Goal: Task Accomplishment & Management: Complete application form

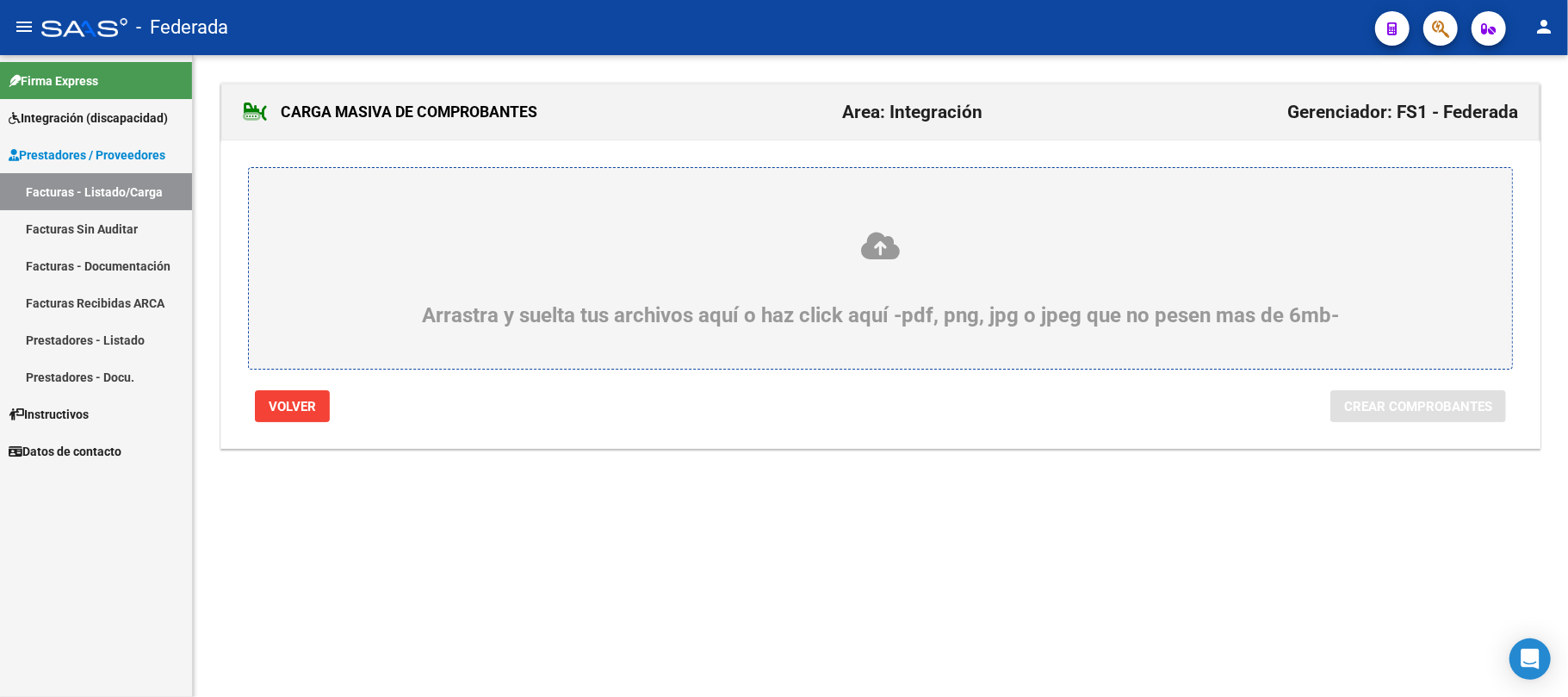
click at [318, 409] on button "Volver" at bounding box center [292, 406] width 75 height 32
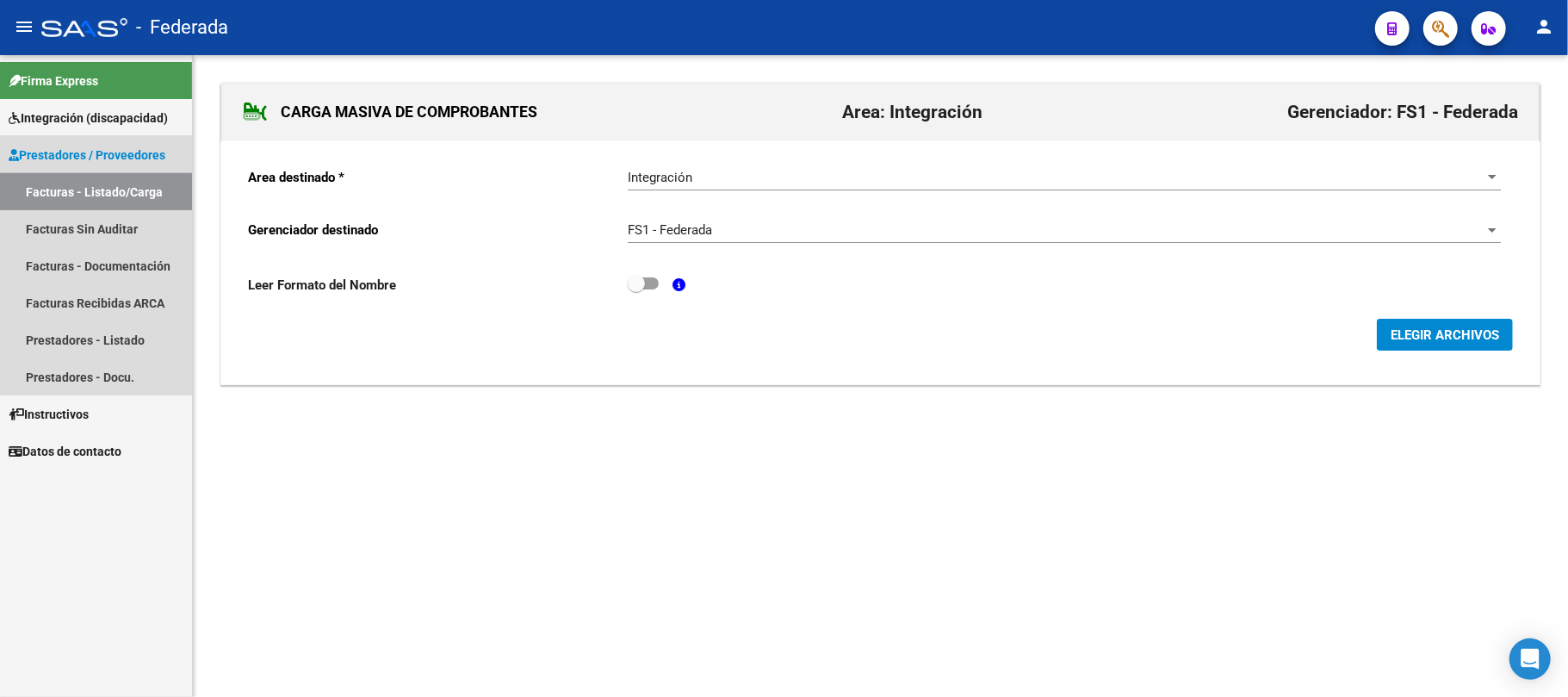
click at [128, 194] on link "Facturas - Listado/Carga" at bounding box center [95, 191] width 192 height 37
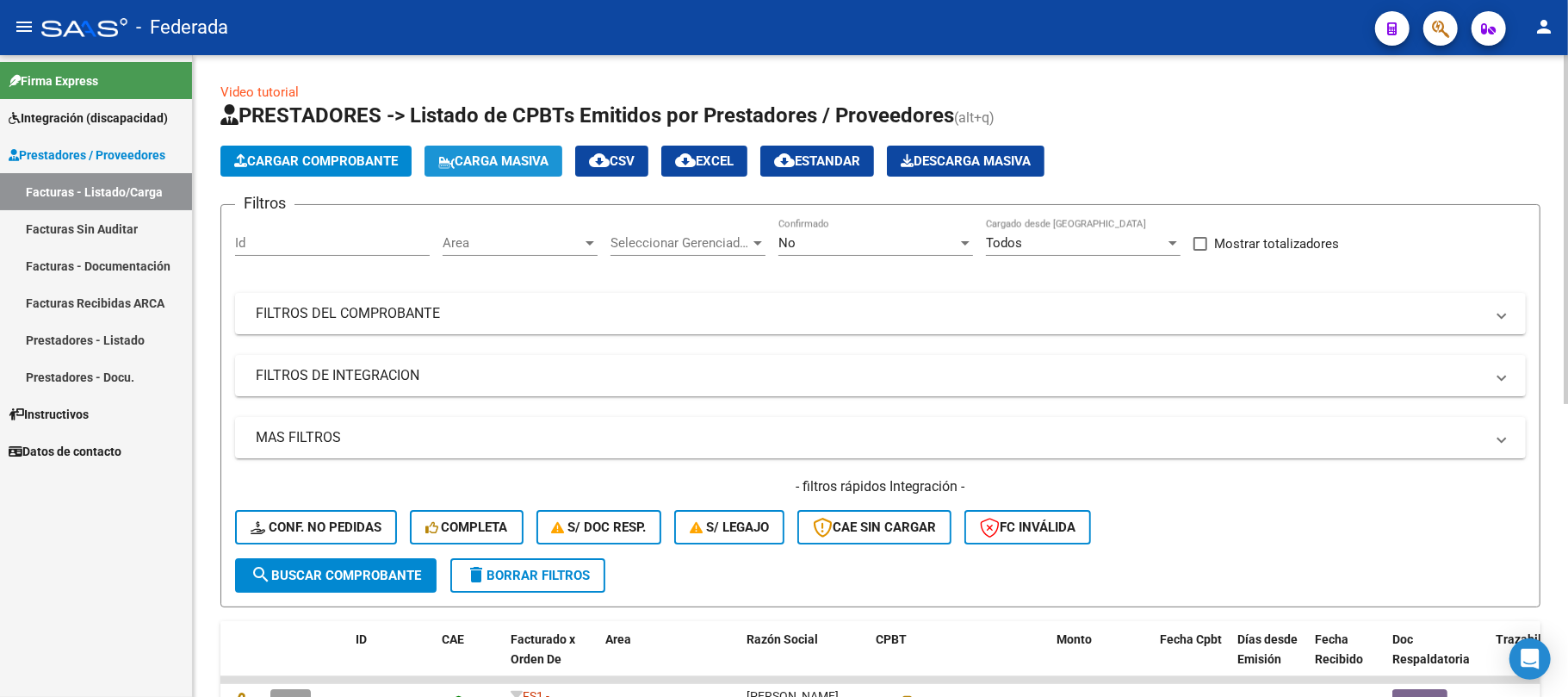
click at [538, 162] on span "Carga Masiva" at bounding box center [492, 161] width 110 height 15
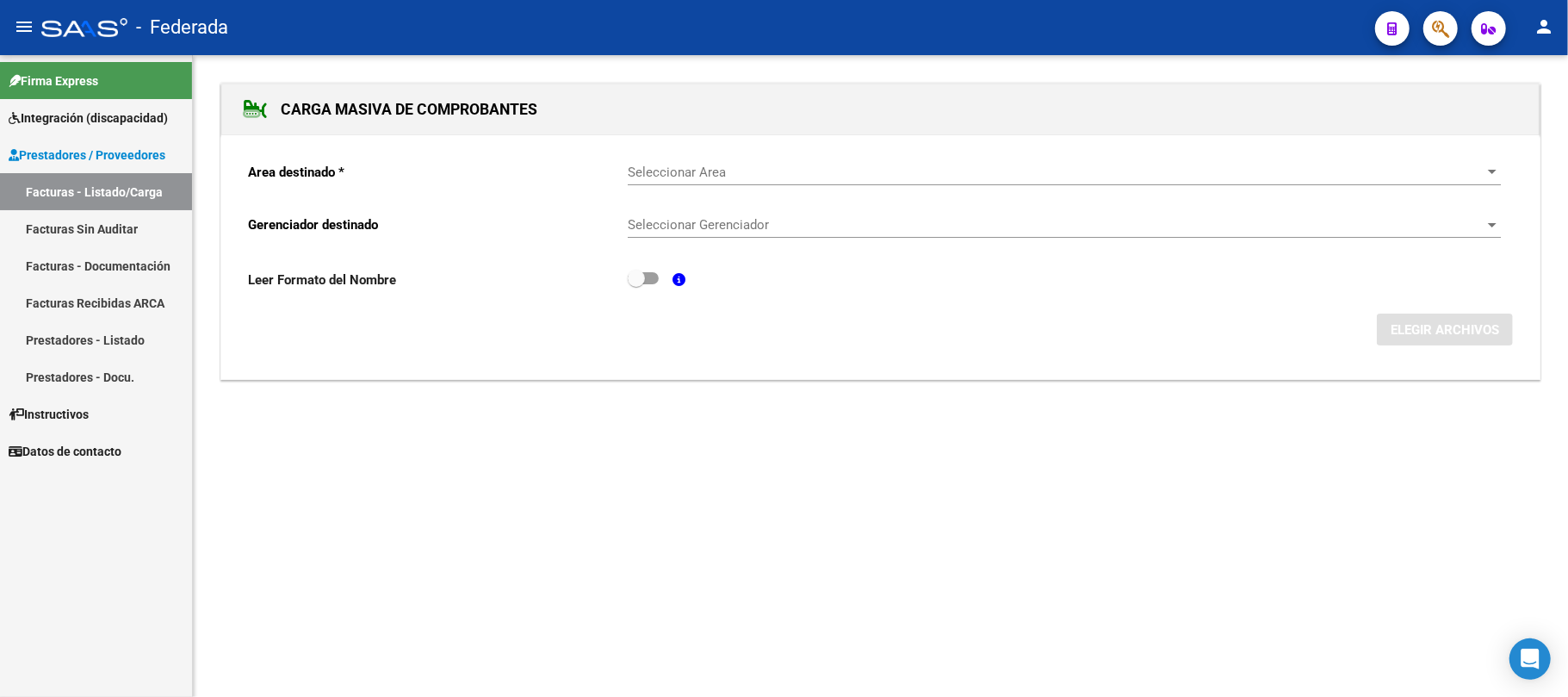
click at [692, 166] on span "Seleccionar Area" at bounding box center [1056, 172] width 858 height 15
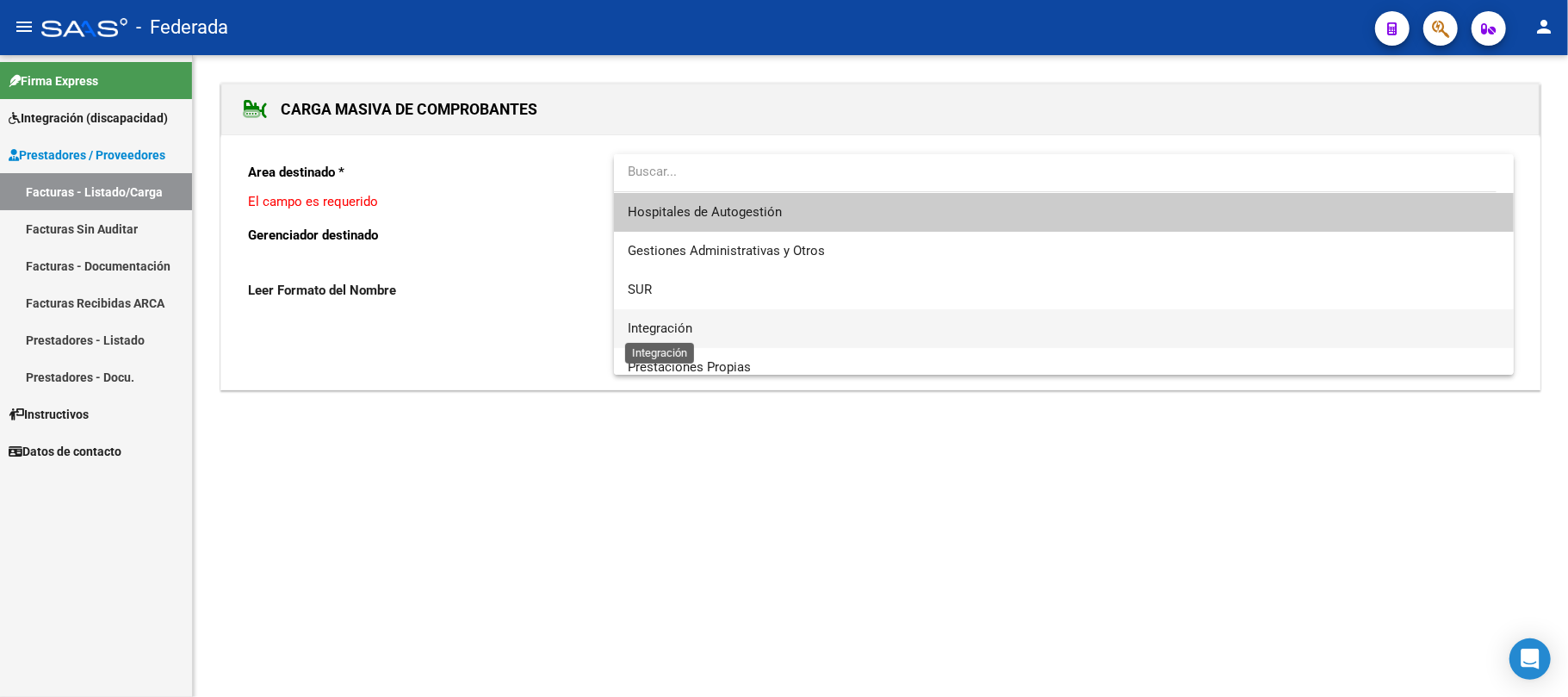
click at [669, 325] on span "Integración" at bounding box center [660, 328] width 65 height 15
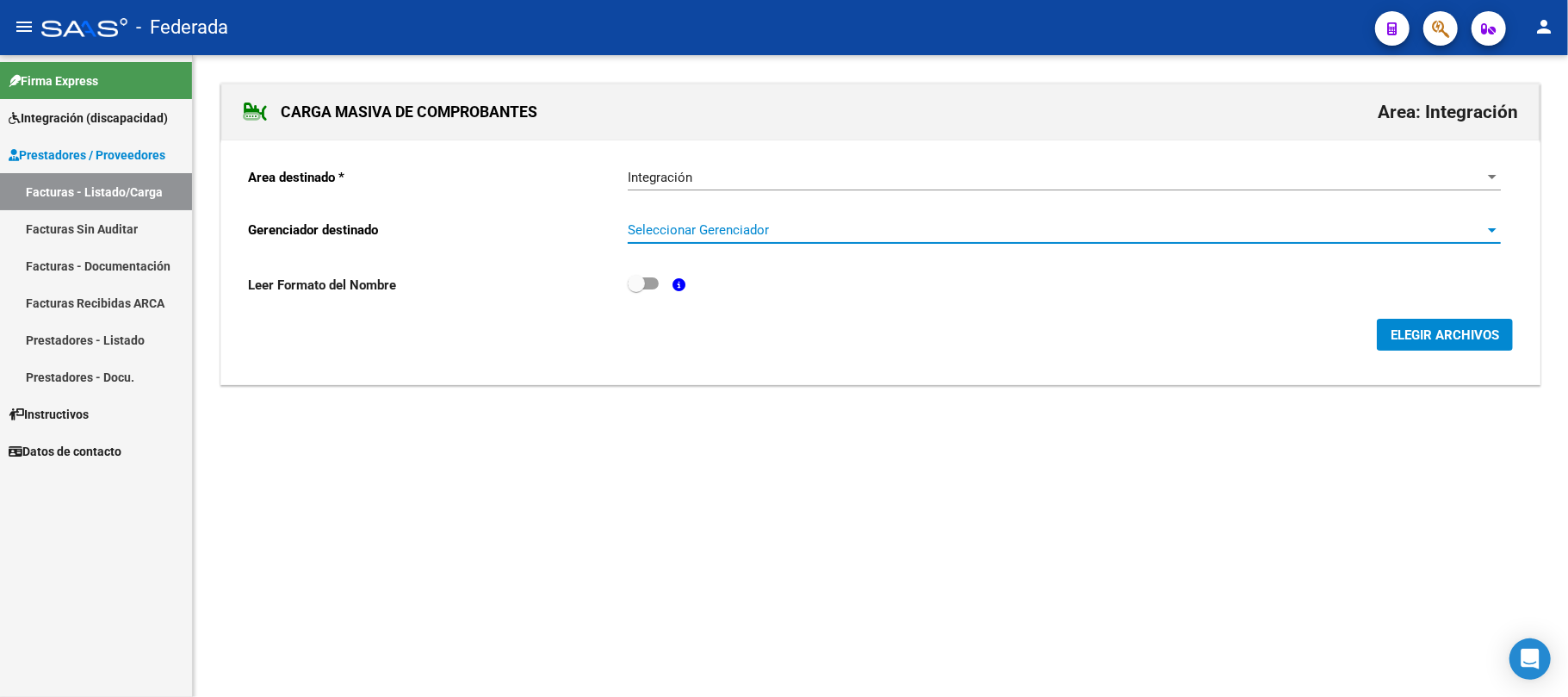
click at [692, 232] on span "Seleccionar Gerenciador" at bounding box center [1056, 230] width 858 height 15
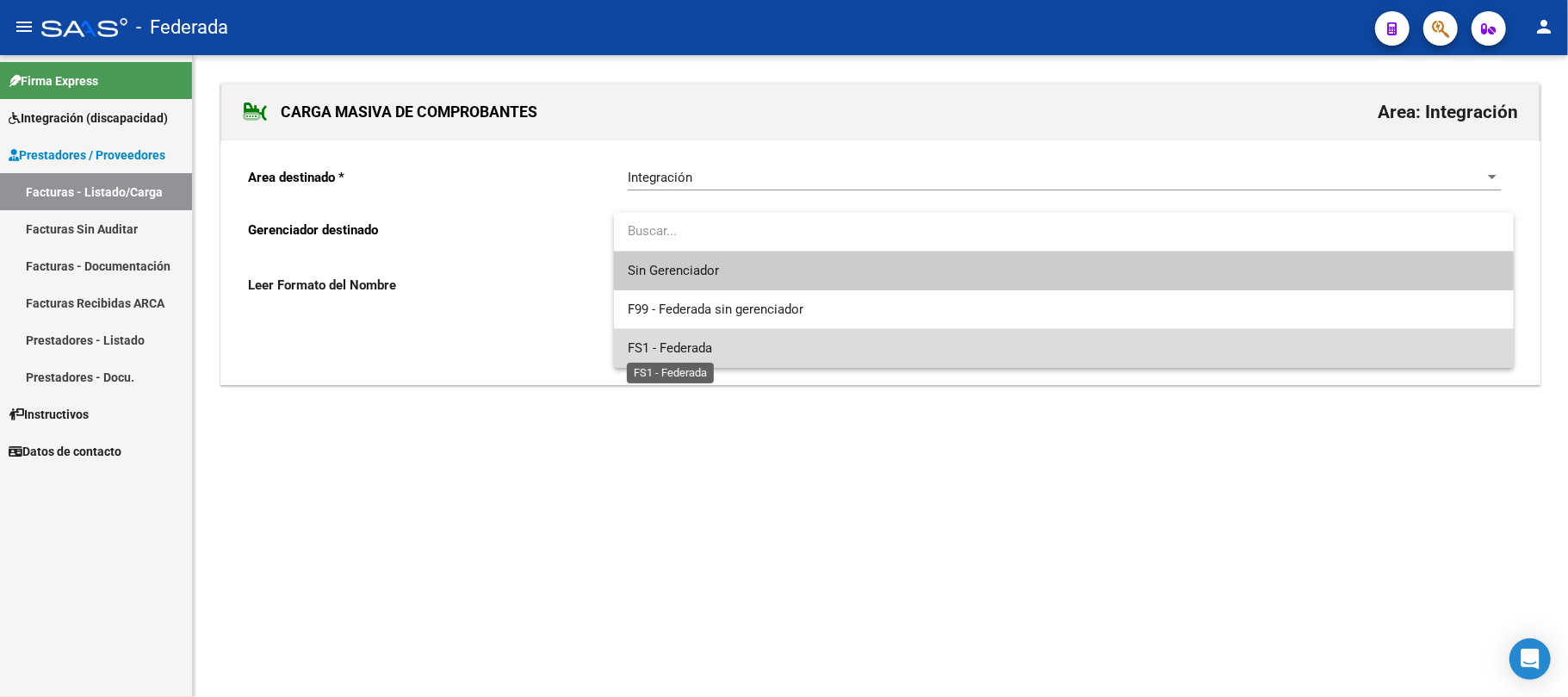
click at [683, 348] on span "FS1 - Federada" at bounding box center [670, 348] width 84 height 15
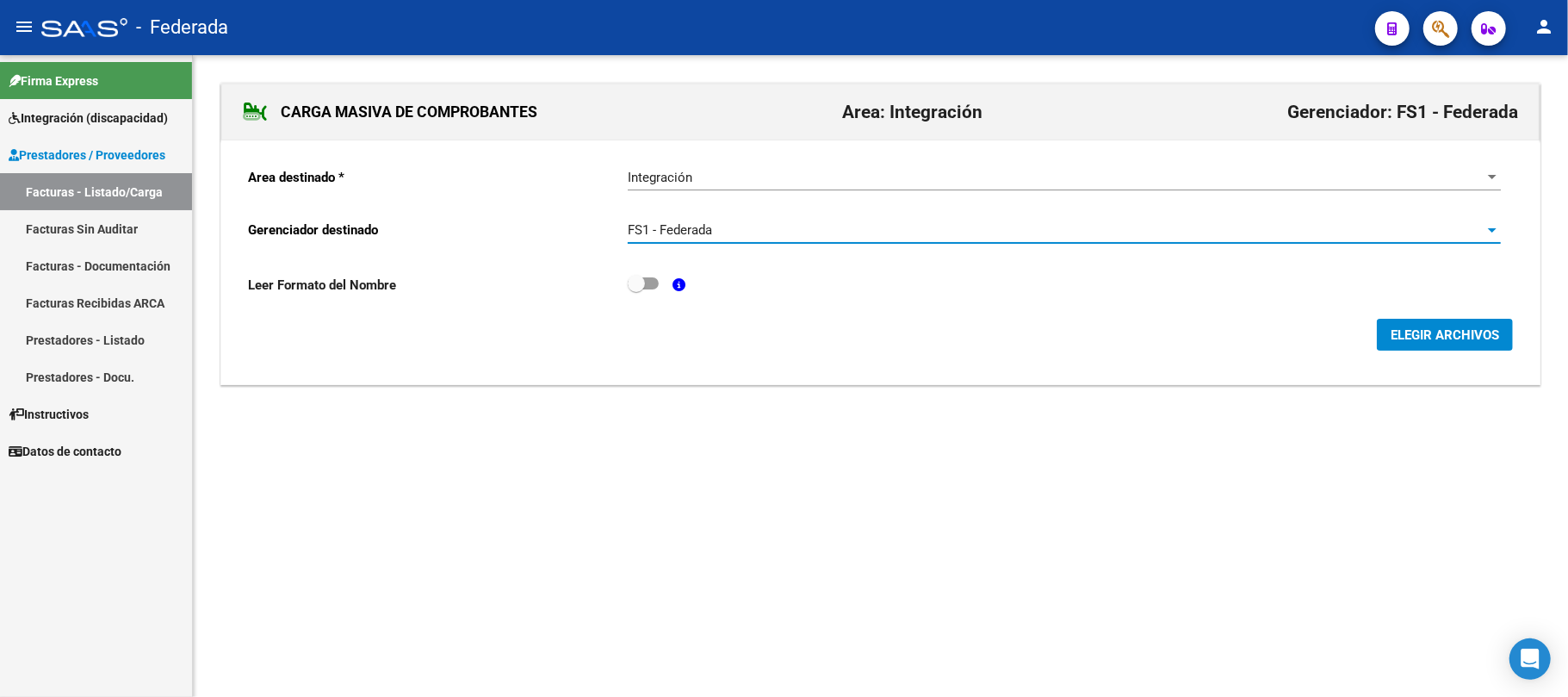
click at [1385, 334] on button "ELEGIR ARCHIVOS" at bounding box center [1445, 334] width 136 height 32
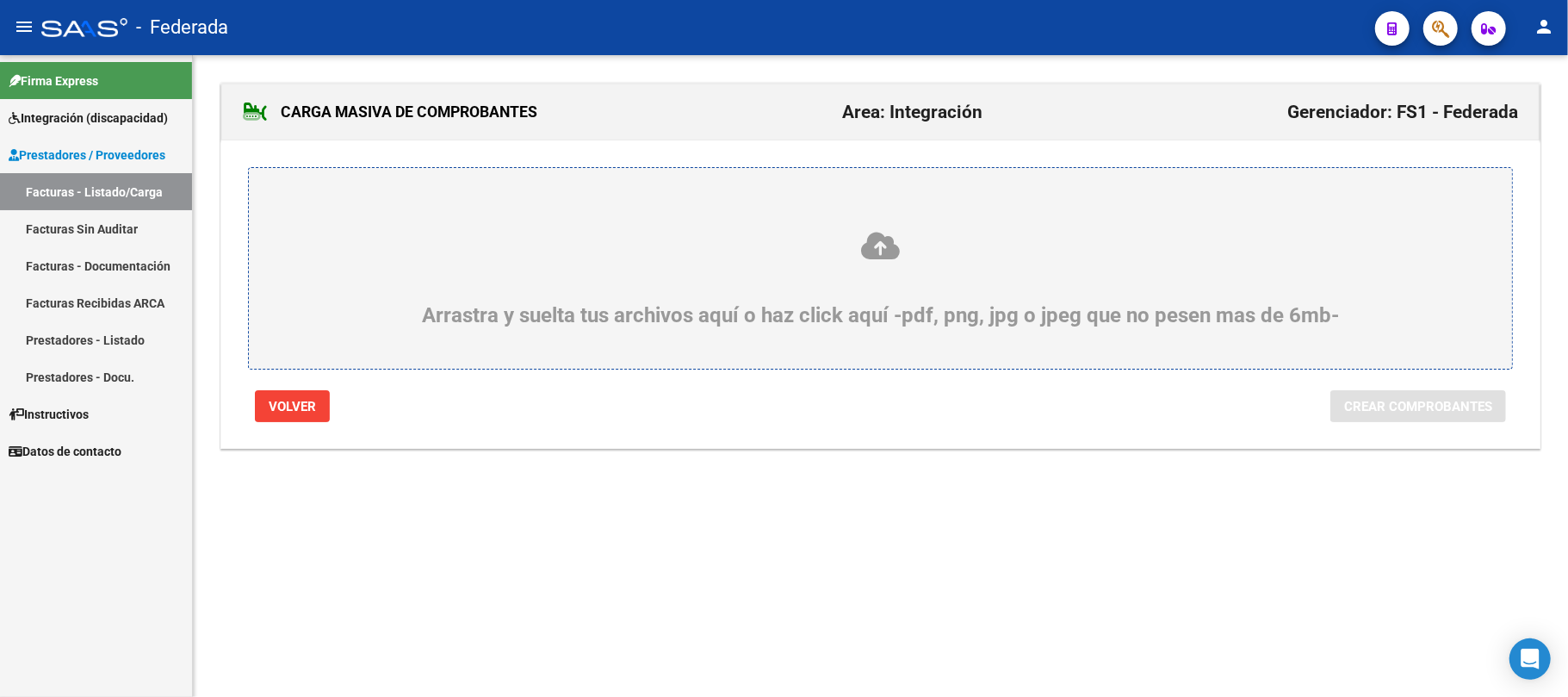
click at [856, 239] on icon at bounding box center [880, 245] width 1181 height 32
click at [0, 0] on input "Arrastra y suelta tus archivos aquí o haz click aquí -pdf, png, jpg o jpeg que …" at bounding box center [0, 0] width 0 height 0
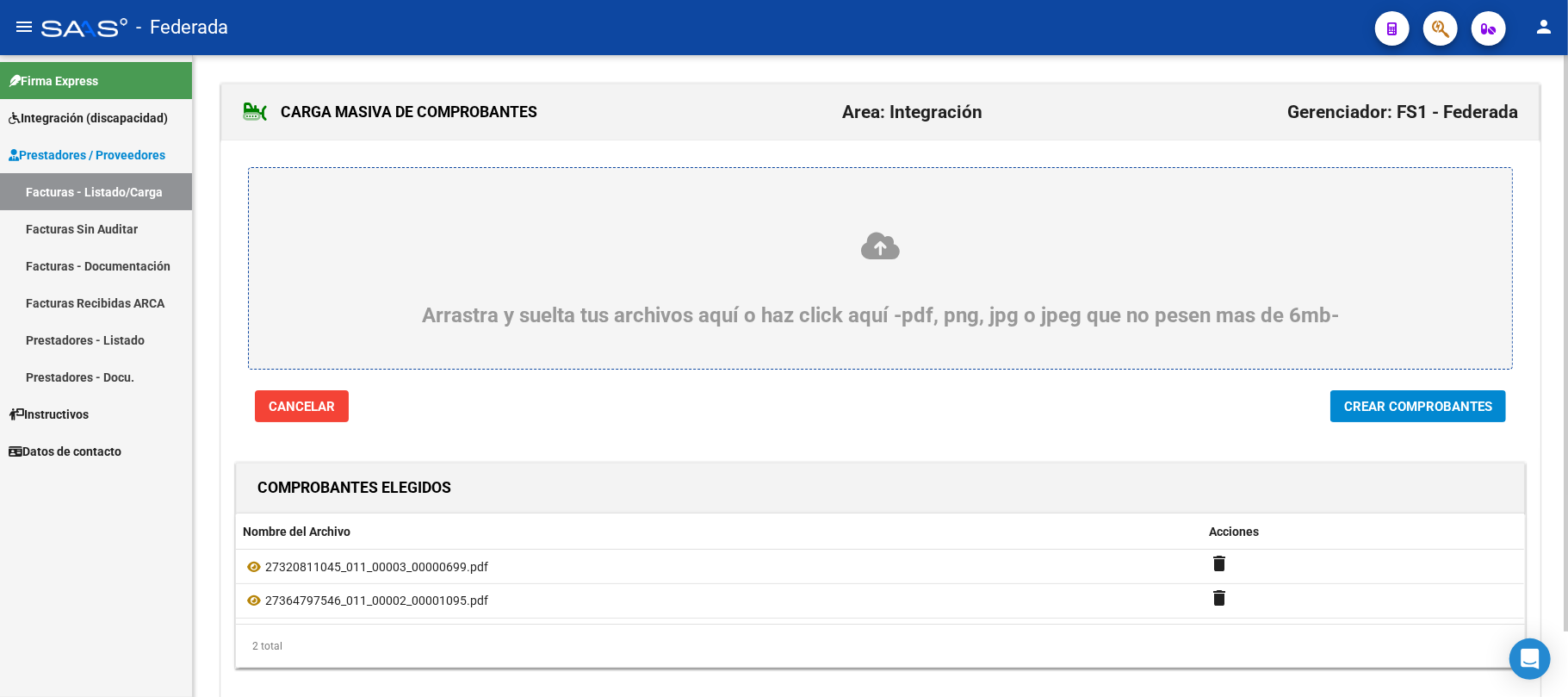
scroll to position [74, 0]
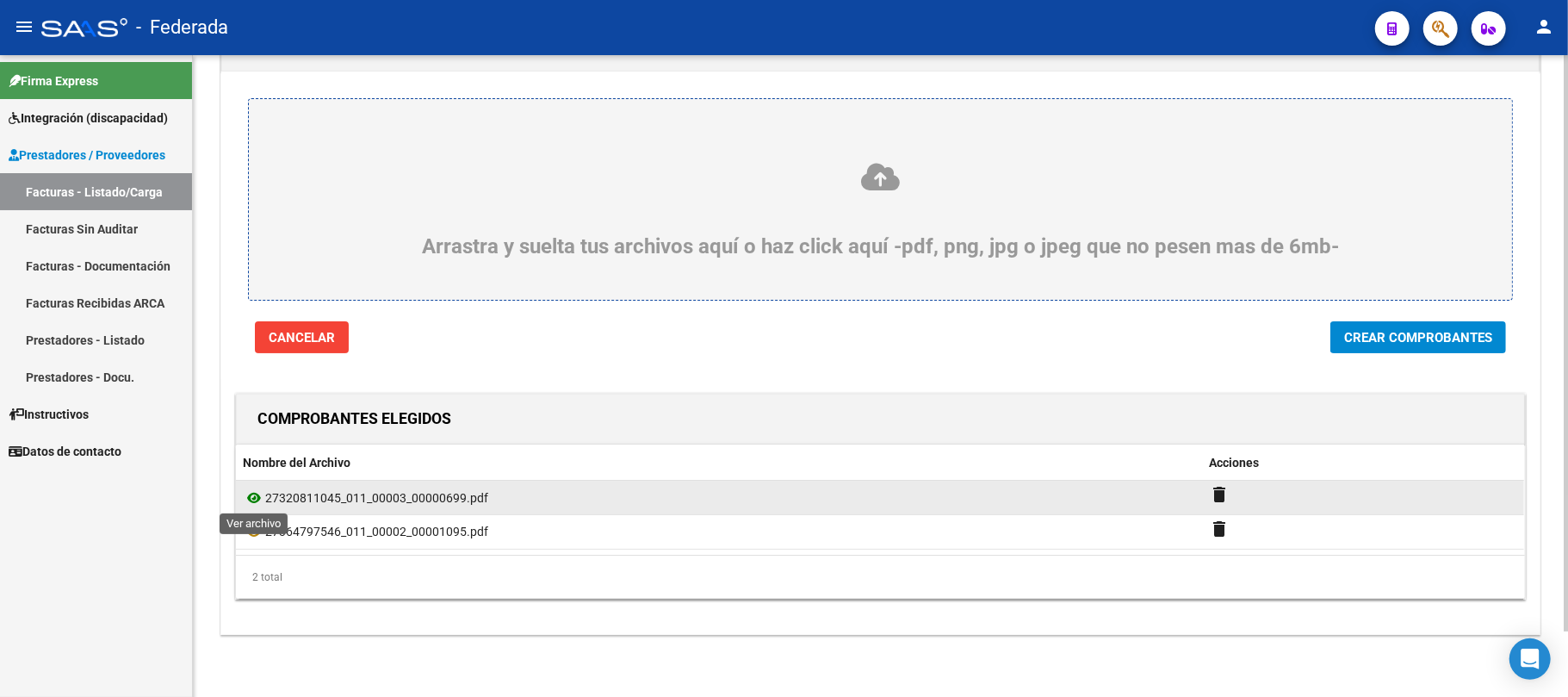
click at [261, 497] on icon at bounding box center [253, 498] width 22 height 21
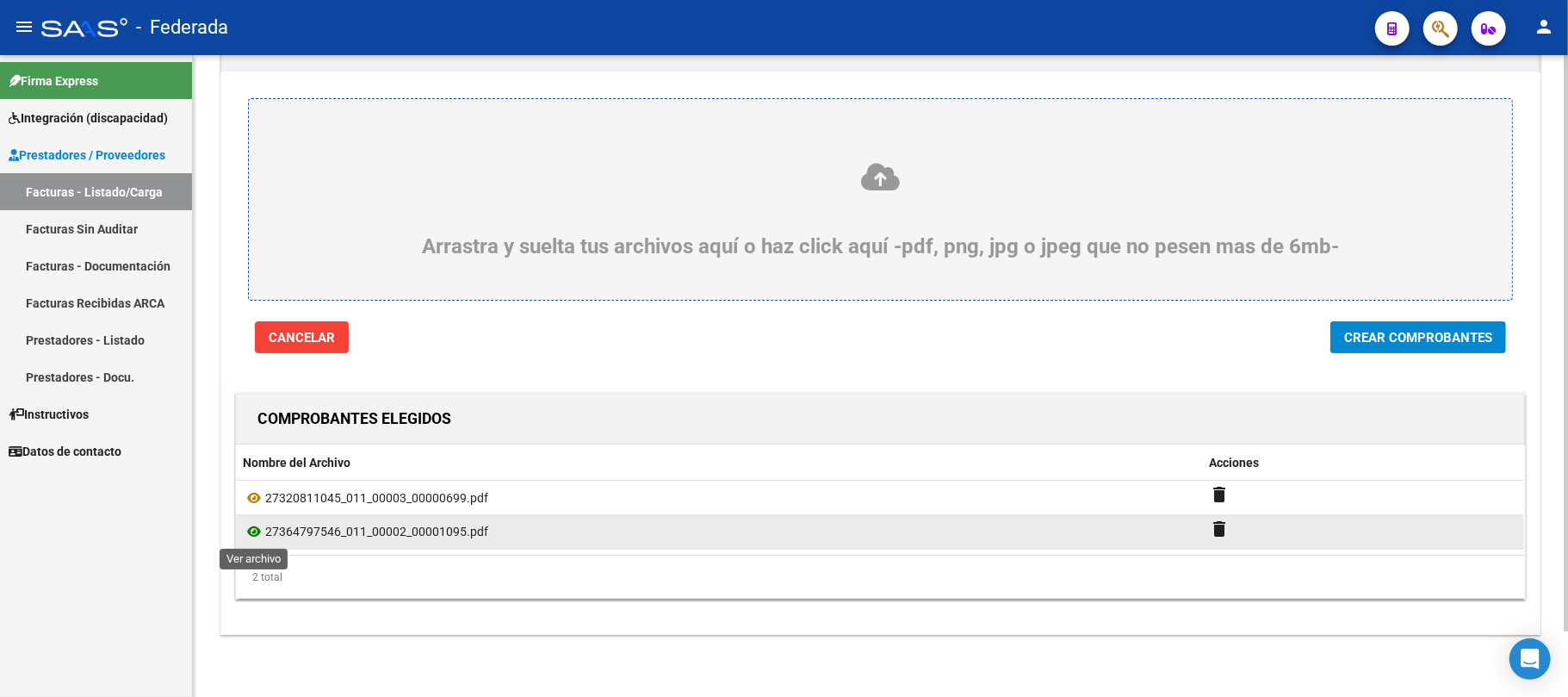
click at [246, 532] on icon at bounding box center [253, 532] width 22 height 21
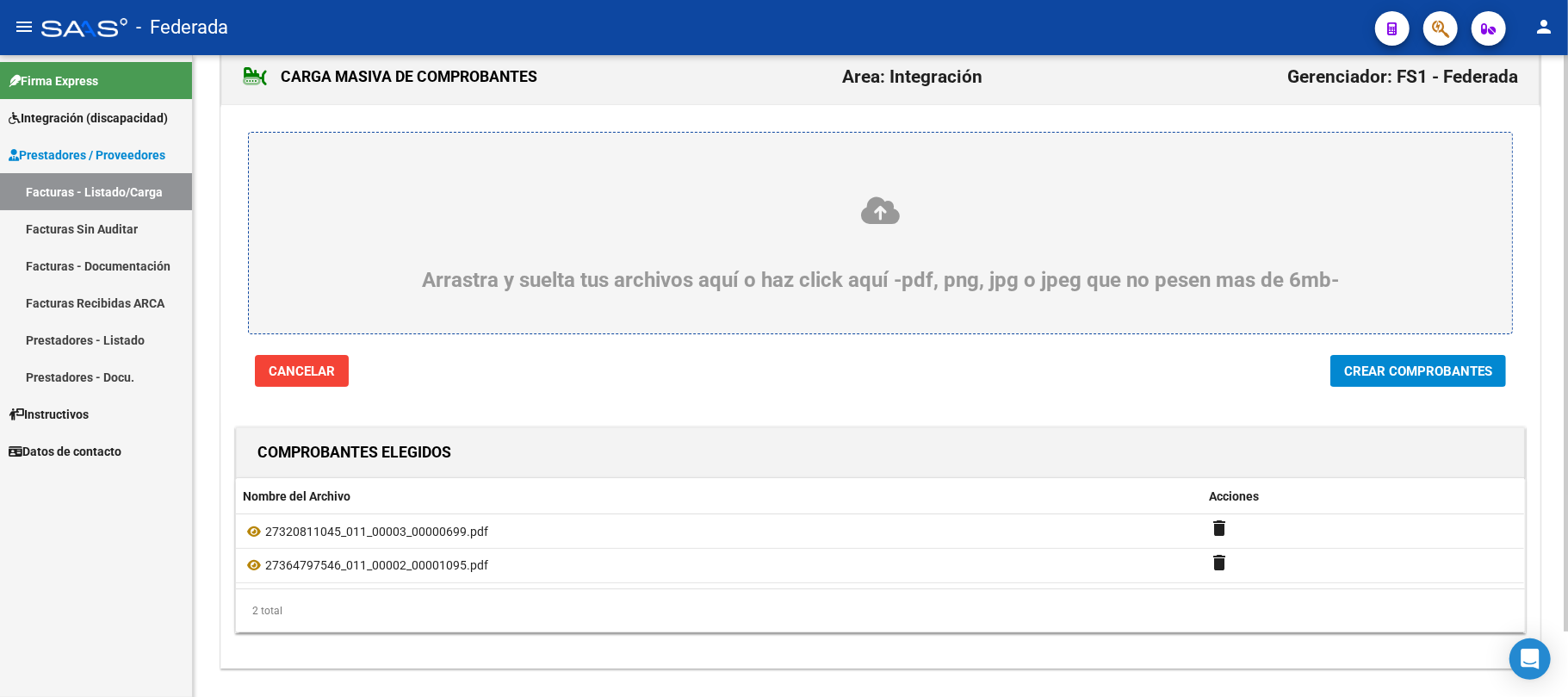
scroll to position [0, 0]
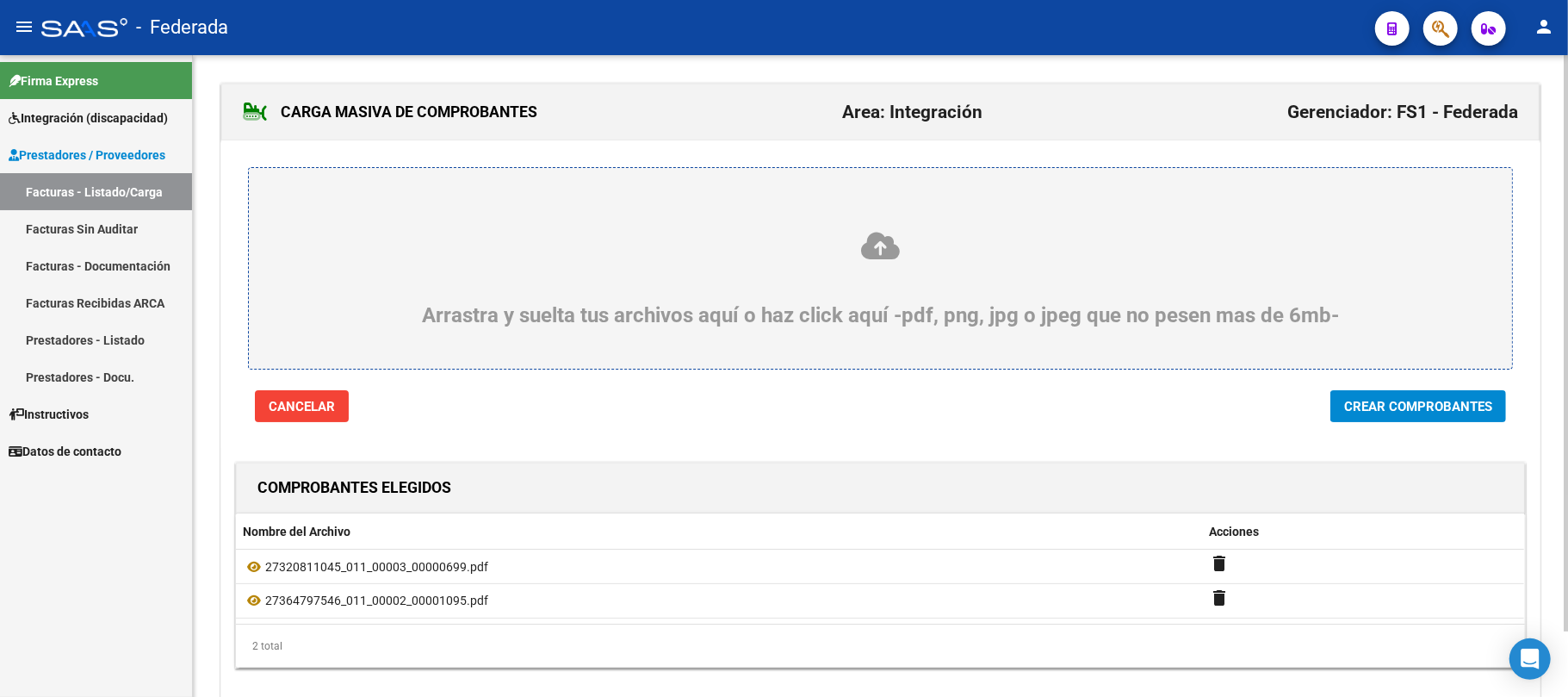
click at [1352, 404] on span "Crear Comprobantes" at bounding box center [1418, 407] width 148 height 15
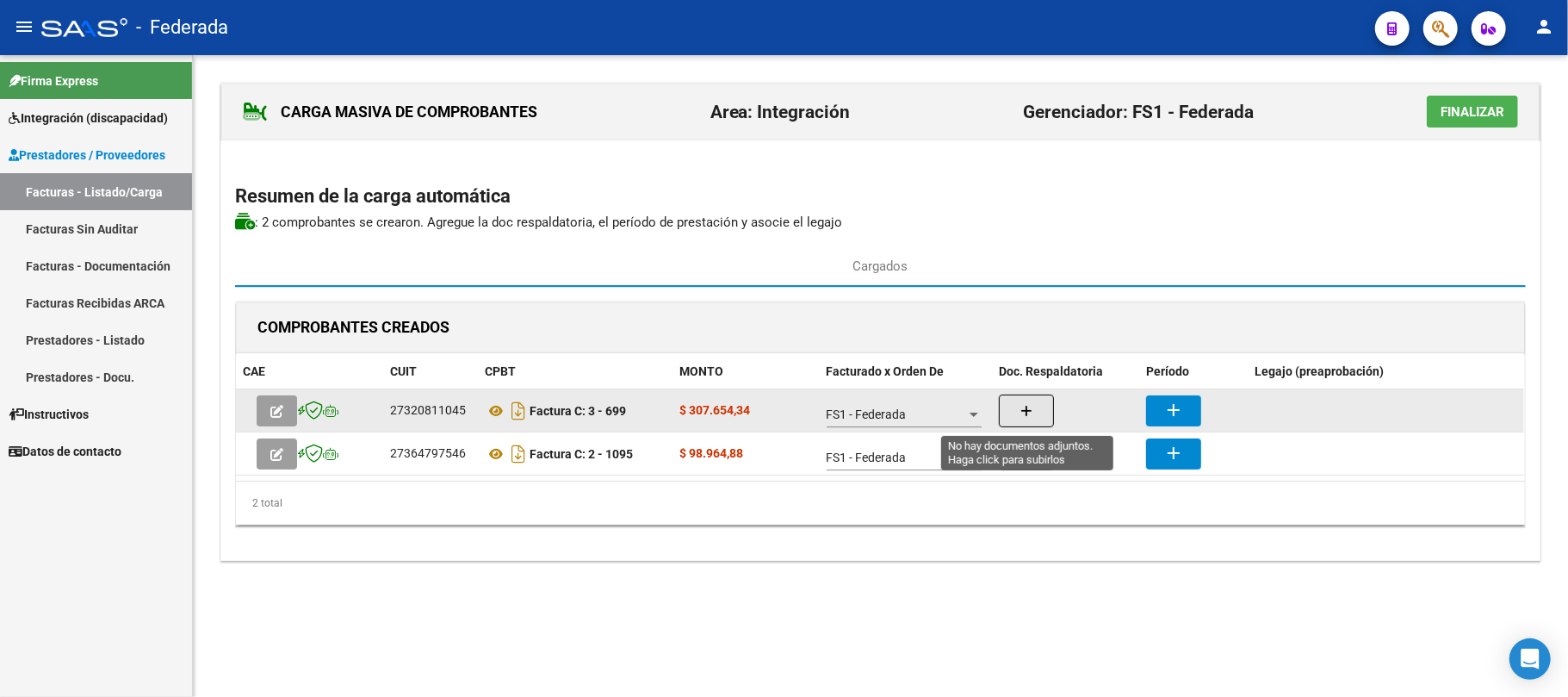
click at [1027, 404] on span "button" at bounding box center [1026, 411] width 12 height 15
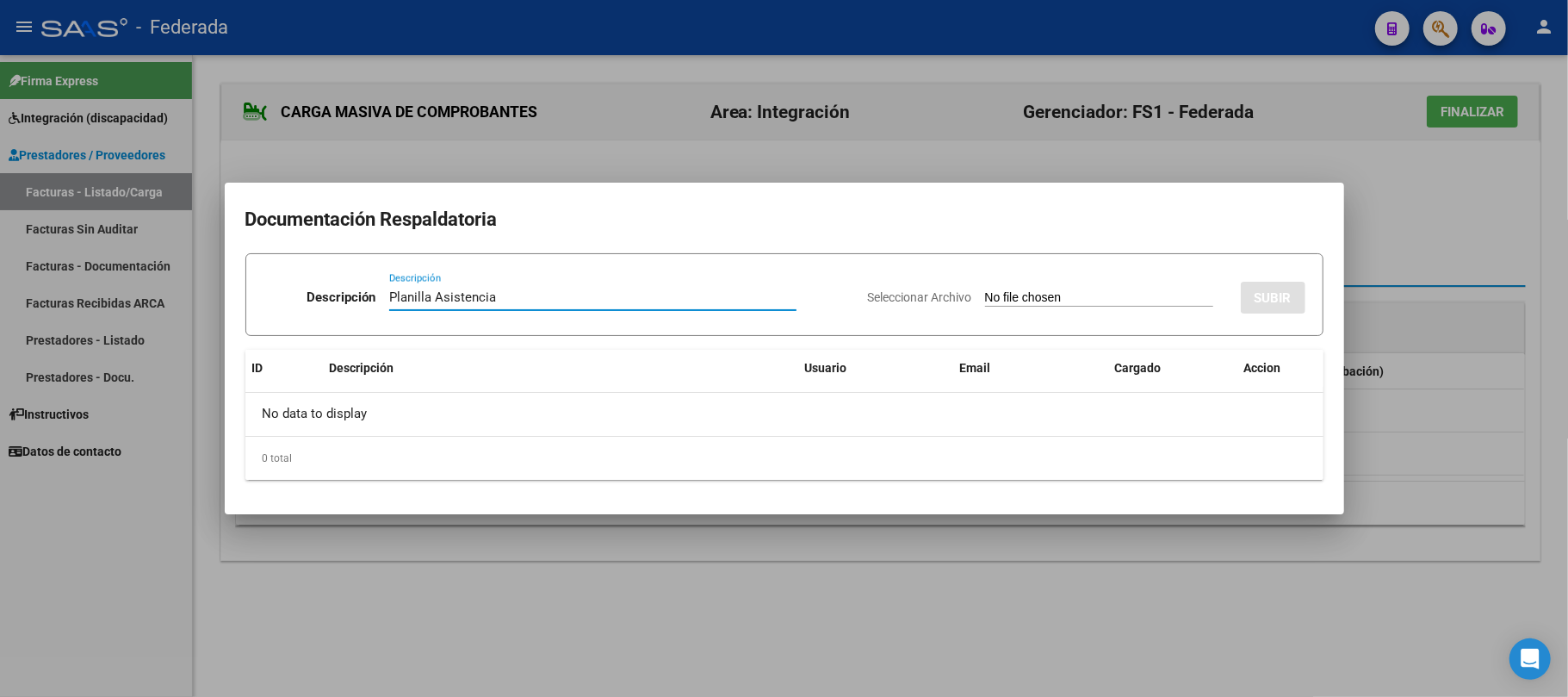
drag, startPoint x: 560, startPoint y: 297, endPoint x: 228, endPoint y: 296, distance: 332.0
click at [228, 296] on mat-dialog-content "Documentación Respaldatoria Descripción Planilla Asistencia Descripción Selecci…" at bounding box center [784, 348] width 1119 height 290
type input "Planilla Asistencia"
click at [1062, 297] on input "Seleccionar Archivo" at bounding box center [1098, 298] width 228 height 16
type input "C:\fakepath\MOD MAESTRA DE AP ASIST.pdf"
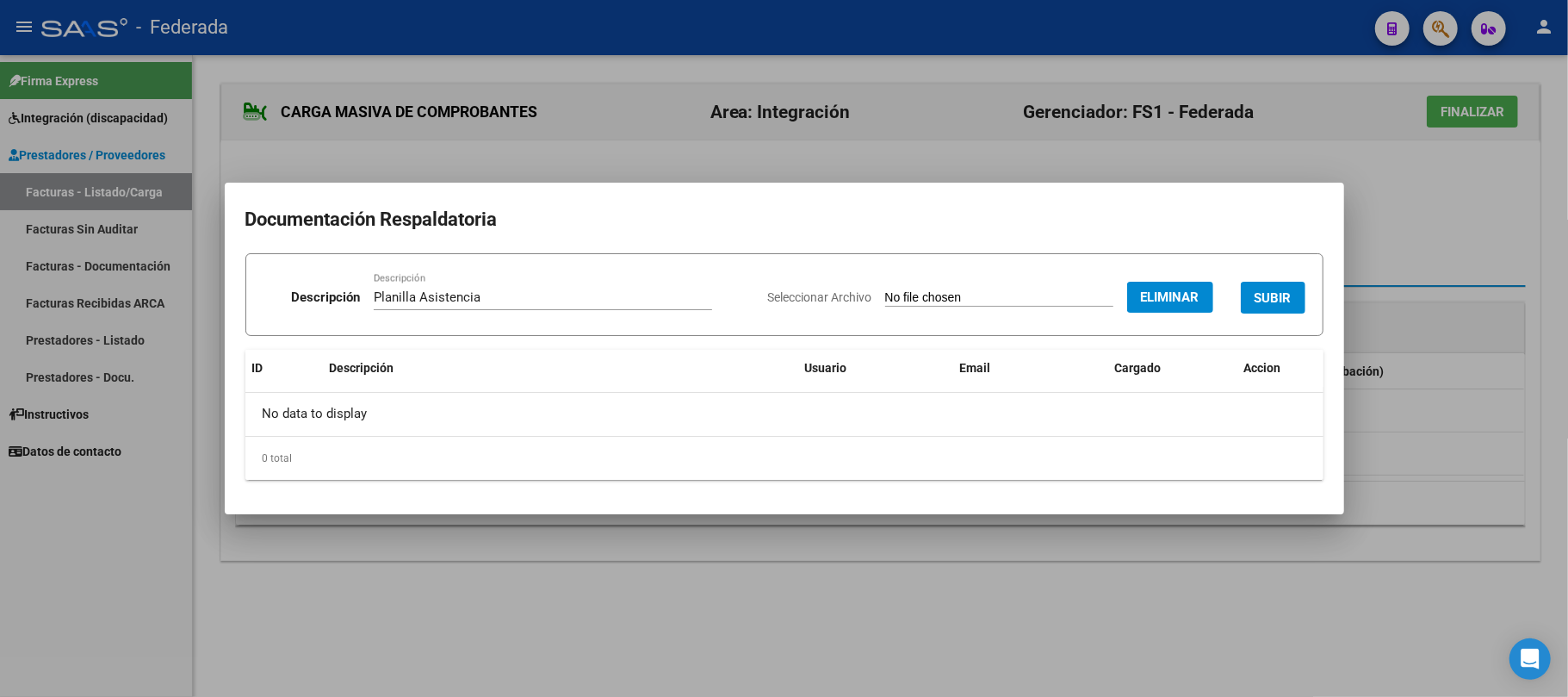
click at [1285, 291] on span "SUBIR" at bounding box center [1273, 298] width 37 height 15
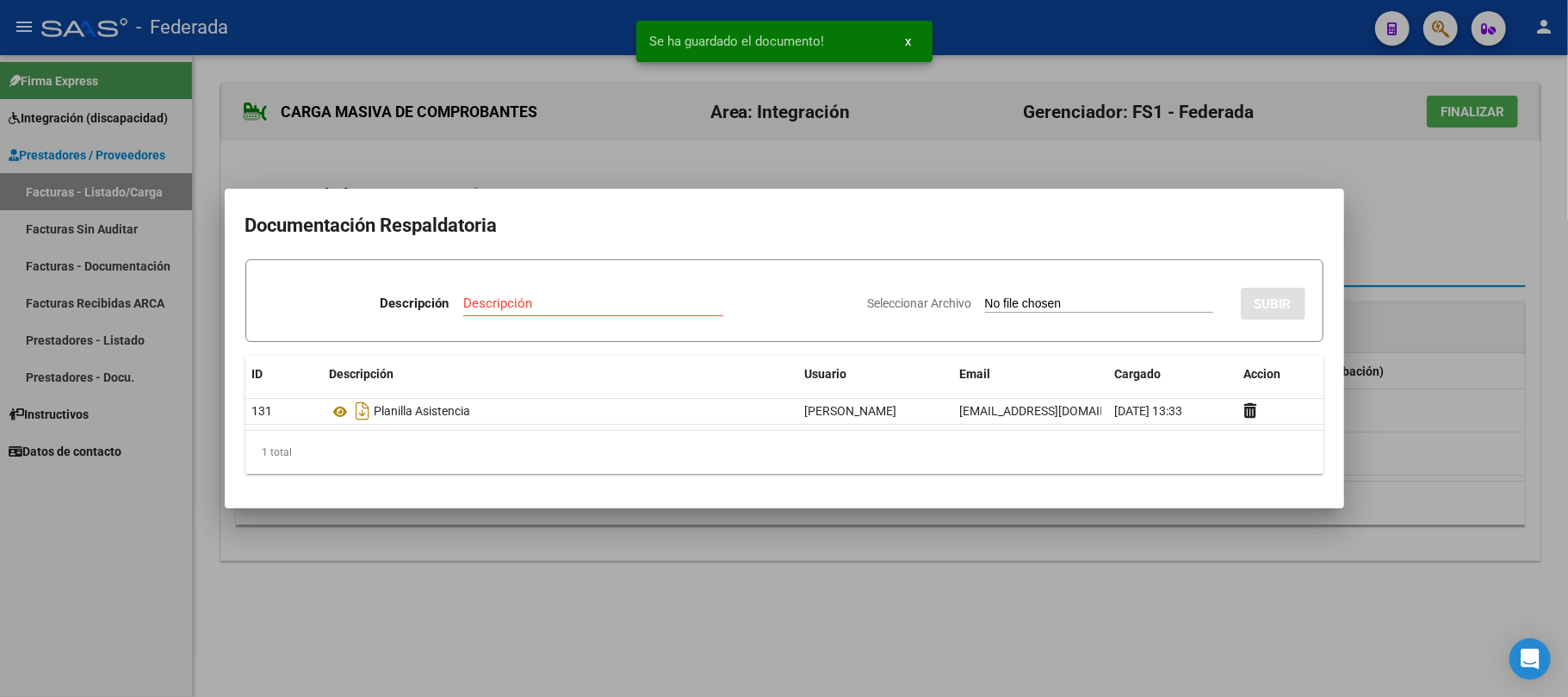
click at [1366, 236] on div at bounding box center [784, 348] width 1568 height 697
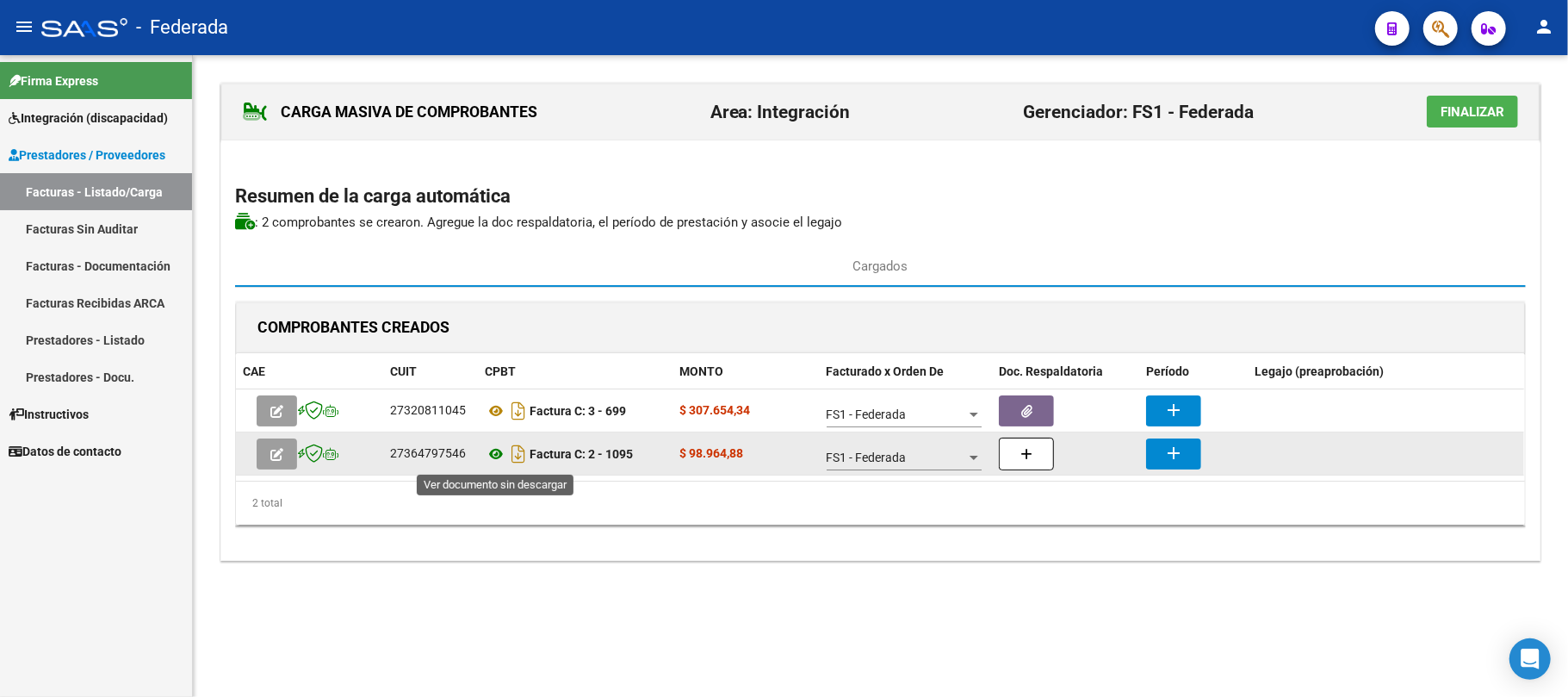
click at [499, 458] on icon at bounding box center [495, 454] width 22 height 21
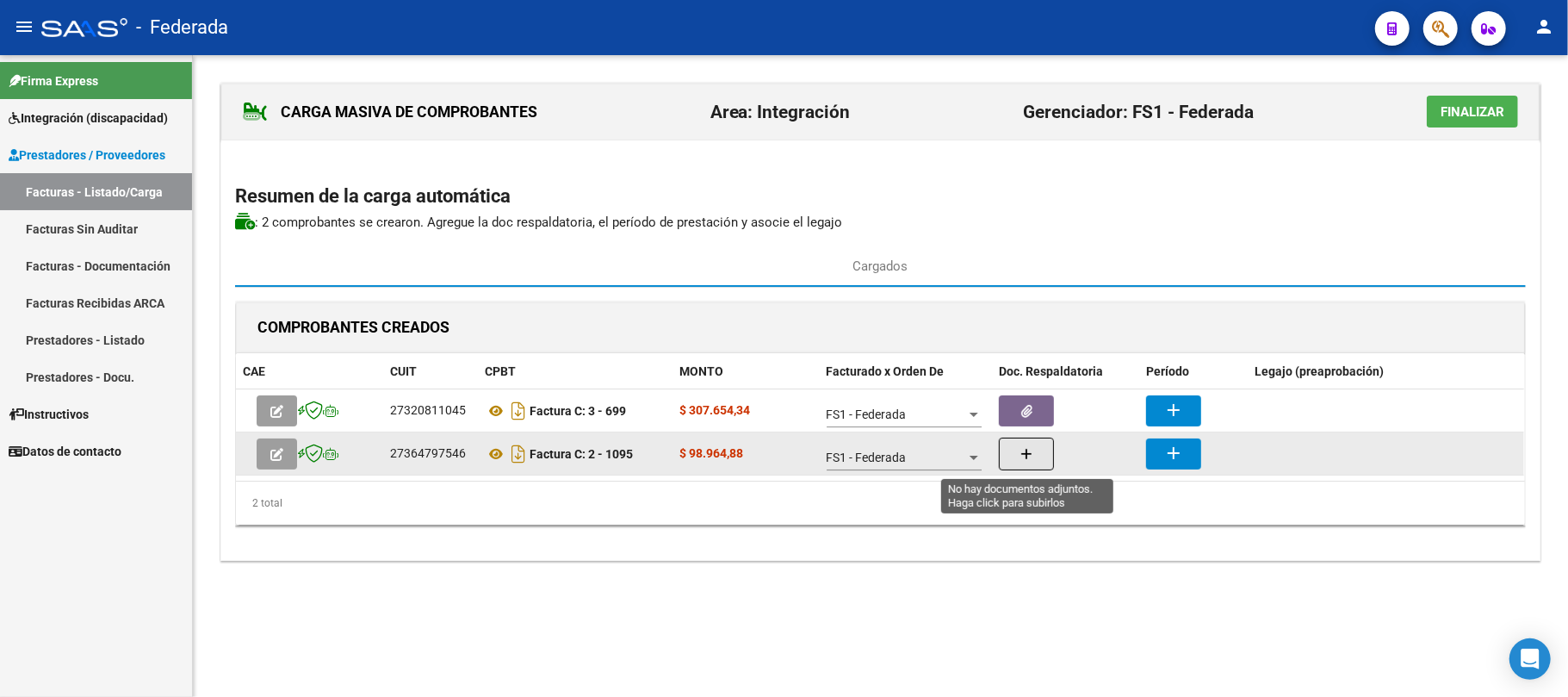
click at [1021, 458] on icon "button" at bounding box center [1026, 454] width 12 height 13
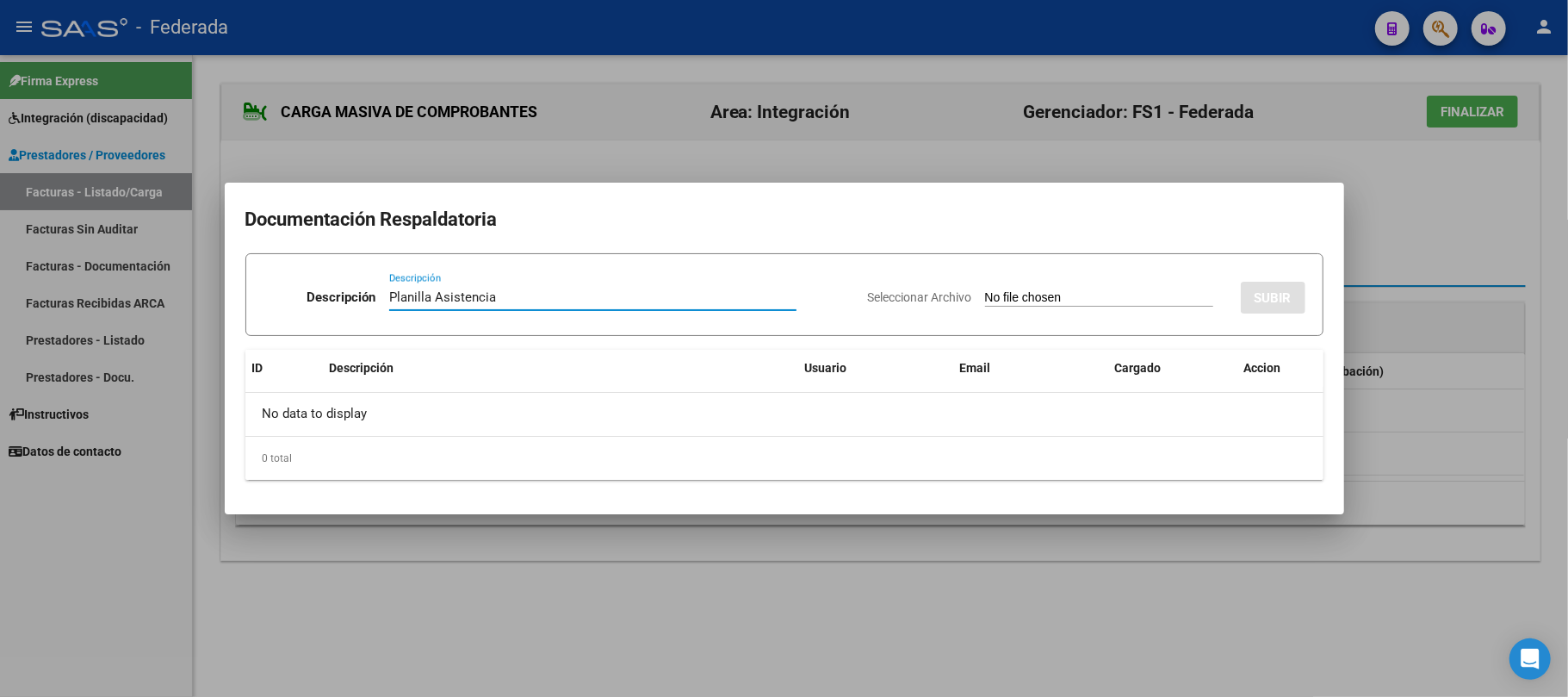
type input "Planilla Asistencia"
click at [1070, 305] on input "Seleccionar Archivo" at bounding box center [1098, 298] width 228 height 16
type input "C:\fakepath\TO ASIST.pdf"
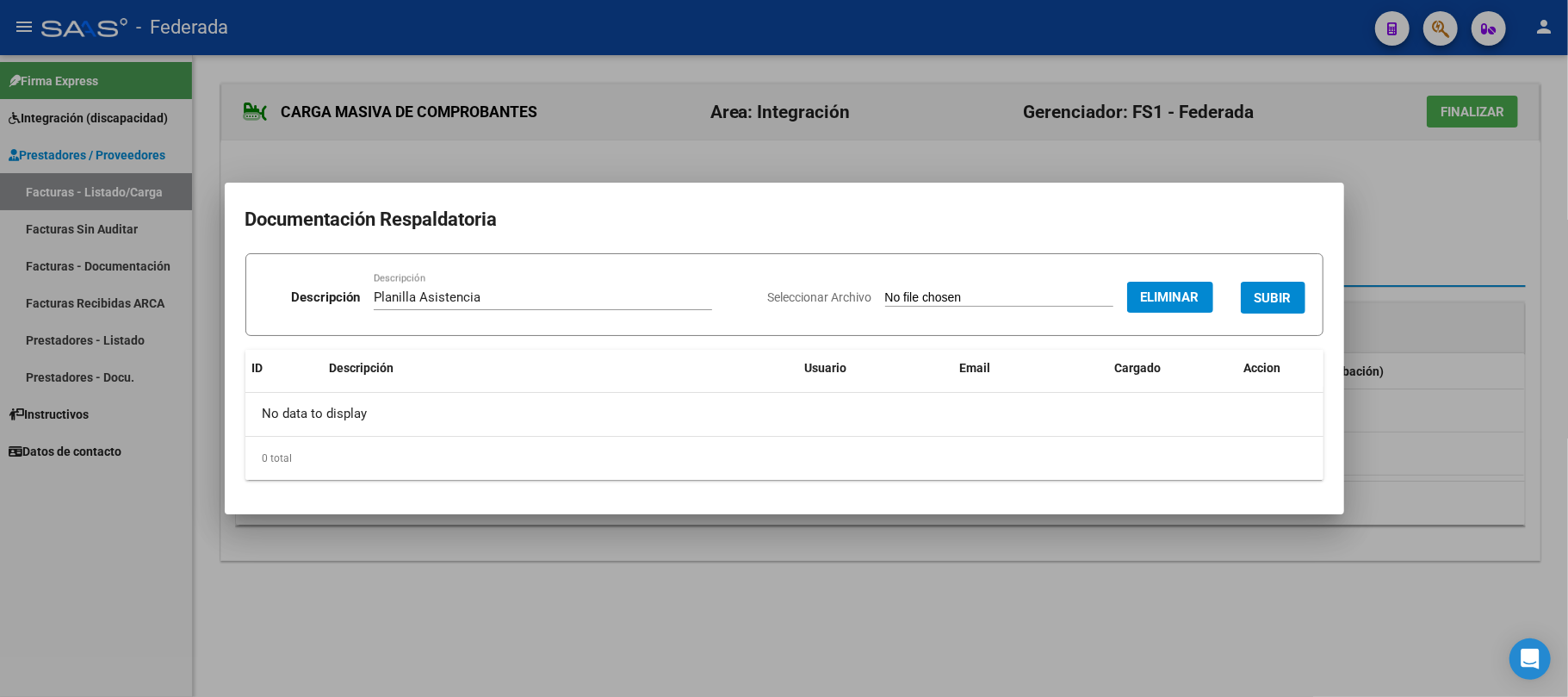
click at [1267, 293] on span "SUBIR" at bounding box center [1273, 298] width 37 height 15
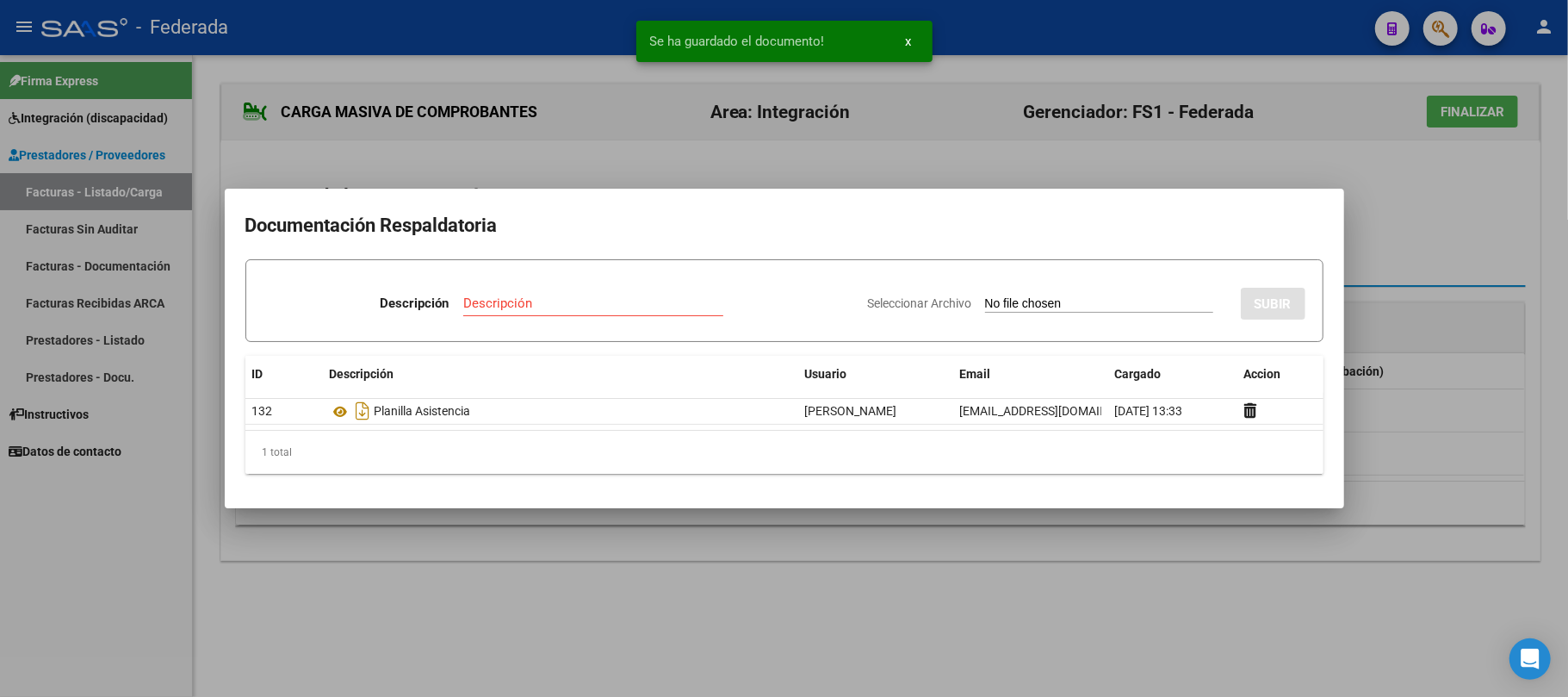
click at [1379, 248] on div at bounding box center [784, 348] width 1568 height 697
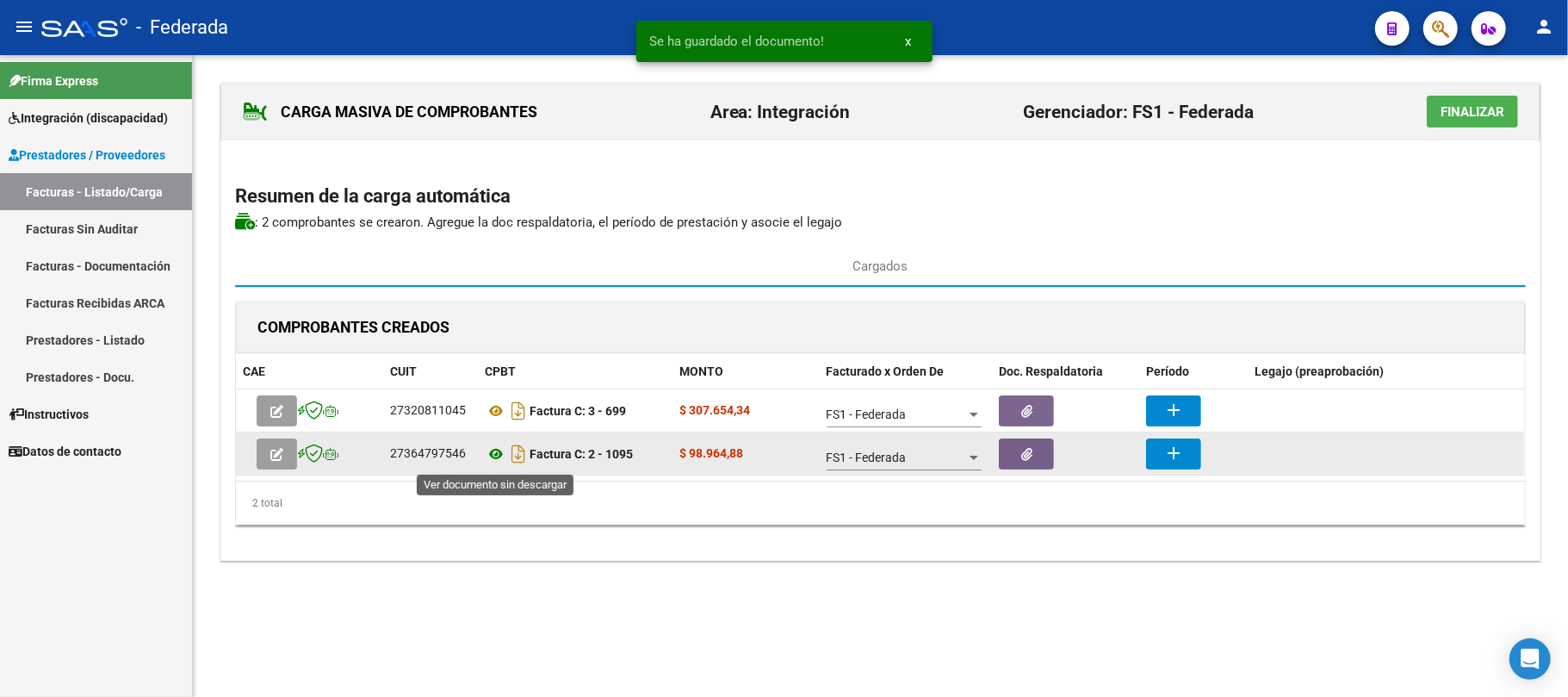
click at [499, 456] on icon at bounding box center [495, 454] width 22 height 21
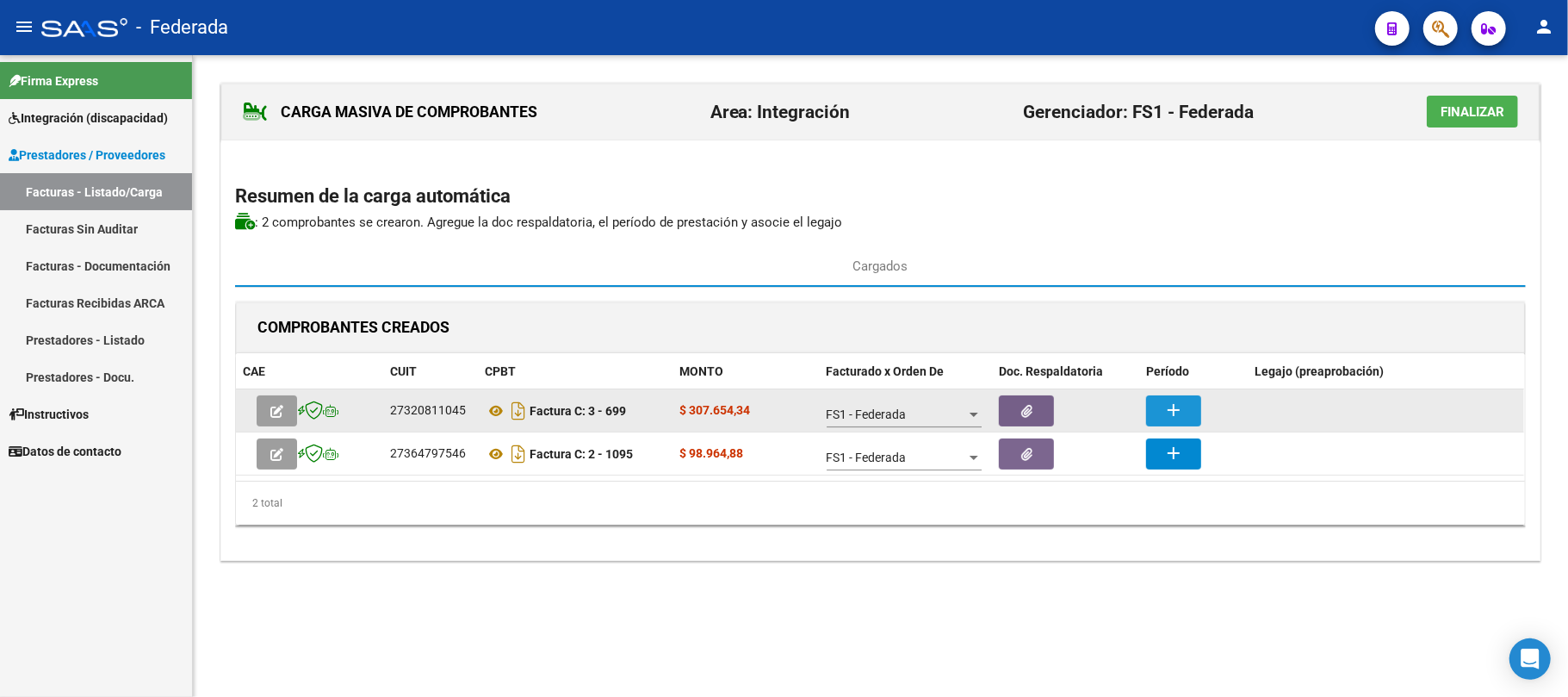
click at [1182, 403] on mat-icon "add" at bounding box center [1174, 411] width 21 height 21
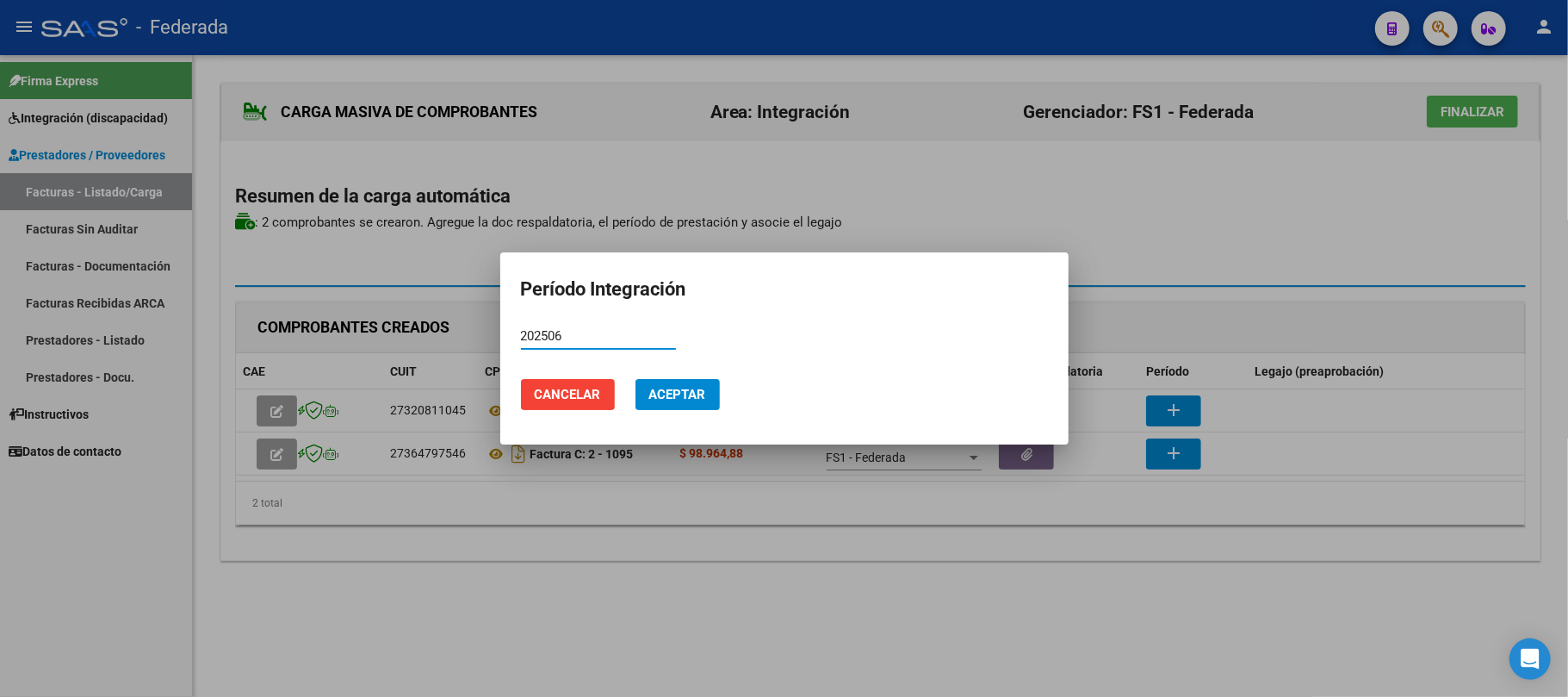
click at [527, 341] on input "202506" at bounding box center [598, 336] width 155 height 15
type input "202506"
click at [672, 401] on span "Aceptar" at bounding box center [678, 394] width 57 height 15
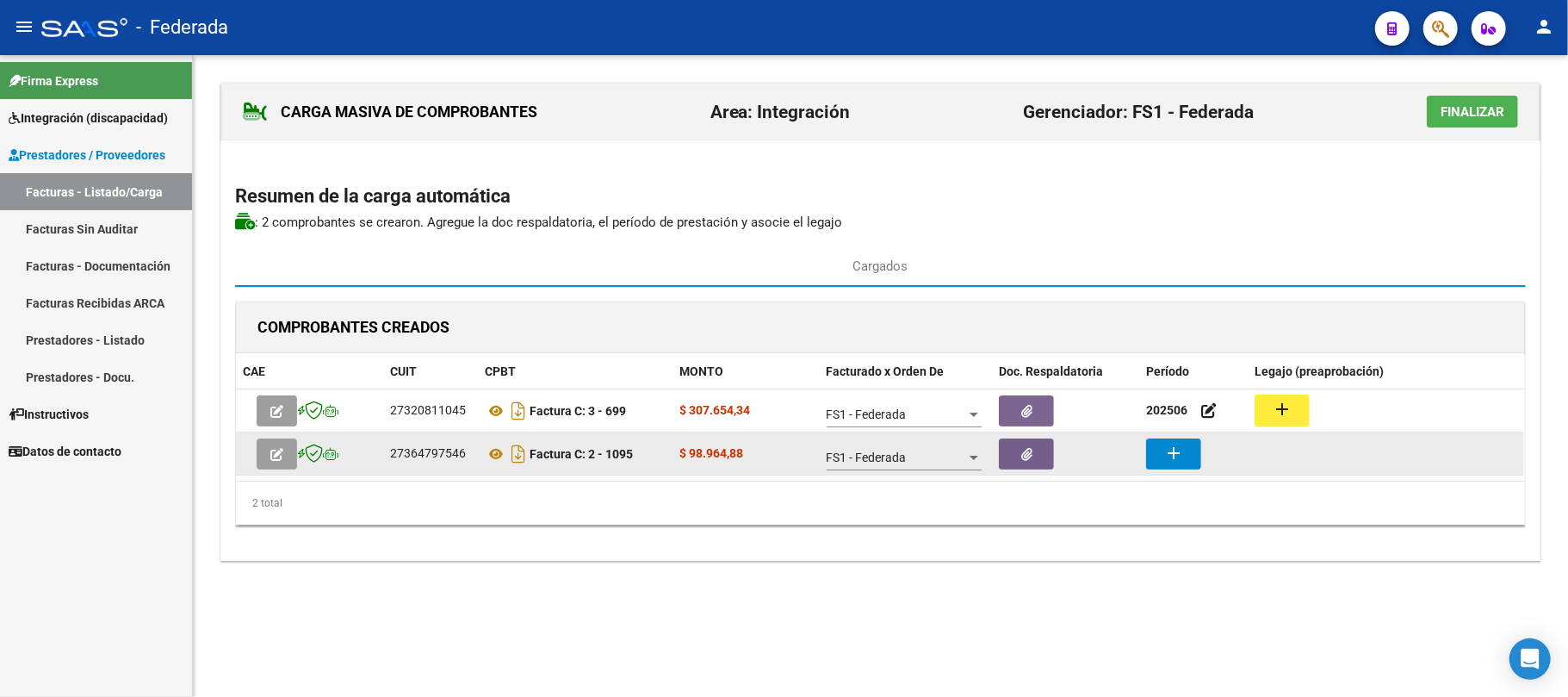
click at [1188, 453] on button "add" at bounding box center [1174, 454] width 55 height 31
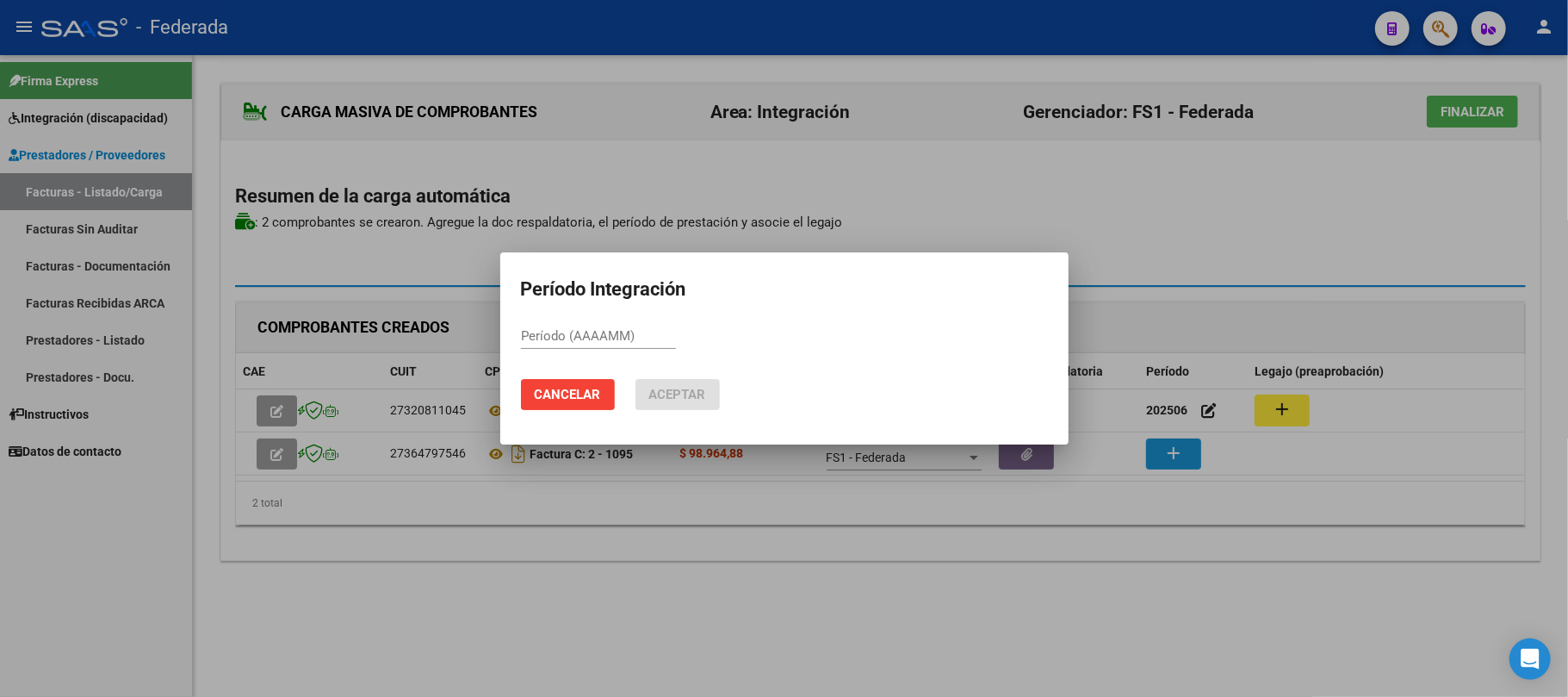
paste input "202506"
type input "202506"
click at [694, 398] on span "Aceptar" at bounding box center [678, 394] width 57 height 15
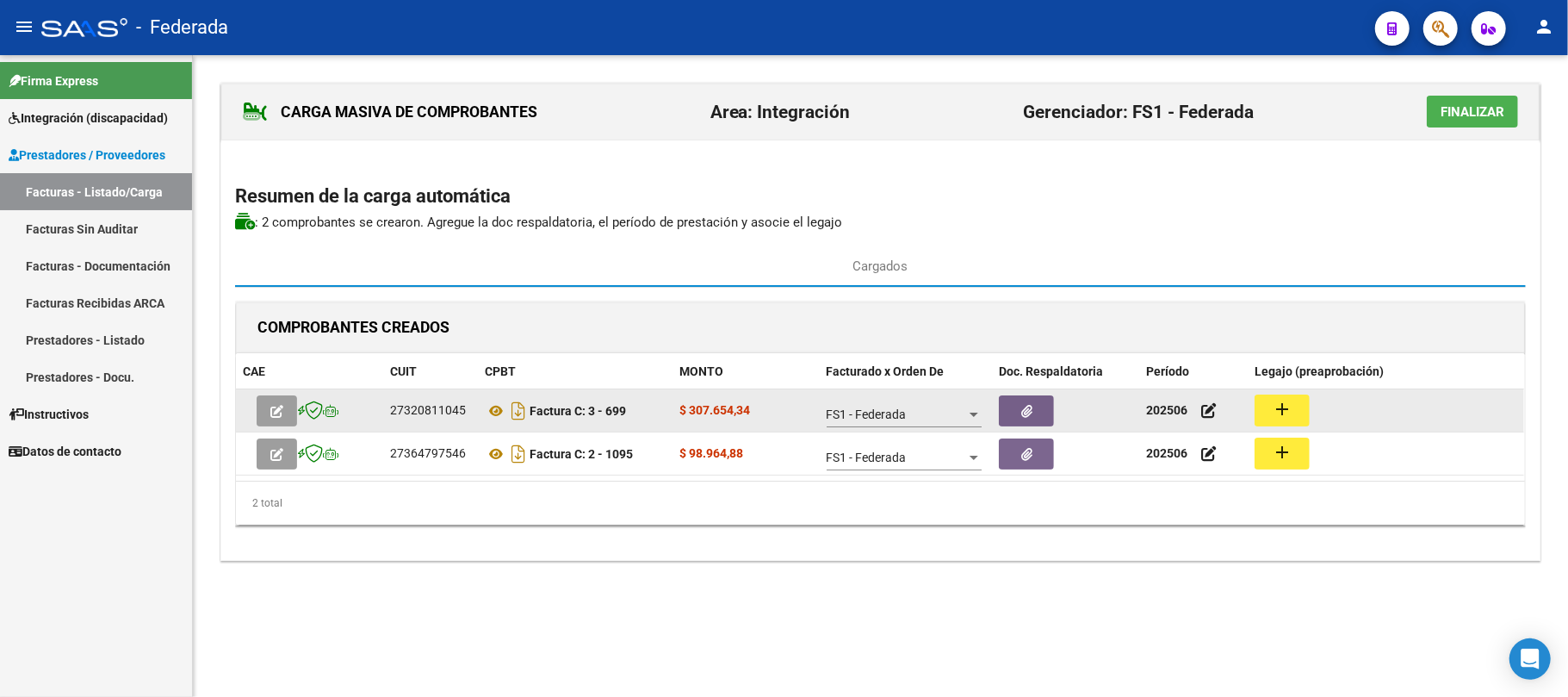
click at [1271, 405] on button "add" at bounding box center [1283, 410] width 55 height 32
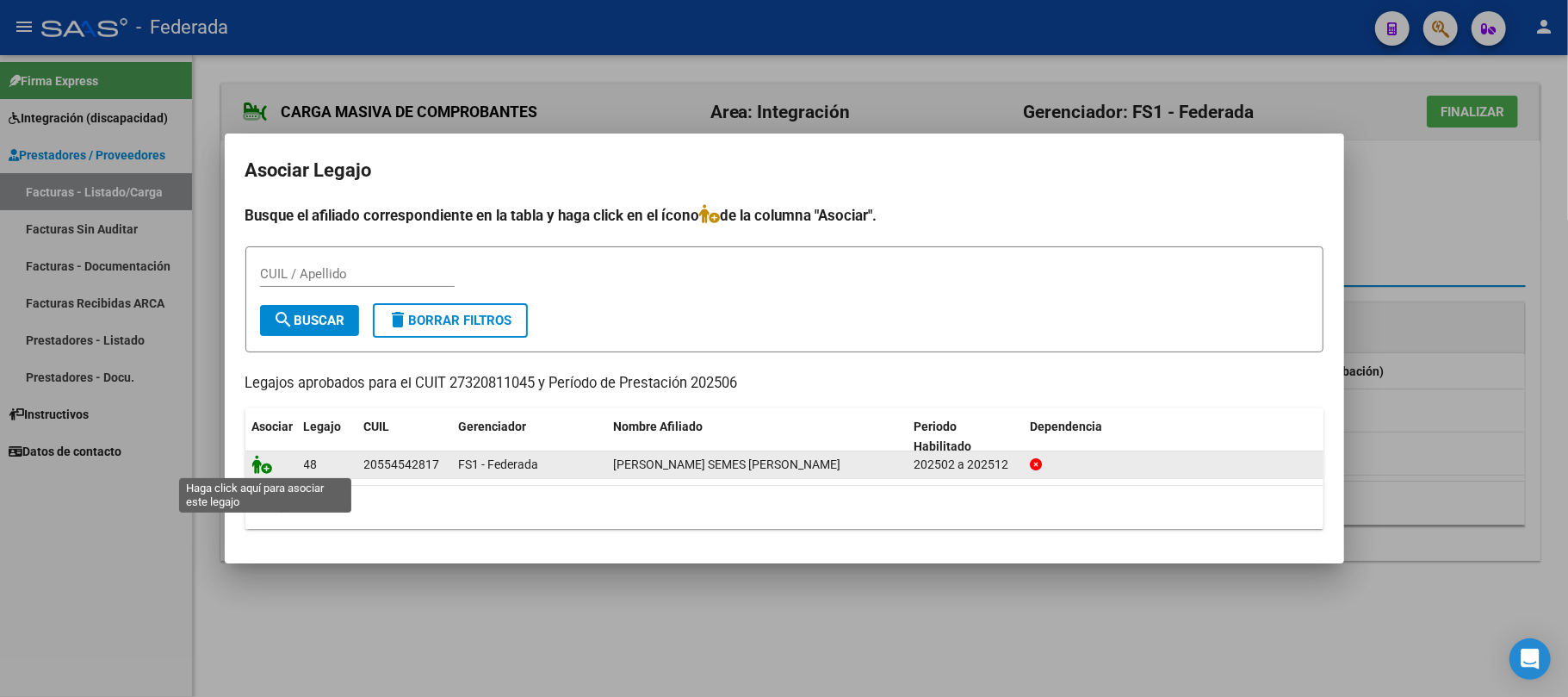
click at [256, 454] on icon at bounding box center [262, 464] width 21 height 19
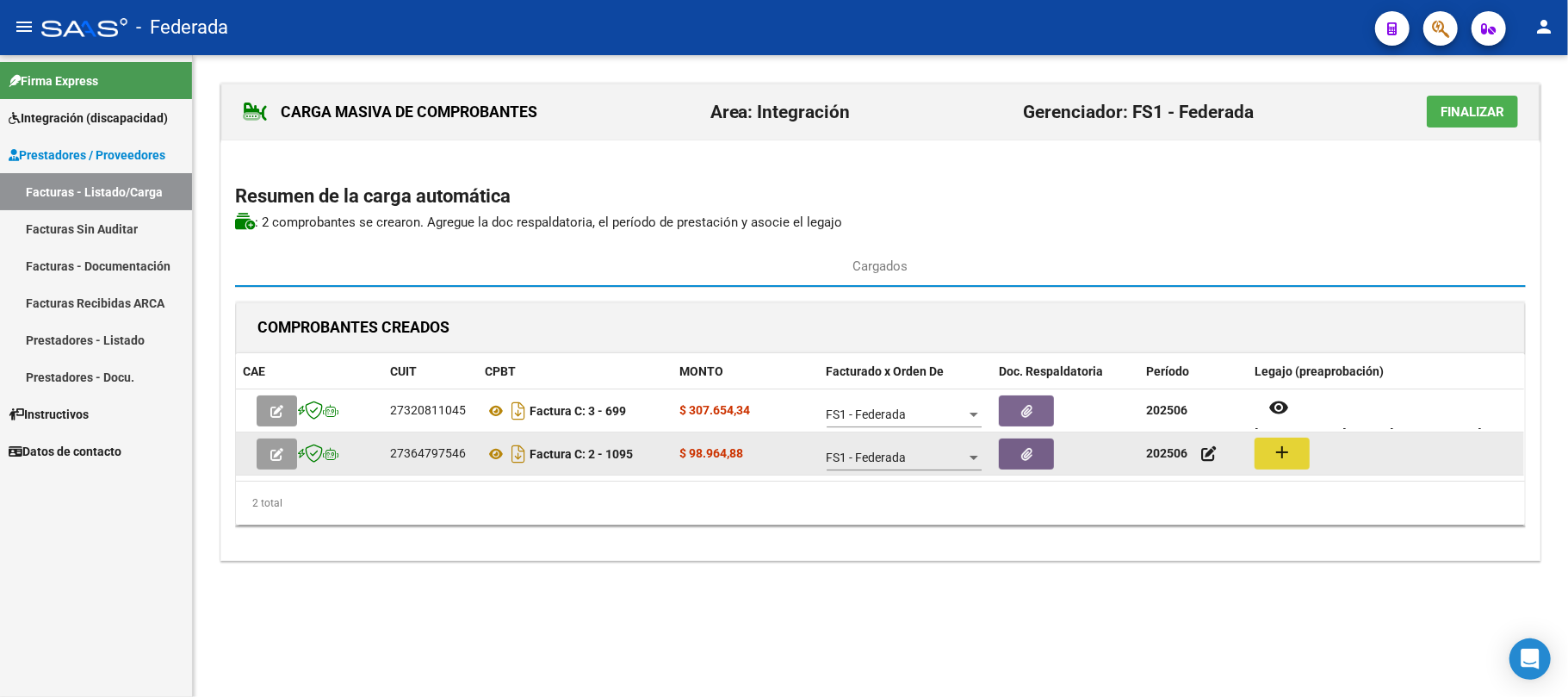
click at [1261, 449] on button "add" at bounding box center [1283, 453] width 55 height 32
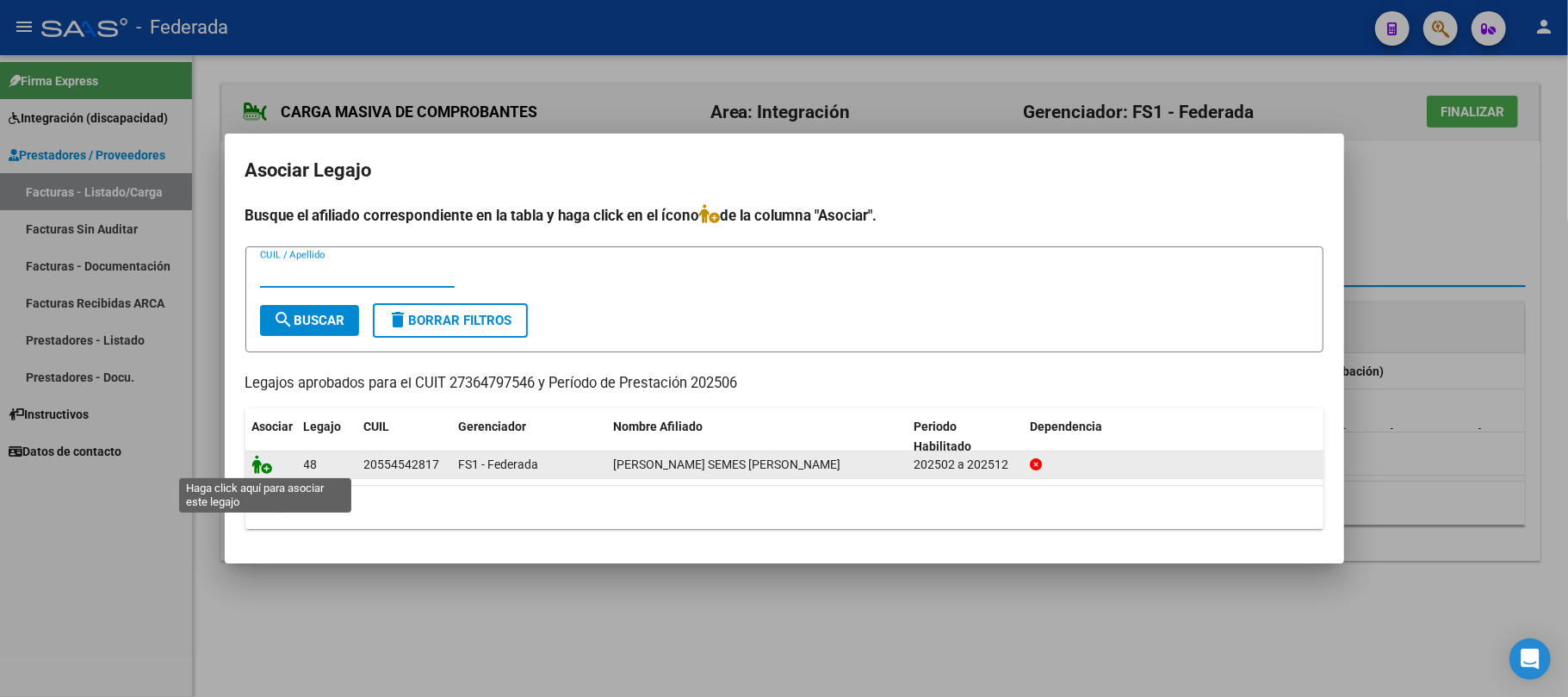
click at [263, 463] on icon at bounding box center [262, 464] width 21 height 19
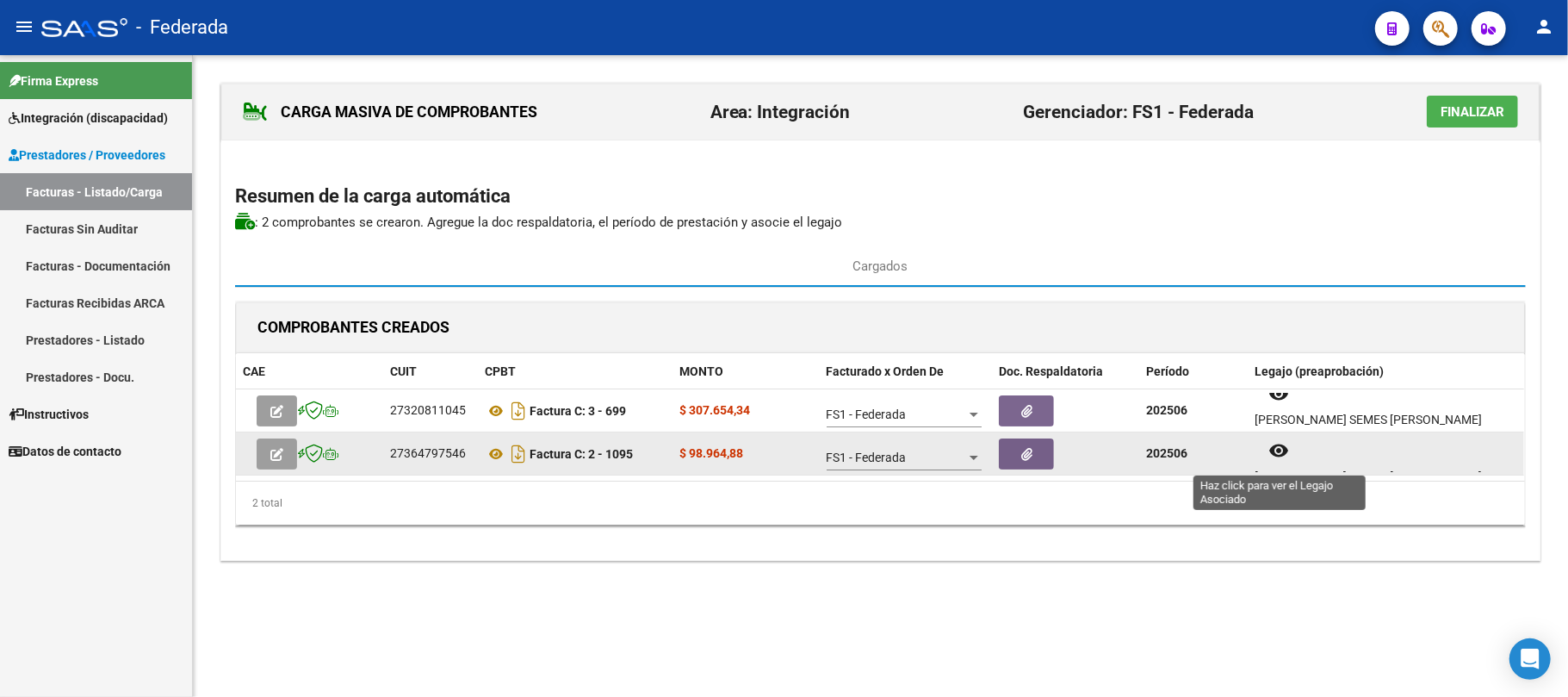
scroll to position [13, 0]
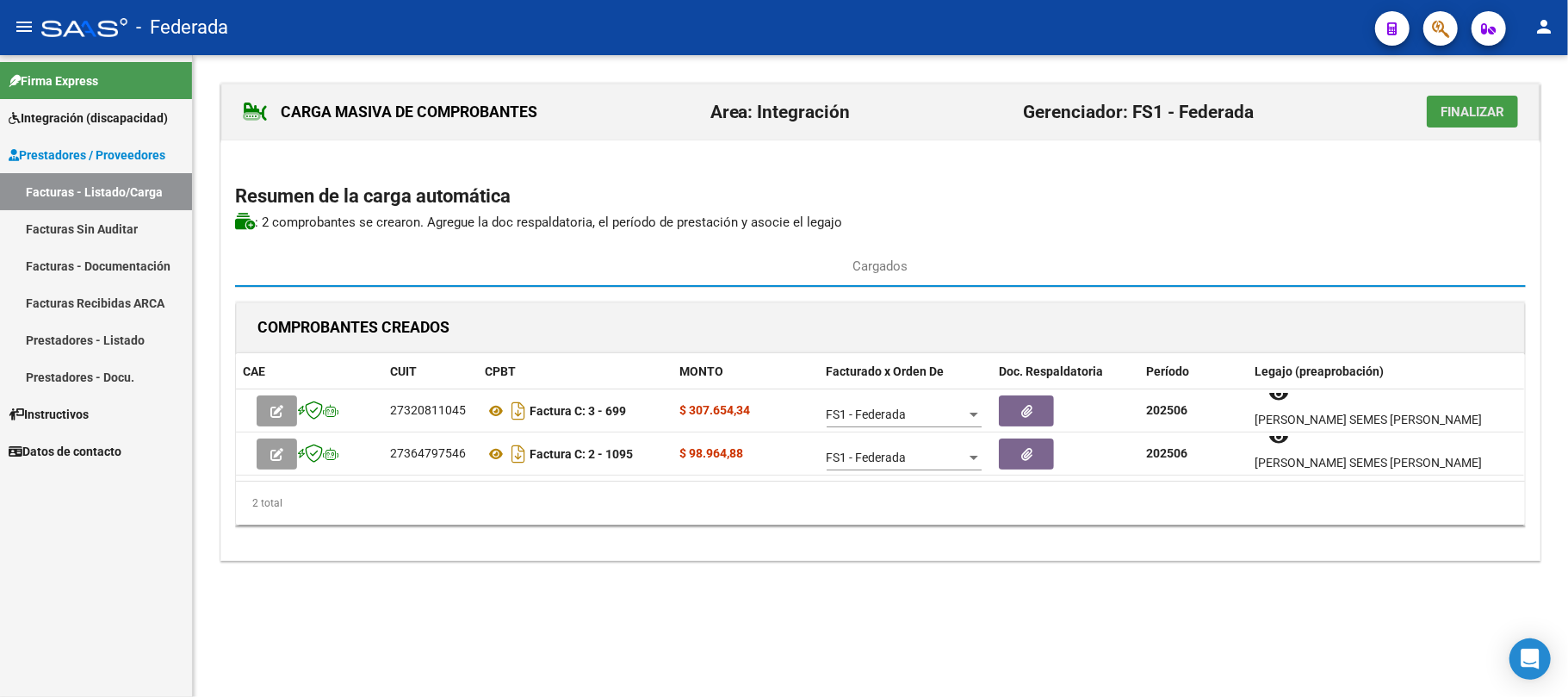
click at [1441, 116] on span "Finalizar" at bounding box center [1473, 112] width 64 height 15
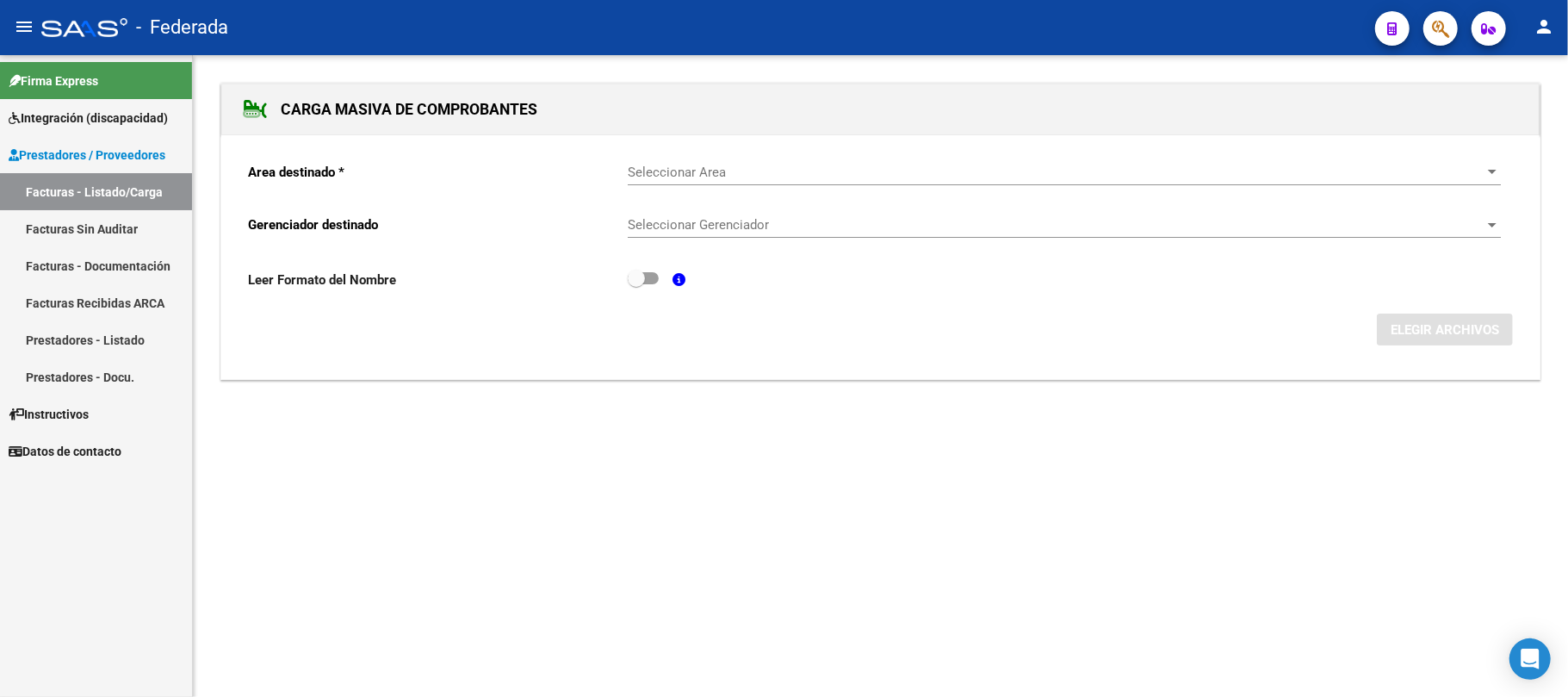
click at [745, 165] on span "Seleccionar Area" at bounding box center [1056, 172] width 858 height 15
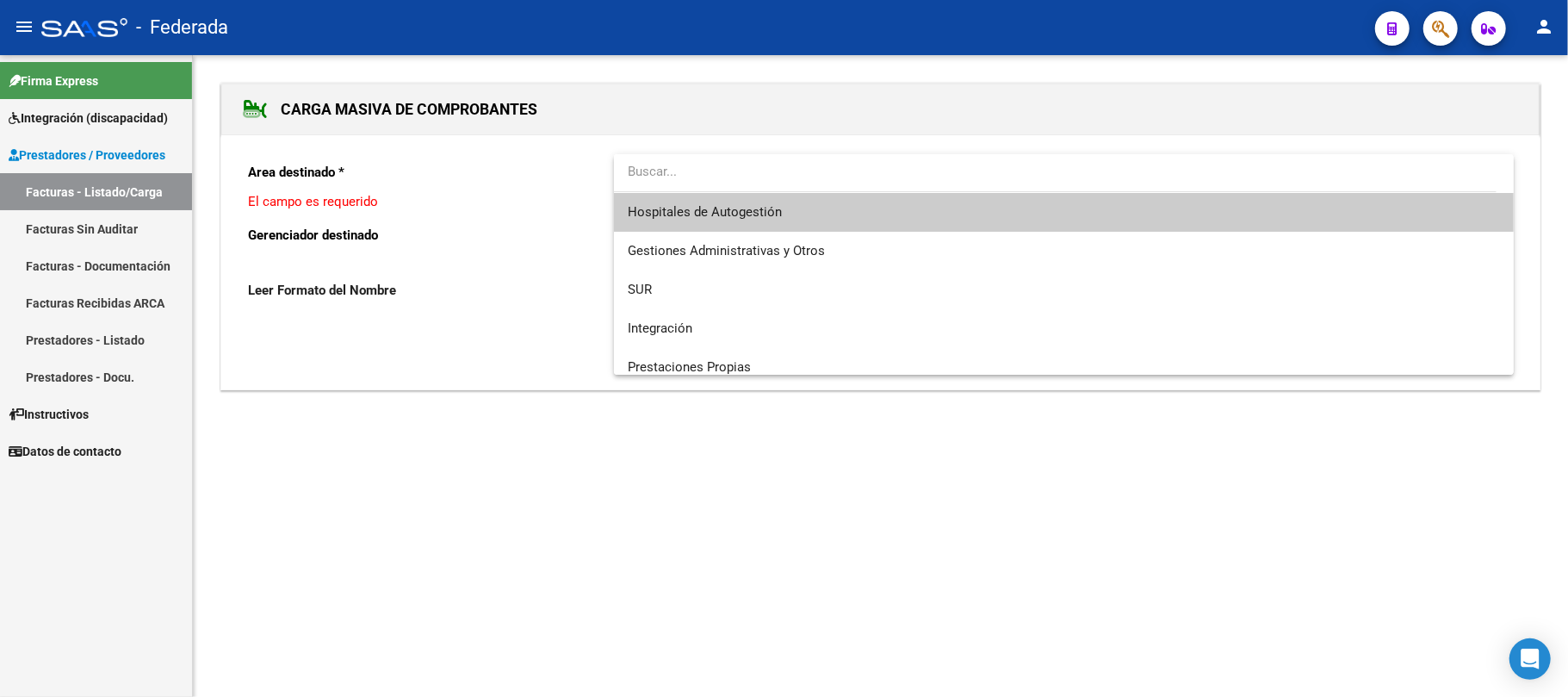
click at [531, 340] on div at bounding box center [784, 348] width 1568 height 697
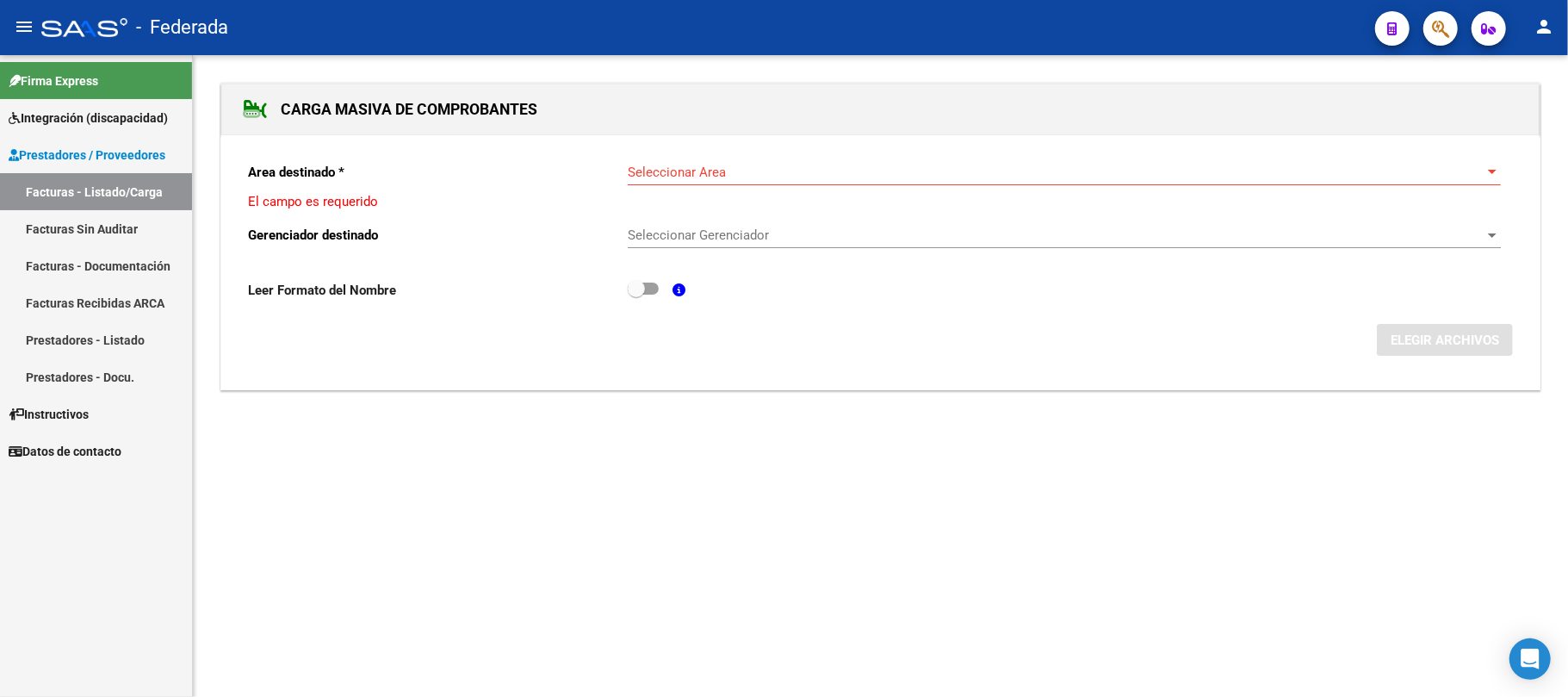
click at [115, 186] on link "Facturas - Listado/Carga" at bounding box center [95, 191] width 192 height 37
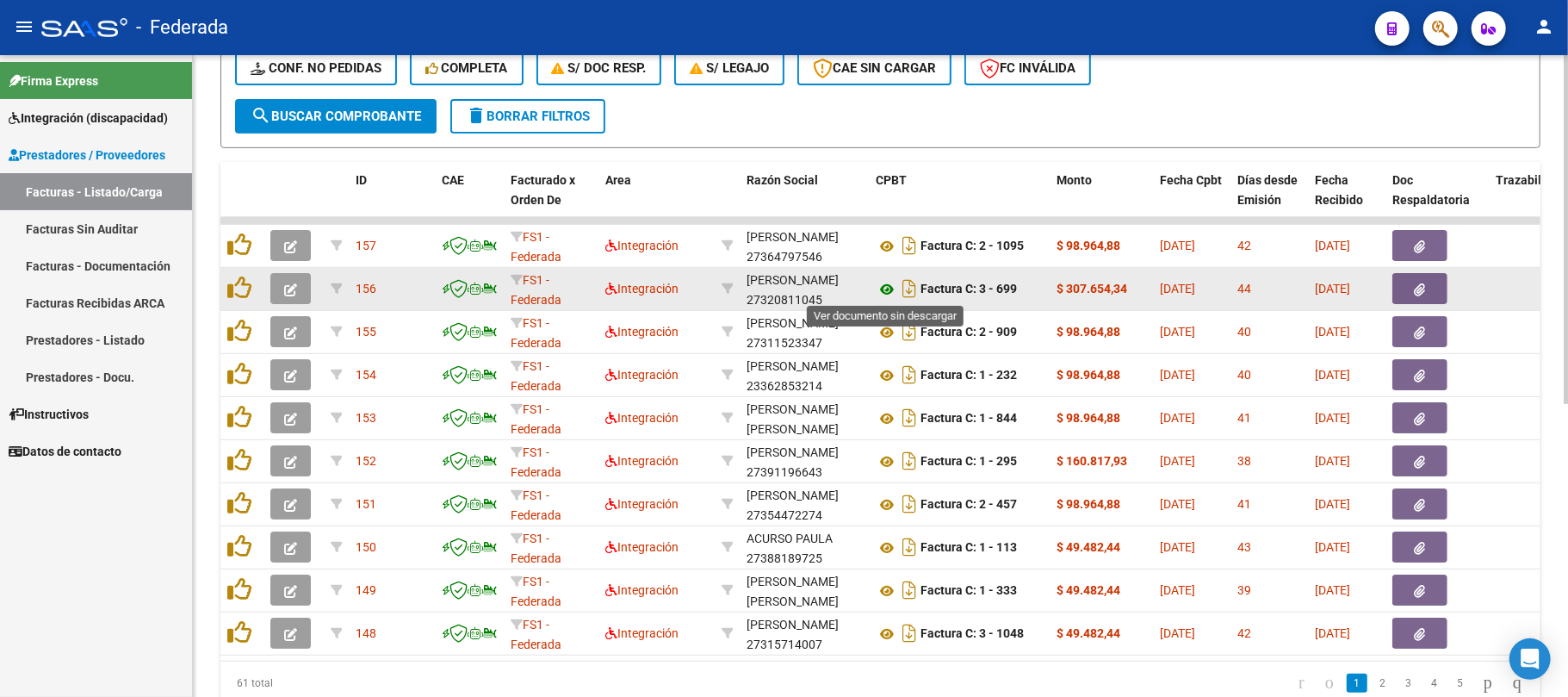
click at [883, 284] on icon at bounding box center [887, 289] width 22 height 21
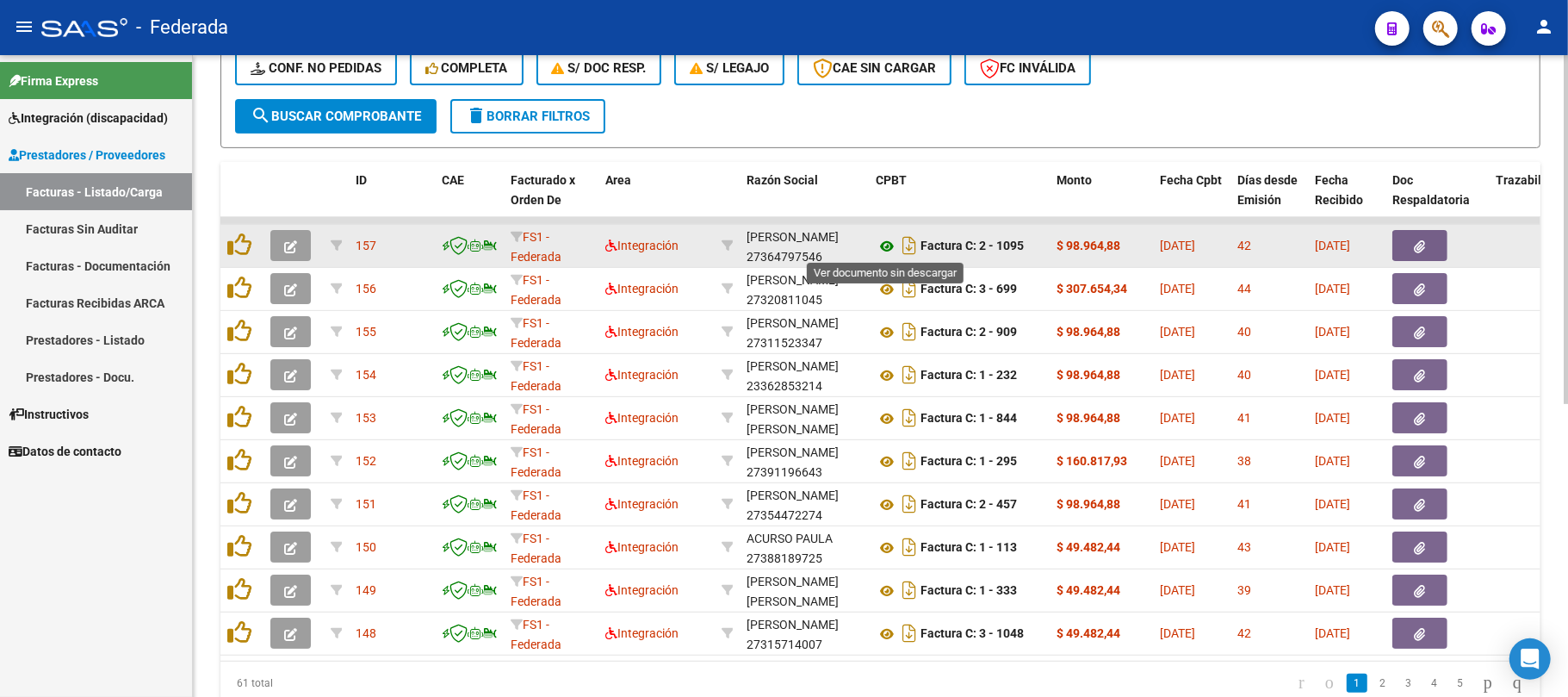
click at [886, 249] on icon at bounding box center [887, 246] width 22 height 21
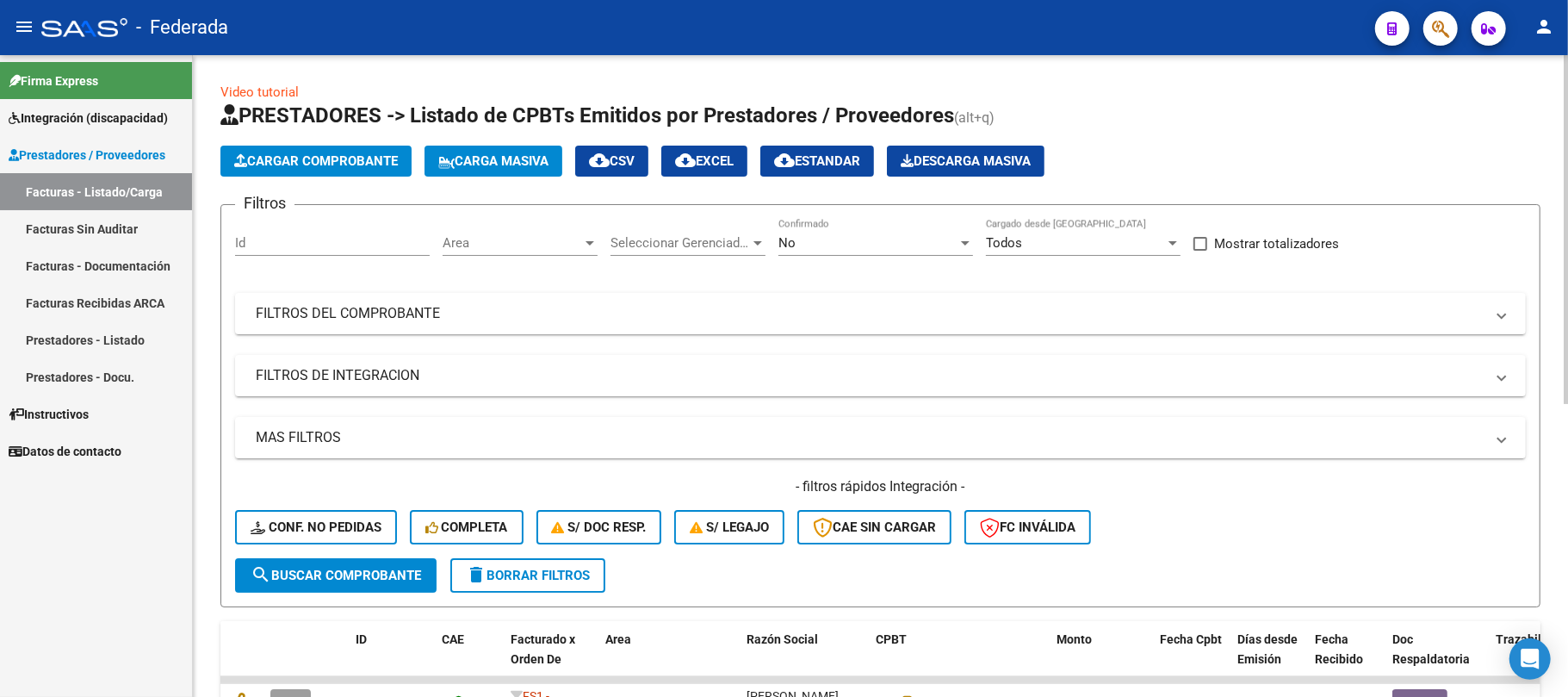
click at [497, 157] on span "Carga Masiva" at bounding box center [492, 161] width 110 height 15
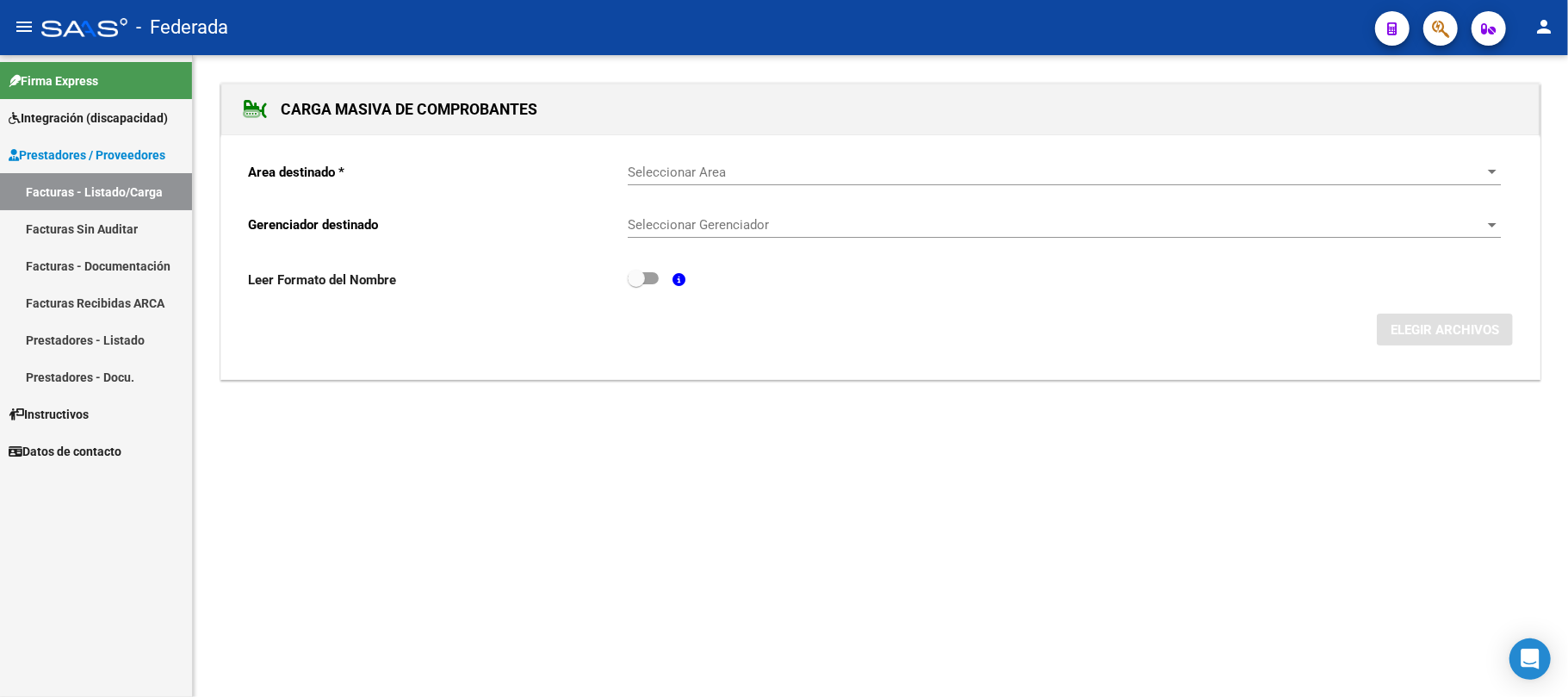
click at [720, 169] on span "Seleccionar Area" at bounding box center [1056, 172] width 858 height 15
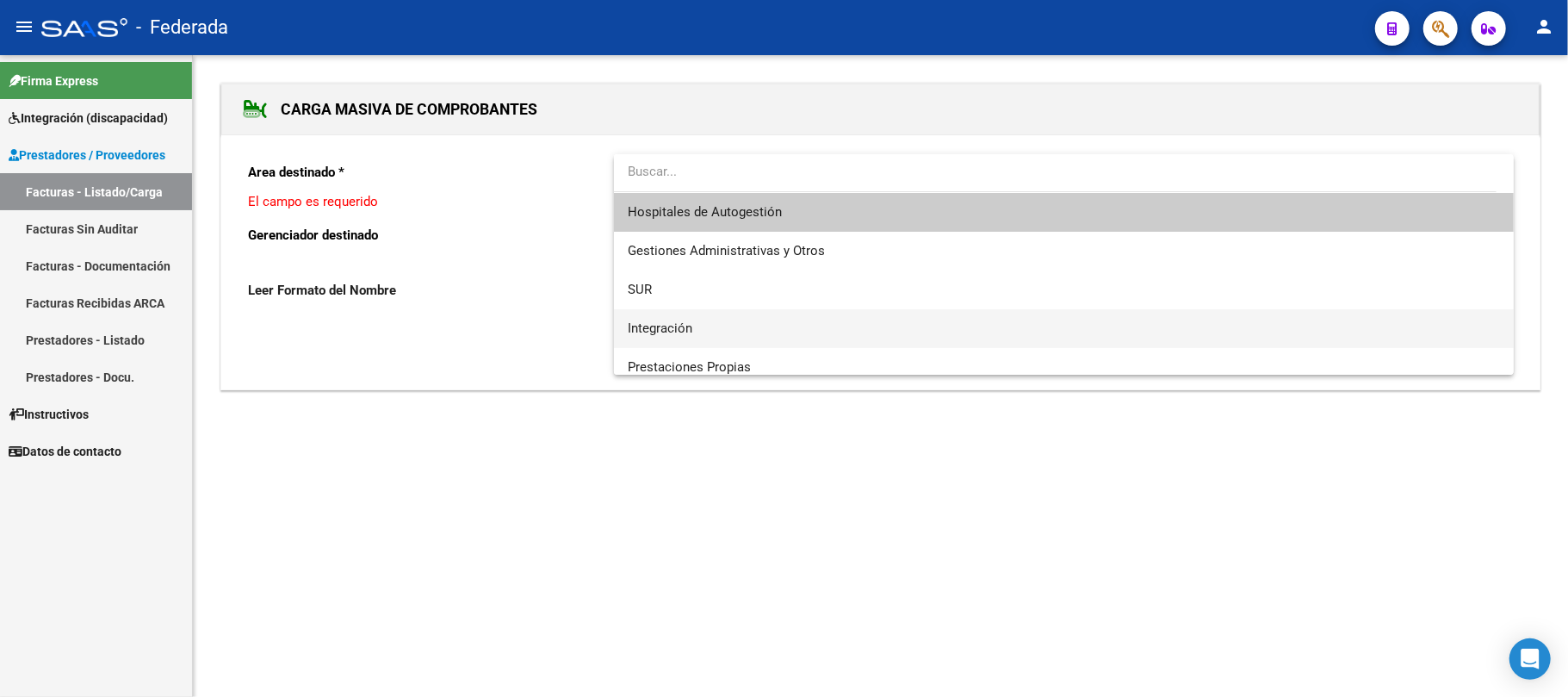
click at [704, 319] on span "Integración" at bounding box center [1064, 328] width 872 height 39
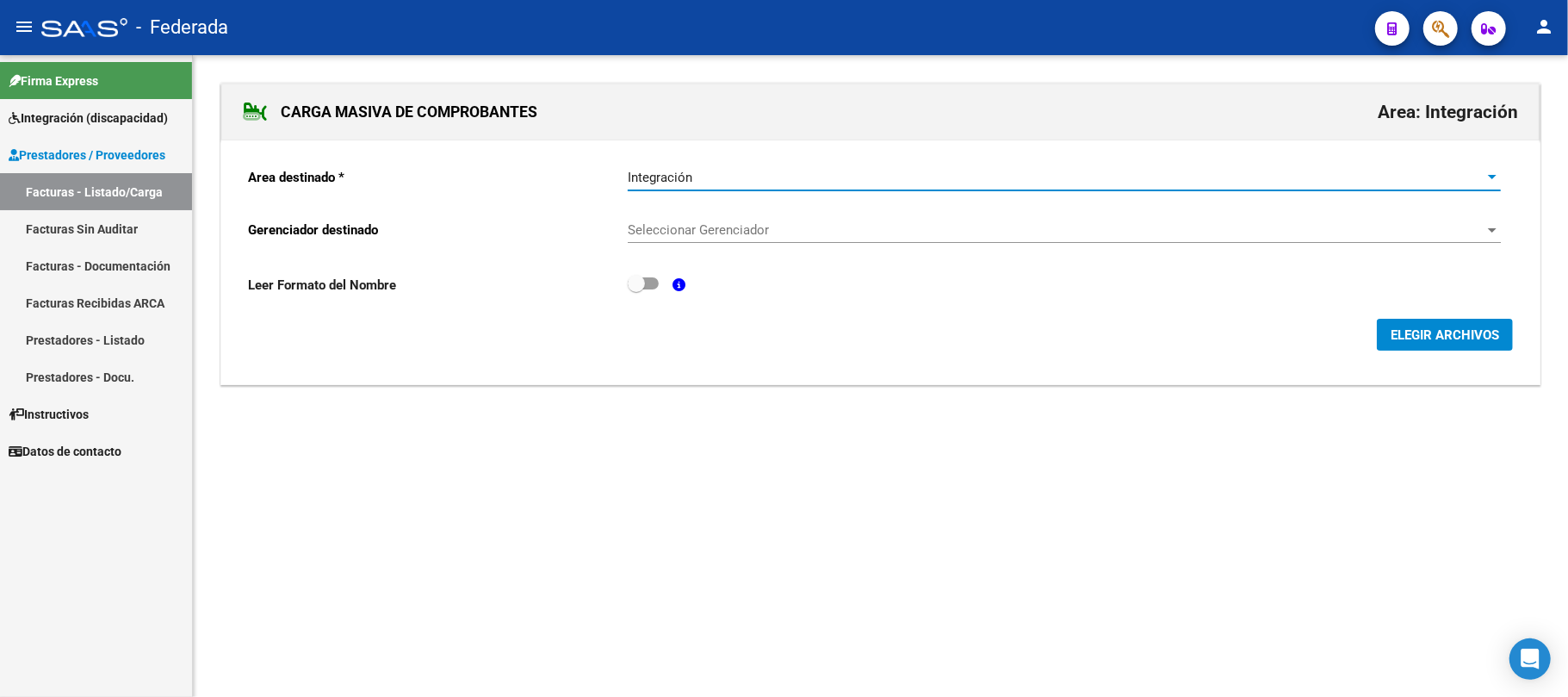
click at [710, 228] on span "Seleccionar Gerenciador" at bounding box center [1056, 230] width 858 height 15
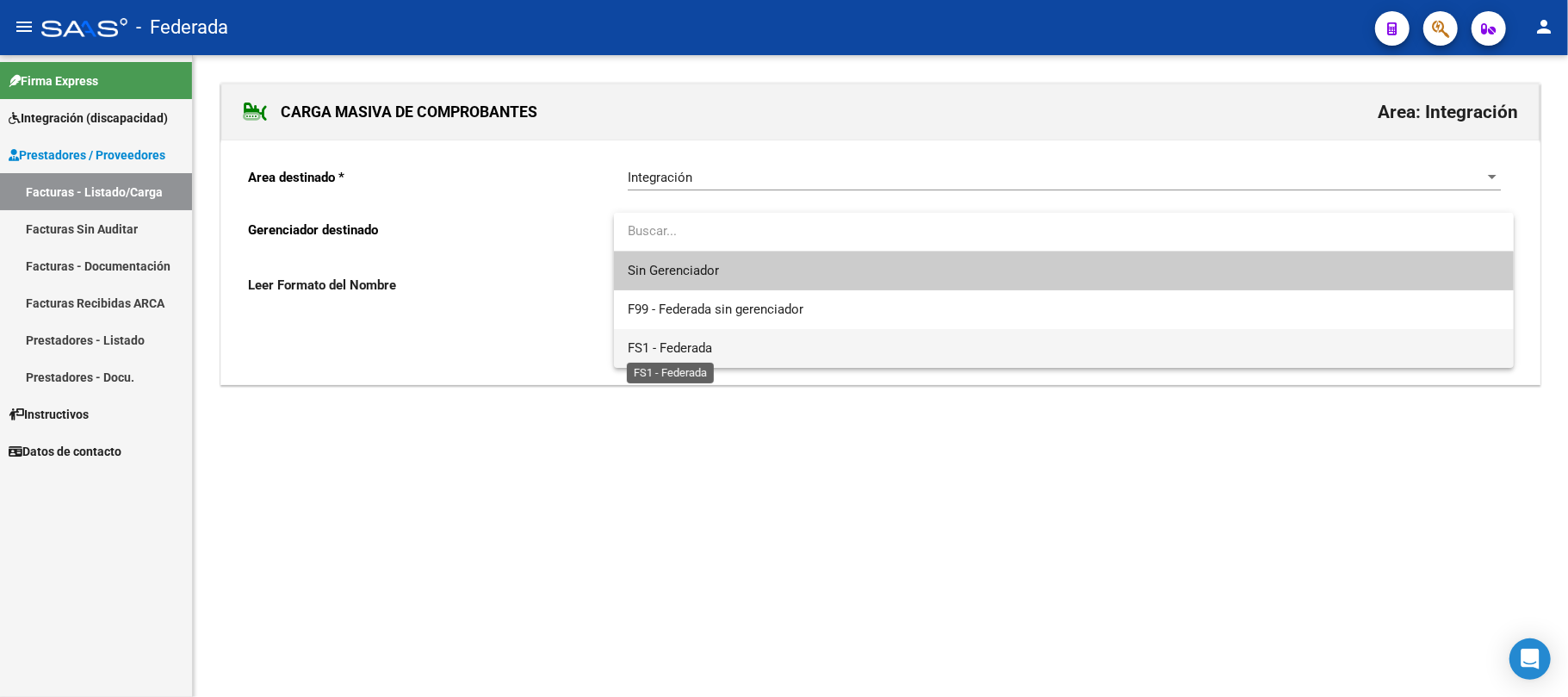
click at [702, 348] on span "FS1 - Federada" at bounding box center [670, 348] width 84 height 15
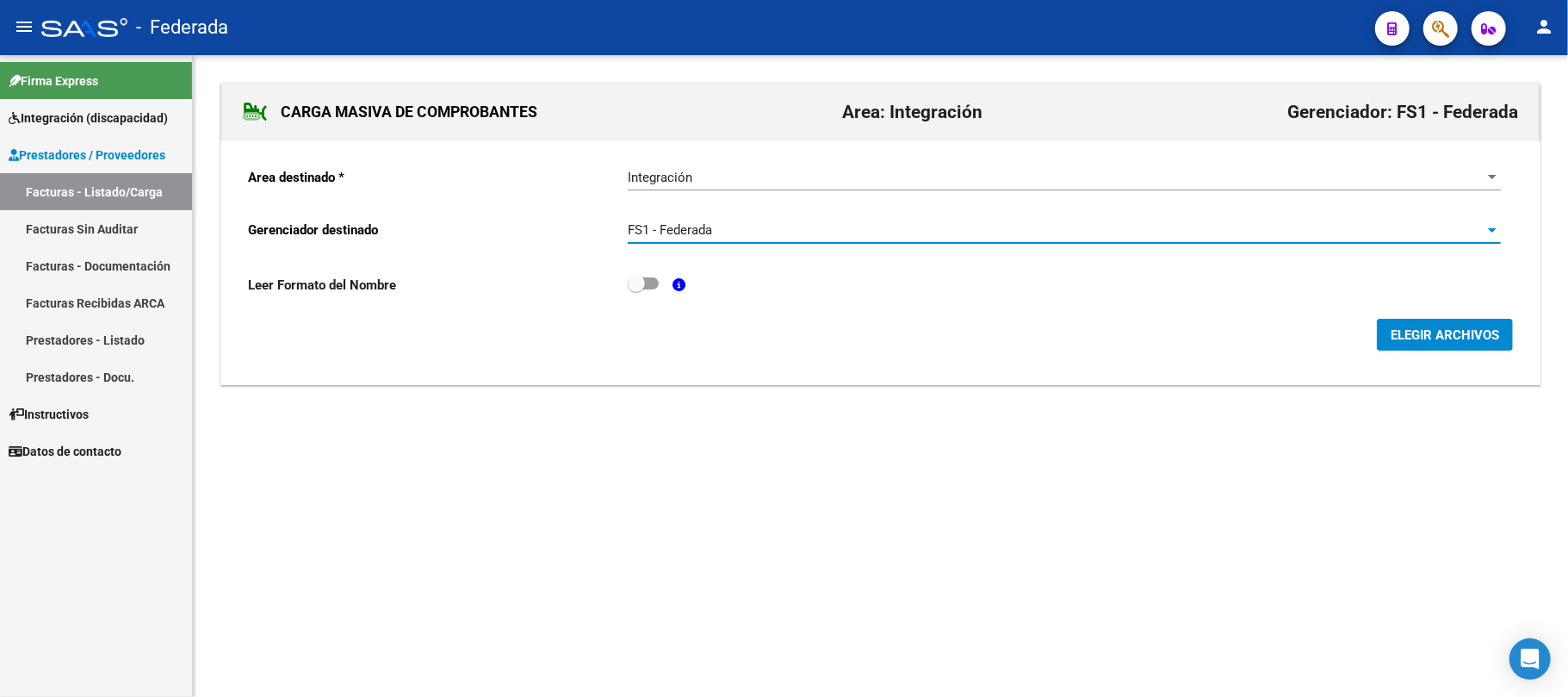
click at [1415, 342] on span "ELEGIR ARCHIVOS" at bounding box center [1445, 335] width 109 height 15
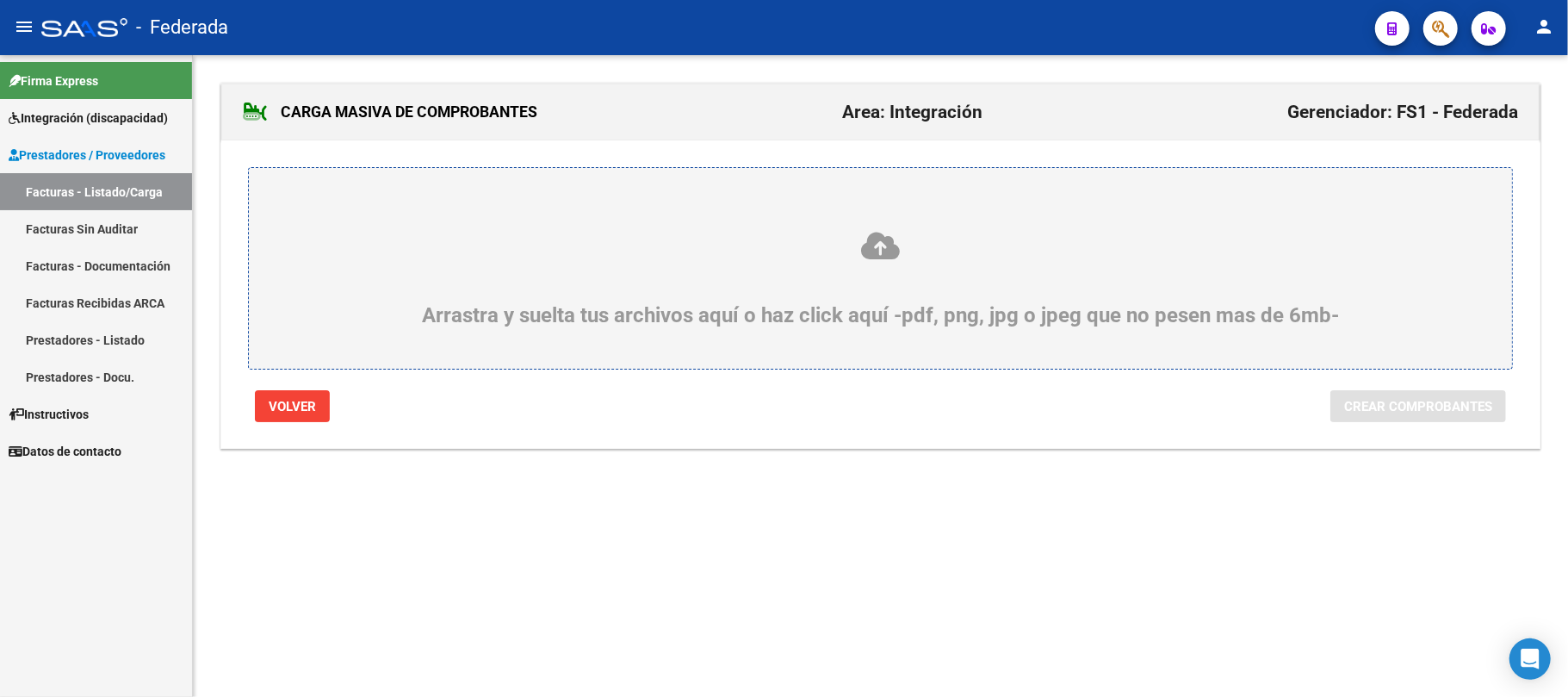
click at [887, 246] on icon at bounding box center [880, 245] width 1181 height 32
click at [0, 0] on input "Arrastra y suelta tus archivos aquí o haz click aquí -pdf, png, jpg o jpeg que …" at bounding box center [0, 0] width 0 height 0
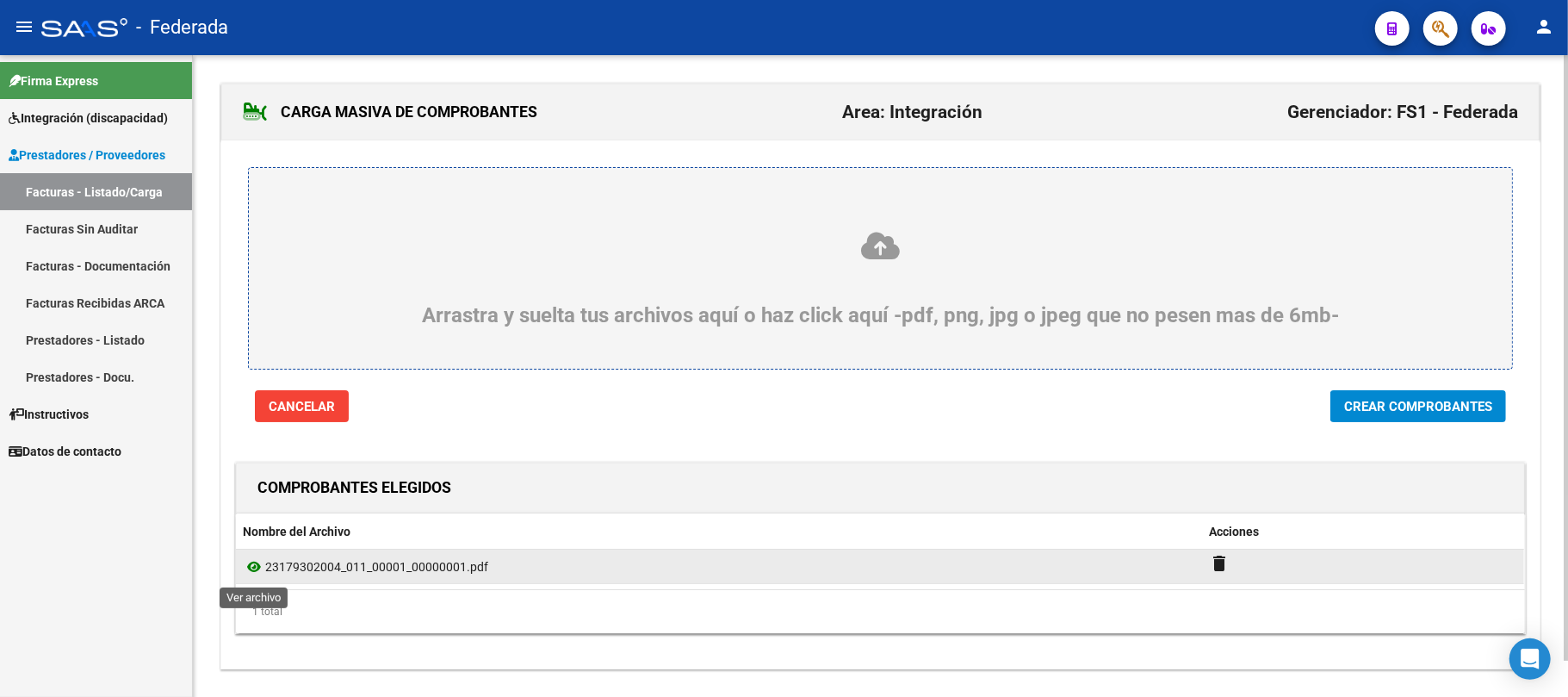
click at [257, 567] on icon at bounding box center [253, 567] width 22 height 21
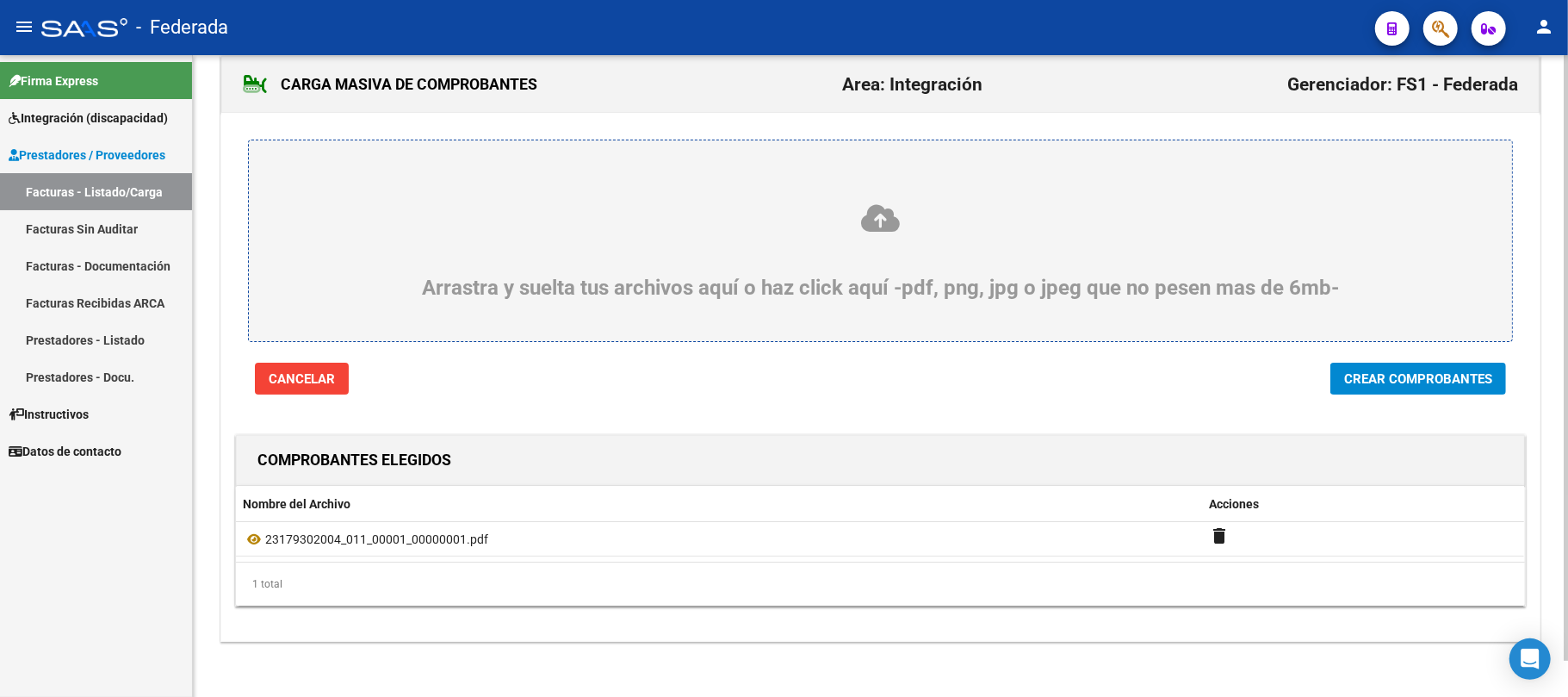
scroll to position [39, 0]
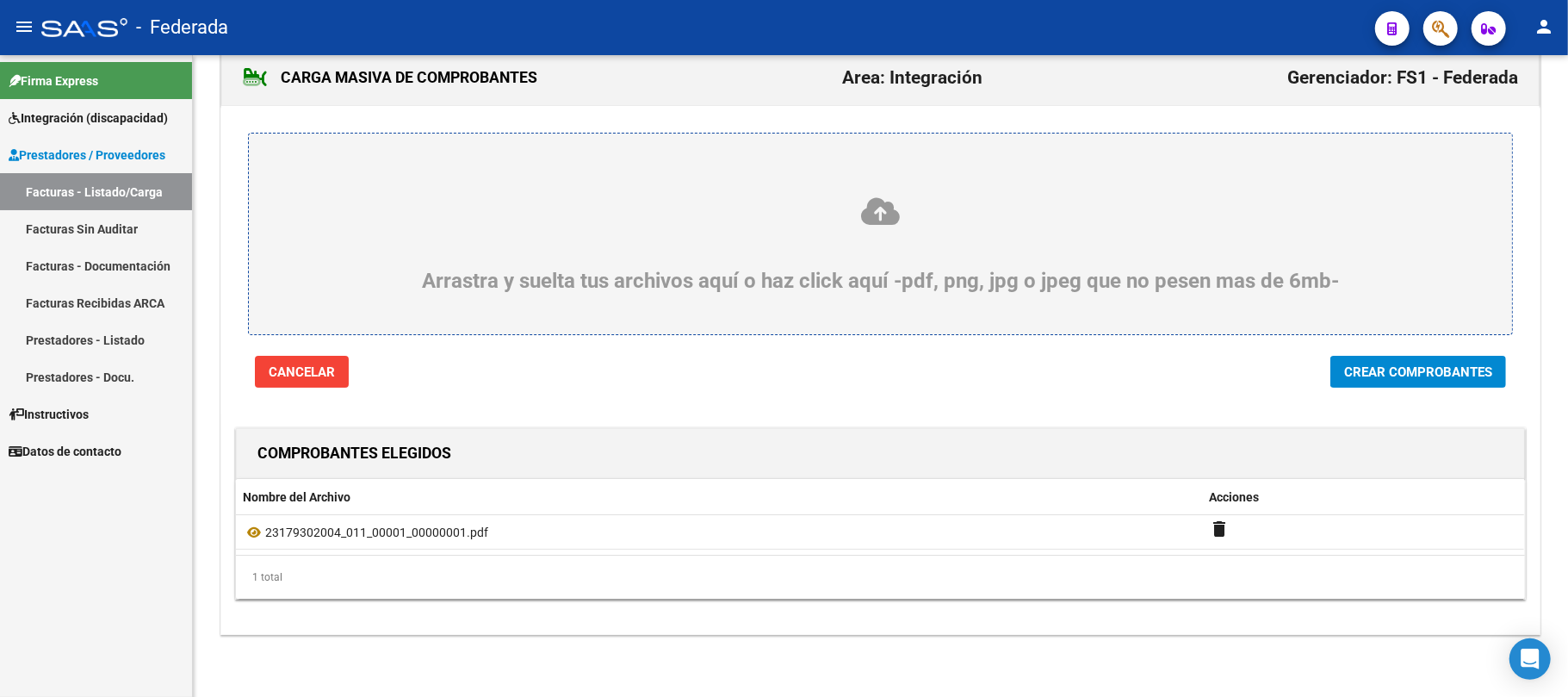
click at [1355, 370] on span "Crear Comprobantes" at bounding box center [1418, 372] width 148 height 15
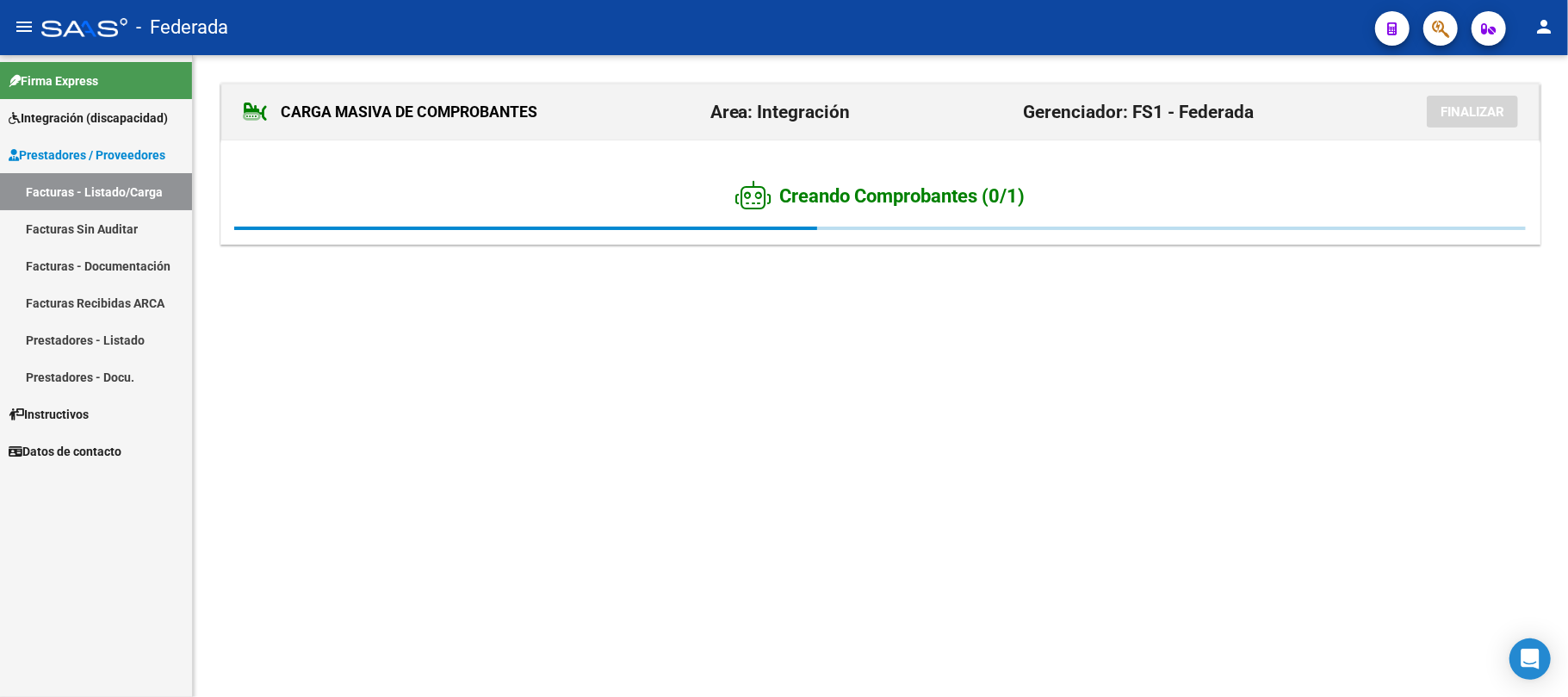
scroll to position [0, 0]
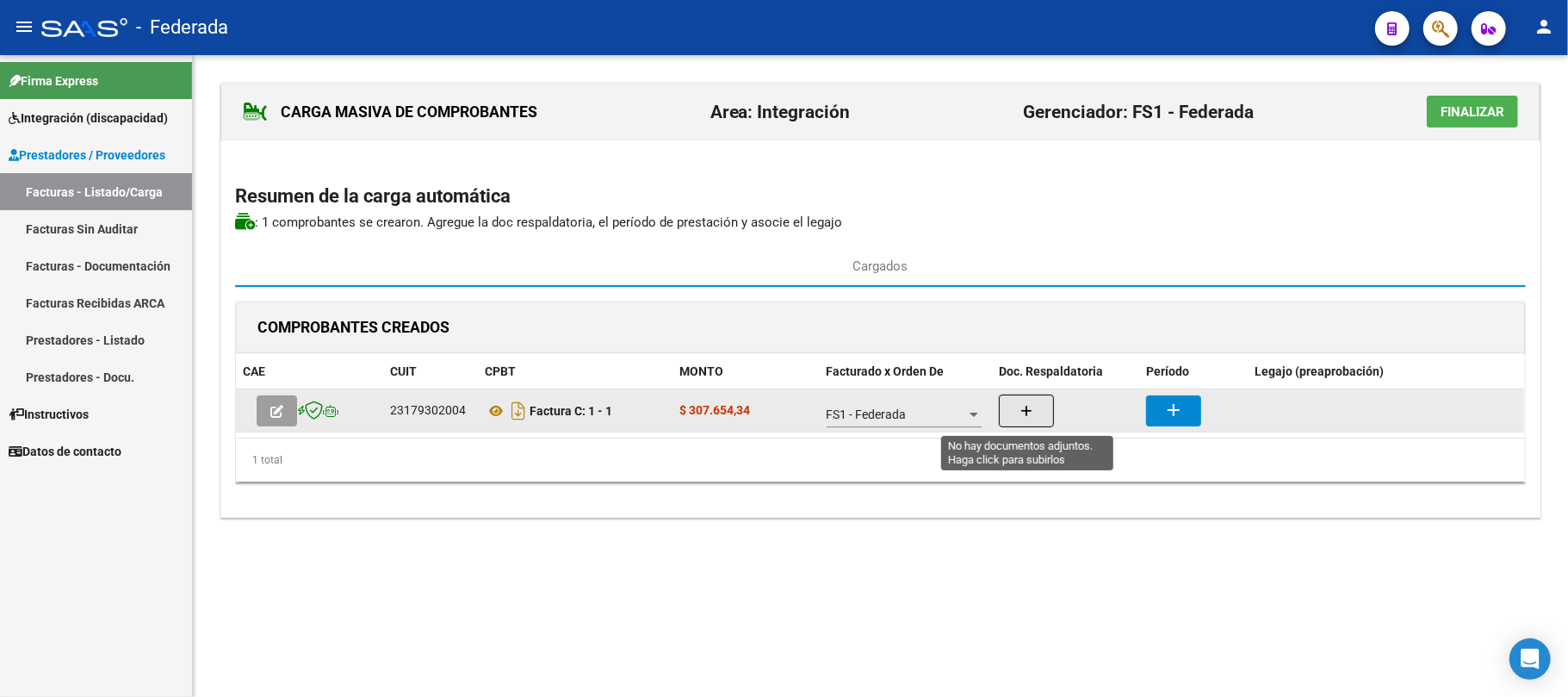
click at [1020, 418] on icon "button" at bounding box center [1026, 412] width 12 height 13
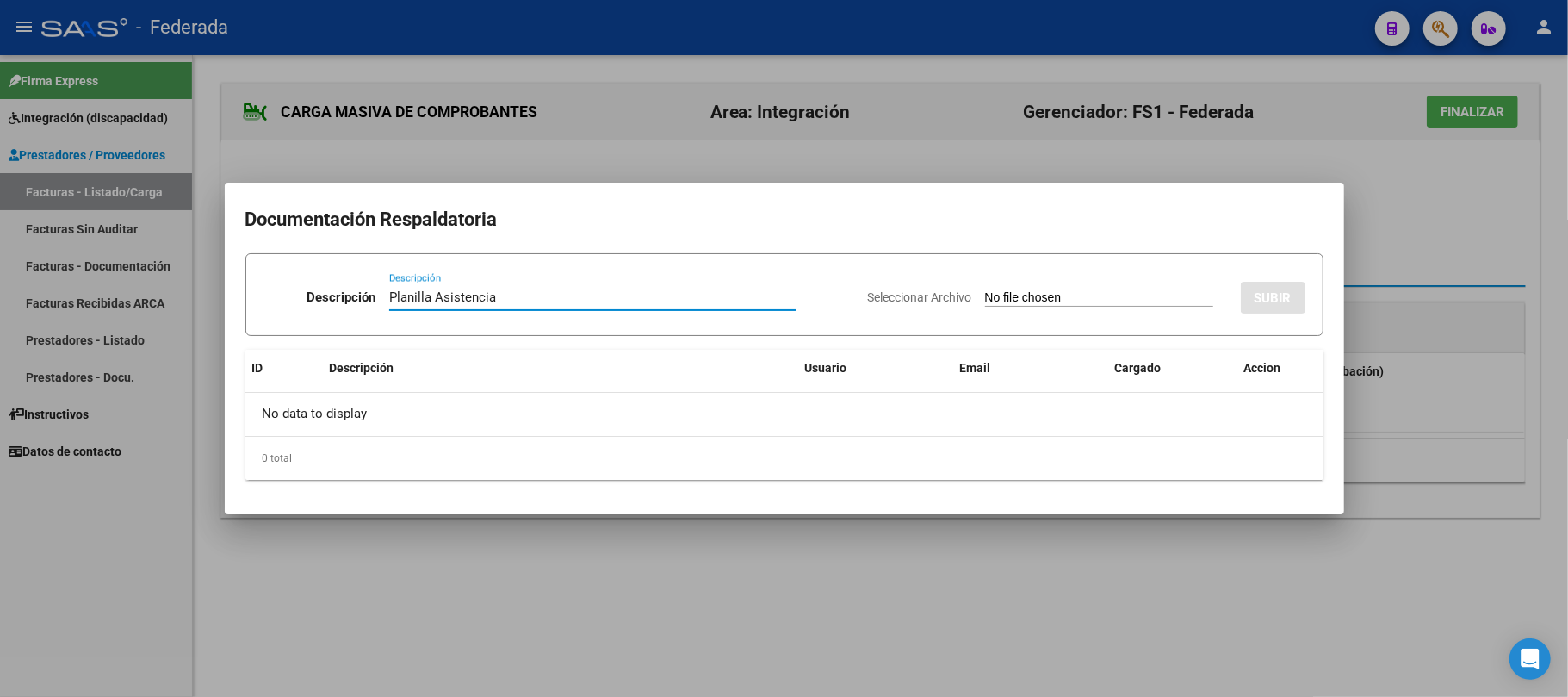
type input "Planilla Asistencia"
click at [1014, 298] on input "Seleccionar Archivo" at bounding box center [1098, 298] width 228 height 16
type input "C:\fakepath\MOD MAEST D AP ASIST.pdf"
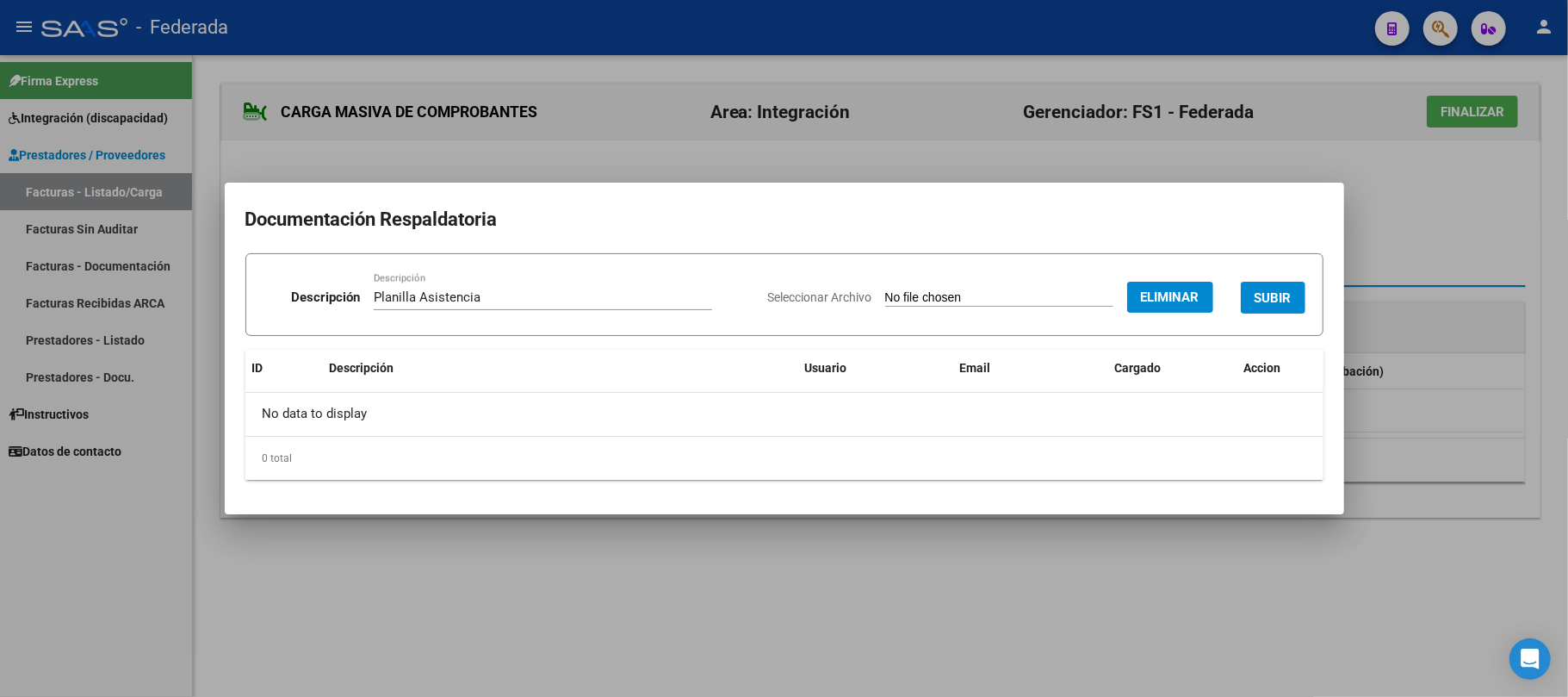
click at [1259, 295] on span "SUBIR" at bounding box center [1273, 298] width 37 height 15
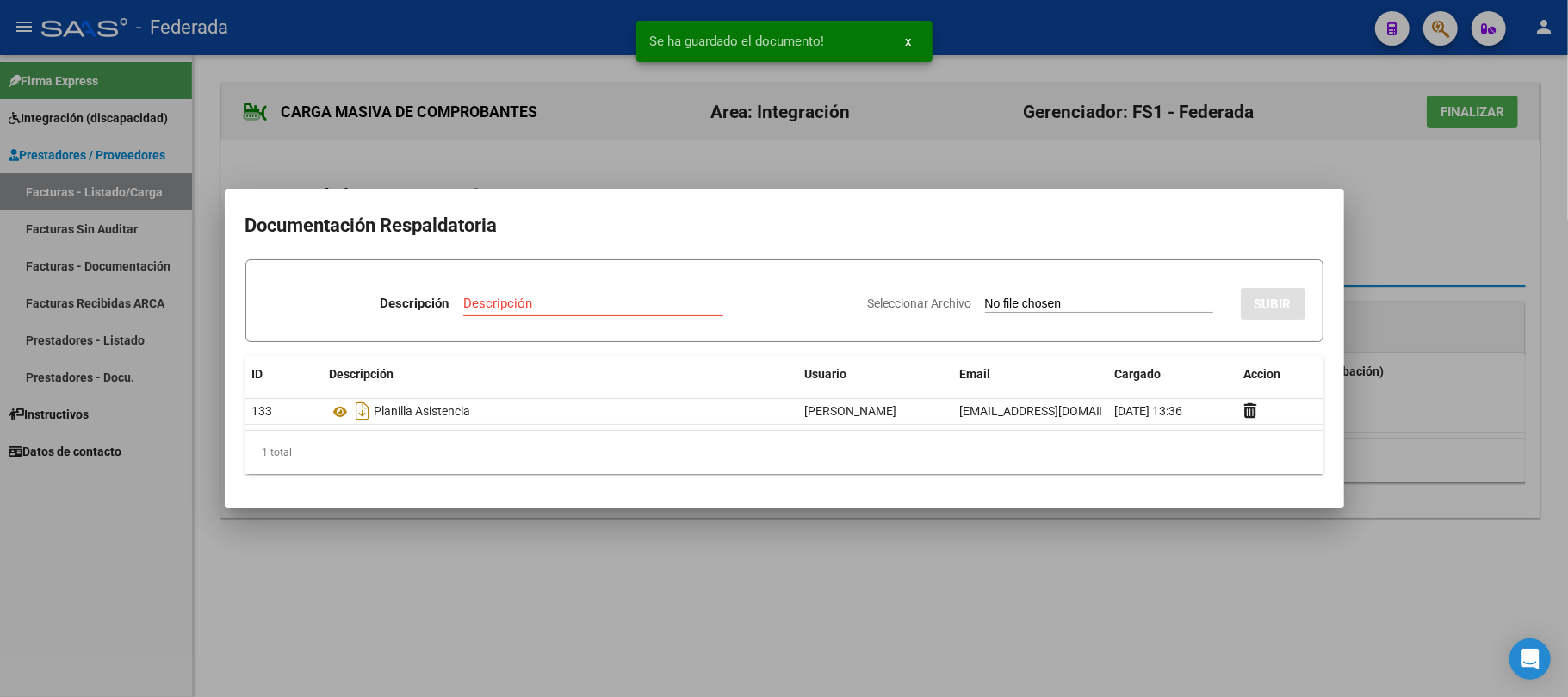
click at [1385, 178] on div at bounding box center [784, 348] width 1568 height 697
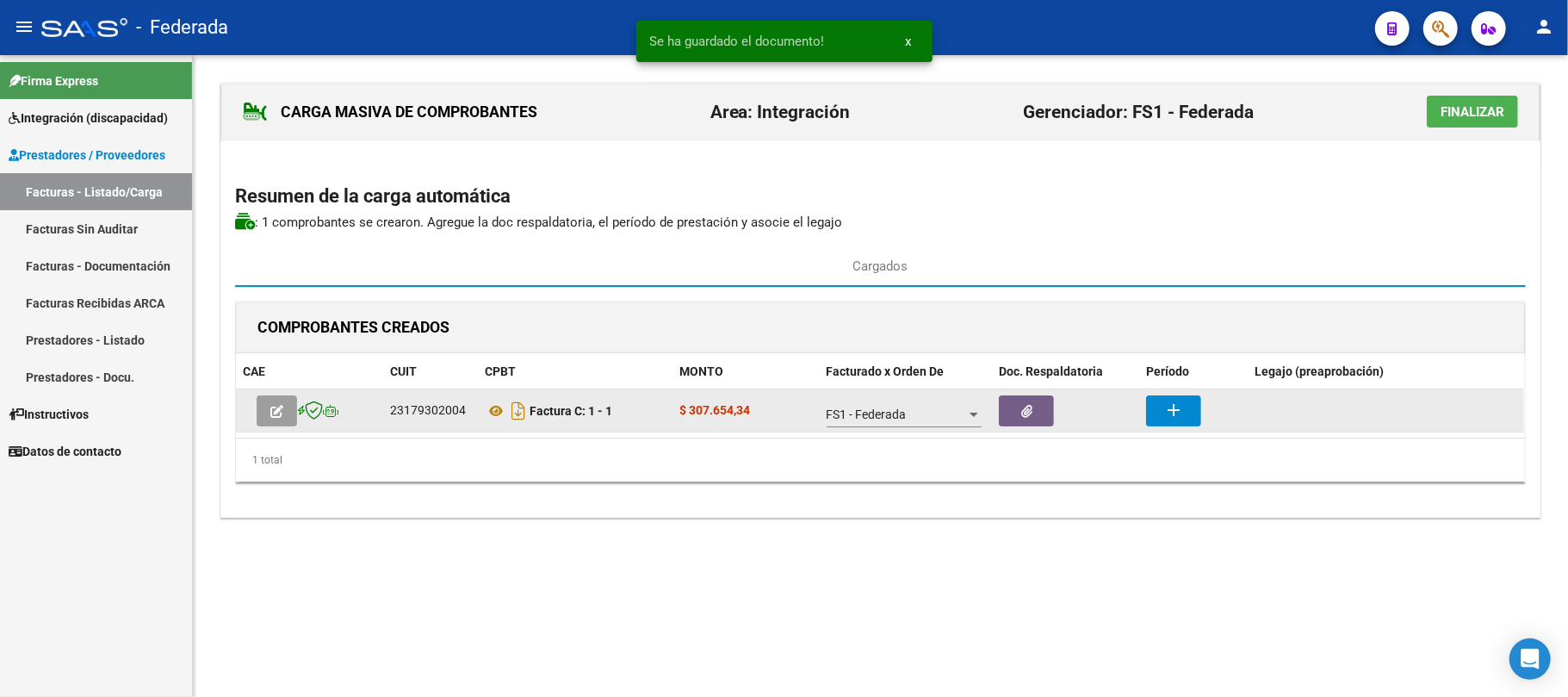
click at [1163, 417] on mat-icon "add" at bounding box center [1174, 411] width 21 height 21
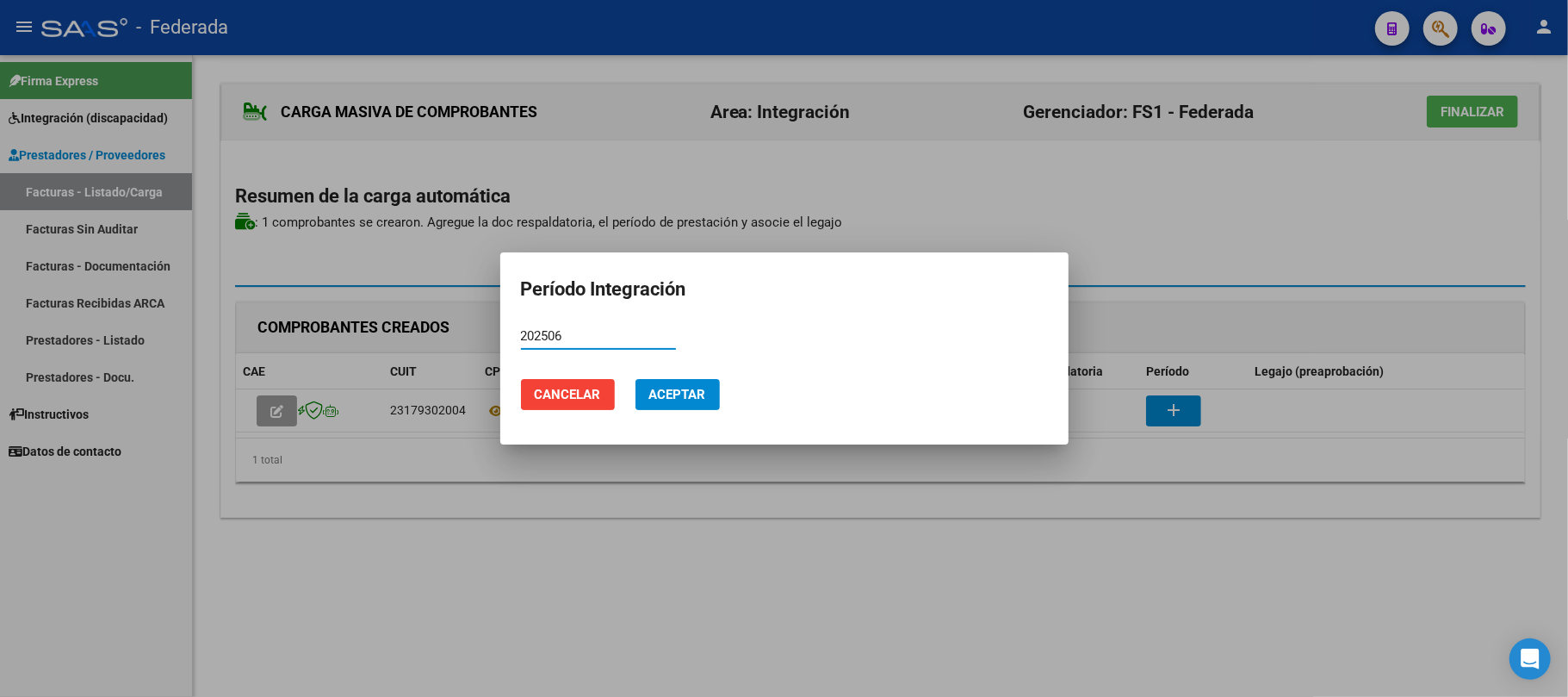
type input "202506"
click at [659, 391] on span "Aceptar" at bounding box center [678, 394] width 57 height 15
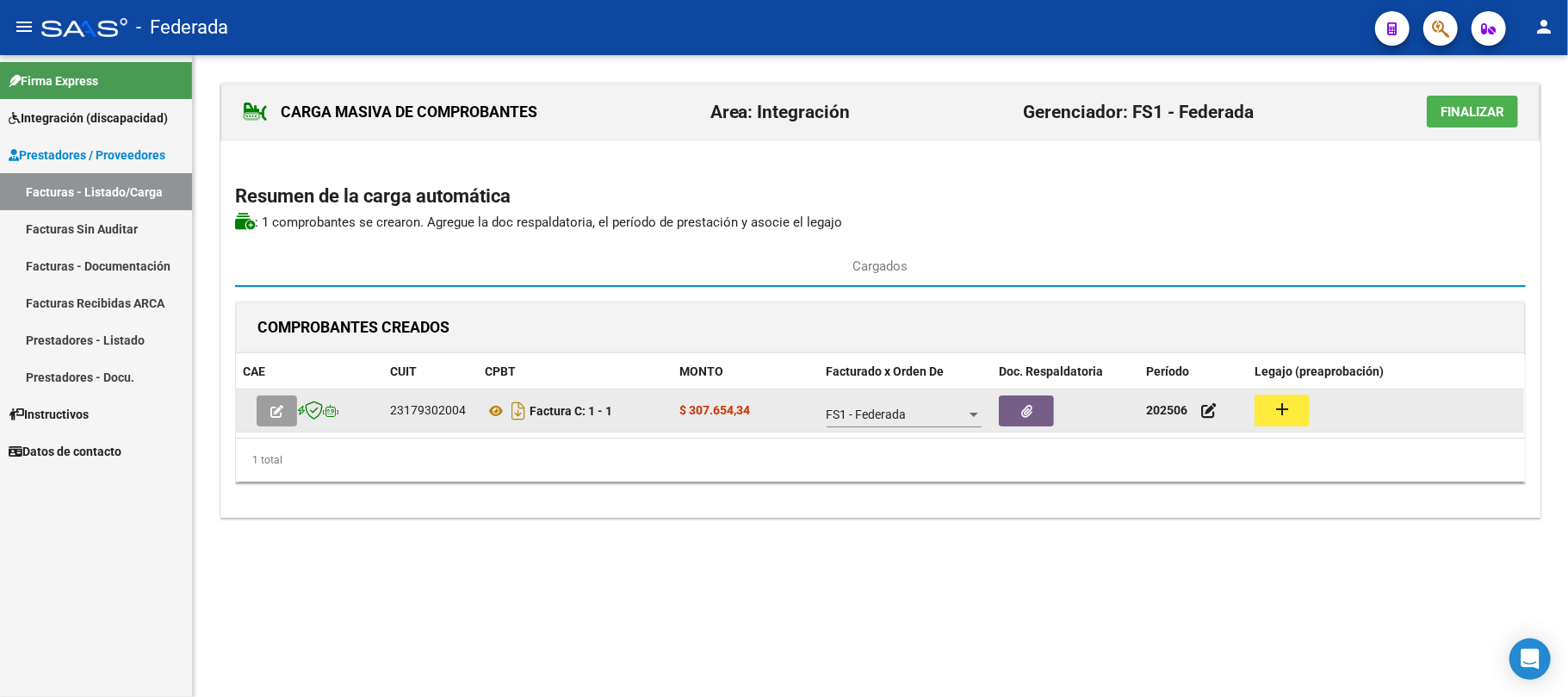
click at [1269, 412] on button "add" at bounding box center [1283, 410] width 55 height 32
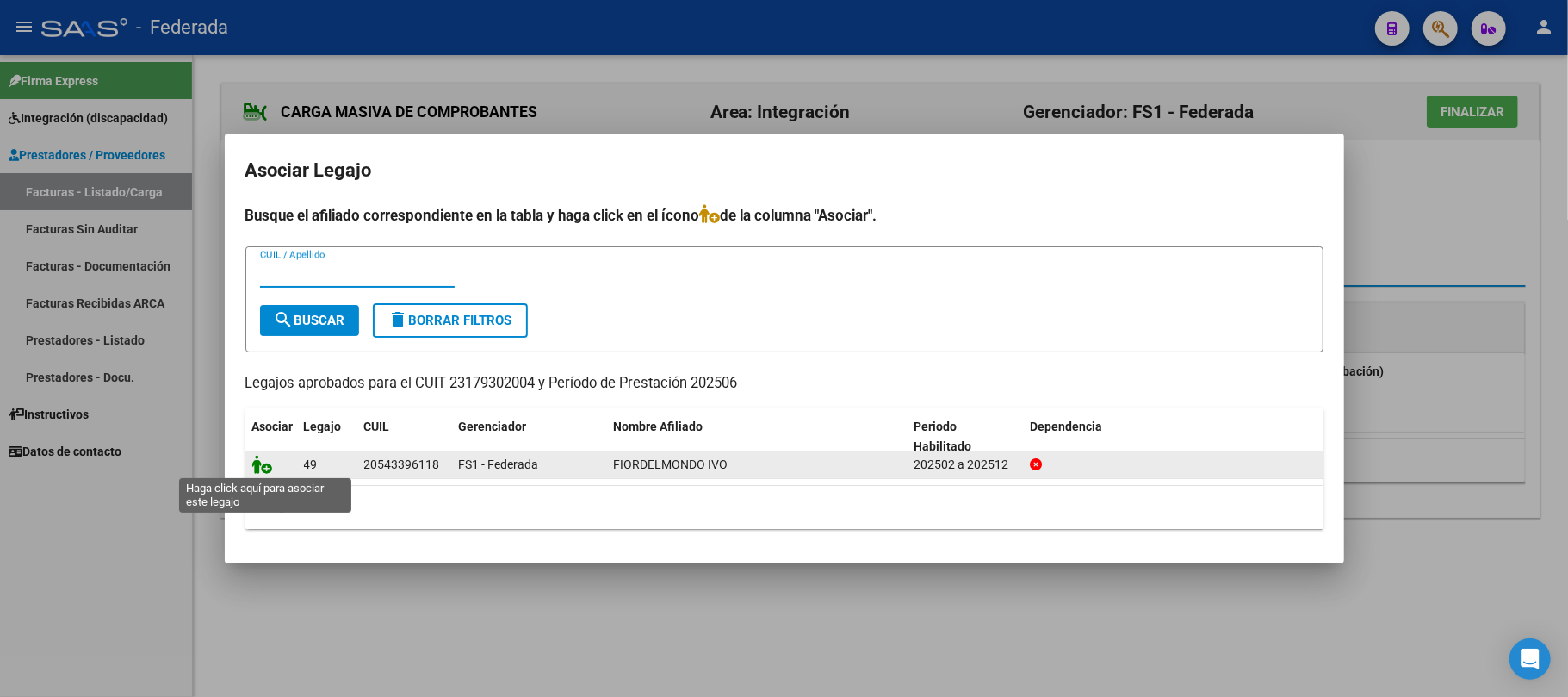
click at [255, 469] on icon at bounding box center [262, 464] width 21 height 19
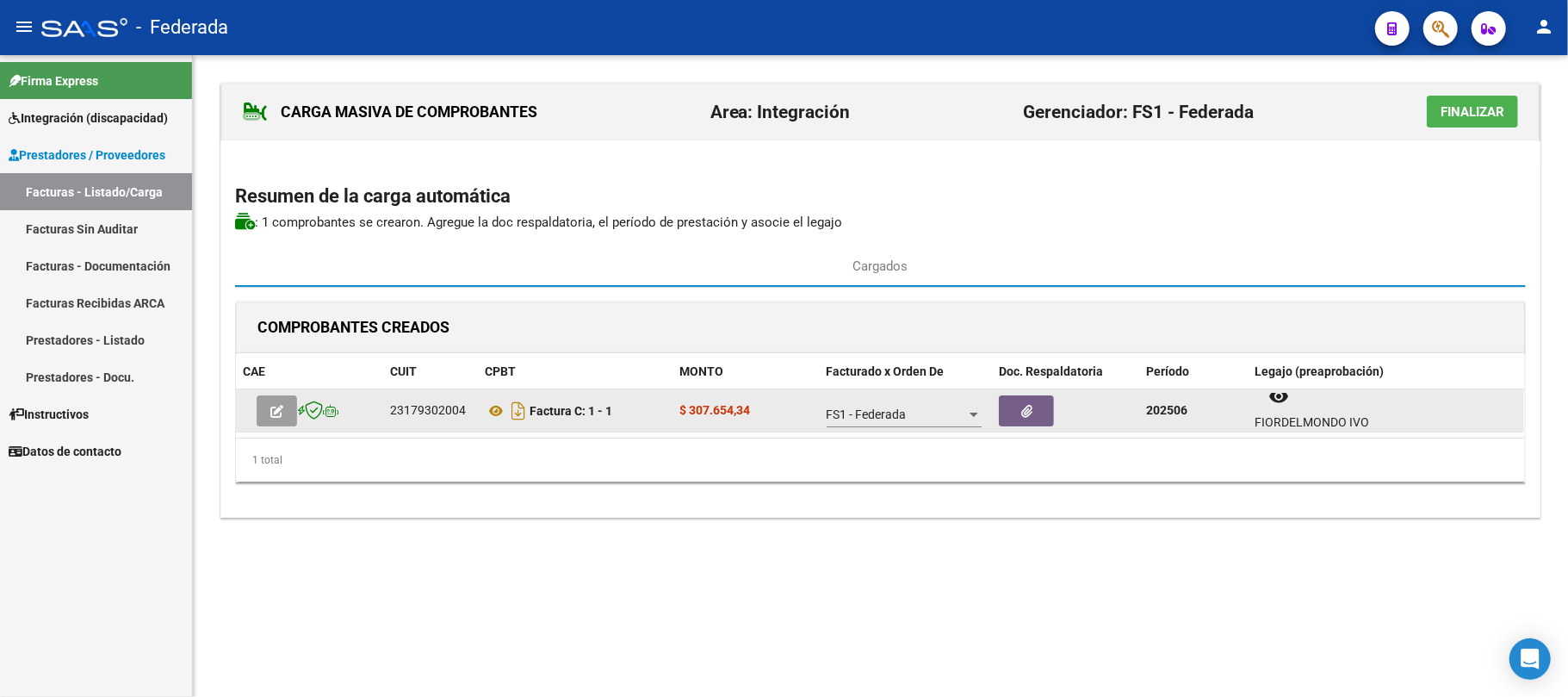
scroll to position [13, 0]
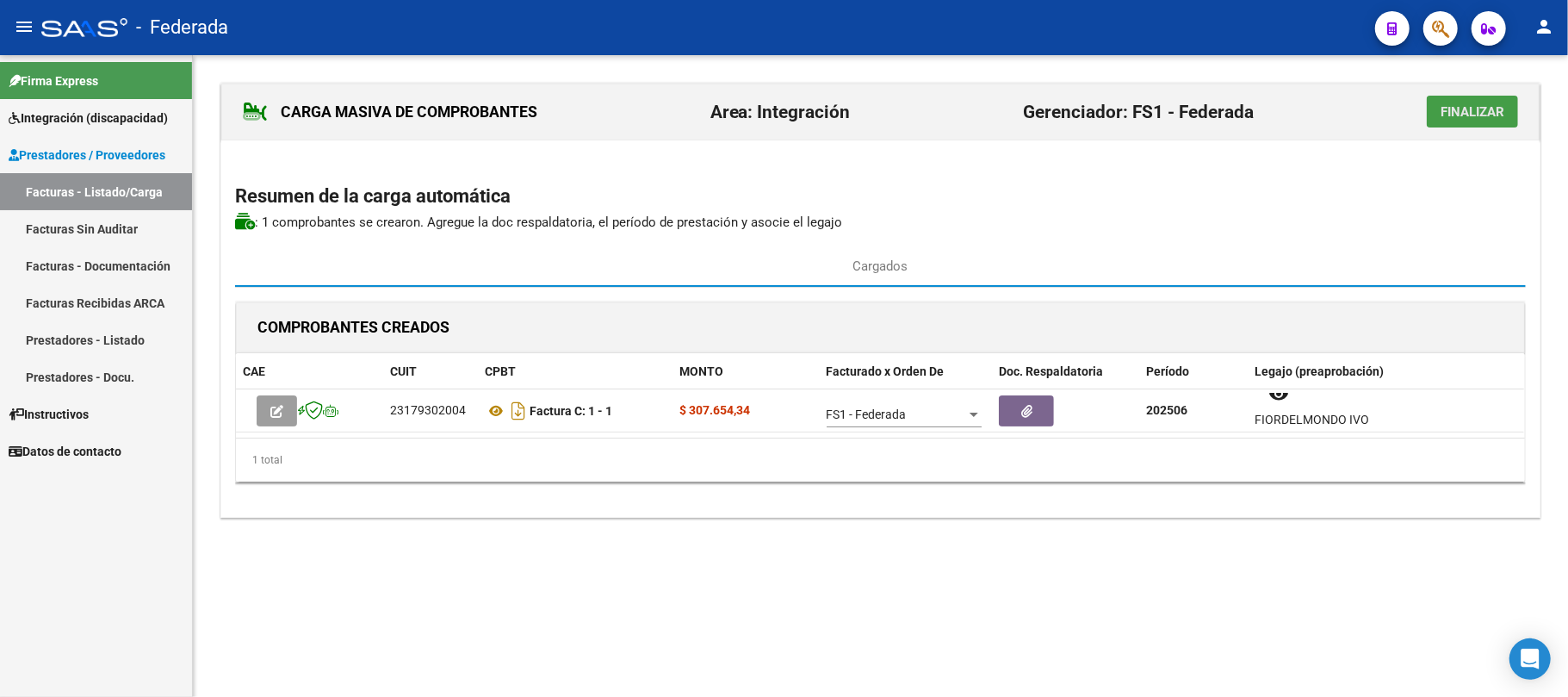
click at [1447, 122] on button "Finalizar" at bounding box center [1473, 111] width 92 height 32
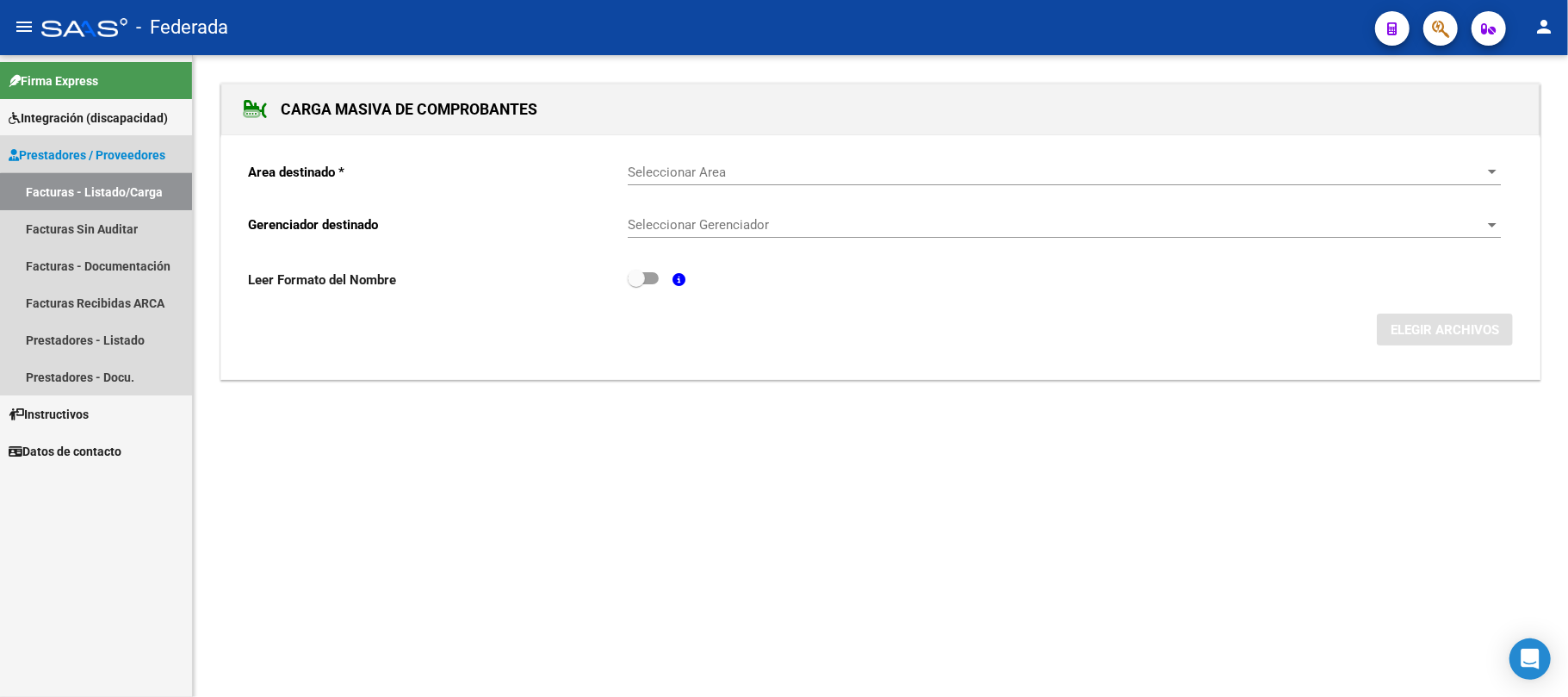
click at [122, 195] on link "Facturas - Listado/Carga" at bounding box center [95, 191] width 192 height 37
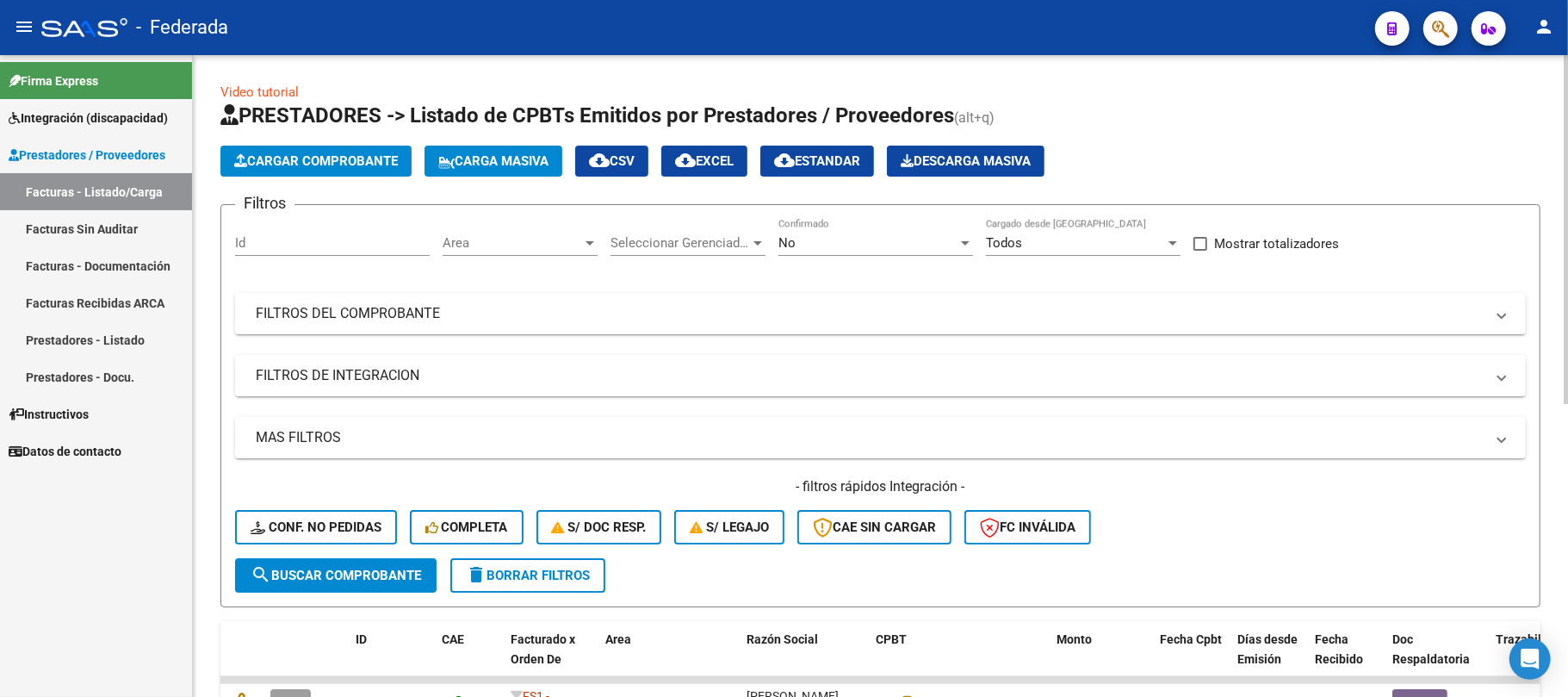
click at [529, 158] on span "Carga Masiva" at bounding box center [492, 161] width 110 height 15
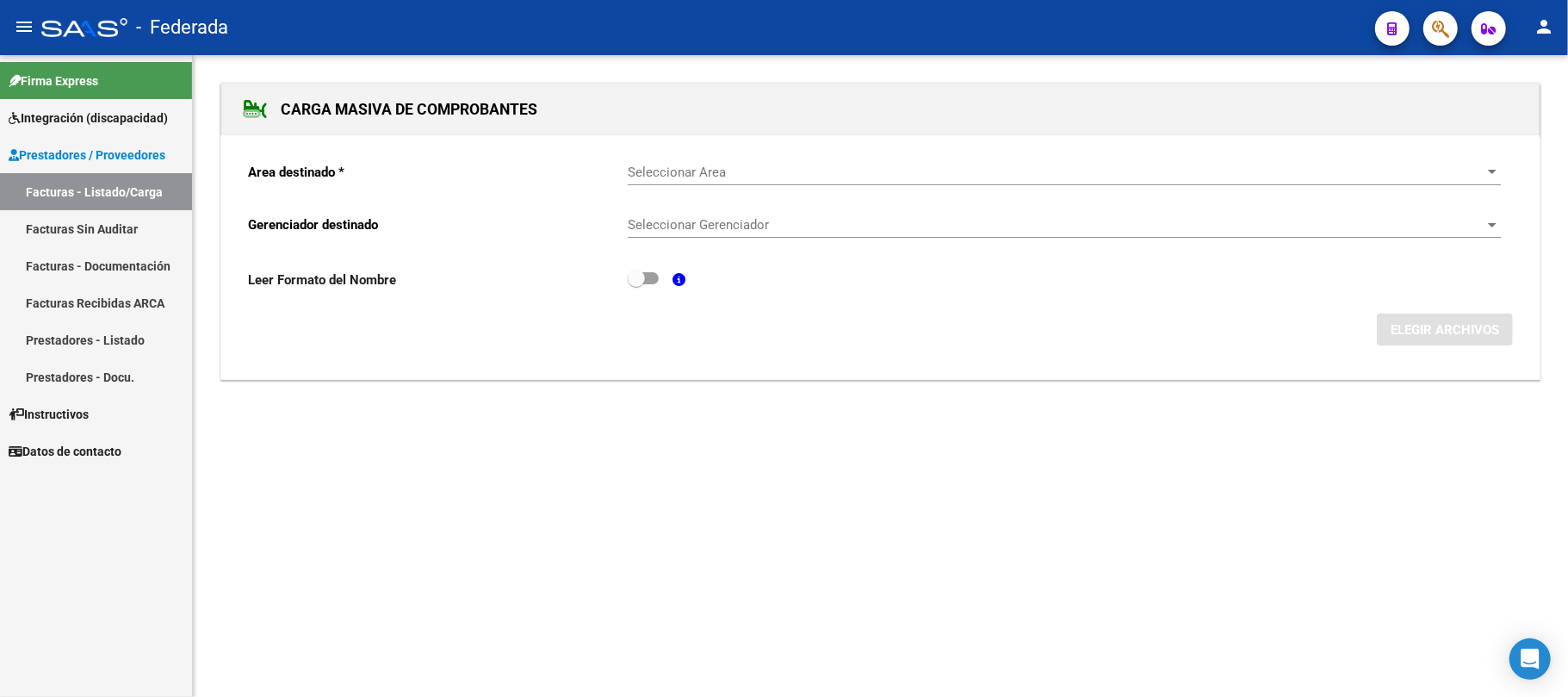
click at [690, 176] on span "Seleccionar Area" at bounding box center [1056, 172] width 858 height 15
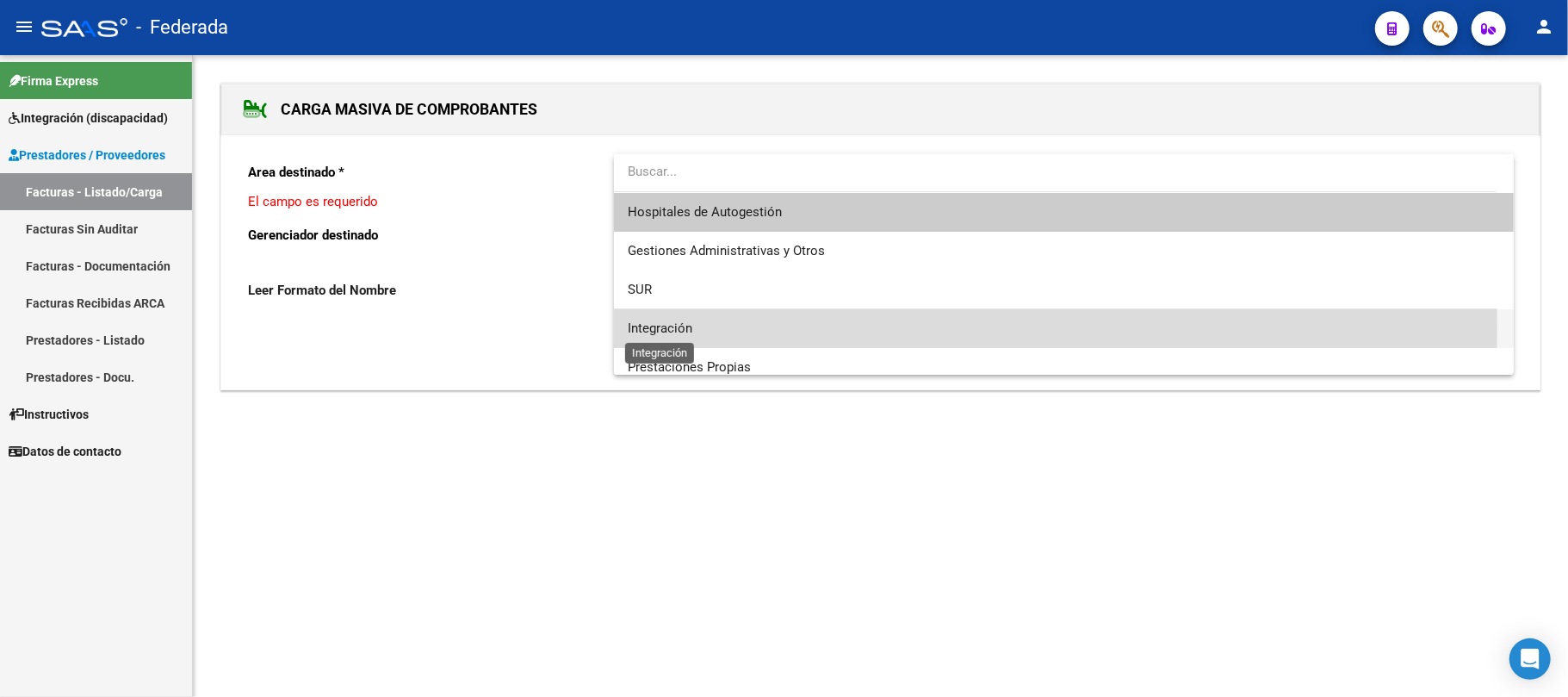
click at [659, 325] on span "Integración" at bounding box center [660, 328] width 65 height 15
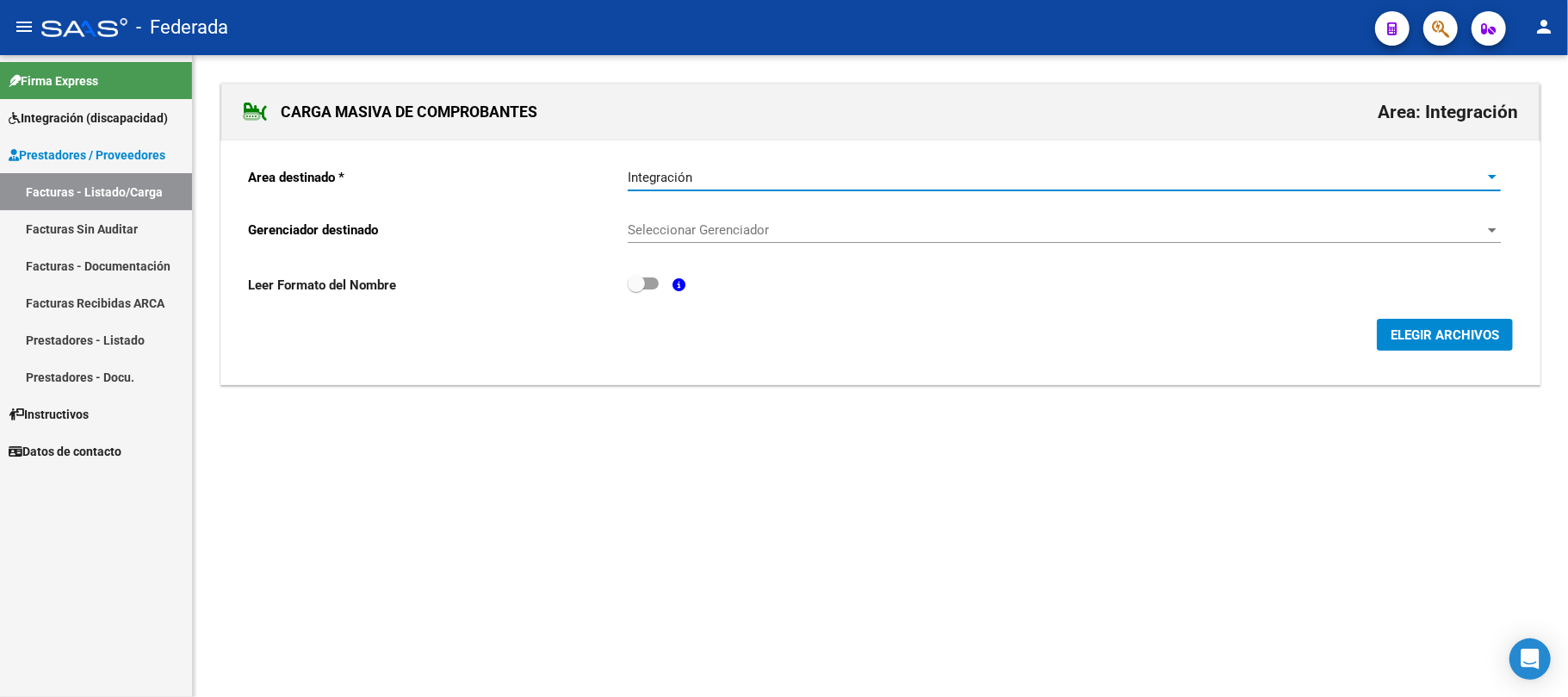
click at [680, 227] on span "Seleccionar Gerenciador" at bounding box center [1056, 230] width 858 height 15
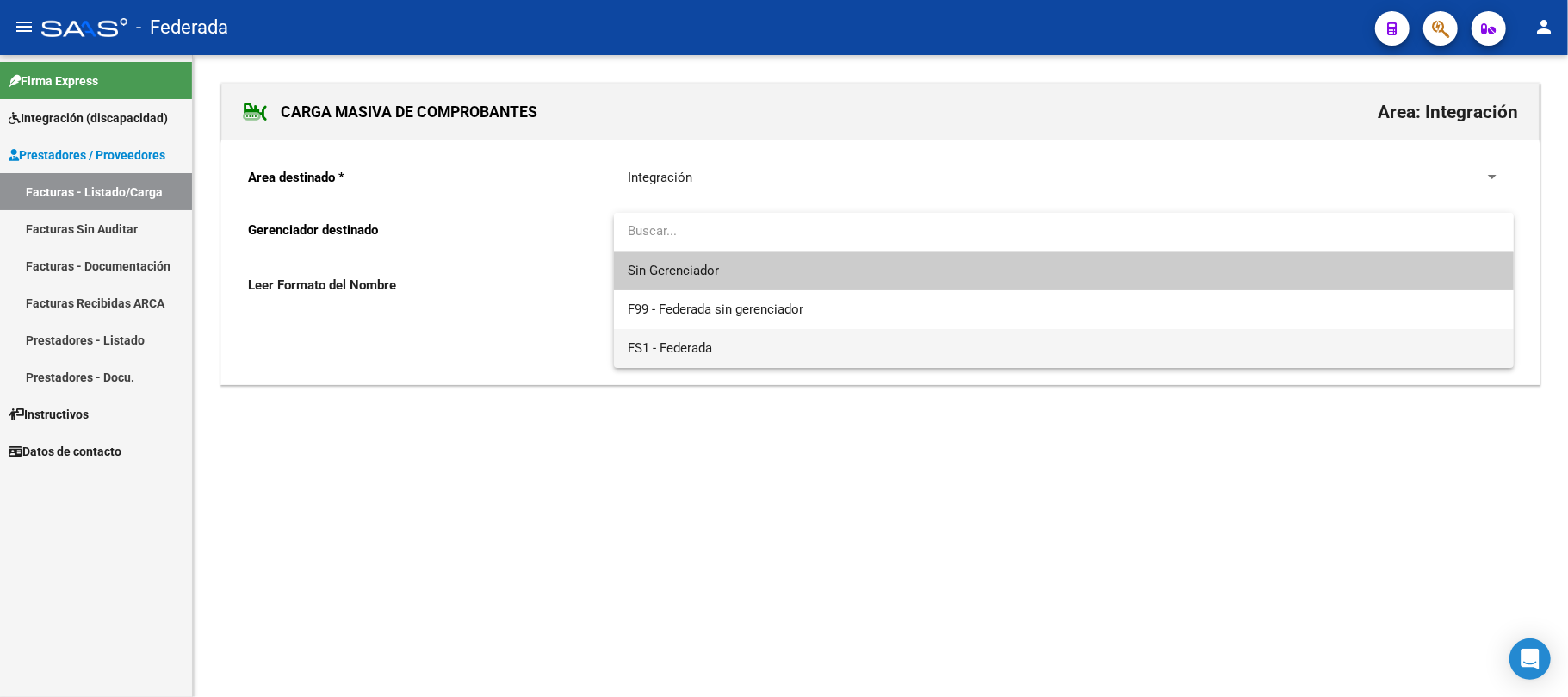
click at [679, 341] on span "FS1 - Federada" at bounding box center [670, 348] width 84 height 15
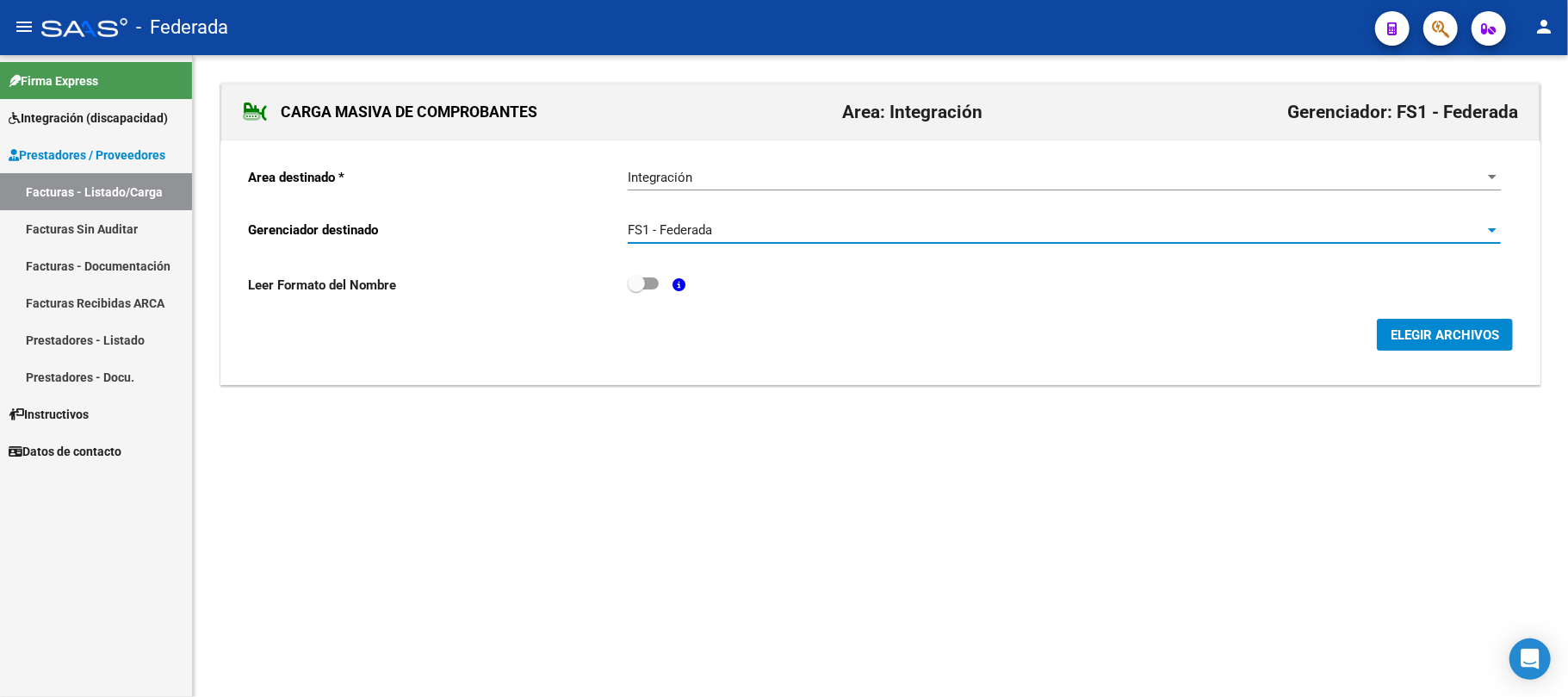
click at [1410, 334] on span "ELEGIR ARCHIVOS" at bounding box center [1445, 335] width 109 height 15
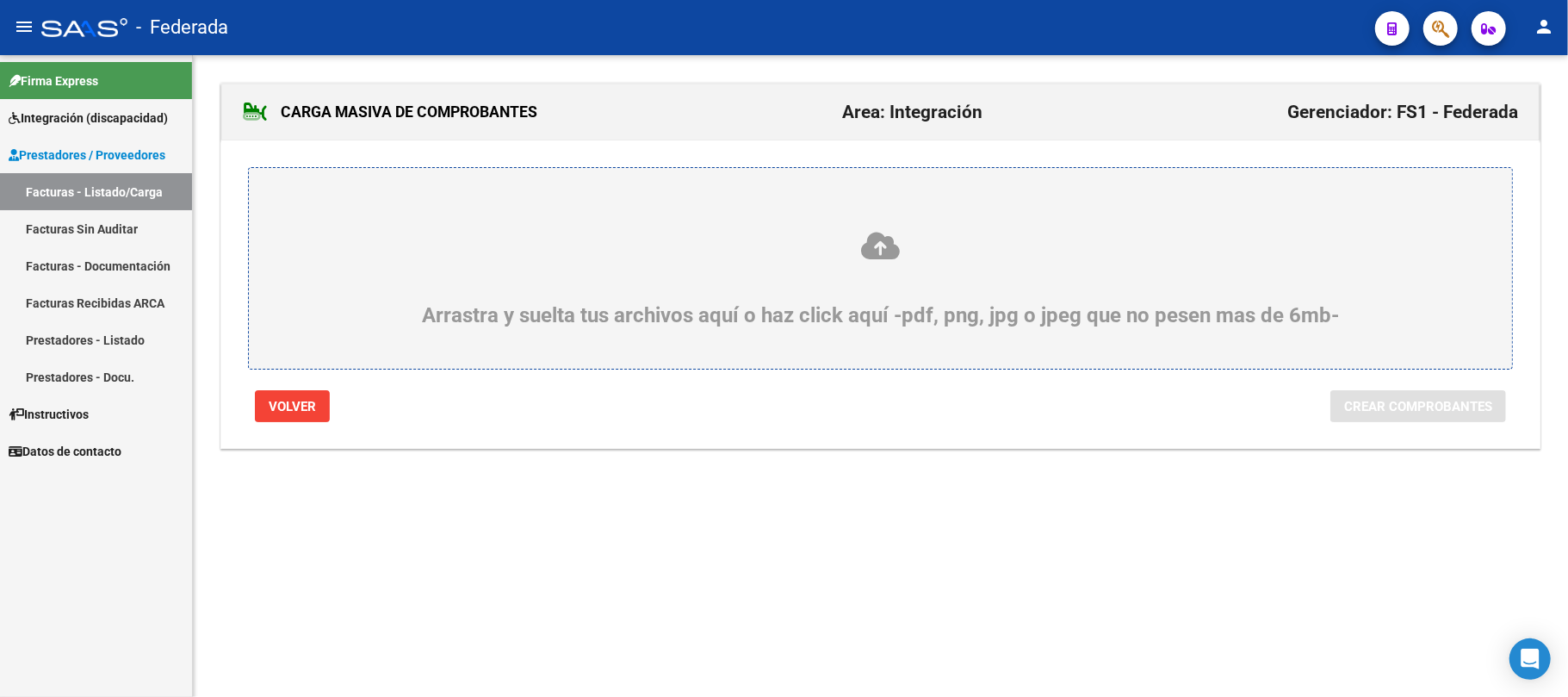
click at [897, 248] on icon at bounding box center [880, 245] width 1181 height 32
click at [0, 0] on input "Arrastra y suelta tus archivos aquí o haz click aquí -pdf, png, jpg o jpeg que …" at bounding box center [0, 0] width 0 height 0
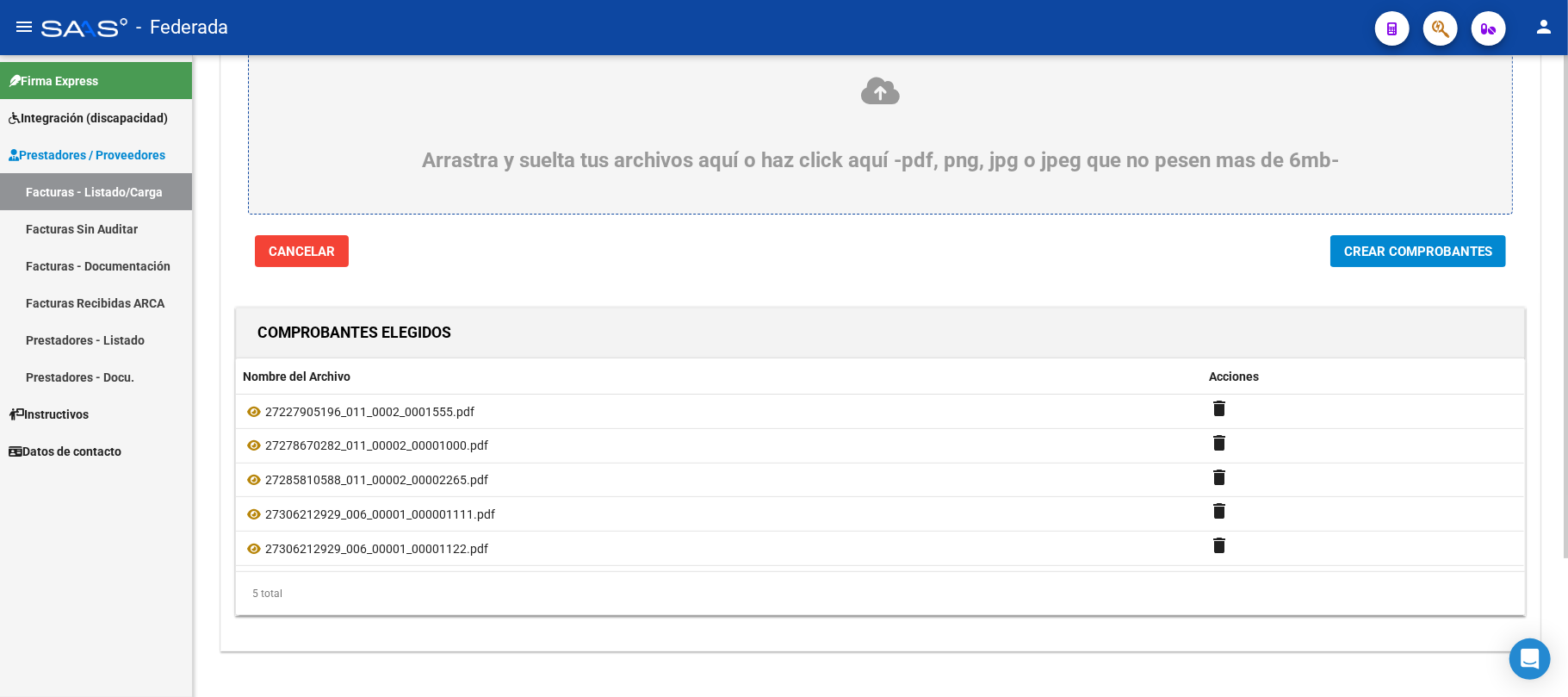
scroll to position [177, 0]
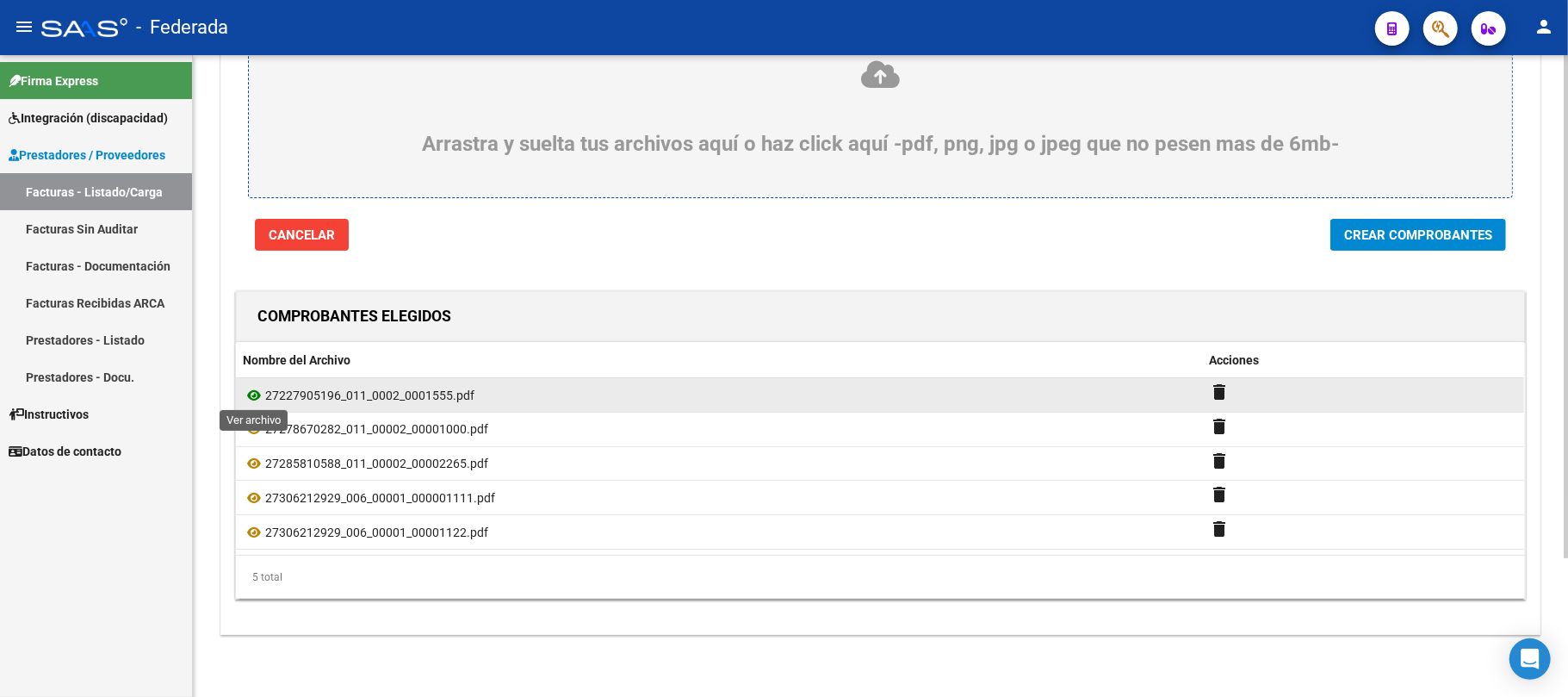
click at [252, 386] on icon at bounding box center [253, 395] width 22 height 21
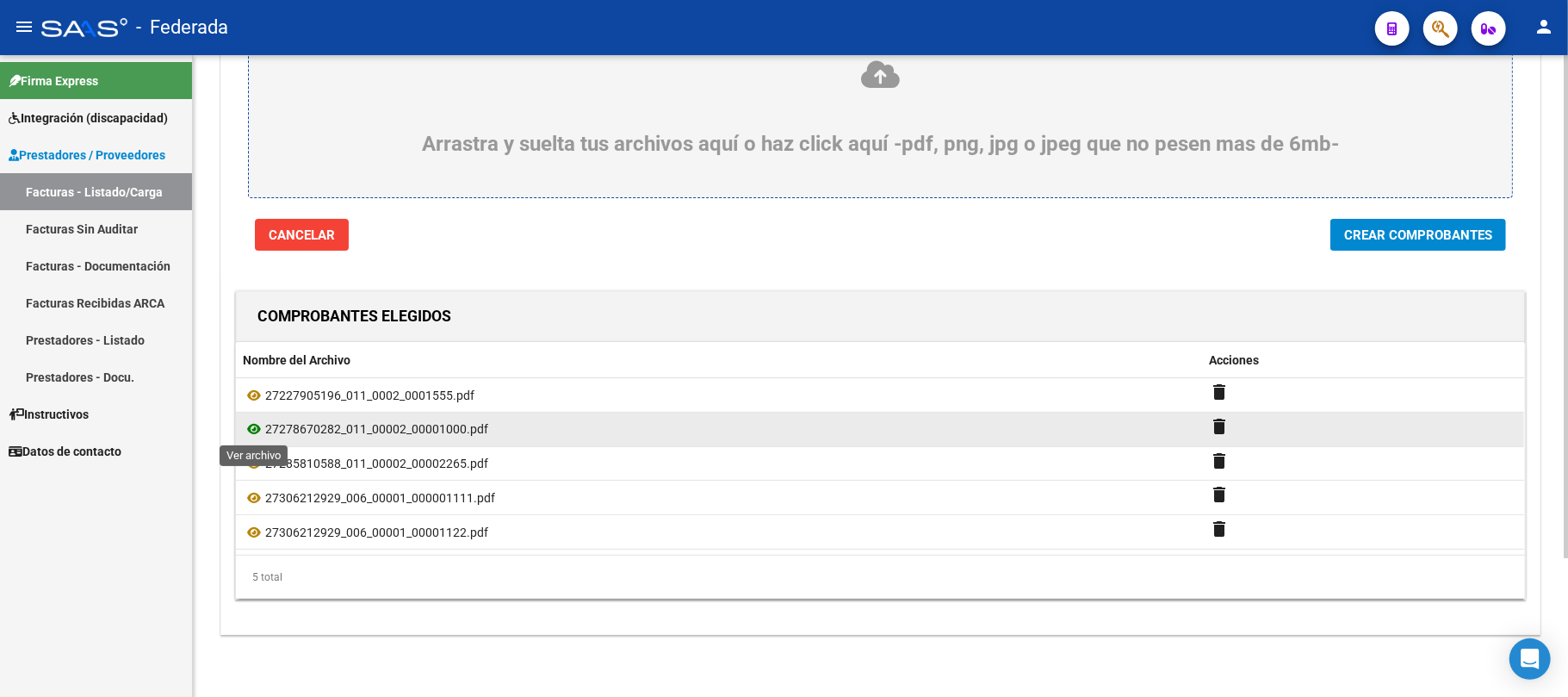
click at [255, 431] on icon at bounding box center [253, 430] width 22 height 21
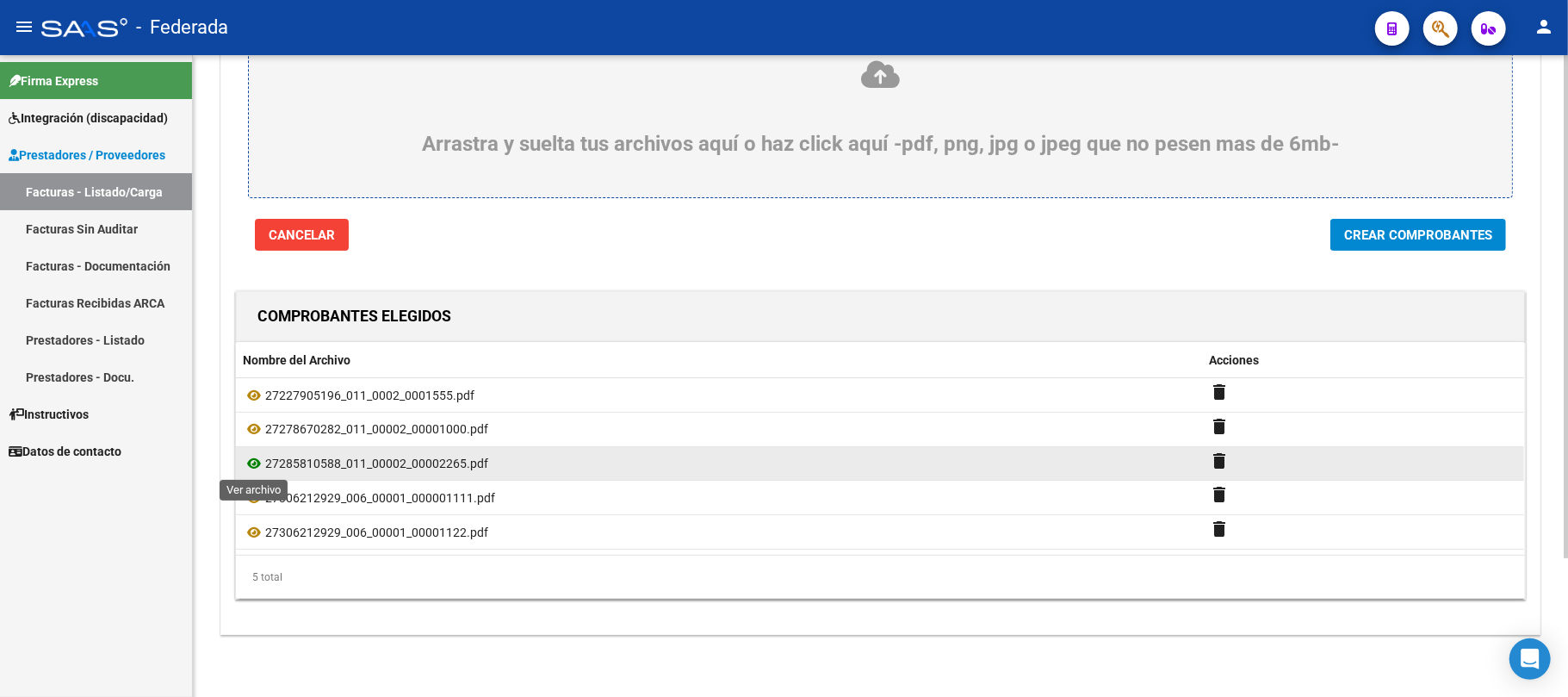
click at [251, 462] on icon at bounding box center [253, 464] width 22 height 21
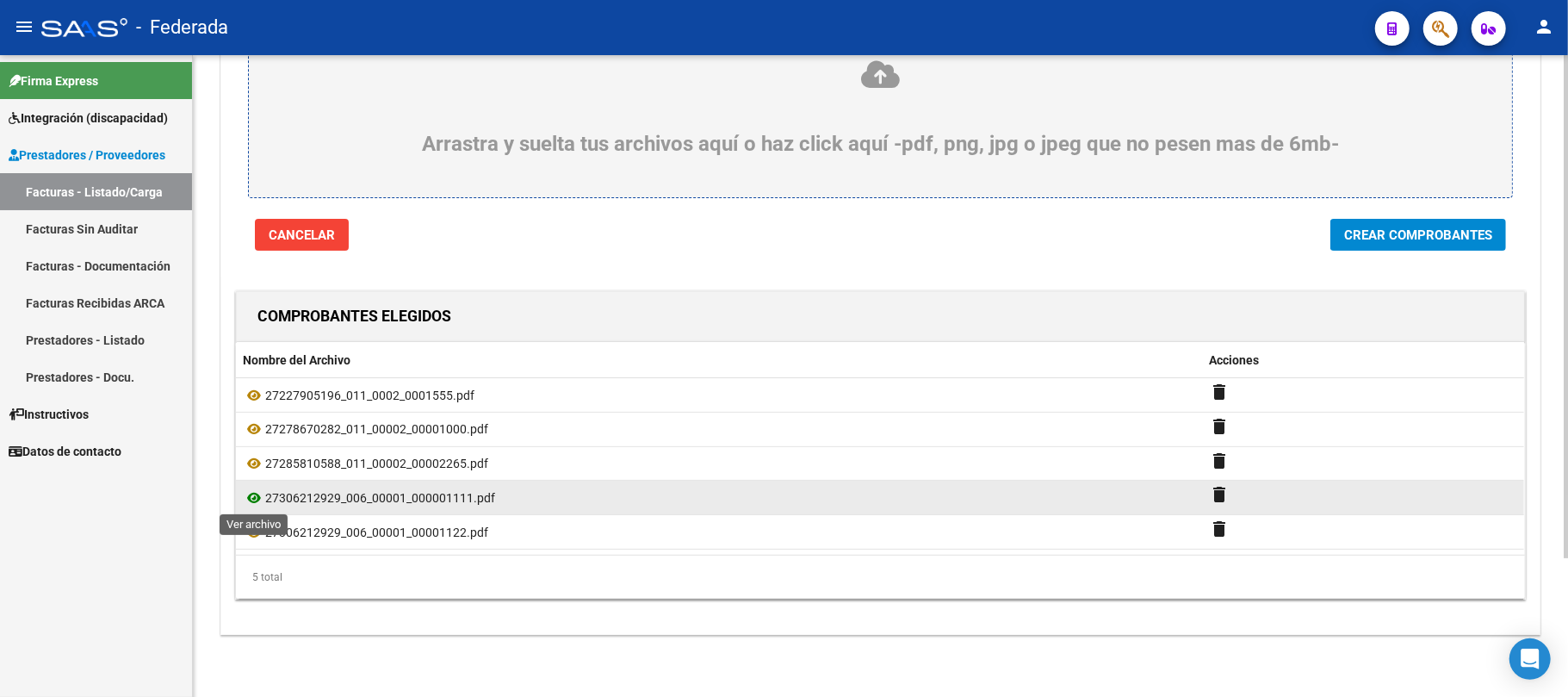
click at [255, 499] on icon at bounding box center [253, 498] width 22 height 21
click at [251, 496] on icon at bounding box center [253, 498] width 22 height 21
click at [1222, 493] on mat-icon "delete" at bounding box center [1220, 495] width 21 height 21
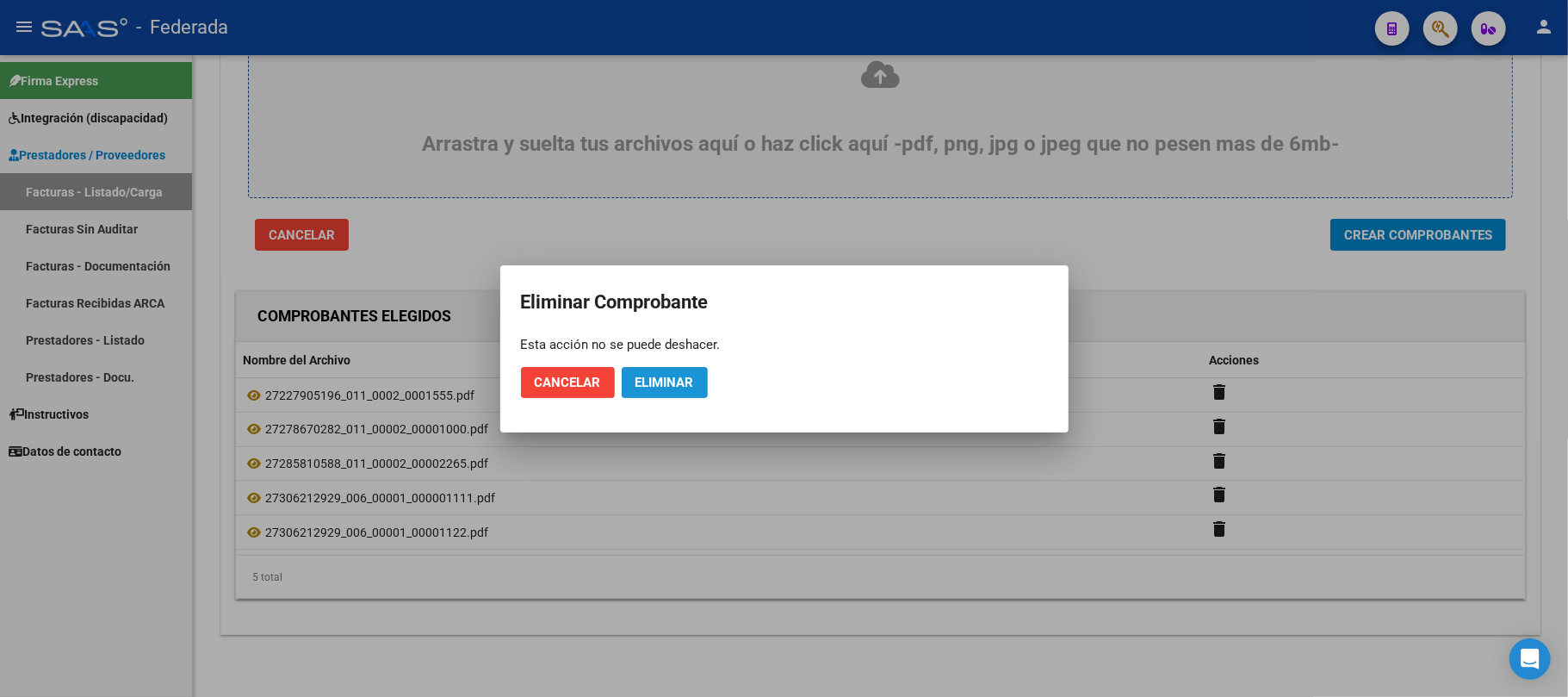
click at [648, 384] on span "Eliminar" at bounding box center [664, 383] width 58 height 15
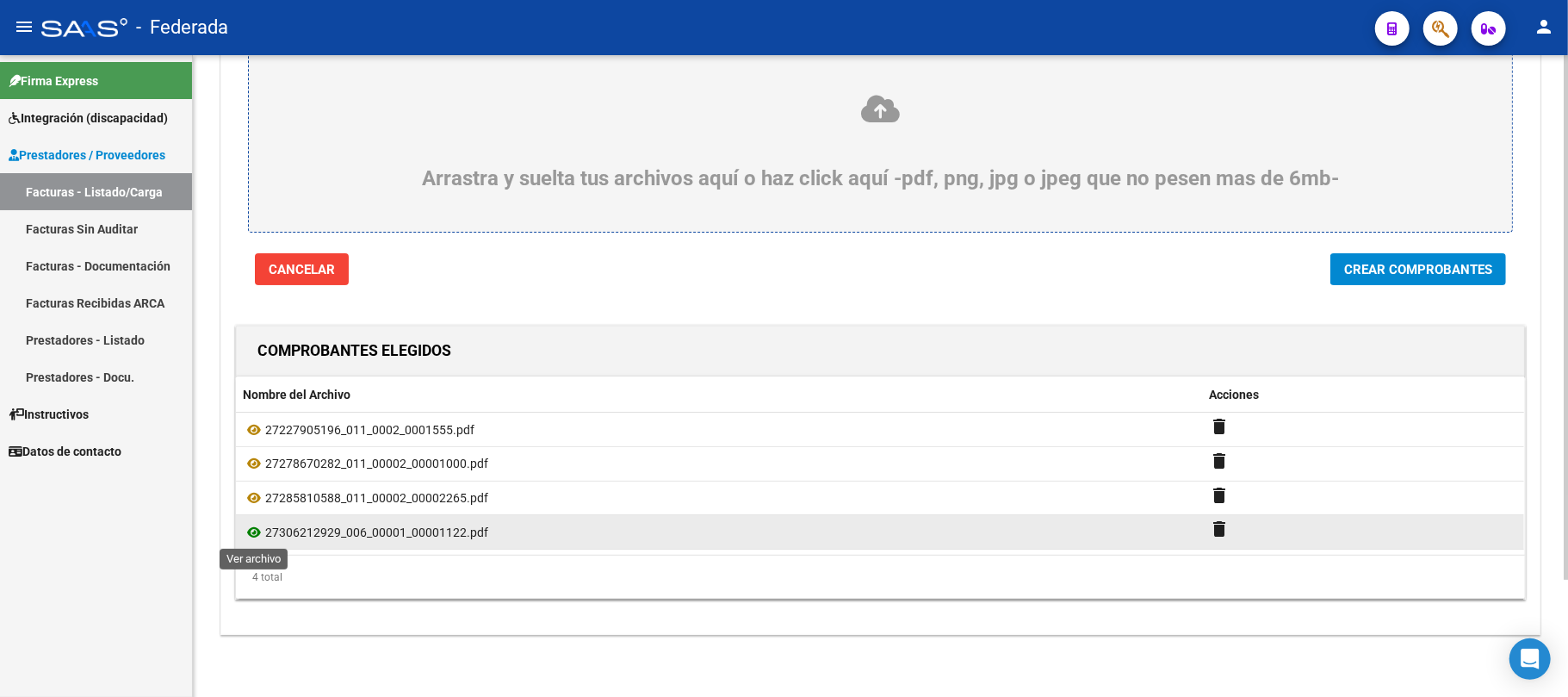
click at [251, 527] on icon at bounding box center [253, 533] width 22 height 21
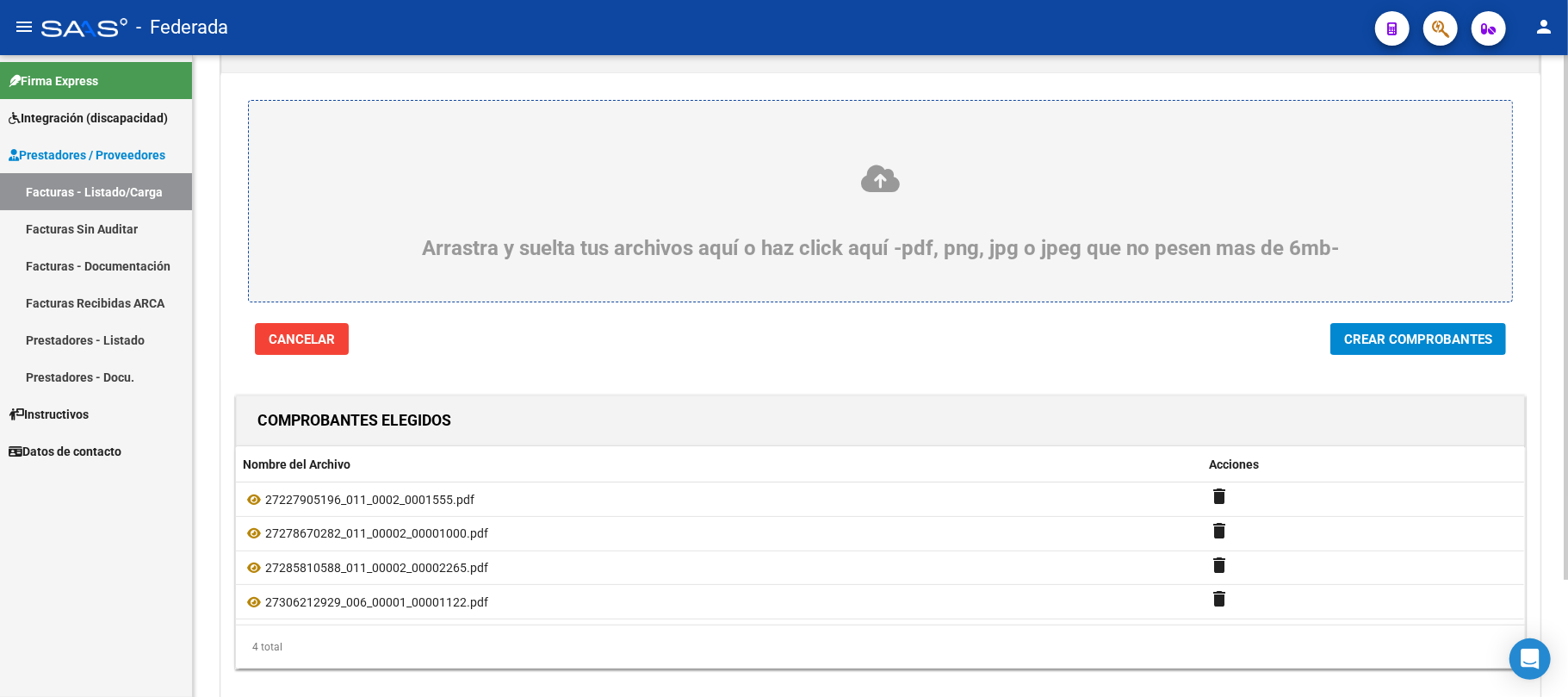
scroll to position [28, 0]
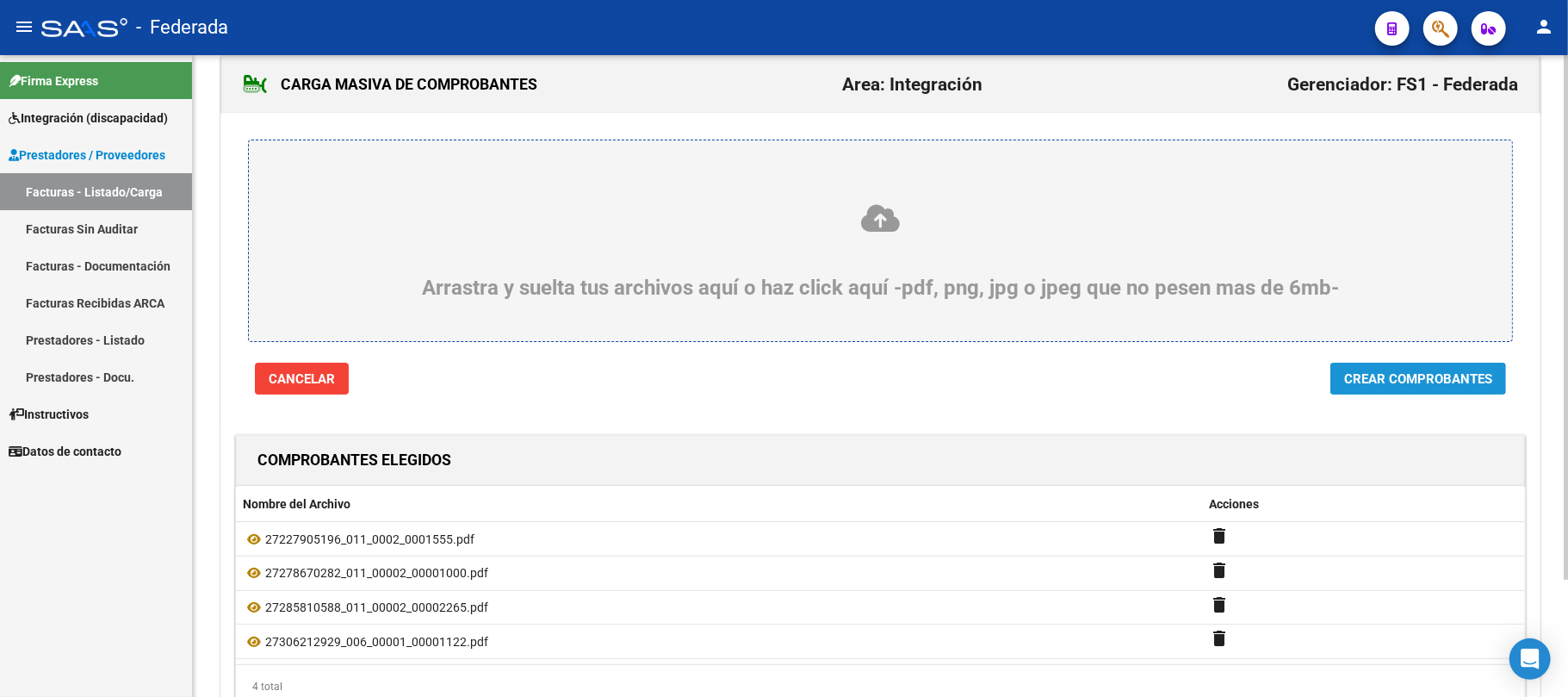
click at [1355, 383] on span "Crear Comprobantes" at bounding box center [1418, 379] width 148 height 15
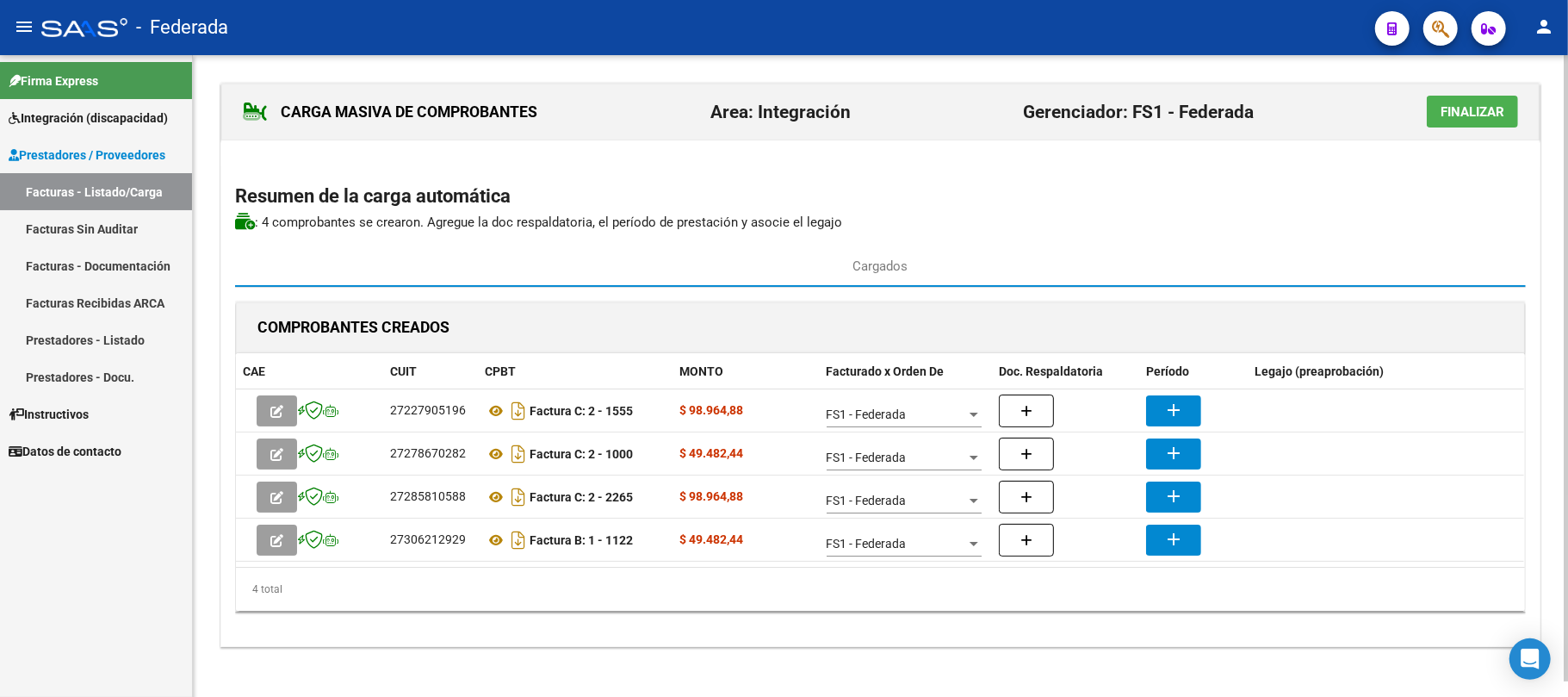
scroll to position [14, 0]
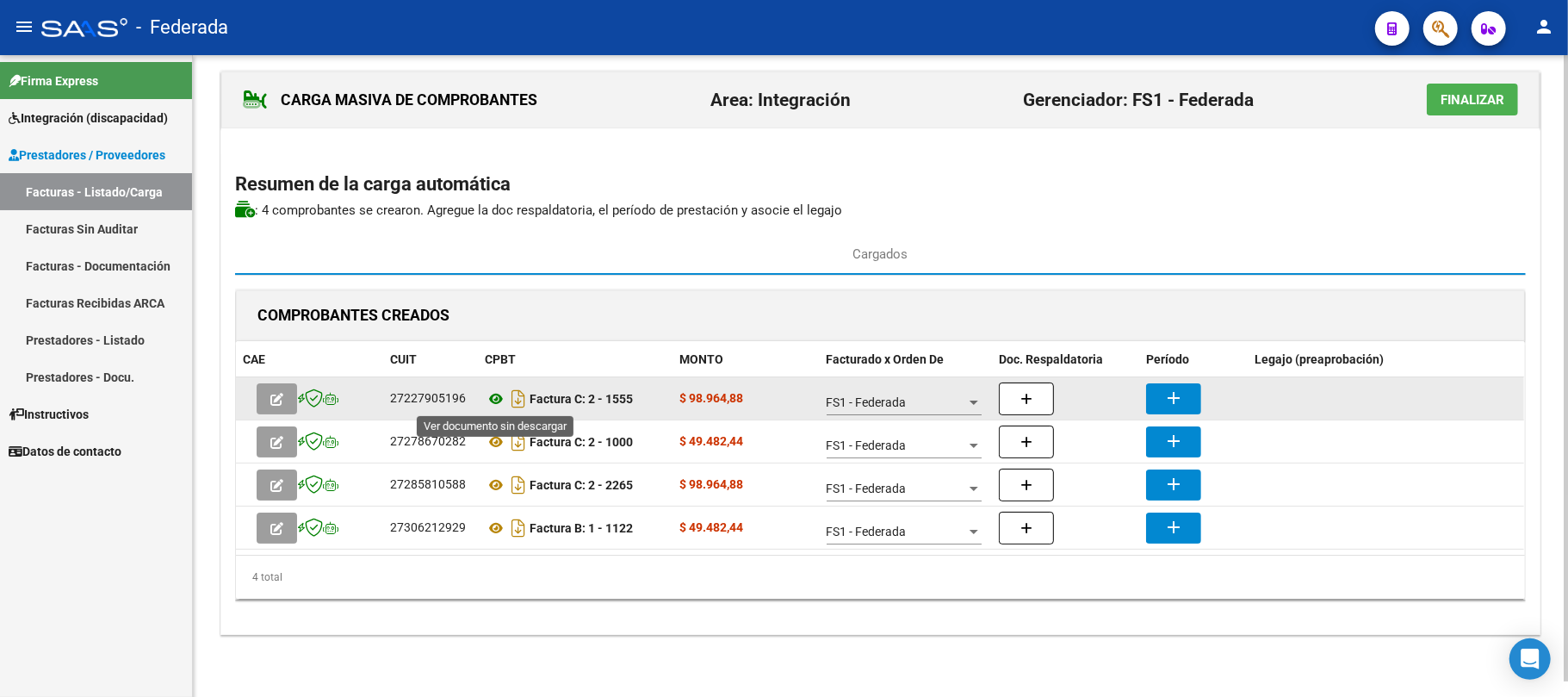
click at [500, 396] on icon at bounding box center [495, 399] width 22 height 21
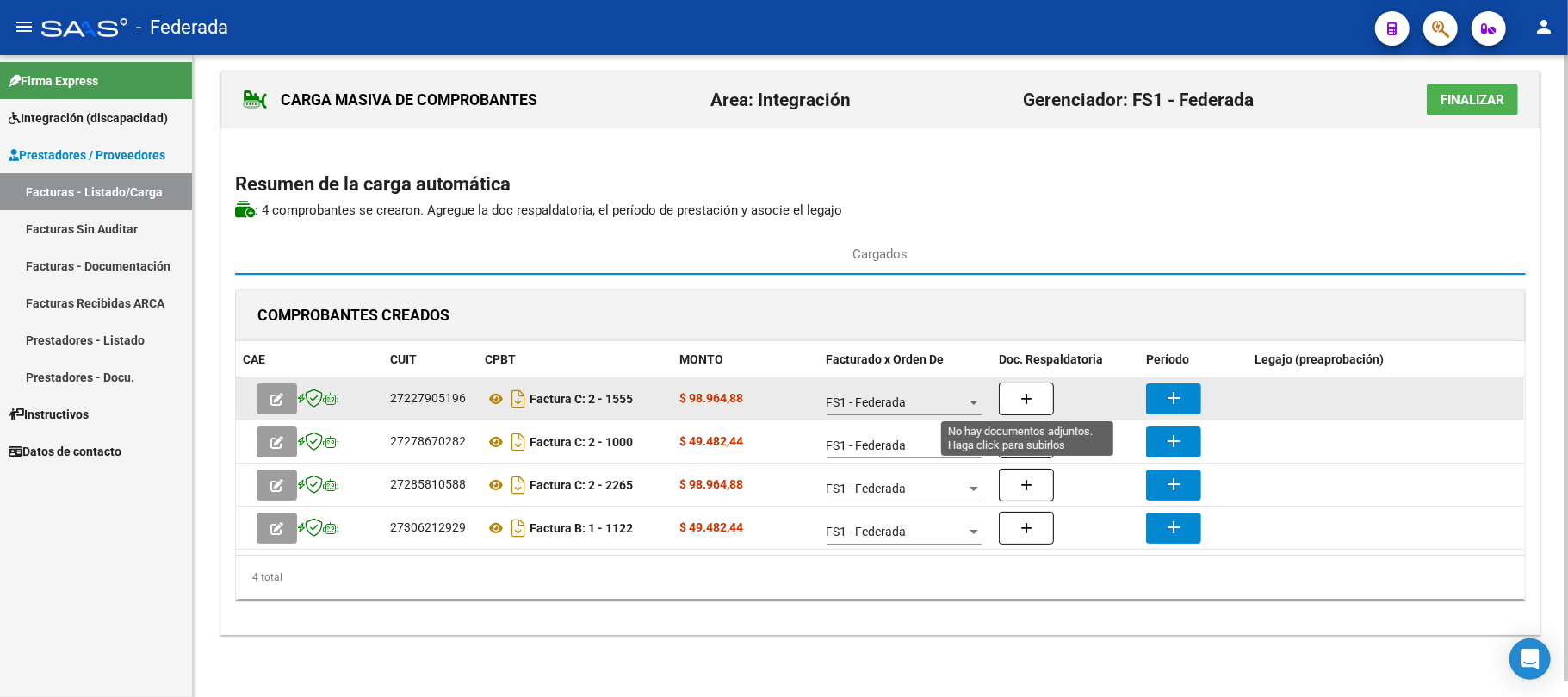
click at [1032, 394] on icon "button" at bounding box center [1026, 399] width 12 height 13
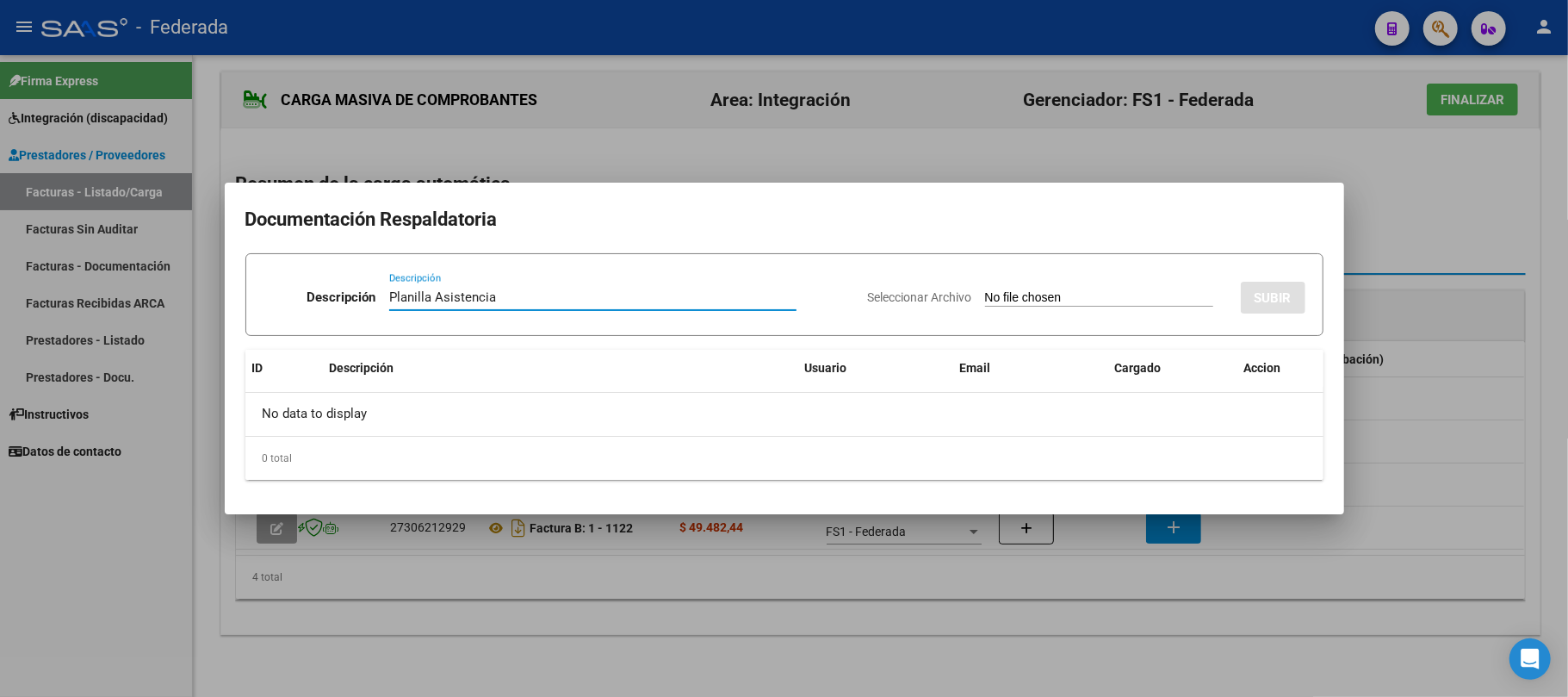
drag, startPoint x: 531, startPoint y: 294, endPoint x: 375, endPoint y: 293, distance: 156.0
click at [375, 293] on div "Descripción Planilla Asistencia Descripción" at bounding box center [558, 301] width 591 height 52
type input "Planilla Asistencia"
click at [1030, 291] on input "Seleccionar Archivo" at bounding box center [1098, 298] width 228 height 16
click at [1390, 490] on div at bounding box center [784, 348] width 1568 height 697
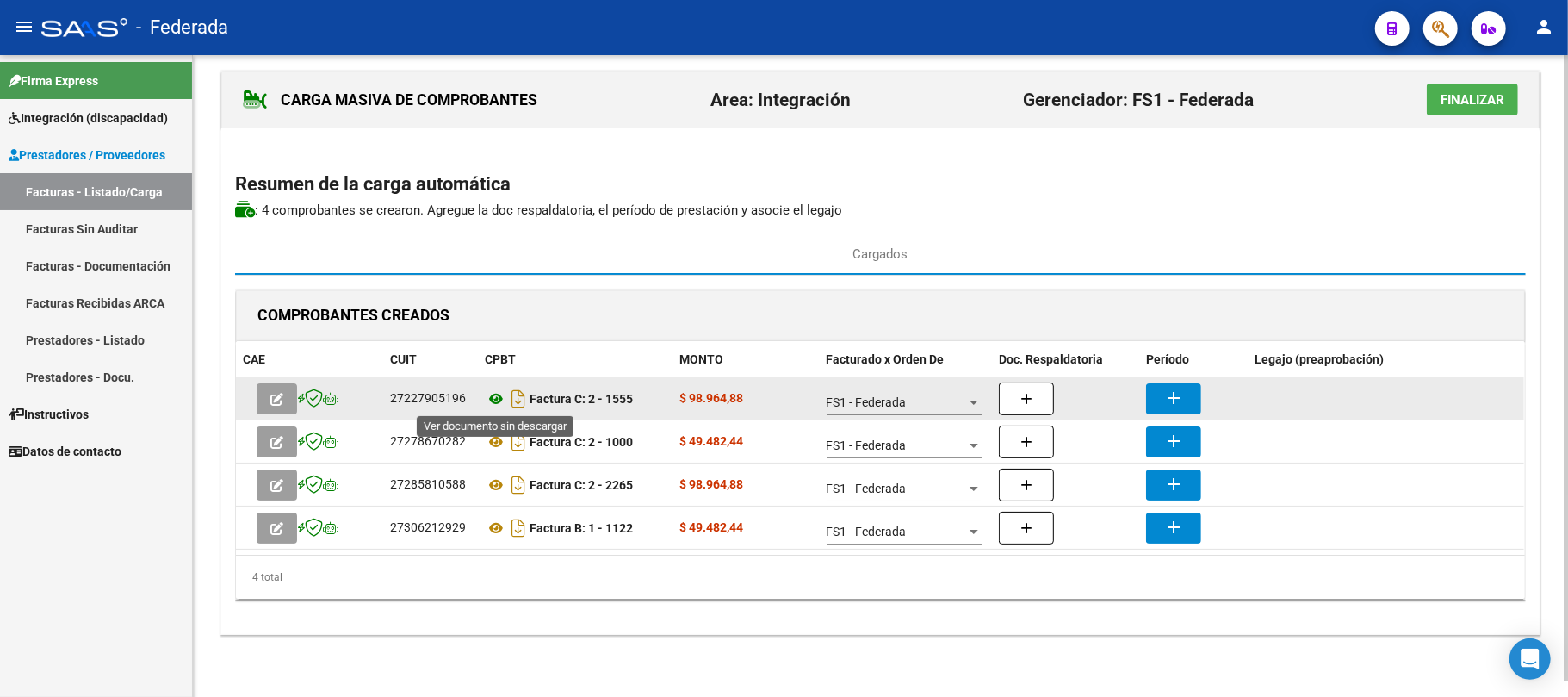
click at [494, 392] on icon at bounding box center [495, 399] width 22 height 21
click at [1049, 396] on button "button" at bounding box center [1027, 399] width 55 height 32
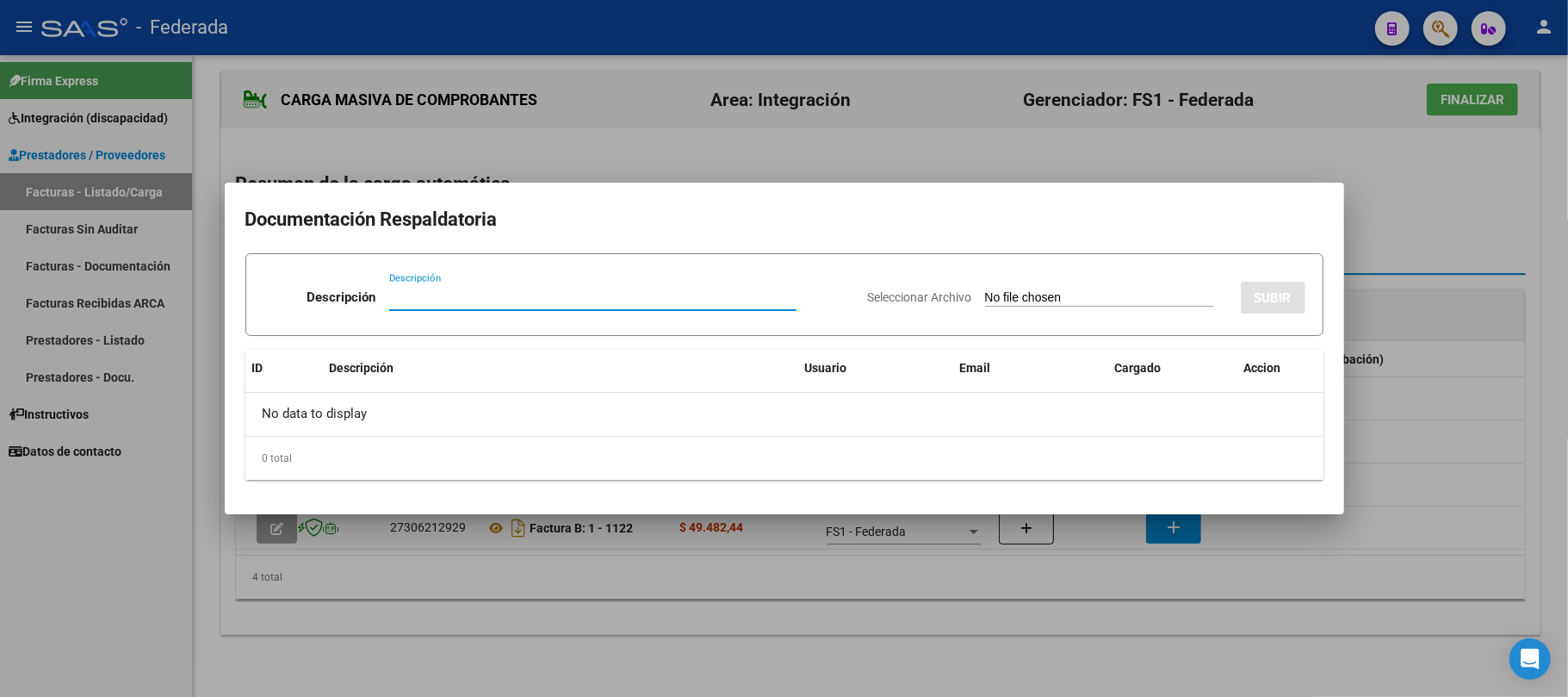
paste input "Planilla Asistencia"
type input "Planilla Asistencia"
click at [1044, 286] on div "Seleccionar Archivo SUBIR" at bounding box center [1087, 294] width 437 height 53
click at [1038, 294] on input "Seleccionar Archivo" at bounding box center [1098, 298] width 228 height 16
type input "C:\fakepath\FONO ASIST.pdf"
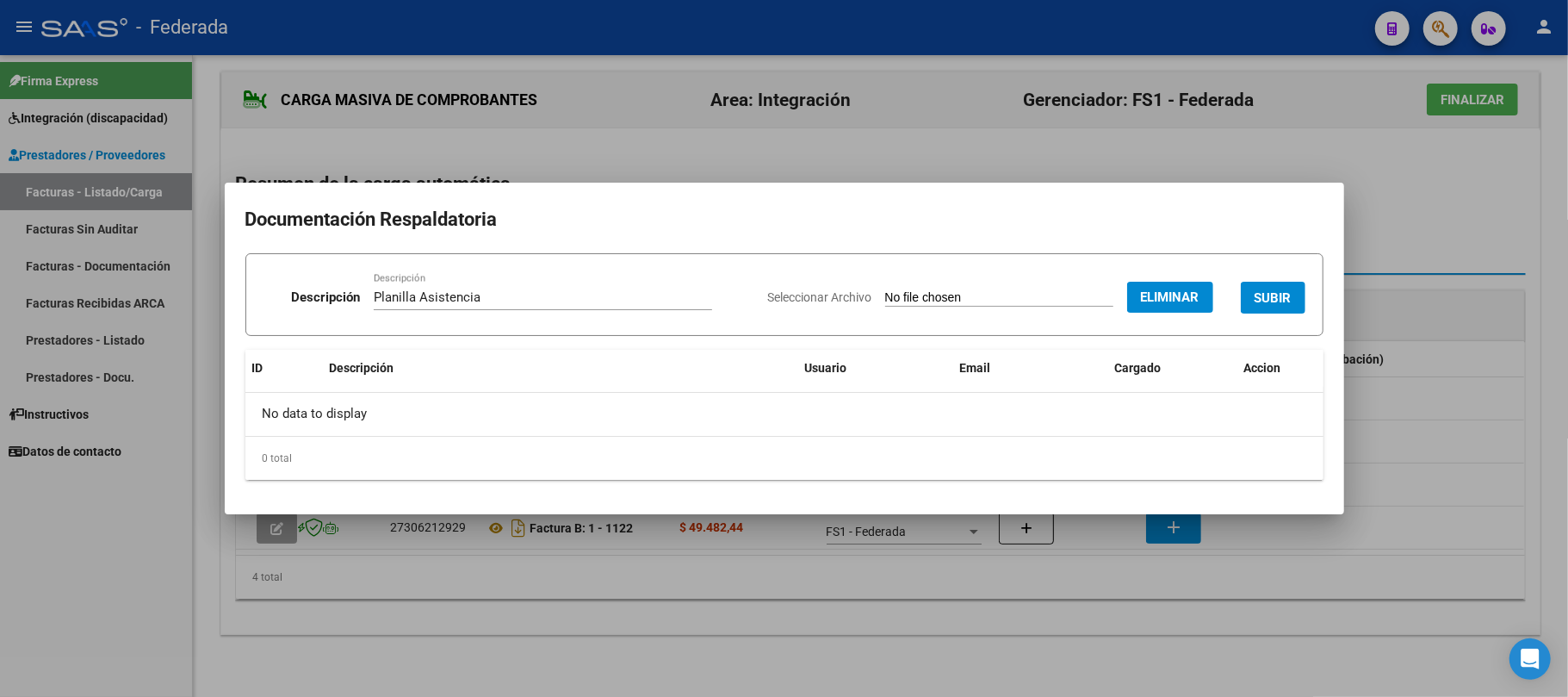
click at [1273, 290] on span "SUBIR" at bounding box center [1273, 298] width 37 height 15
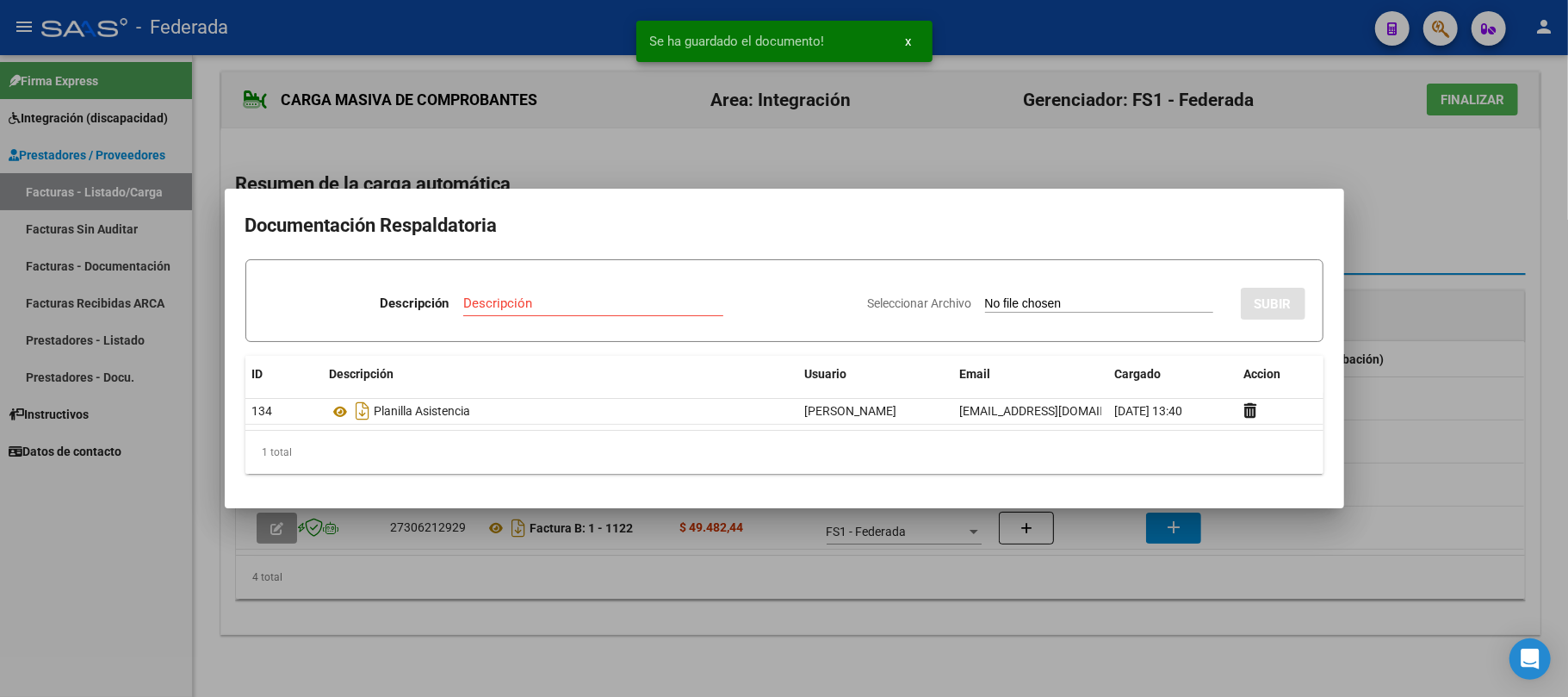
click at [1365, 222] on div at bounding box center [784, 348] width 1568 height 697
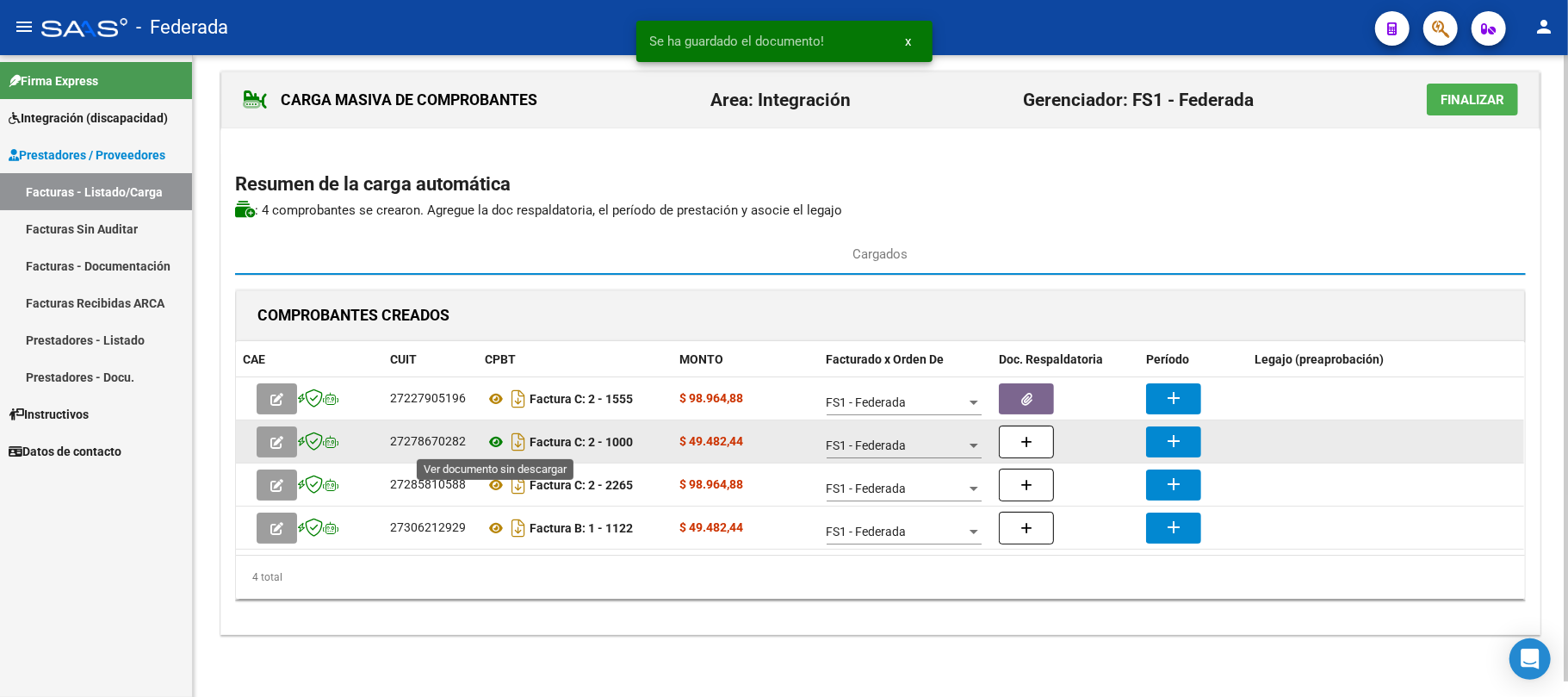
click at [496, 434] on icon at bounding box center [495, 442] width 22 height 21
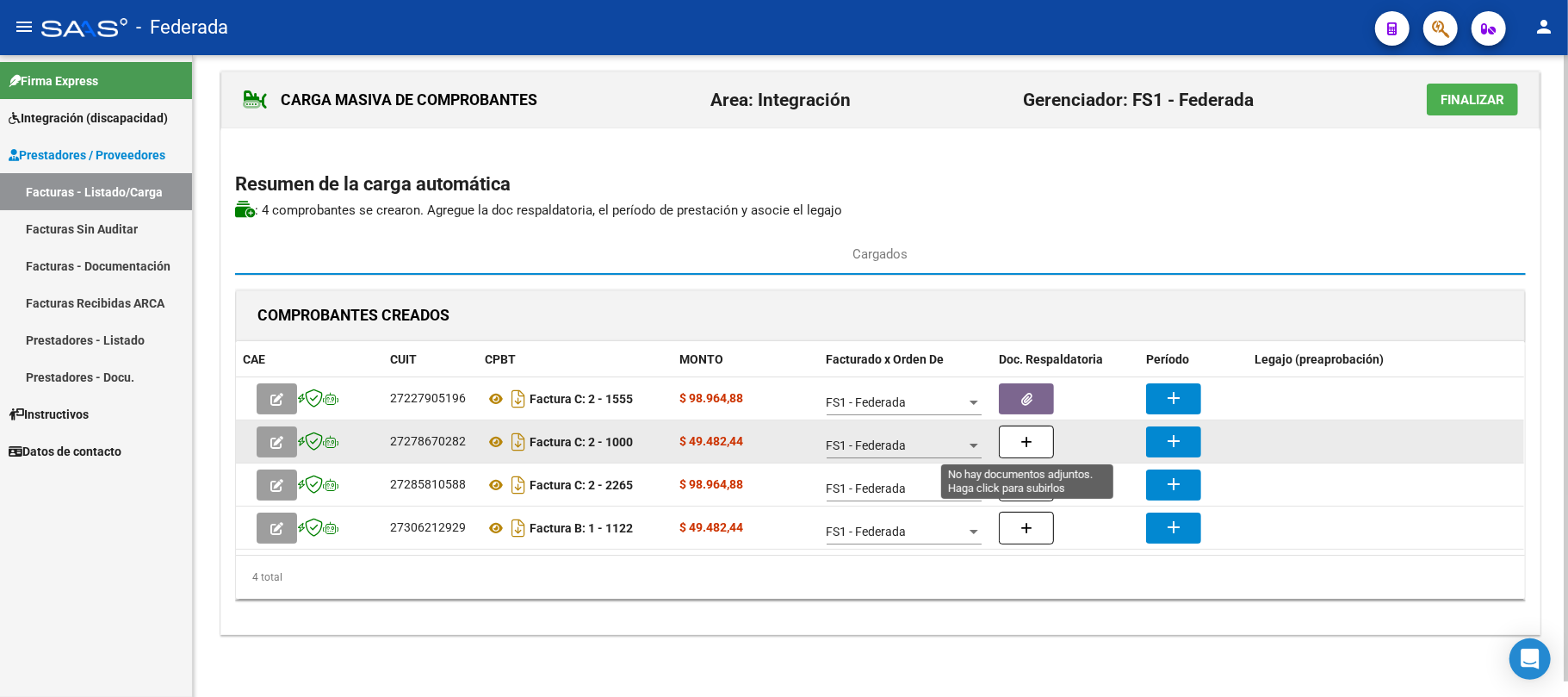
click at [1016, 434] on button "button" at bounding box center [1027, 442] width 55 height 32
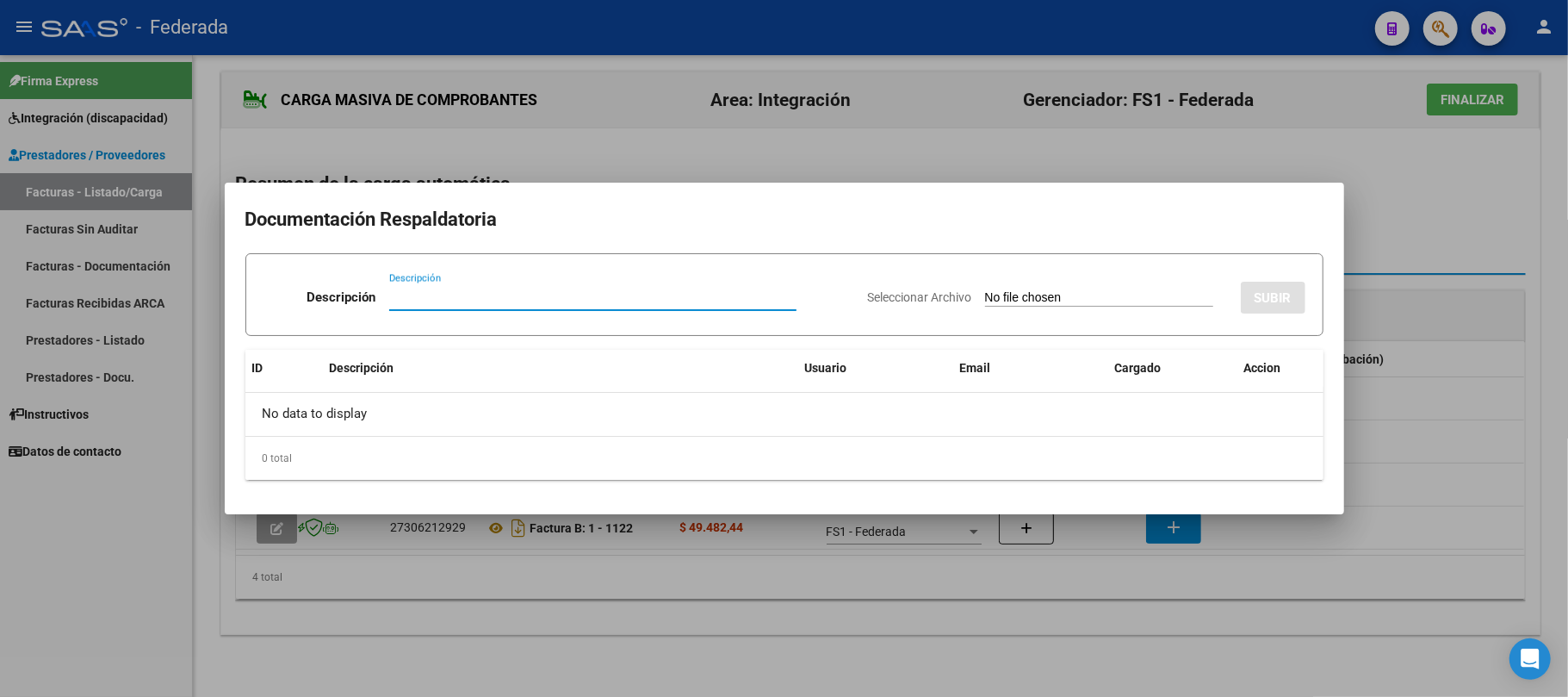
paste input "Planilla Asistencia"
type input "Planilla Asistencia"
click at [1045, 277] on div "Seleccionar Archivo SUBIR" at bounding box center [1087, 294] width 437 height 53
click at [1045, 298] on input "Seleccionar Archivo" at bounding box center [1098, 298] width 228 height 16
type input "C:\fakepath\MUSICOT ASIS.pdf"
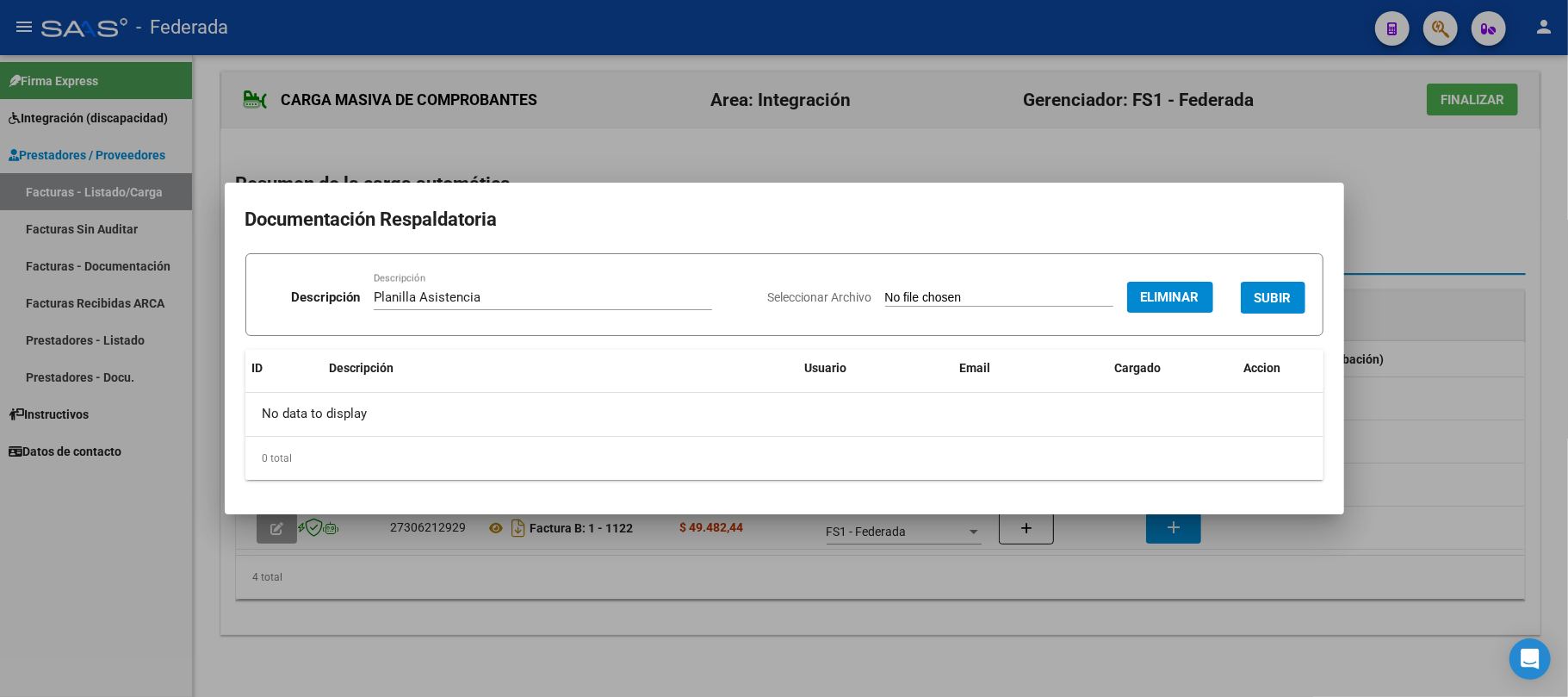
click at [1247, 289] on button "SUBIR" at bounding box center [1273, 297] width 65 height 32
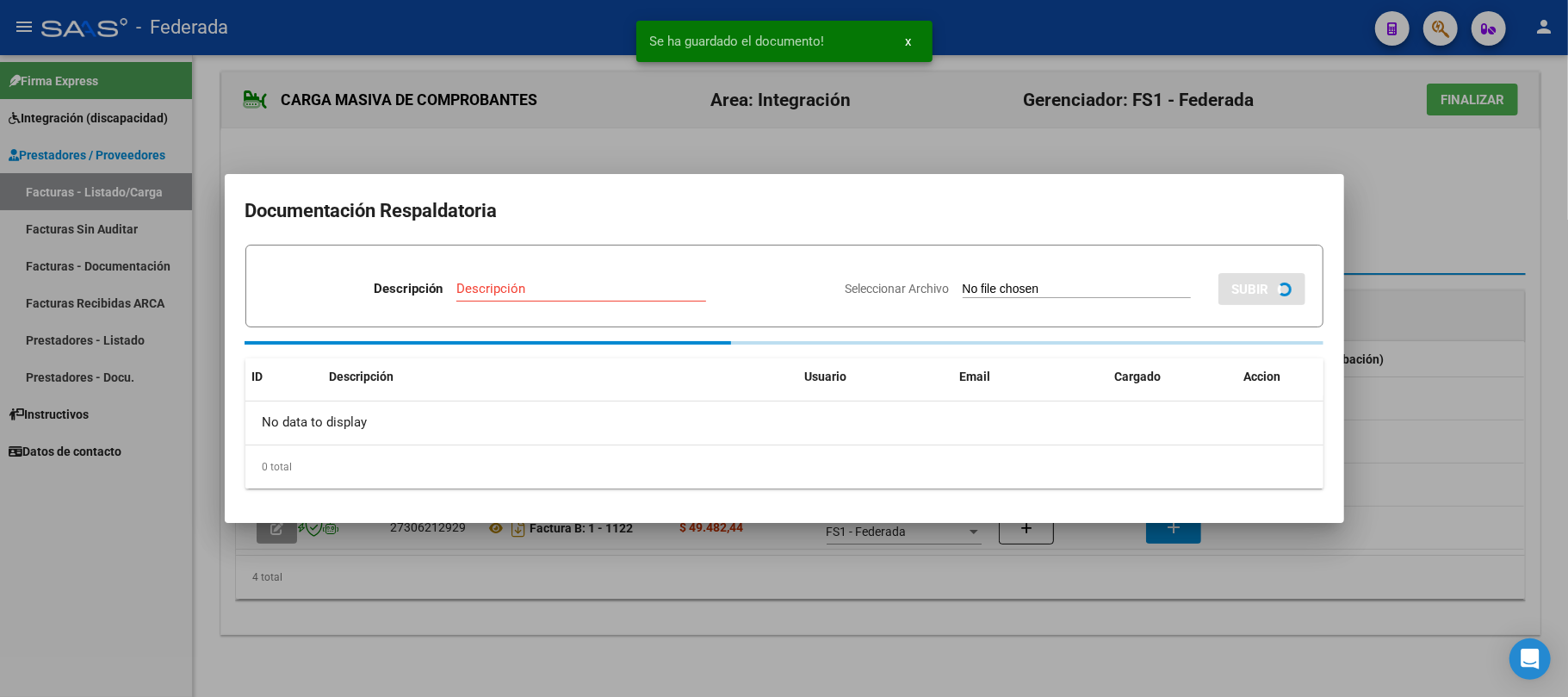
click at [1371, 233] on div at bounding box center [784, 348] width 1568 height 697
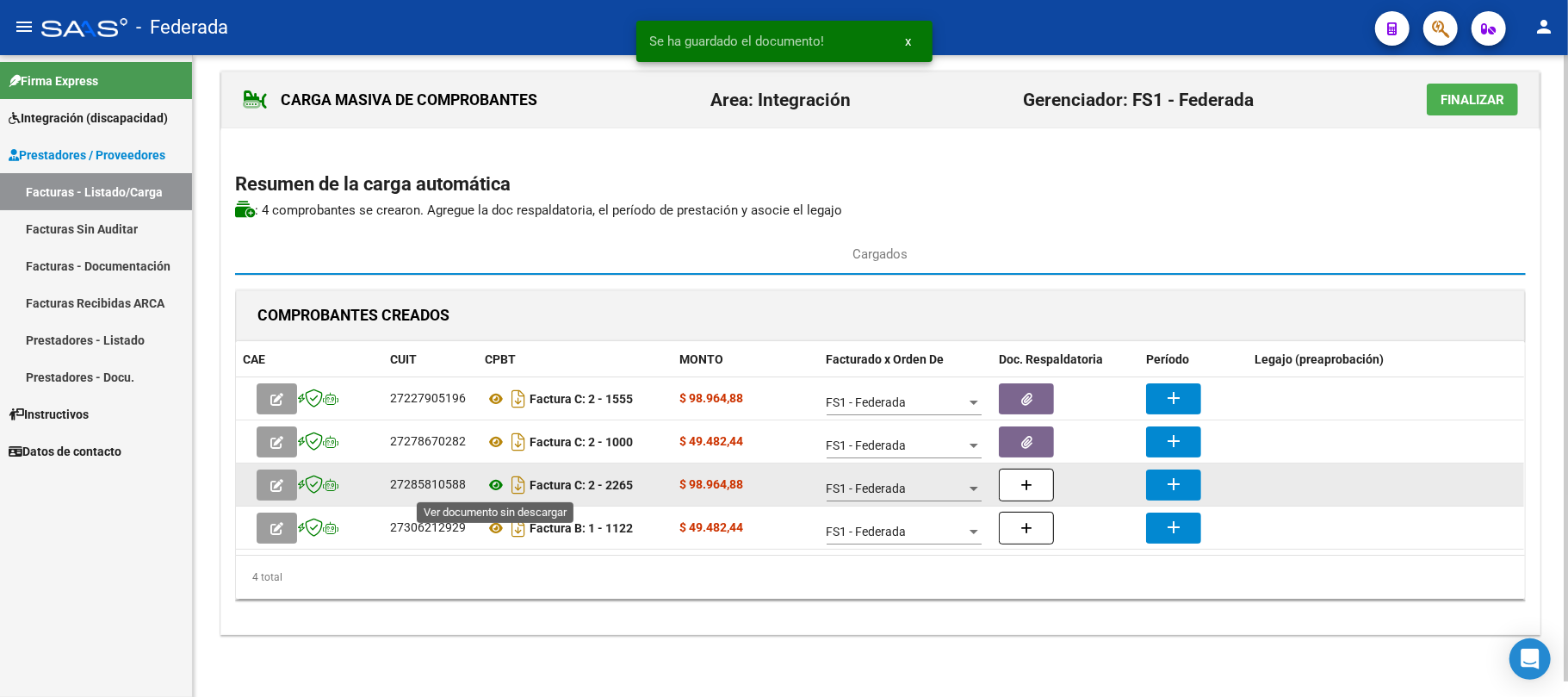
click at [498, 484] on icon at bounding box center [495, 485] width 22 height 21
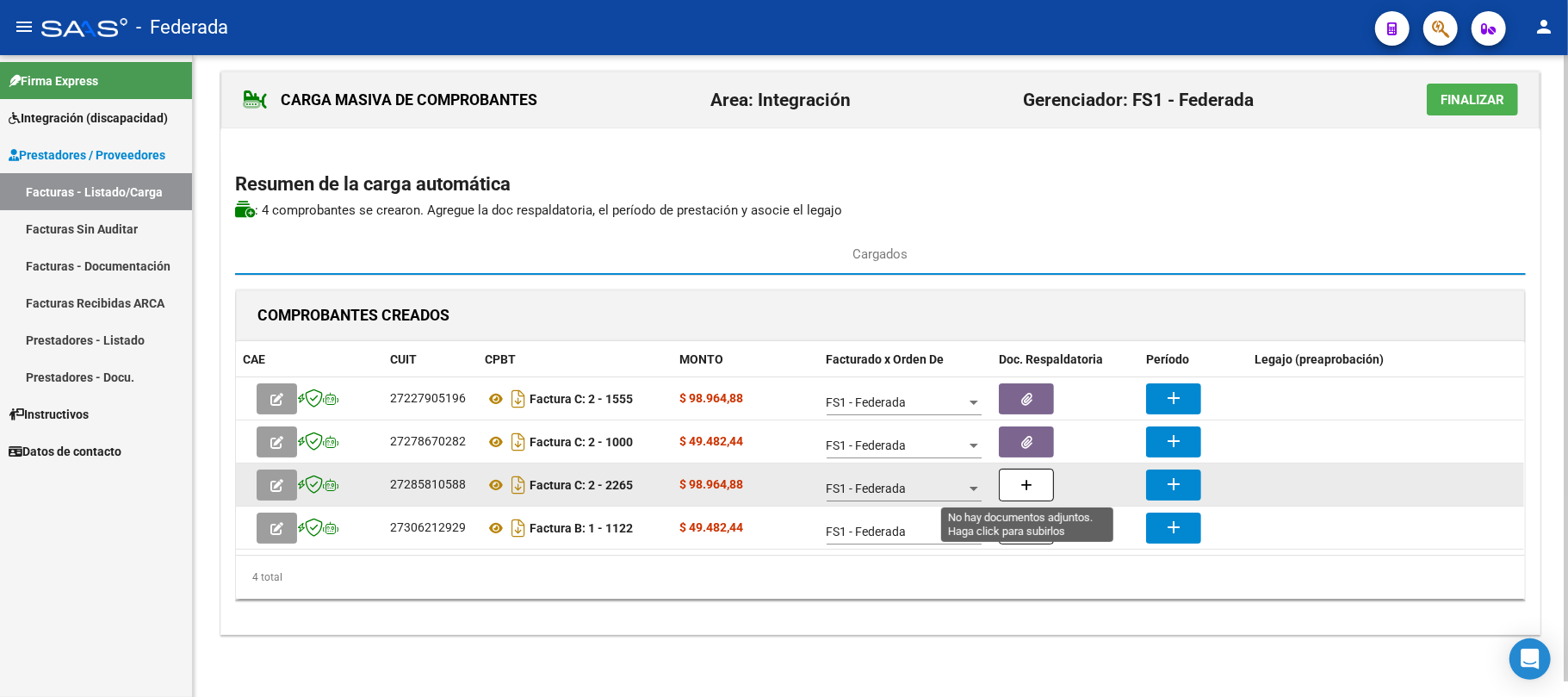
click at [1028, 483] on icon "button" at bounding box center [1026, 486] width 12 height 13
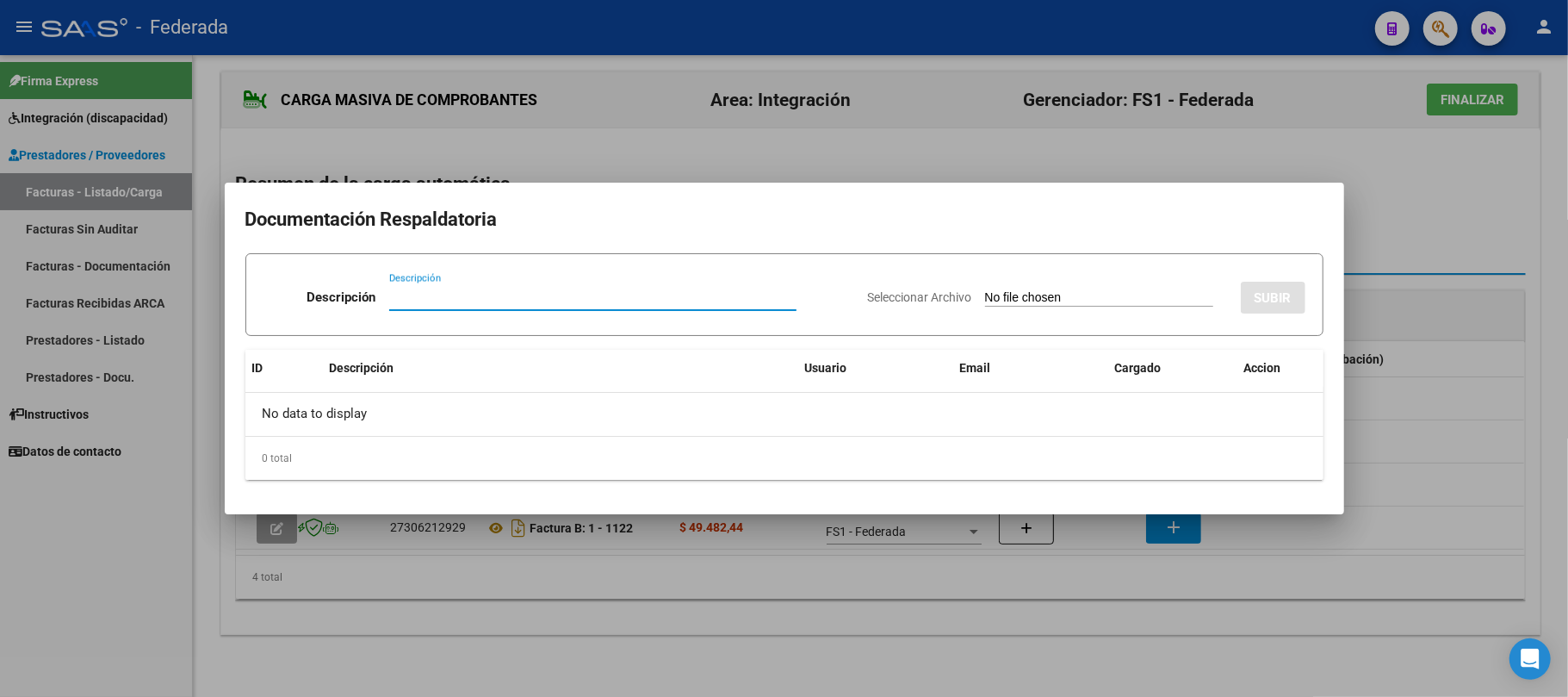
paste input "Planilla Asistencia"
type input "Planilla Asistencia"
click at [1000, 301] on input "Seleccionar Archivo" at bounding box center [1098, 298] width 228 height 16
type input "C:\fakepath\TO ASIST.pdf"
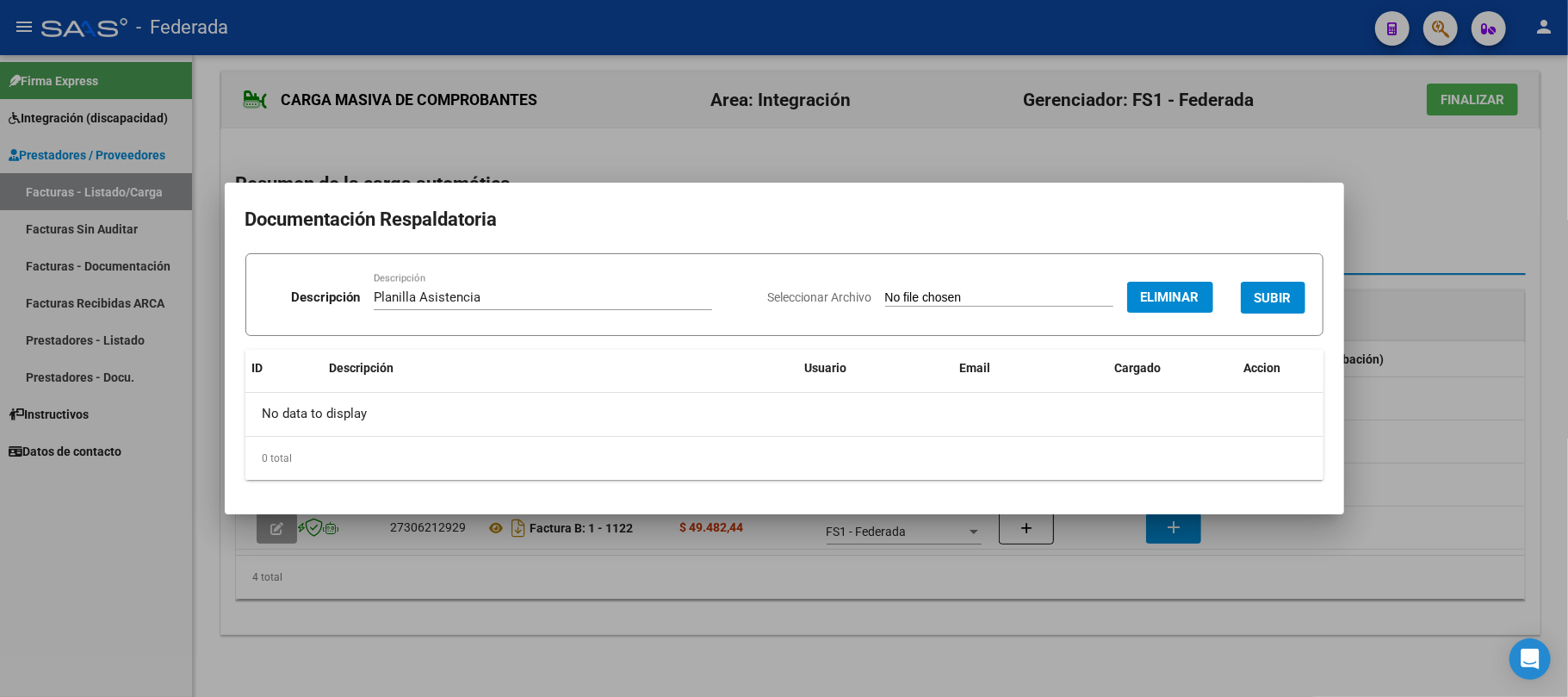
click at [1255, 290] on span "SUBIR" at bounding box center [1273, 298] width 37 height 15
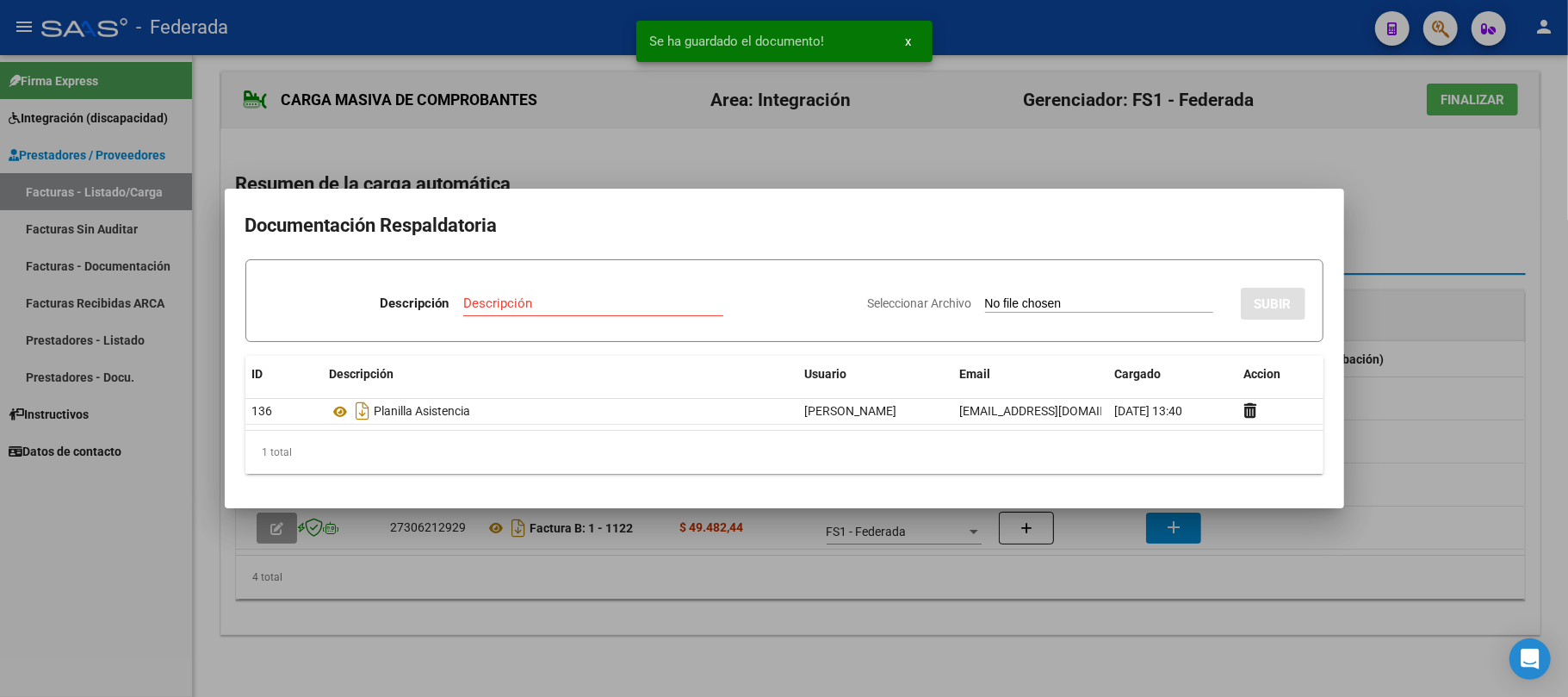
click at [940, 180] on div at bounding box center [784, 348] width 1568 height 697
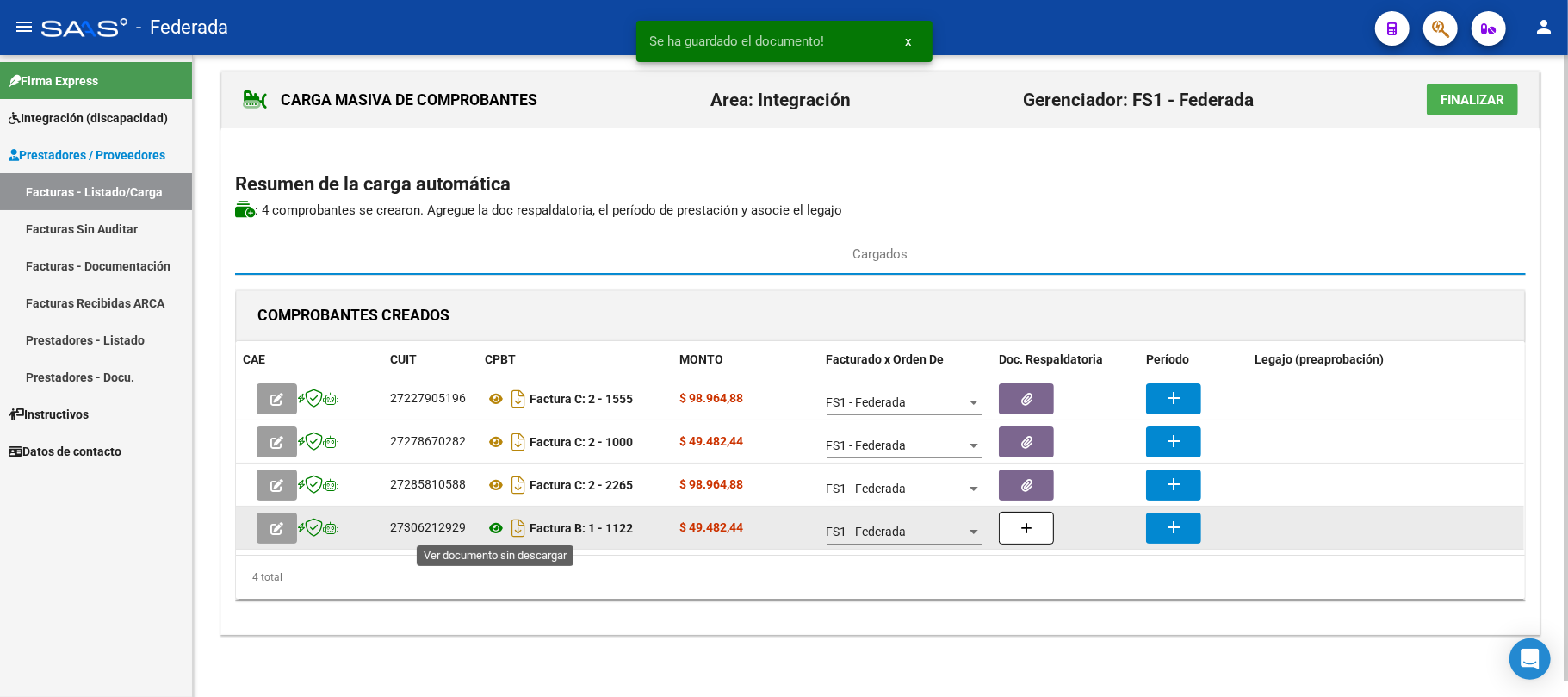
click at [499, 528] on icon at bounding box center [495, 528] width 22 height 21
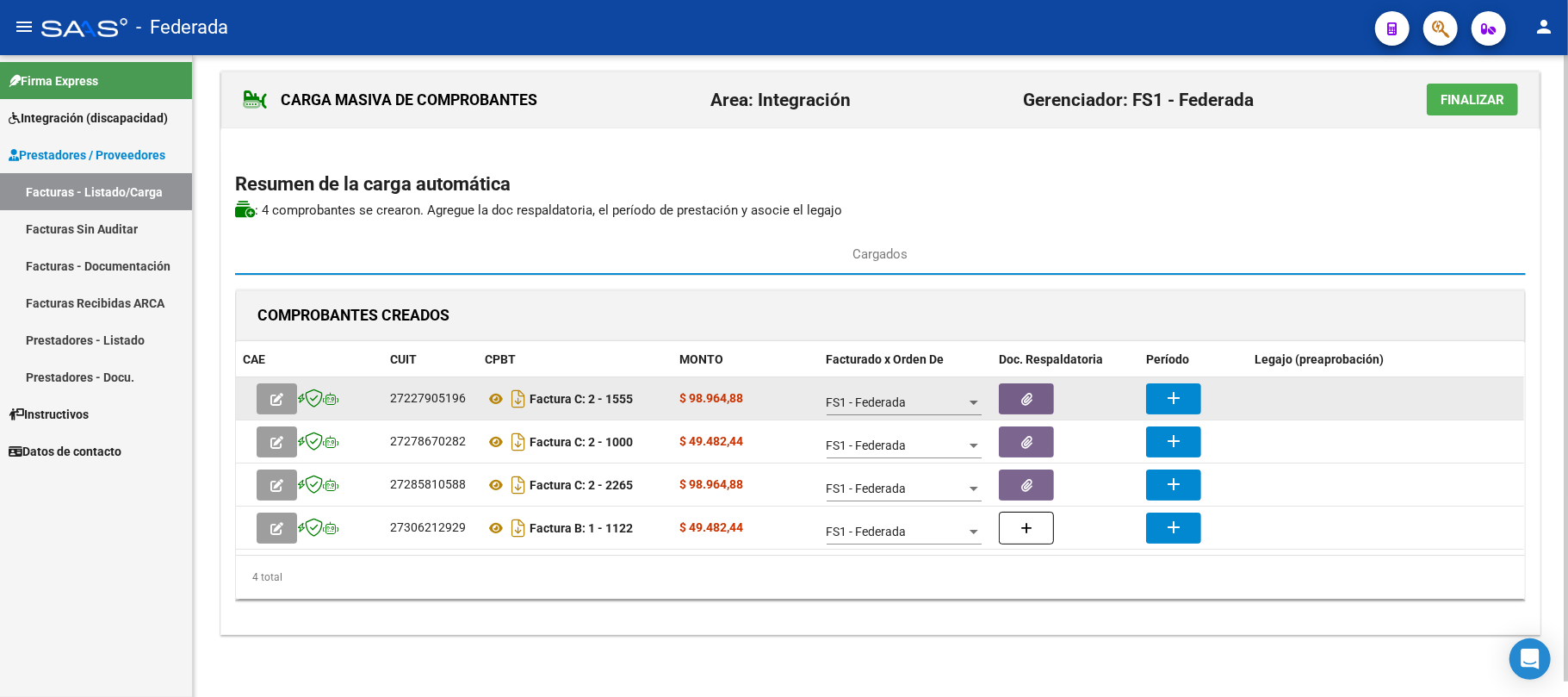
click at [1177, 397] on mat-icon "add" at bounding box center [1174, 398] width 21 height 21
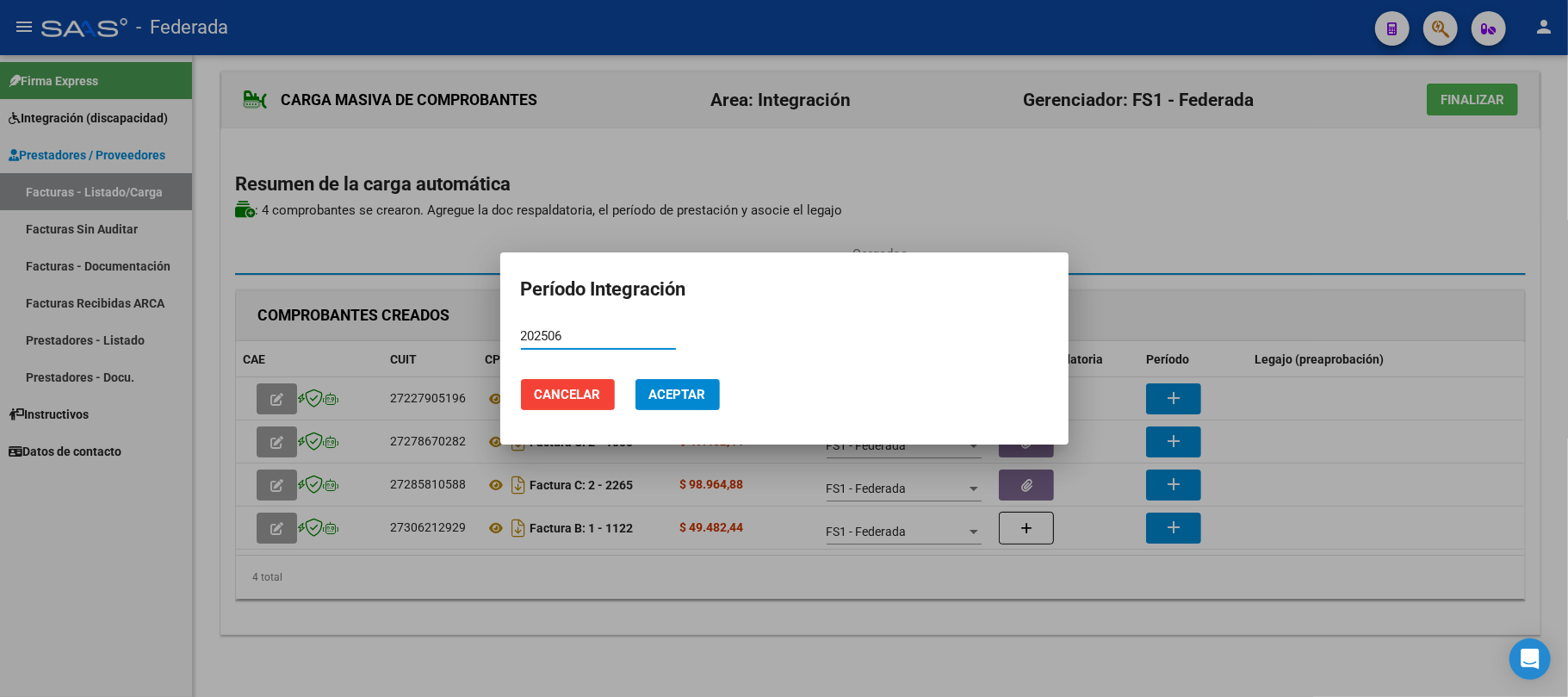
click at [552, 335] on input "202506" at bounding box center [598, 336] width 155 height 15
type input "202506"
click at [651, 391] on span "Aceptar" at bounding box center [678, 394] width 57 height 15
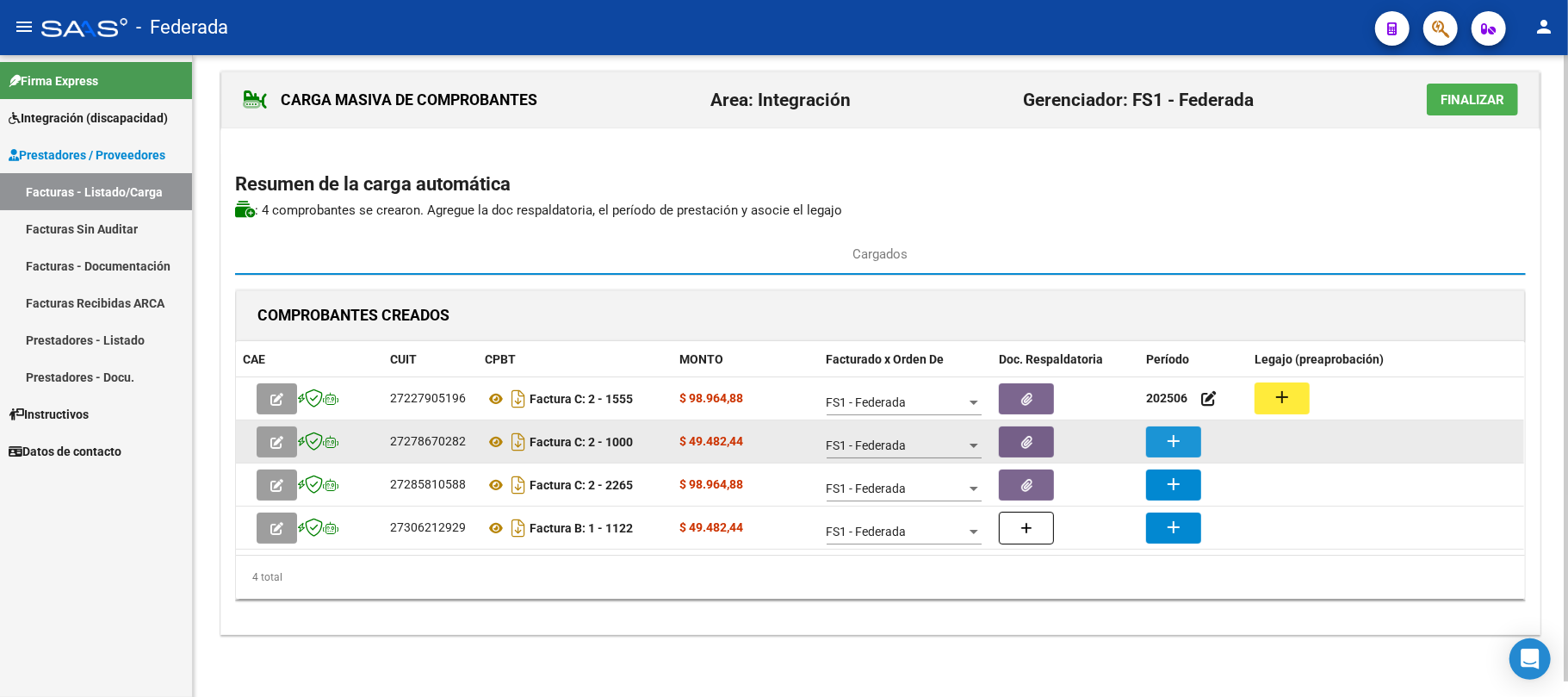
click at [1168, 442] on mat-icon "add" at bounding box center [1174, 441] width 21 height 21
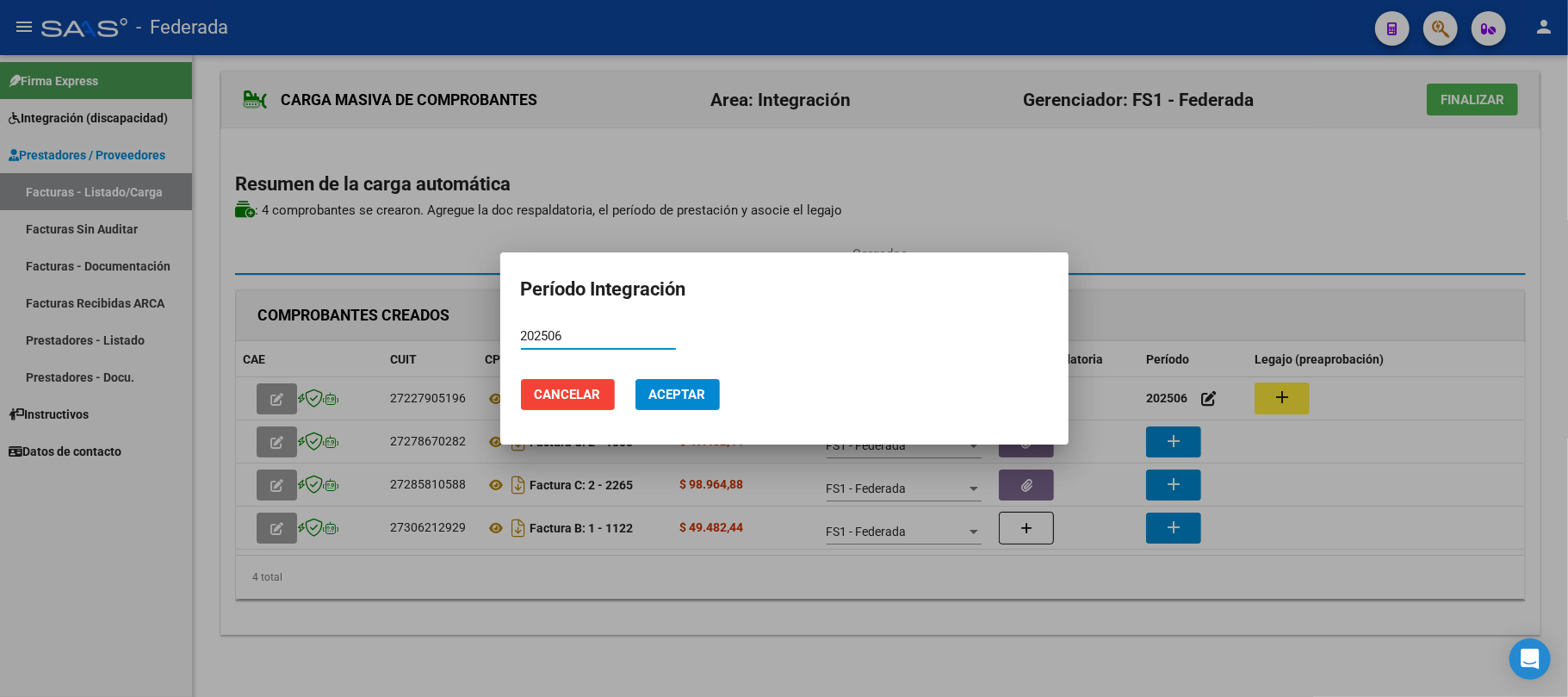
type input "202506"
click at [687, 401] on span "Aceptar" at bounding box center [678, 394] width 57 height 15
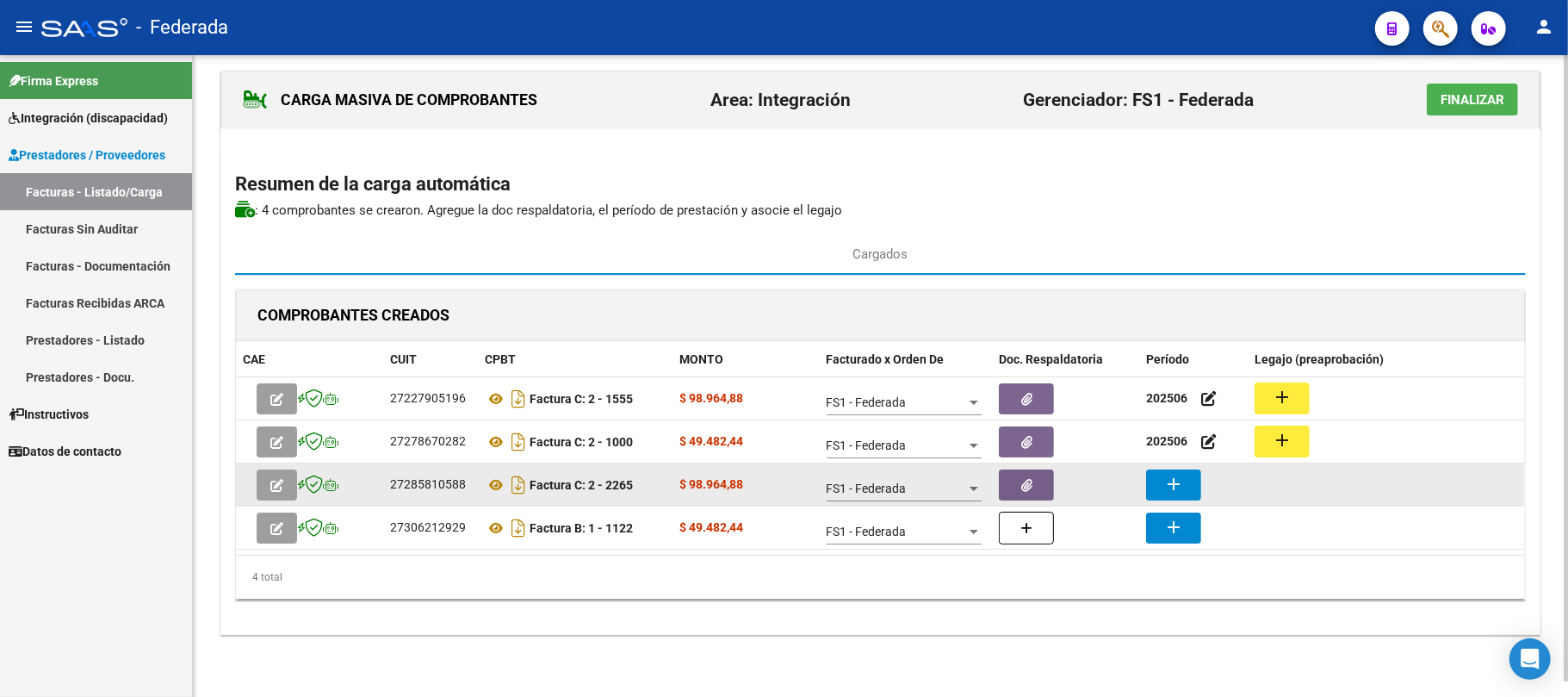
click at [1165, 490] on mat-icon "add" at bounding box center [1174, 484] width 21 height 21
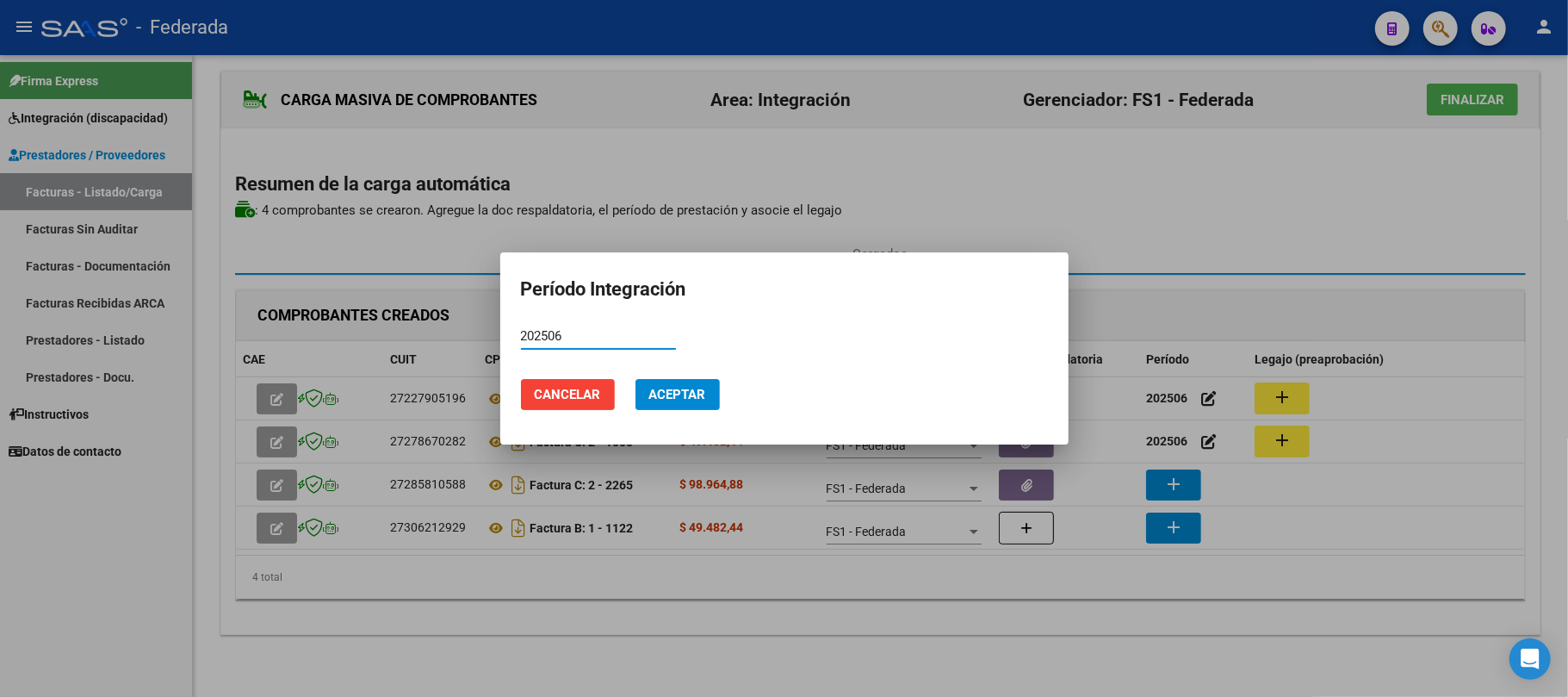
type input "202506"
click at [683, 392] on span "Aceptar" at bounding box center [678, 394] width 57 height 15
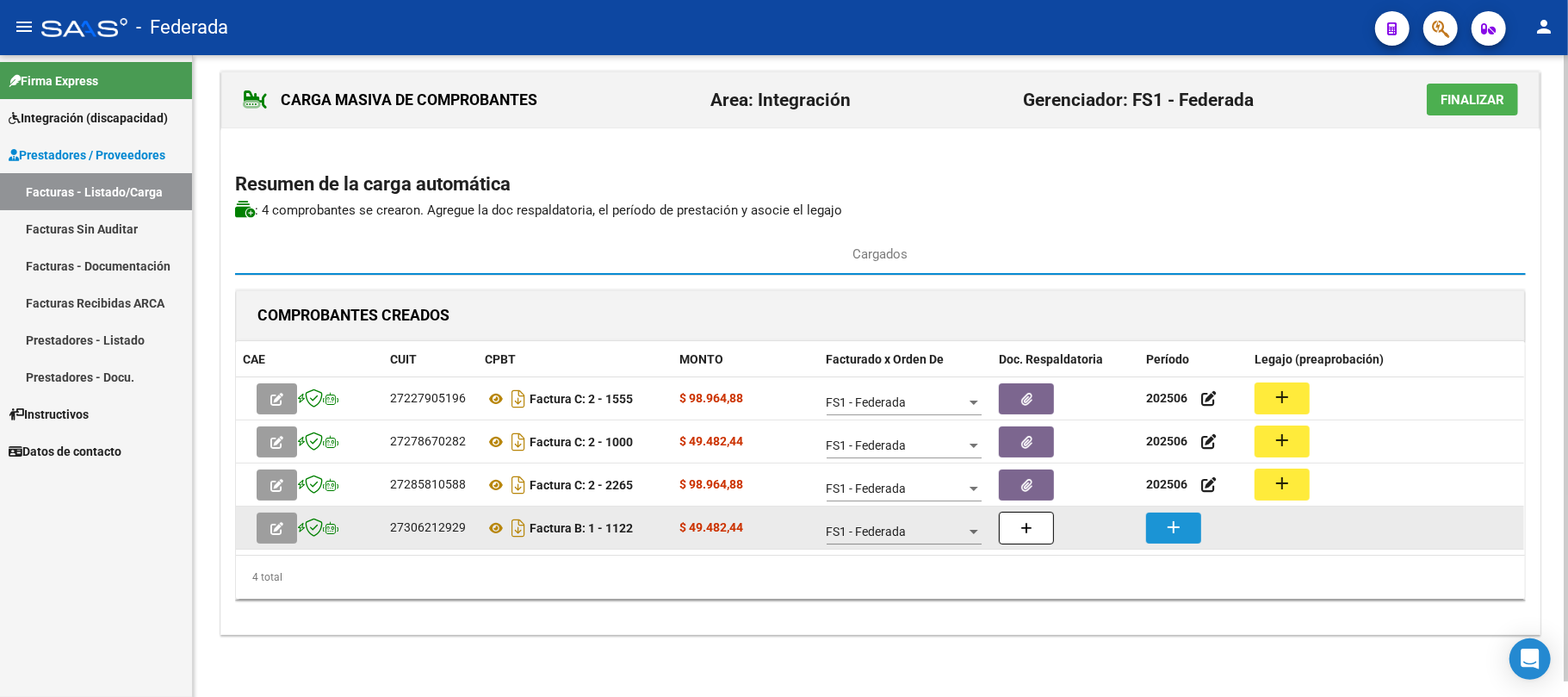
click at [1162, 527] on button "add" at bounding box center [1174, 528] width 55 height 31
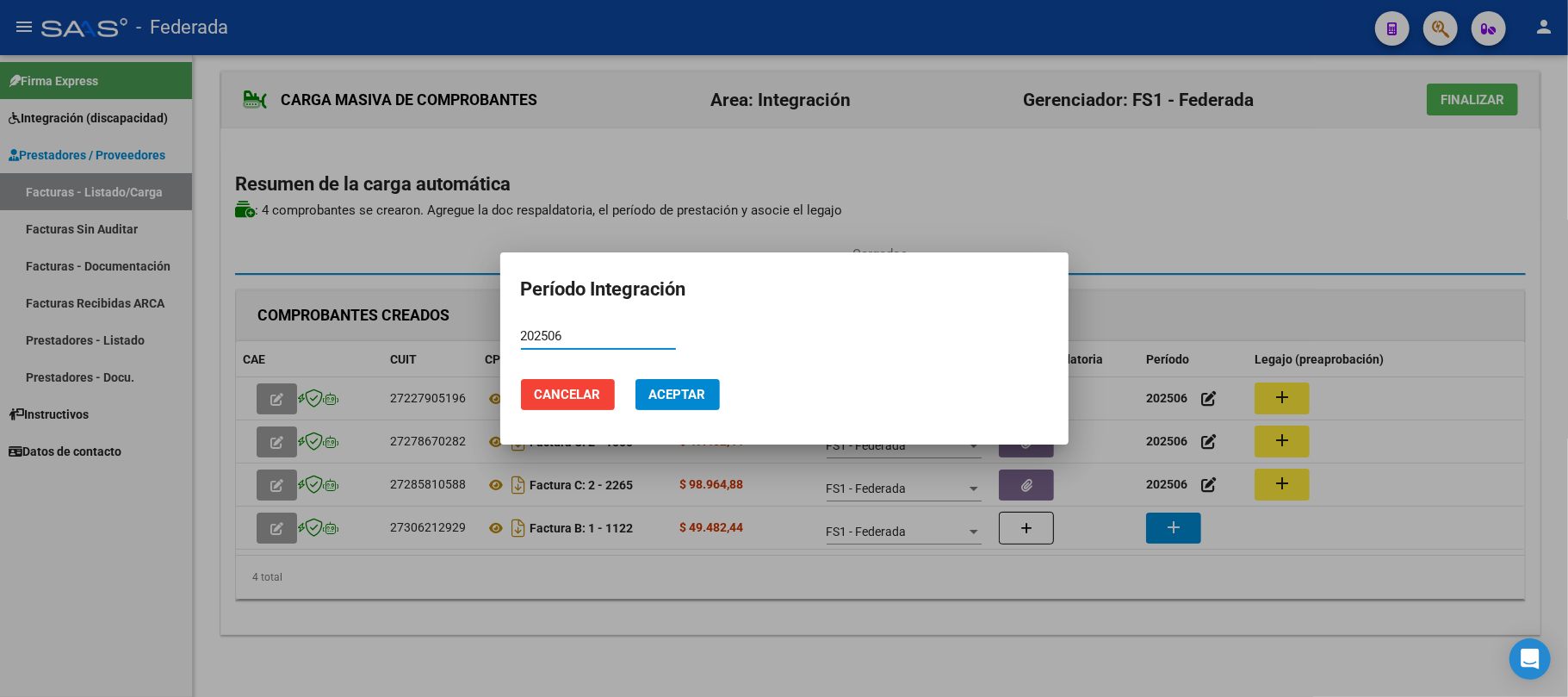
type input "202506"
click at [679, 404] on button "Aceptar" at bounding box center [678, 394] width 84 height 31
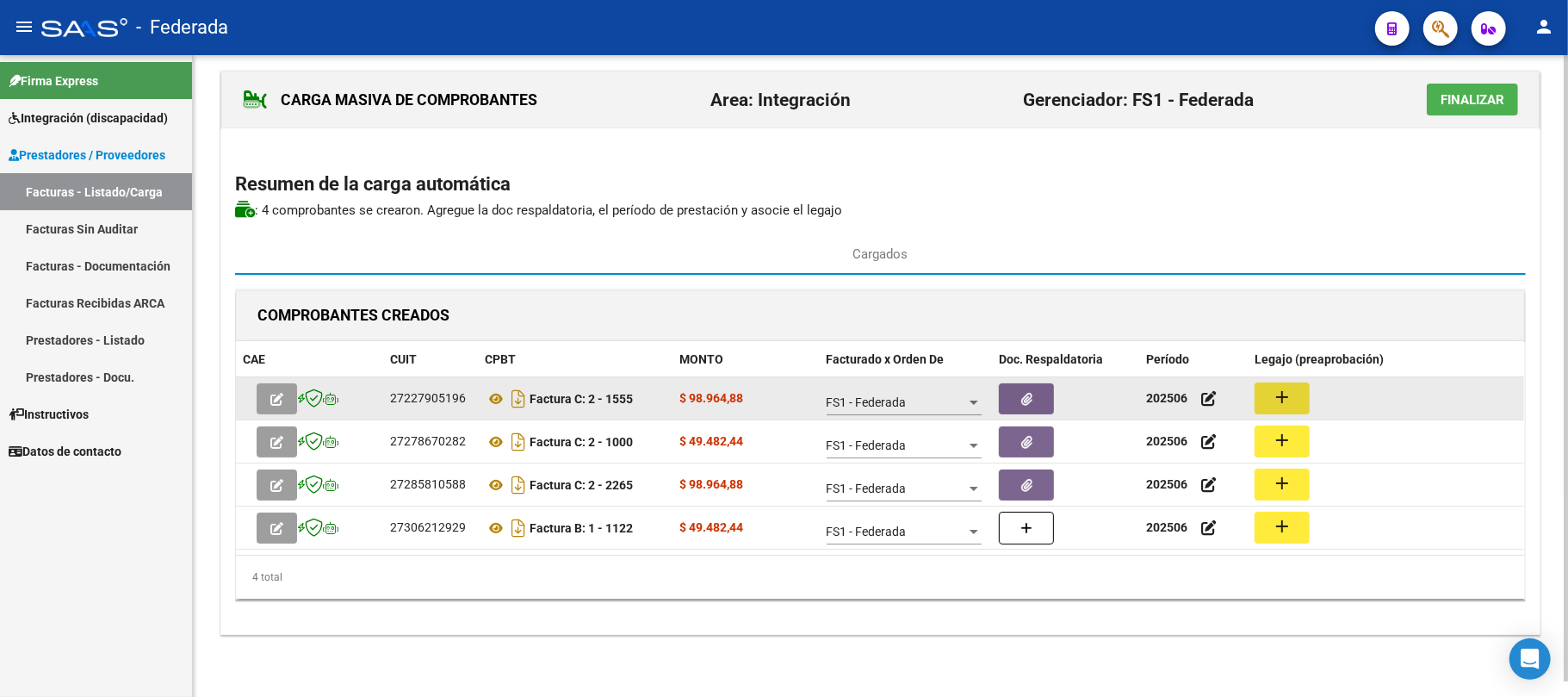
click at [1285, 400] on mat-icon "add" at bounding box center [1283, 397] width 21 height 21
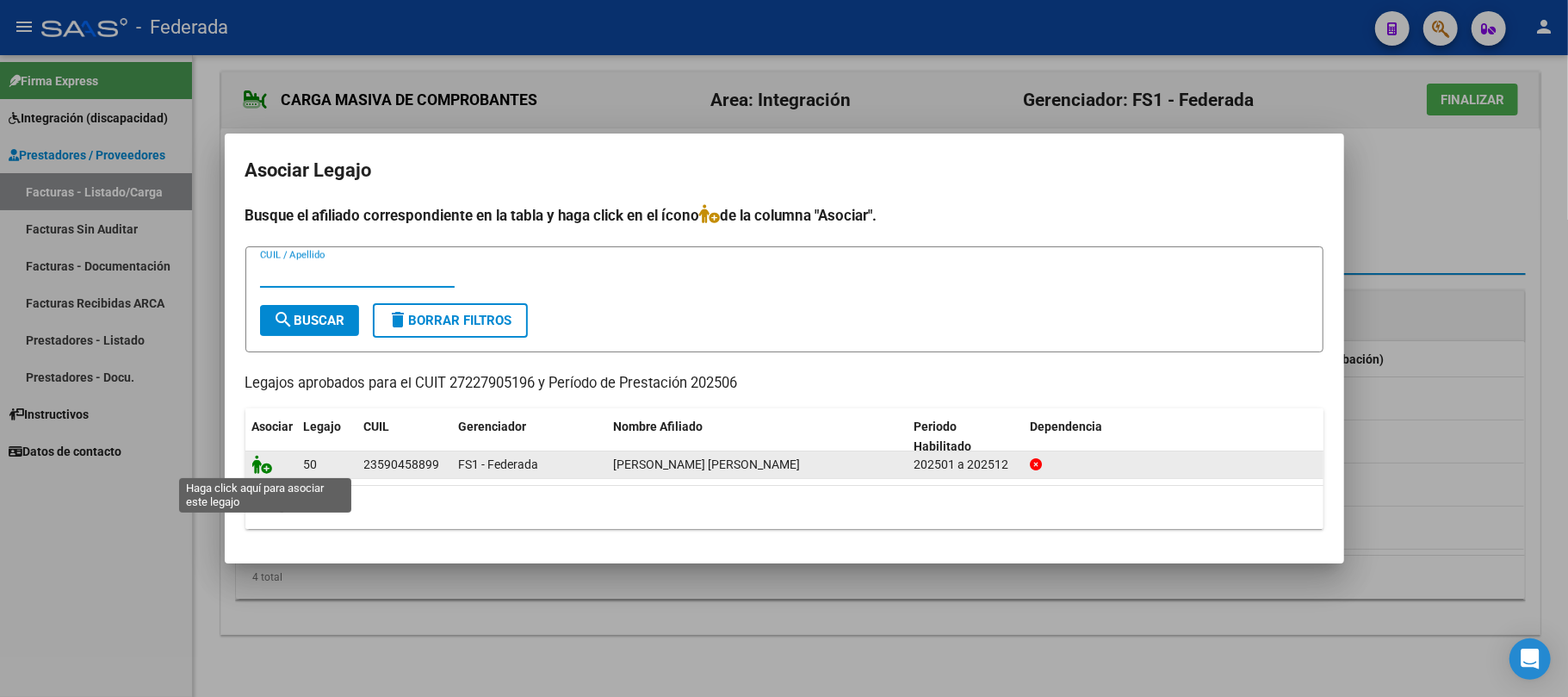
click at [256, 466] on icon at bounding box center [262, 464] width 21 height 19
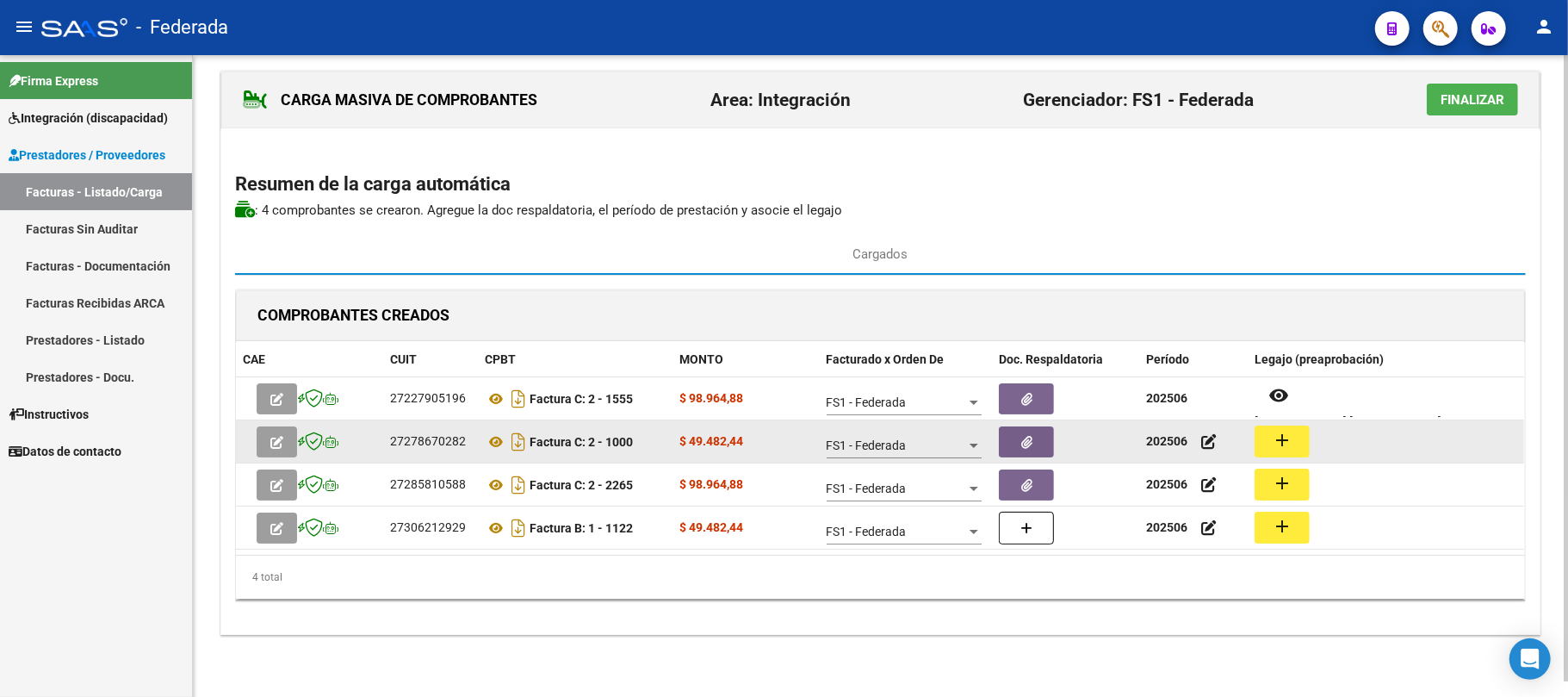
click at [1280, 446] on mat-icon "add" at bounding box center [1283, 440] width 21 height 21
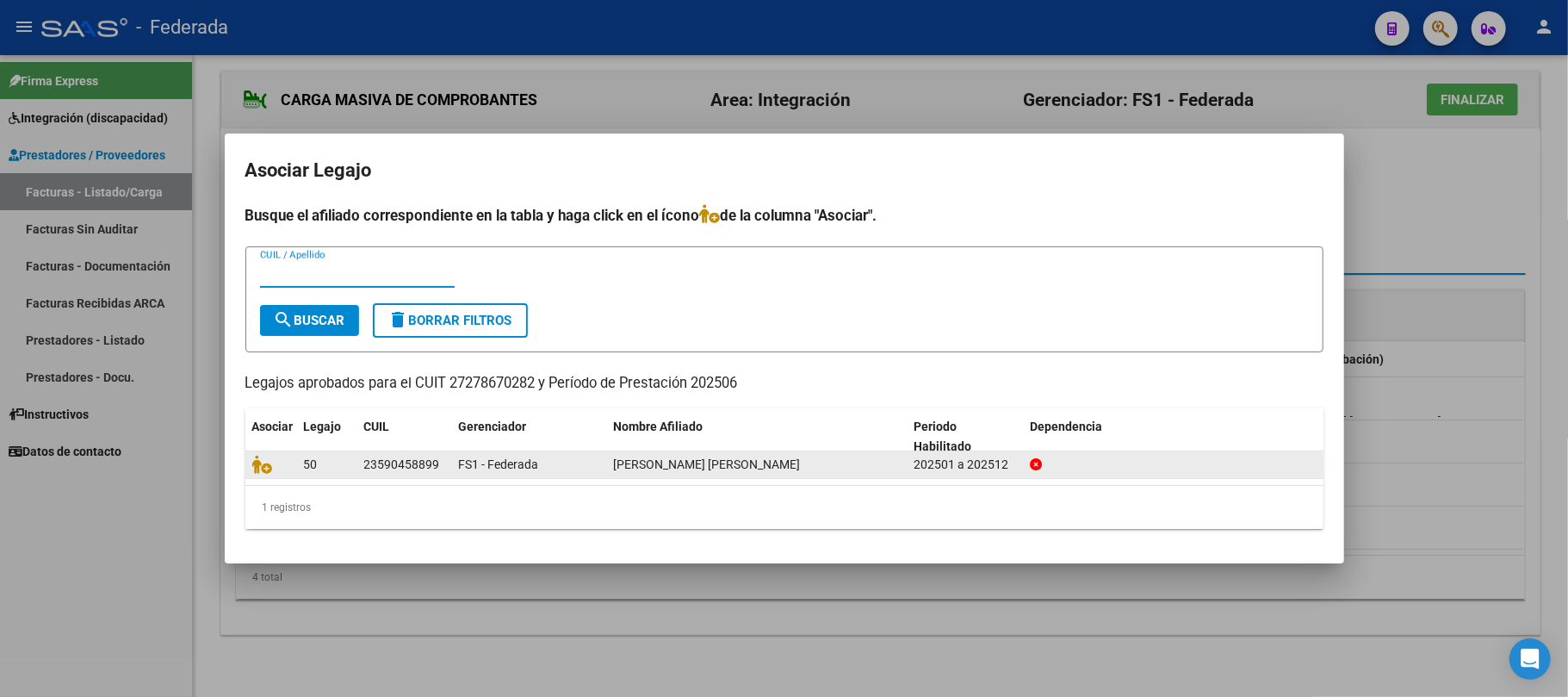
click at [249, 460] on datatable-body-cell at bounding box center [271, 465] width 52 height 27
click at [262, 465] on icon at bounding box center [262, 464] width 21 height 19
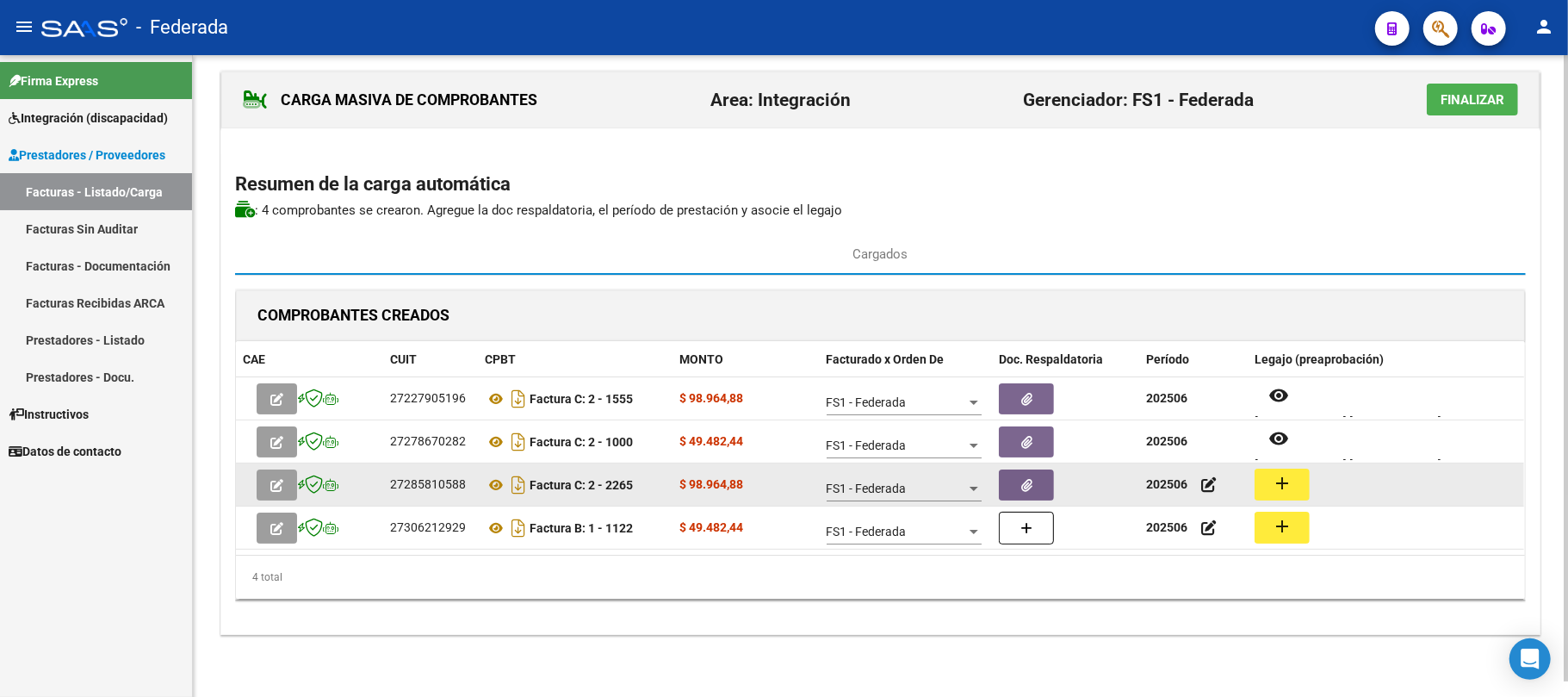
click at [1272, 486] on mat-icon "add" at bounding box center [1283, 483] width 21 height 21
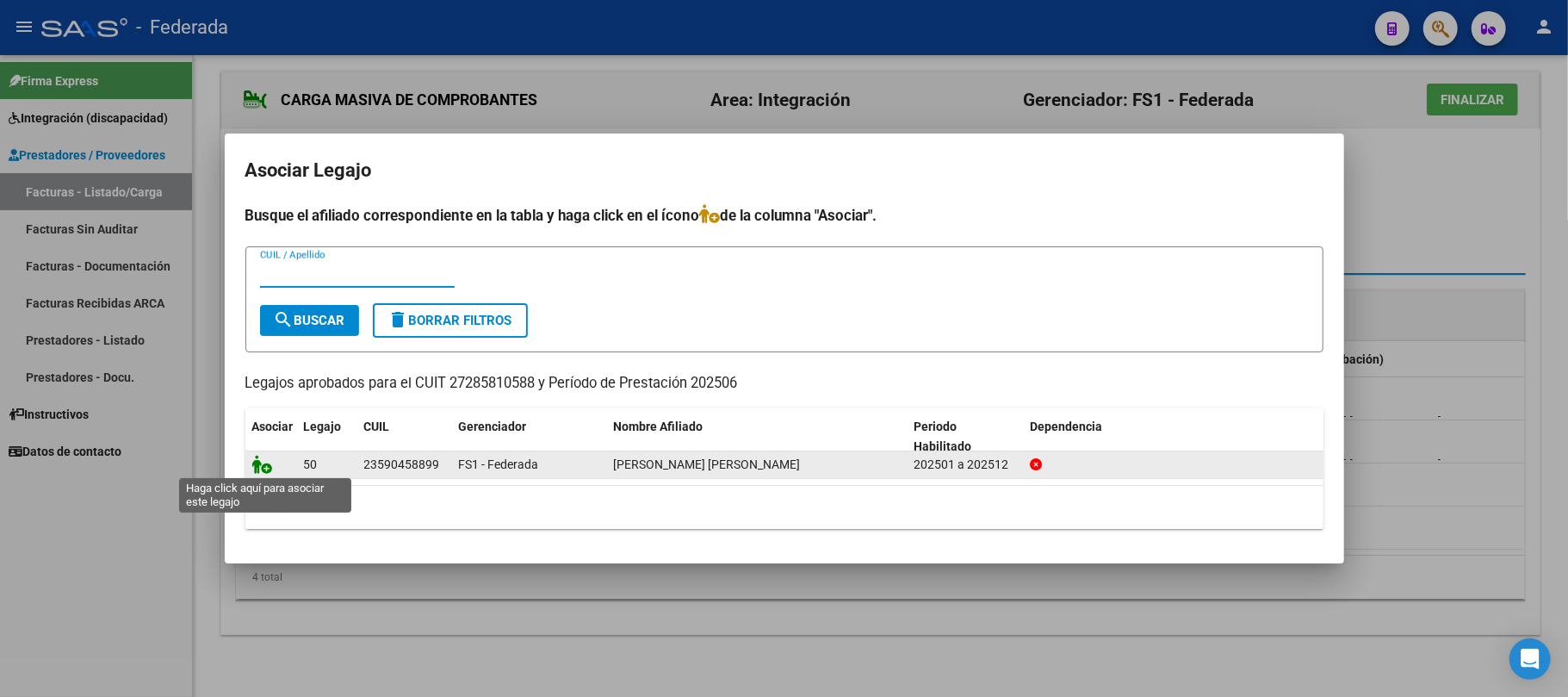
click at [263, 463] on icon at bounding box center [262, 464] width 21 height 19
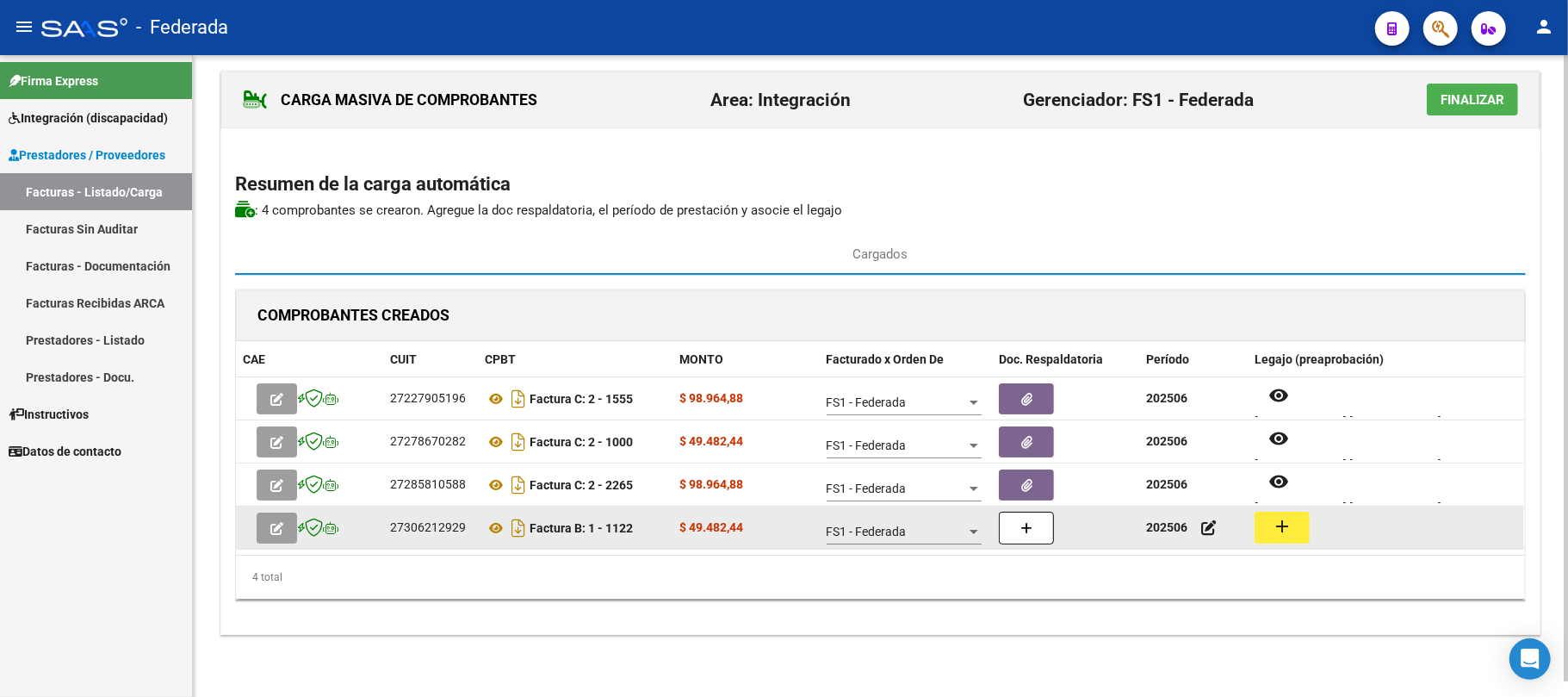
click at [1293, 515] on button "add" at bounding box center [1283, 527] width 55 height 32
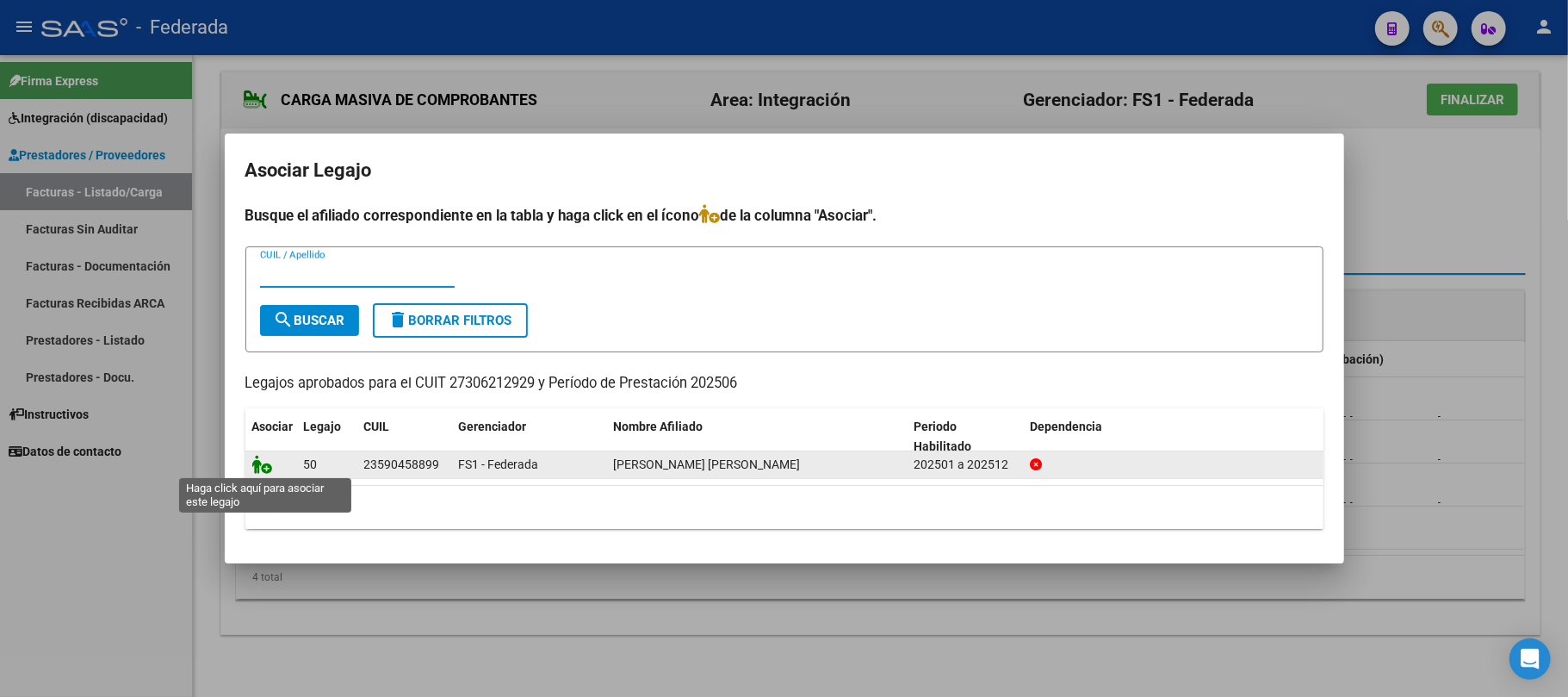
click at [257, 463] on icon at bounding box center [262, 464] width 21 height 19
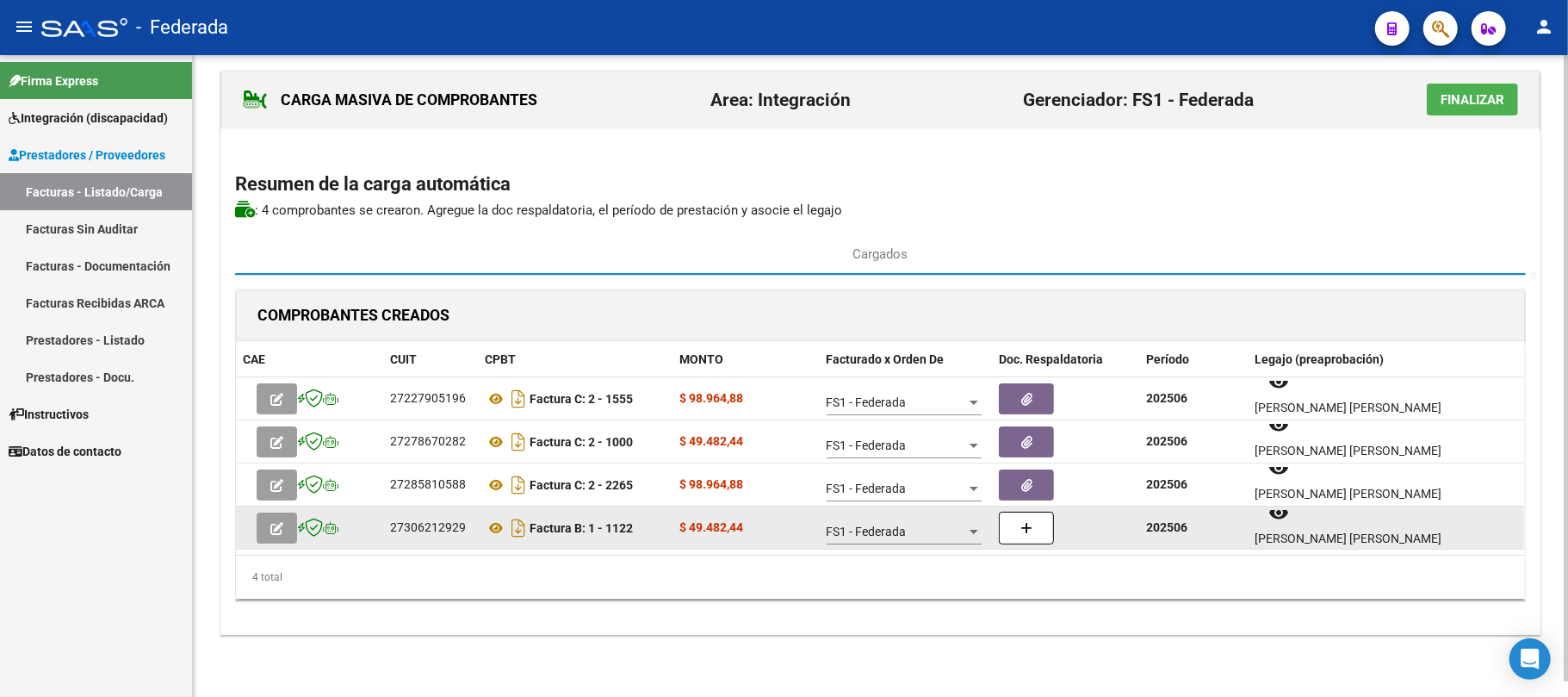
scroll to position [13, 0]
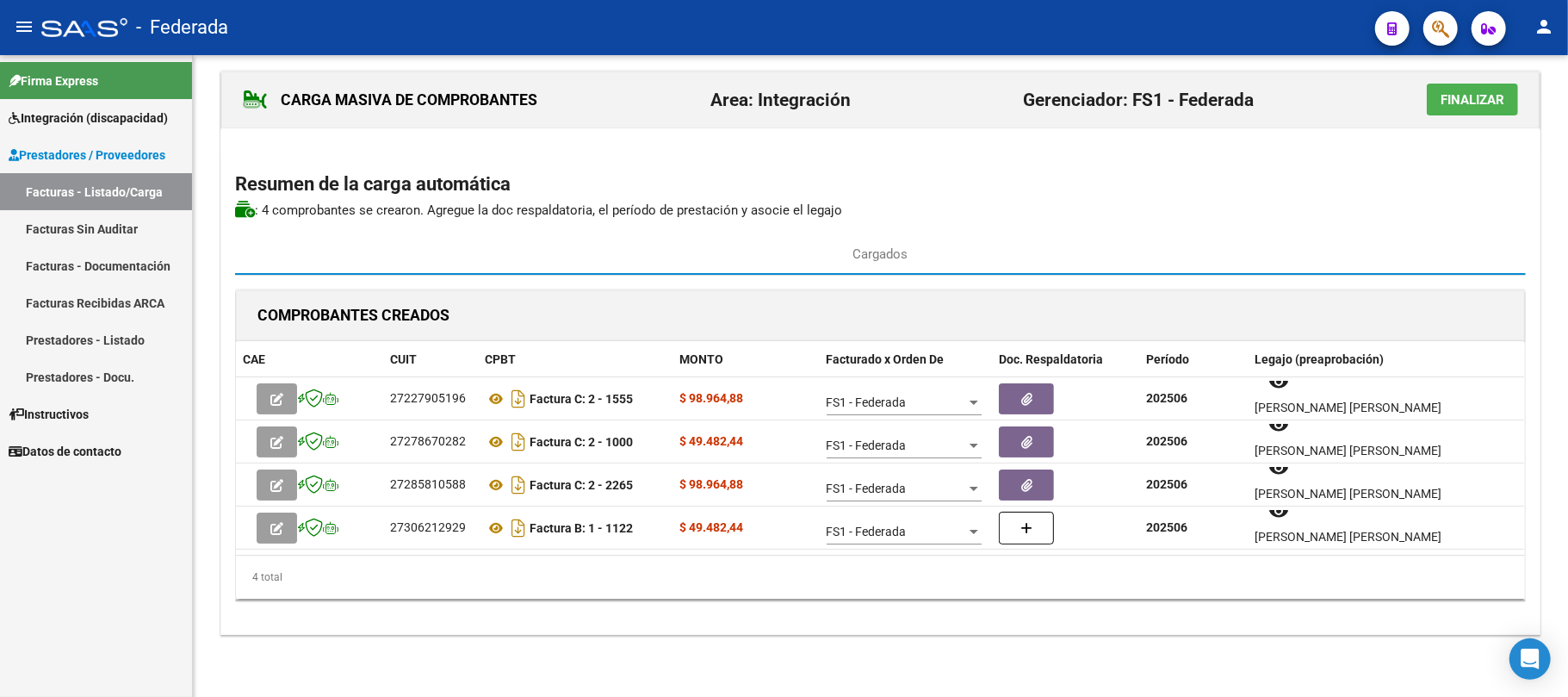
click at [1440, 111] on button "Finalizar" at bounding box center [1473, 99] width 92 height 32
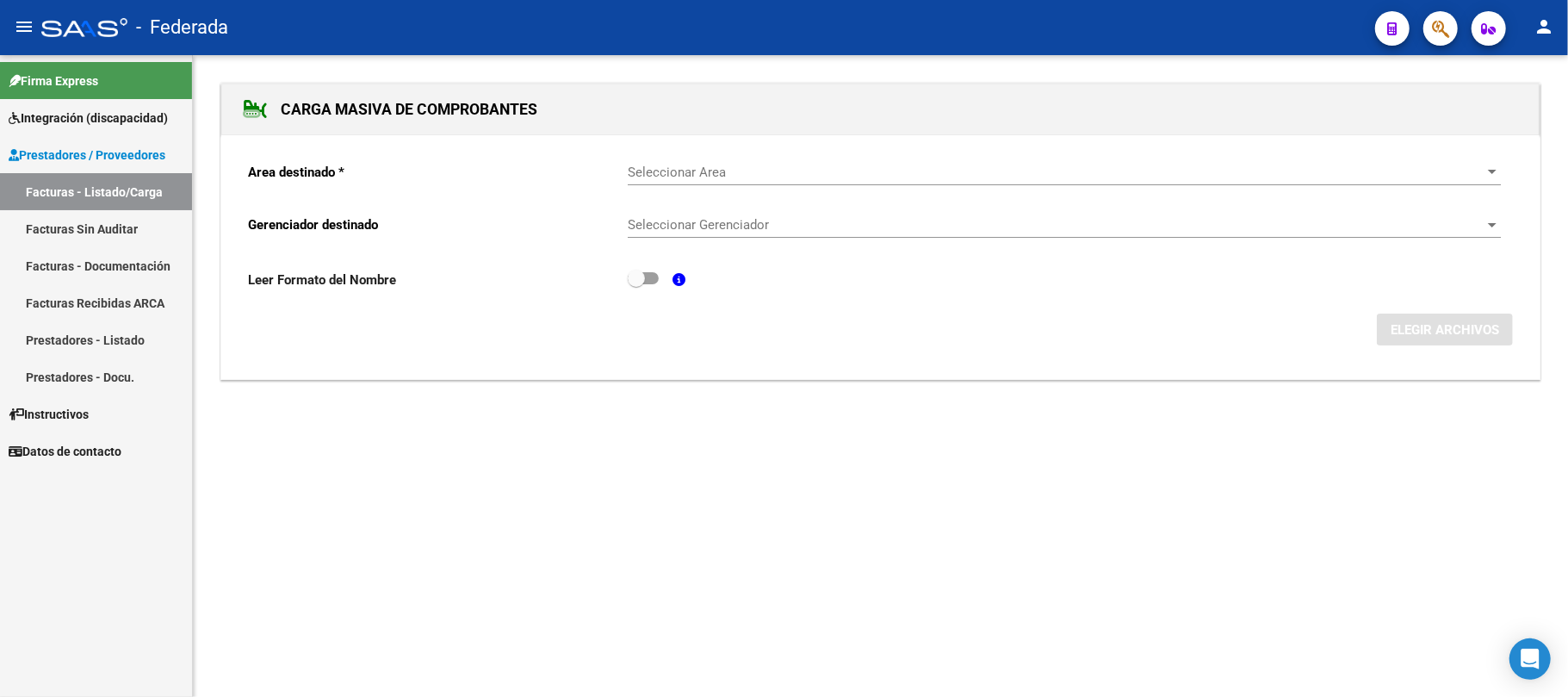
scroll to position [0, 0]
click at [74, 193] on link "Facturas - Listado/Carga" at bounding box center [95, 191] width 192 height 37
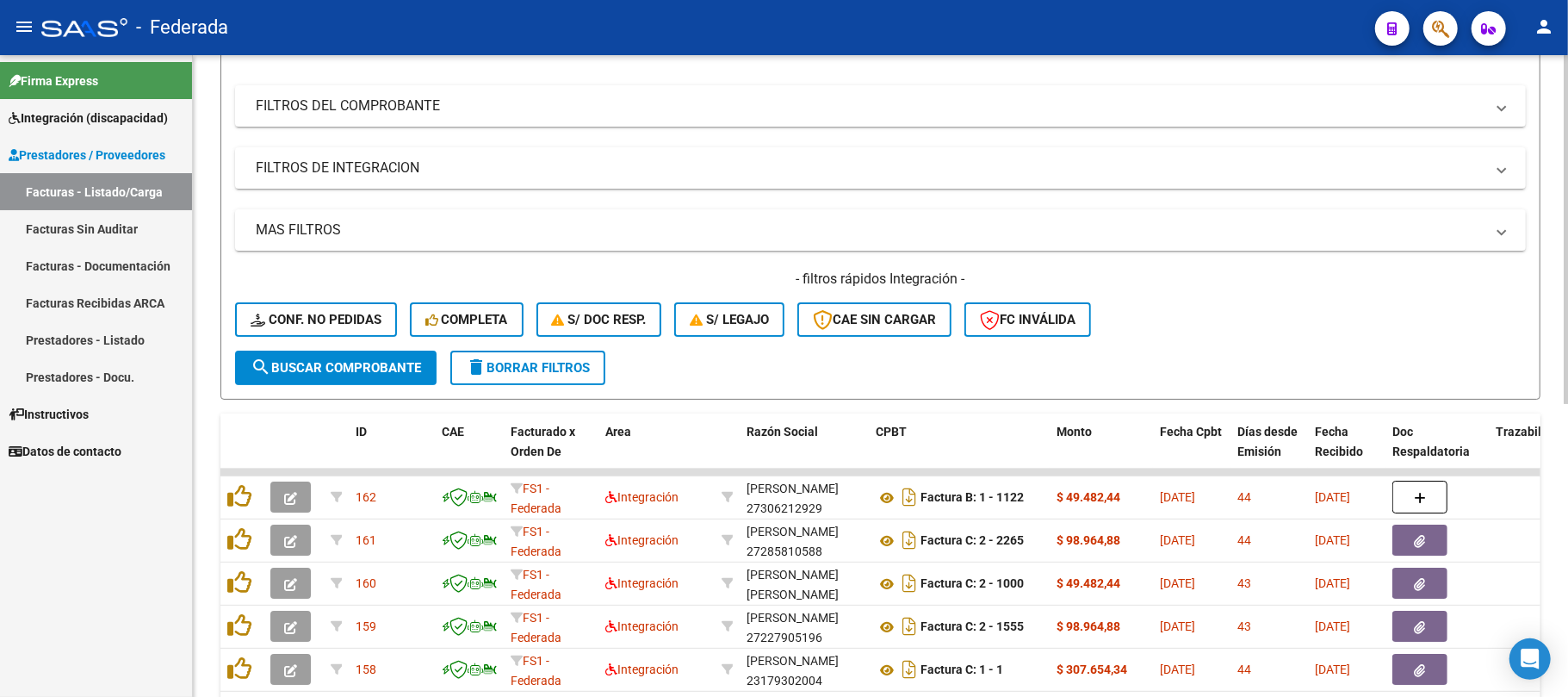
scroll to position [193, 0]
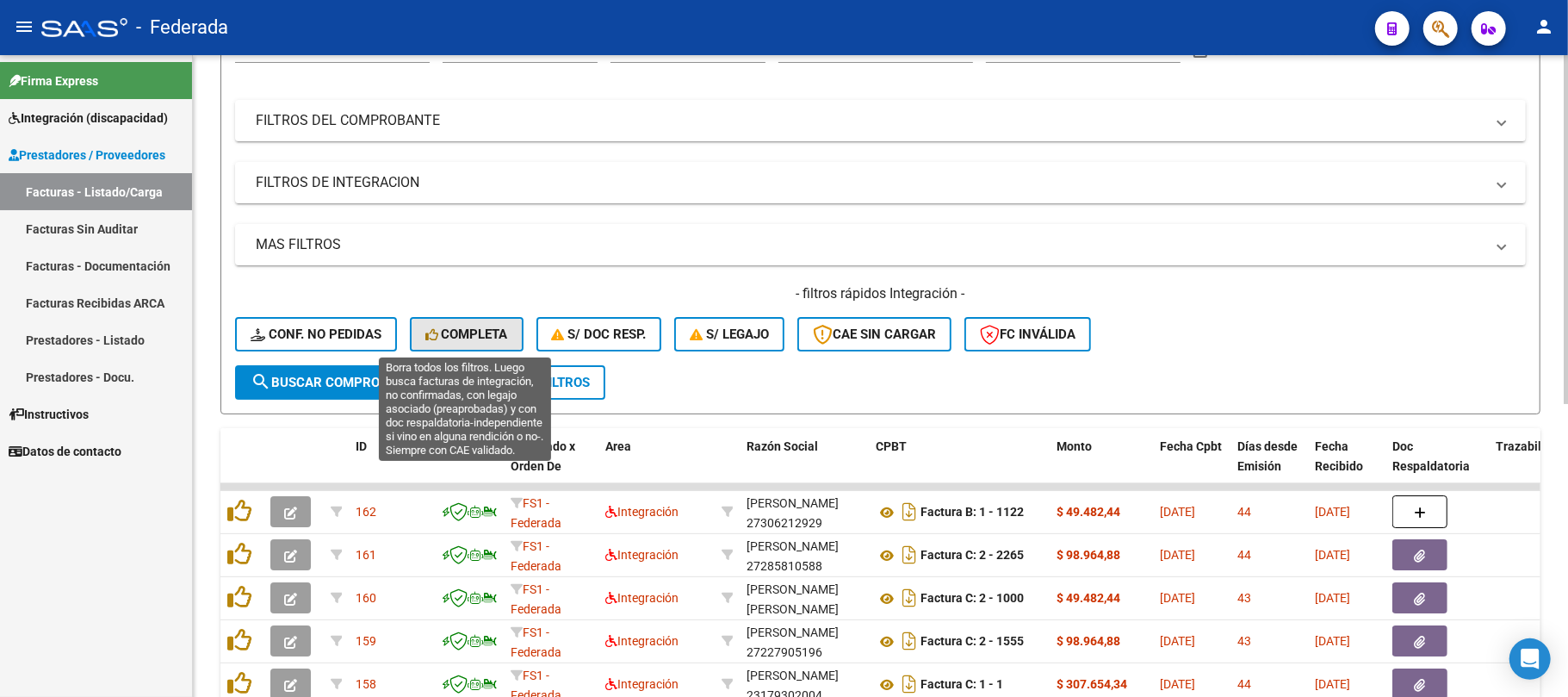
click at [410, 332] on button "Completa" at bounding box center [467, 334] width 114 height 34
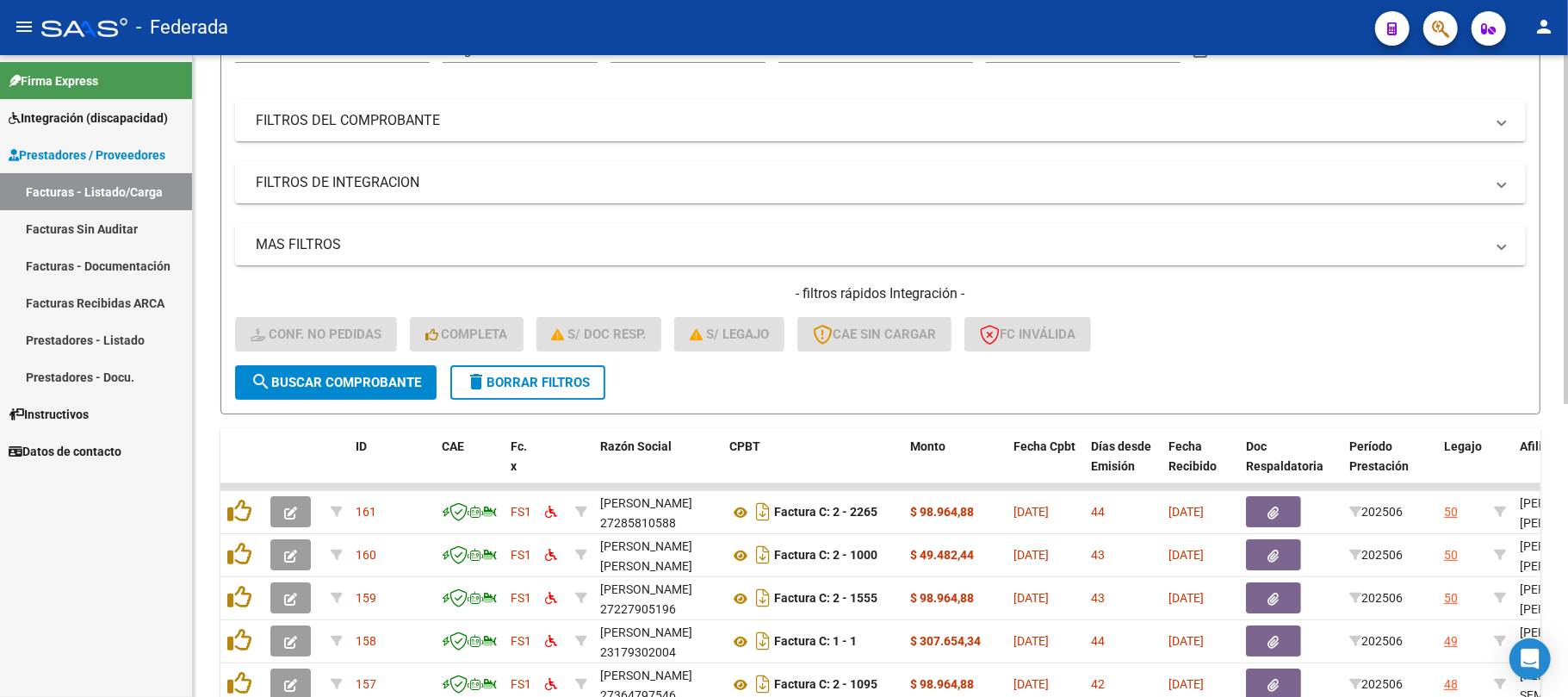
click at [496, 381] on span "delete Borrar Filtros" at bounding box center [528, 383] width 124 height 15
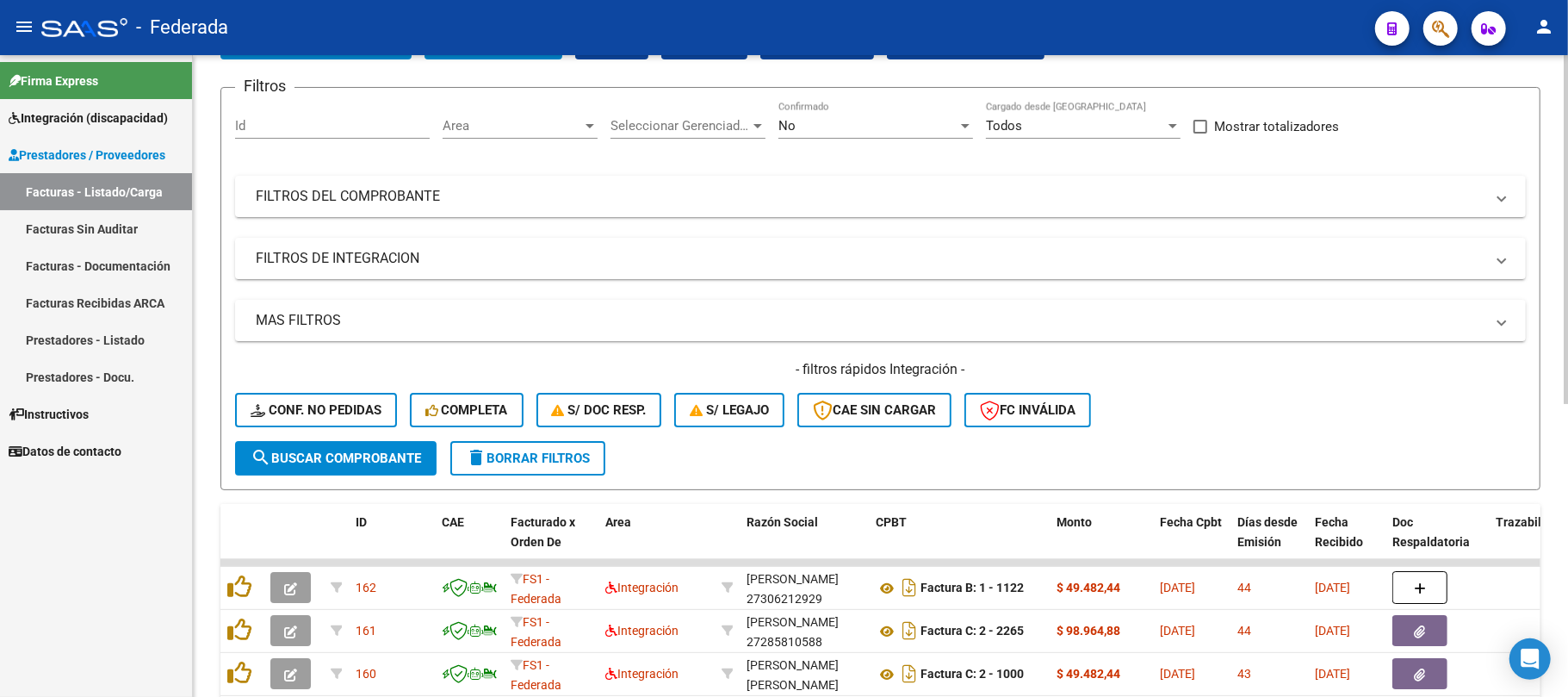
click at [577, 403] on form "Filtros Id Area Area Seleccionar Gerenciador Seleccionar Gerenciador No Confirm…" at bounding box center [880, 288] width 1320 height 403
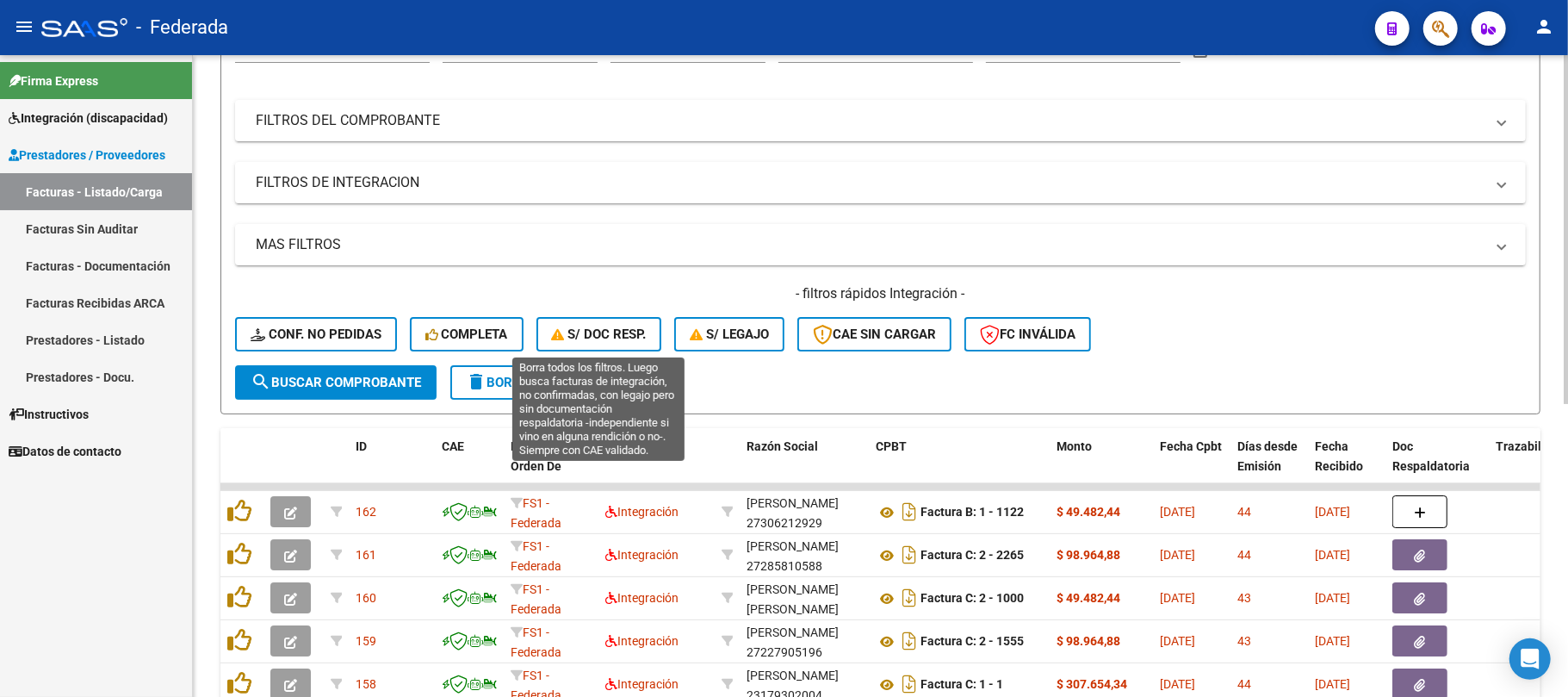
click at [582, 330] on span "S/ Doc Resp." at bounding box center [598, 334] width 94 height 15
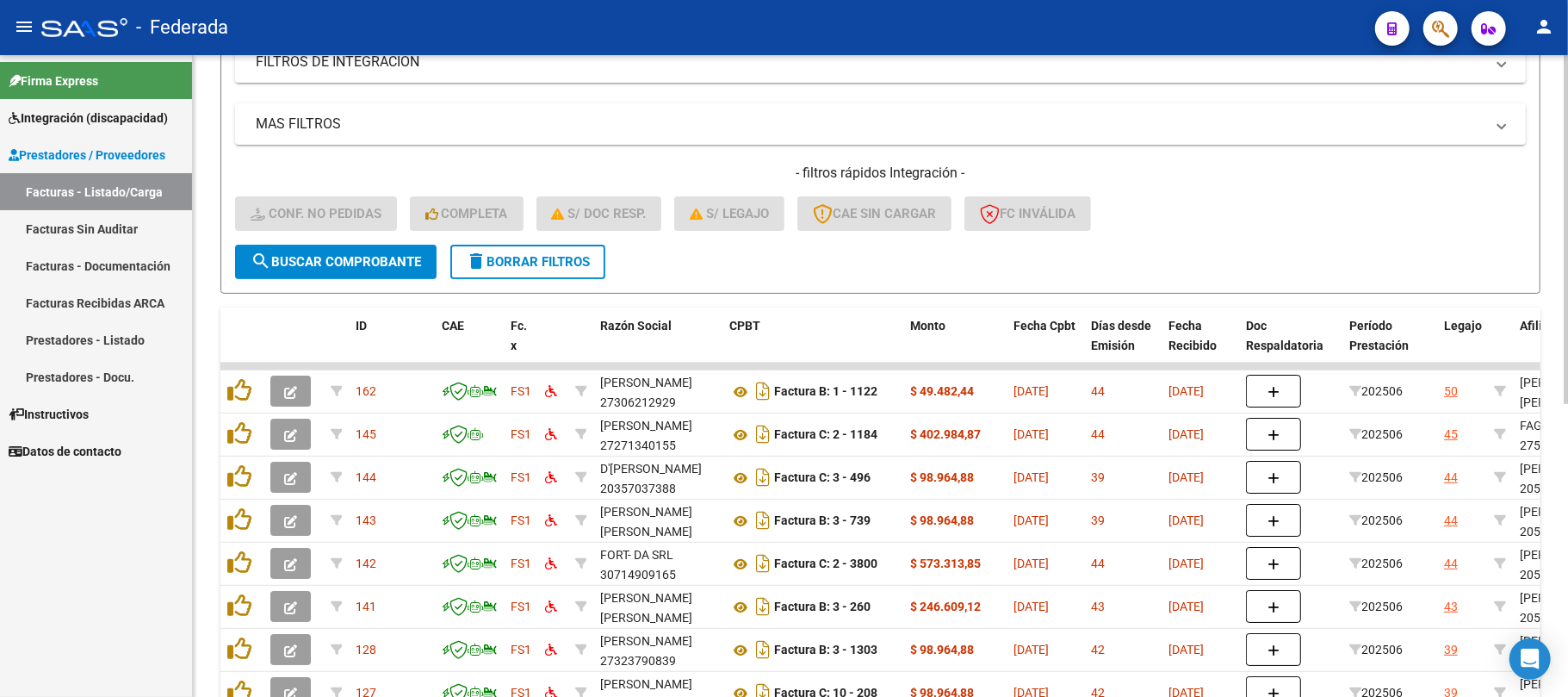
scroll to position [307, 0]
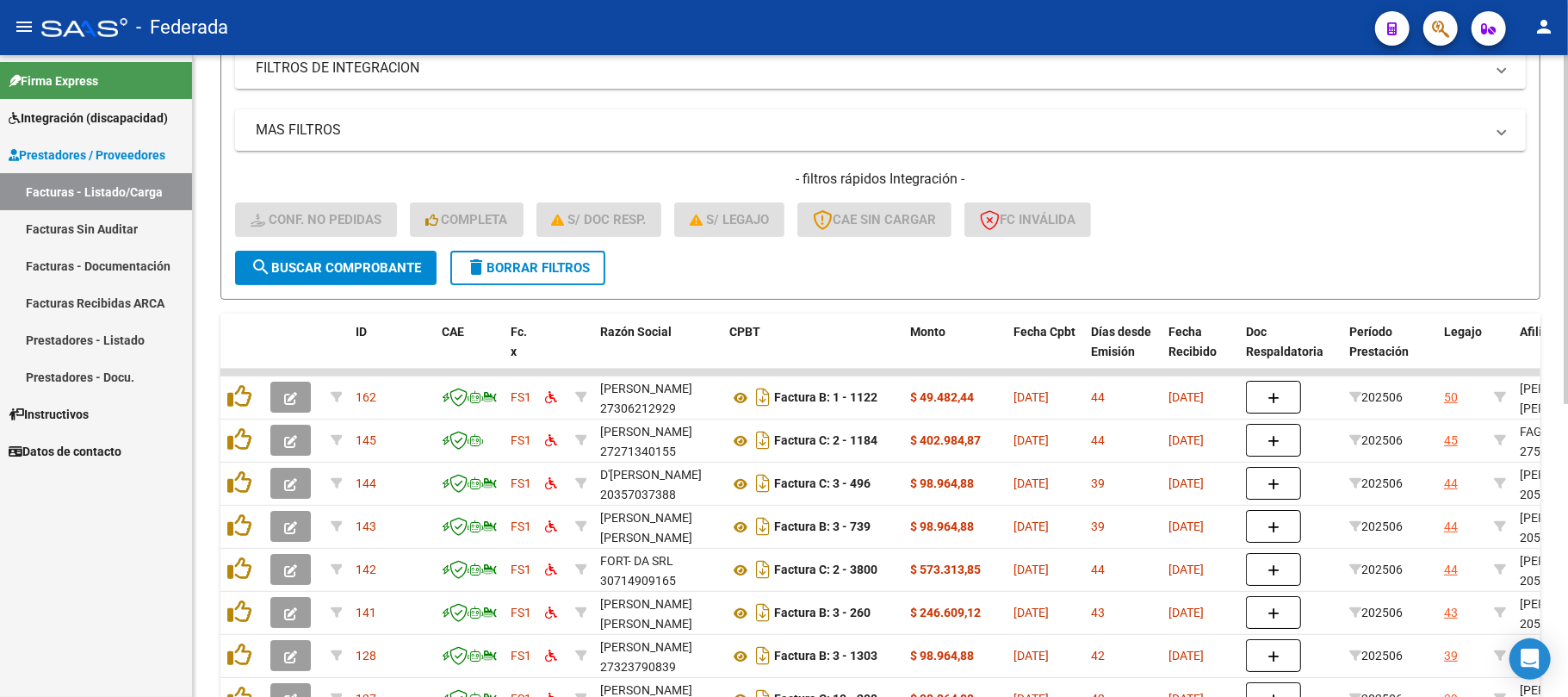
drag, startPoint x: 532, startPoint y: 253, endPoint x: 541, endPoint y: 264, distance: 14.2
click at [533, 253] on button "delete Borrar Filtros" at bounding box center [528, 268] width 155 height 34
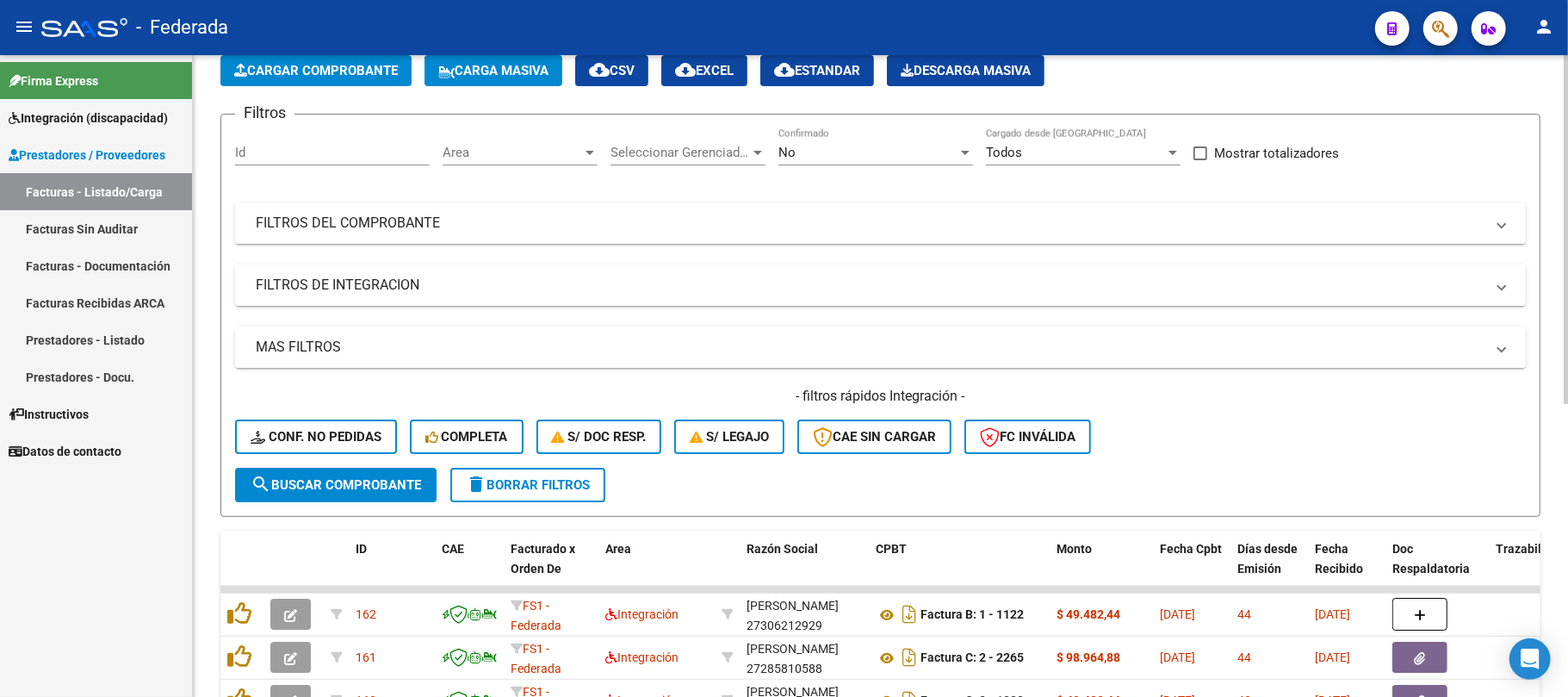
scroll to position [0, 0]
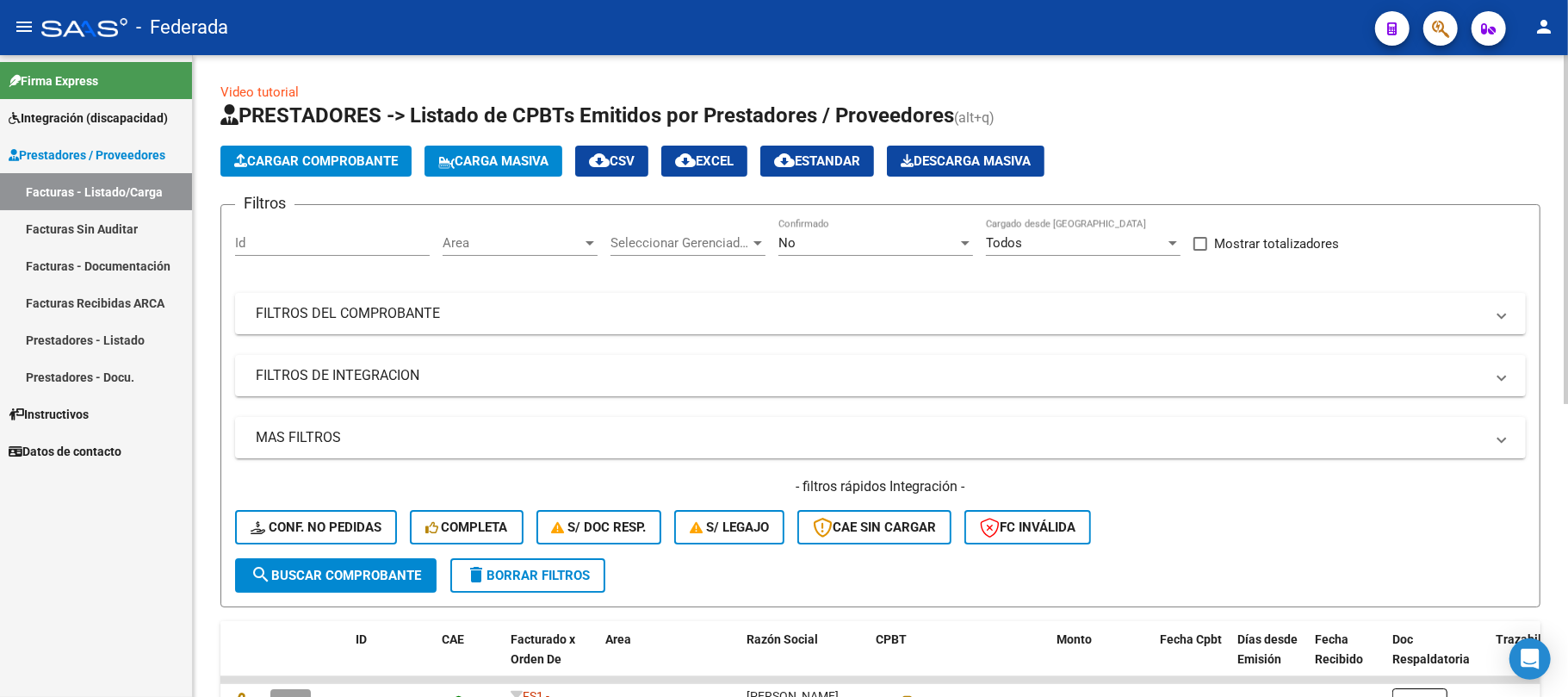
click at [527, 158] on span "Carga Masiva" at bounding box center [492, 161] width 110 height 15
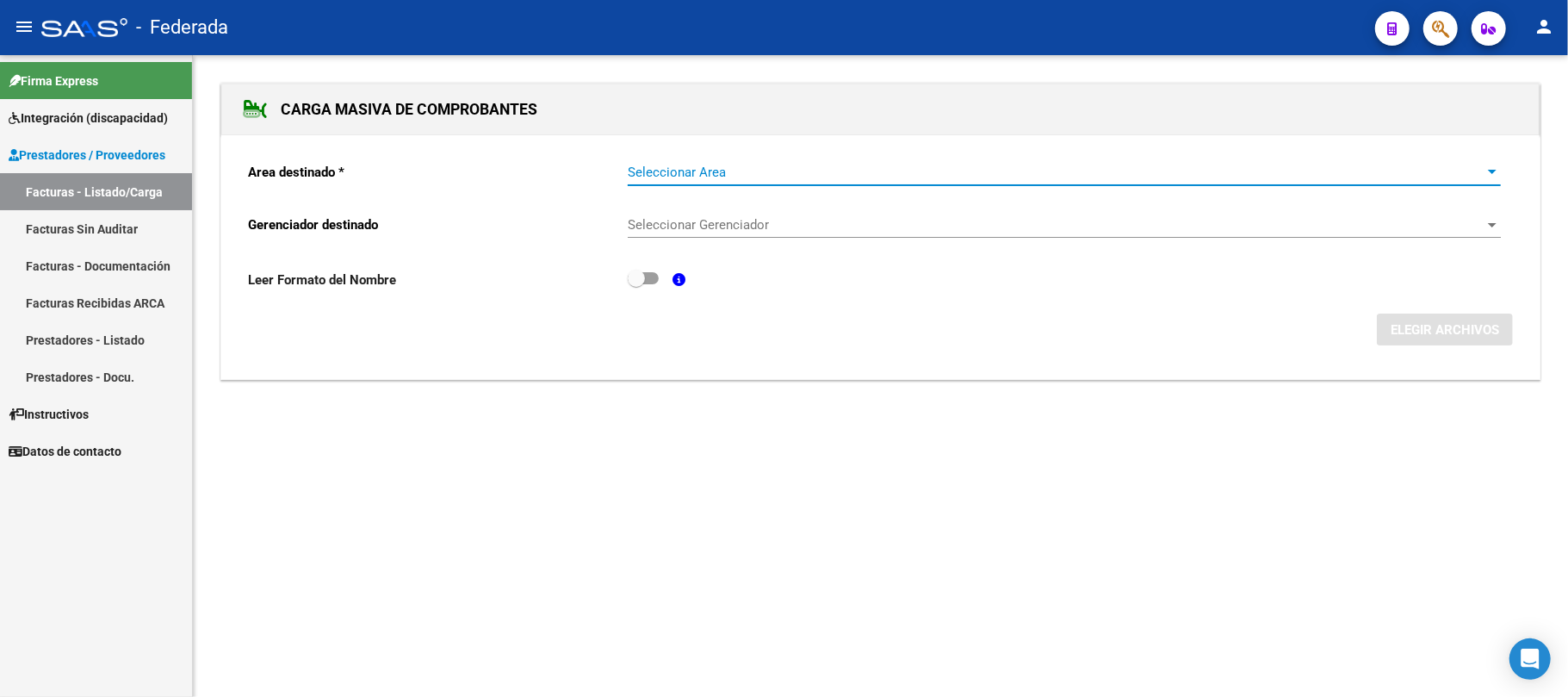
click at [731, 174] on span "Seleccionar Area" at bounding box center [1056, 172] width 858 height 15
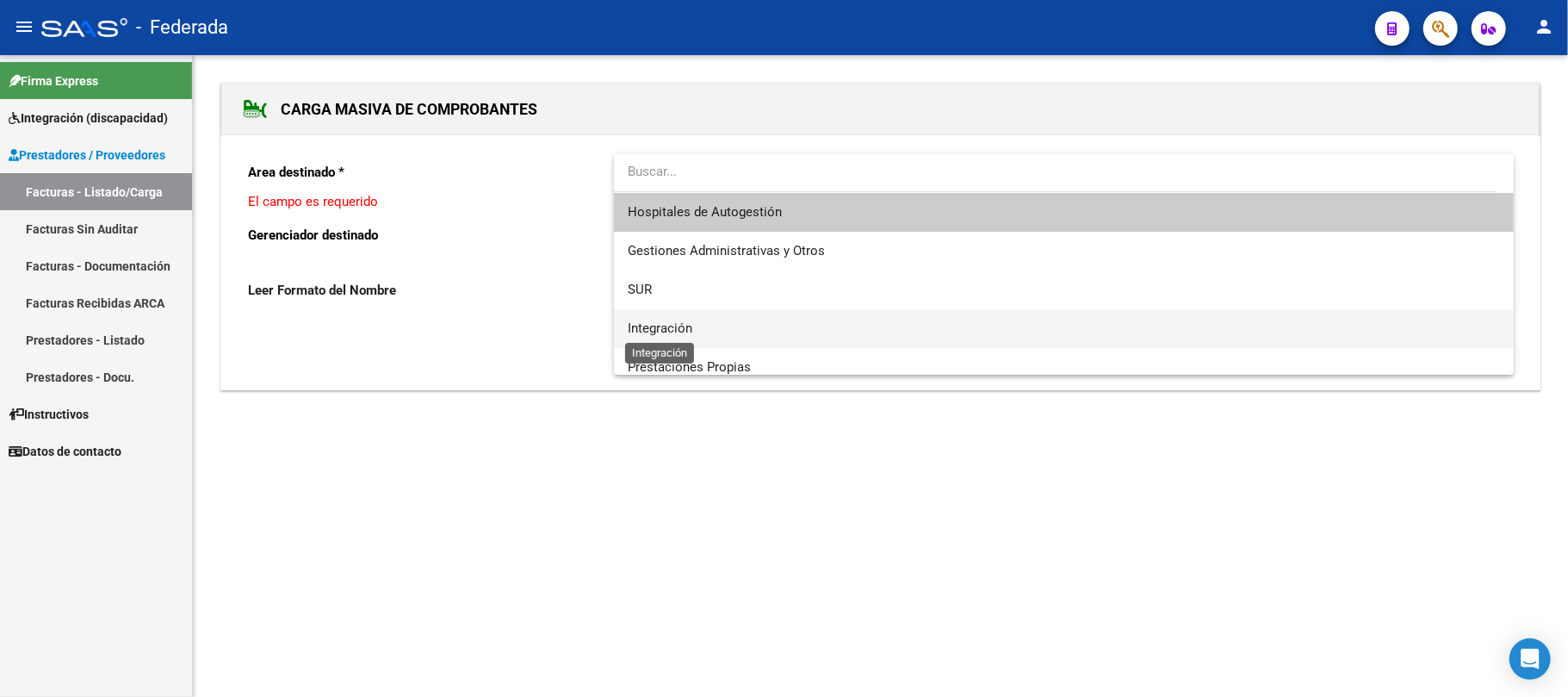
click at [683, 328] on span "Integración" at bounding box center [660, 328] width 65 height 15
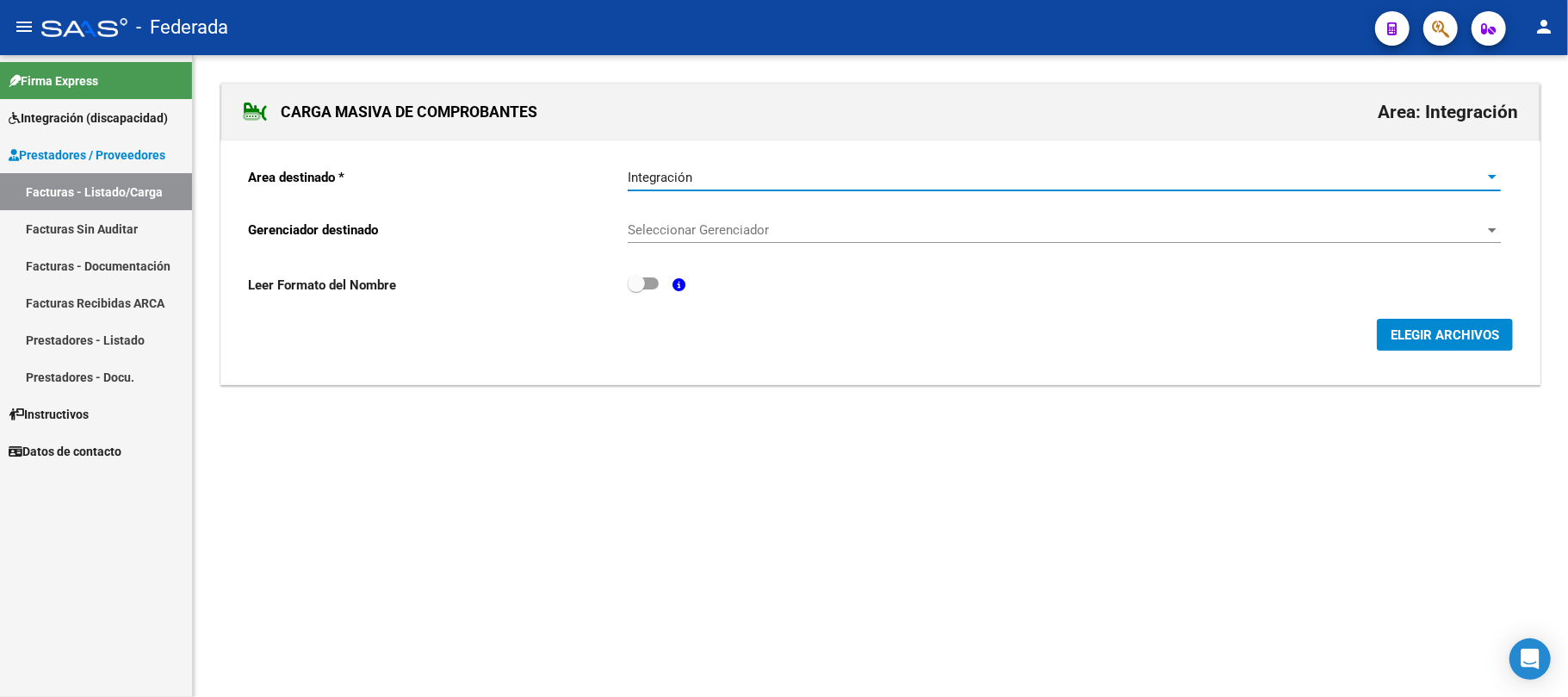
click at [700, 232] on span "Seleccionar Gerenciador" at bounding box center [1056, 230] width 858 height 15
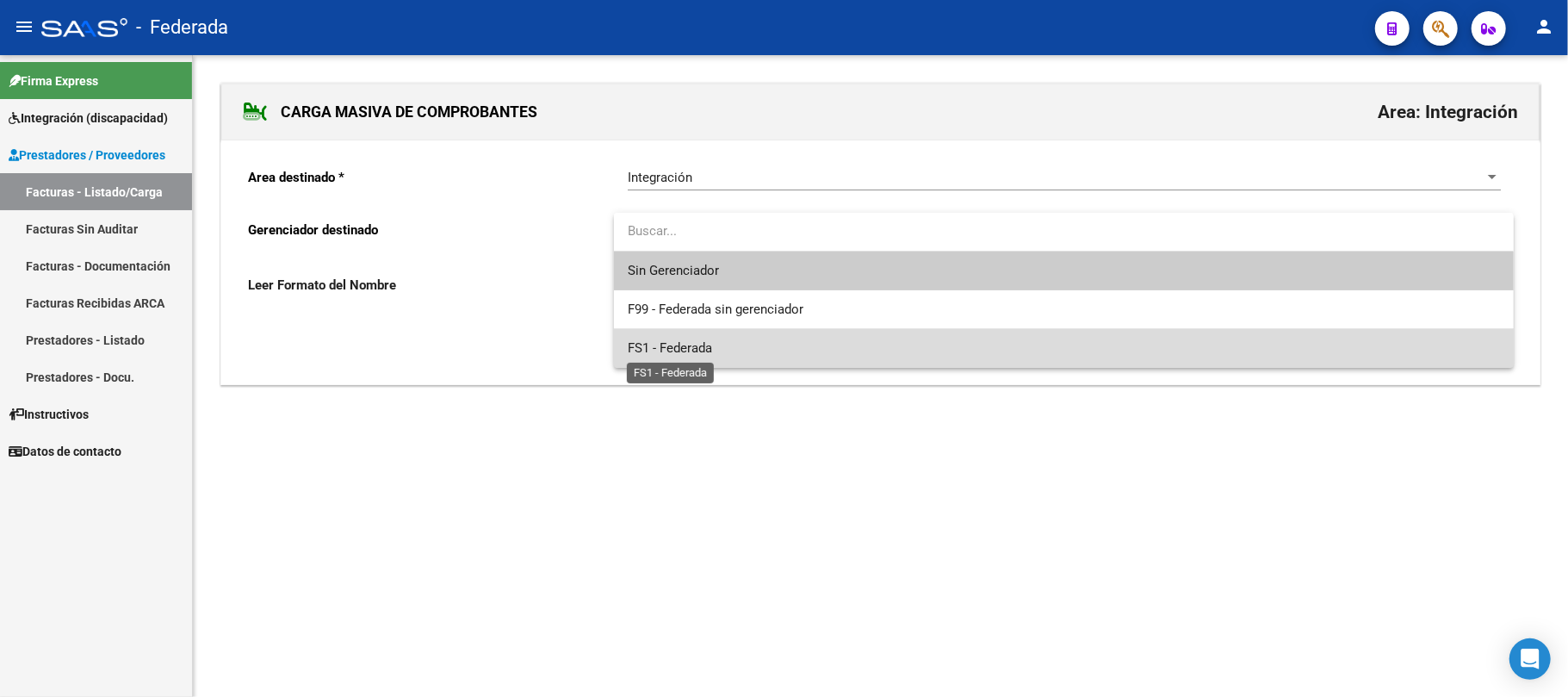
click at [680, 341] on span "FS1 - Federada" at bounding box center [670, 348] width 84 height 15
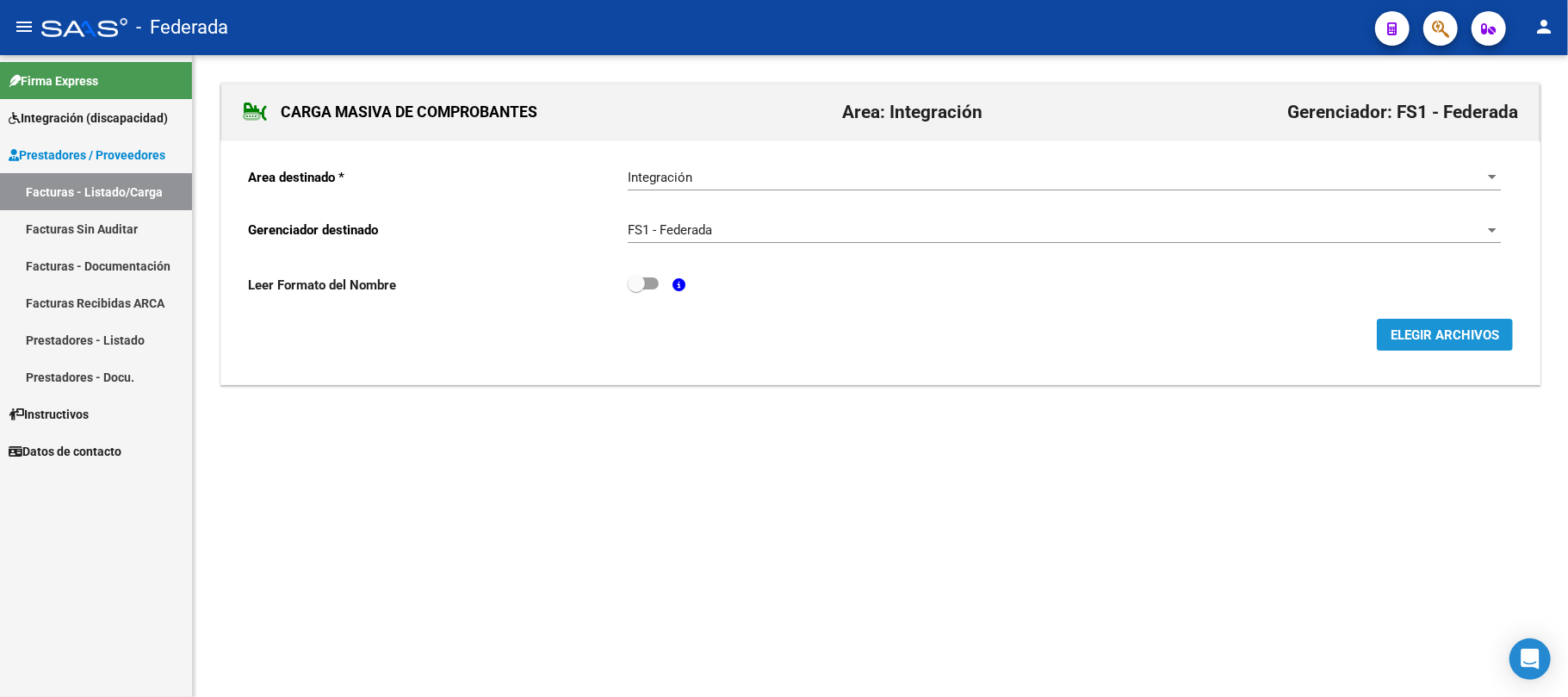
click at [1437, 328] on span "ELEGIR ARCHIVOS" at bounding box center [1445, 335] width 109 height 15
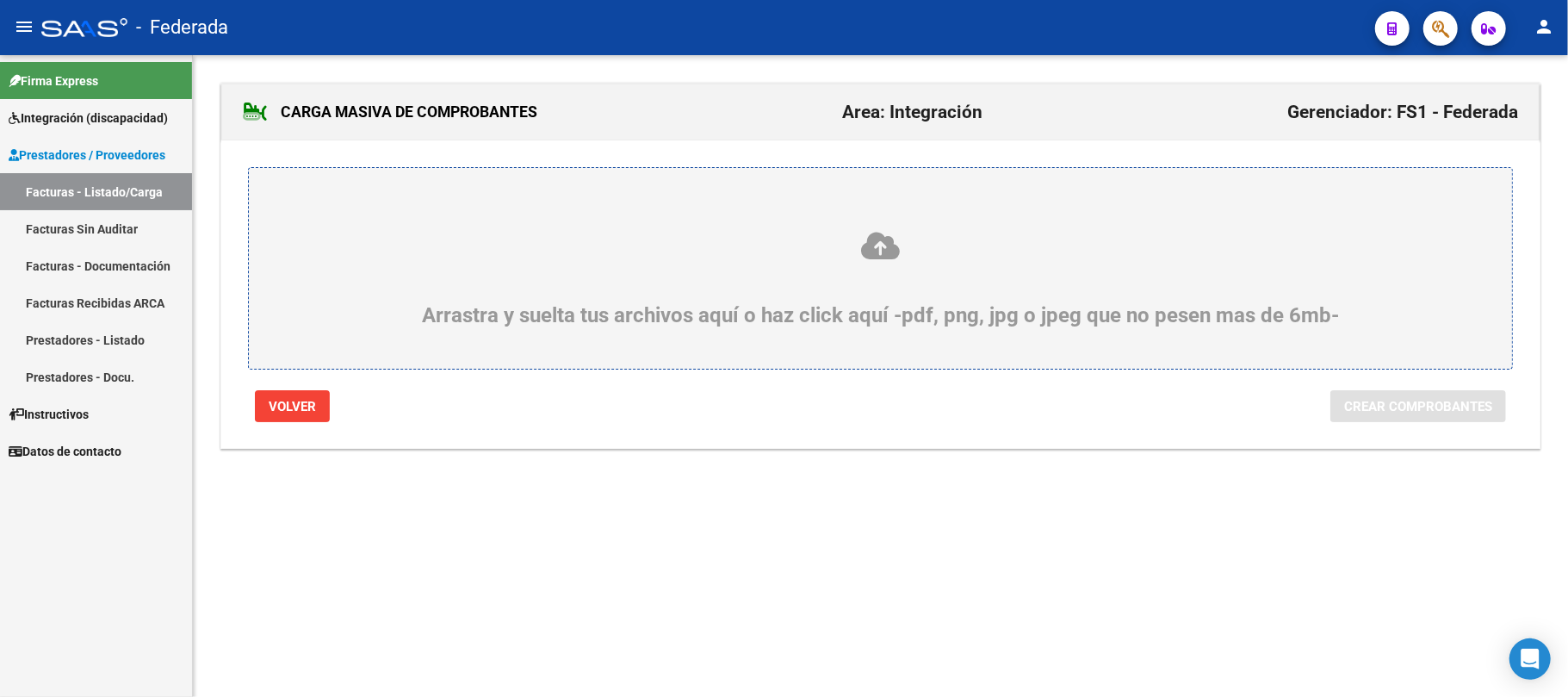
click at [878, 248] on icon at bounding box center [880, 245] width 1181 height 32
click at [0, 0] on input "Arrastra y suelta tus archivos aquí o haz click aquí -pdf, png, jpg o jpeg que …" at bounding box center [0, 0] width 0 height 0
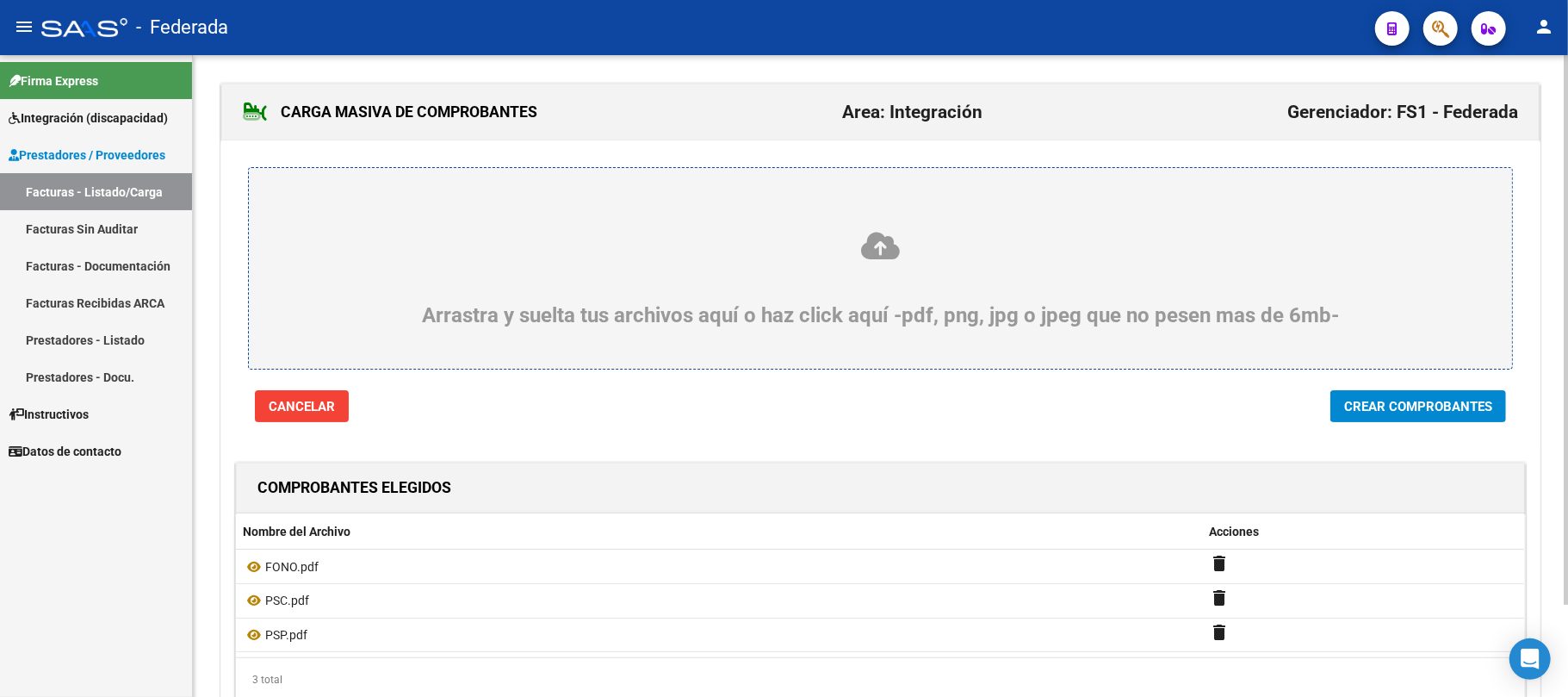
scroll to position [108, 0]
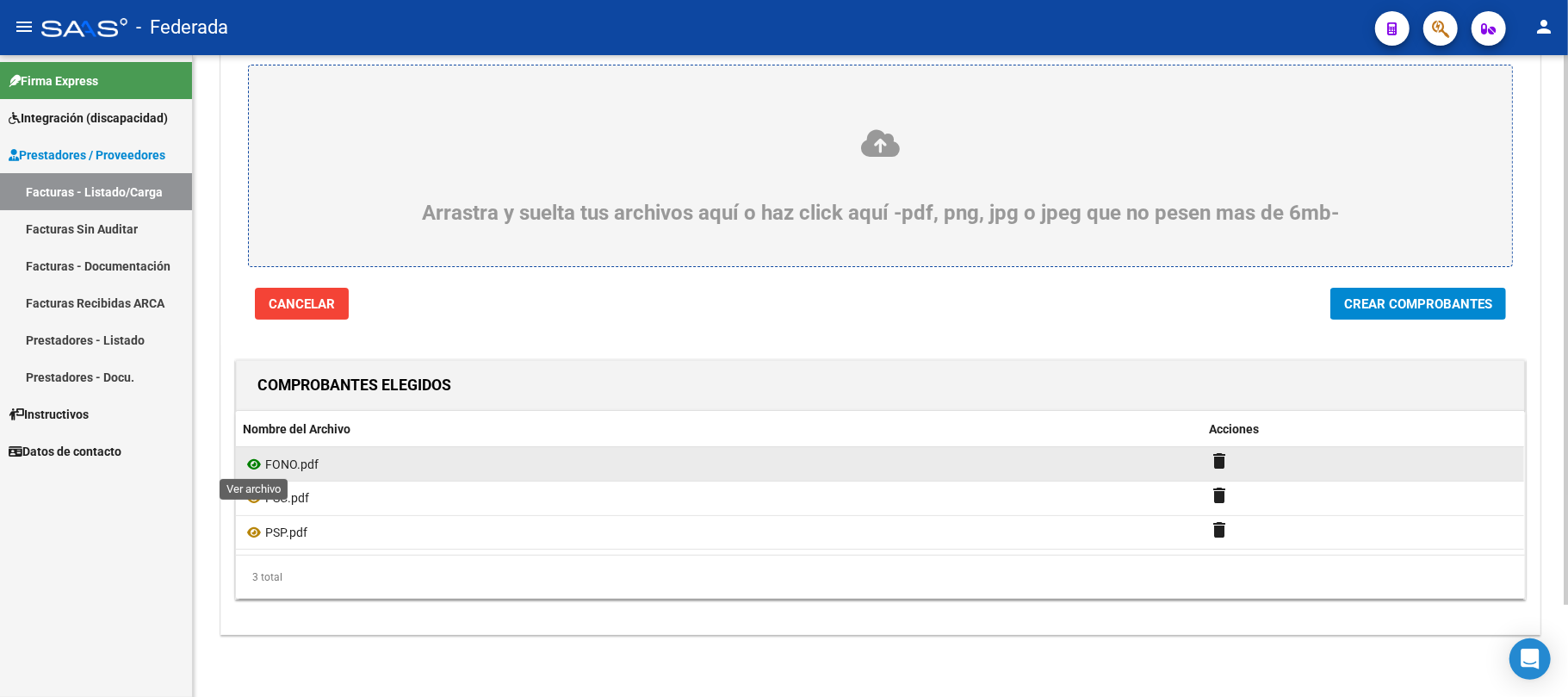
click at [252, 459] on icon at bounding box center [253, 465] width 22 height 21
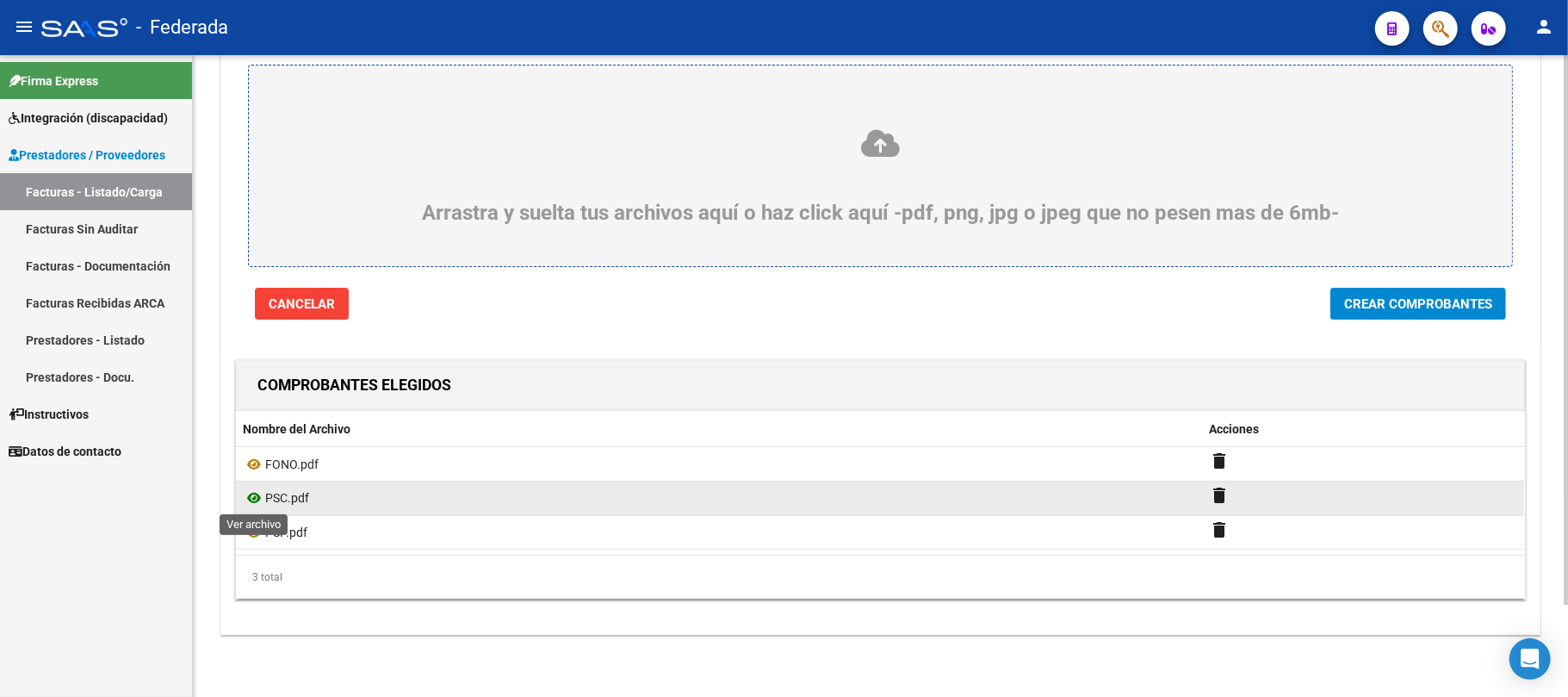
click at [249, 493] on icon at bounding box center [253, 498] width 22 height 21
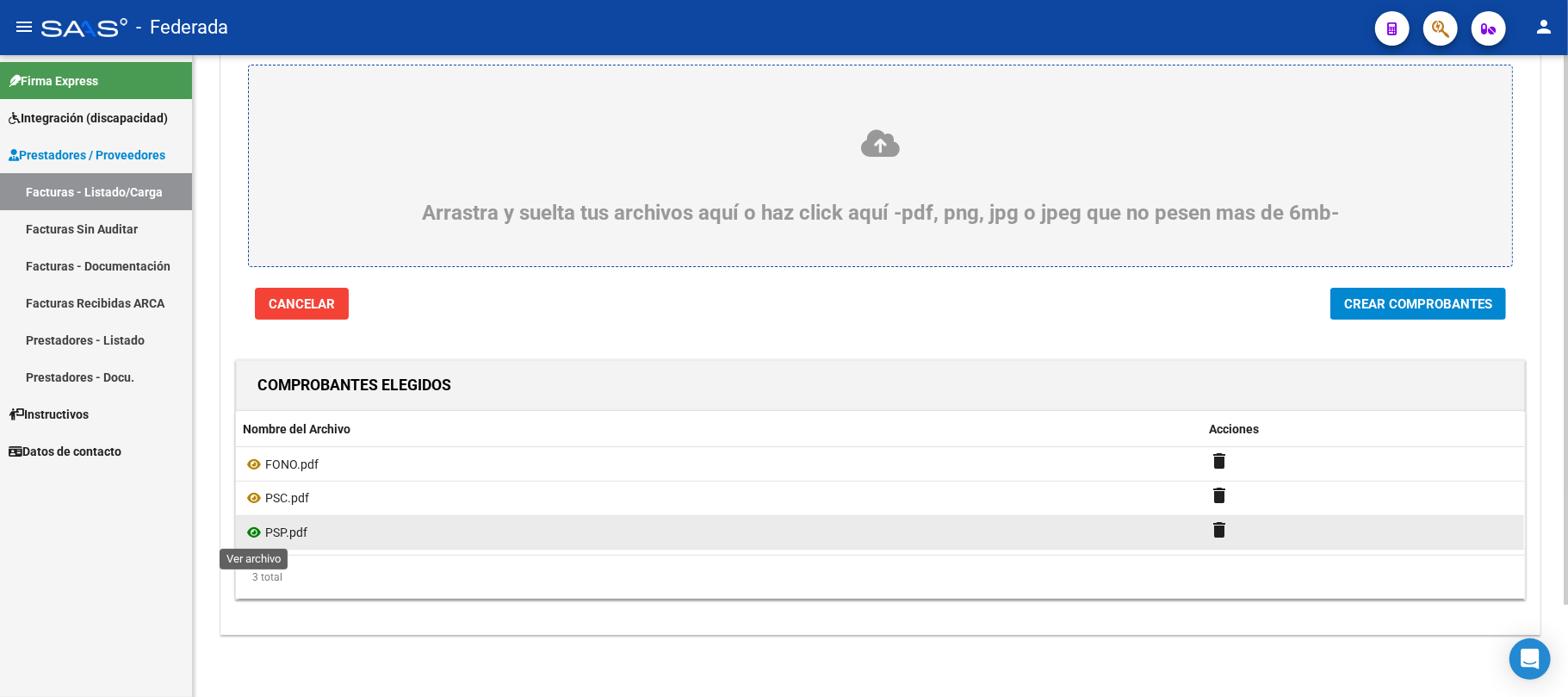
click at [251, 532] on icon at bounding box center [253, 533] width 22 height 21
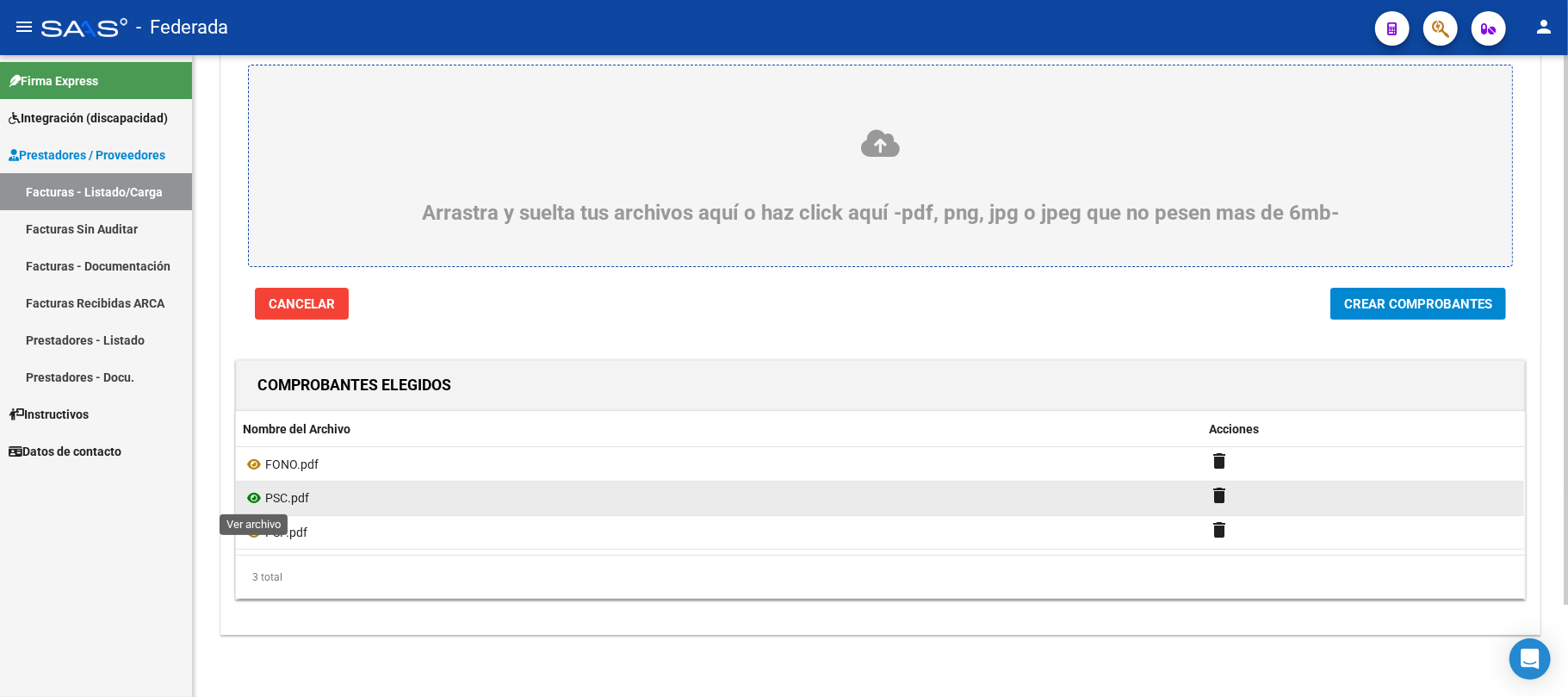
click at [257, 494] on icon at bounding box center [253, 498] width 22 height 21
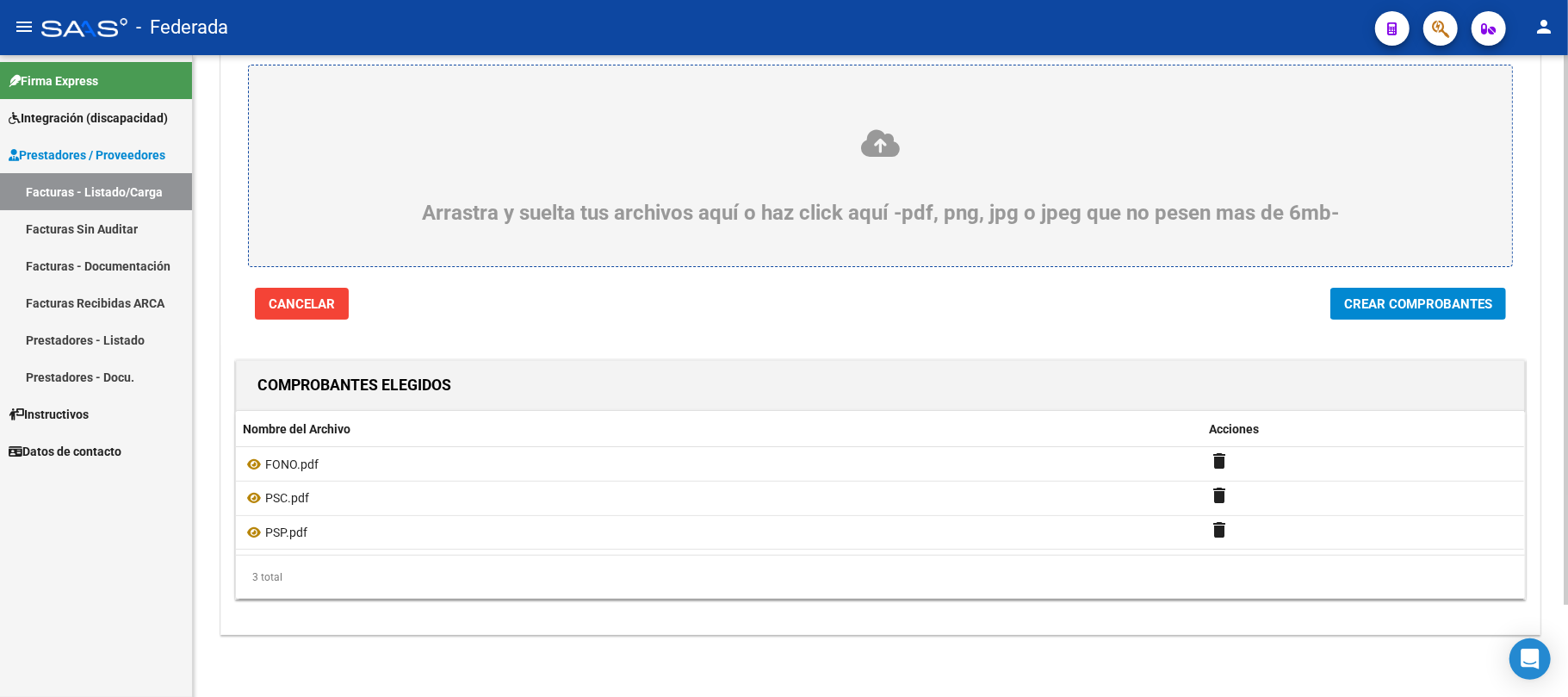
click at [1354, 296] on span "Crear Comprobantes" at bounding box center [1418, 304] width 148 height 15
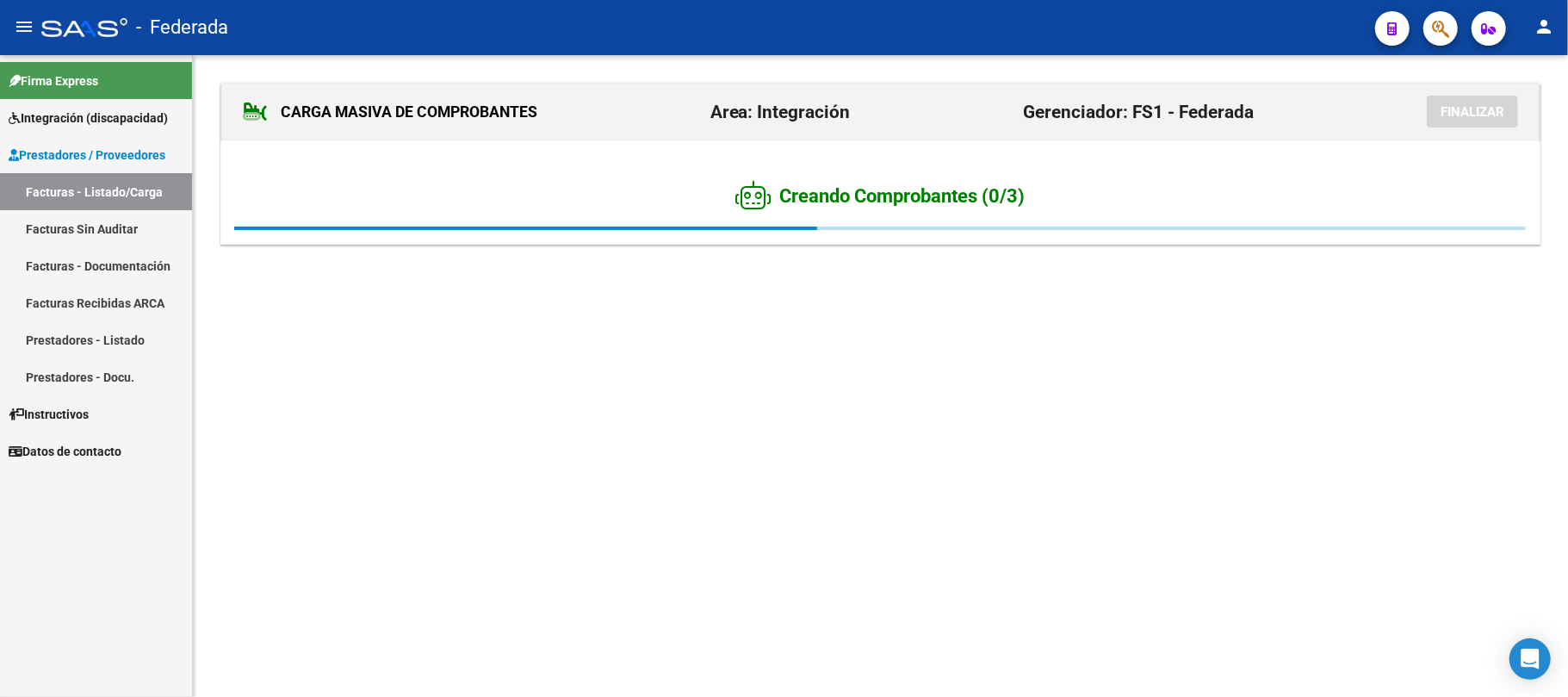
scroll to position [0, 0]
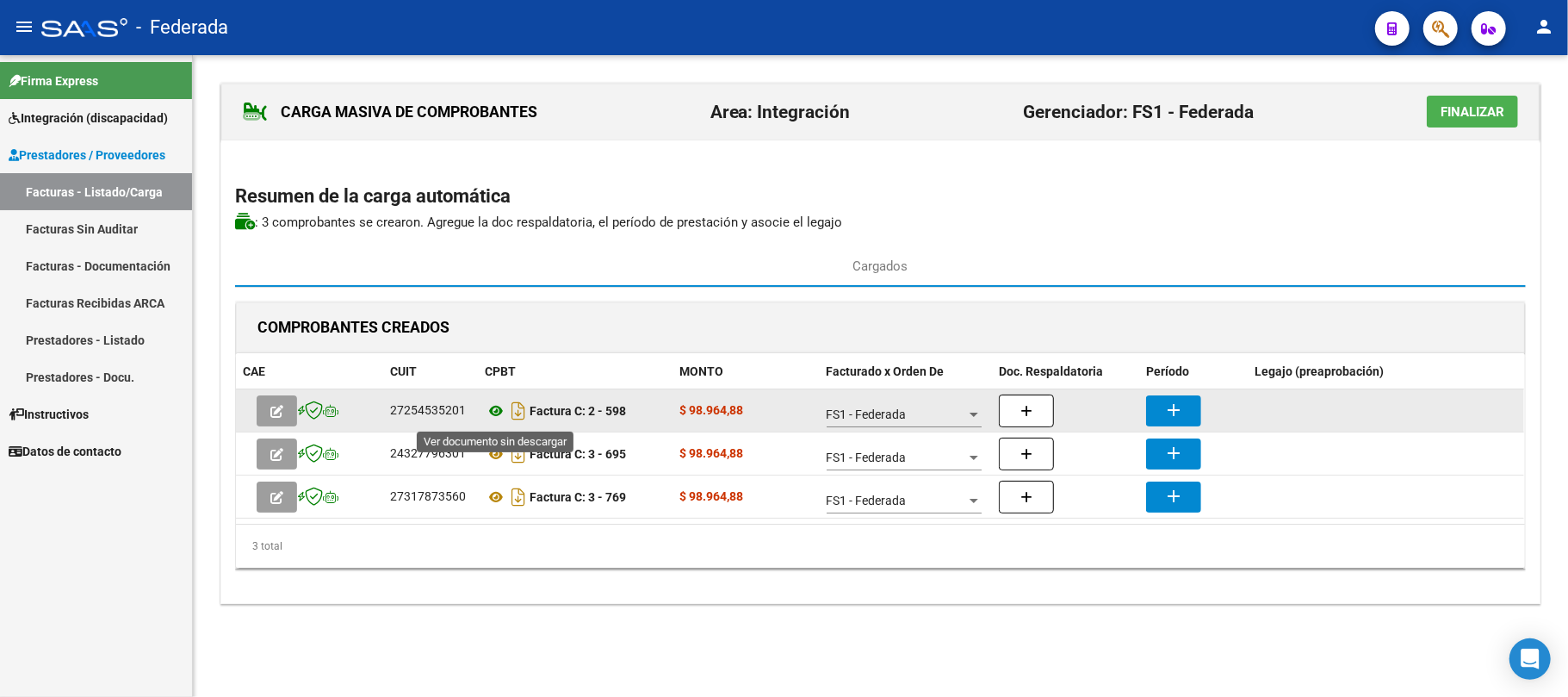
click at [498, 417] on icon at bounding box center [495, 412] width 22 height 21
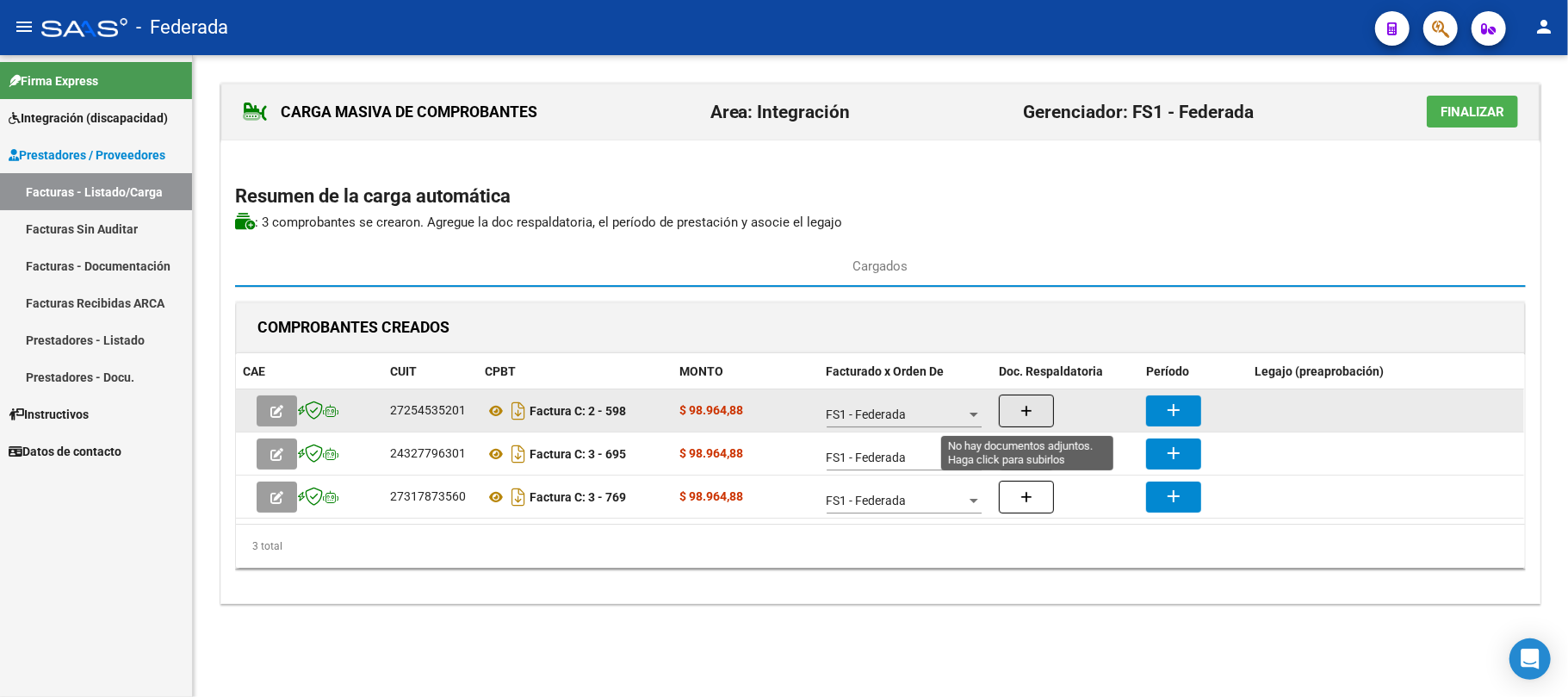
click at [1025, 417] on icon "button" at bounding box center [1026, 412] width 12 height 13
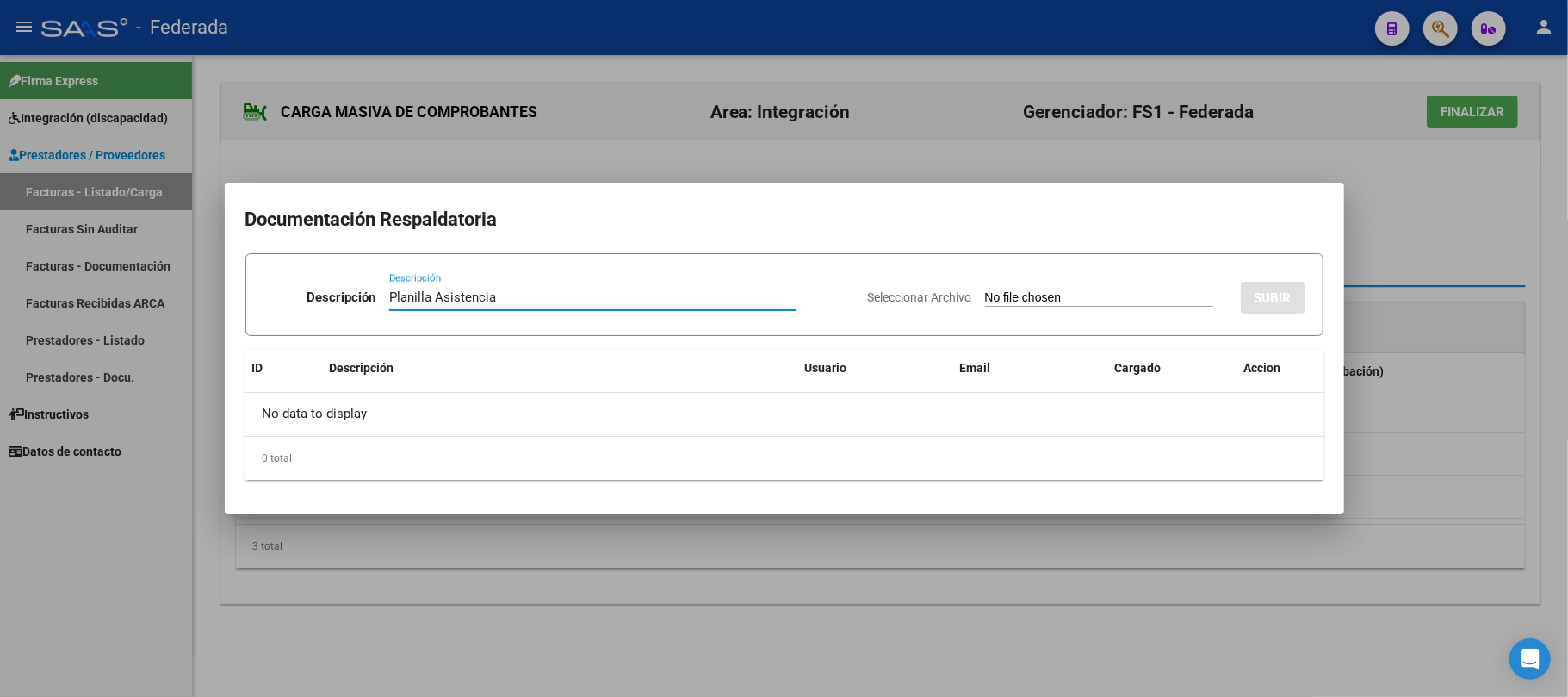
type input "Planilla Asistencia"
drag, startPoint x: 560, startPoint y: 287, endPoint x: 377, endPoint y: 294, distance: 183.1
click at [377, 294] on div "Descripción Planilla Asistencia Descripción" at bounding box center [558, 301] width 591 height 52
drag, startPoint x: 514, startPoint y: 295, endPoint x: 348, endPoint y: 295, distance: 166.0
click at [348, 295] on div "Descripción Planilla Asistencia Descripción" at bounding box center [558, 301] width 591 height 52
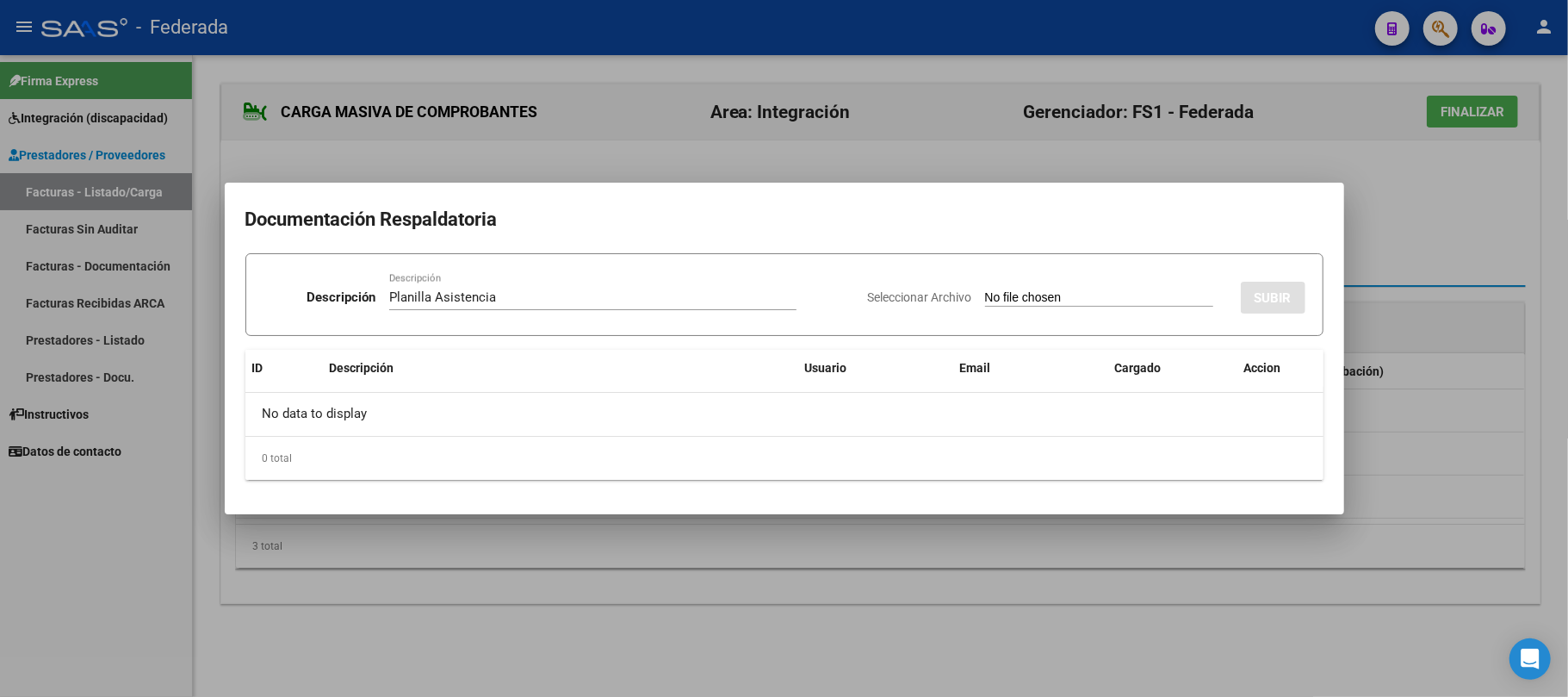
click at [993, 294] on input "Seleccionar Archivo" at bounding box center [1098, 298] width 228 height 16
click at [1419, 225] on div at bounding box center [784, 348] width 1568 height 697
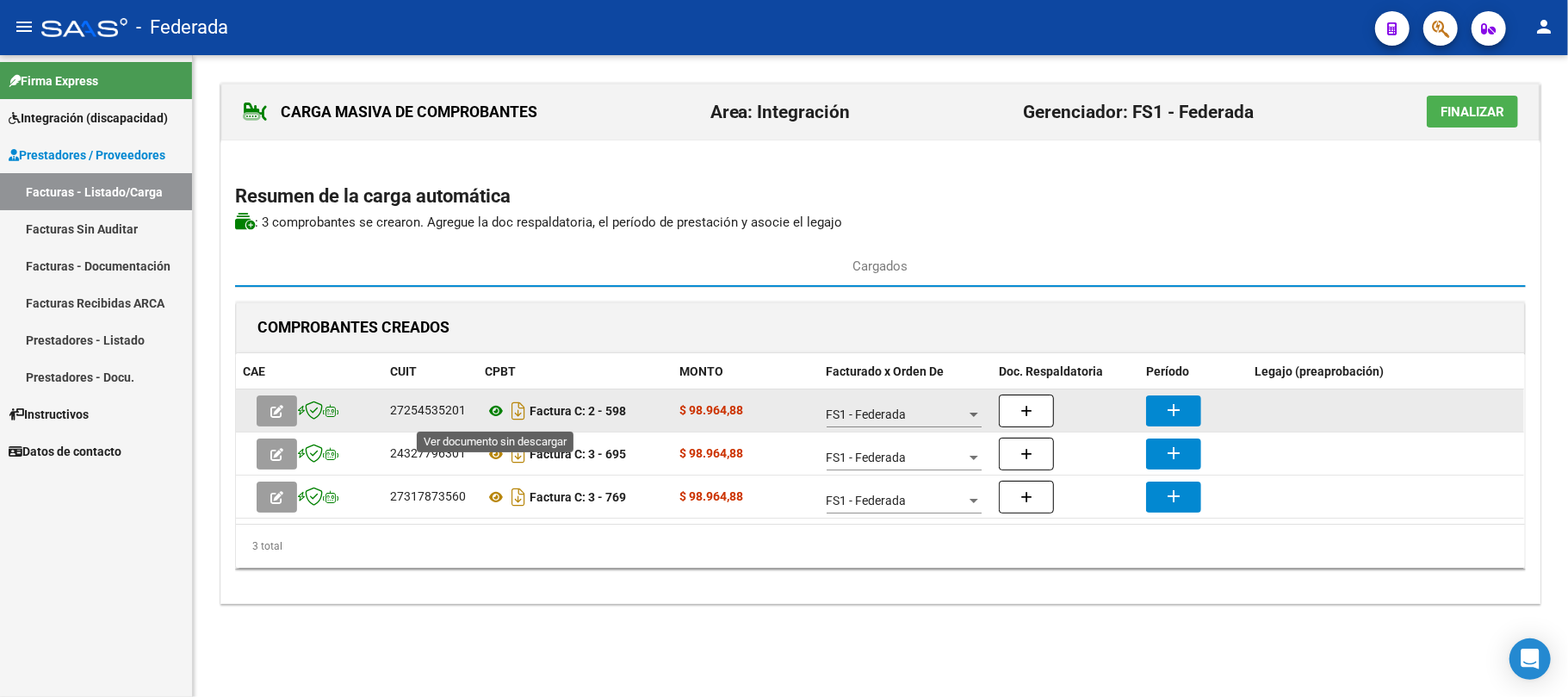
click at [492, 405] on icon at bounding box center [495, 412] width 22 height 21
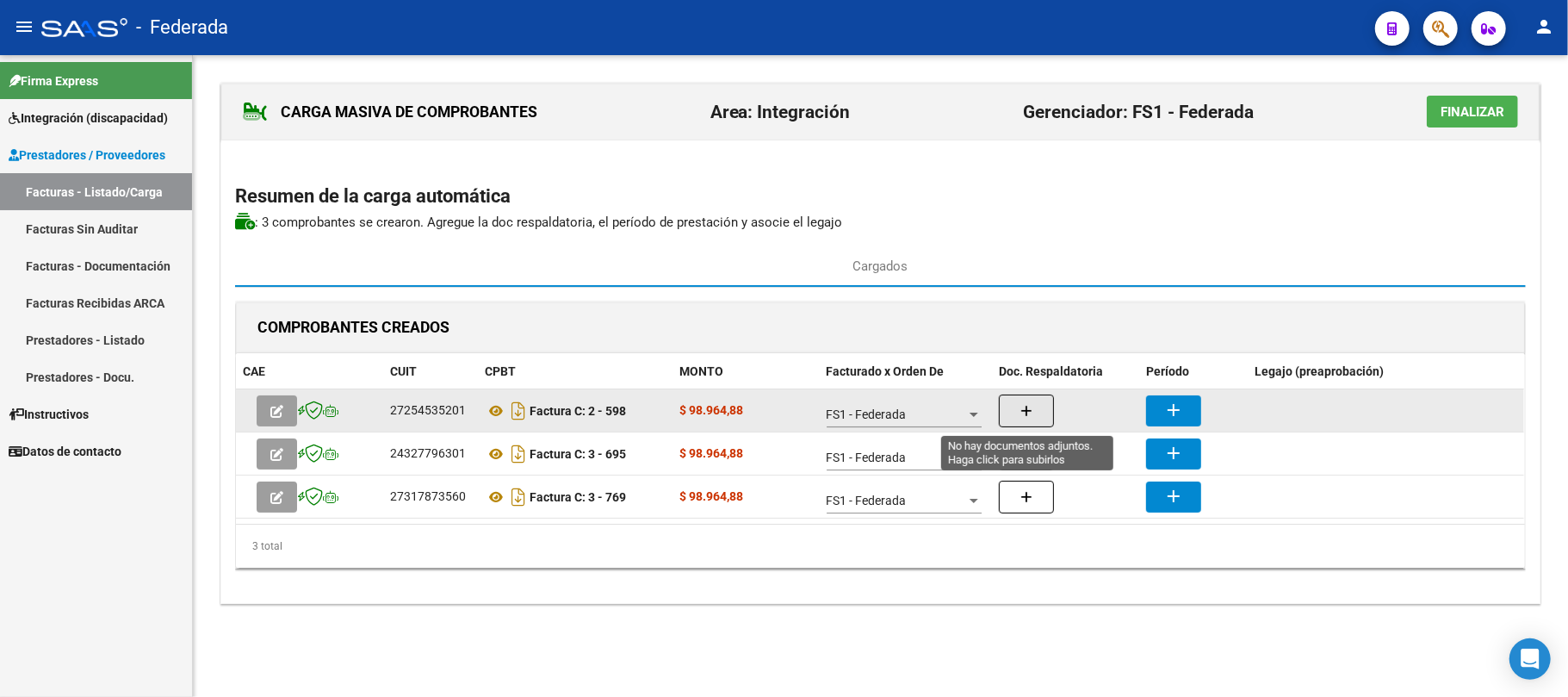
click at [1018, 412] on button "button" at bounding box center [1027, 411] width 55 height 32
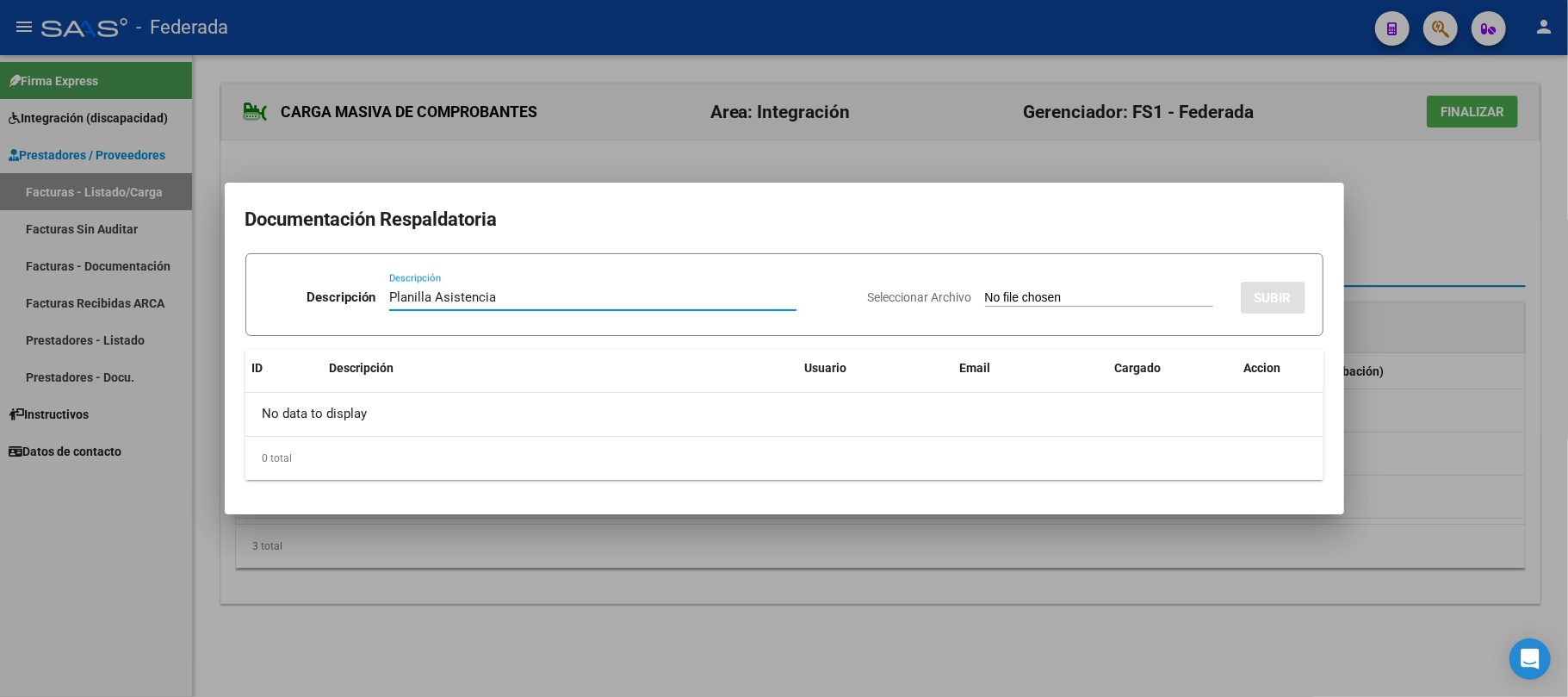
type input "Planilla Asistencia"
click at [985, 290] on input "Seleccionar Archivo" at bounding box center [1098, 298] width 228 height 16
type input "C:\fakepath\FONO ASIST.pdf"
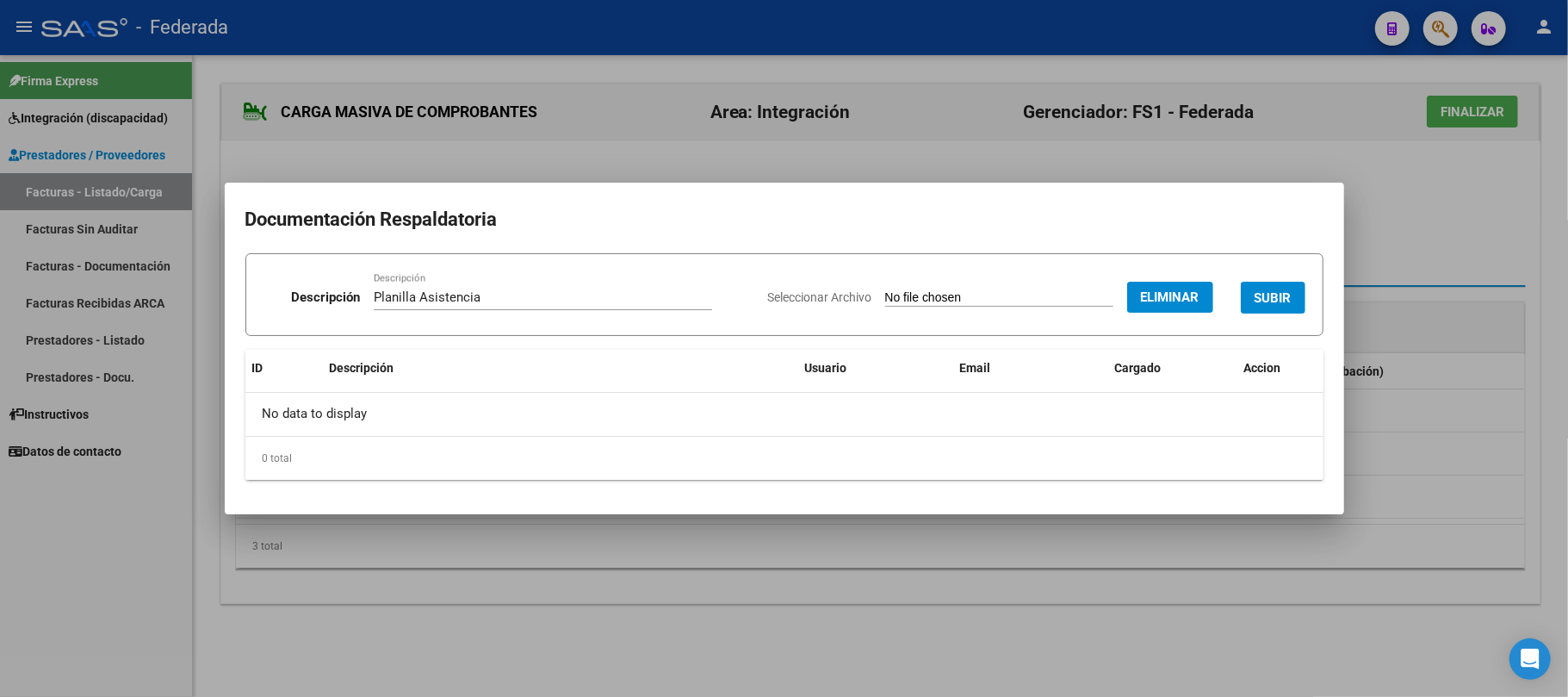
click at [1250, 300] on button "SUBIR" at bounding box center [1273, 297] width 65 height 32
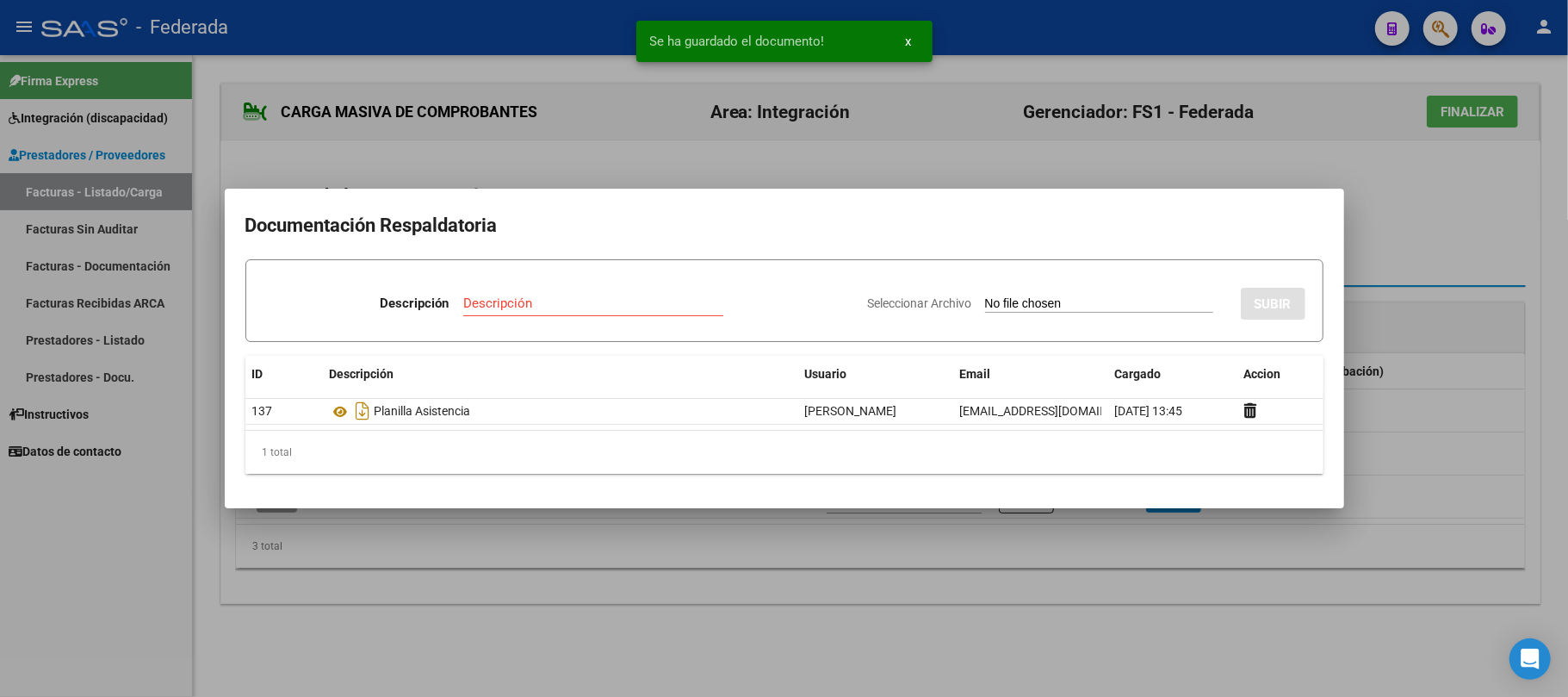
click at [1387, 219] on div at bounding box center [784, 348] width 1568 height 697
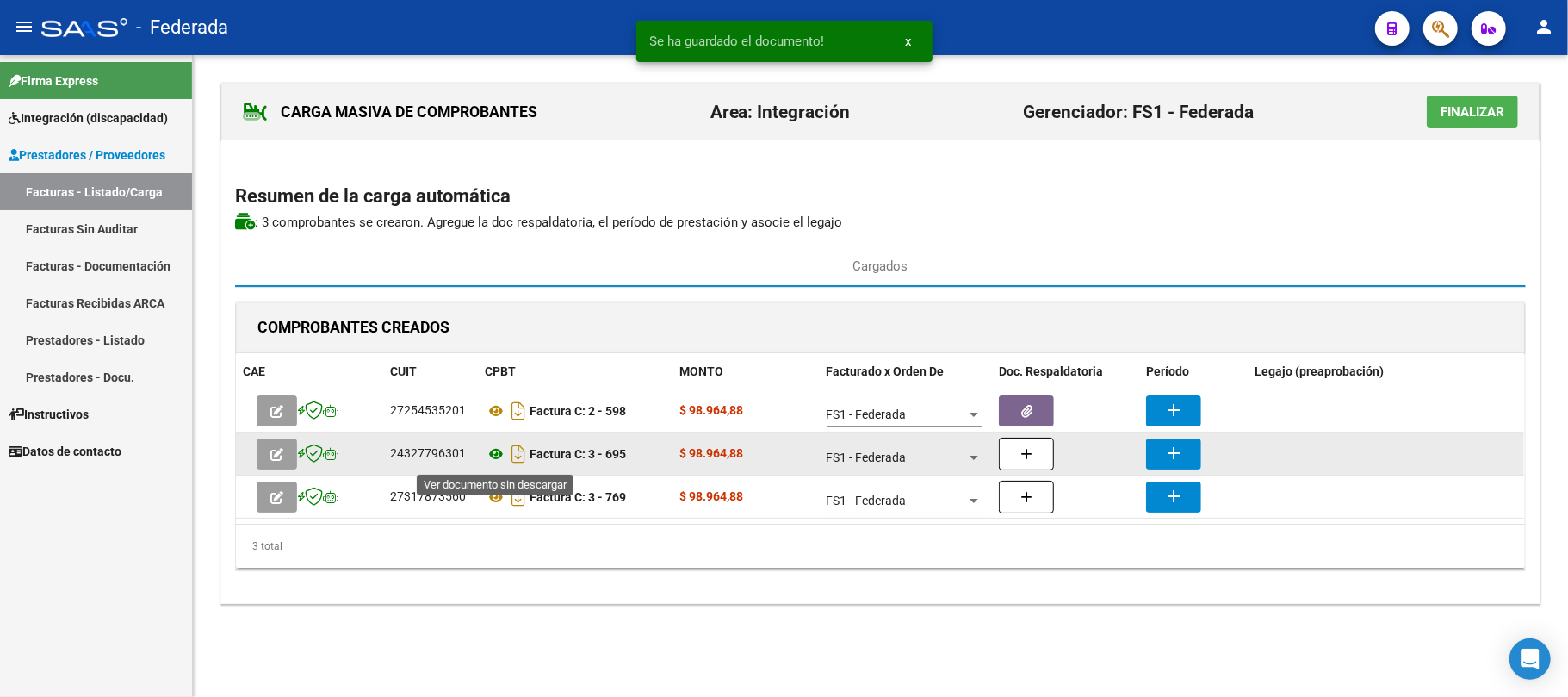
click at [496, 456] on icon at bounding box center [495, 454] width 22 height 21
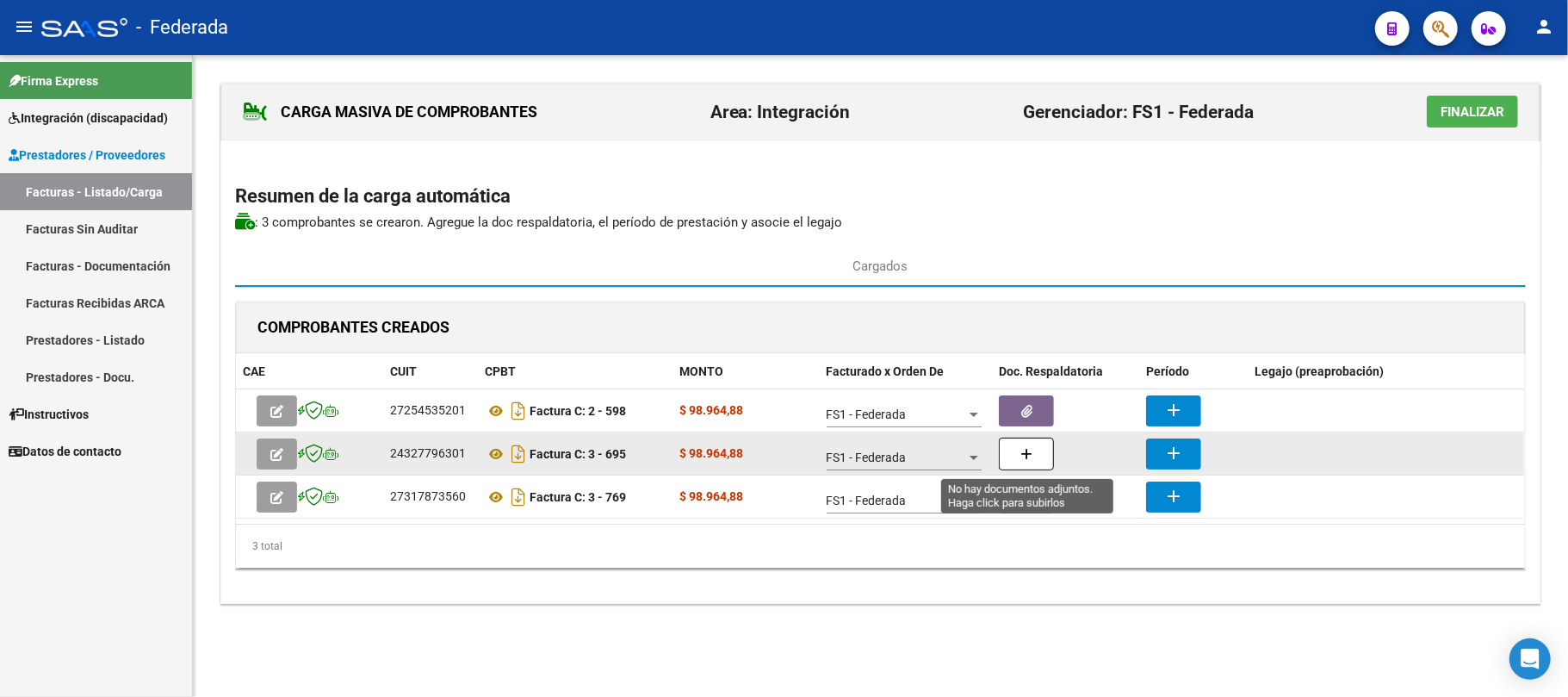
click at [1028, 460] on icon "button" at bounding box center [1026, 454] width 12 height 13
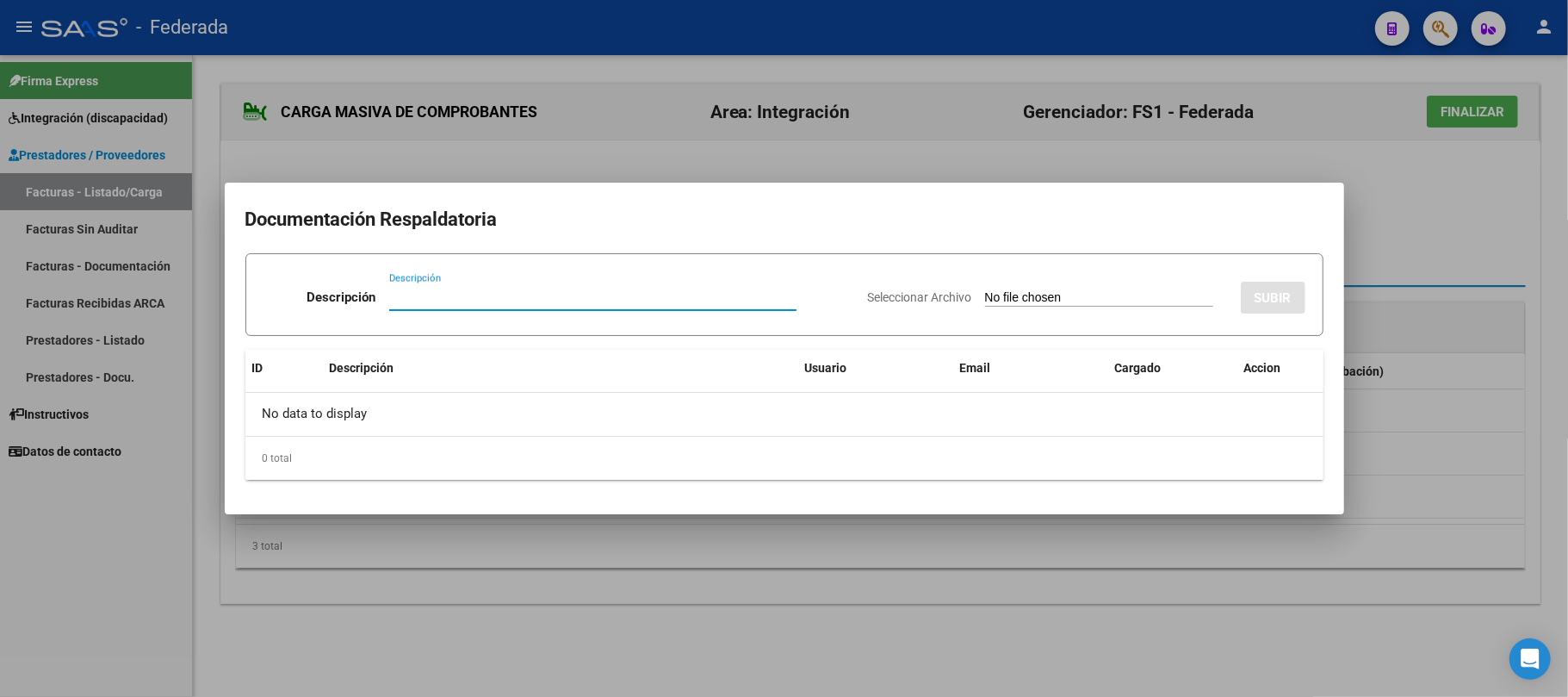
paste input "Planilla Asistencia"
type input "Planilla Asistencia"
click at [1011, 297] on input "Seleccionar Archivo" at bounding box center [1098, 298] width 228 height 16
type input "C:\fakepath\PSC ASIST.jpg"
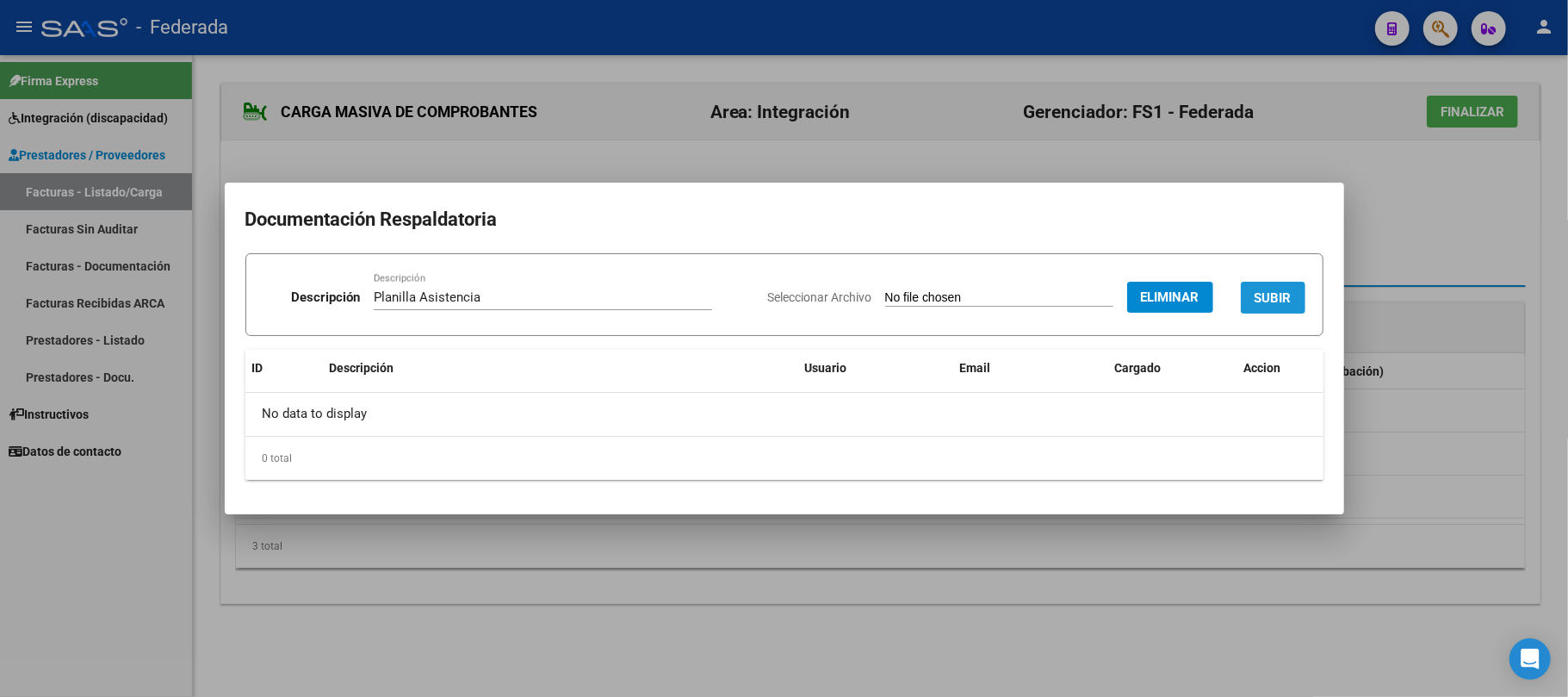
click at [1271, 294] on span "SUBIR" at bounding box center [1273, 298] width 37 height 15
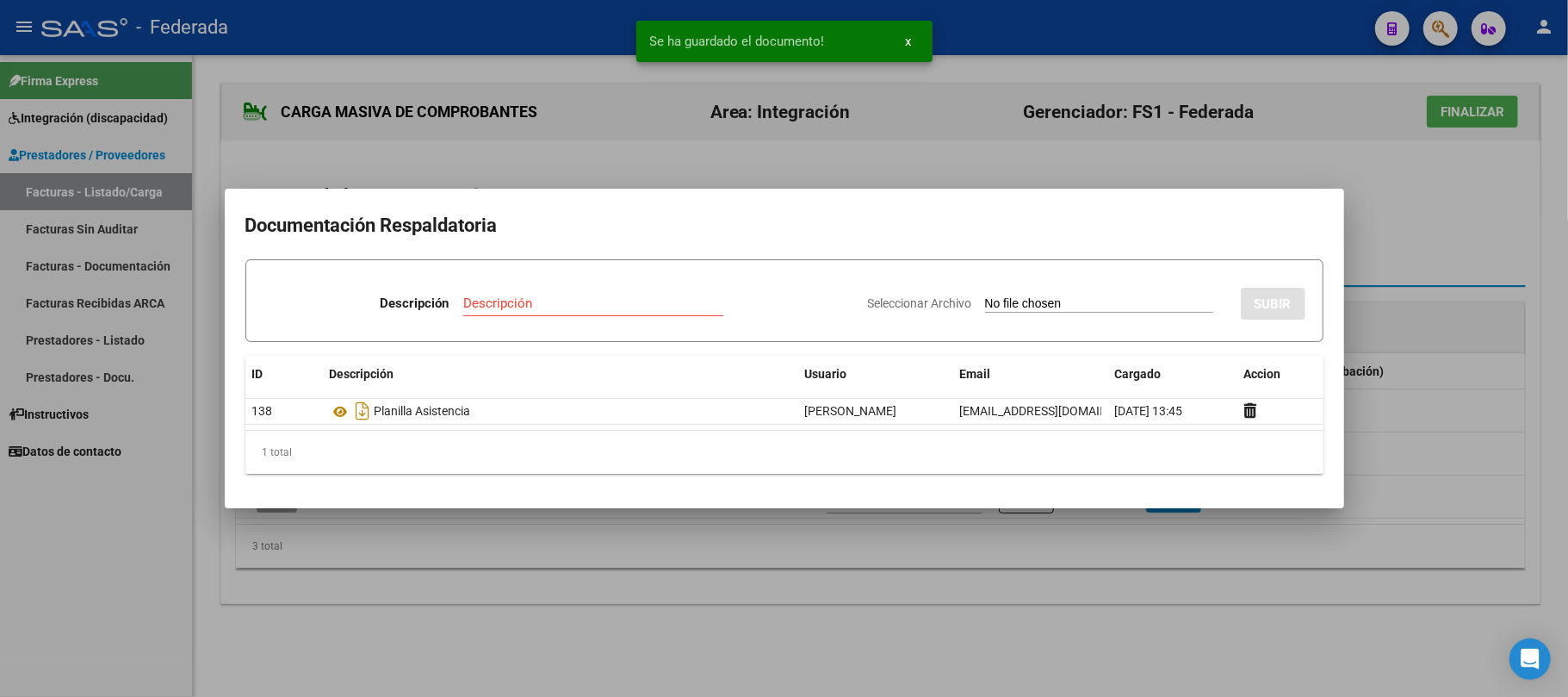
click at [1365, 243] on div at bounding box center [784, 348] width 1568 height 697
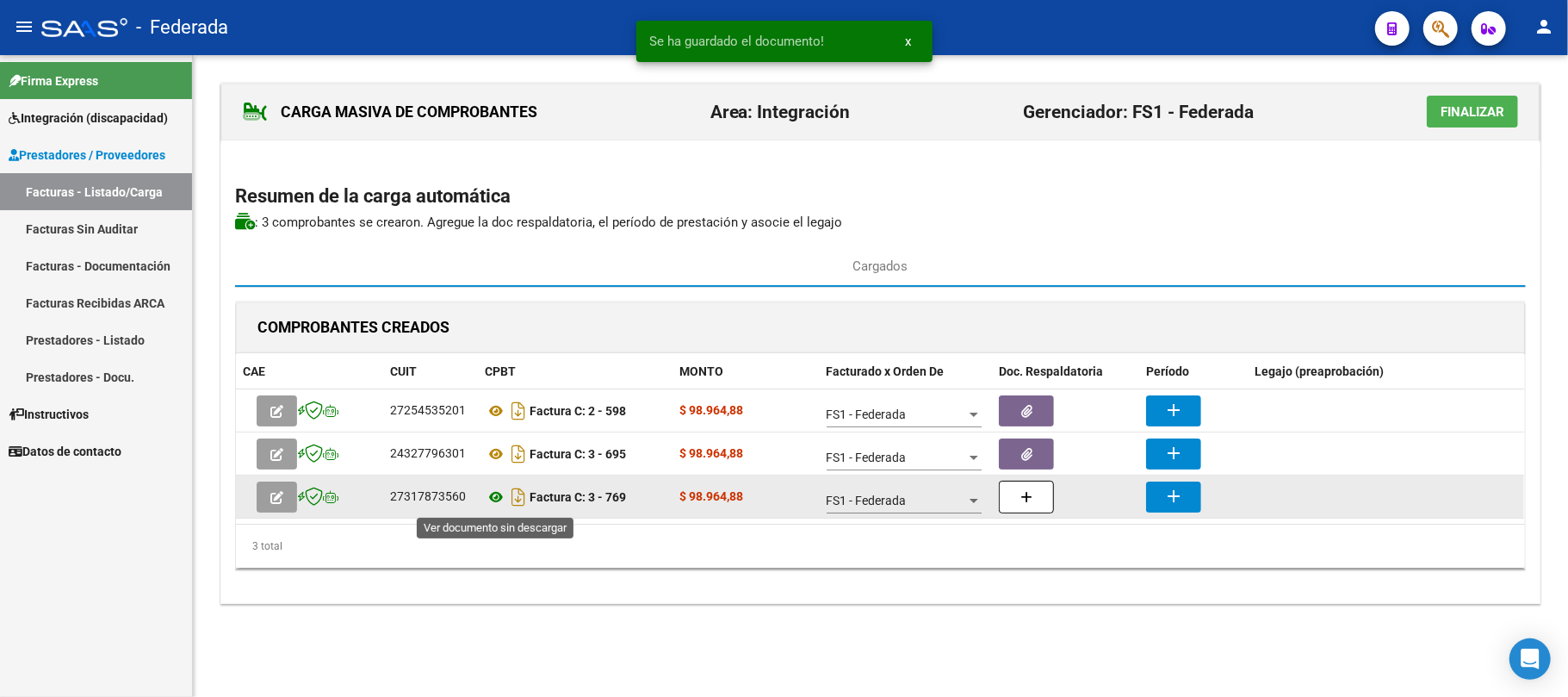
click at [499, 498] on icon at bounding box center [495, 497] width 22 height 21
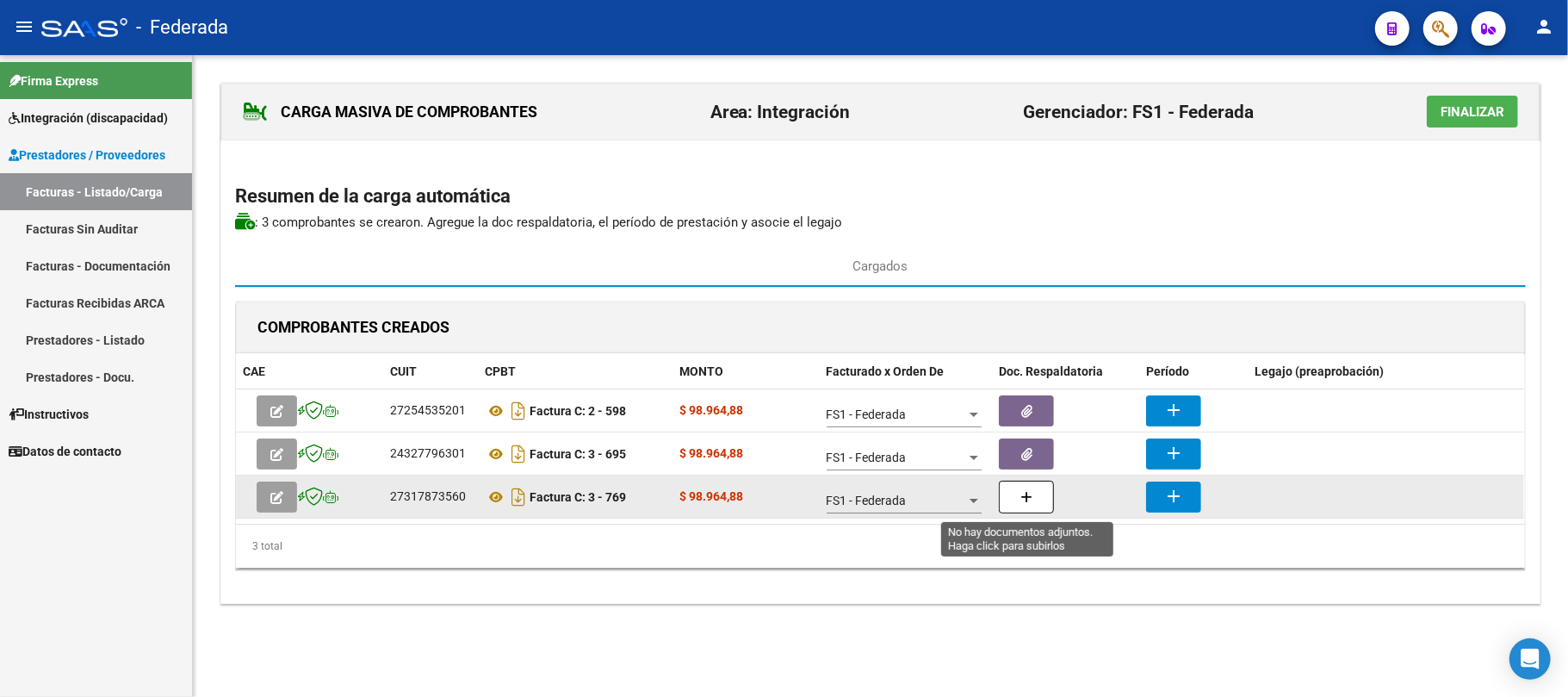
click at [1014, 499] on button "button" at bounding box center [1027, 497] width 55 height 32
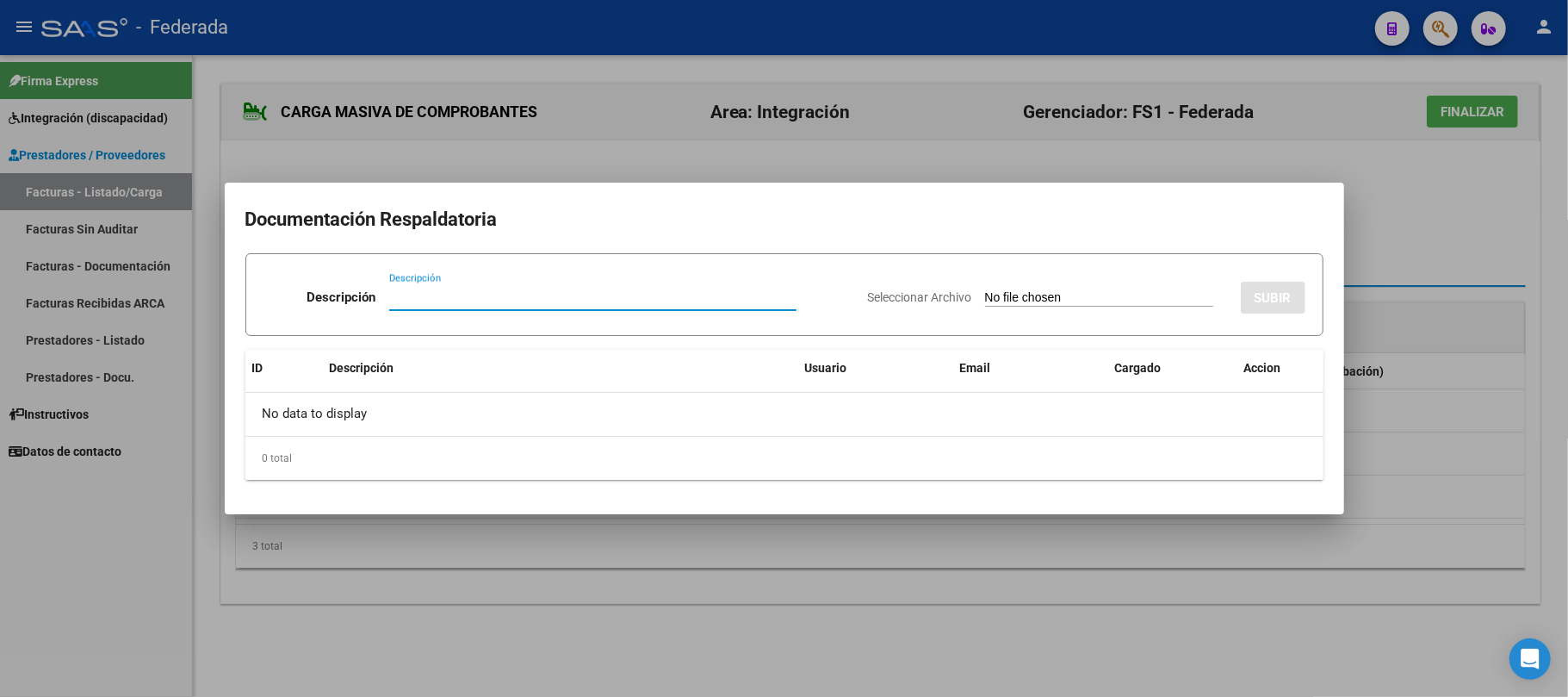
paste input "Planilla Asistencia"
type input "Planilla Asistencia"
click at [995, 290] on input "Seleccionar Archivo" at bounding box center [1098, 298] width 228 height 16
type input "C:\fakepath\PSP ASIST.jpg"
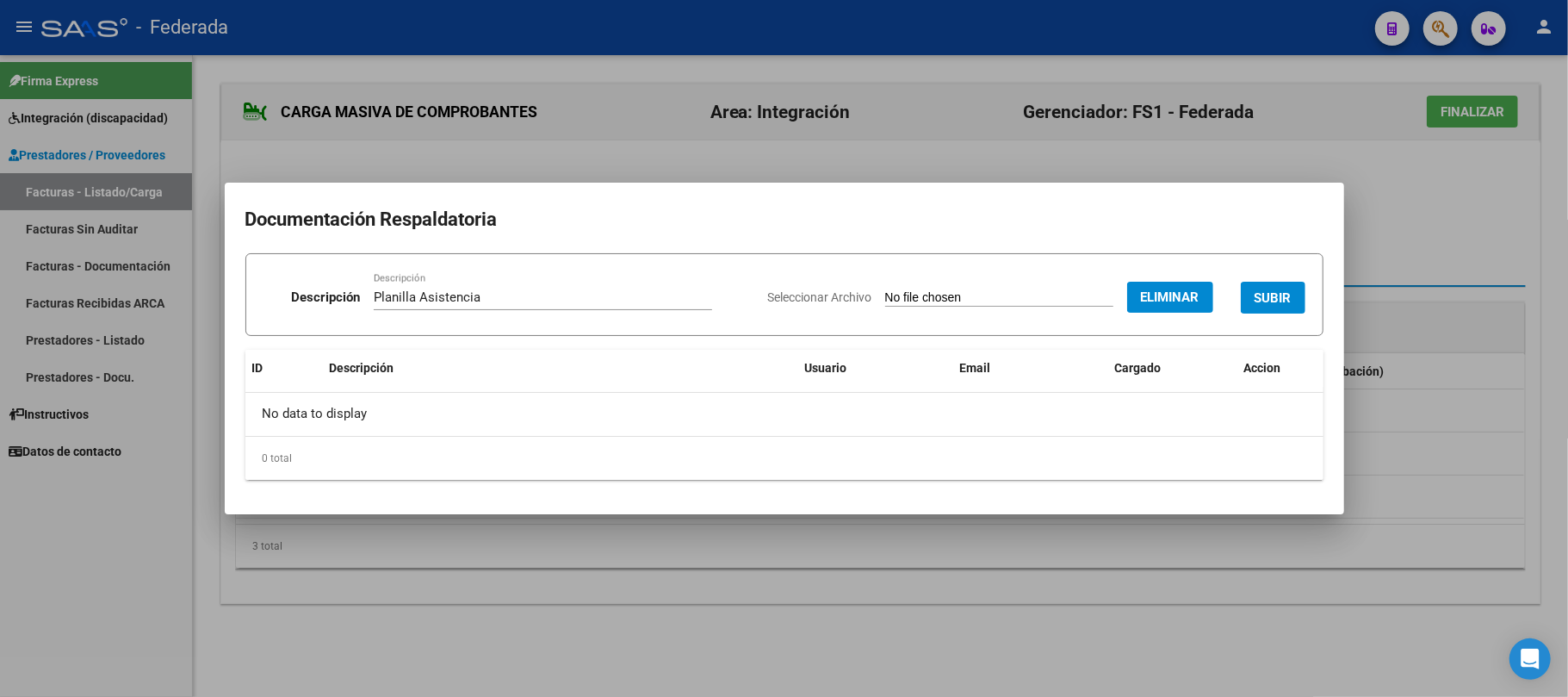
click at [1279, 301] on span "SUBIR" at bounding box center [1273, 298] width 37 height 15
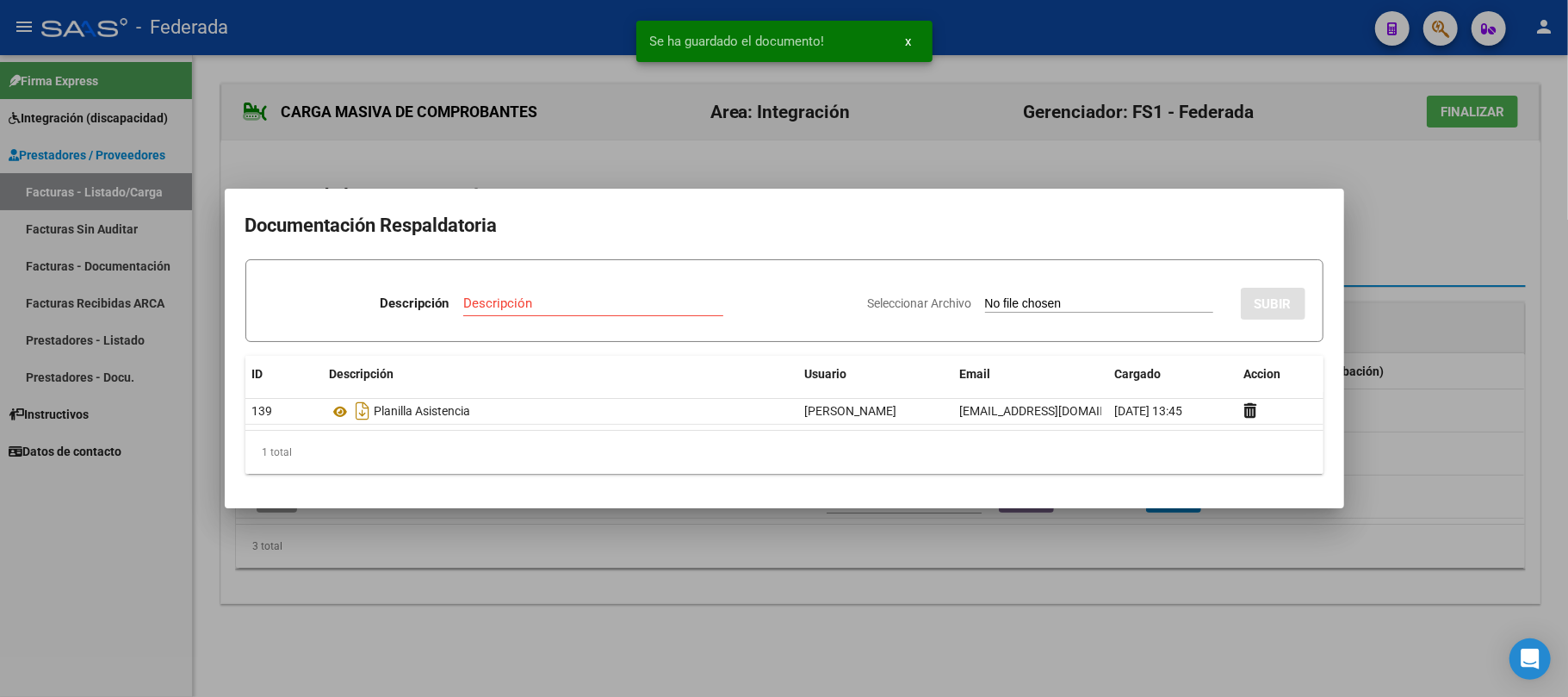
click at [1379, 233] on div at bounding box center [784, 348] width 1568 height 697
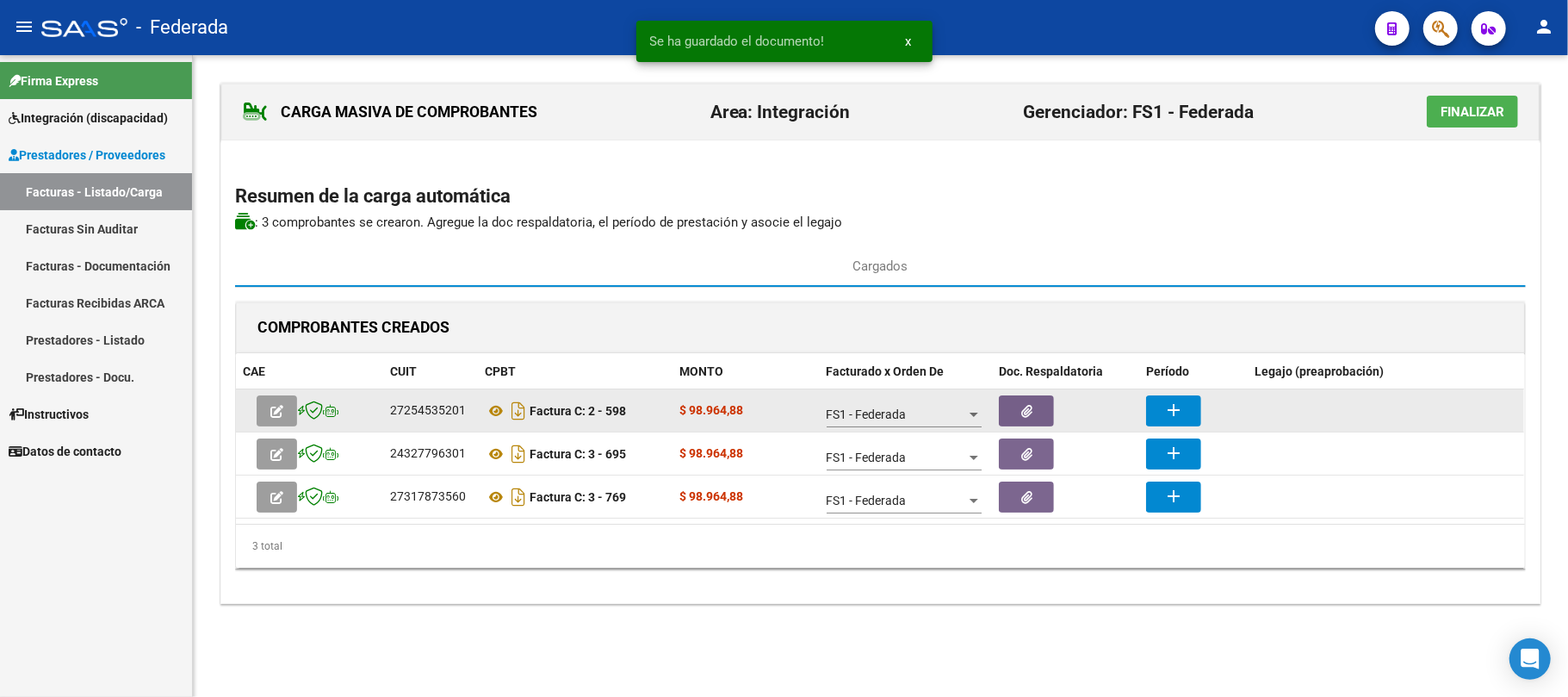
click at [1180, 403] on mat-icon "add" at bounding box center [1174, 411] width 21 height 21
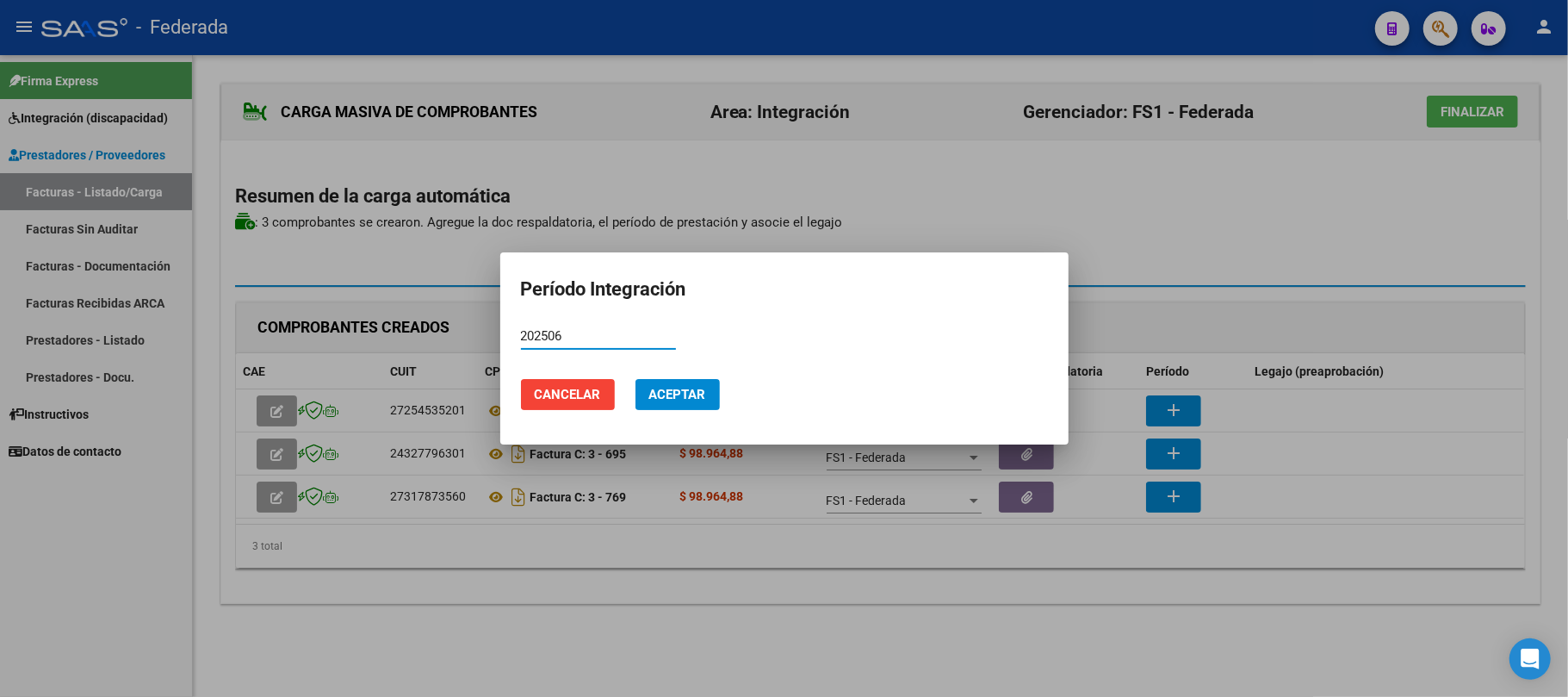
click at [555, 342] on input "202506" at bounding box center [598, 336] width 155 height 15
type input "202506"
click at [648, 390] on button "Aceptar" at bounding box center [678, 394] width 84 height 31
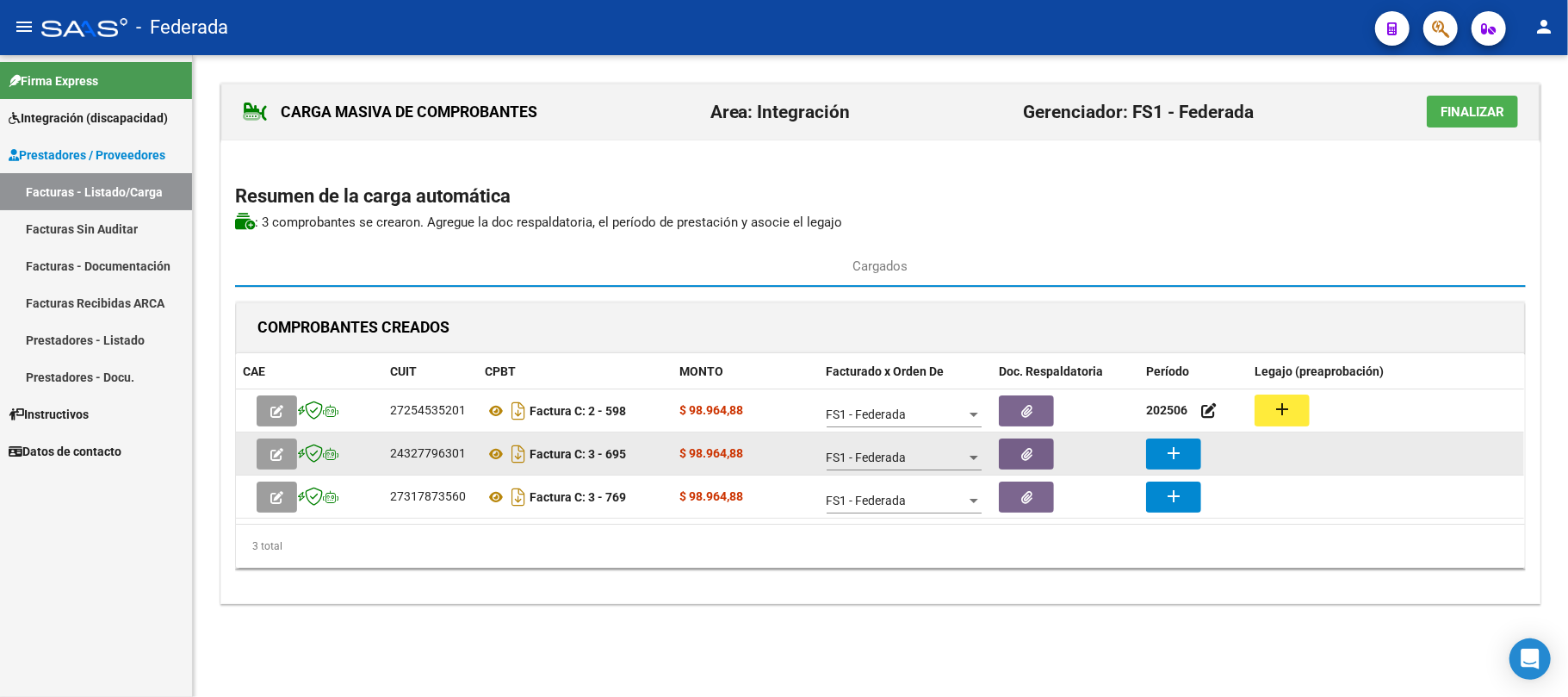
click at [1159, 446] on button "add" at bounding box center [1174, 454] width 55 height 31
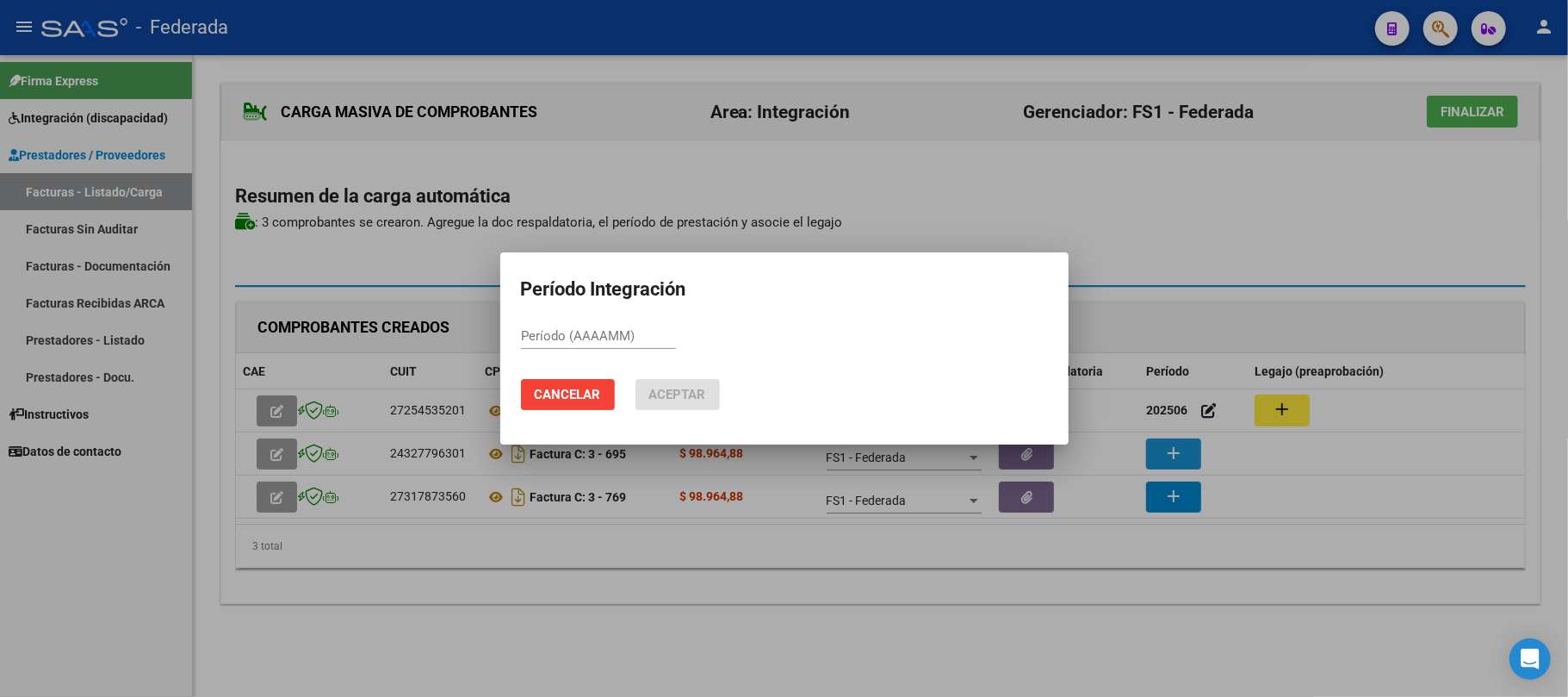
paste input "202506"
type input "202506"
click at [698, 401] on span "Aceptar" at bounding box center [678, 394] width 57 height 15
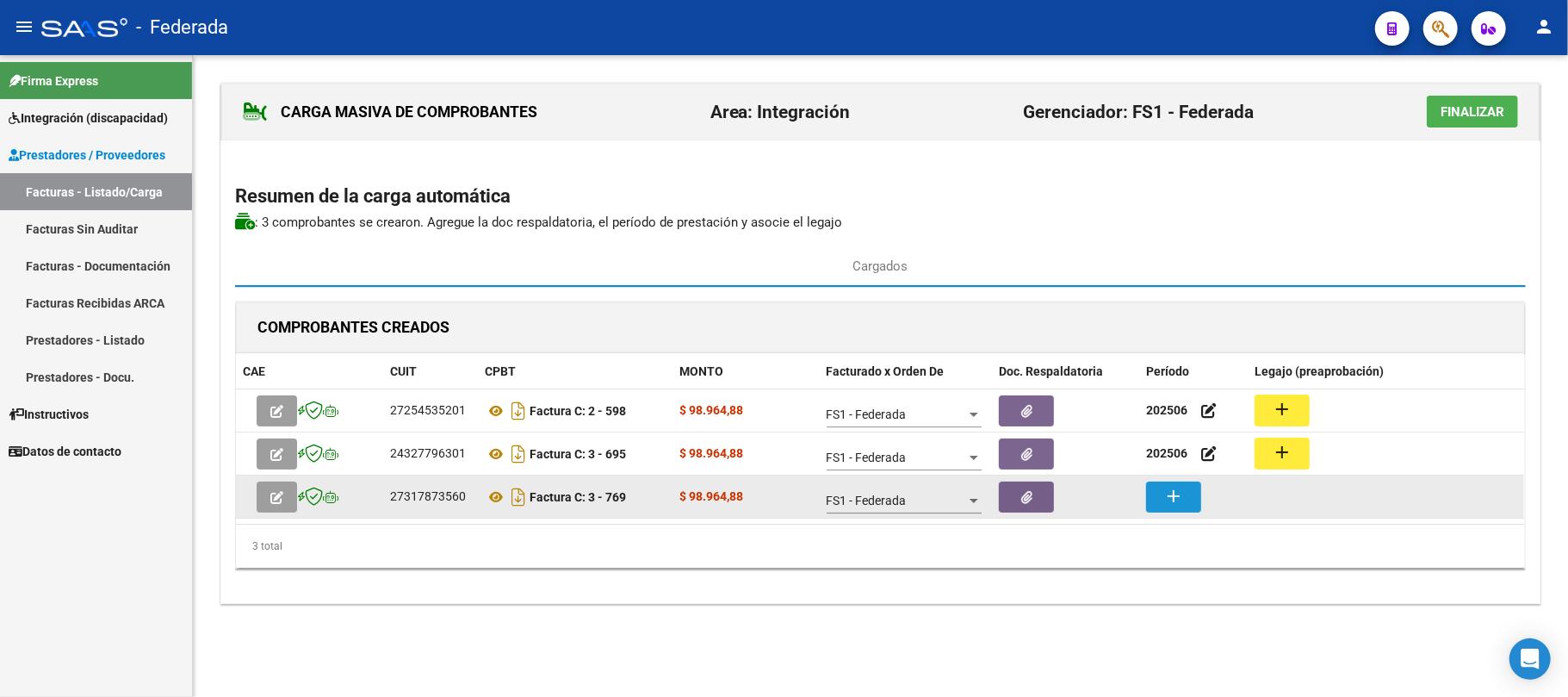
click at [1176, 496] on mat-icon "add" at bounding box center [1174, 496] width 21 height 21
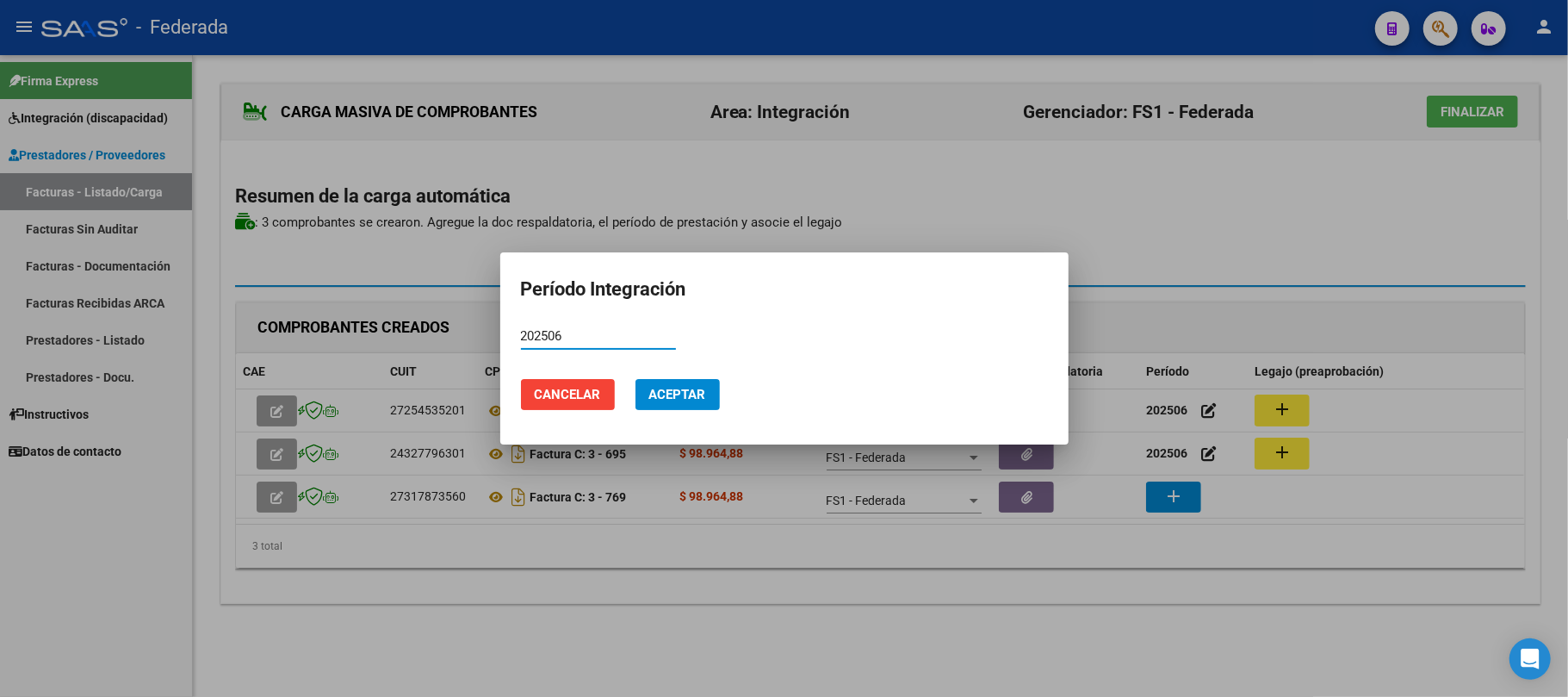
type input "202506"
click at [674, 387] on span "Aceptar" at bounding box center [678, 394] width 57 height 15
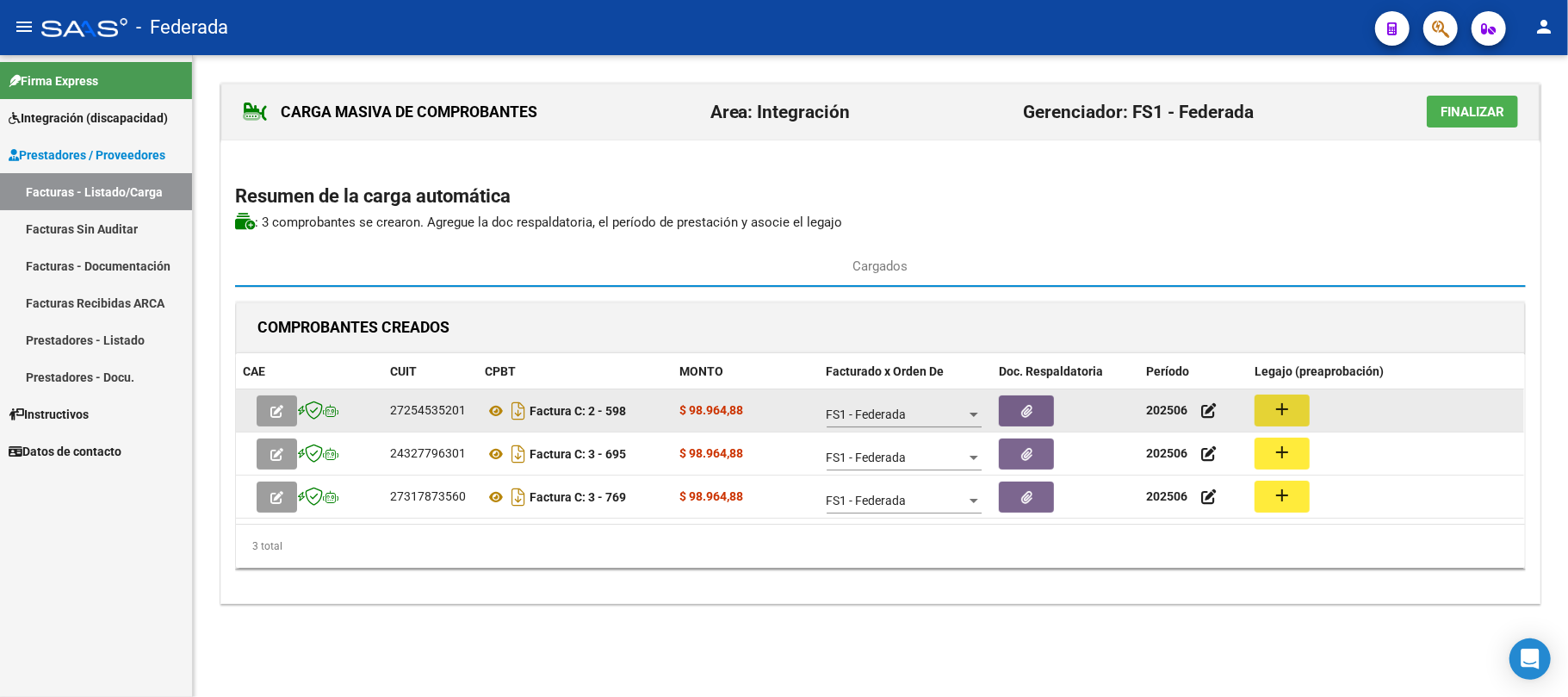
click at [1285, 401] on mat-icon "add" at bounding box center [1283, 410] width 21 height 21
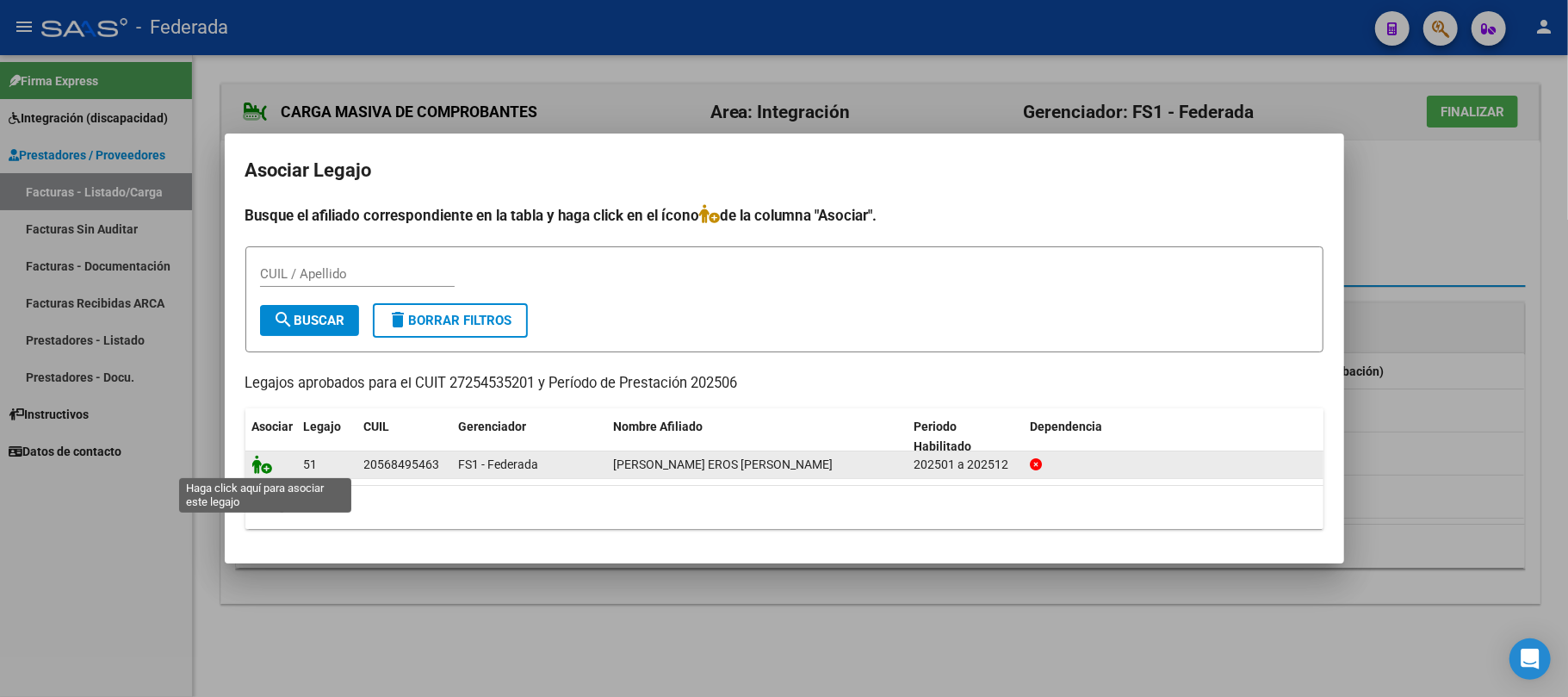
click at [260, 467] on icon at bounding box center [262, 464] width 21 height 19
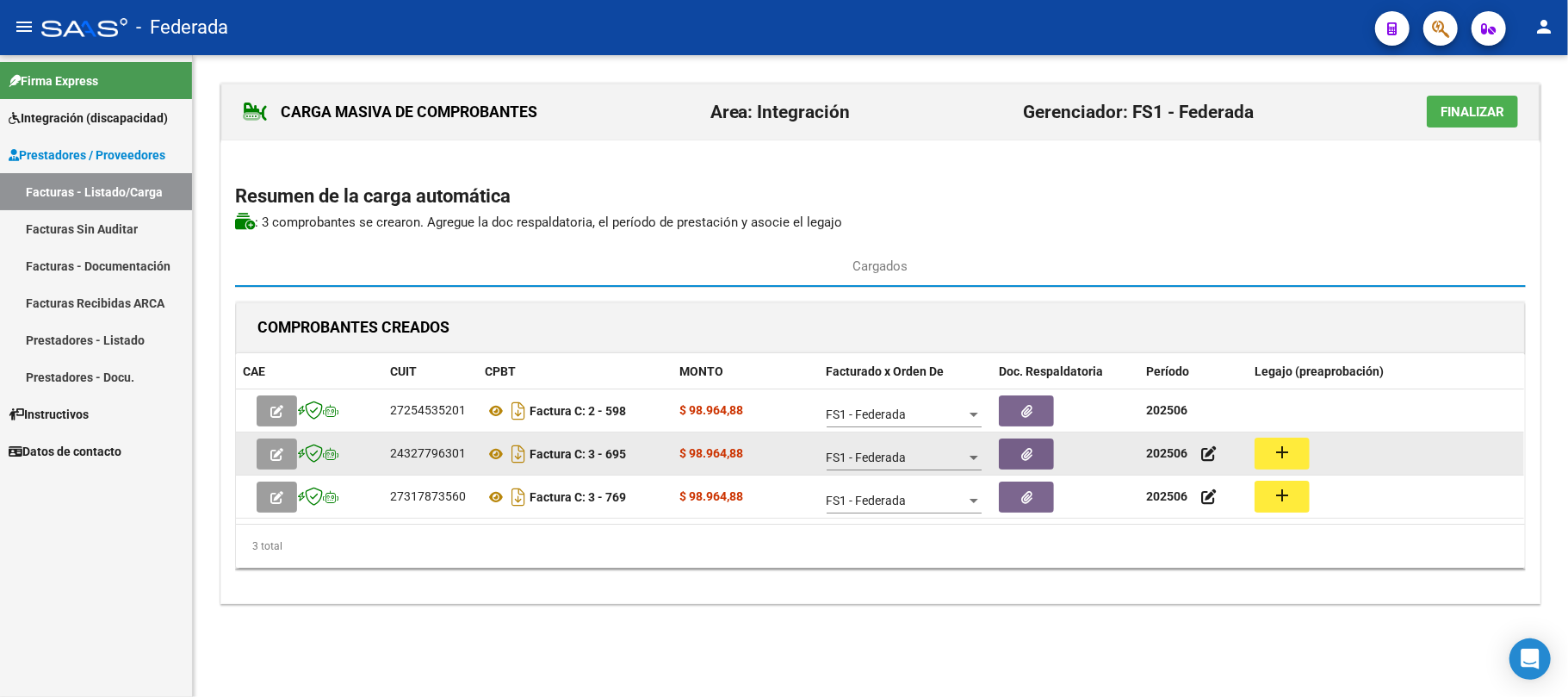
click at [1274, 459] on mat-icon "add" at bounding box center [1283, 453] width 21 height 21
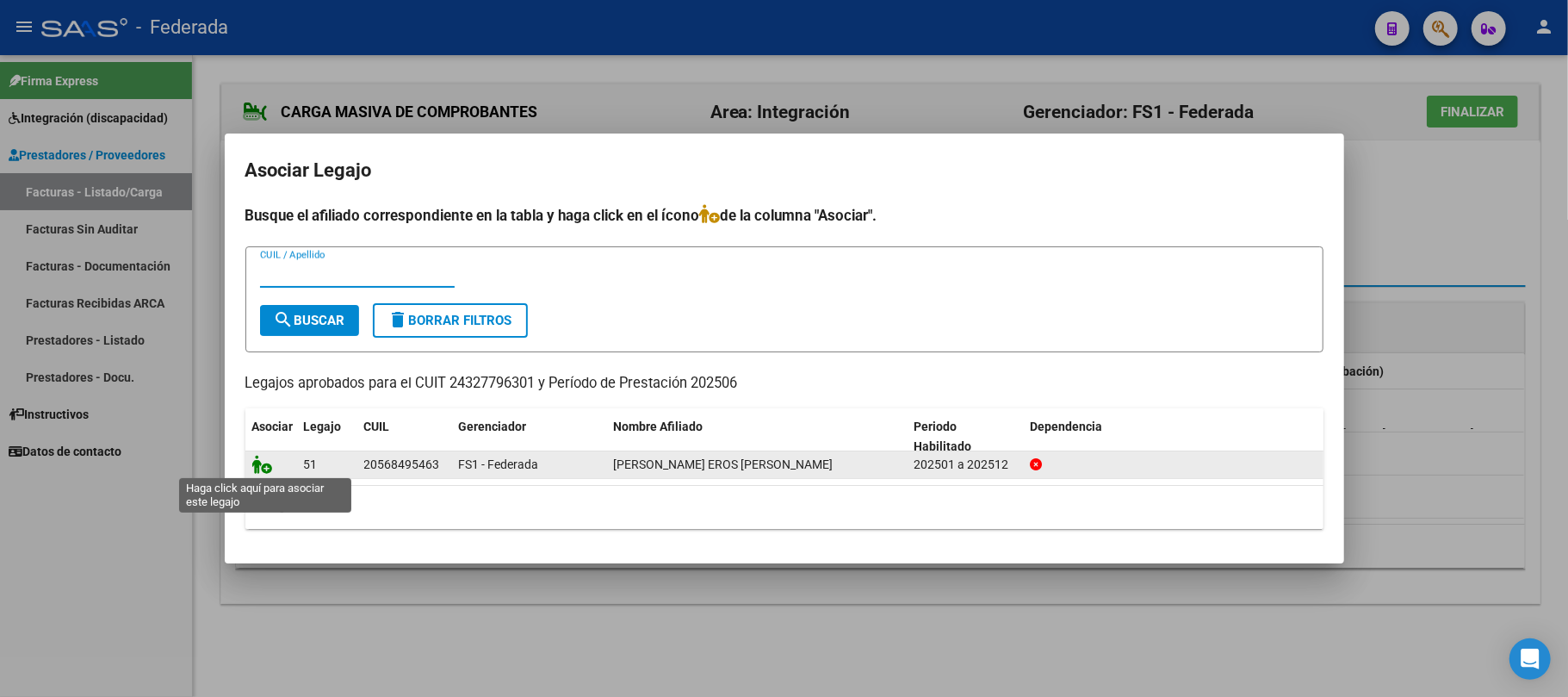
click at [255, 463] on icon at bounding box center [262, 464] width 21 height 19
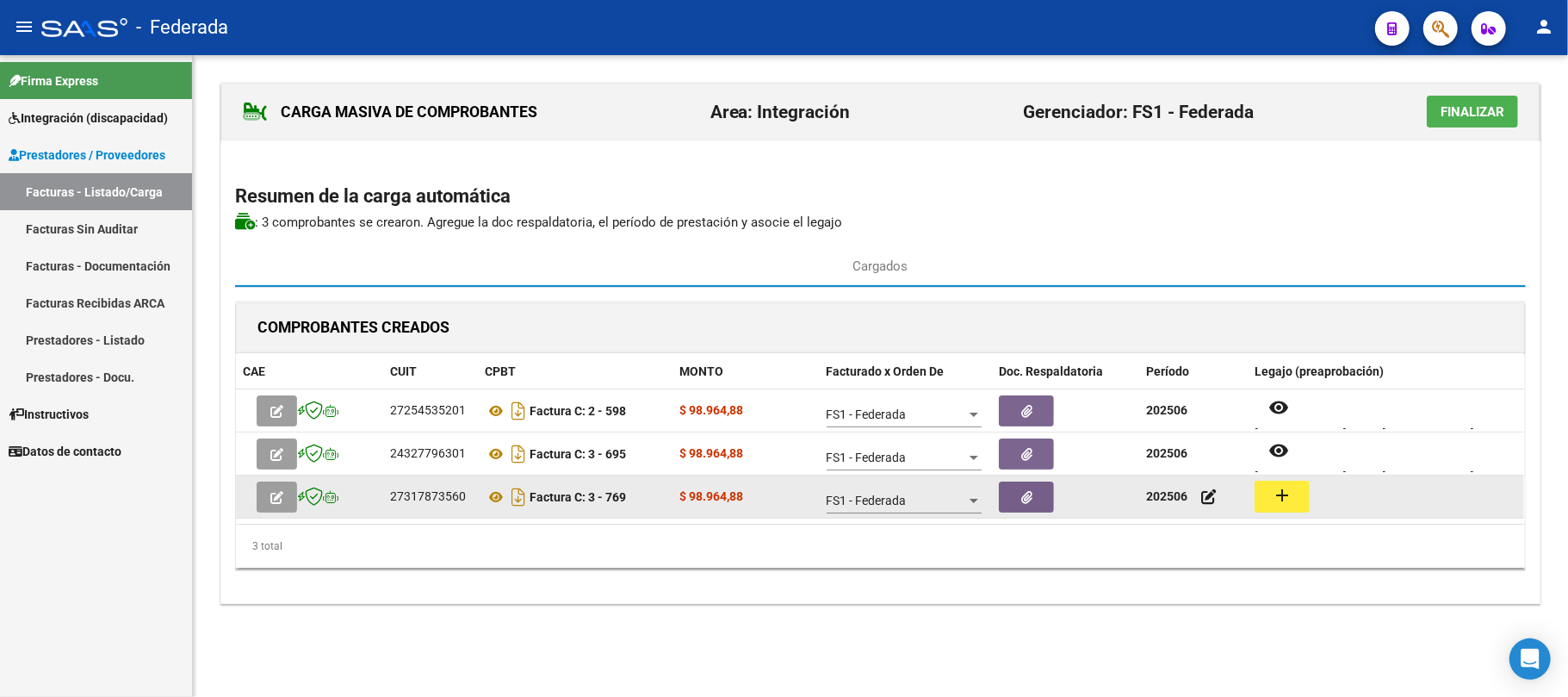
click at [1307, 504] on button "add" at bounding box center [1283, 496] width 55 height 32
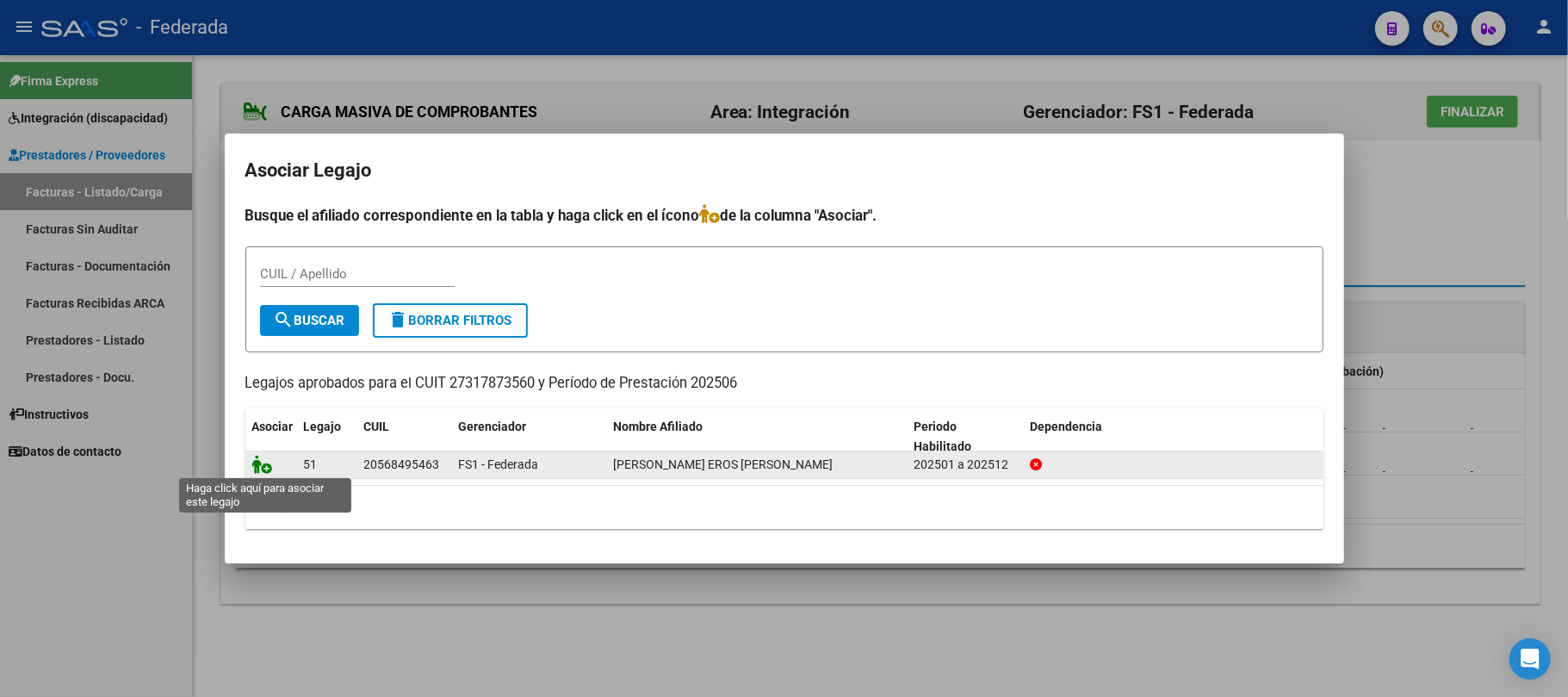
click at [260, 462] on icon at bounding box center [262, 464] width 21 height 19
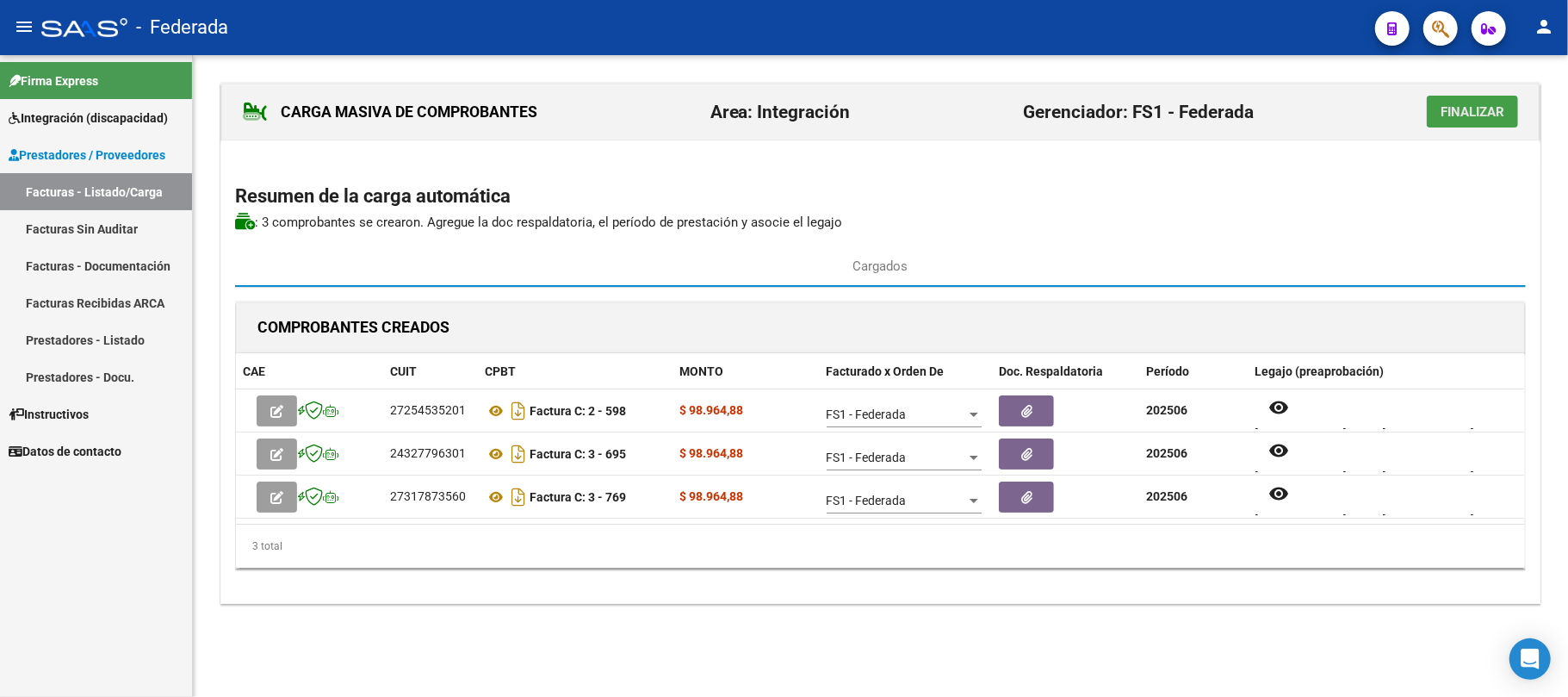
click at [1443, 116] on span "Finalizar" at bounding box center [1473, 112] width 64 height 15
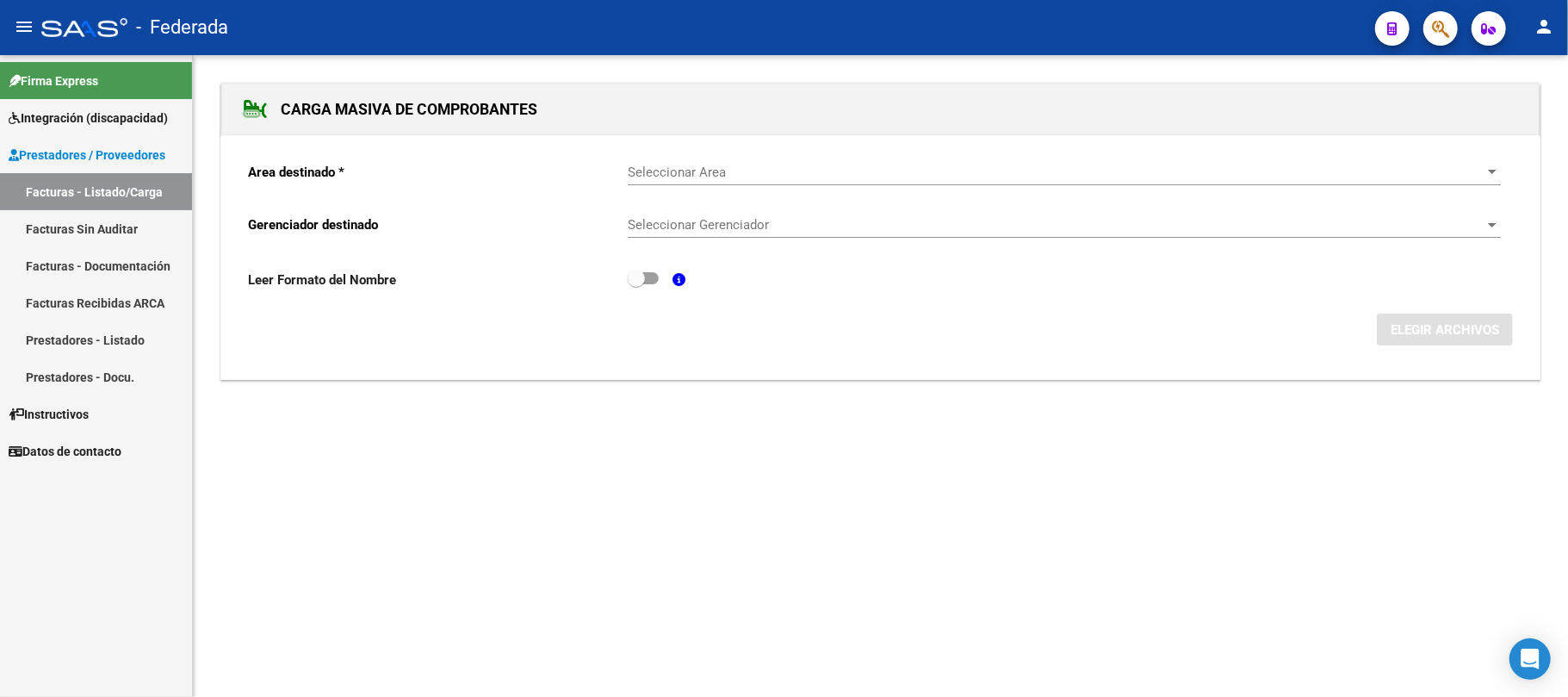
click at [122, 191] on link "Facturas - Listado/Carga" at bounding box center [95, 191] width 192 height 37
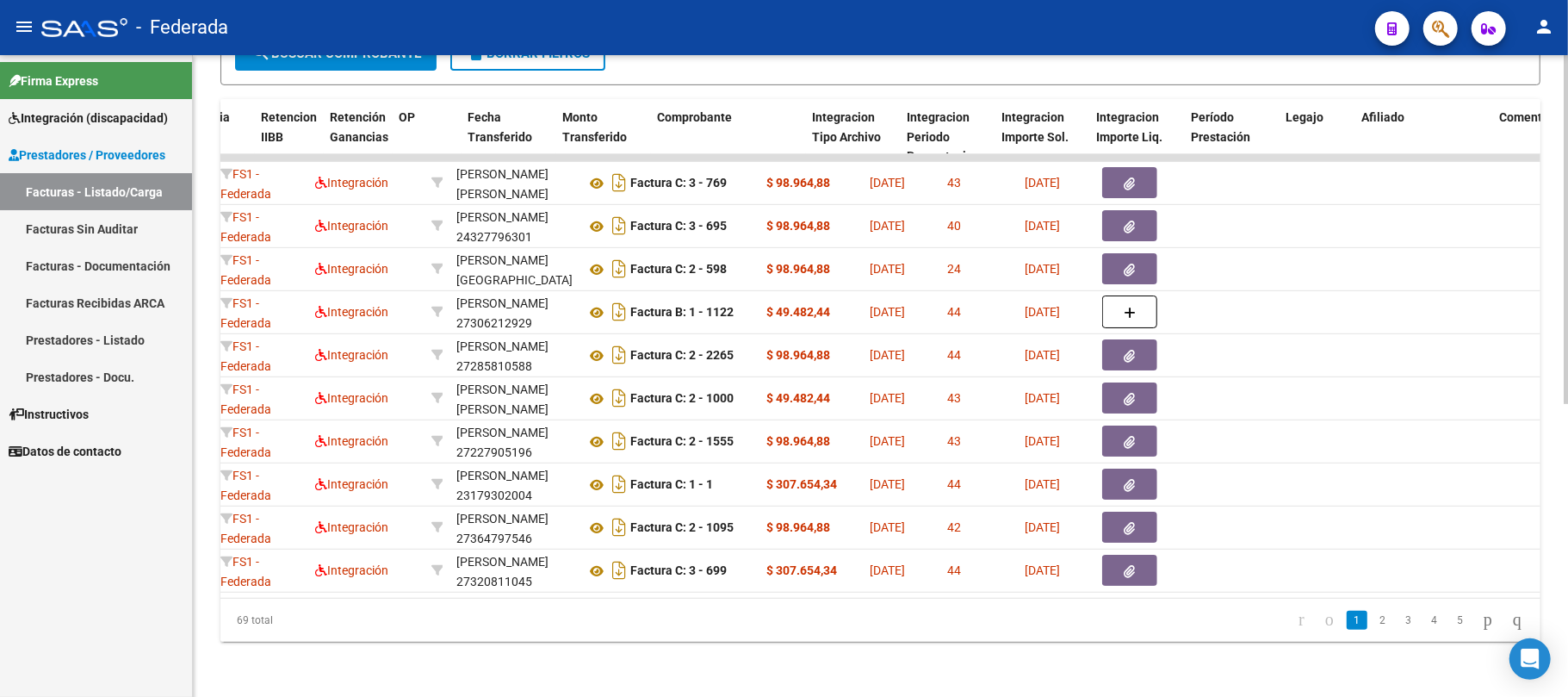
scroll to position [0, 1856]
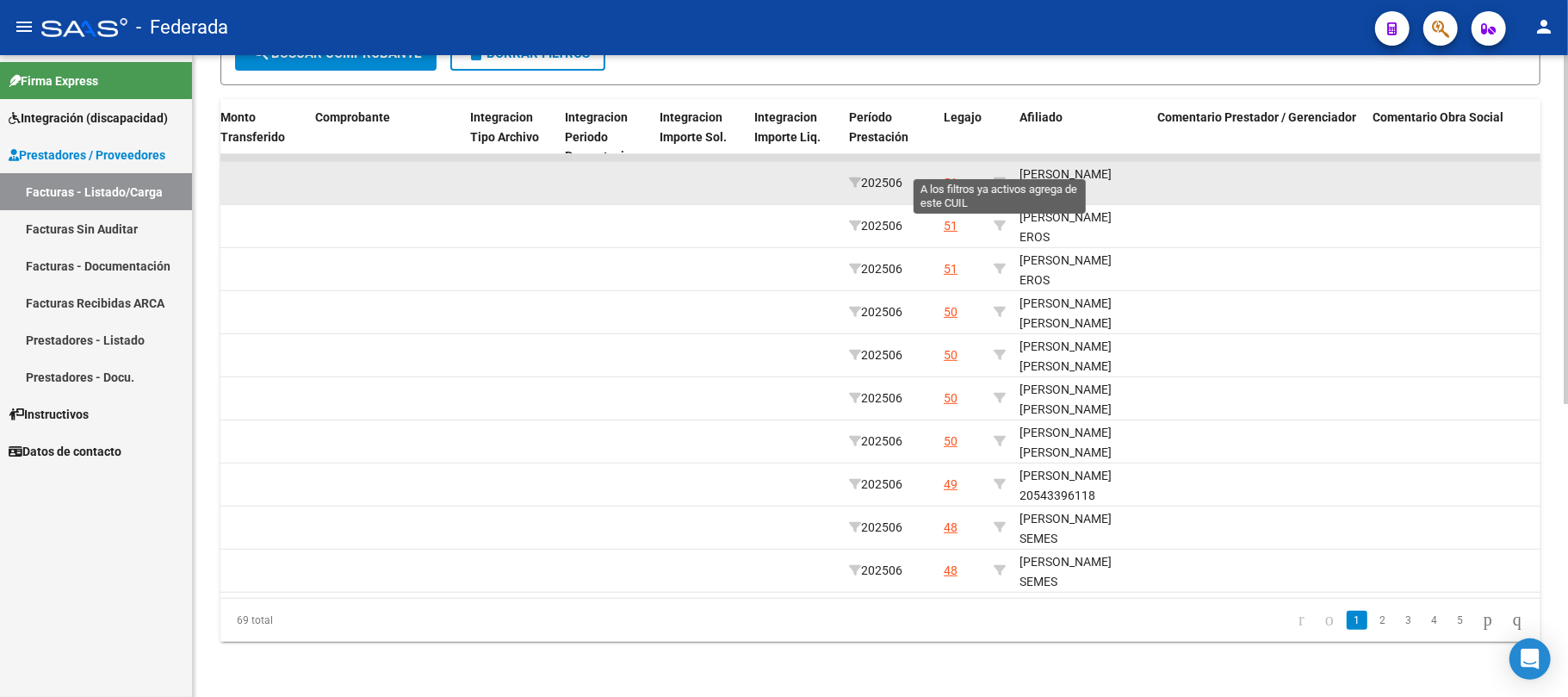
click at [999, 173] on div at bounding box center [999, 182] width 12 height 20
click at [995, 177] on icon at bounding box center [999, 182] width 12 height 12
type input "20568495463"
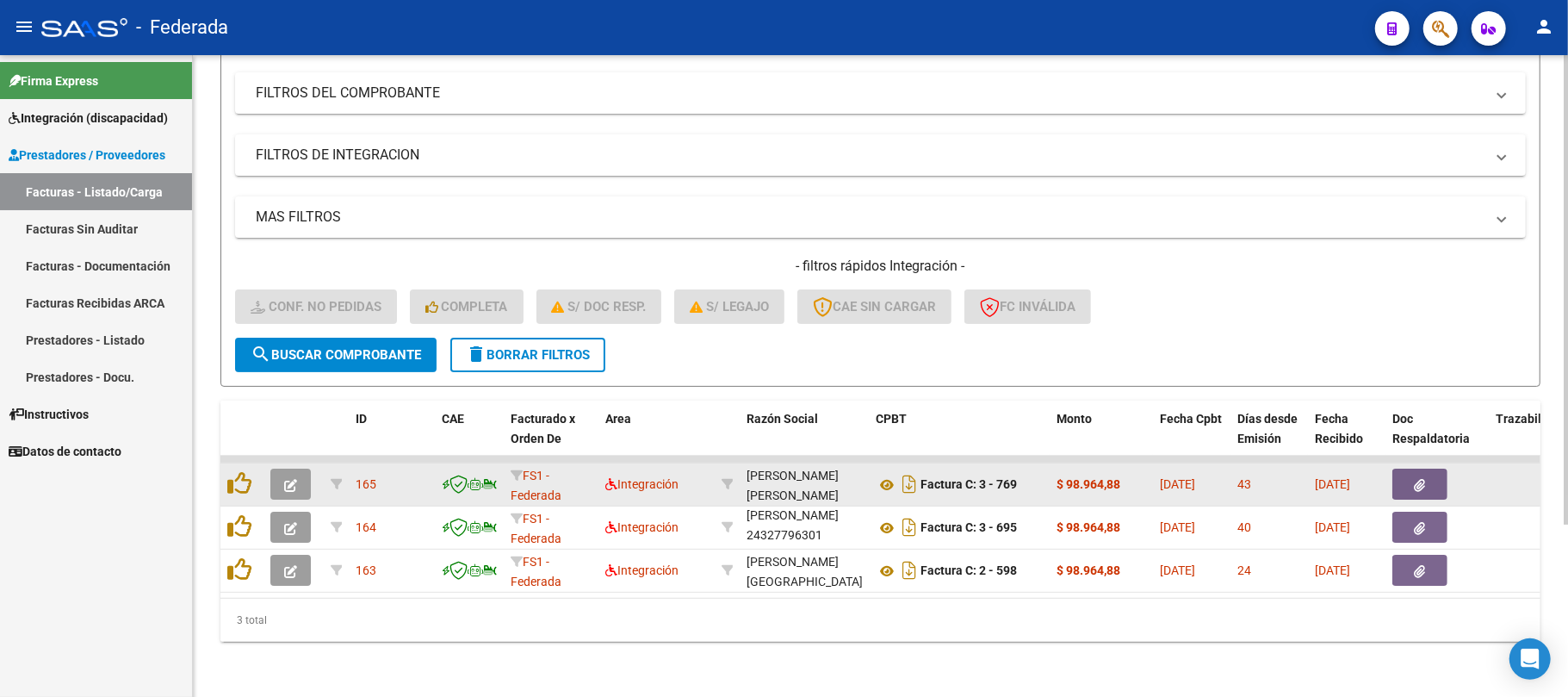
scroll to position [22, 0]
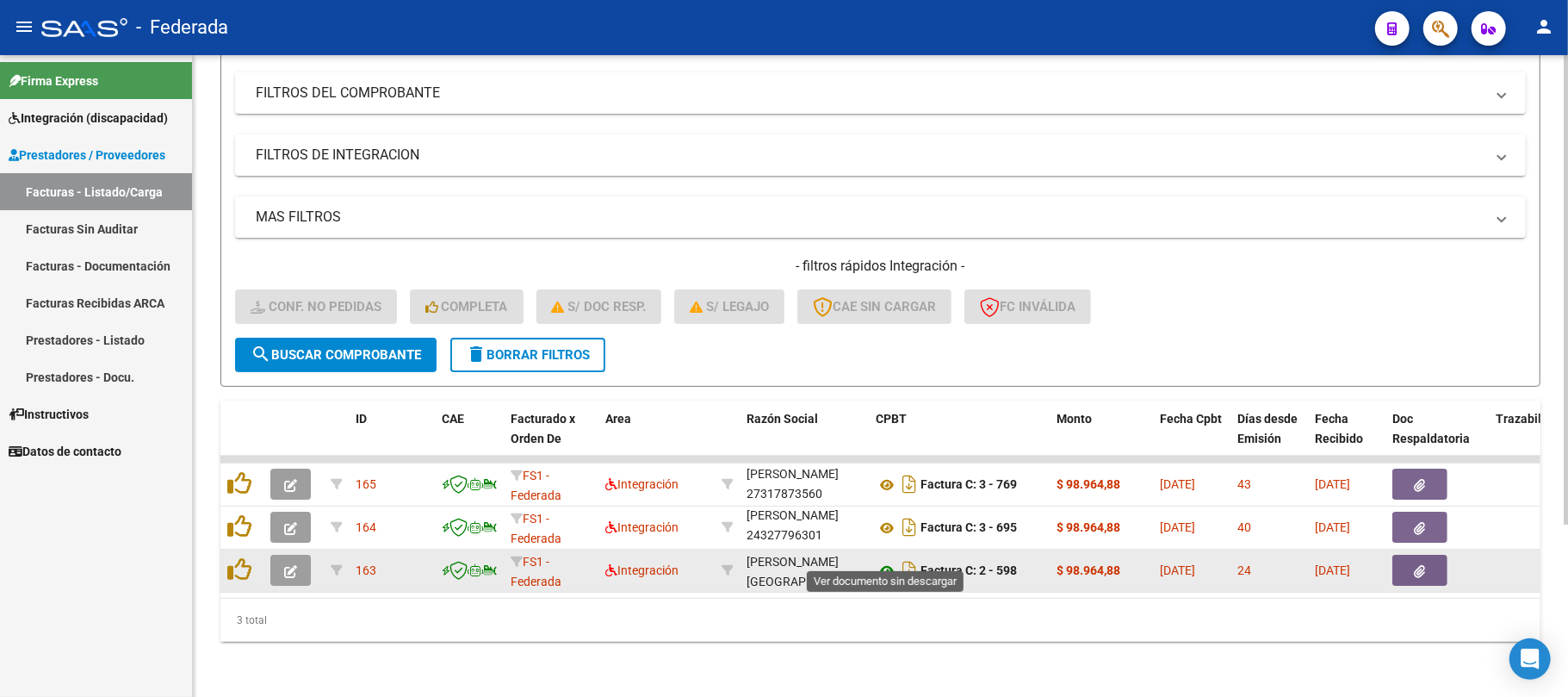
click at [887, 560] on icon at bounding box center [887, 571] width 22 height 21
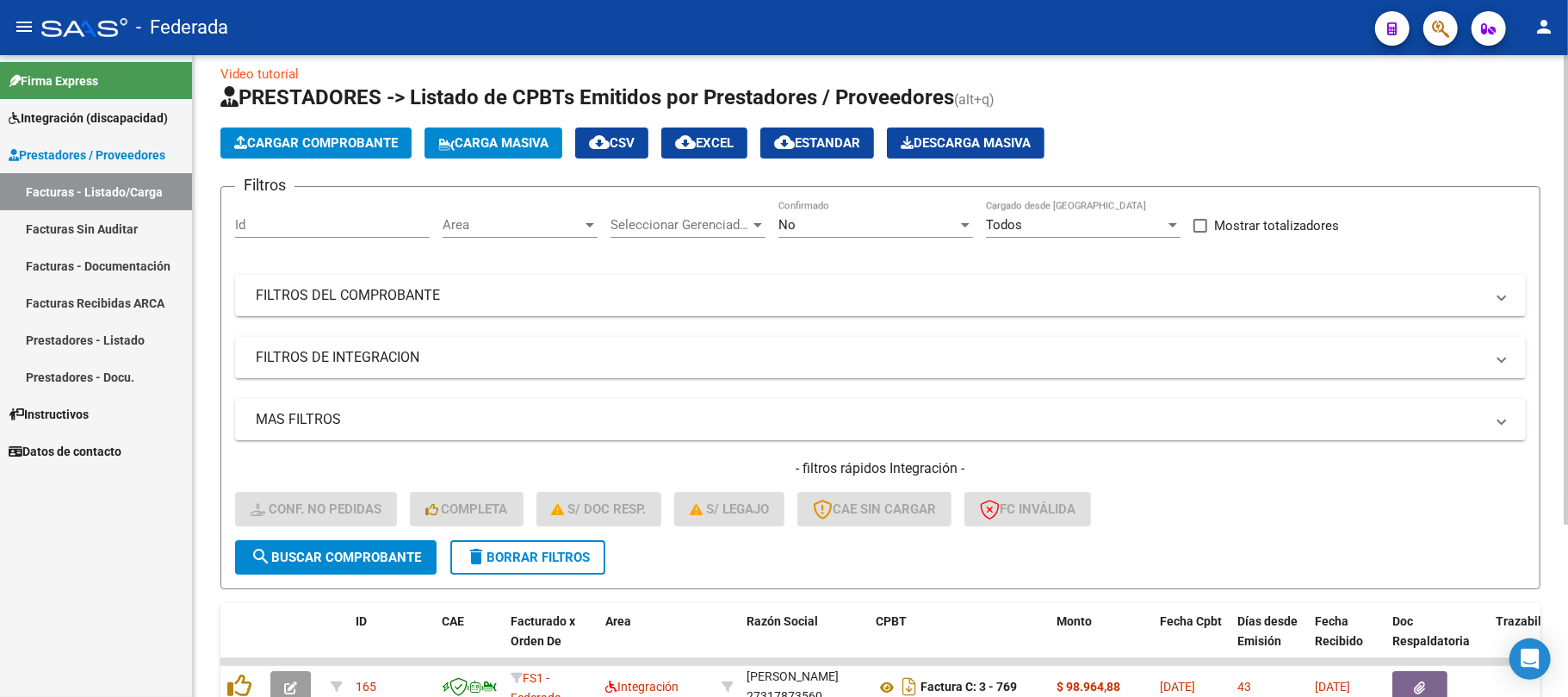
scroll to position [7, 0]
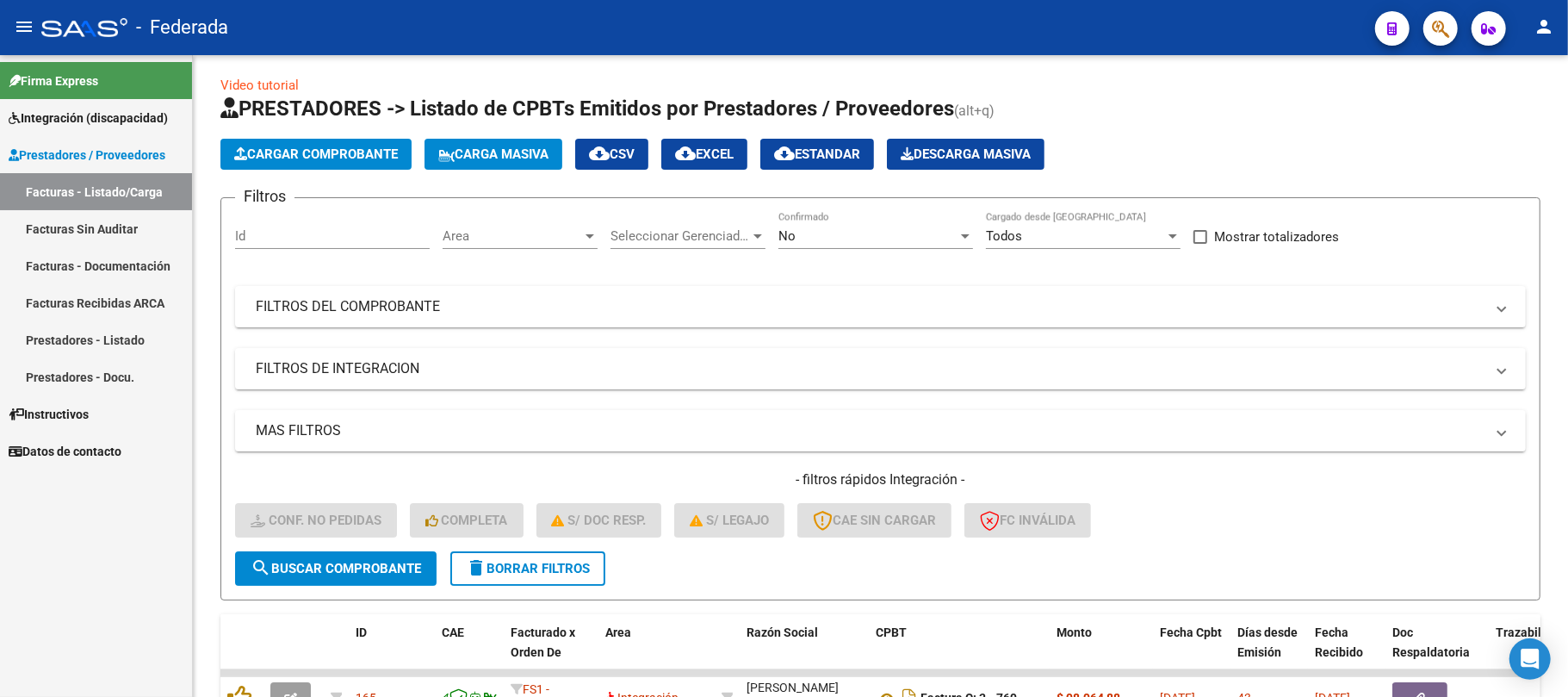
click at [107, 194] on link "Facturas - Listado/Carga" at bounding box center [95, 191] width 192 height 37
click at [484, 562] on mat-icon "delete" at bounding box center [476, 568] width 21 height 21
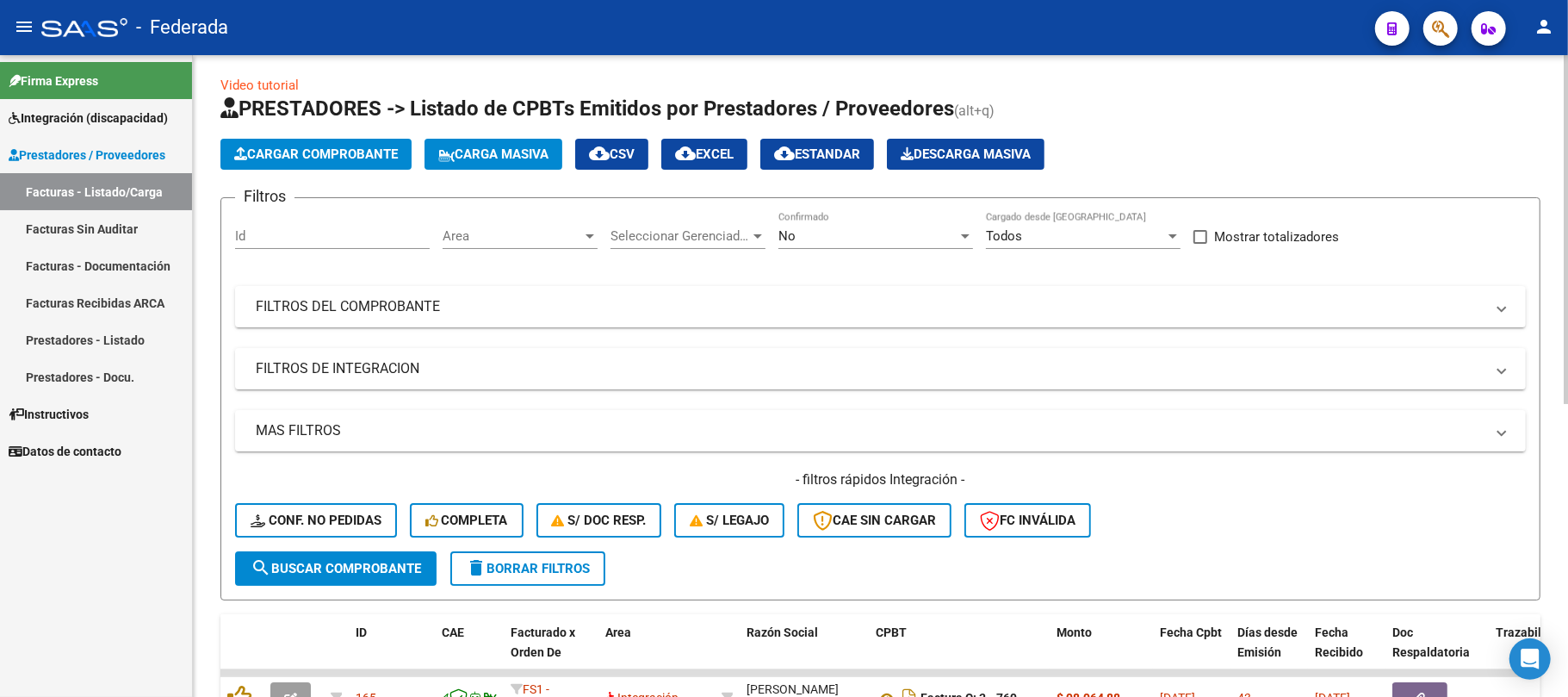
click at [486, 152] on span "Carga Masiva" at bounding box center [492, 154] width 110 height 15
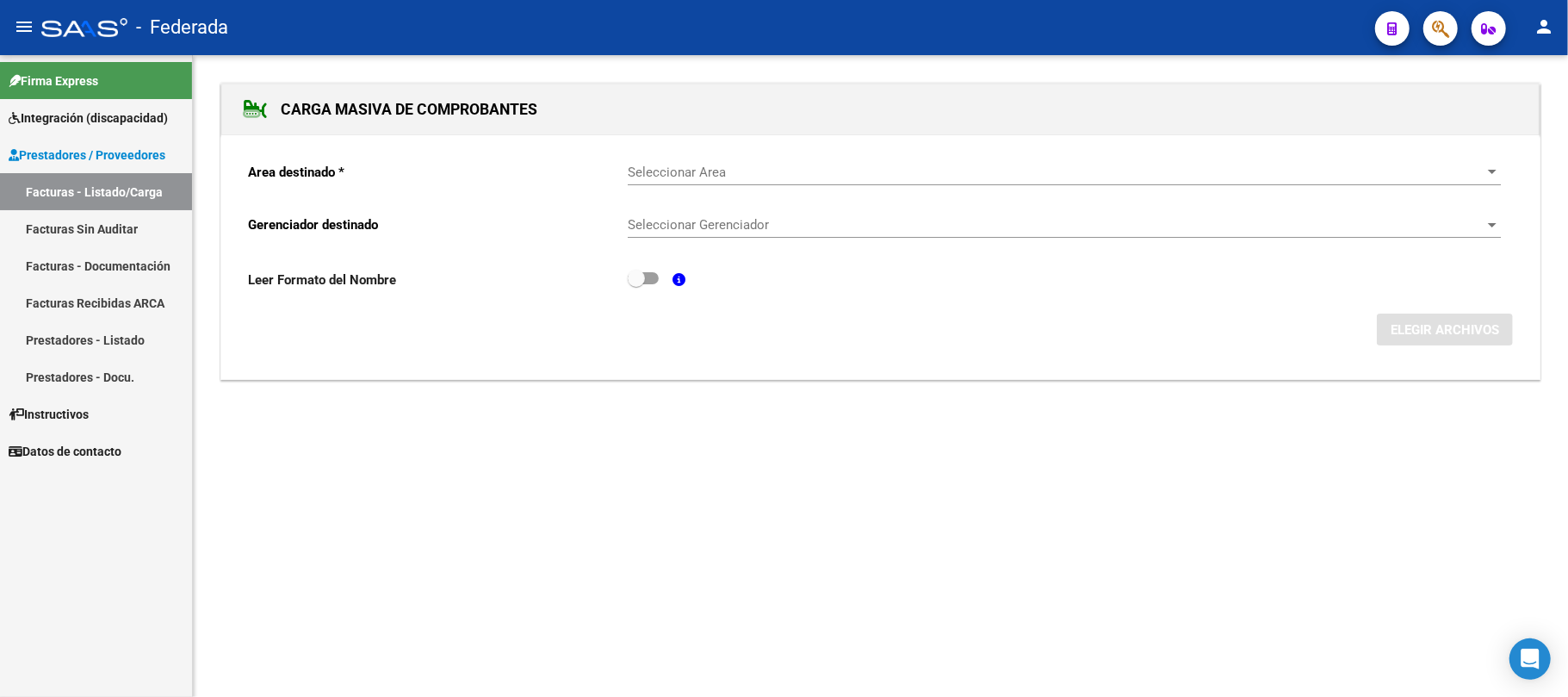
click at [721, 180] on span "Seleccionar Area" at bounding box center [1056, 172] width 858 height 15
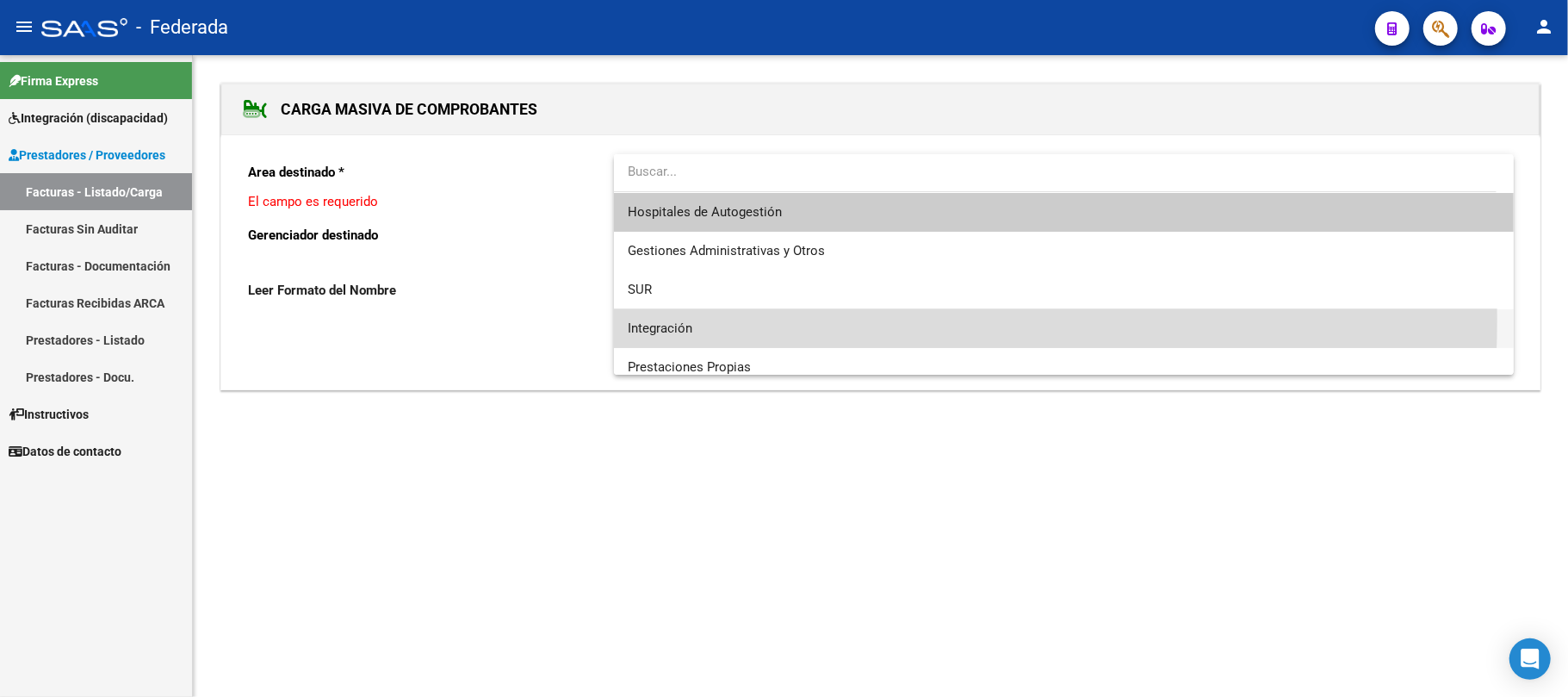
click at [710, 318] on span "Integración" at bounding box center [1064, 328] width 872 height 39
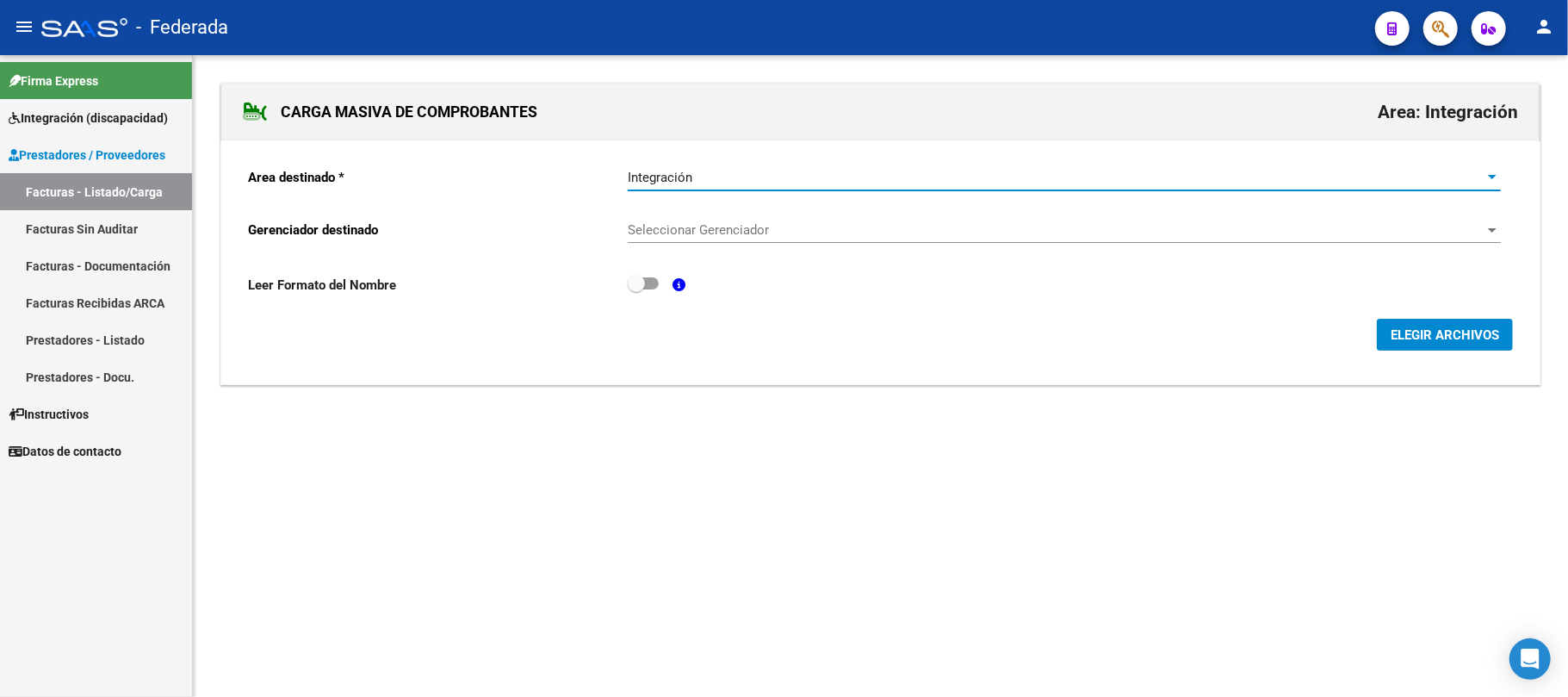
click at [707, 232] on span "Seleccionar Gerenciador" at bounding box center [1056, 230] width 858 height 15
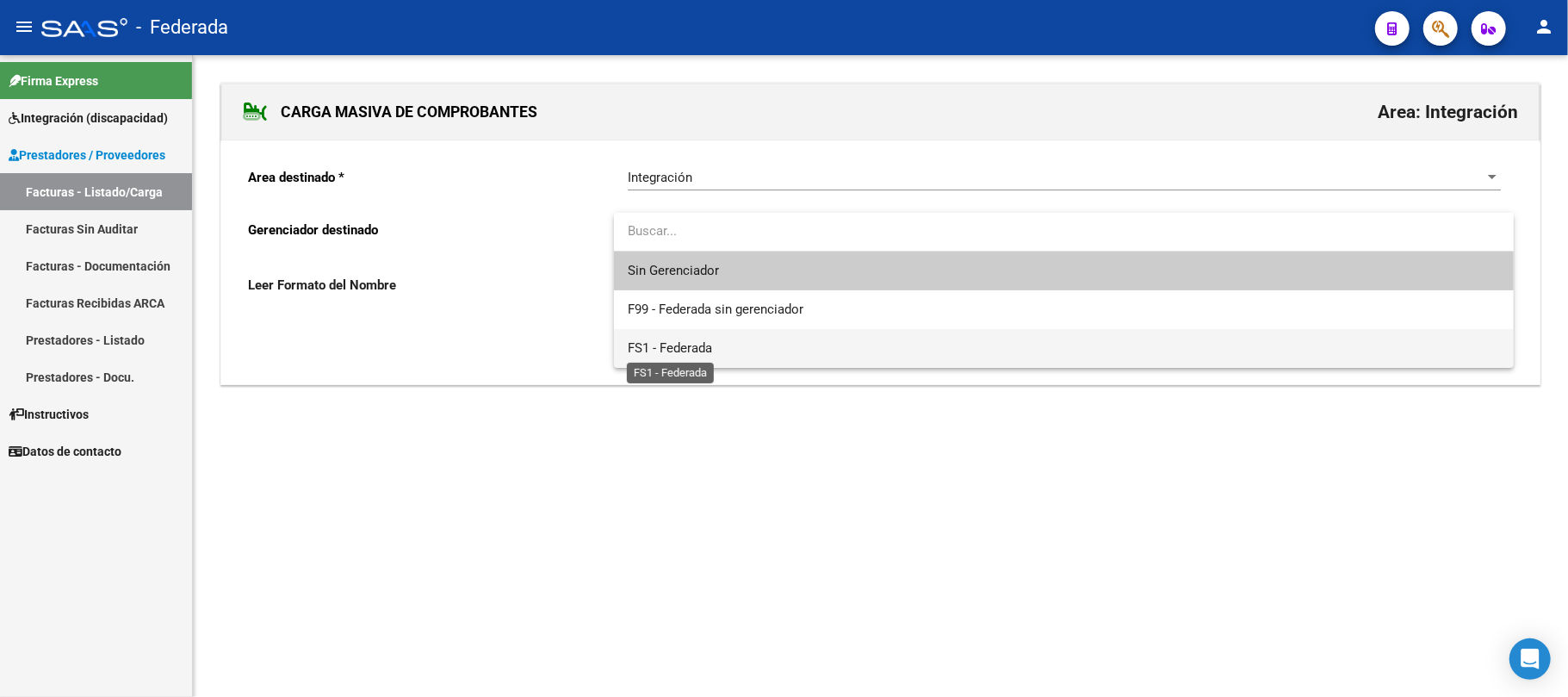
click at [687, 349] on span "FS1 - Federada" at bounding box center [670, 348] width 84 height 15
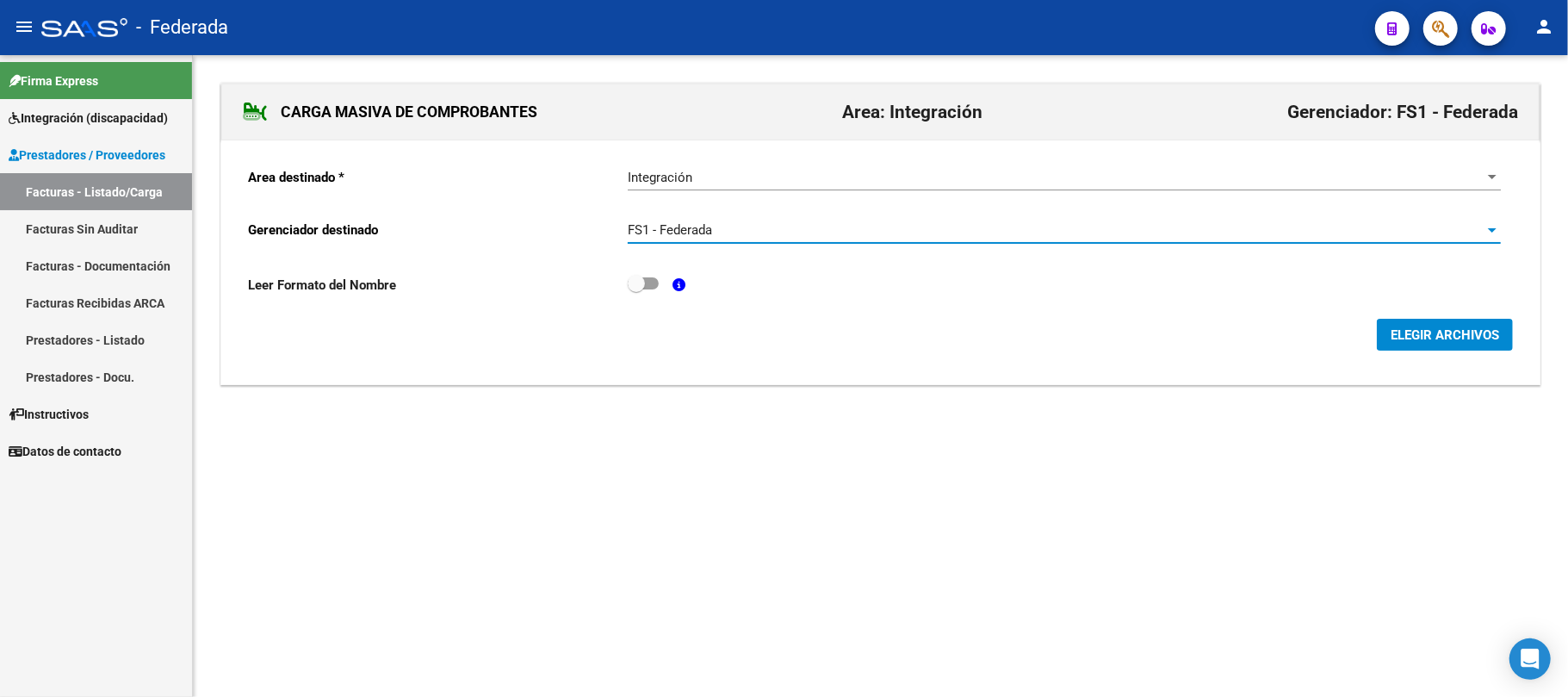
click at [1423, 339] on span "ELEGIR ARCHIVOS" at bounding box center [1445, 335] width 109 height 15
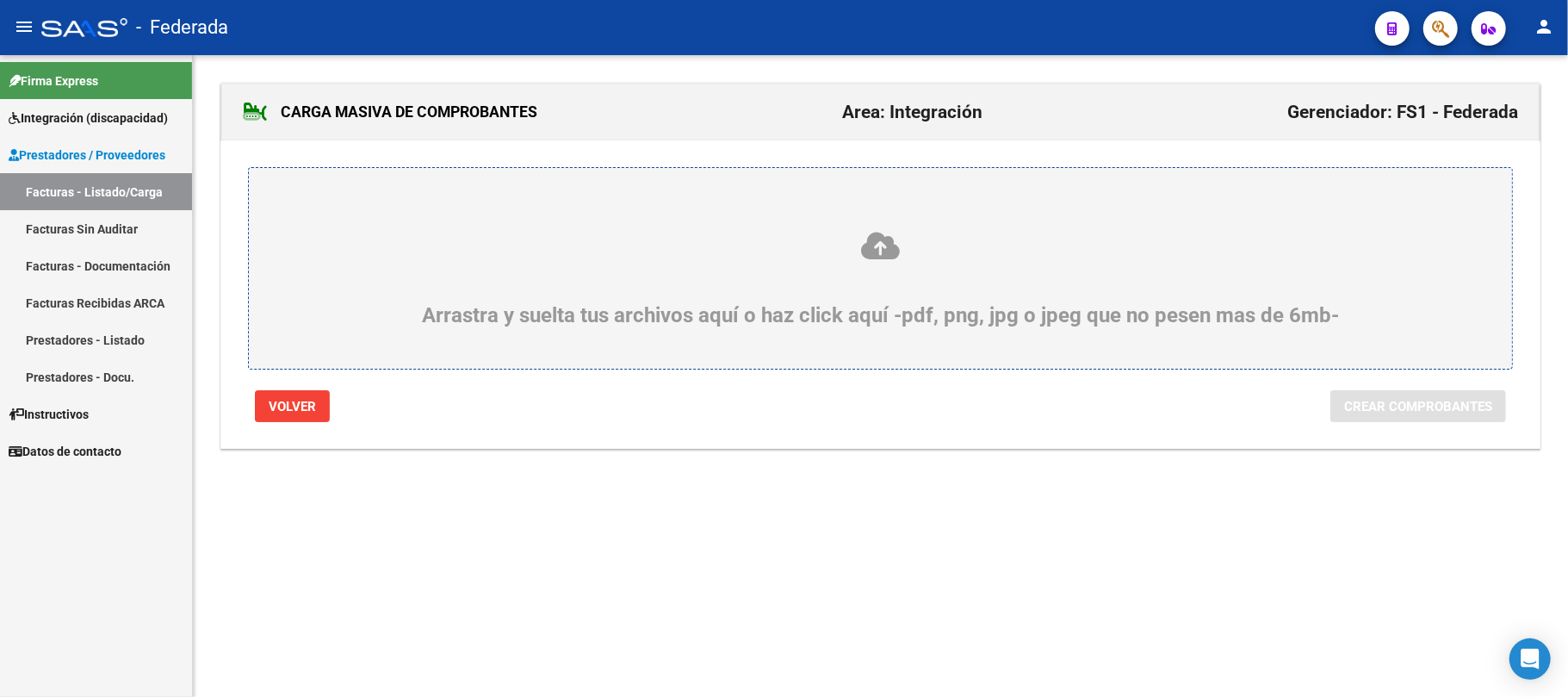
click at [861, 255] on icon at bounding box center [880, 245] width 1181 height 32
click at [0, 0] on input "Arrastra y suelta tus archivos aquí o haz click aquí -pdf, png, jpg o jpeg que …" at bounding box center [0, 0] width 0 height 0
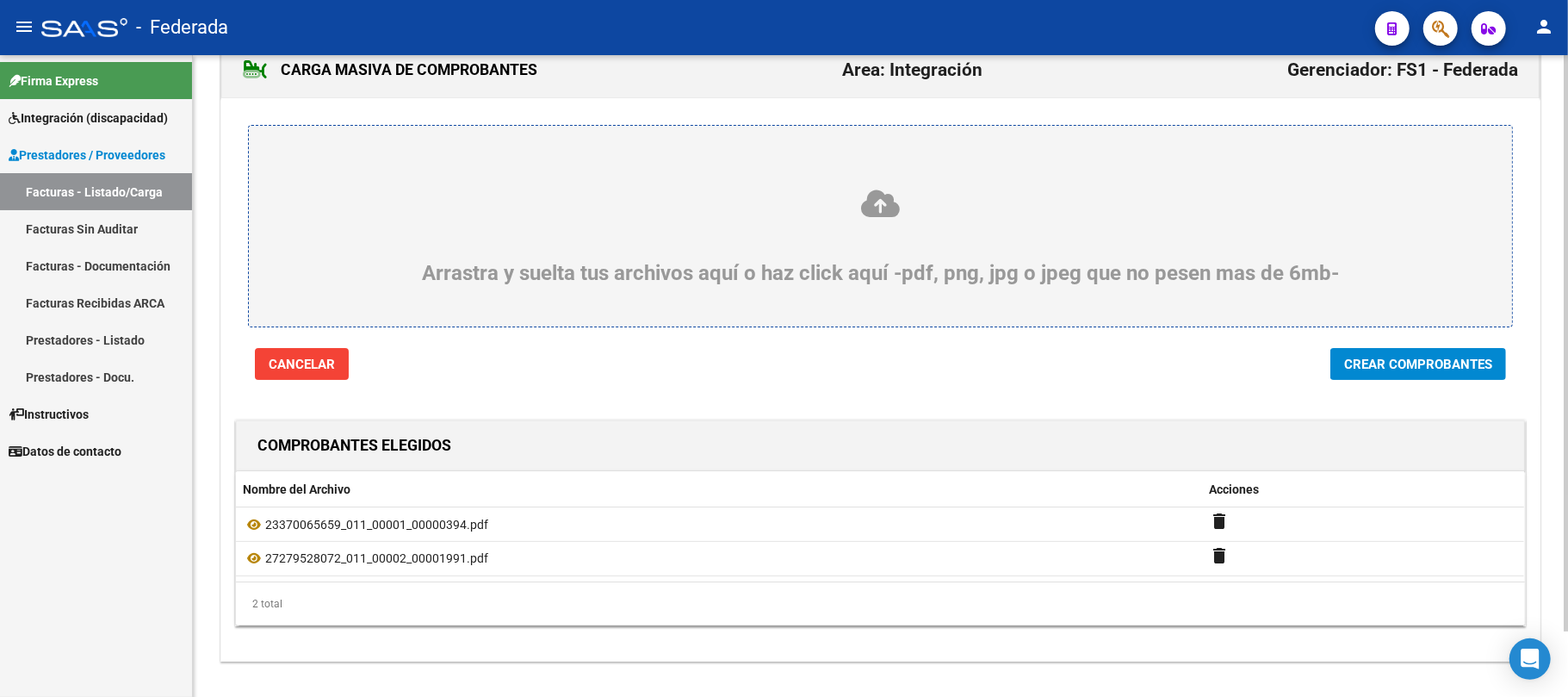
scroll to position [74, 0]
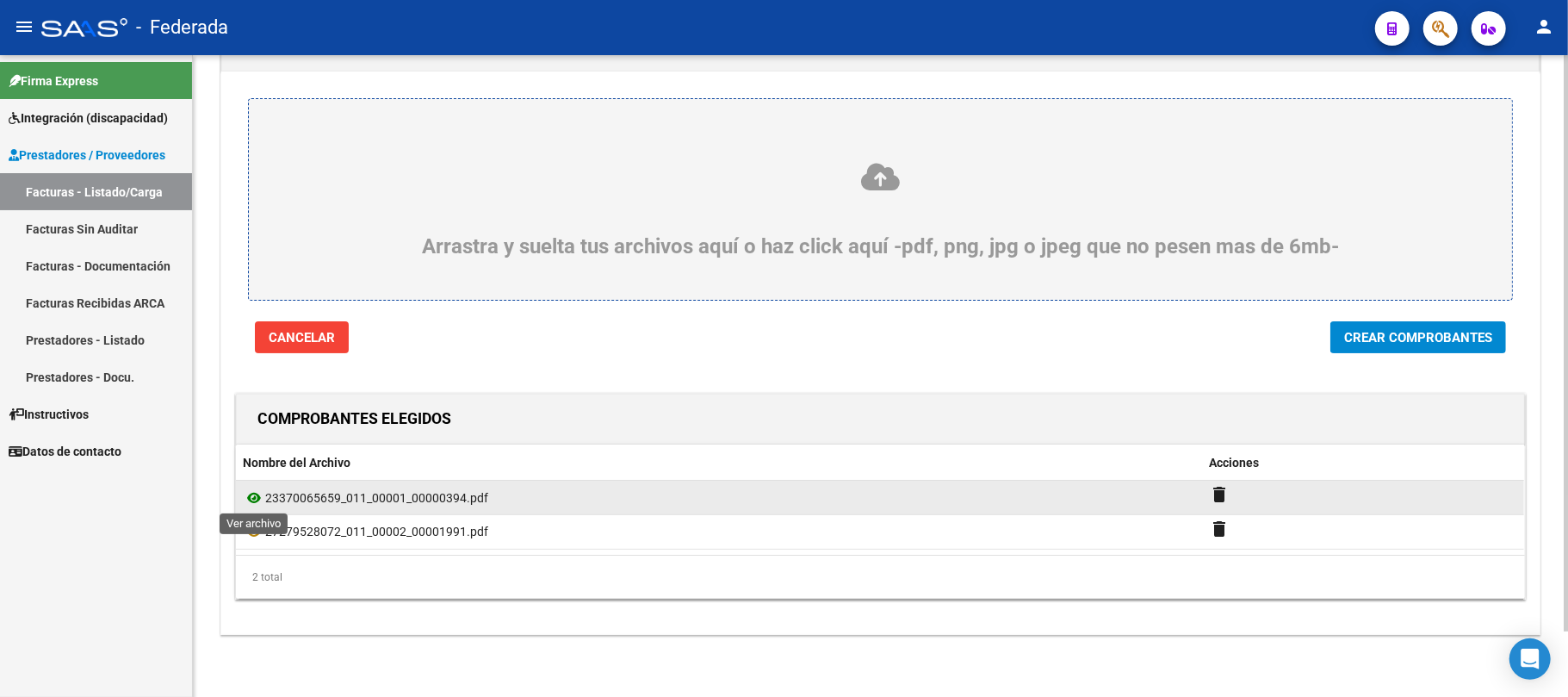
click at [252, 491] on icon at bounding box center [253, 498] width 22 height 21
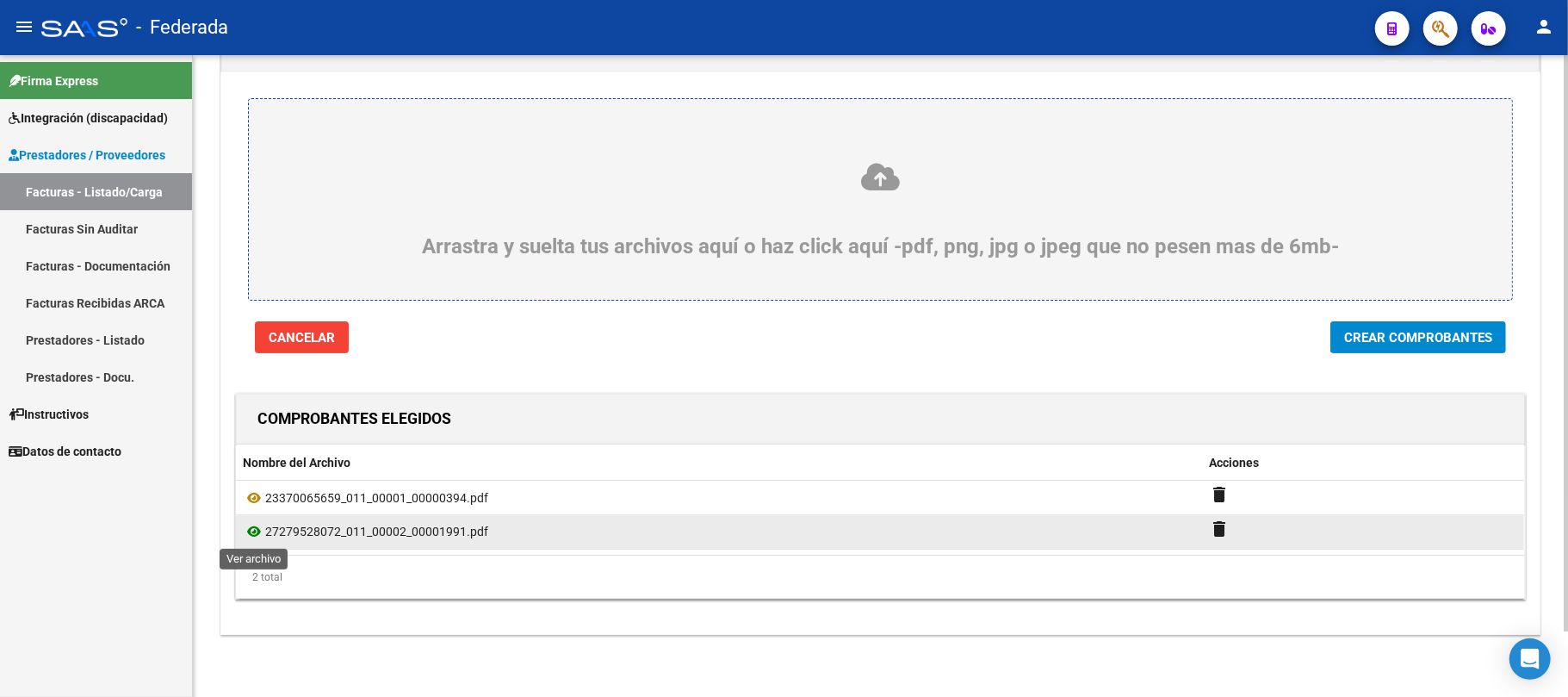
click at [255, 527] on icon at bounding box center [253, 532] width 22 height 21
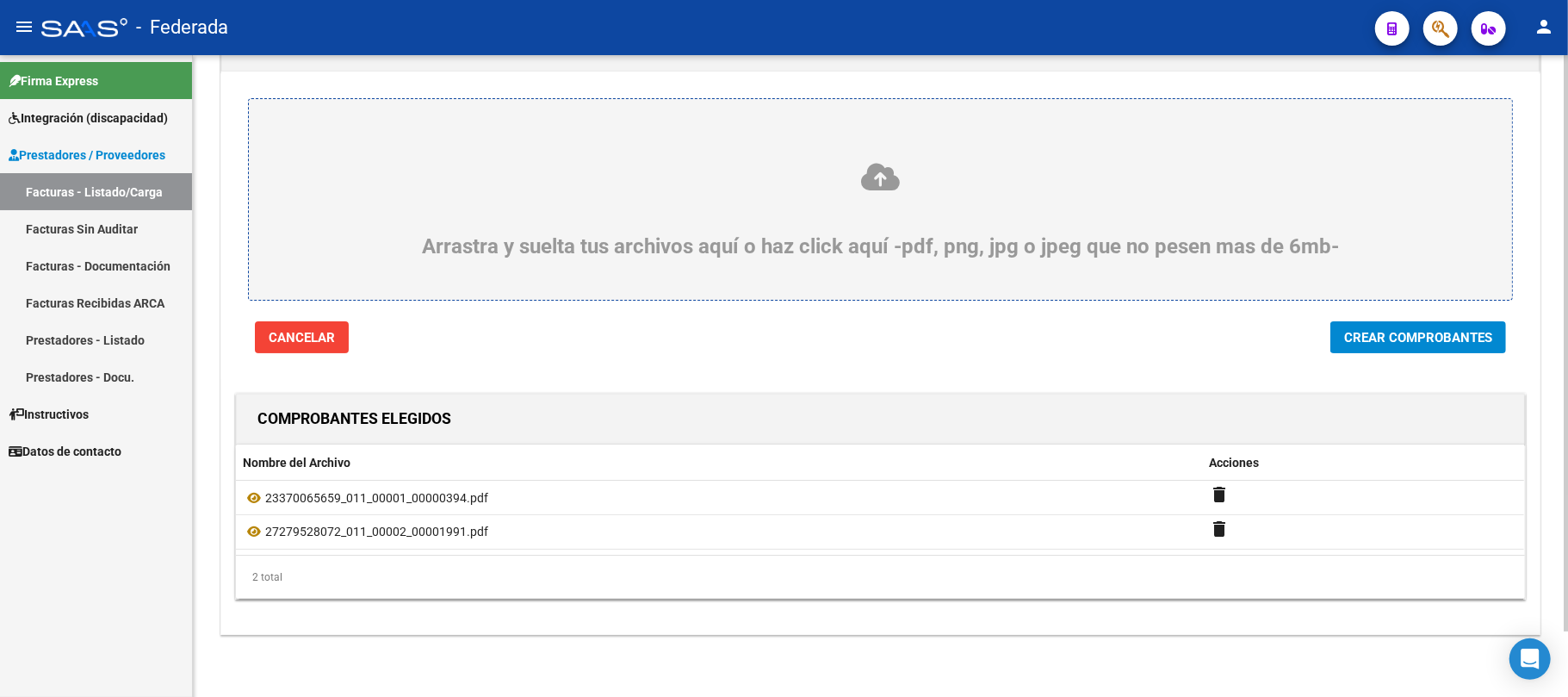
click at [1387, 330] on span "Crear Comprobantes" at bounding box center [1418, 338] width 148 height 15
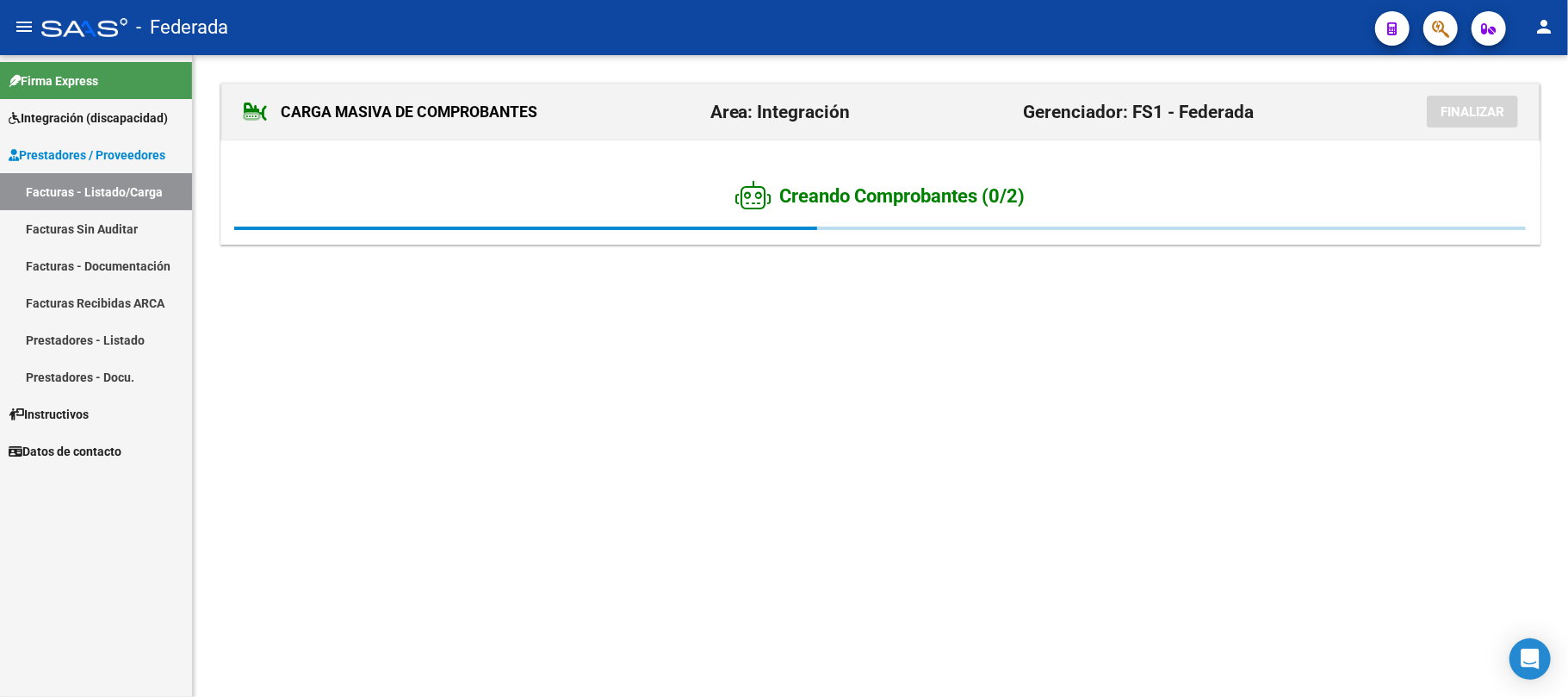
scroll to position [0, 0]
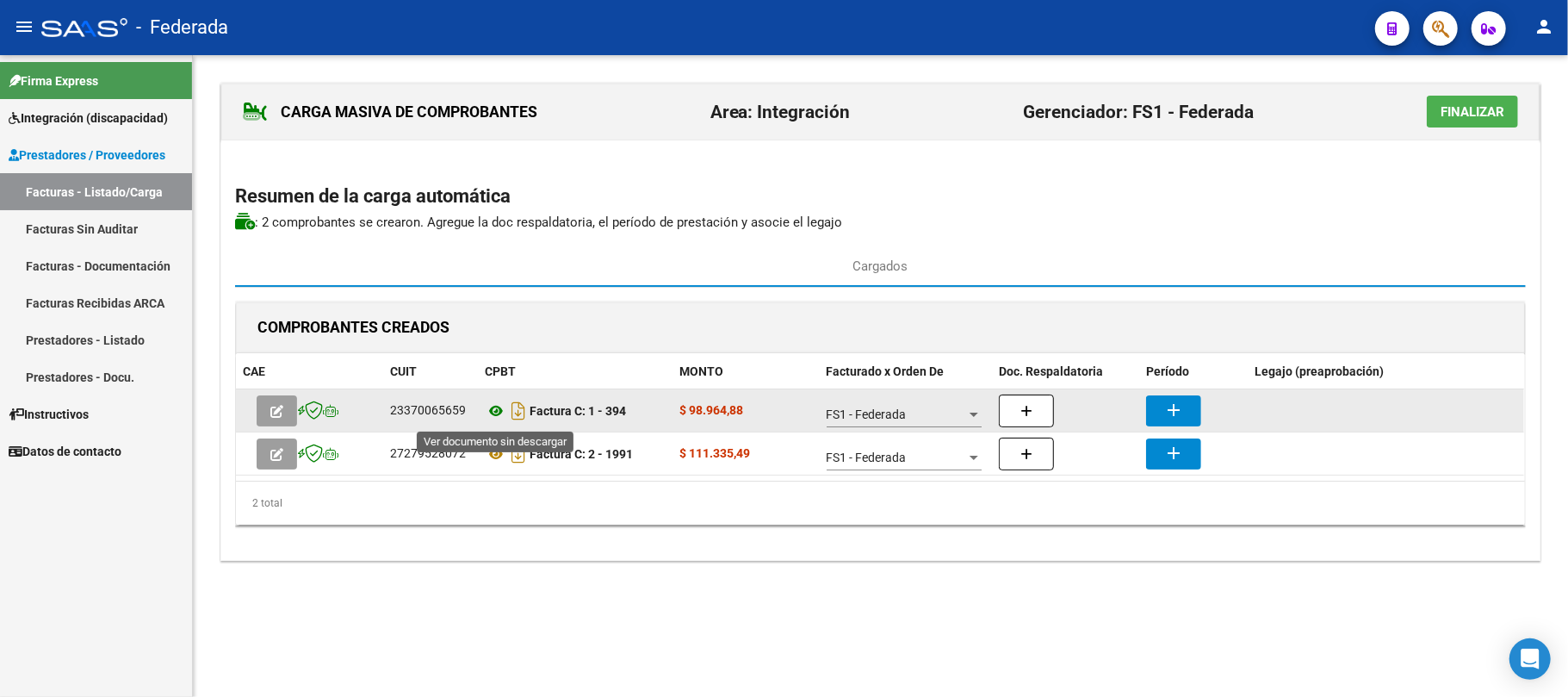
click at [494, 414] on icon at bounding box center [495, 412] width 22 height 21
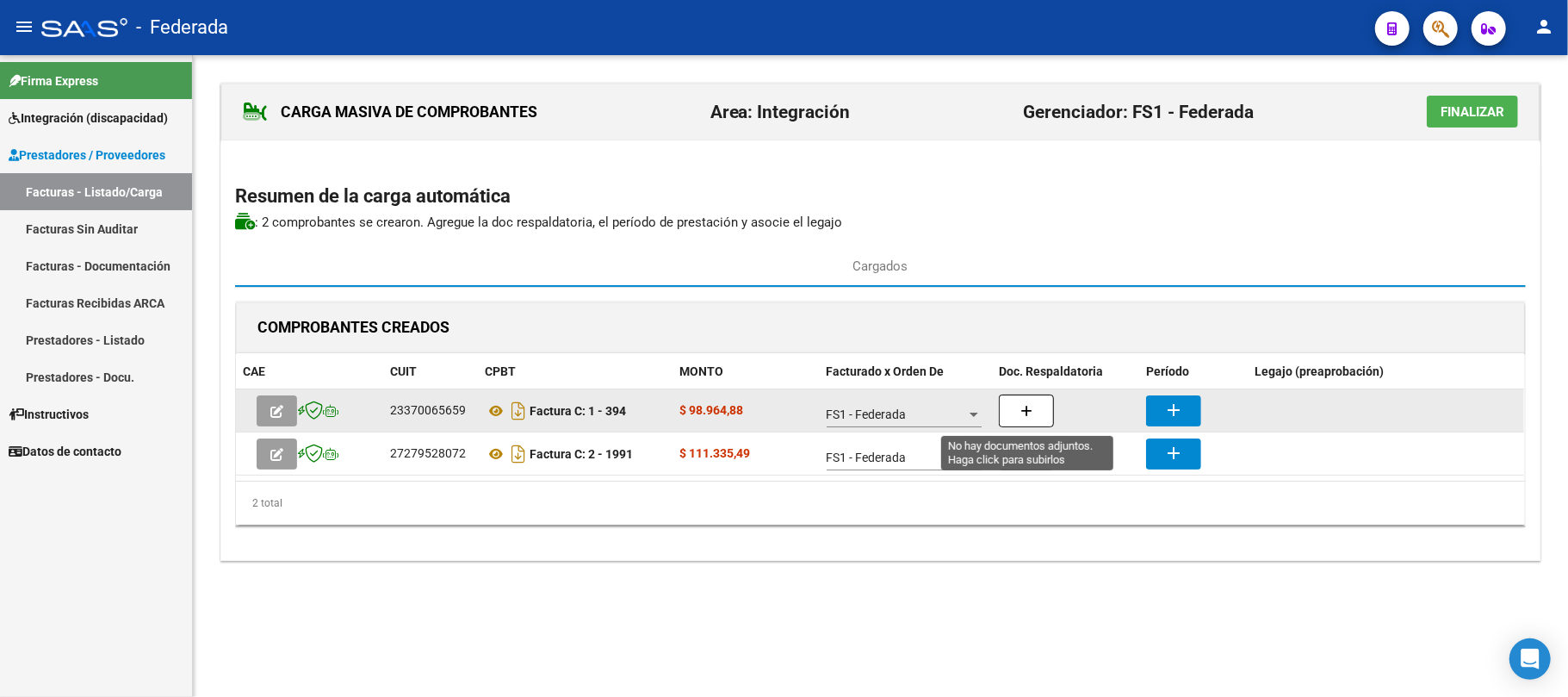
click at [1027, 408] on icon "button" at bounding box center [1026, 412] width 12 height 13
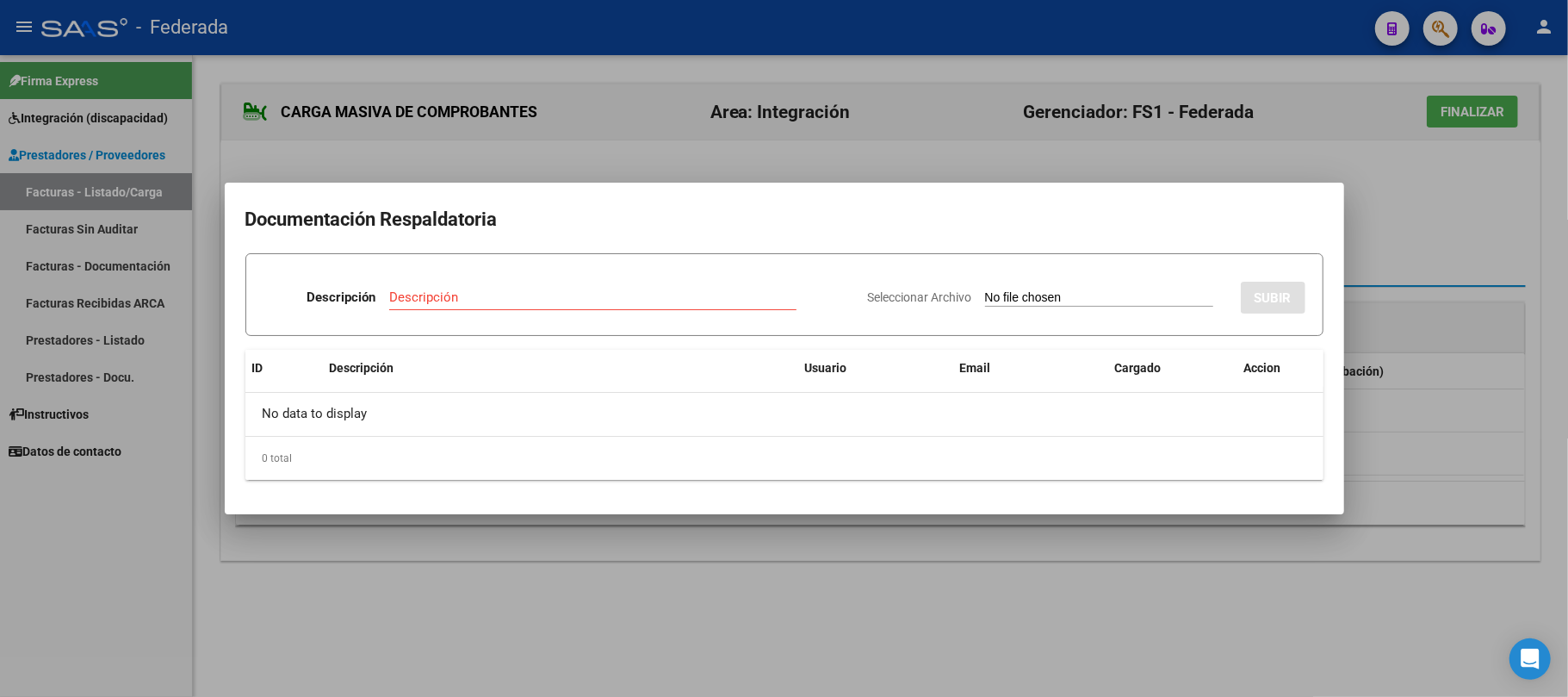
click at [1042, 297] on input "Seleccionar Archivo" at bounding box center [1098, 298] width 228 height 16
type input "C:\fakepath\PSC ASIST.pdf"
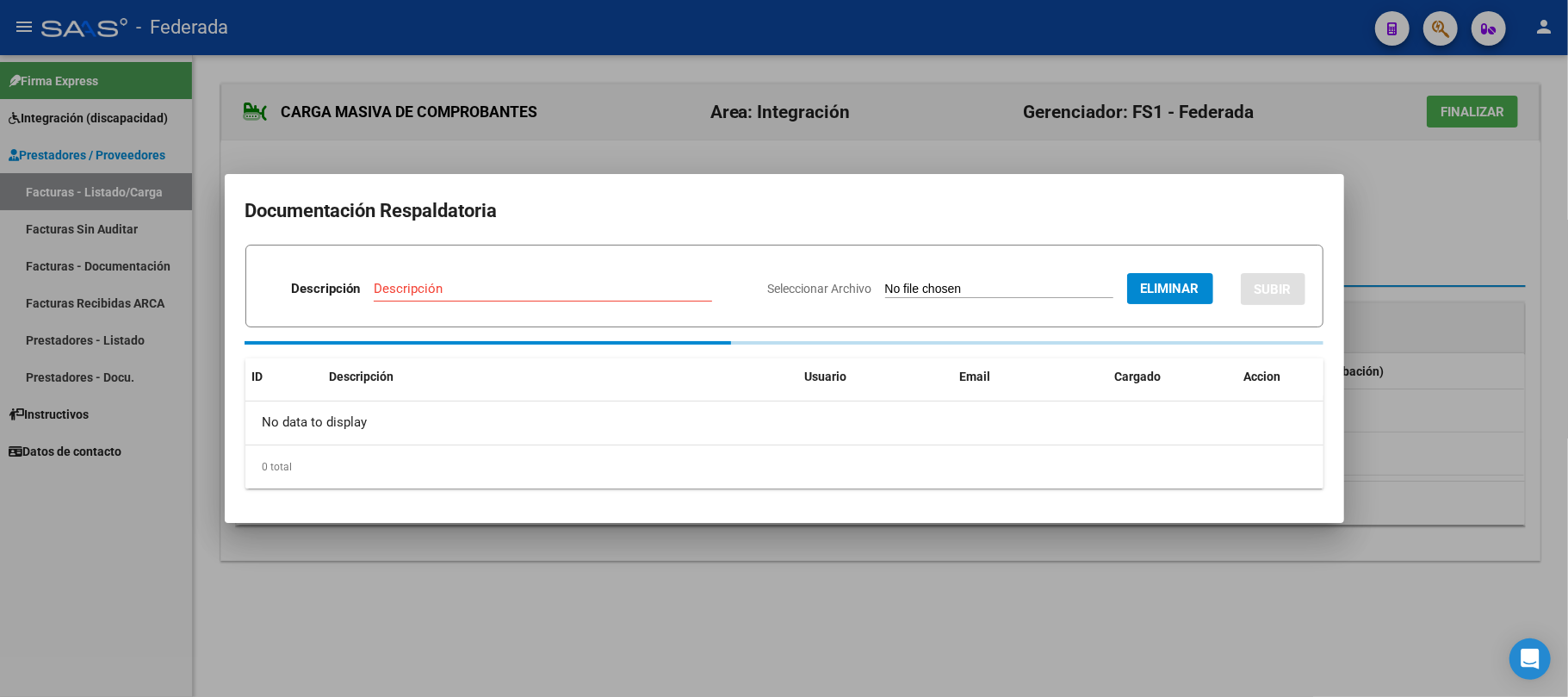
click at [586, 294] on input "Descripción" at bounding box center [543, 288] width 339 height 15
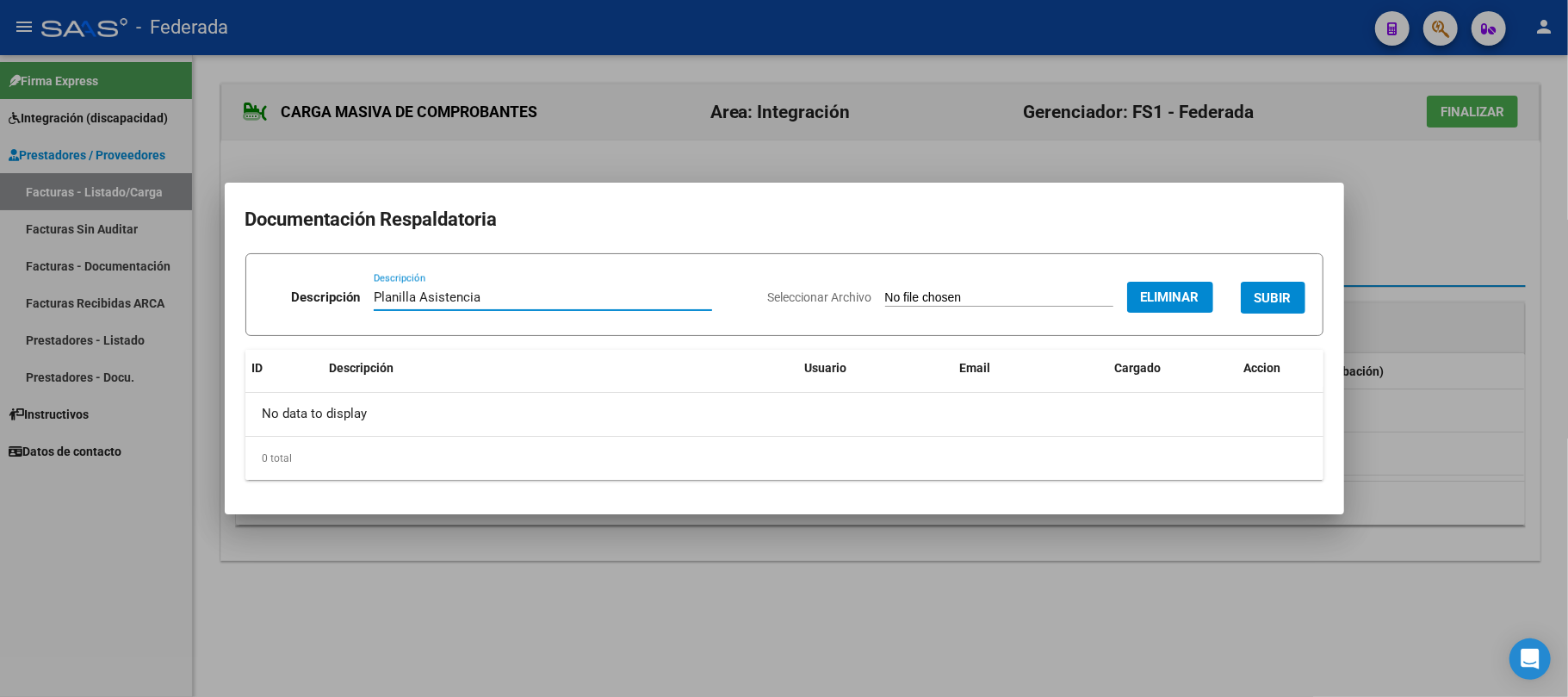
drag, startPoint x: 586, startPoint y: 294, endPoint x: 364, endPoint y: 291, distance: 222.0
click at [364, 291] on div "Descripción Planilla Asistencia Descripción" at bounding box center [509, 301] width 491 height 52
type input "Planilla Asistencia"
click at [1256, 298] on span "SUBIR" at bounding box center [1273, 298] width 37 height 15
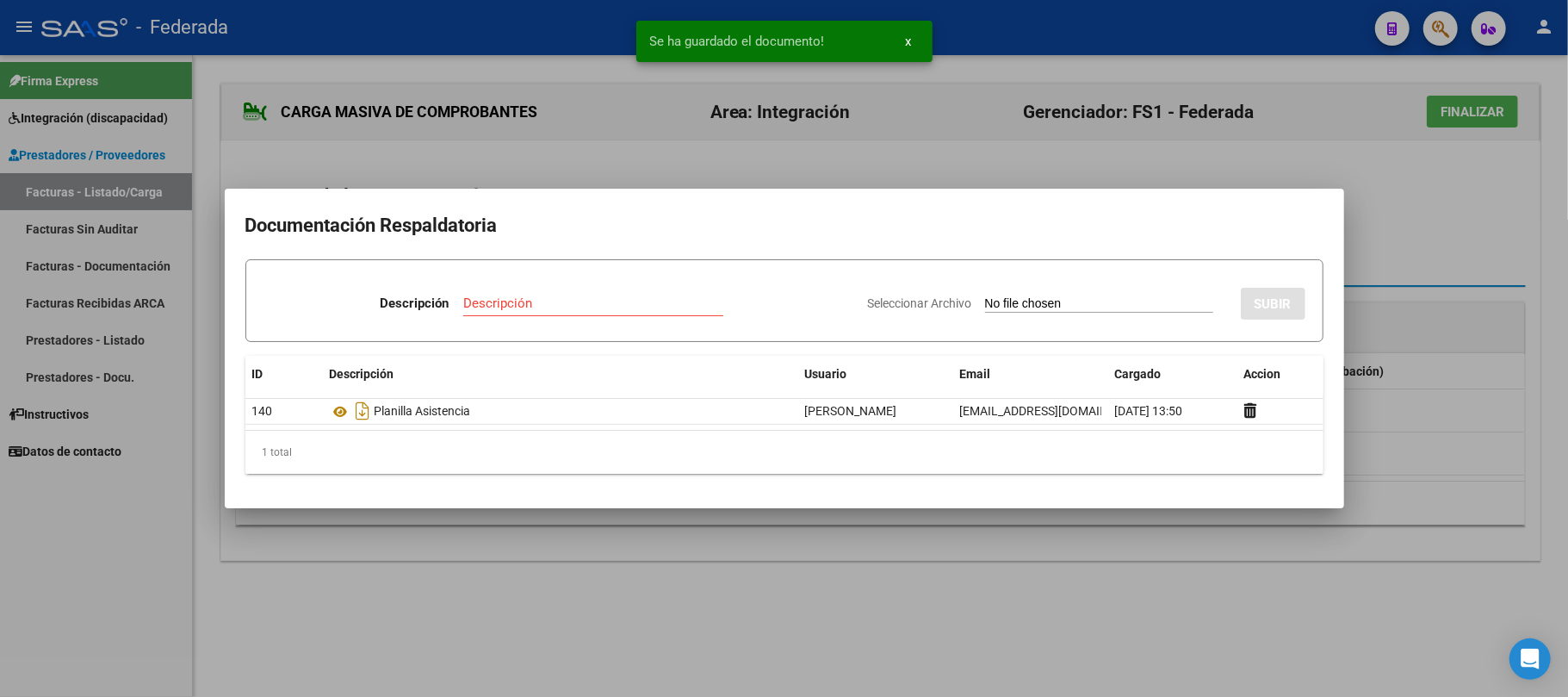
click at [1442, 180] on div at bounding box center [784, 348] width 1568 height 697
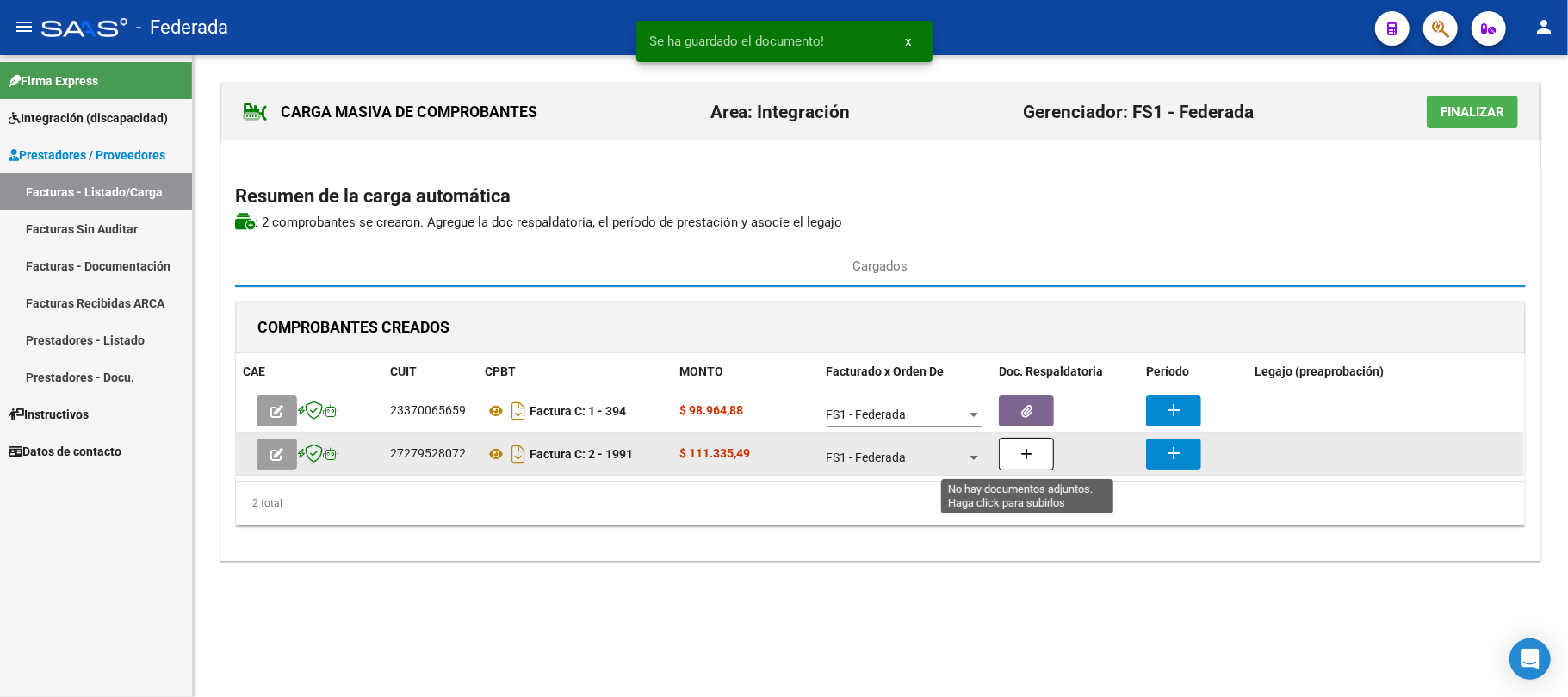
click at [1014, 454] on button "button" at bounding box center [1027, 454] width 55 height 32
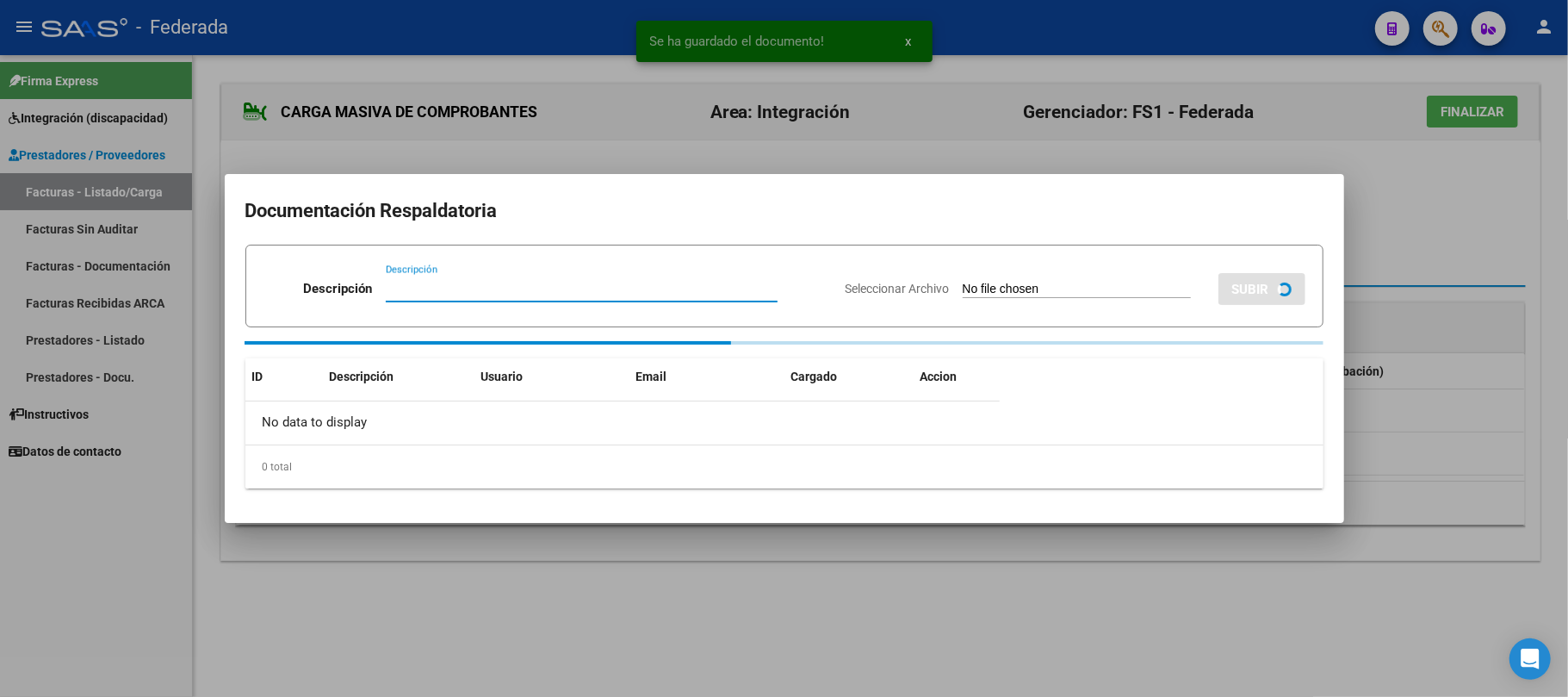
paste input "Planilla Asistencia"
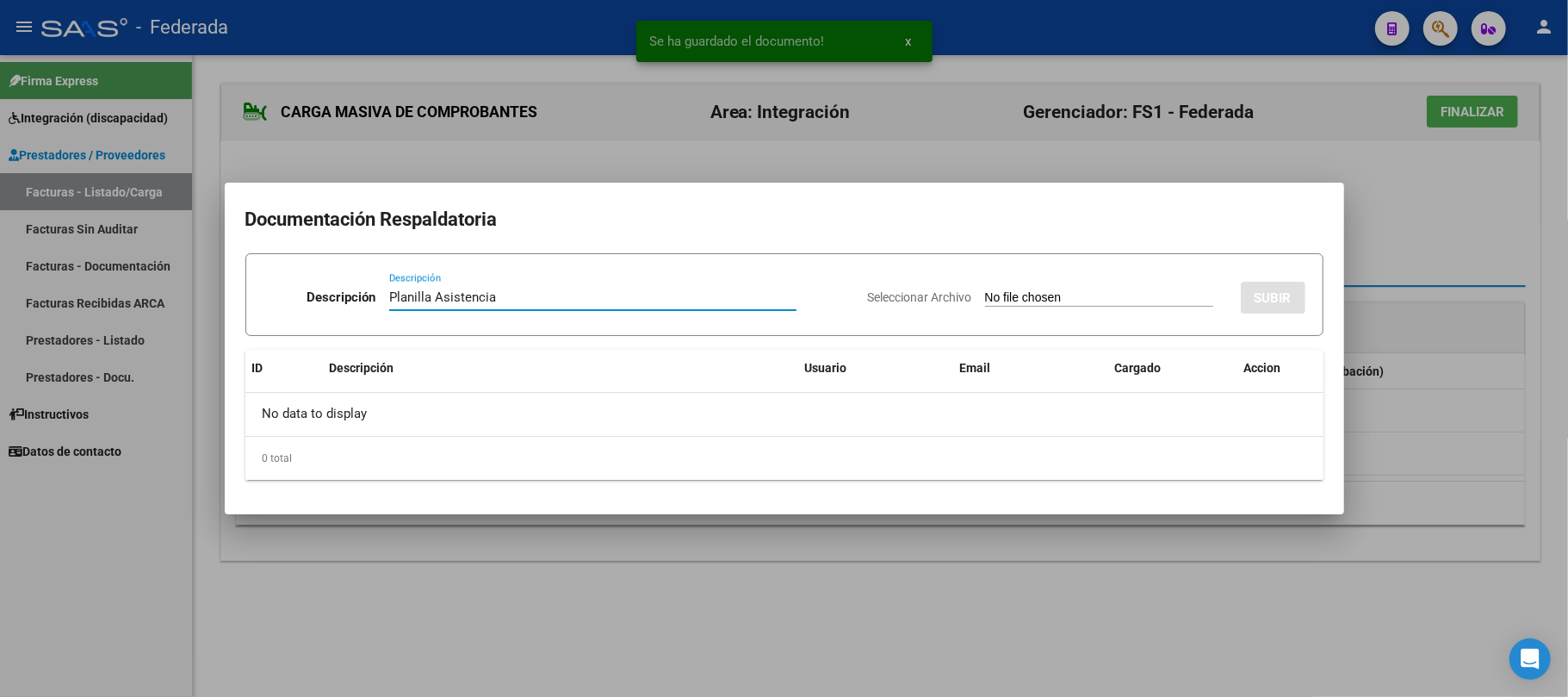
type input "Planilla Asistencia"
click at [1068, 294] on input "Seleccionar Archivo" at bounding box center [1098, 298] width 228 height 16
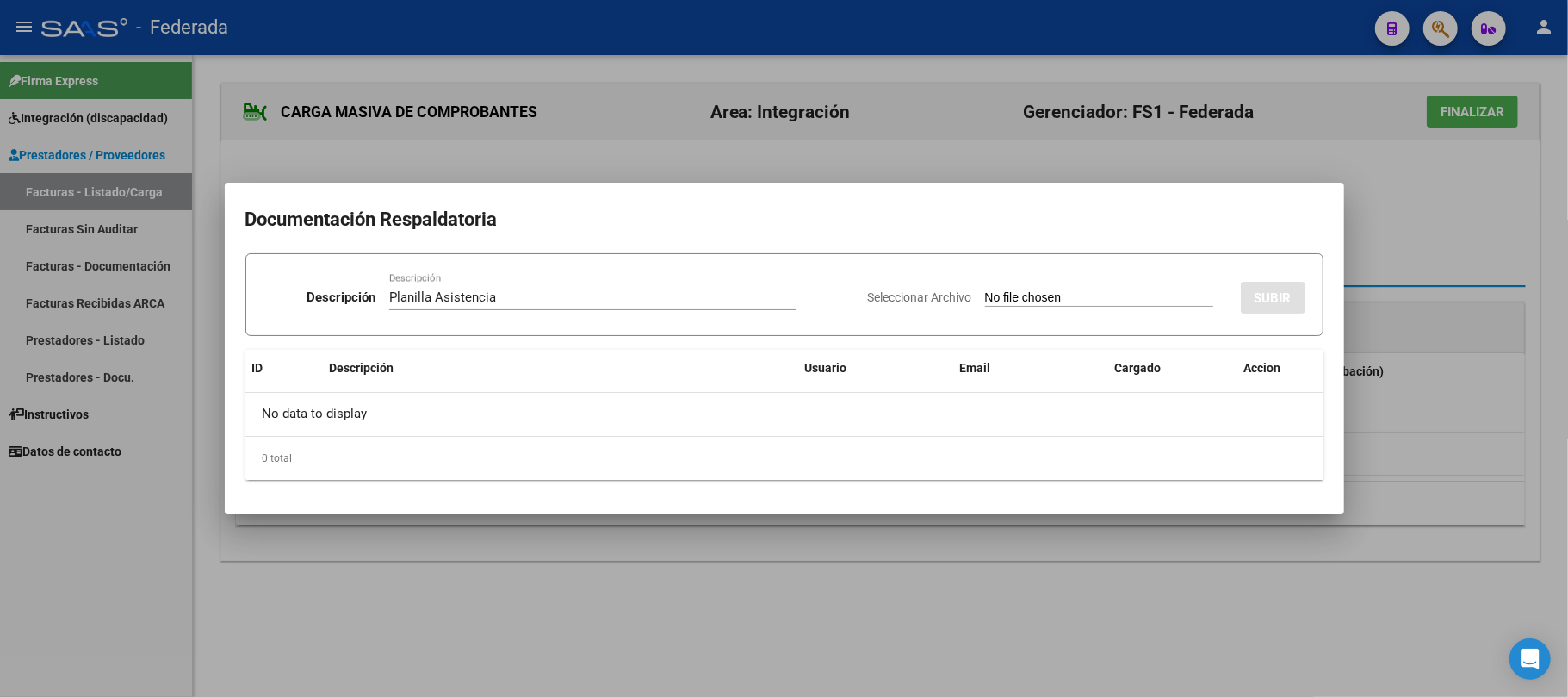
type input "C:\fakepath\TO ASIST.pdf"
click at [1261, 302] on span "SUBIR" at bounding box center [1273, 298] width 37 height 15
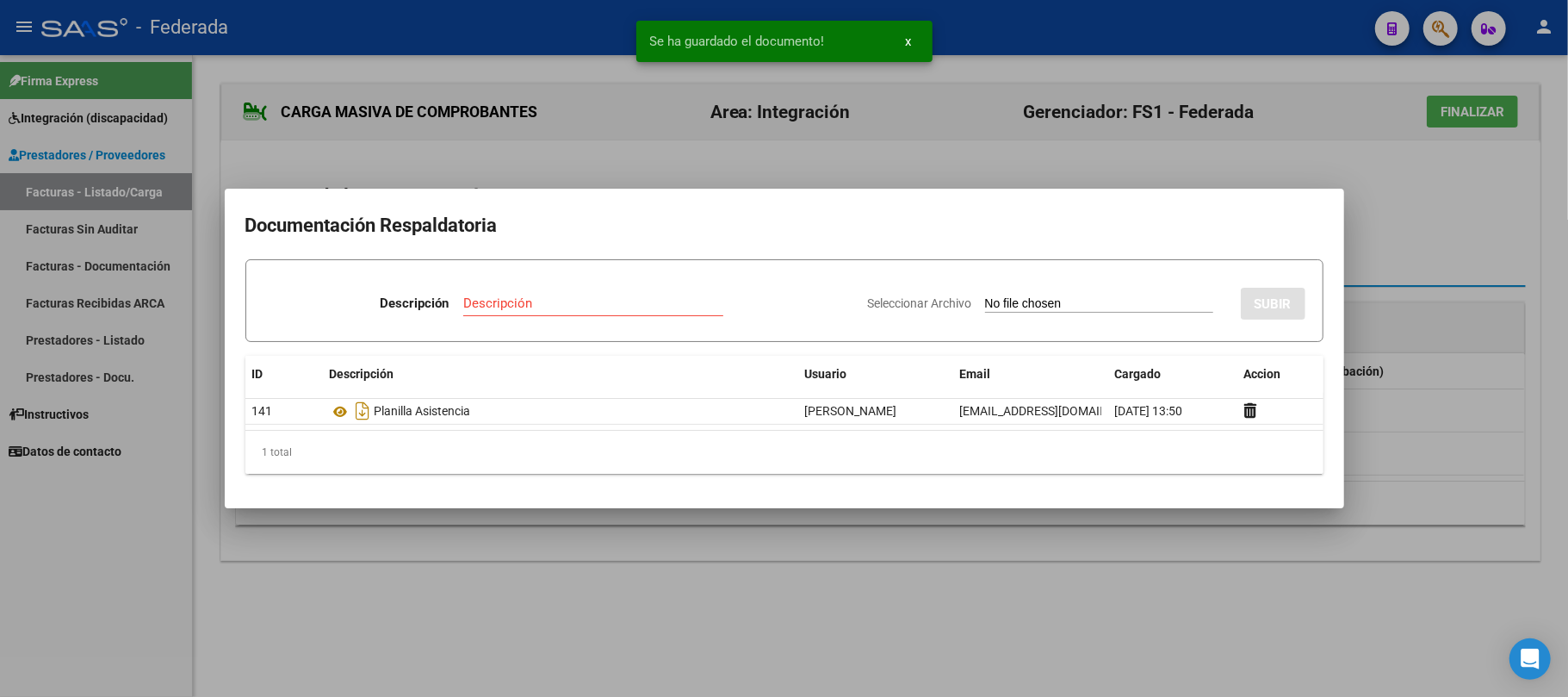
click at [1385, 238] on div at bounding box center [784, 348] width 1568 height 697
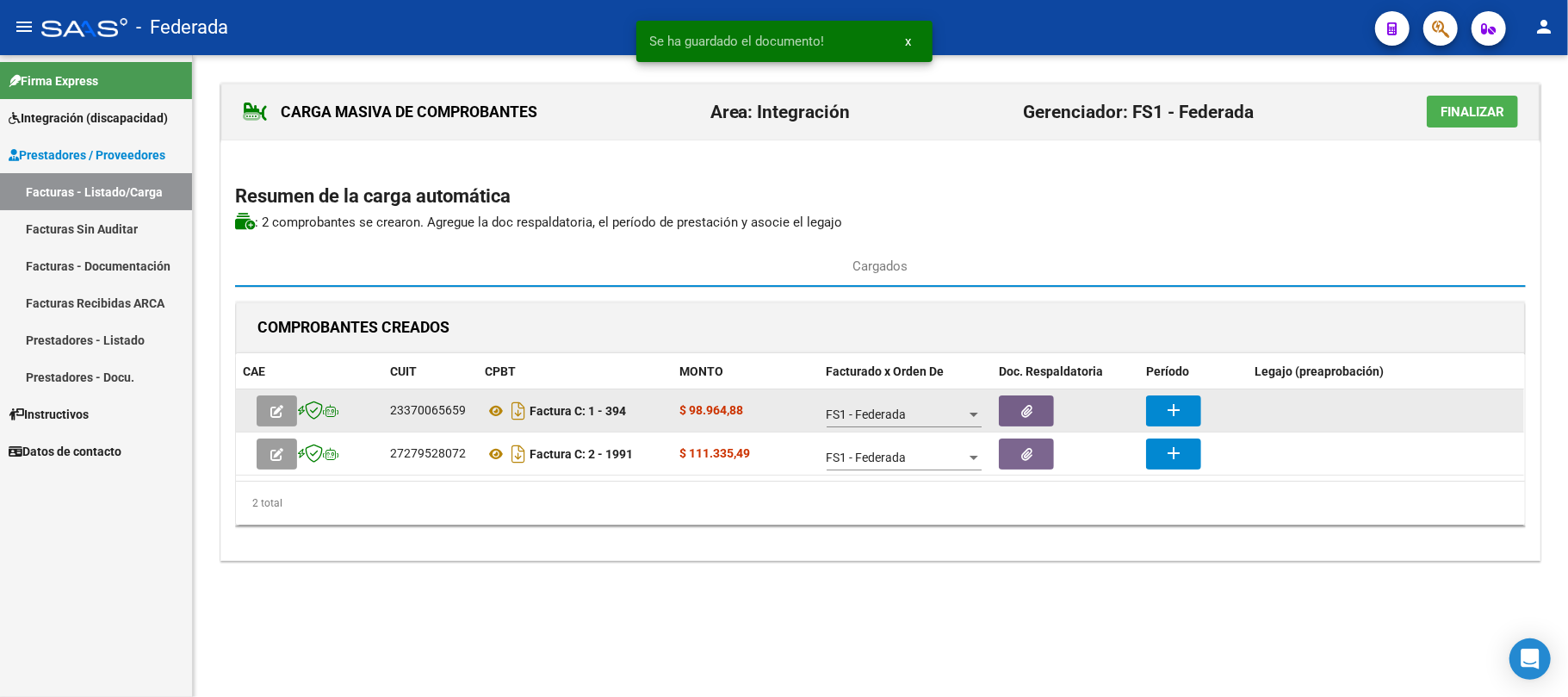
click at [1183, 411] on mat-icon "add" at bounding box center [1174, 411] width 21 height 21
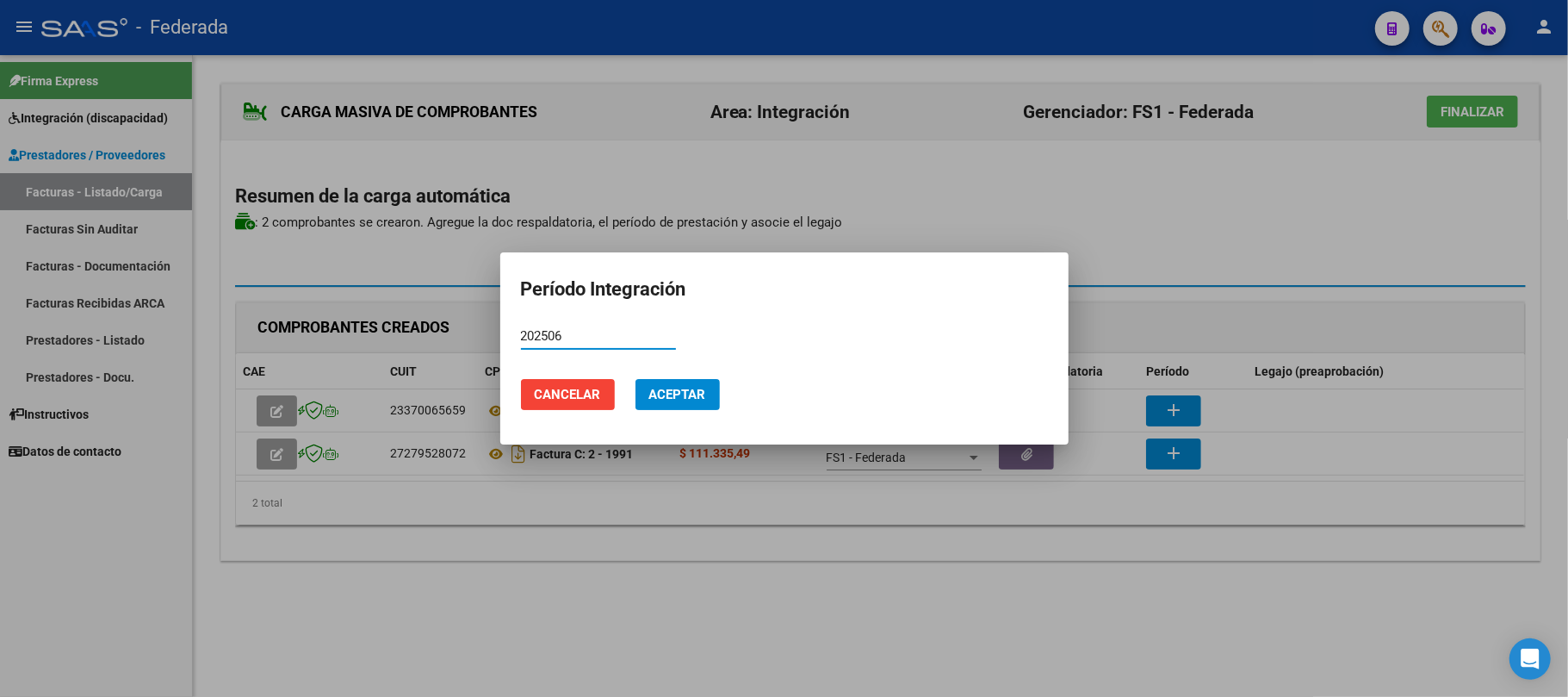
click at [525, 336] on input "202506" at bounding box center [598, 336] width 155 height 15
type input "202506"
click at [704, 401] on span "Aceptar" at bounding box center [678, 394] width 57 height 15
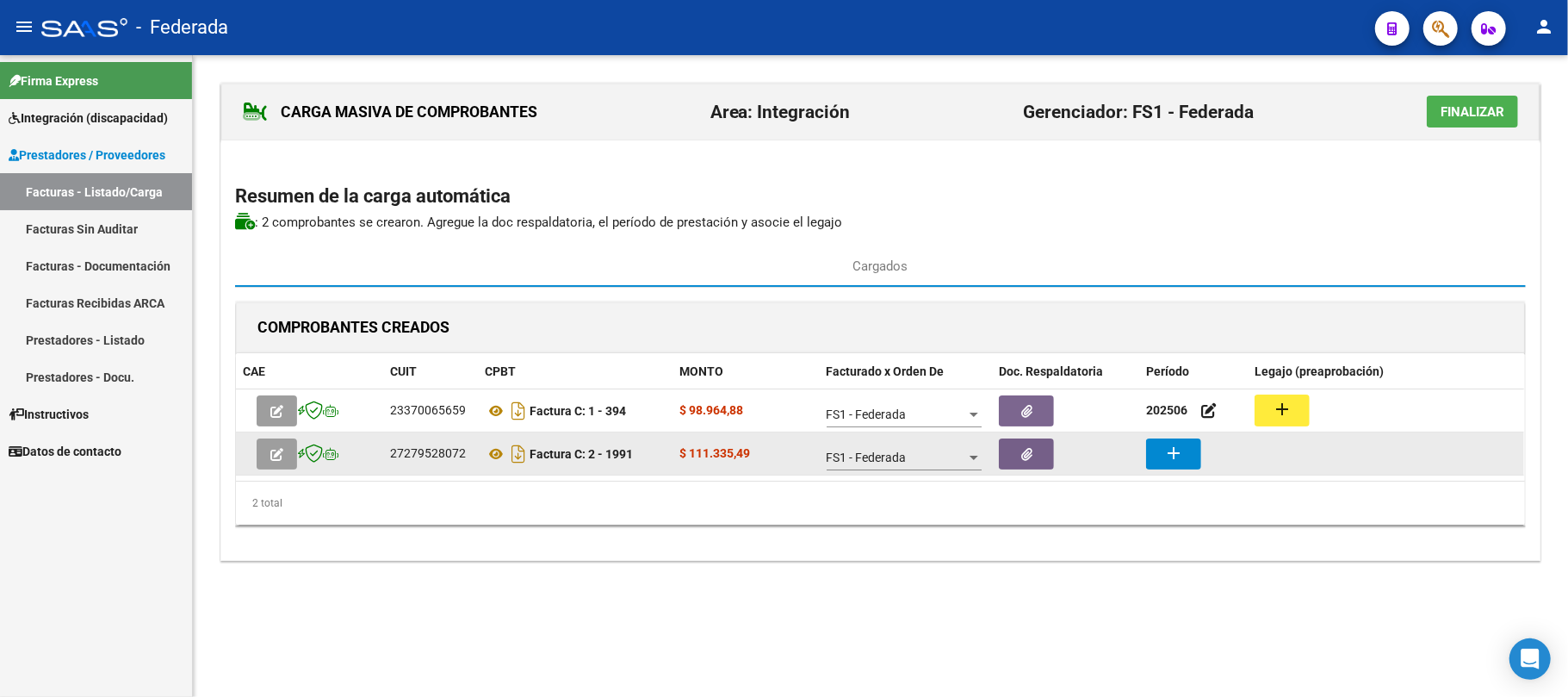
click at [1193, 454] on button "add" at bounding box center [1174, 454] width 55 height 31
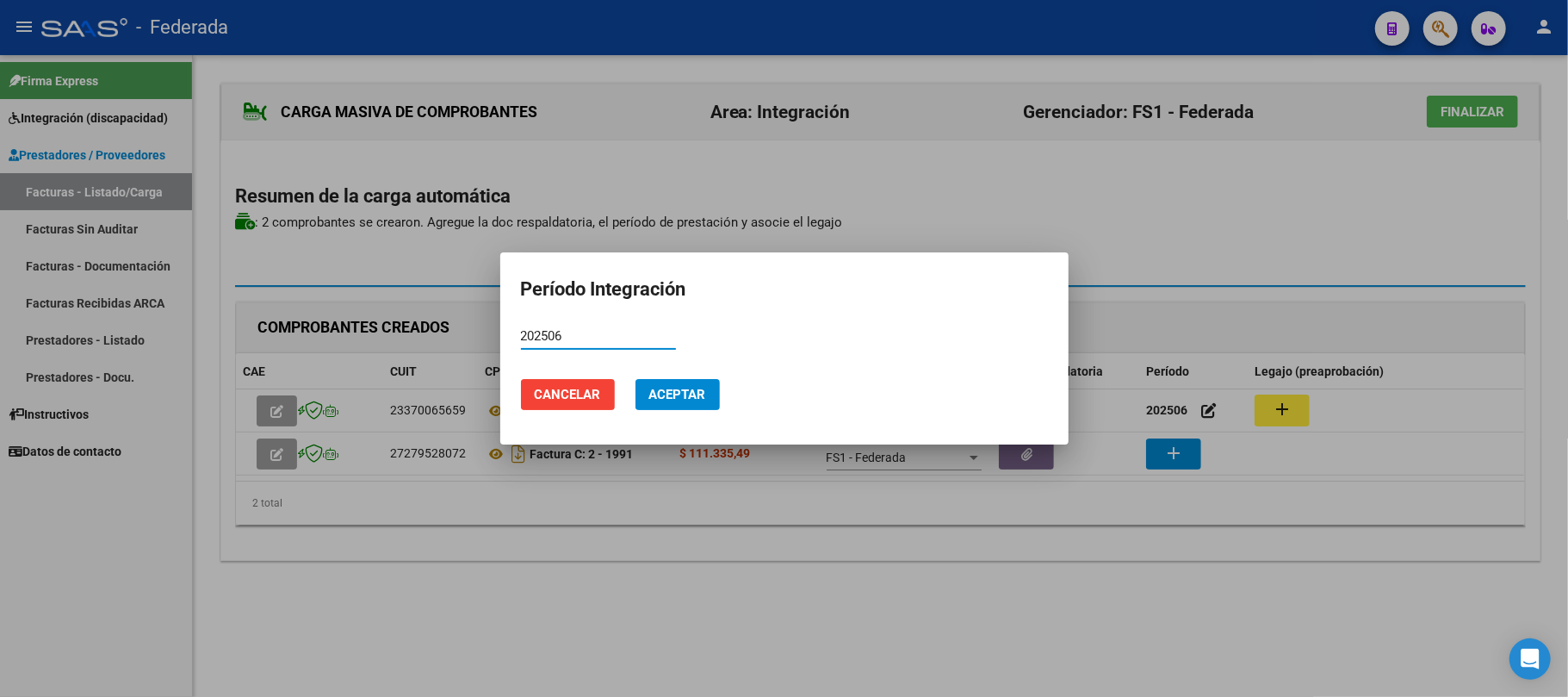
type input "202506"
click at [674, 396] on span "Aceptar" at bounding box center [678, 394] width 57 height 15
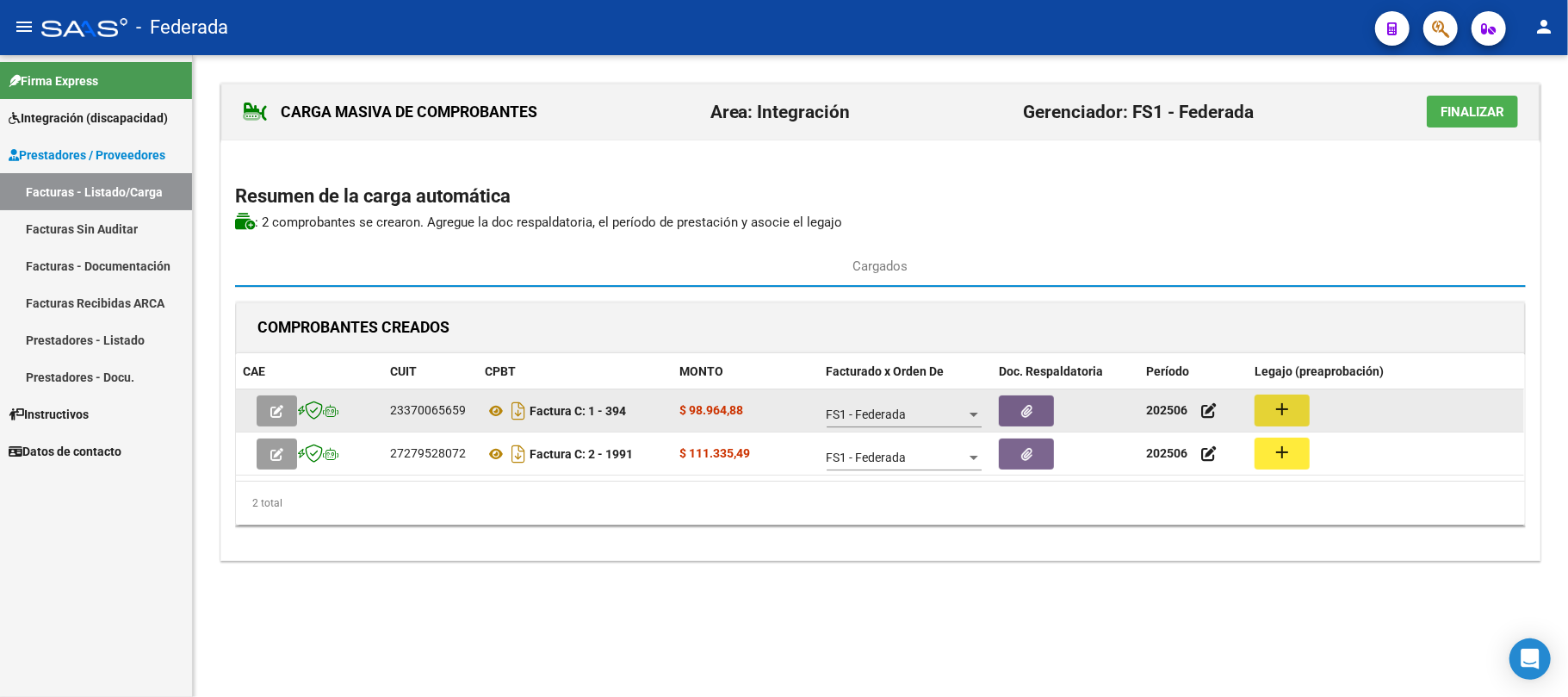
click at [1282, 417] on mat-icon "add" at bounding box center [1283, 410] width 21 height 21
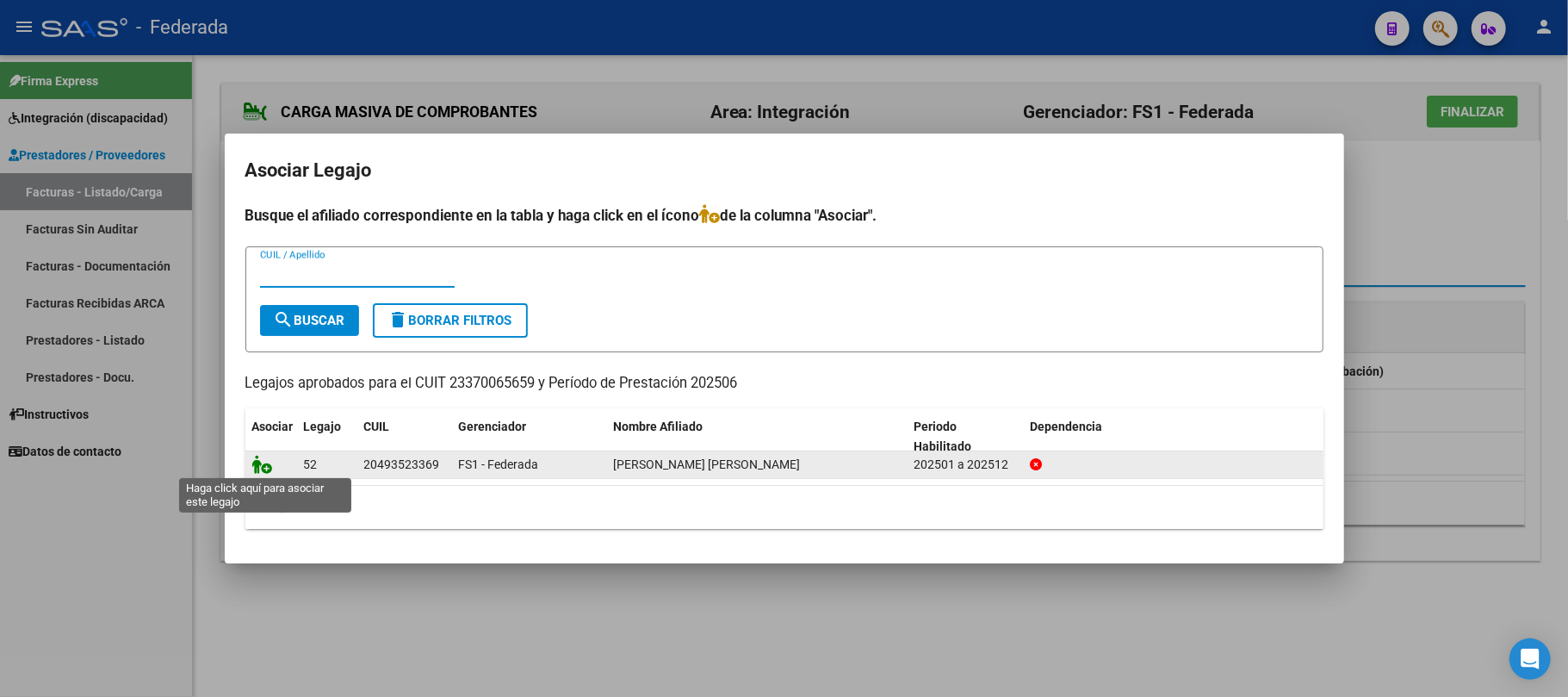
click at [259, 460] on icon at bounding box center [262, 464] width 21 height 19
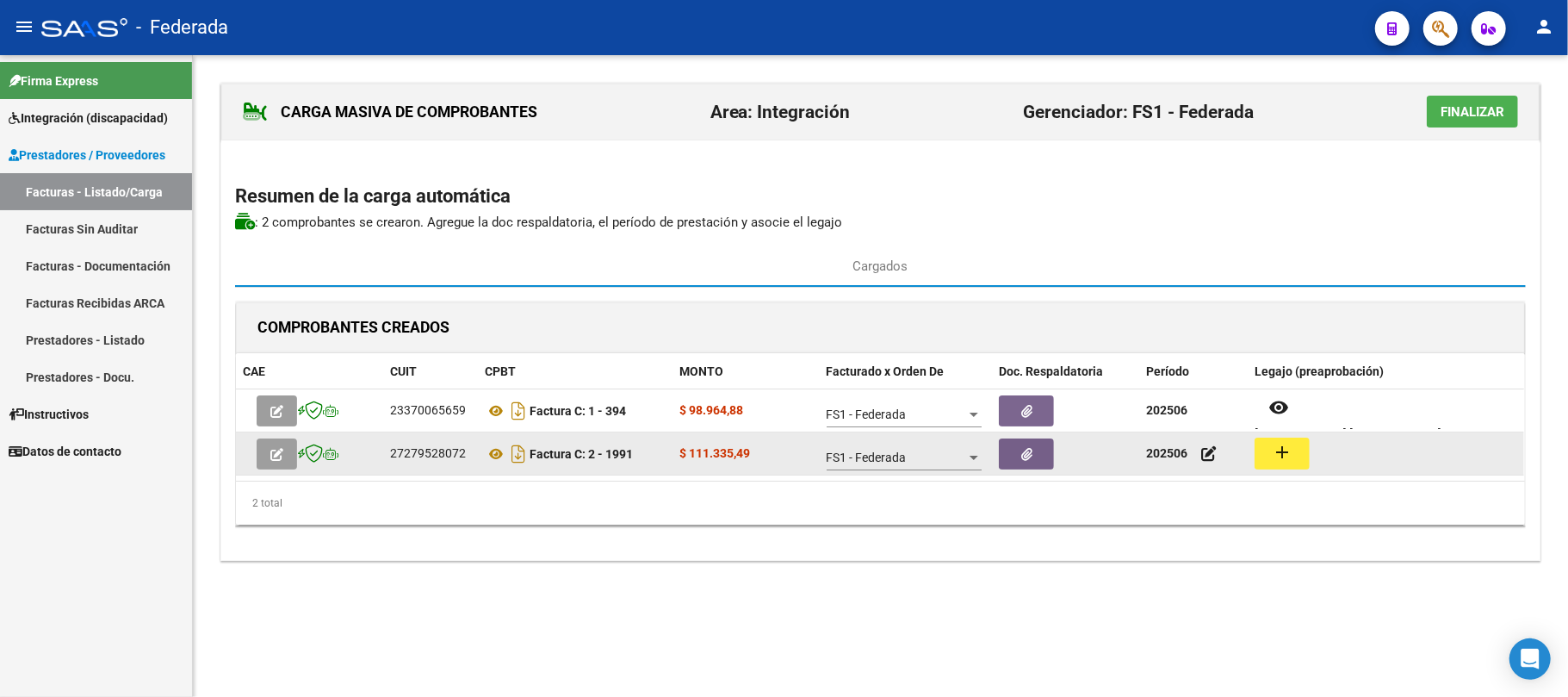
click at [1272, 452] on mat-icon "add" at bounding box center [1283, 453] width 21 height 21
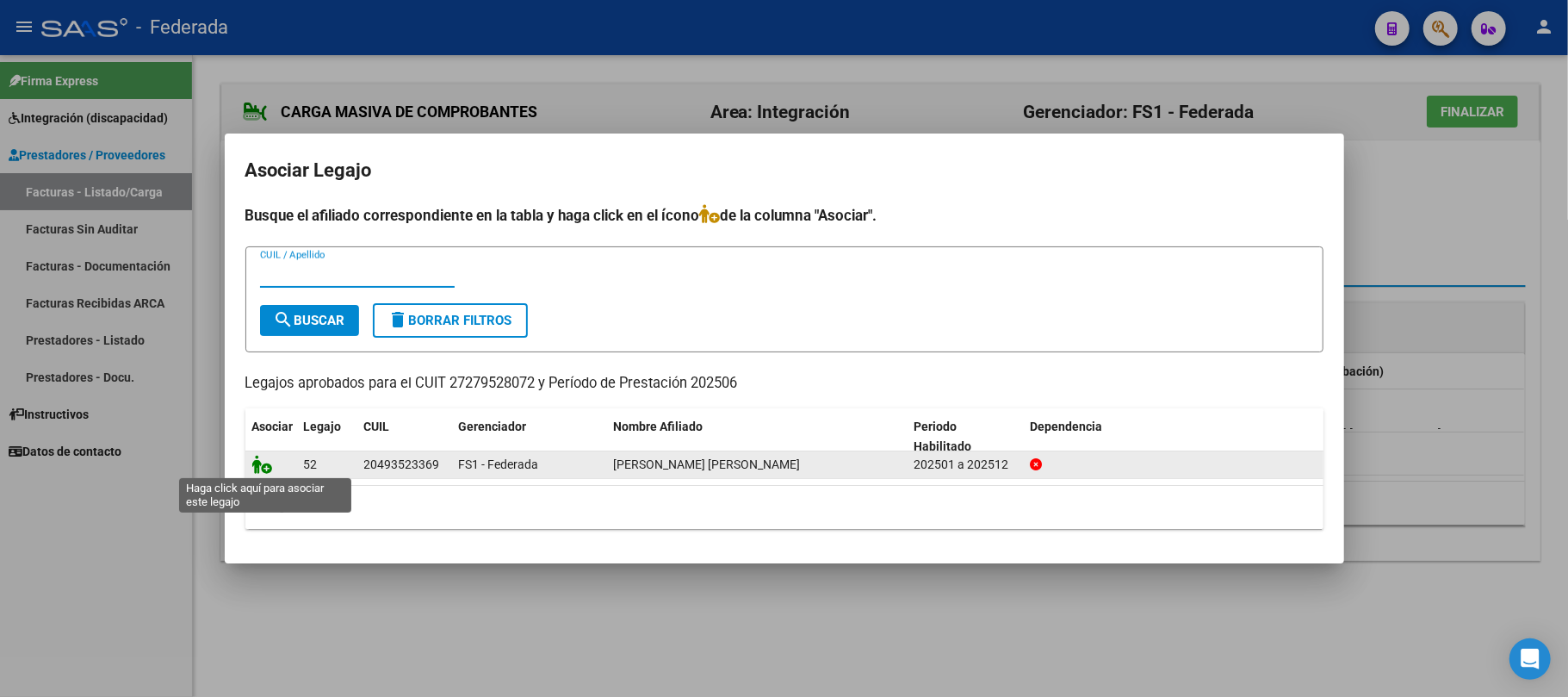
click at [267, 462] on icon at bounding box center [262, 464] width 21 height 19
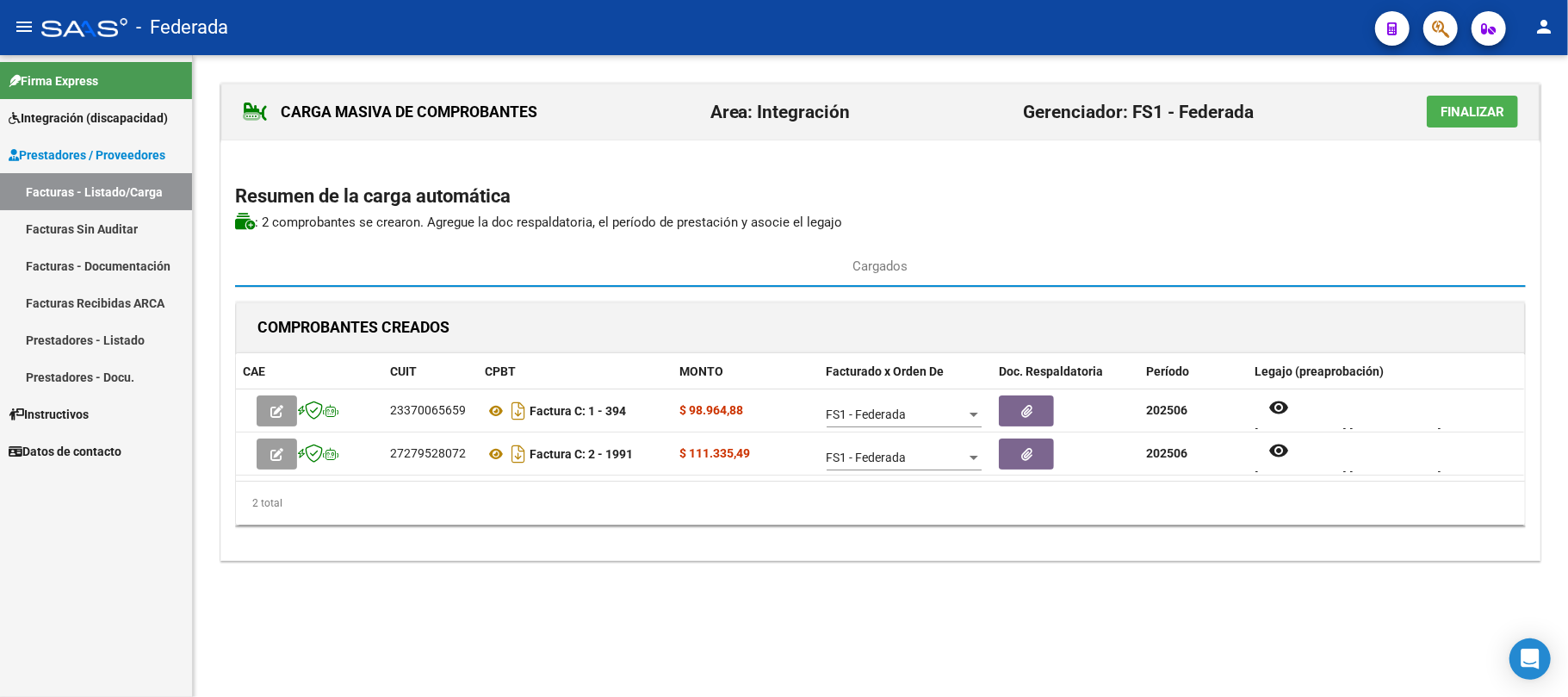
click at [1286, 235] on div "CARGA MASIVA DE COMPROBANTES Area: Integración Gerenciador: FS1 - Federada Fina…" at bounding box center [880, 322] width 1320 height 478
click at [1455, 105] on span "Finalizar" at bounding box center [1473, 112] width 64 height 15
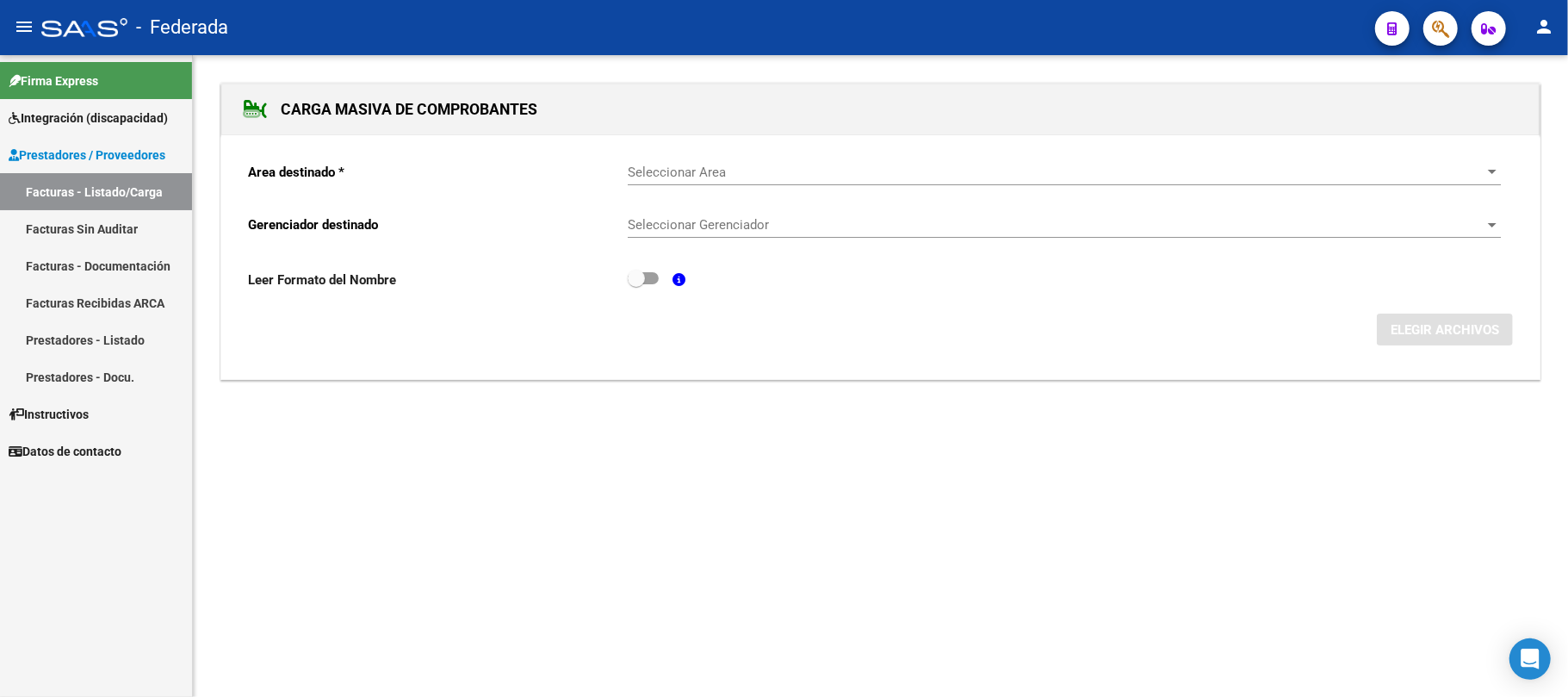
click at [132, 182] on link "Facturas - Listado/Carga" at bounding box center [95, 191] width 192 height 37
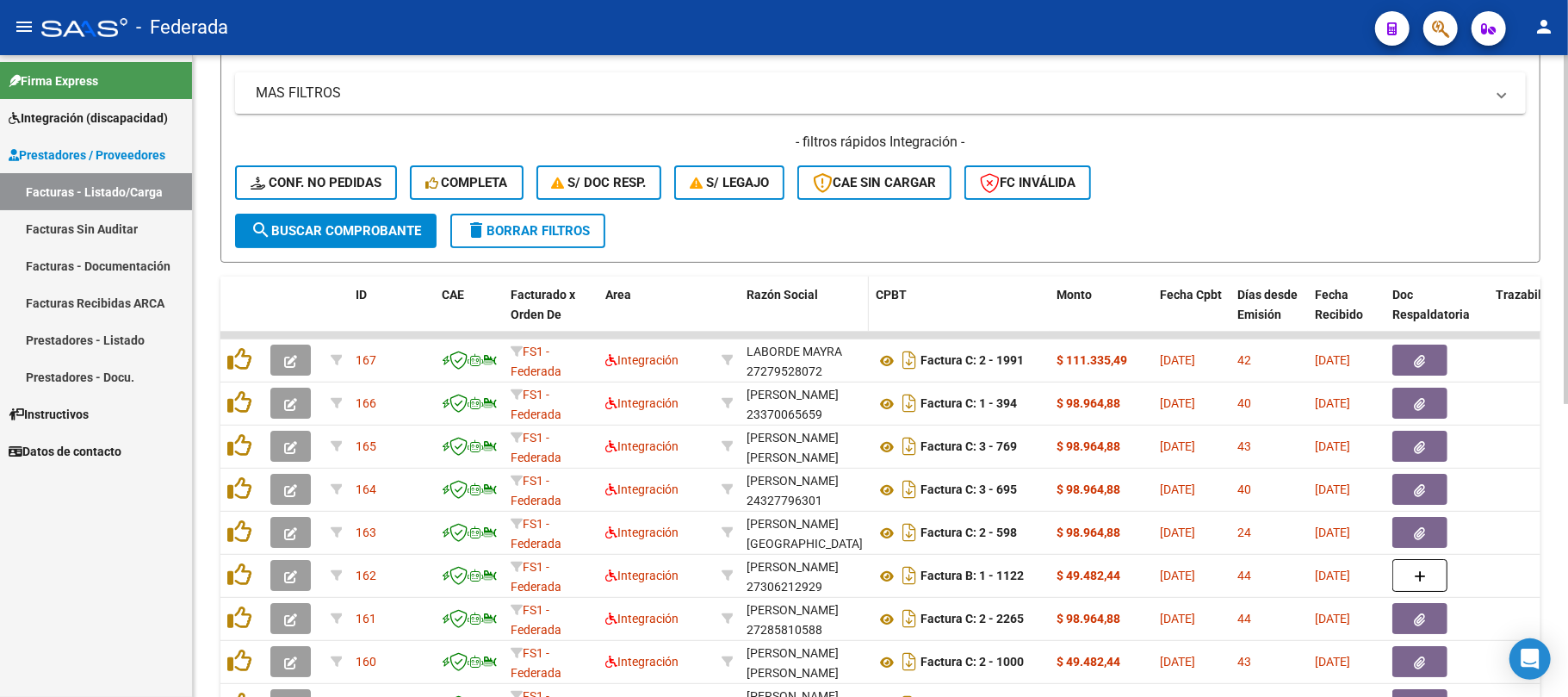
scroll to position [459, 0]
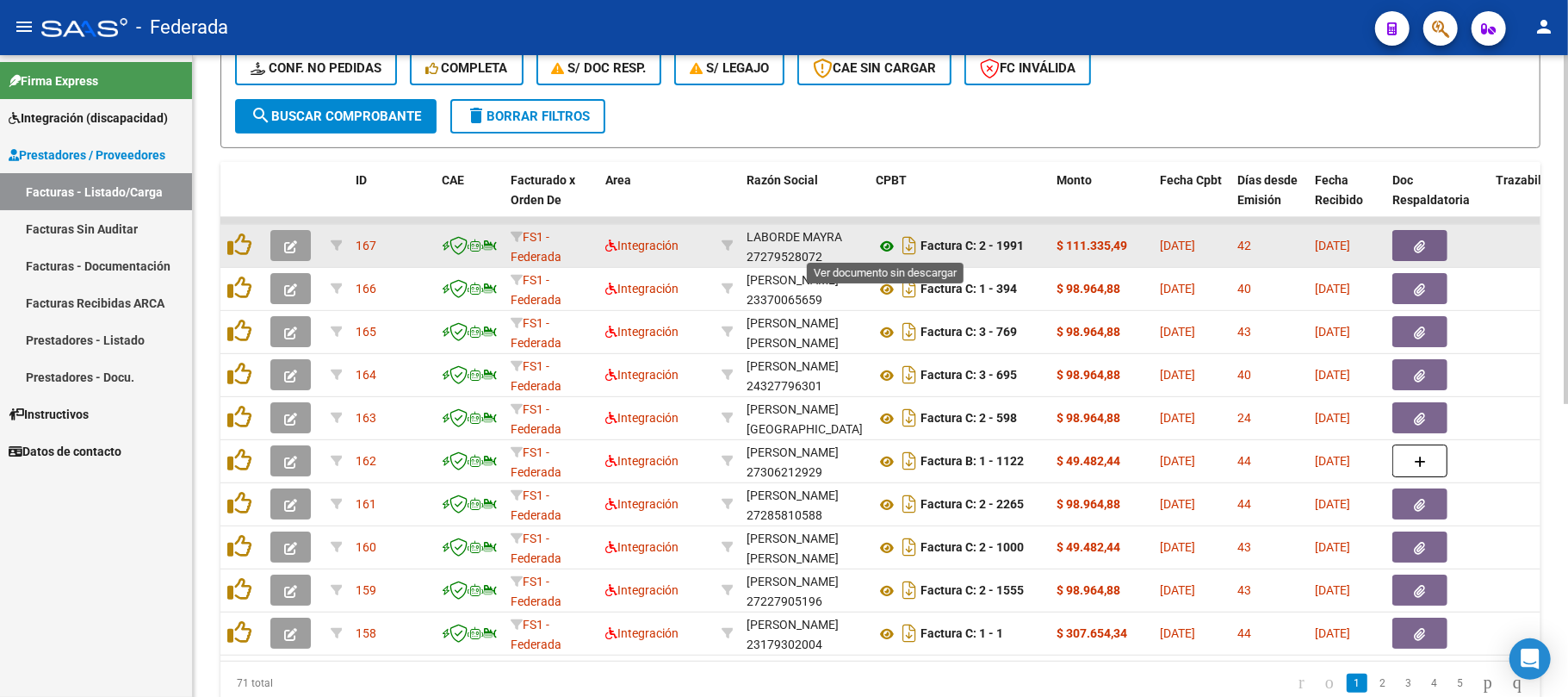
click at [886, 244] on icon at bounding box center [887, 246] width 22 height 21
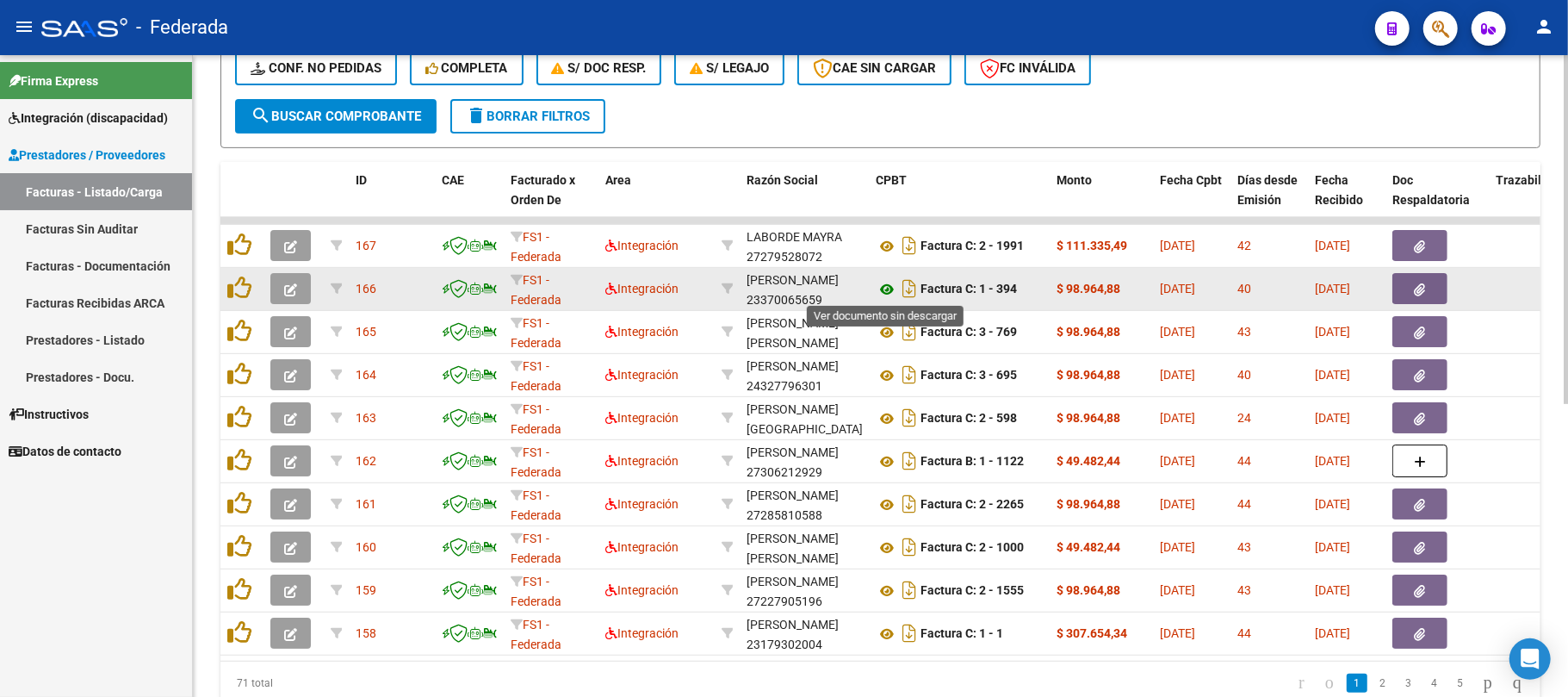
click at [886, 289] on icon at bounding box center [887, 289] width 22 height 21
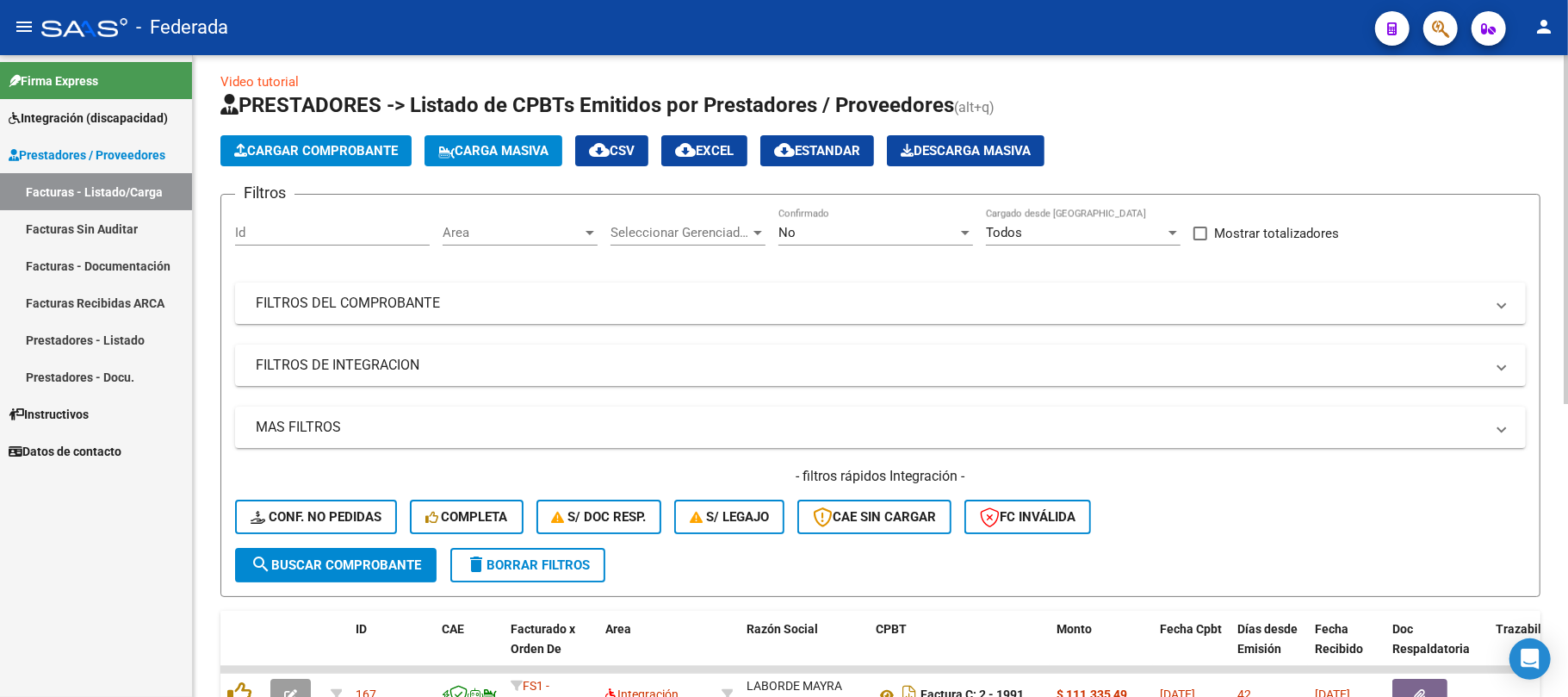
scroll to position [0, 0]
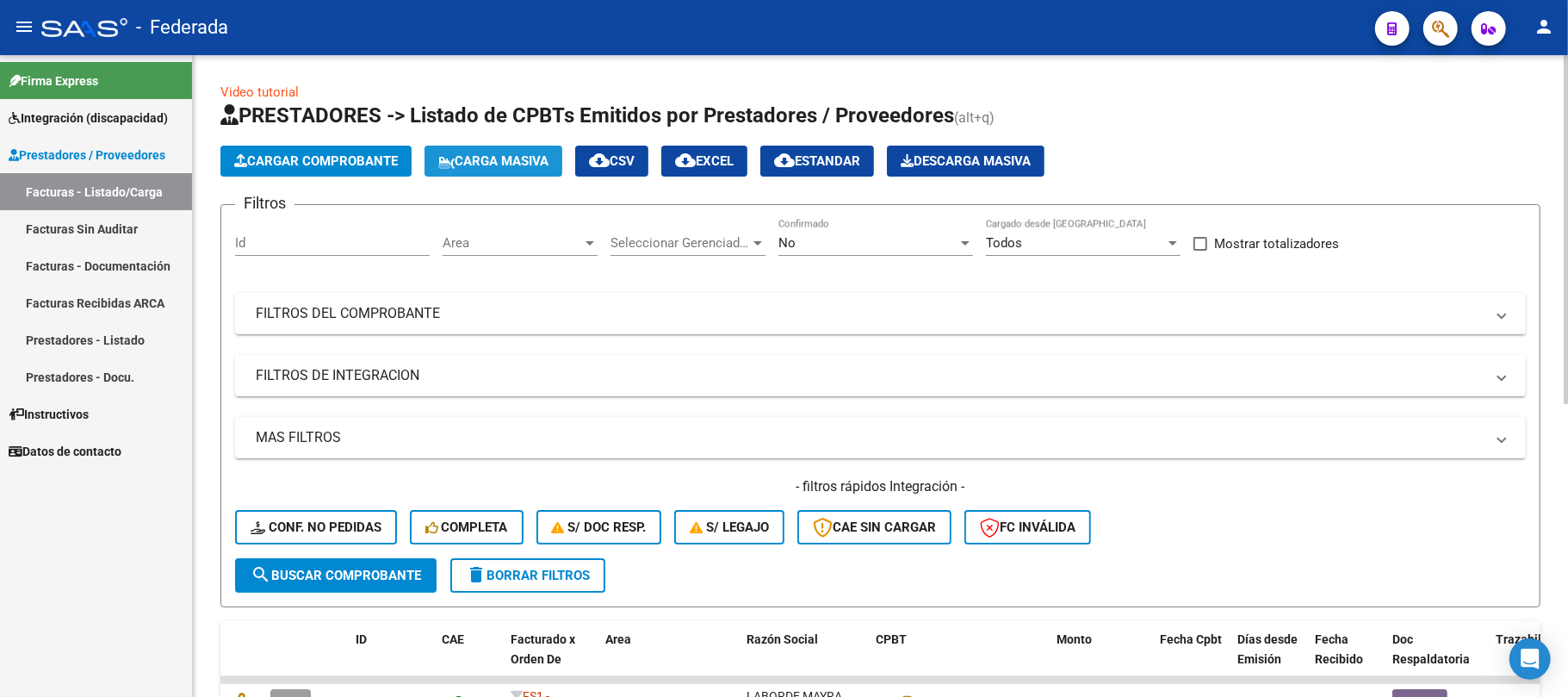
click at [491, 165] on span "Carga Masiva" at bounding box center [492, 161] width 110 height 15
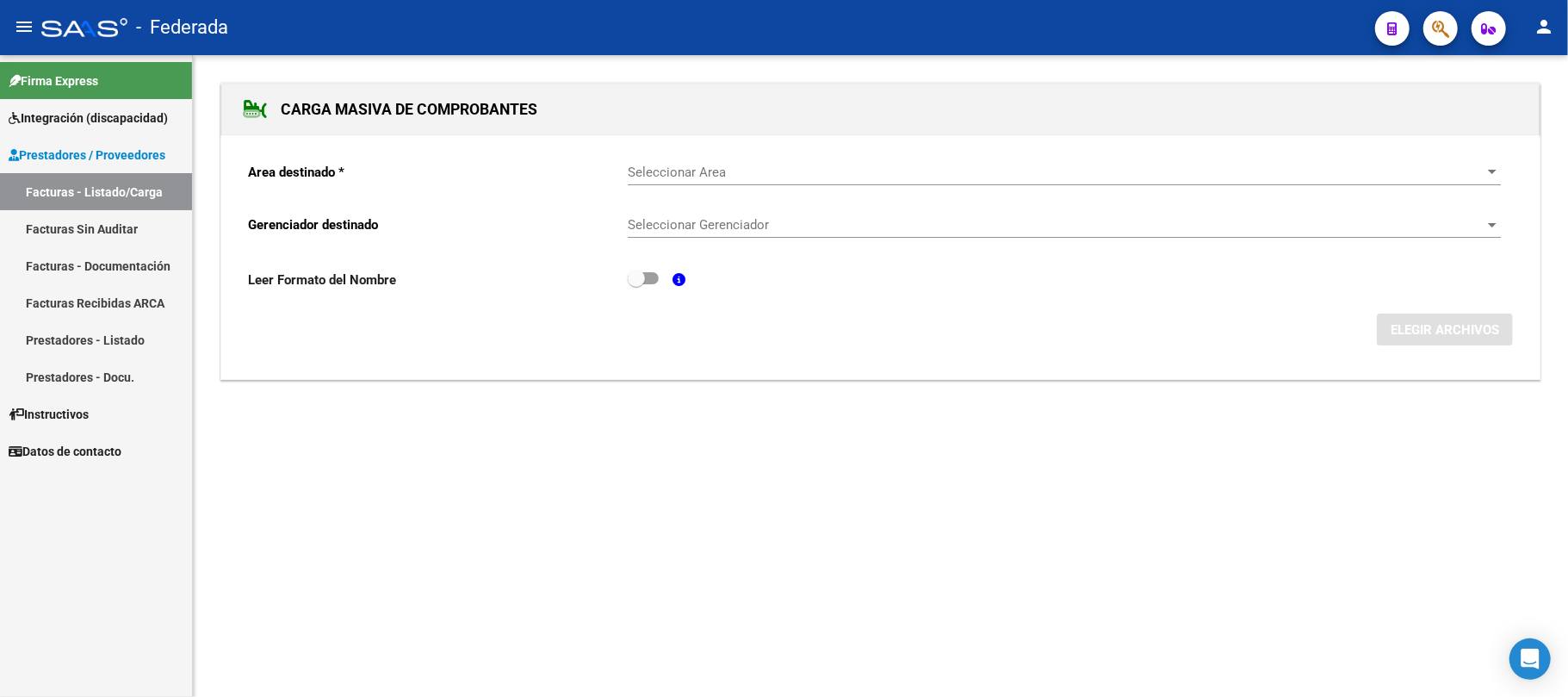
click at [682, 180] on div "Seleccionar Area Seleccionar Area" at bounding box center [1064, 166] width 873 height 37
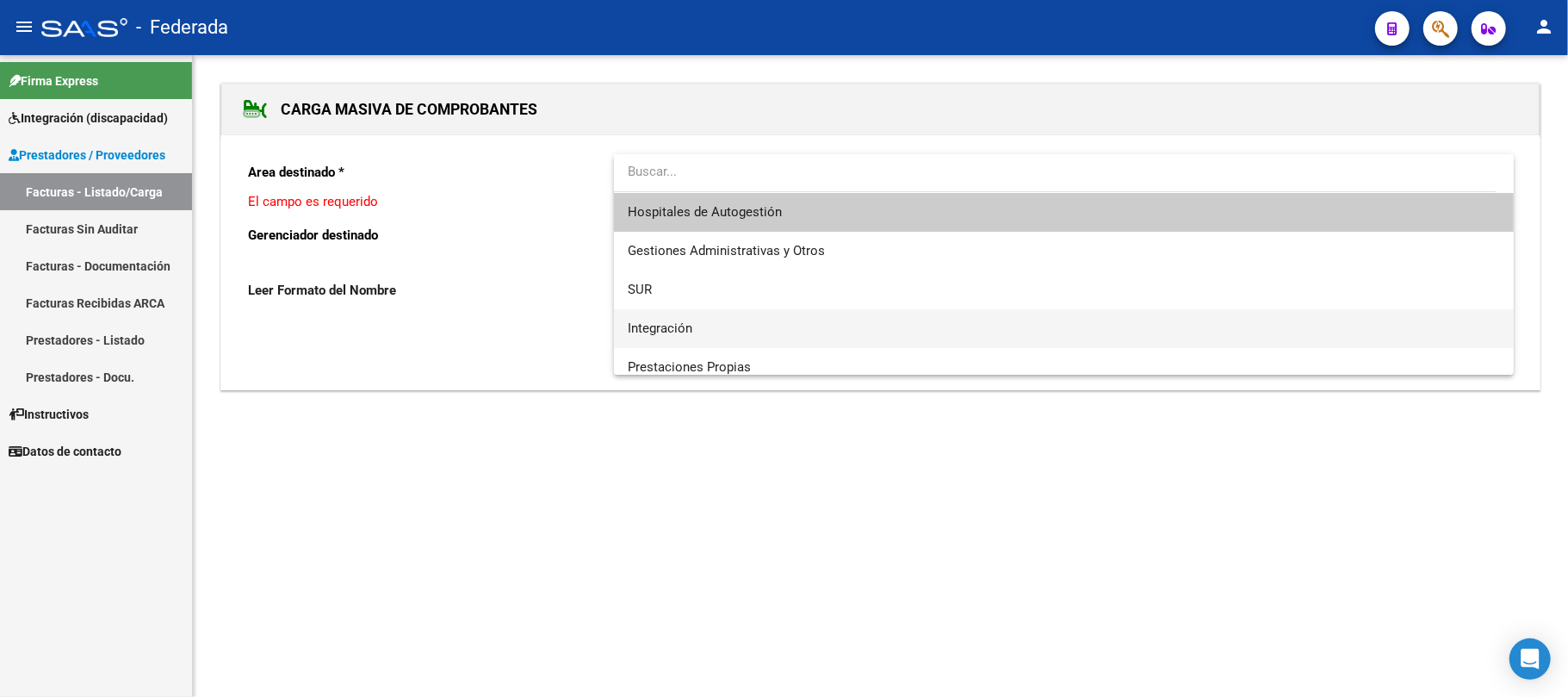
click at [679, 318] on span "Integración" at bounding box center [1064, 328] width 872 height 39
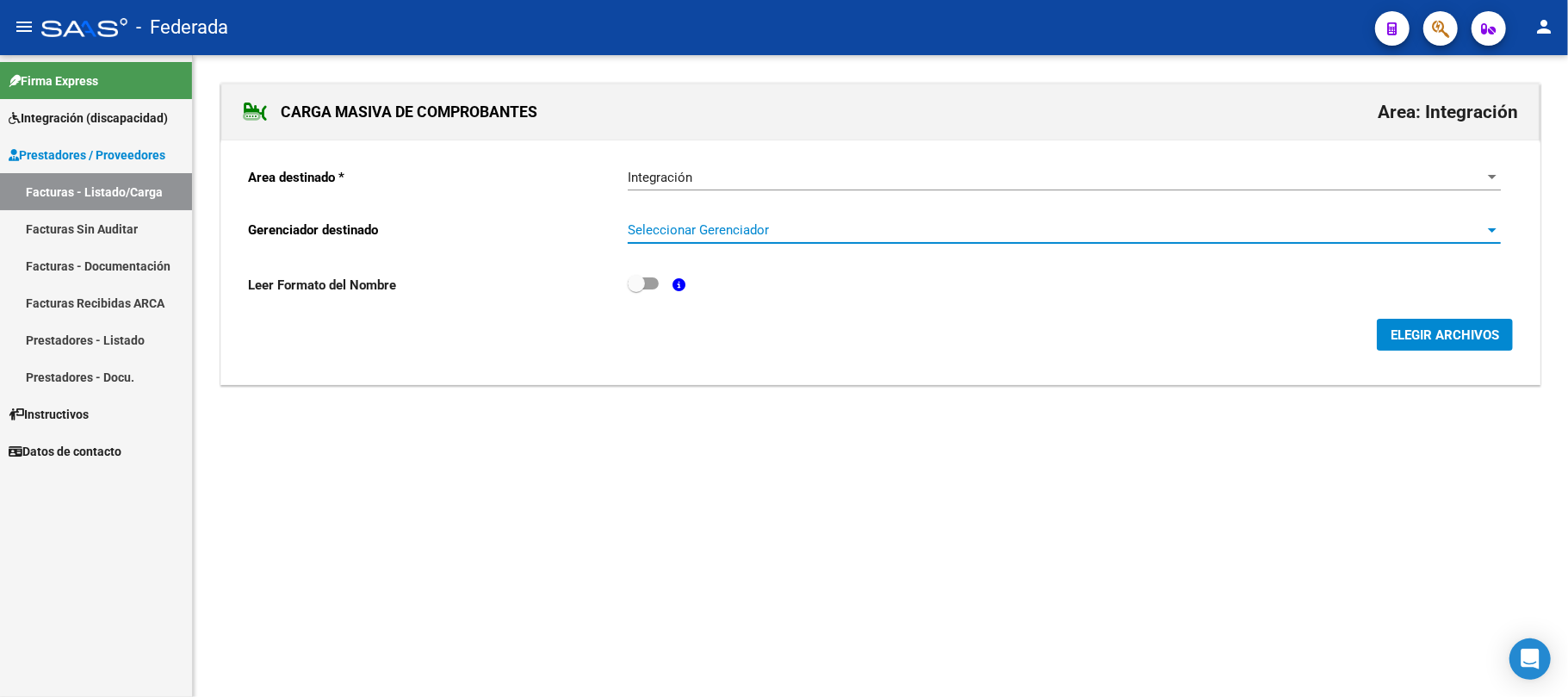
click at [698, 232] on span "Seleccionar Gerenciador" at bounding box center [1056, 230] width 858 height 15
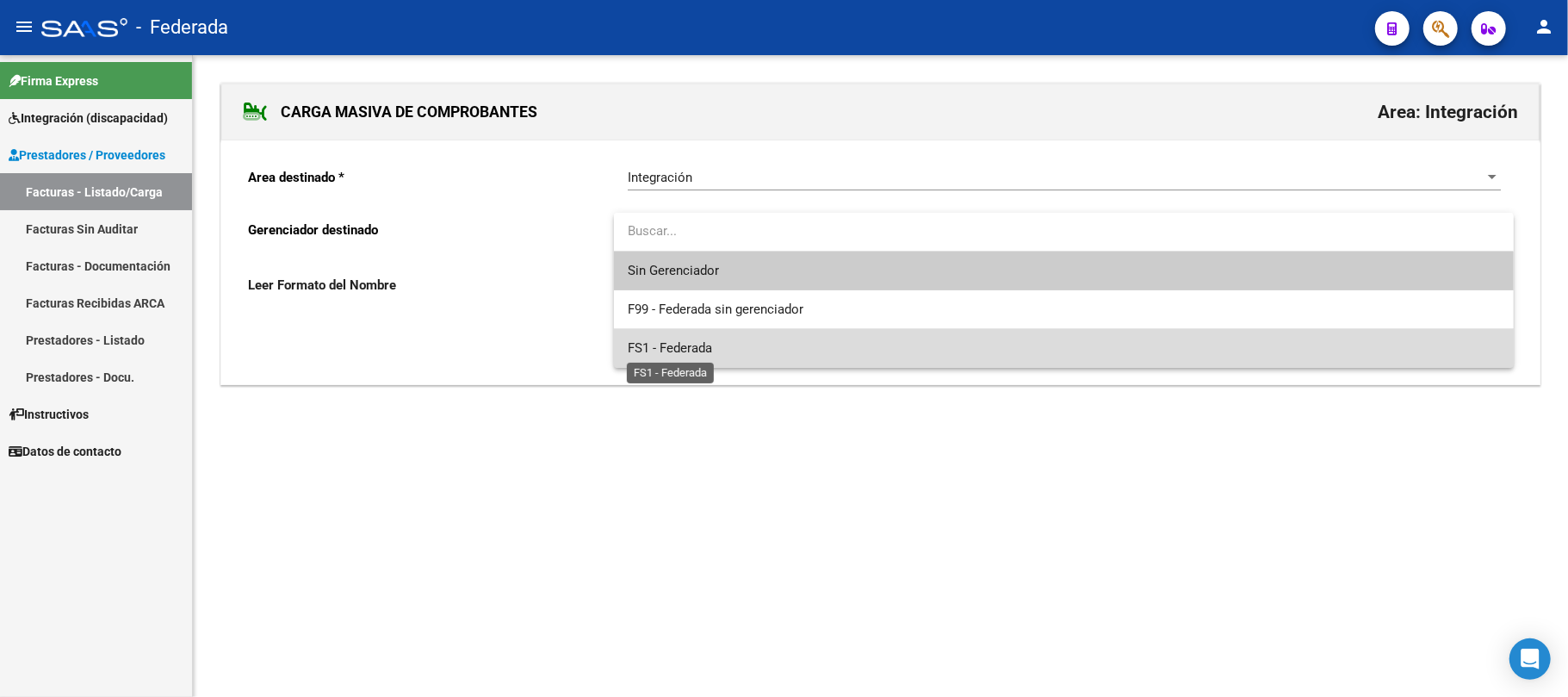
click at [693, 340] on span "FS1 - Federada" at bounding box center [670, 348] width 84 height 15
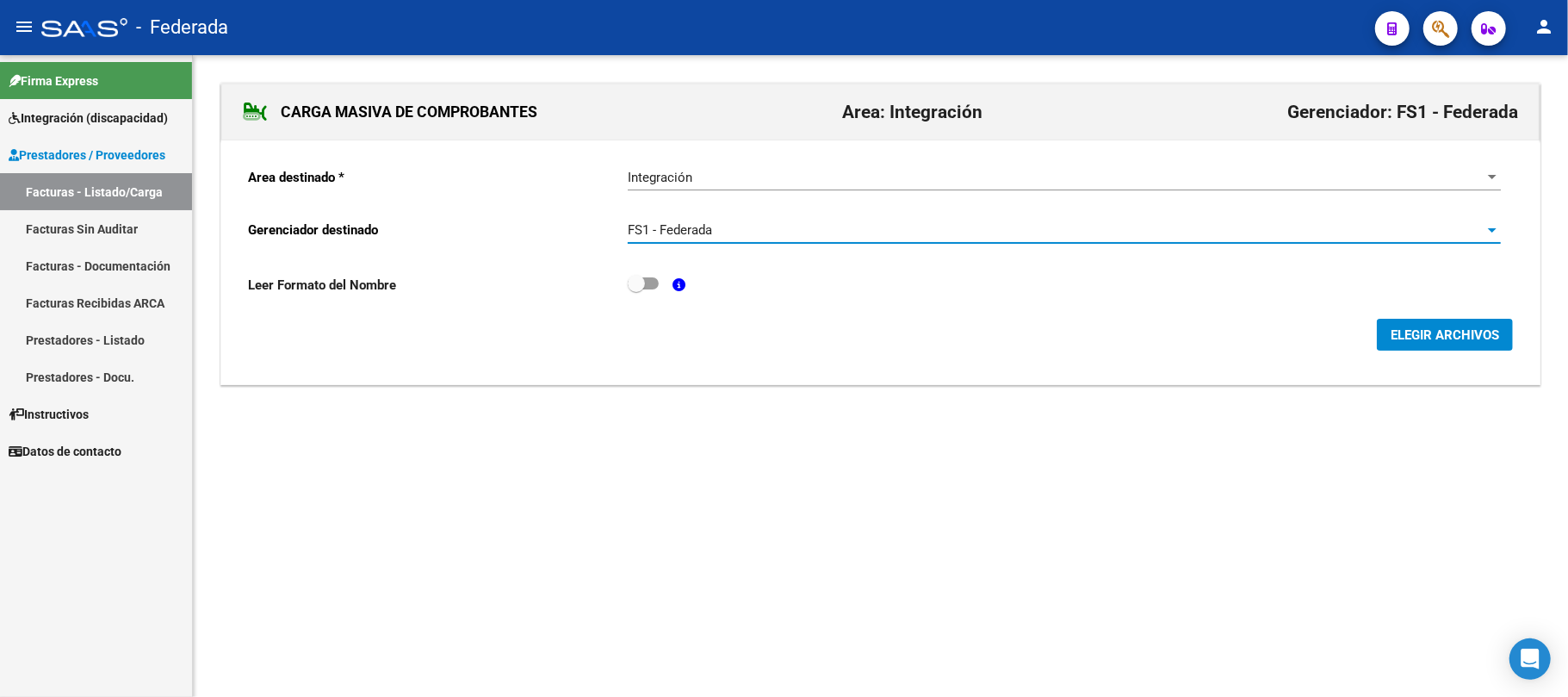
click at [1452, 339] on span "ELEGIR ARCHIVOS" at bounding box center [1445, 335] width 109 height 15
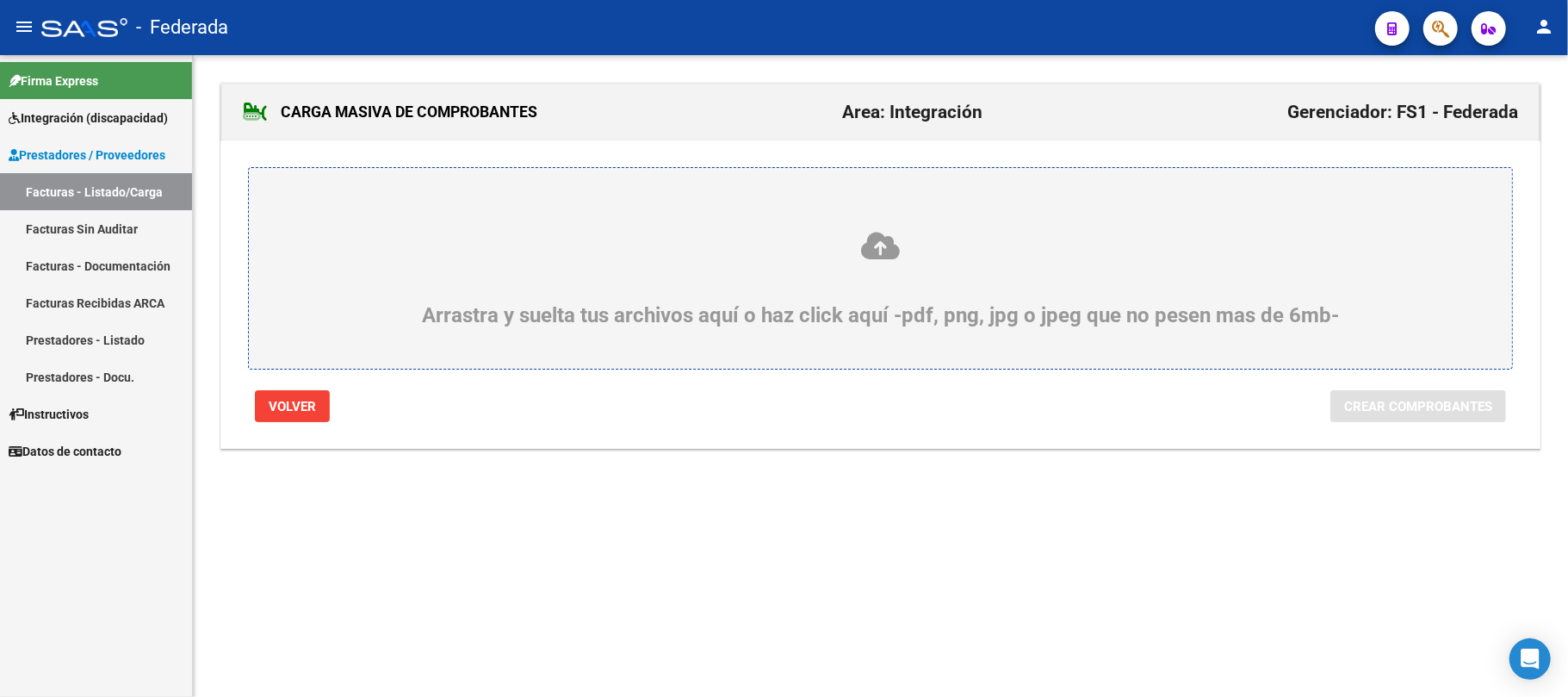
click at [889, 253] on icon at bounding box center [880, 245] width 1181 height 32
click at [0, 0] on input "Arrastra y suelta tus archivos aquí o haz click aquí -pdf, png, jpg o jpeg que …" at bounding box center [0, 0] width 0 height 0
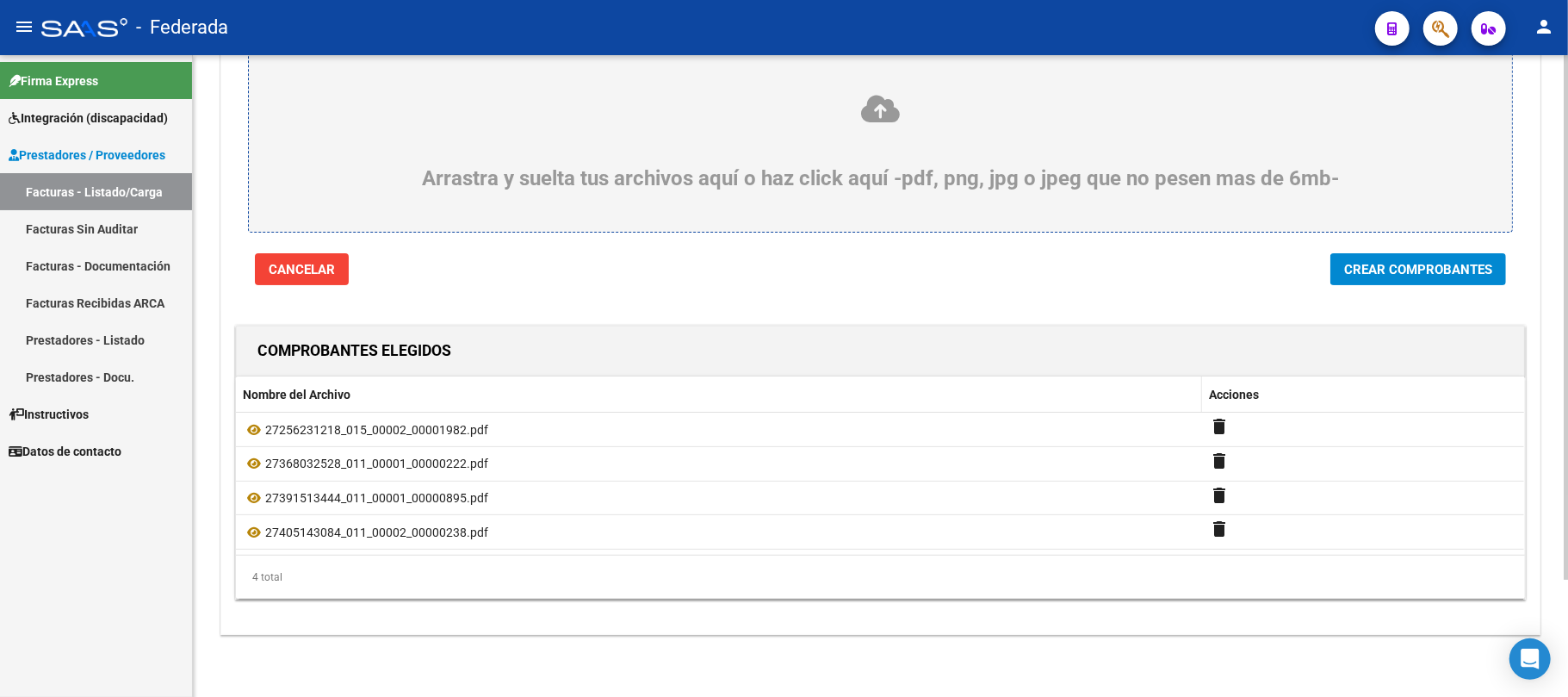
scroll to position [142, 0]
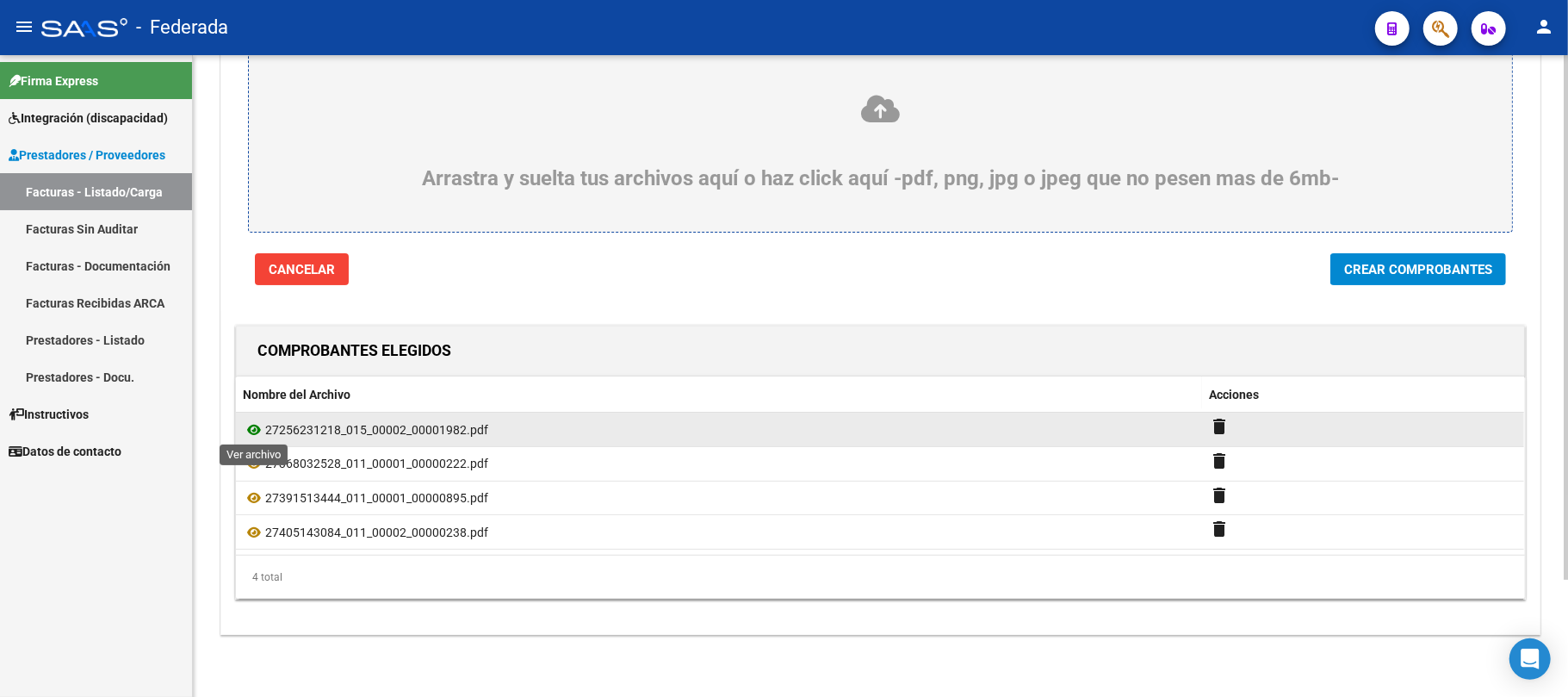
click at [256, 426] on icon at bounding box center [253, 430] width 22 height 21
click at [1213, 426] on mat-icon "delete" at bounding box center [1220, 427] width 21 height 21
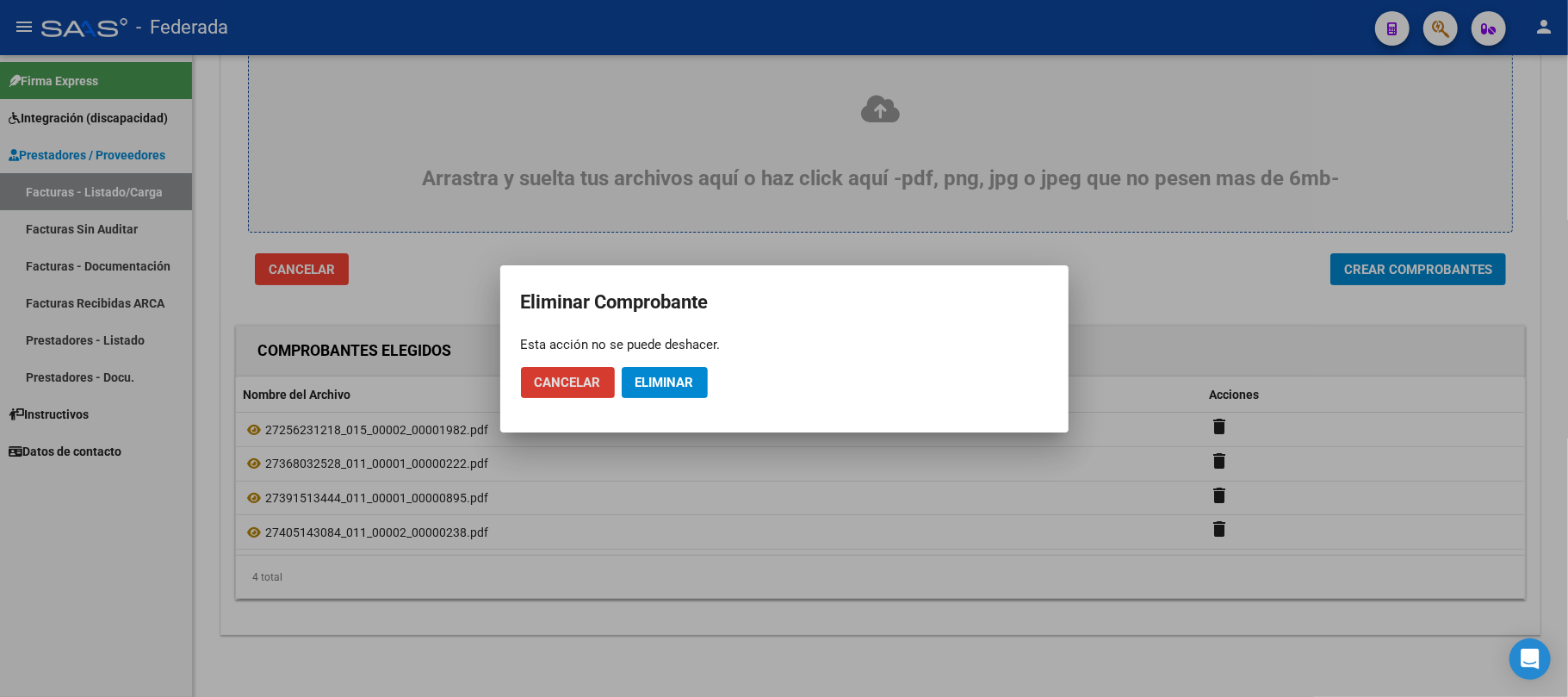
click at [682, 387] on span "Eliminar" at bounding box center [664, 383] width 58 height 15
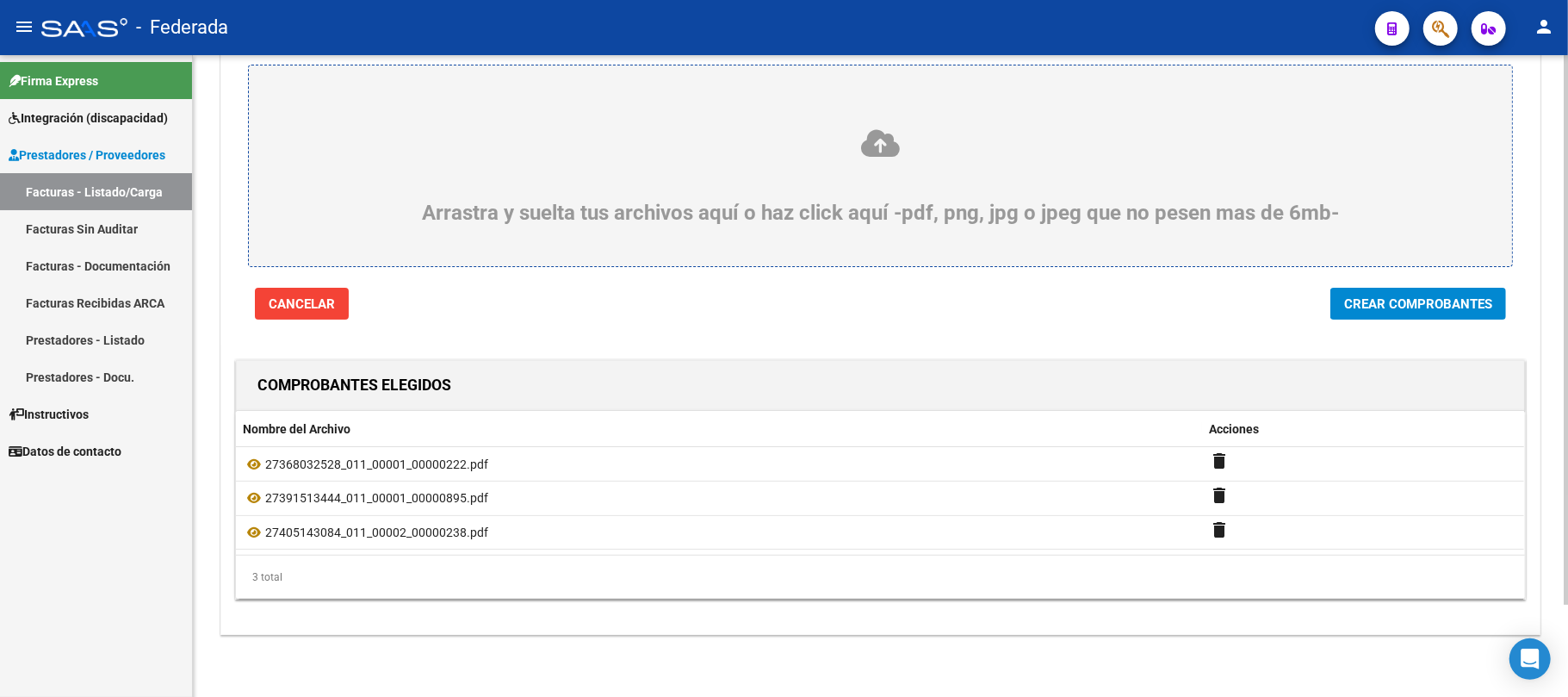
scroll to position [108, 0]
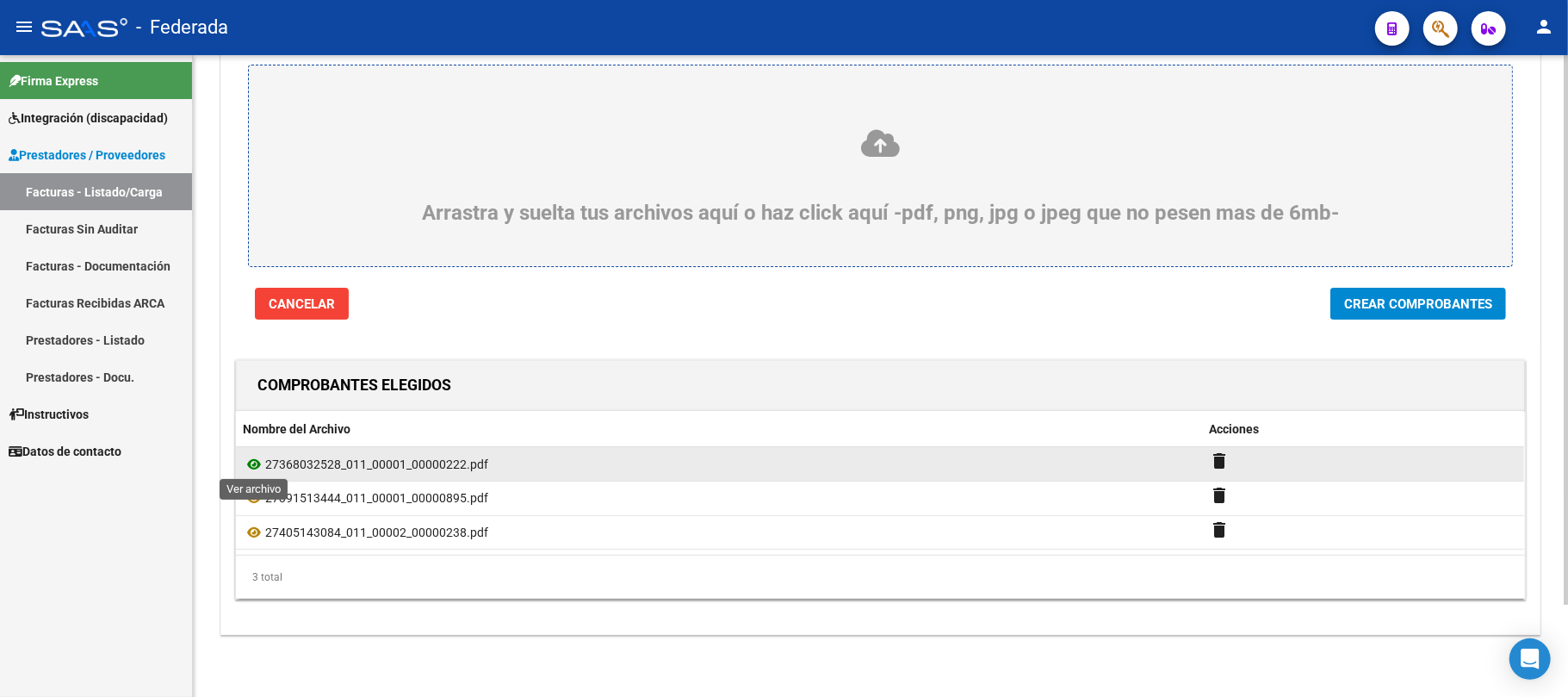
click at [249, 463] on icon at bounding box center [253, 465] width 22 height 21
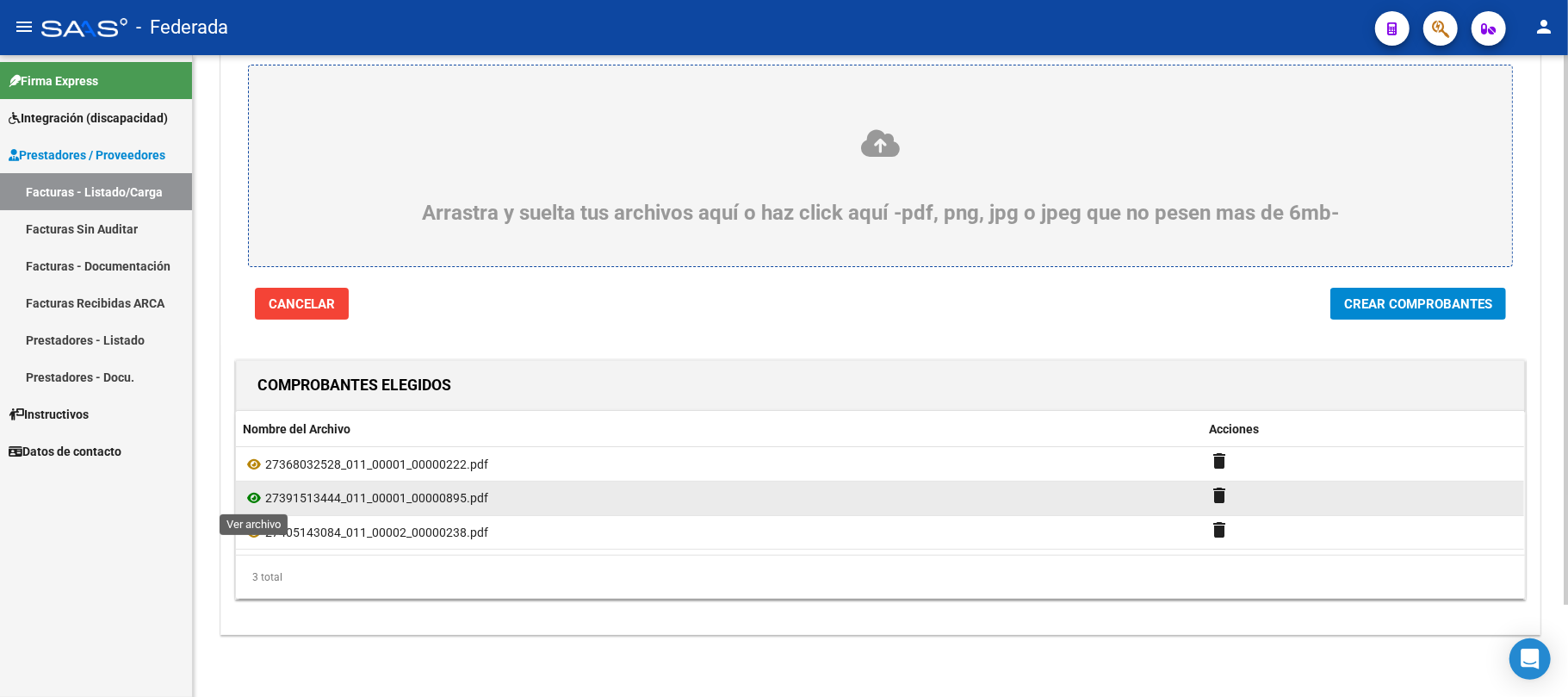
click at [253, 493] on icon at bounding box center [253, 498] width 22 height 21
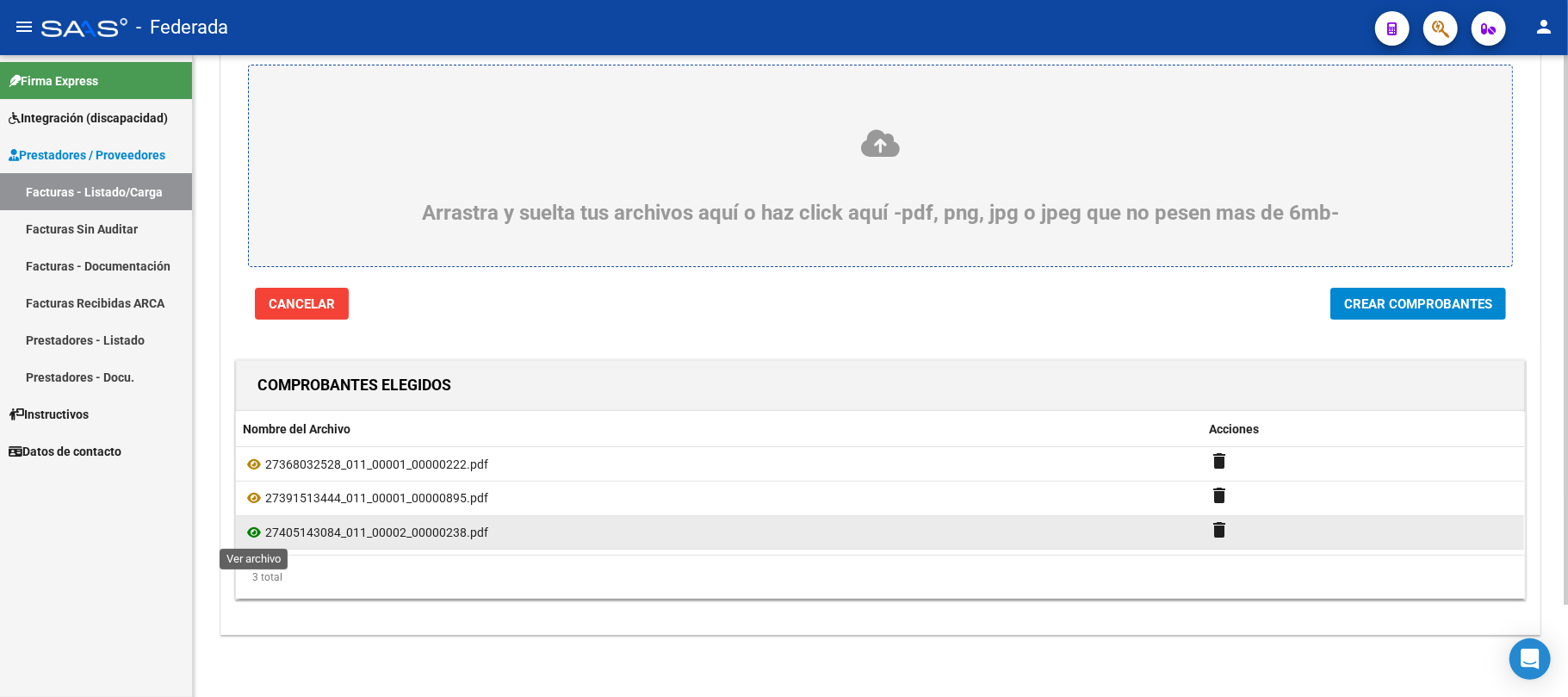
click at [257, 533] on icon at bounding box center [253, 533] width 22 height 21
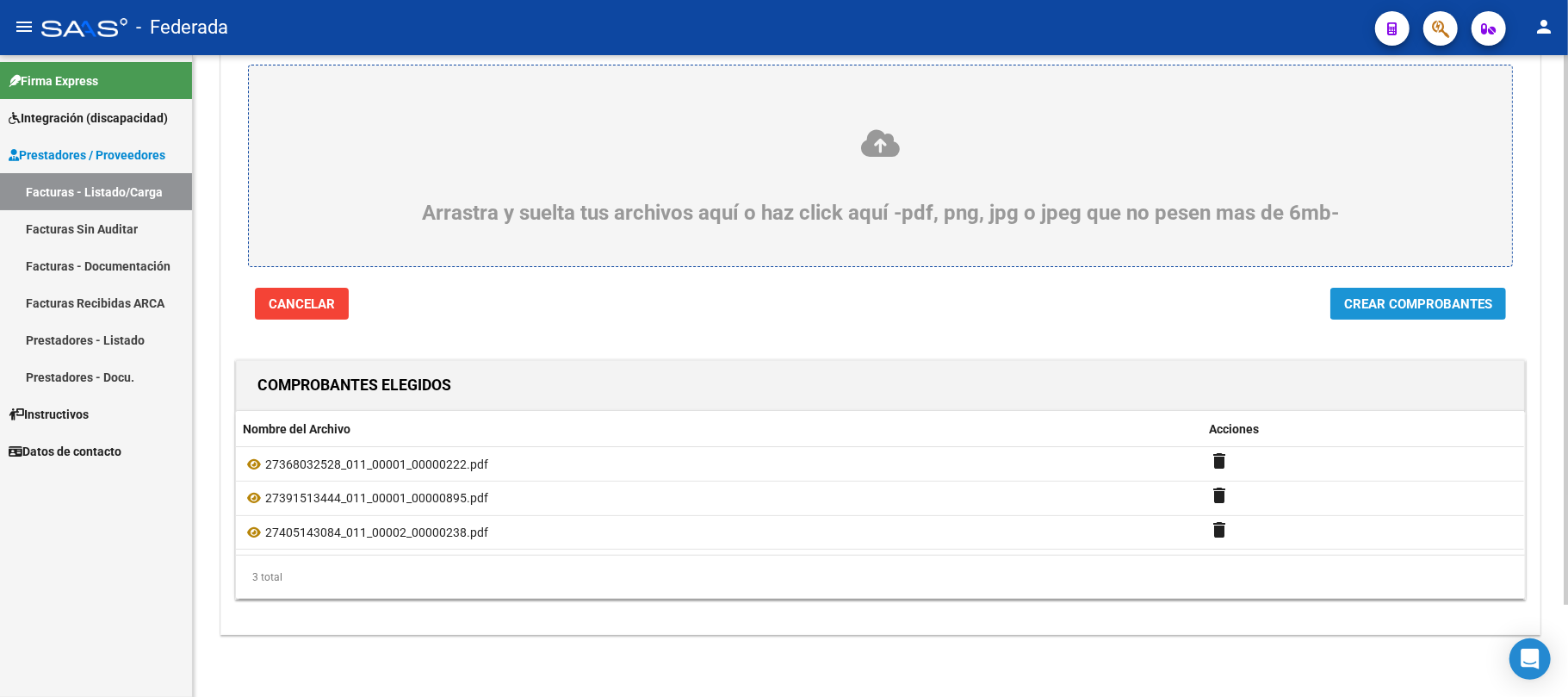
click at [1344, 306] on button "Crear Comprobantes" at bounding box center [1418, 303] width 176 height 32
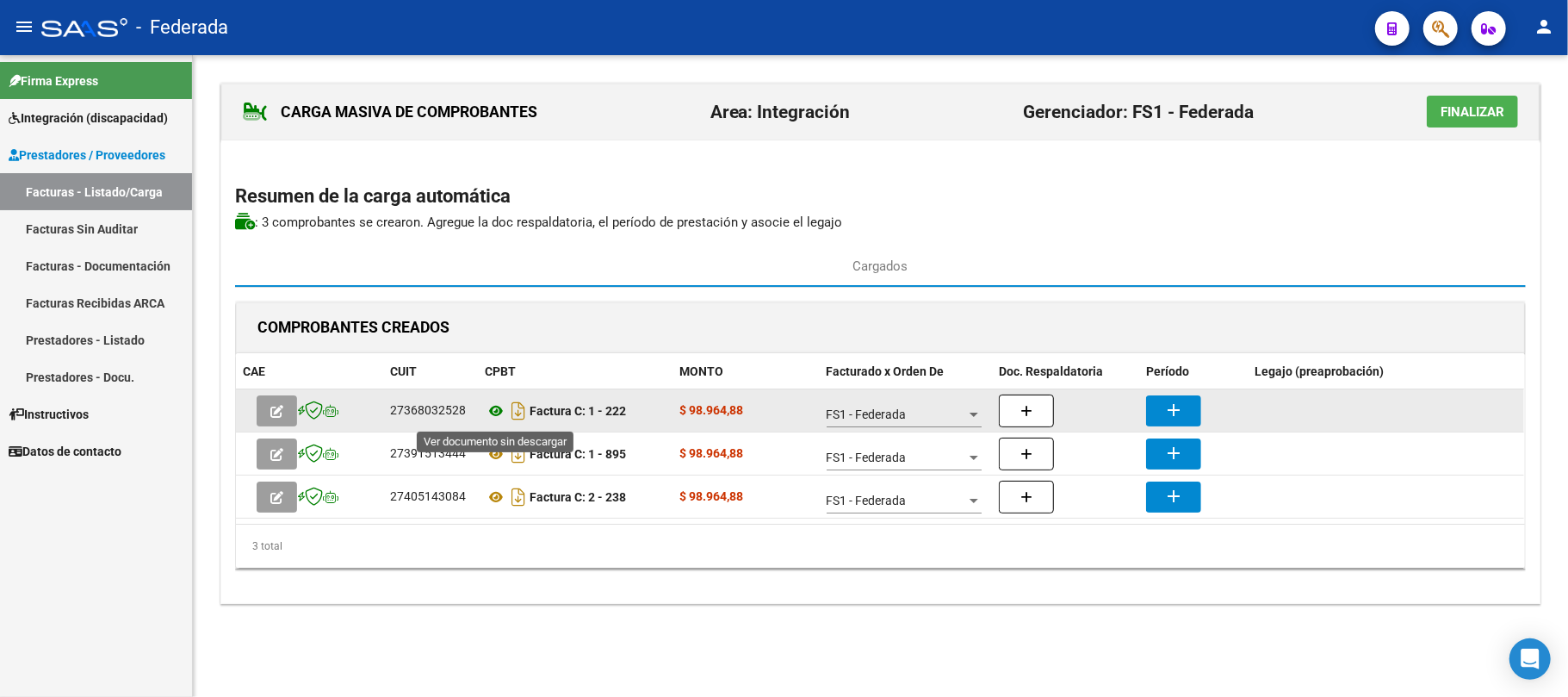
click at [496, 415] on icon at bounding box center [495, 412] width 22 height 21
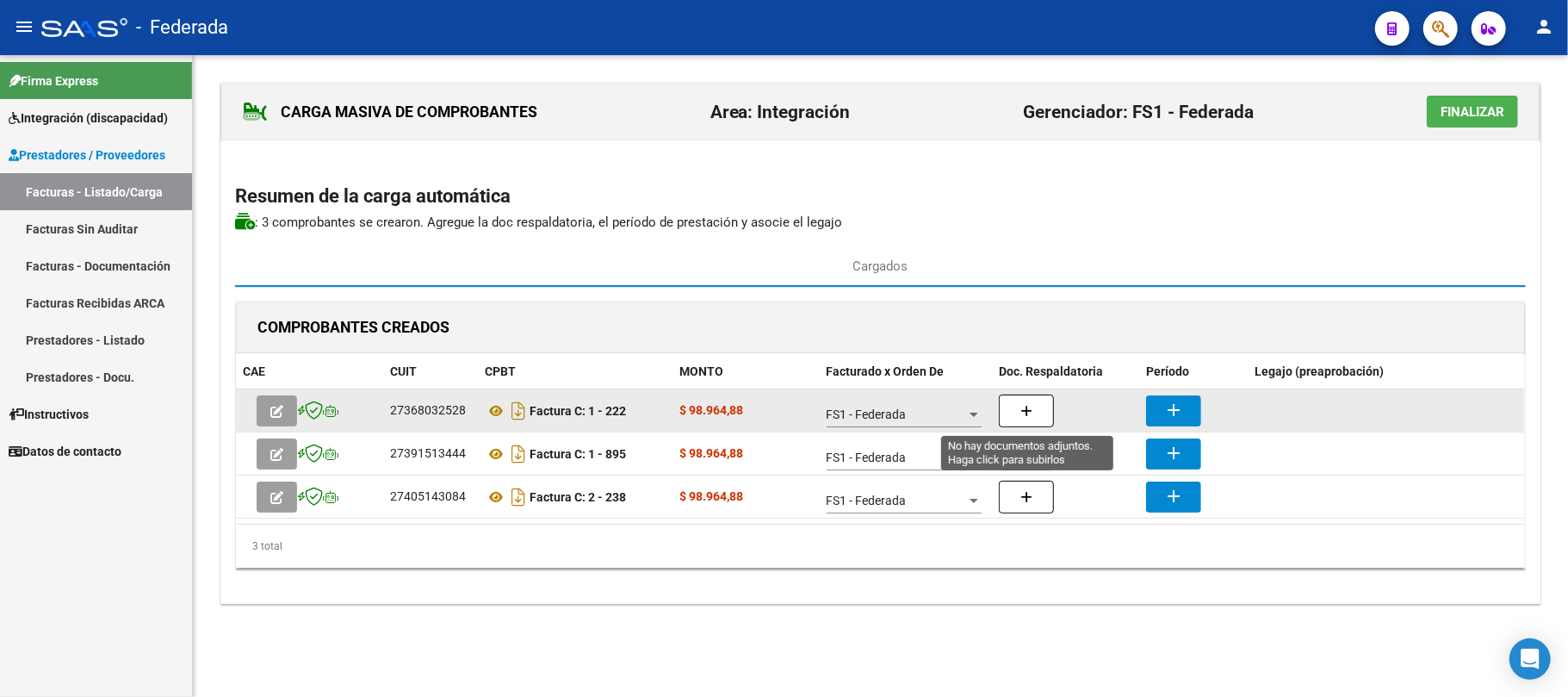
click at [1020, 413] on icon "button" at bounding box center [1026, 412] width 12 height 13
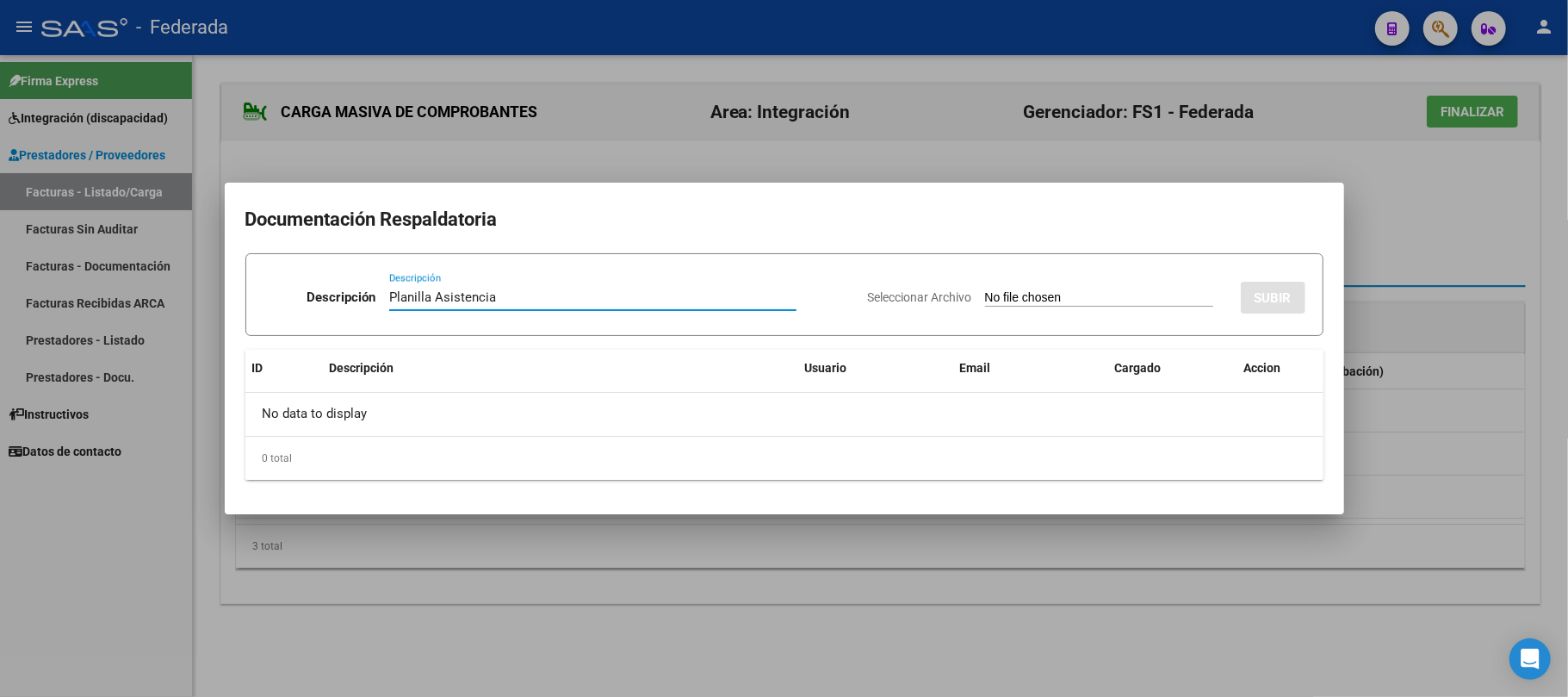
type input "Planilla Asistencia"
click at [1019, 304] on input "Seleccionar Archivo" at bounding box center [1098, 298] width 228 height 16
drag, startPoint x: 517, startPoint y: 298, endPoint x: 336, endPoint y: 276, distance: 182.3
click at [336, 276] on div "Descripción Planilla Asistencia Descripción" at bounding box center [558, 301] width 591 height 52
click at [1458, 244] on div at bounding box center [784, 348] width 1568 height 697
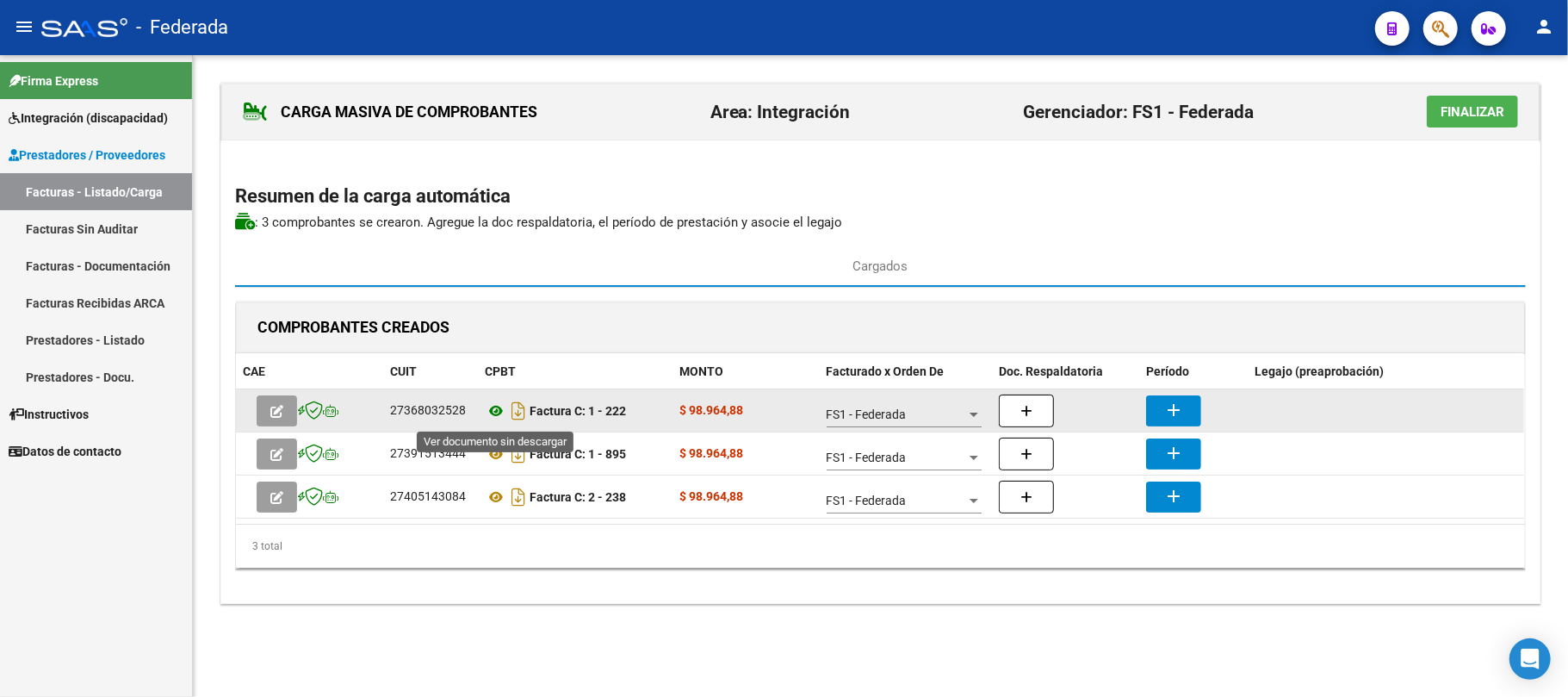
click at [498, 411] on icon at bounding box center [495, 412] width 22 height 21
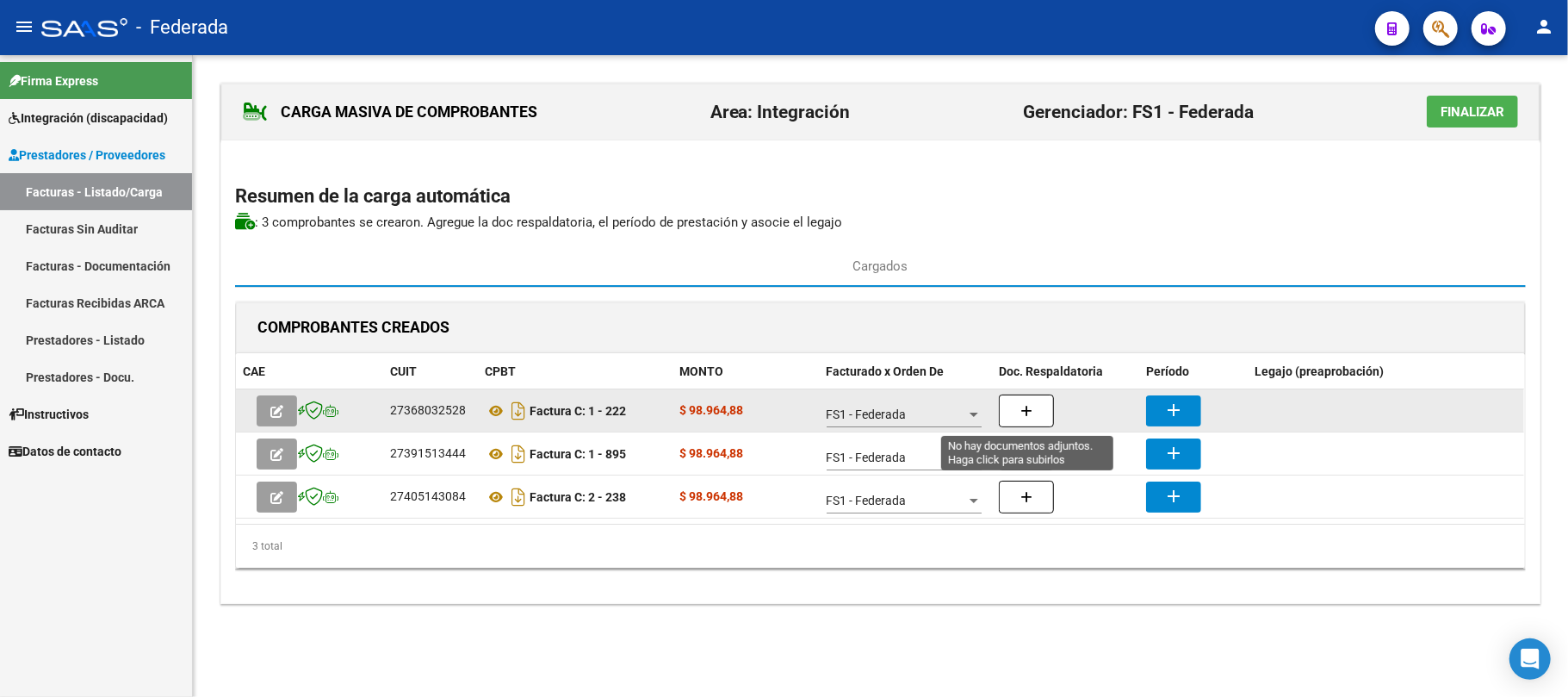
click at [1042, 407] on button "button" at bounding box center [1027, 411] width 55 height 32
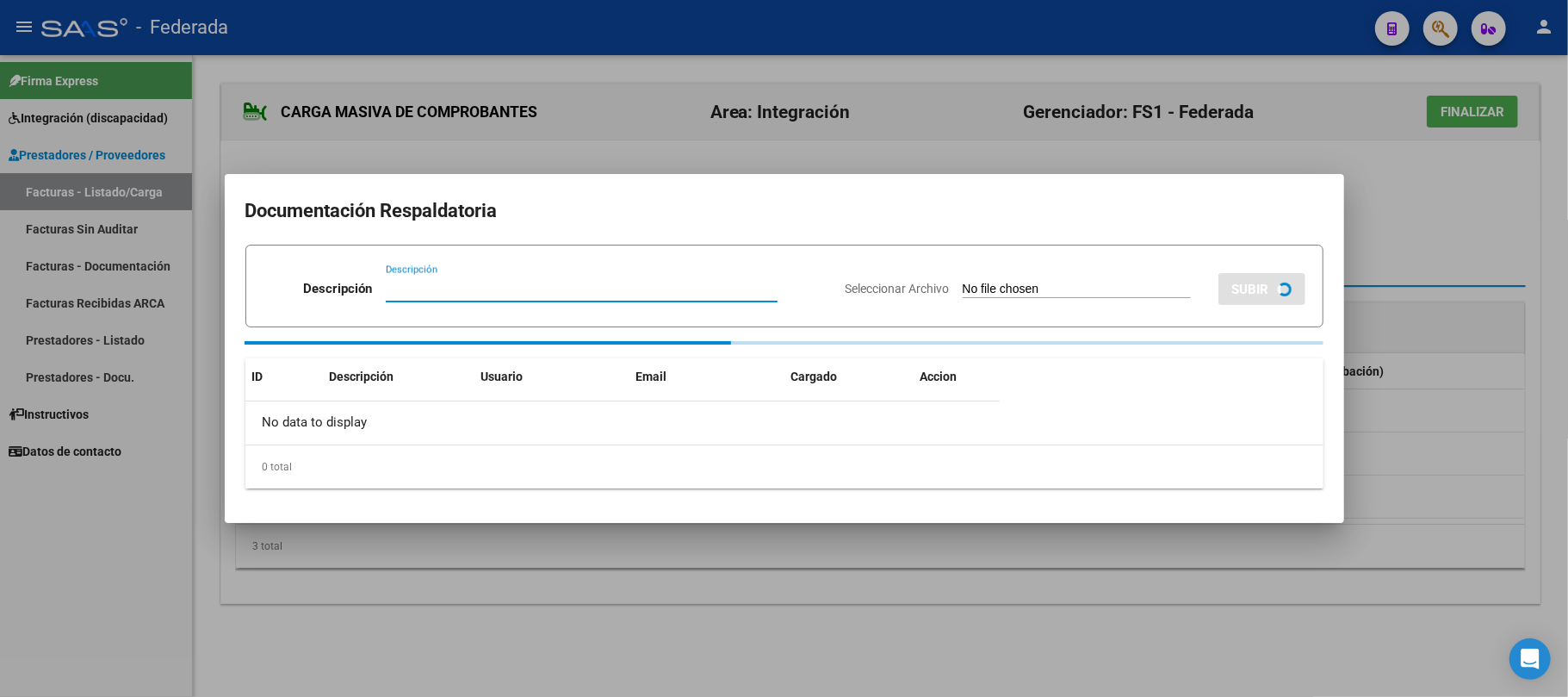
paste input "Planilla Asistencia"
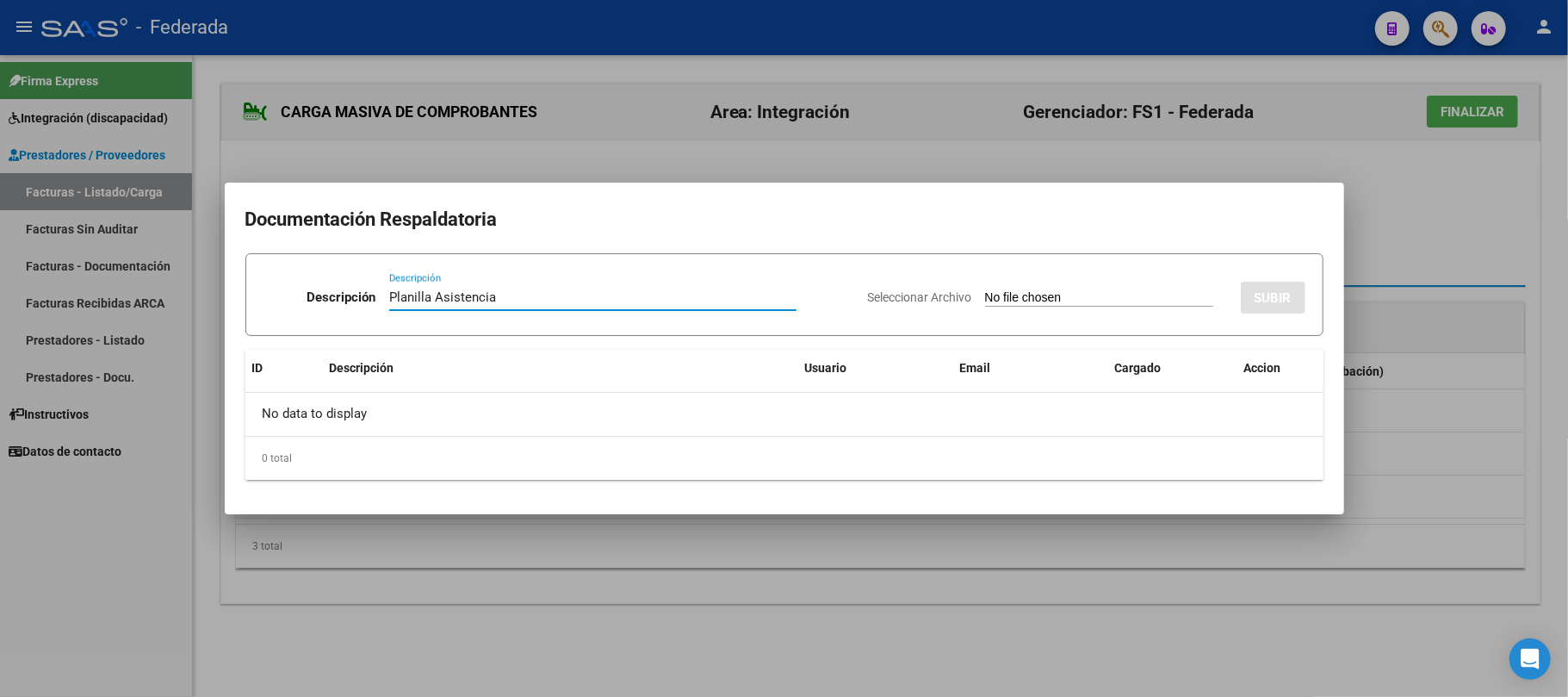
type input "Planilla Asistencia"
click at [1000, 290] on input "Seleccionar Archivo" at bounding box center [1098, 298] width 228 height 16
type input "C:\fakepath\PSM ASIST.pdf"
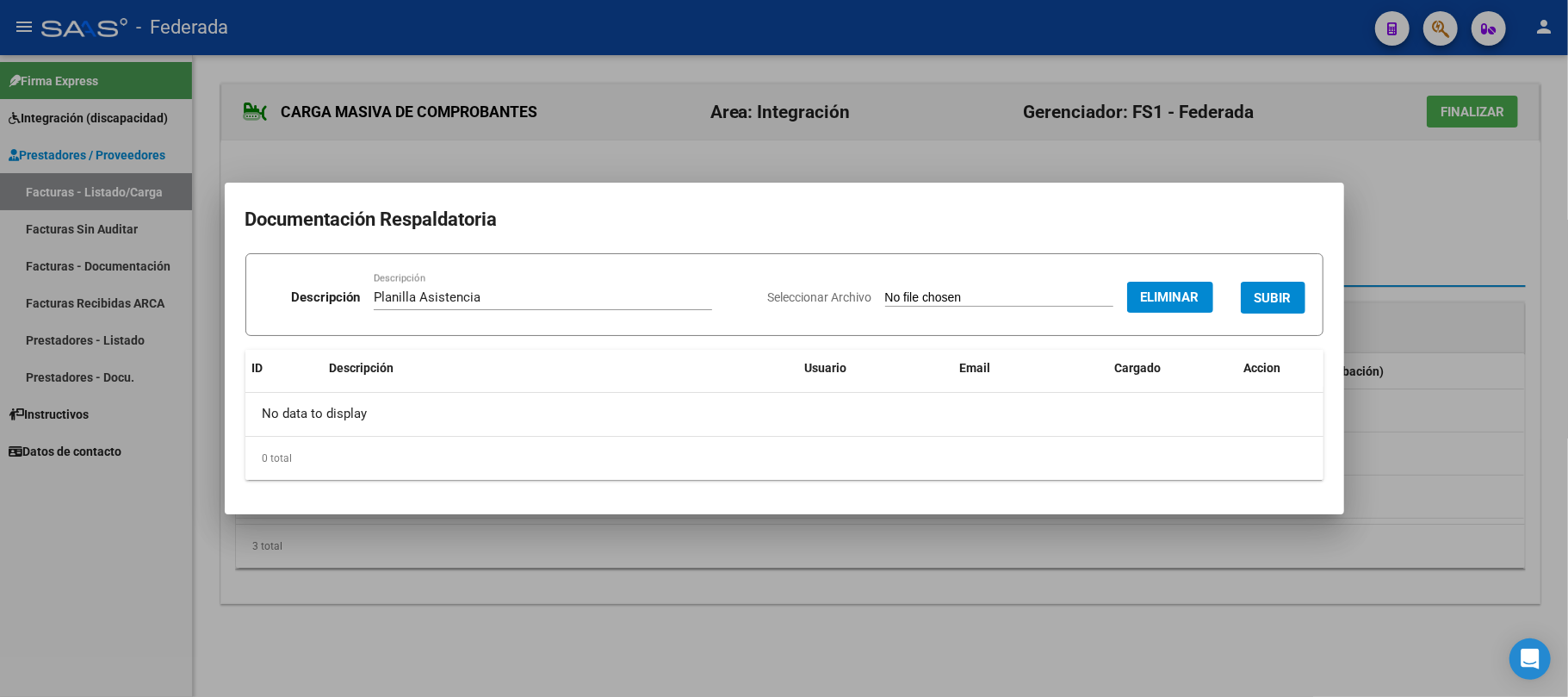
click at [1274, 290] on span "SUBIR" at bounding box center [1273, 298] width 37 height 15
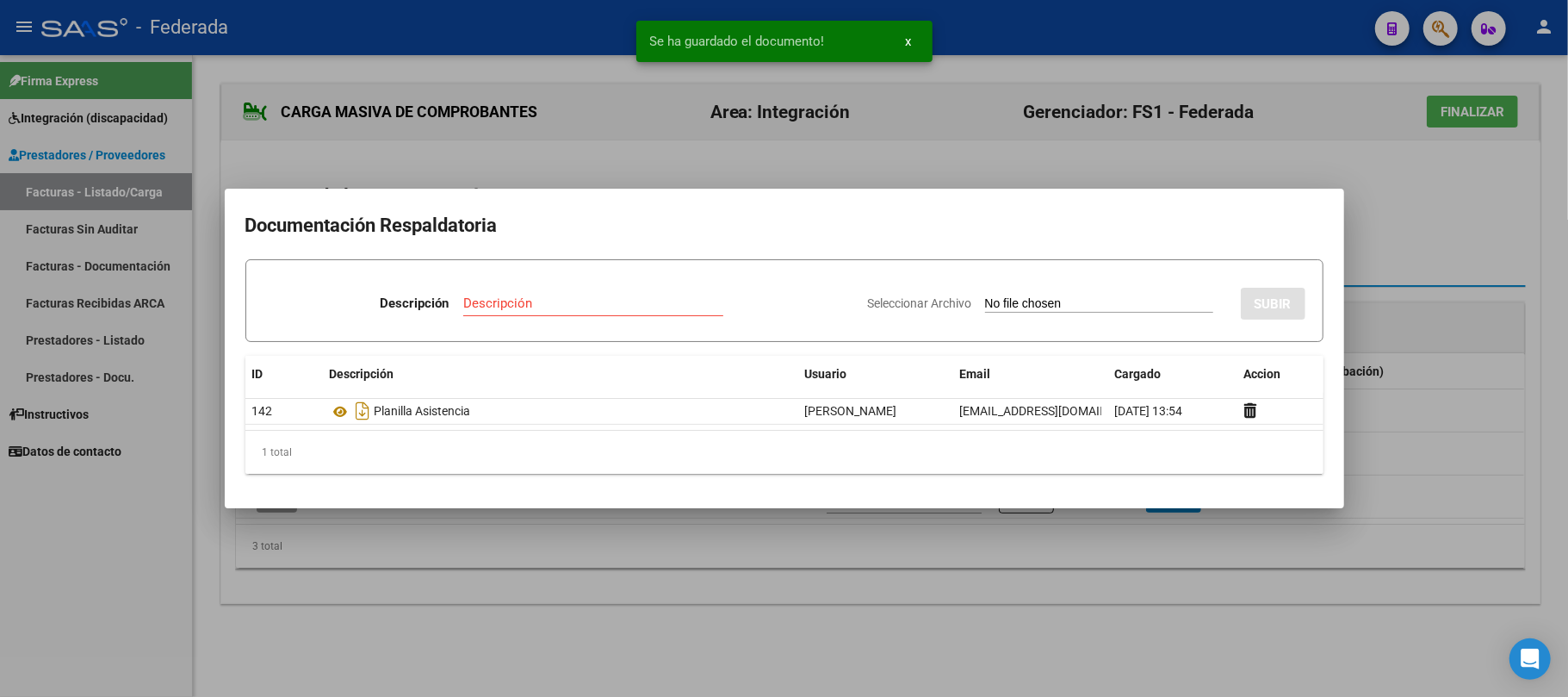
click at [1398, 229] on div at bounding box center [784, 348] width 1568 height 697
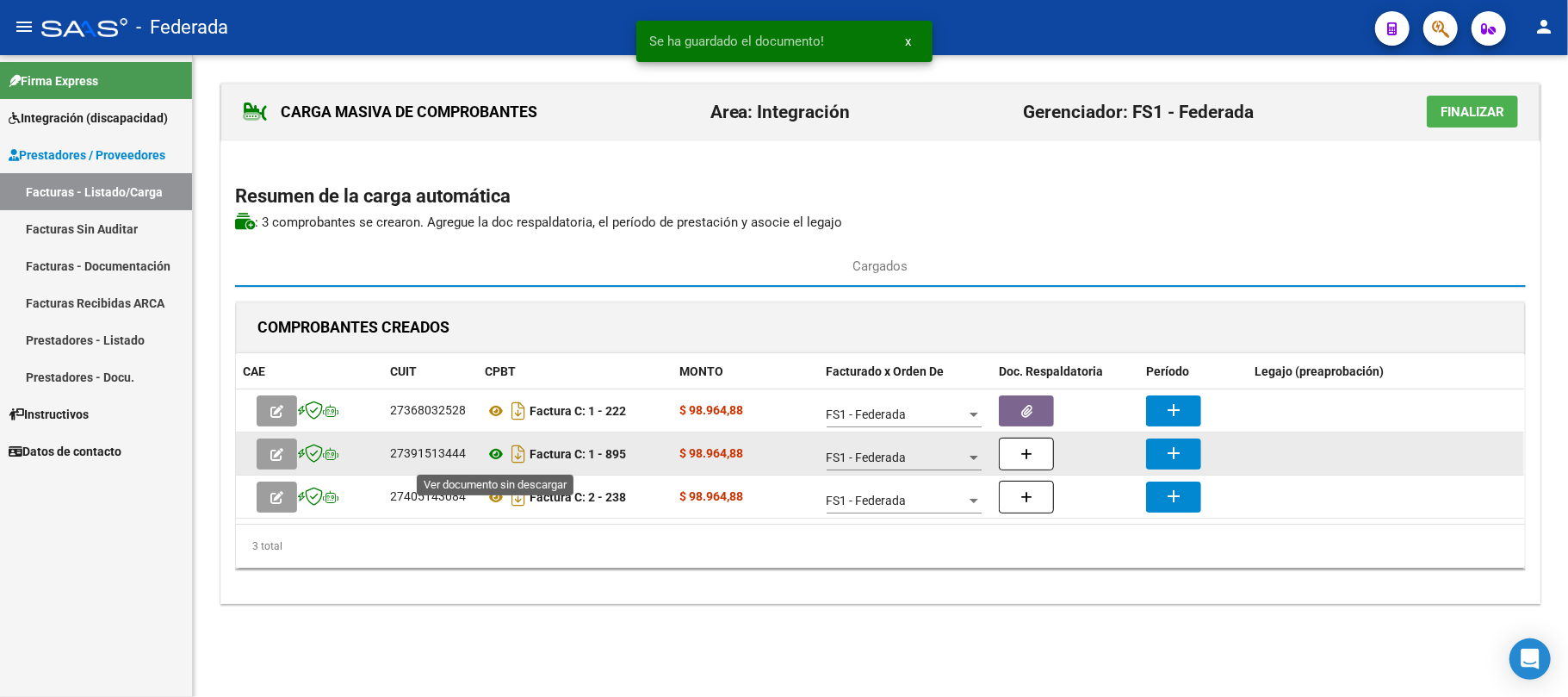
click at [498, 454] on icon at bounding box center [495, 454] width 22 height 21
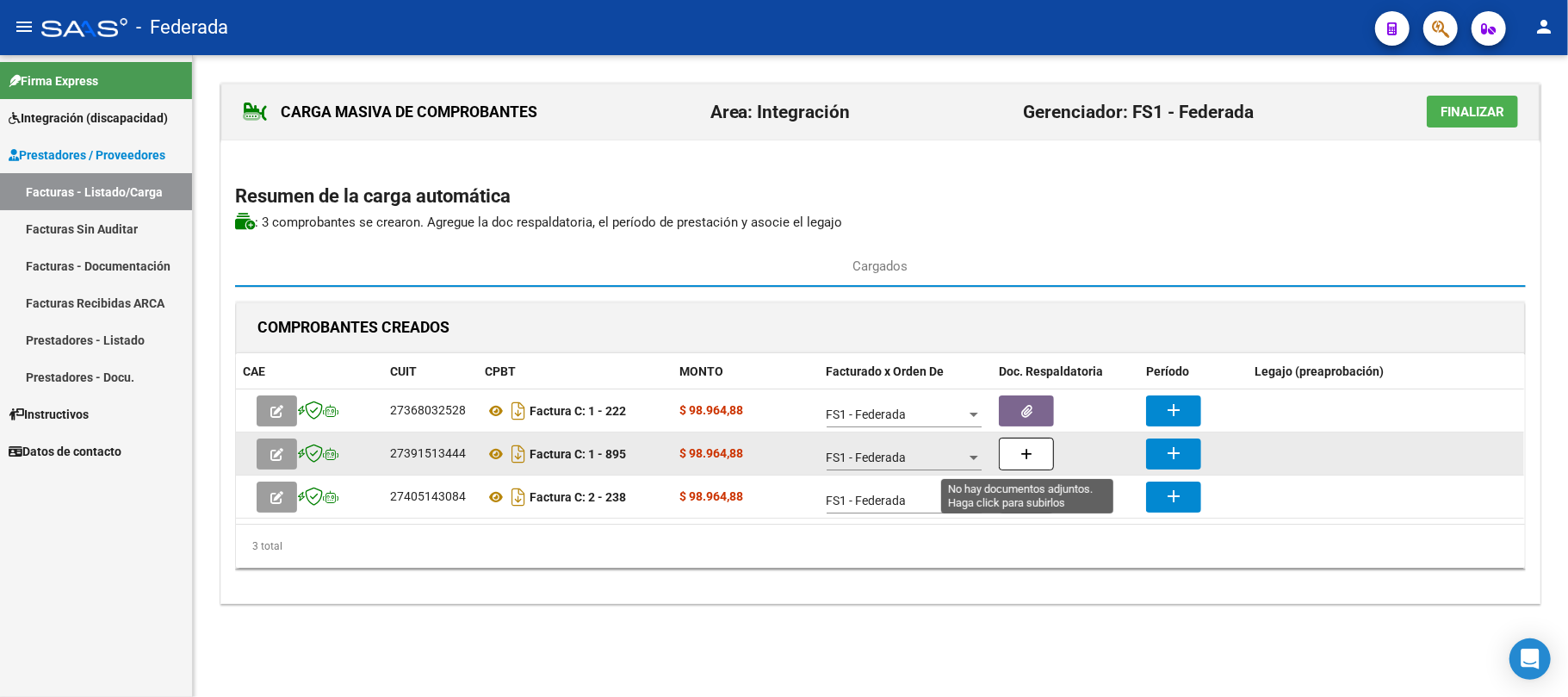
click at [1019, 449] on button "button" at bounding box center [1027, 454] width 55 height 32
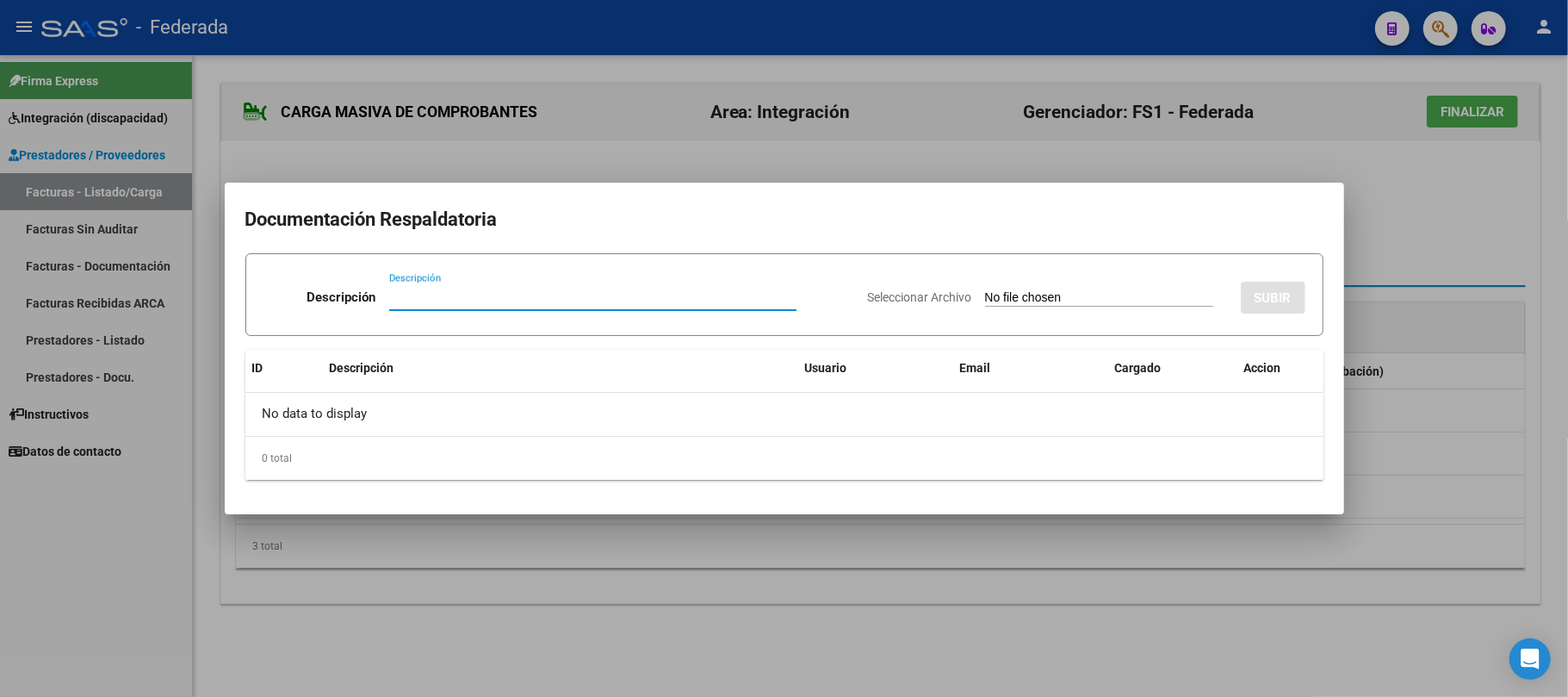
paste input "Planilla Asistencia"
type input "Planilla Asistencia"
click at [1024, 297] on input "Seleccionar Archivo" at bounding box center [1098, 298] width 228 height 16
type input "C:\fakepath\PSP ASISTG.pdf"
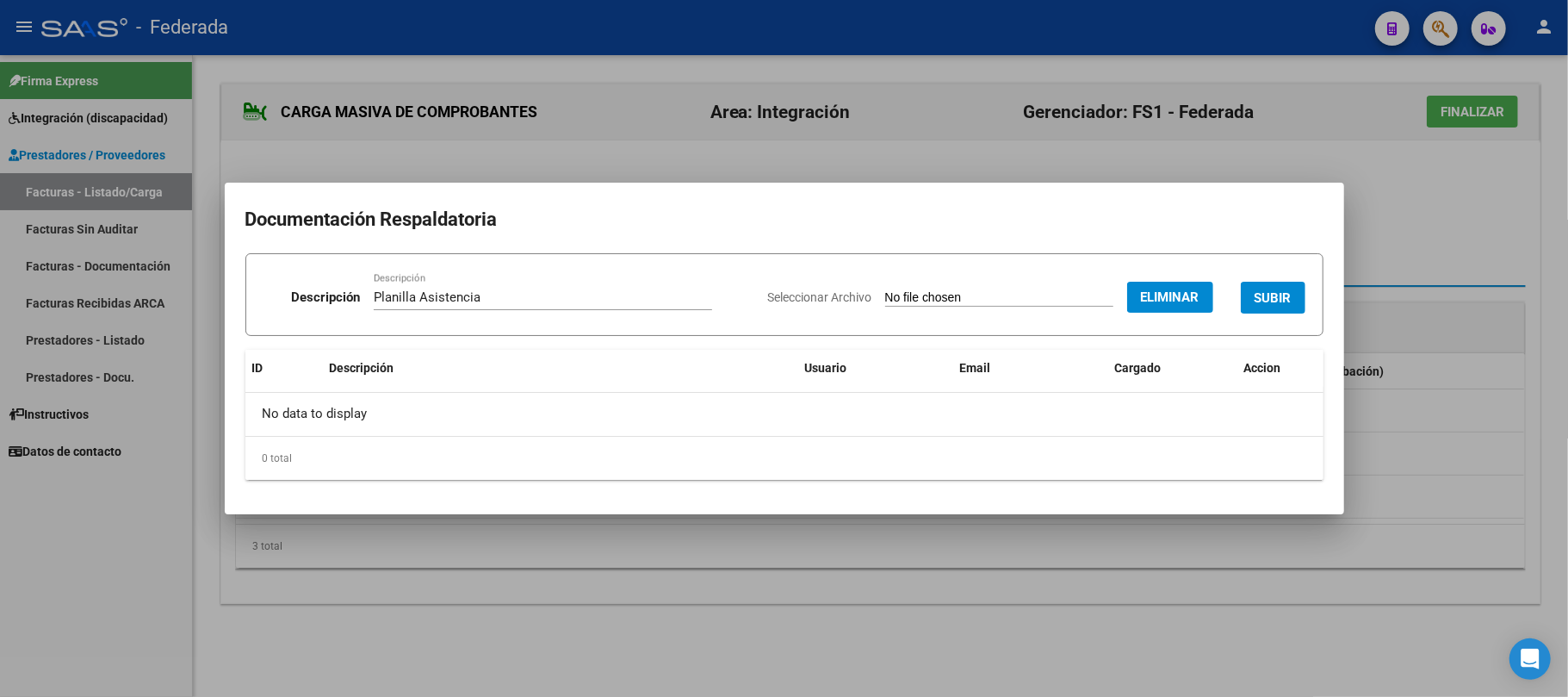
click at [1269, 291] on span "SUBIR" at bounding box center [1273, 298] width 37 height 15
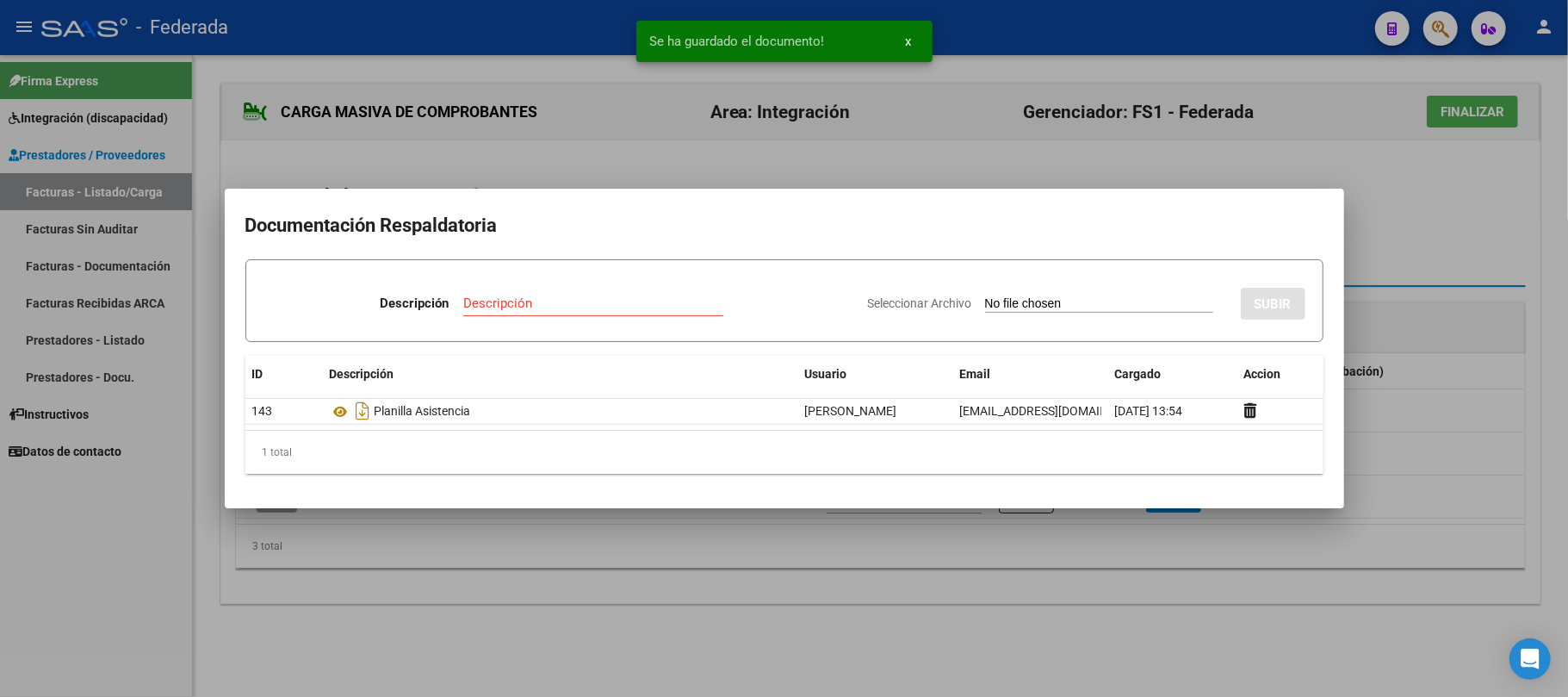
click at [1364, 228] on div at bounding box center [784, 348] width 1568 height 697
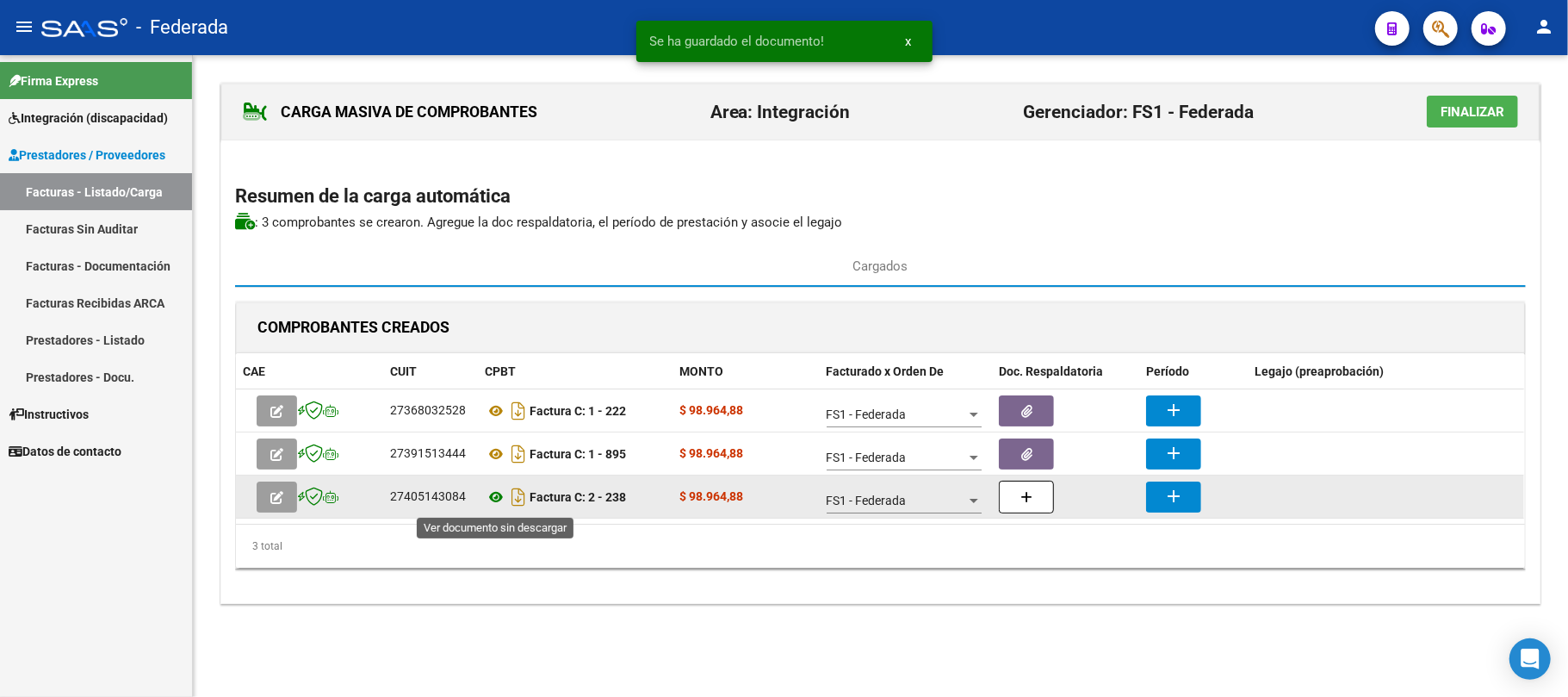
click at [498, 499] on icon at bounding box center [495, 497] width 22 height 21
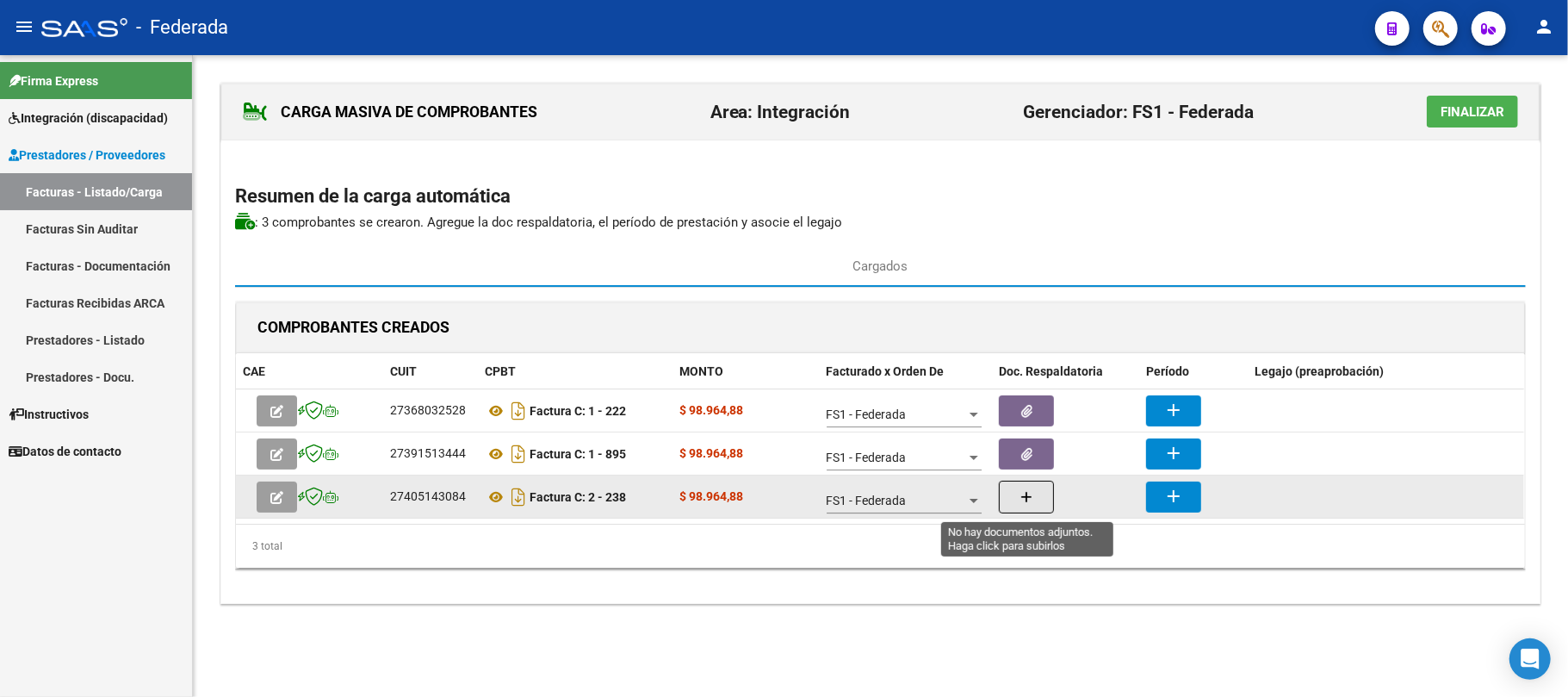
click at [1035, 508] on button "button" at bounding box center [1027, 497] width 55 height 32
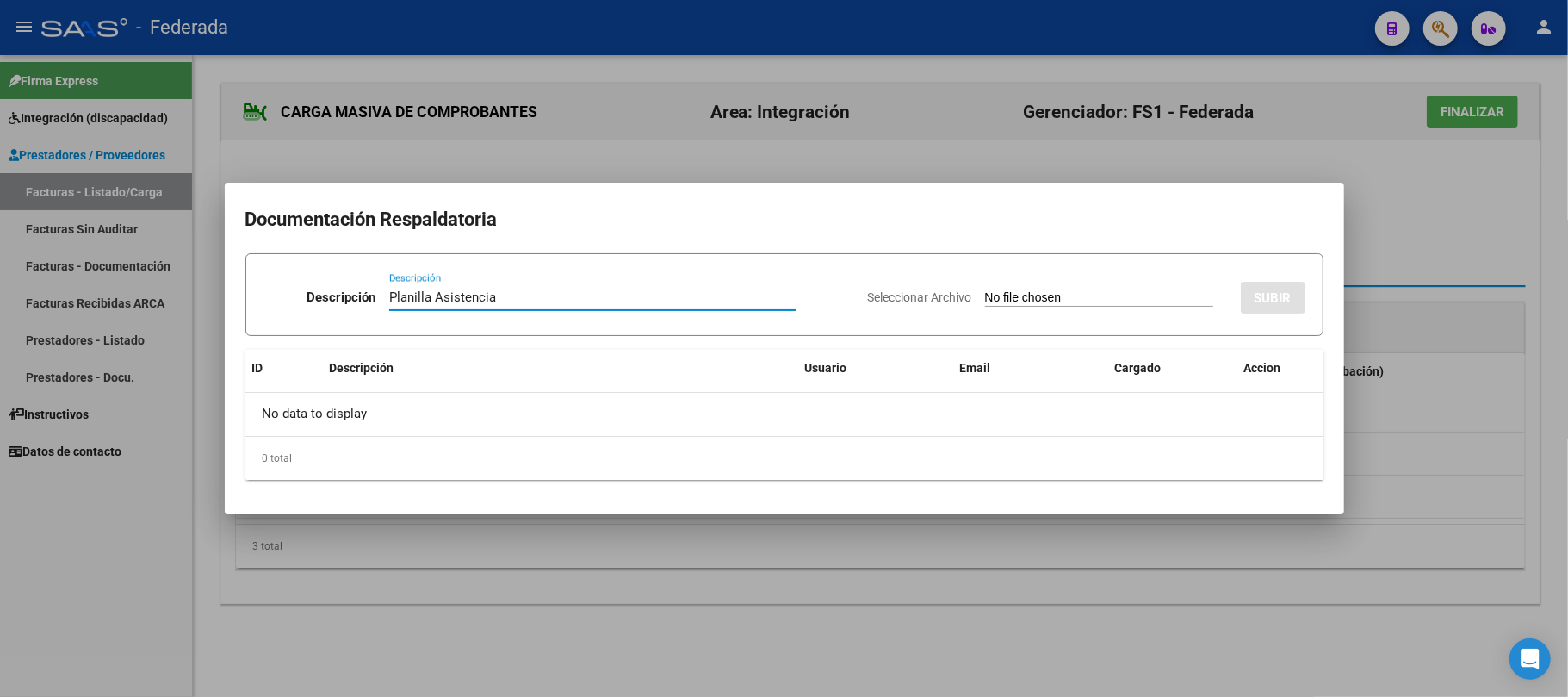
type input "Planilla Asistencia"
click at [985, 297] on input "Seleccionar Archivo" at bounding box center [1098, 298] width 228 height 16
type input "C:\fakepath\TO ASIST.pdf"
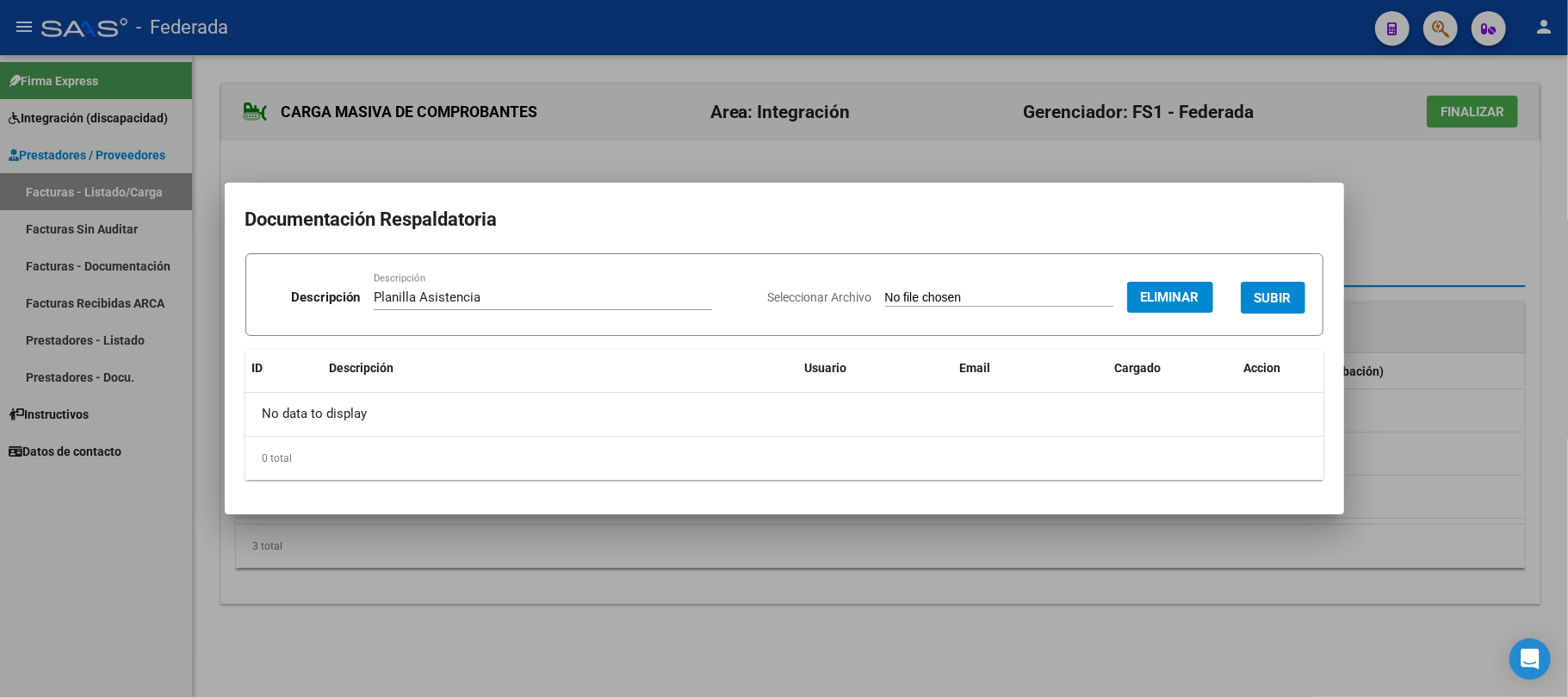
click at [1261, 290] on span "SUBIR" at bounding box center [1273, 298] width 37 height 15
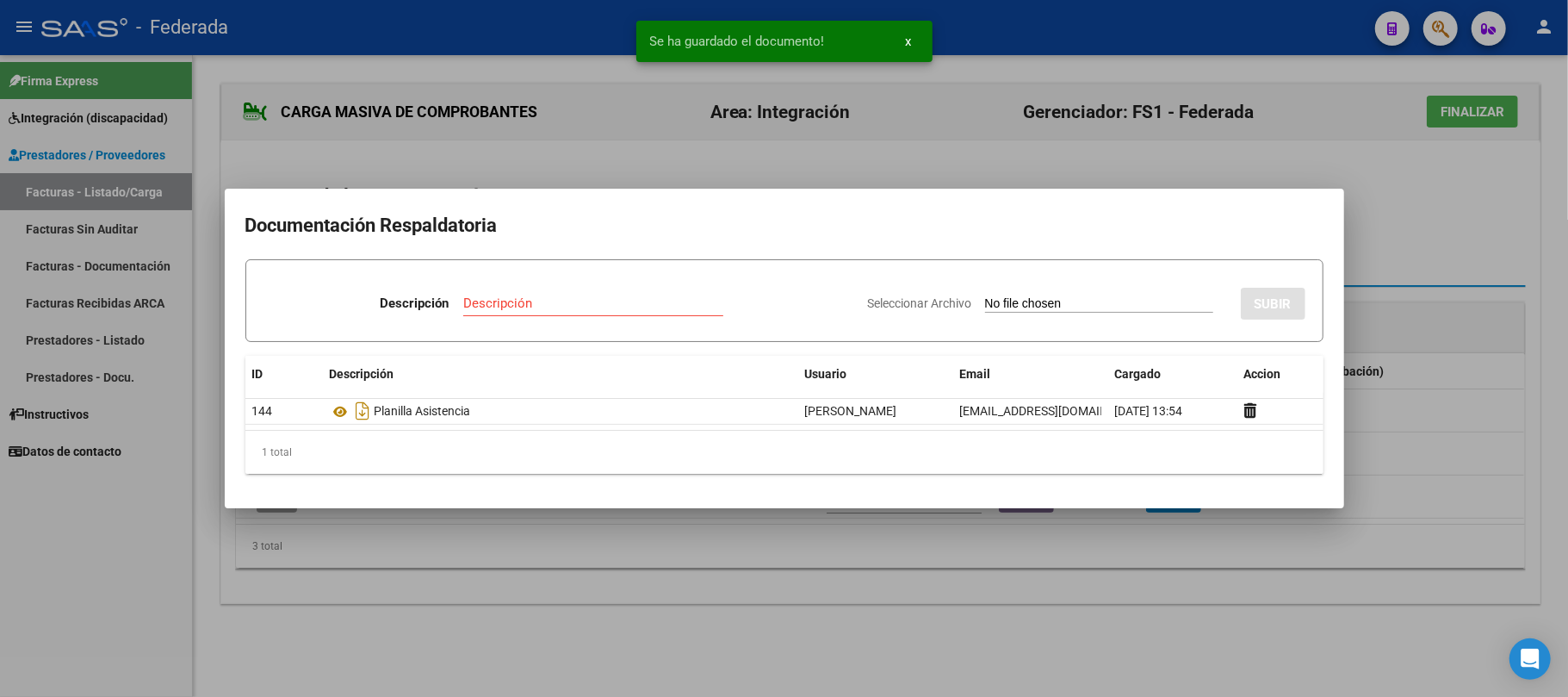
click at [1399, 259] on div at bounding box center [784, 348] width 1568 height 697
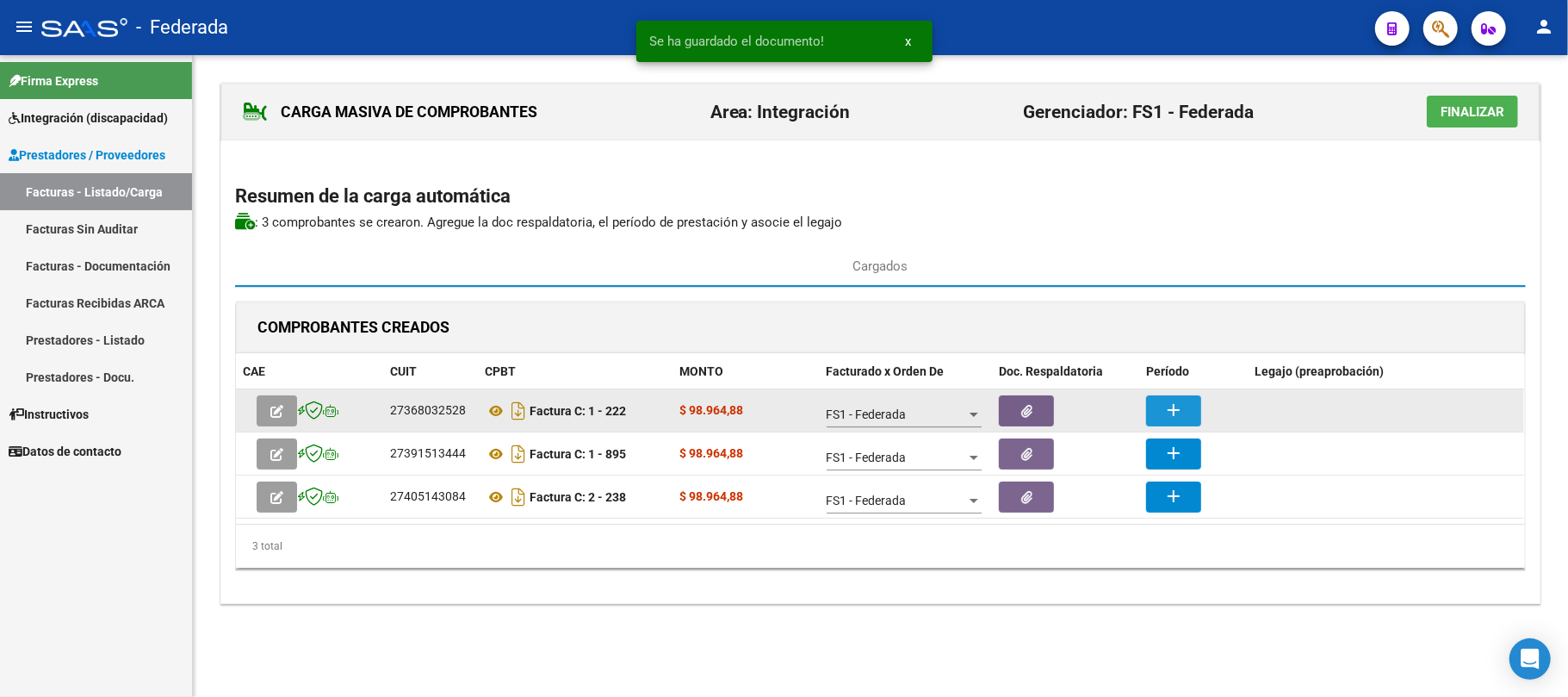
click at [1149, 403] on button "add" at bounding box center [1174, 411] width 55 height 31
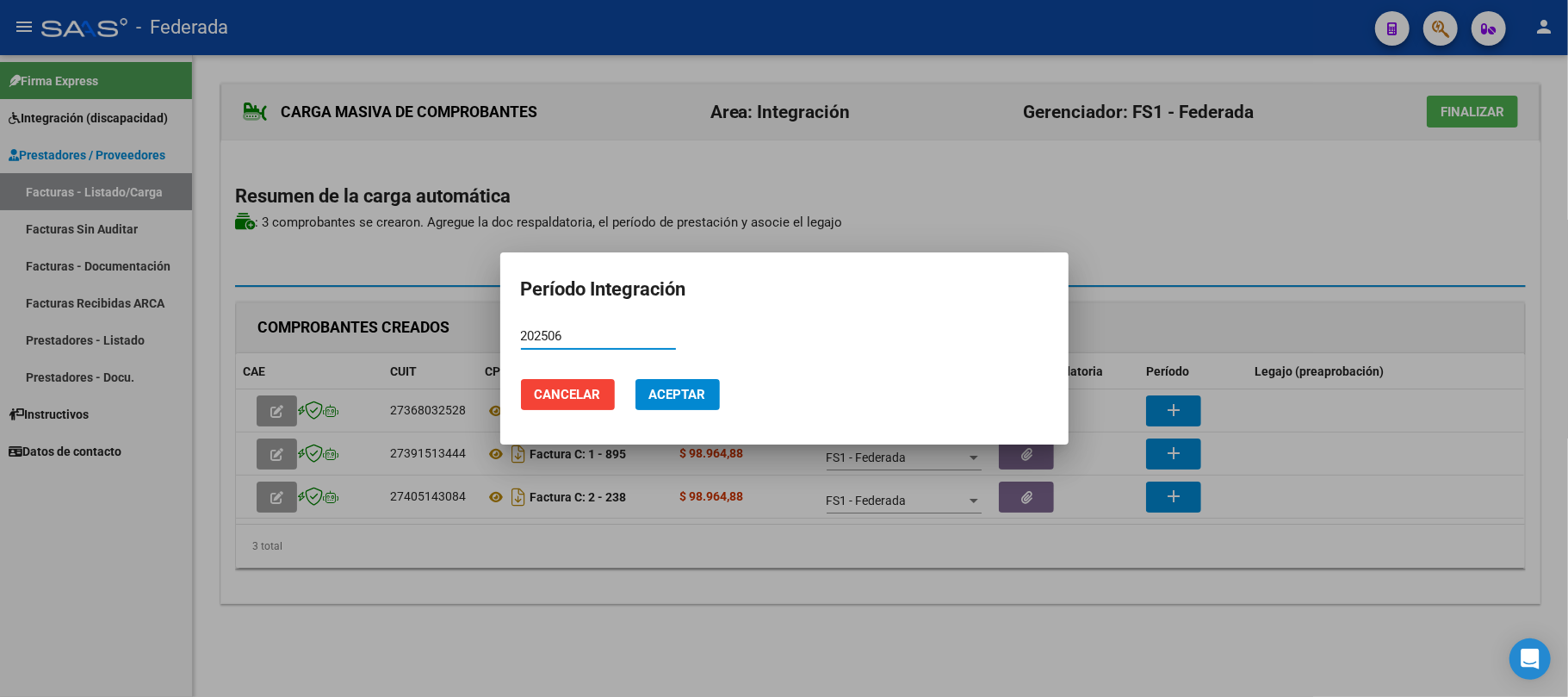
click at [549, 330] on input "202506" at bounding box center [598, 336] width 155 height 15
type input "202506"
click at [683, 404] on button "Aceptar" at bounding box center [678, 394] width 84 height 31
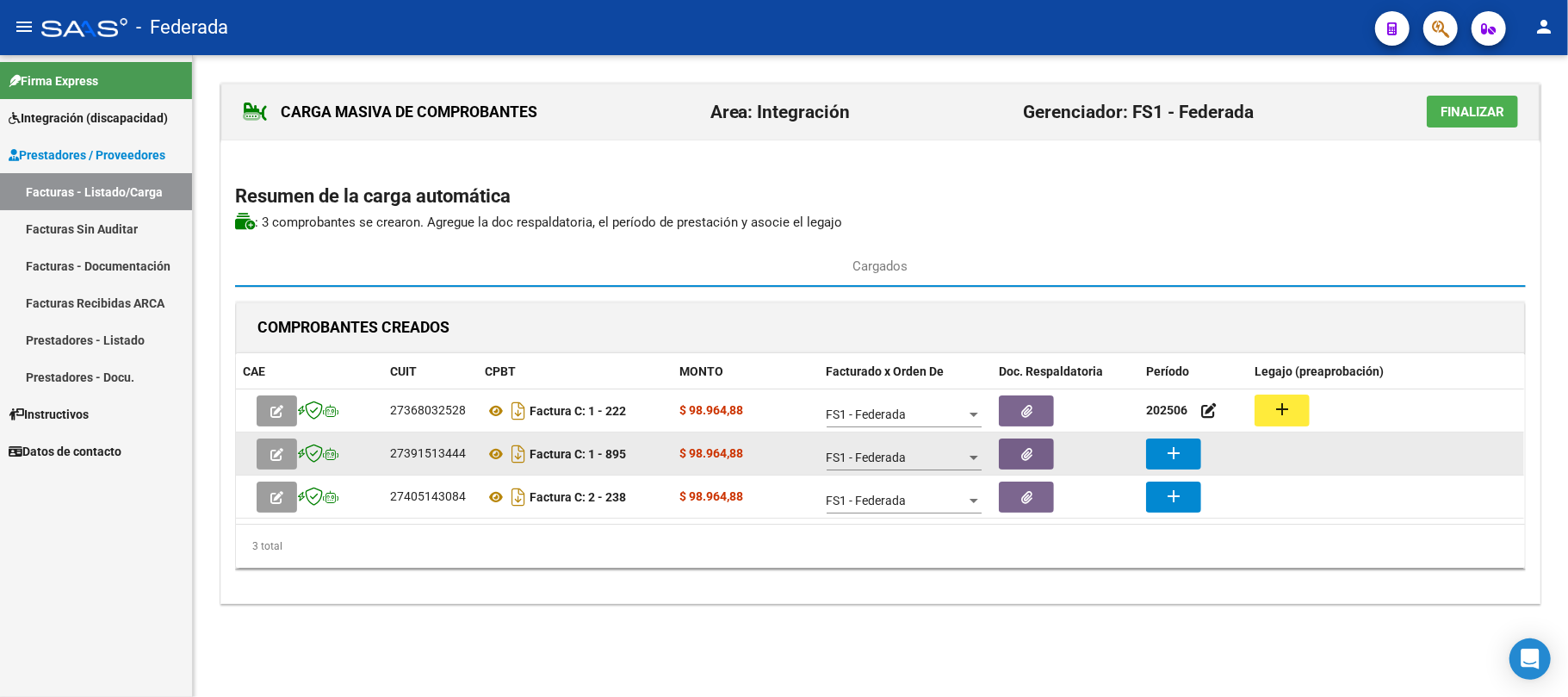
click at [1158, 446] on button "add" at bounding box center [1174, 454] width 55 height 31
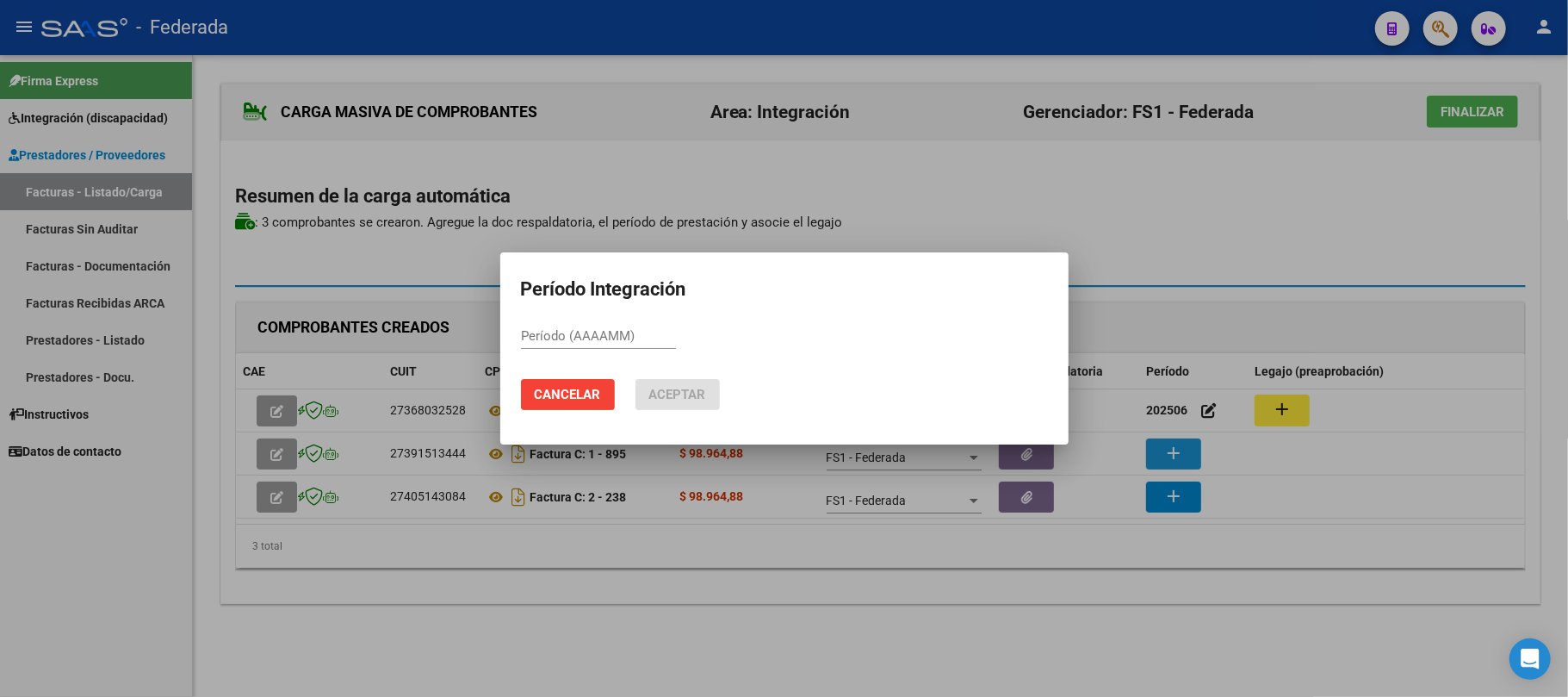
paste input "202506"
type input "202506"
click at [700, 390] on span "Aceptar" at bounding box center [678, 394] width 57 height 15
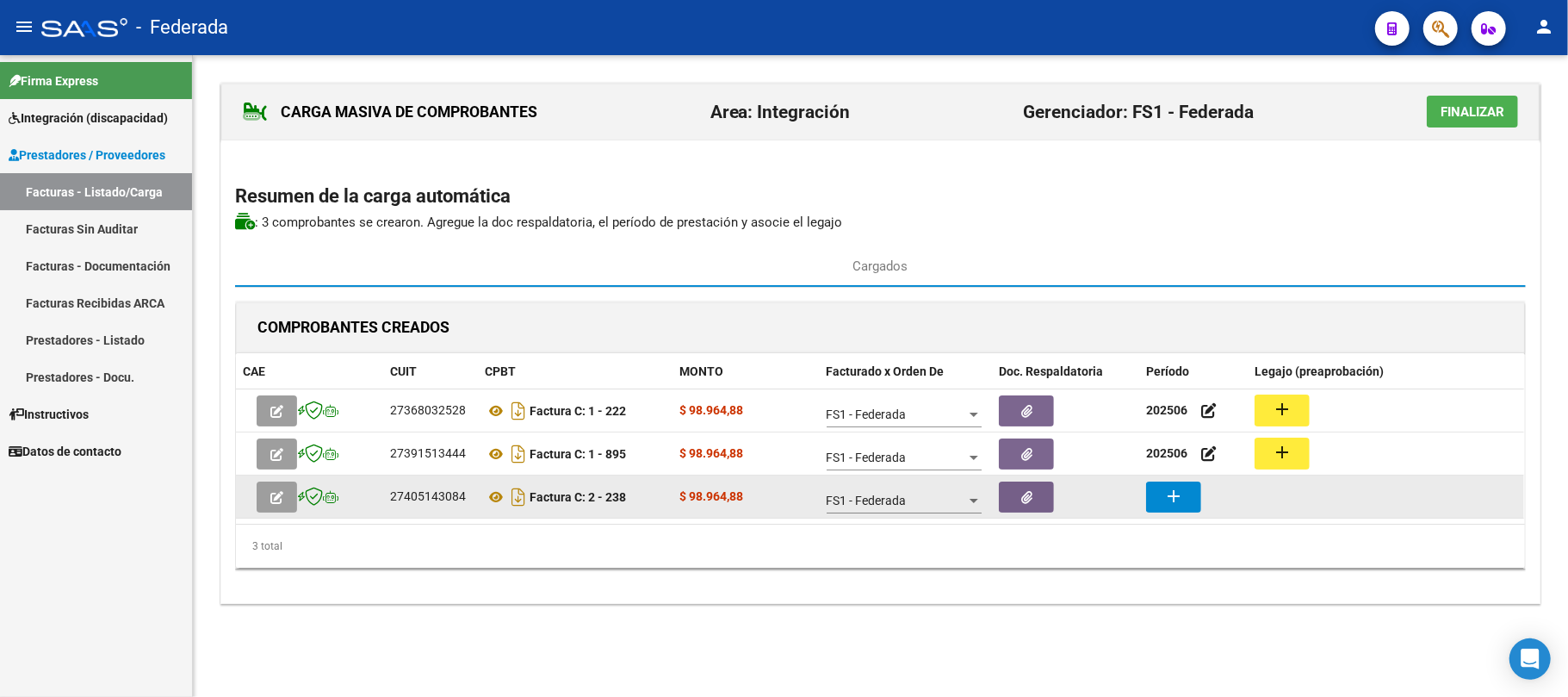
click at [1177, 480] on datatable-body-cell "add" at bounding box center [1194, 496] width 109 height 42
click at [1178, 493] on mat-icon "add" at bounding box center [1174, 496] width 21 height 21
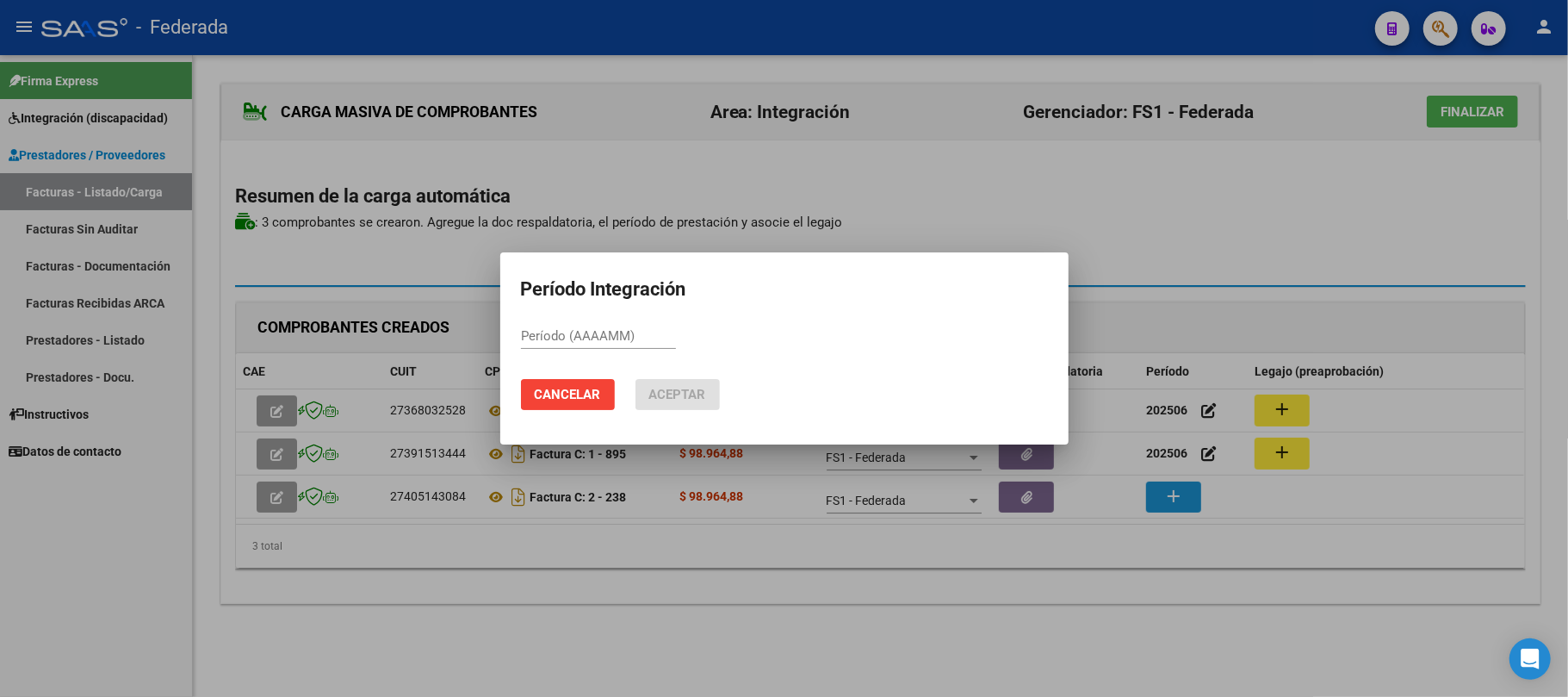
paste input "202506"
type input "202506"
click at [727, 397] on mat-dialog-actions "Cancelar Aceptar" at bounding box center [784, 394] width 527 height 58
click at [713, 393] on button "Aceptar" at bounding box center [678, 394] width 84 height 31
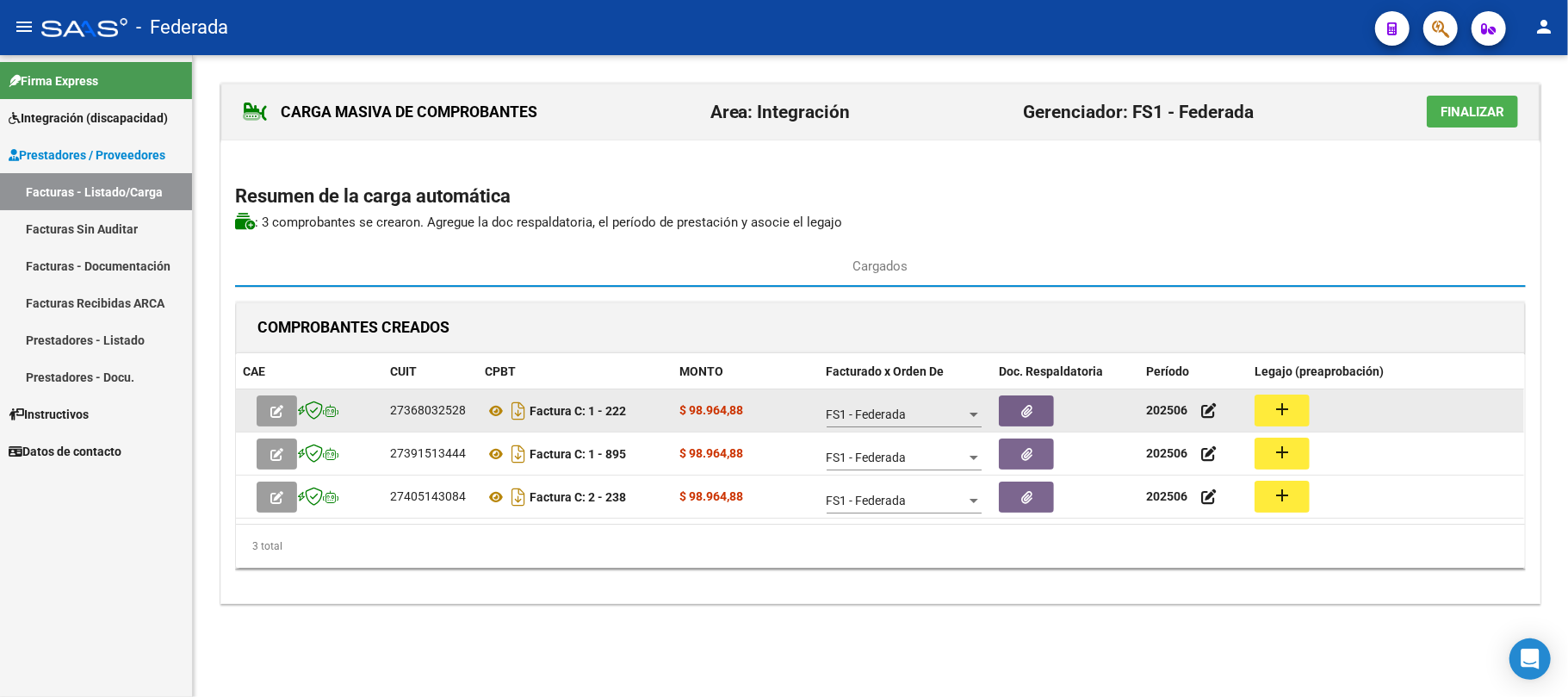
click at [1288, 412] on mat-icon "add" at bounding box center [1283, 410] width 21 height 21
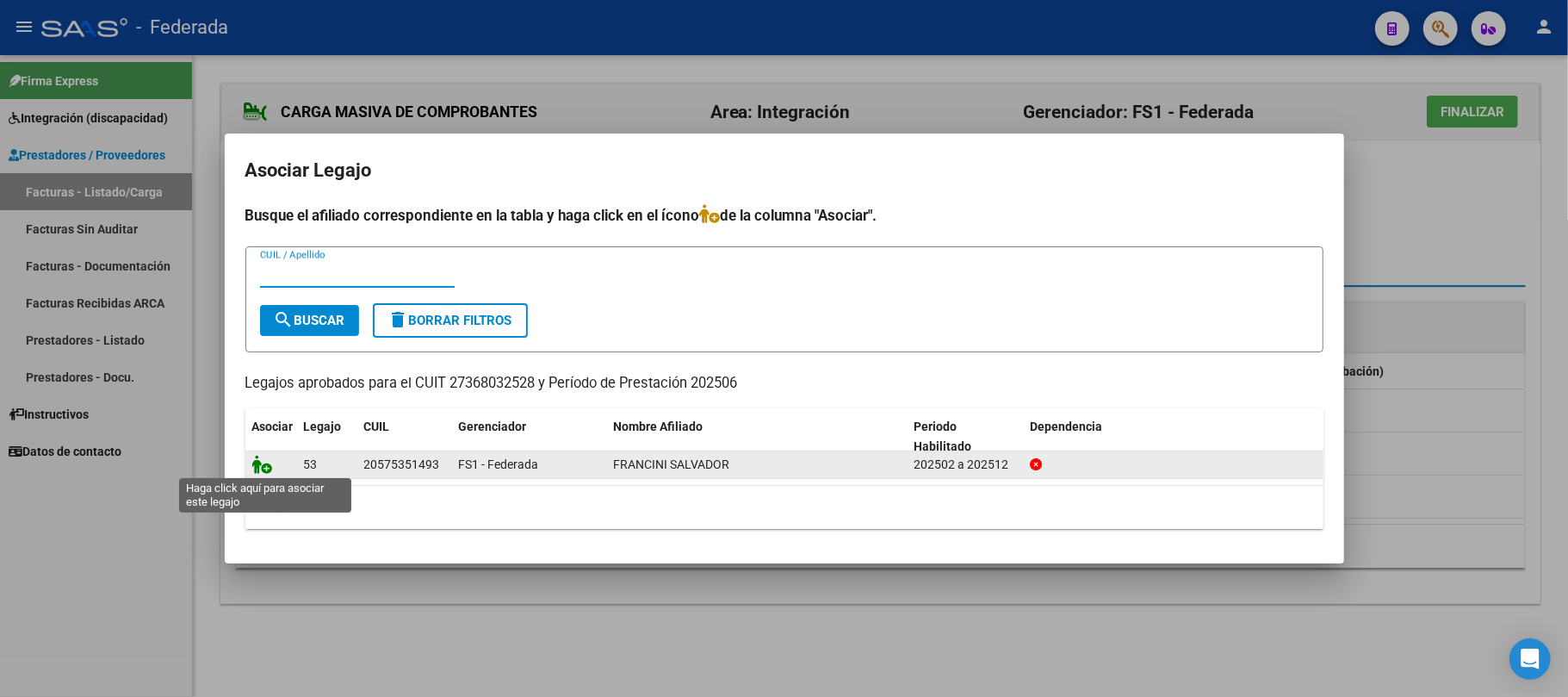
click at [261, 472] on icon at bounding box center [262, 464] width 21 height 19
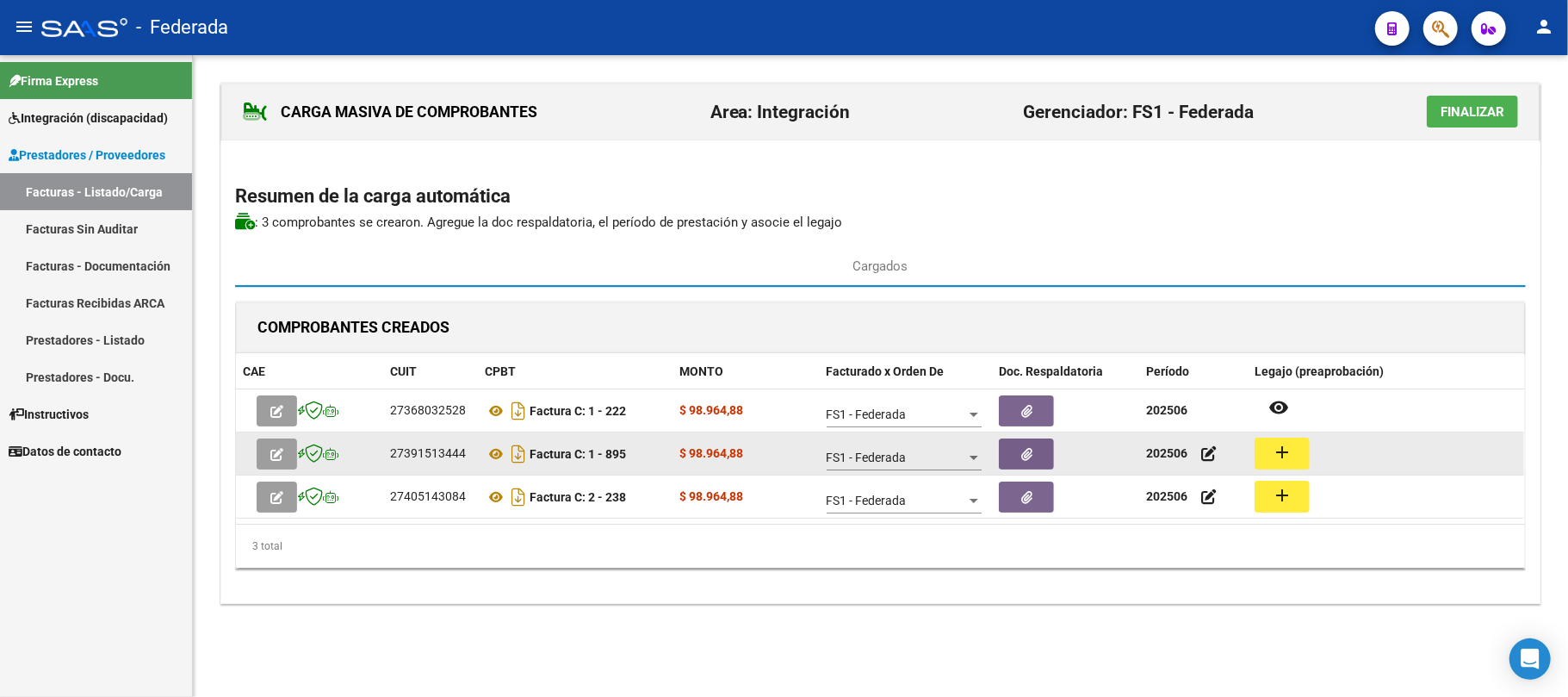
click at [1280, 453] on mat-icon "add" at bounding box center [1283, 453] width 21 height 21
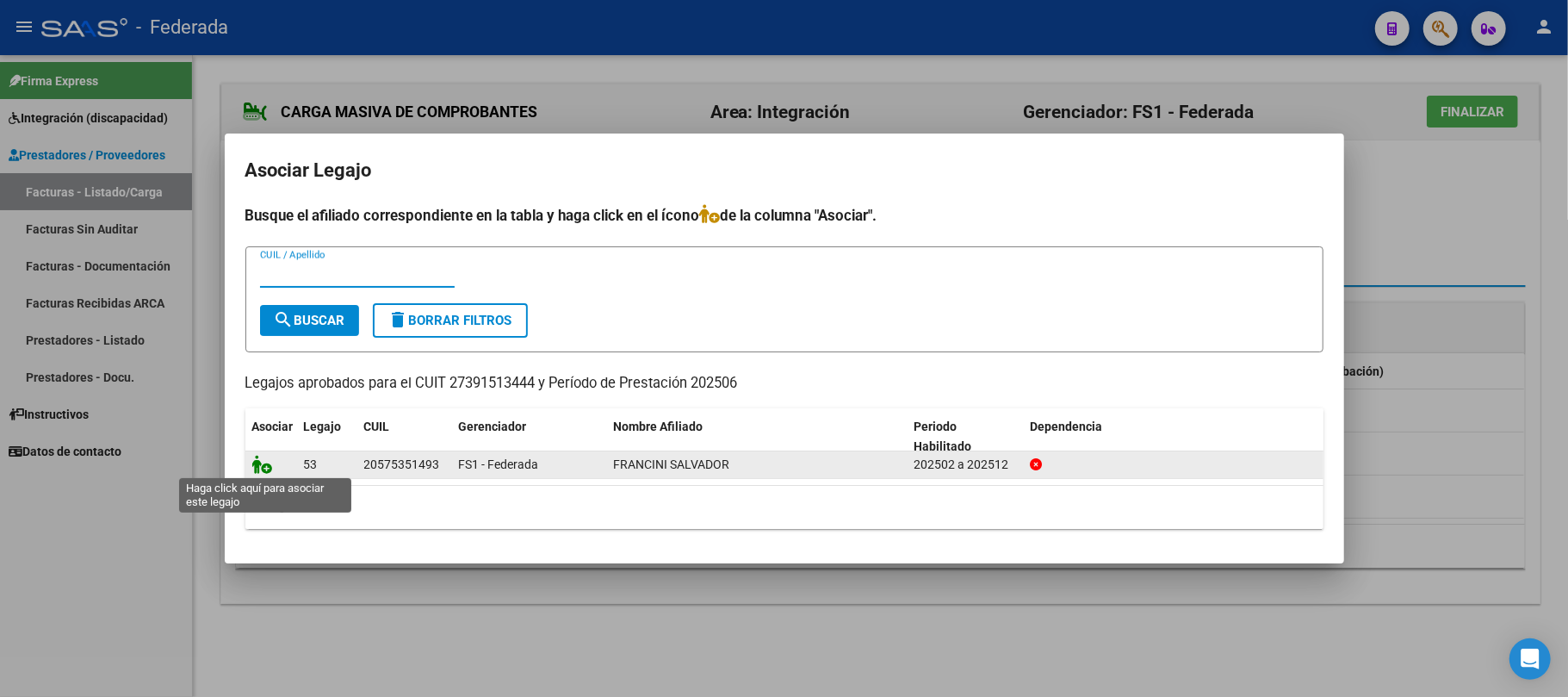
click at [263, 469] on icon at bounding box center [262, 464] width 21 height 19
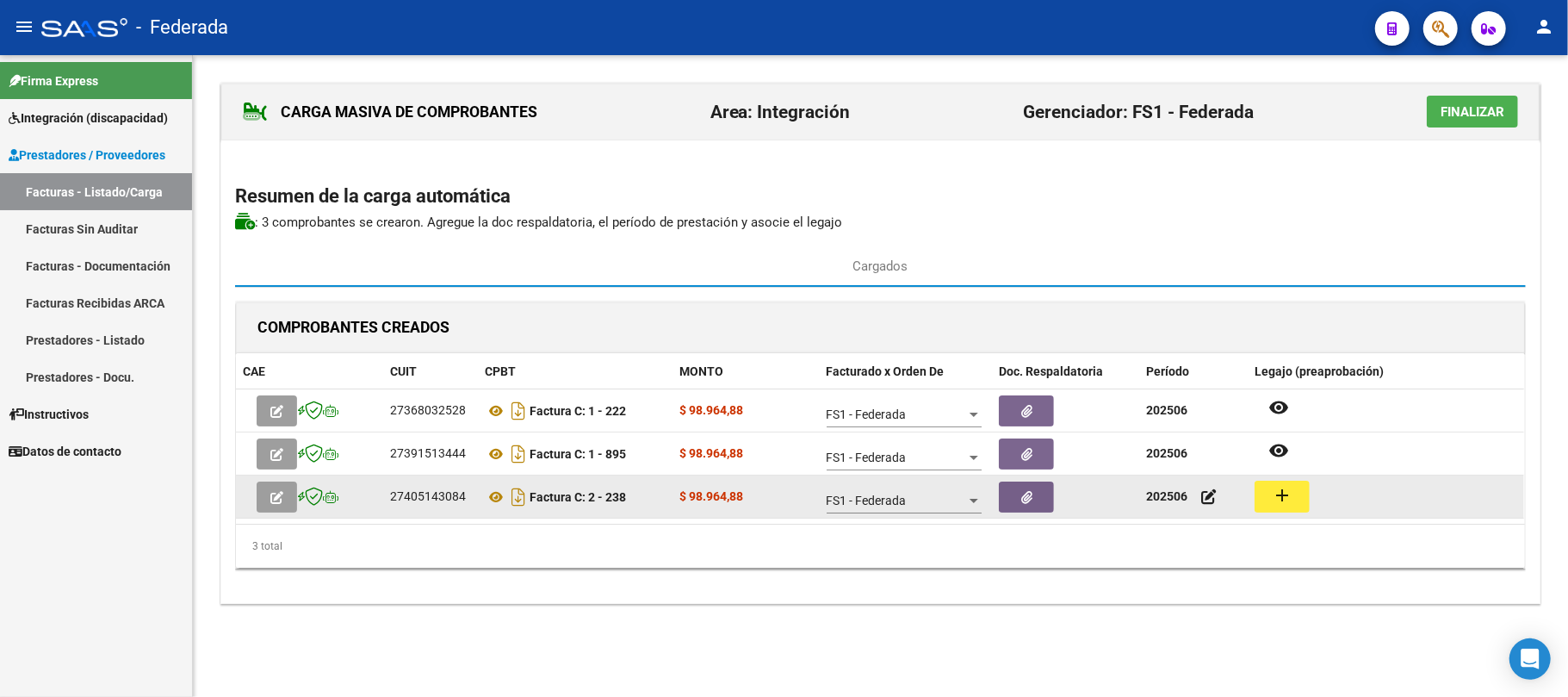
click at [1289, 491] on mat-icon "add" at bounding box center [1283, 496] width 21 height 21
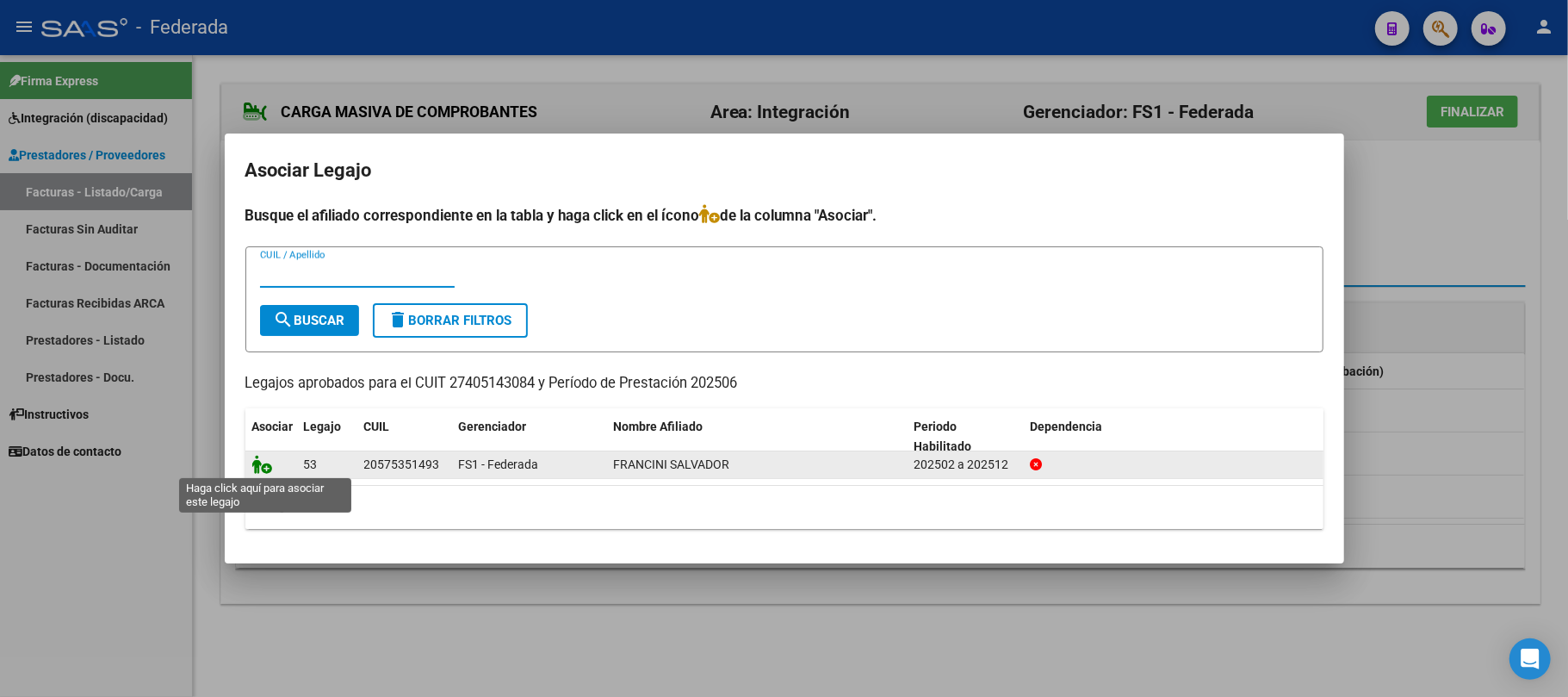
click at [262, 466] on icon at bounding box center [262, 464] width 21 height 19
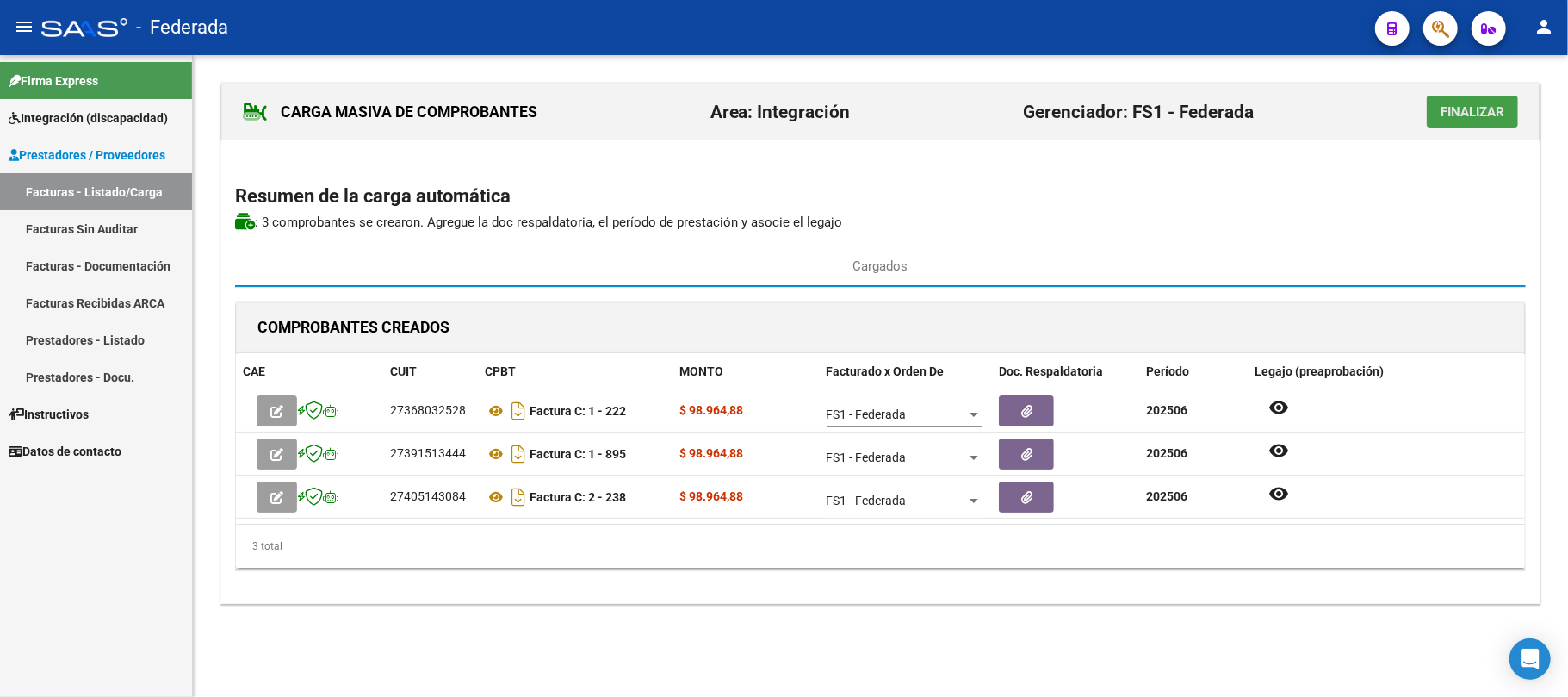
click at [1451, 121] on button "Finalizar" at bounding box center [1473, 111] width 92 height 32
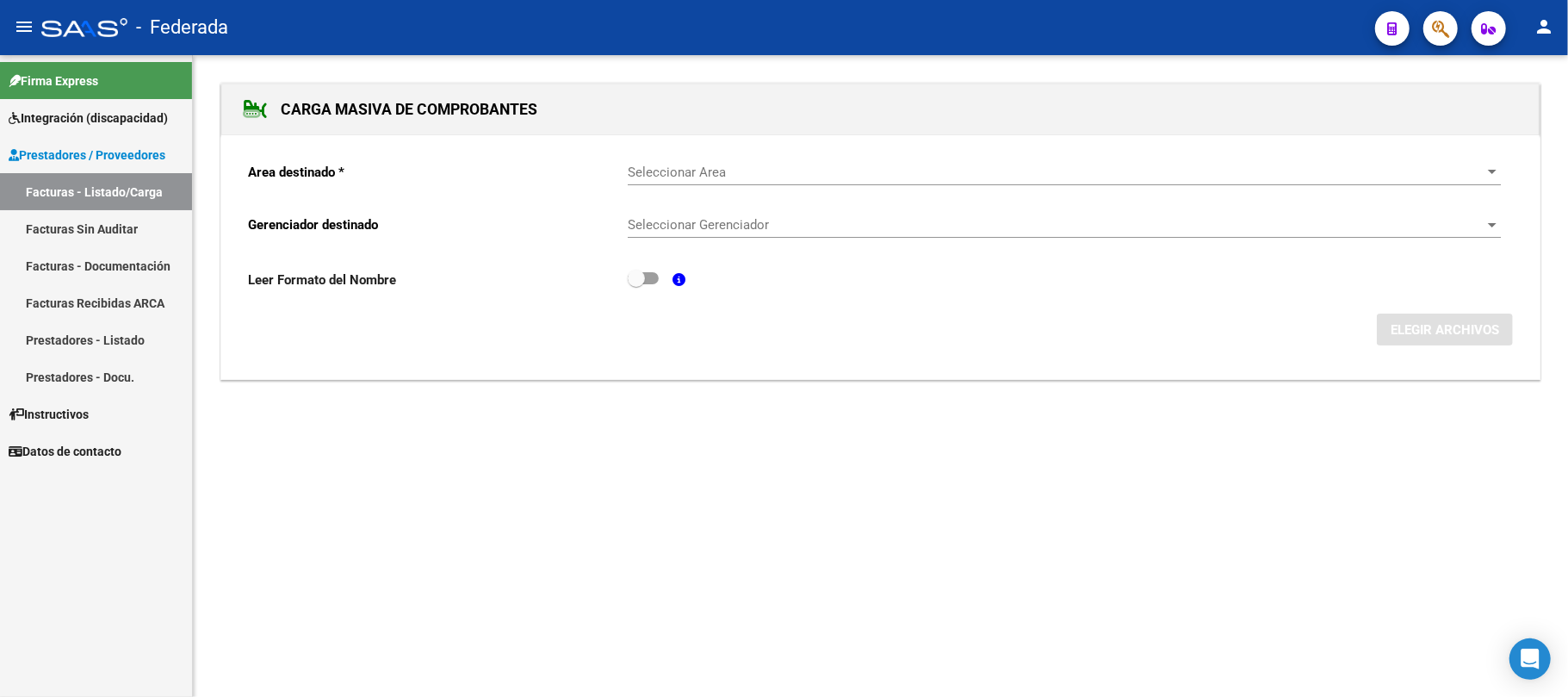
click at [148, 198] on link "Facturas - Listado/Carga" at bounding box center [95, 191] width 192 height 37
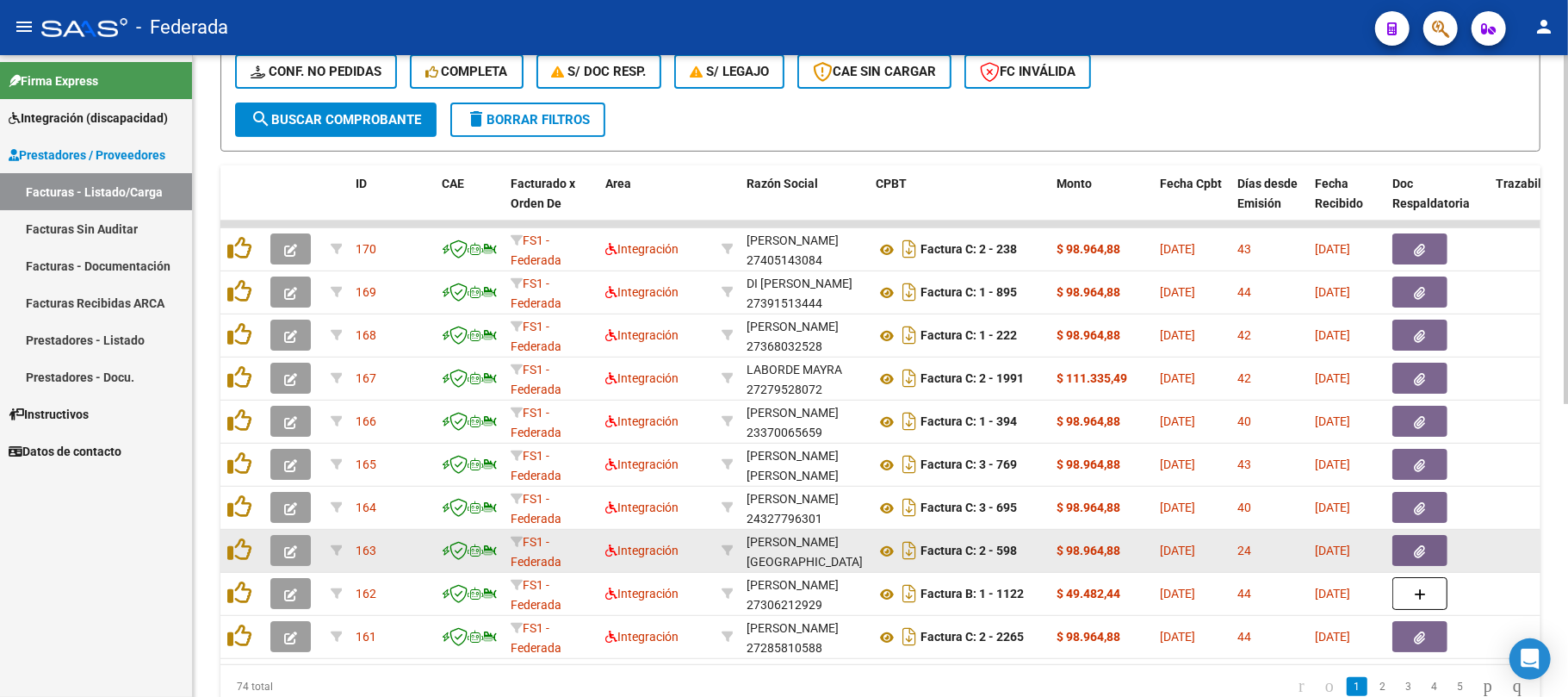
scroll to position [422, 0]
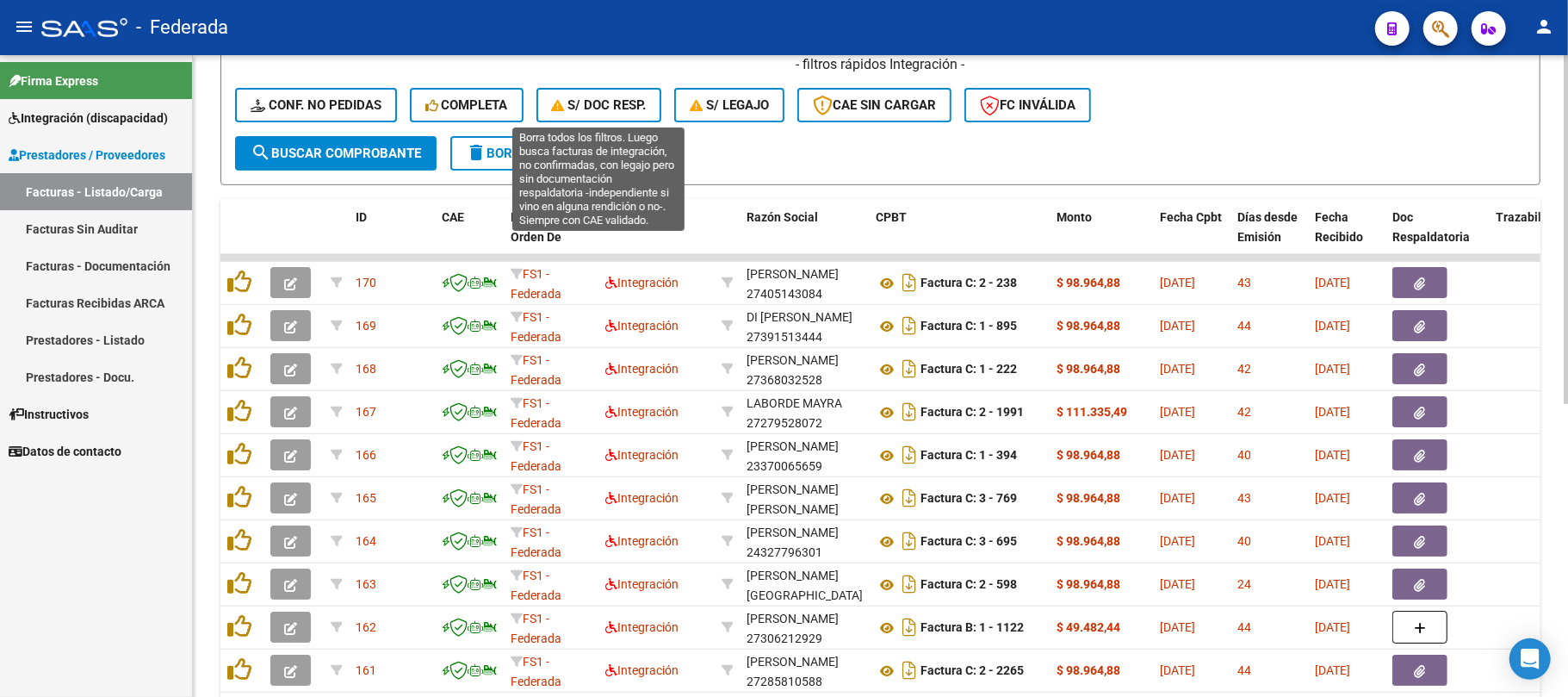
click at [631, 98] on span "S/ Doc Resp." at bounding box center [598, 105] width 94 height 15
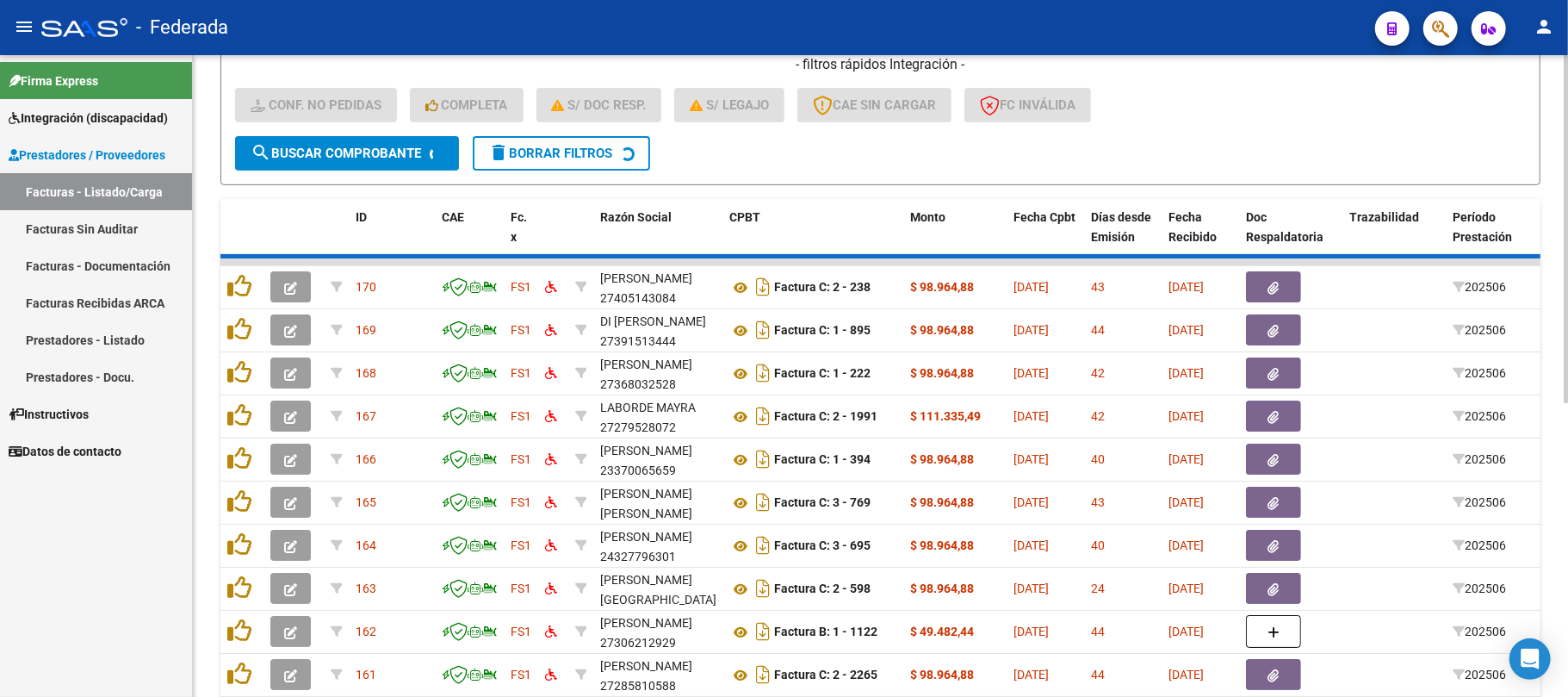
click at [624, 74] on div "- filtros rápidos Integración - Conf. no pedidas Completa S/ Doc Resp. S/ legaj…" at bounding box center [880, 95] width 1291 height 81
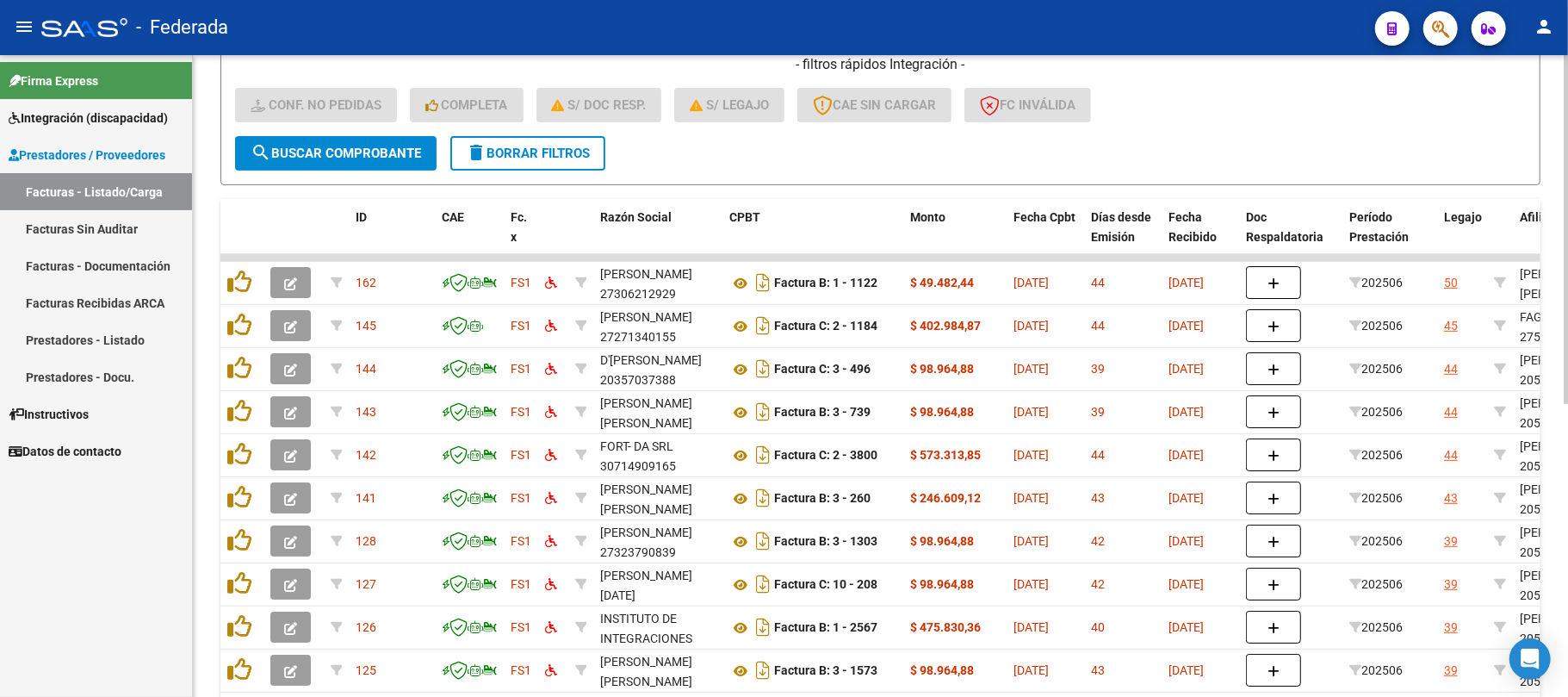
scroll to position [538, 0]
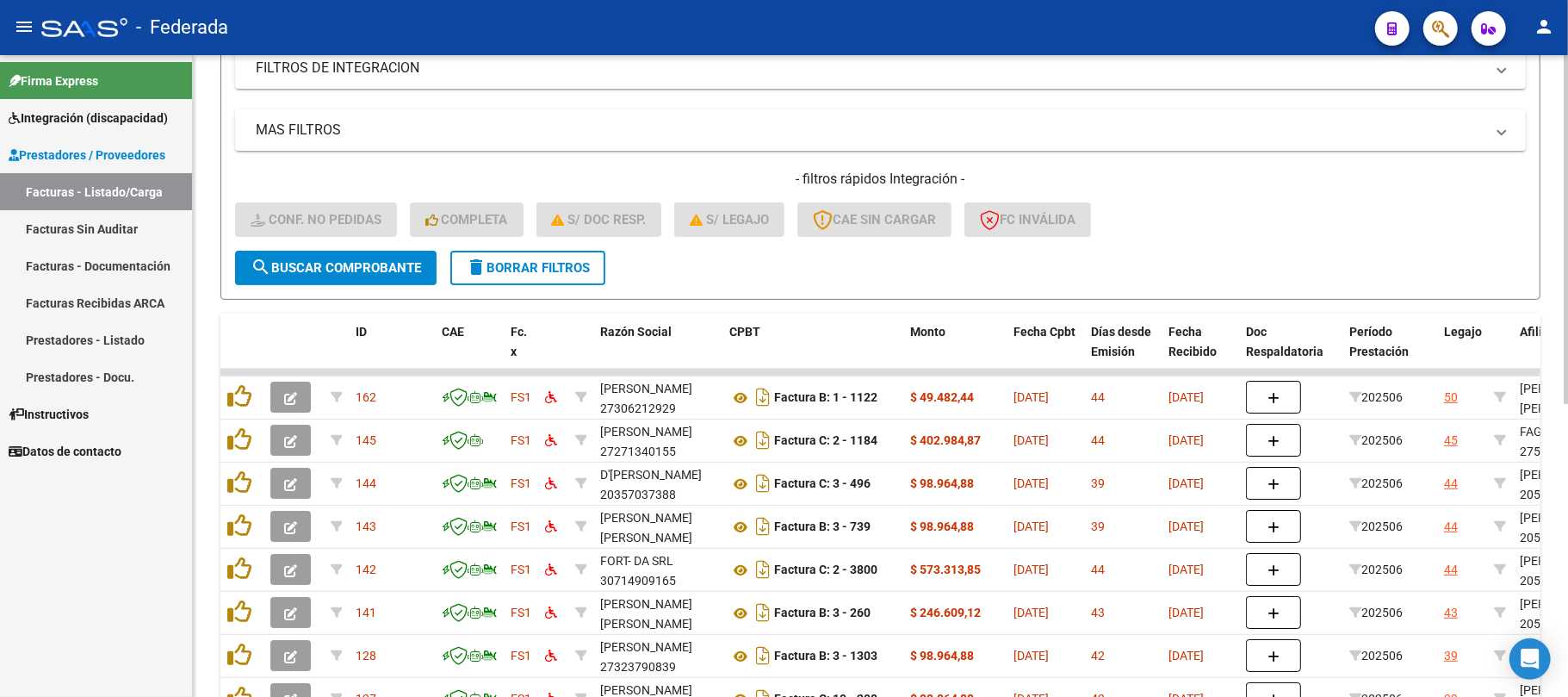
click at [558, 269] on span "delete Borrar Filtros" at bounding box center [528, 268] width 124 height 15
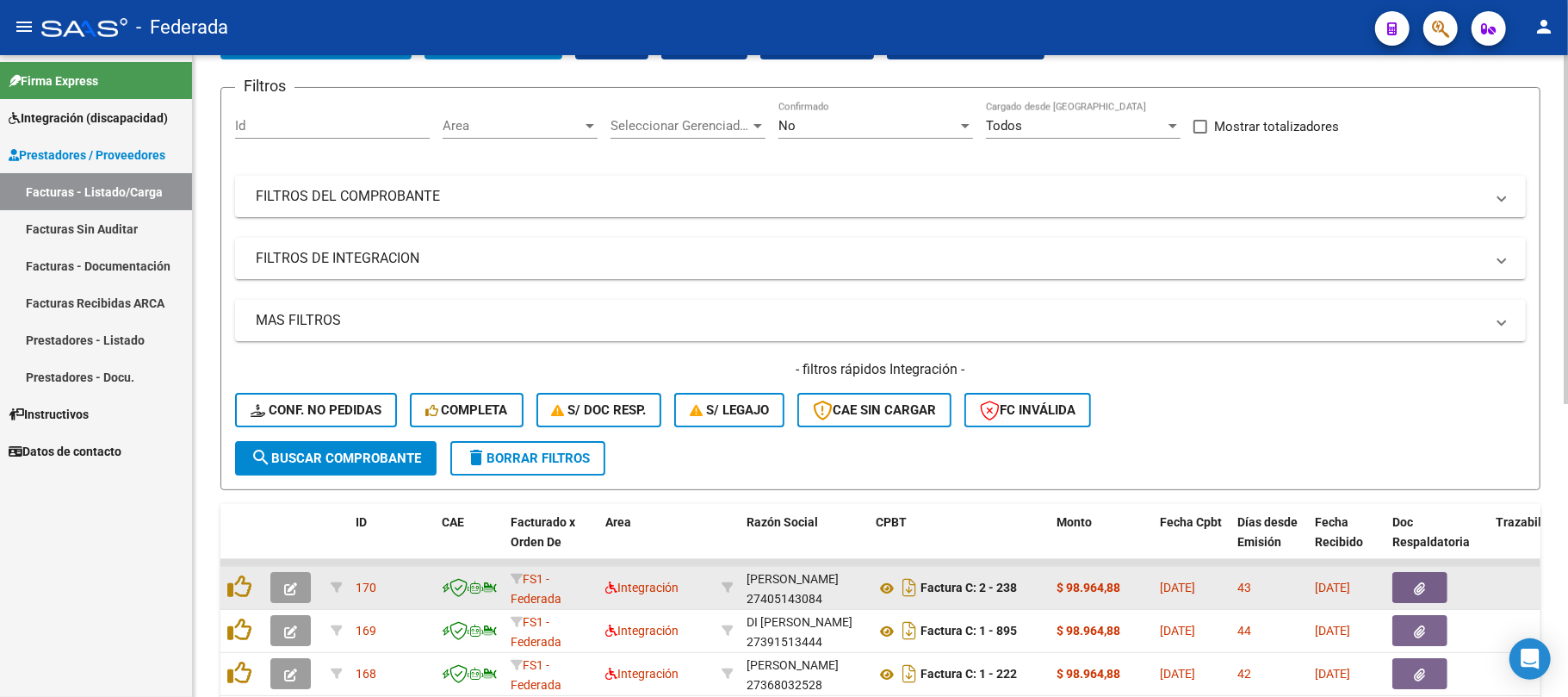
scroll to position [307, 0]
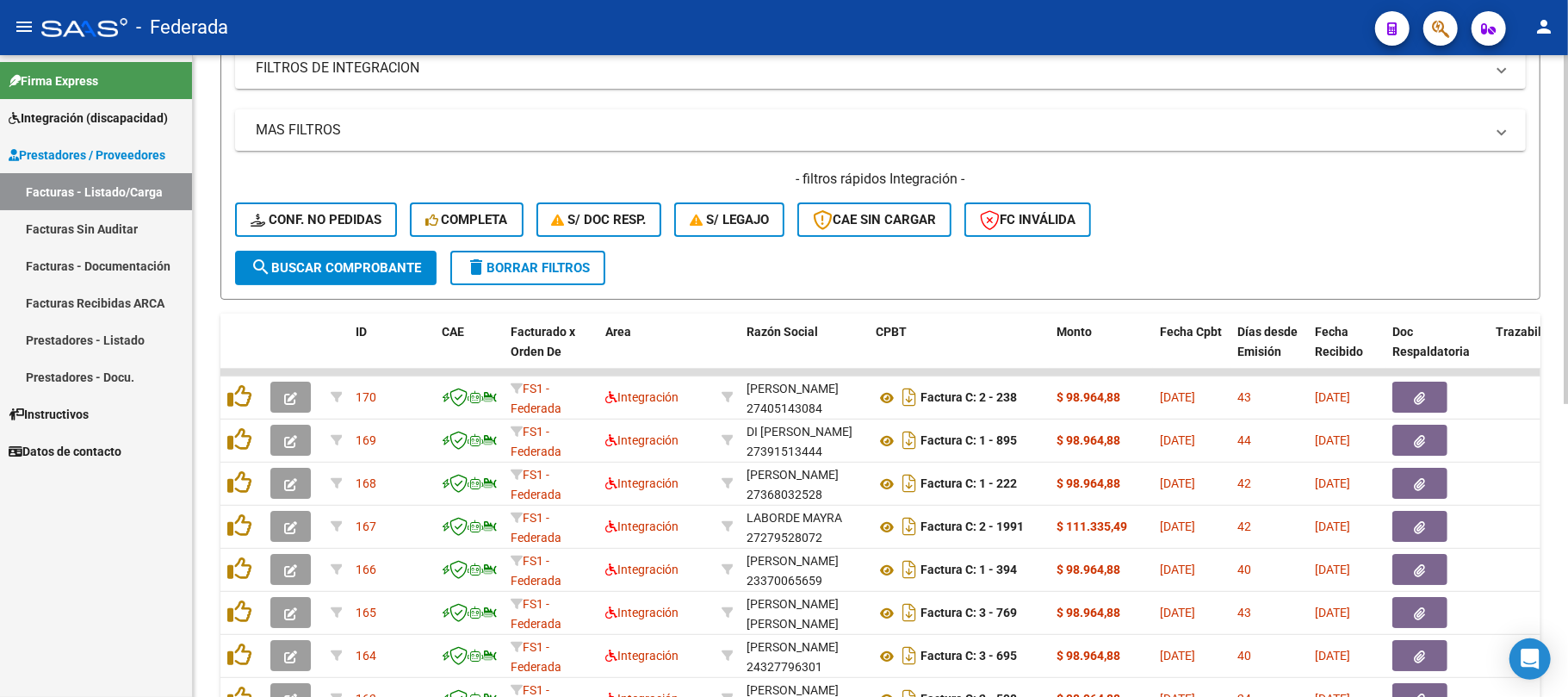
click at [480, 225] on span "Completa" at bounding box center [467, 220] width 83 height 15
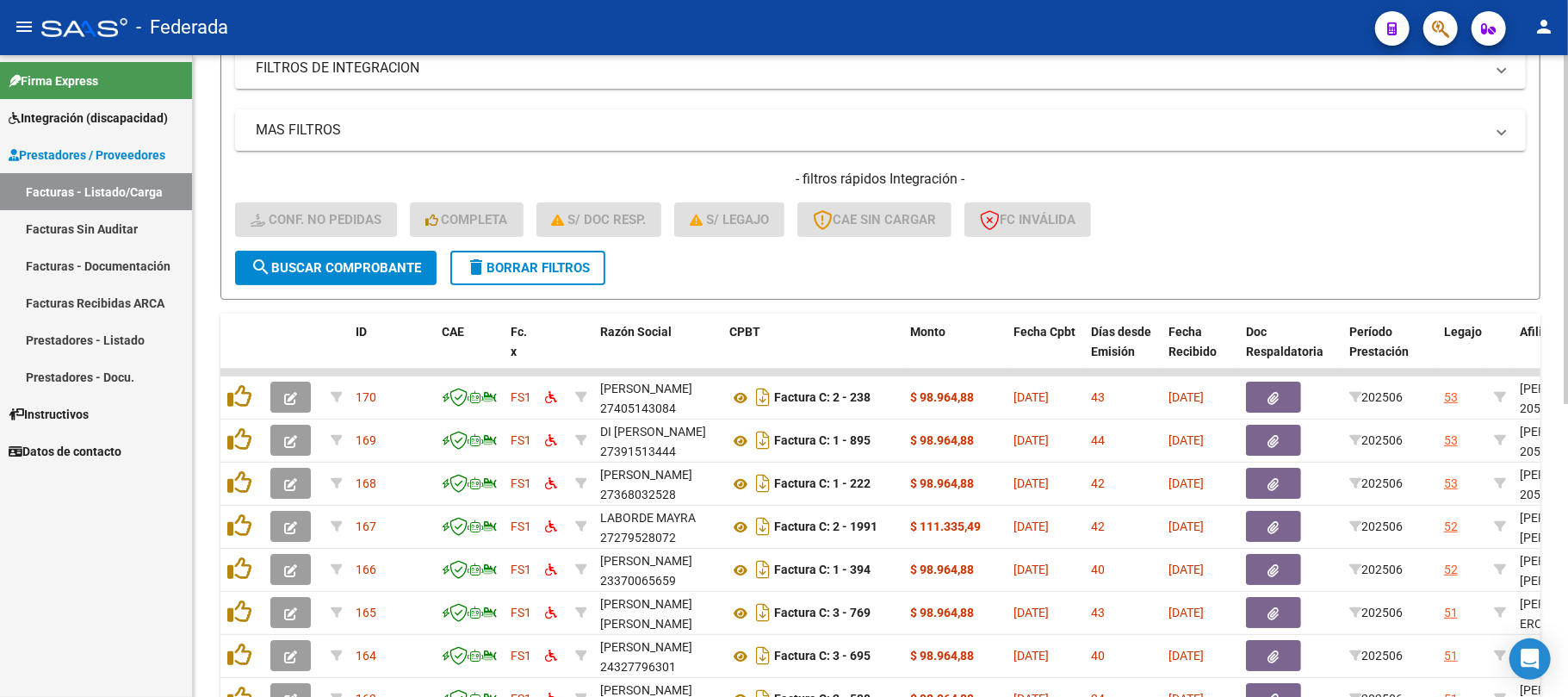
click at [475, 269] on mat-icon "delete" at bounding box center [476, 267] width 21 height 21
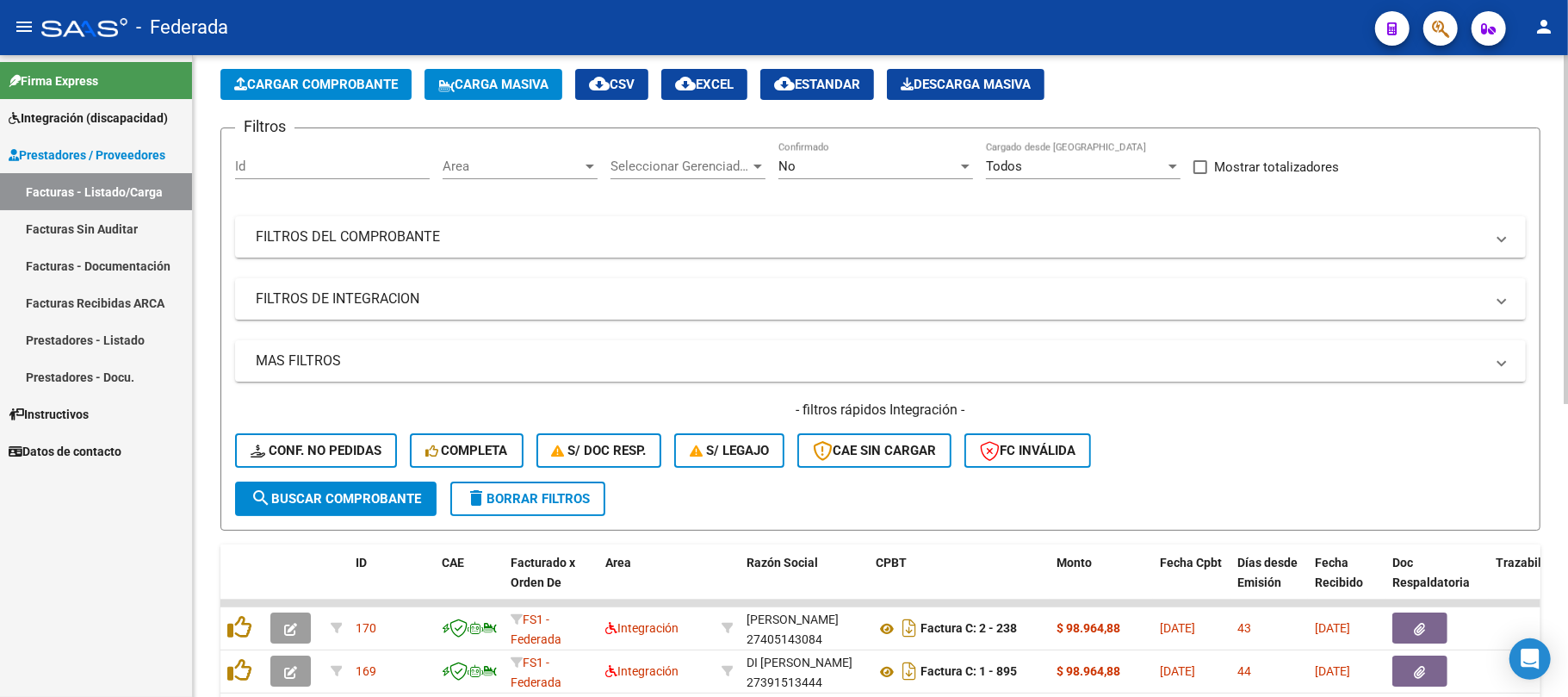
scroll to position [115, 0]
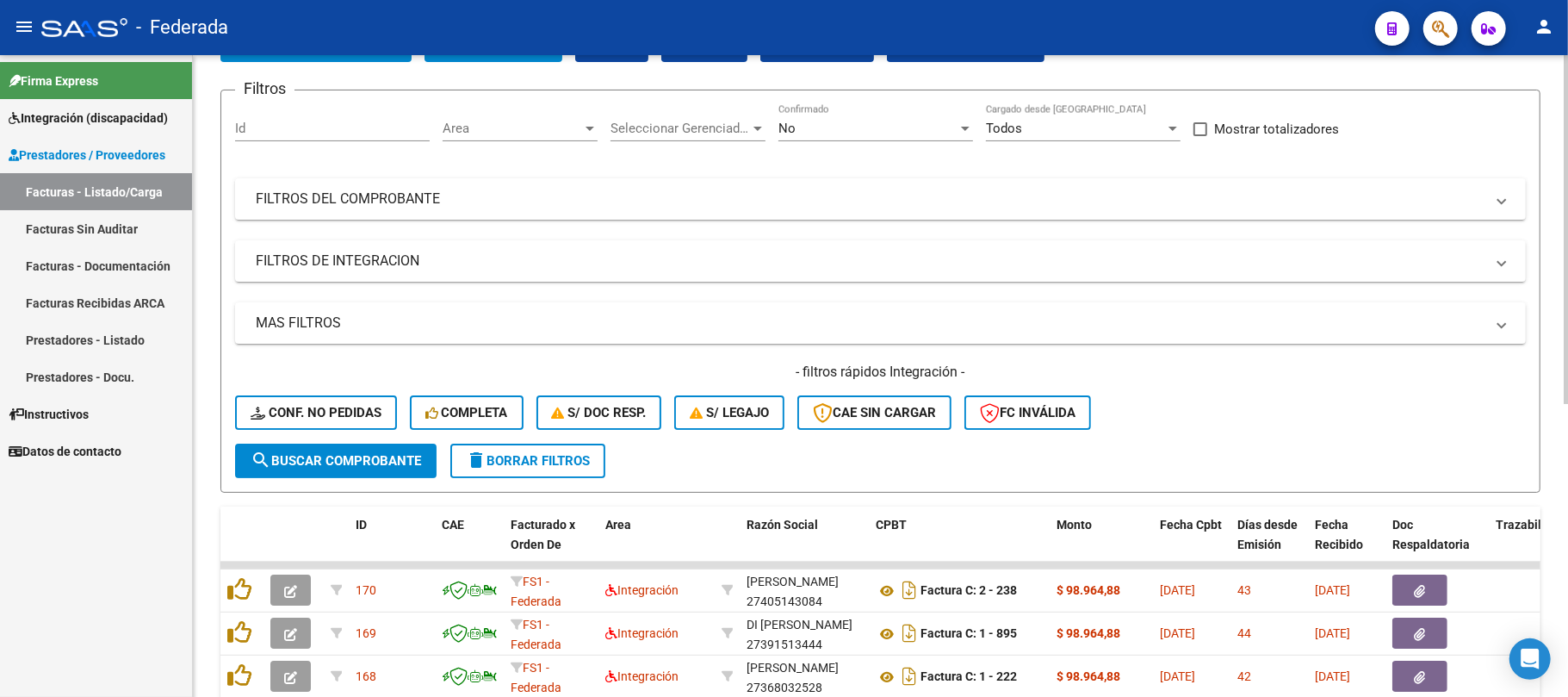
click at [1199, 132] on span at bounding box center [1201, 129] width 13 height 13
click at [1200, 137] on input "Mostrar totalizadores" at bounding box center [1200, 137] width 1 height 1
checkbox input "true"
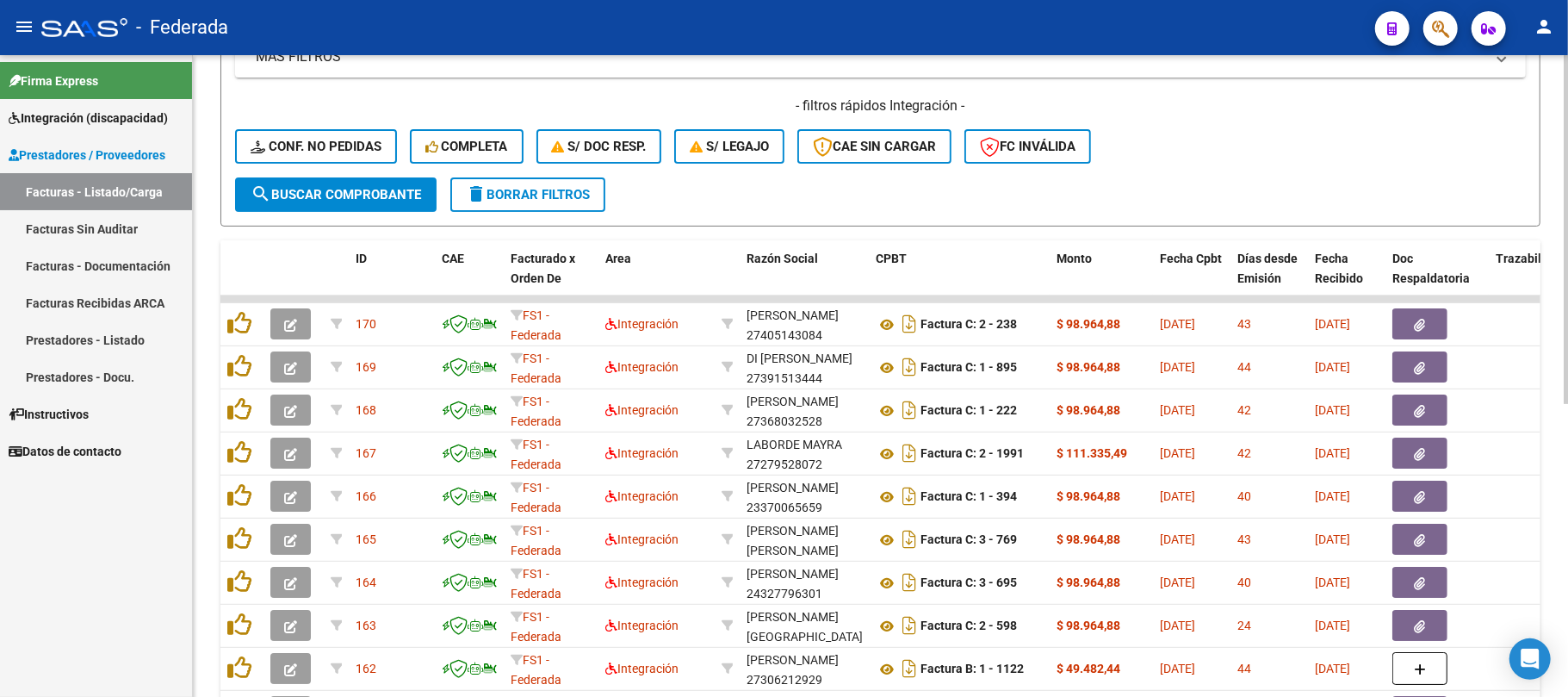
scroll to position [345, 0]
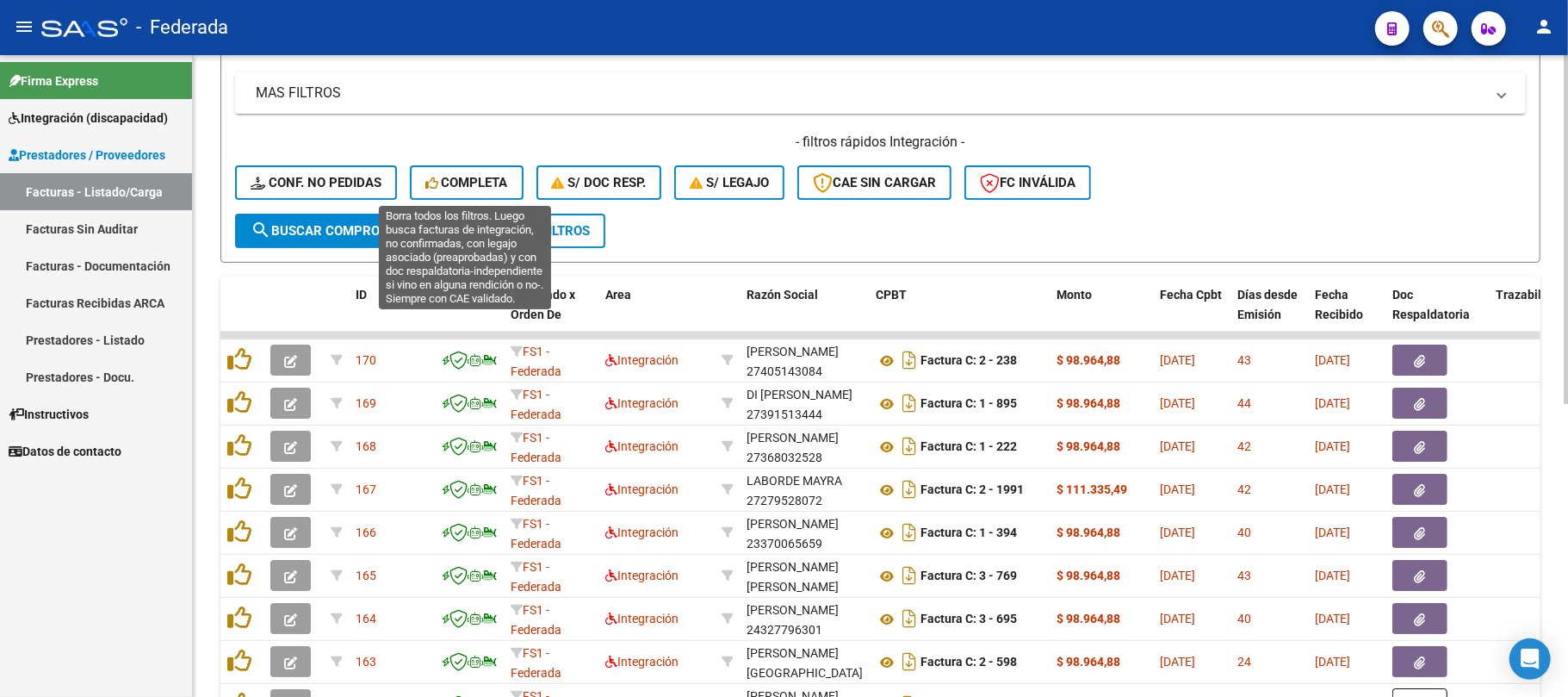
click at [424, 172] on button "Completa" at bounding box center [467, 182] width 114 height 34
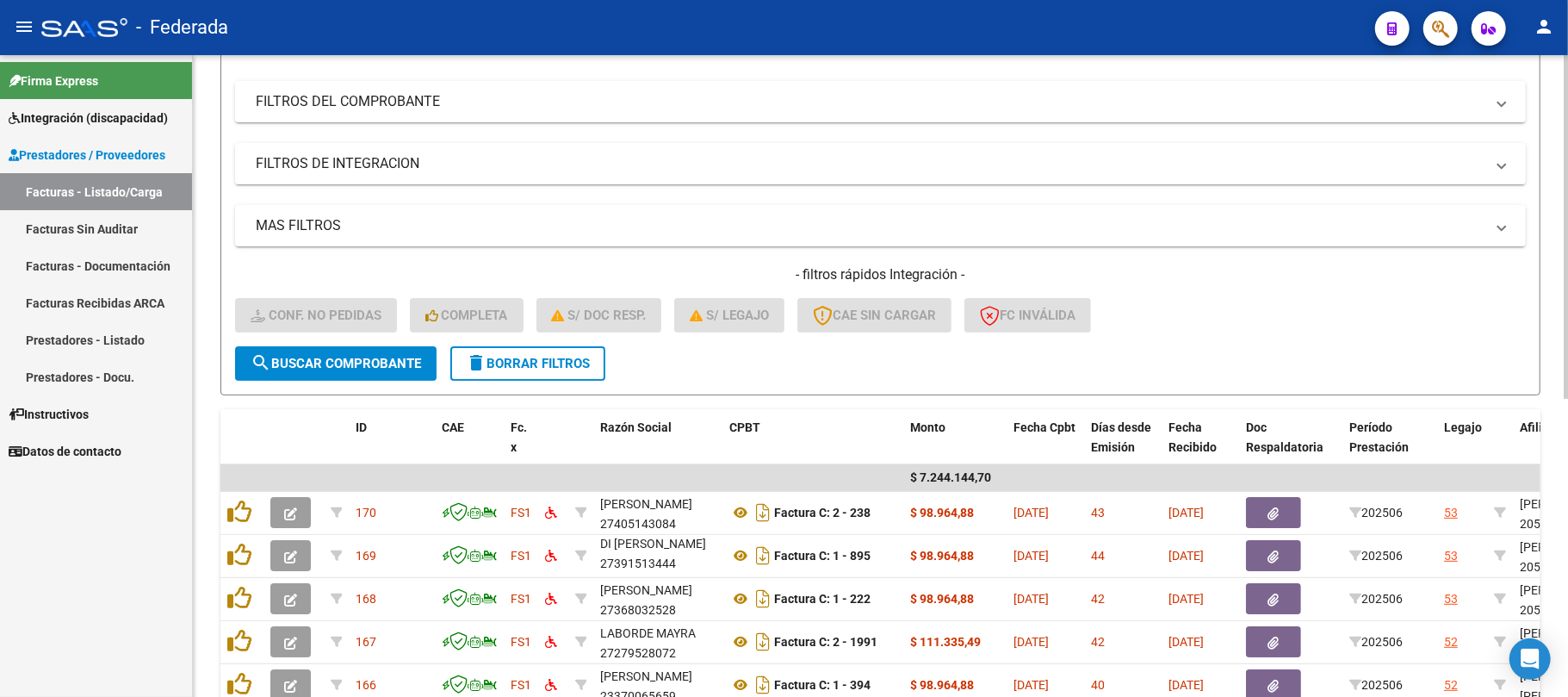
scroll to position [0, 0]
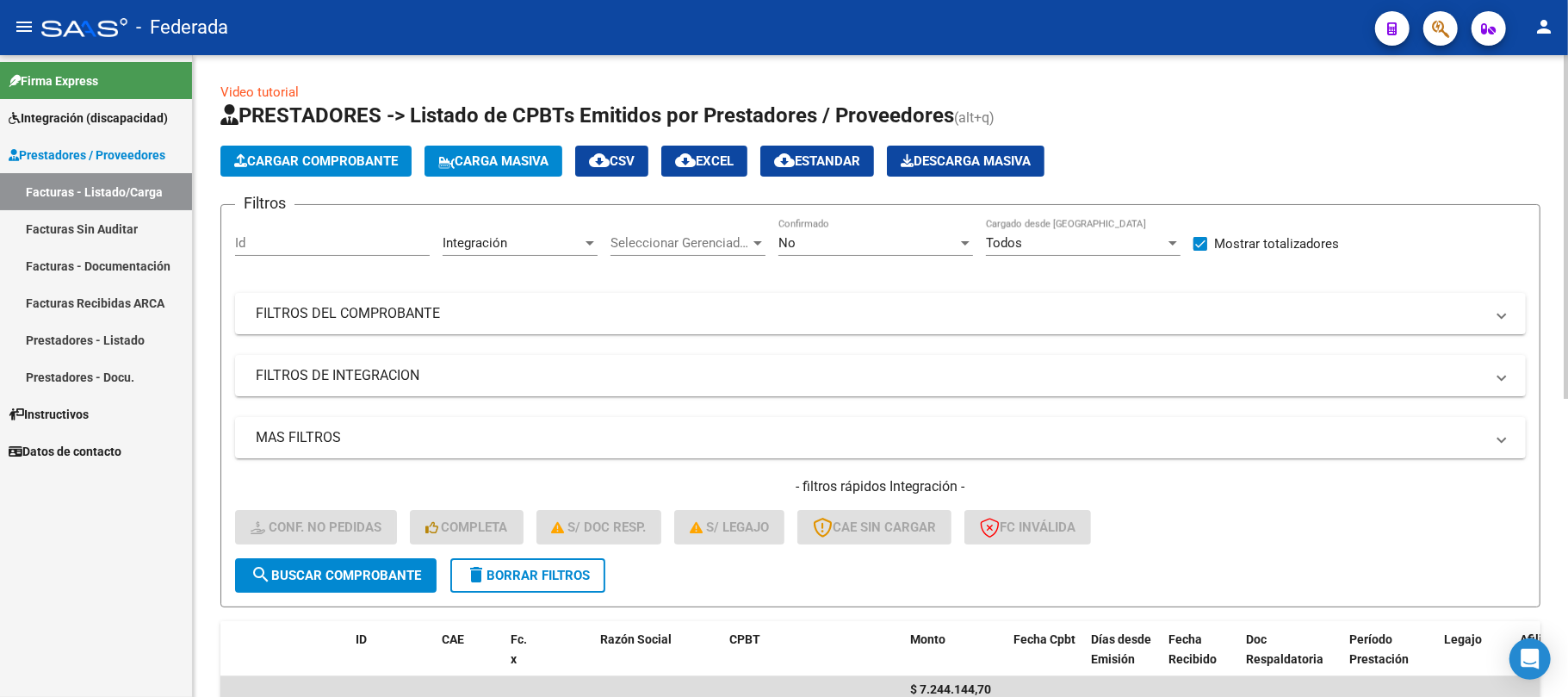
click at [491, 160] on span "Carga Masiva" at bounding box center [492, 161] width 110 height 15
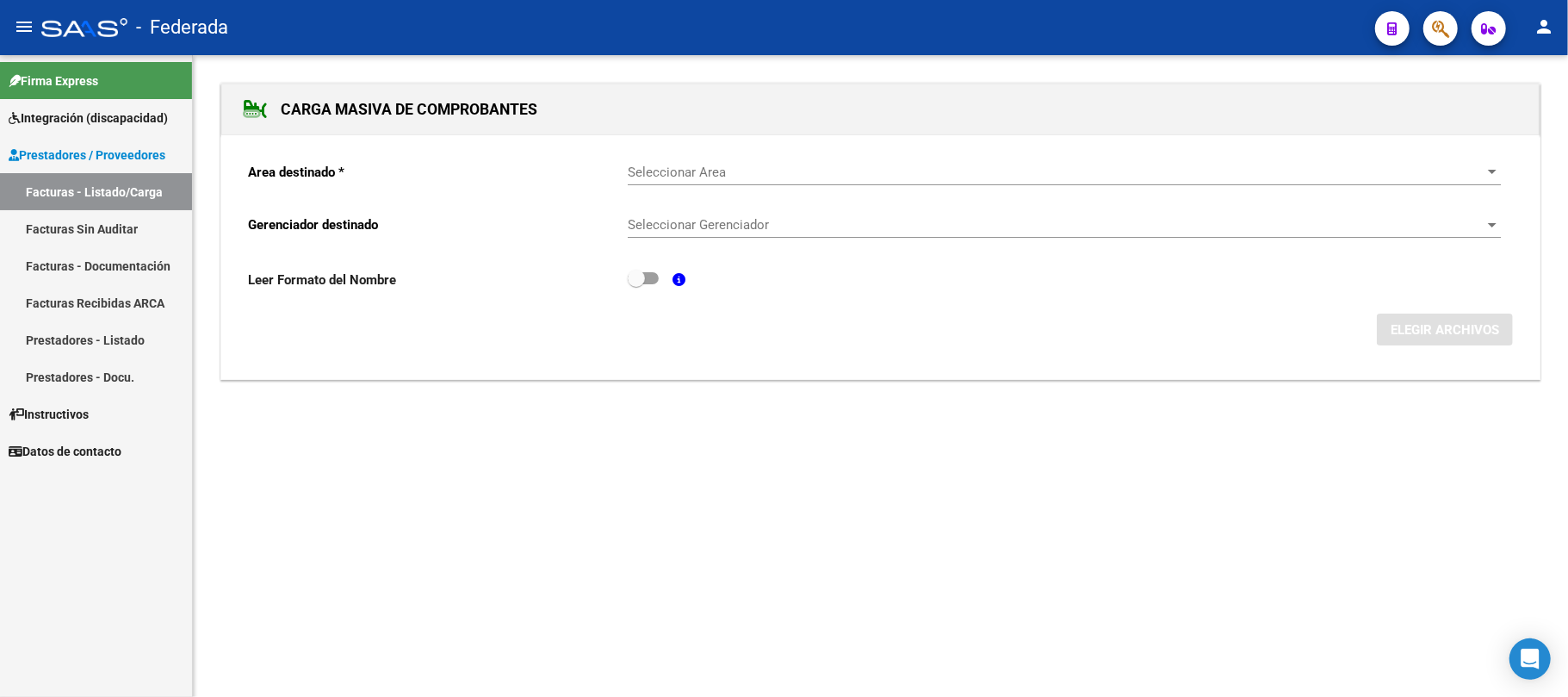
click at [657, 180] on div "Seleccionar Area Seleccionar Area" at bounding box center [1064, 166] width 873 height 37
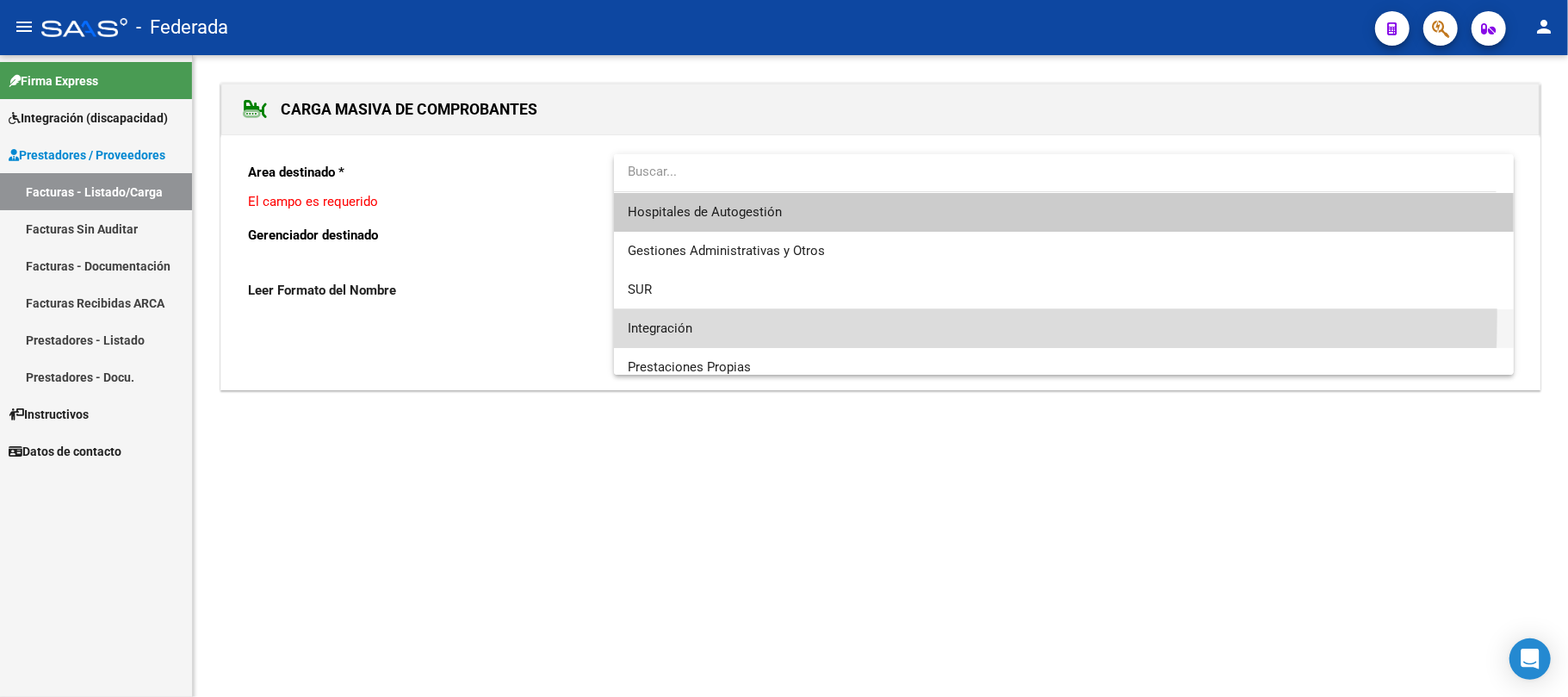
click at [673, 314] on span "Integración" at bounding box center [1064, 328] width 872 height 39
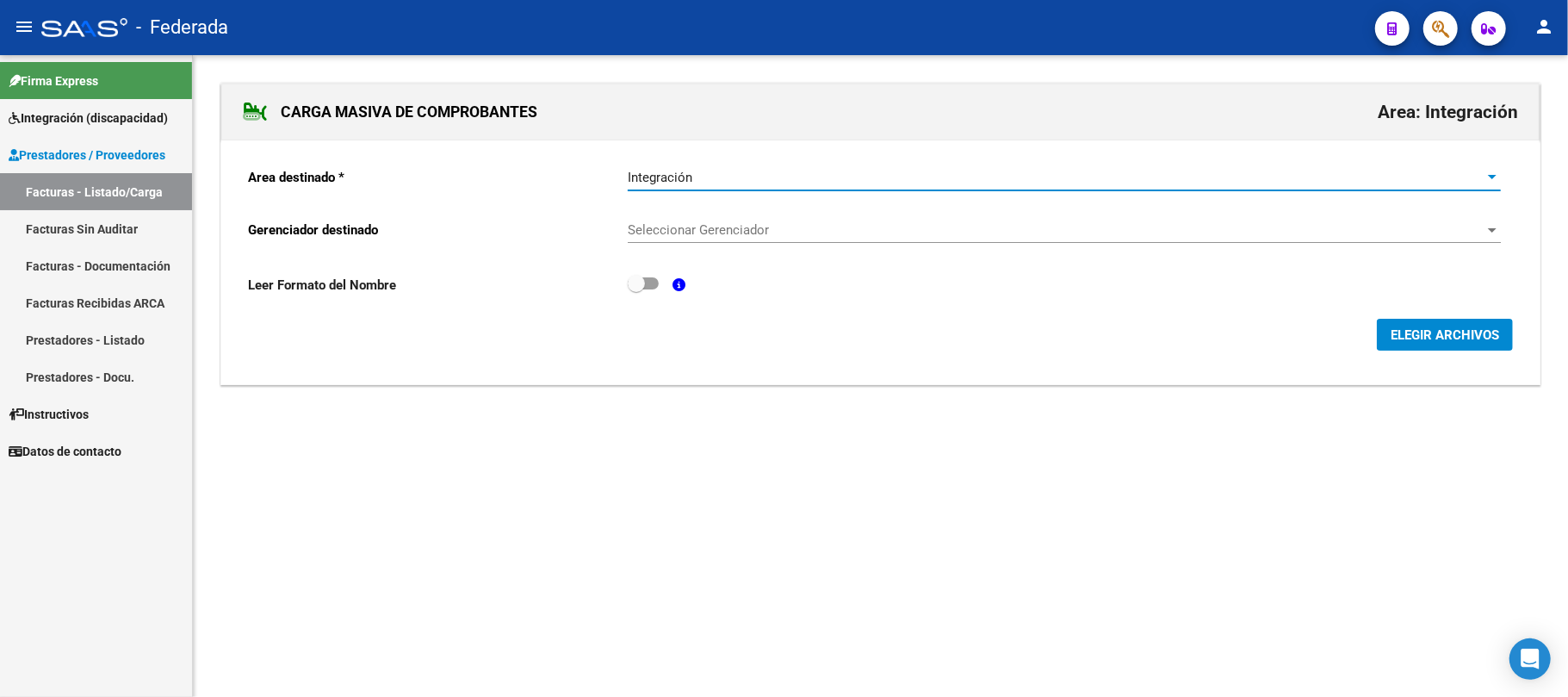
click at [692, 231] on span "Seleccionar Gerenciador" at bounding box center [1056, 230] width 858 height 15
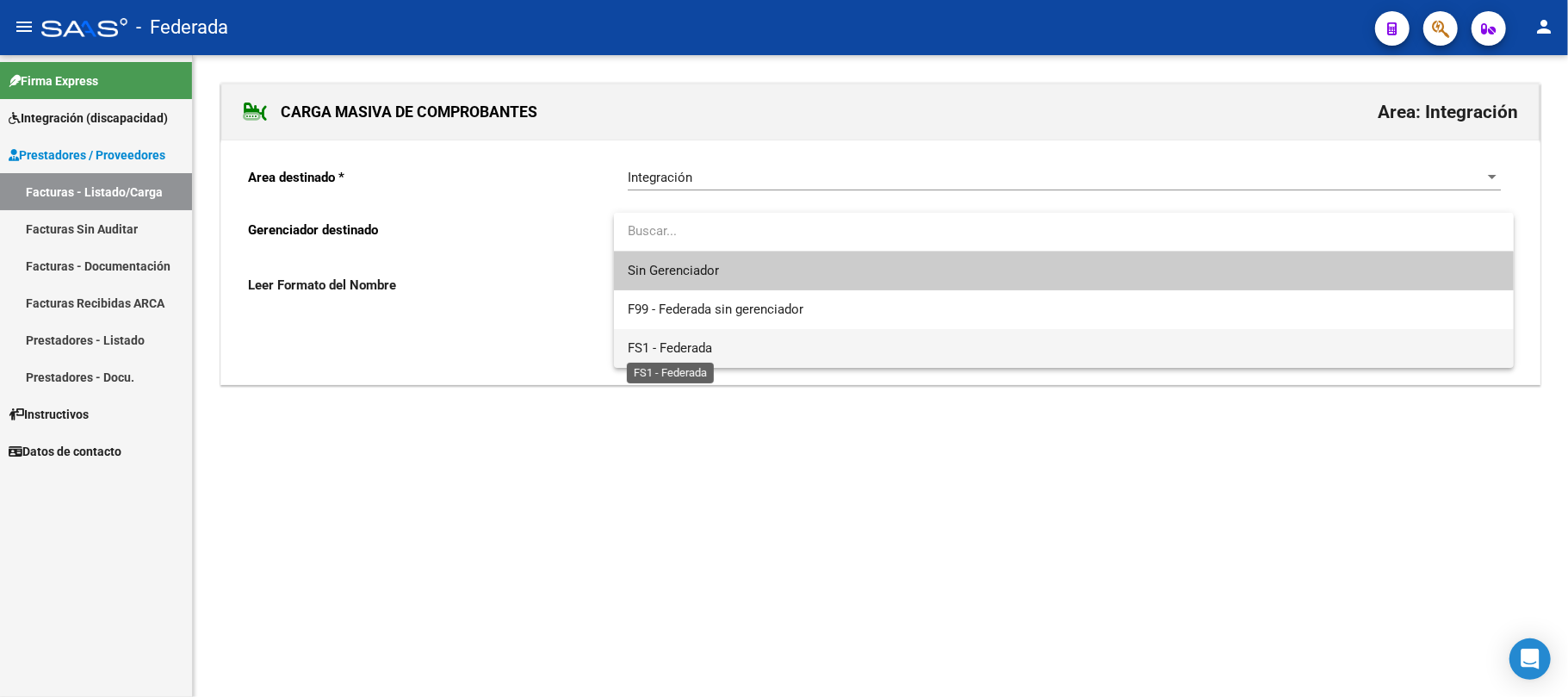
click at [683, 348] on span "FS1 - Federada" at bounding box center [670, 348] width 84 height 15
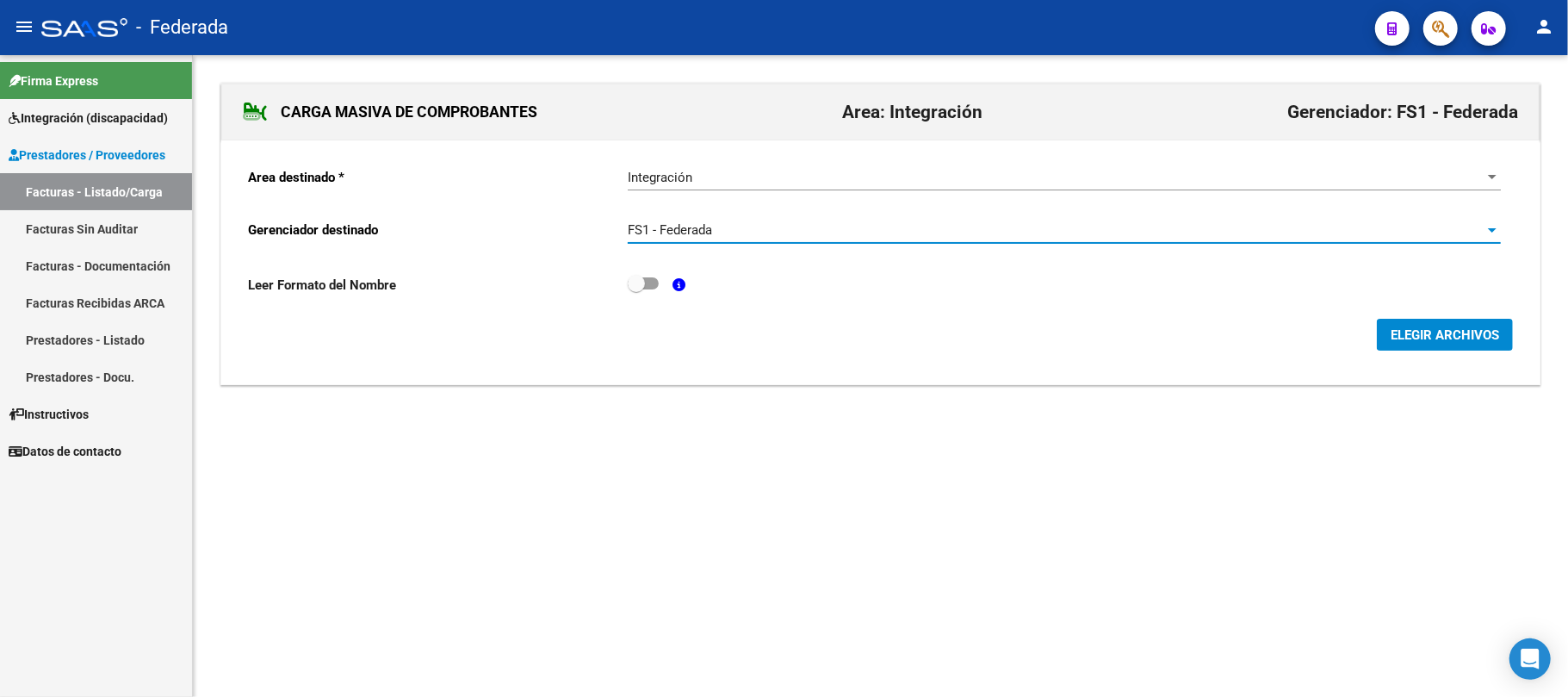
click at [1437, 346] on button "ELEGIR ARCHIVOS" at bounding box center [1445, 334] width 136 height 32
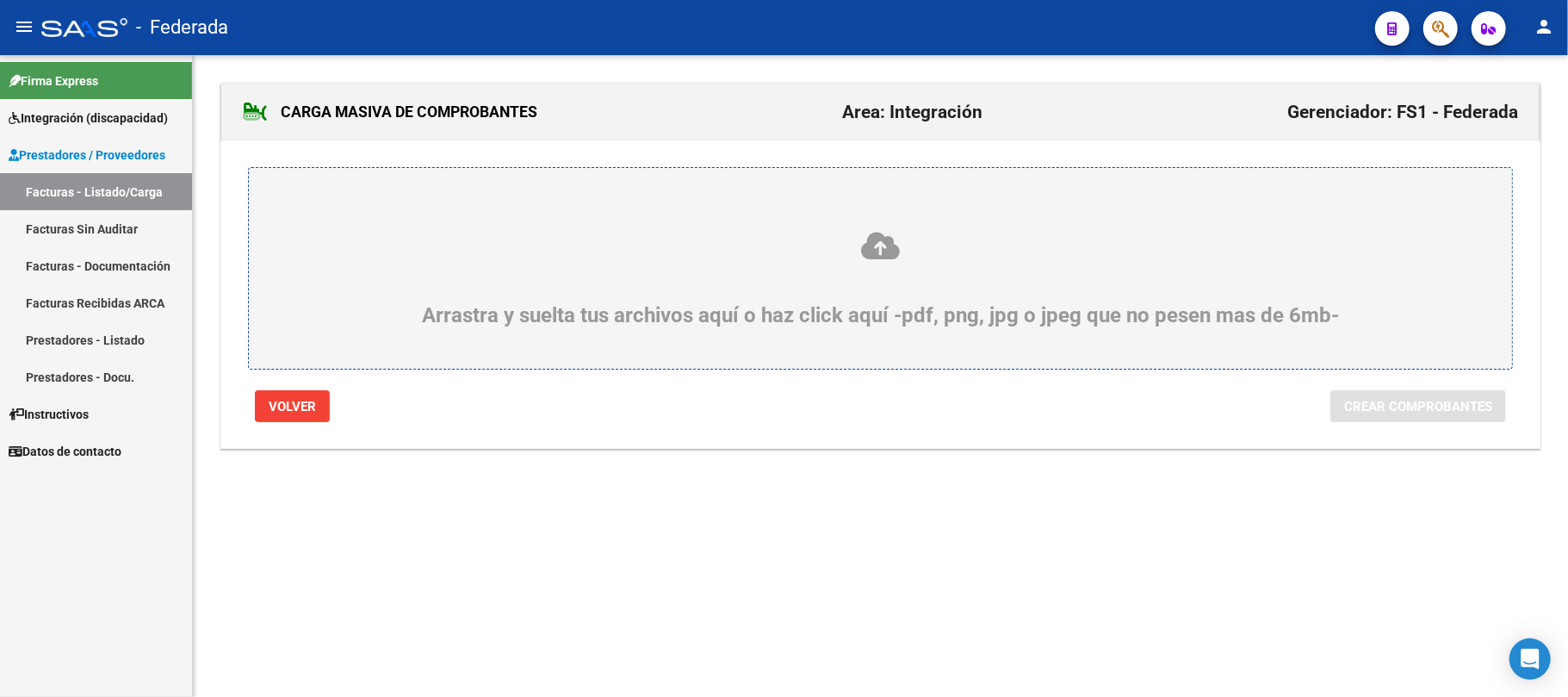
click at [889, 251] on icon at bounding box center [880, 245] width 1181 height 32
click at [0, 0] on input "Arrastra y suelta tus archivos aquí o haz click aquí -pdf, png, jpg o jpeg que …" at bounding box center [0, 0] width 0 height 0
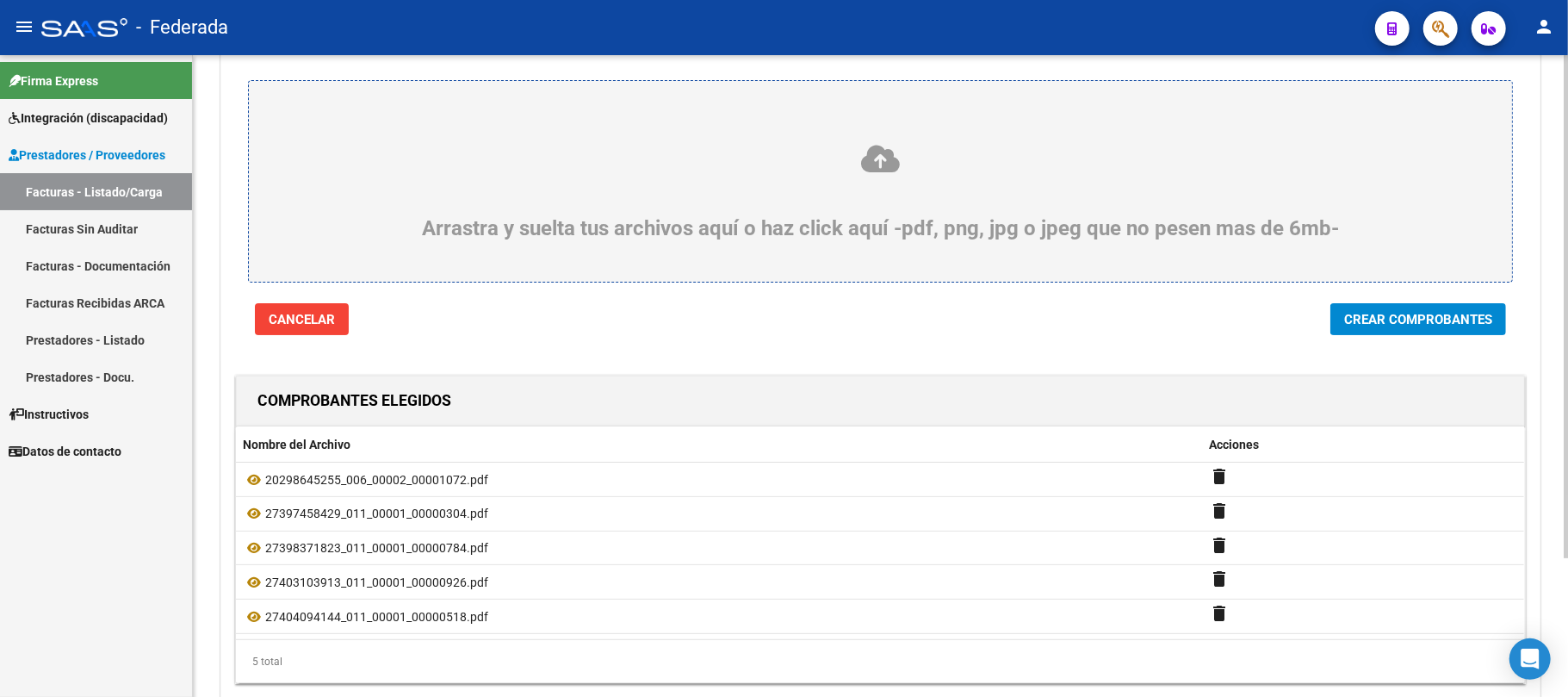
scroll to position [177, 0]
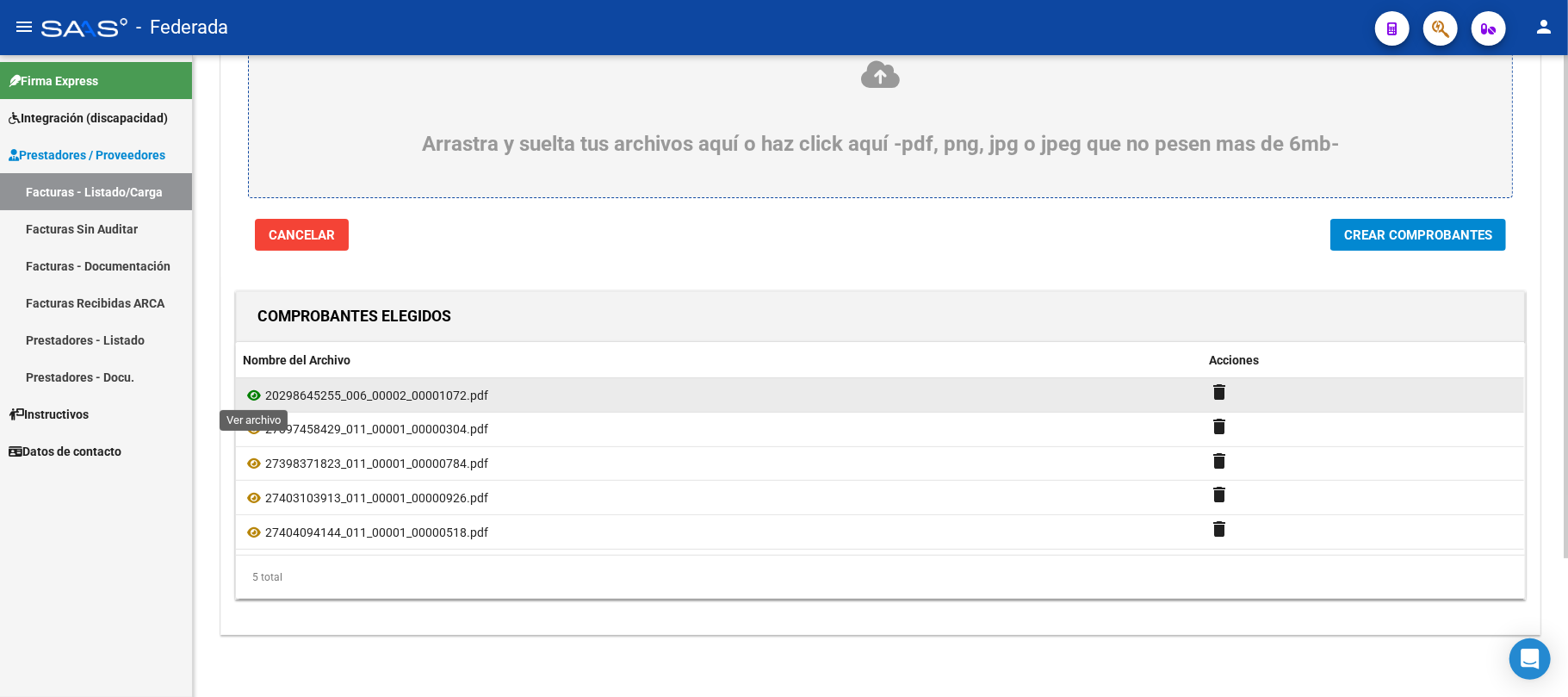
click at [261, 391] on icon at bounding box center [253, 395] width 22 height 21
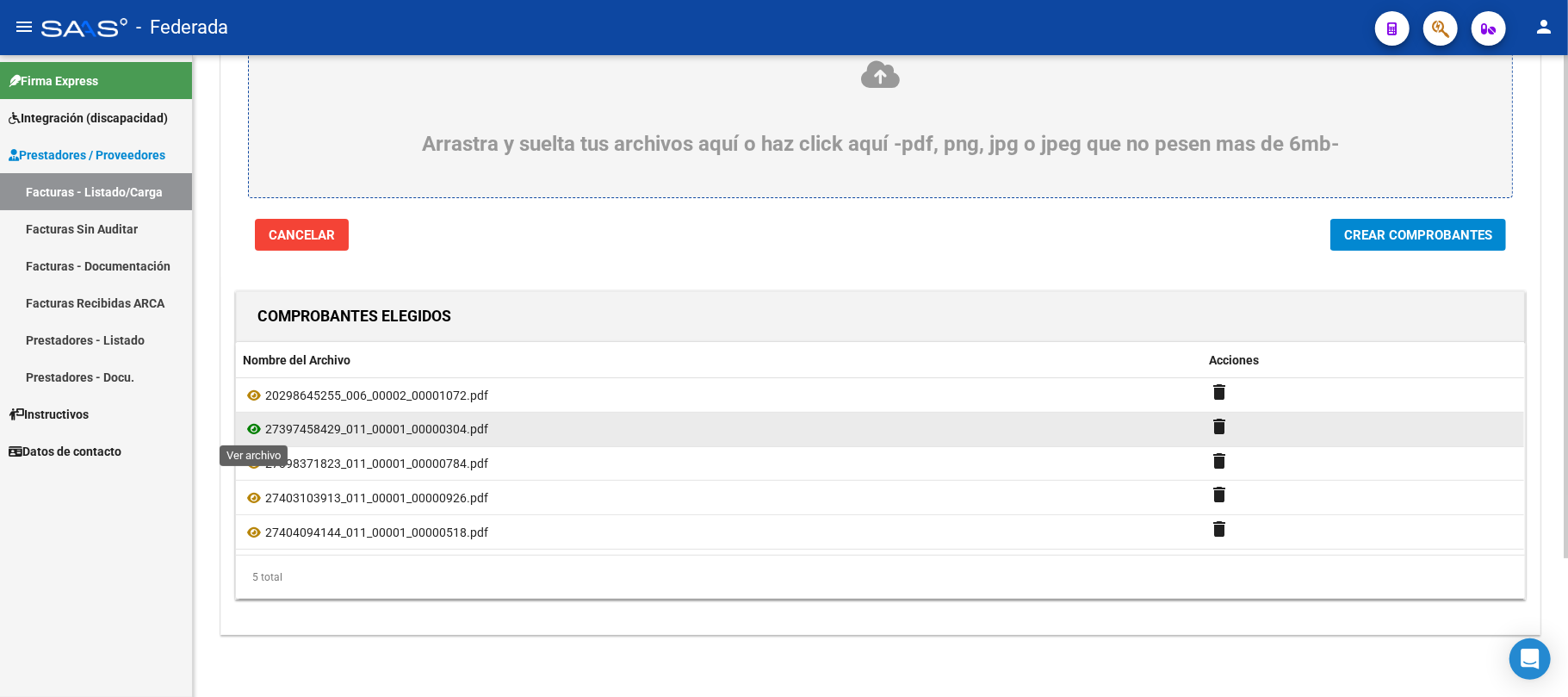
click at [259, 426] on icon at bounding box center [253, 430] width 22 height 21
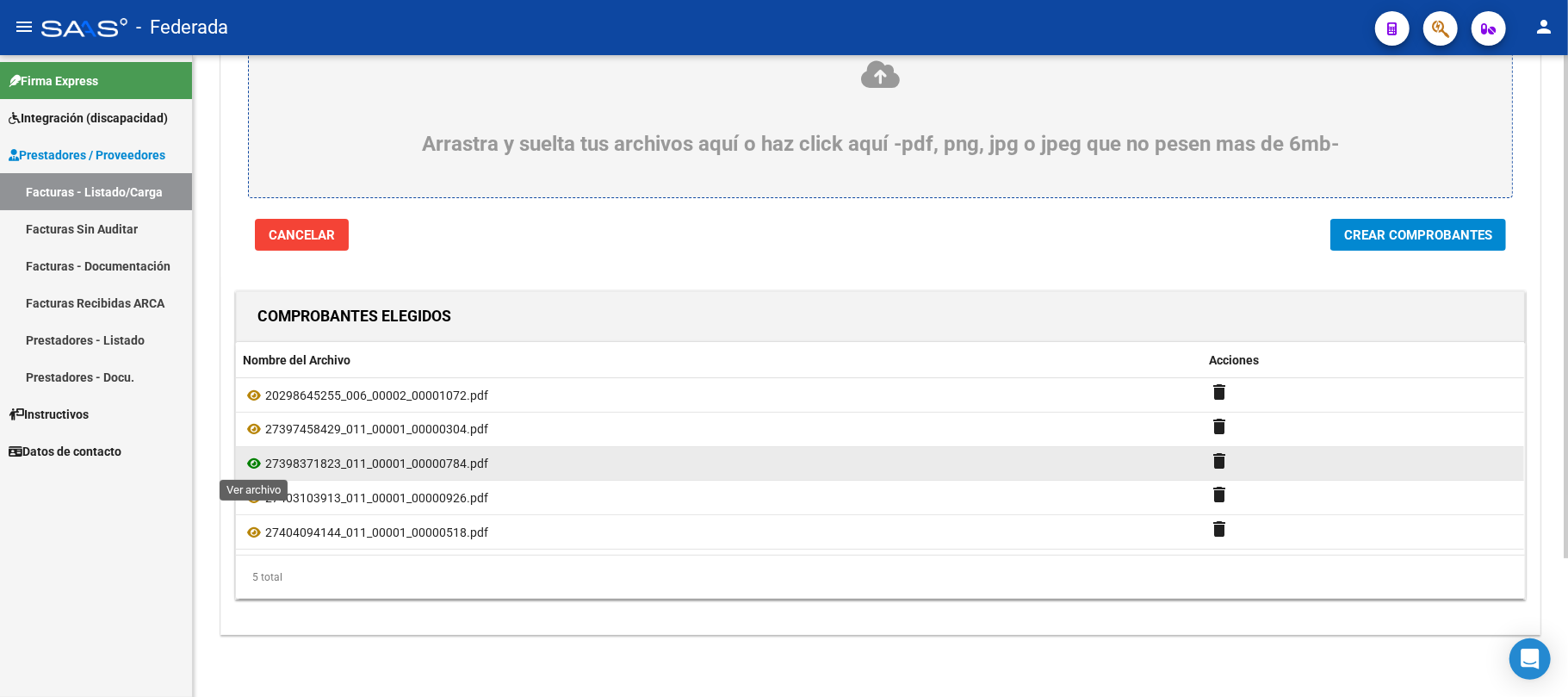
click at [250, 460] on icon at bounding box center [253, 464] width 22 height 21
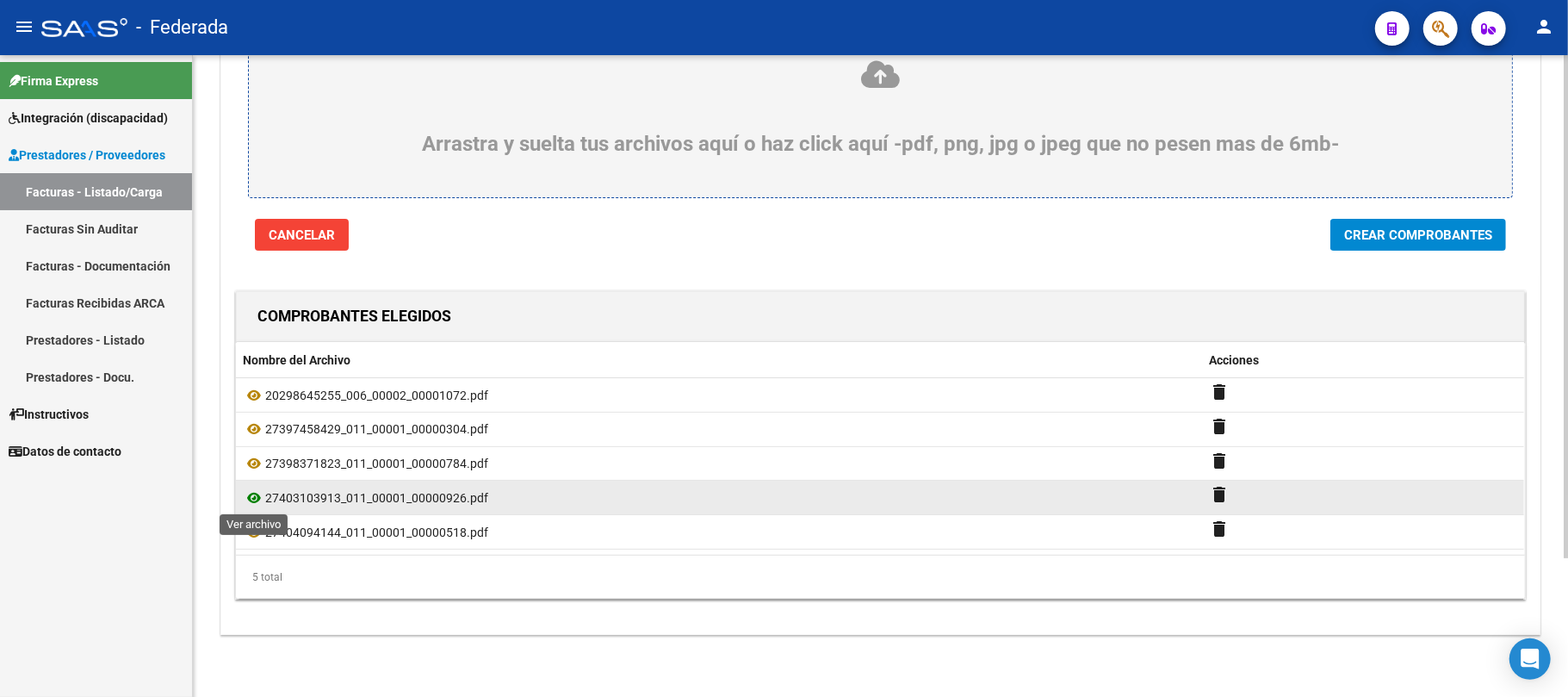
click at [259, 493] on icon at bounding box center [253, 498] width 22 height 21
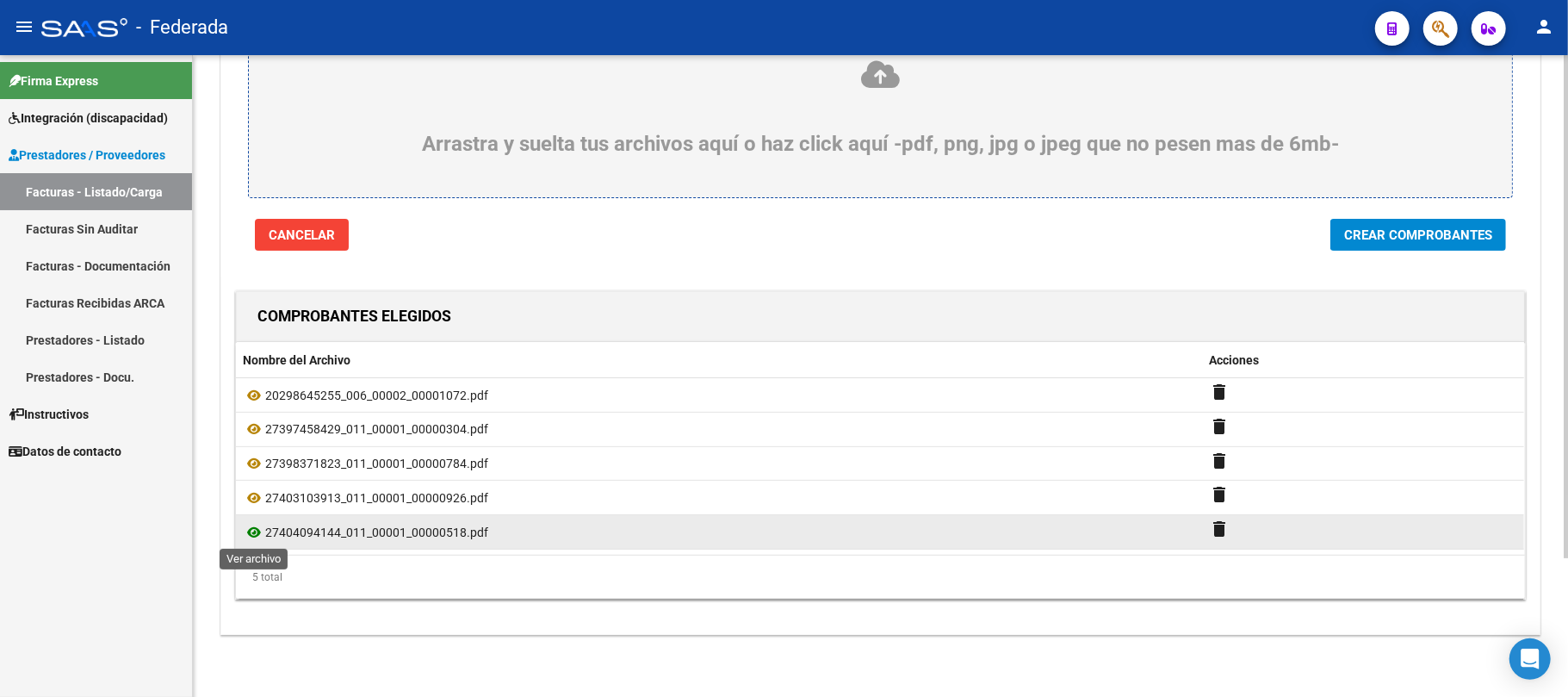
click at [259, 534] on icon at bounding box center [253, 533] width 22 height 21
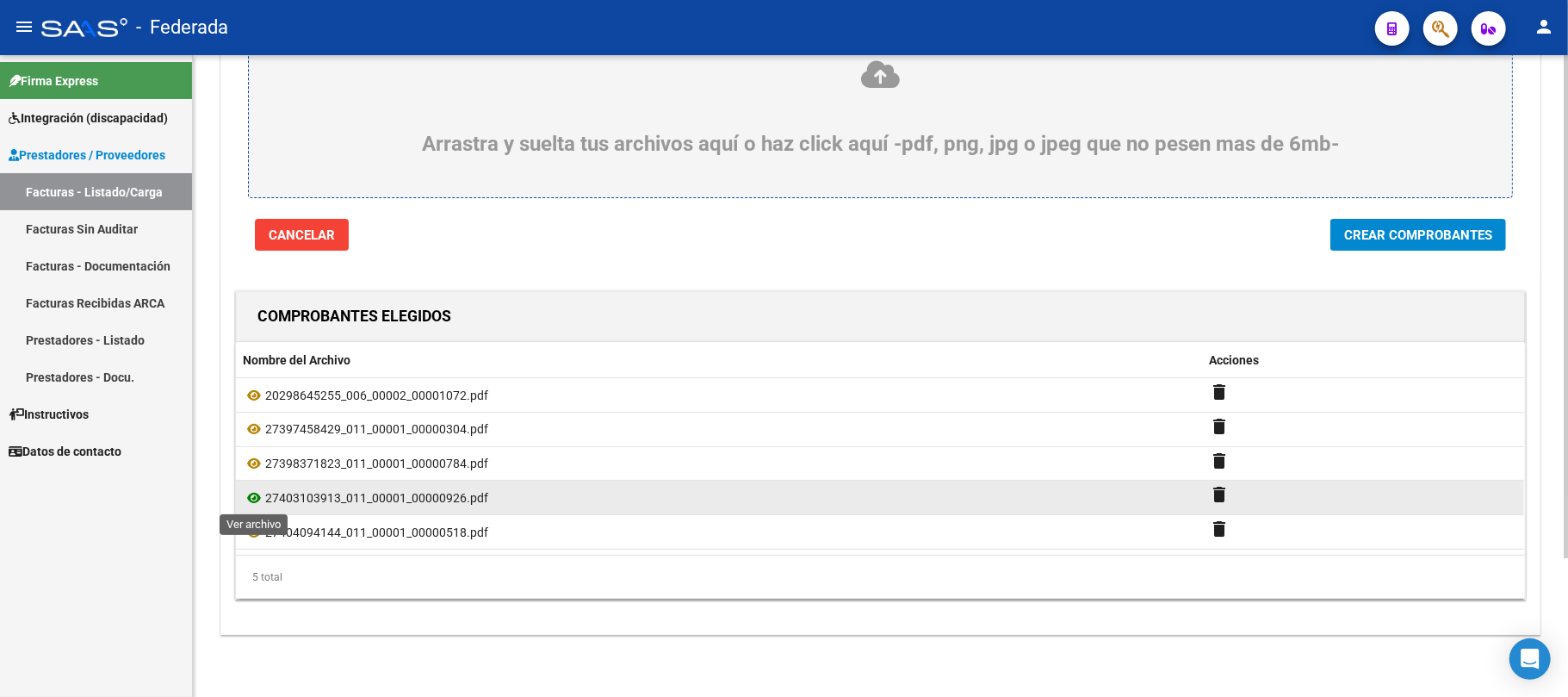
click at [251, 497] on icon at bounding box center [253, 498] width 22 height 21
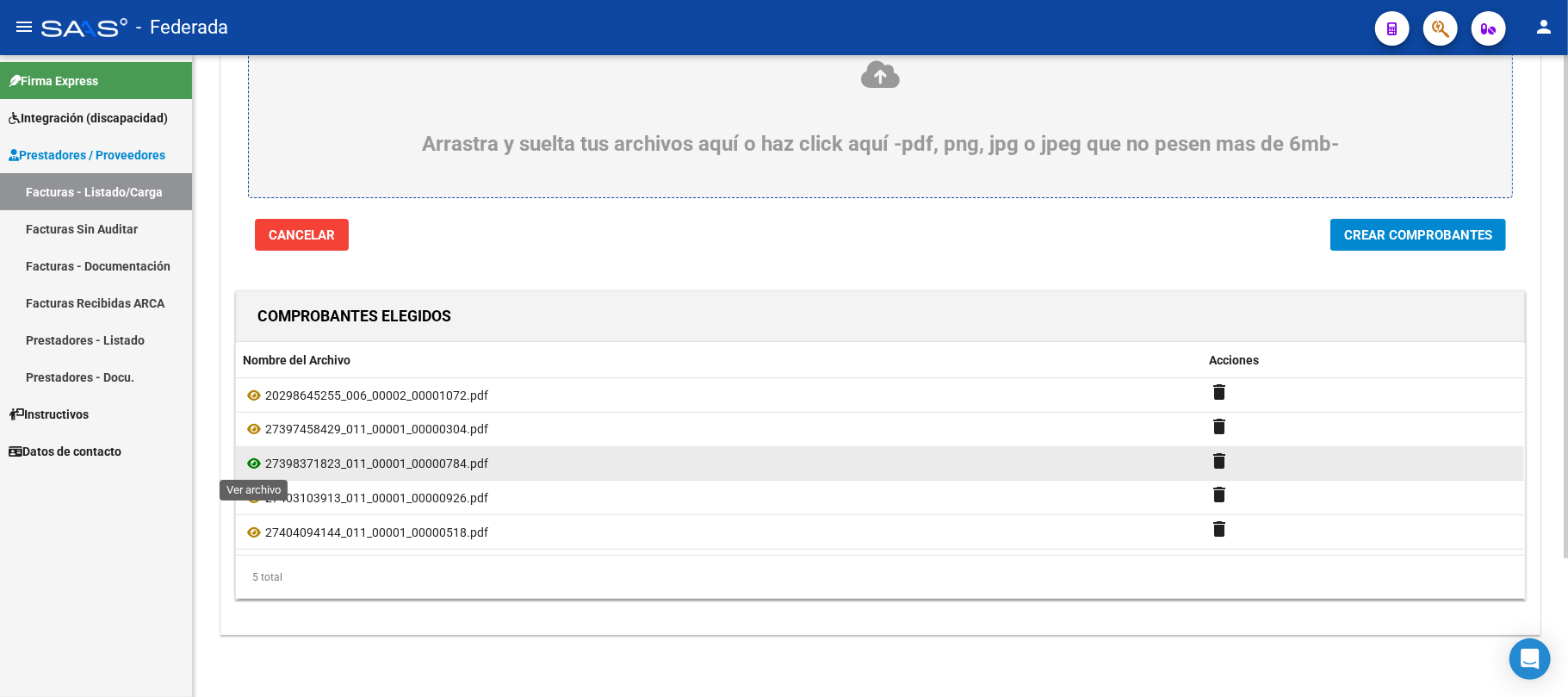
click at [255, 463] on icon at bounding box center [253, 464] width 22 height 21
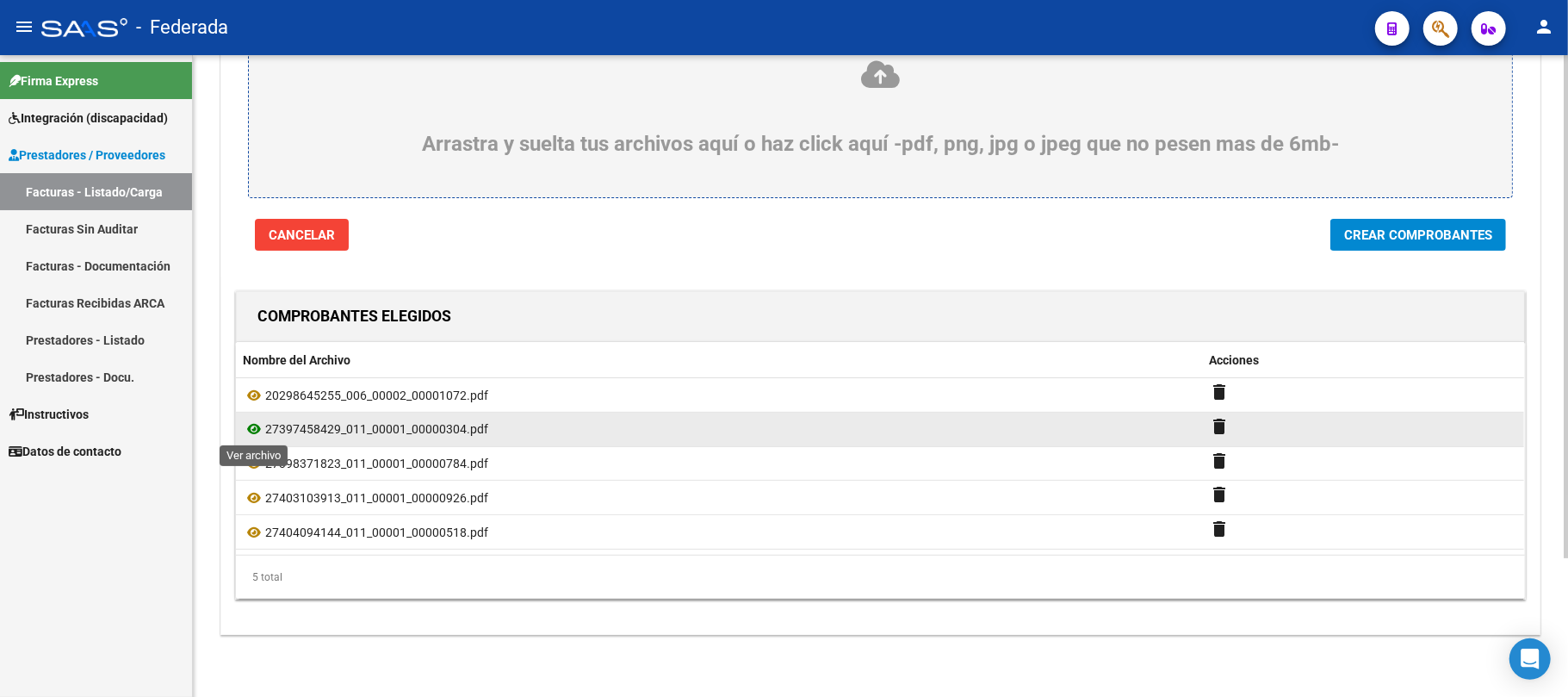
click at [255, 426] on icon at bounding box center [253, 430] width 22 height 21
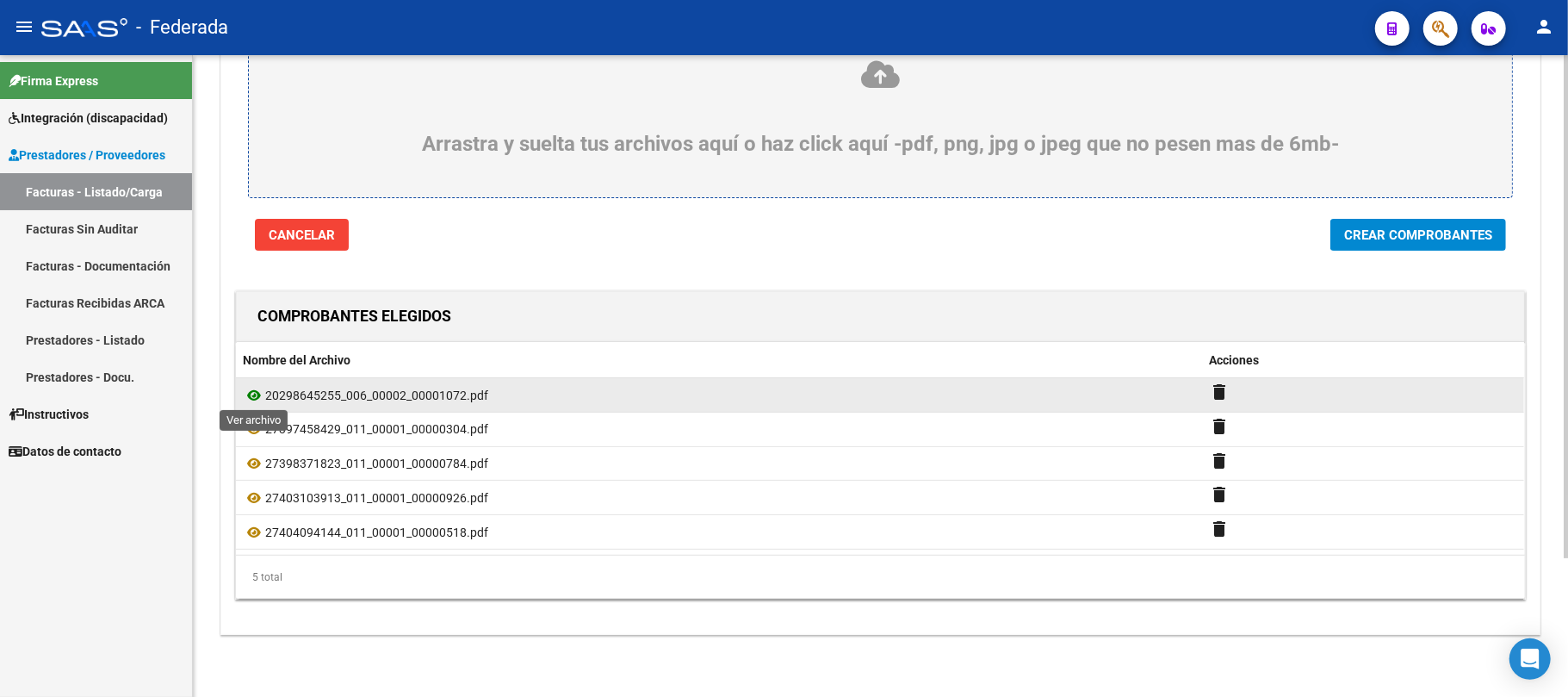
click at [256, 387] on icon at bounding box center [253, 395] width 22 height 21
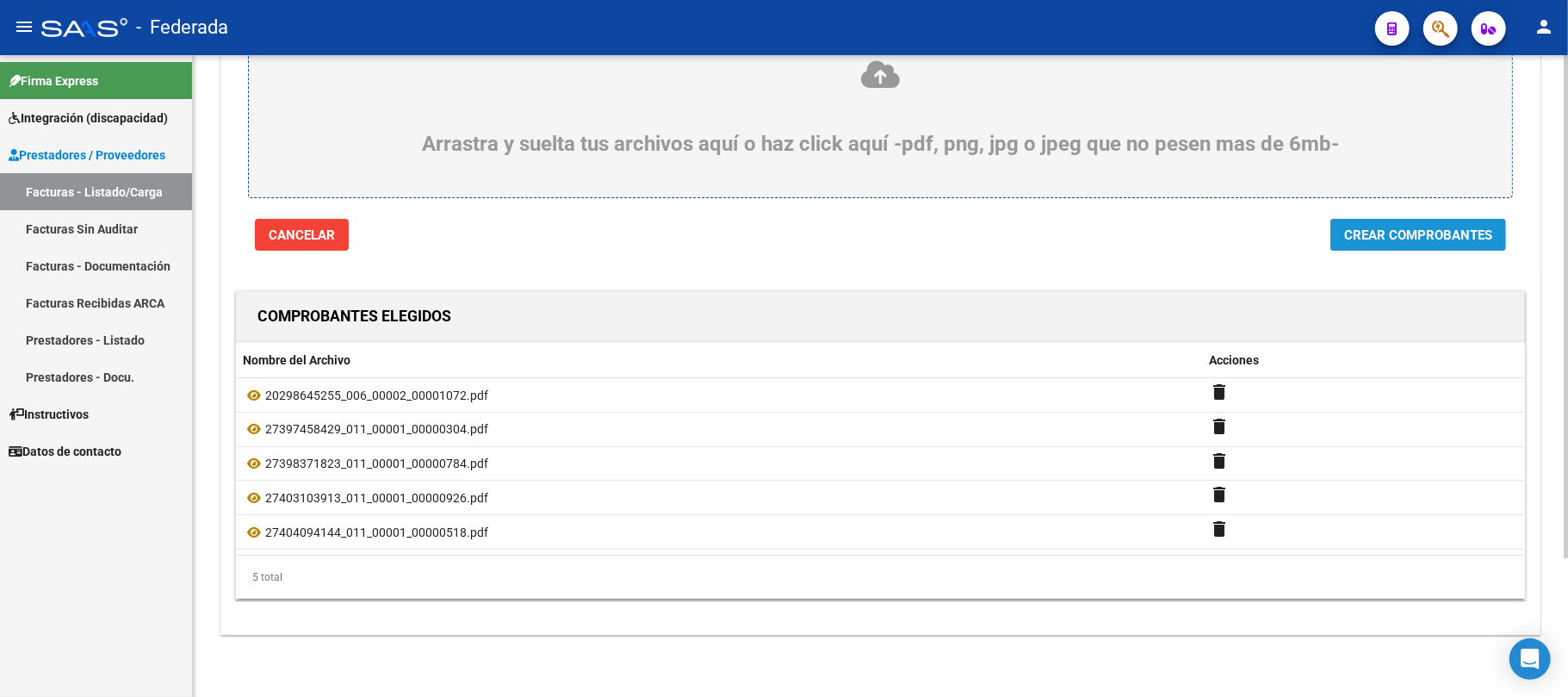
click at [1402, 231] on span "Crear Comprobantes" at bounding box center [1418, 235] width 148 height 15
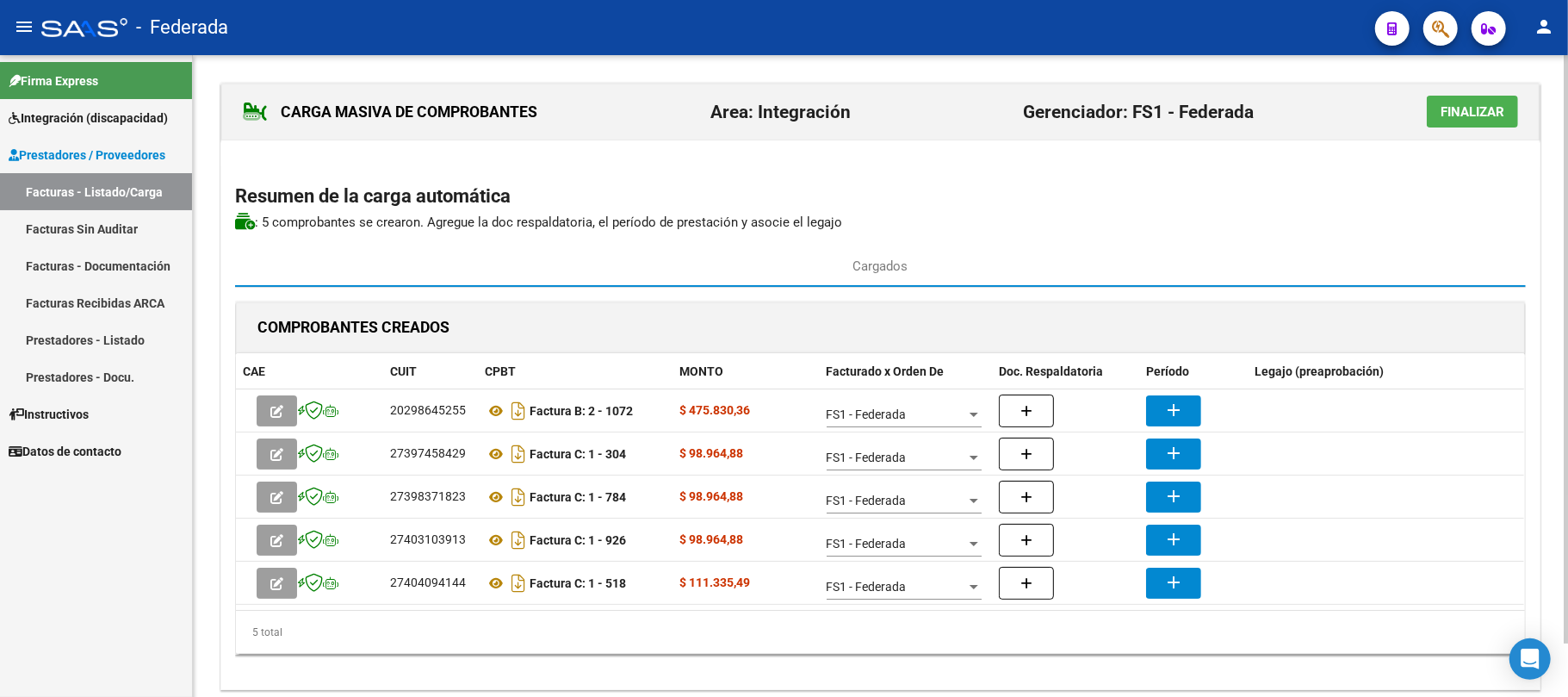
scroll to position [57, 0]
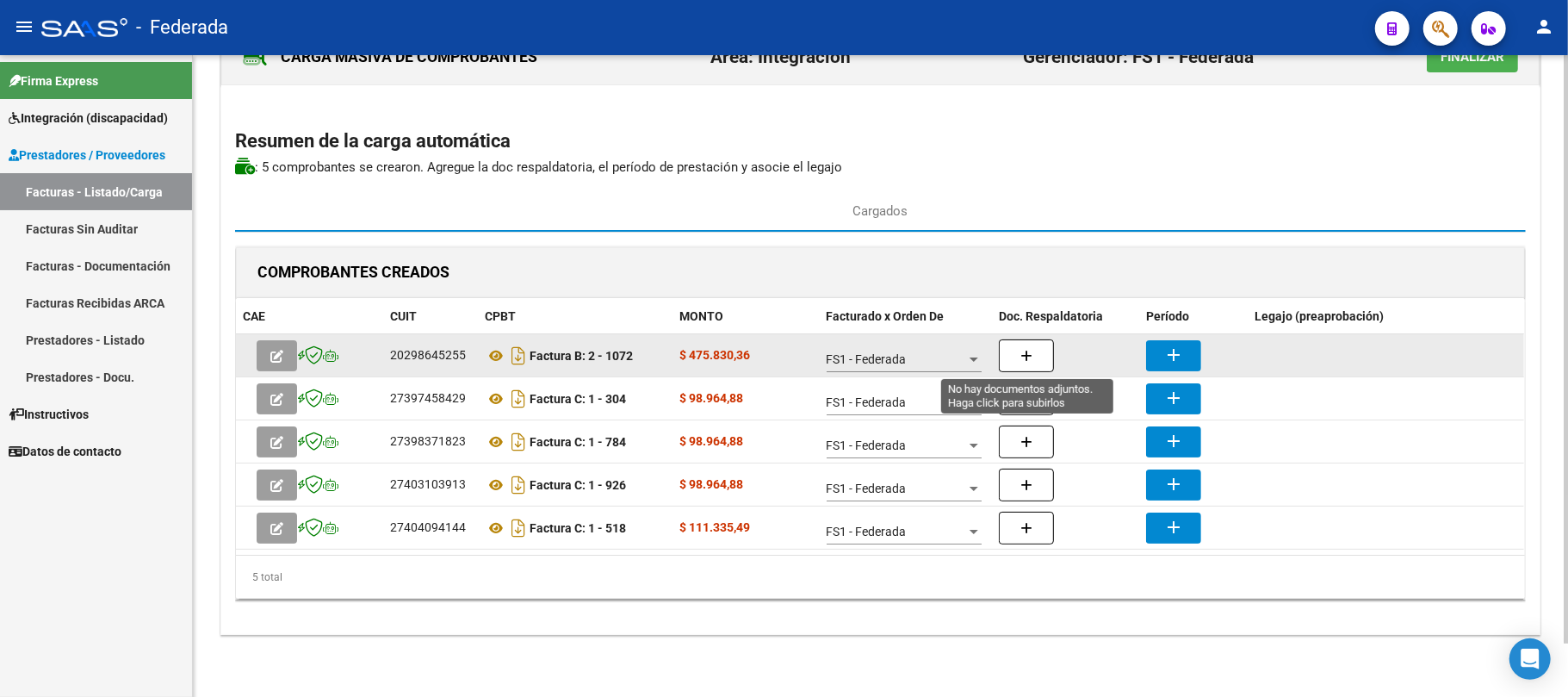
click at [1023, 362] on icon "button" at bounding box center [1026, 356] width 12 height 13
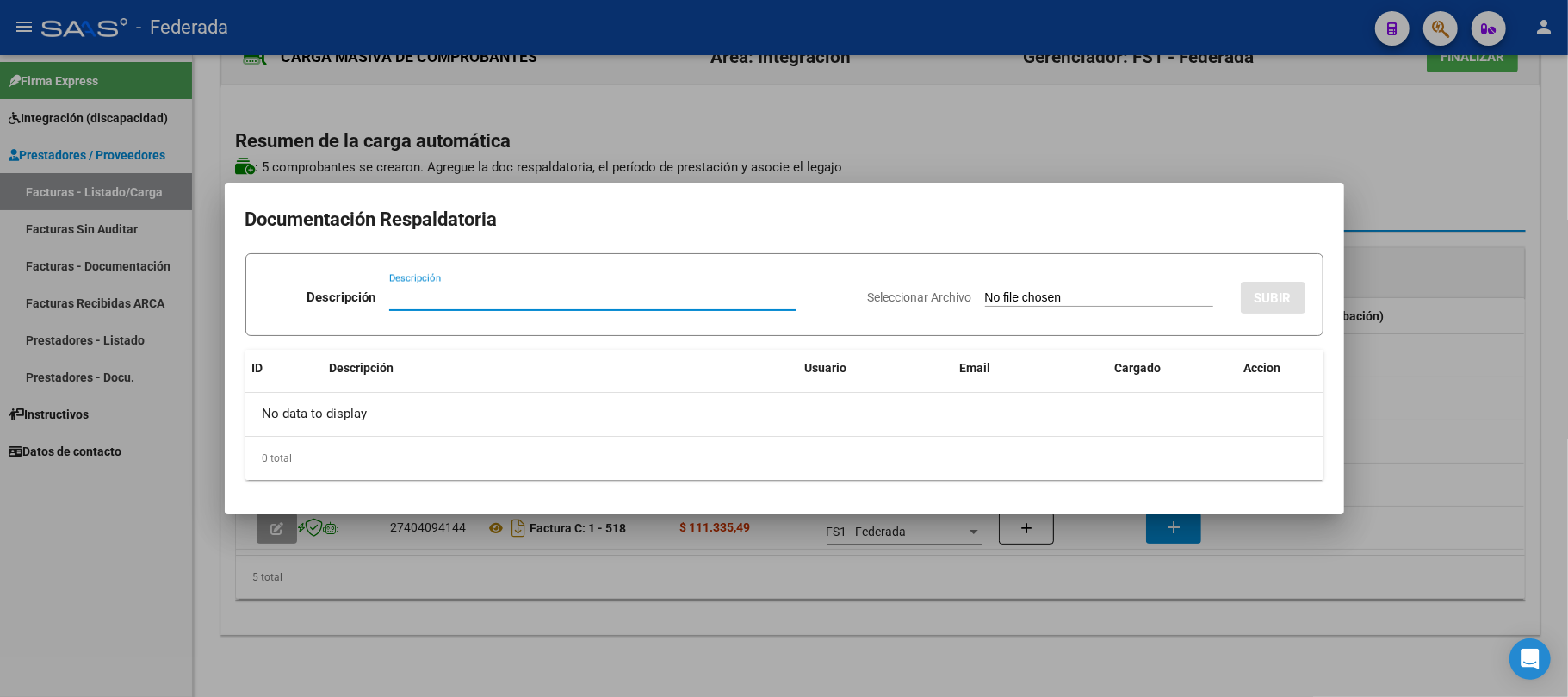
click at [517, 300] on input "Descripción" at bounding box center [593, 297] width 408 height 15
drag, startPoint x: 517, startPoint y: 300, endPoint x: 355, endPoint y: 286, distance: 162.6
click at [353, 286] on div "Descripción Planilla Asistencia Descripción" at bounding box center [558, 301] width 591 height 52
type input "Planilla Asistencia"
click at [1013, 291] on input "Seleccionar Archivo" at bounding box center [1098, 298] width 228 height 16
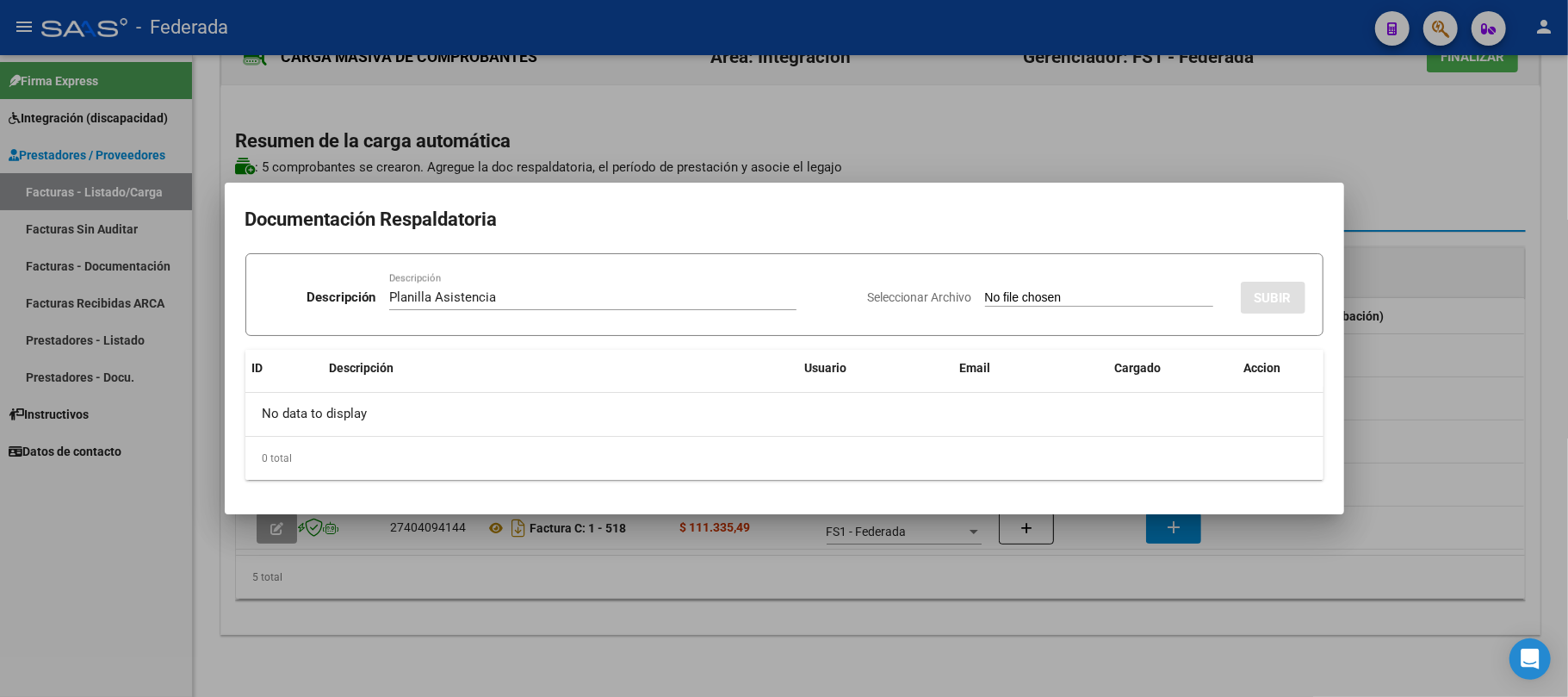
type input "C:\fakepath\MOD INTREG ESCOLAR ASIST.pdf"
click at [1259, 290] on span "SUBIR" at bounding box center [1273, 298] width 37 height 15
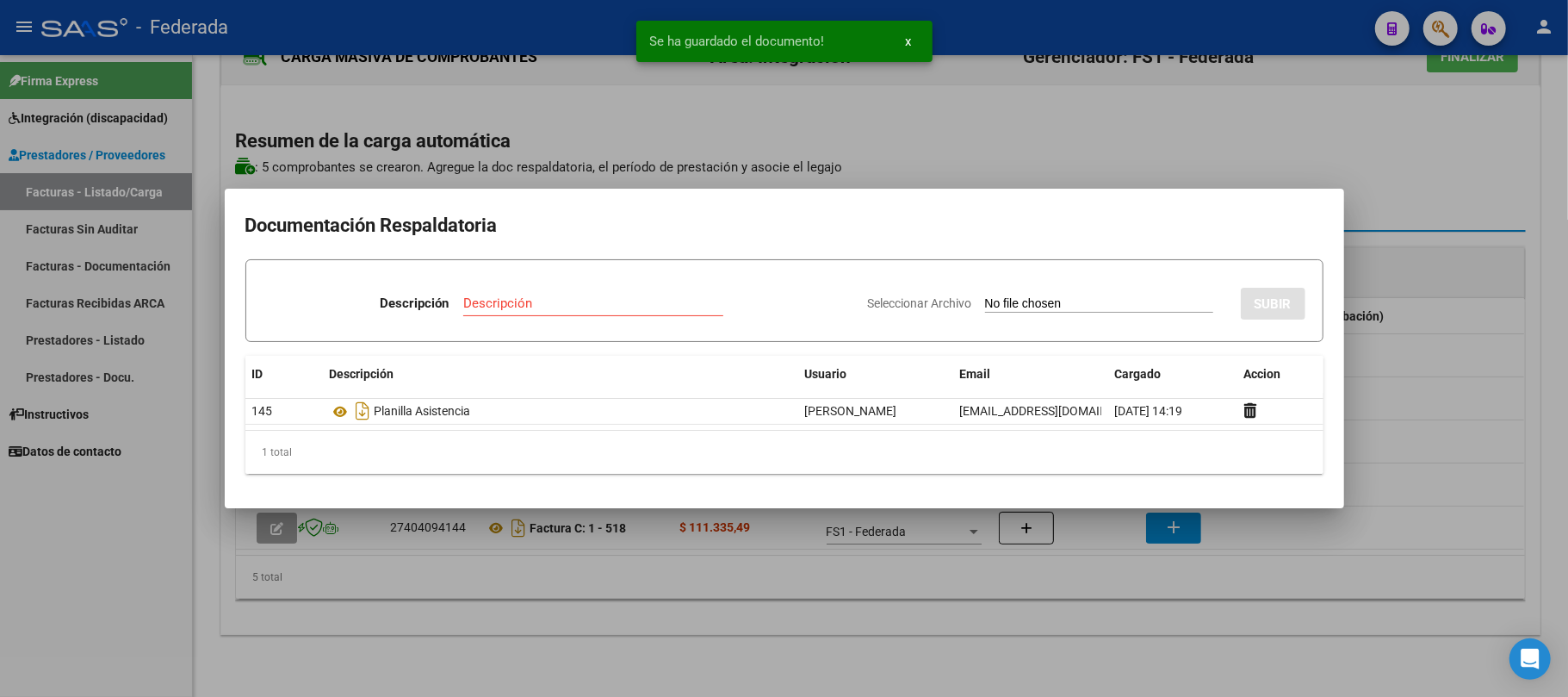
click at [1131, 149] on div at bounding box center [784, 348] width 1568 height 697
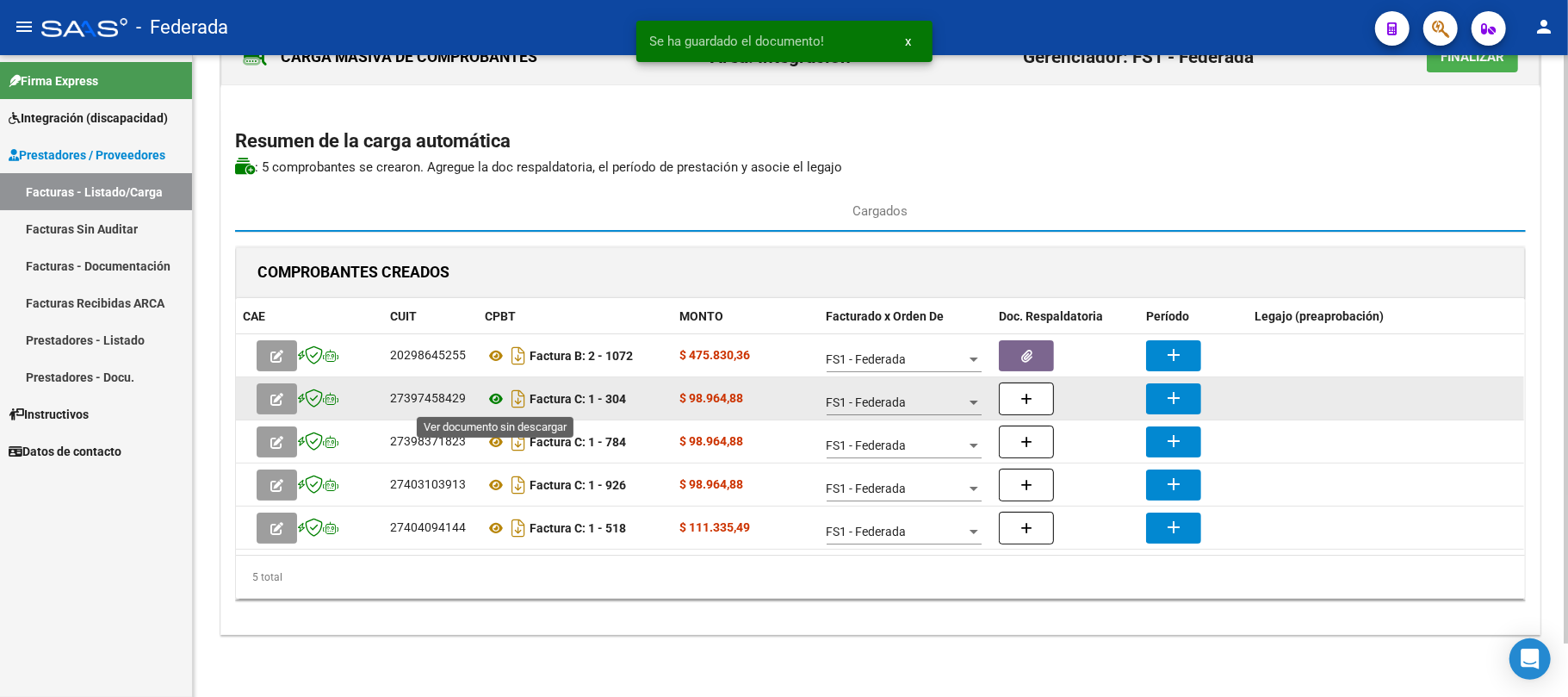
click at [497, 401] on icon at bounding box center [495, 399] width 22 height 21
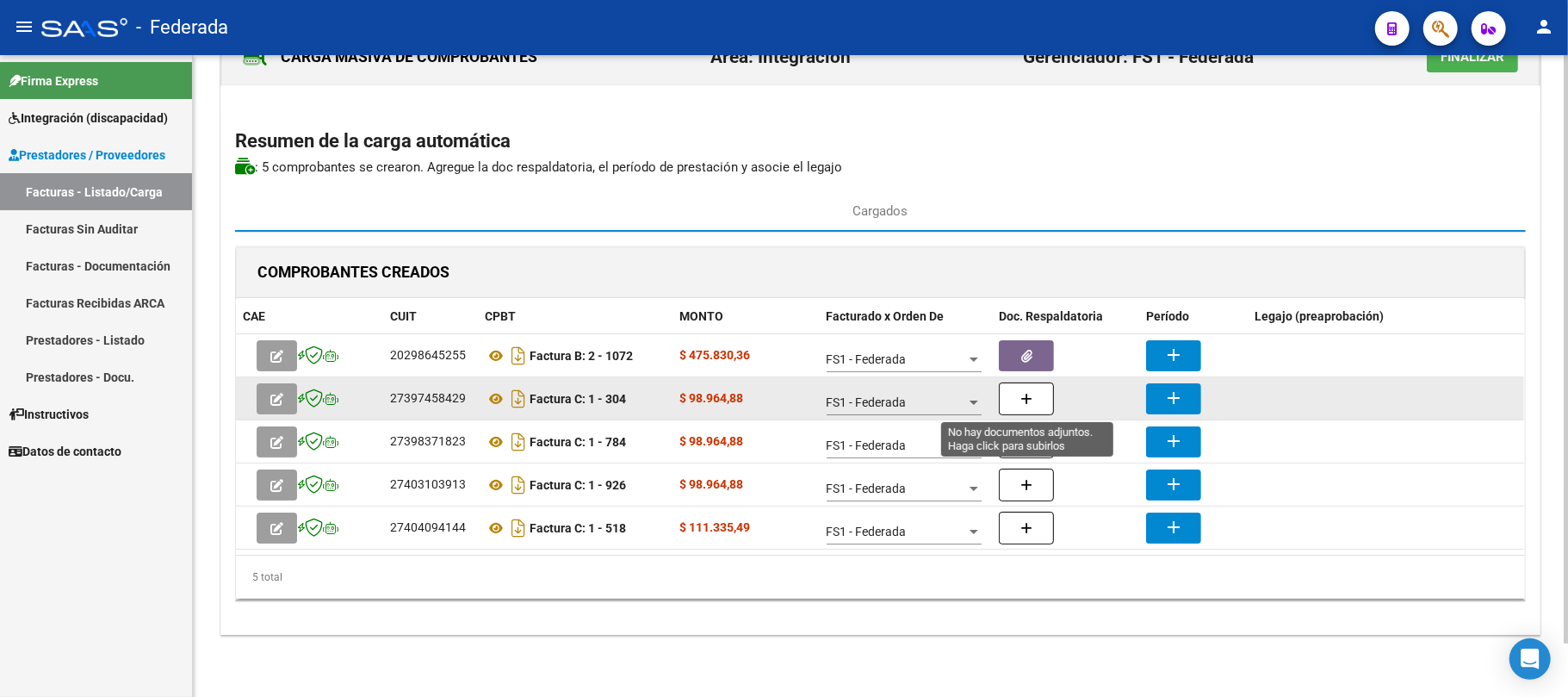
click at [1045, 398] on button "button" at bounding box center [1027, 399] width 55 height 32
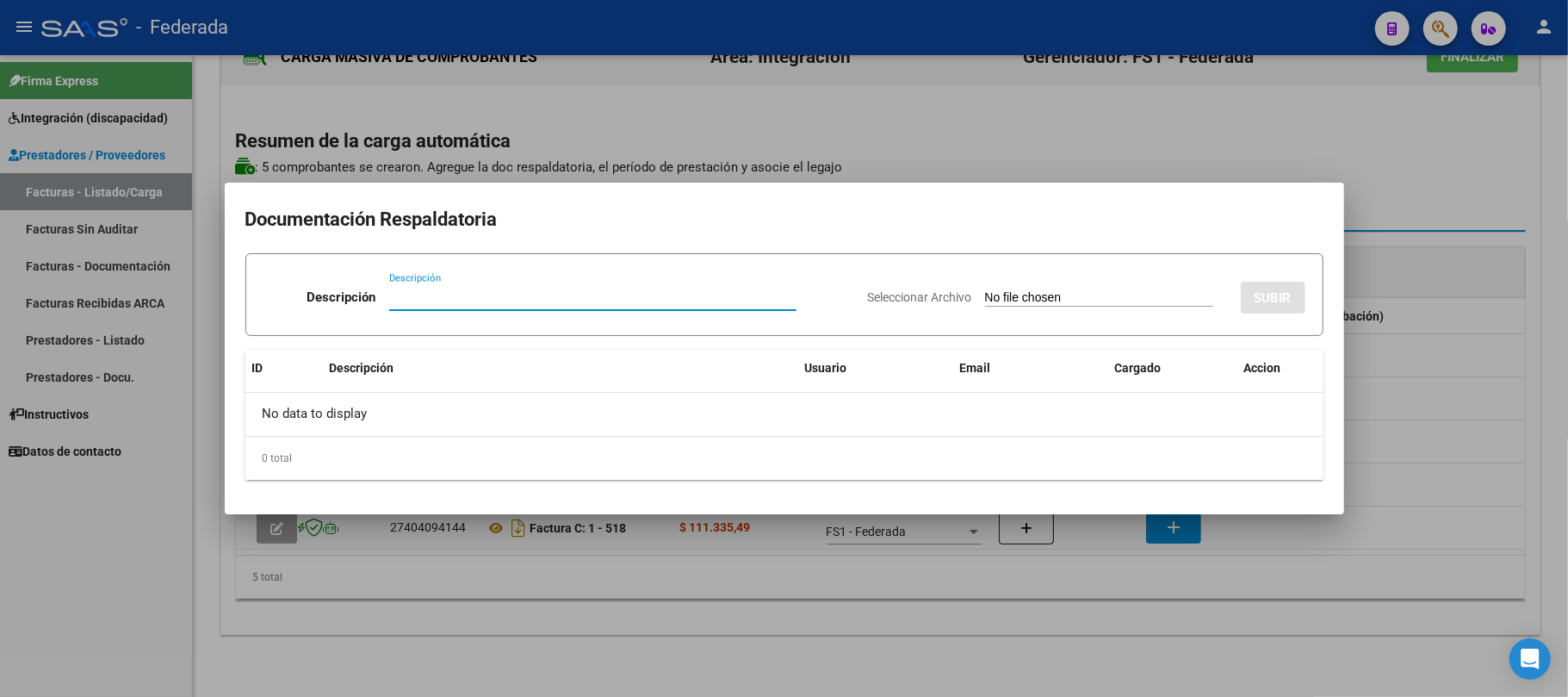
paste input "Planilla Asistencia"
type input "Planilla Asistencia"
click at [985, 297] on input "Seleccionar Archivo" at bounding box center [1098, 298] width 228 height 16
type input "C:\fakepath\FONO ASIST.pdf"
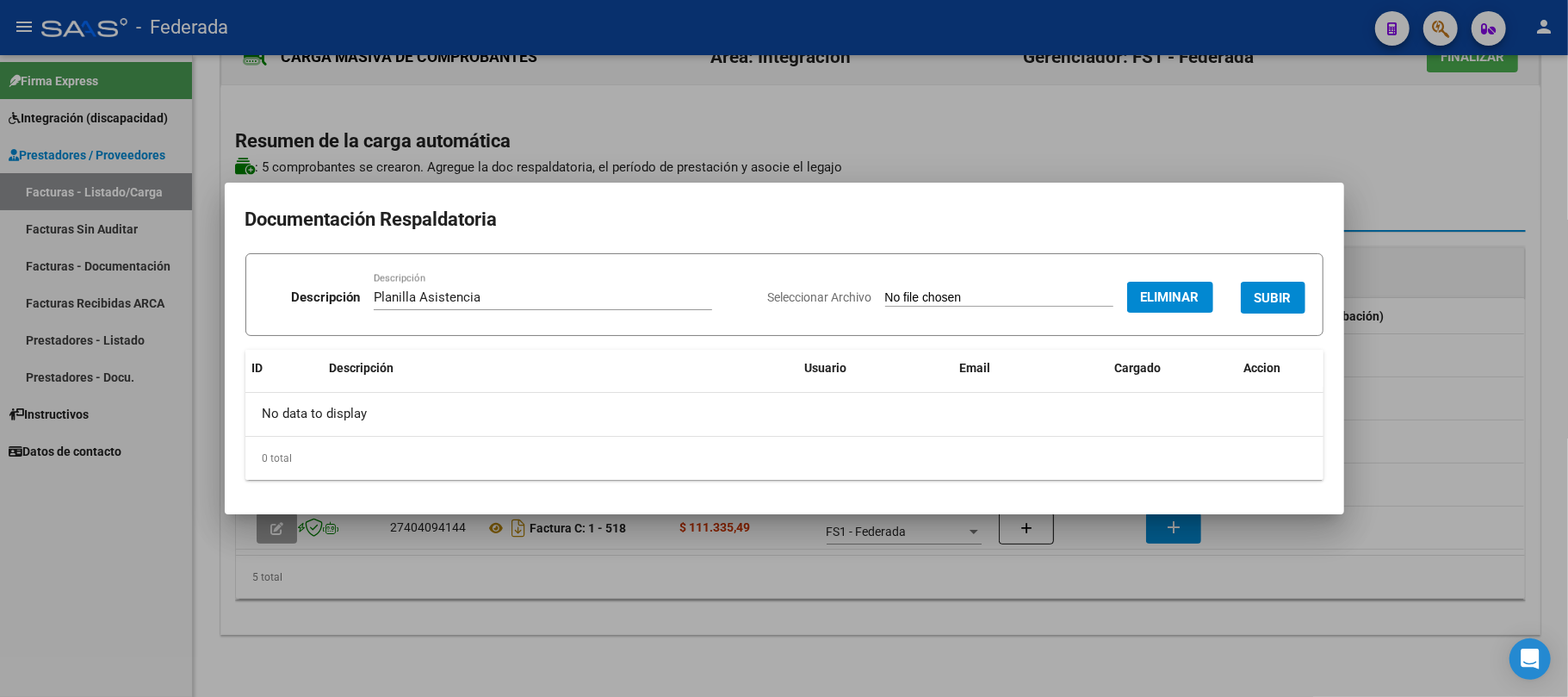
click at [1282, 298] on span "SUBIR" at bounding box center [1273, 298] width 37 height 15
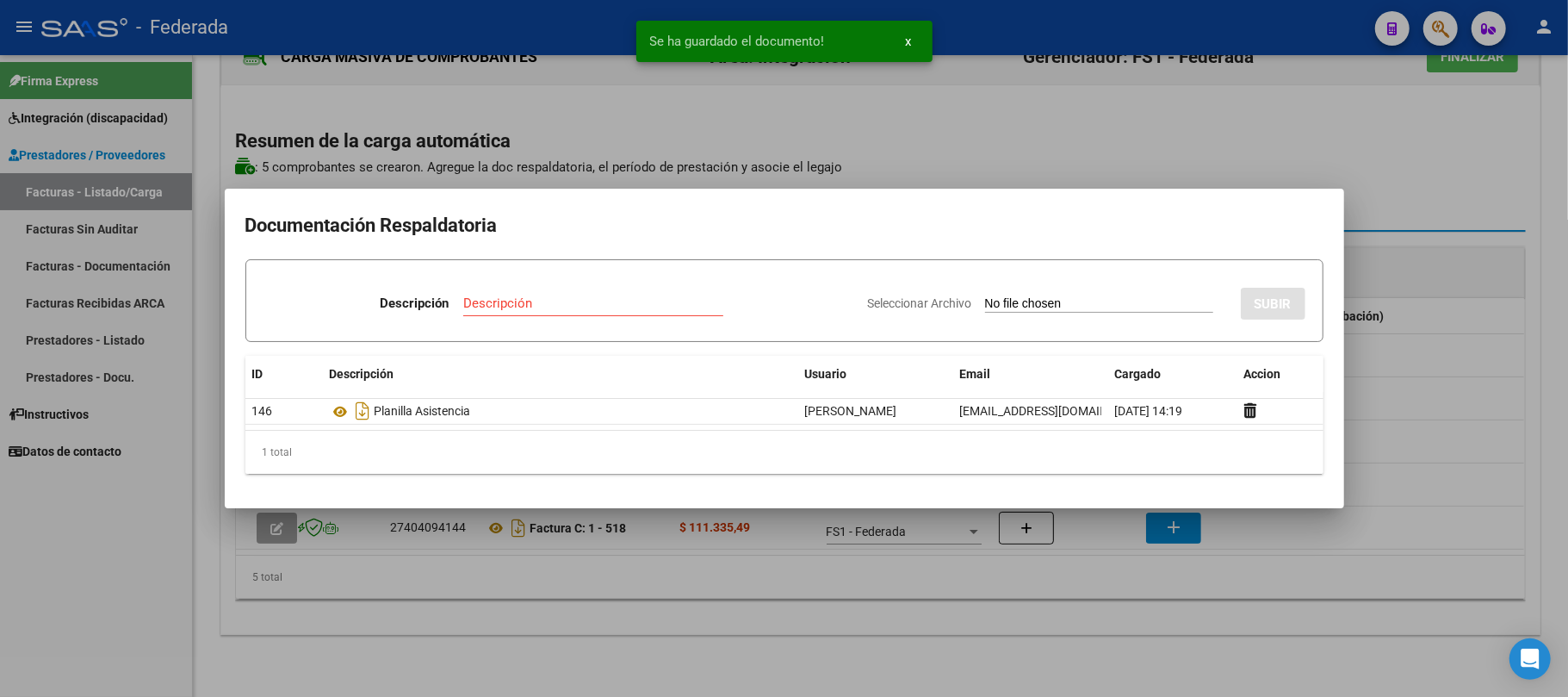
click at [1065, 108] on div at bounding box center [784, 348] width 1568 height 697
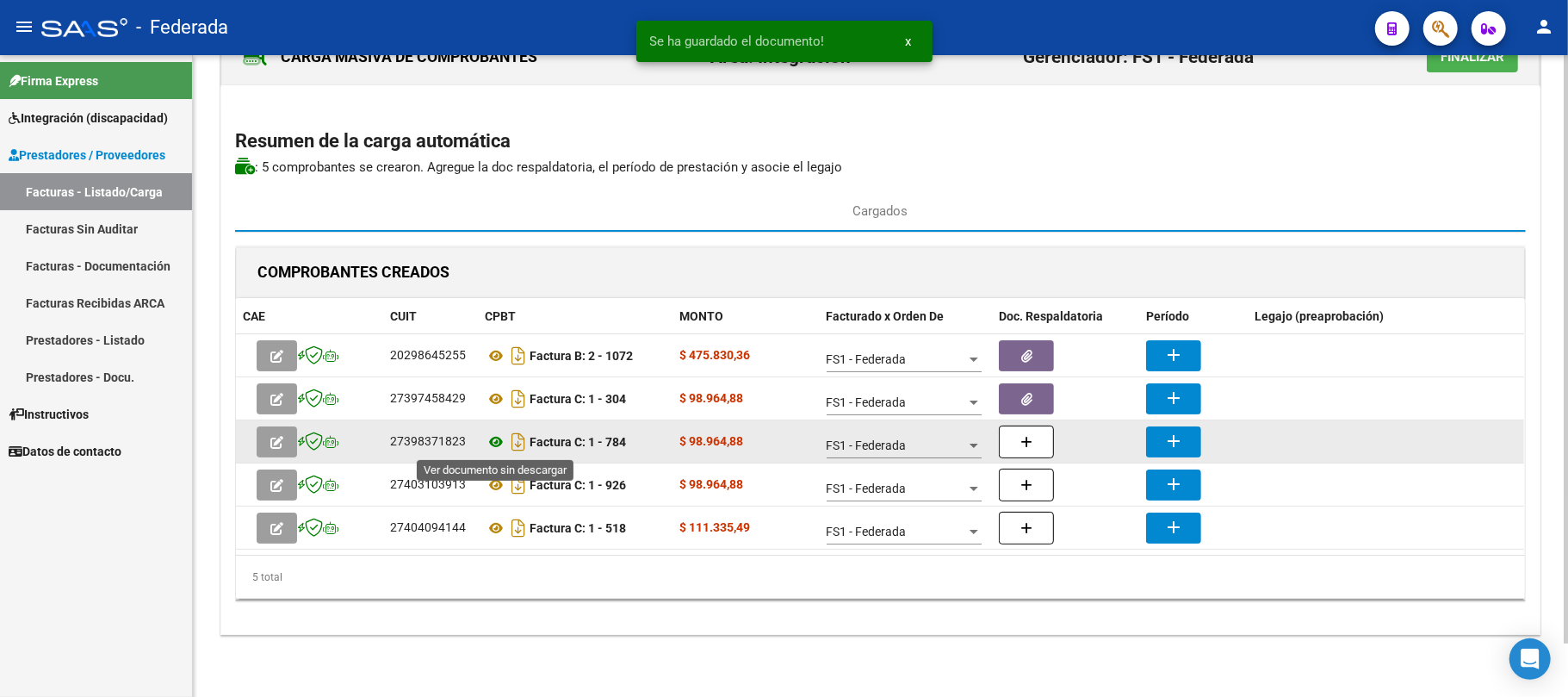
click at [501, 438] on icon at bounding box center [495, 442] width 22 height 21
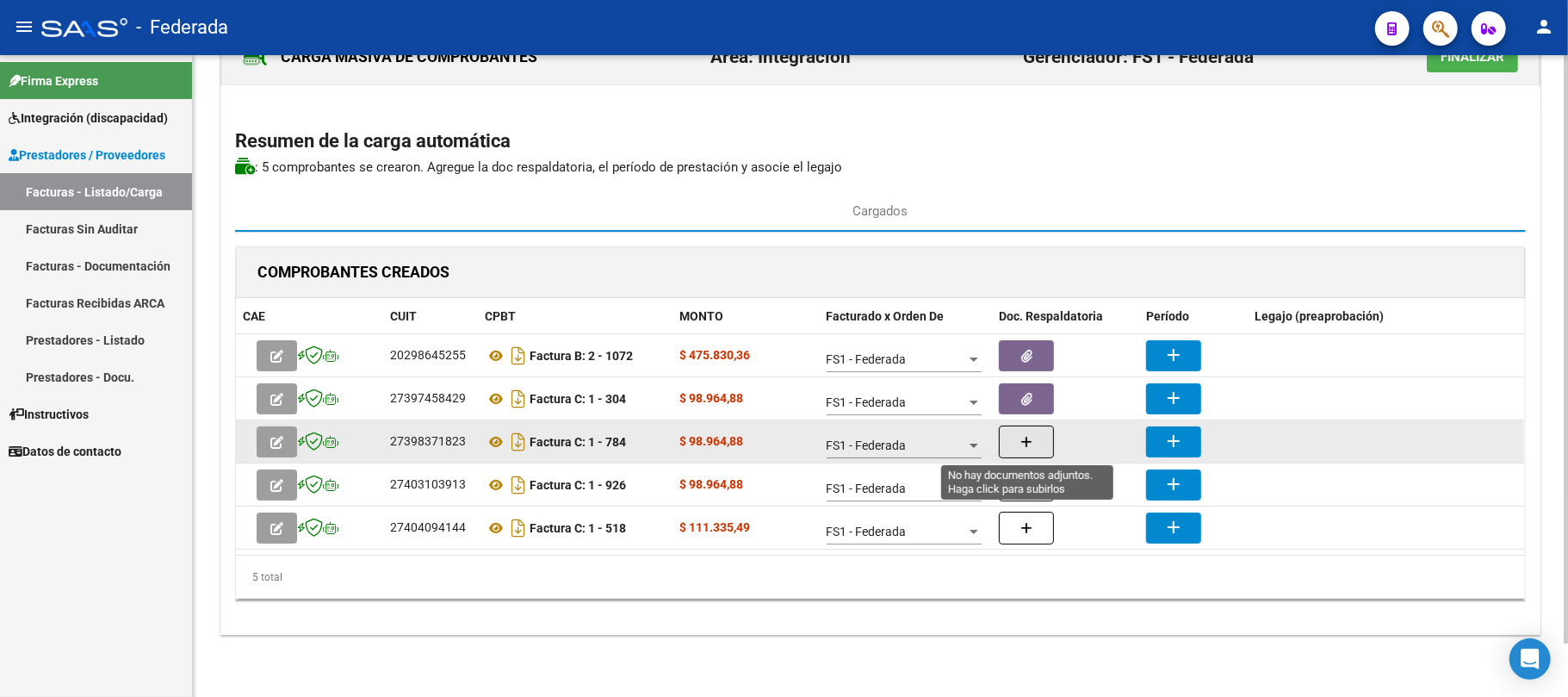
click at [1016, 437] on button "button" at bounding box center [1027, 442] width 55 height 32
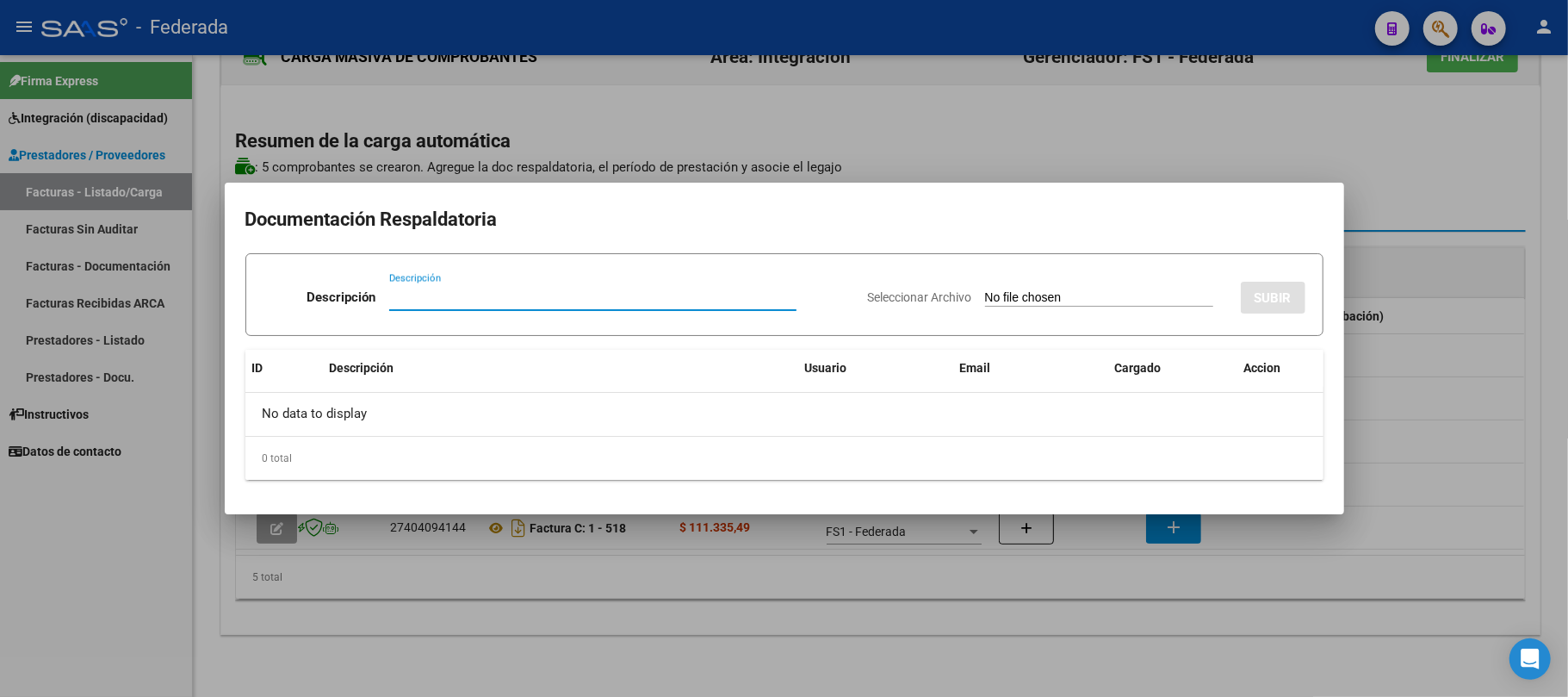
paste input "Planilla Asistencia"
type input "Planilla Asistencia"
click at [1000, 289] on app-file-uploader "Seleccionar Archivo" at bounding box center [1048, 297] width 359 height 15
click at [985, 296] on input "Seleccionar Archivo" at bounding box center [1098, 298] width 228 height 16
type input "C:\fakepath\PSP ASIST.pdf"
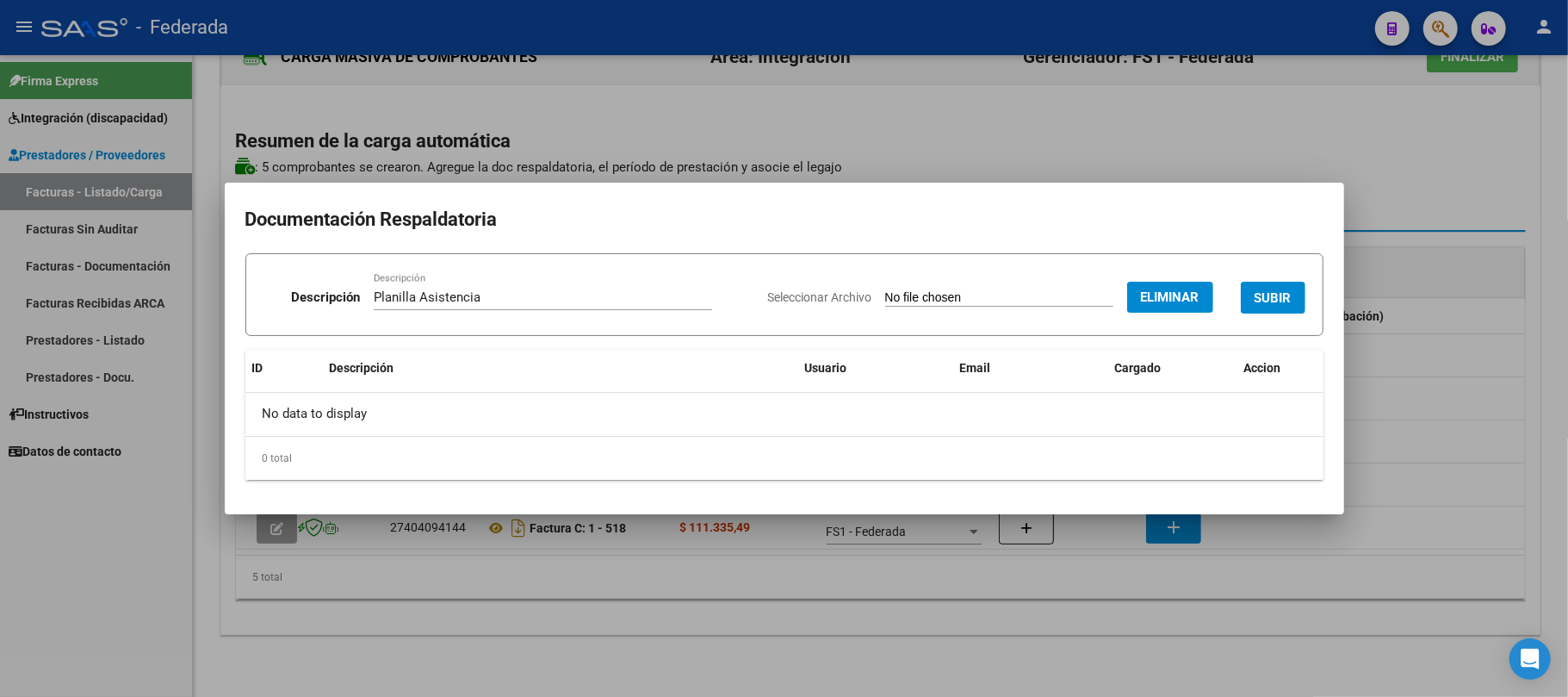
click at [1269, 291] on span "SUBIR" at bounding box center [1273, 298] width 37 height 15
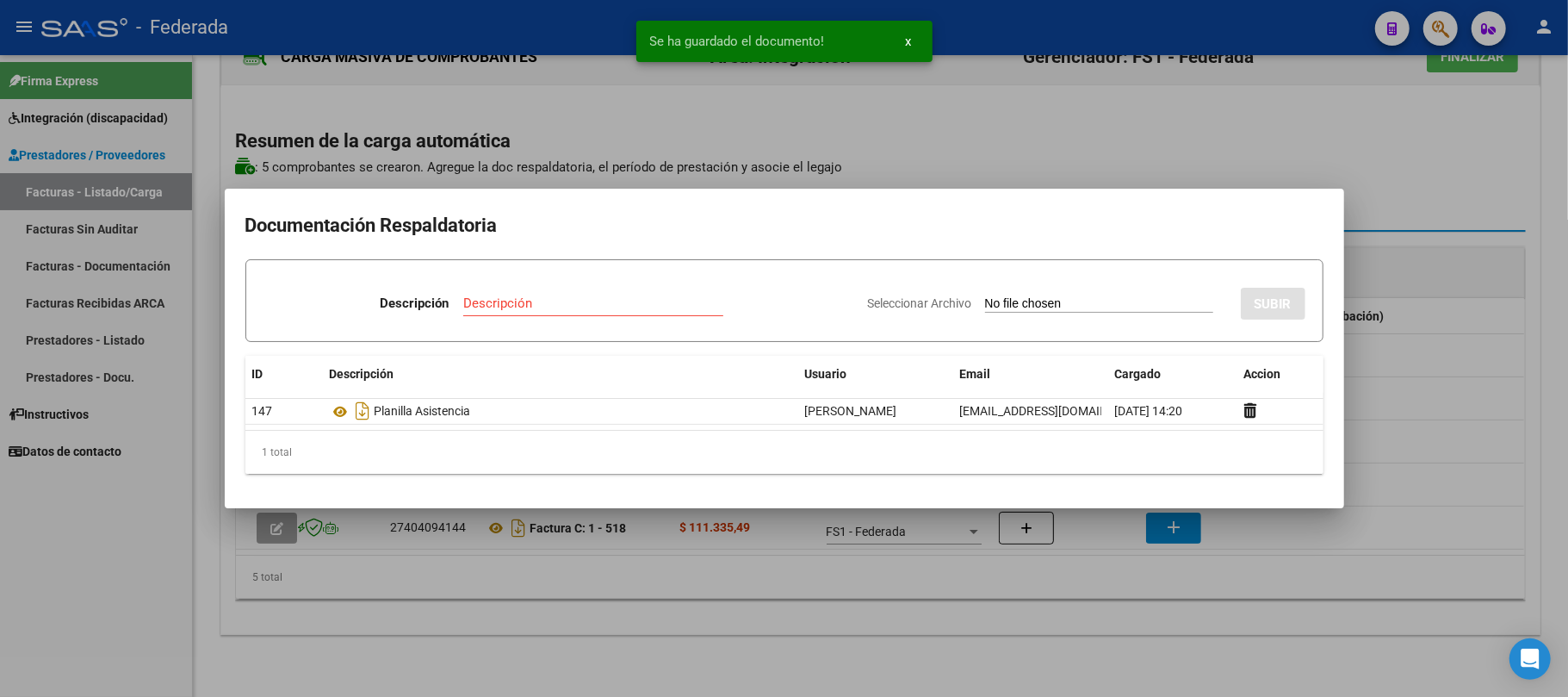
click at [1102, 132] on div at bounding box center [784, 348] width 1568 height 697
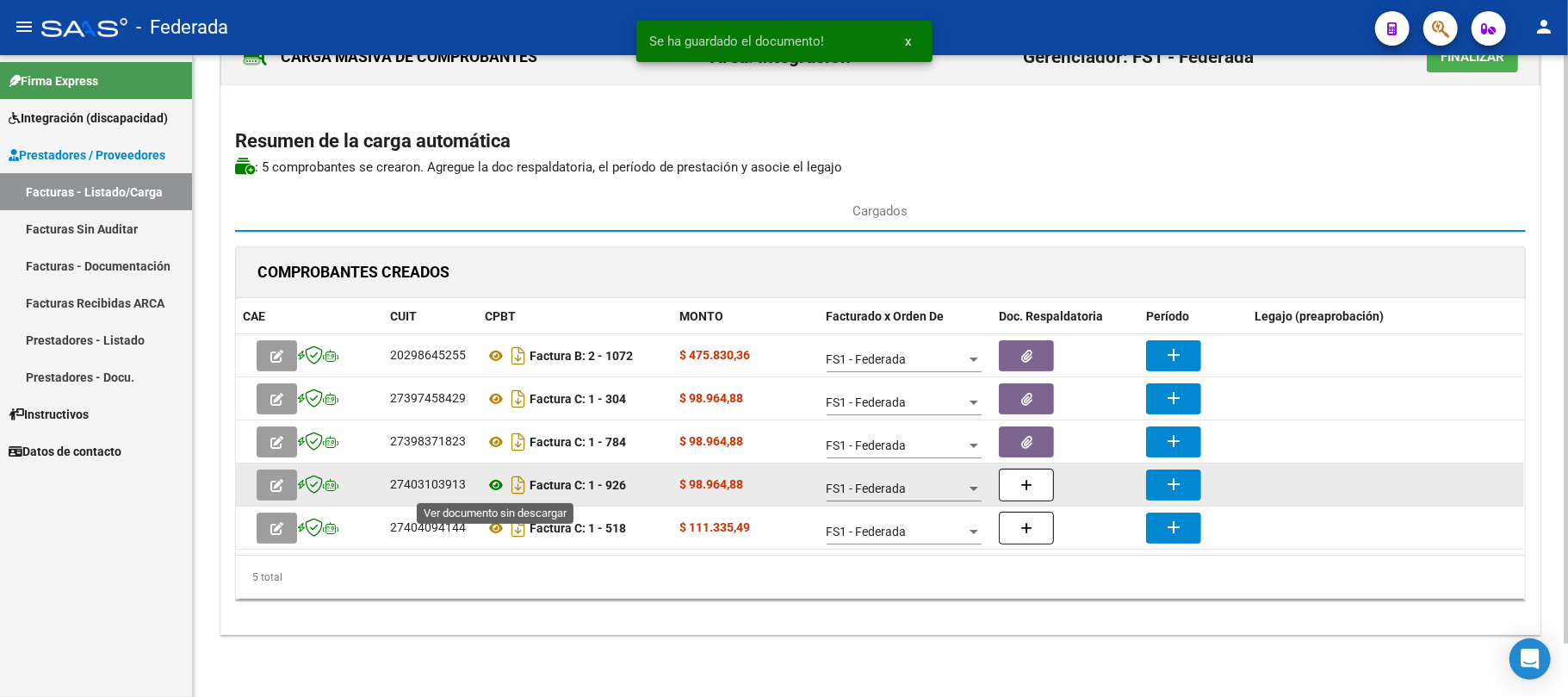
click at [499, 488] on icon at bounding box center [495, 485] width 22 height 21
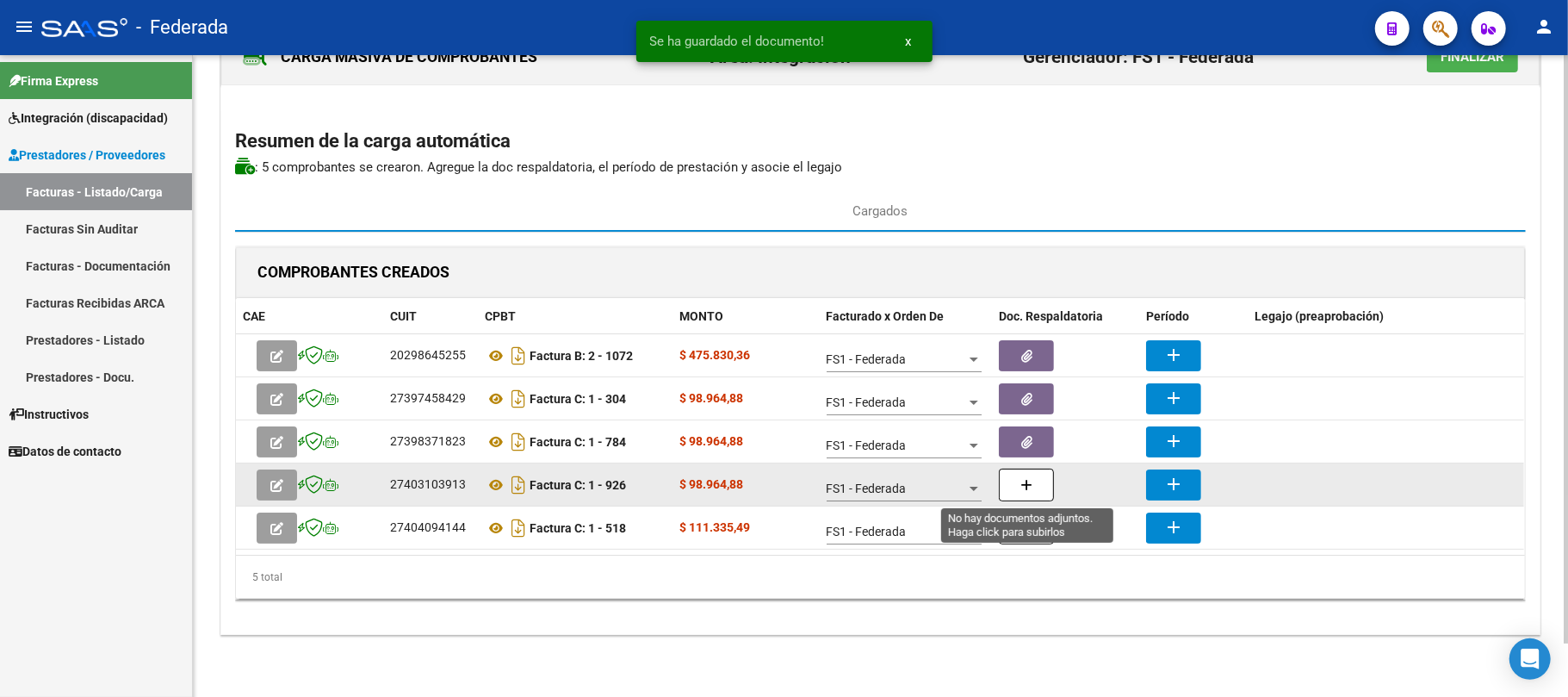
click at [1002, 483] on button "button" at bounding box center [1027, 485] width 55 height 32
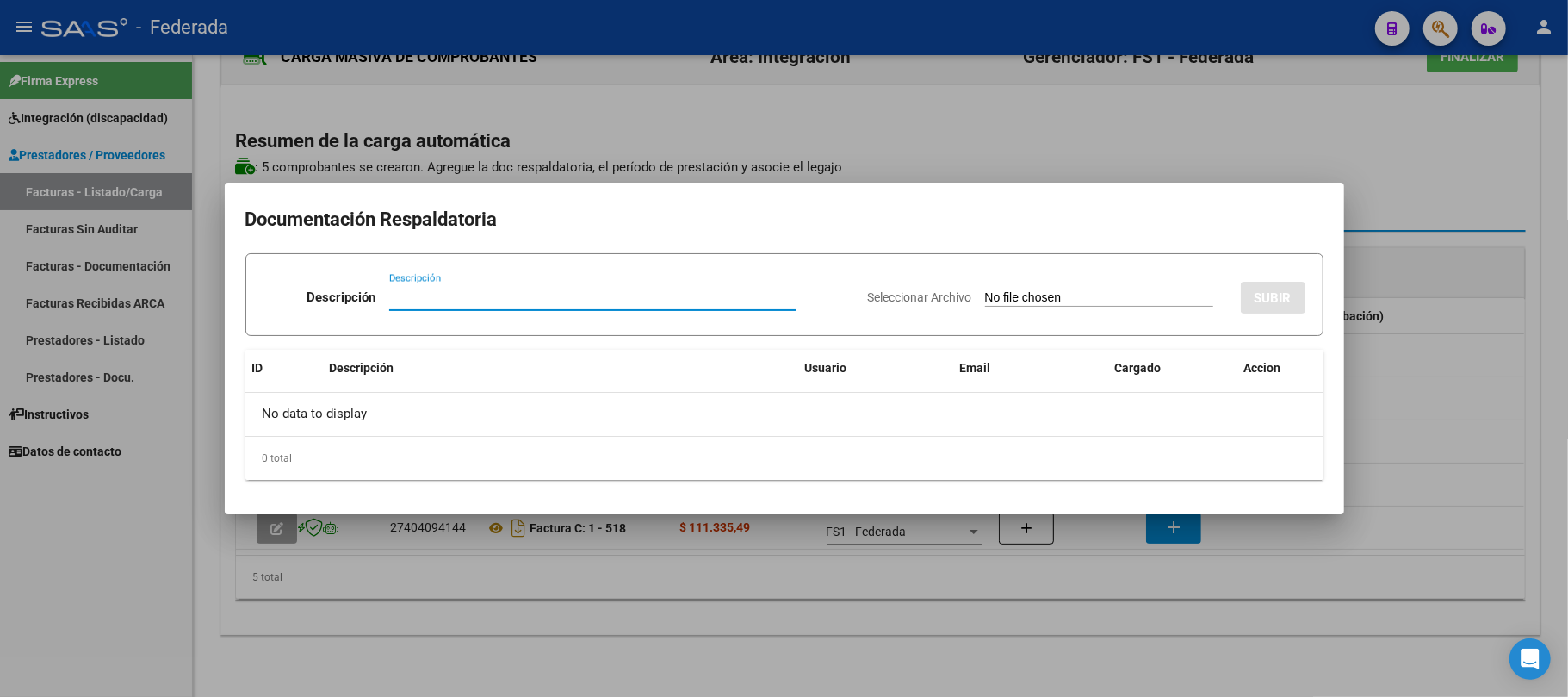
paste input "Planilla Asistencia"
type input "Planilla Asistencia"
click at [1038, 290] on input "Seleccionar Archivo" at bounding box center [1098, 298] width 228 height 16
type input "C:\fakepath\TO ASIST.pdf"
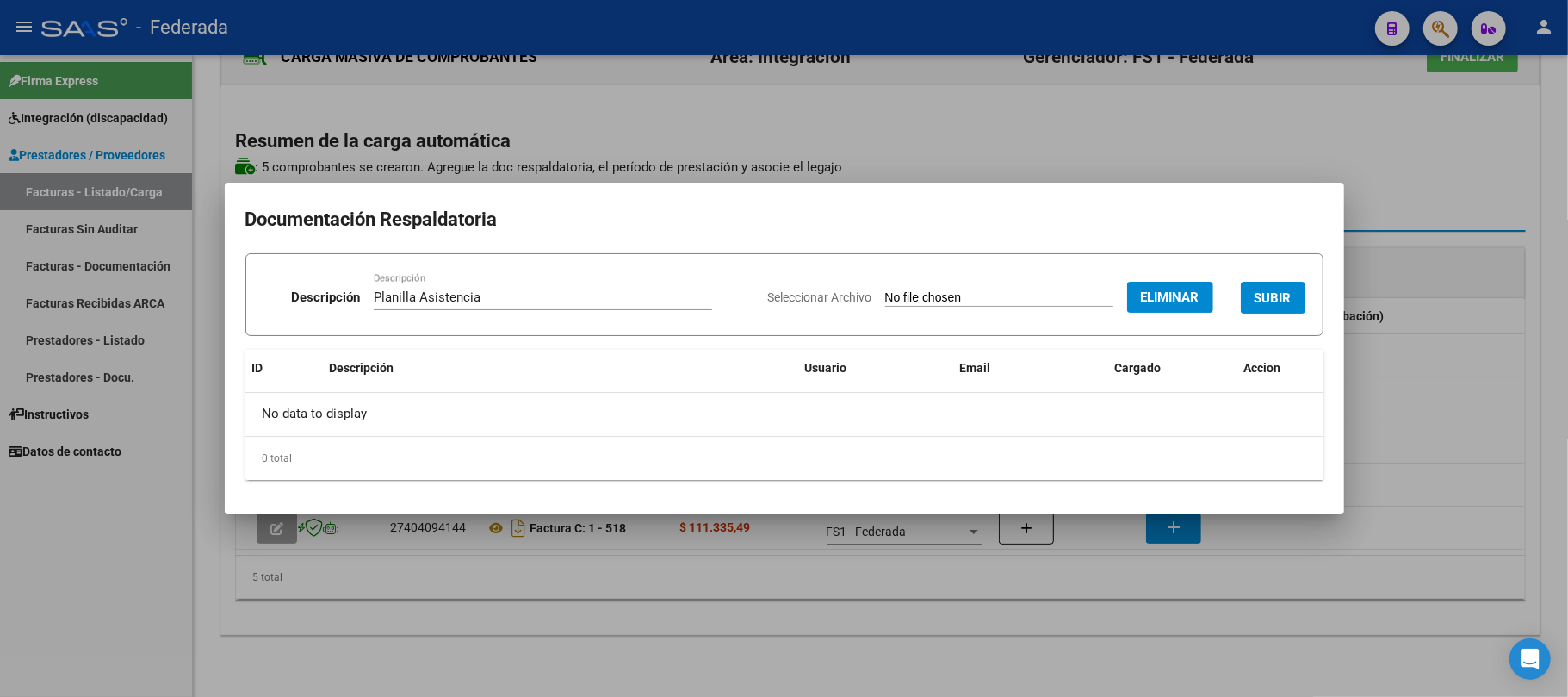
click at [1263, 298] on span "SUBIR" at bounding box center [1273, 298] width 37 height 15
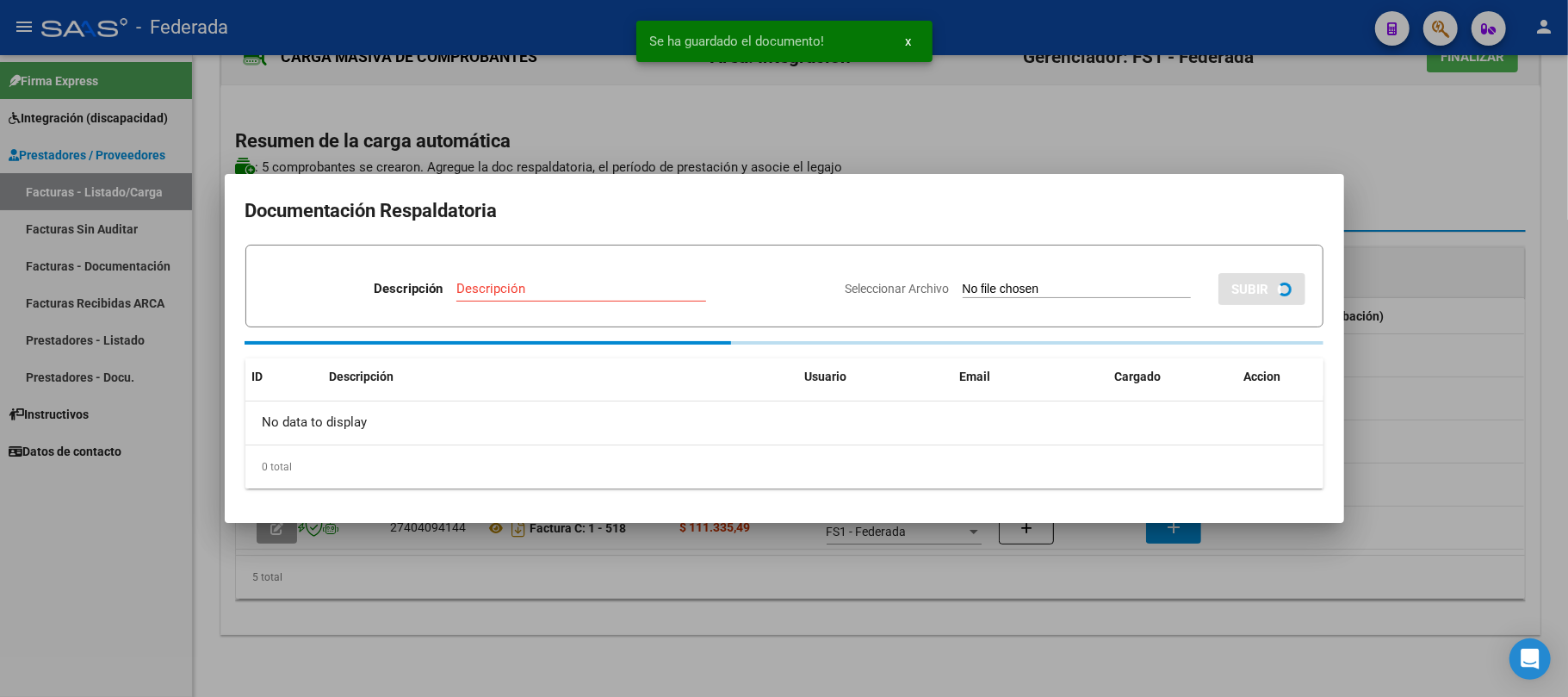
click at [1010, 96] on div at bounding box center [784, 348] width 1568 height 697
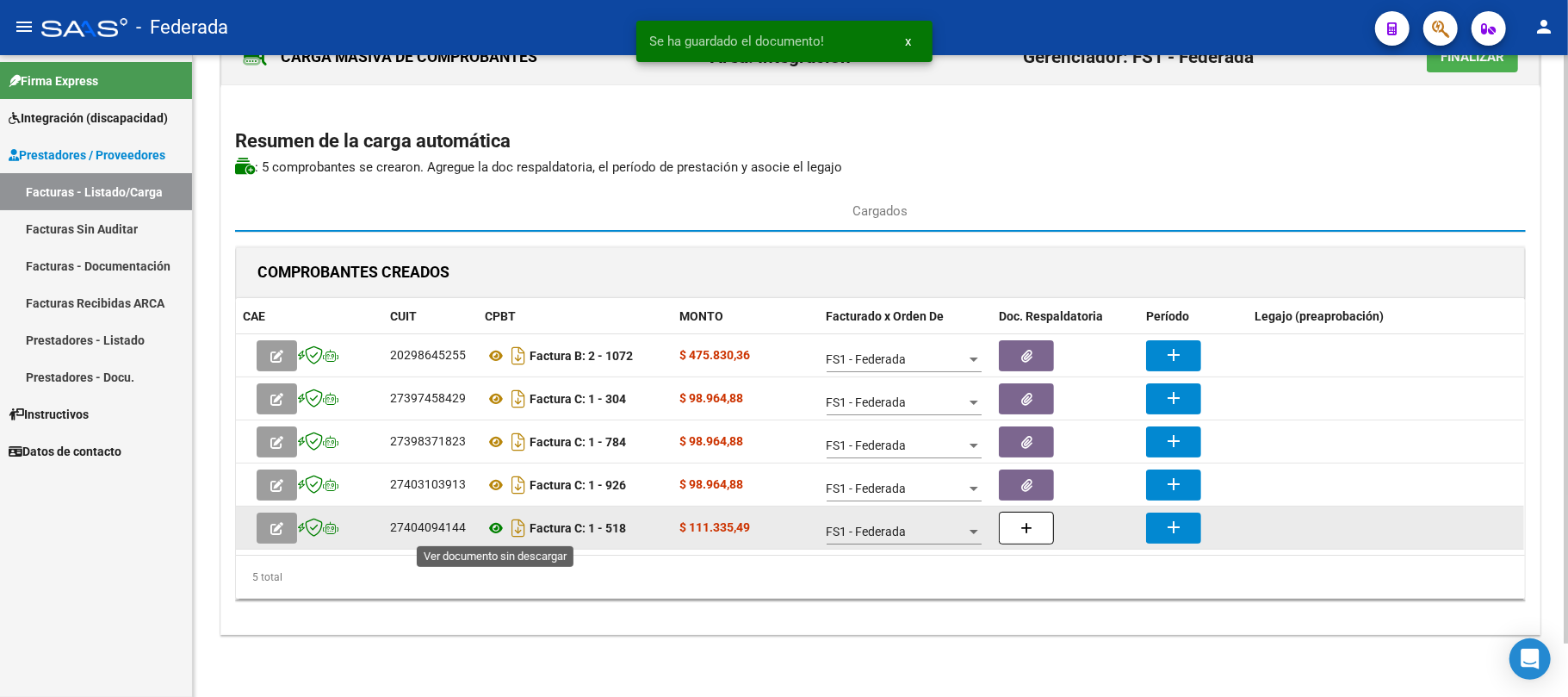
click at [494, 525] on icon at bounding box center [495, 528] width 22 height 21
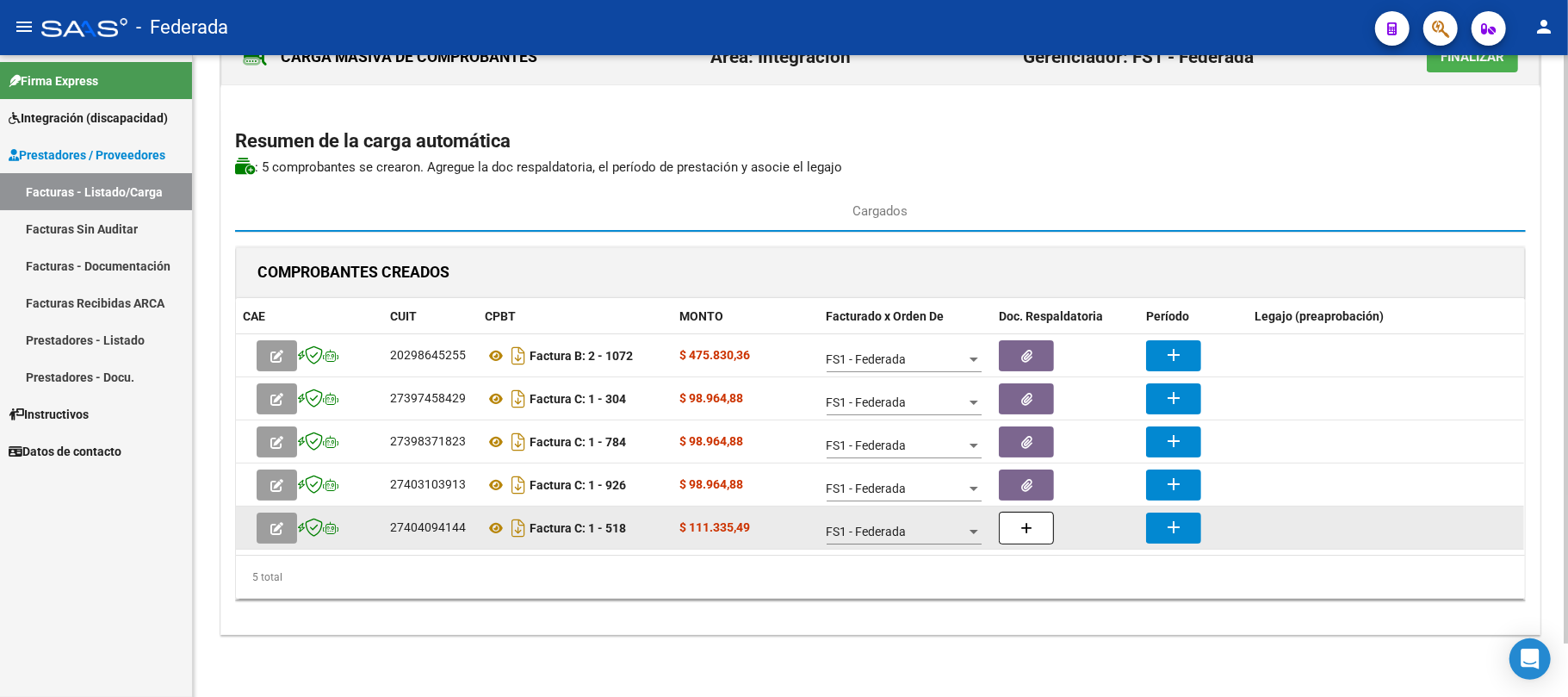
click at [1030, 542] on button "button" at bounding box center [1027, 528] width 55 height 32
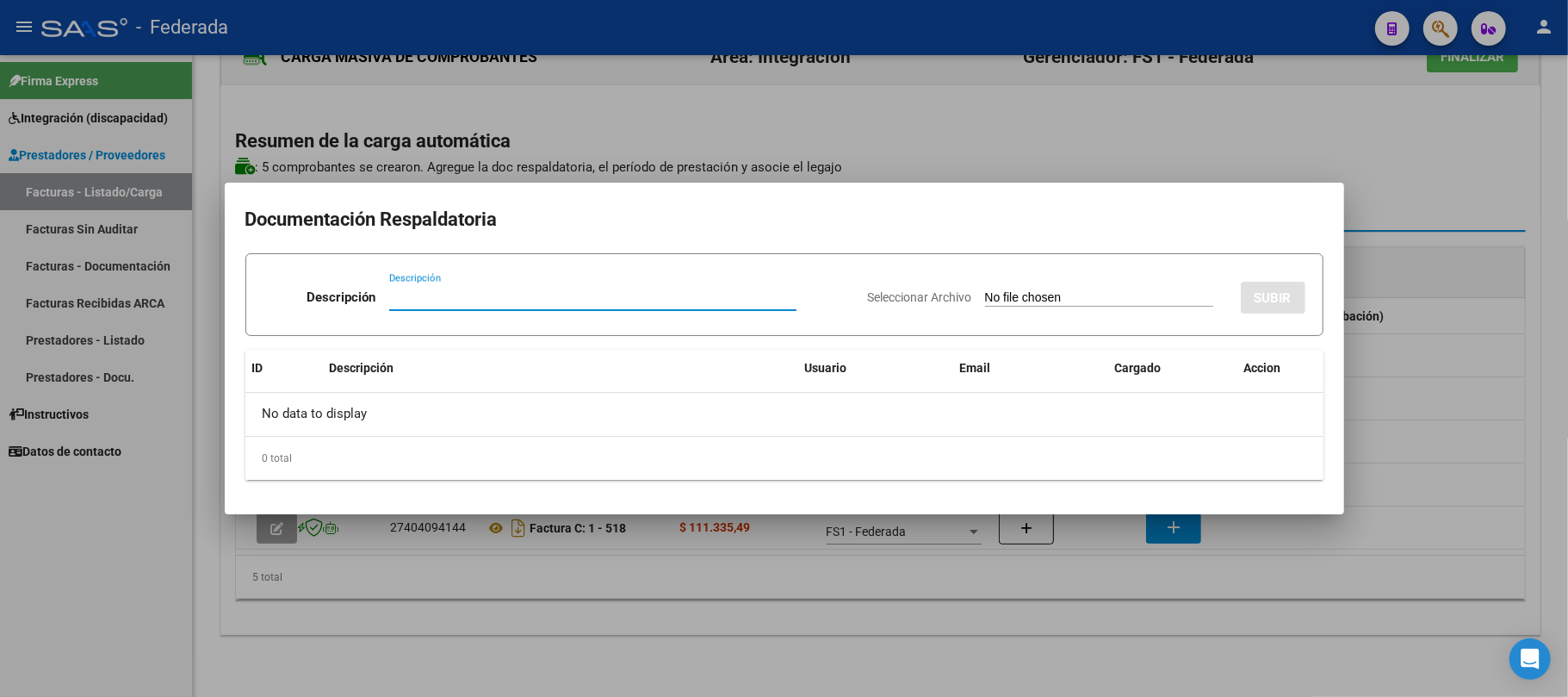
paste input "Planilla Asistencia"
type input "Planilla Asistencia"
click at [993, 295] on input "Seleccionar Archivo" at bounding box center [1098, 298] width 228 height 16
type input "C:\fakepath\PSC ASIST.pdf"
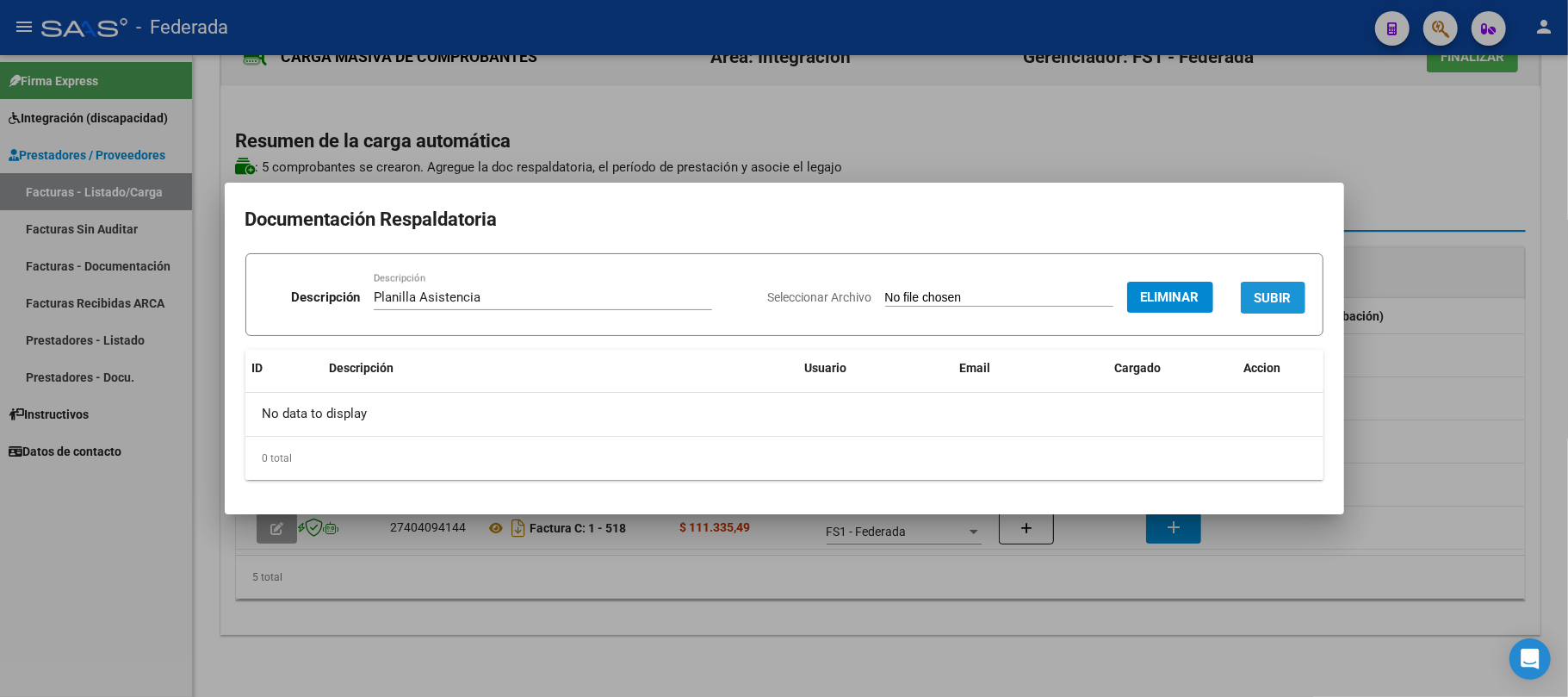
click at [1286, 301] on span "SUBIR" at bounding box center [1273, 298] width 37 height 15
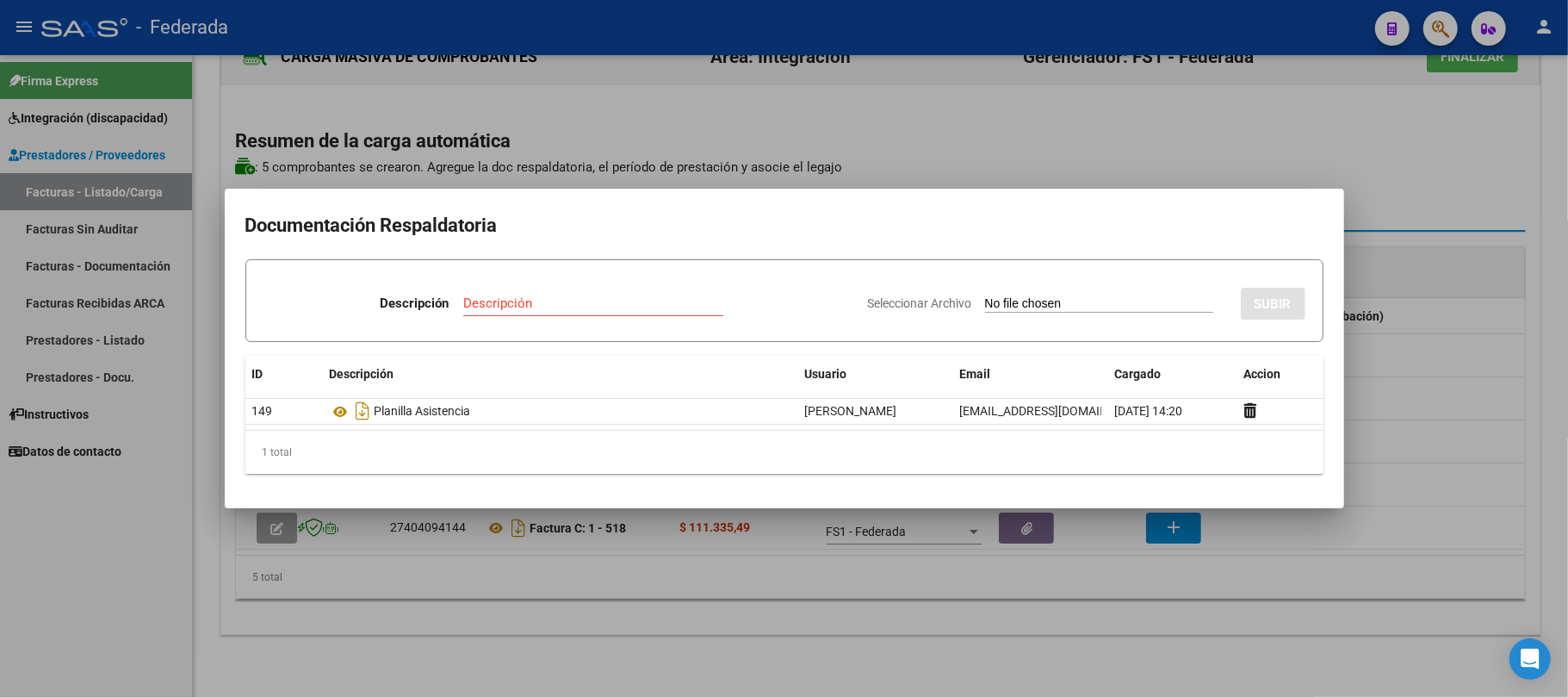
click at [1131, 120] on div at bounding box center [784, 348] width 1568 height 697
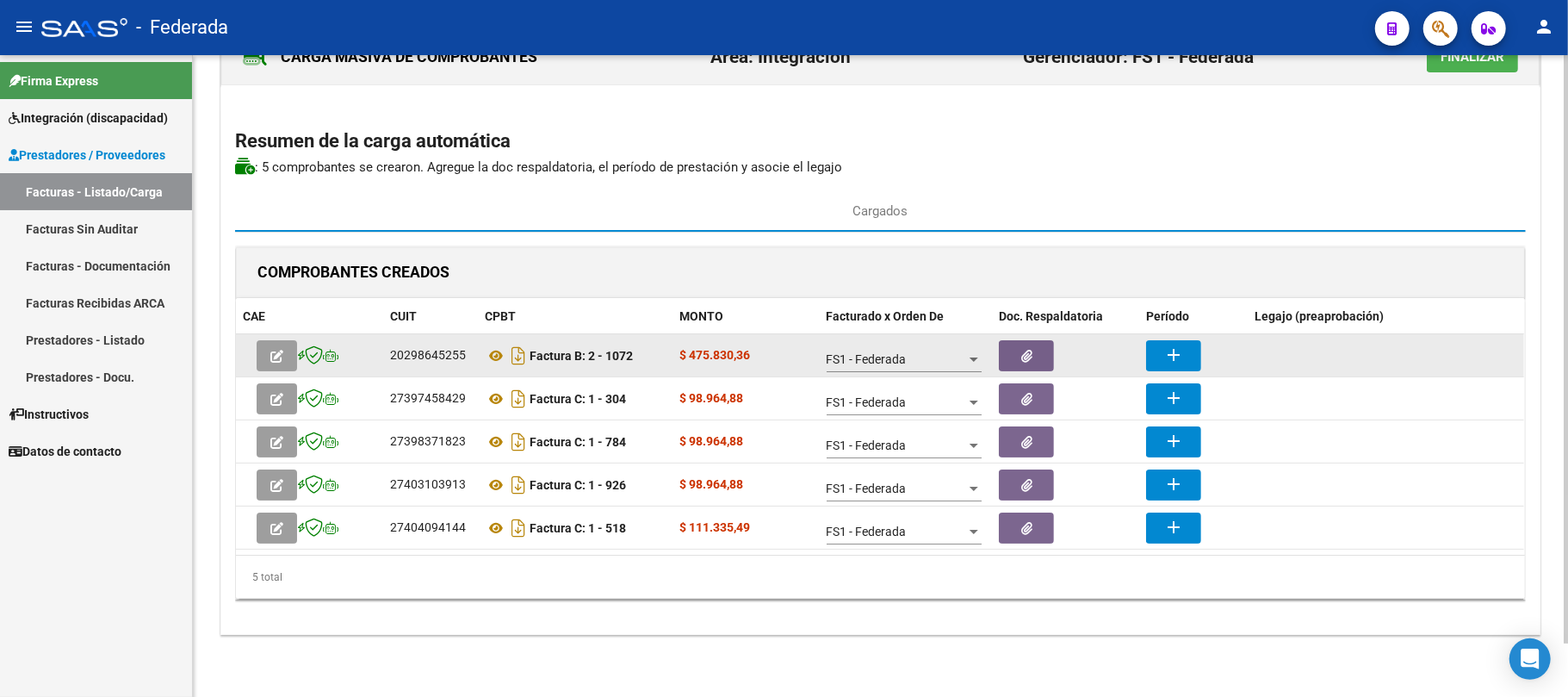
click at [1168, 347] on mat-icon "add" at bounding box center [1174, 355] width 21 height 21
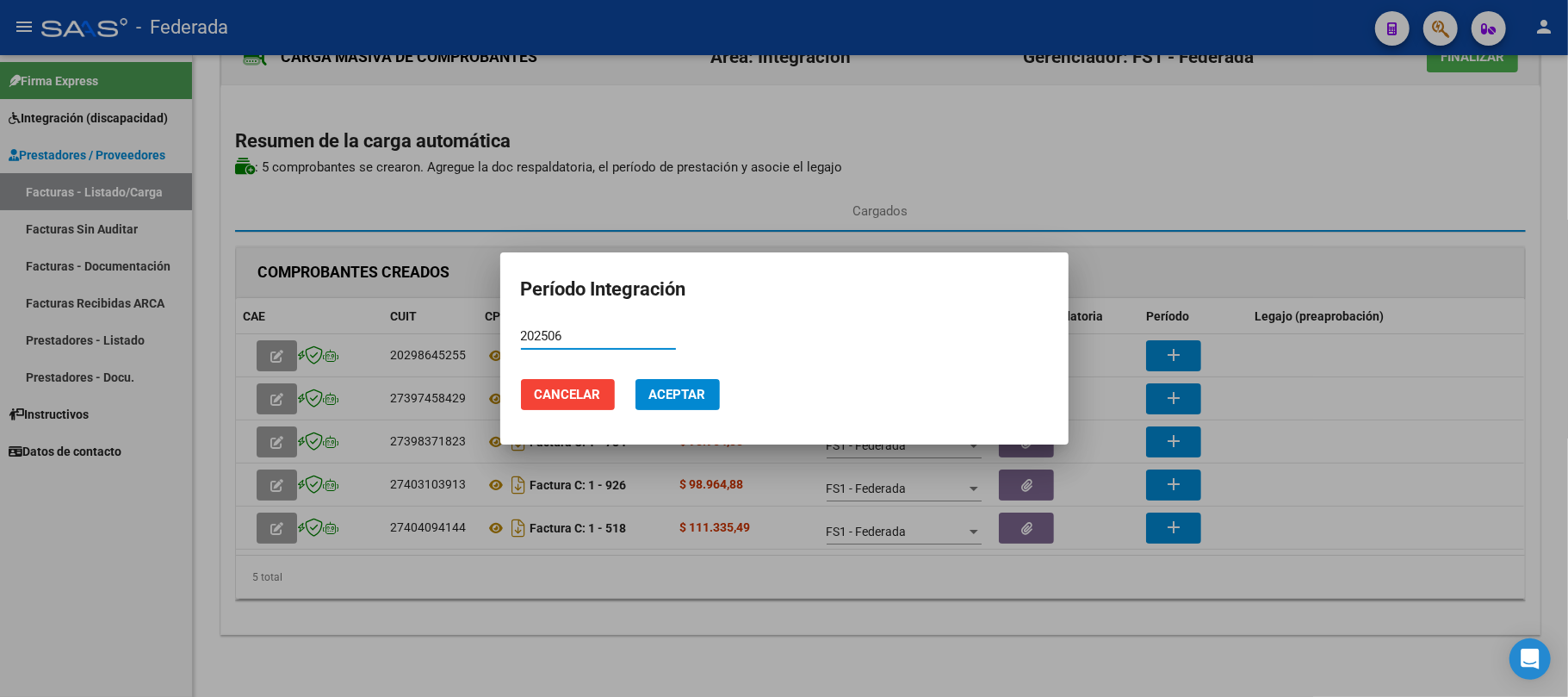
click at [549, 330] on input "202506" at bounding box center [598, 336] width 155 height 15
type input "202506"
click at [668, 384] on button "Aceptar" at bounding box center [678, 394] width 84 height 31
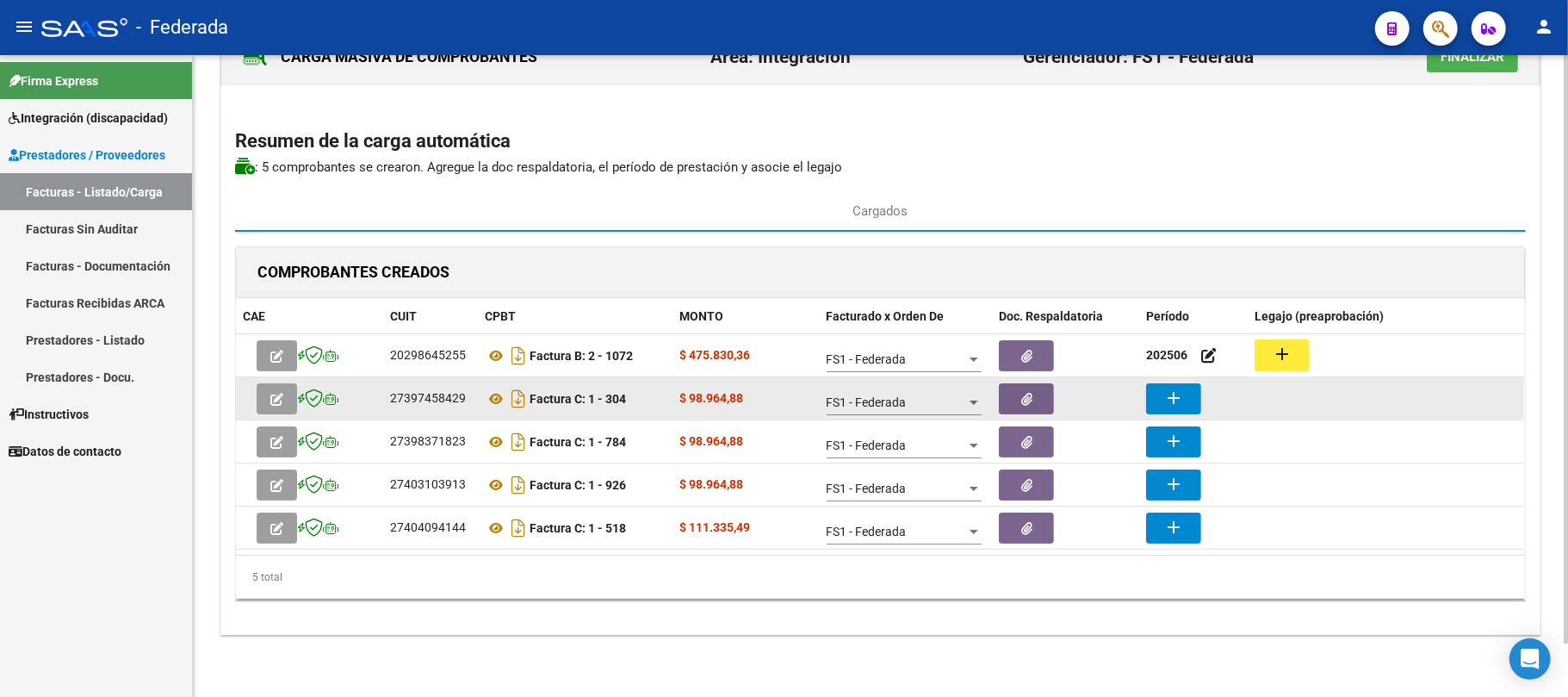
click at [1152, 391] on button "add" at bounding box center [1174, 399] width 55 height 31
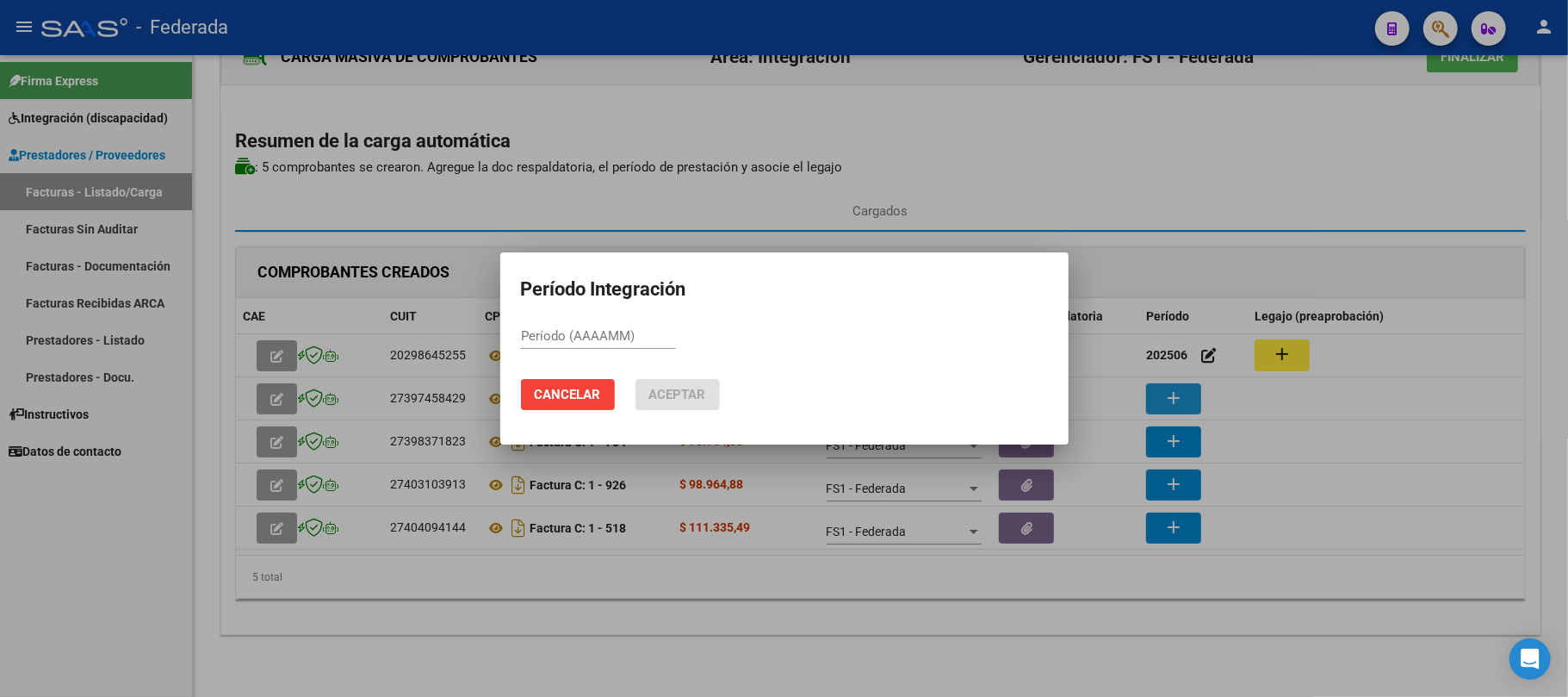
paste input "202506"
type input "202506"
click at [668, 374] on mat-dialog-actions "Cancelar Aceptar" at bounding box center [784, 394] width 527 height 58
click at [674, 384] on button "Aceptar" at bounding box center [678, 394] width 84 height 31
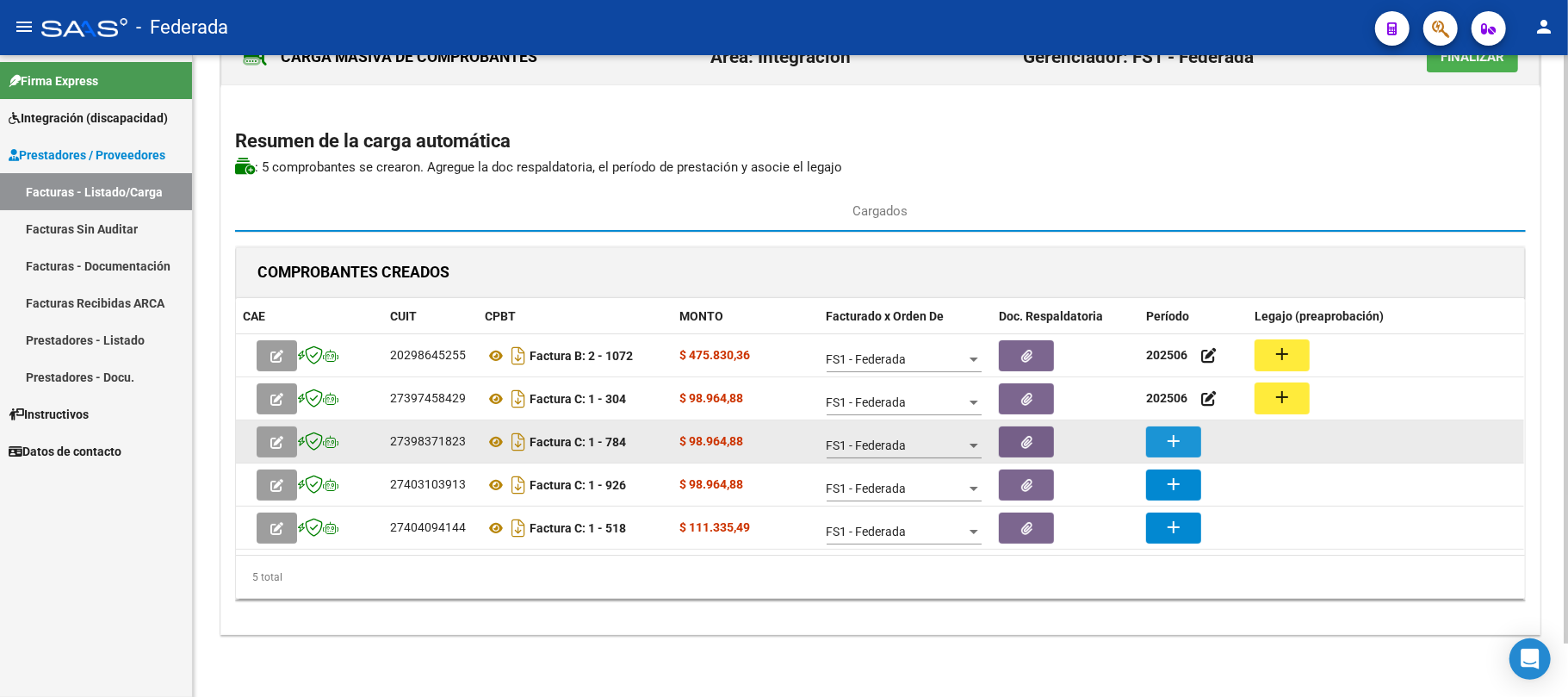
click at [1173, 445] on mat-icon "add" at bounding box center [1174, 441] width 21 height 21
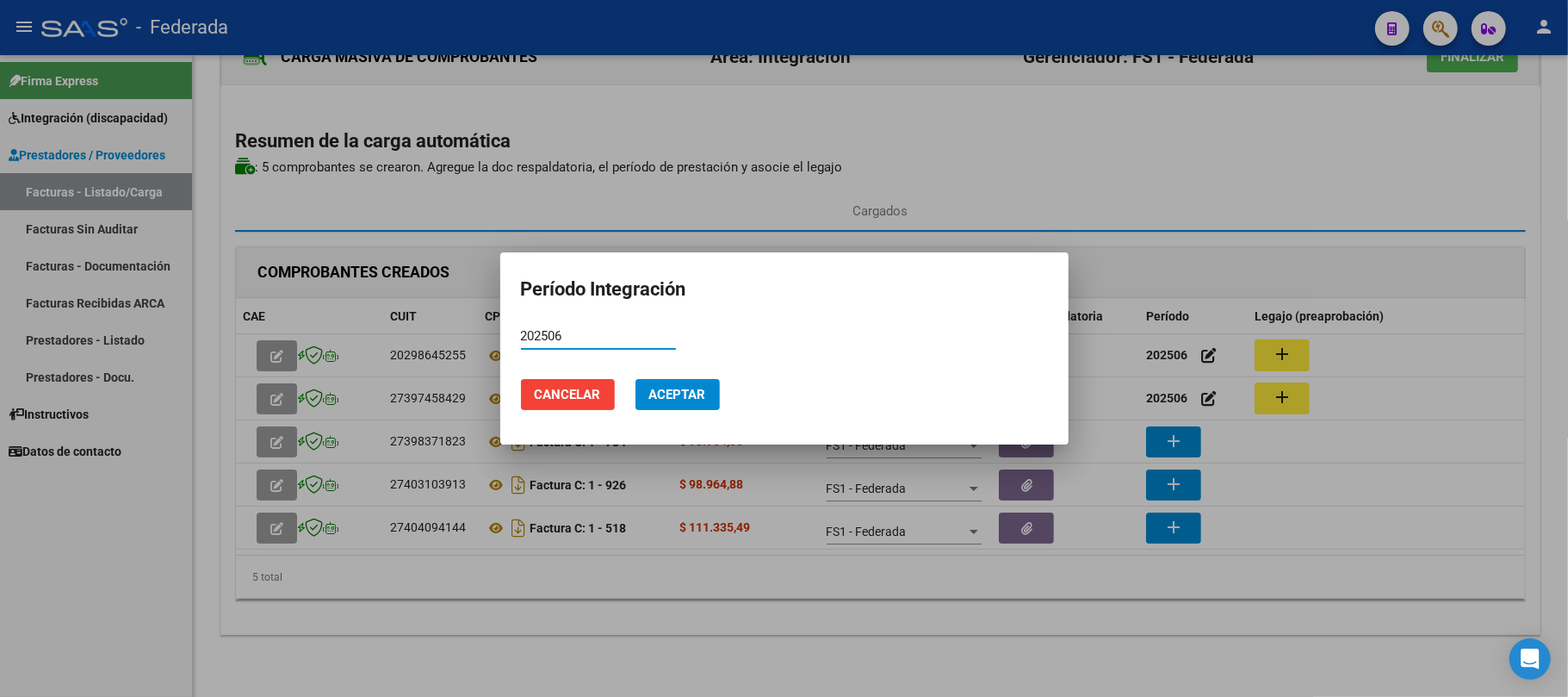
type input "202506"
click at [698, 391] on span "Aceptar" at bounding box center [678, 394] width 57 height 15
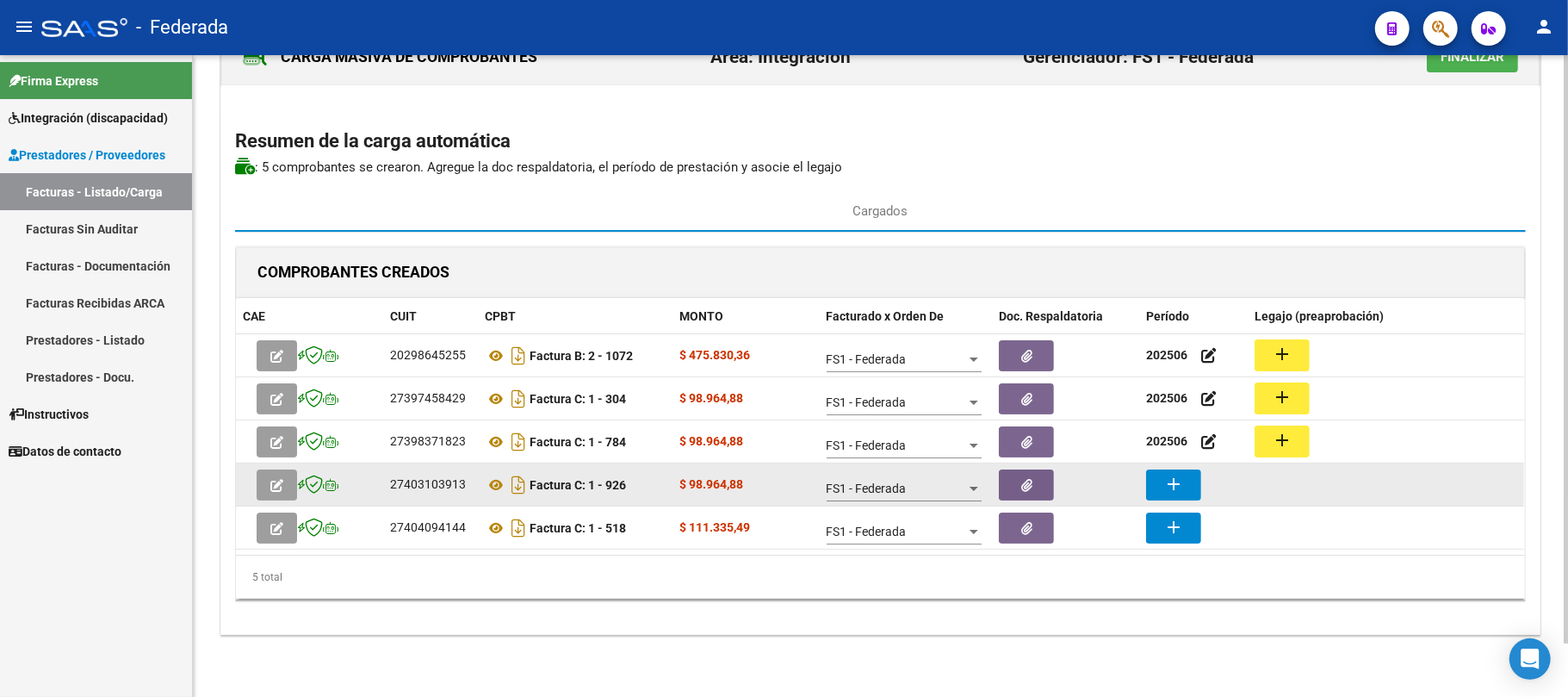
click at [1178, 481] on mat-icon "add" at bounding box center [1174, 484] width 21 height 21
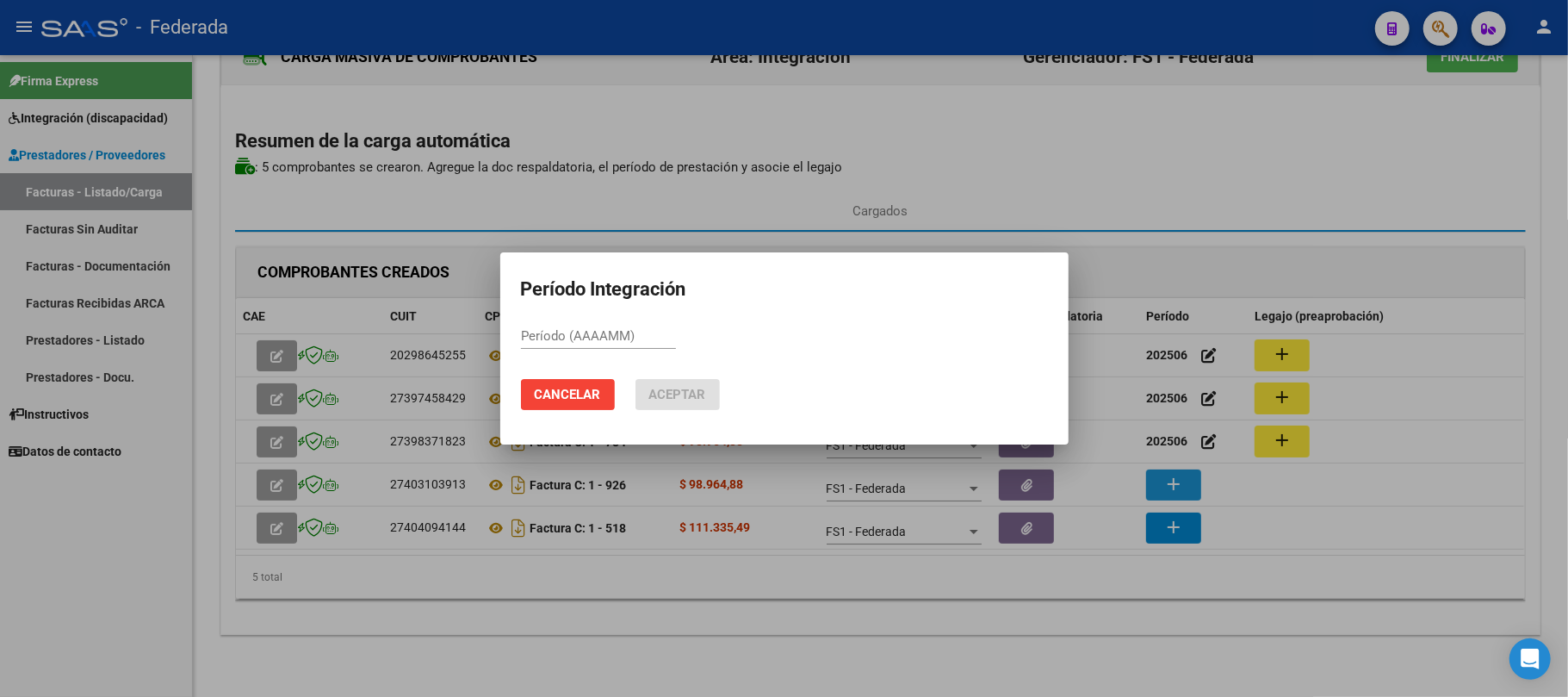
paste input "202506"
type input "202506"
click at [689, 384] on button "Aceptar" at bounding box center [678, 394] width 84 height 31
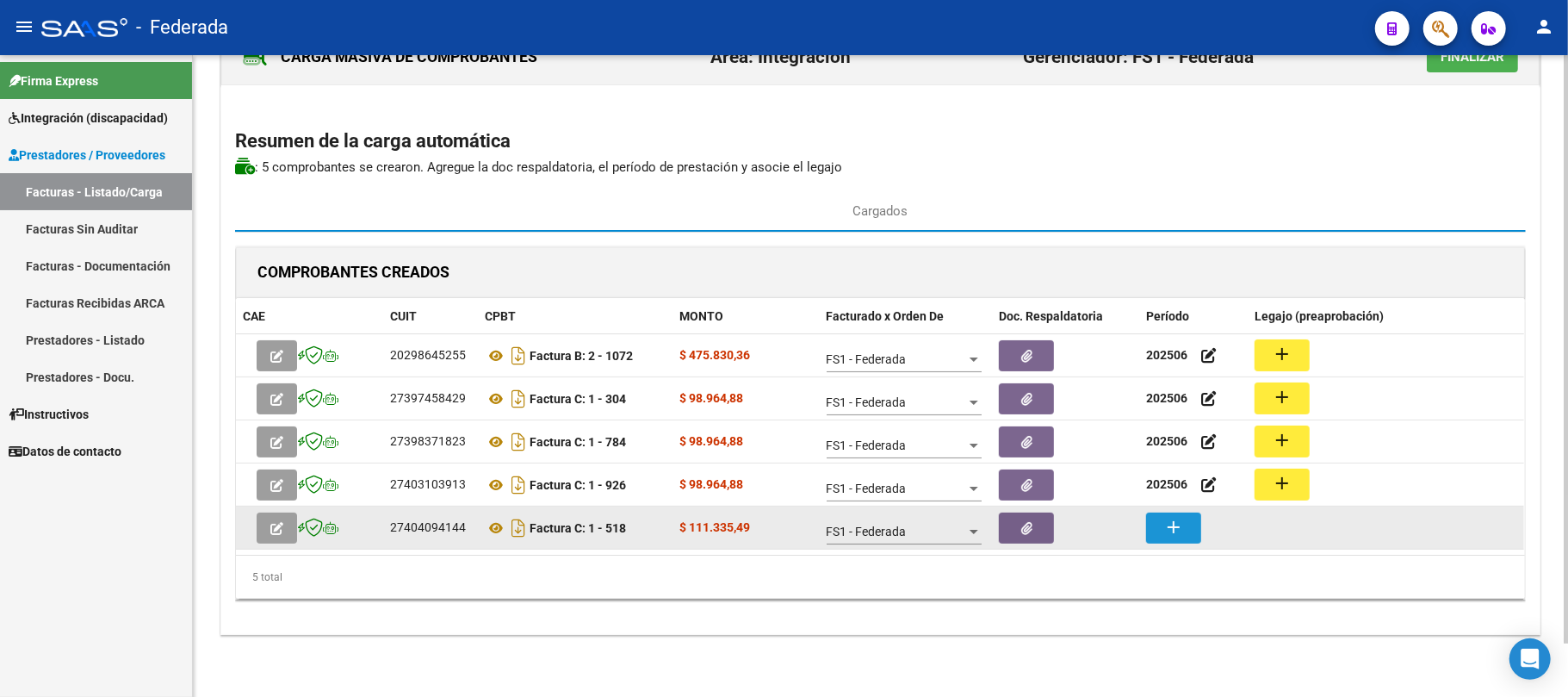
click at [1179, 517] on mat-icon "add" at bounding box center [1174, 527] width 21 height 21
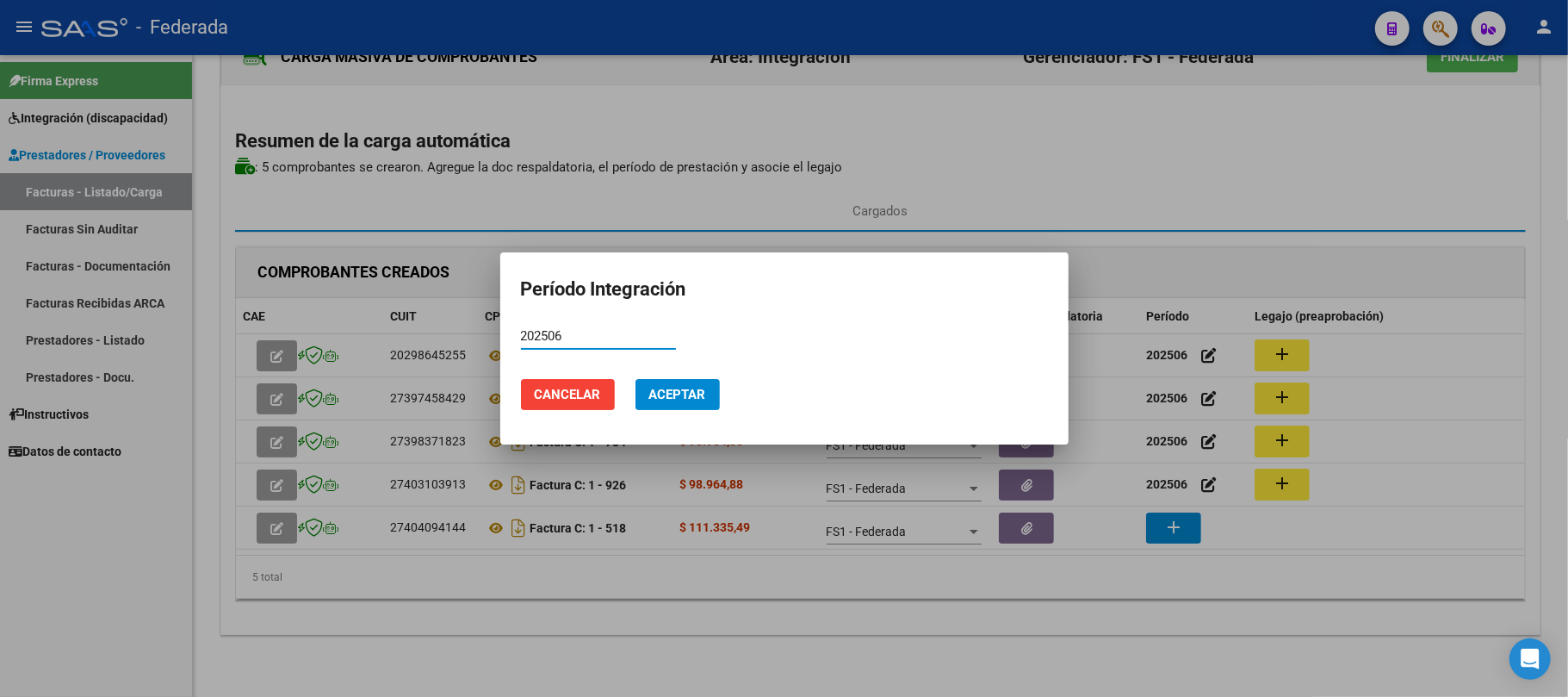
type input "202506"
click at [683, 387] on span "Aceptar" at bounding box center [678, 394] width 57 height 15
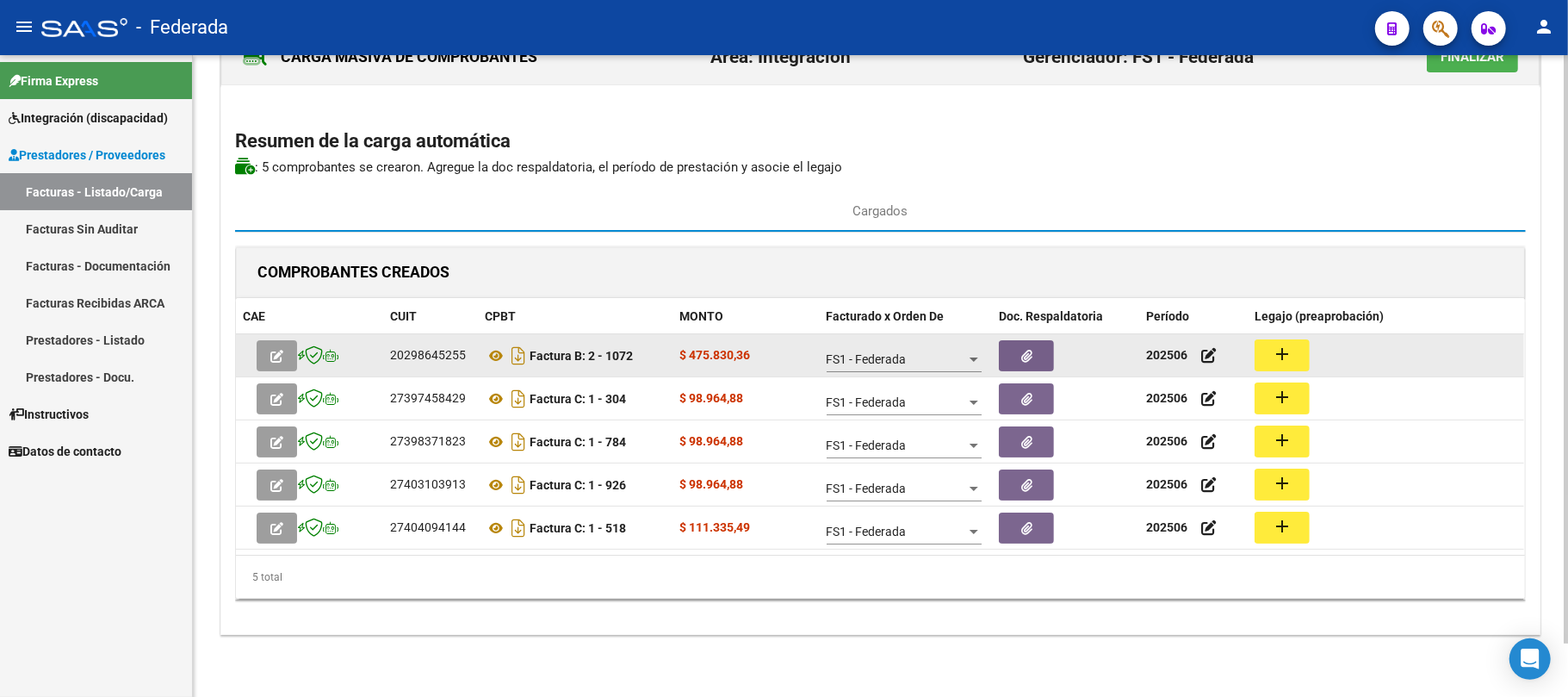
click at [1276, 358] on mat-icon "add" at bounding box center [1283, 354] width 21 height 21
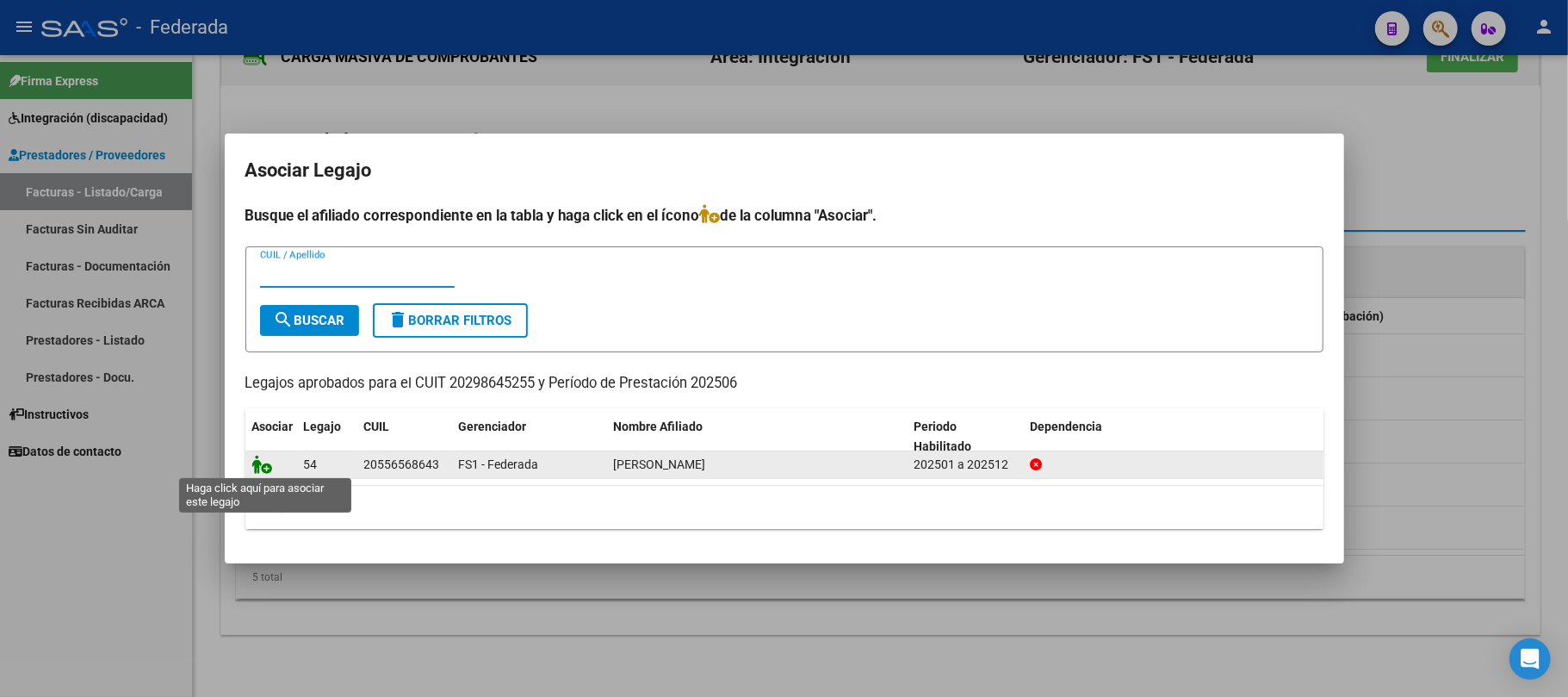
click at [267, 470] on icon at bounding box center [262, 464] width 21 height 19
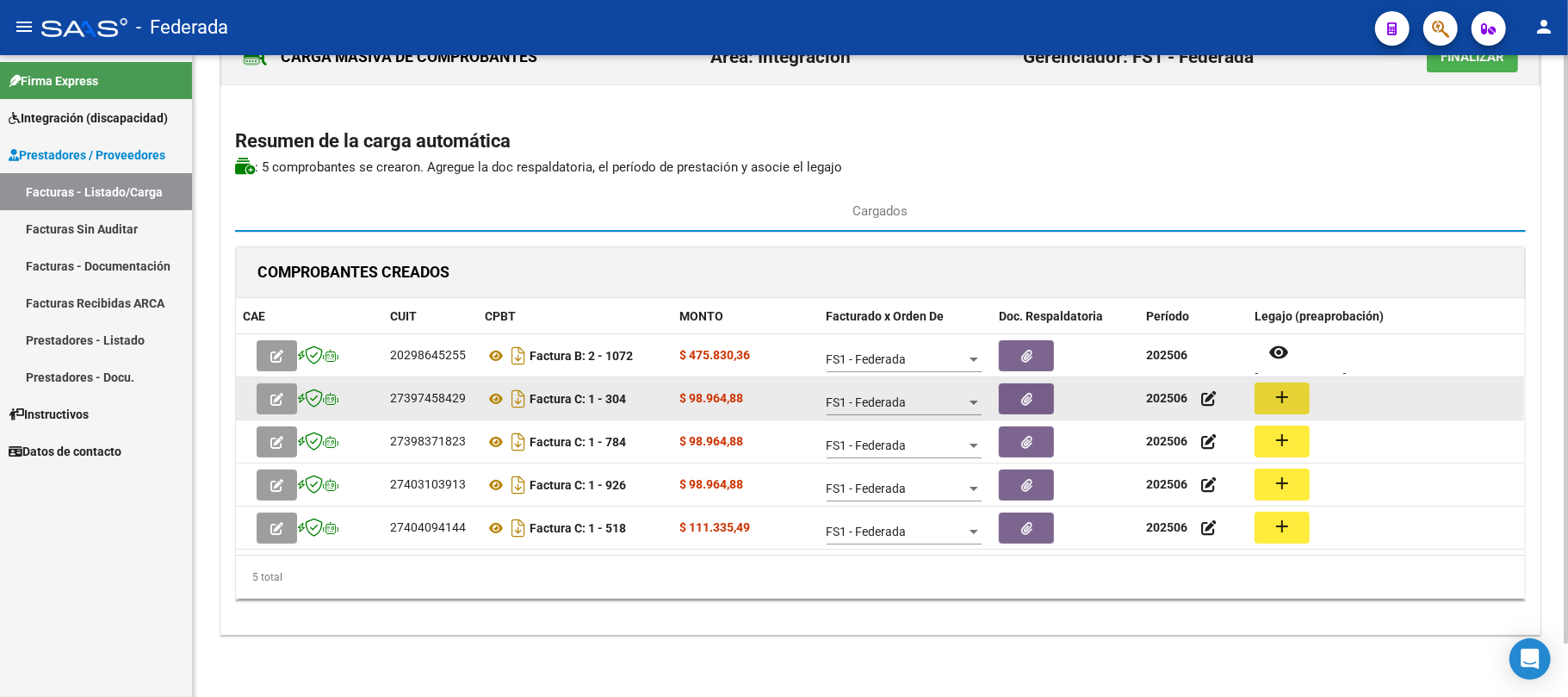
click at [1265, 398] on button "add" at bounding box center [1283, 398] width 55 height 32
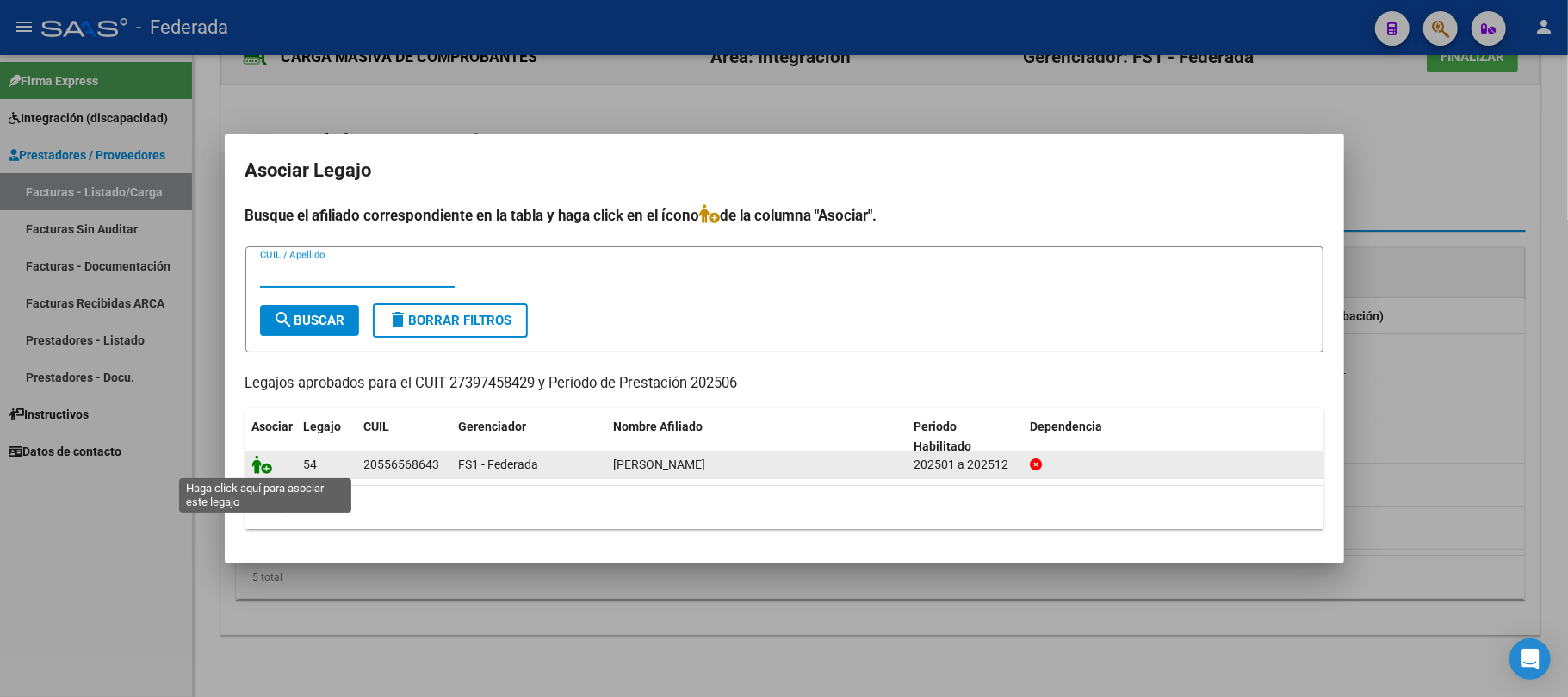
click at [265, 472] on icon at bounding box center [262, 464] width 21 height 19
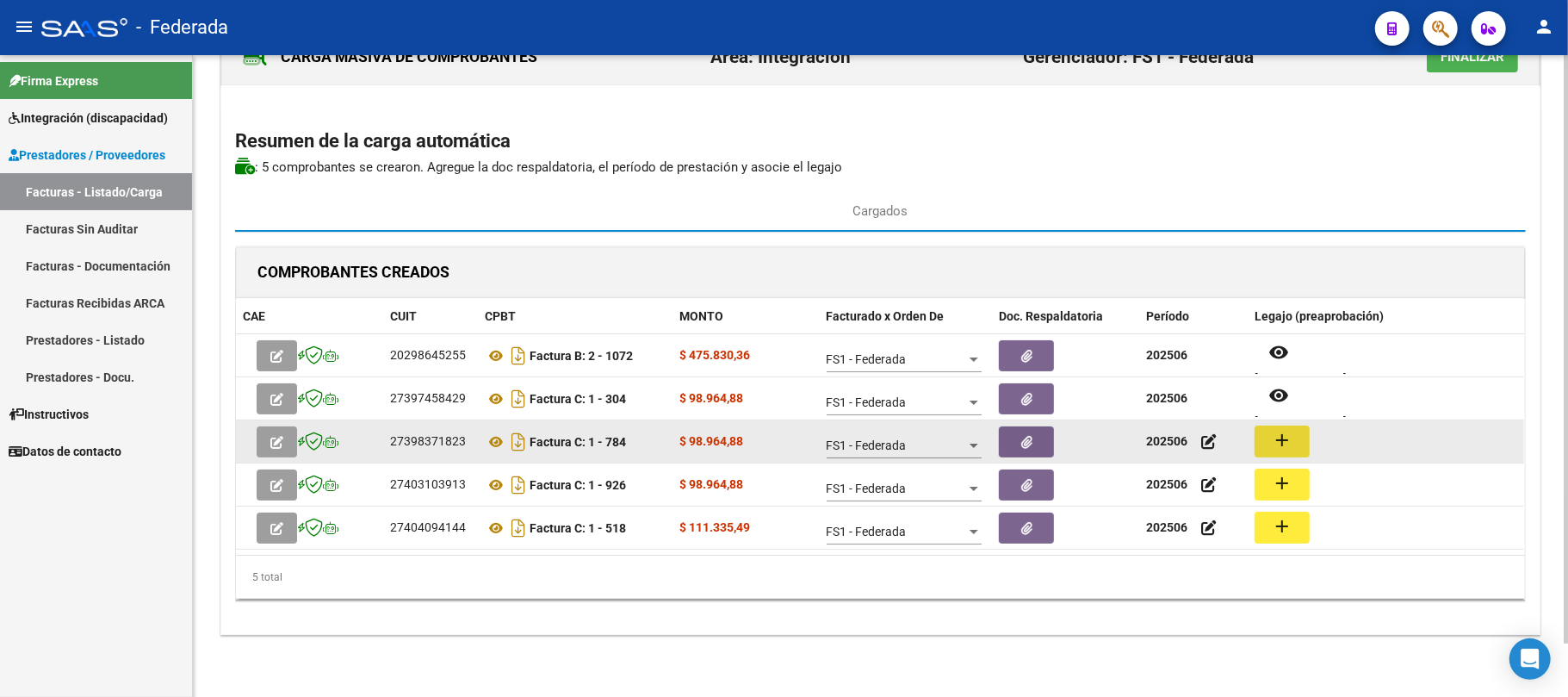
click at [1265, 442] on button "add" at bounding box center [1283, 441] width 55 height 32
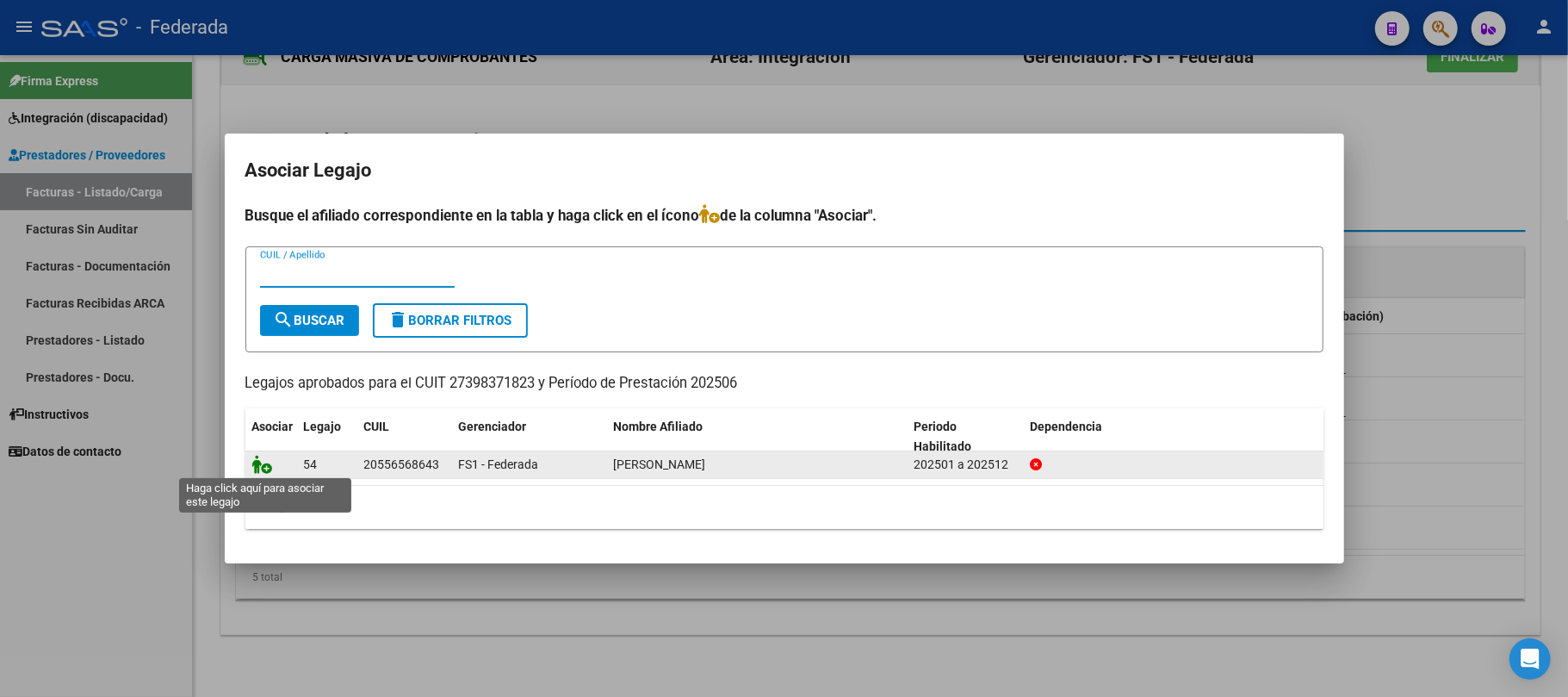
click at [257, 466] on icon at bounding box center [262, 464] width 21 height 19
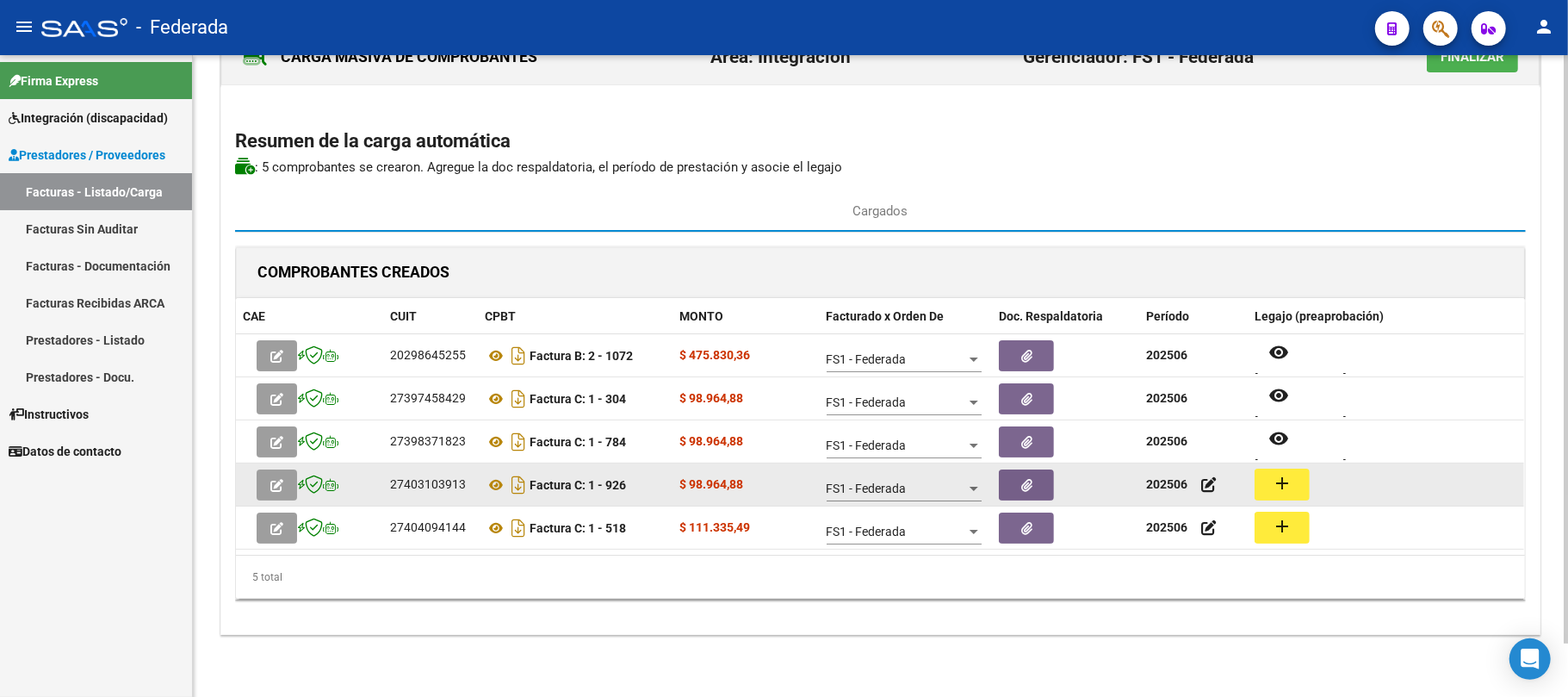
click at [1280, 486] on mat-icon "add" at bounding box center [1283, 483] width 21 height 21
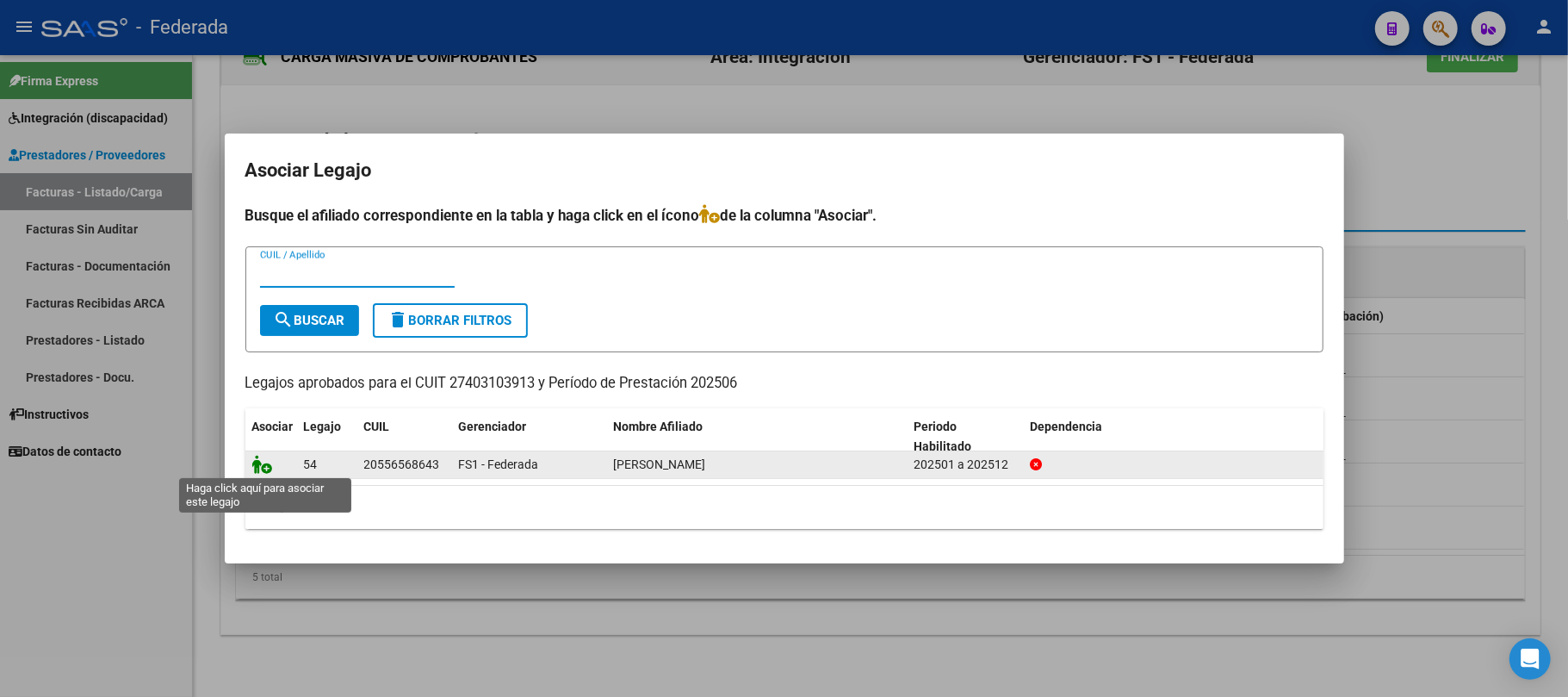
click at [263, 471] on icon at bounding box center [262, 464] width 21 height 19
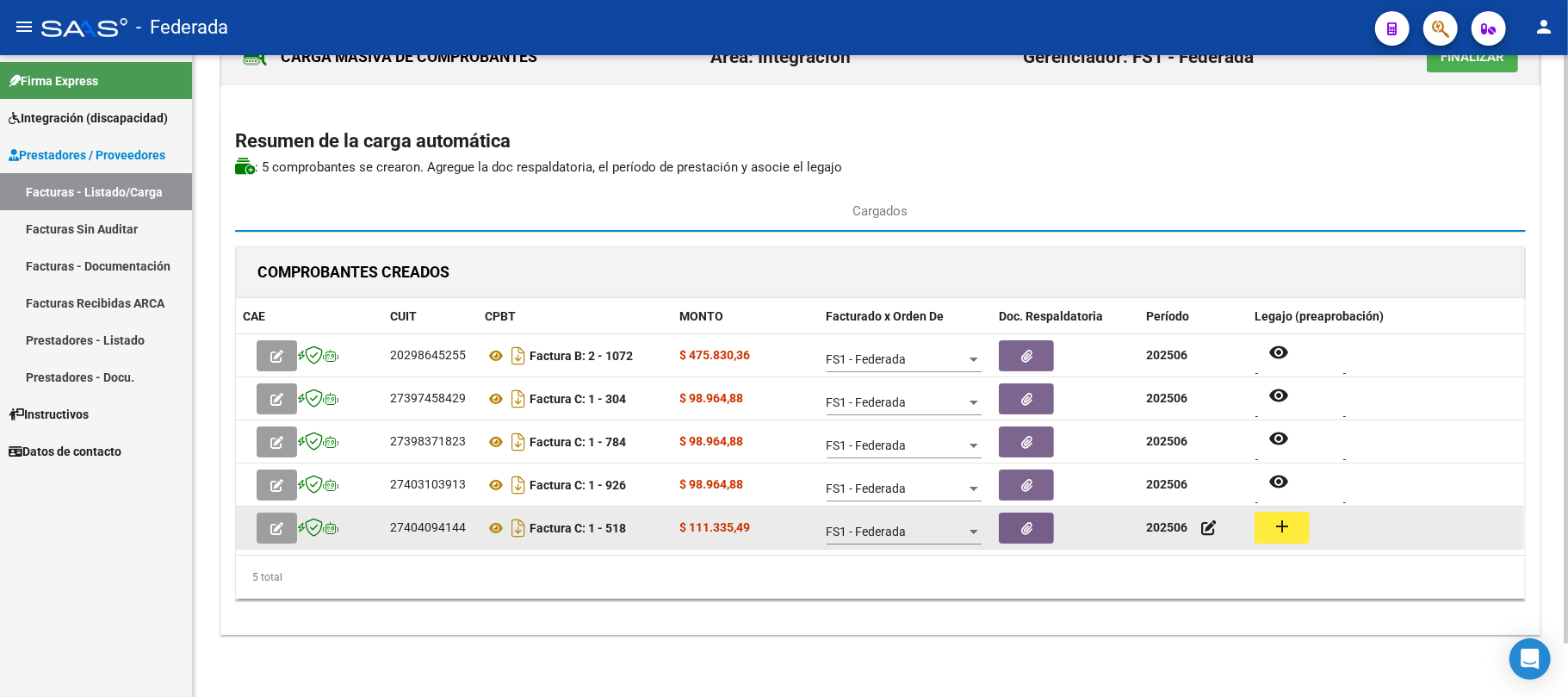
click at [1273, 531] on mat-icon "add" at bounding box center [1283, 527] width 21 height 21
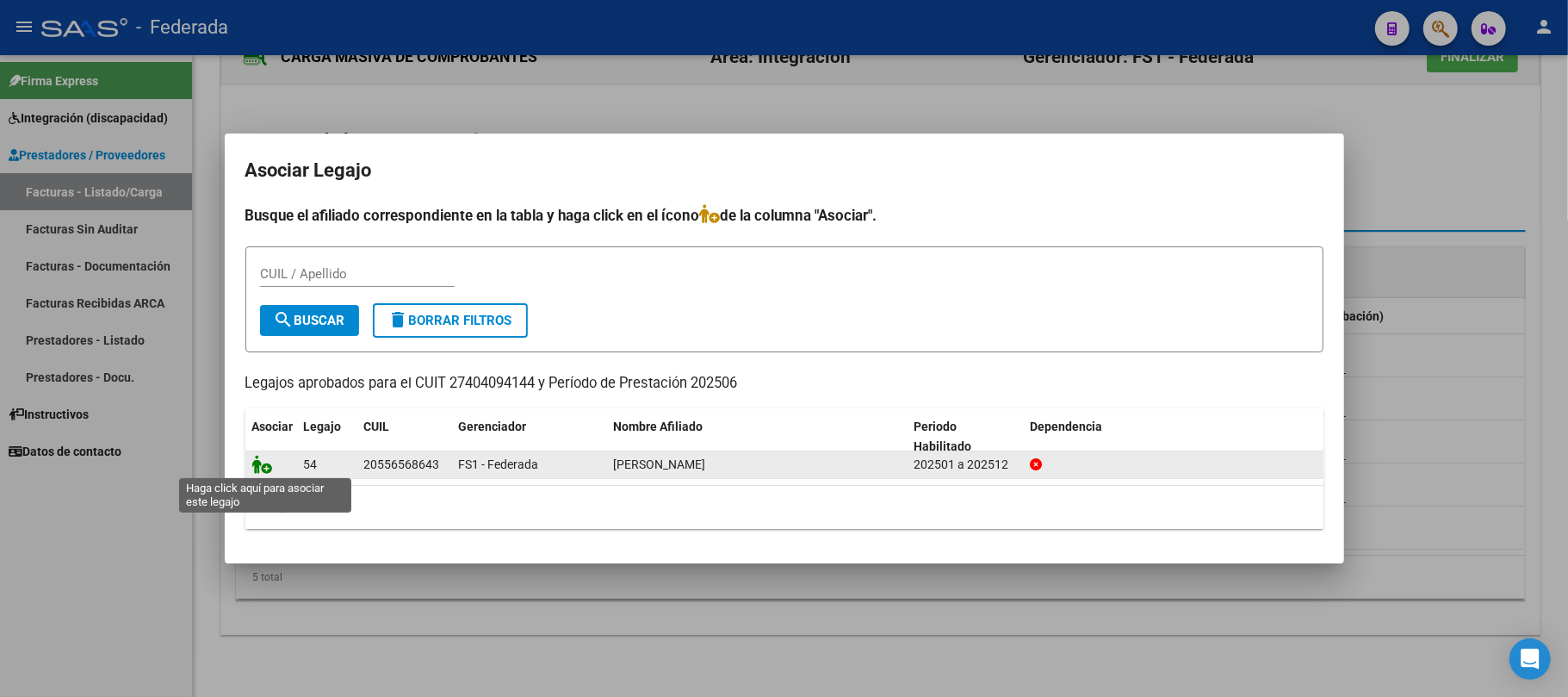
click at [263, 462] on icon at bounding box center [262, 464] width 21 height 19
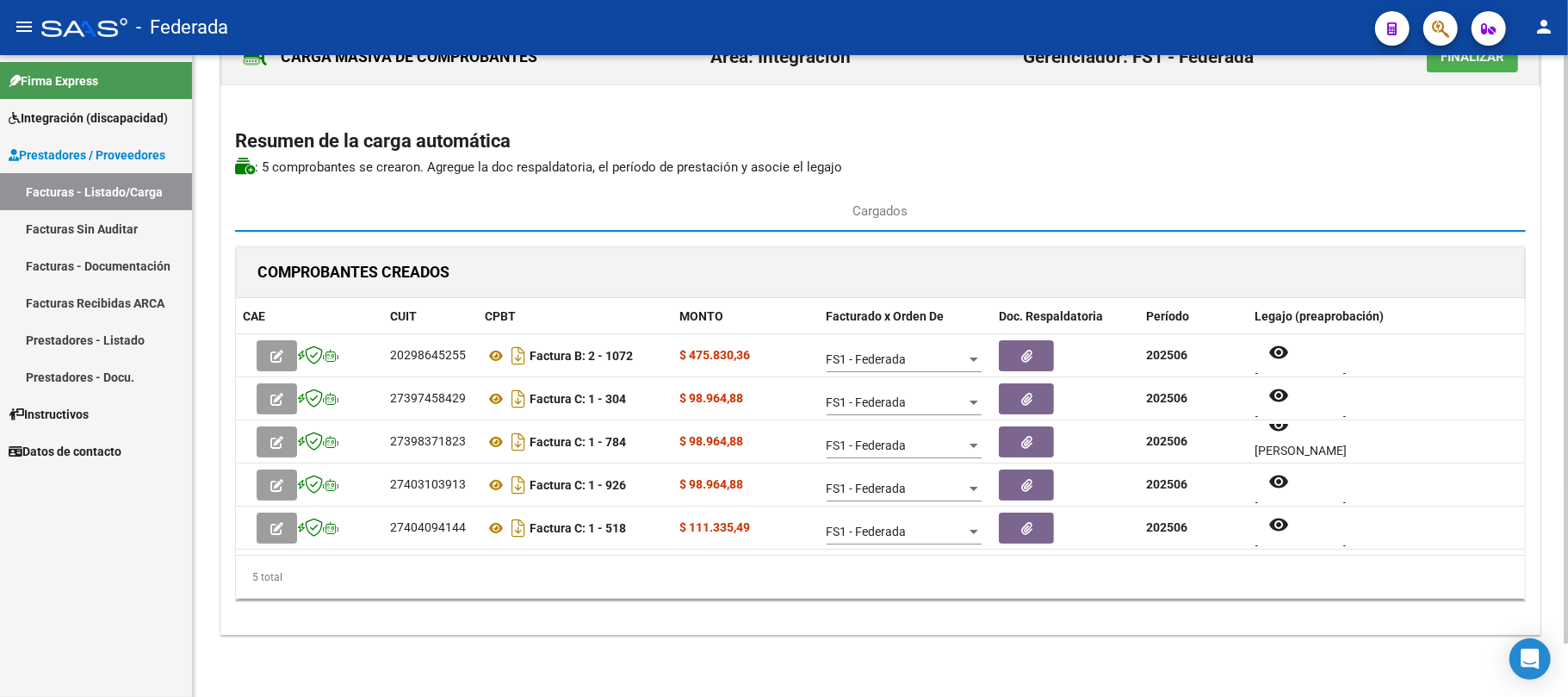
scroll to position [0, 0]
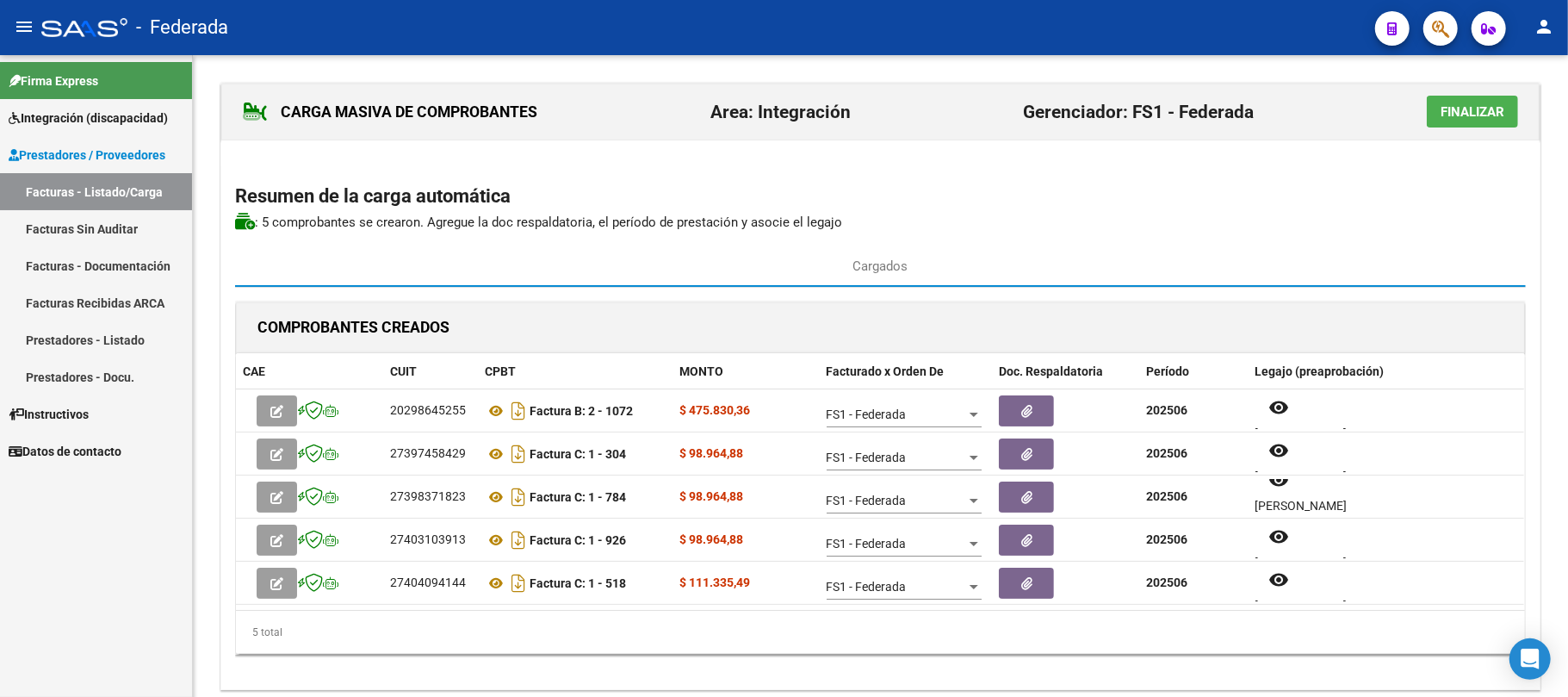
click at [1444, 115] on span "Finalizar" at bounding box center [1473, 112] width 64 height 15
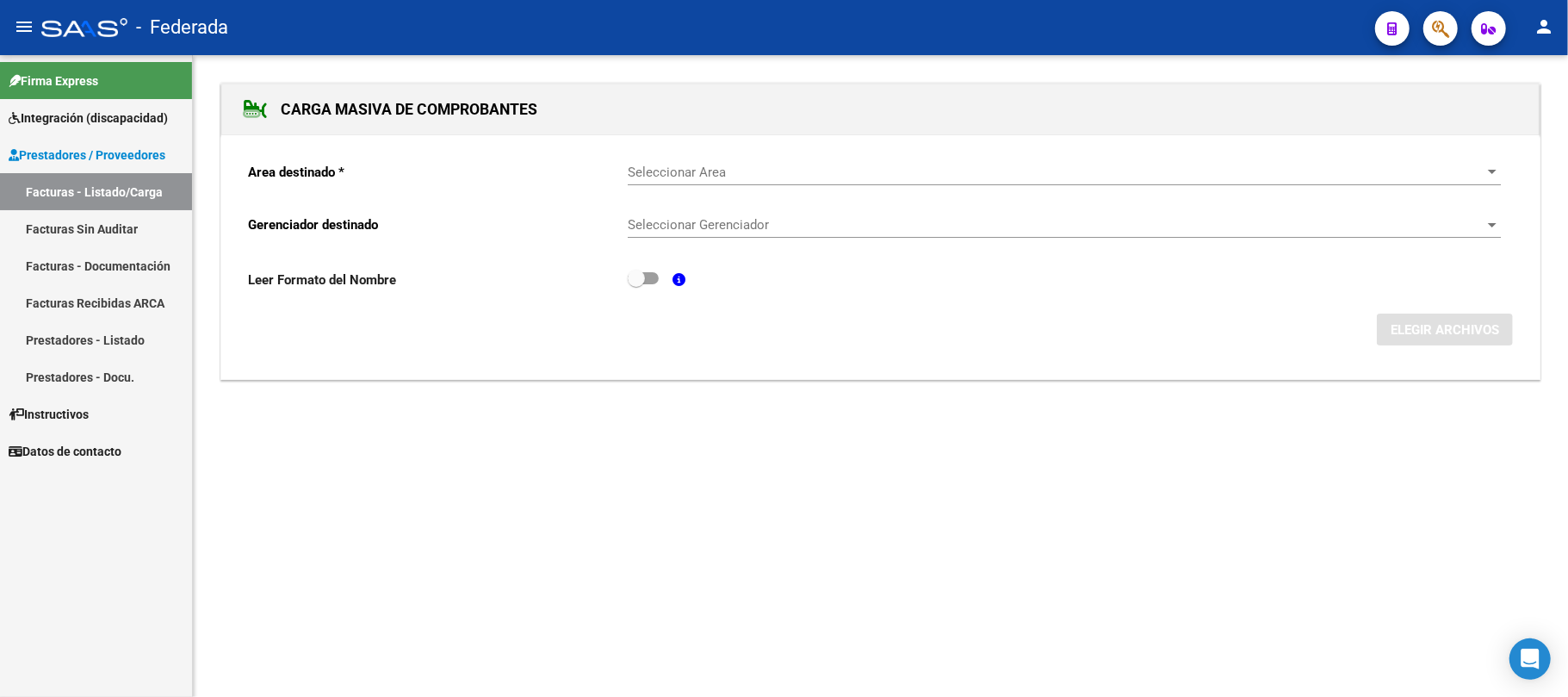
click at [115, 188] on link "Facturas - Listado/Carga" at bounding box center [95, 191] width 192 height 37
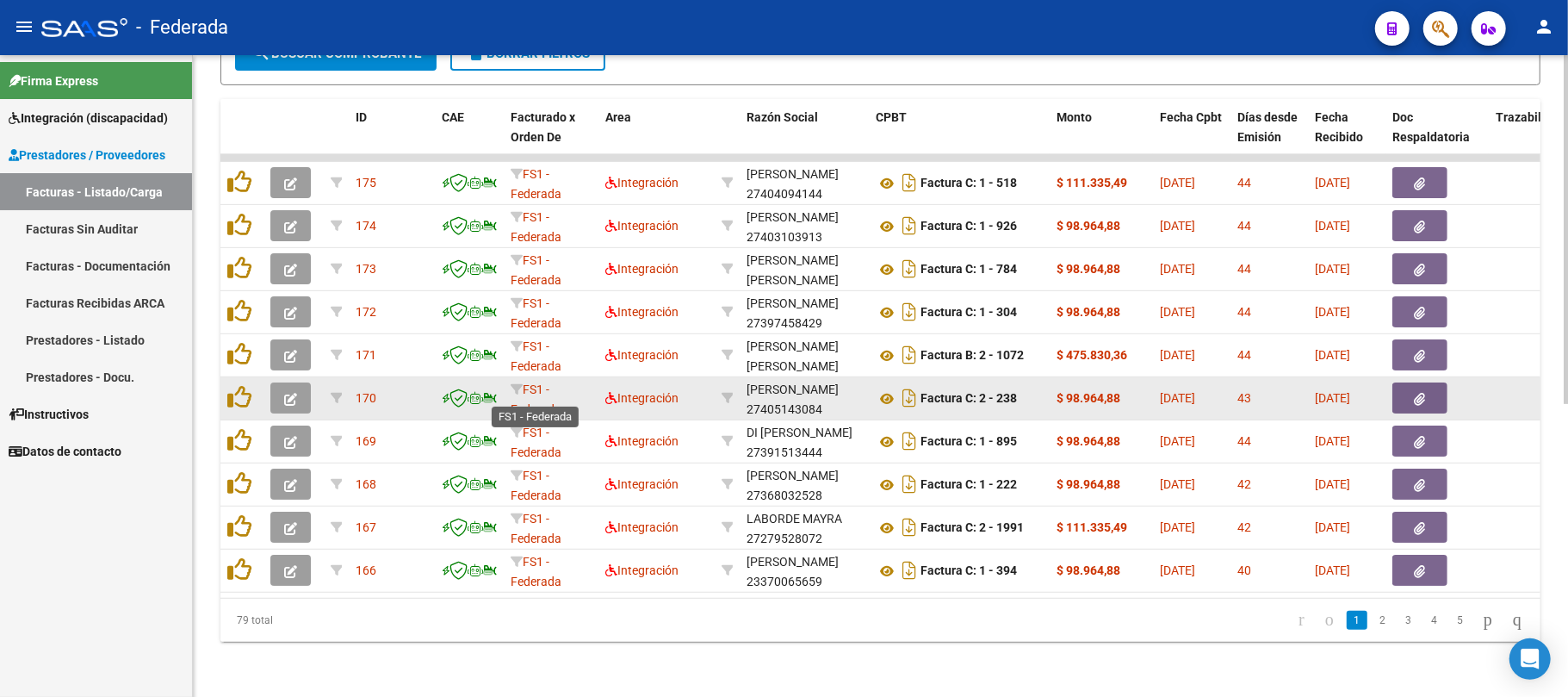
scroll to position [307, 0]
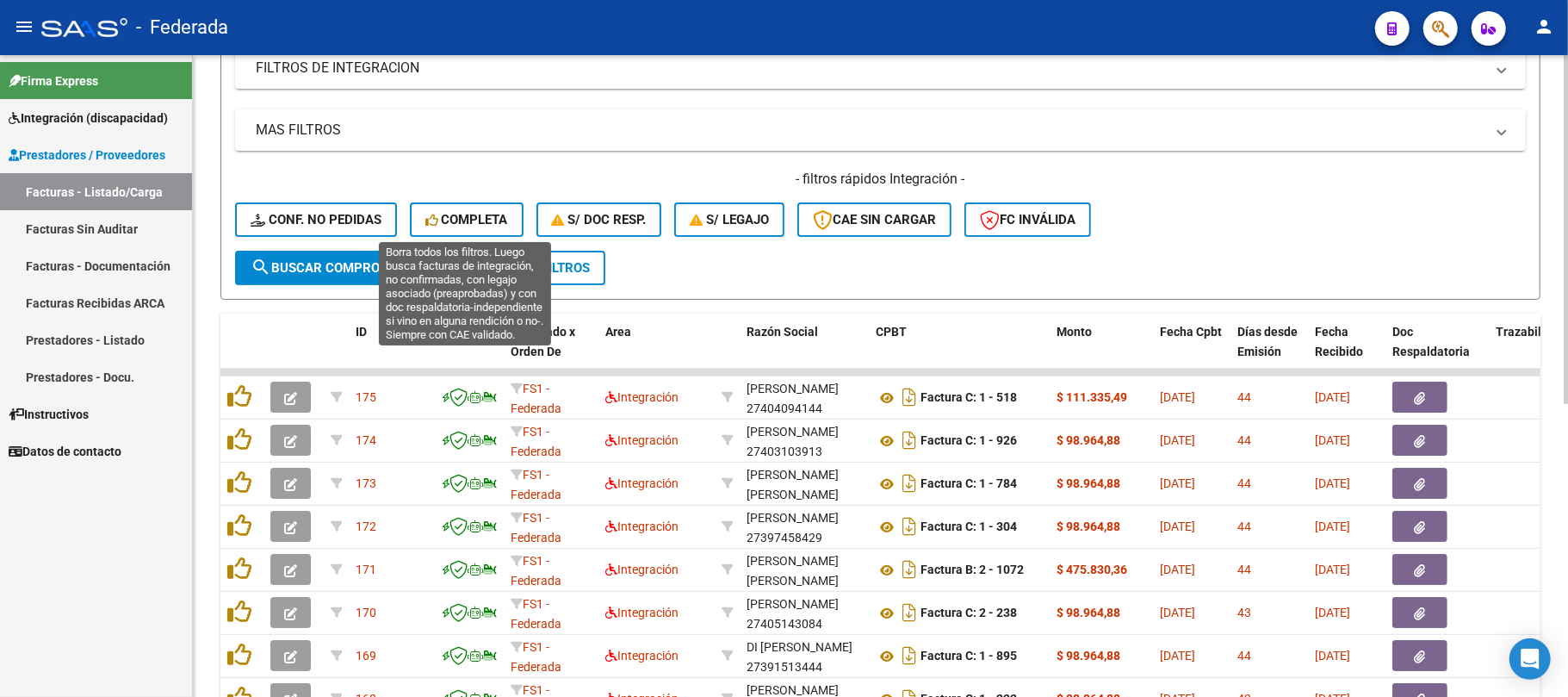
click at [456, 217] on span "Completa" at bounding box center [467, 220] width 83 height 15
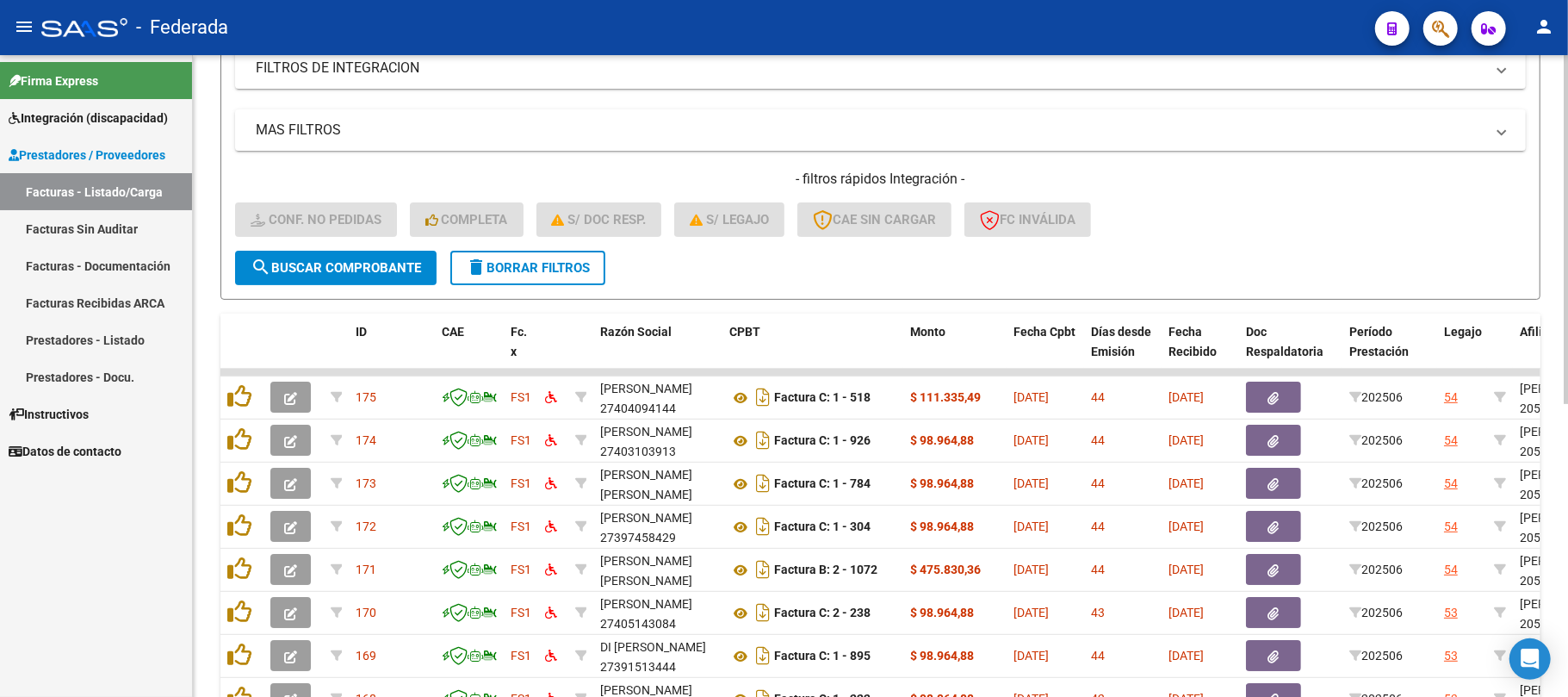
scroll to position [538, 0]
click at [544, 264] on span "delete Borrar Filtros" at bounding box center [528, 268] width 124 height 15
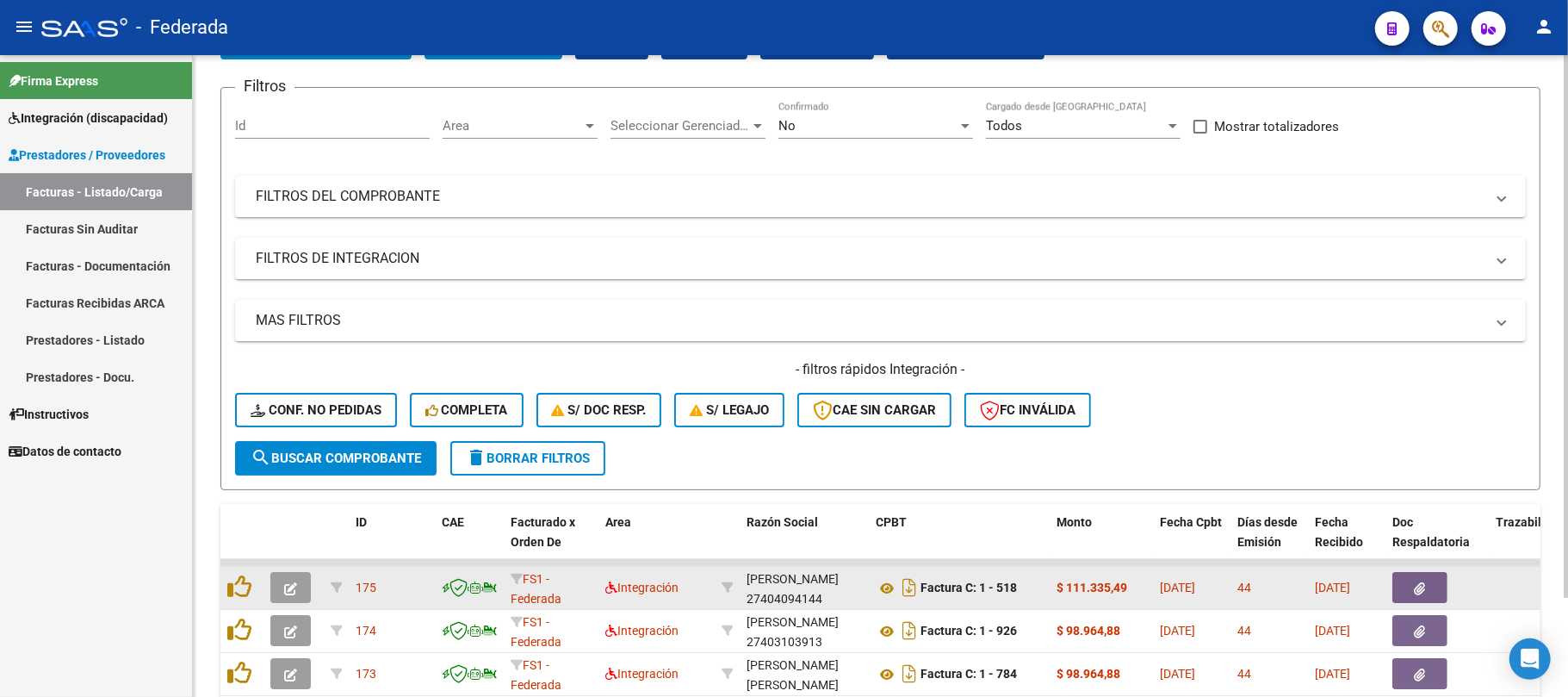
scroll to position [307, 0]
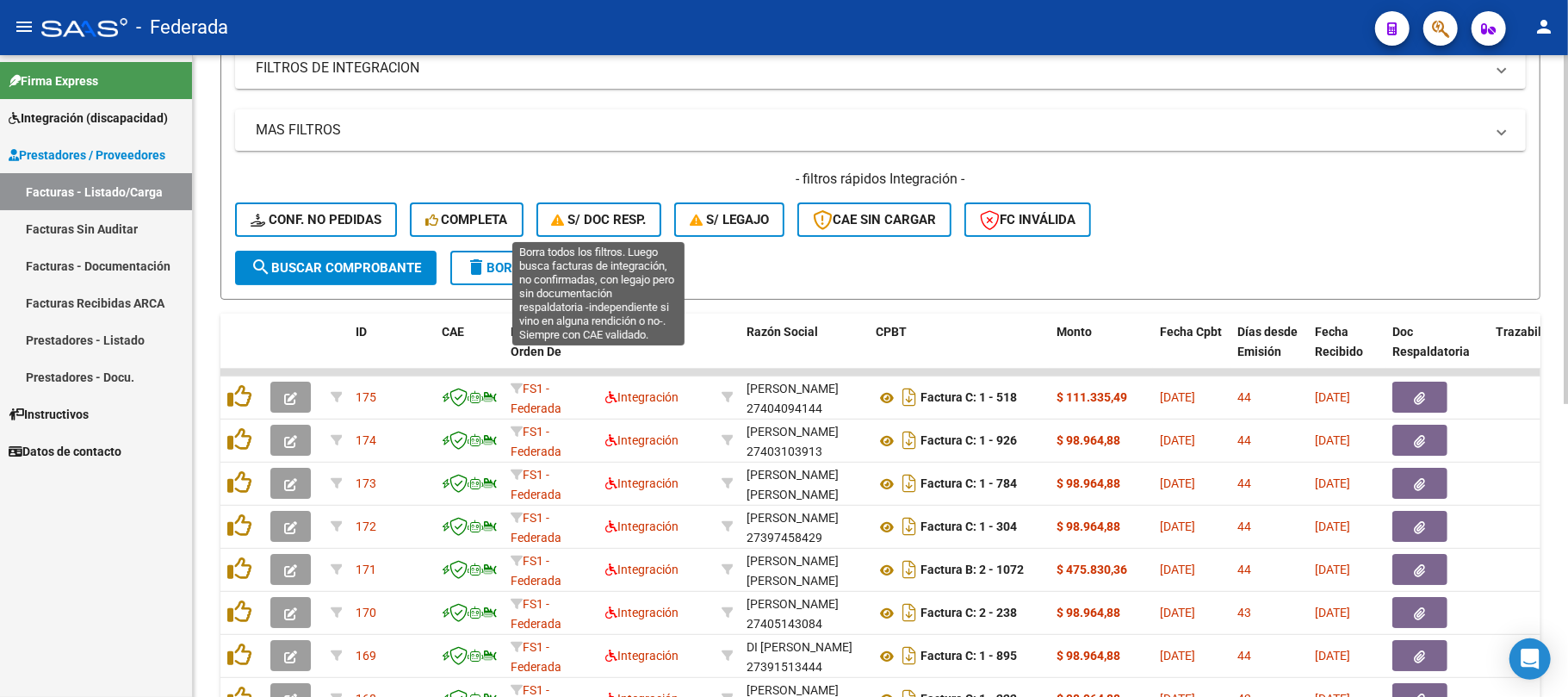
click at [608, 225] on span "S/ Doc Resp." at bounding box center [598, 220] width 94 height 15
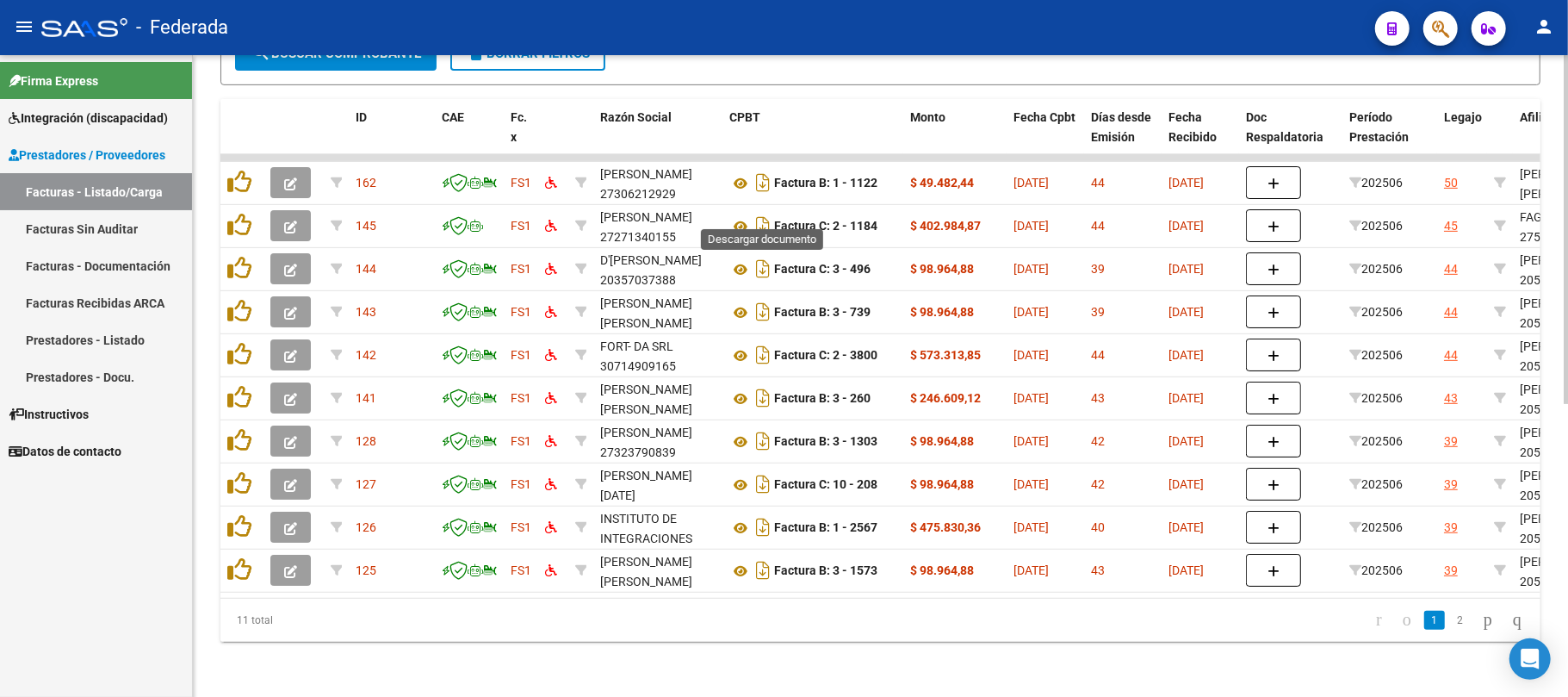
scroll to position [422, 0]
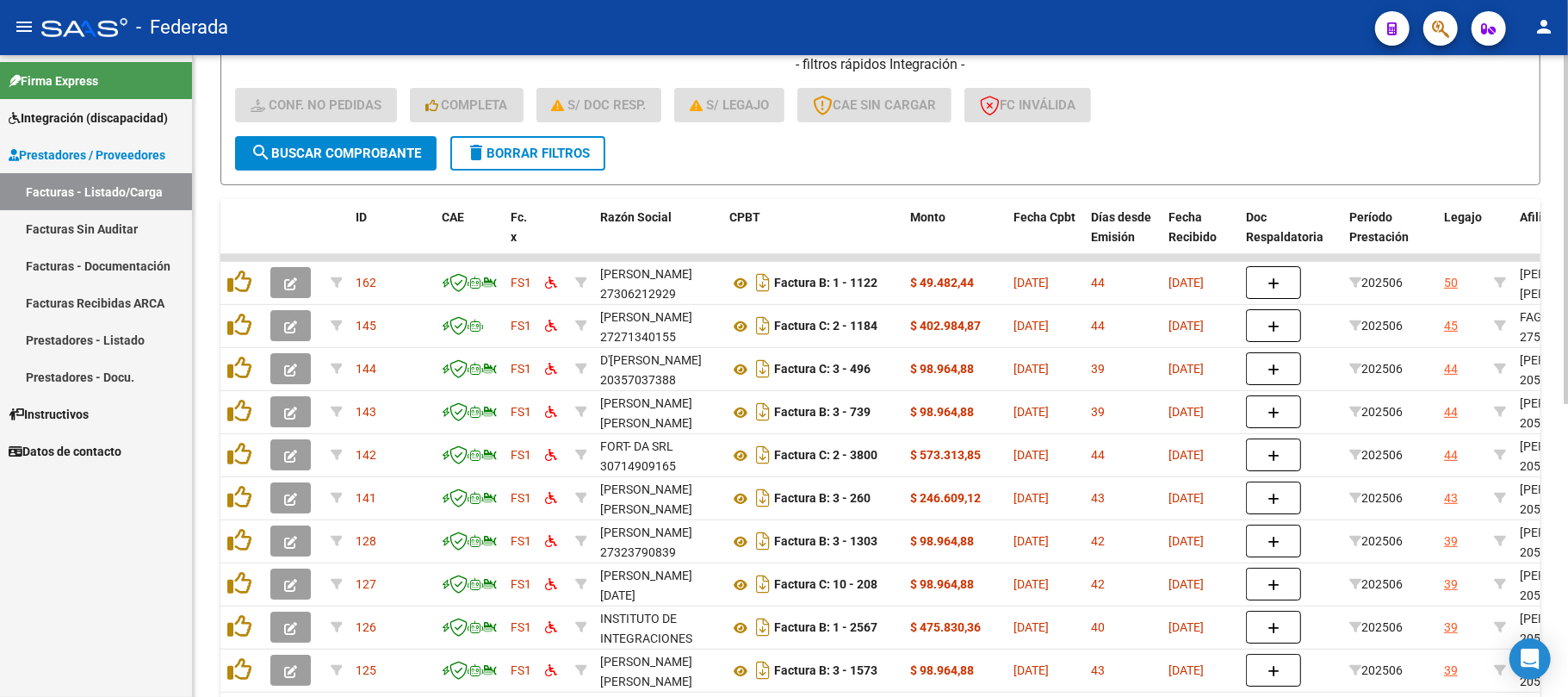
click at [555, 155] on span "delete Borrar Filtros" at bounding box center [528, 153] width 124 height 15
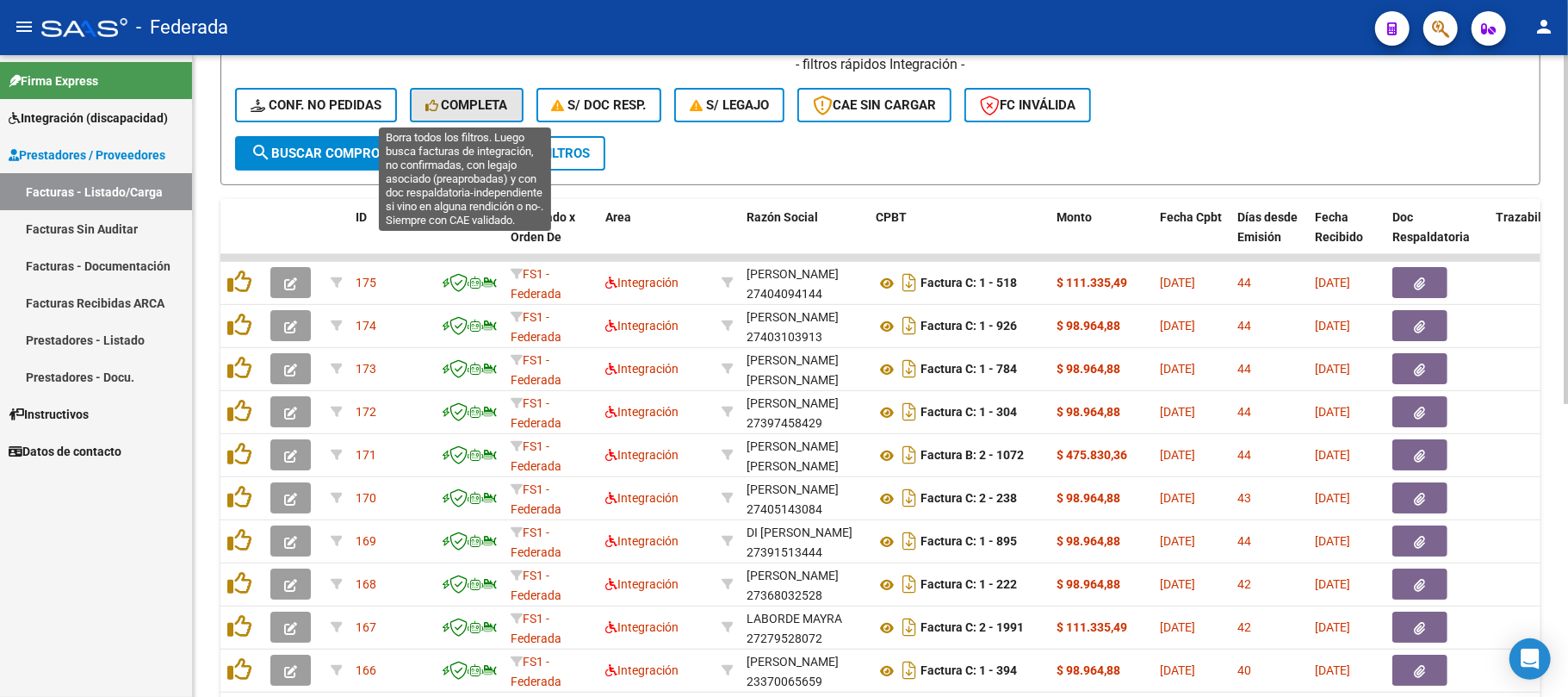
click at [480, 104] on span "Completa" at bounding box center [467, 105] width 83 height 15
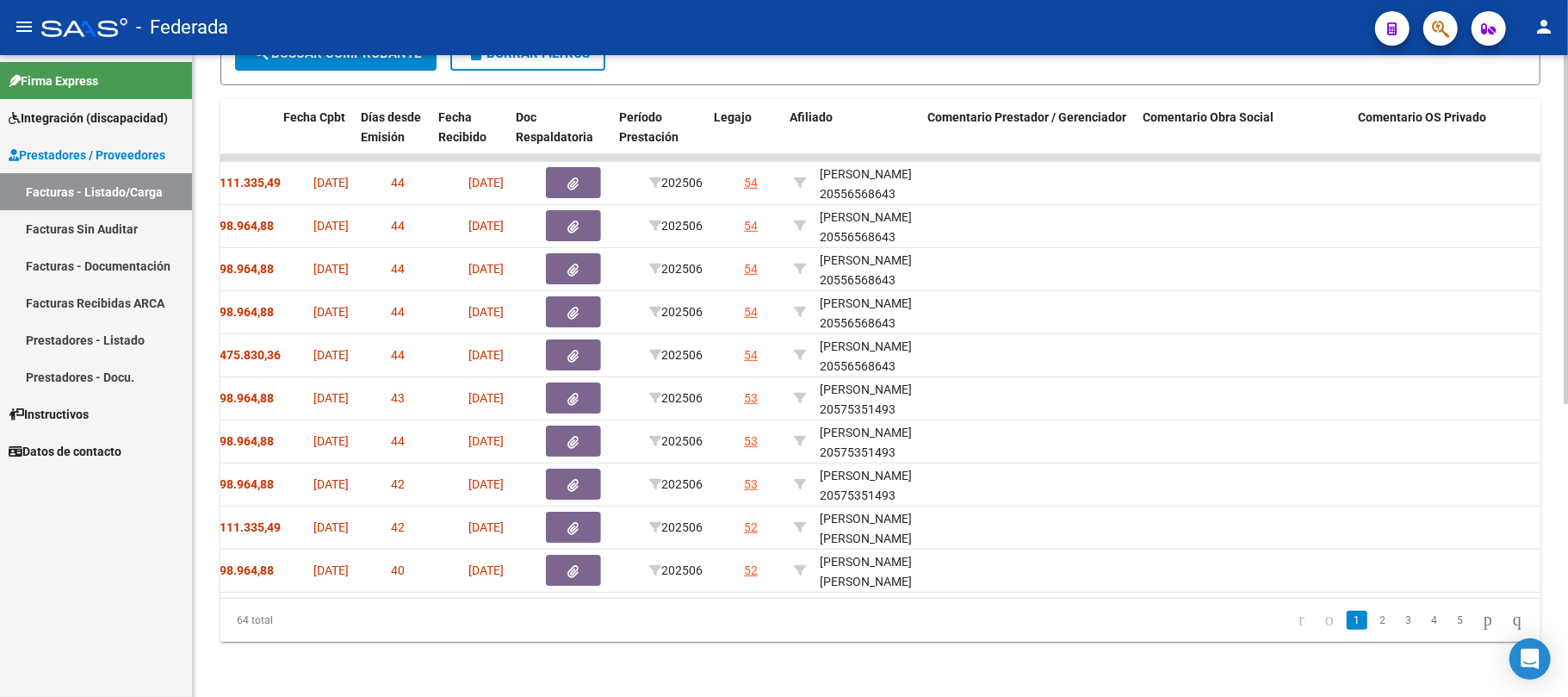
scroll to position [0, 730]
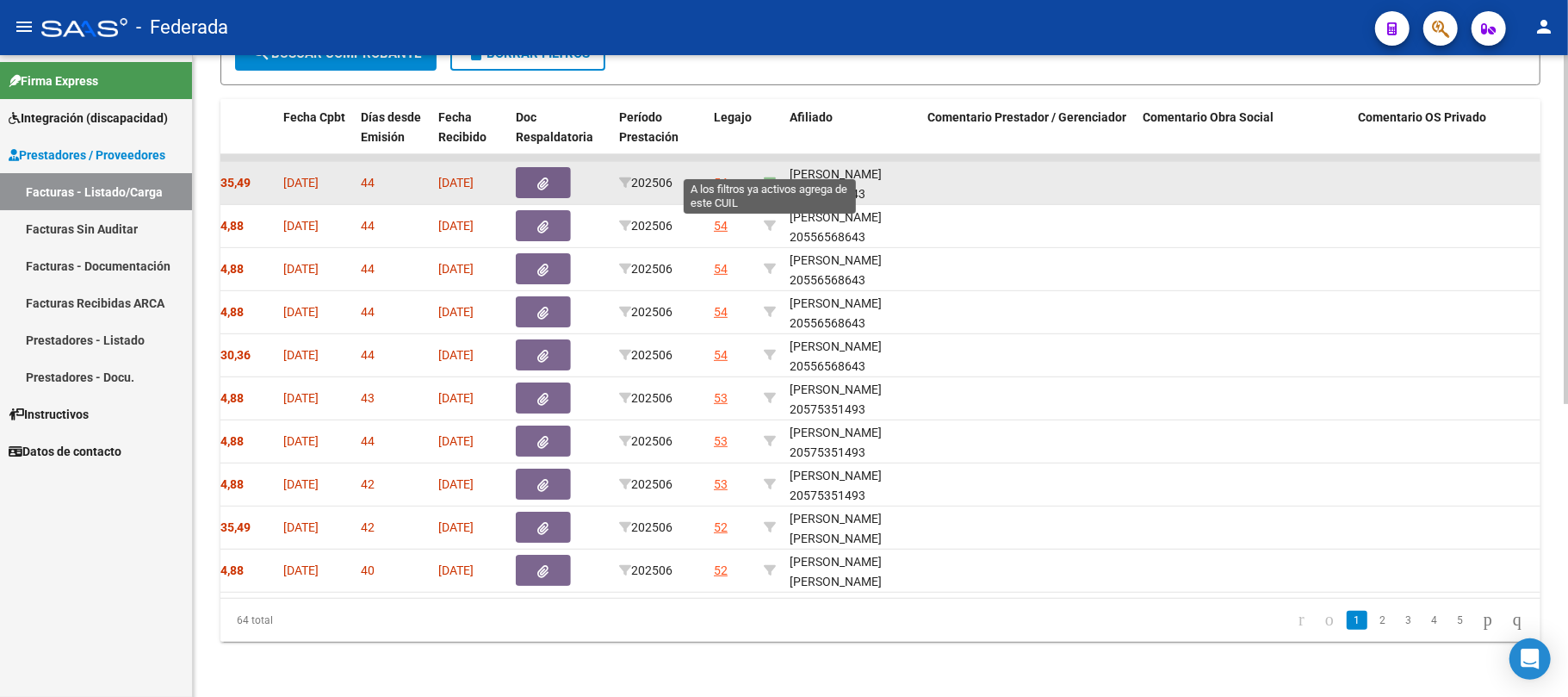
click at [768, 177] on icon at bounding box center [769, 182] width 12 height 12
type input "20556568643"
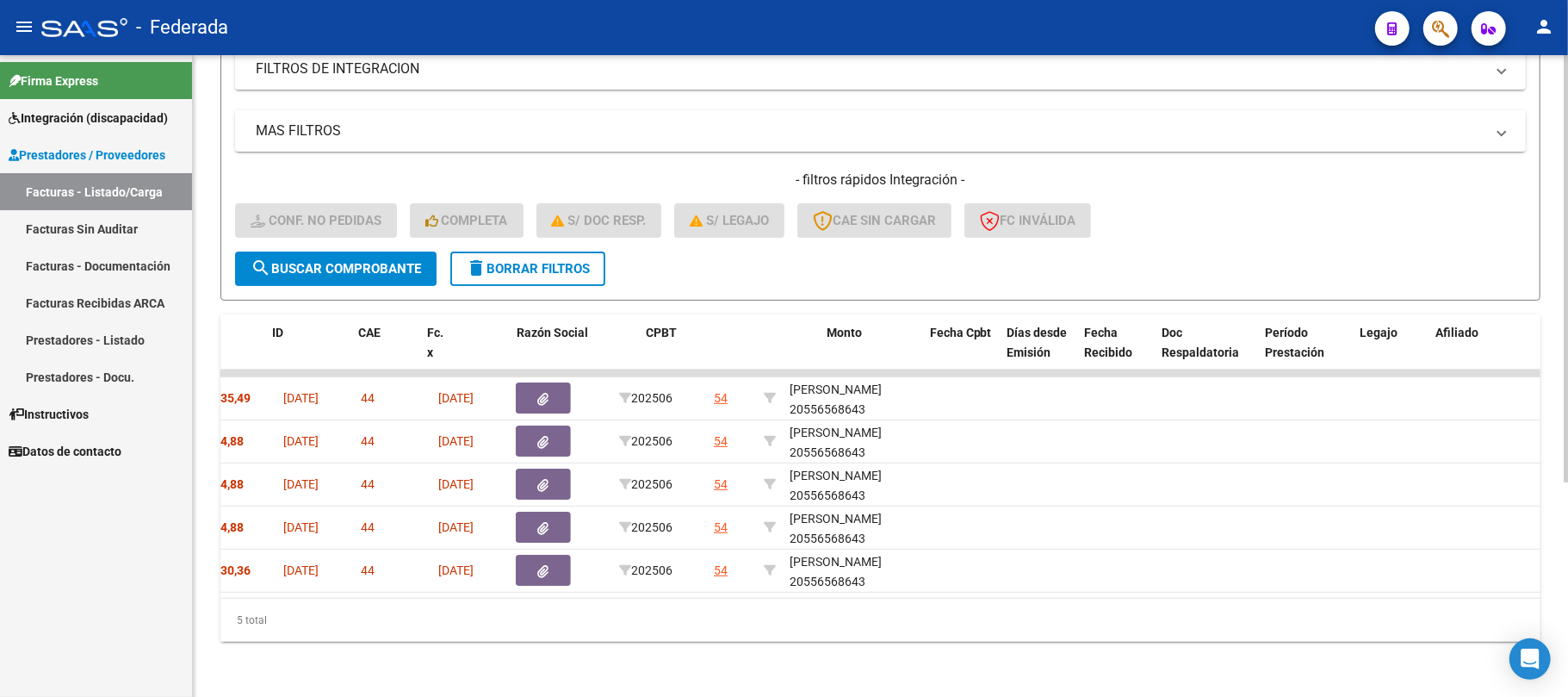
scroll to position [0, 0]
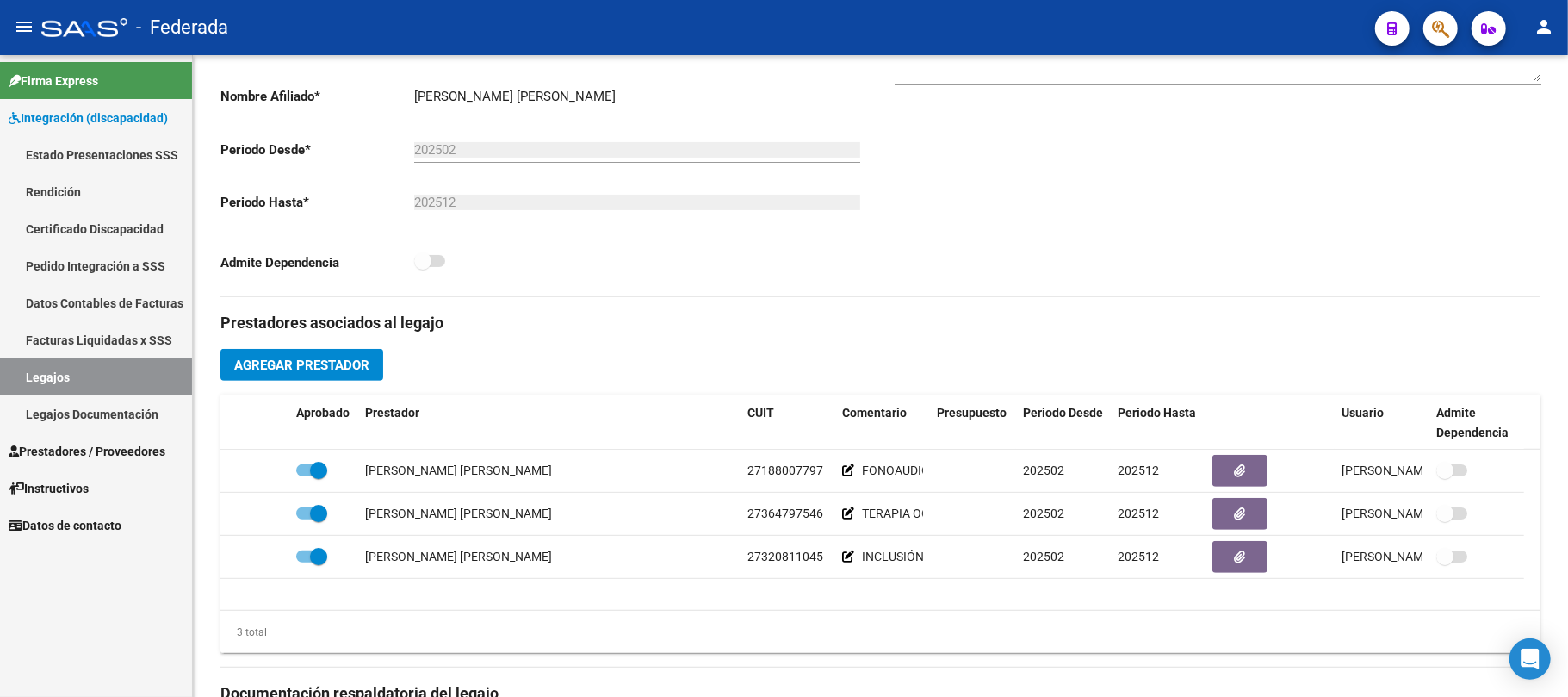
scroll to position [229, 0]
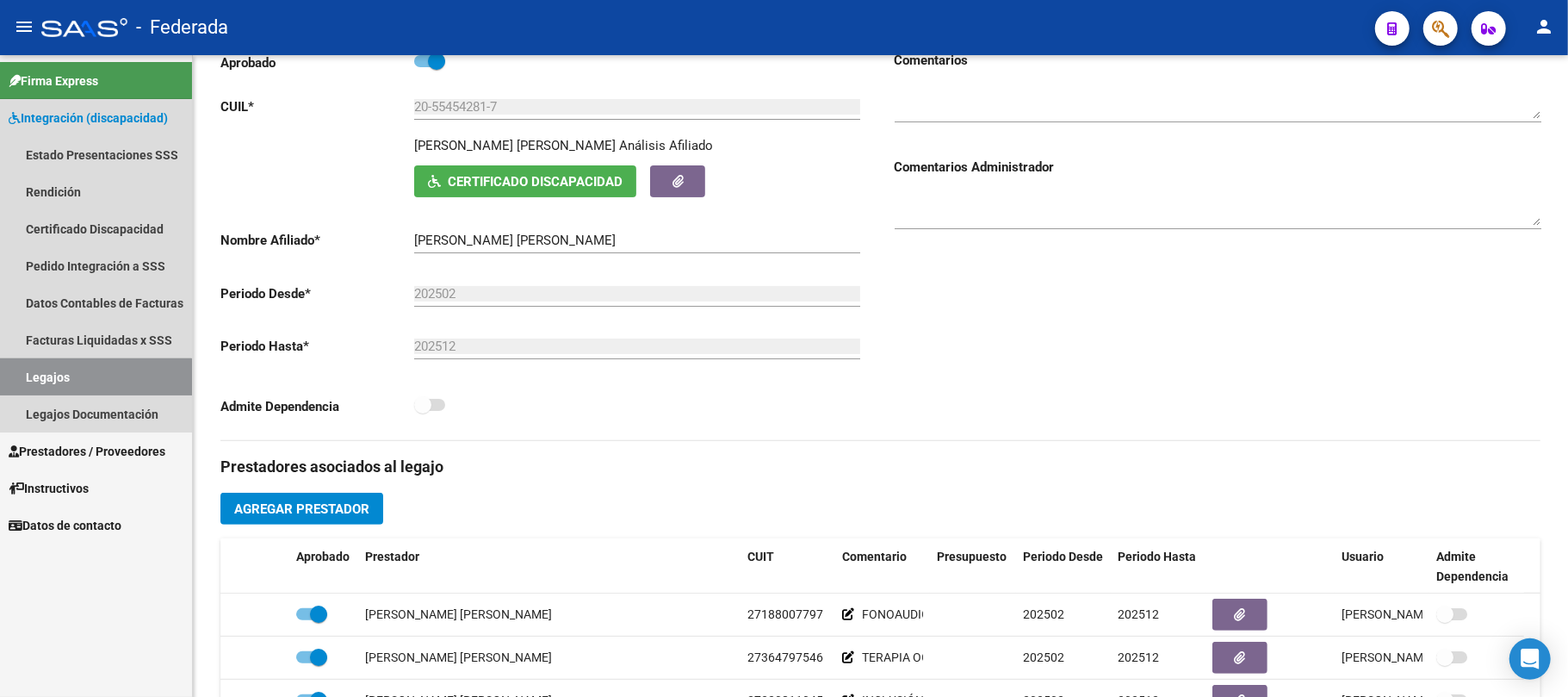
click at [83, 379] on link "Legajos" at bounding box center [95, 376] width 192 height 37
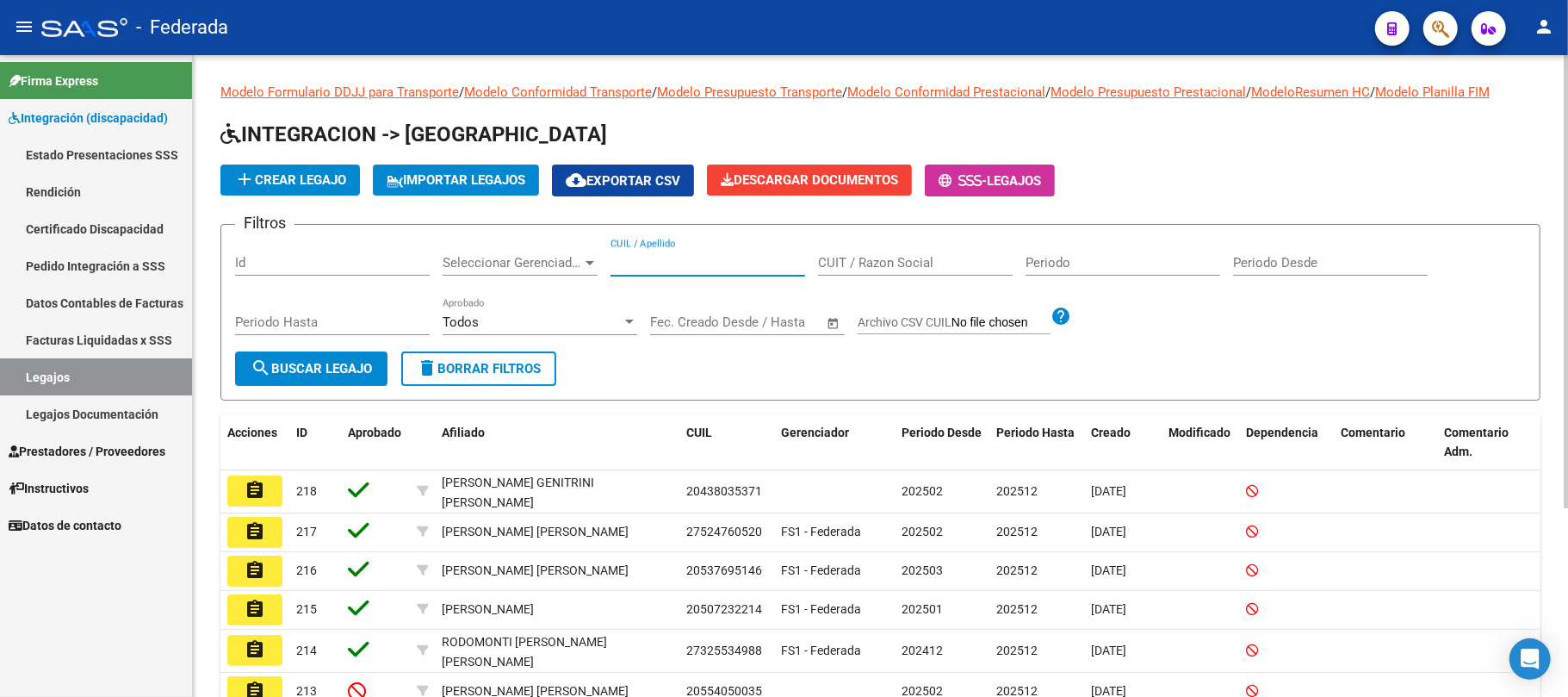
click at [693, 257] on input "CUIL / Apellido" at bounding box center [708, 263] width 195 height 15
paste input "20543396118"
type input "20543396118"
click at [353, 373] on span "search Buscar Legajo" at bounding box center [311, 369] width 121 height 15
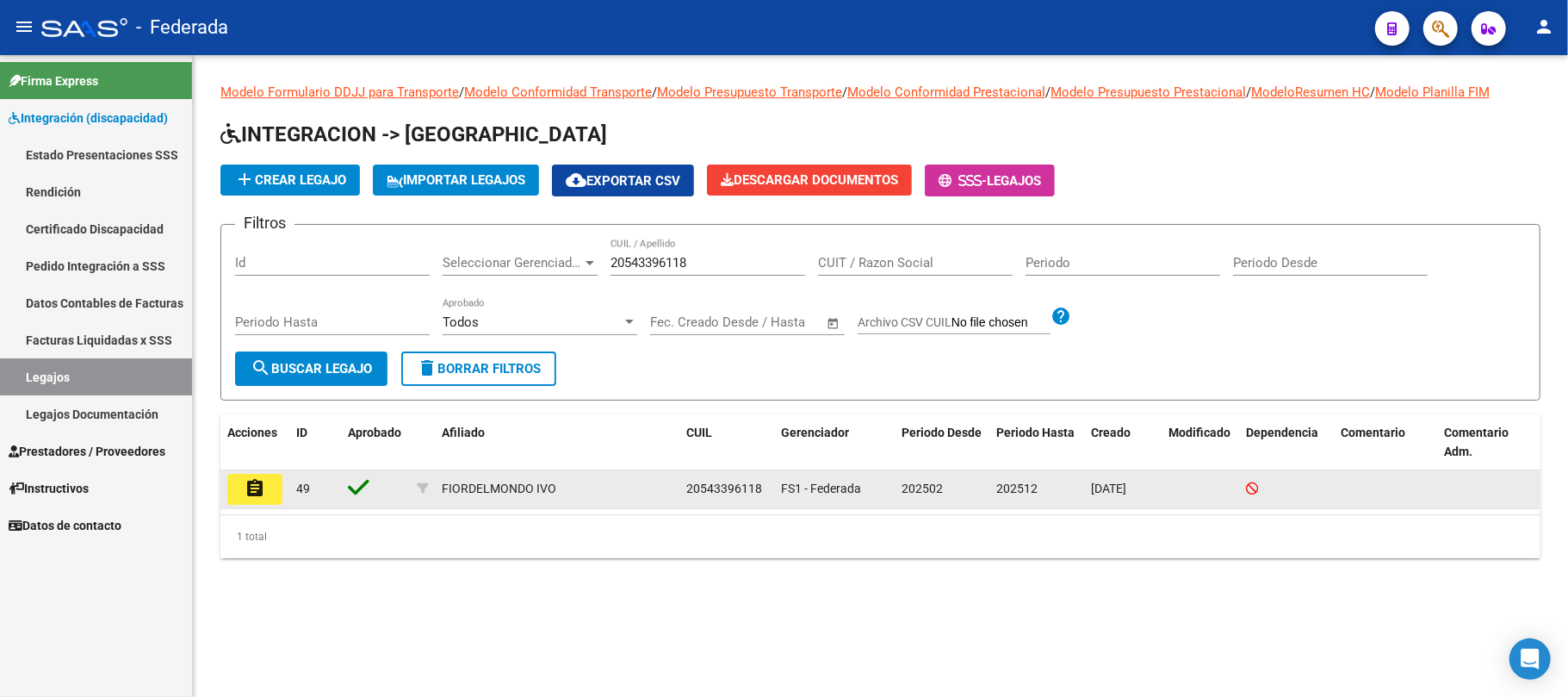
click at [259, 479] on mat-icon "assignment" at bounding box center [255, 489] width 21 height 21
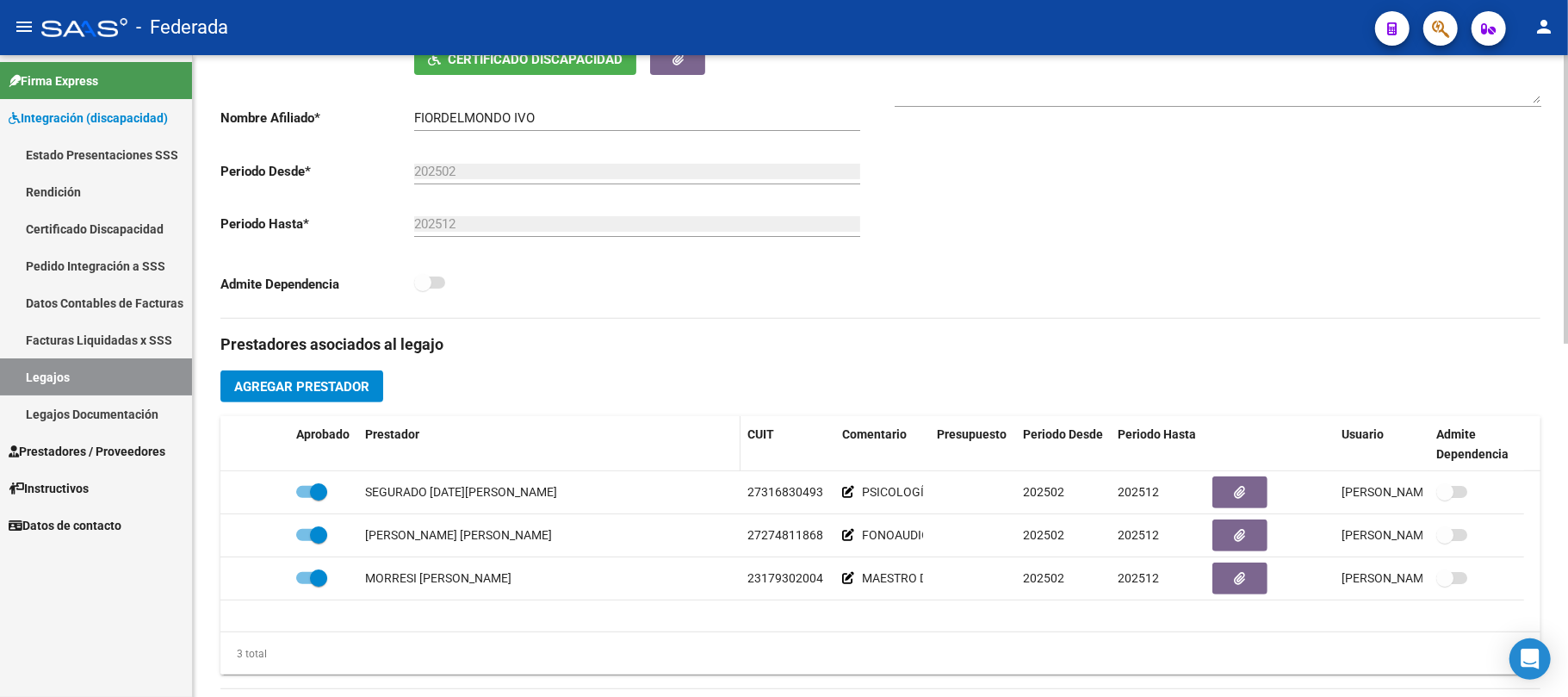
scroll to position [345, 0]
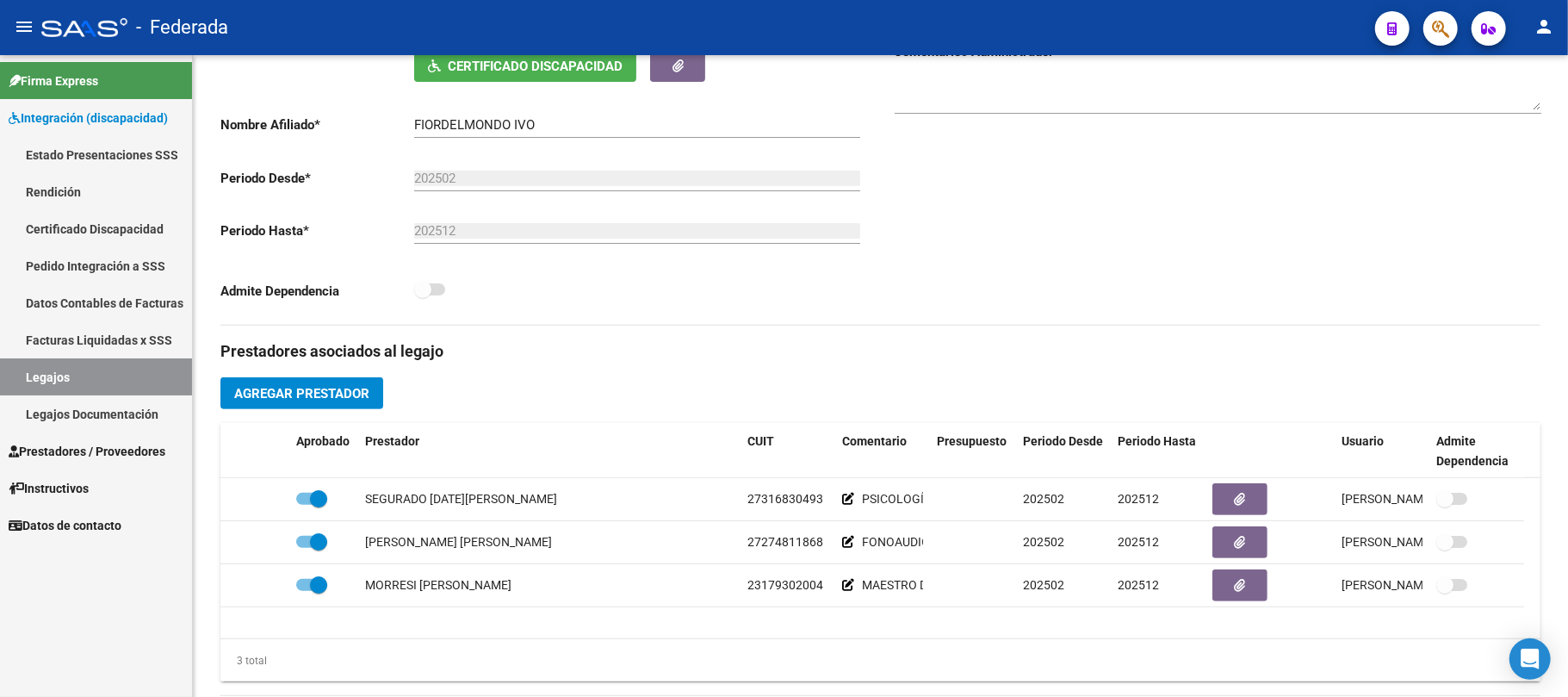
click at [142, 369] on link "Legajos" at bounding box center [95, 376] width 192 height 37
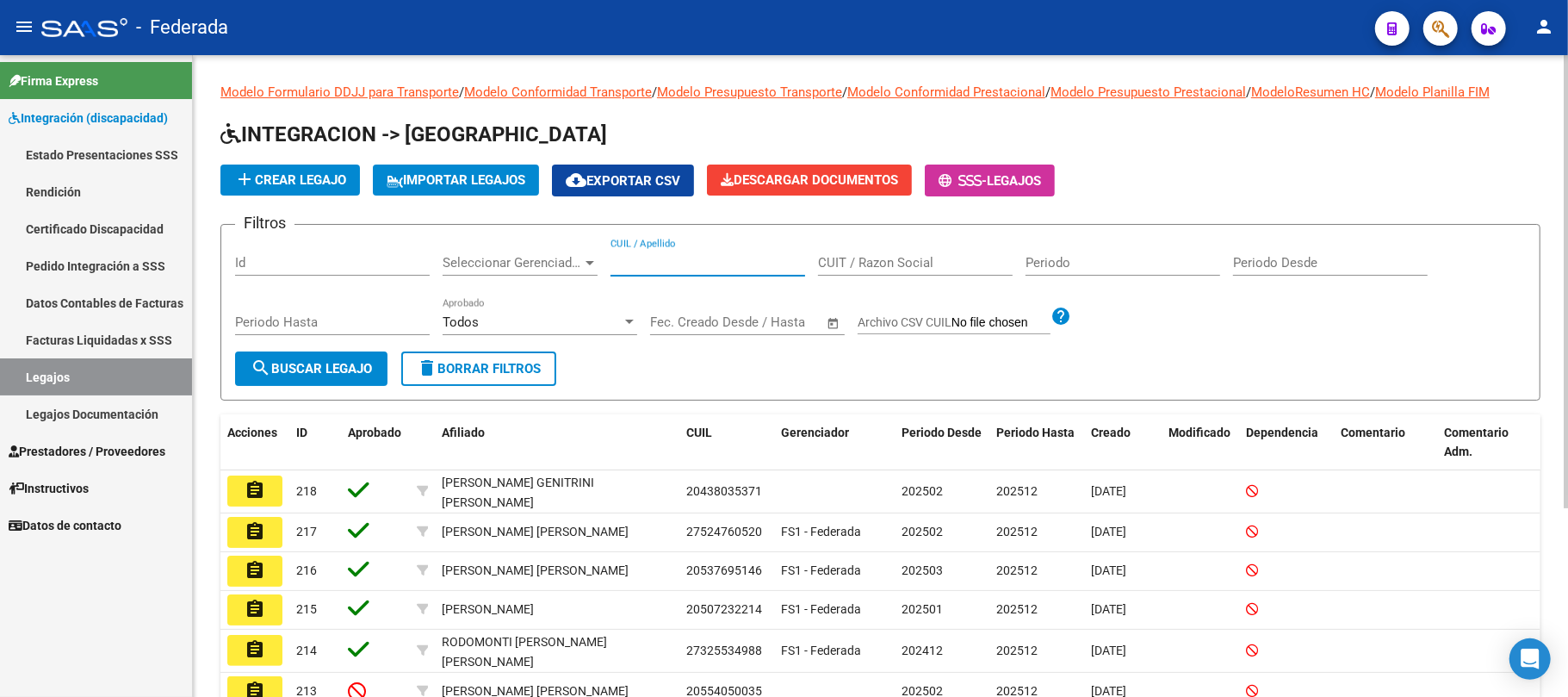
click at [662, 262] on input "CUIL / Apellido" at bounding box center [708, 263] width 195 height 15
paste input "23590458899"
type input "23590458899"
click at [372, 362] on span "search Buscar Legajo" at bounding box center [311, 369] width 121 height 15
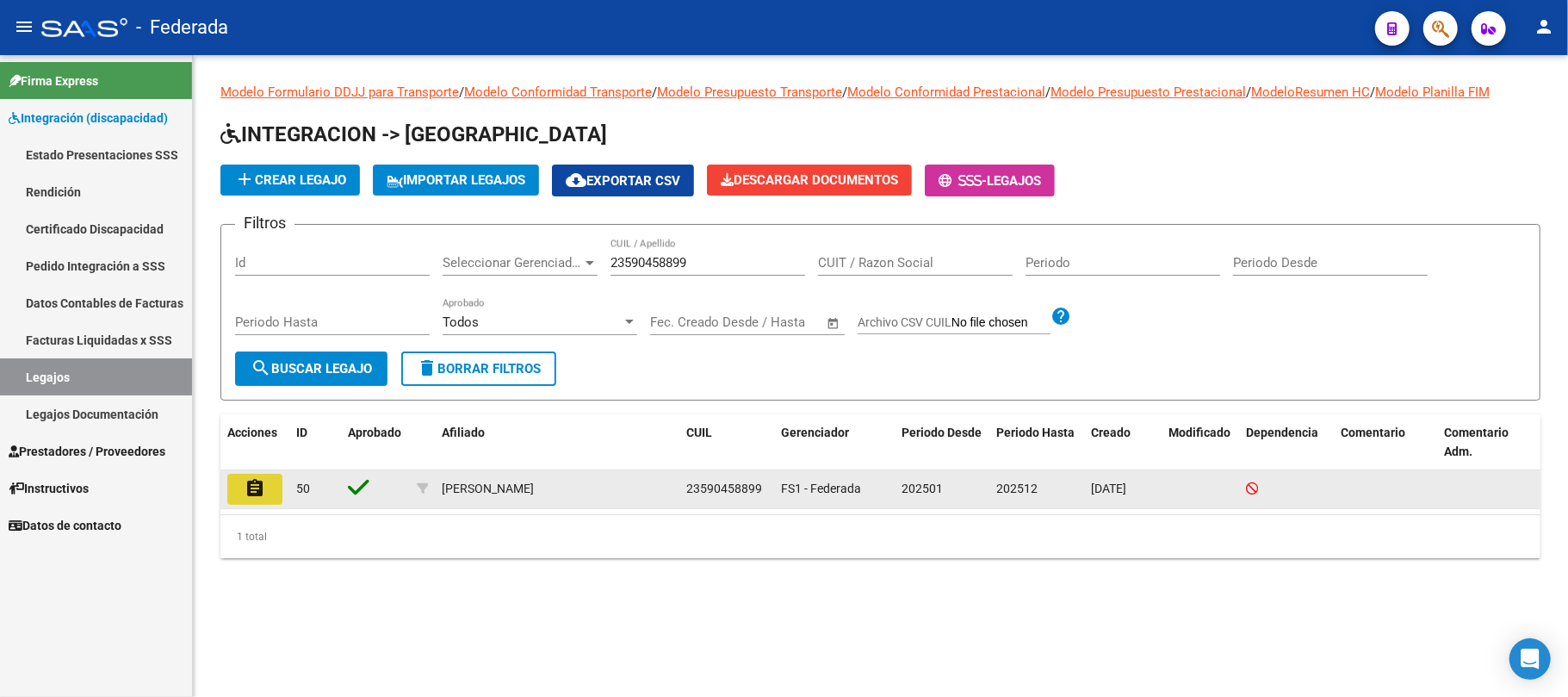
click at [263, 490] on mat-icon "assignment" at bounding box center [255, 489] width 21 height 21
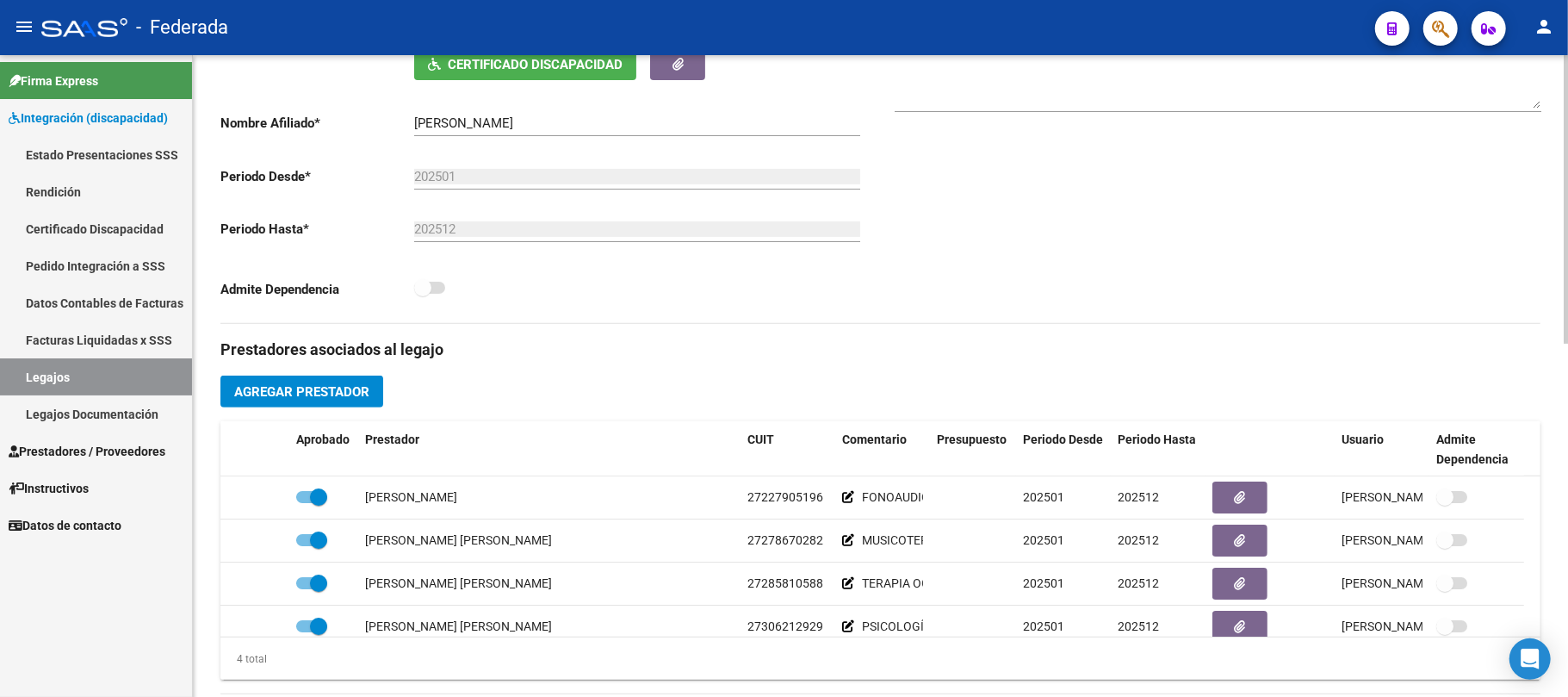
scroll to position [345, 0]
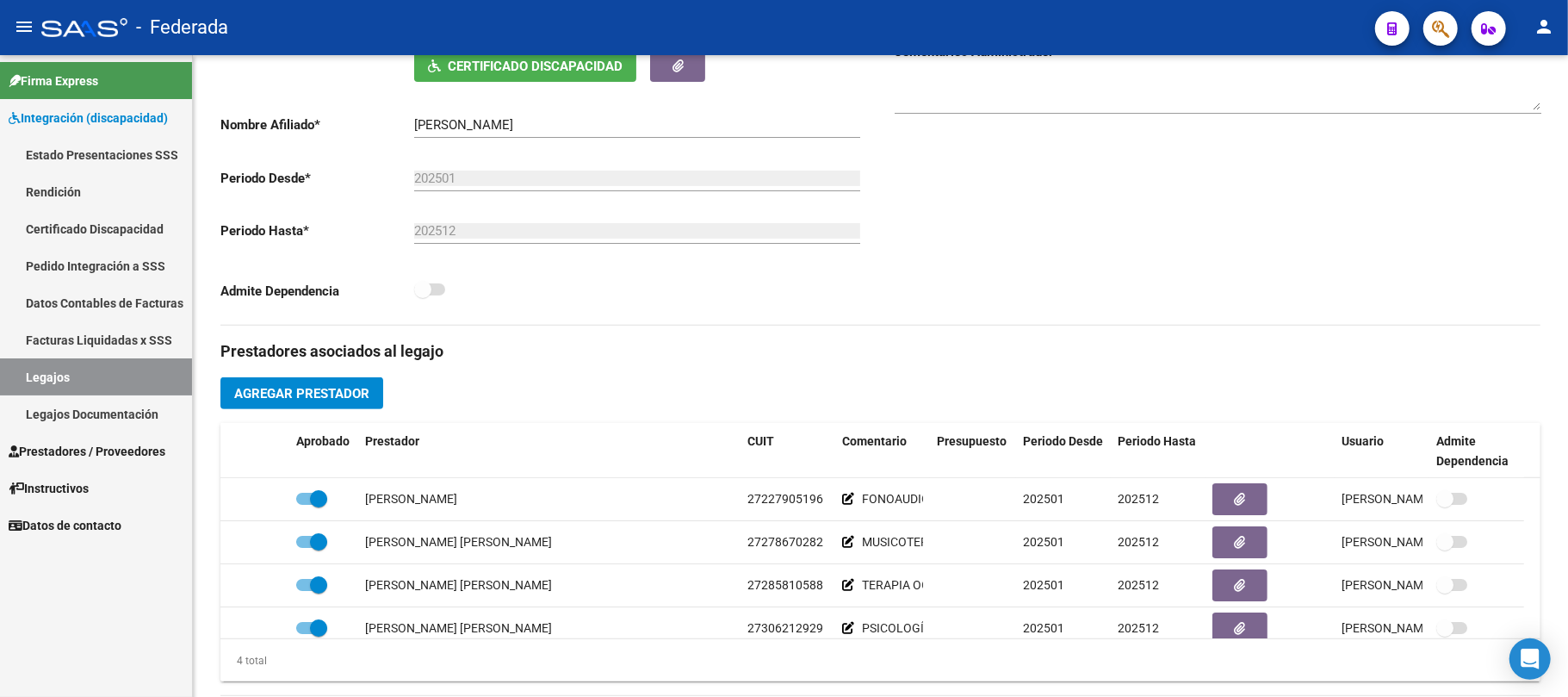
click at [109, 363] on link "Legajos" at bounding box center [95, 376] width 192 height 37
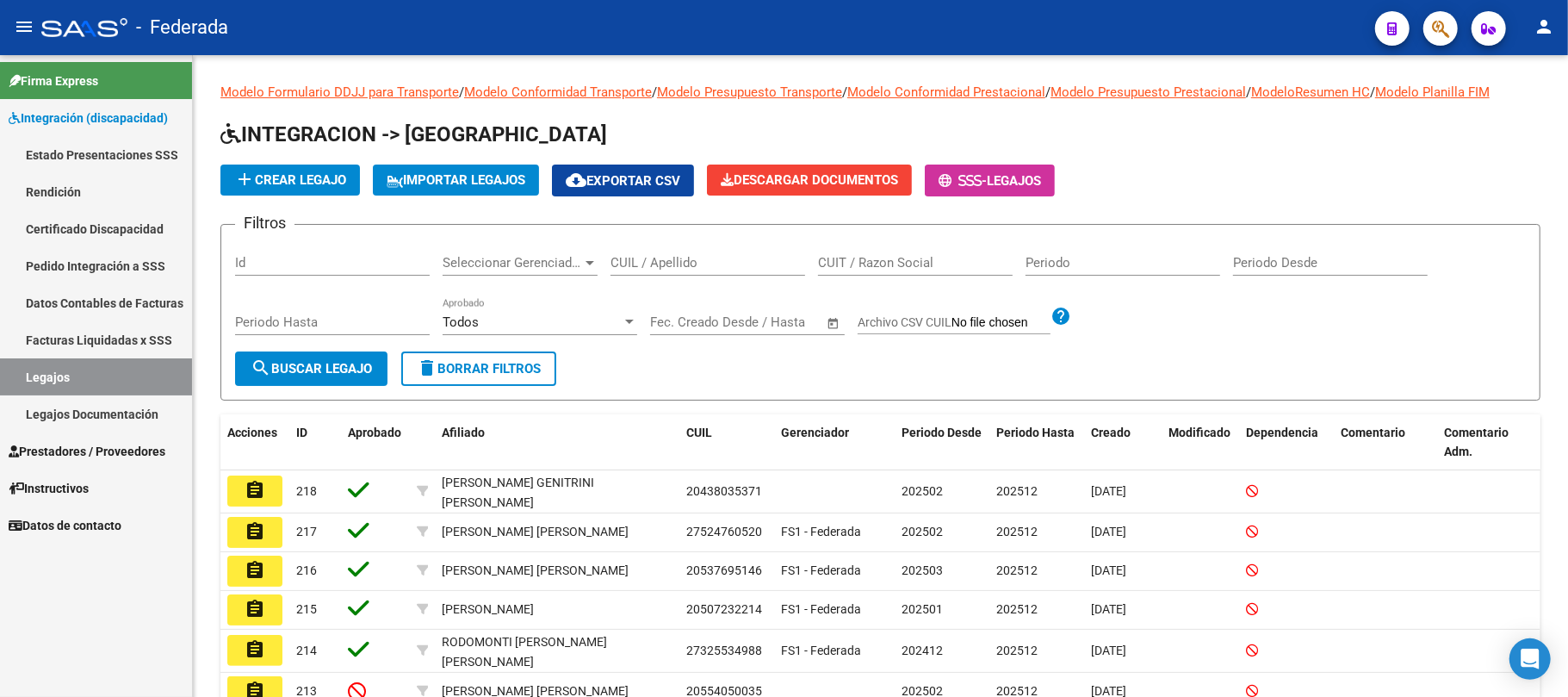
click at [711, 250] on div "CUIL / Apellido" at bounding box center [708, 257] width 195 height 37
paste input "20568495463"
type input "20568495463"
click at [366, 370] on span "search Buscar Legajo" at bounding box center [311, 369] width 121 height 15
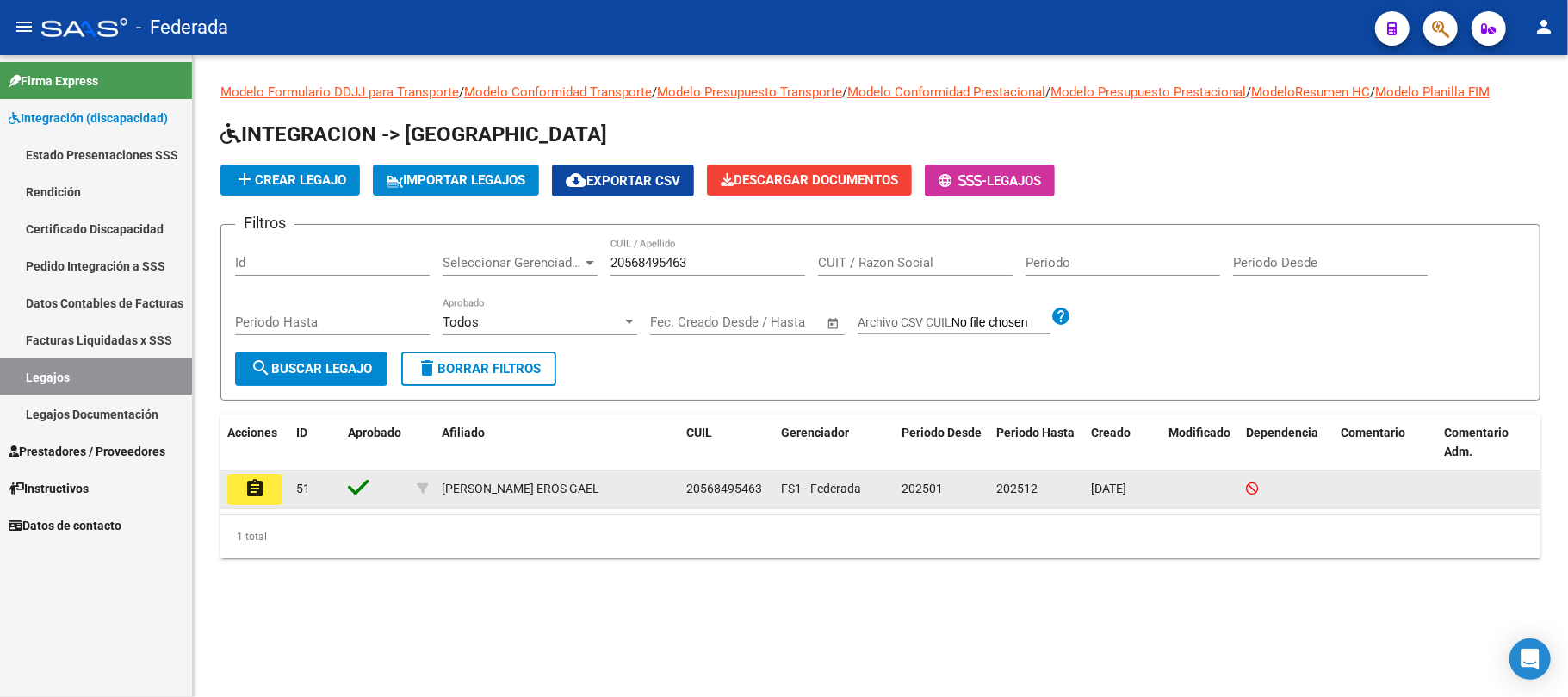
click at [269, 488] on button "assignment" at bounding box center [255, 489] width 55 height 31
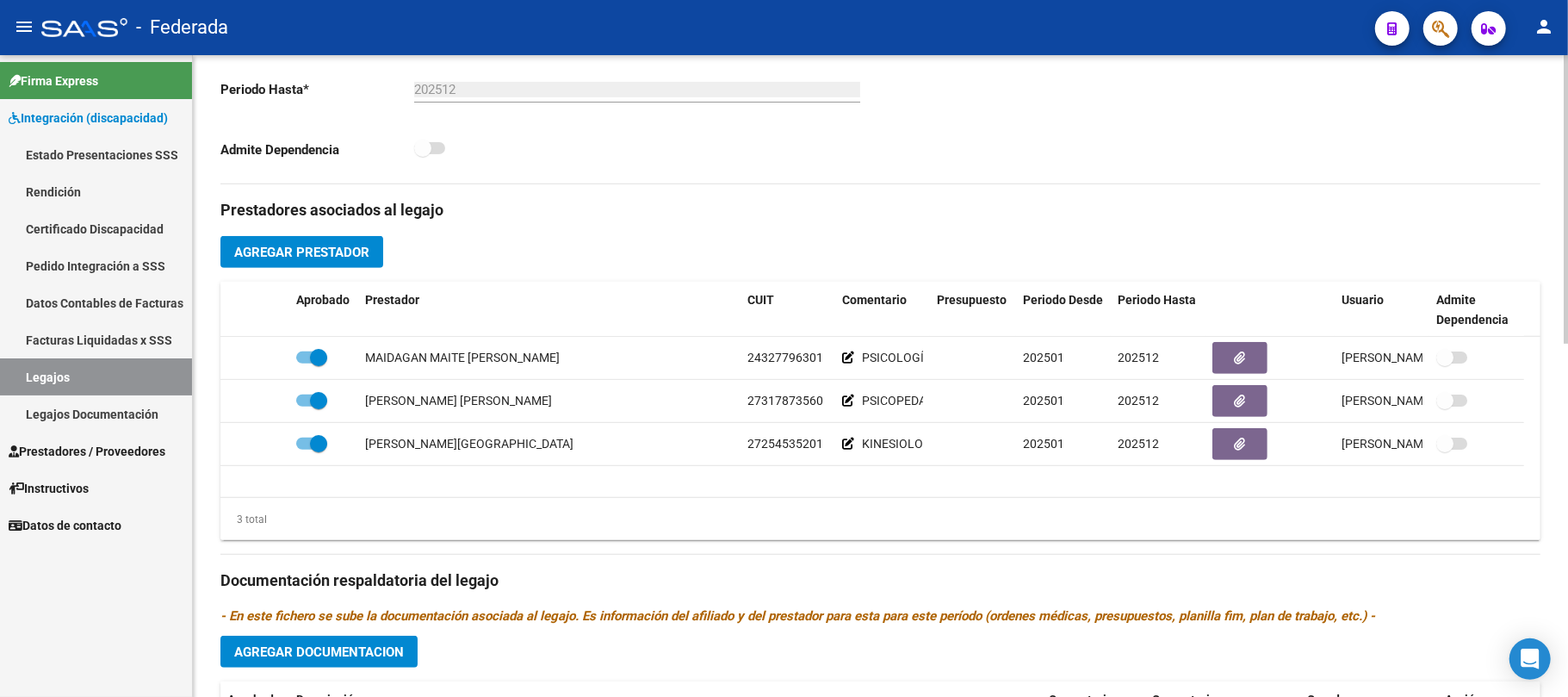
scroll to position [345, 0]
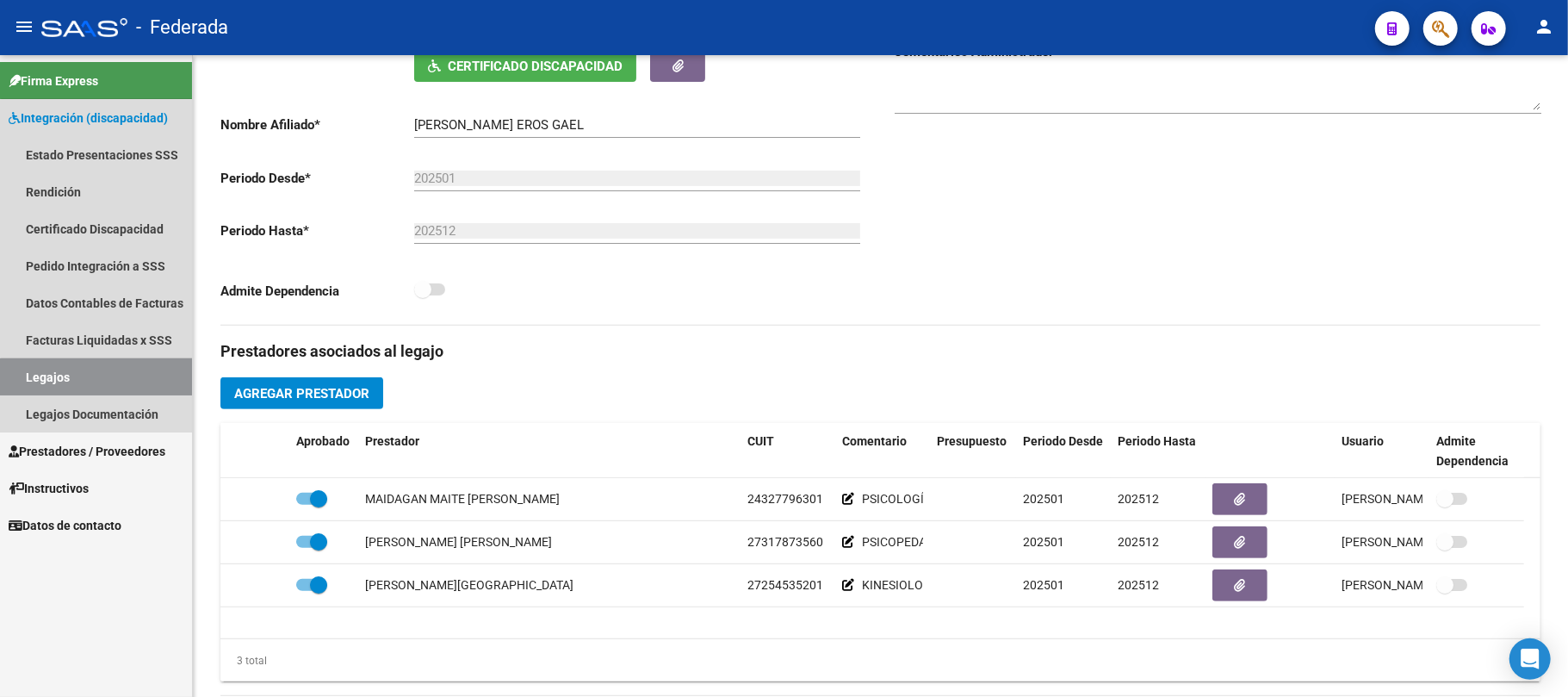
click at [152, 383] on link "Legajos" at bounding box center [95, 376] width 192 height 37
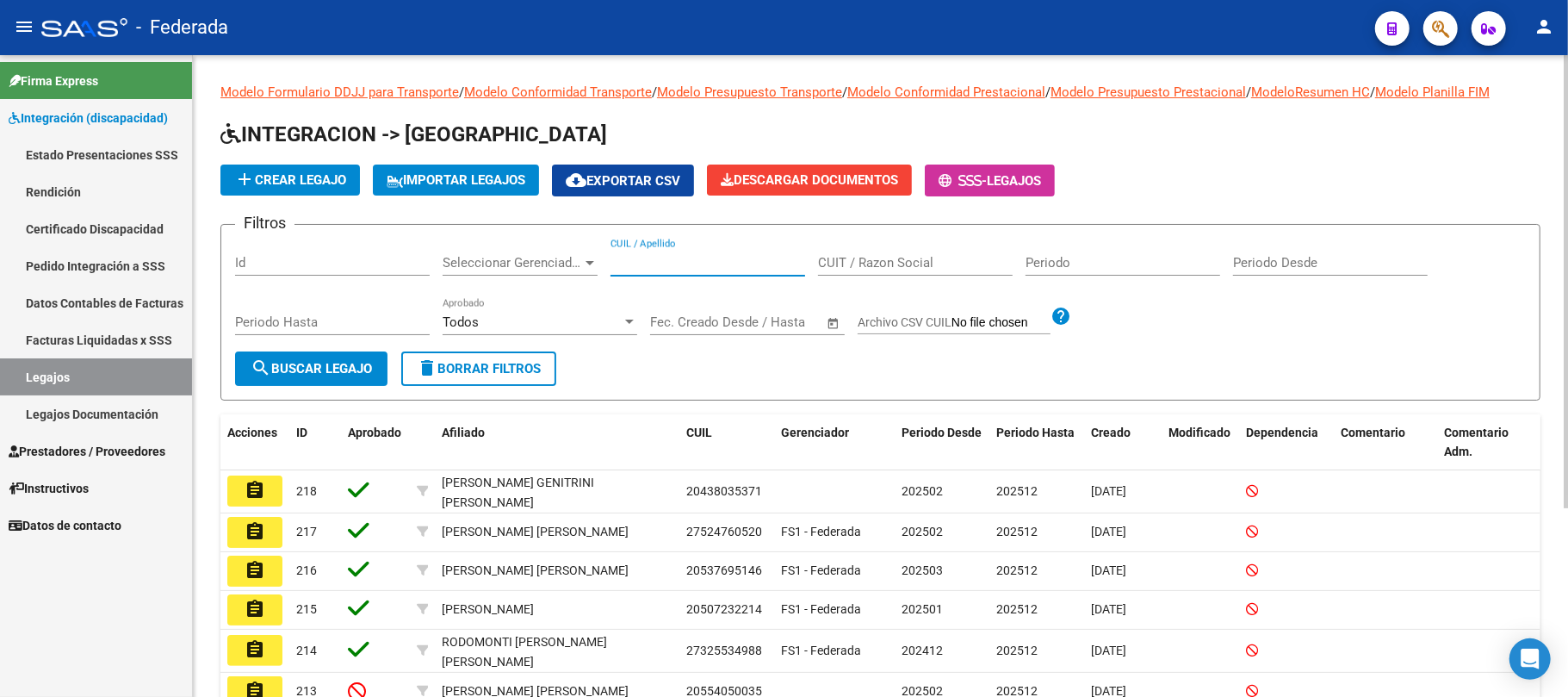
click at [651, 262] on input "CUIL / Apellido" at bounding box center [708, 263] width 195 height 15
paste input "20493523369"
type input "20493523369"
click at [346, 377] on button "search Buscar Legajo" at bounding box center [311, 369] width 153 height 34
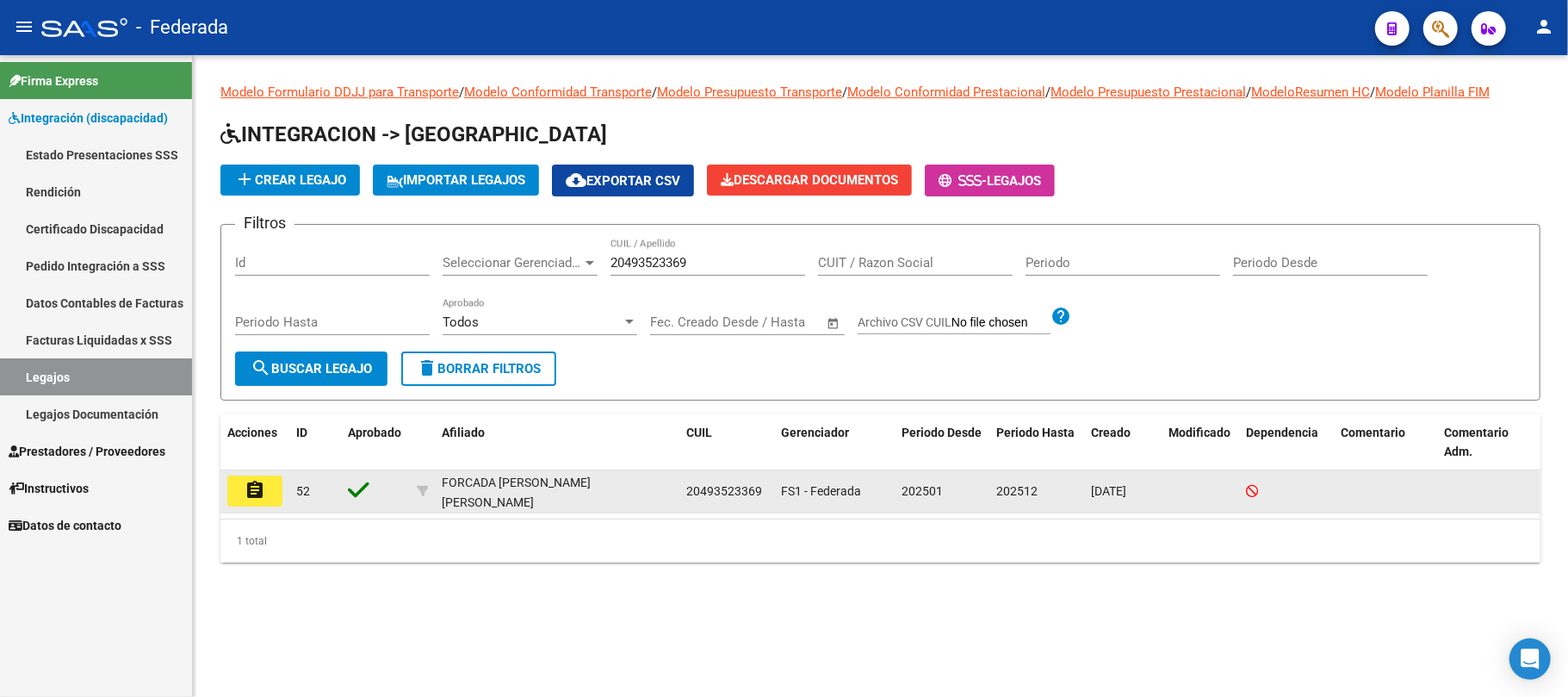
click at [267, 476] on button "assignment" at bounding box center [255, 491] width 55 height 31
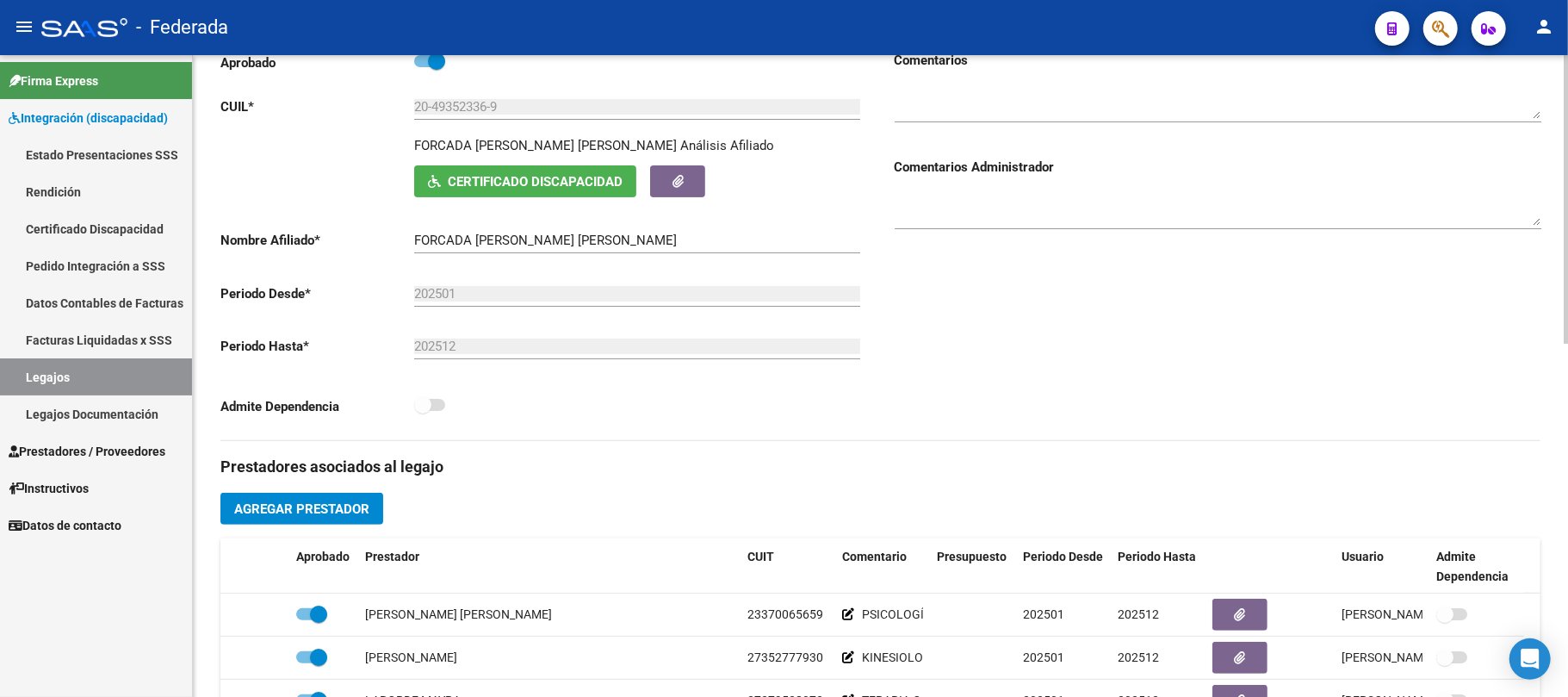
scroll to position [115, 0]
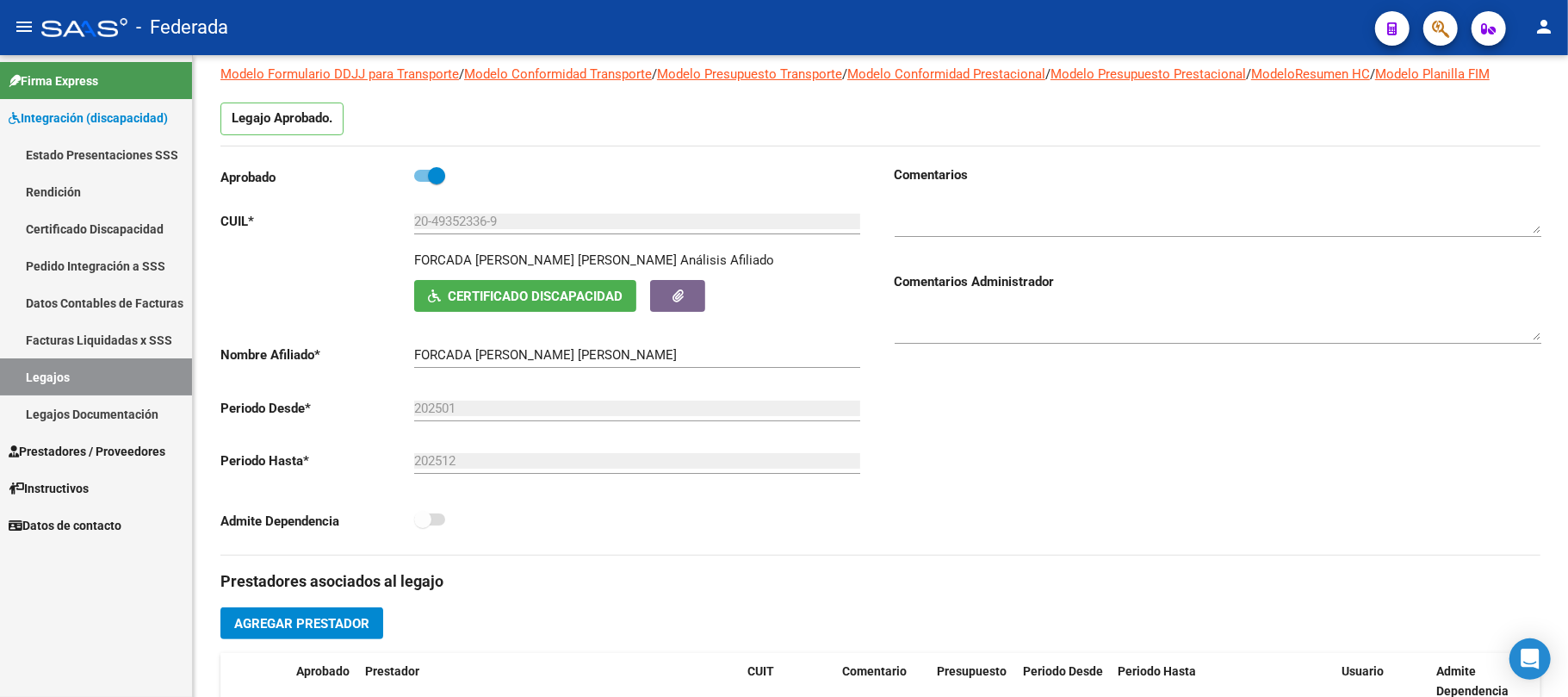
click at [152, 375] on link "Legajos" at bounding box center [95, 376] width 192 height 37
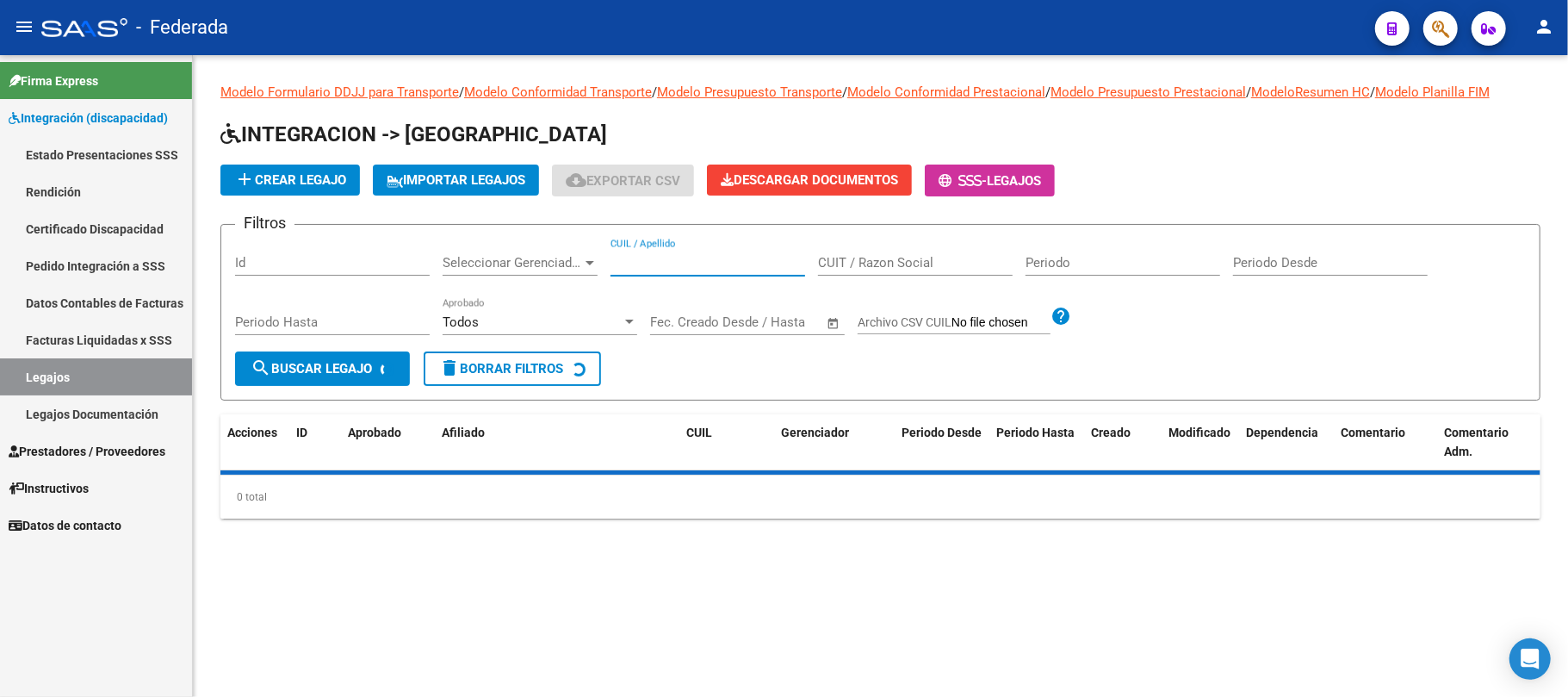
click at [693, 267] on input "CUIL / Apellido" at bounding box center [708, 263] width 195 height 15
paste input "20575351493"
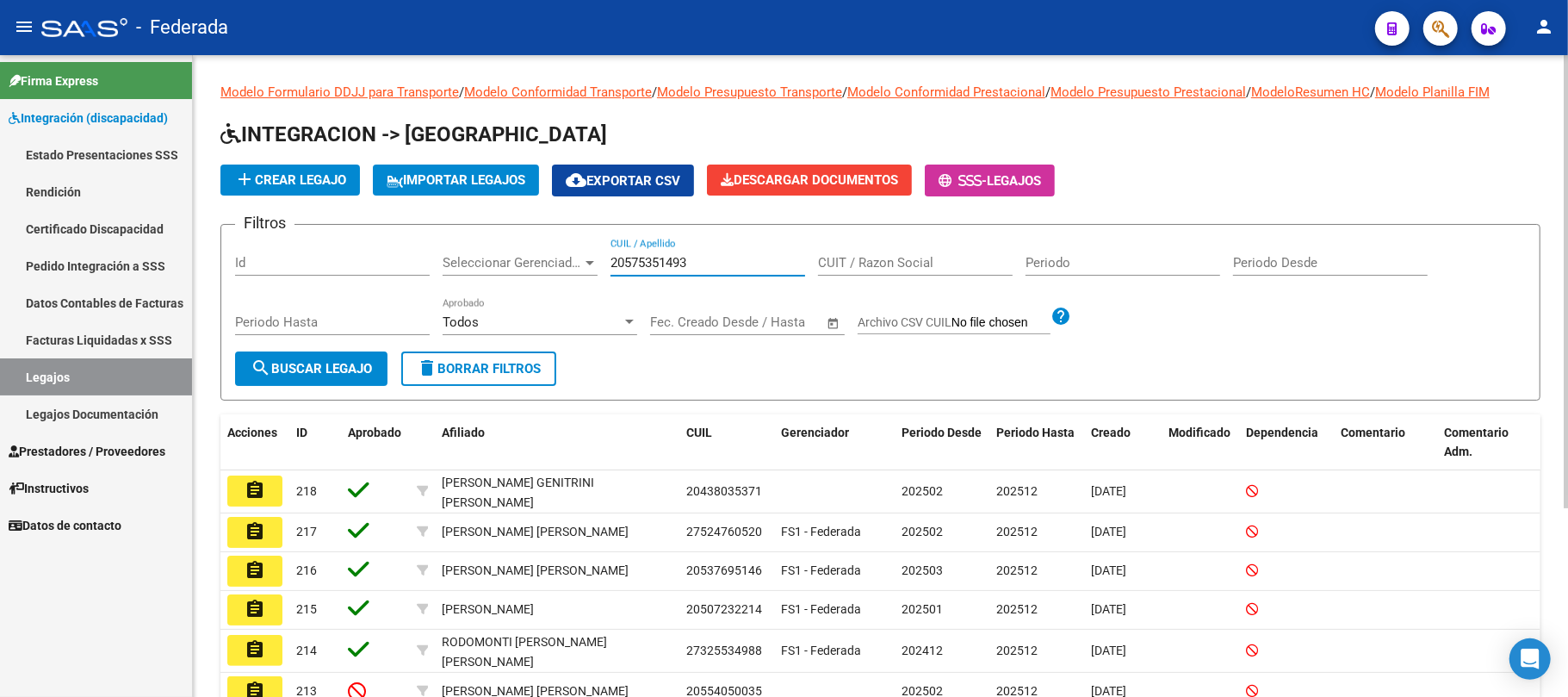
type input "20575351493"
click at [348, 366] on span "search Buscar Legajo" at bounding box center [311, 369] width 121 height 15
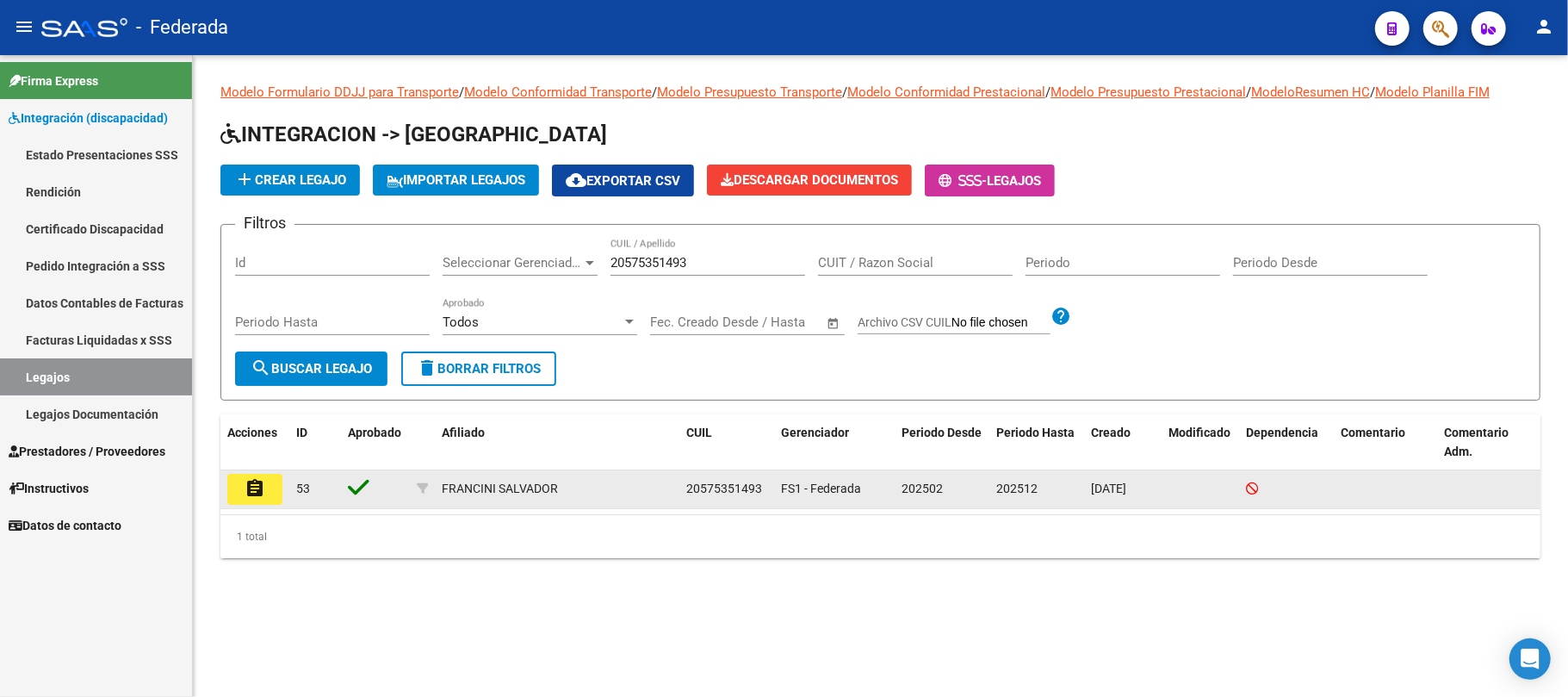
click at [267, 488] on button "assignment" at bounding box center [255, 489] width 55 height 31
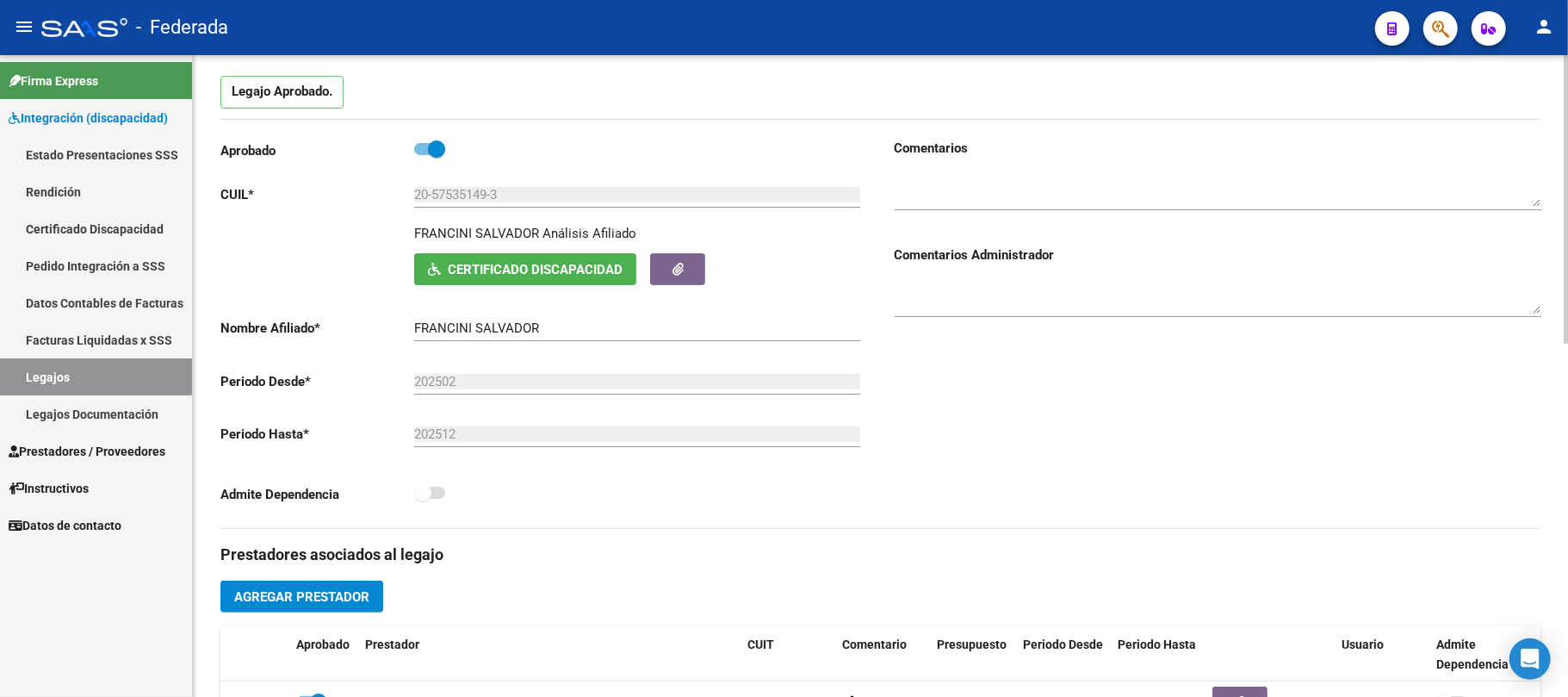
scroll to position [115, 0]
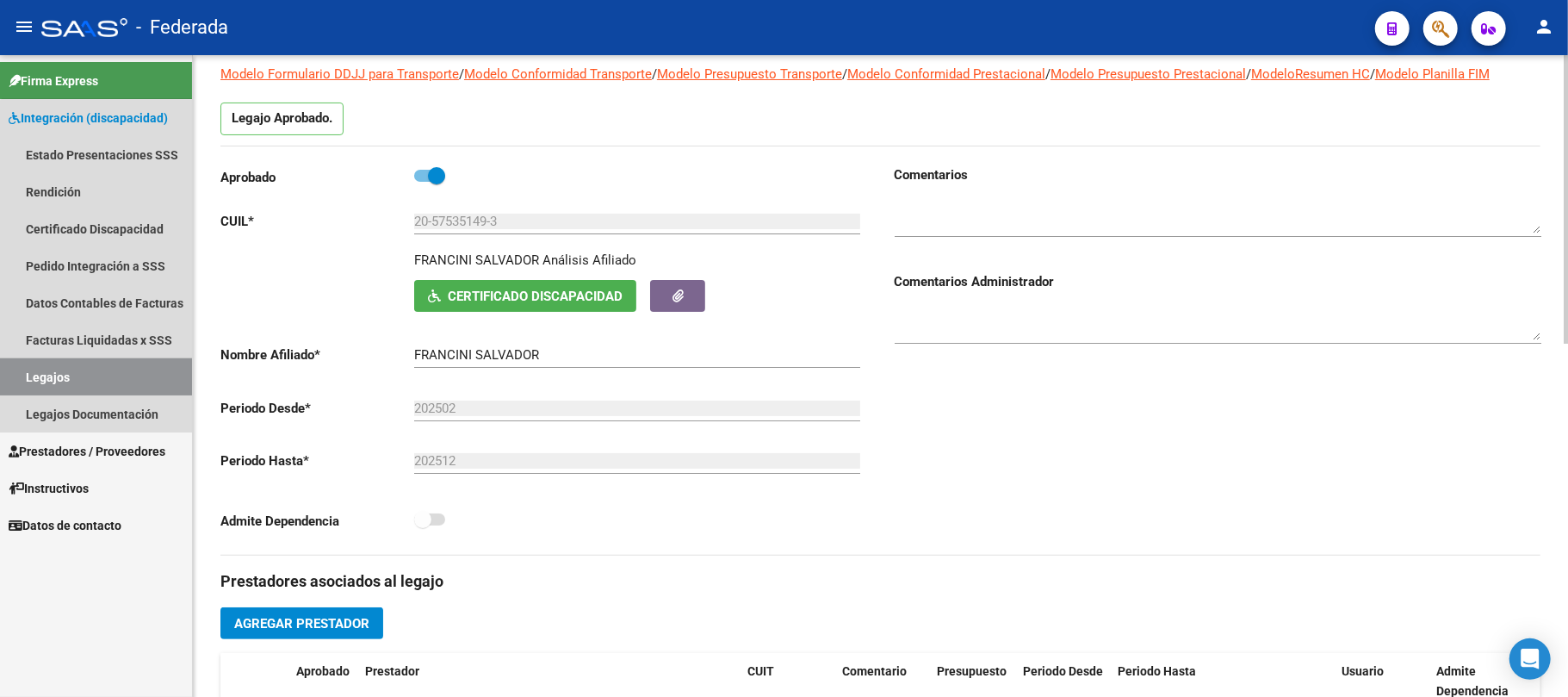
click at [169, 374] on link "Legajos" at bounding box center [95, 376] width 192 height 37
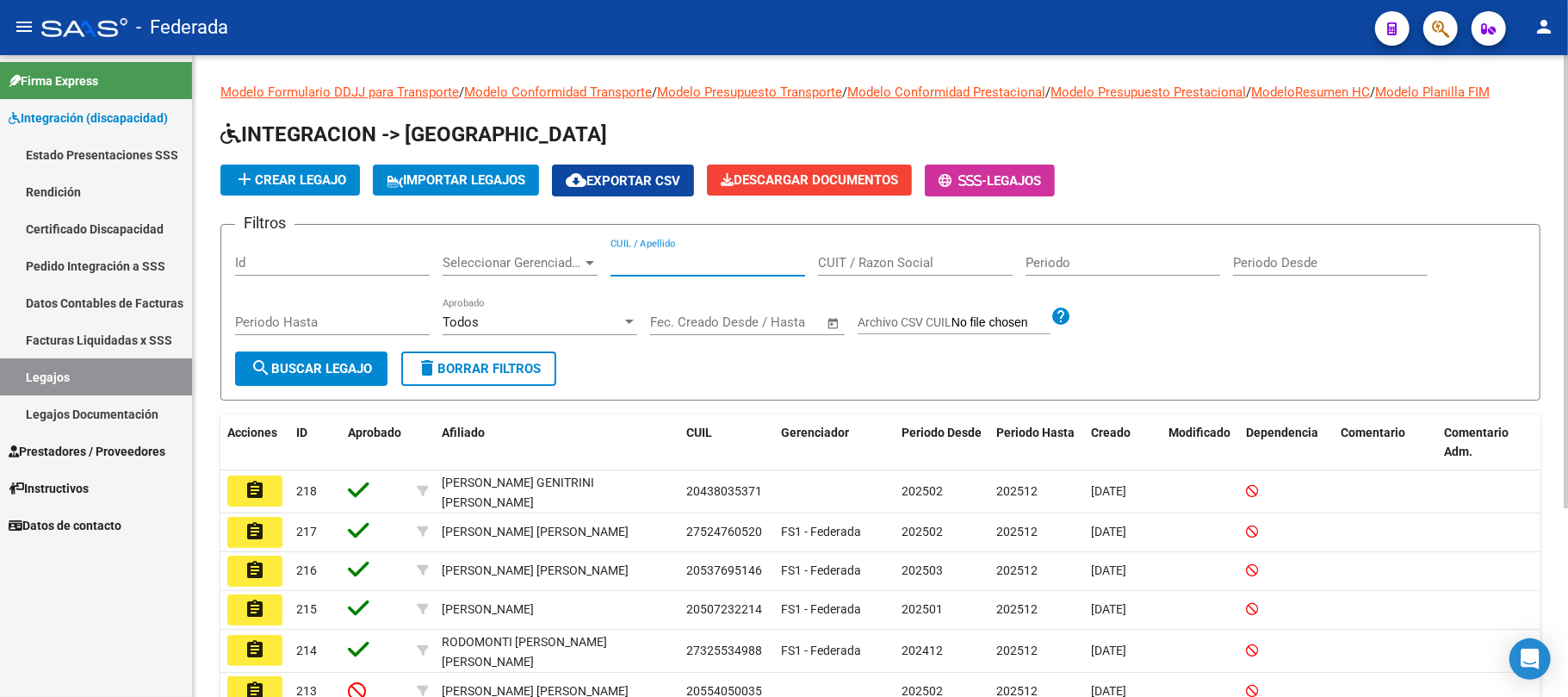
click at [724, 261] on input "CUIL / Apellido" at bounding box center [708, 263] width 195 height 15
paste input "20556568643"
type input "20556568643"
click at [364, 358] on button "search Buscar Legajo" at bounding box center [311, 369] width 153 height 34
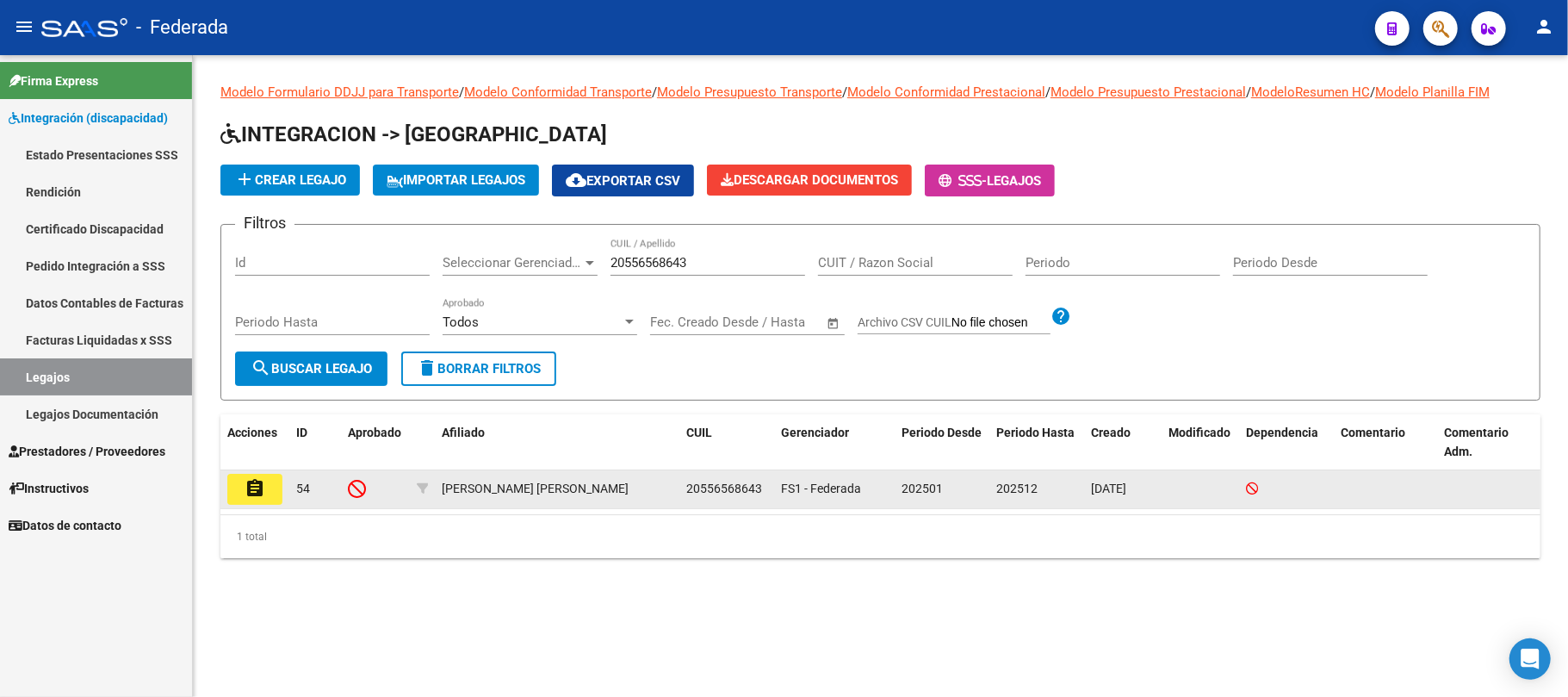
click at [261, 490] on mat-icon "assignment" at bounding box center [255, 489] width 21 height 21
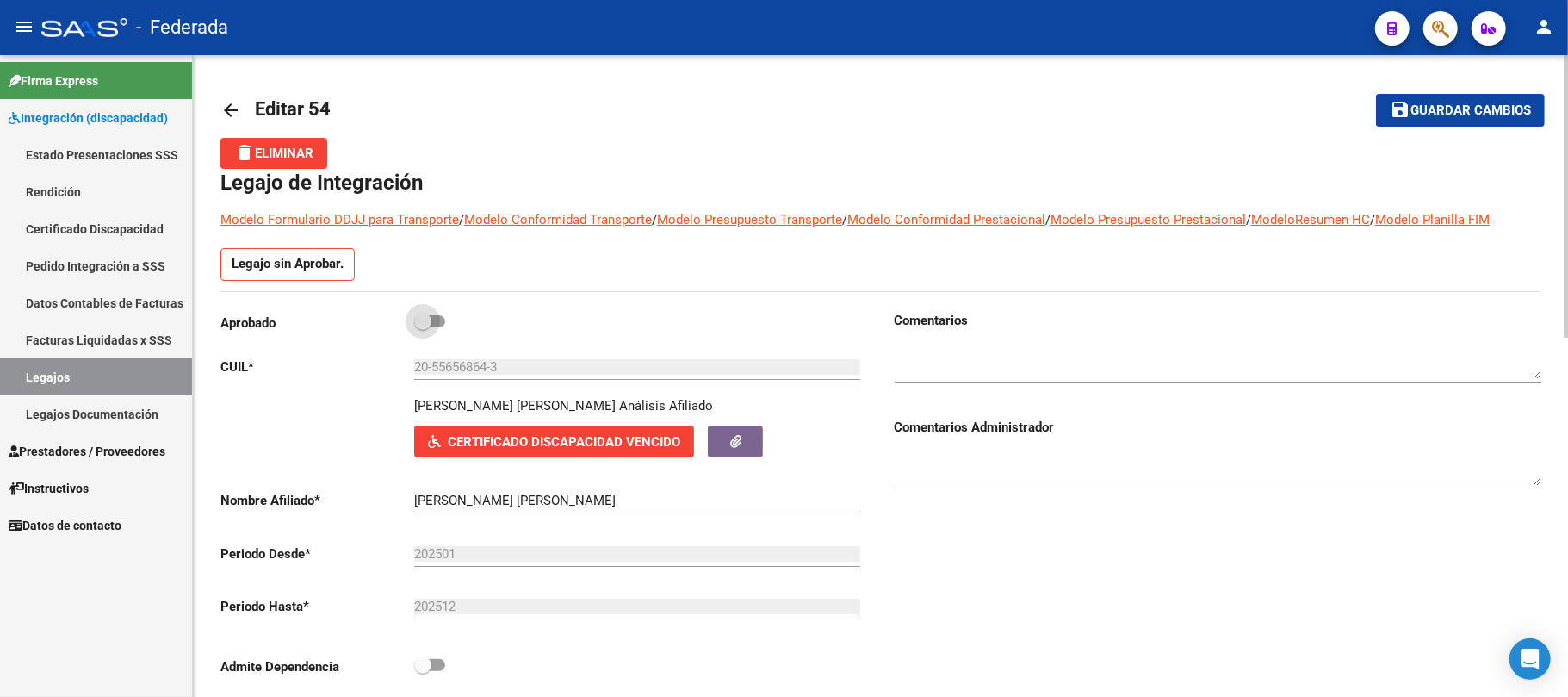
click at [424, 321] on span at bounding box center [423, 322] width 17 height 17
click at [423, 327] on input "checkbox" at bounding box center [422, 327] width 1 height 1
checkbox input "true"
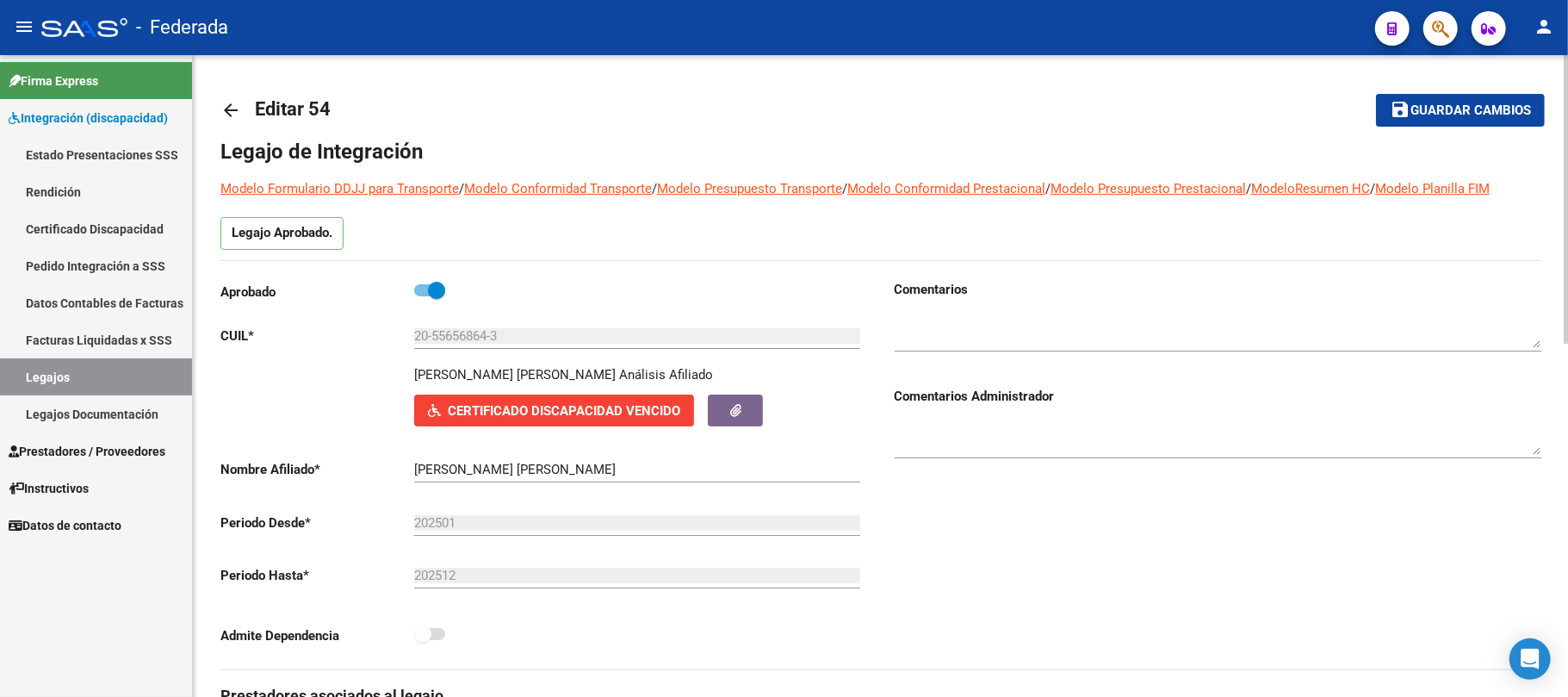
click at [1399, 115] on mat-icon "save" at bounding box center [1400, 110] width 21 height 21
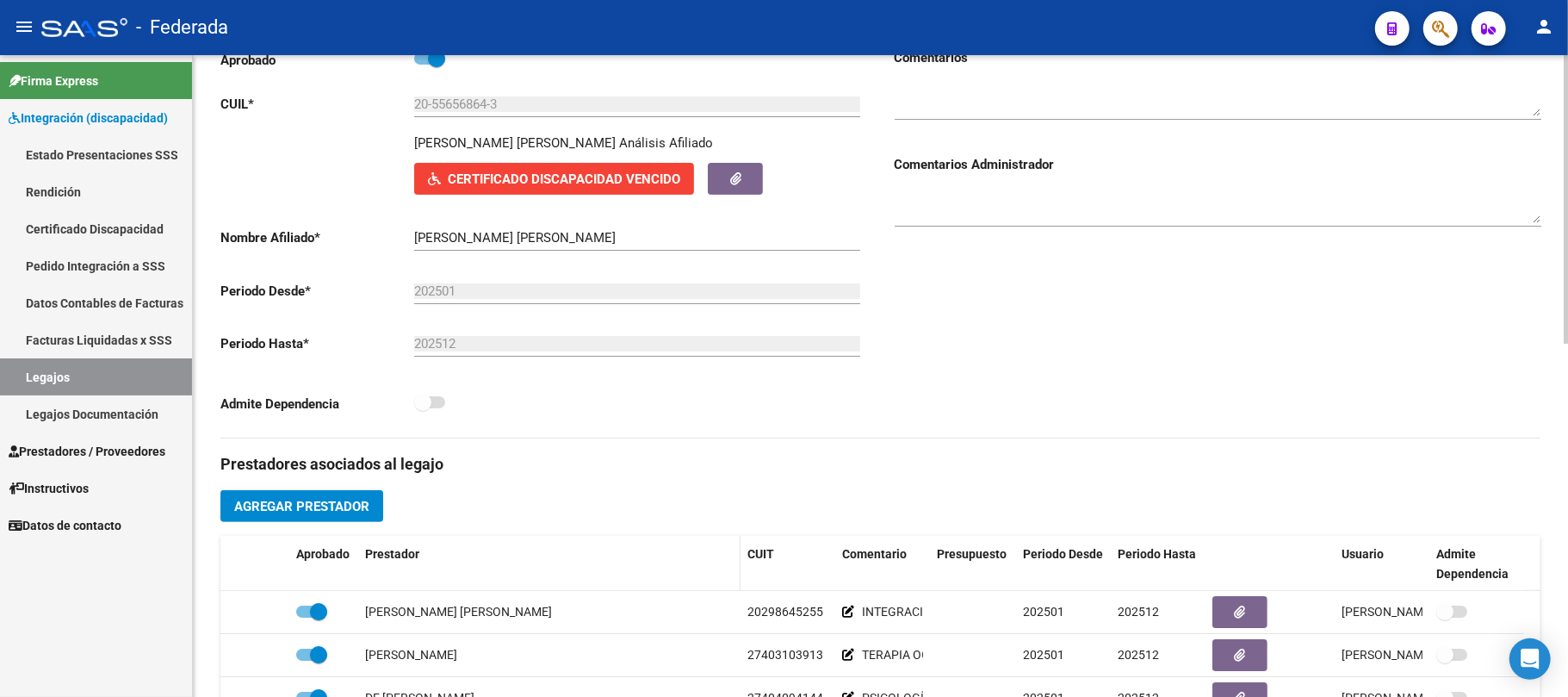
scroll to position [229, 0]
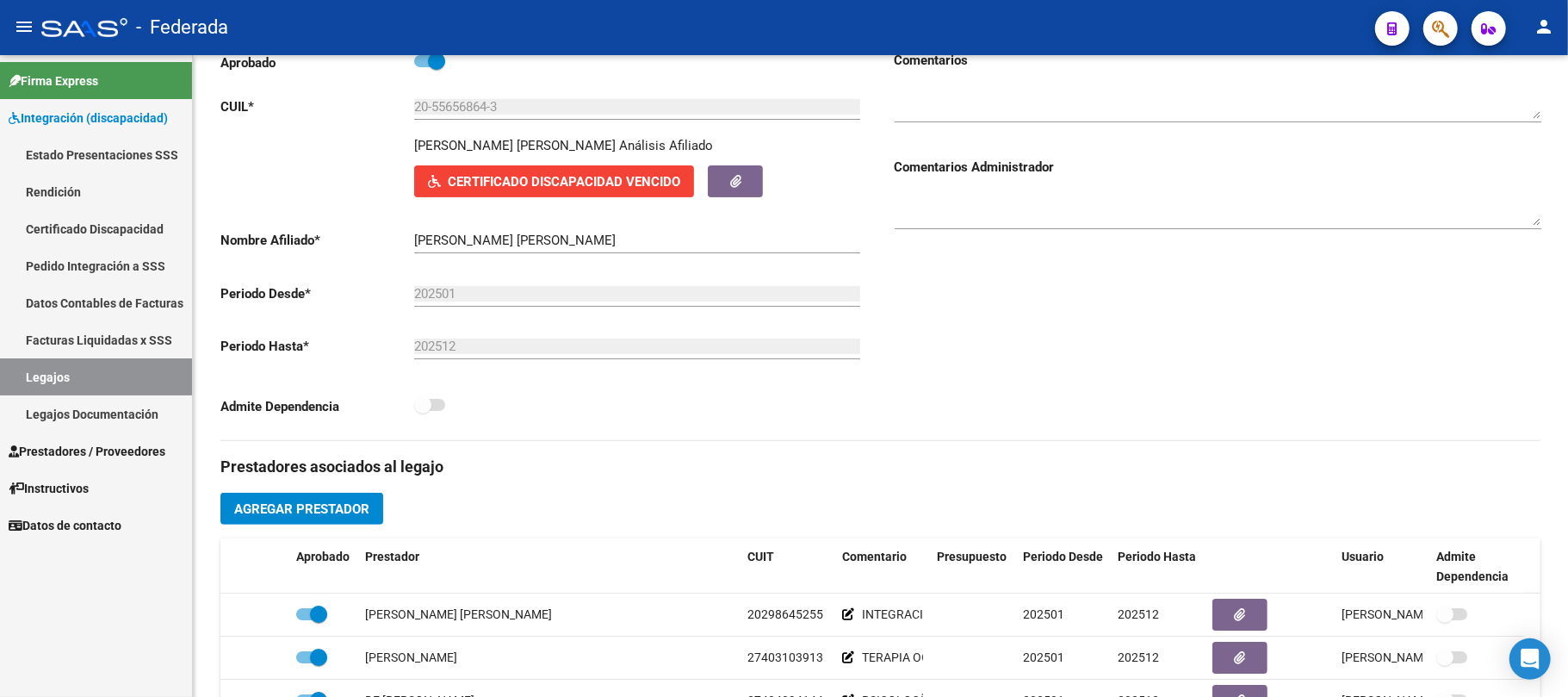
click at [126, 380] on link "Legajos" at bounding box center [95, 376] width 192 height 37
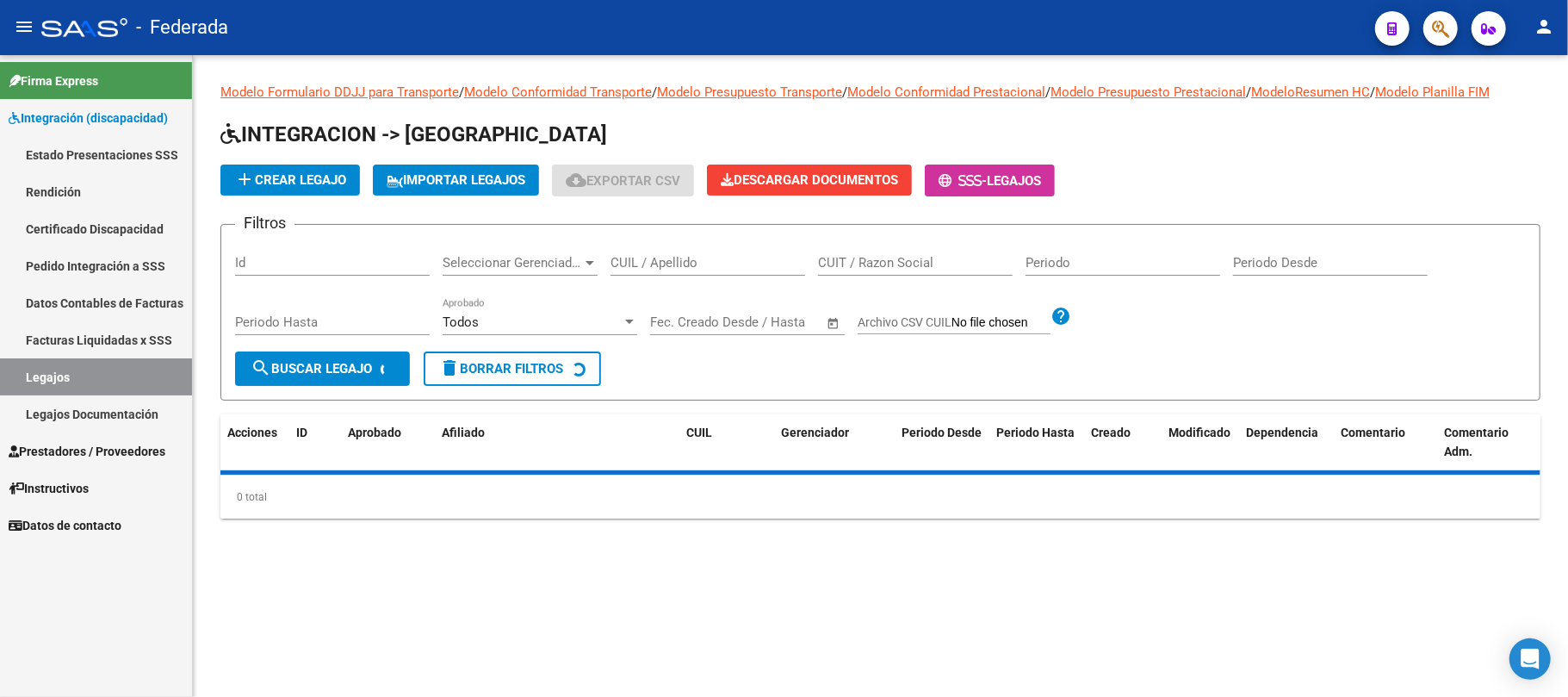
click at [672, 269] on input "CUIL / Apellido" at bounding box center [708, 263] width 195 height 15
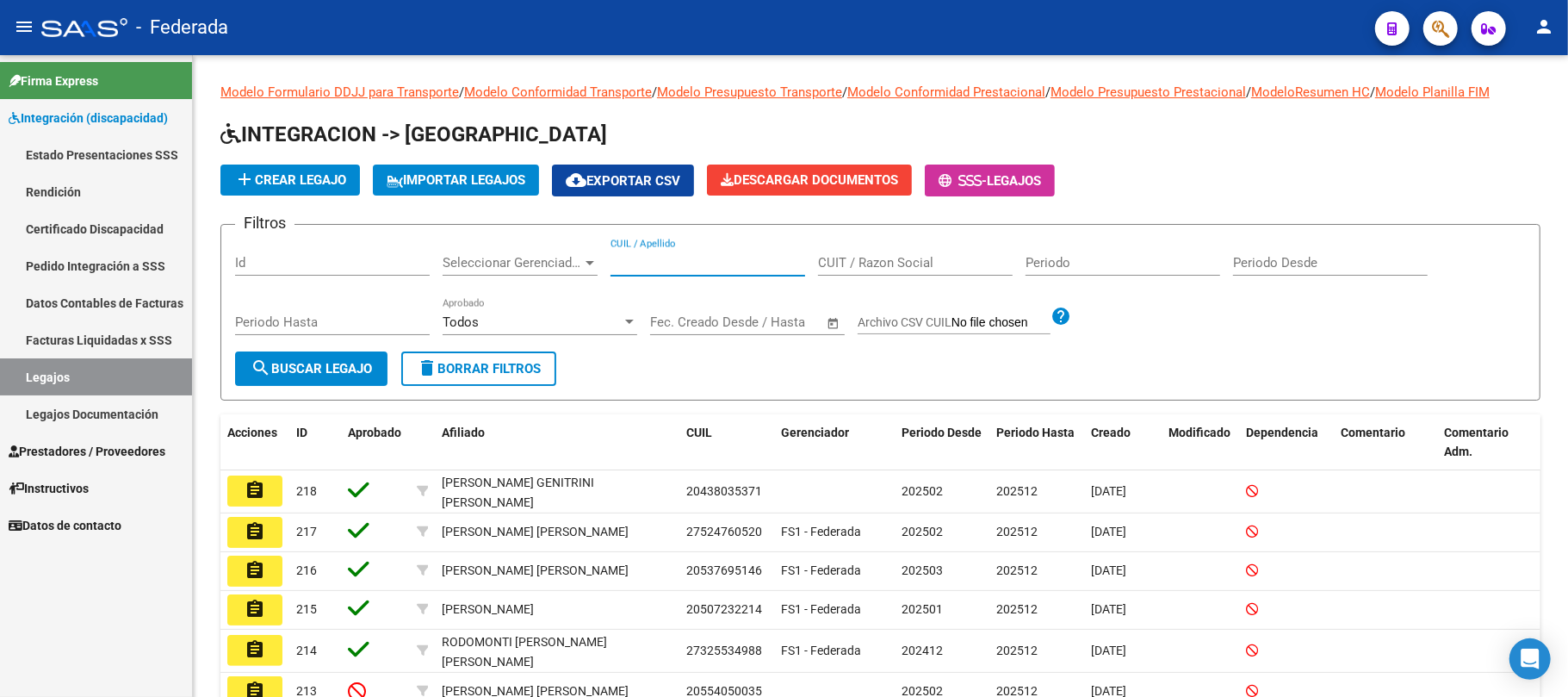
paste input "27549890747"
type input "27549890747"
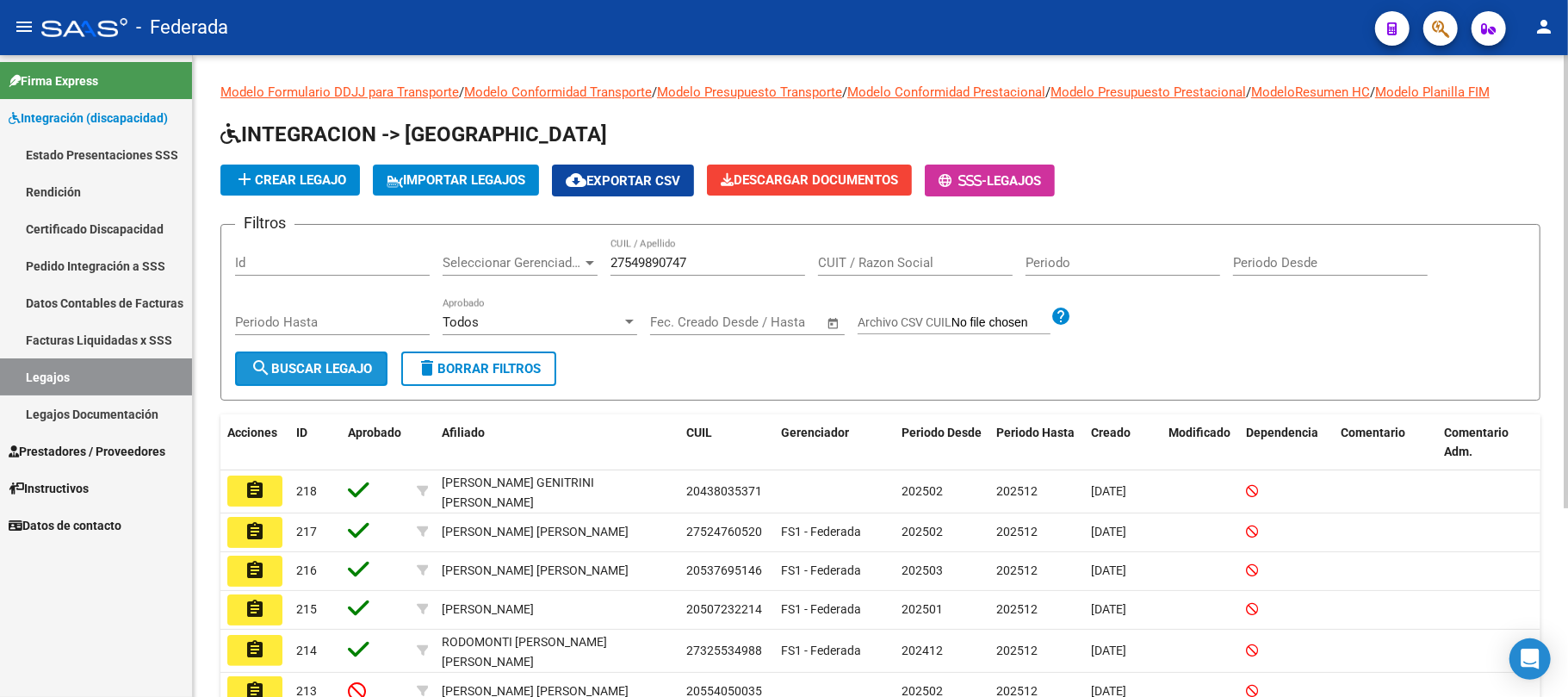
click at [348, 361] on span "search Buscar Legajo" at bounding box center [311, 369] width 121 height 15
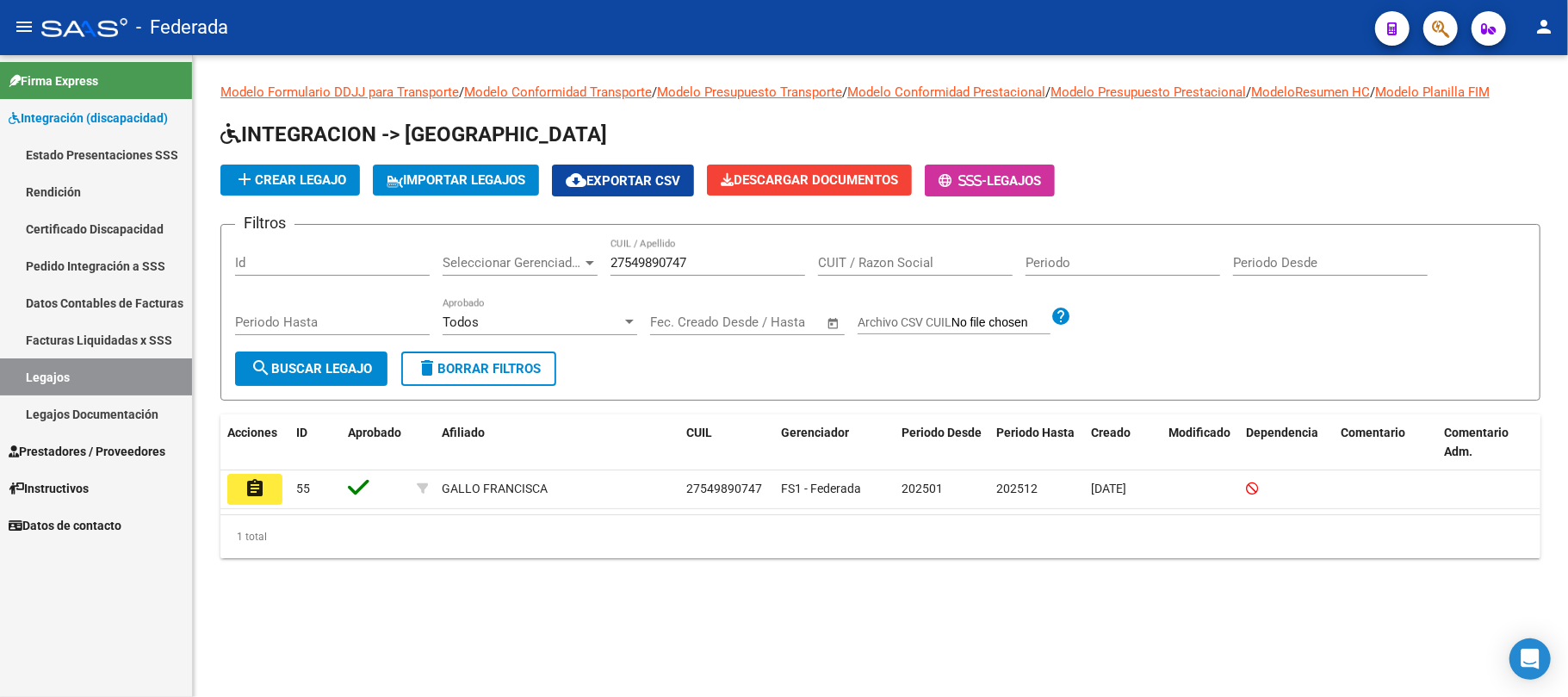
click at [267, 488] on button "assignment" at bounding box center [255, 489] width 55 height 31
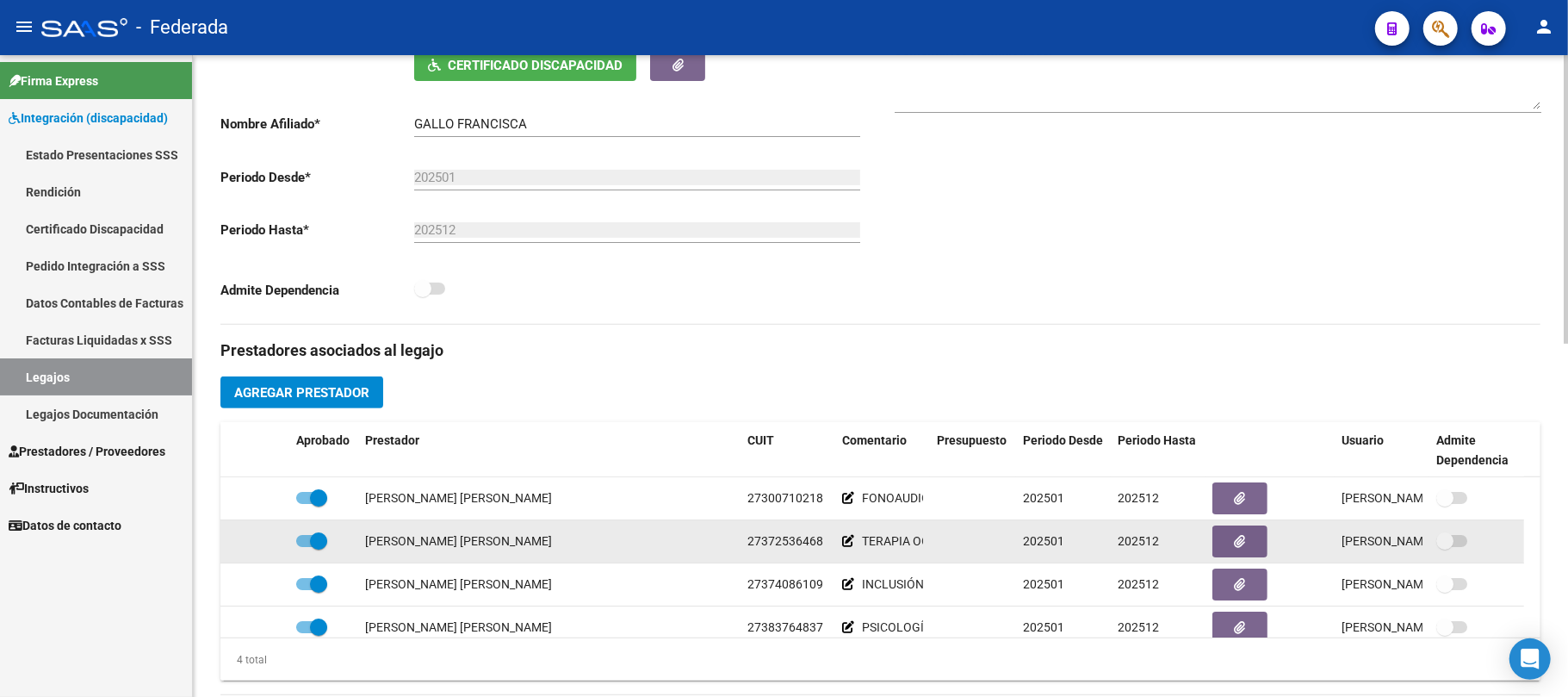
scroll to position [345, 0]
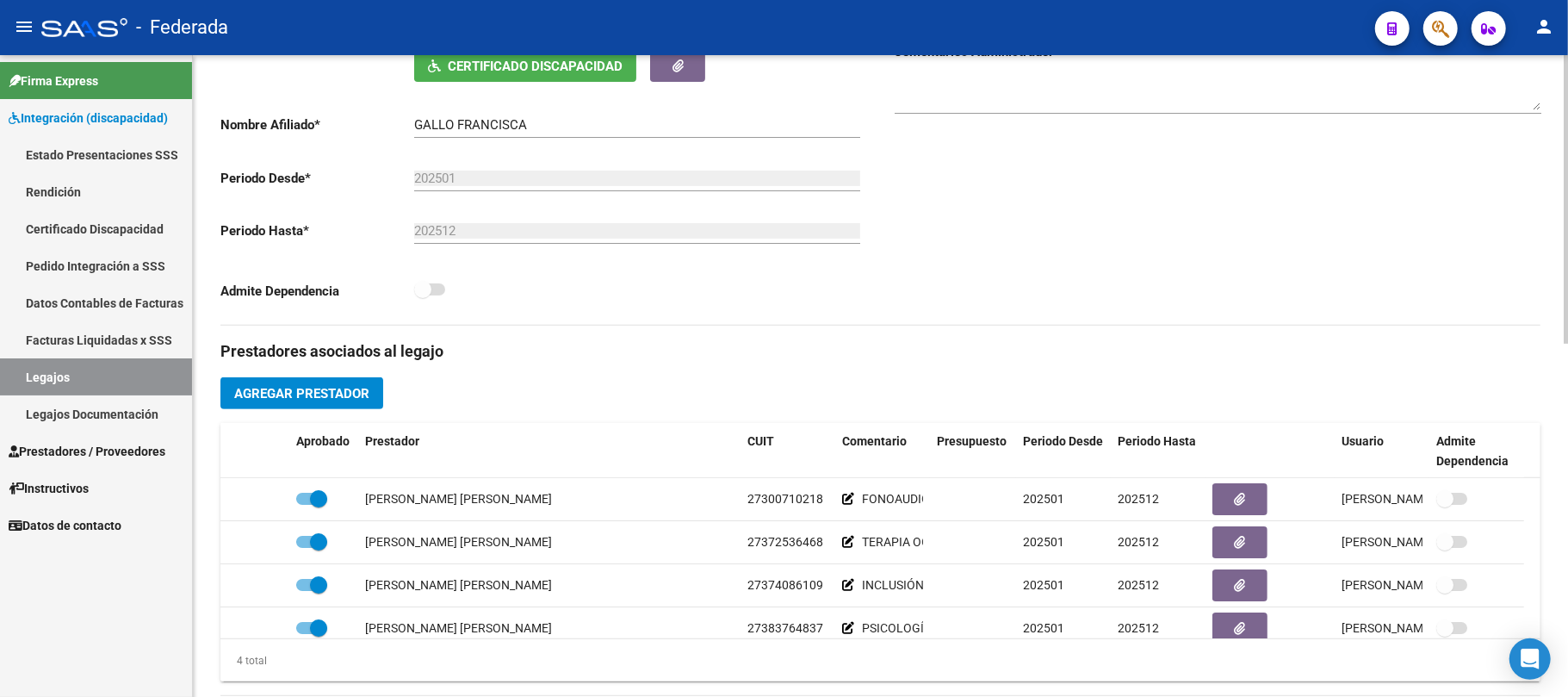
click at [1272, 162] on div "Comentarios Comentarios Administrador" at bounding box center [1211, 130] width 660 height 390
drag, startPoint x: 1272, startPoint y: 162, endPoint x: 1522, endPoint y: 210, distance: 254.6
click at [1522, 210] on div "Comentarios Comentarios Administrador" at bounding box center [1211, 130] width 660 height 390
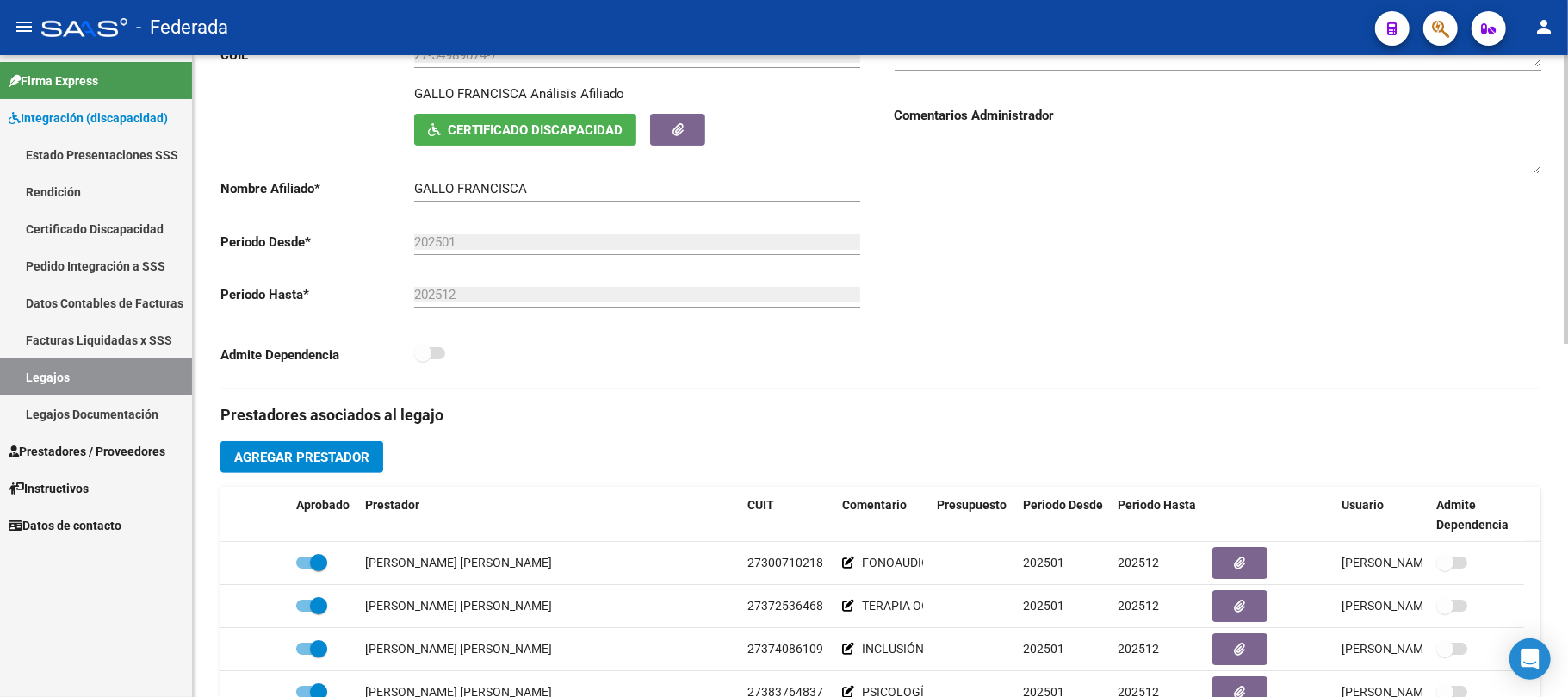
scroll to position [229, 0]
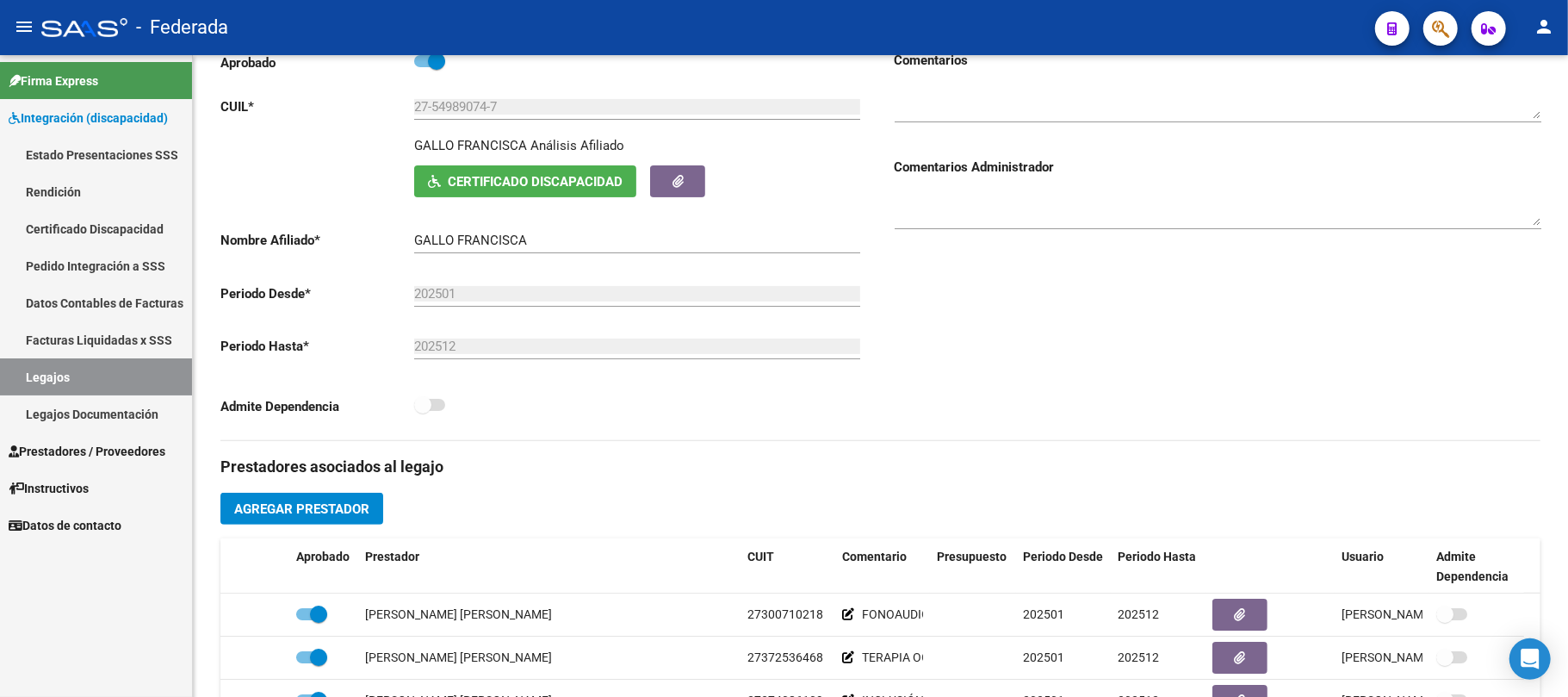
click at [119, 388] on link "Legajos" at bounding box center [95, 376] width 192 height 37
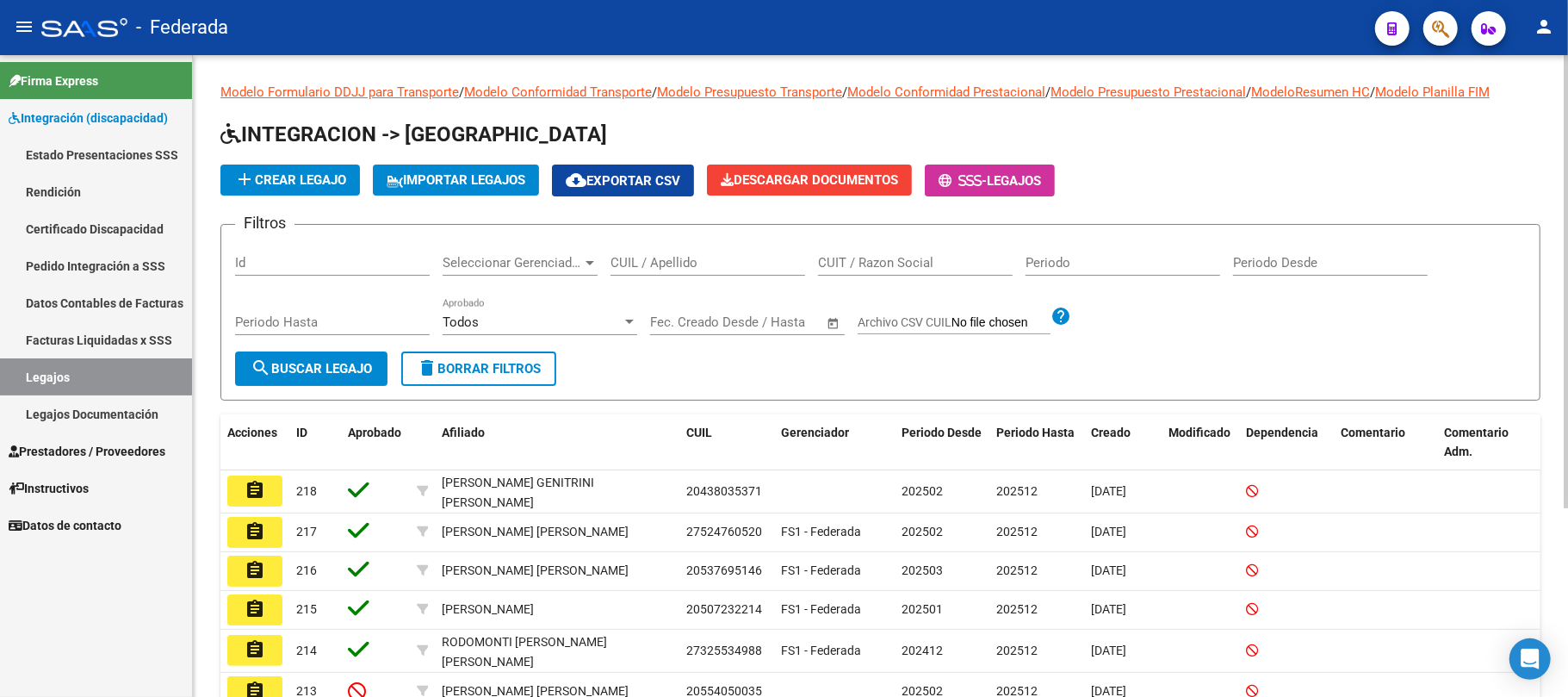
click at [657, 279] on div "CUIL / Apellido" at bounding box center [708, 265] width 195 height 53
click at [648, 260] on input "CUIL / Apellido" at bounding box center [708, 263] width 195 height 15
paste input "27285762168"
type input "27285762168"
click at [362, 373] on span "search Buscar Legajo" at bounding box center [311, 369] width 121 height 15
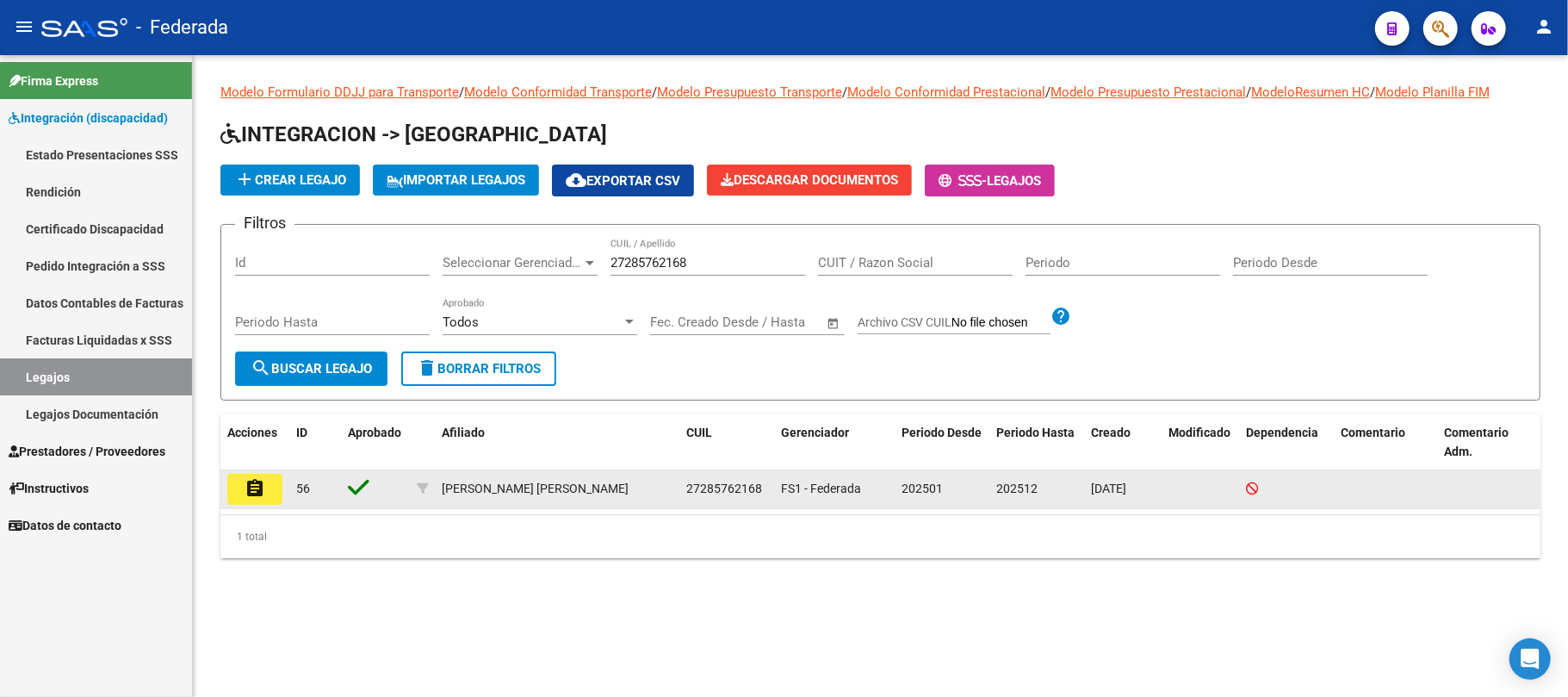
click at [262, 486] on mat-icon "assignment" at bounding box center [255, 489] width 21 height 21
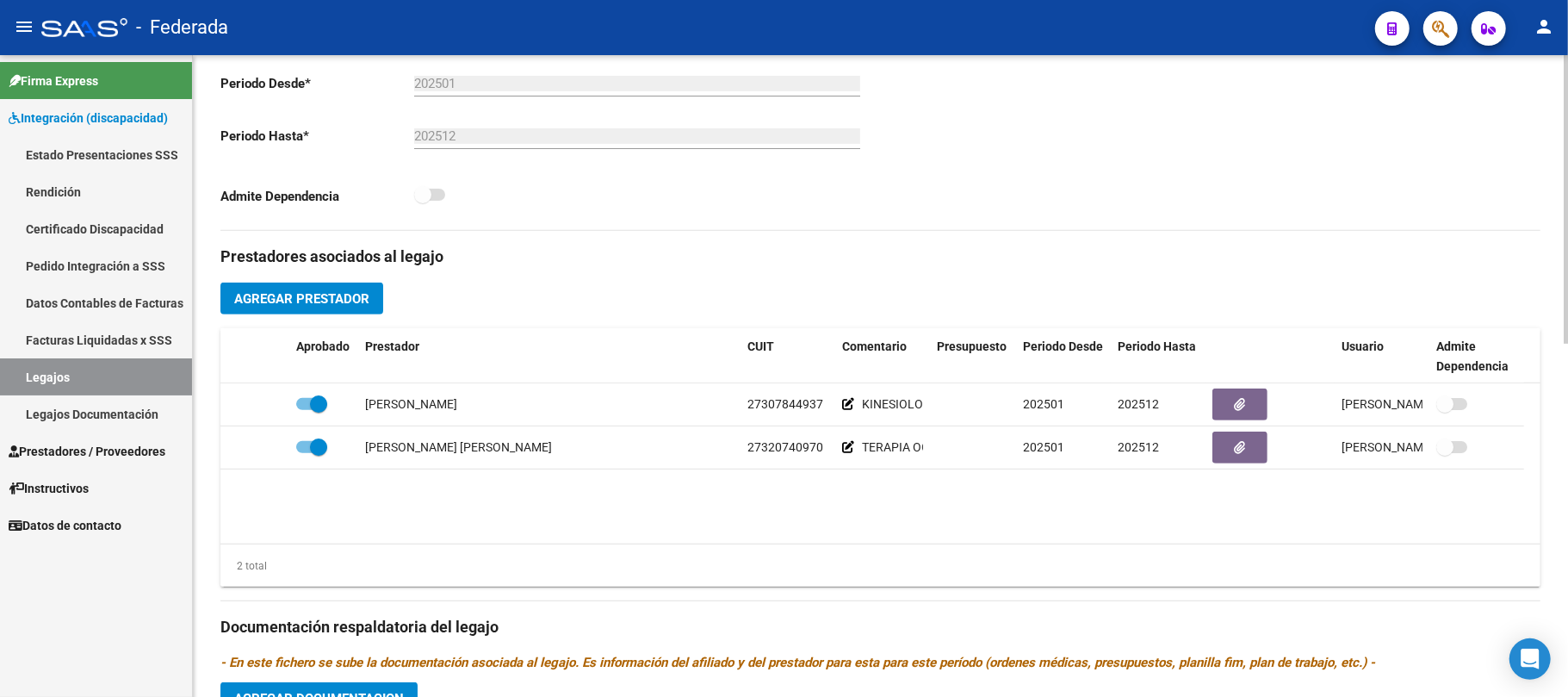
scroll to position [345, 0]
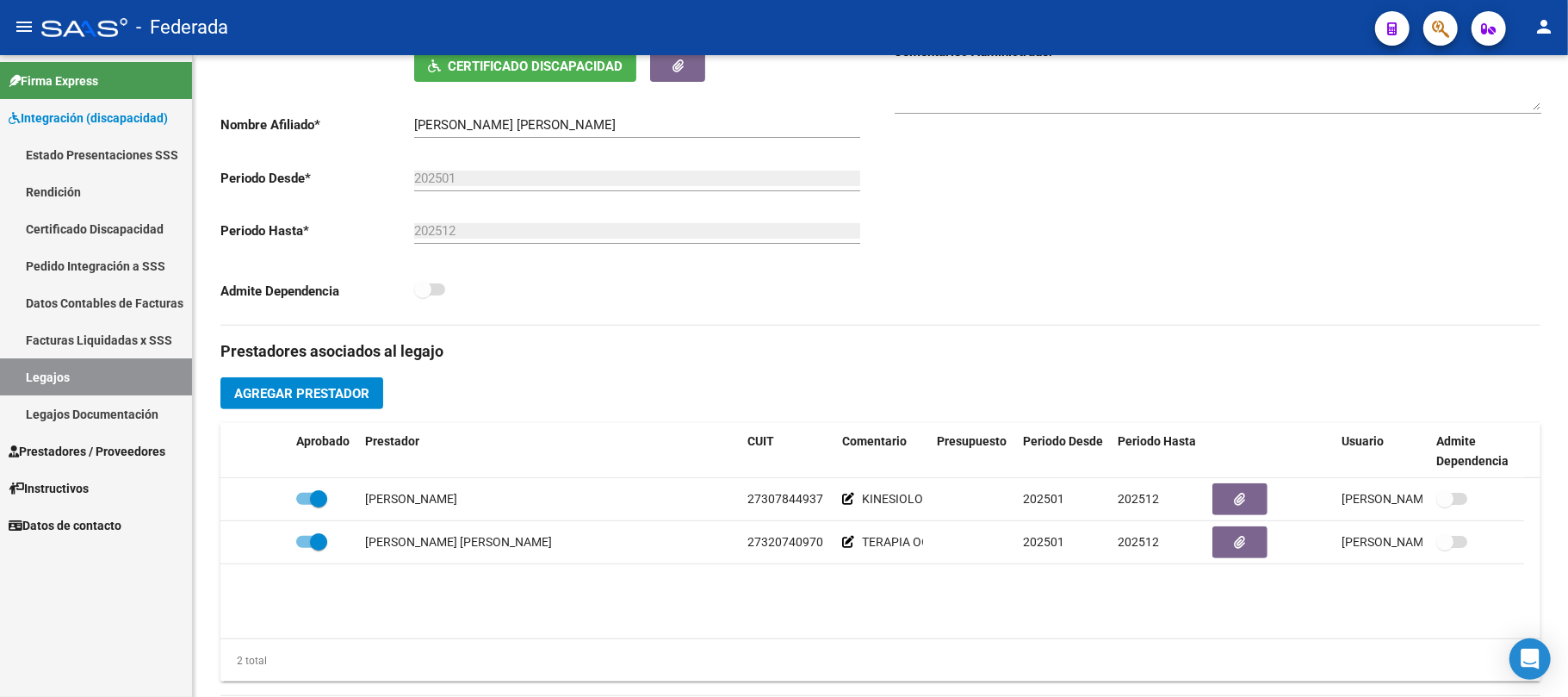
click at [128, 364] on link "Legajos" at bounding box center [95, 376] width 192 height 37
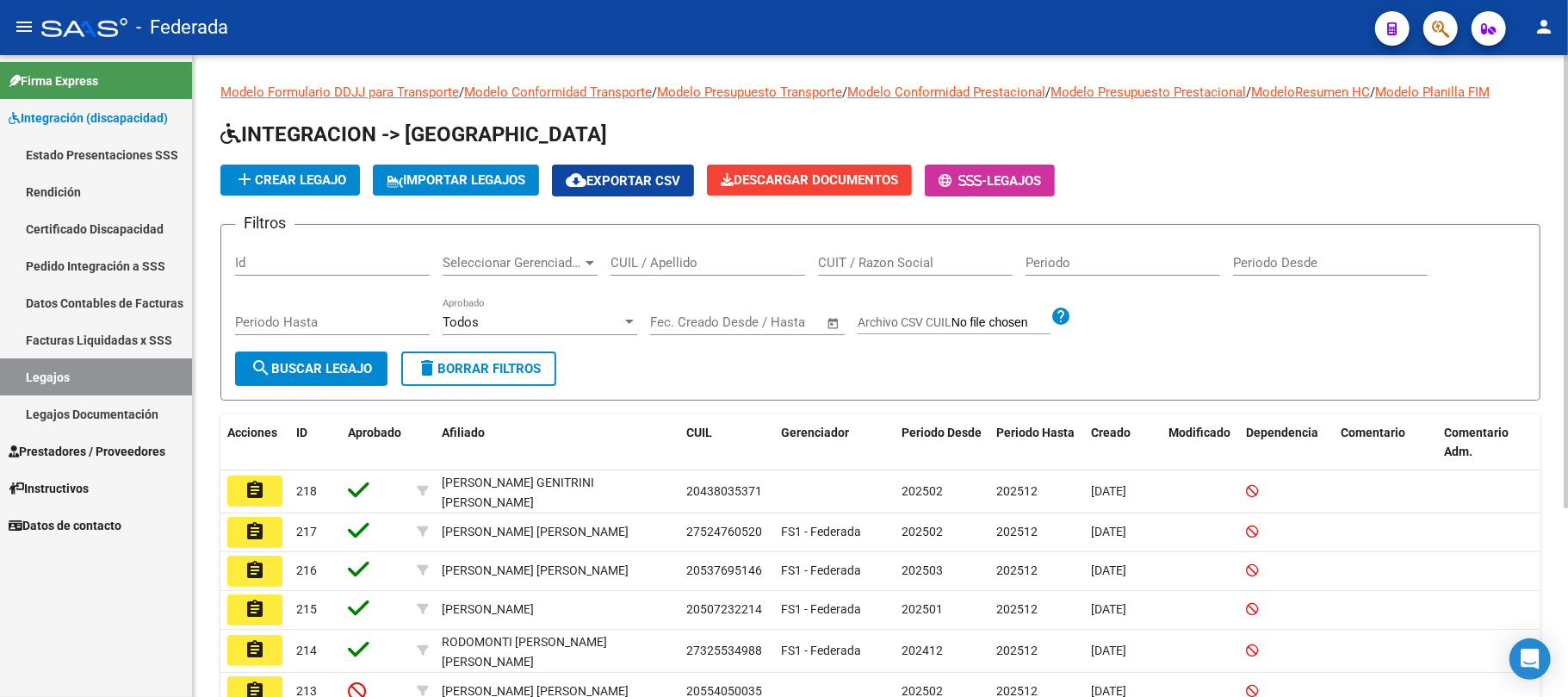
click at [685, 264] on input "CUIL / Apellido" at bounding box center [708, 263] width 195 height 15
paste input "20497477426"
type input "20497477426"
click at [366, 358] on button "search Buscar Legajo" at bounding box center [311, 369] width 153 height 34
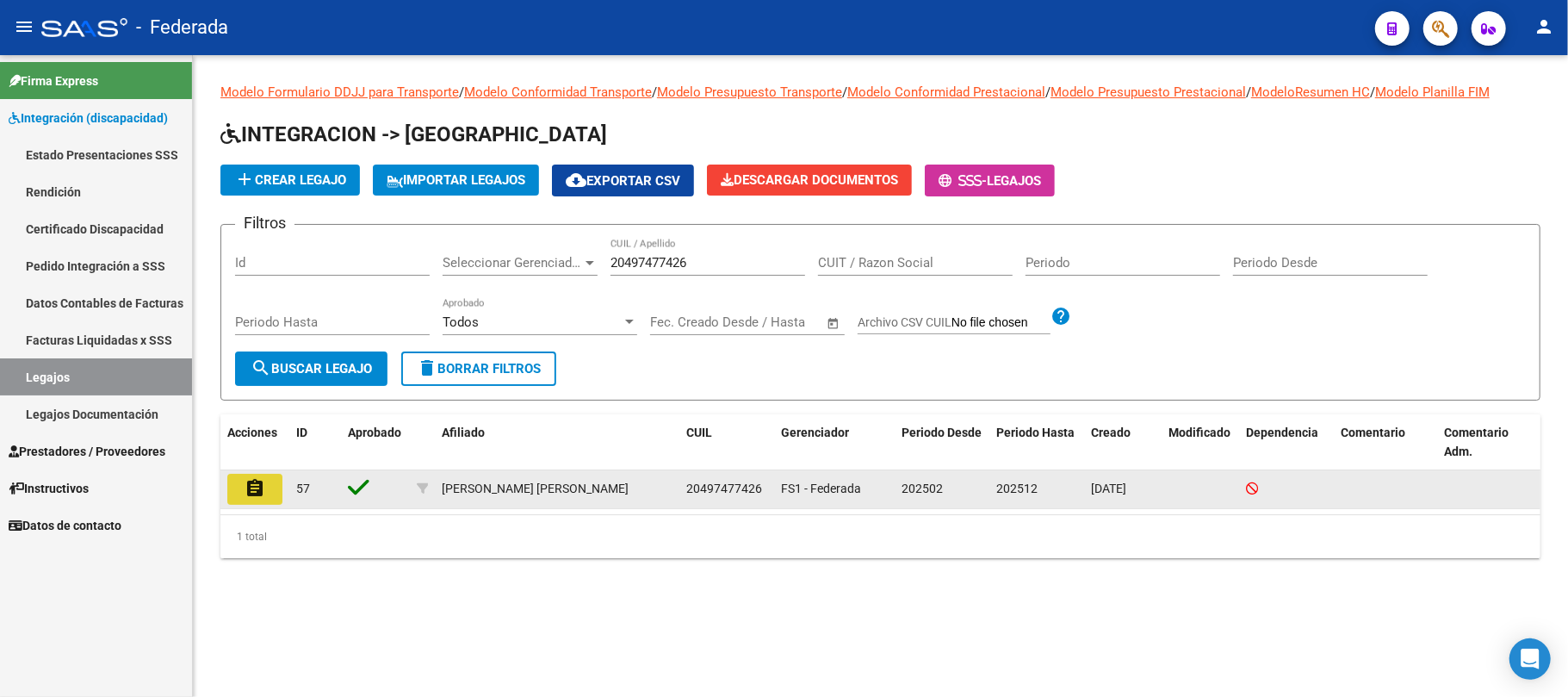
click at [261, 495] on mat-icon "assignment" at bounding box center [255, 489] width 21 height 21
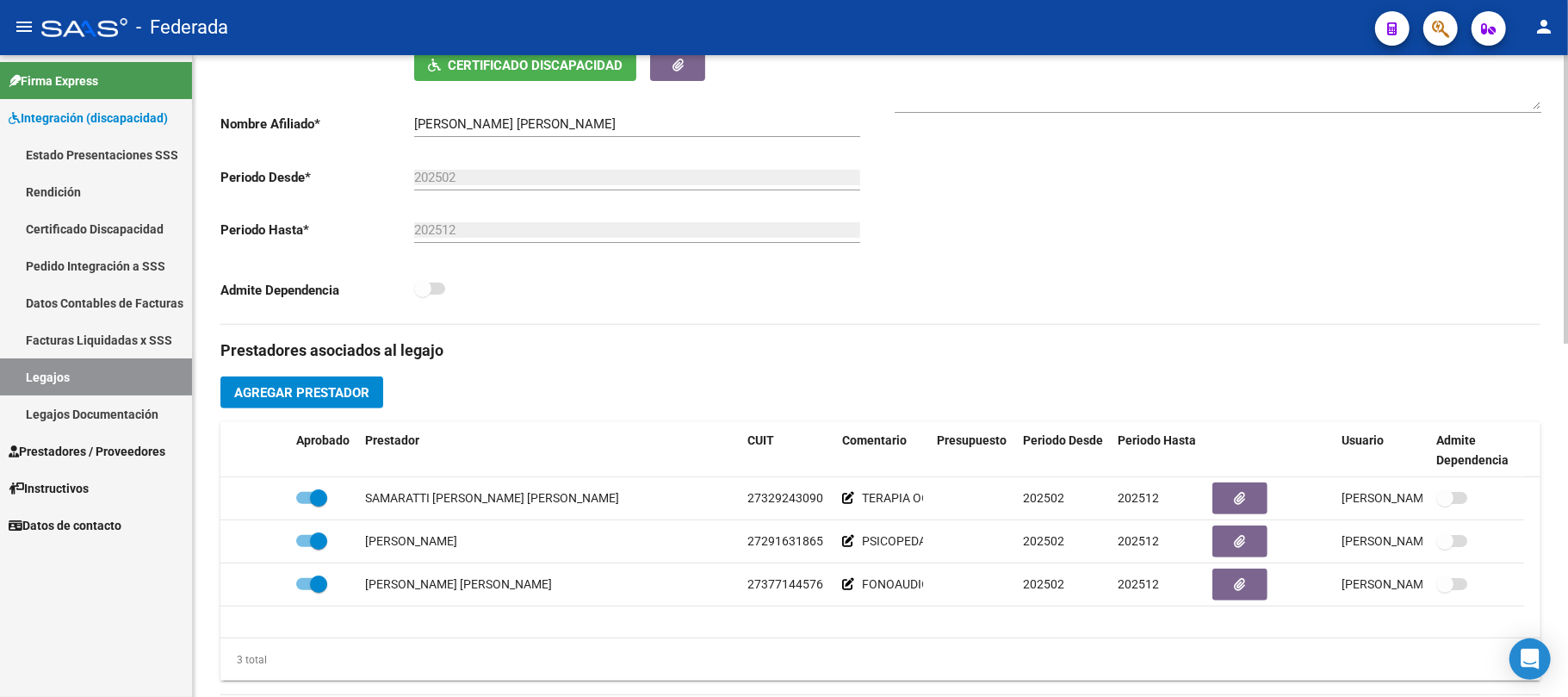
scroll to position [345, 0]
click at [136, 380] on link "Legajos" at bounding box center [95, 376] width 192 height 37
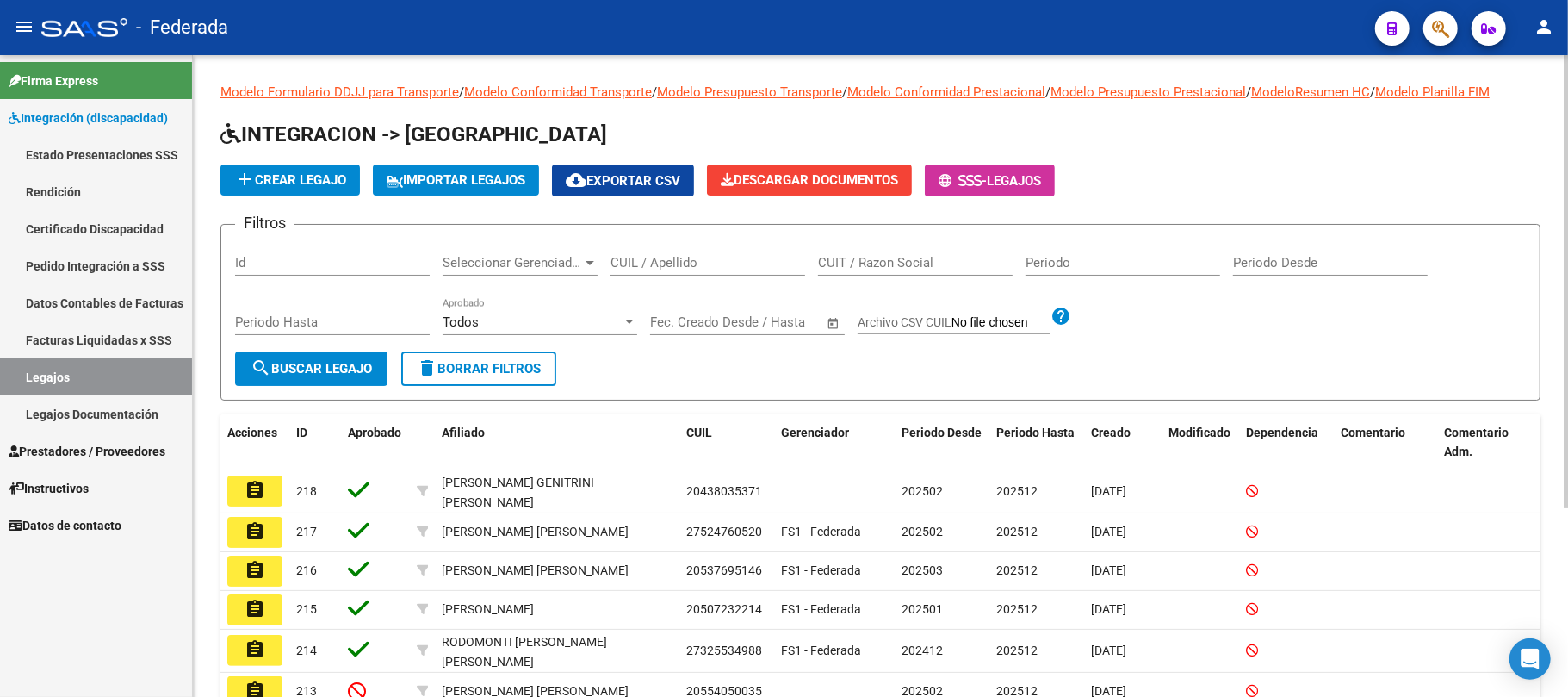
click at [680, 267] on input "CUIL / Apellido" at bounding box center [708, 263] width 195 height 15
paste input "27568030341"
type input "27568030341"
click at [360, 367] on span "search Buscar Legajo" at bounding box center [311, 369] width 121 height 15
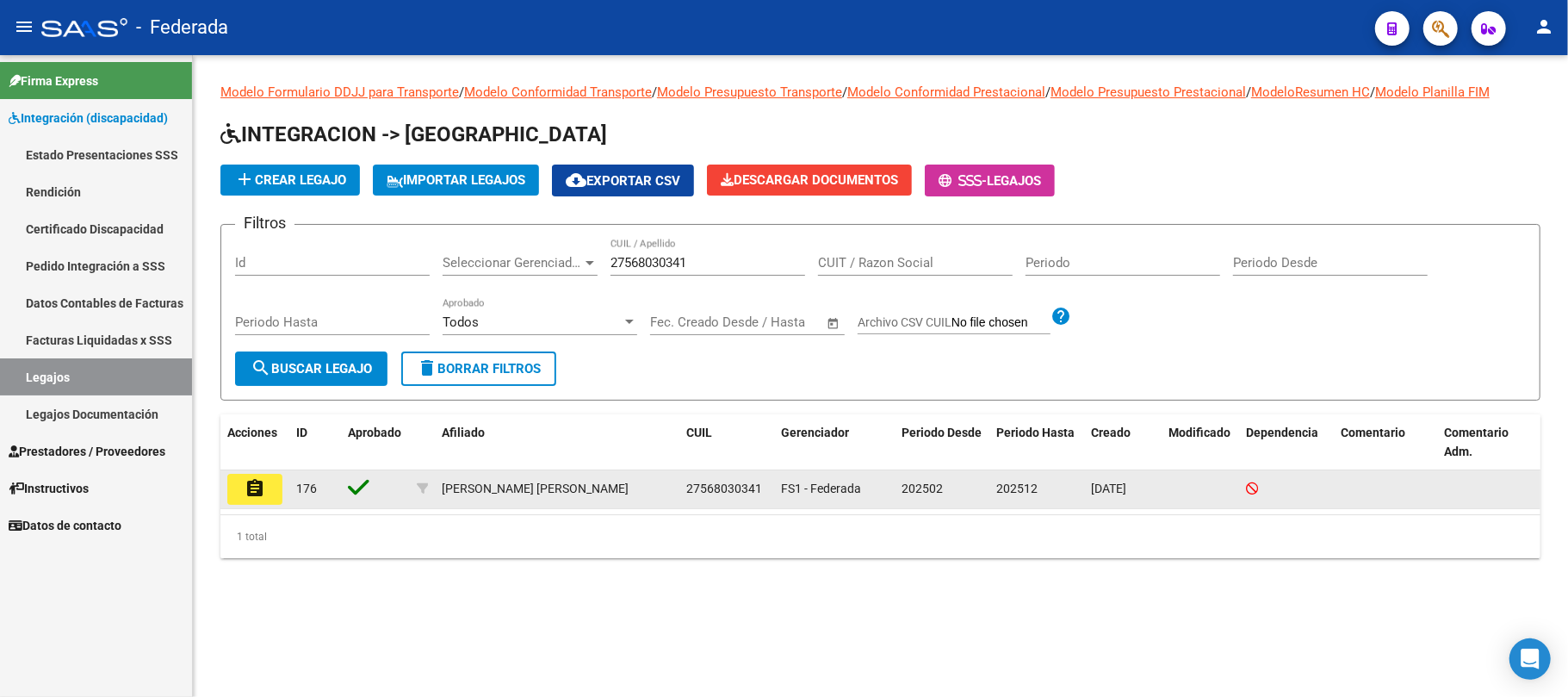
click at [265, 493] on button "assignment" at bounding box center [255, 489] width 55 height 31
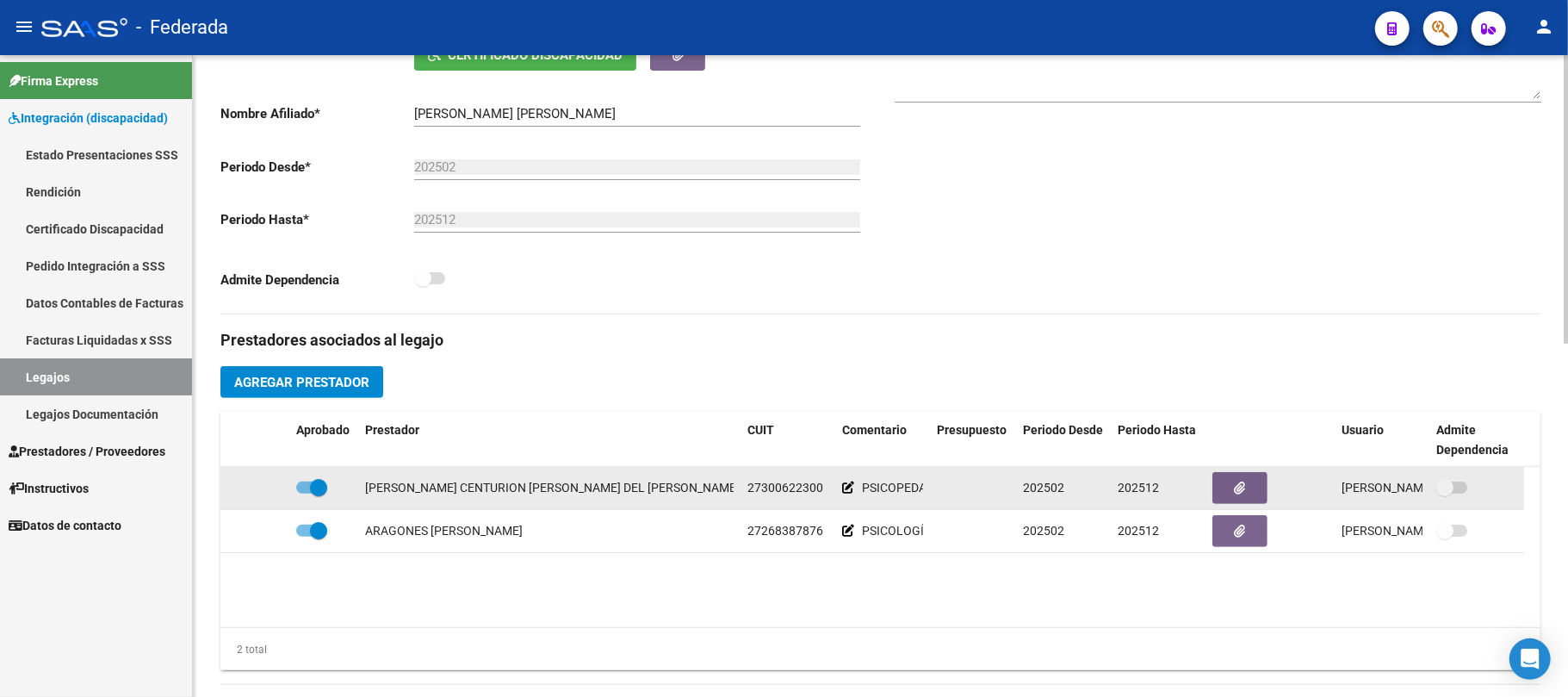
scroll to position [229, 0]
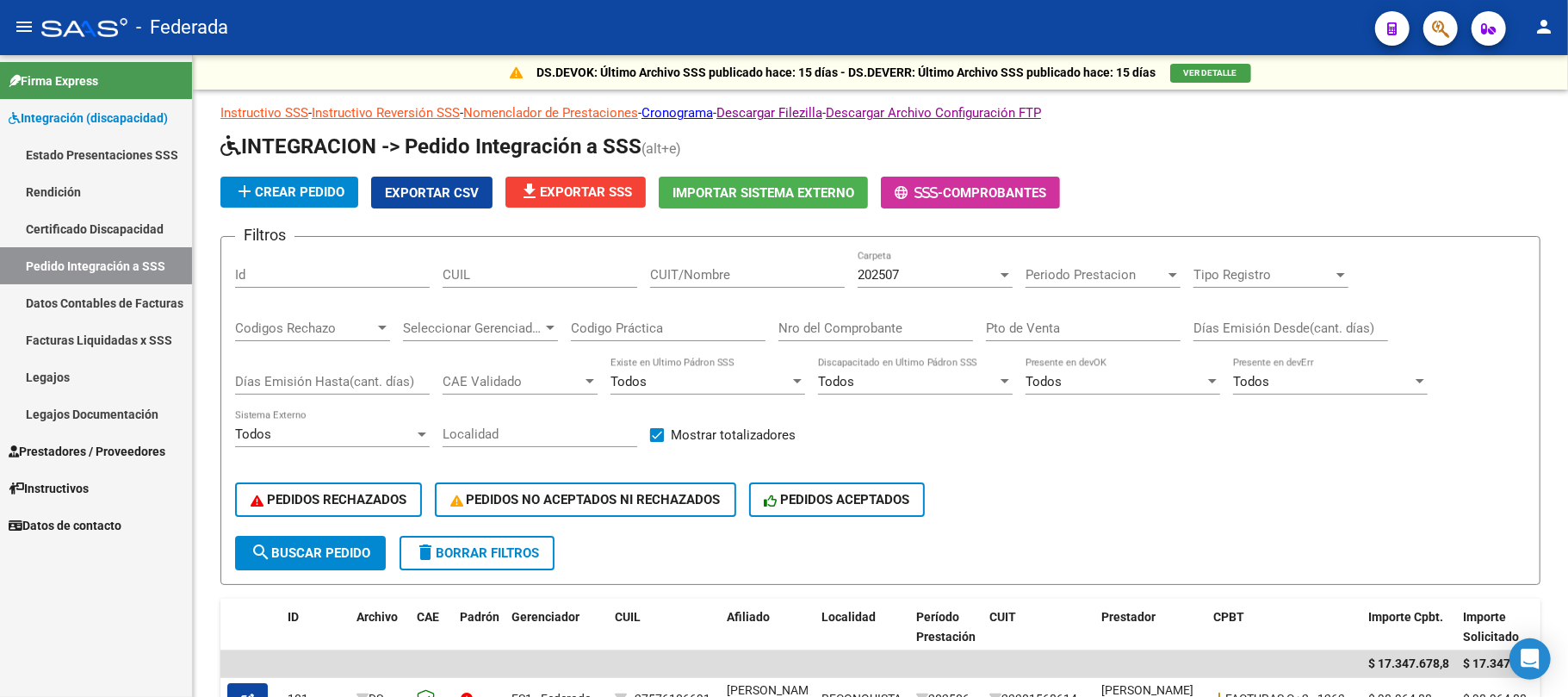
scroll to position [22, 0]
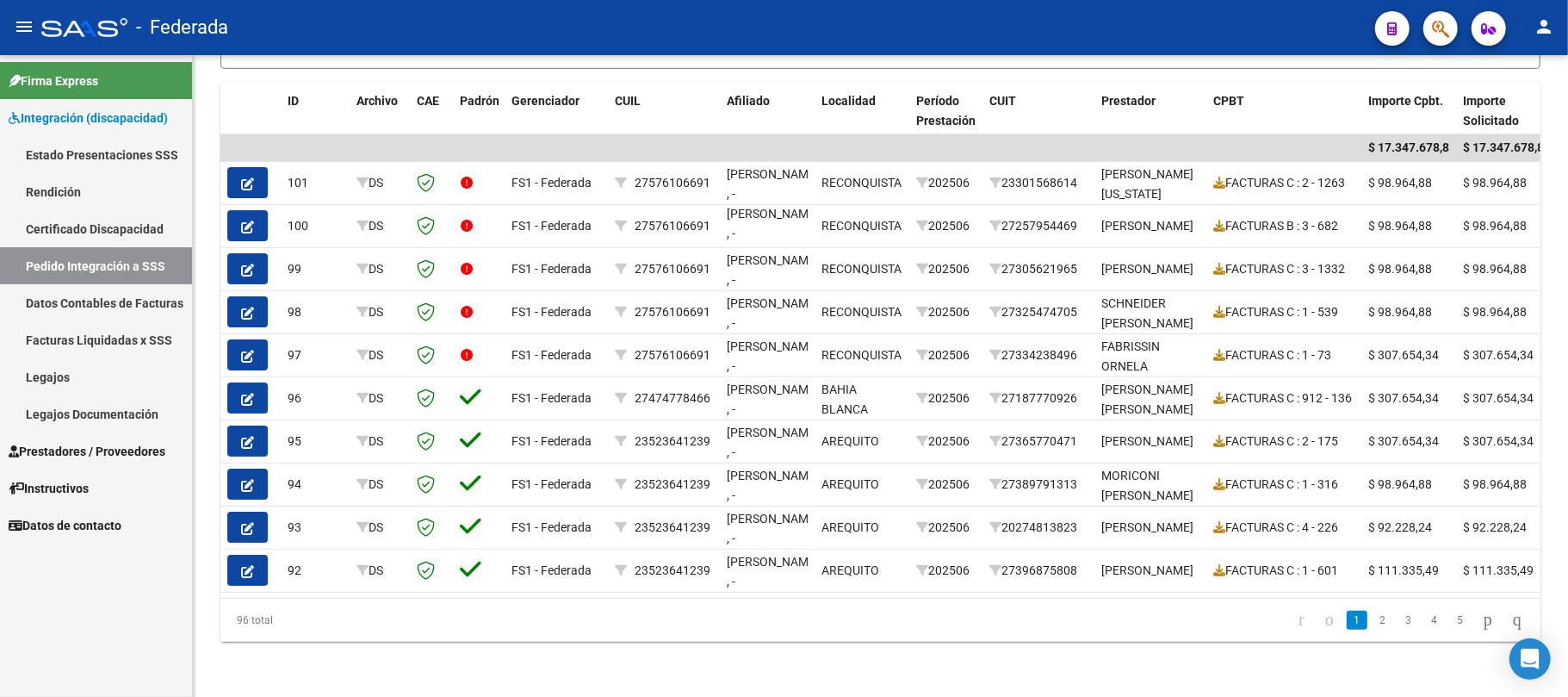
click at [126, 342] on link "Facturas Liquidadas x SSS" at bounding box center [95, 340] width 192 height 37
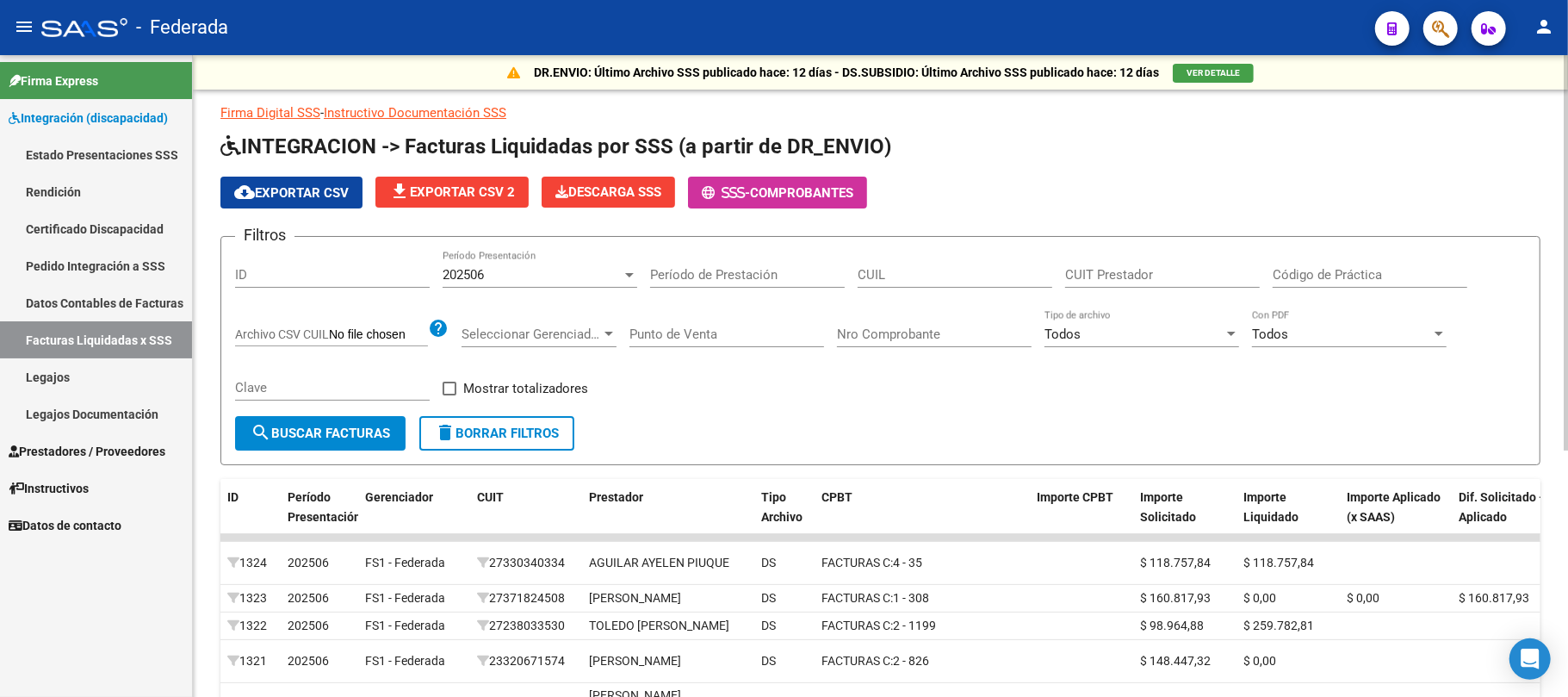
scroll to position [115, 0]
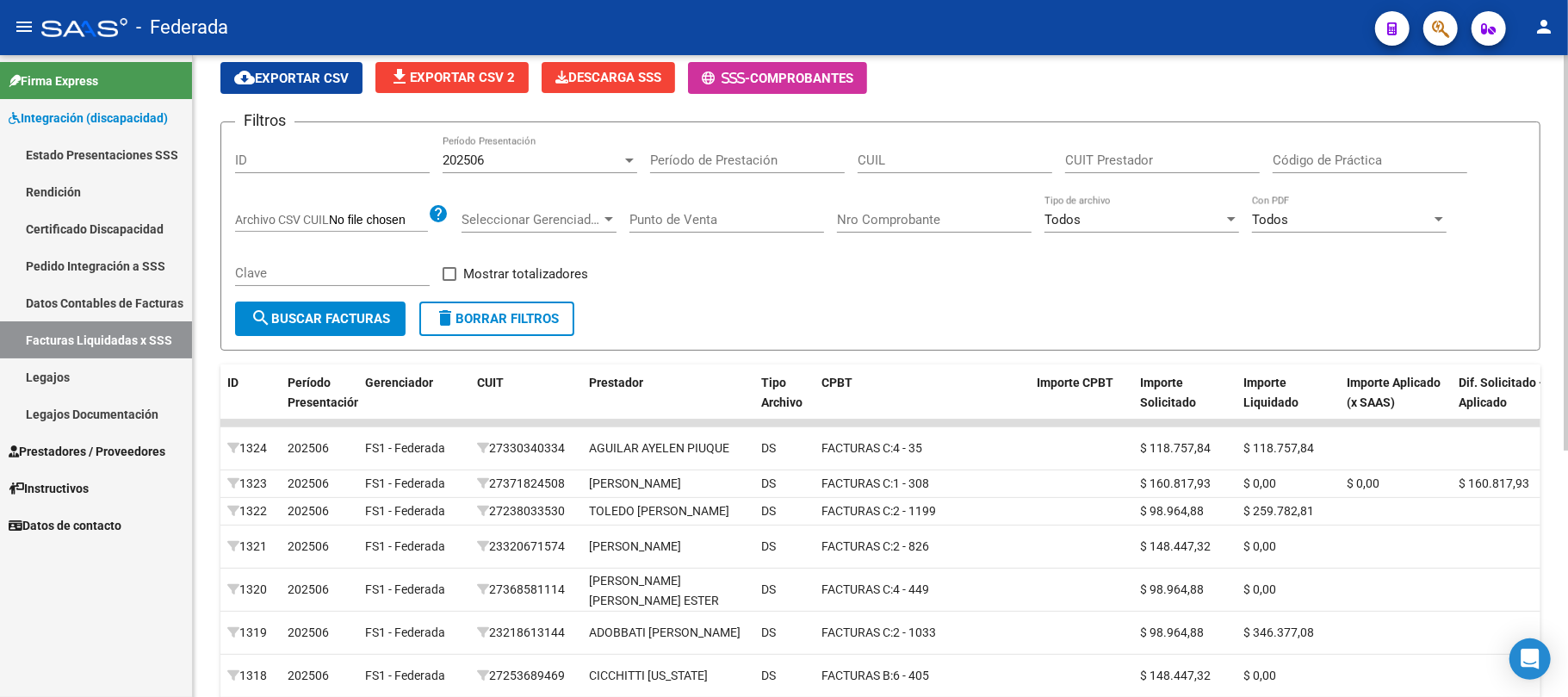
click at [469, 163] on span "202506" at bounding box center [463, 160] width 41 height 15
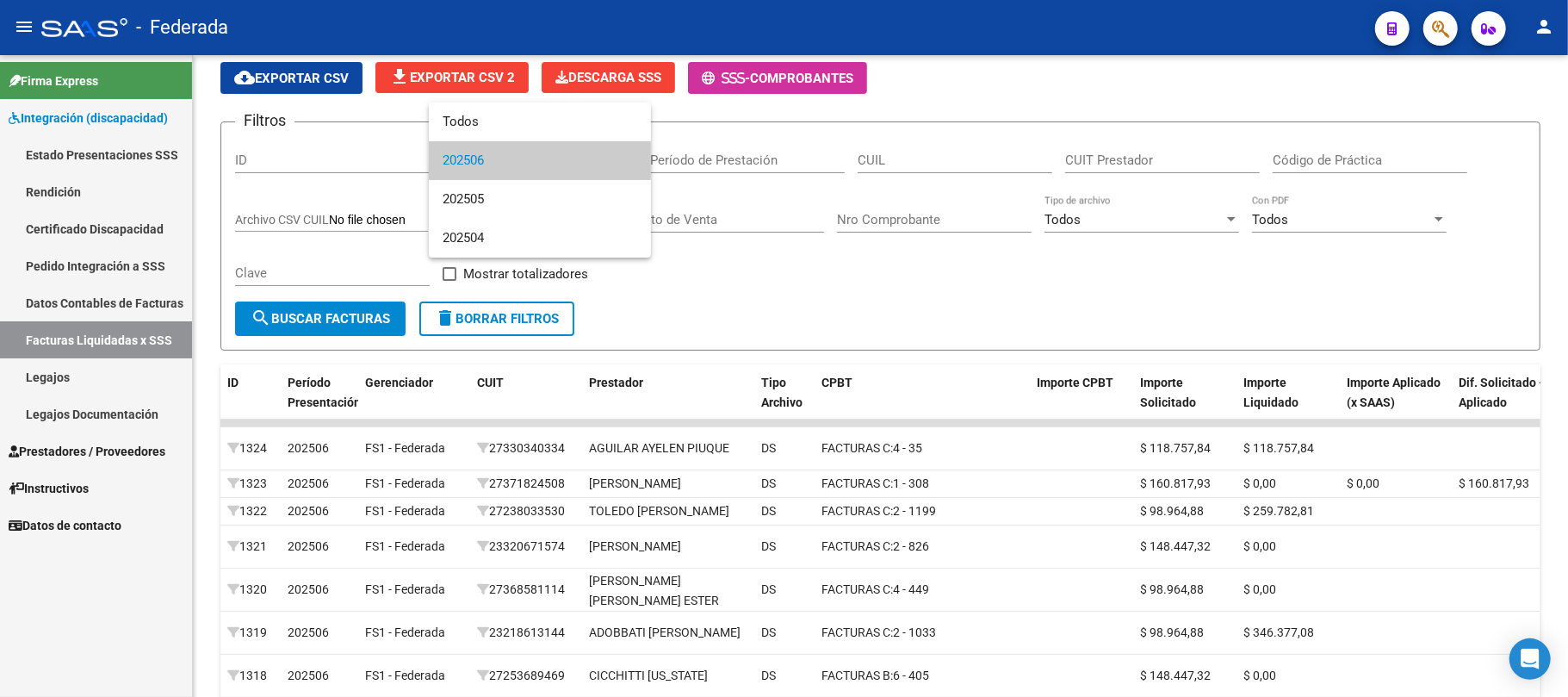
click at [796, 277] on div at bounding box center [784, 348] width 1568 height 697
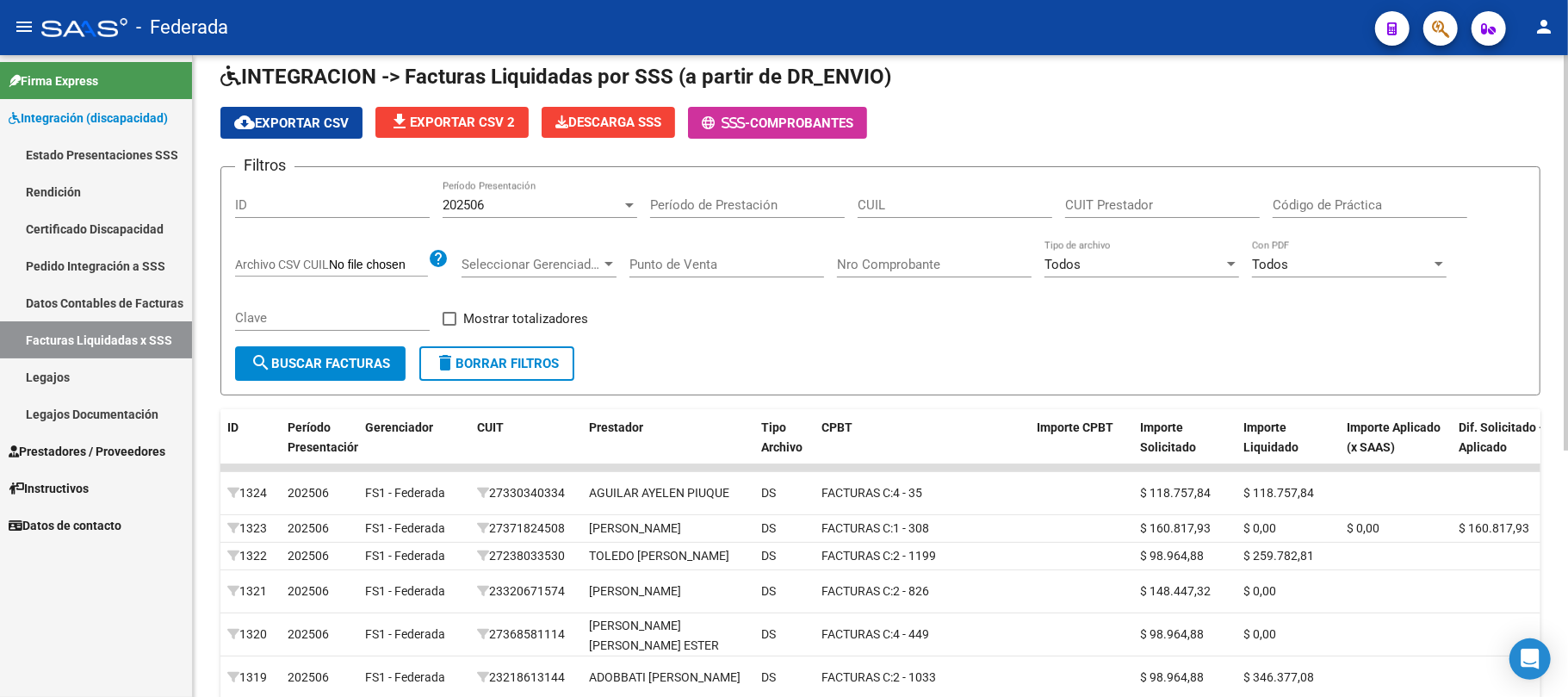
scroll to position [53, 0]
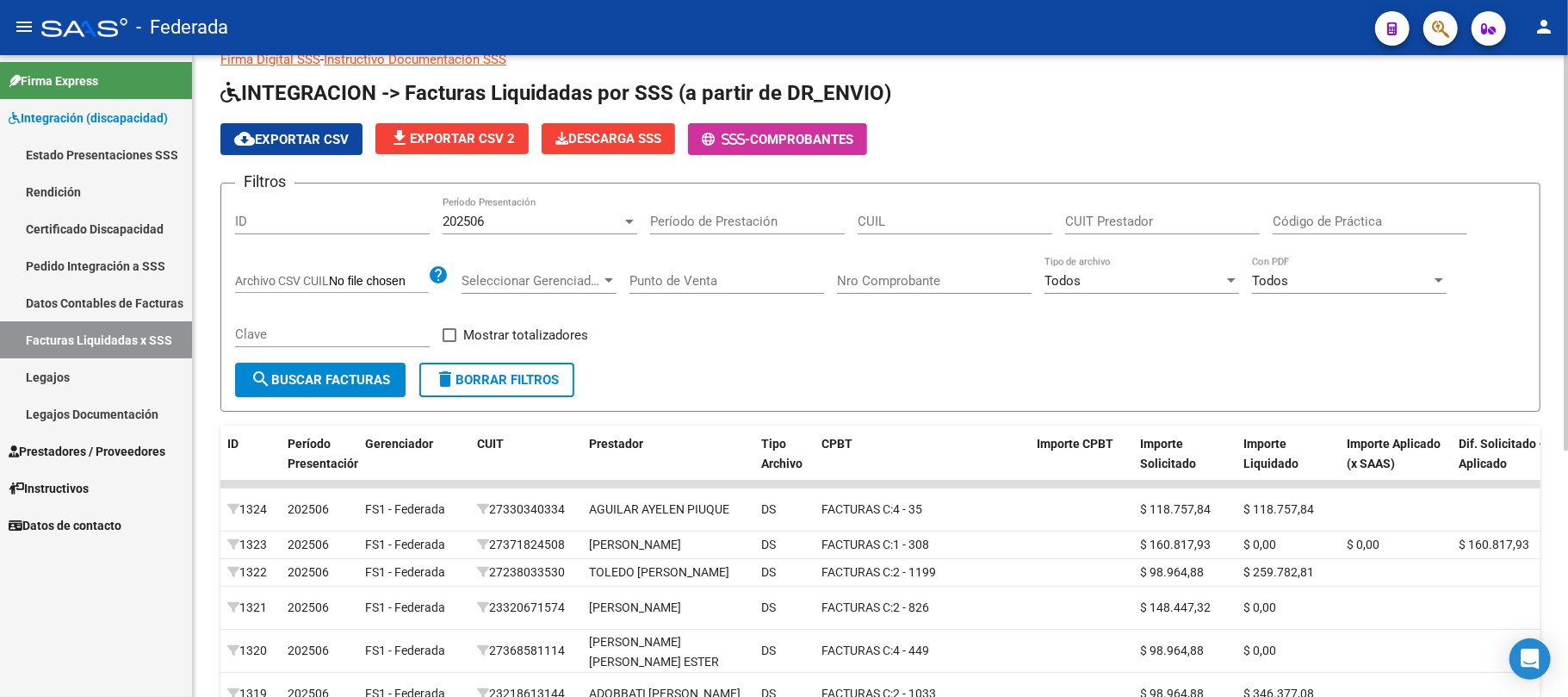
click at [448, 340] on span at bounding box center [449, 335] width 13 height 13
click at [449, 342] on input "Mostrar totalizadores" at bounding box center [449, 342] width 1 height 1
checkbox input "true"
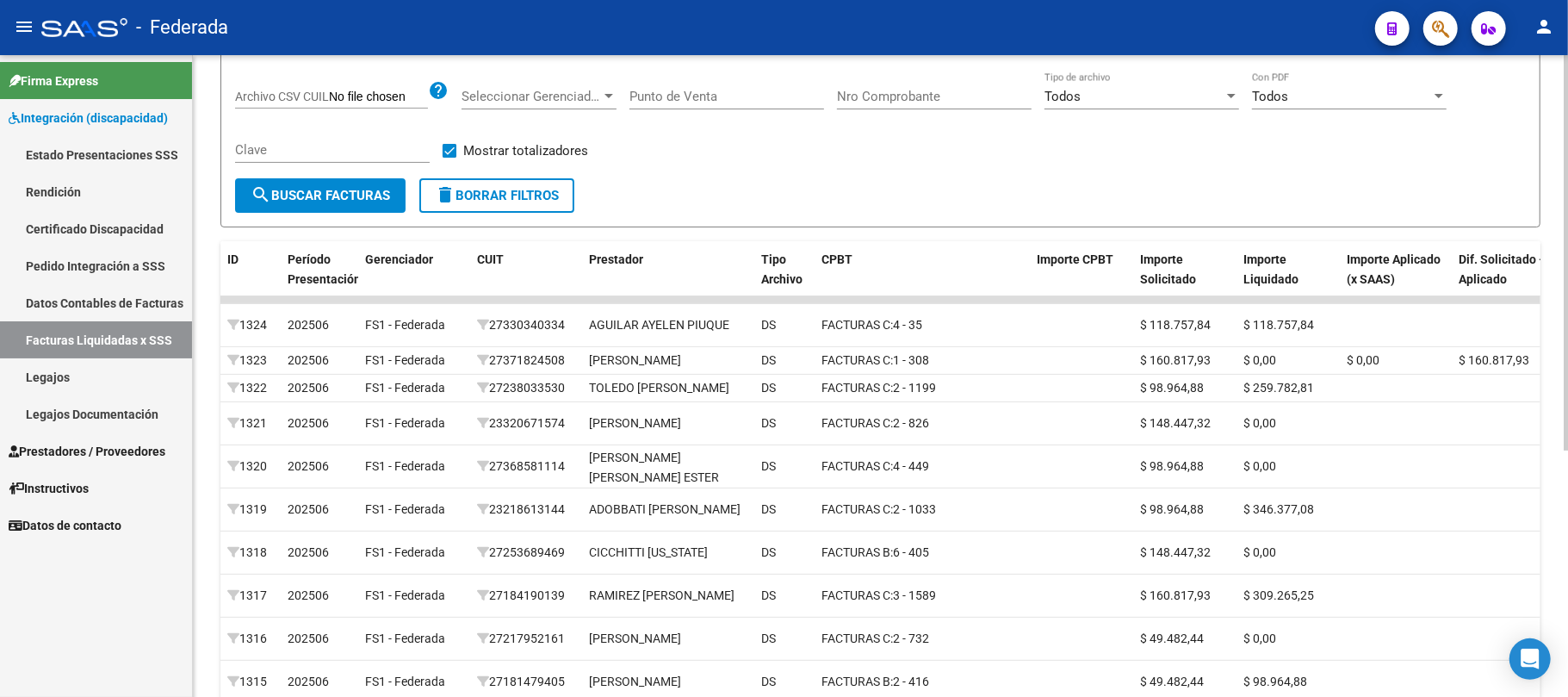
scroll to position [284, 0]
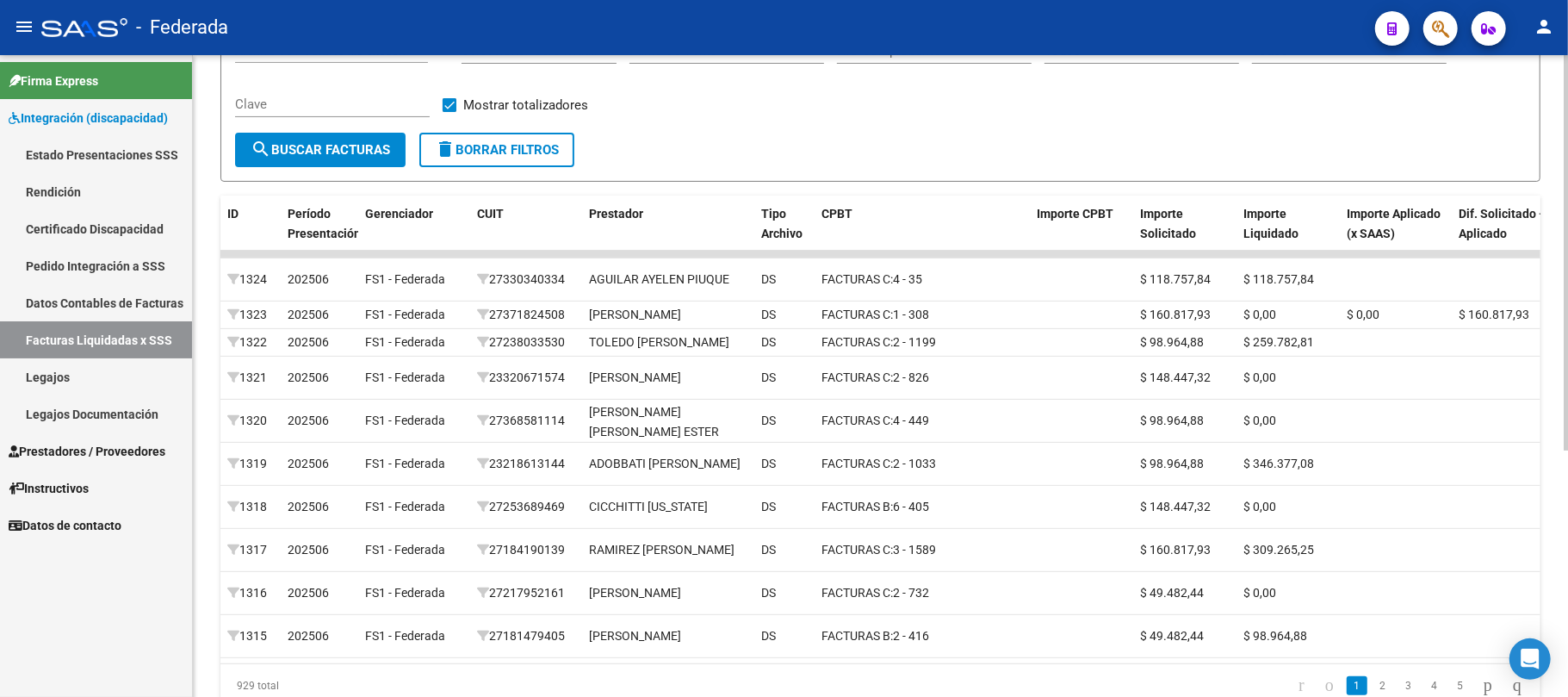
click at [366, 155] on span "search Buscar Facturas" at bounding box center [321, 150] width 139 height 15
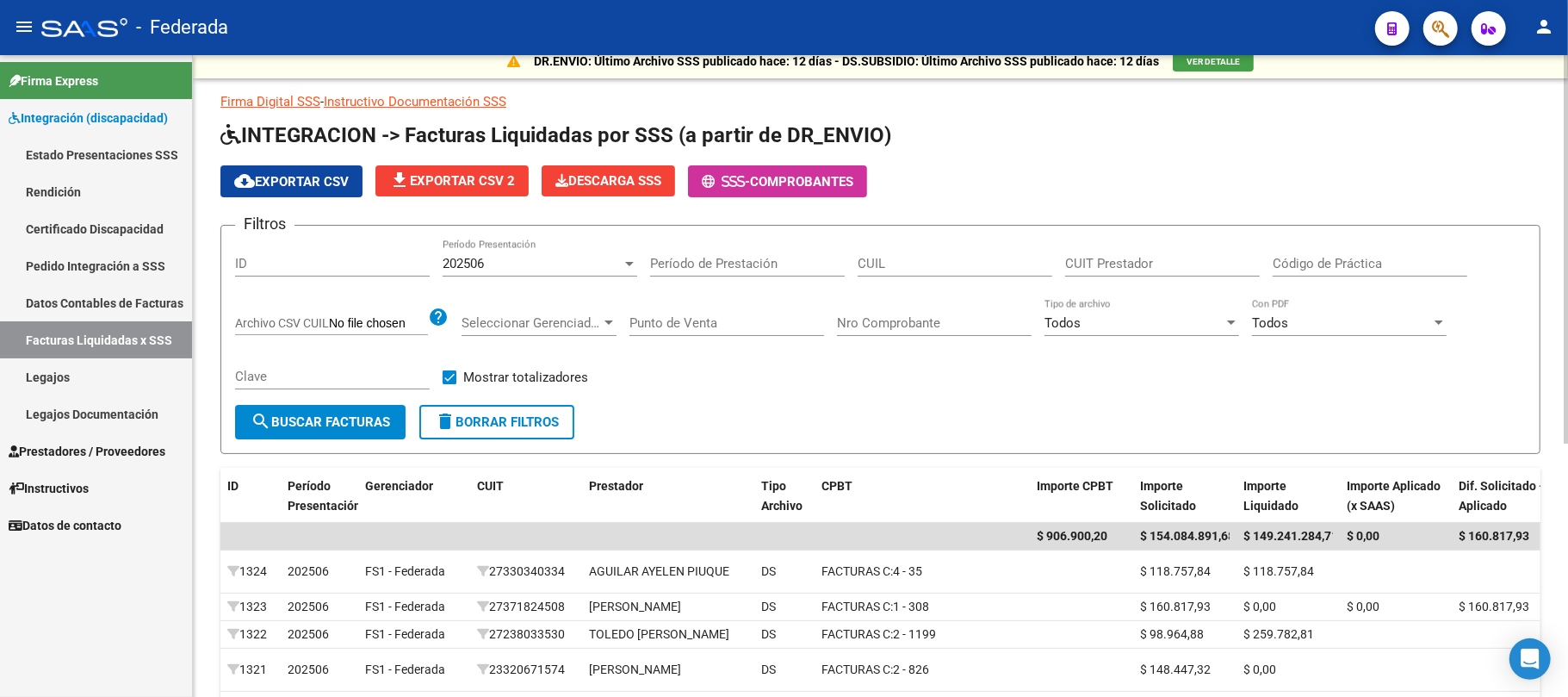
scroll to position [0, 0]
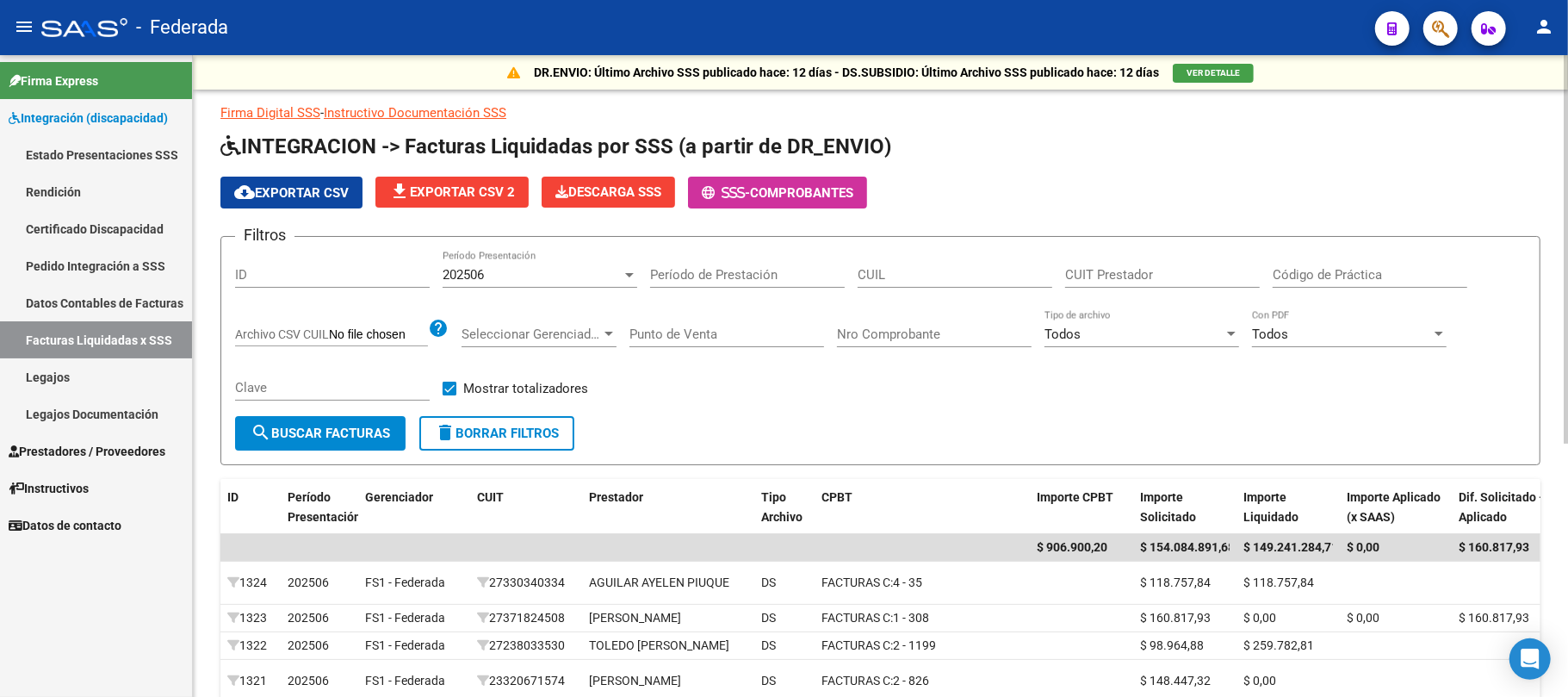
click at [563, 274] on div "202506" at bounding box center [533, 275] width 179 height 15
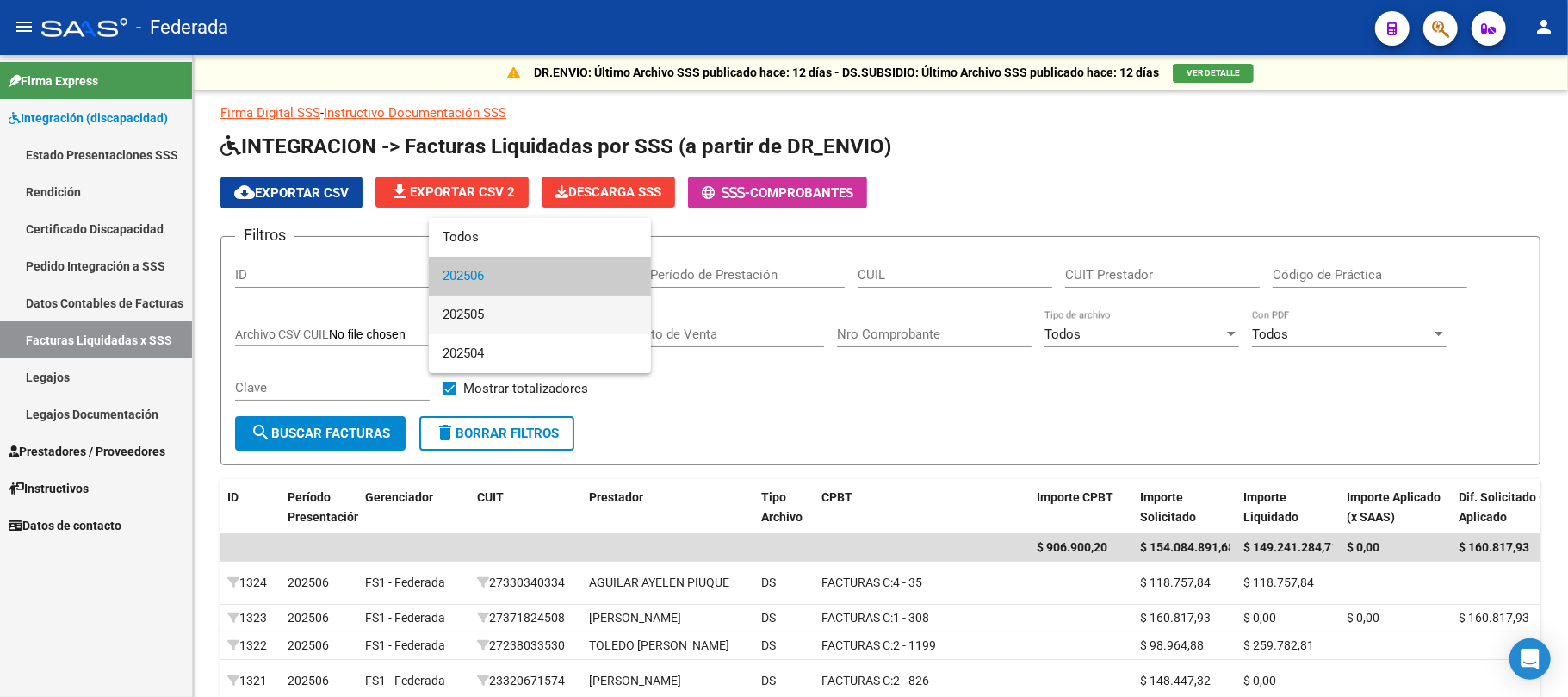
click at [516, 313] on span "202505" at bounding box center [540, 315] width 195 height 39
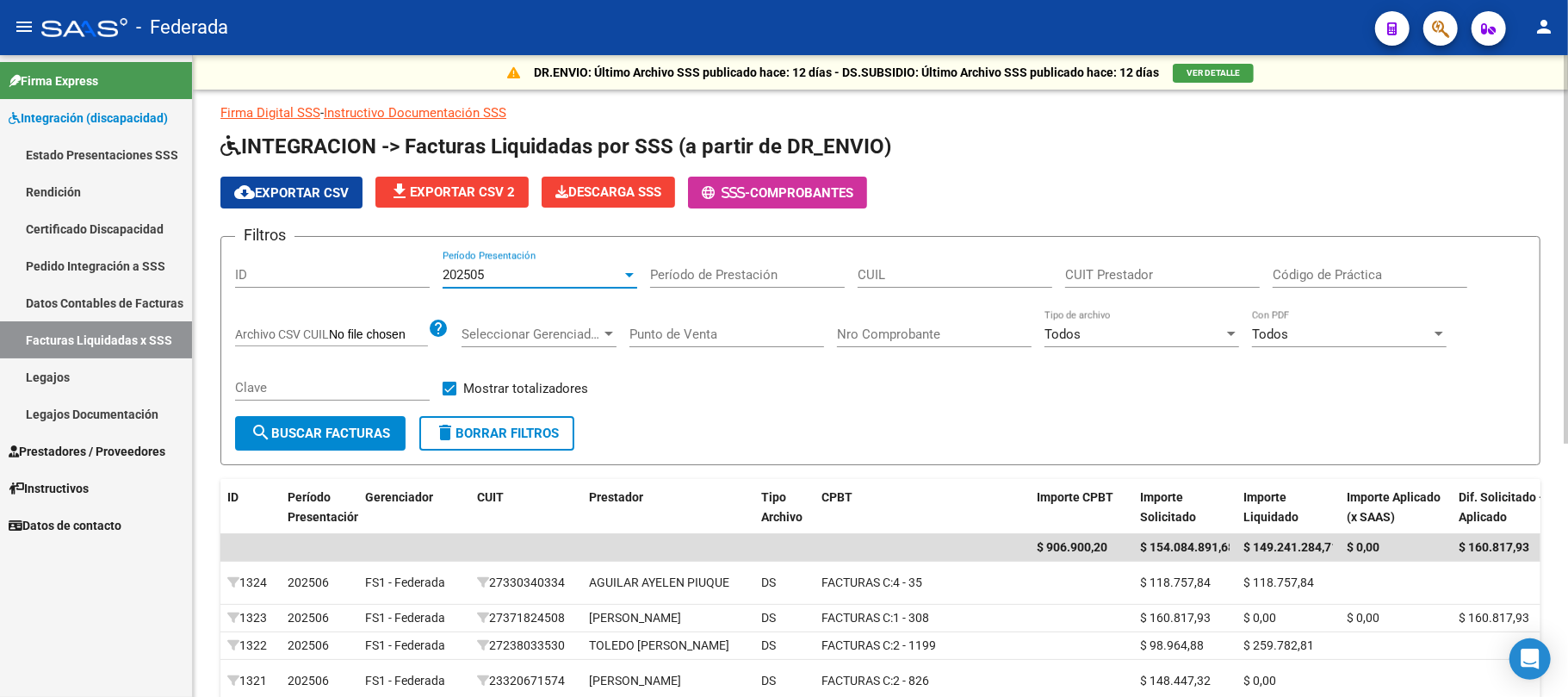
click at [341, 431] on span "search Buscar Facturas" at bounding box center [321, 433] width 139 height 15
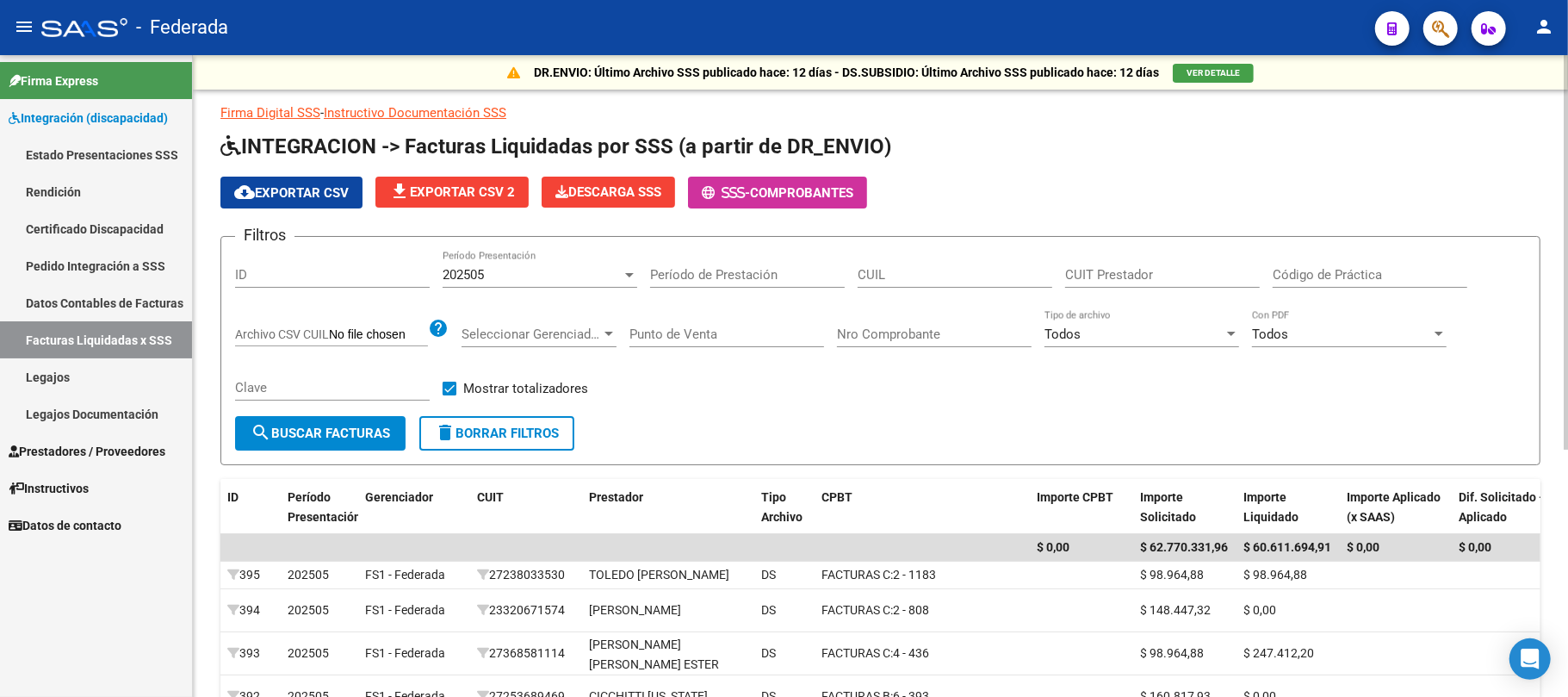
click at [512, 267] on div "202505" at bounding box center [533, 275] width 179 height 15
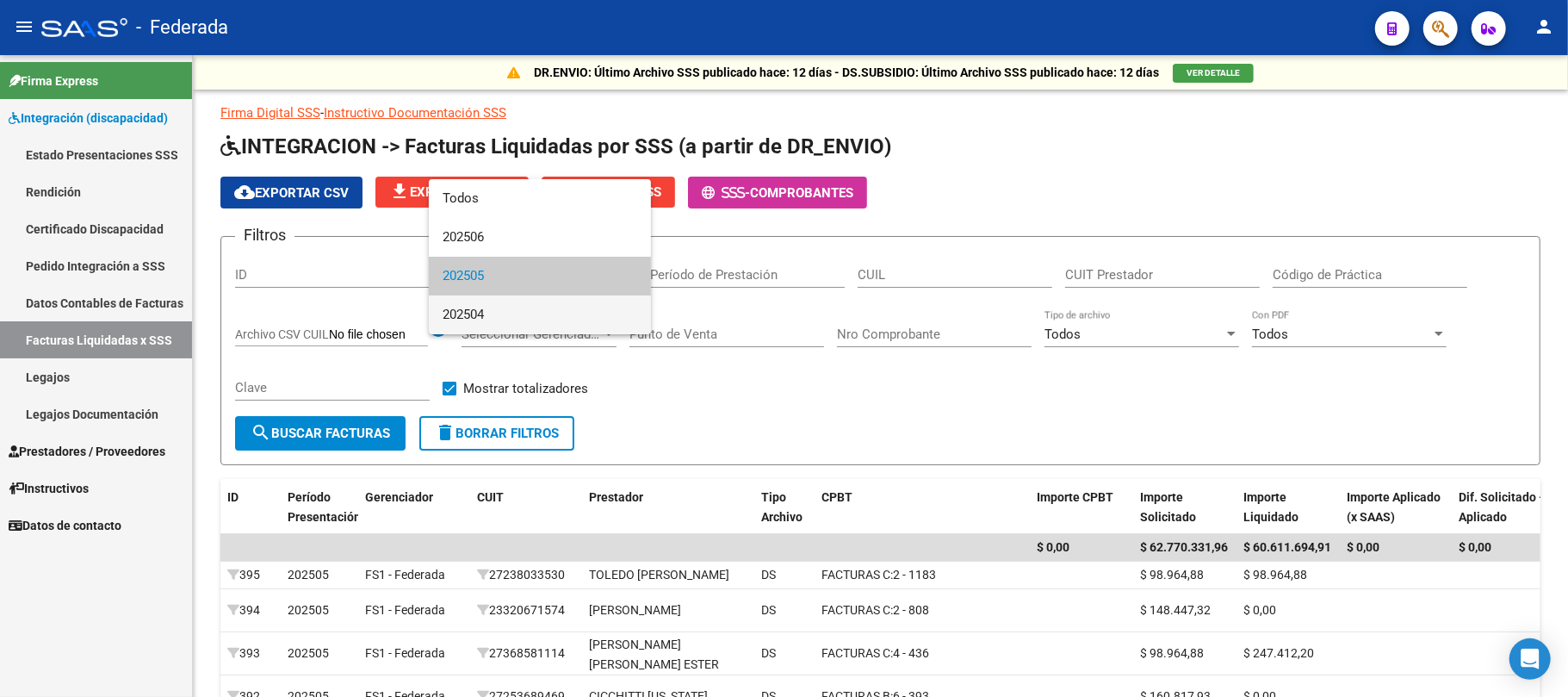
click at [499, 312] on span "202504" at bounding box center [540, 315] width 195 height 39
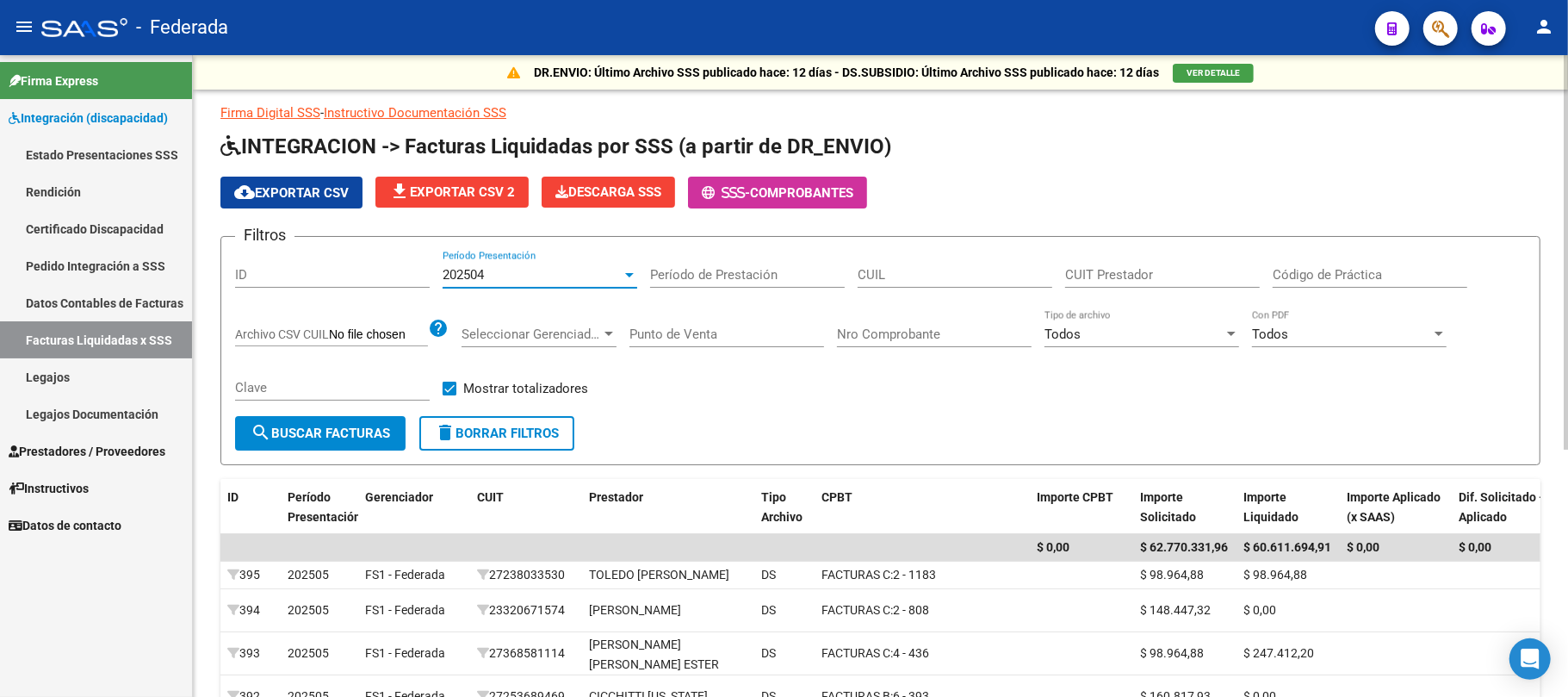
click at [366, 434] on span "search Buscar Facturas" at bounding box center [321, 433] width 139 height 15
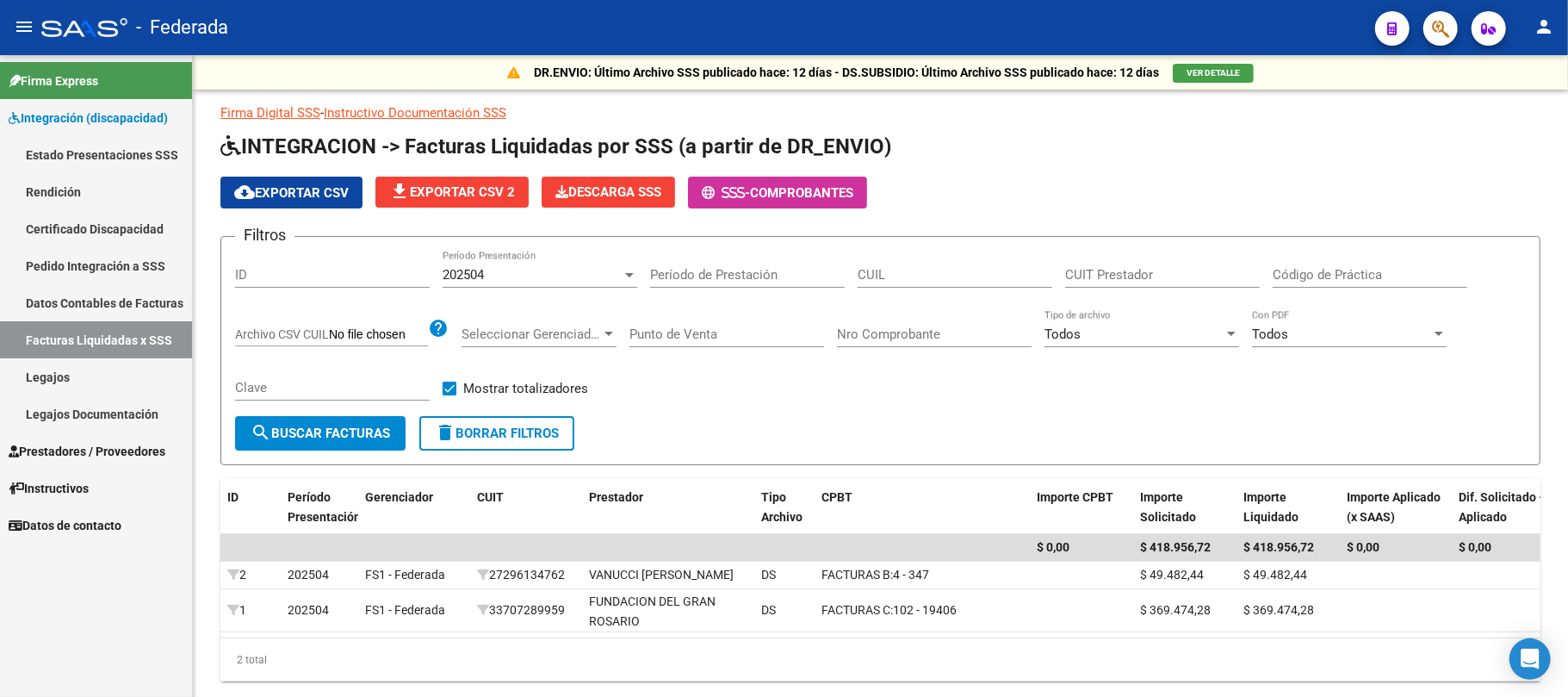
click at [103, 118] on span "Integración (discapacidad)" at bounding box center [88, 118] width 159 height 19
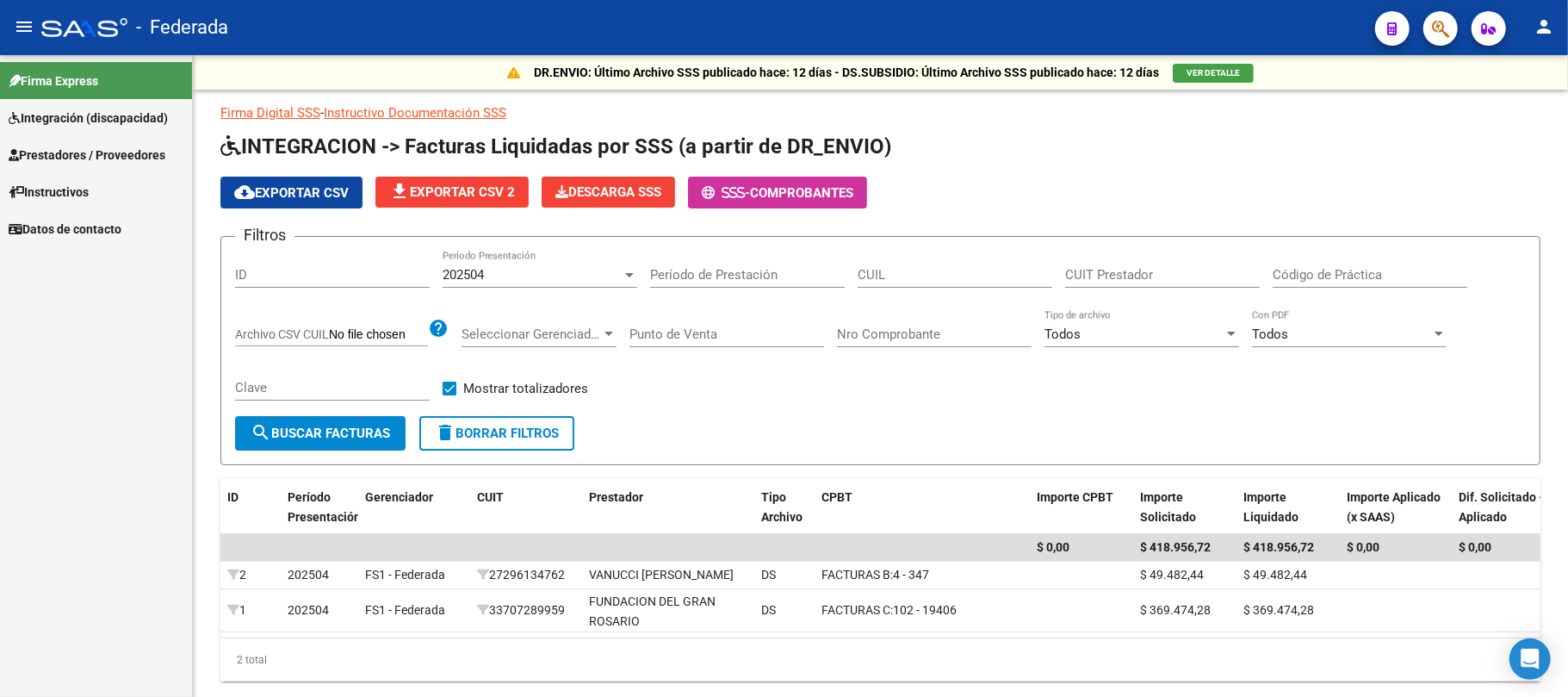
click at [126, 116] on span "Integración (discapacidad)" at bounding box center [88, 118] width 159 height 19
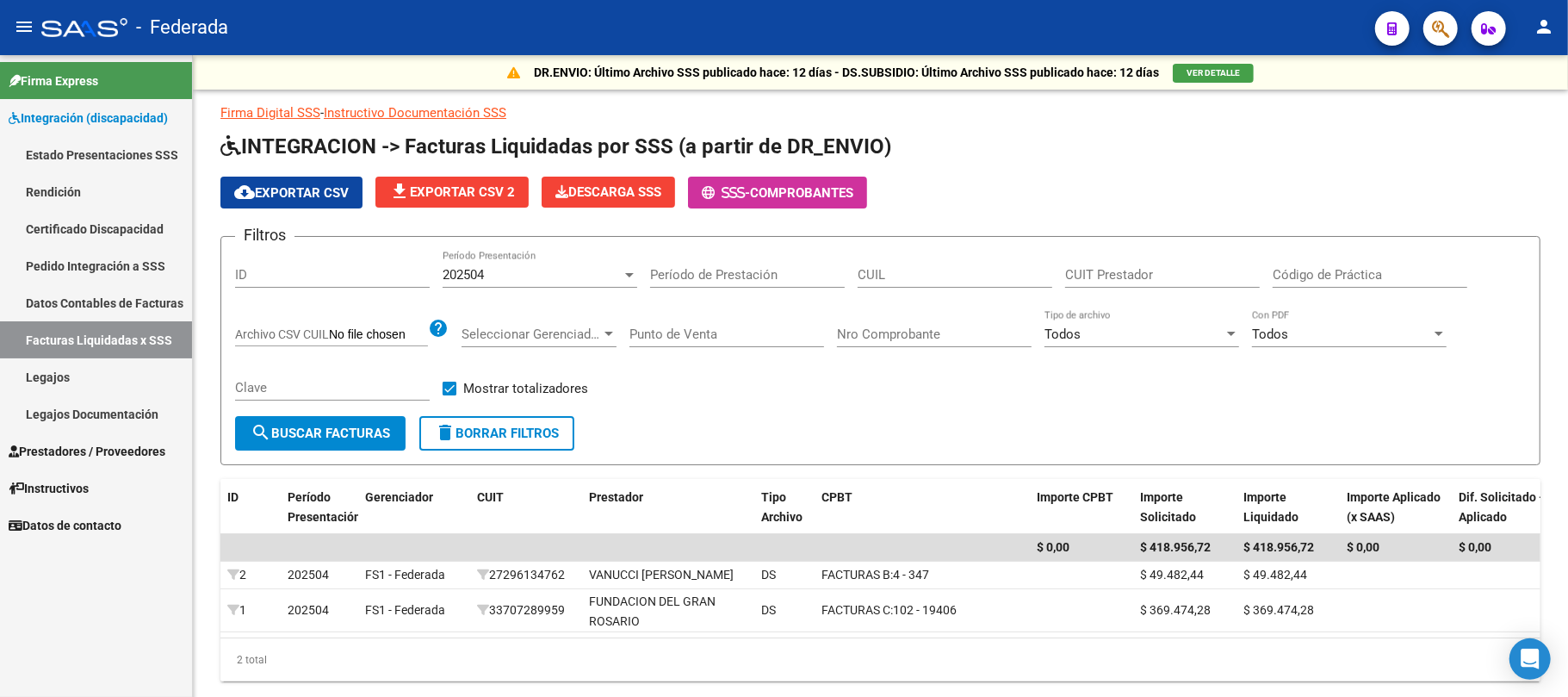
click at [121, 267] on link "Pedido Integración a SSS" at bounding box center [95, 265] width 192 height 37
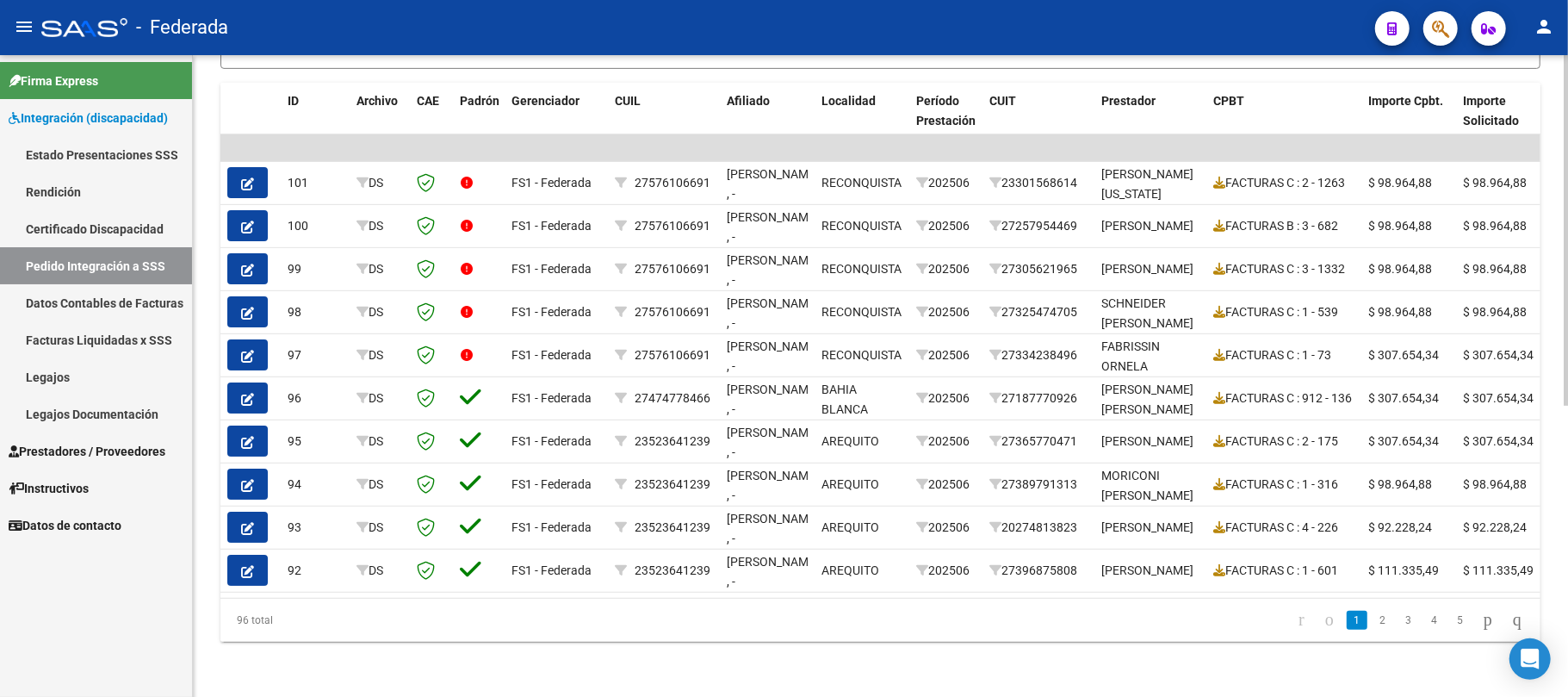
scroll to position [533, 0]
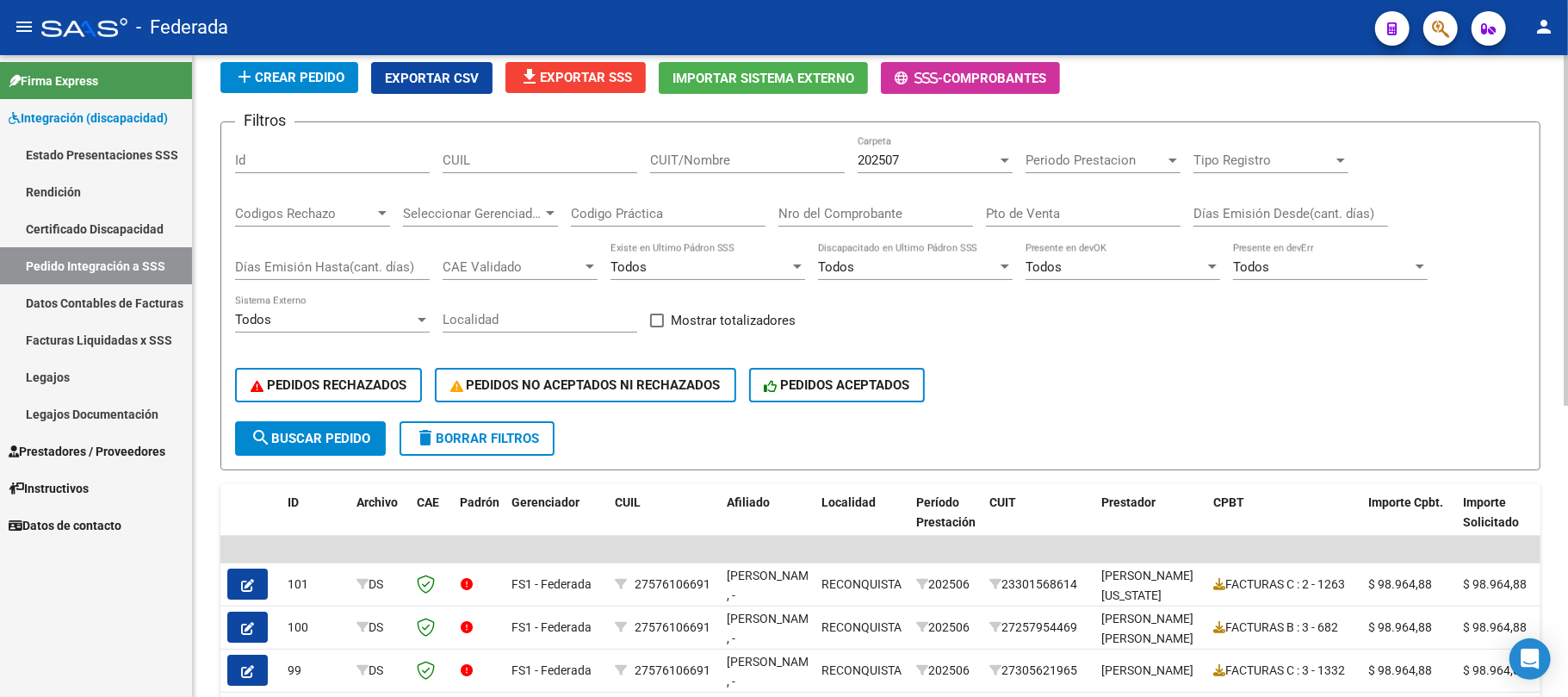
scroll to position [229, 0]
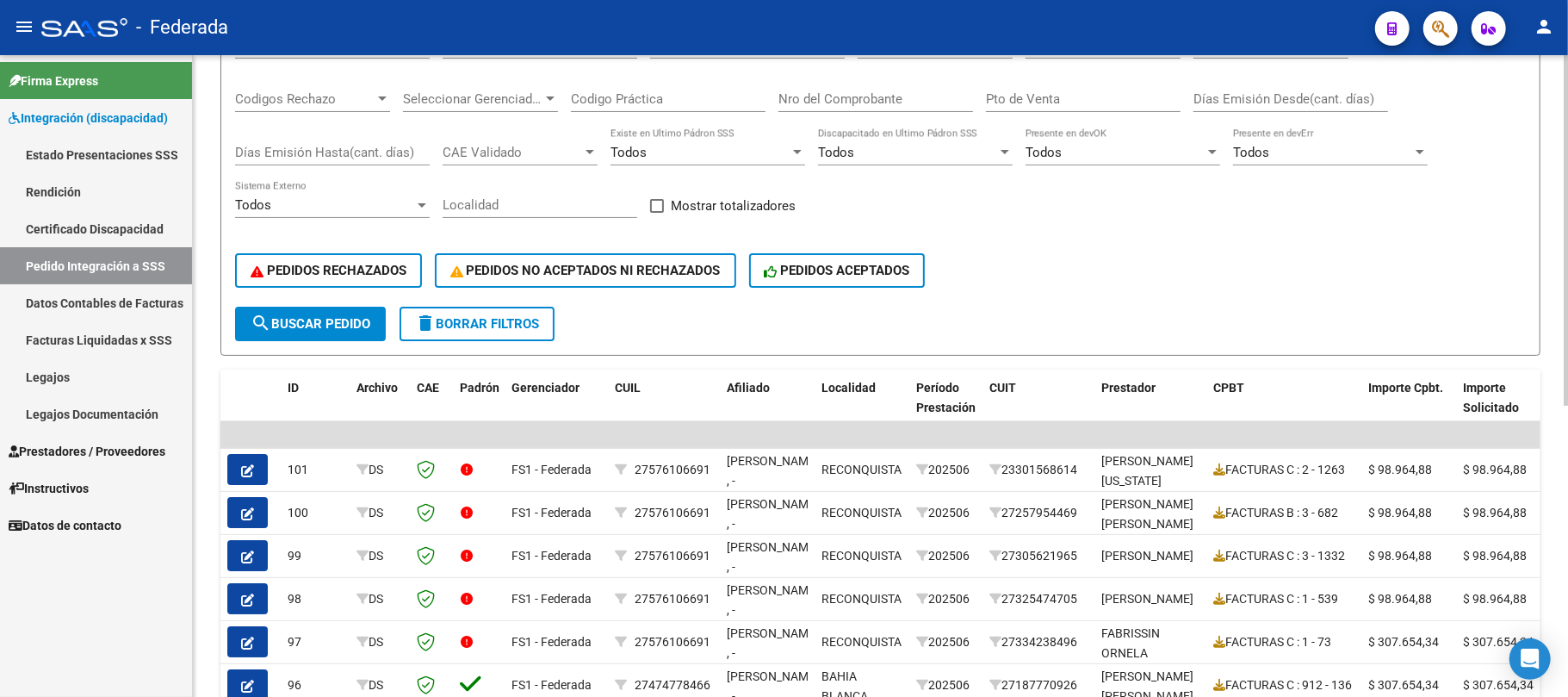
click at [658, 207] on span at bounding box center [657, 205] width 13 height 13
click at [657, 213] on input "Mostrar totalizadores" at bounding box center [657, 213] width 1 height 1
checkbox input "true"
click at [345, 318] on span "search Buscar Pedido" at bounding box center [310, 324] width 119 height 15
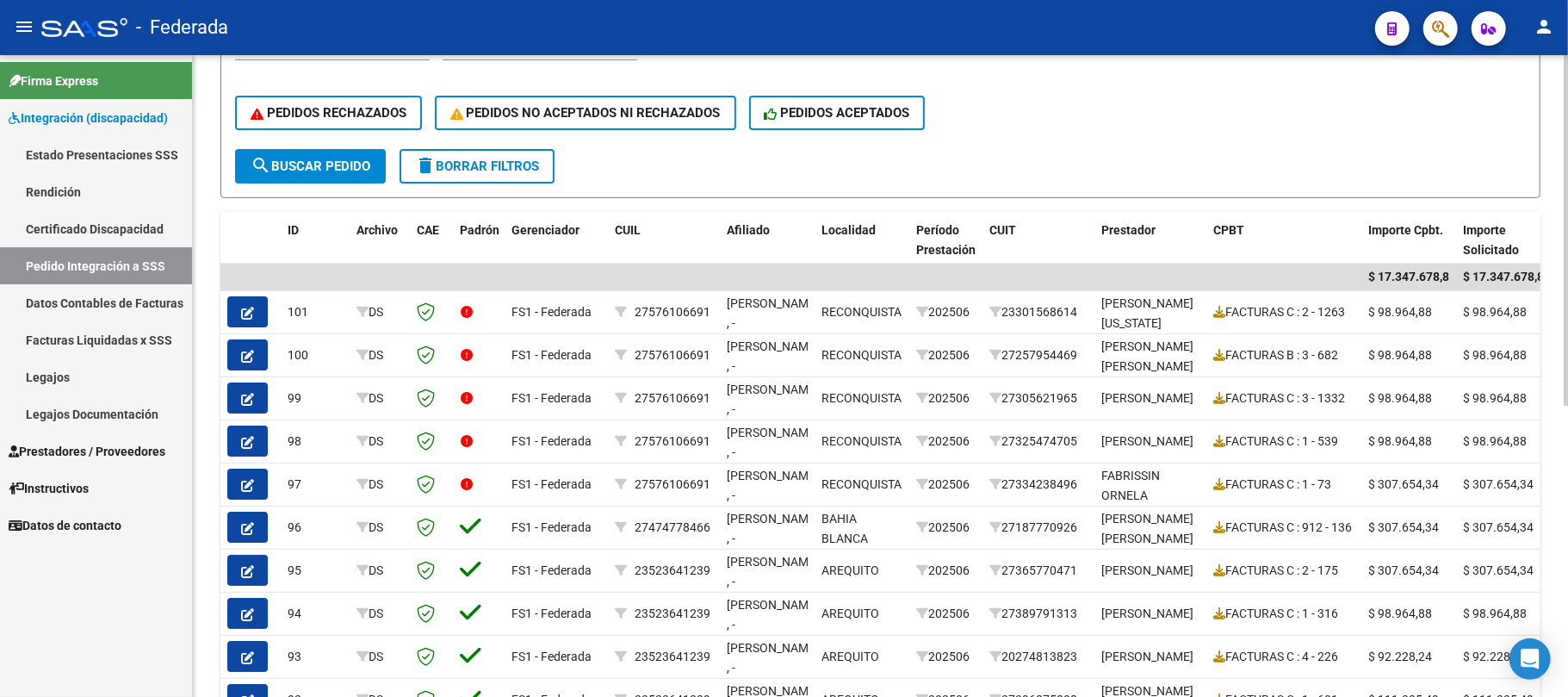
scroll to position [345, 0]
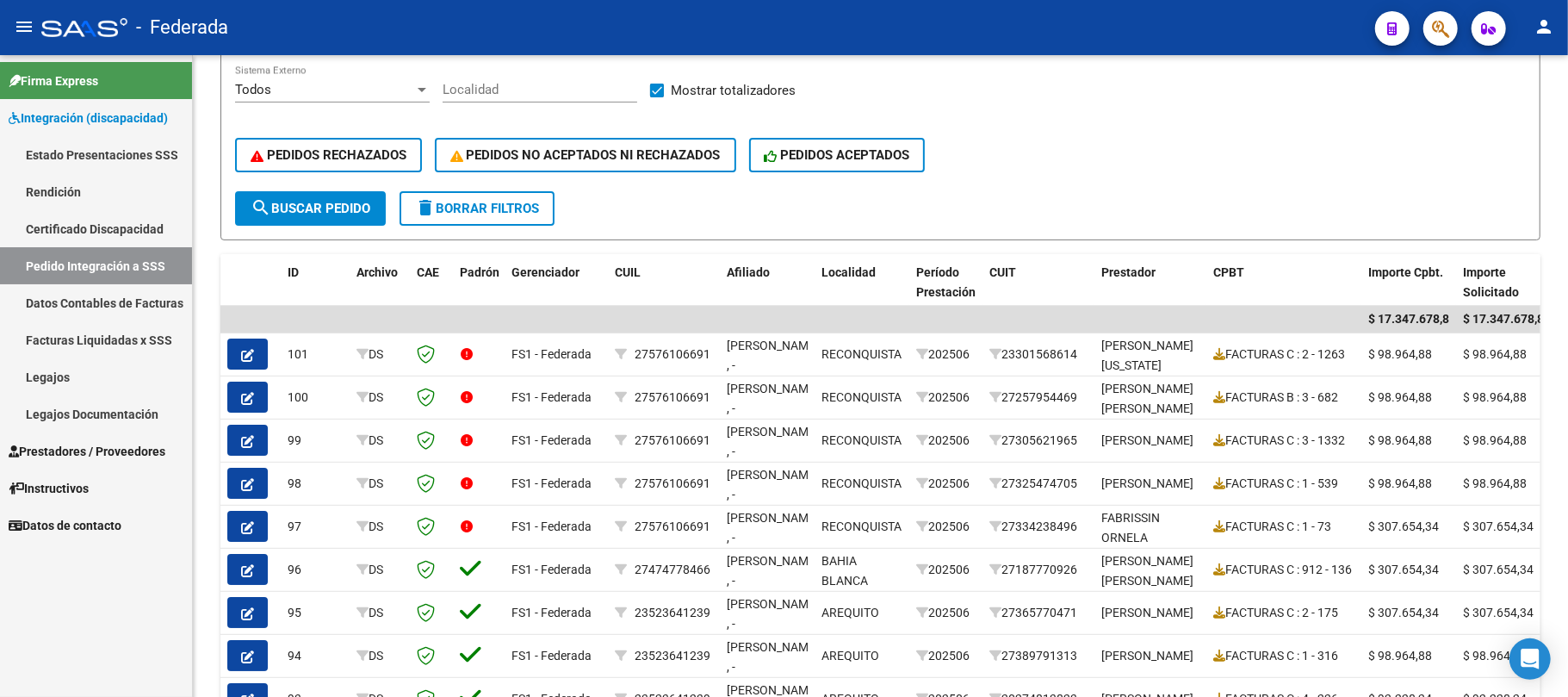
click at [87, 157] on link "Estado Presentaciones SSS" at bounding box center [95, 155] width 192 height 37
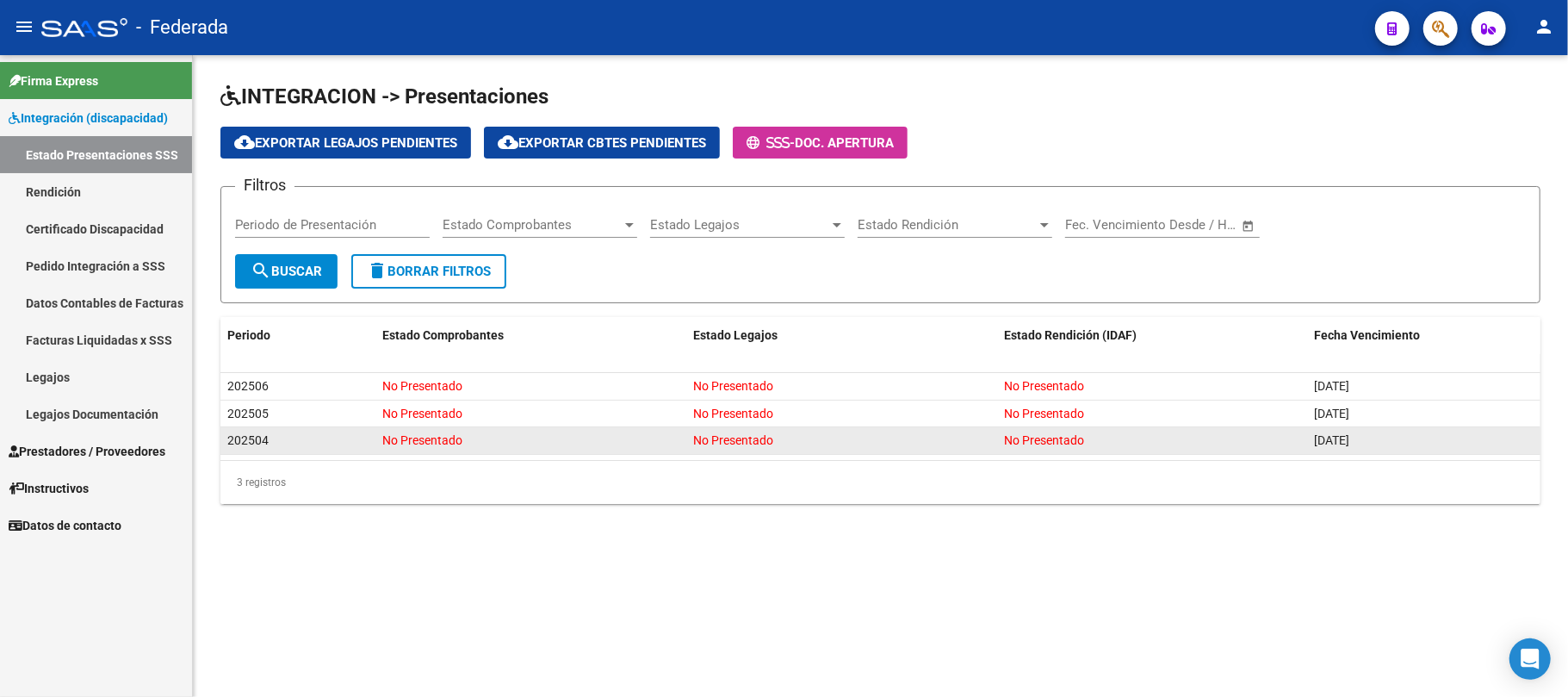
click at [1317, 435] on span "28/08/2025" at bounding box center [1331, 440] width 35 height 13
click at [1073, 446] on span "No Presentado" at bounding box center [1044, 440] width 80 height 13
drag, startPoint x: 225, startPoint y: 443, endPoint x: 882, endPoint y: 448, distance: 657.0
click at [882, 448] on div "202504 No Presentado No Presentado No Presentado 28/08/2025" at bounding box center [880, 441] width 1320 height 28
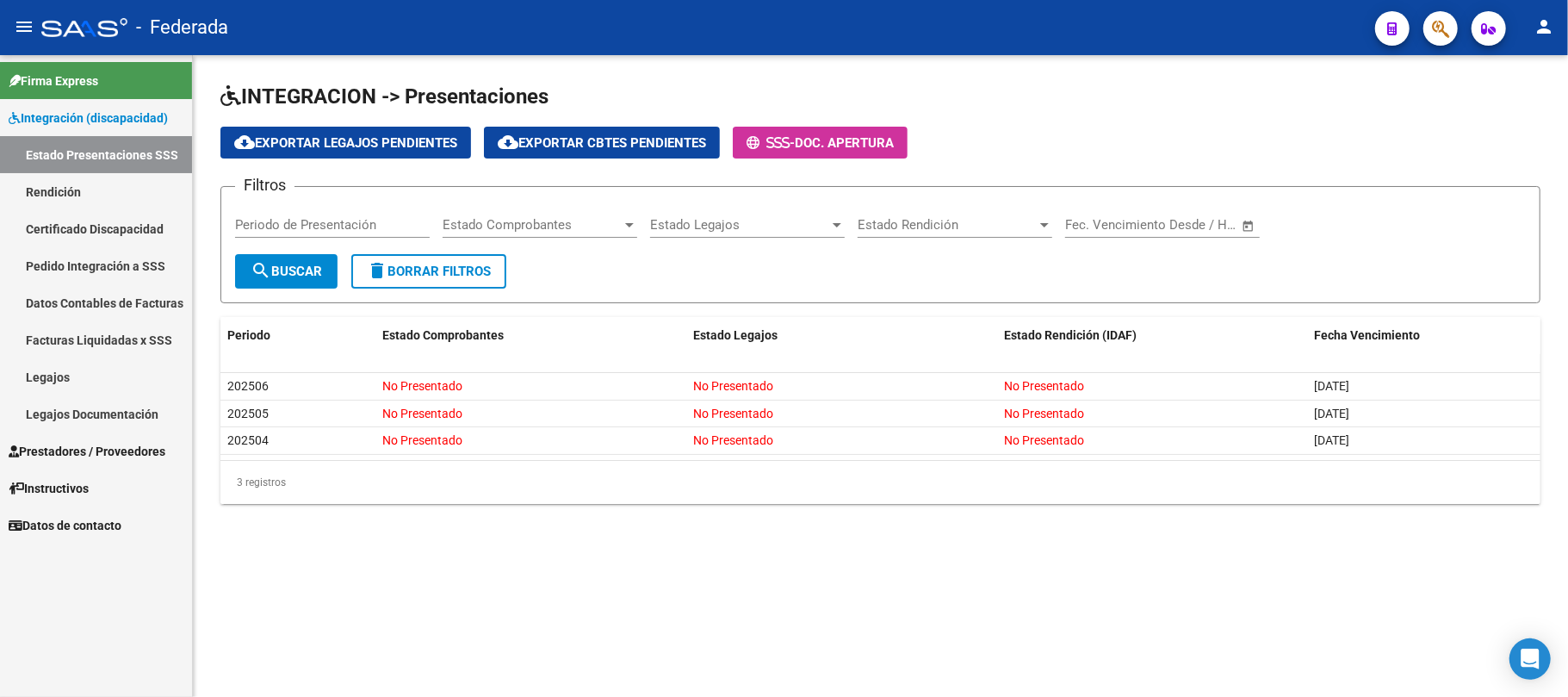
click at [348, 227] on input "Periodo de Presentación" at bounding box center [332, 224] width 195 height 15
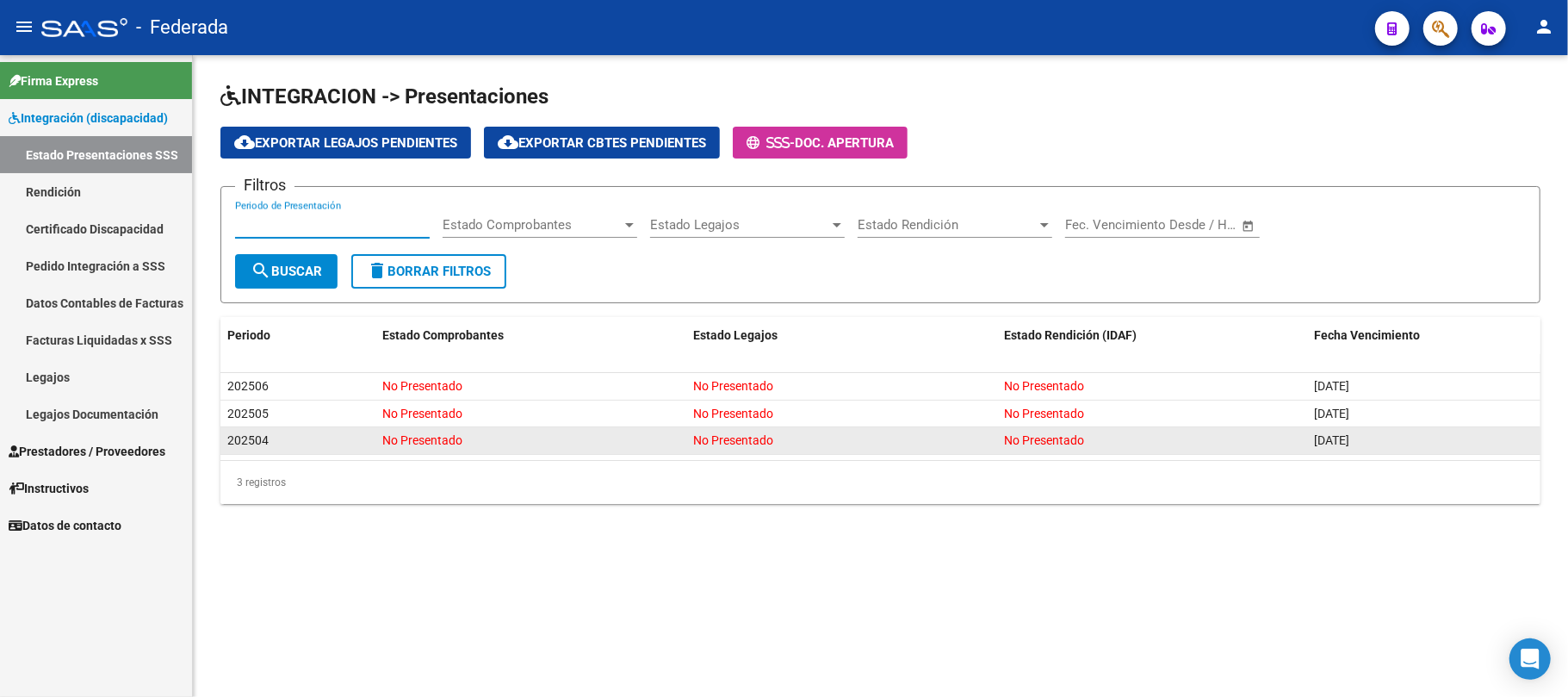
click at [232, 442] on span "202504" at bounding box center [247, 440] width 41 height 13
click at [232, 441] on span "202504" at bounding box center [247, 440] width 41 height 13
copy span "202504"
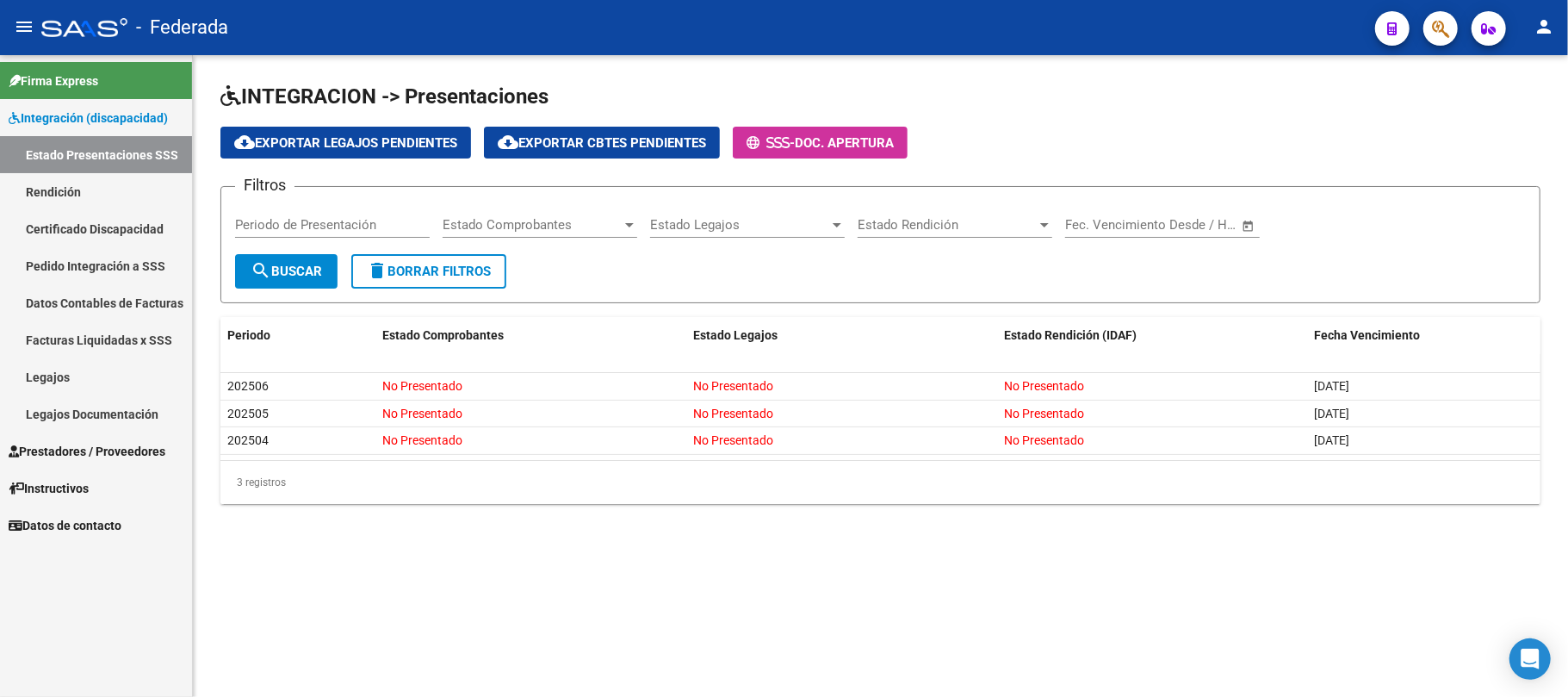
click at [324, 233] on div "Periodo de Presentación" at bounding box center [332, 219] width 195 height 37
paste input "202504"
type input "202504"
click at [307, 264] on span "search Buscar" at bounding box center [286, 271] width 72 height 15
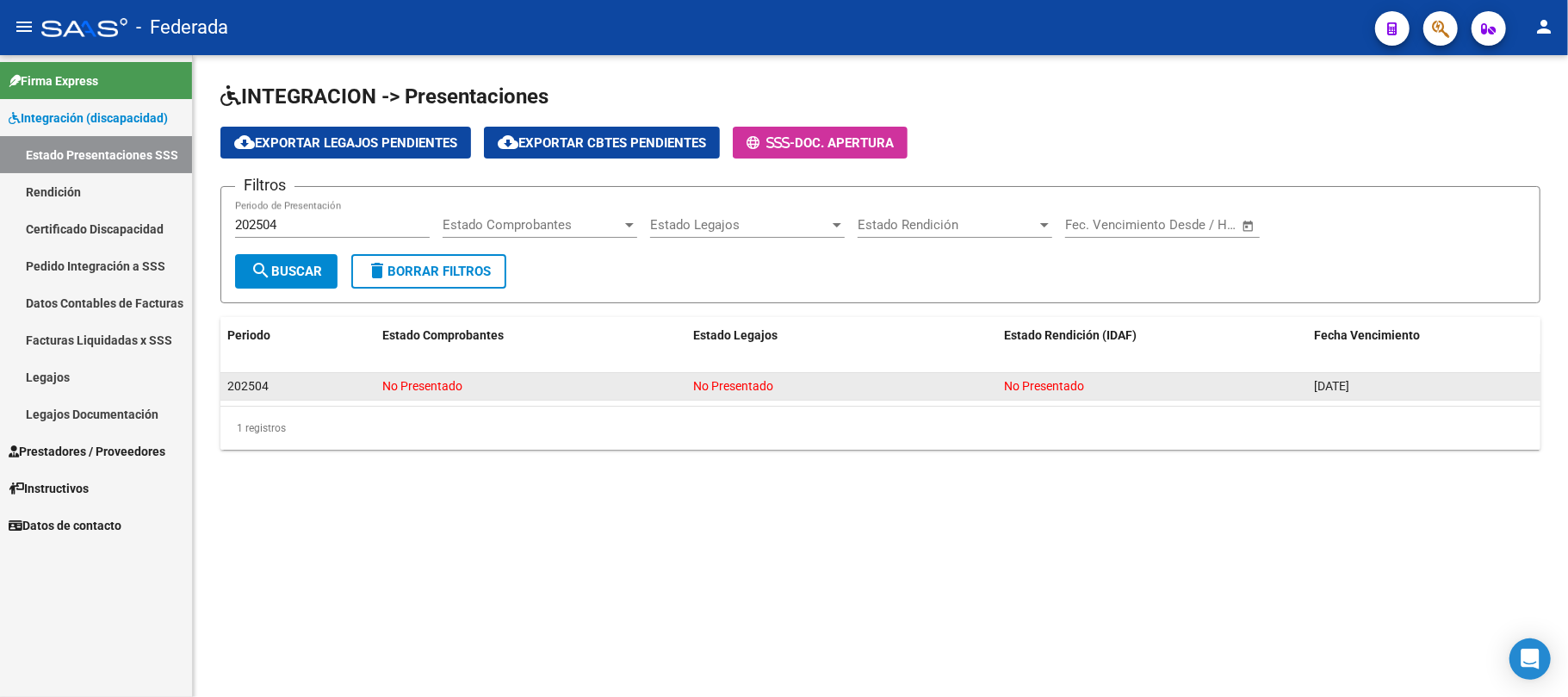
click at [479, 397] on datatable-body-cell "No Presentado" at bounding box center [531, 387] width 311 height 27
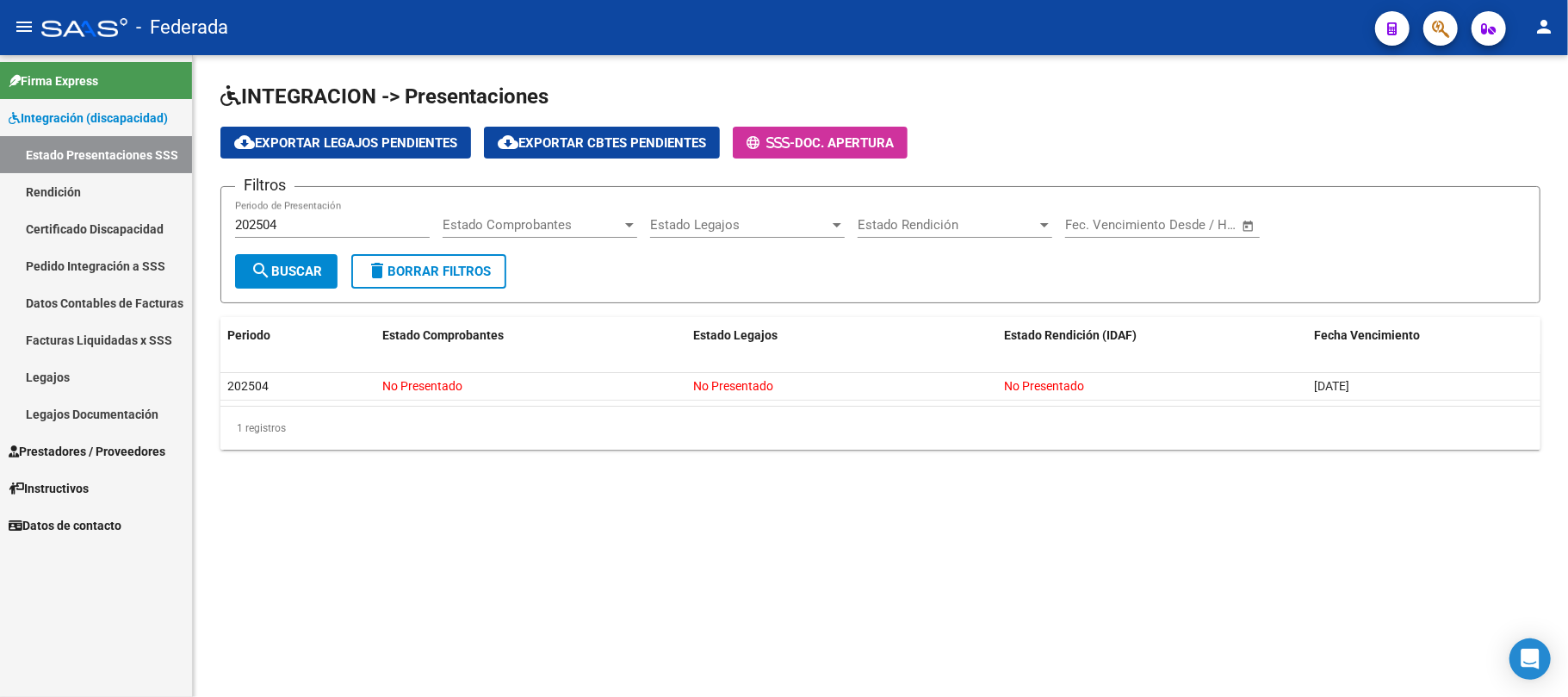
click at [46, 373] on link "Legajos" at bounding box center [95, 376] width 192 height 37
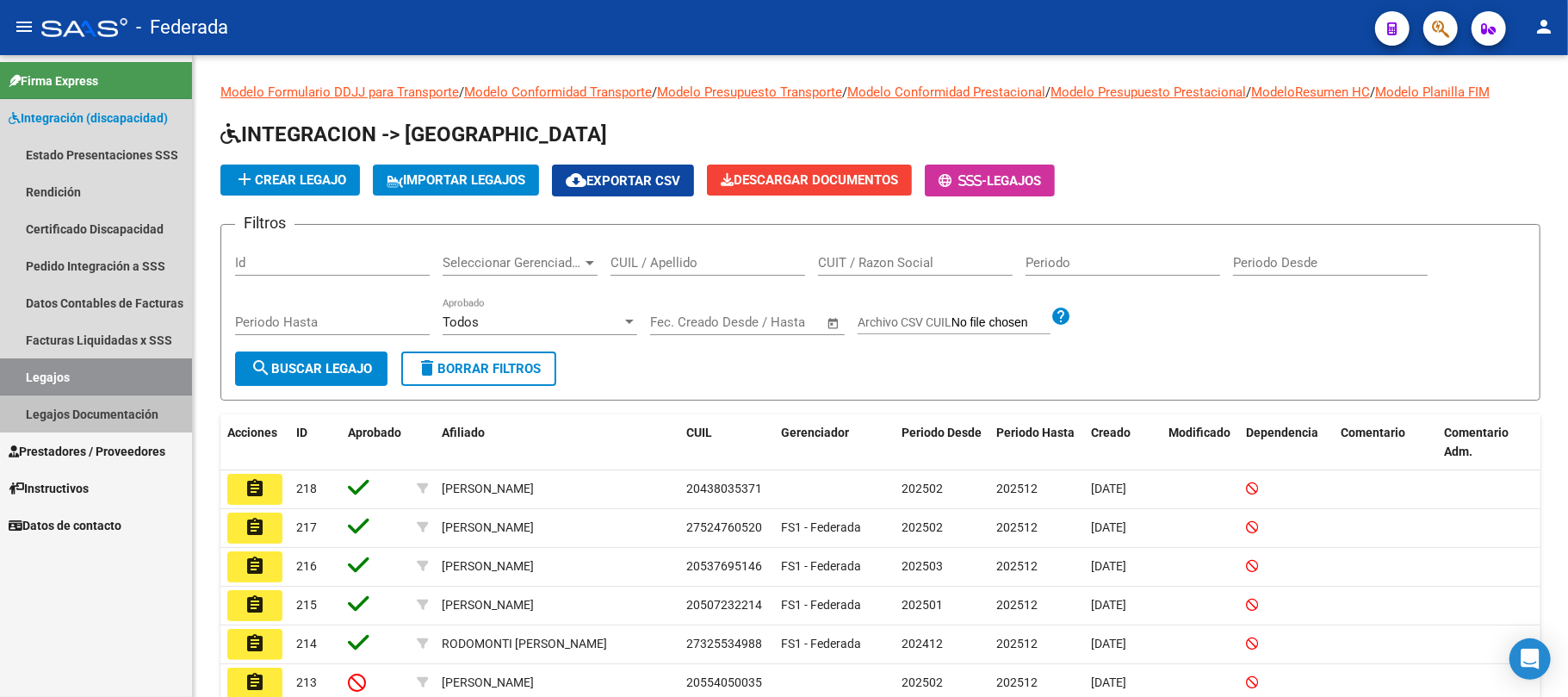
click at [93, 413] on link "Legajos Documentación" at bounding box center [95, 413] width 192 height 37
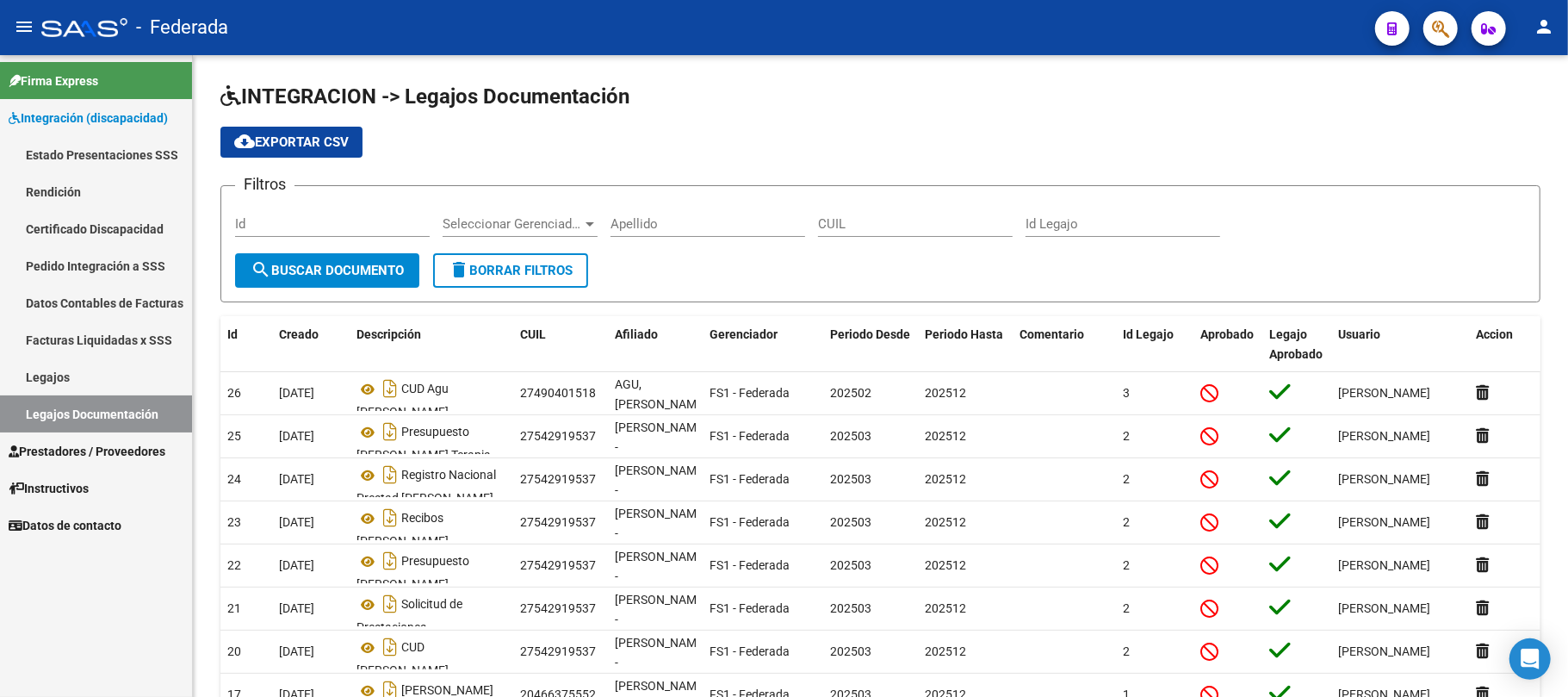
click at [96, 157] on link "Estado Presentaciones SSS" at bounding box center [95, 155] width 192 height 37
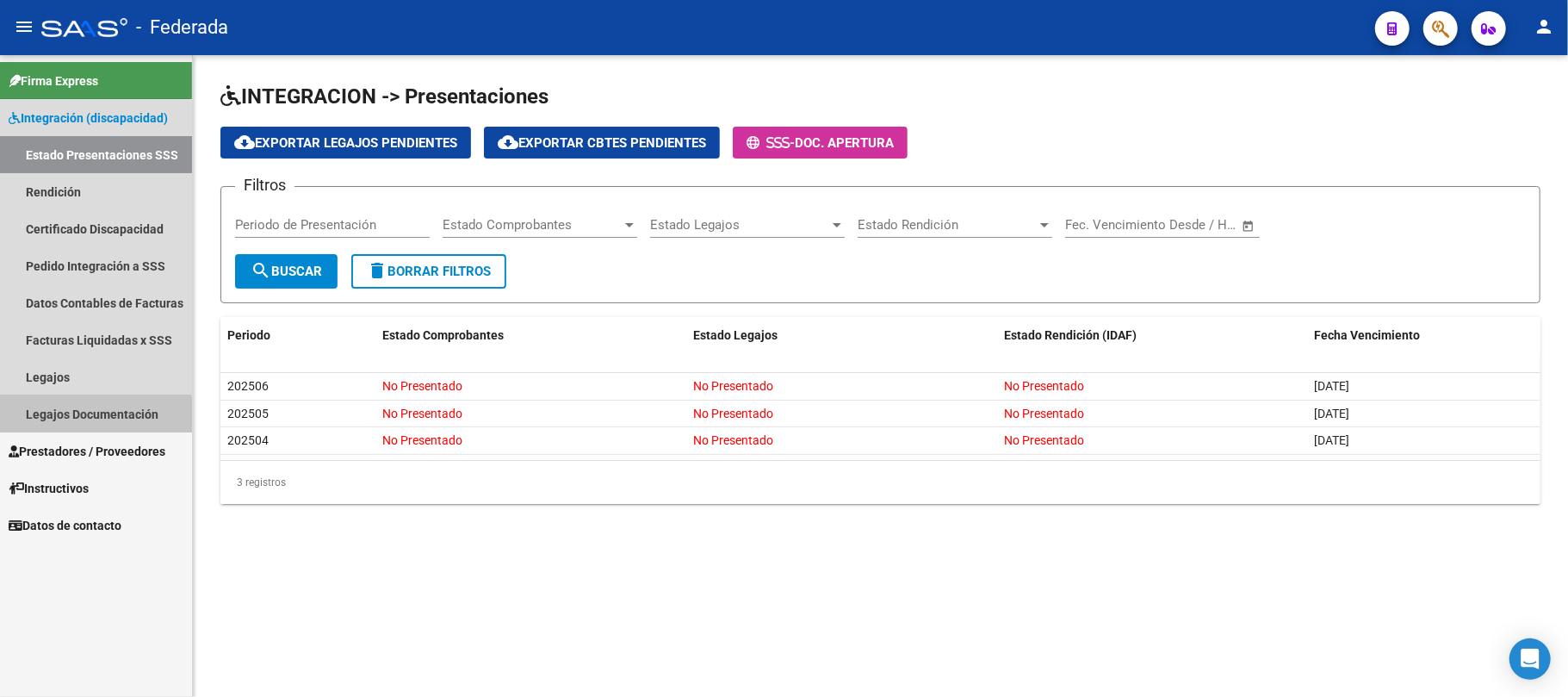
click at [79, 418] on link "Legajos Documentación" at bounding box center [95, 413] width 192 height 37
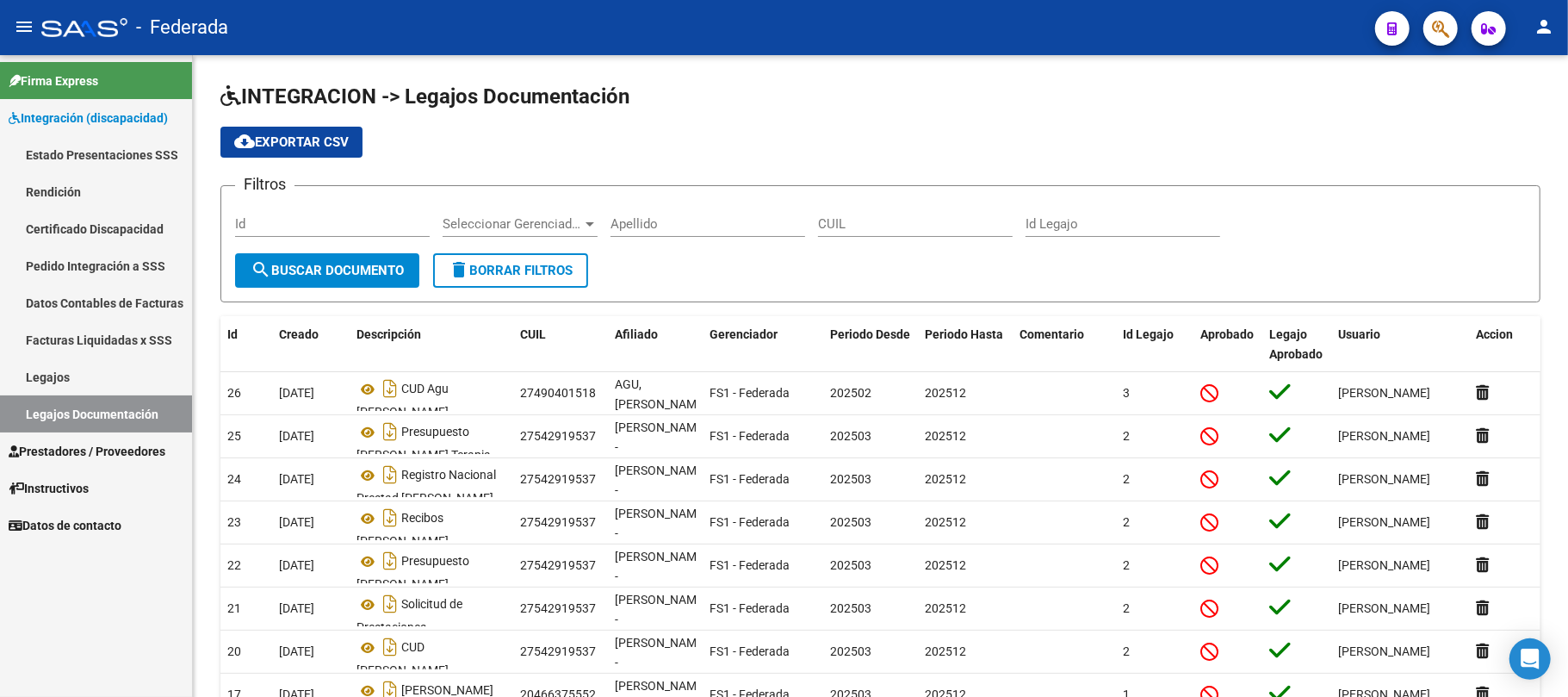
click at [136, 154] on link "Estado Presentaciones SSS" at bounding box center [95, 155] width 192 height 37
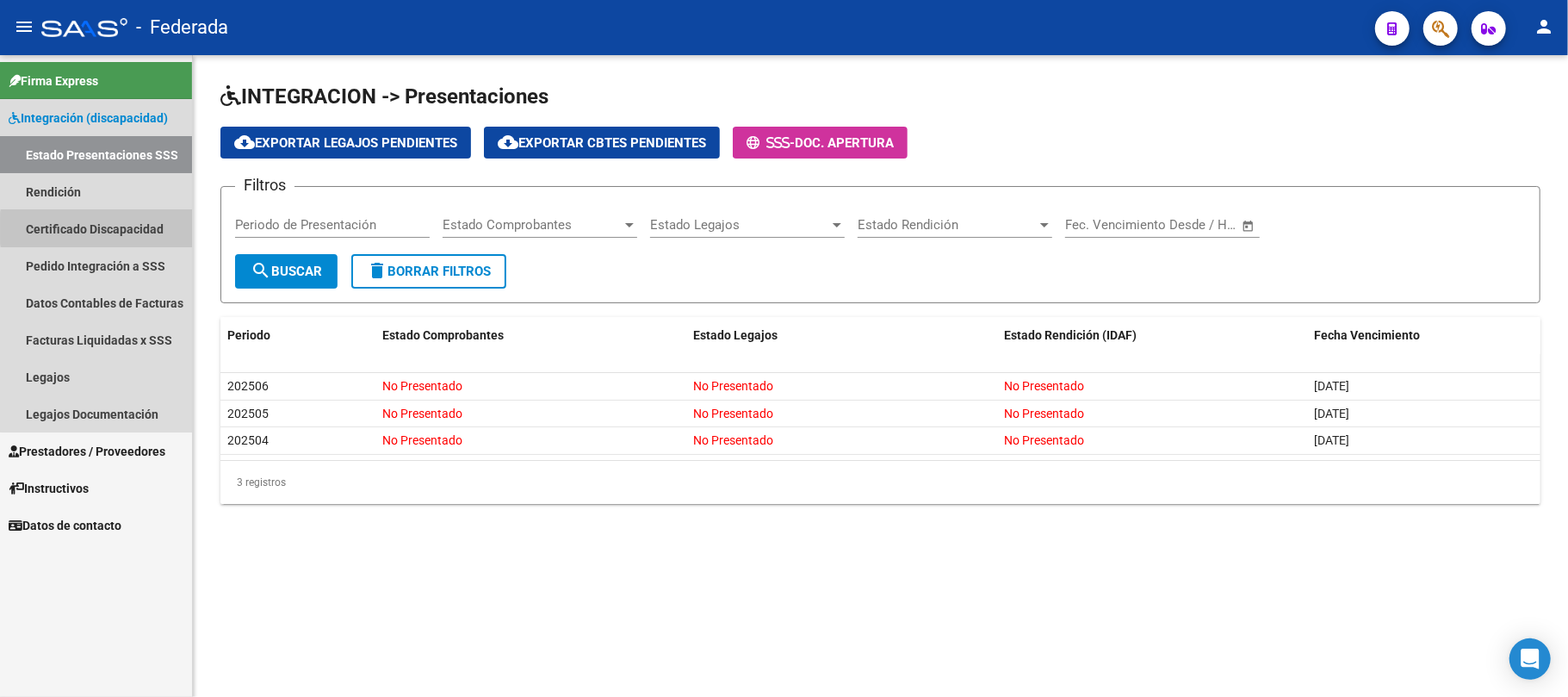
click at [150, 228] on link "Certificado Discapacidad" at bounding box center [95, 228] width 192 height 37
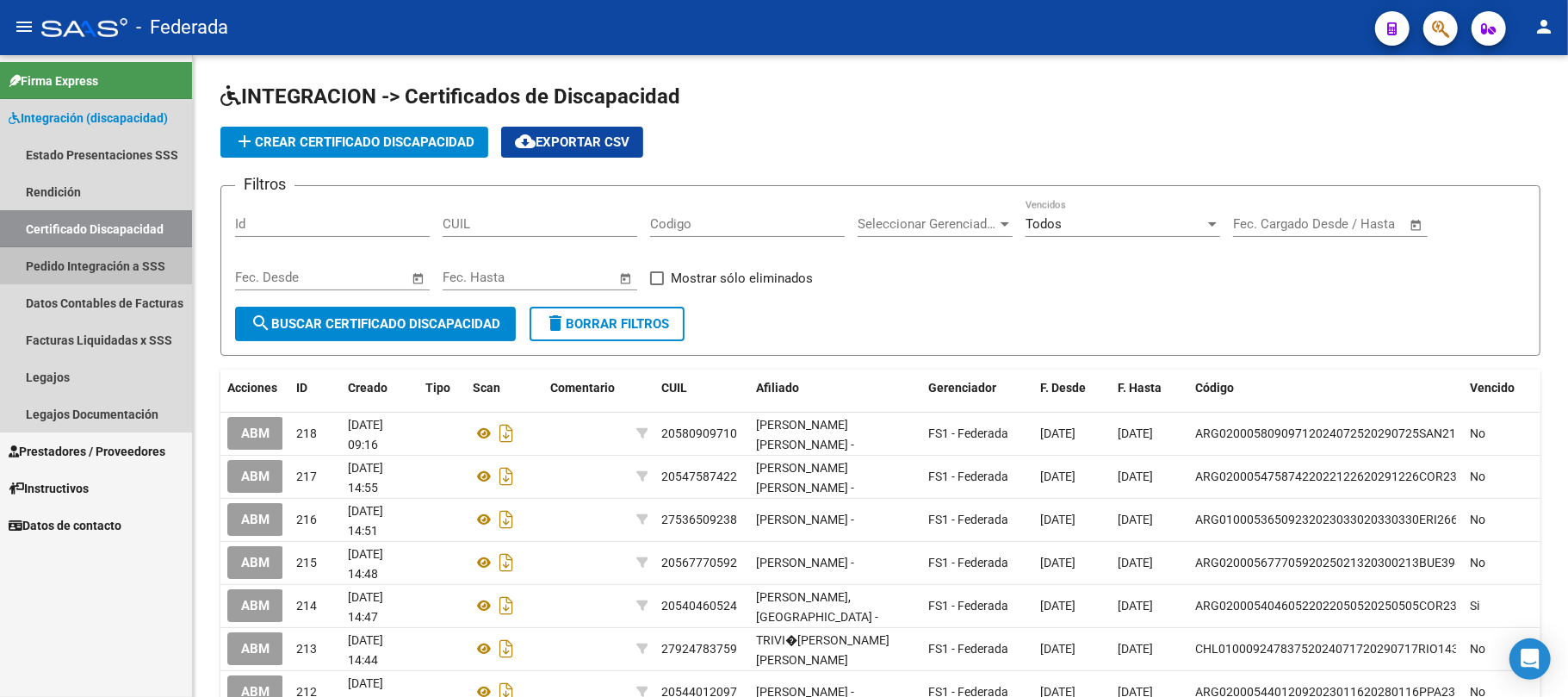
click at [117, 267] on link "Pedido Integración a SSS" at bounding box center [95, 265] width 192 height 37
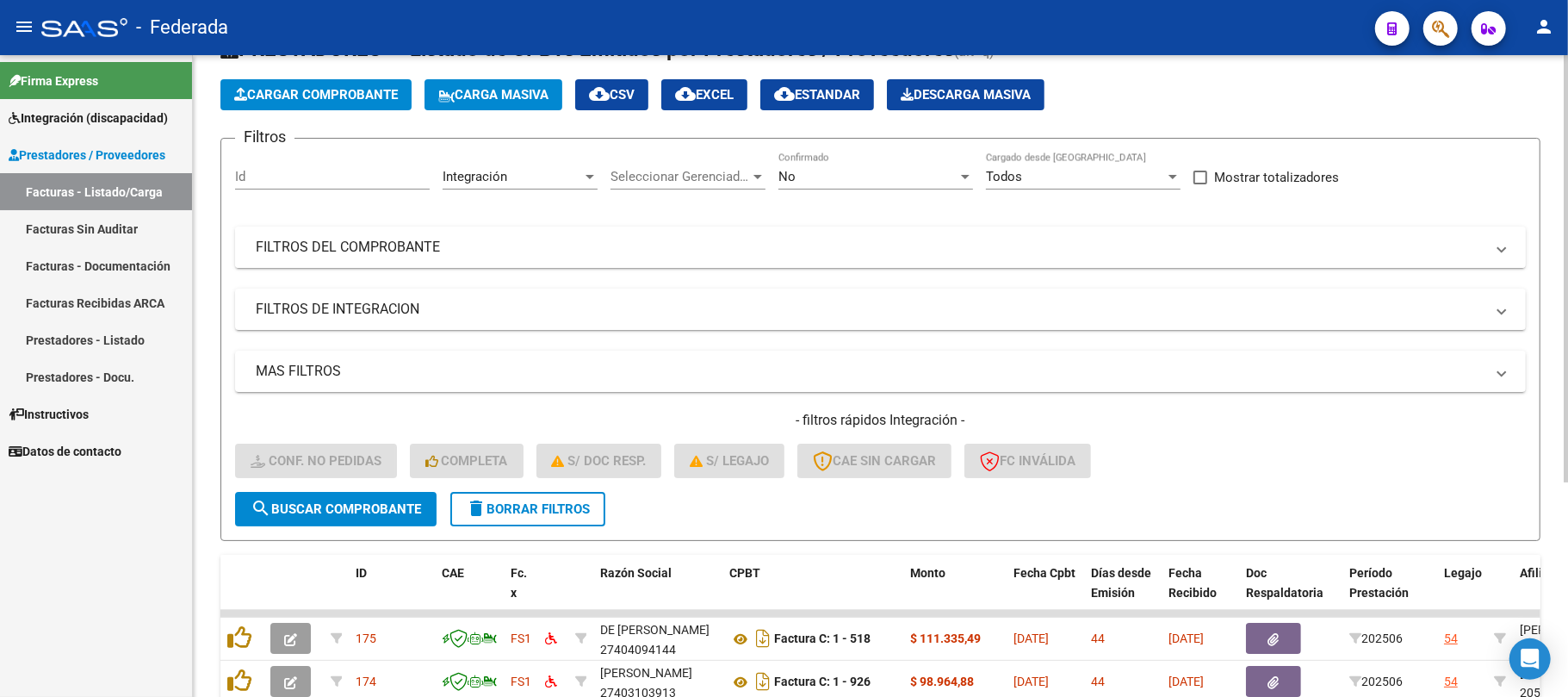
scroll to position [115, 0]
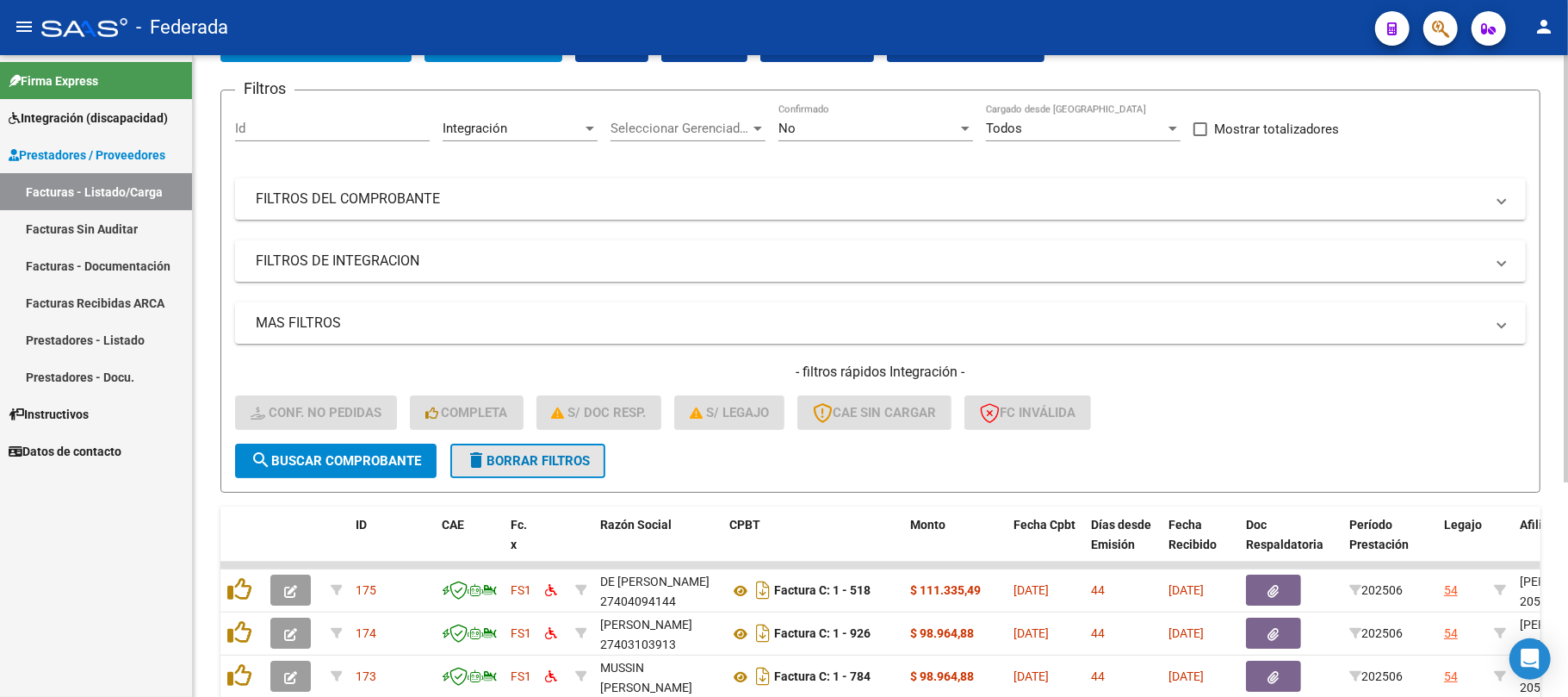
click at [505, 459] on span "delete Borrar Filtros" at bounding box center [528, 461] width 124 height 15
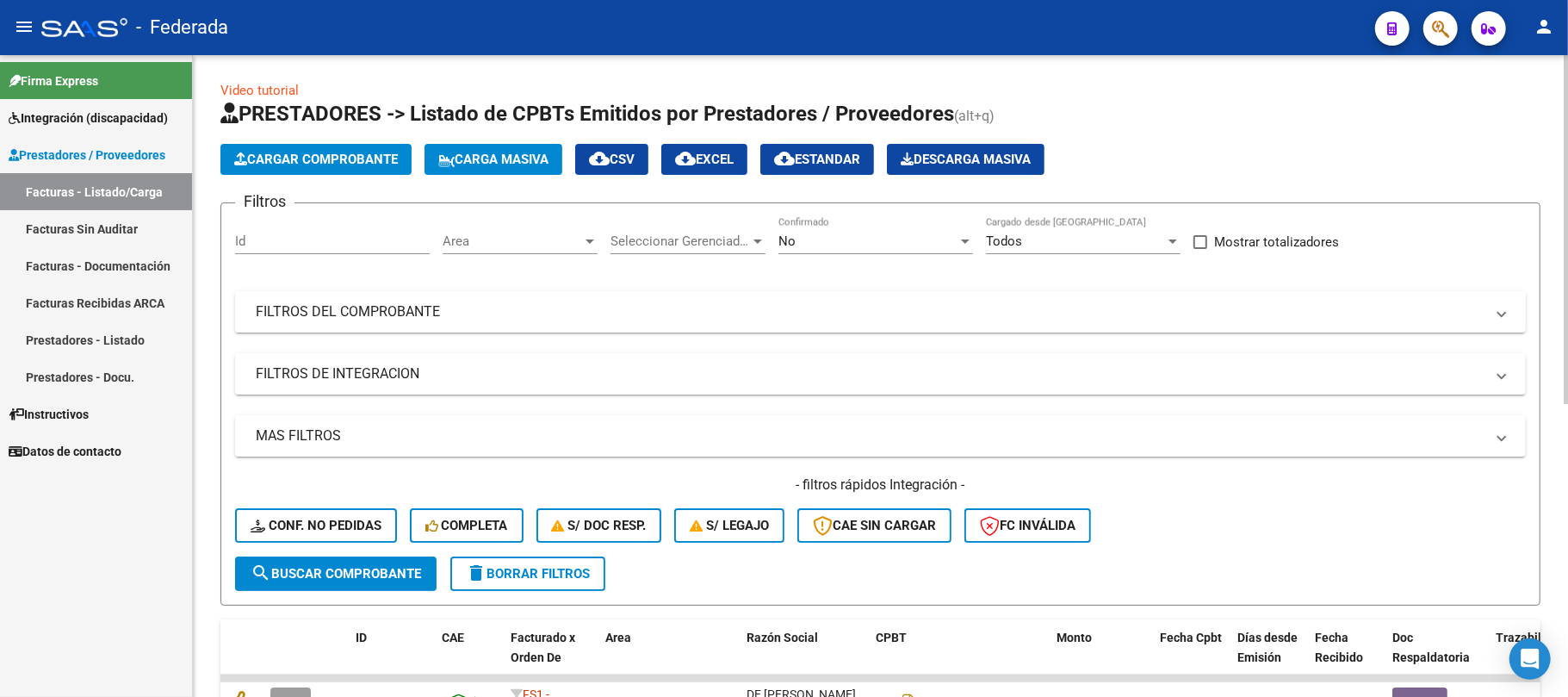
scroll to position [0, 0]
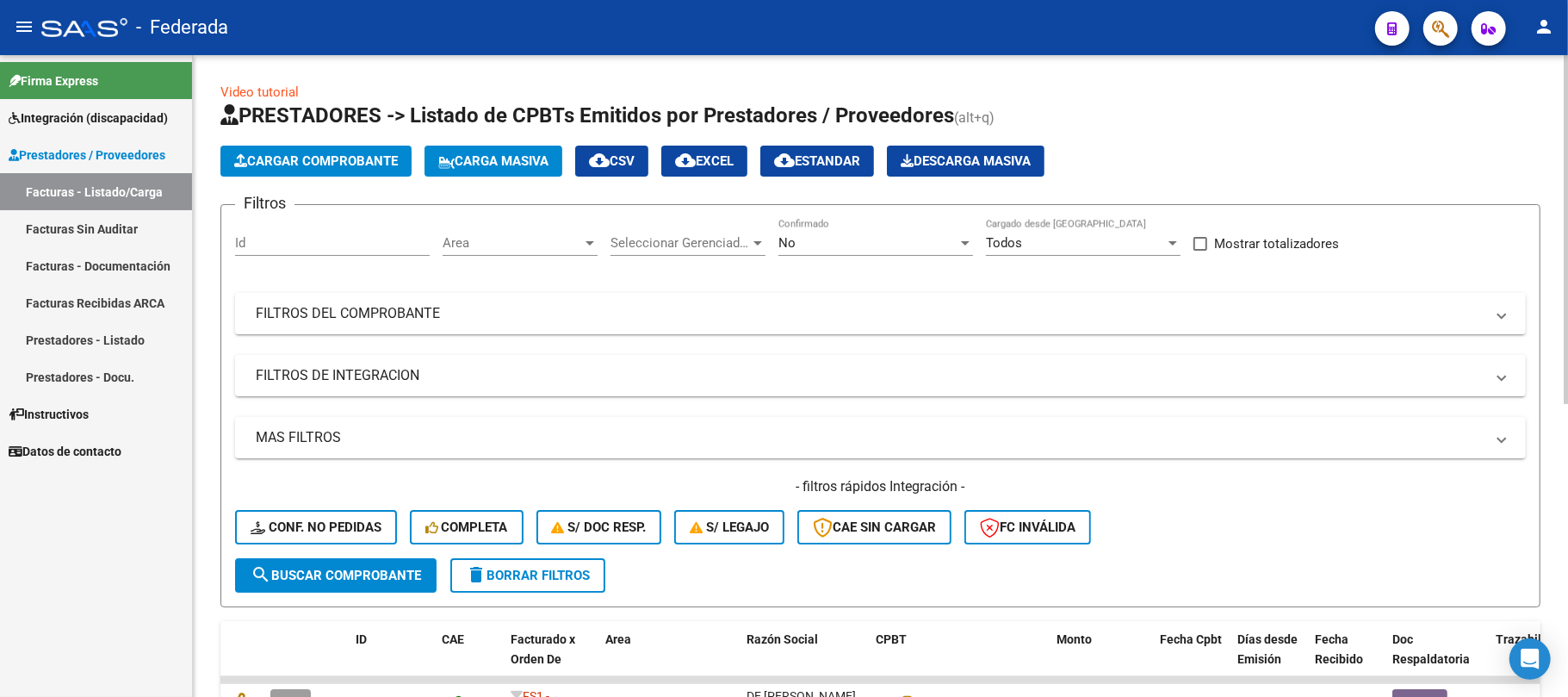
click at [525, 155] on span "Carga Masiva" at bounding box center [492, 161] width 110 height 15
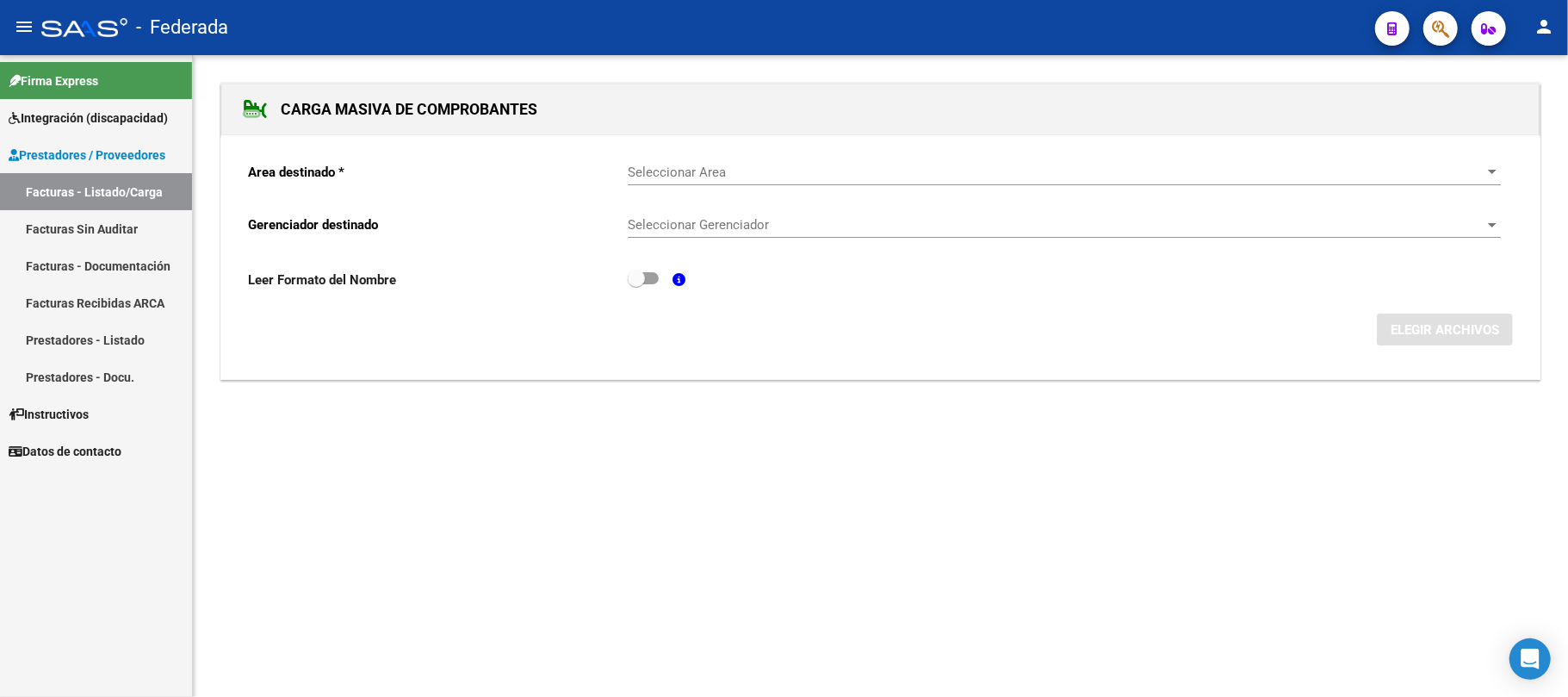
click at [758, 172] on span "Seleccionar Area" at bounding box center [1056, 172] width 858 height 15
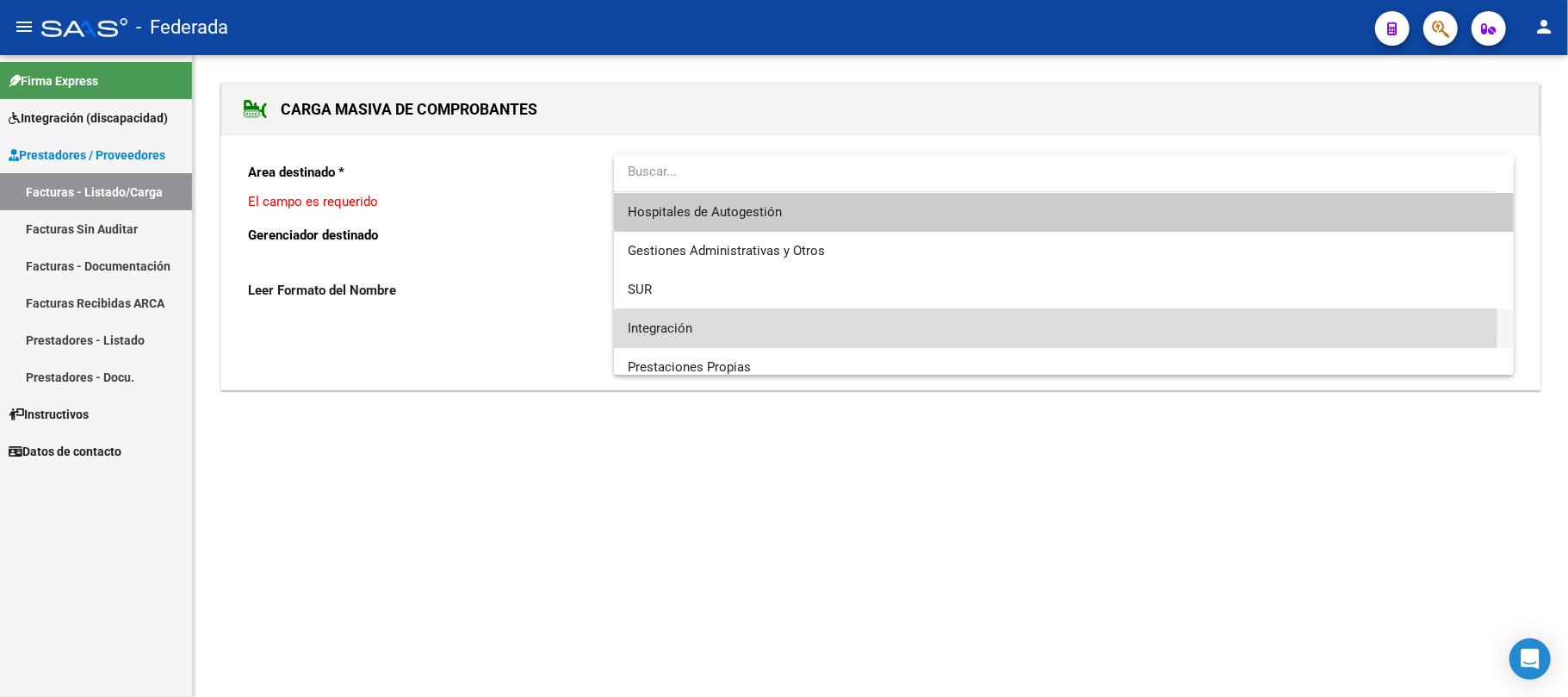
click at [687, 318] on span "Integración" at bounding box center [1064, 328] width 872 height 39
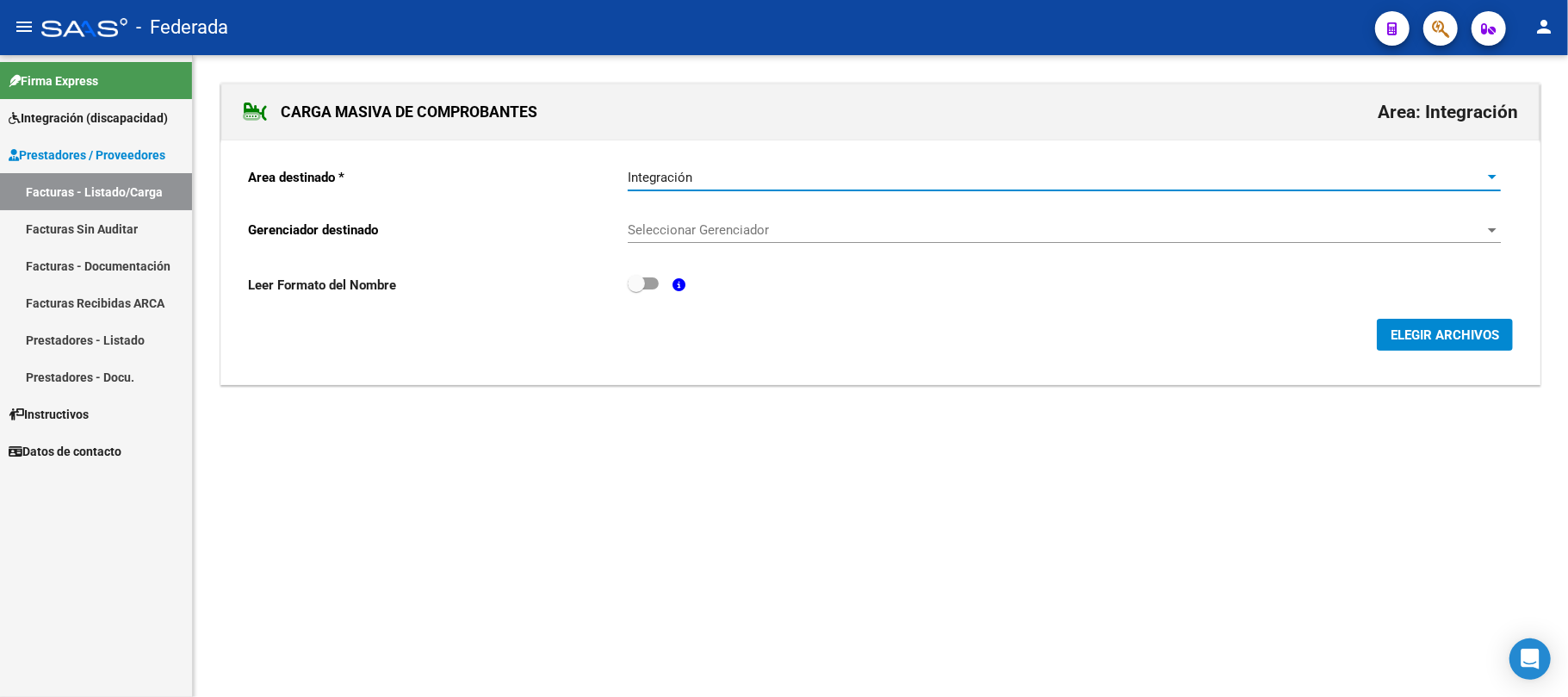
click at [707, 245] on div "Seleccionar Gerenciador Seleccionar Gerenciador" at bounding box center [1064, 233] width 873 height 53
click at [707, 238] on span "Seleccionar Gerenciador" at bounding box center [1056, 230] width 858 height 15
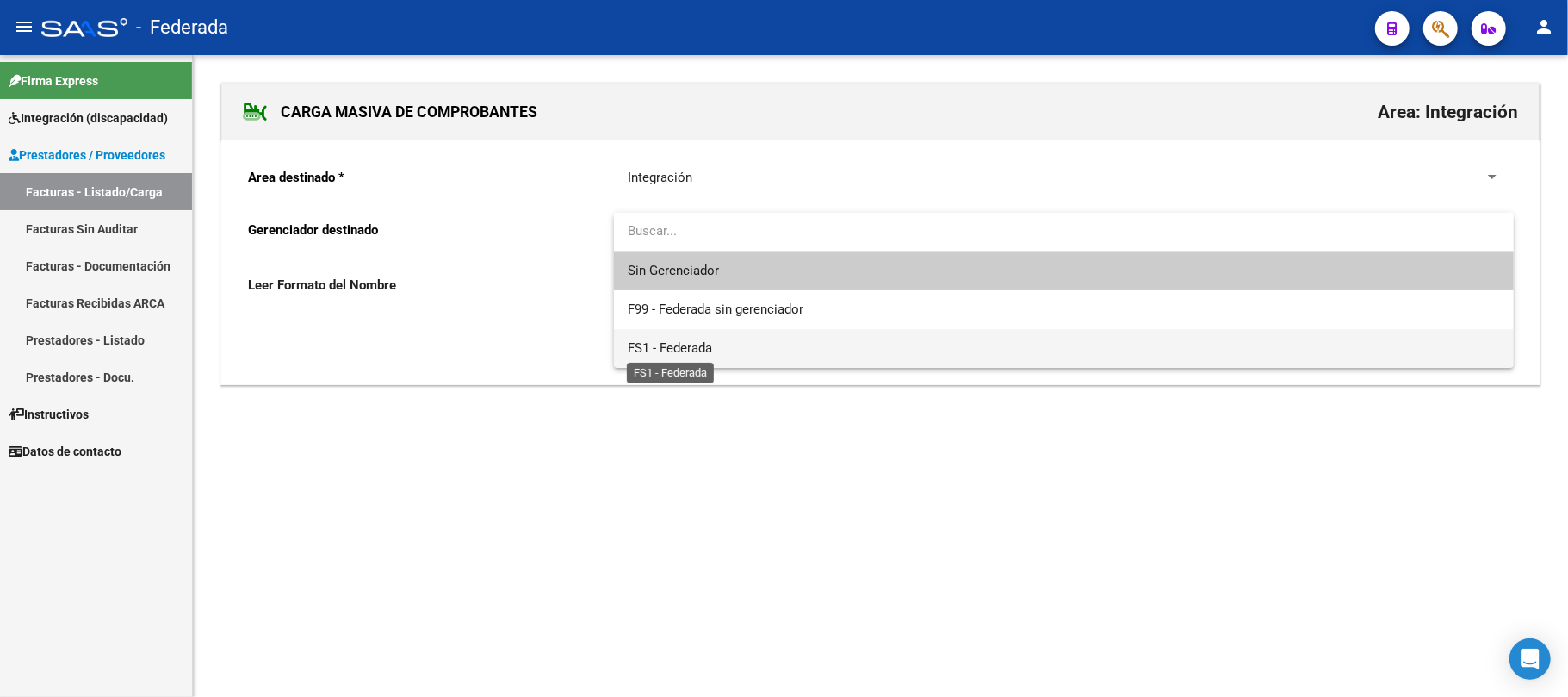
click at [701, 348] on span "FS1 - Federada" at bounding box center [670, 348] width 84 height 15
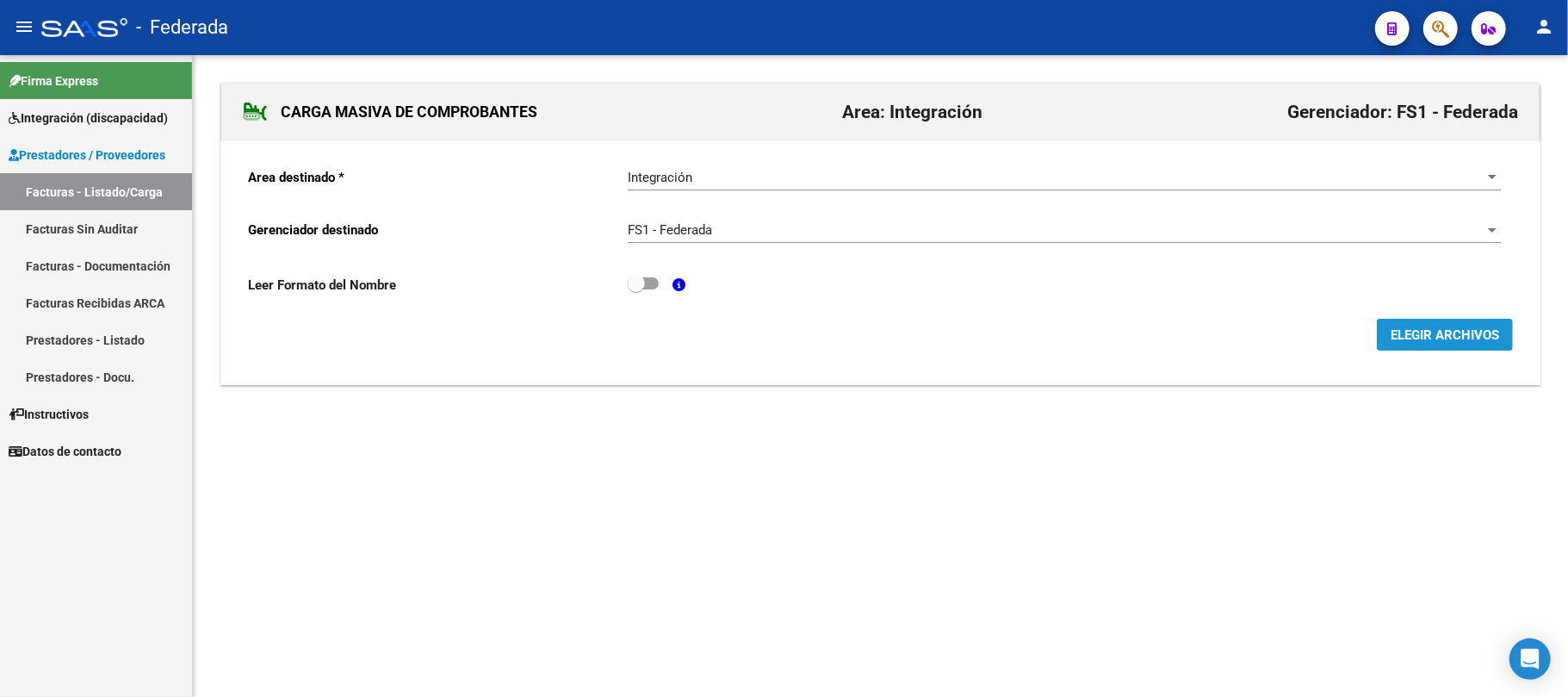
click at [1397, 339] on span "ELEGIR ARCHIVOS" at bounding box center [1445, 335] width 109 height 15
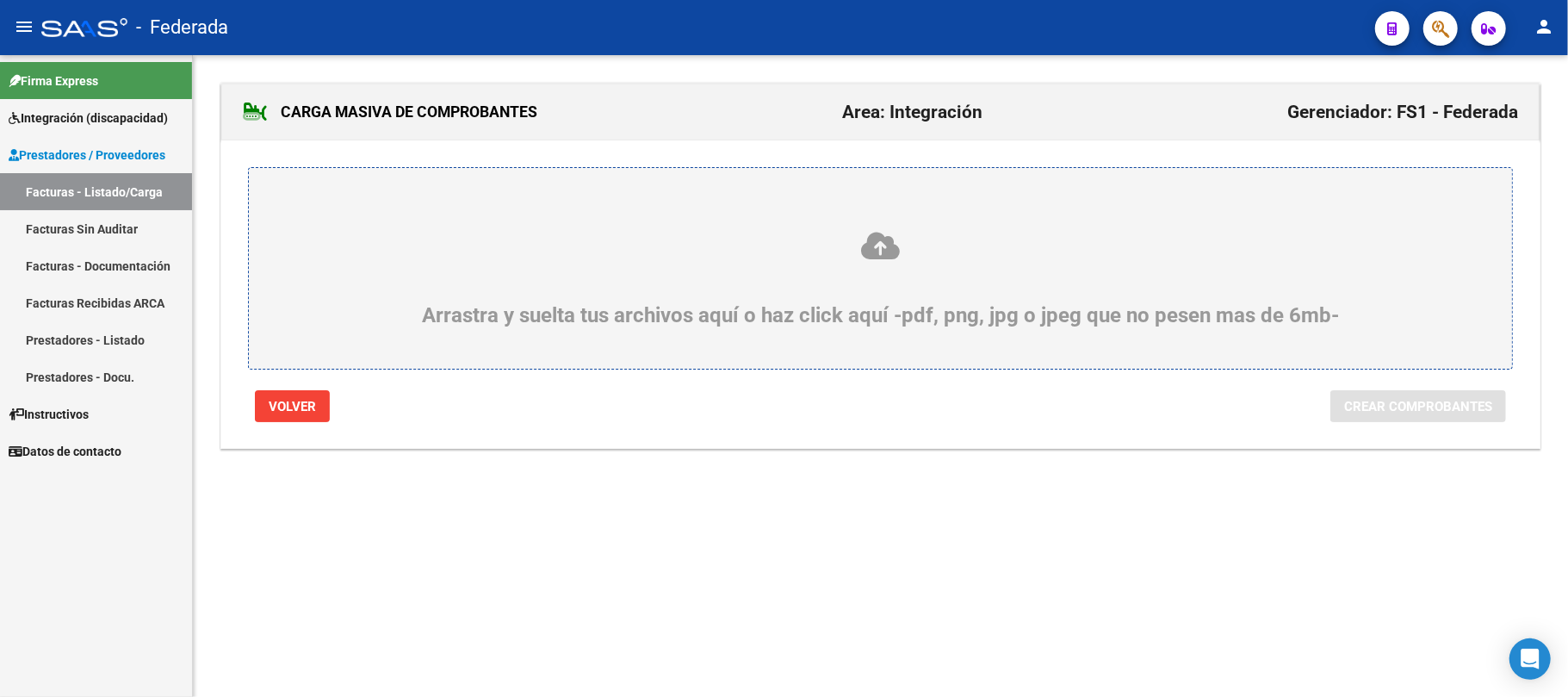
click at [883, 253] on icon at bounding box center [880, 245] width 1181 height 32
click at [0, 0] on input "Arrastra y suelta tus archivos aquí o haz click aquí -pdf, png, jpg o jpeg que …" at bounding box center [0, 0] width 0 height 0
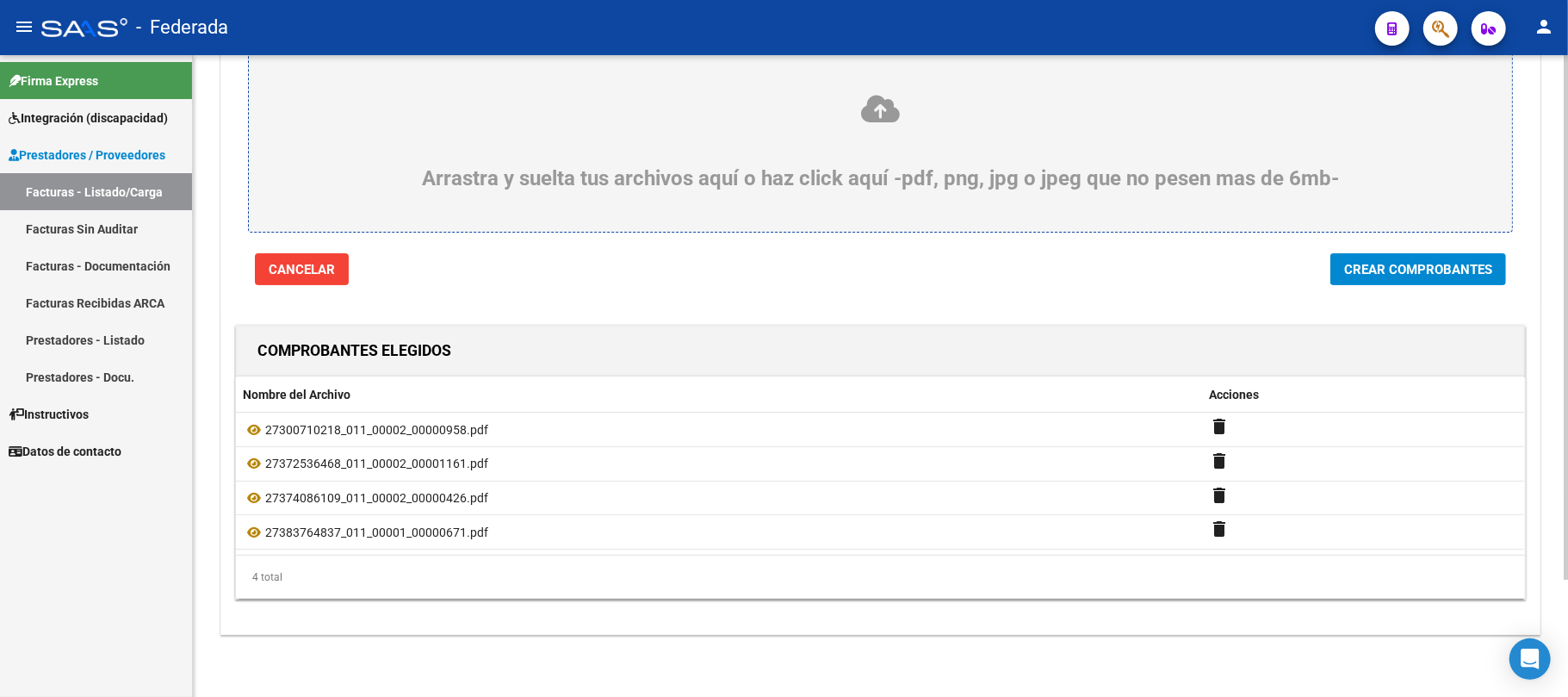
scroll to position [142, 0]
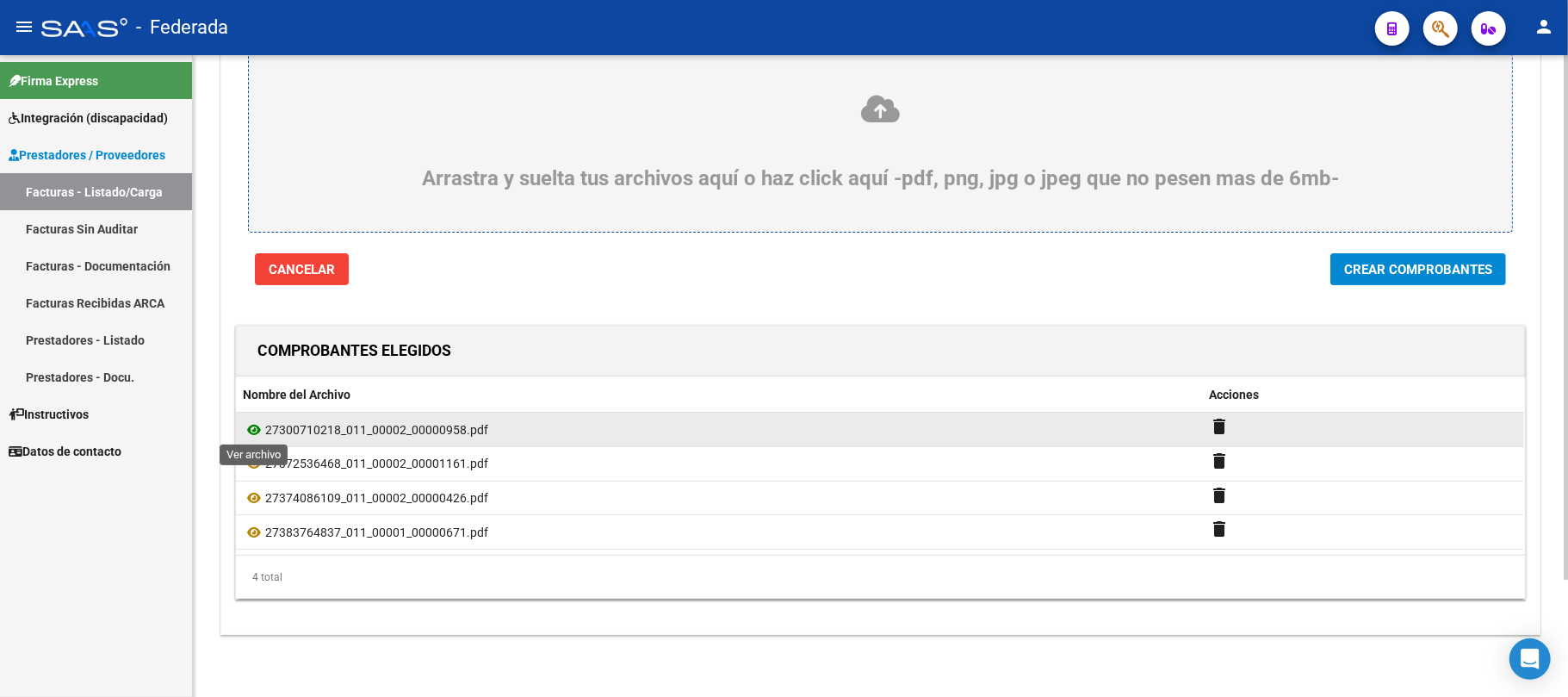
click at [259, 422] on icon at bounding box center [253, 430] width 22 height 21
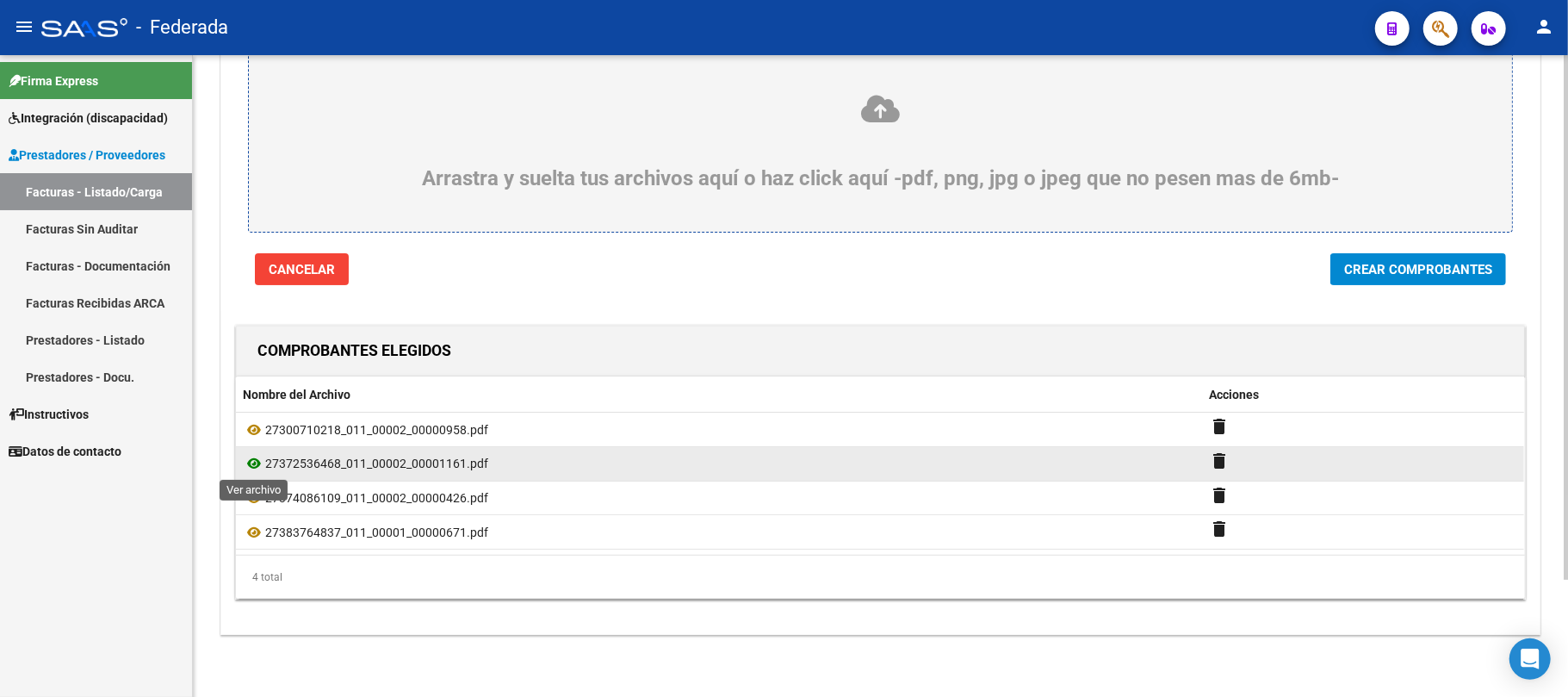
click at [257, 462] on icon at bounding box center [253, 464] width 22 height 21
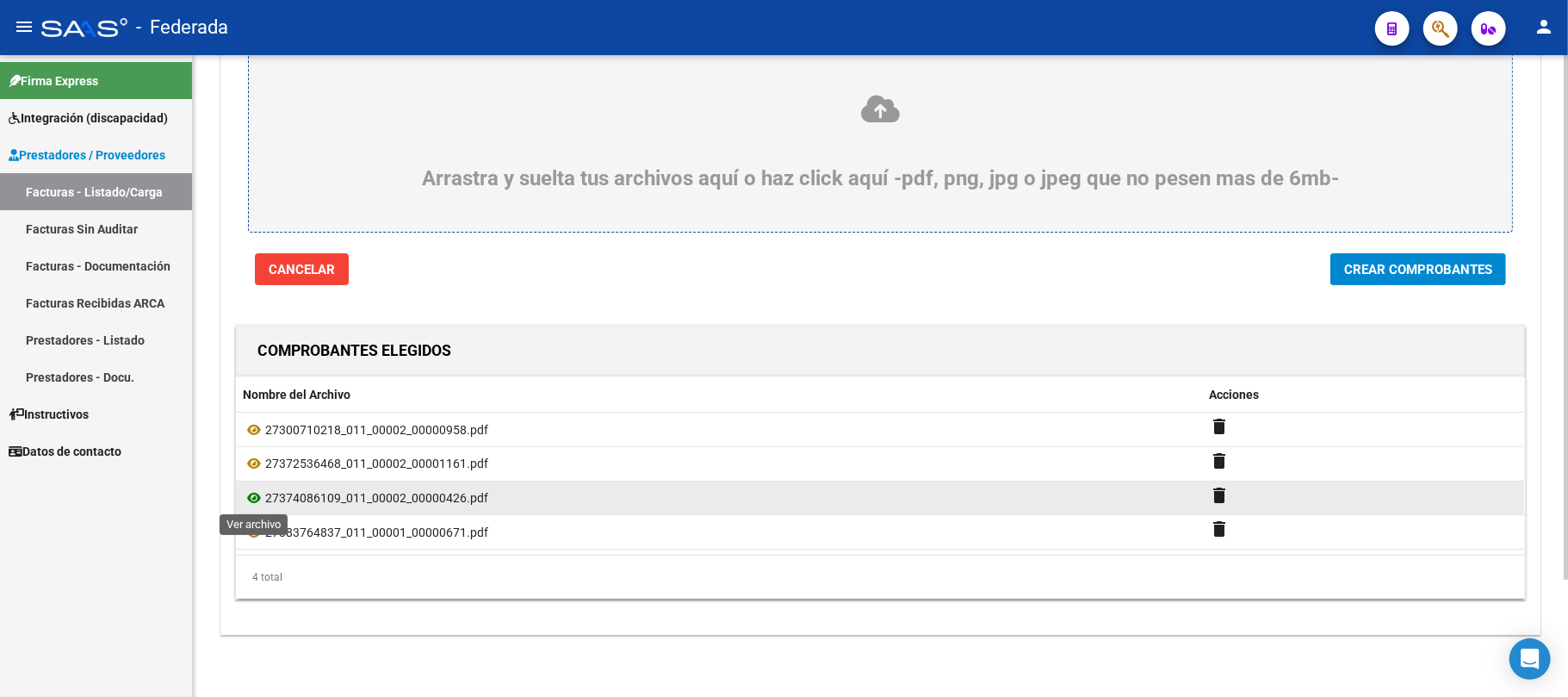
click at [252, 496] on icon at bounding box center [253, 498] width 22 height 21
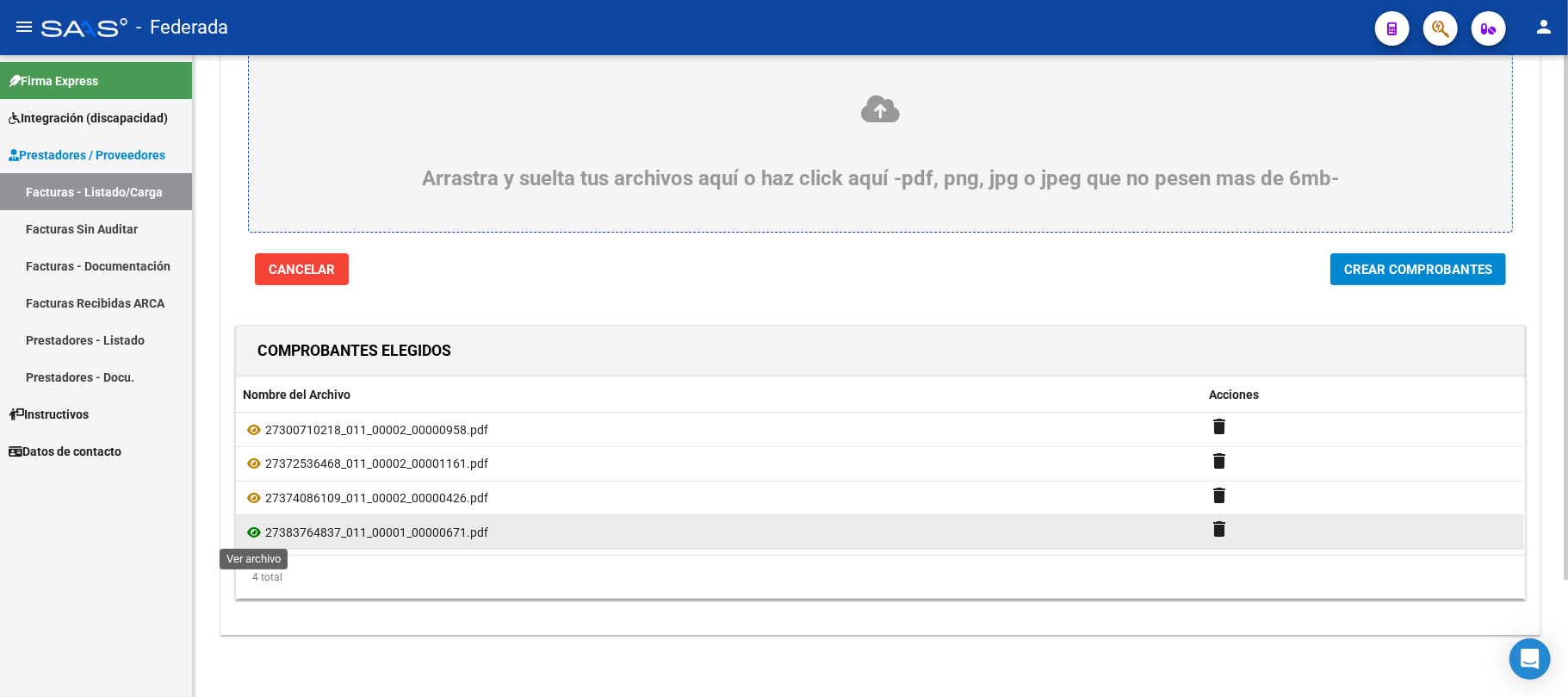
click at [255, 533] on icon at bounding box center [253, 533] width 22 height 21
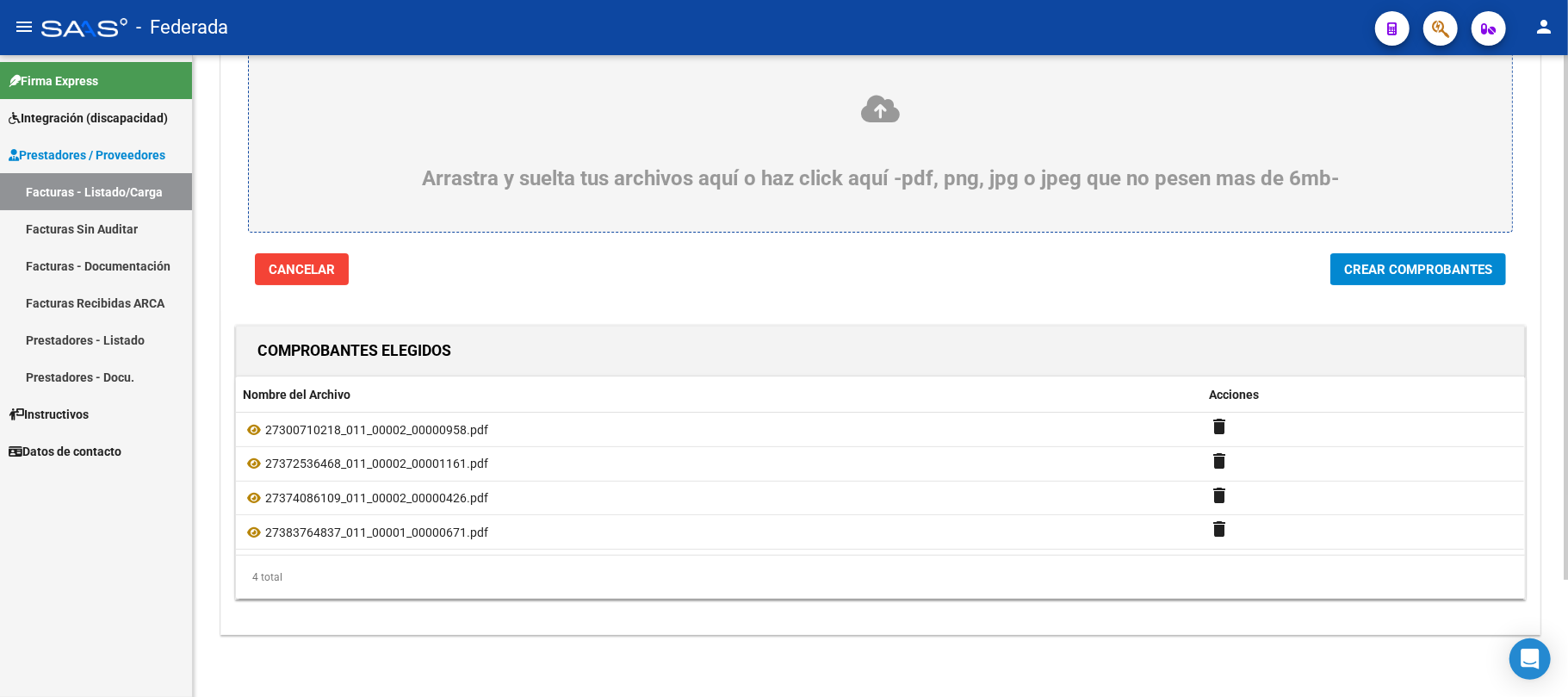
click at [1325, 232] on div "Arrastra y suelta tus archivos aquí o haz click aquí -pdf, png, jpg o jpeg que …" at bounding box center [880, 144] width 1318 height 282
click at [1376, 269] on span "Crear Comprobantes" at bounding box center [1418, 269] width 148 height 15
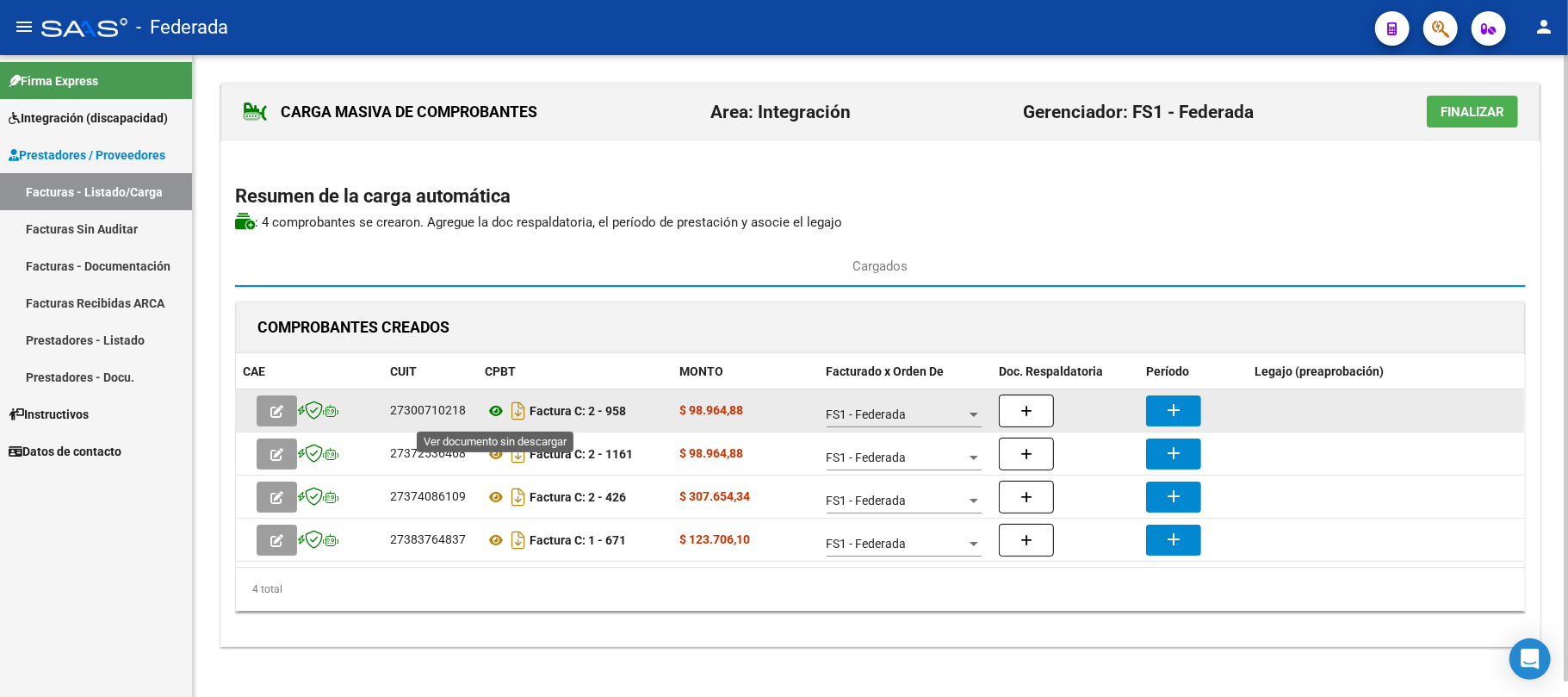
click at [494, 409] on icon at bounding box center [495, 412] width 22 height 21
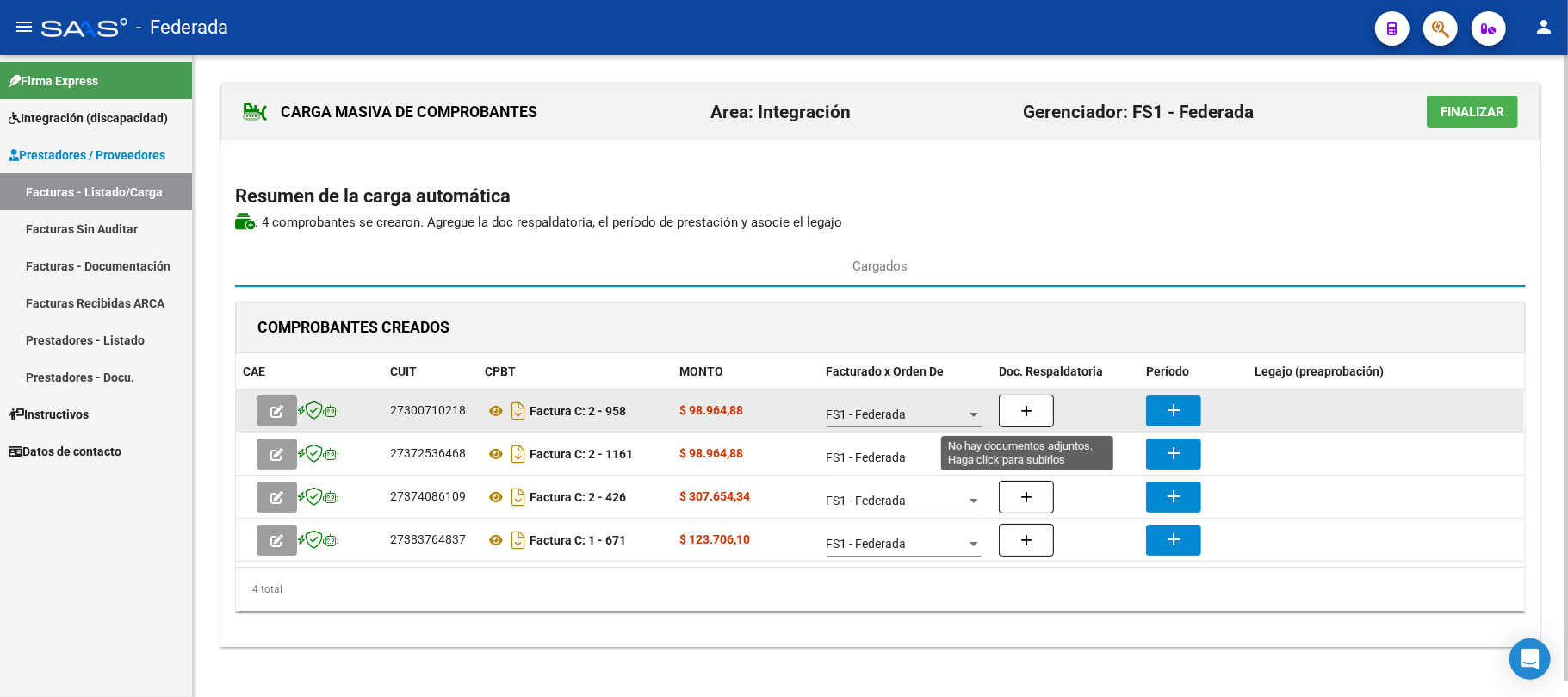
click at [1049, 404] on button "button" at bounding box center [1027, 411] width 55 height 32
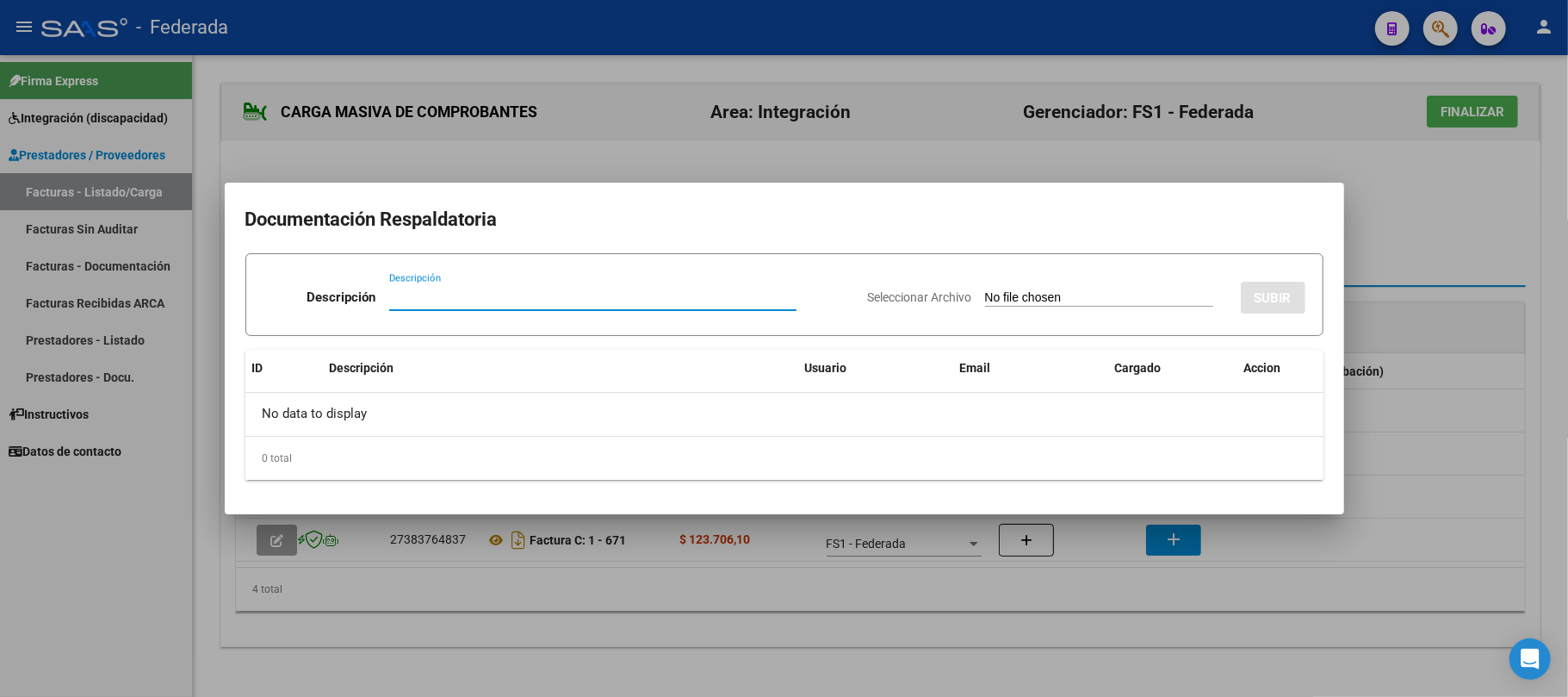
click at [1035, 289] on app-file-uploader "Seleccionar Archivo" at bounding box center [1048, 297] width 359 height 15
click at [985, 294] on input "Seleccionar Archivo" at bounding box center [1098, 298] width 228 height 16
type input "C:\fakepath\FONO ASIST.pdf"
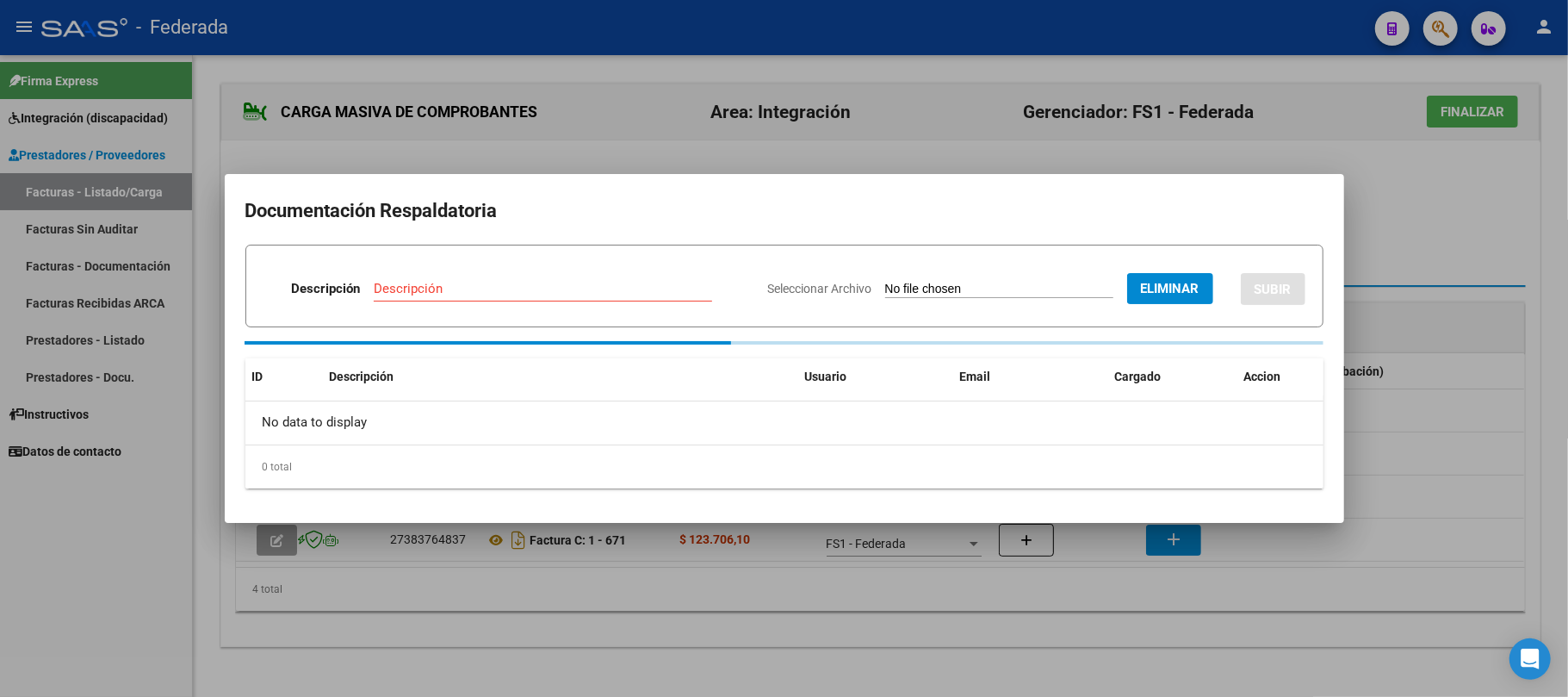
click at [584, 284] on input "Descripción" at bounding box center [543, 288] width 339 height 15
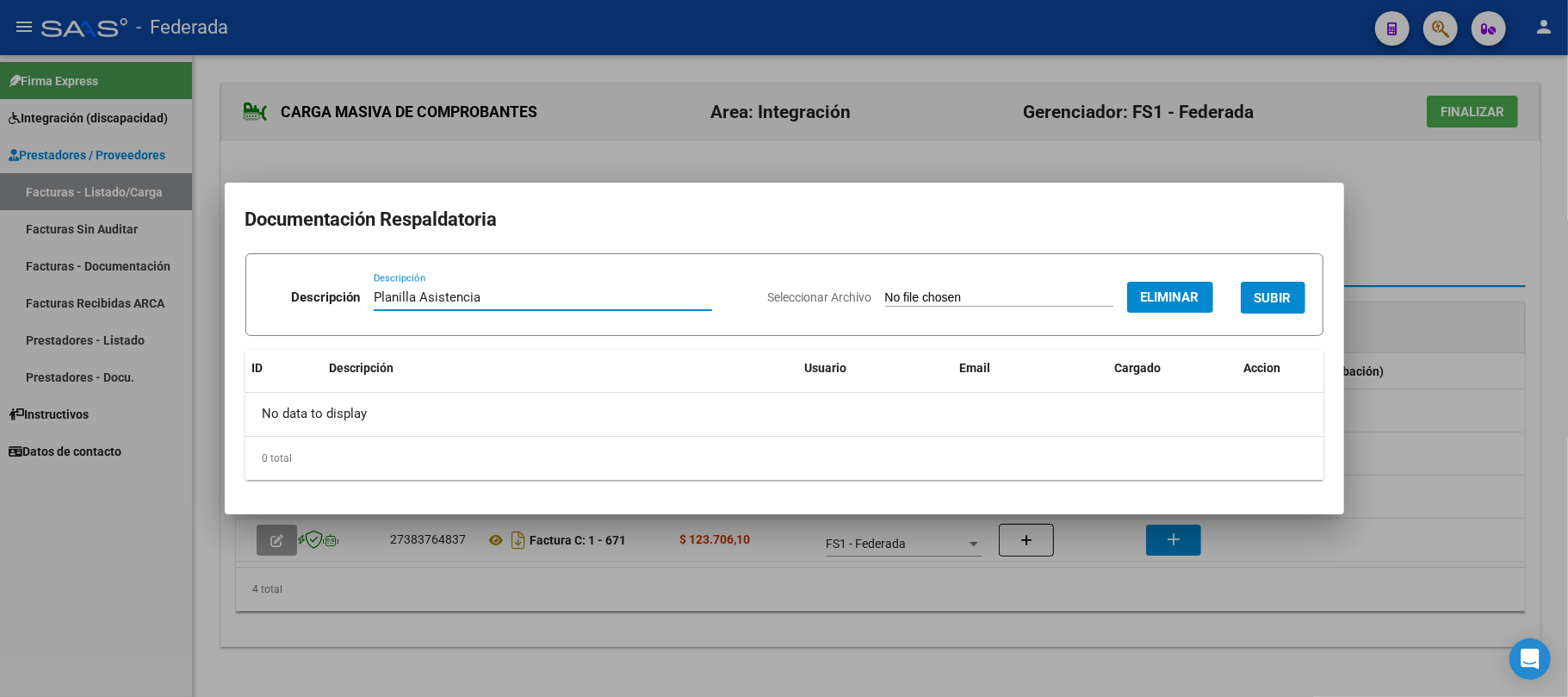
drag, startPoint x: 504, startPoint y: 302, endPoint x: 352, endPoint y: 306, distance: 152.1
click at [352, 306] on div "Descripción Planilla Asistencia Descripción" at bounding box center [509, 301] width 491 height 52
type input "Planilla Asistencia"
click at [1280, 301] on span "SUBIR" at bounding box center [1273, 298] width 37 height 15
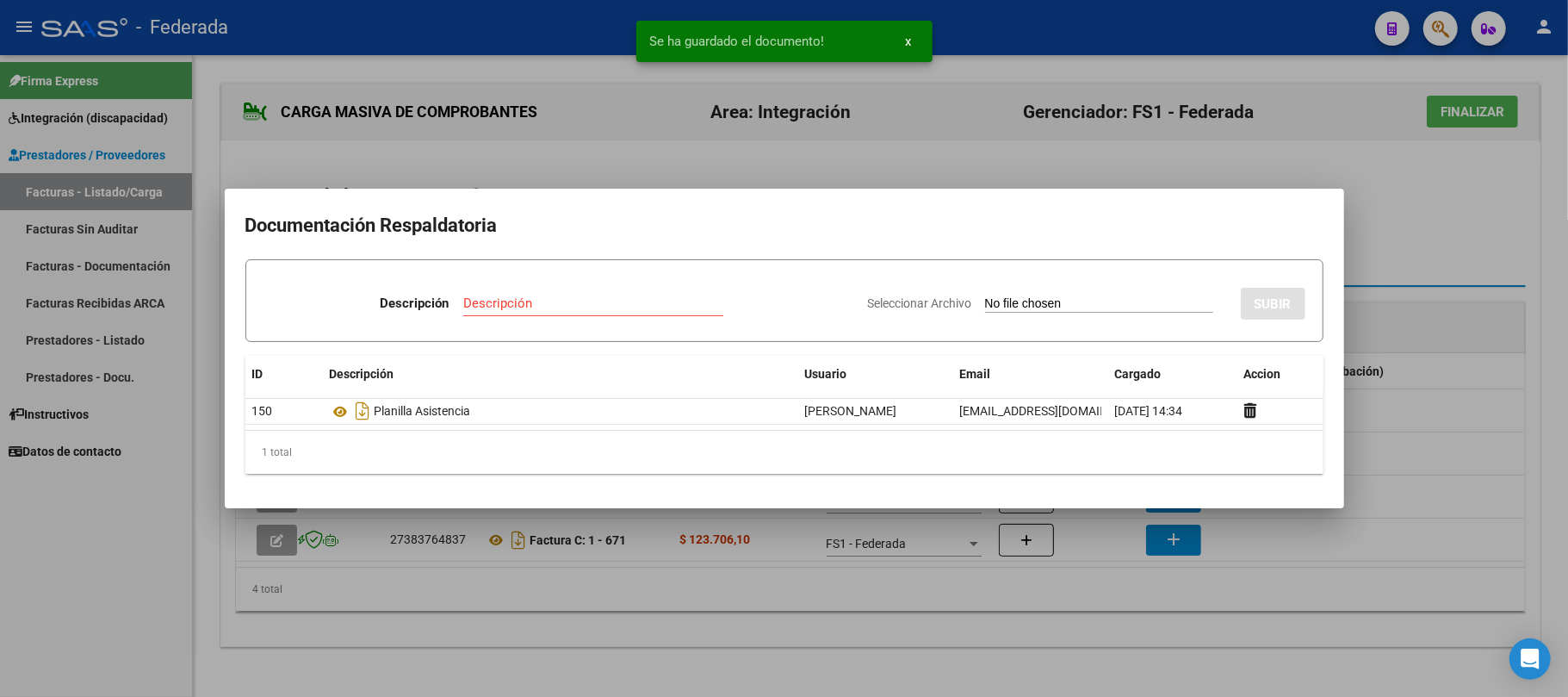
click at [884, 586] on div at bounding box center [784, 348] width 1568 height 697
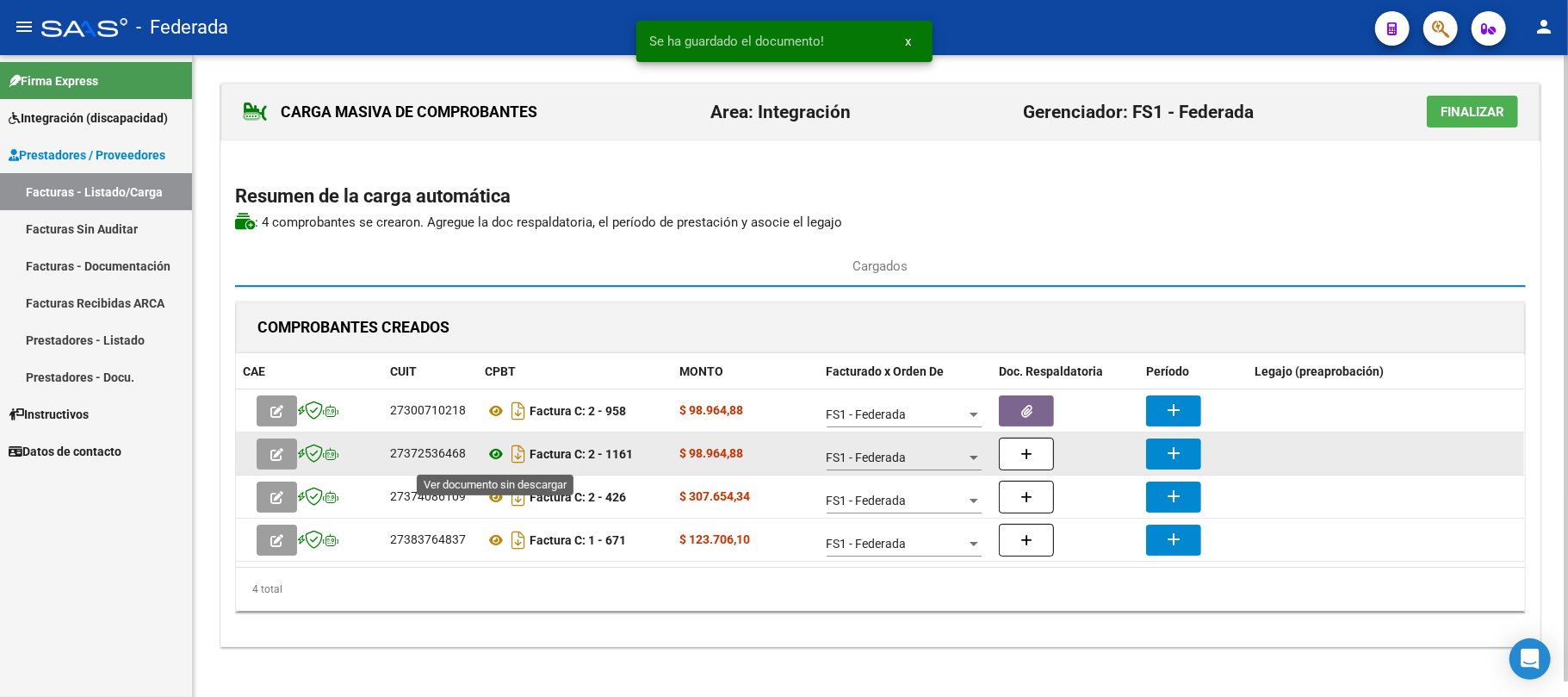
click at [498, 453] on icon at bounding box center [495, 454] width 22 height 21
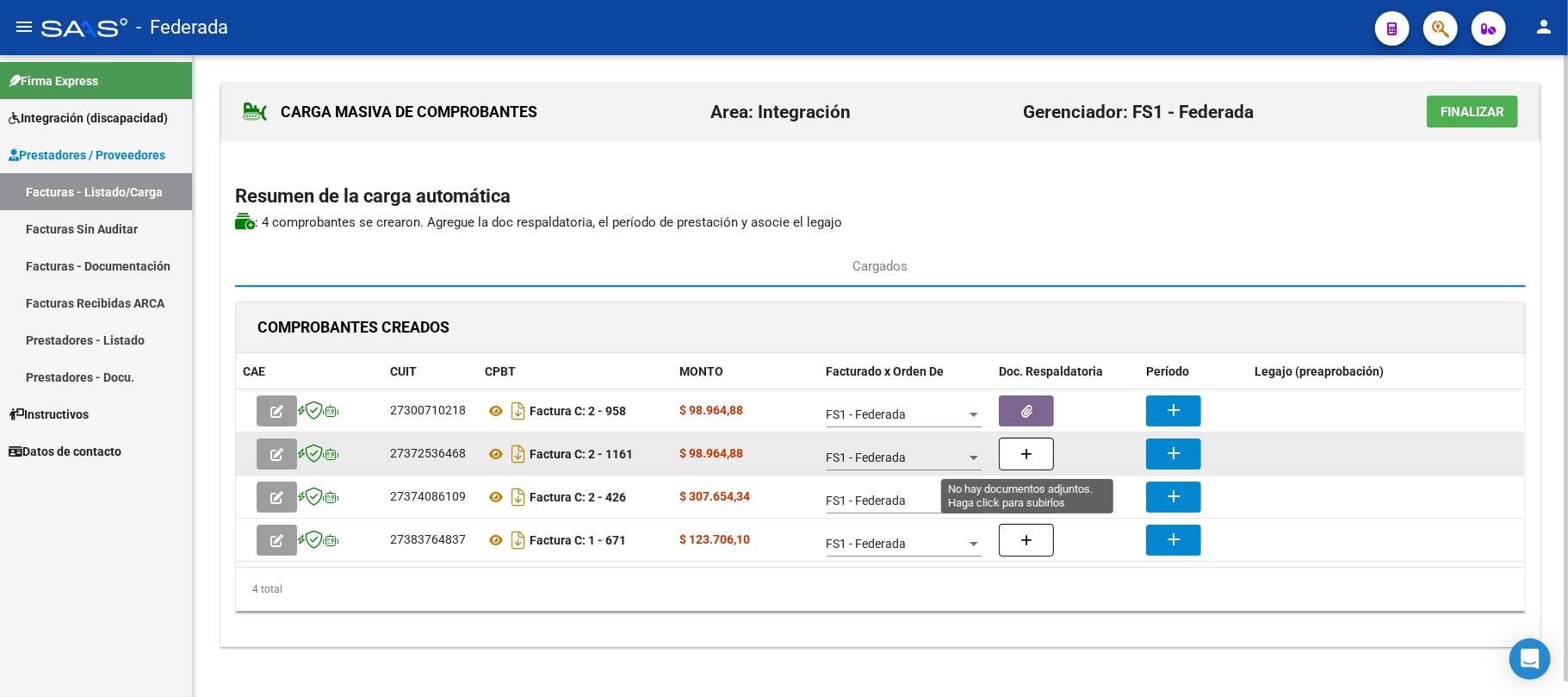
click at [1035, 455] on button "button" at bounding box center [1027, 454] width 55 height 32
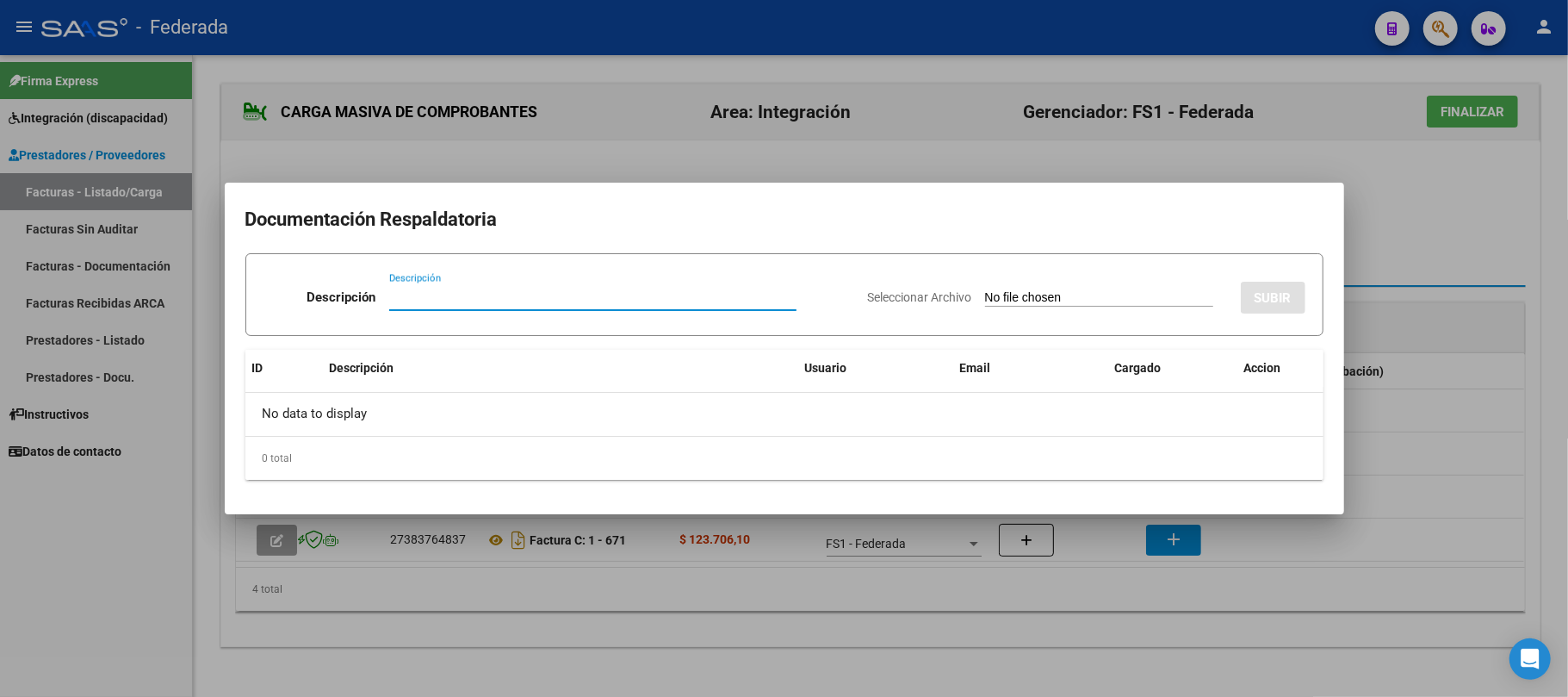
paste input "Planilla Asistencia"
type input "Planilla Asistencia"
click at [973, 289] on app-file-uploader "Seleccionar Archivo" at bounding box center [1048, 297] width 359 height 15
click at [985, 293] on input "Seleccionar Archivo" at bounding box center [1098, 298] width 228 height 16
type input "C:\fakepath\TO ASIST.pdf"
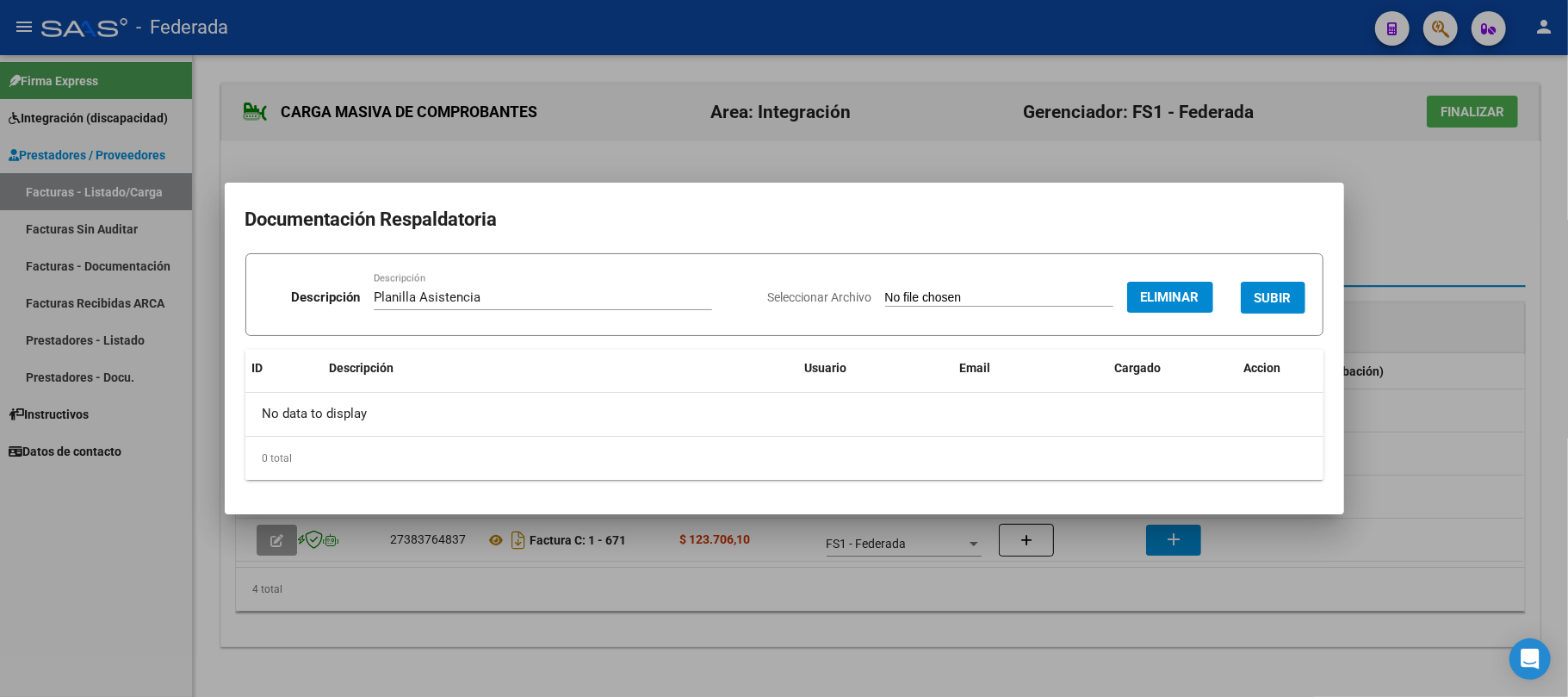
click at [1247, 296] on button "SUBIR" at bounding box center [1273, 297] width 65 height 32
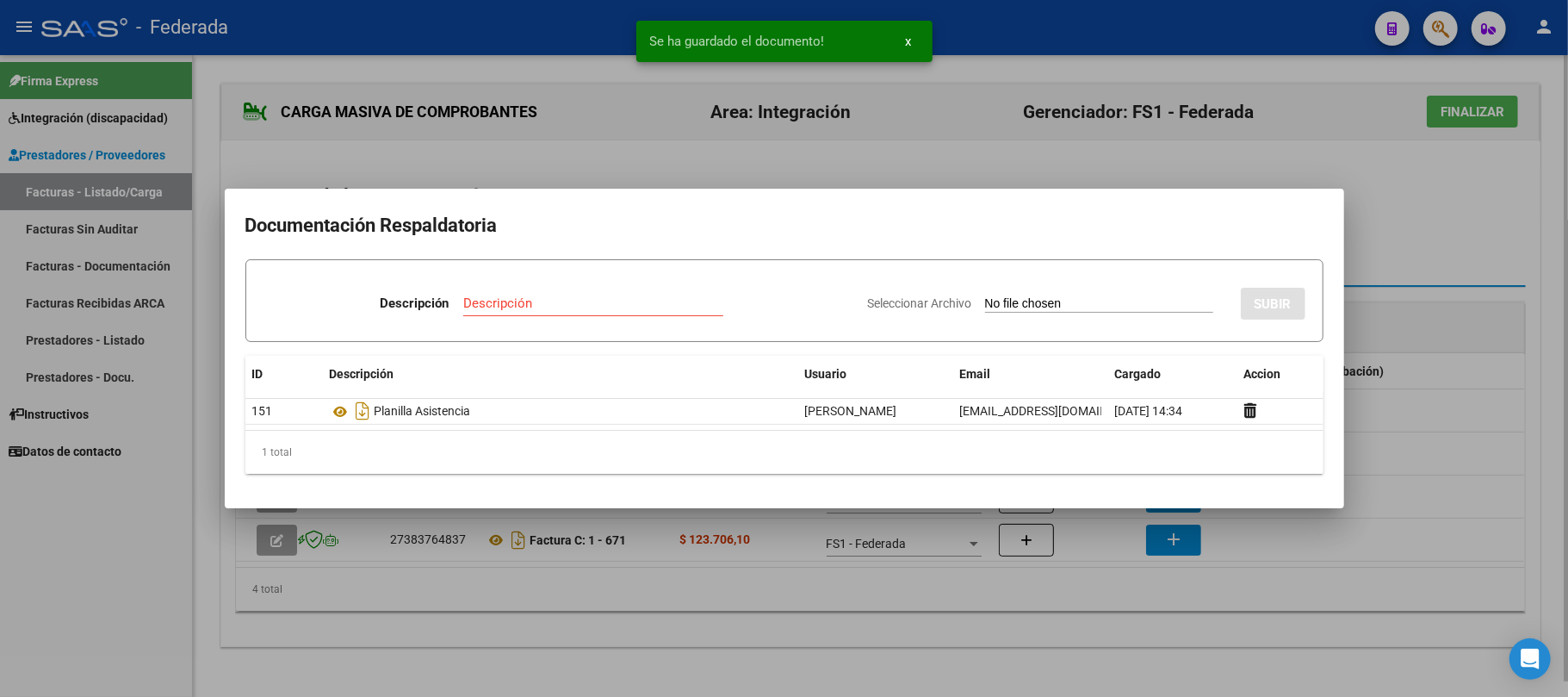
drag, startPoint x: 906, startPoint y: 603, endPoint x: 912, endPoint y: 612, distance: 10.8
click at [912, 612] on div at bounding box center [784, 348] width 1568 height 697
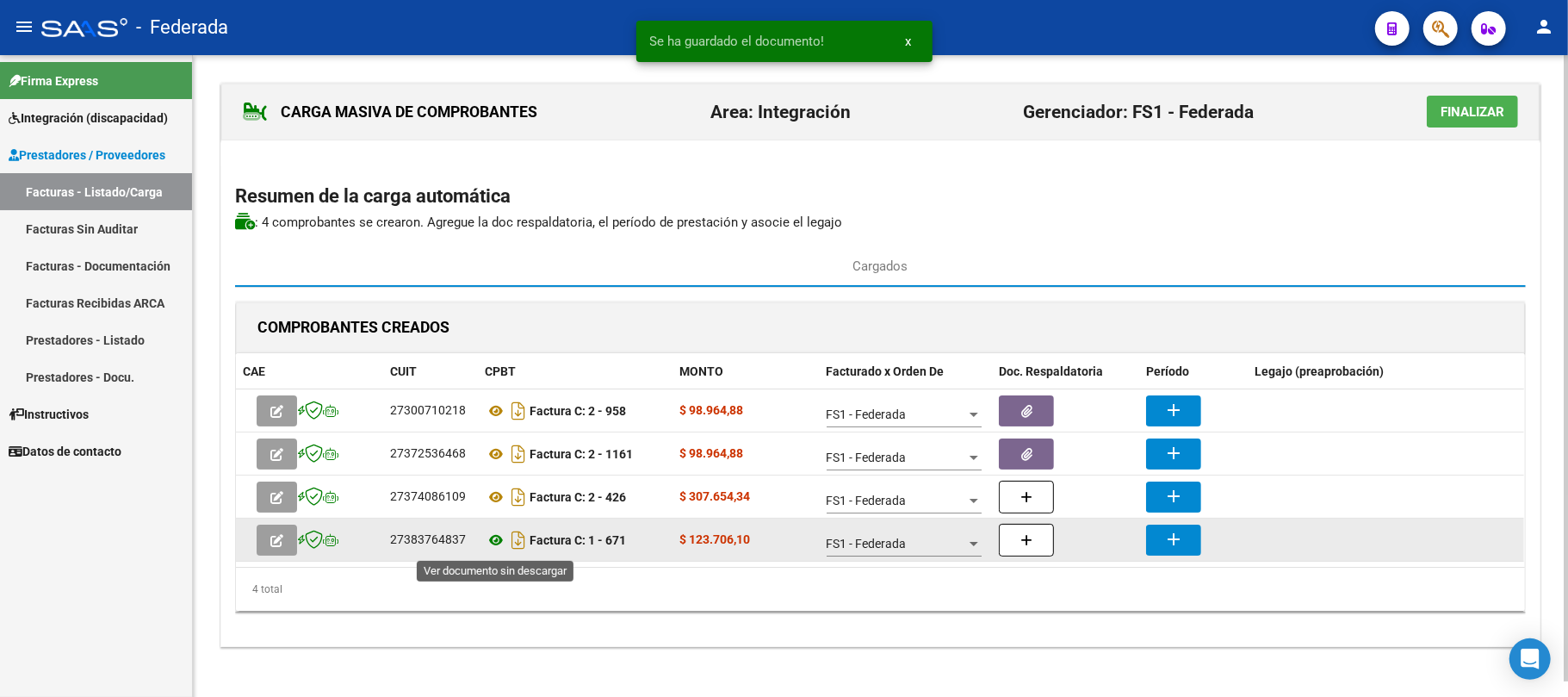
click at [492, 539] on icon at bounding box center [495, 540] width 22 height 21
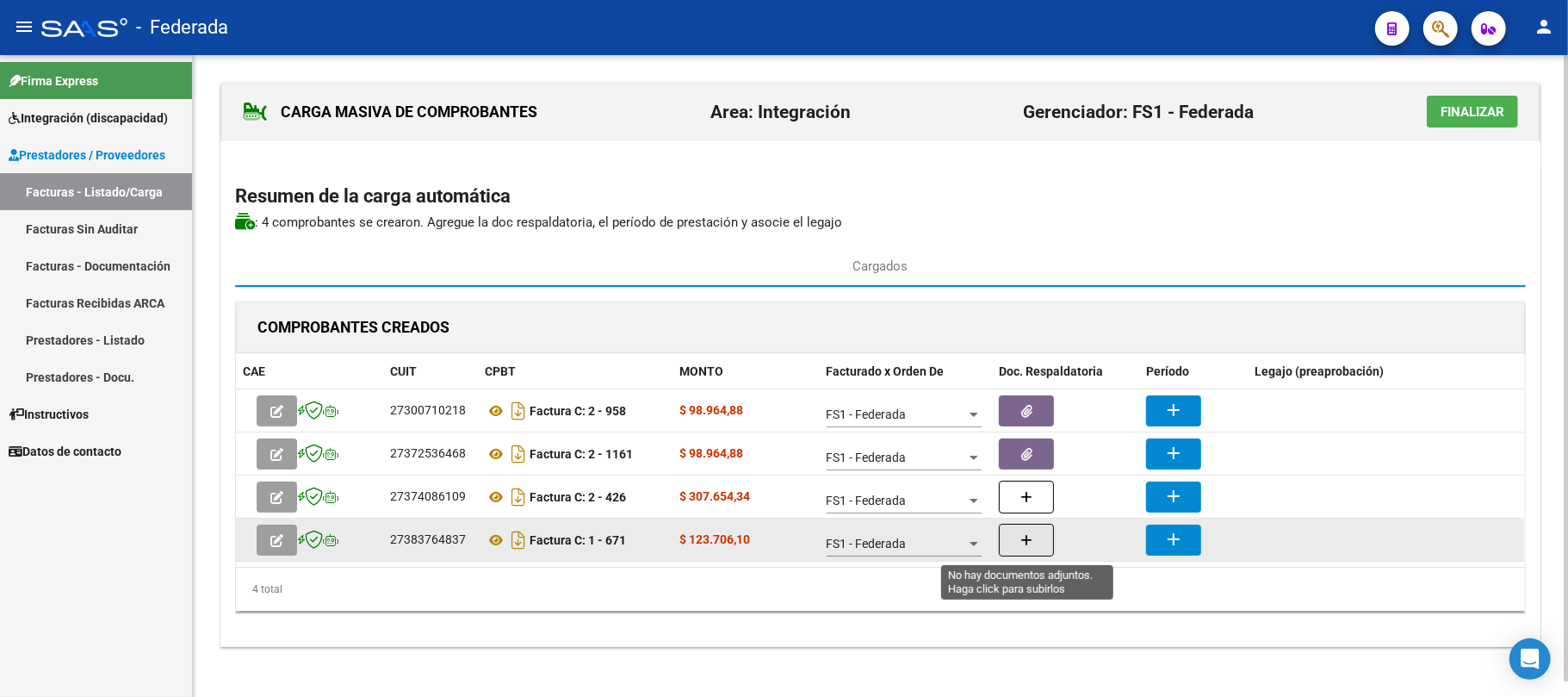
click at [1014, 542] on button "button" at bounding box center [1027, 540] width 55 height 32
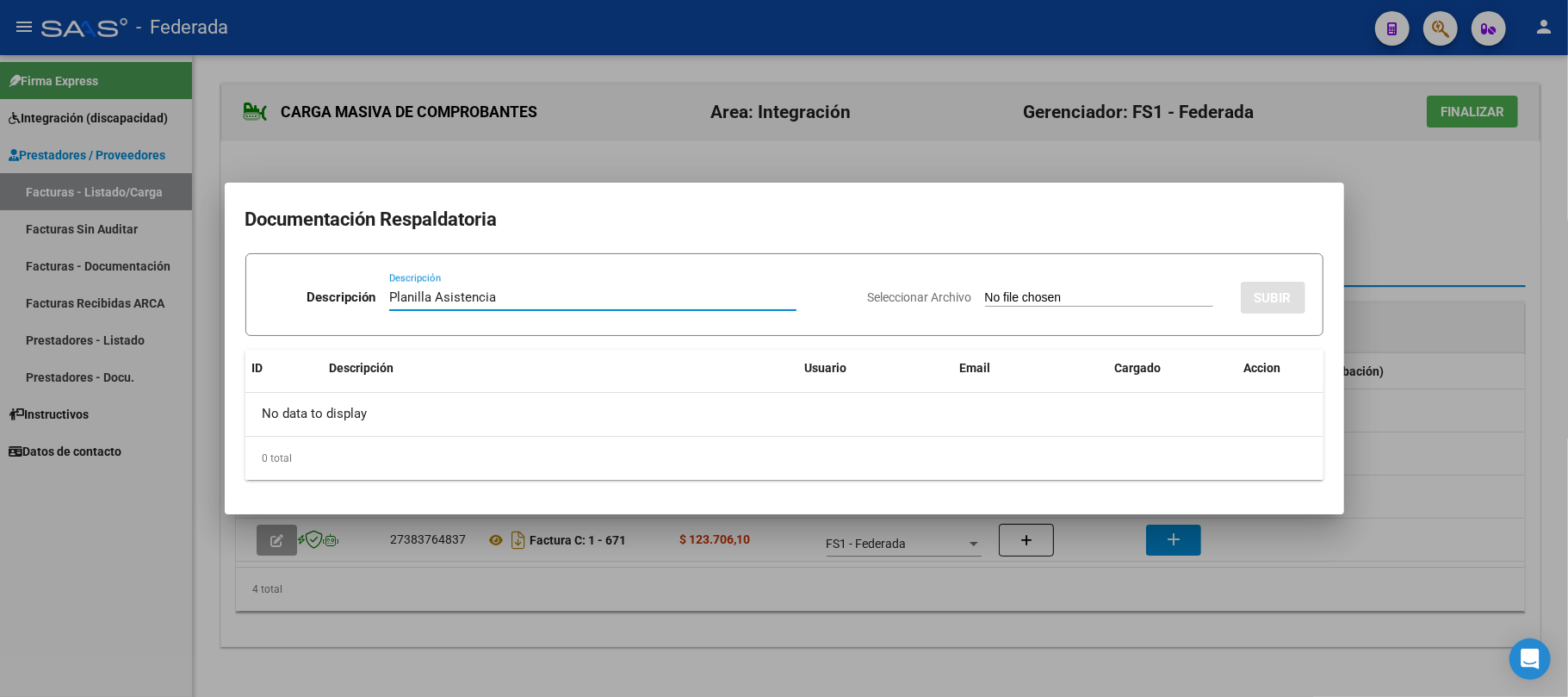
type input "Planilla Asistencia"
click at [985, 290] on input "Seleccionar Archivo" at bounding box center [1098, 298] width 228 height 16
type input "C:\fakepath\PSC ASIST.jpeg"
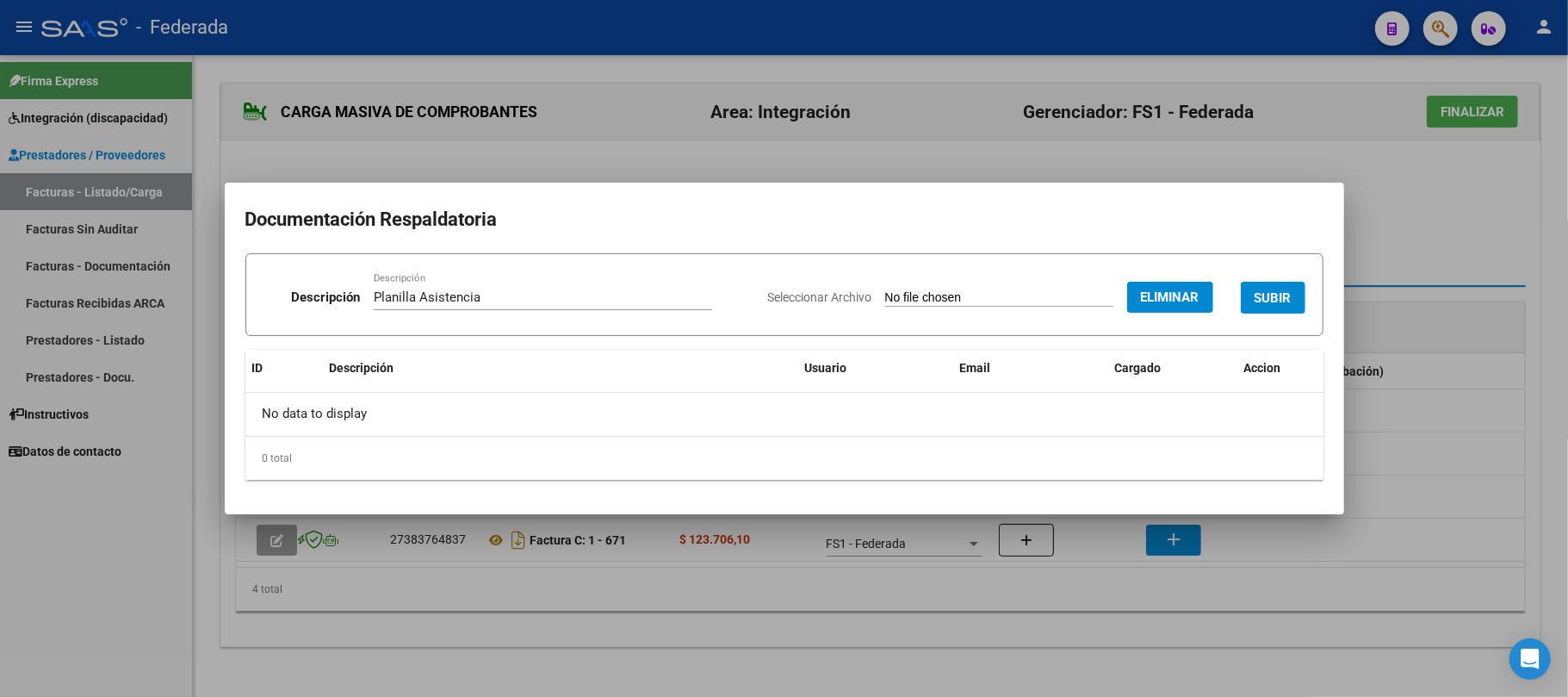
click at [1255, 297] on span "SUBIR" at bounding box center [1273, 298] width 37 height 15
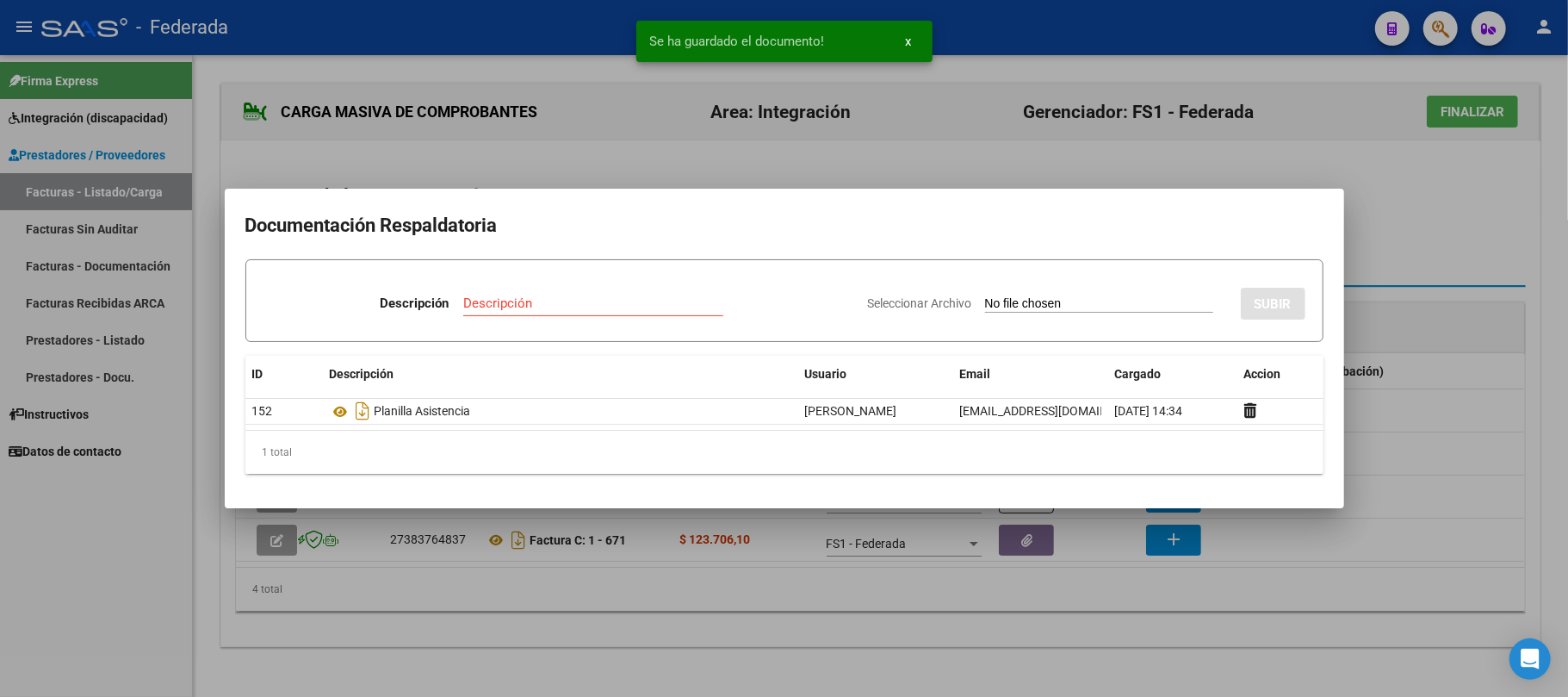
click at [825, 640] on div at bounding box center [784, 348] width 1568 height 697
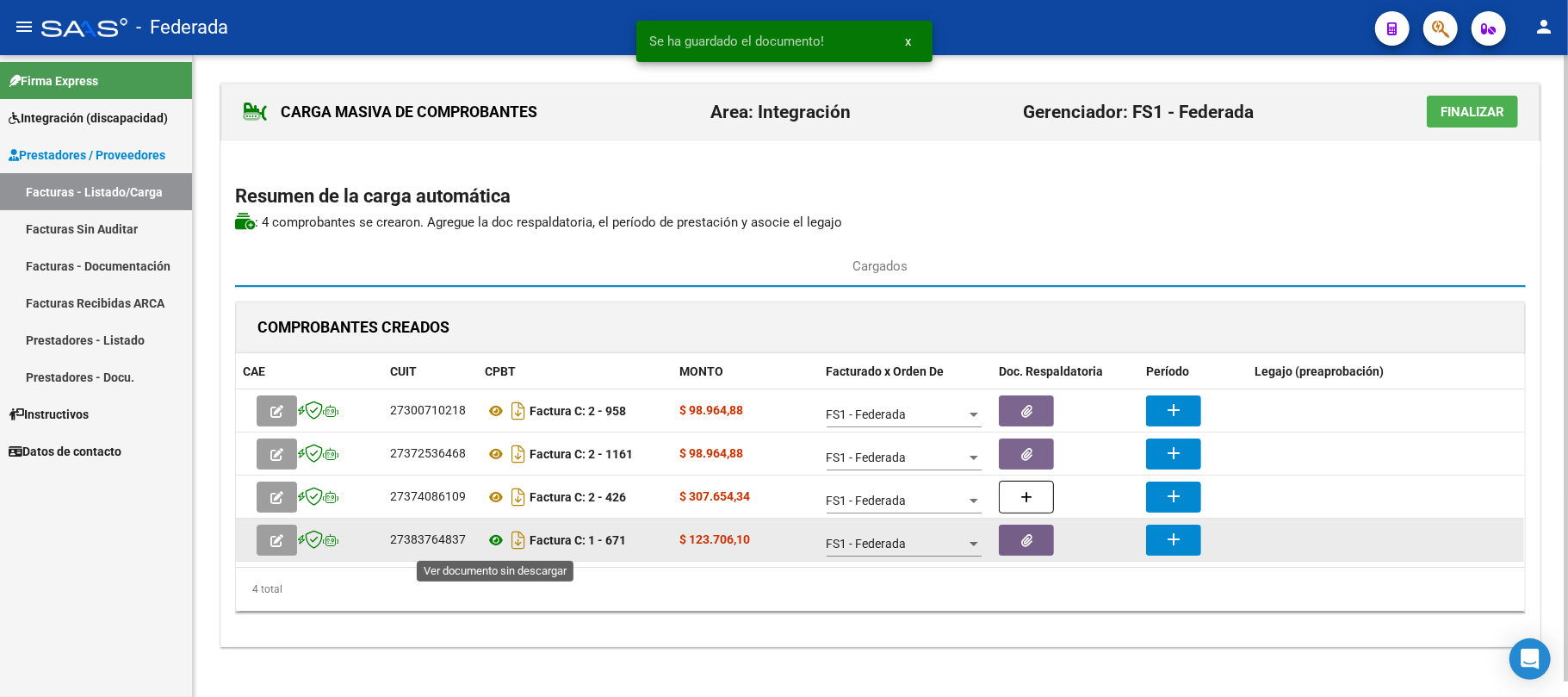
click at [498, 542] on icon at bounding box center [495, 540] width 22 height 21
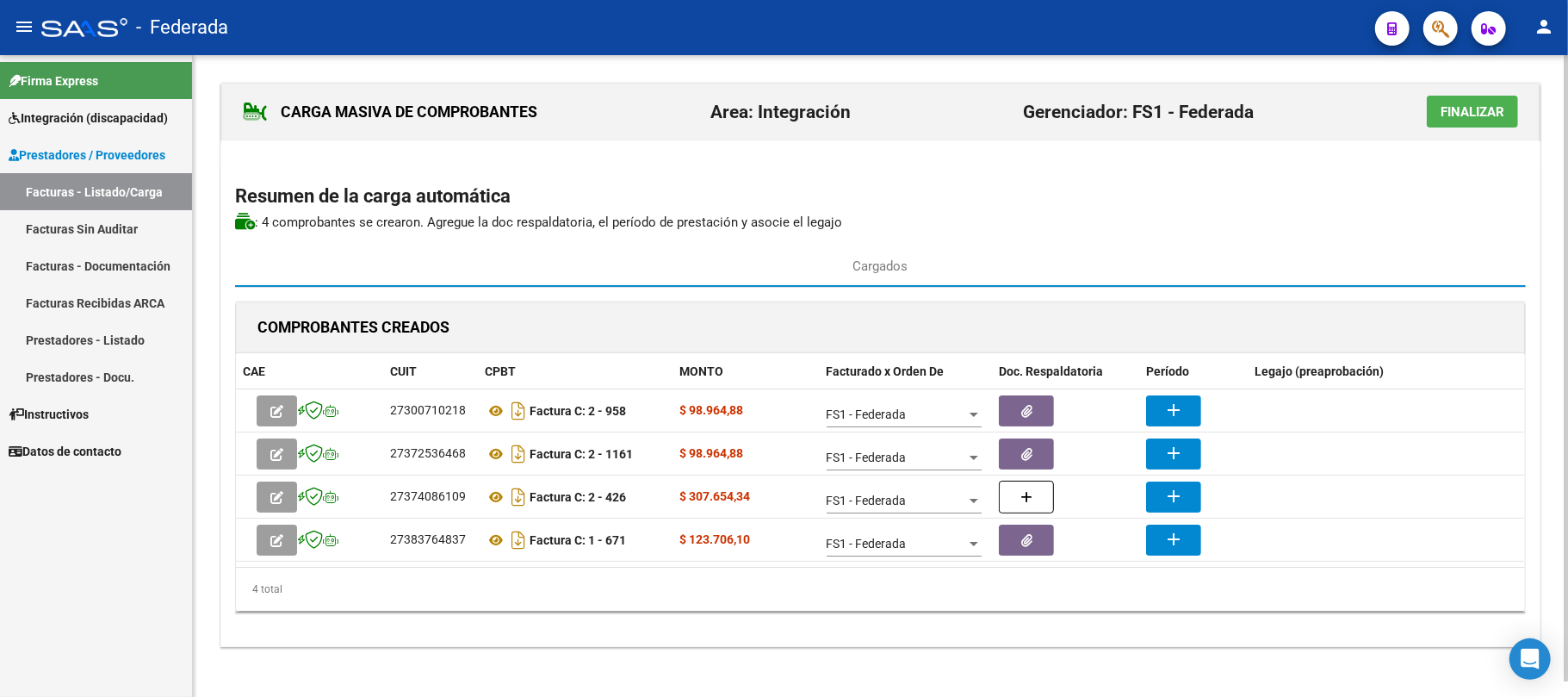
scroll to position [14, 0]
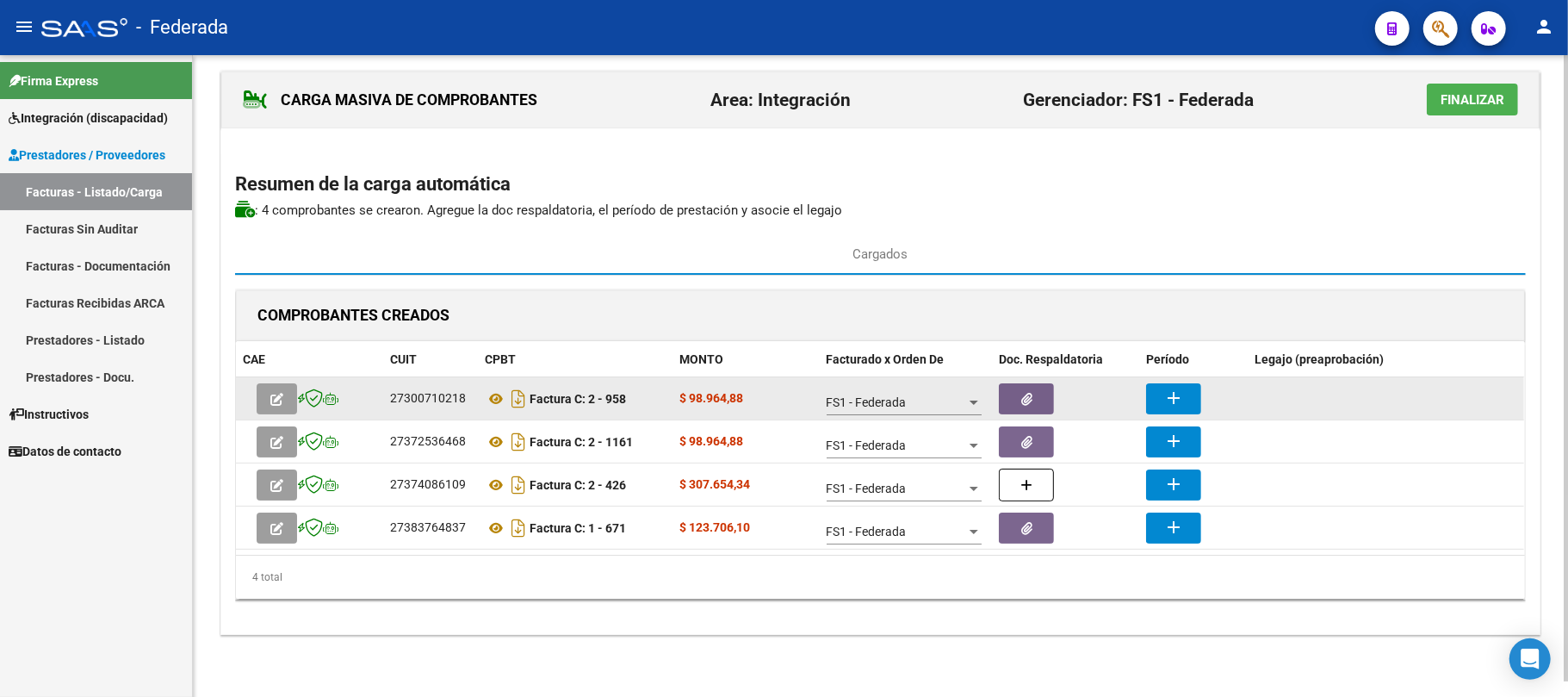
click at [1168, 393] on mat-icon "add" at bounding box center [1174, 398] width 21 height 21
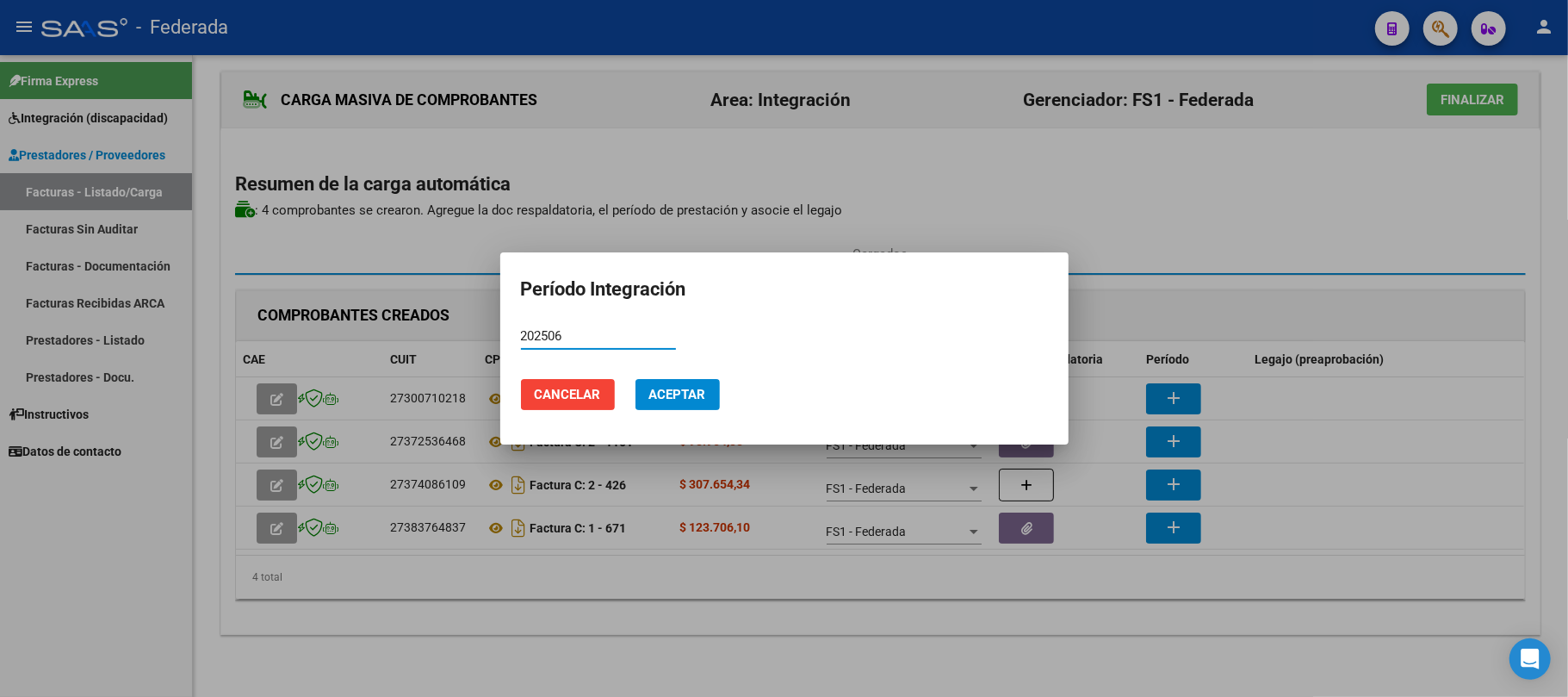
click at [528, 330] on input "202506" at bounding box center [598, 336] width 155 height 15
type input "202506"
click at [659, 391] on span "Aceptar" at bounding box center [678, 394] width 57 height 15
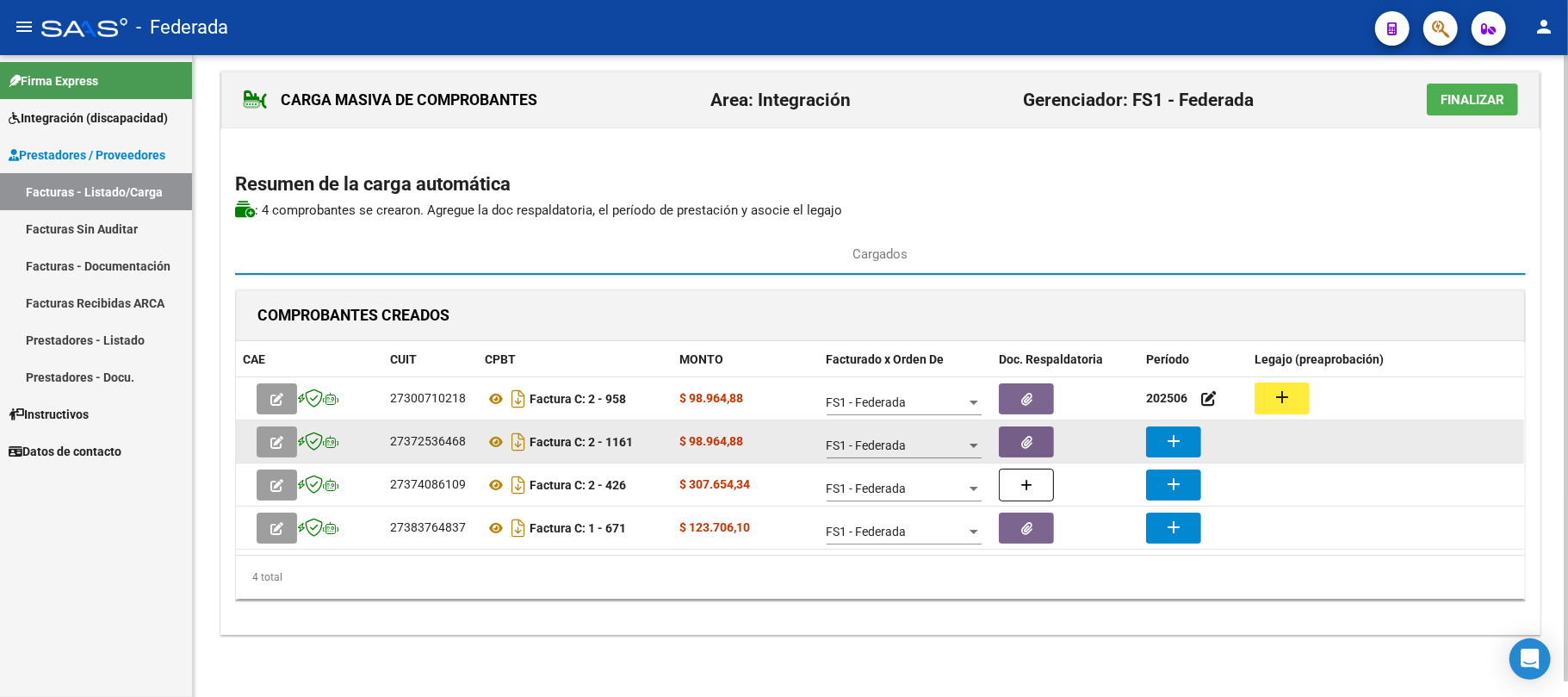
click at [1176, 442] on mat-icon "add" at bounding box center [1174, 441] width 21 height 21
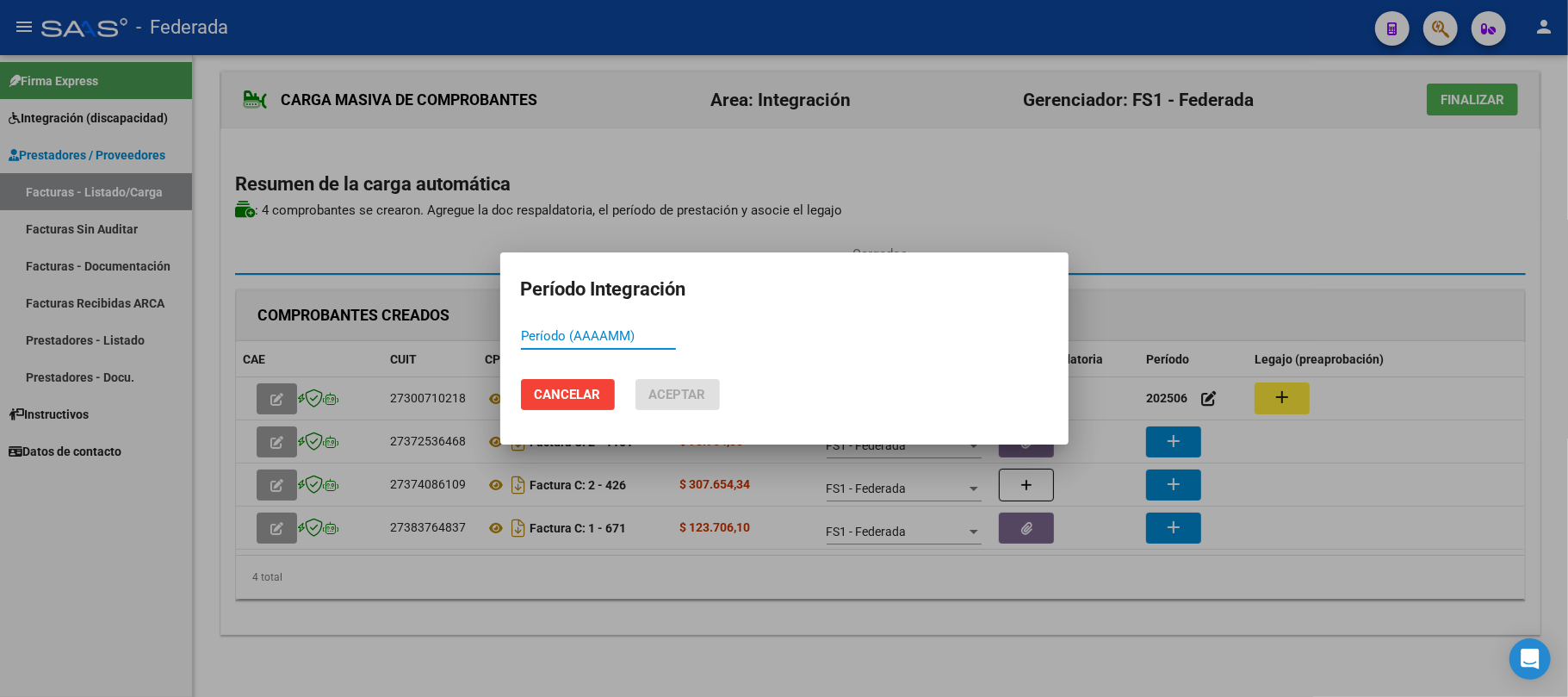
paste input "202506"
type input "202506"
click at [711, 400] on button "Aceptar" at bounding box center [678, 394] width 84 height 31
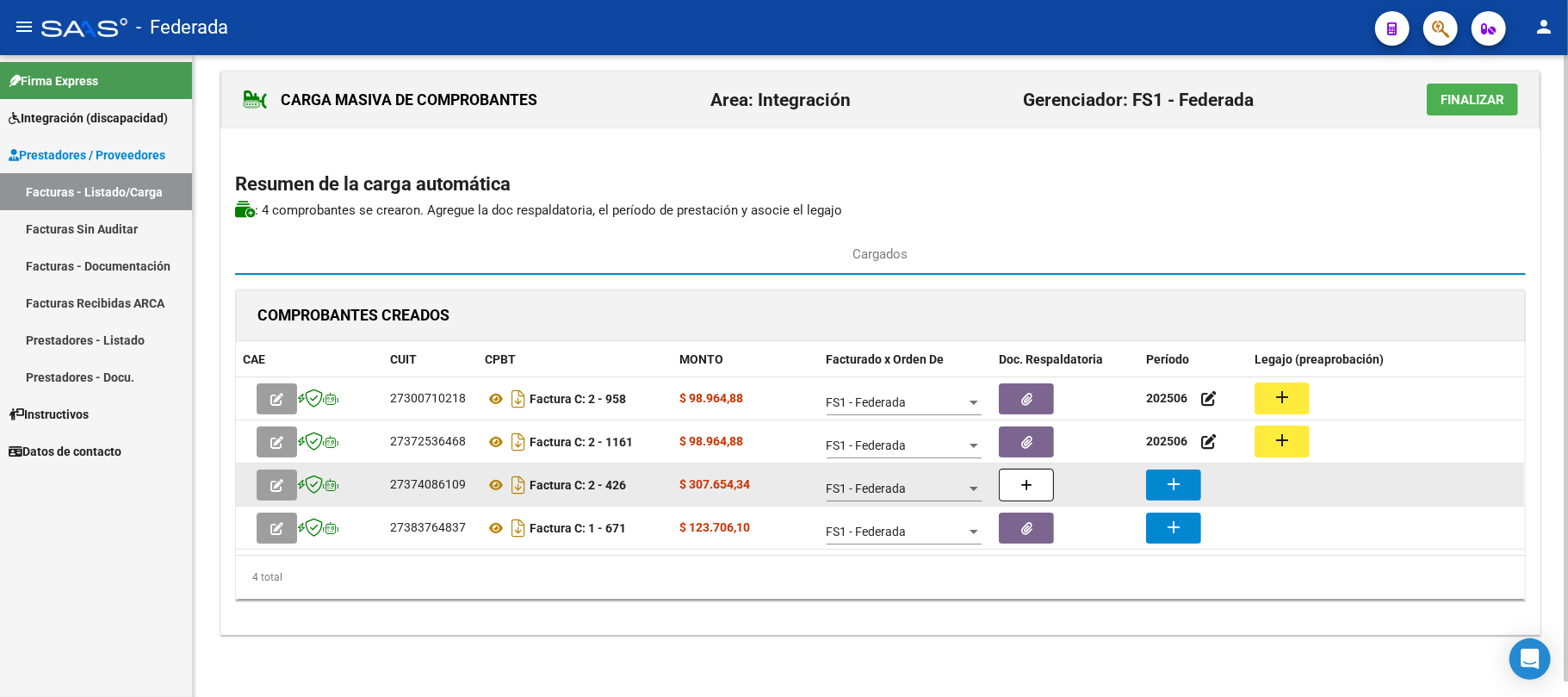
click at [1178, 491] on mat-icon "add" at bounding box center [1174, 484] width 21 height 21
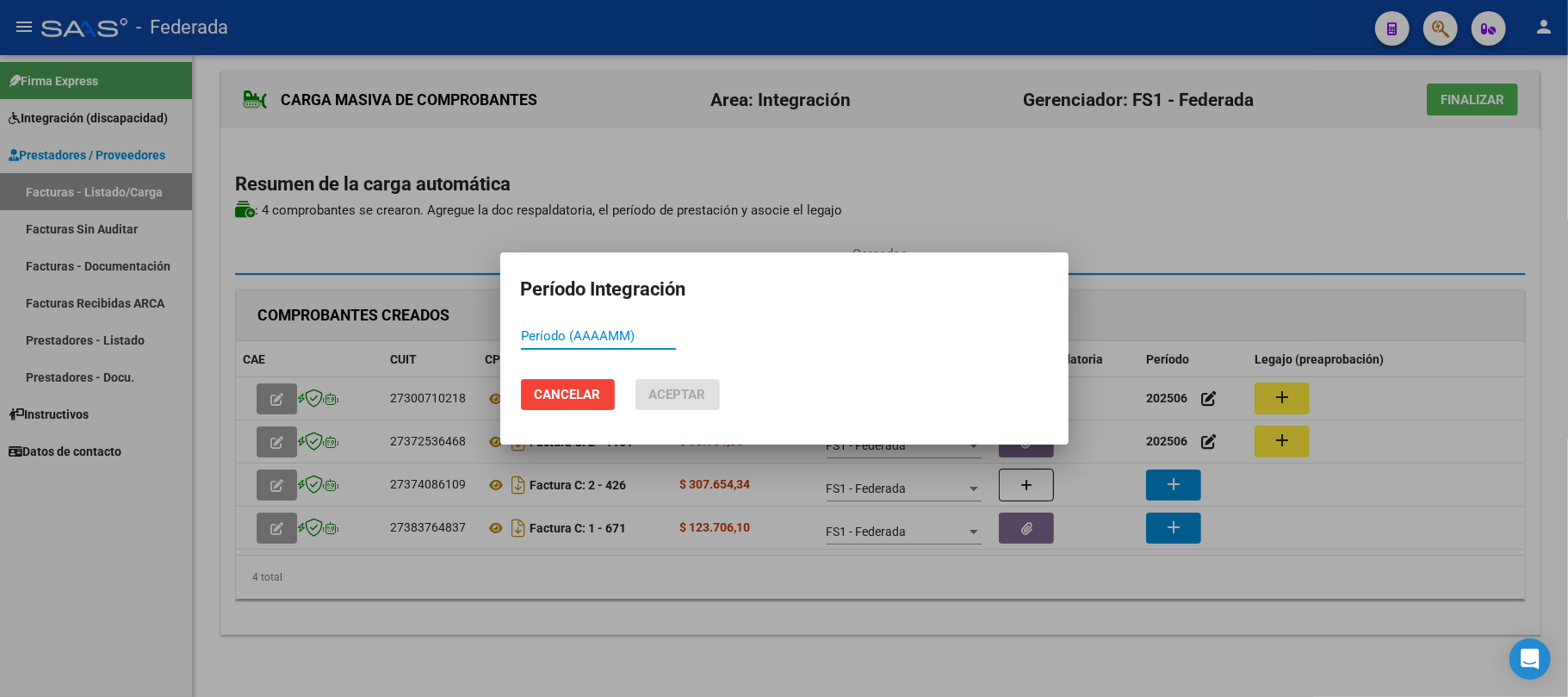
paste input "202506"
type input "202506"
click at [696, 384] on button "Aceptar" at bounding box center [678, 394] width 84 height 31
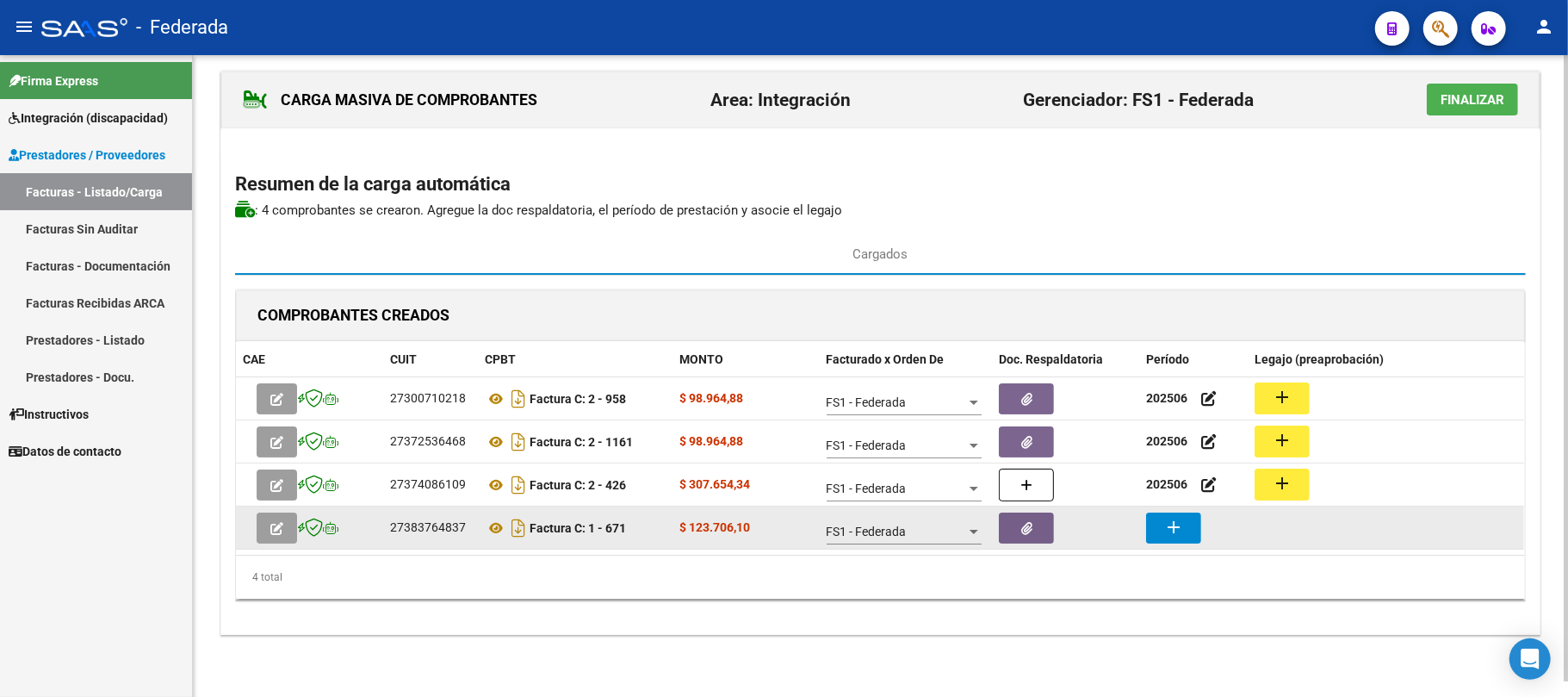
click at [1169, 522] on mat-icon "add" at bounding box center [1174, 527] width 21 height 21
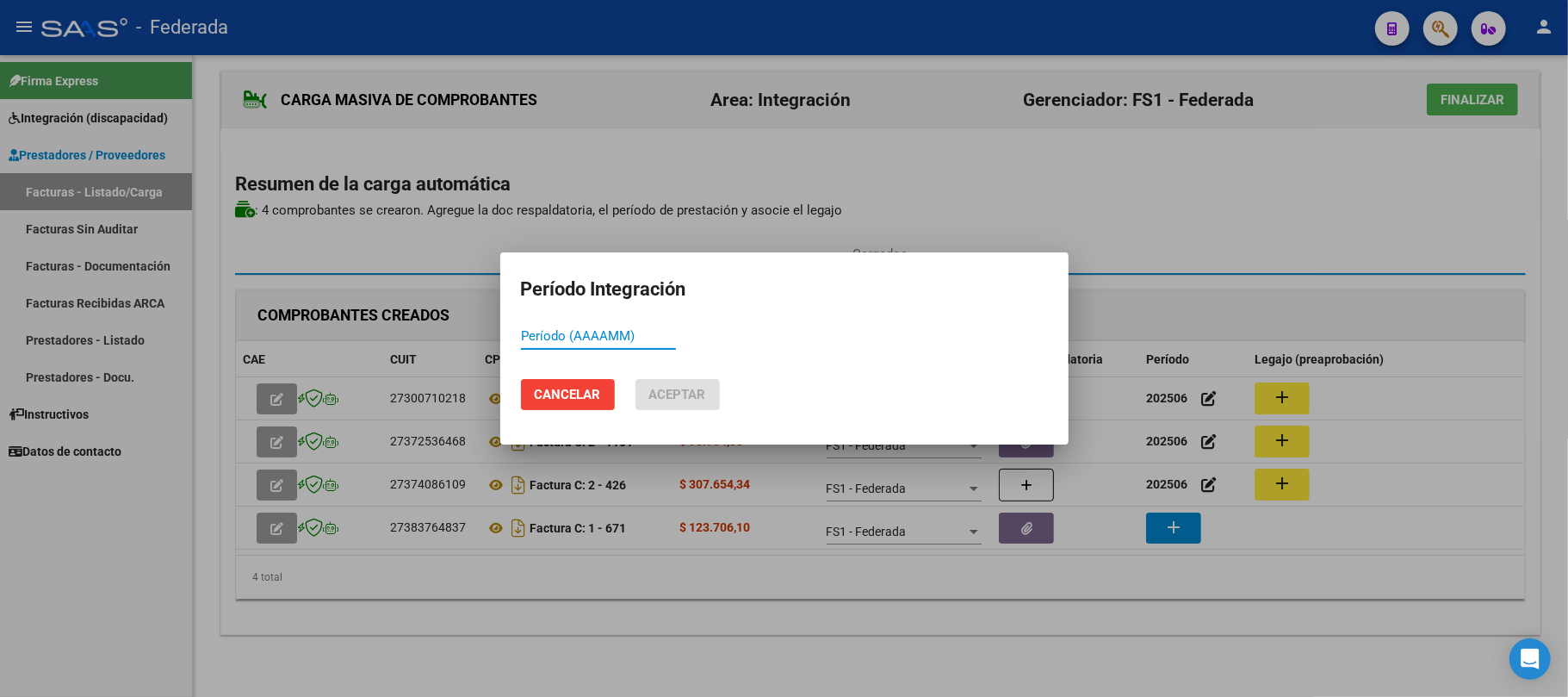
paste input "202506"
type input "202506"
click at [693, 388] on span "Aceptar" at bounding box center [678, 394] width 57 height 15
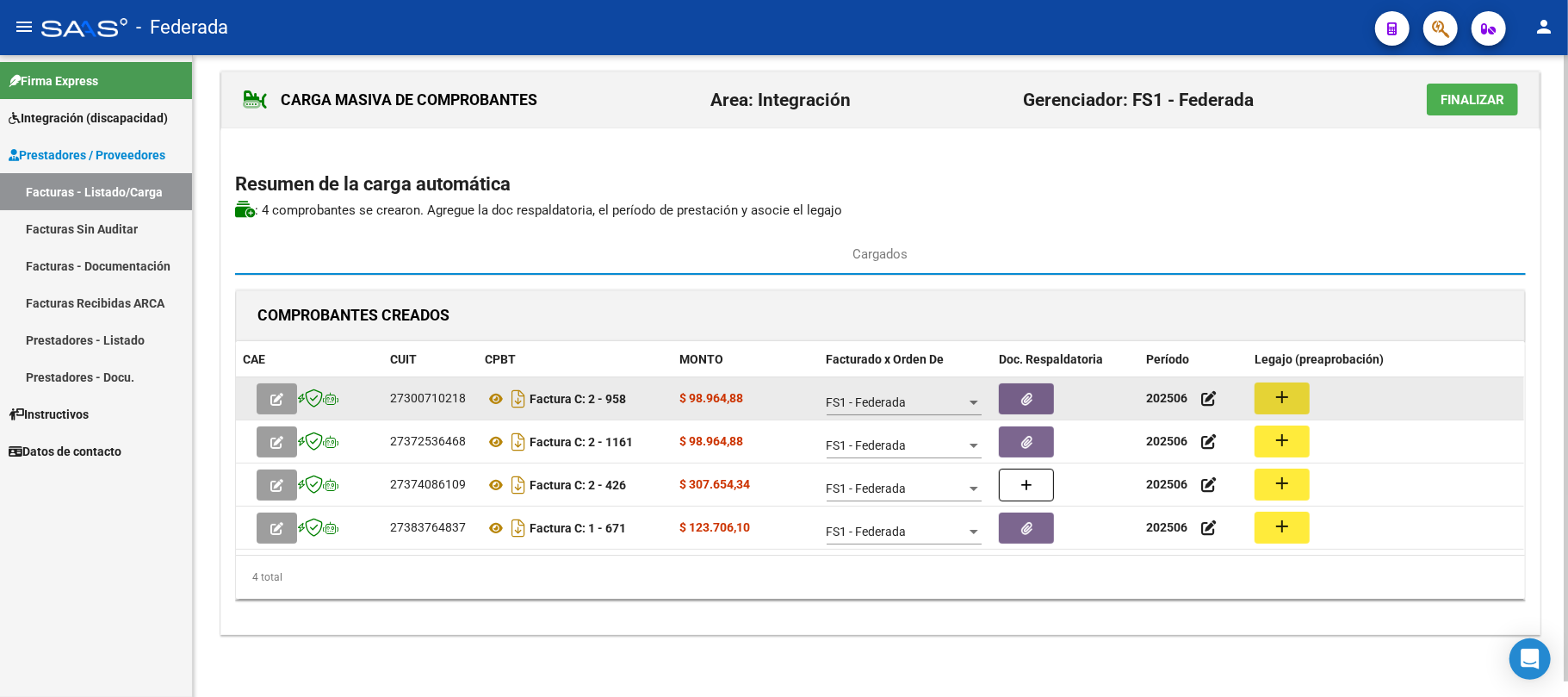
click at [1283, 400] on mat-icon "add" at bounding box center [1283, 397] width 21 height 21
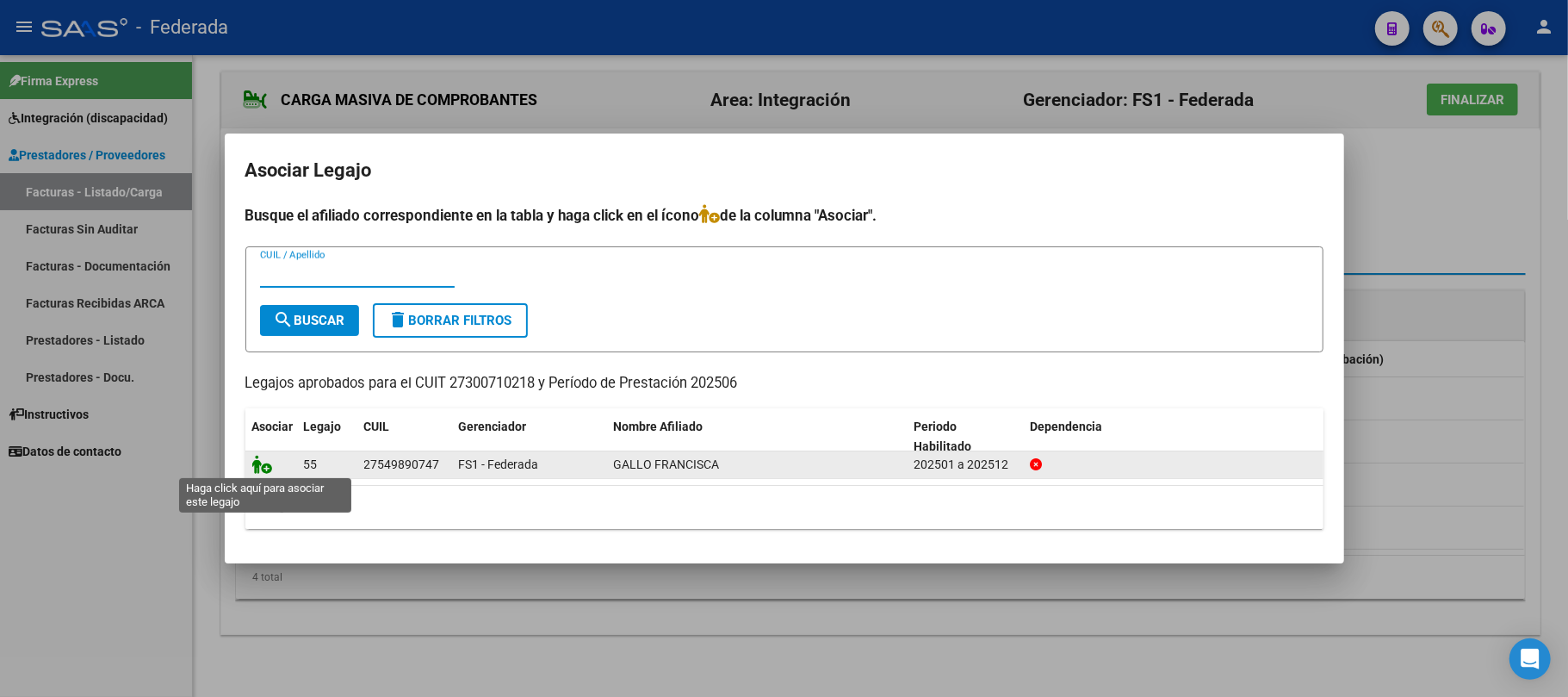
click at [267, 465] on icon at bounding box center [262, 464] width 21 height 19
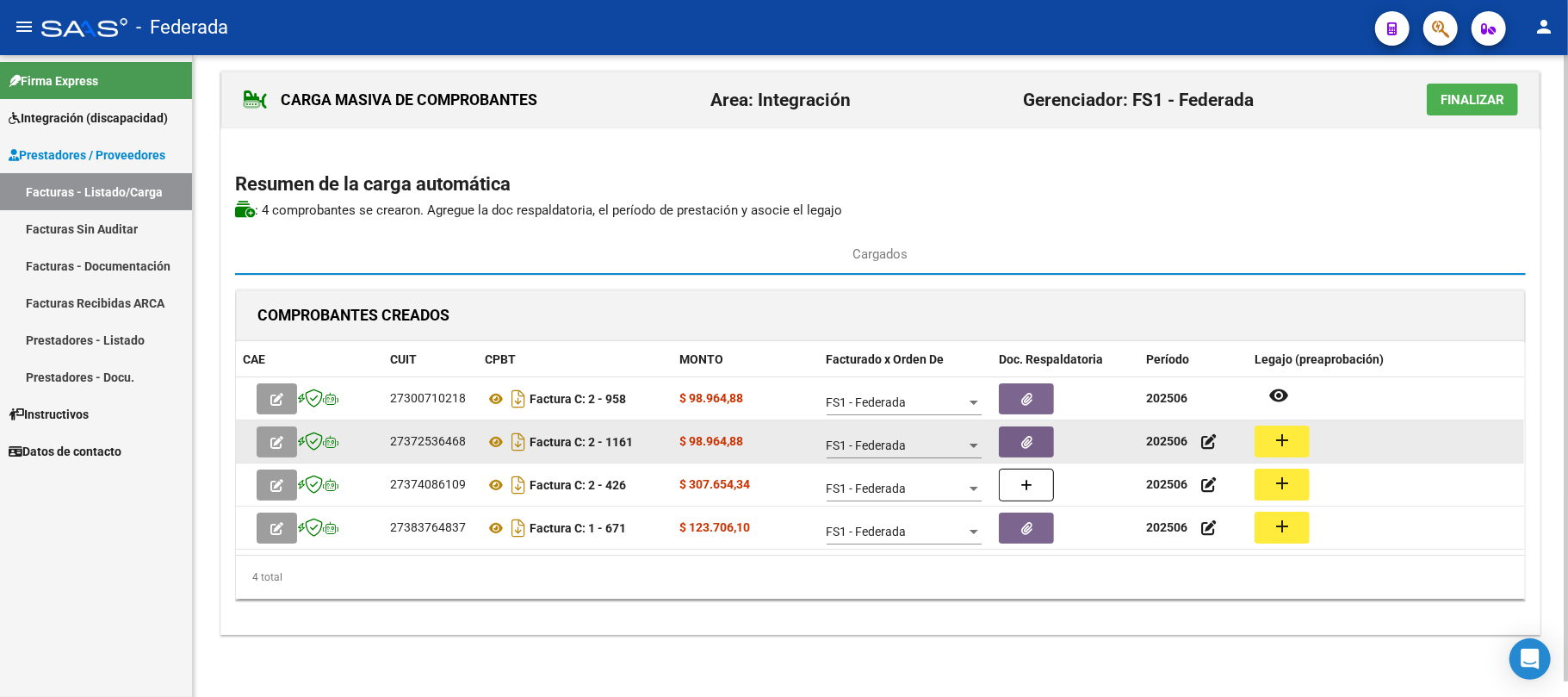
click at [1273, 435] on mat-icon "add" at bounding box center [1283, 440] width 21 height 21
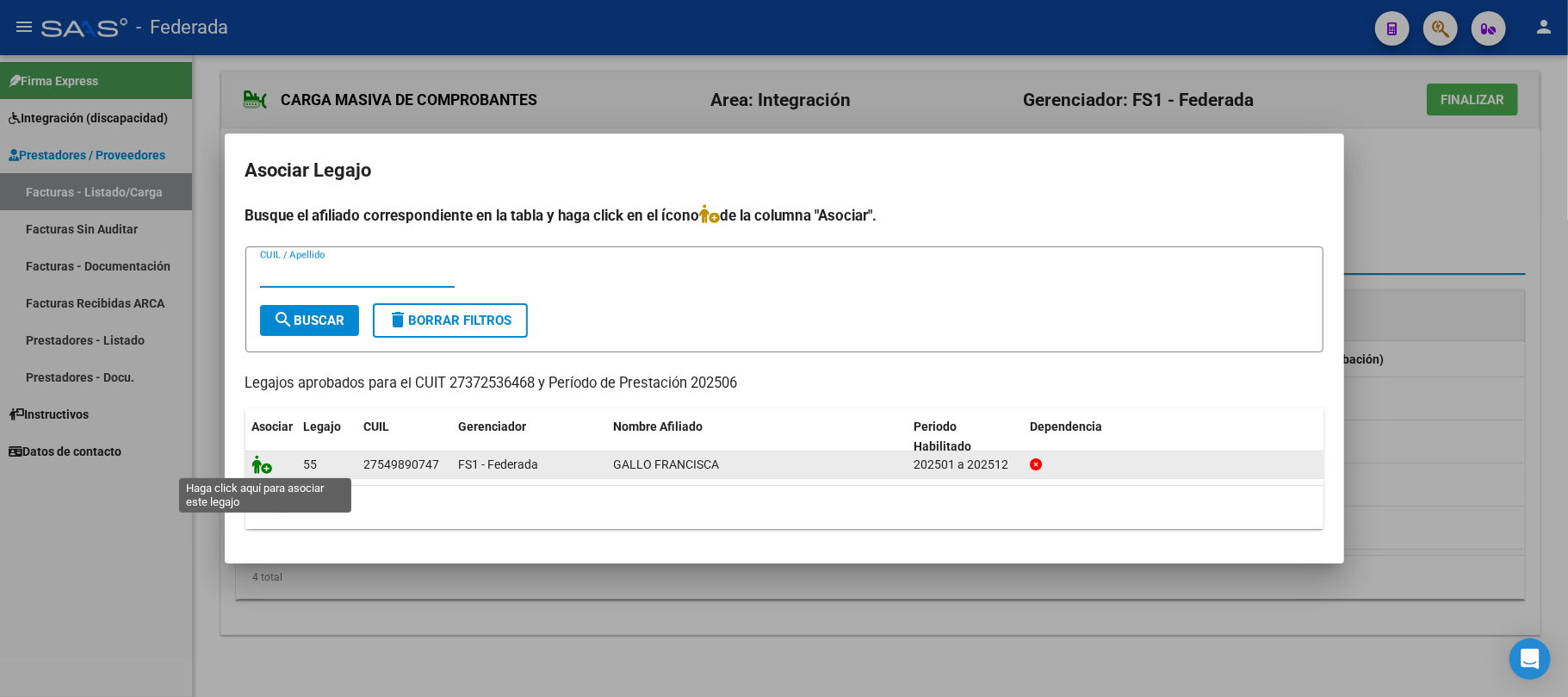
click at [259, 467] on icon at bounding box center [262, 464] width 21 height 19
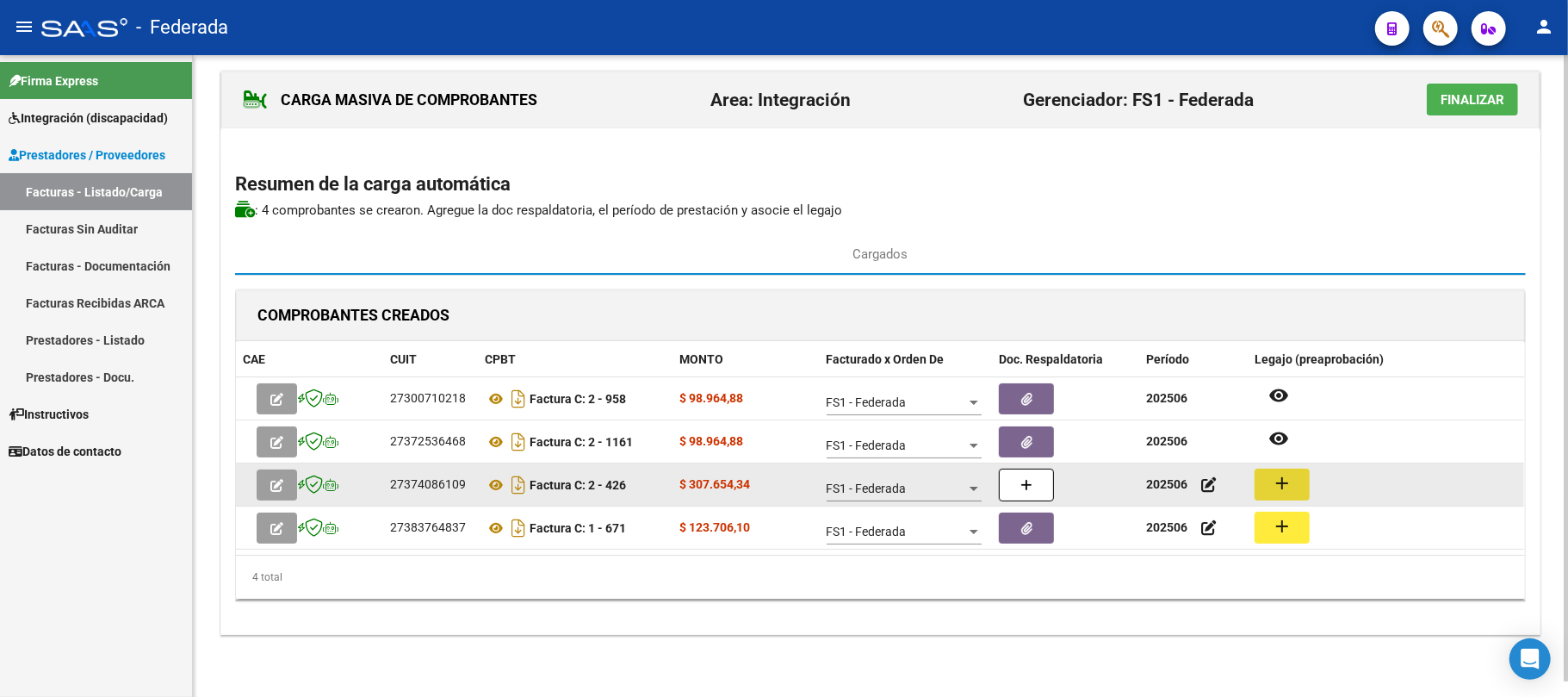
click at [1268, 483] on button "add" at bounding box center [1283, 484] width 55 height 32
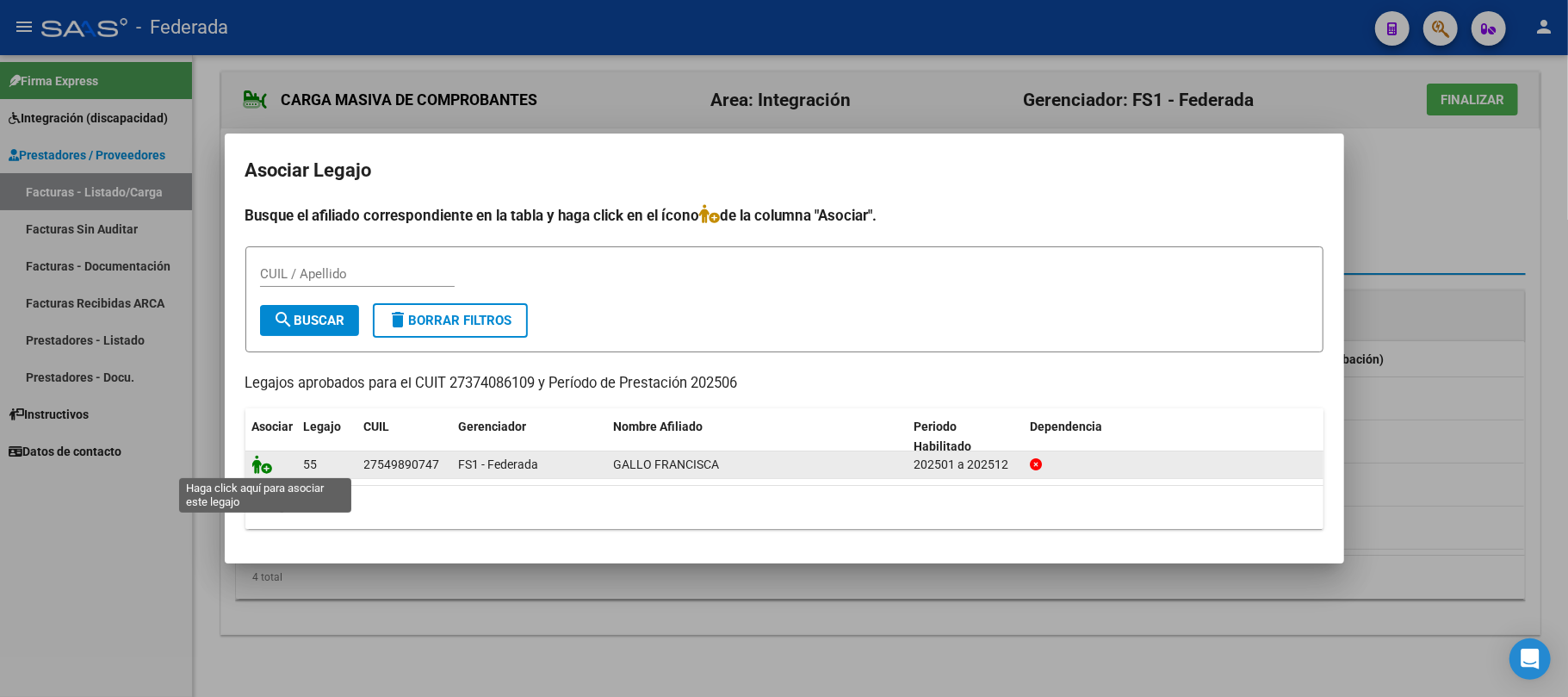
click at [263, 462] on icon at bounding box center [262, 464] width 21 height 19
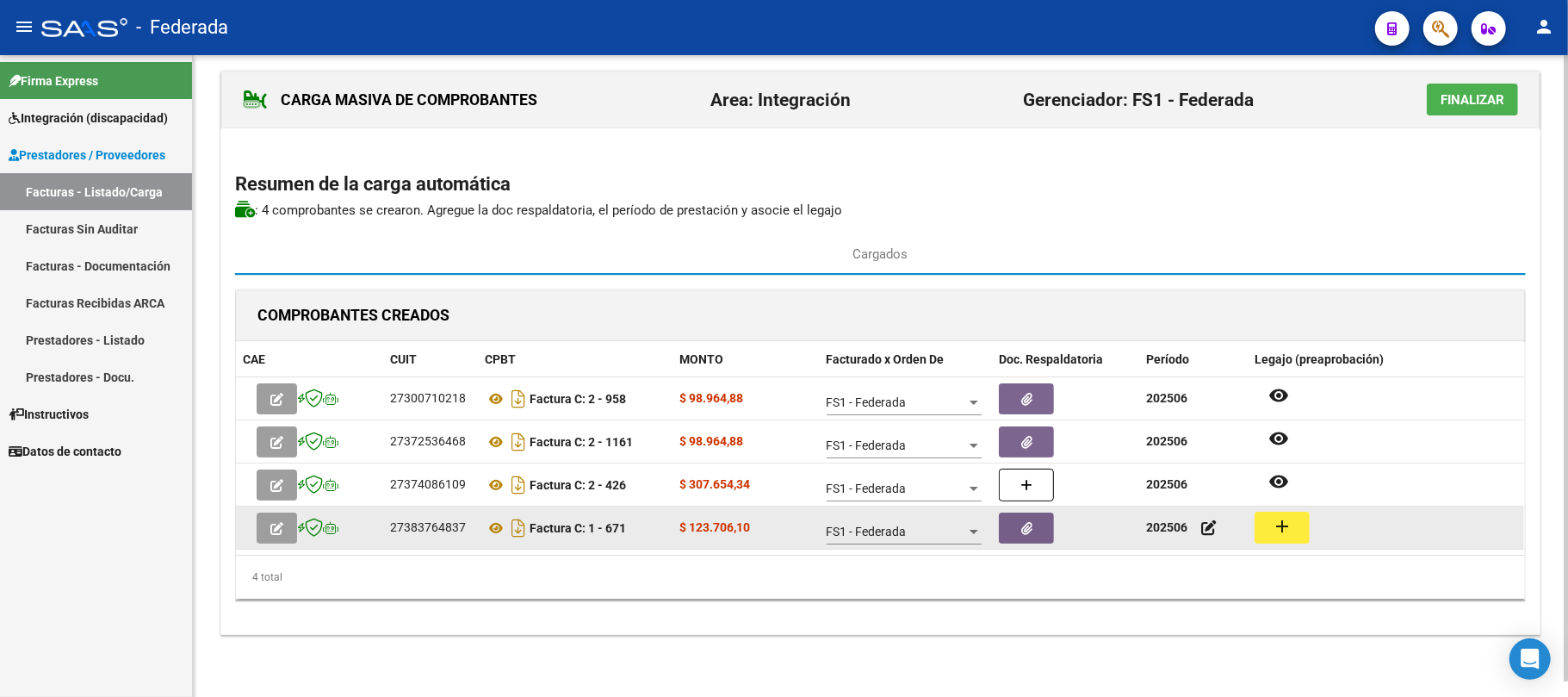
click at [1286, 529] on mat-icon "add" at bounding box center [1283, 527] width 21 height 21
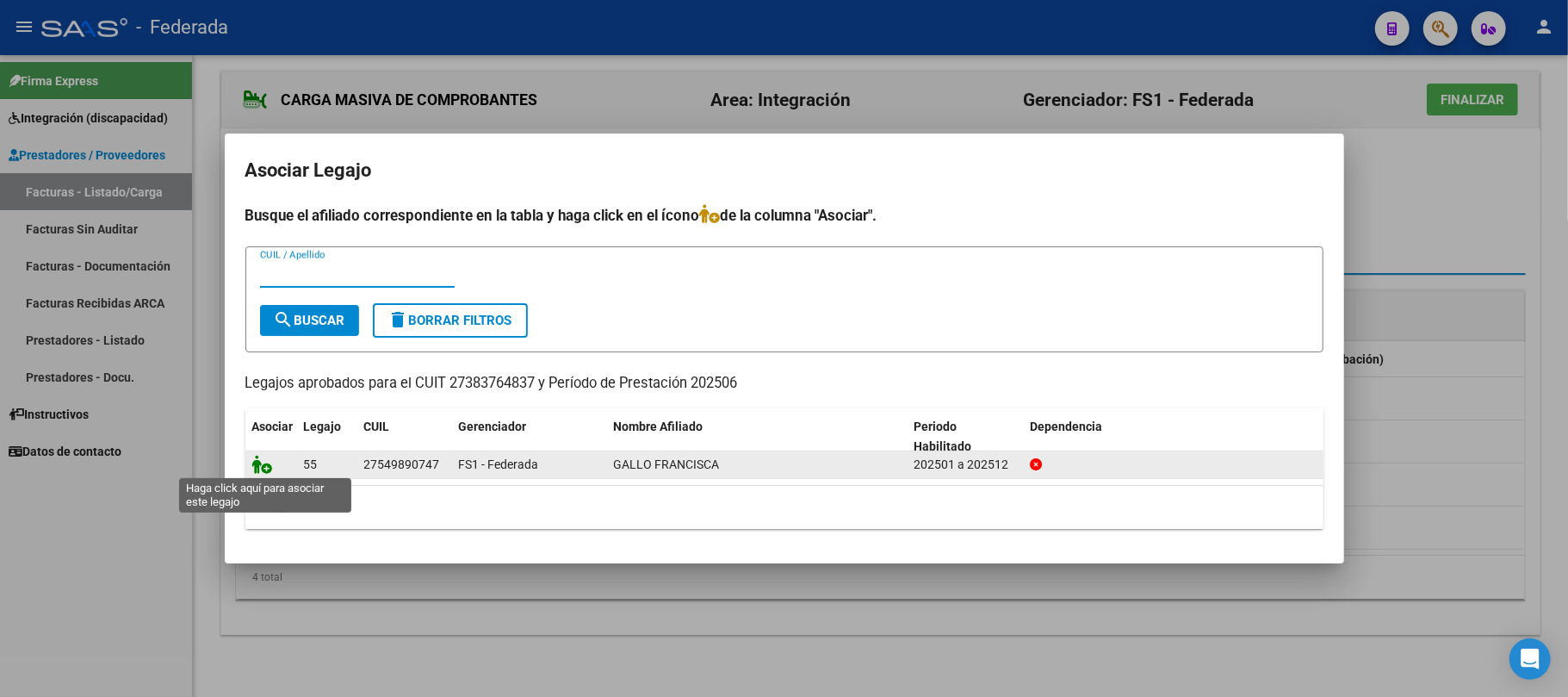
click at [259, 463] on icon at bounding box center [262, 464] width 21 height 19
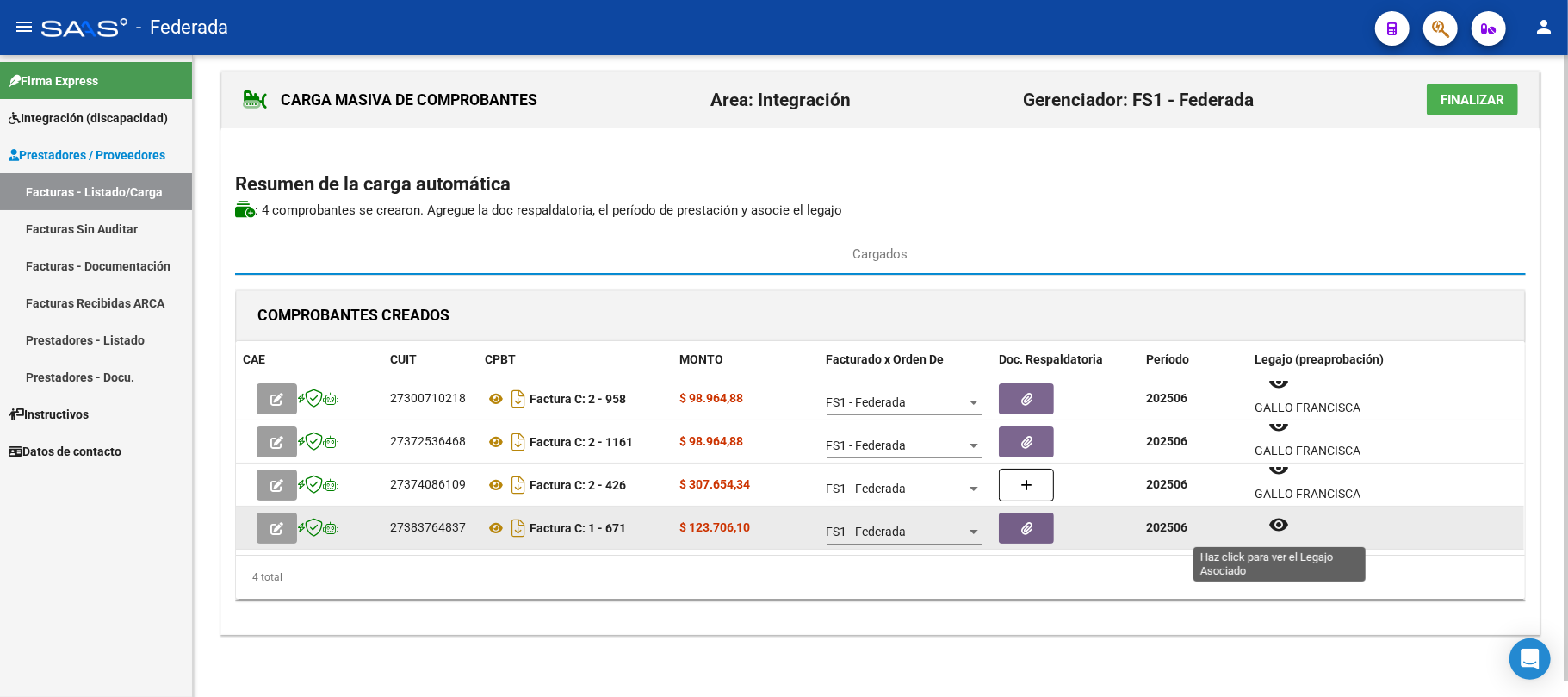
scroll to position [13, 0]
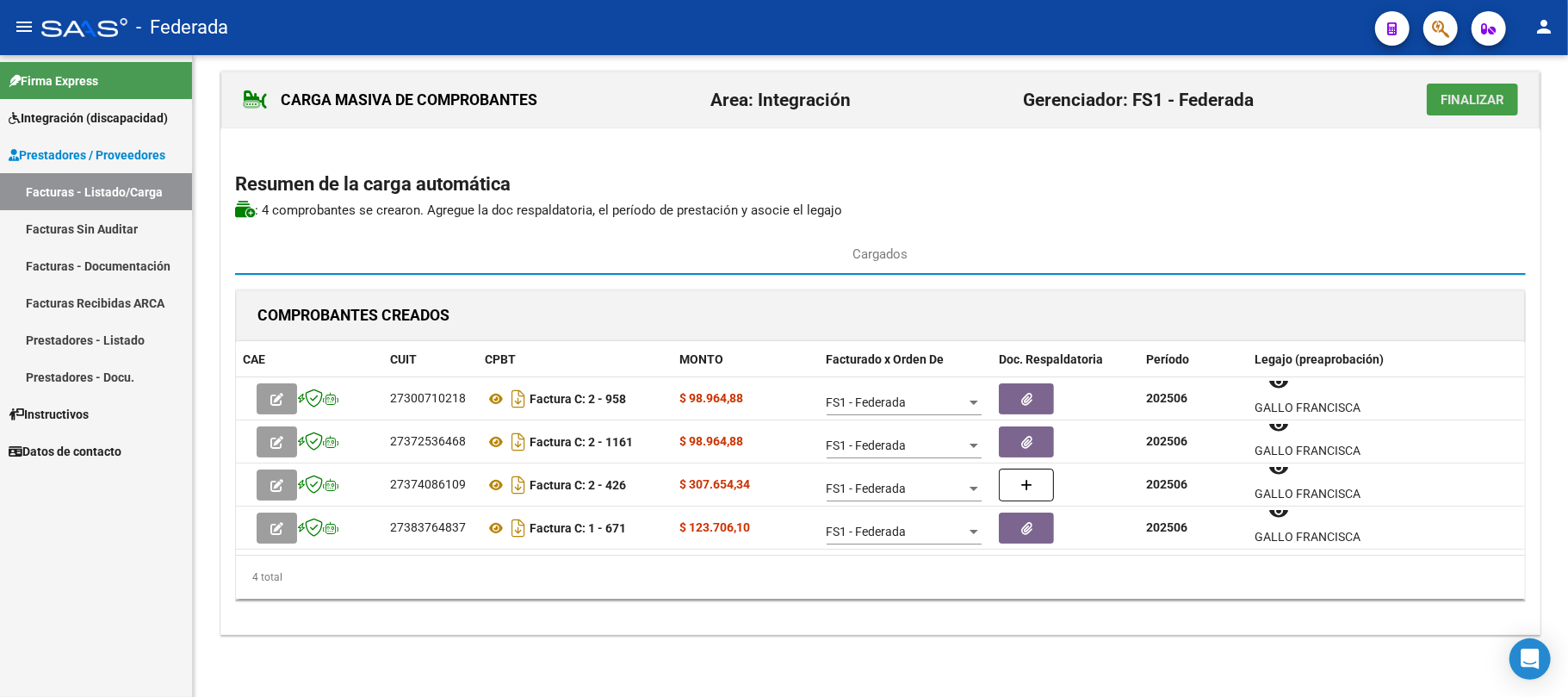
click at [1469, 101] on span "Finalizar" at bounding box center [1473, 100] width 64 height 15
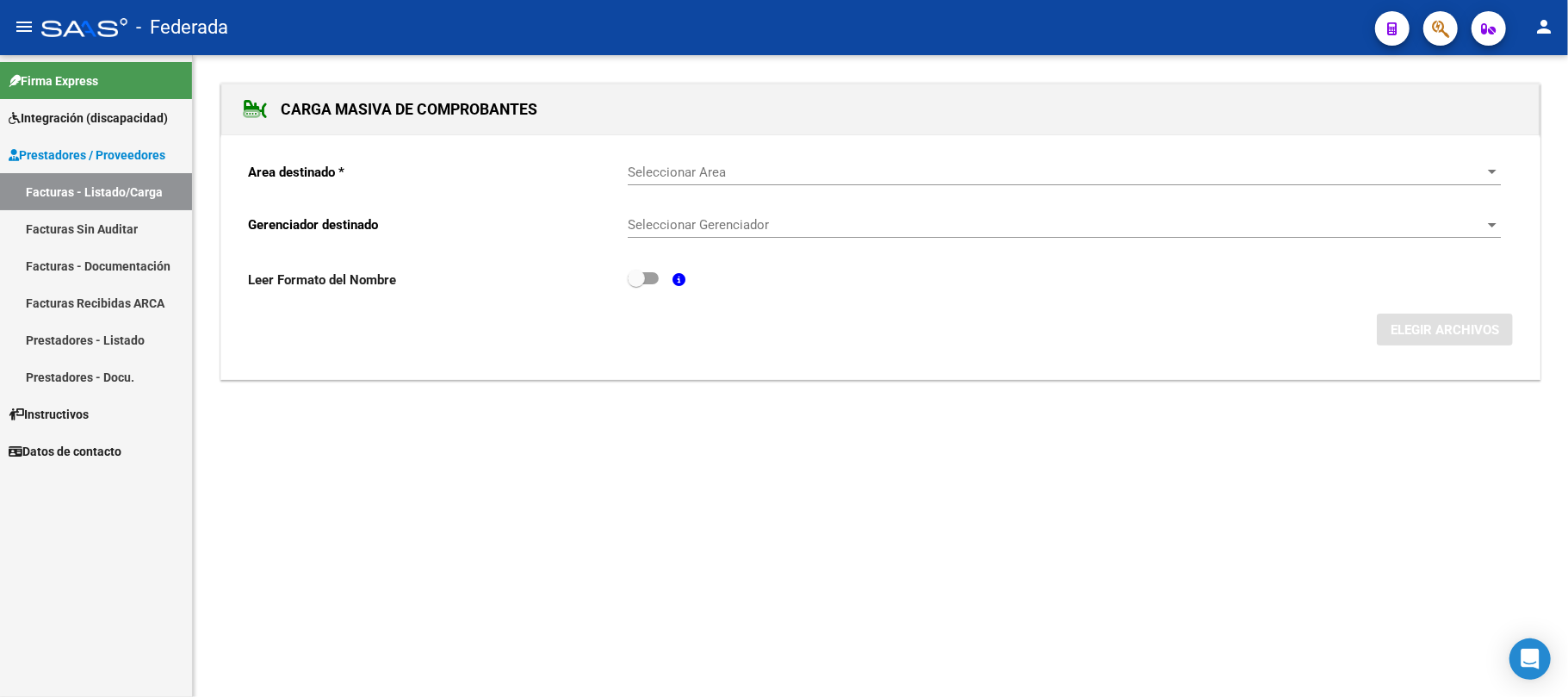
click at [69, 191] on link "Facturas - Listado/Carga" at bounding box center [95, 191] width 192 height 37
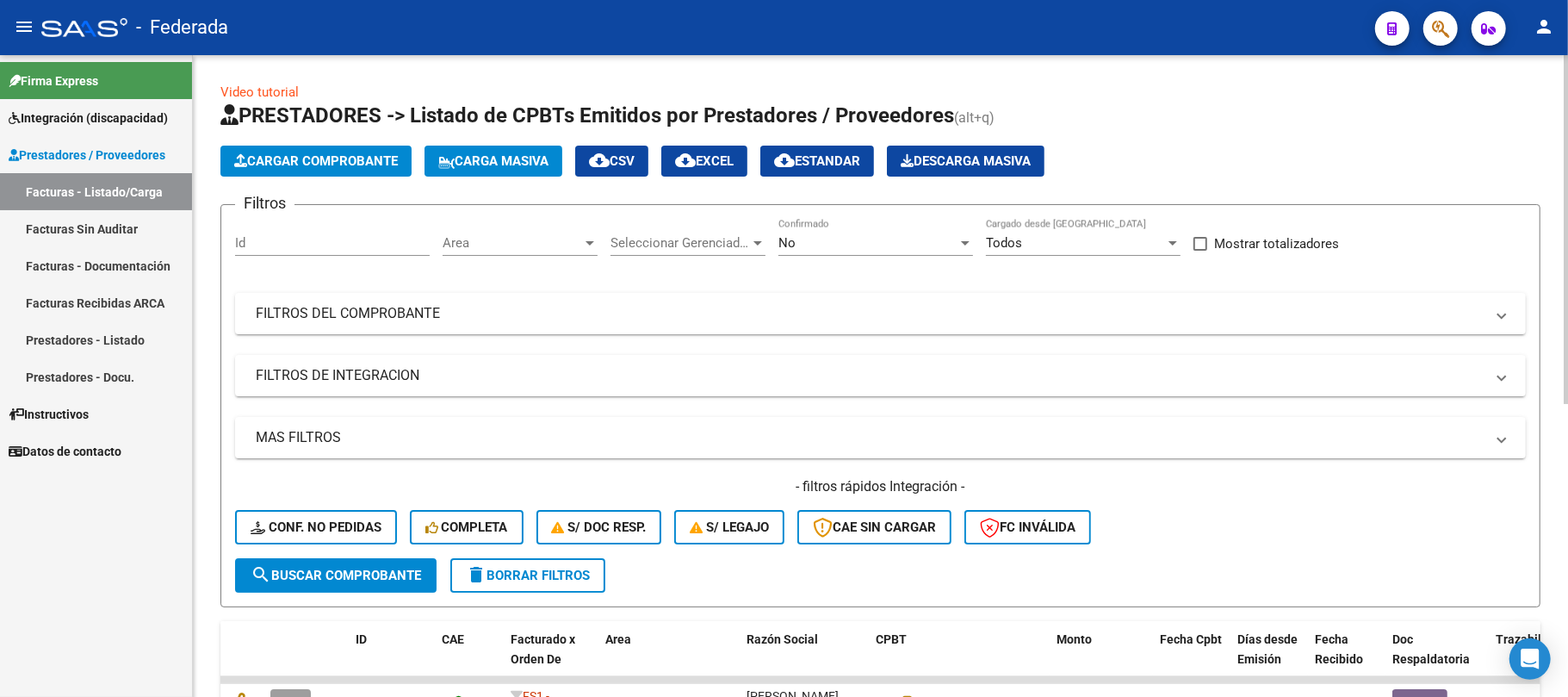
click at [537, 163] on span "Carga Masiva" at bounding box center [492, 161] width 110 height 15
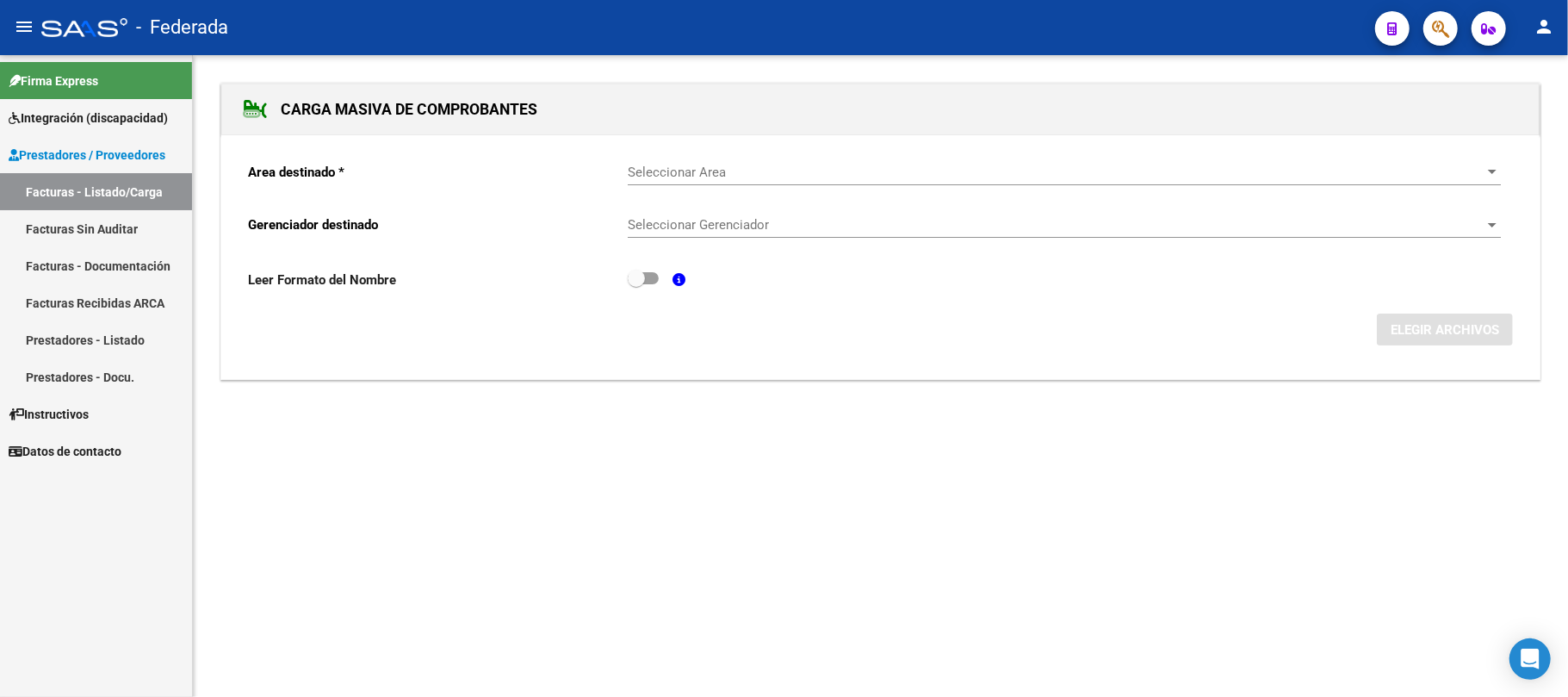
click at [680, 167] on span "Seleccionar Area" at bounding box center [1056, 172] width 858 height 15
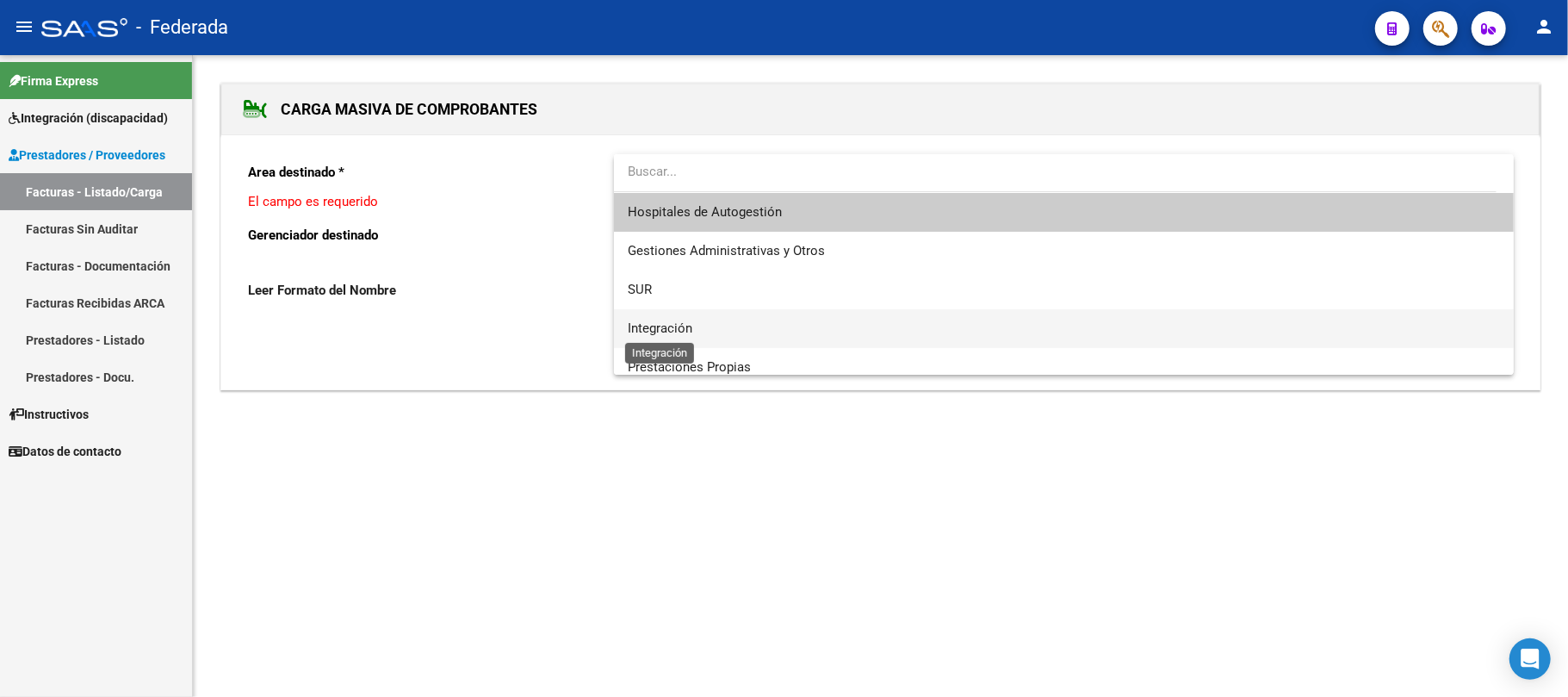
click at [677, 327] on span "Integración" at bounding box center [660, 328] width 65 height 15
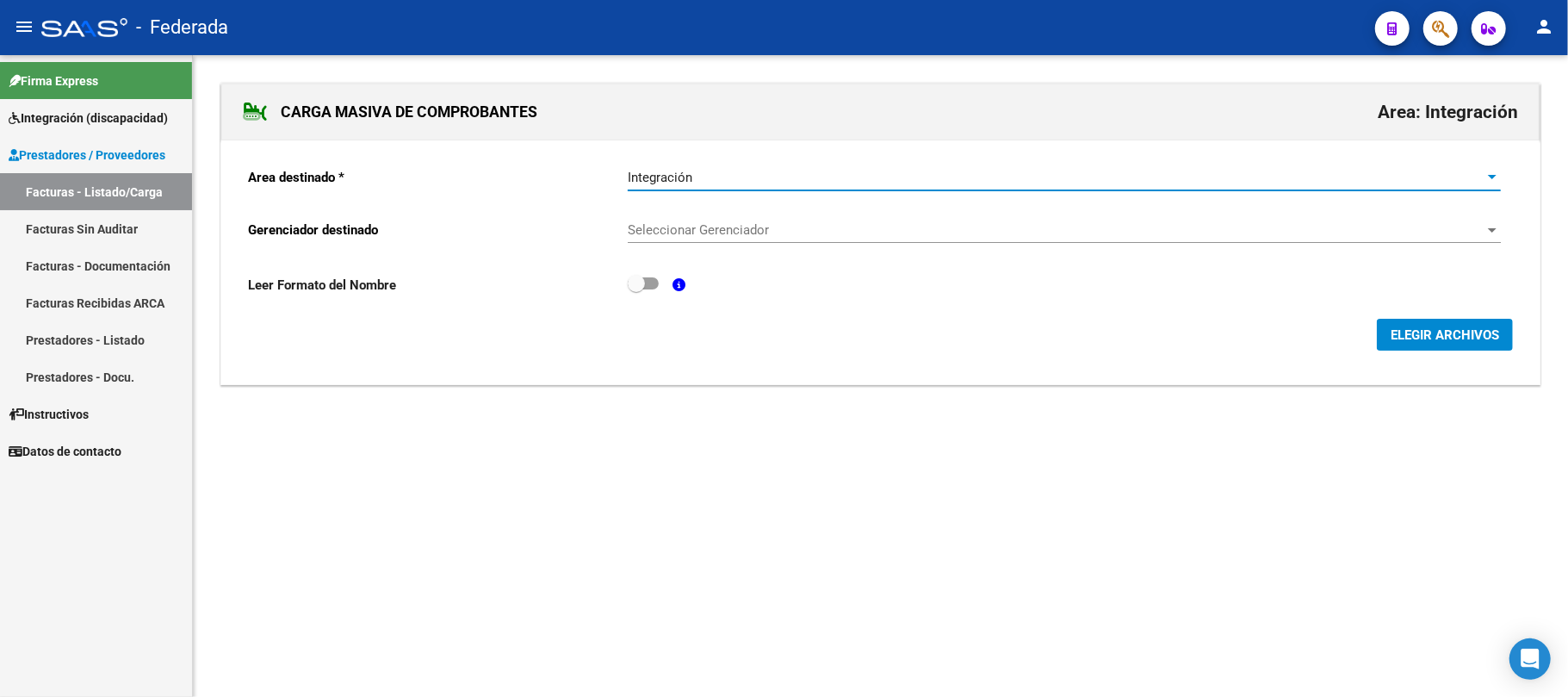
click at [706, 238] on span "Seleccionar Gerenciador" at bounding box center [1056, 230] width 858 height 15
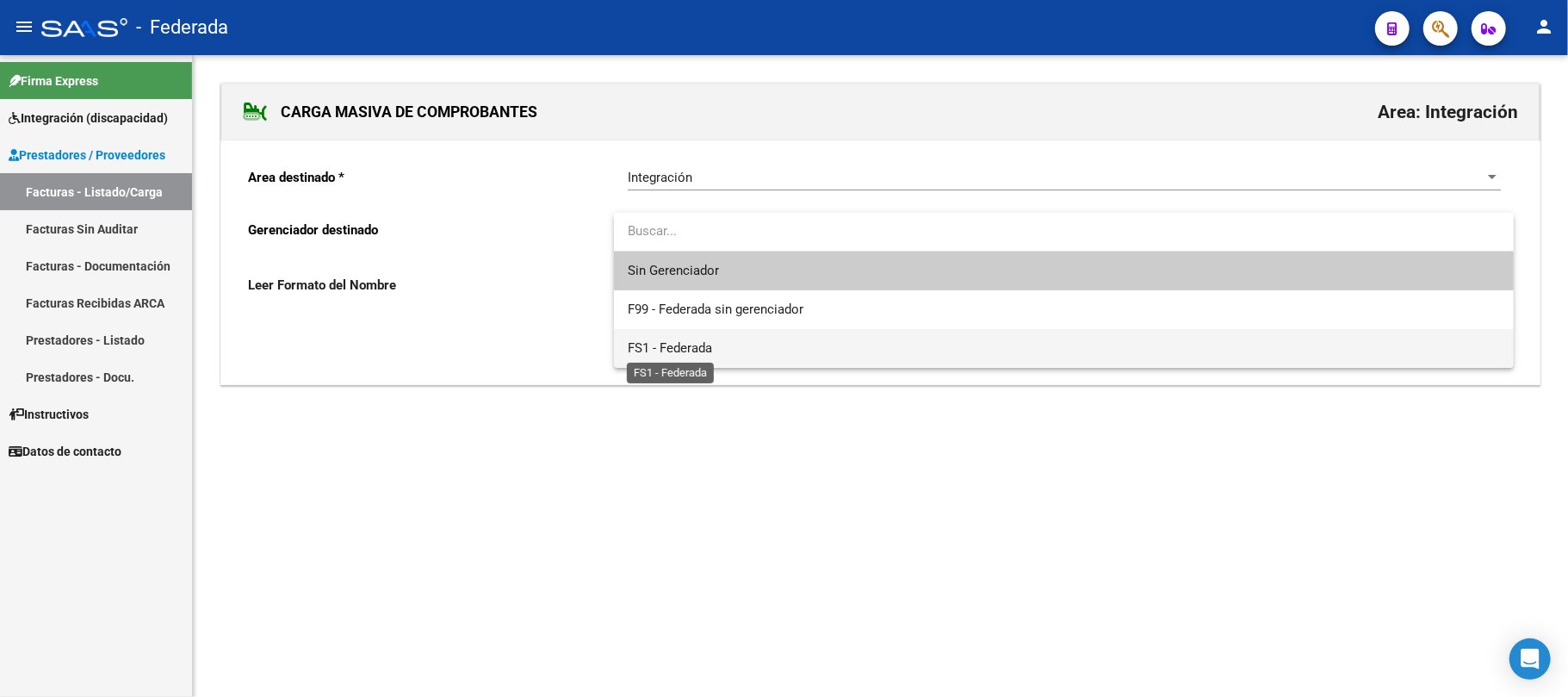
click at [692, 343] on span "FS1 - Federada" at bounding box center [670, 348] width 84 height 15
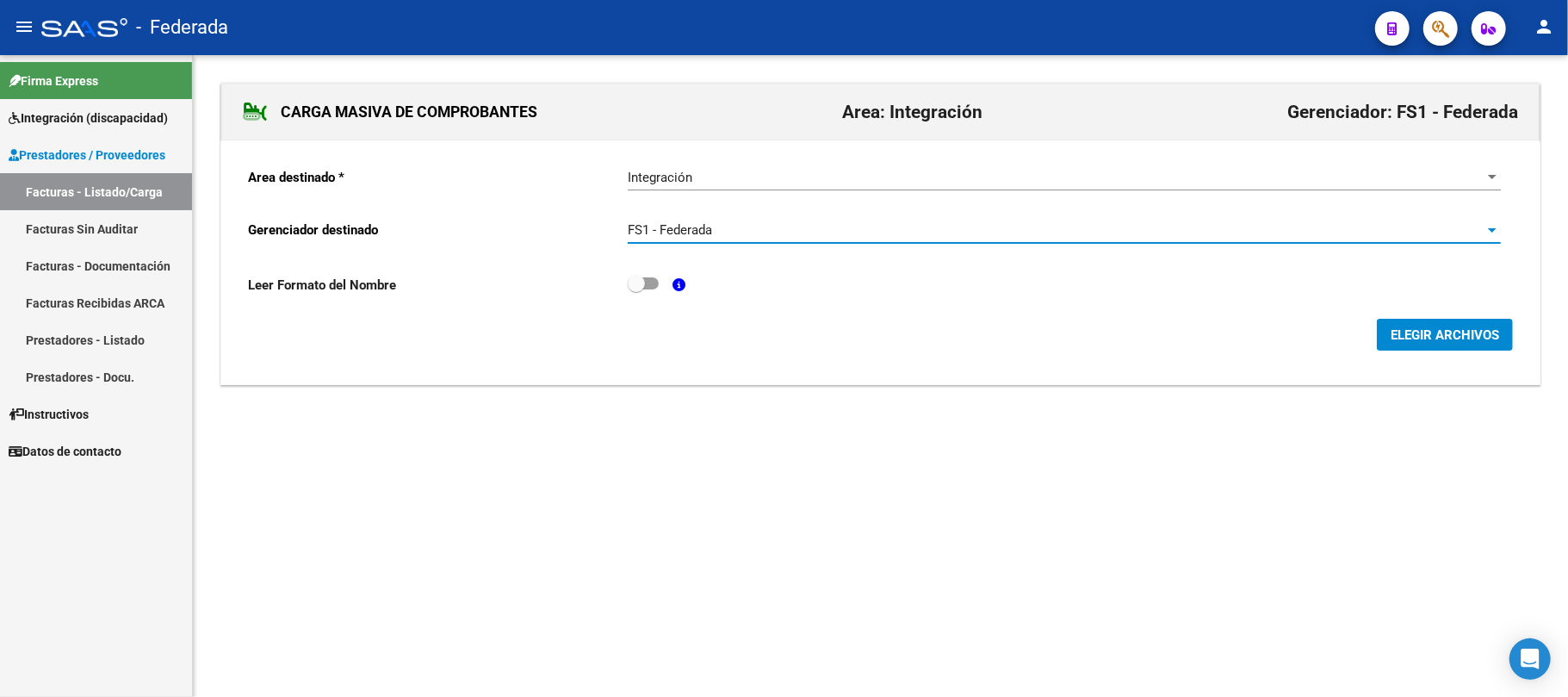
click at [1404, 341] on span "ELEGIR ARCHIVOS" at bounding box center [1445, 335] width 109 height 15
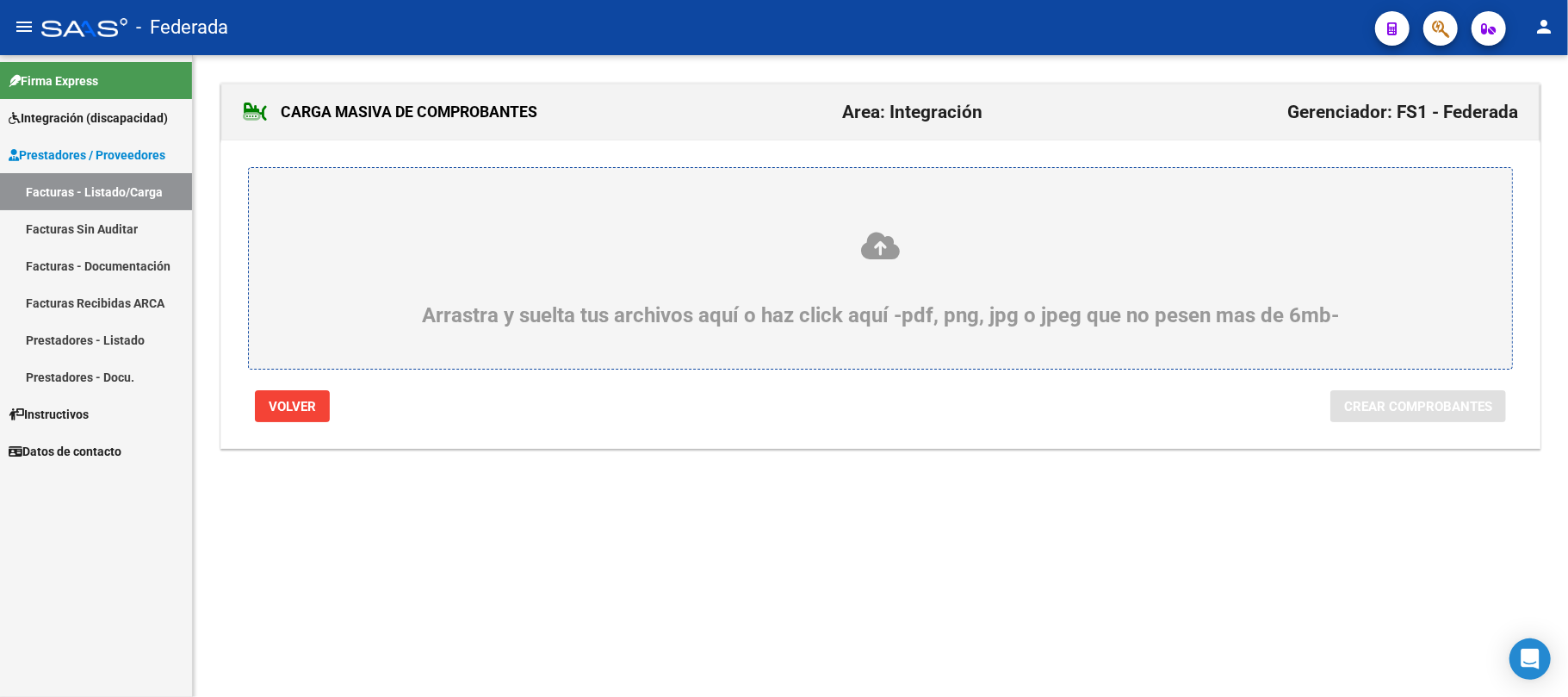
click at [884, 249] on icon at bounding box center [880, 245] width 1181 height 32
click at [0, 0] on input "Arrastra y suelta tus archivos aquí o haz click aquí -pdf, png, jpg o jpeg que …" at bounding box center [0, 0] width 0 height 0
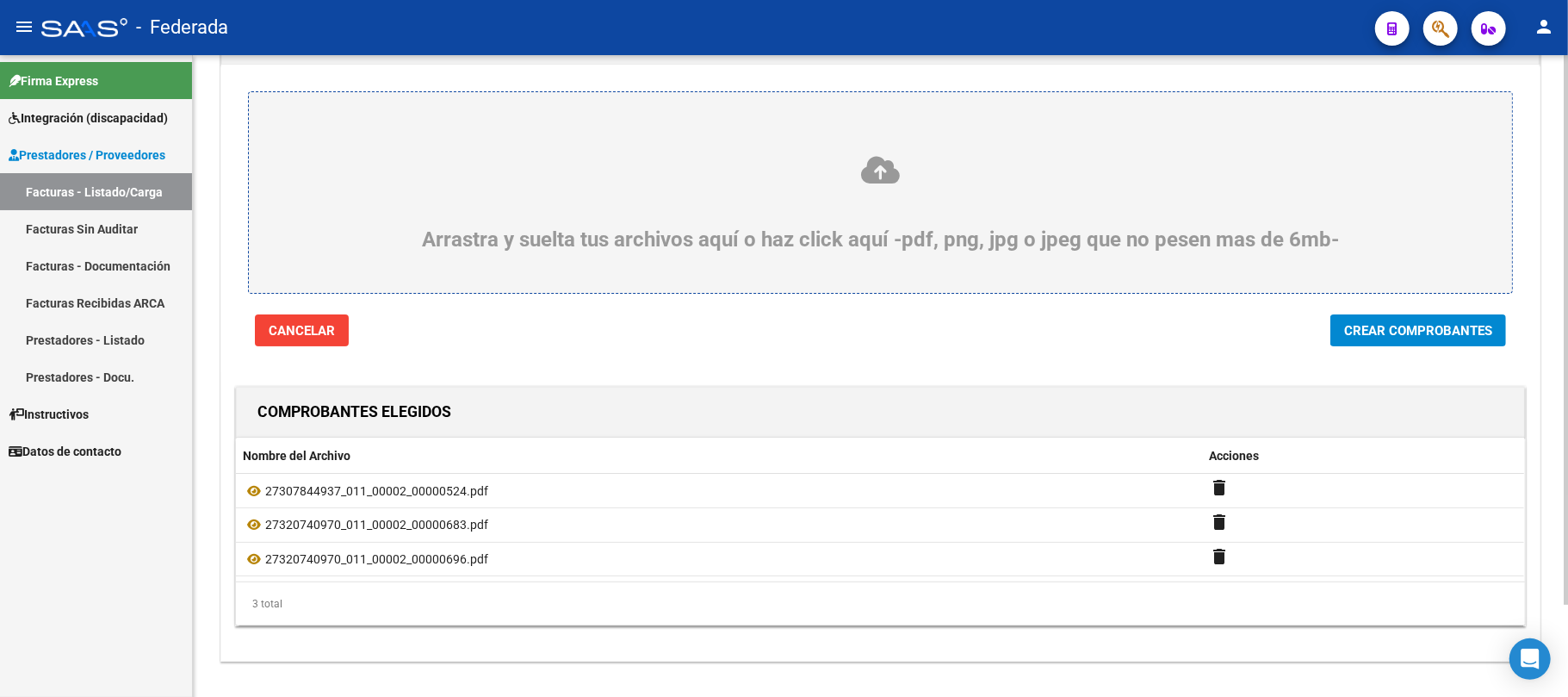
scroll to position [108, 0]
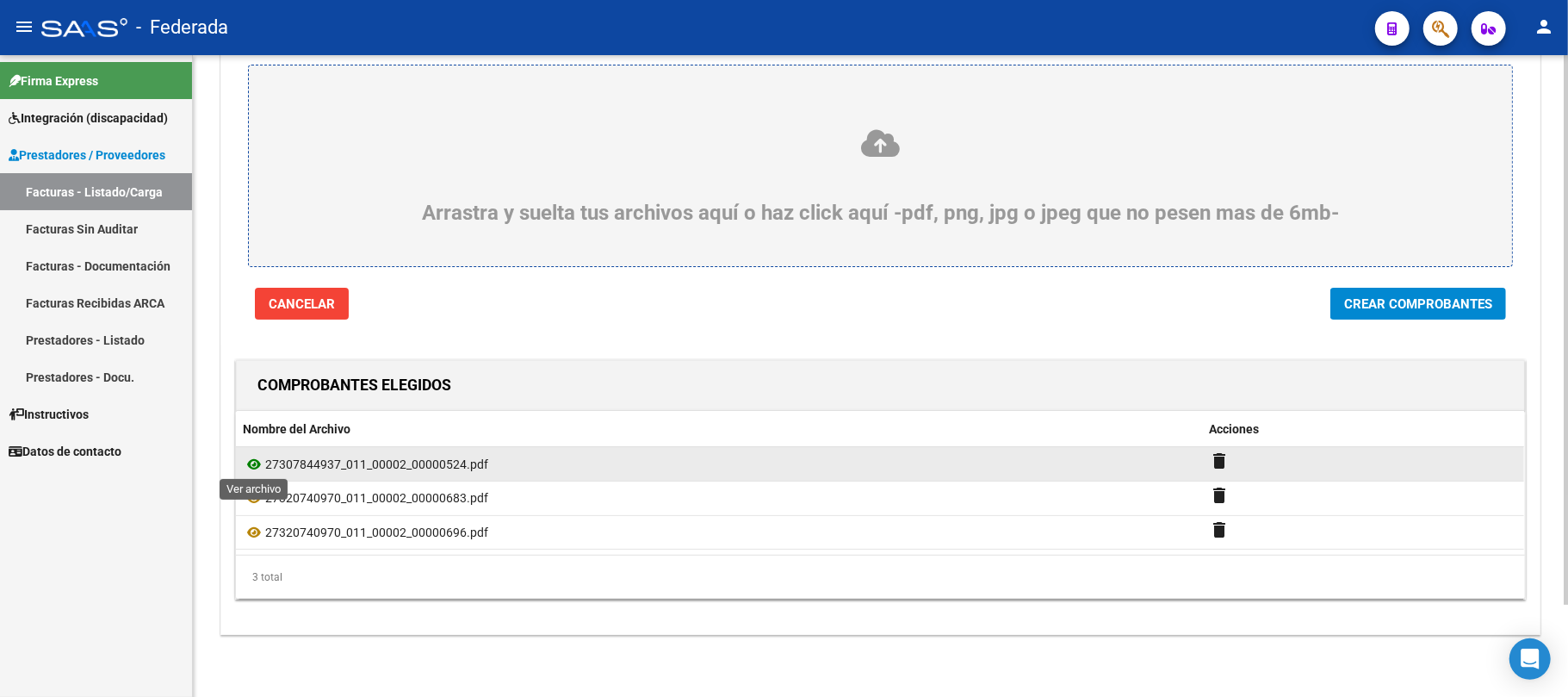
click at [256, 463] on icon at bounding box center [253, 465] width 22 height 21
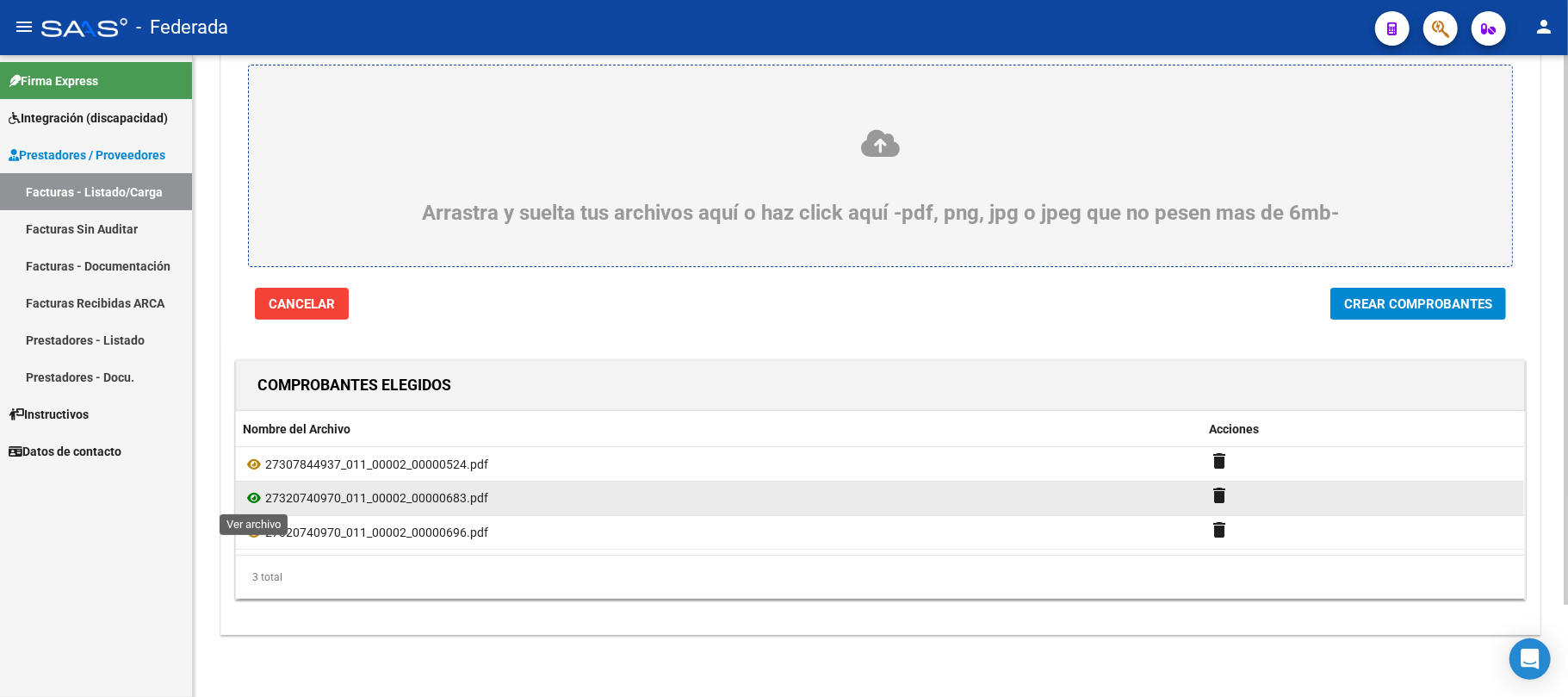
click at [253, 496] on icon at bounding box center [253, 498] width 22 height 21
click at [1218, 497] on mat-icon "delete" at bounding box center [1220, 496] width 21 height 21
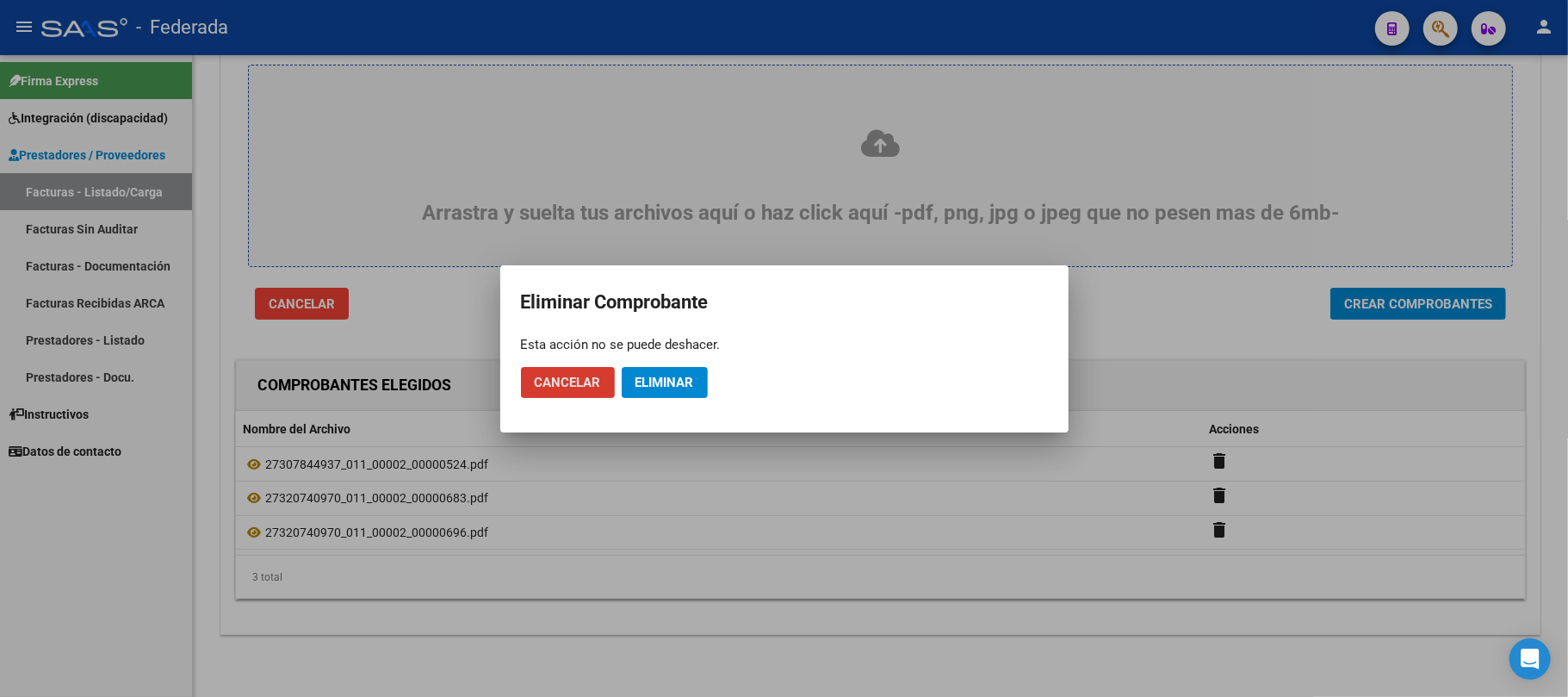
click at [691, 384] on span "Eliminar" at bounding box center [664, 383] width 58 height 15
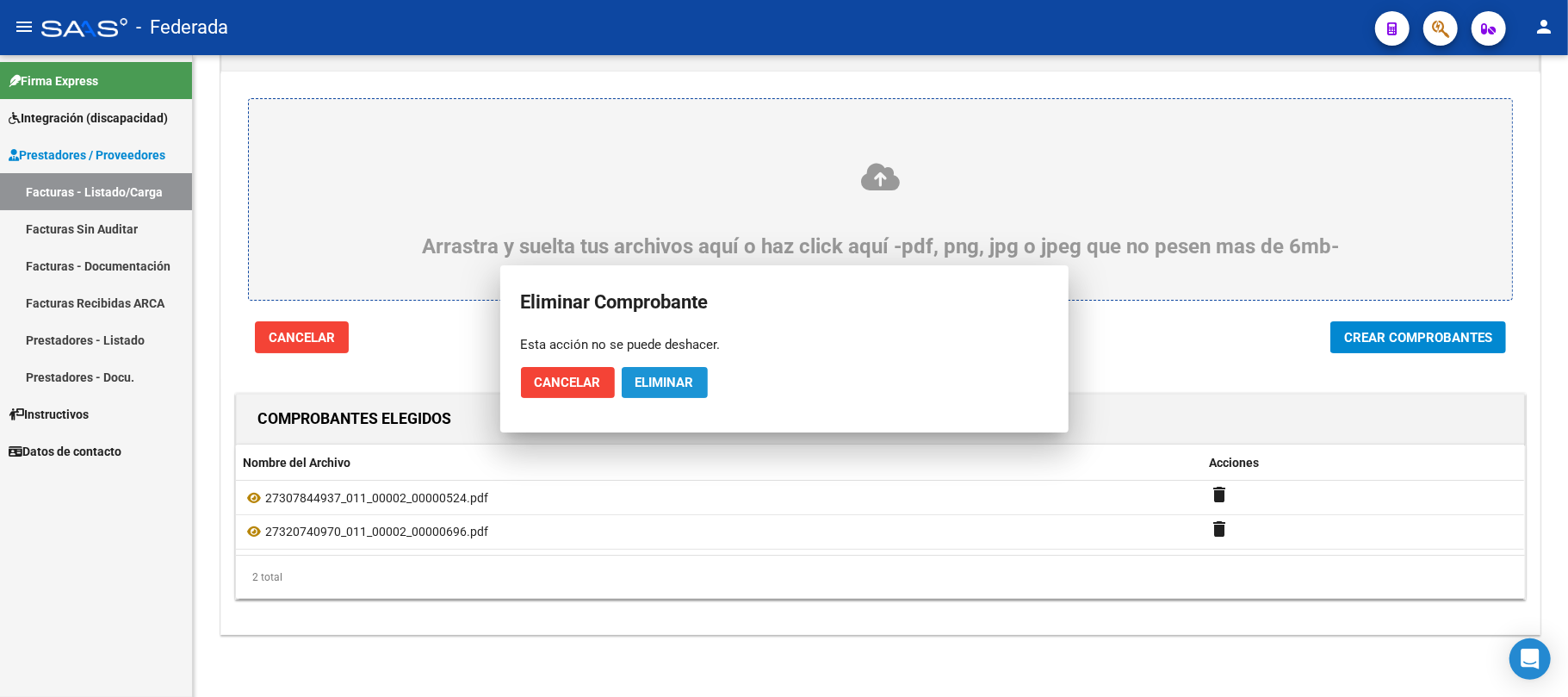
scroll to position [74, 0]
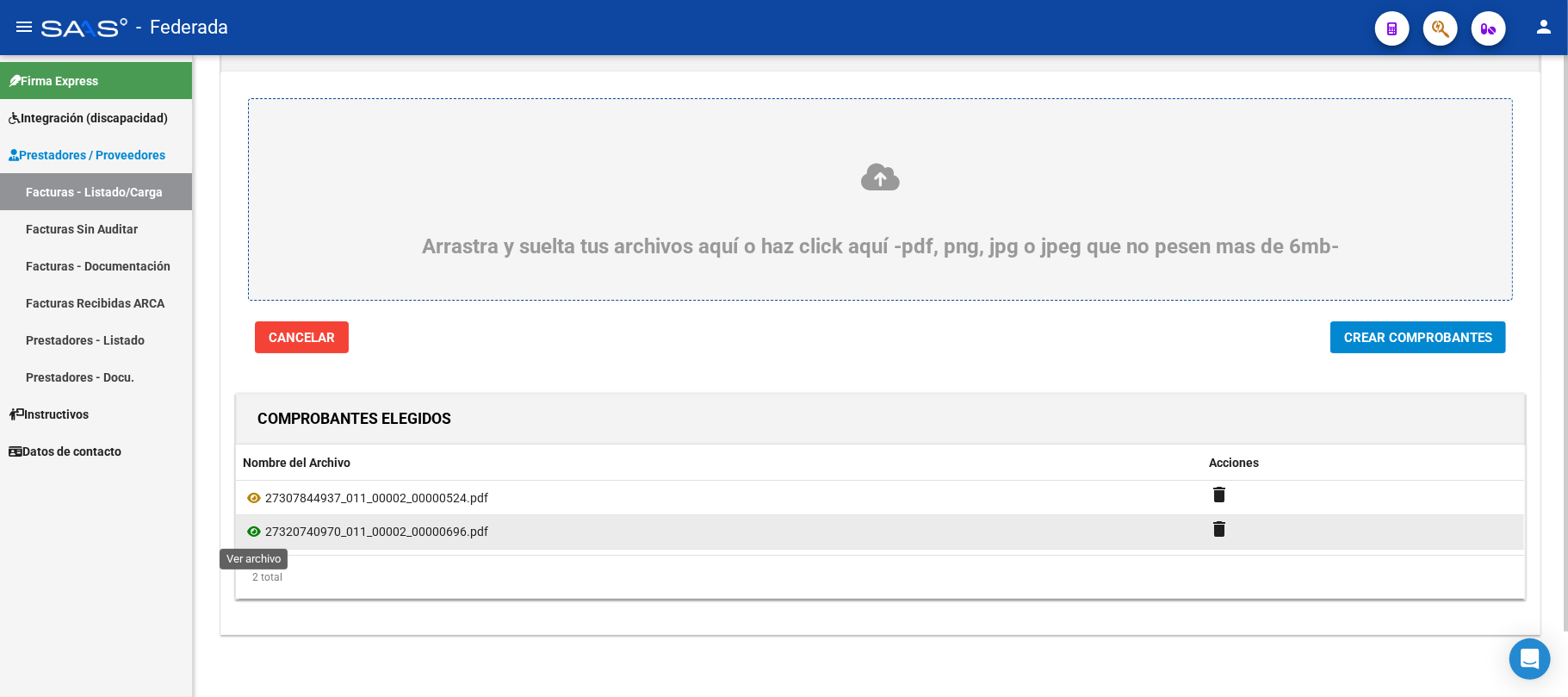
click at [251, 534] on icon at bounding box center [253, 532] width 22 height 21
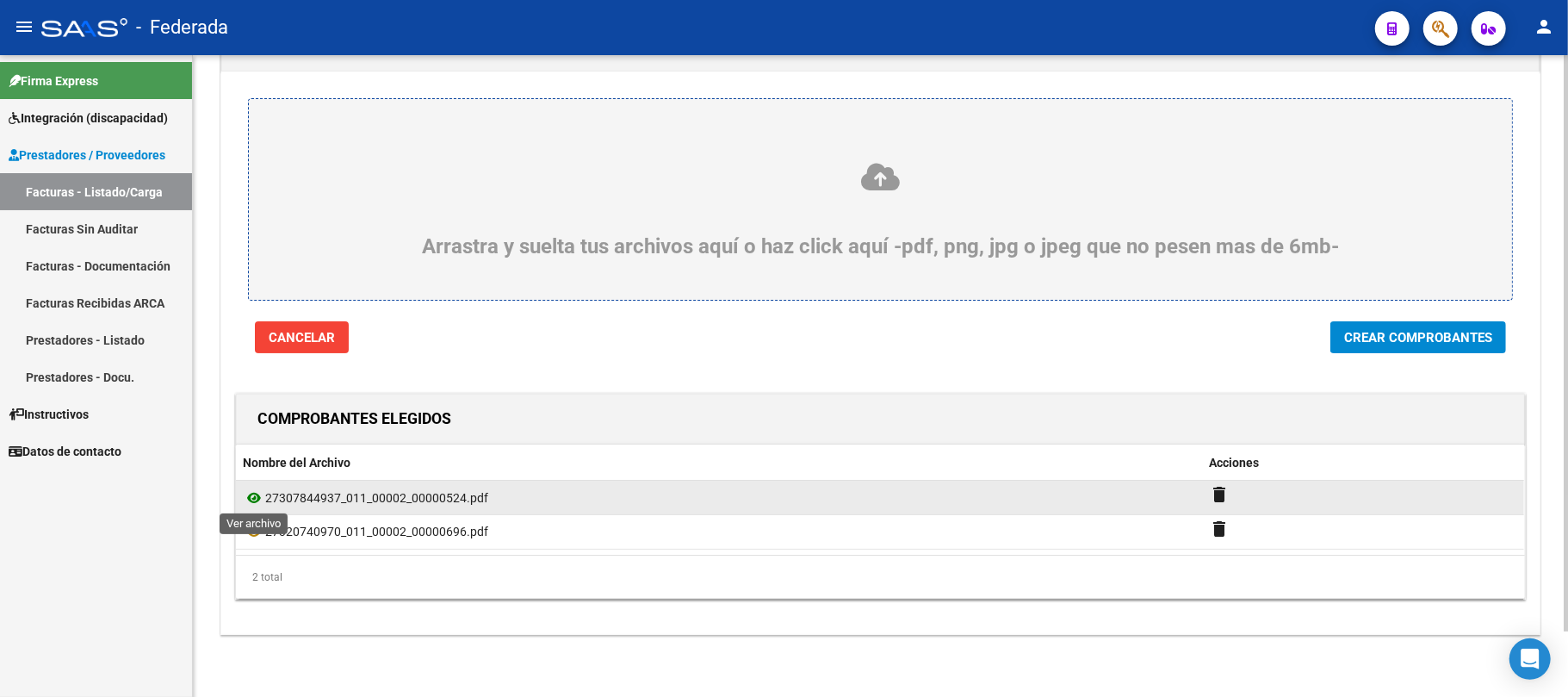
click at [259, 491] on icon at bounding box center [253, 498] width 22 height 21
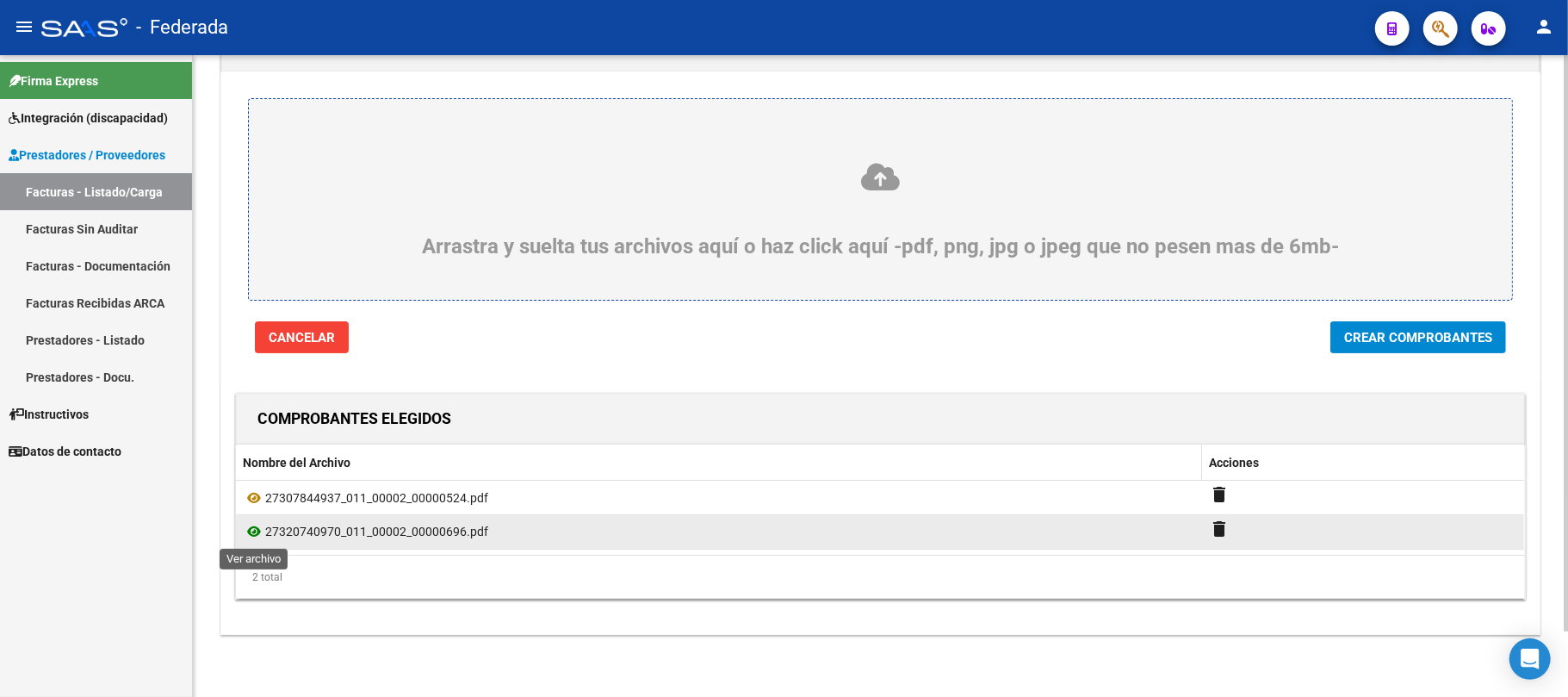
click at [253, 536] on icon at bounding box center [253, 532] width 22 height 21
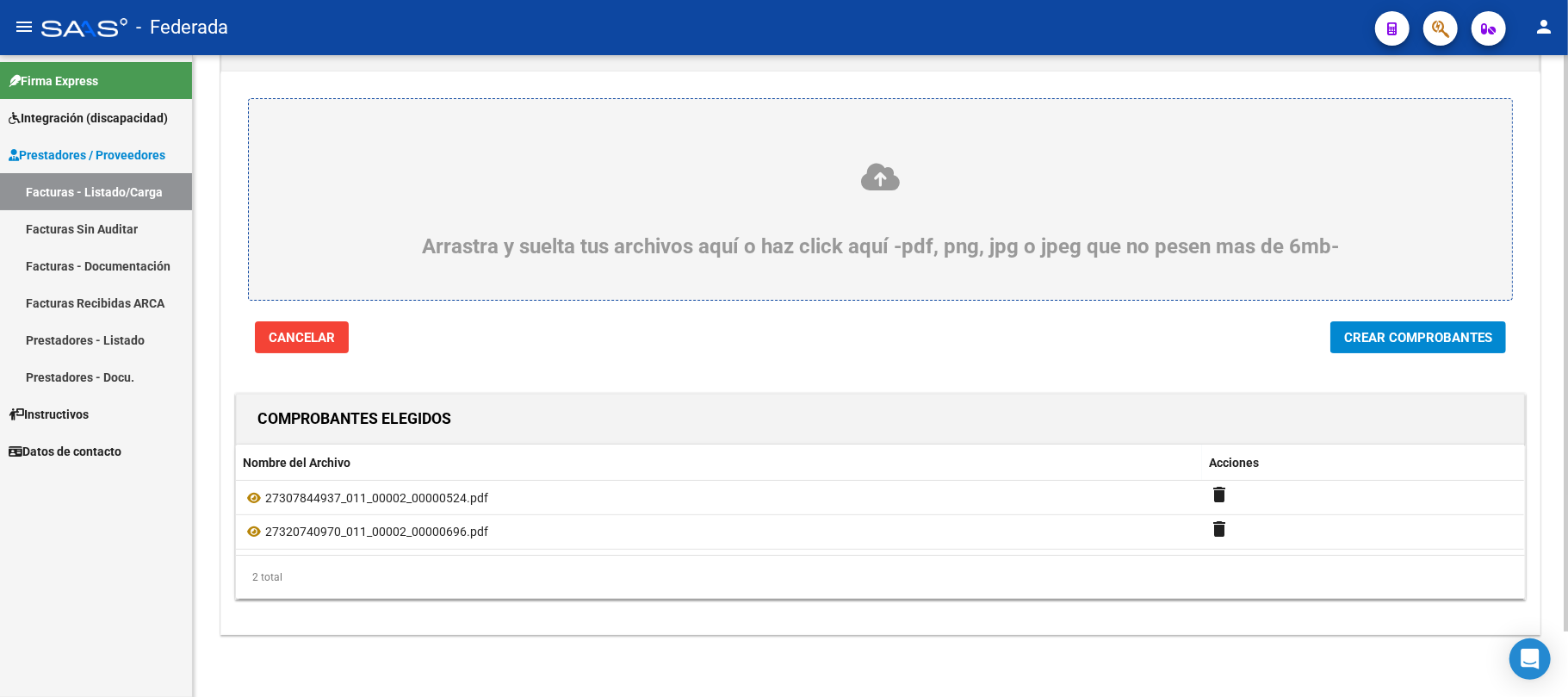
click at [1350, 341] on span "Crear Comprobantes" at bounding box center [1418, 338] width 148 height 15
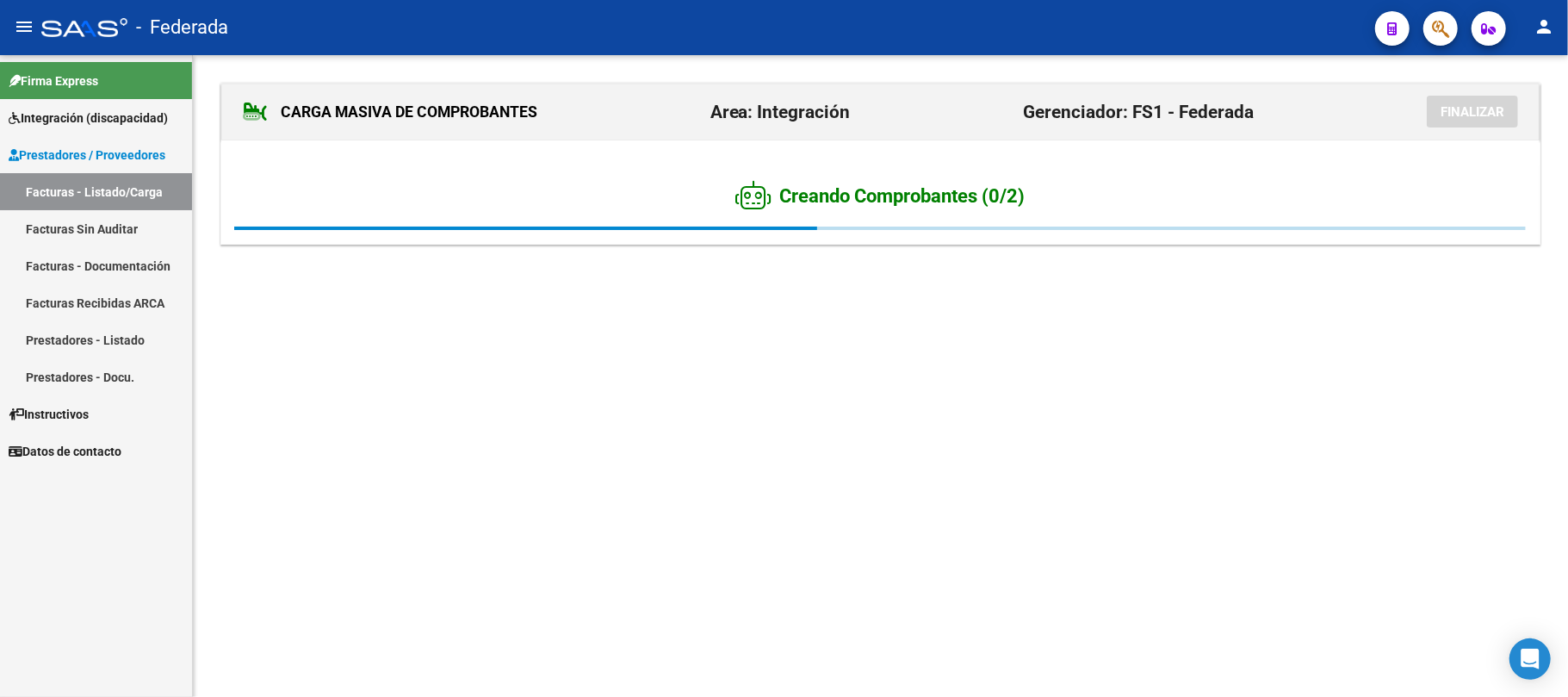
scroll to position [0, 0]
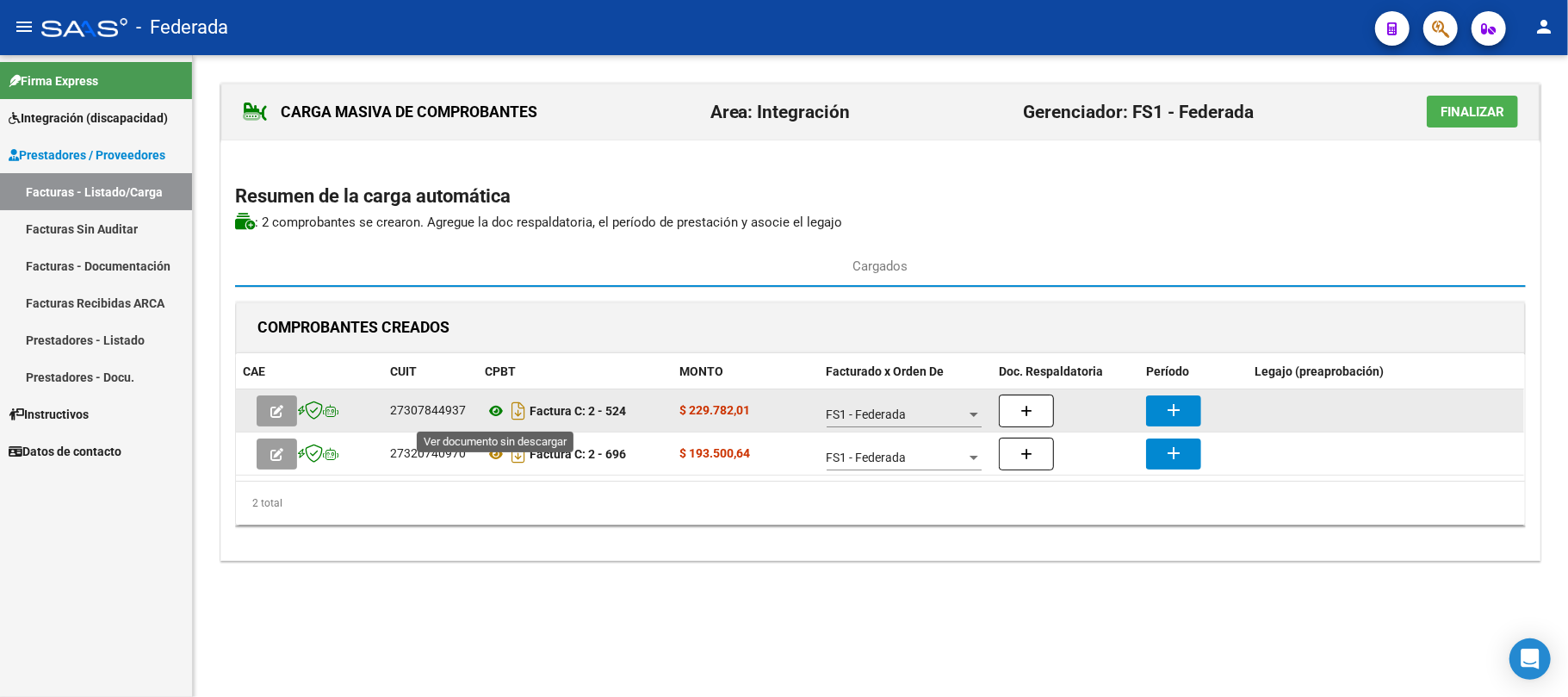
click at [494, 411] on icon at bounding box center [495, 412] width 22 height 21
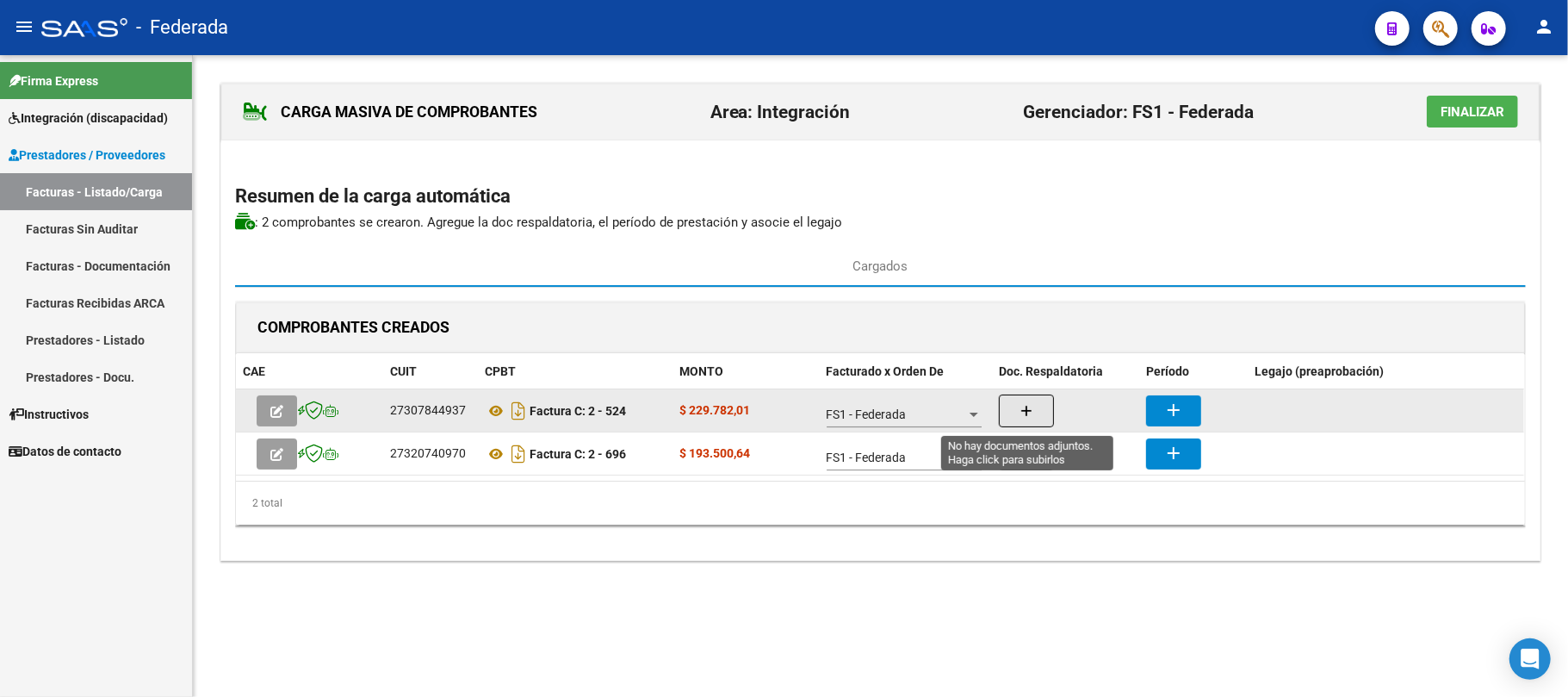
click at [1000, 401] on button "button" at bounding box center [1027, 411] width 55 height 32
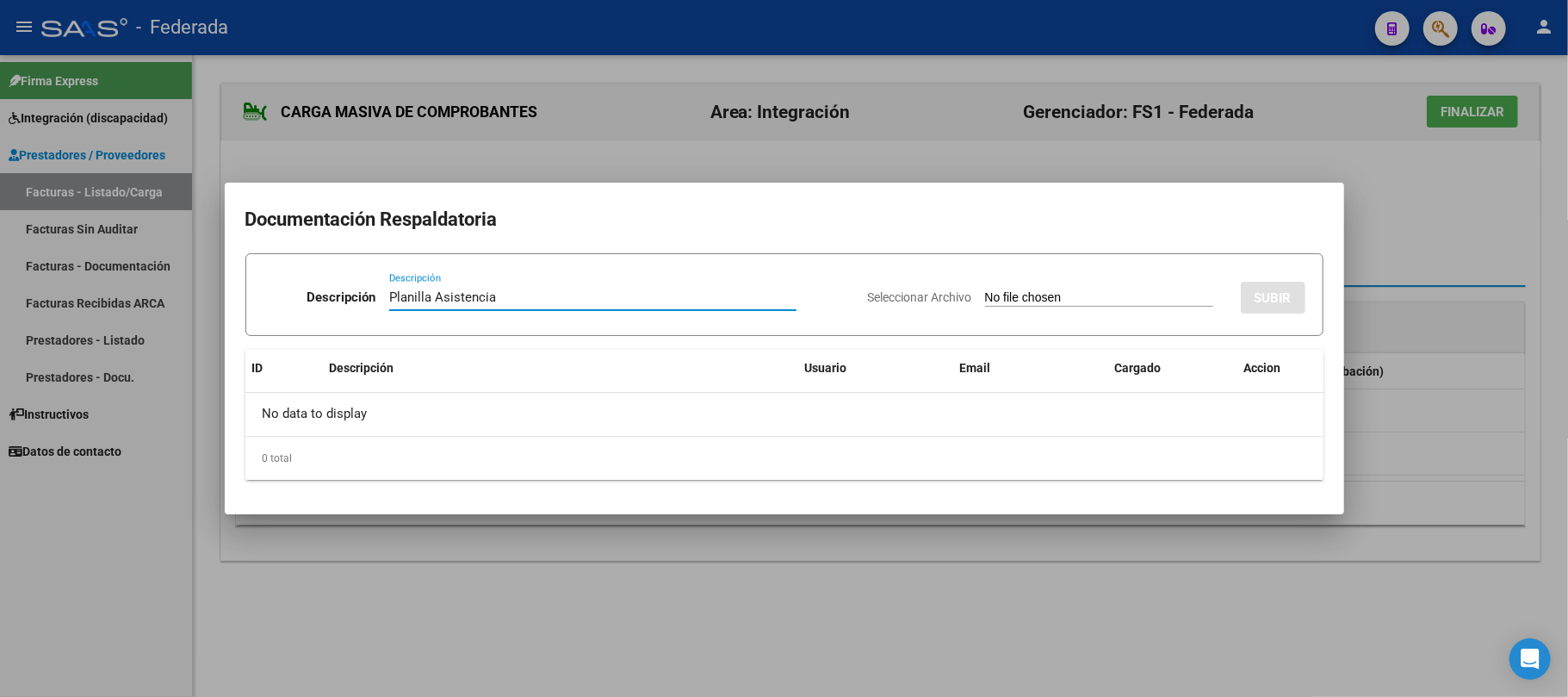
drag, startPoint x: 522, startPoint y: 297, endPoint x: 324, endPoint y: 302, distance: 198.1
click at [324, 302] on div "Descripción Planilla Asistencia Descripción" at bounding box center [558, 301] width 591 height 52
type input "Planilla Asistencia"
click at [985, 291] on input "Seleccionar Archivo" at bounding box center [1098, 298] width 228 height 16
type input "C:\fakepath\KINESIO ASIST.pdf"
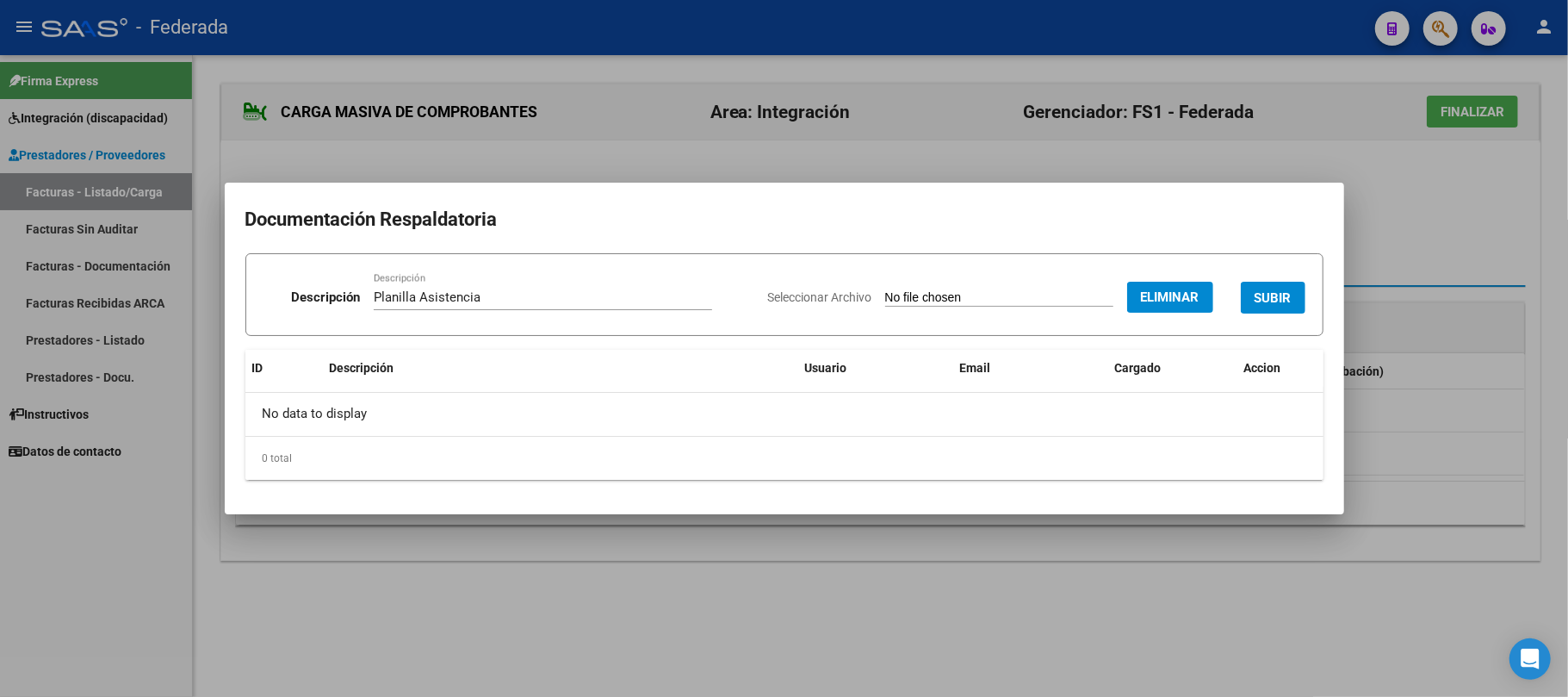
click at [1265, 290] on span "SUBIR" at bounding box center [1273, 298] width 37 height 15
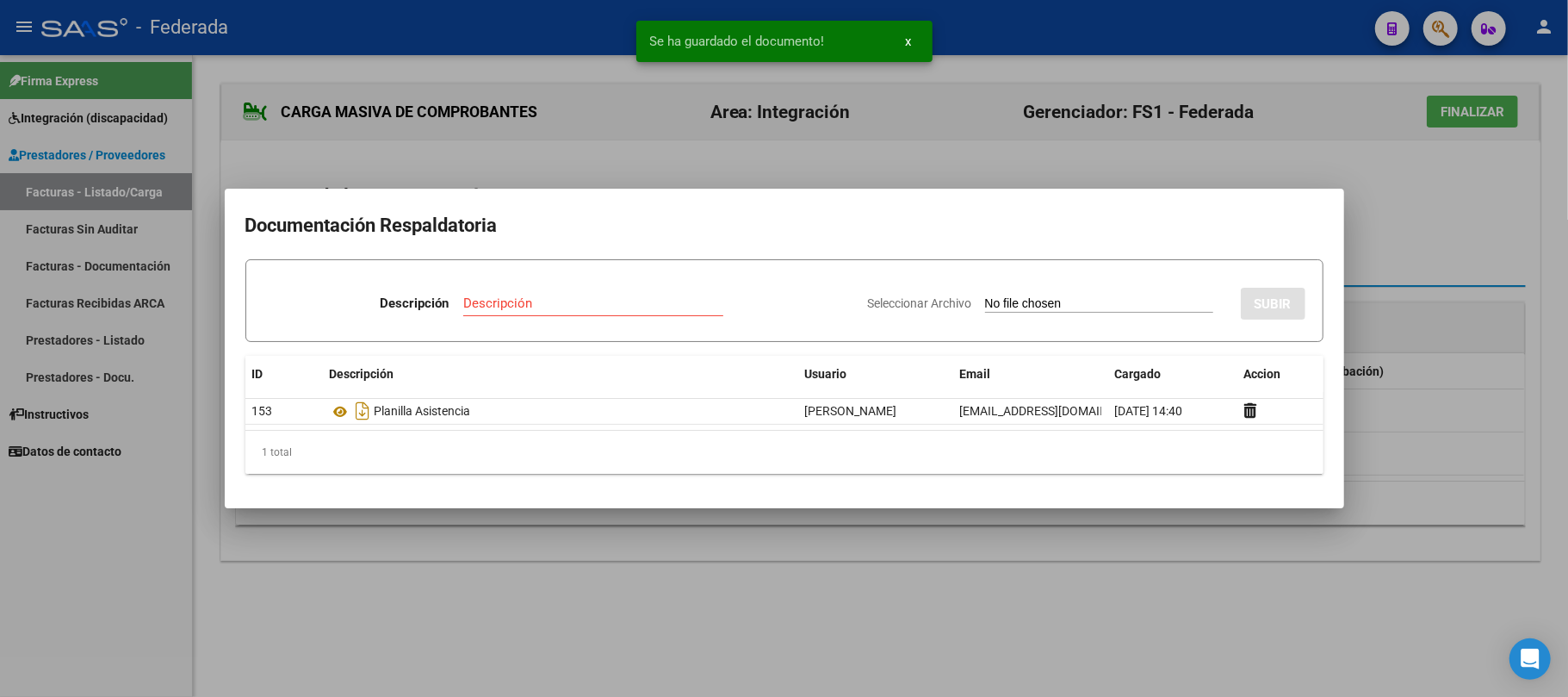
click at [1510, 184] on div at bounding box center [784, 348] width 1568 height 697
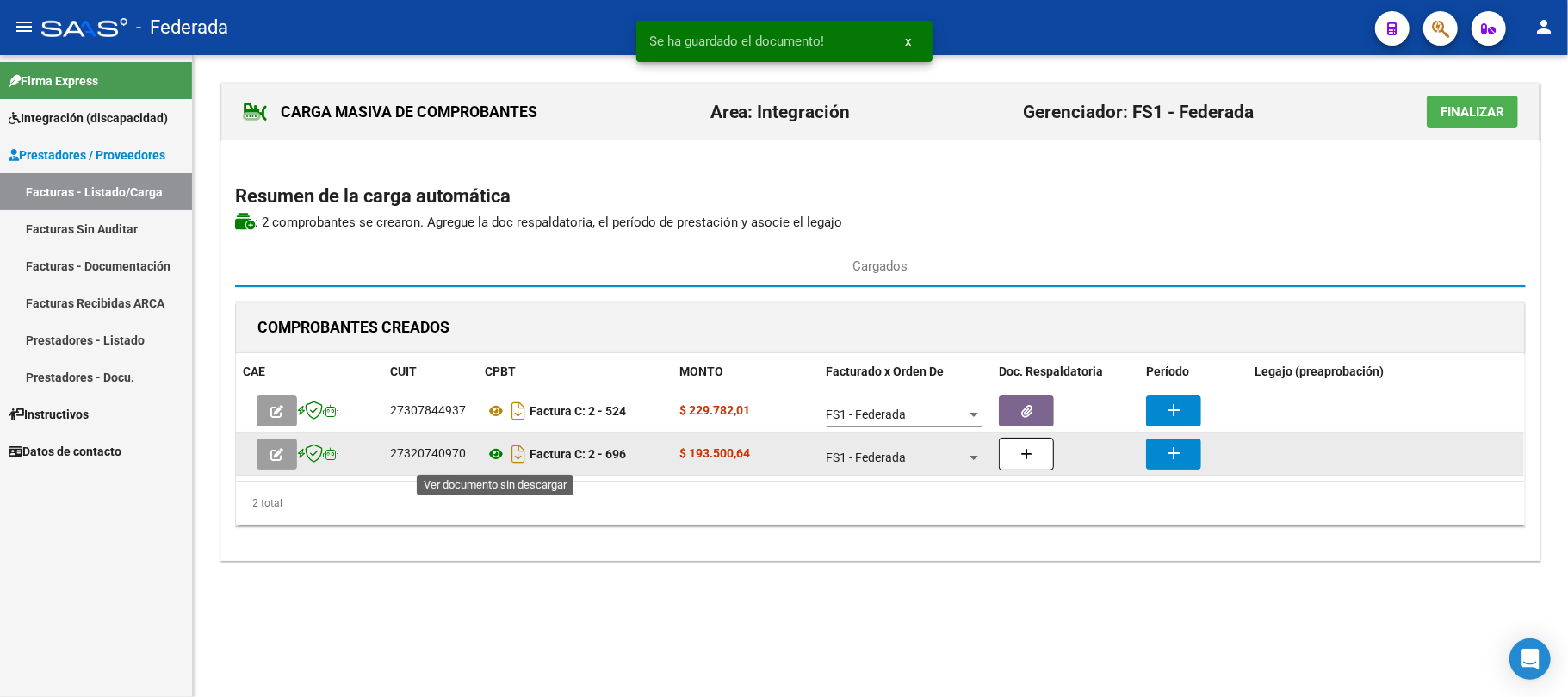
click at [497, 454] on icon at bounding box center [495, 454] width 22 height 21
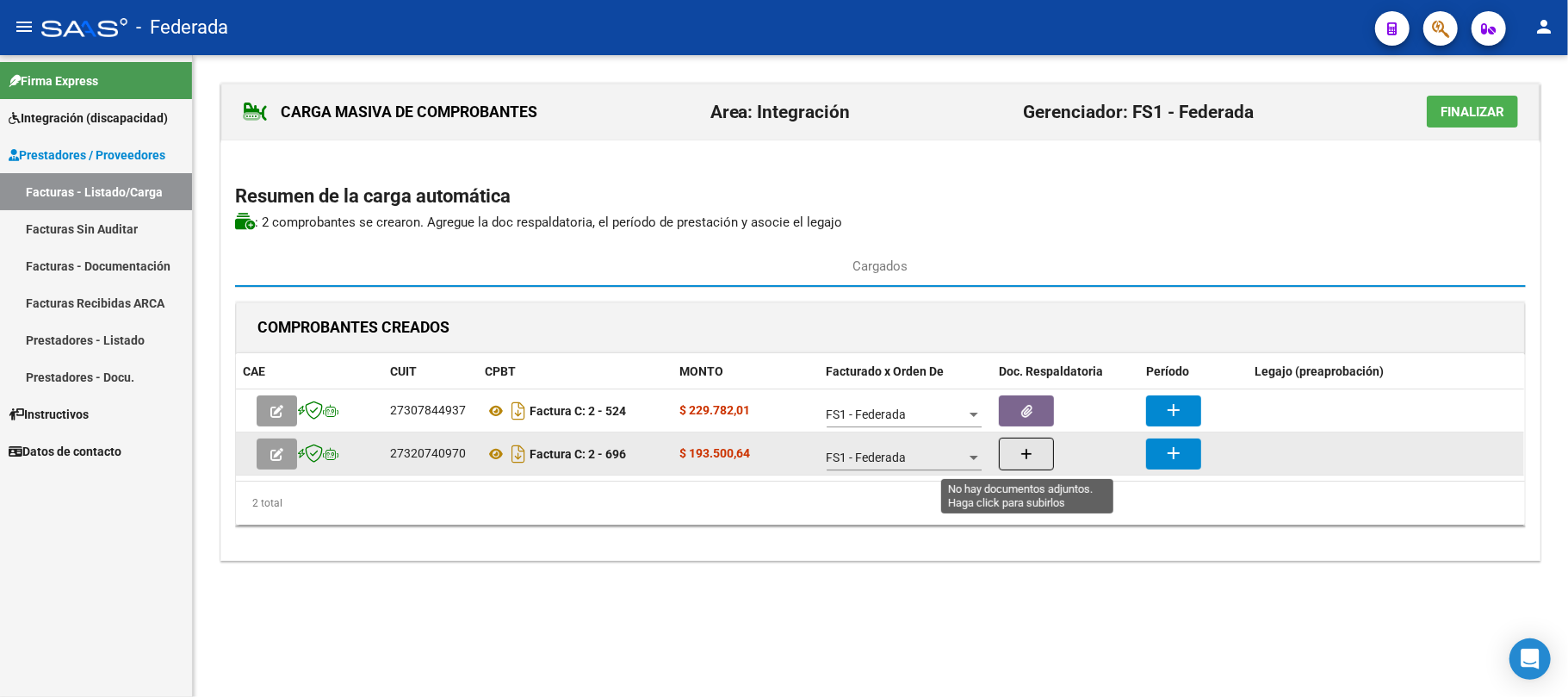
click at [1038, 448] on button "button" at bounding box center [1027, 454] width 55 height 32
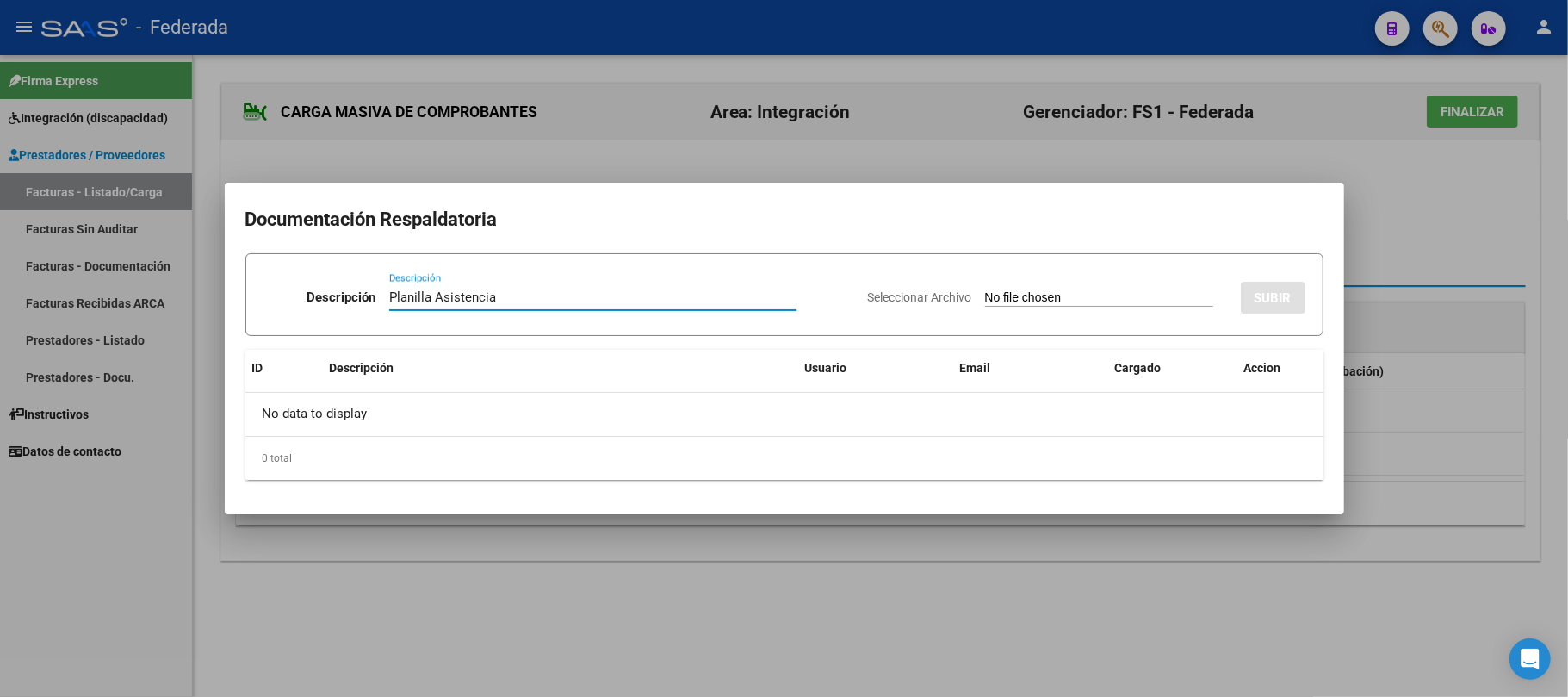
type input "Planilla Asistencia"
click at [1008, 289] on app-file-uploader "Seleccionar Archivo" at bounding box center [1048, 297] width 359 height 15
click at [1049, 301] on input "Seleccionar Archivo" at bounding box center [1098, 298] width 228 height 16
type input "C:\fakepath\TO JUNIO ASIST.pdf"
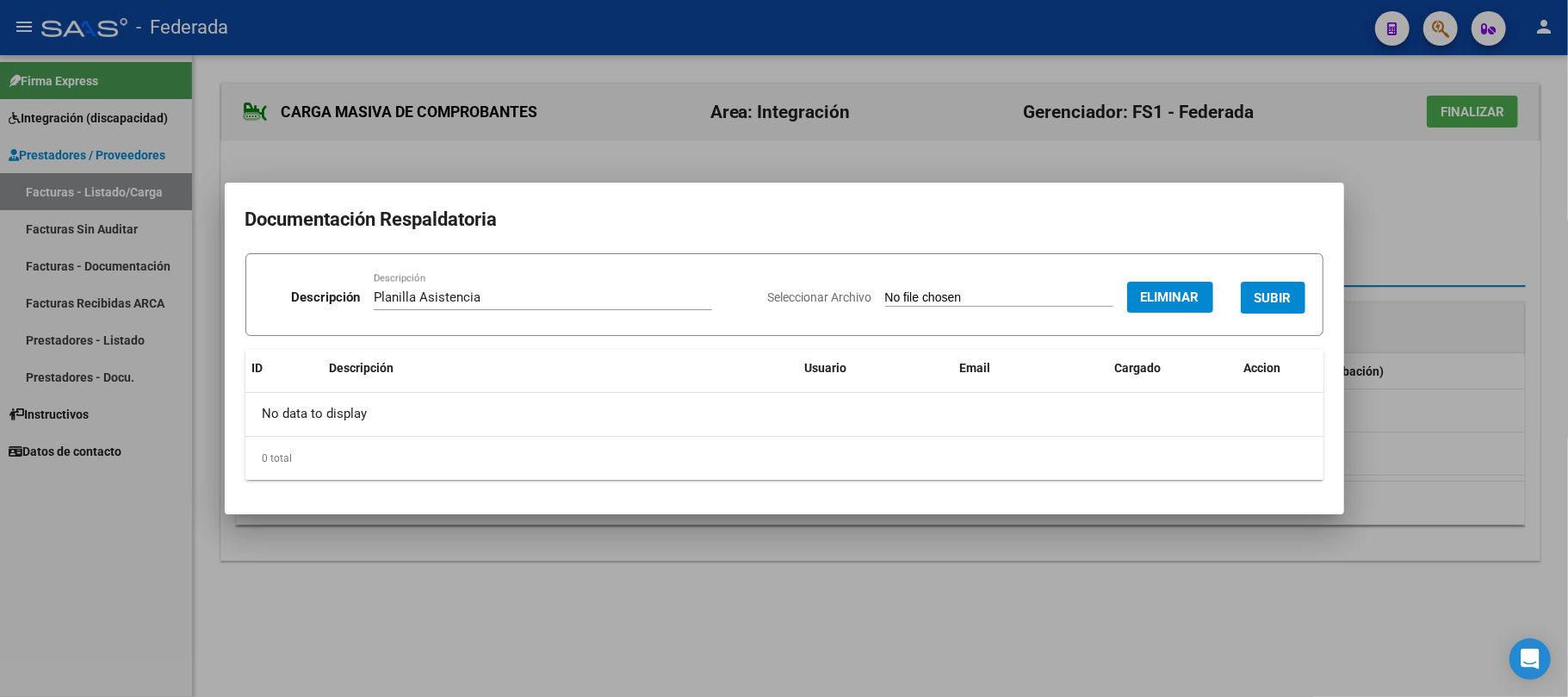
click at [1272, 296] on span "SUBIR" at bounding box center [1273, 298] width 37 height 15
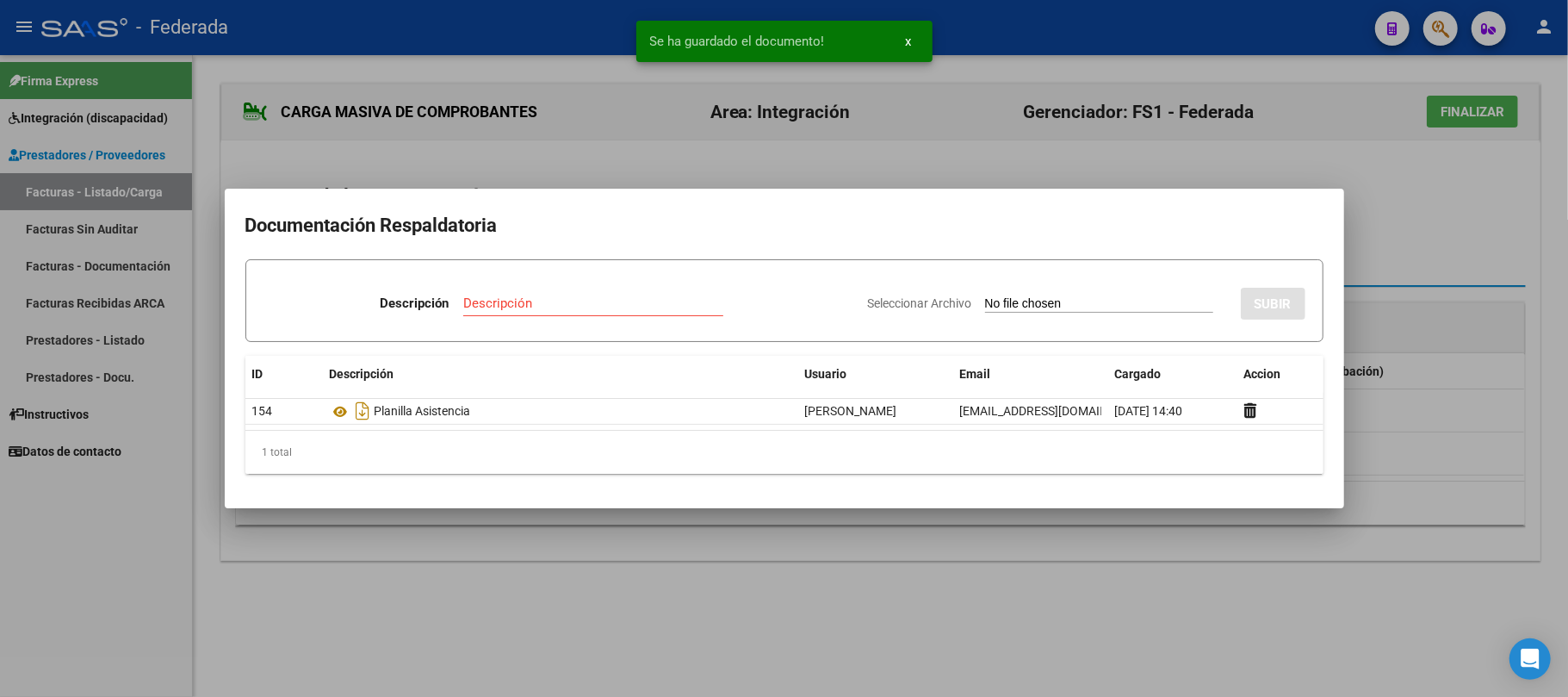
click at [1392, 234] on div at bounding box center [784, 348] width 1568 height 697
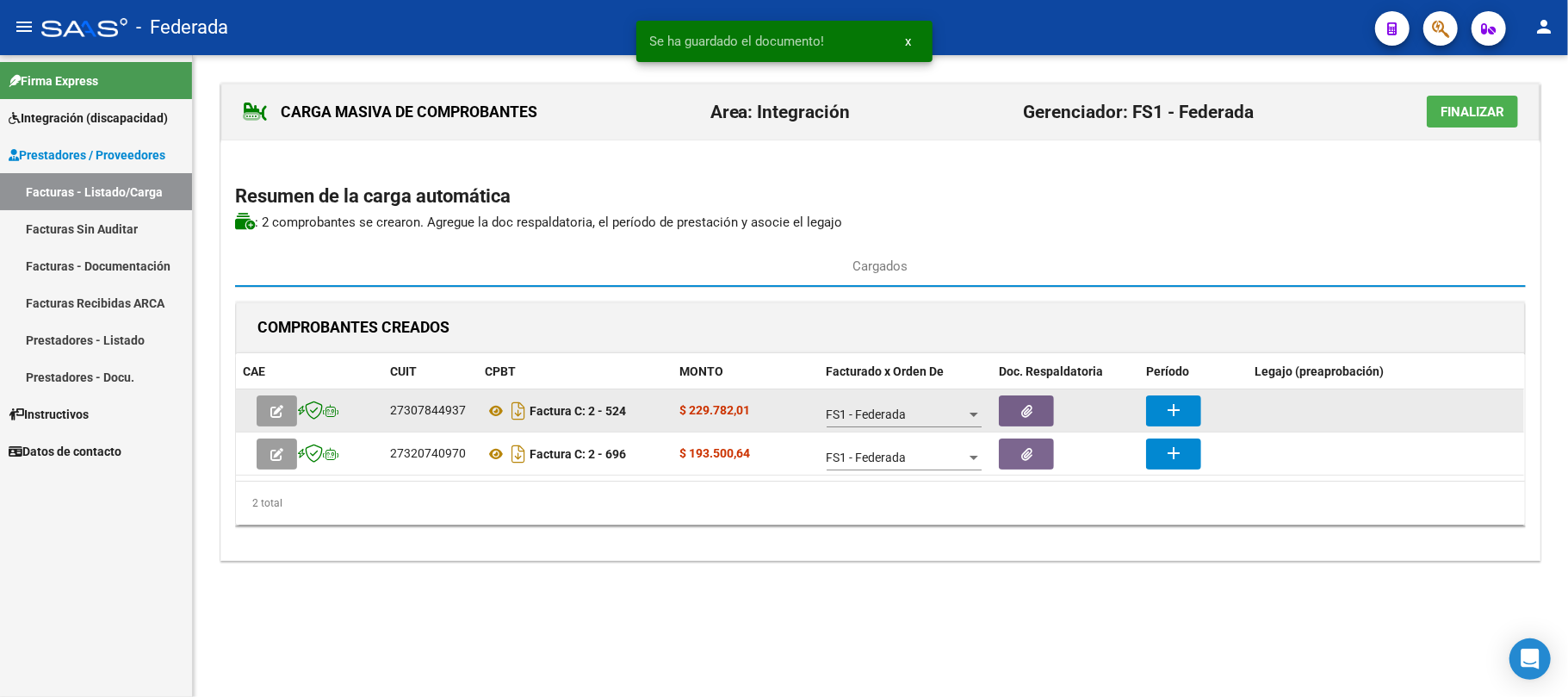
click at [1168, 419] on mat-icon "add" at bounding box center [1174, 411] width 21 height 21
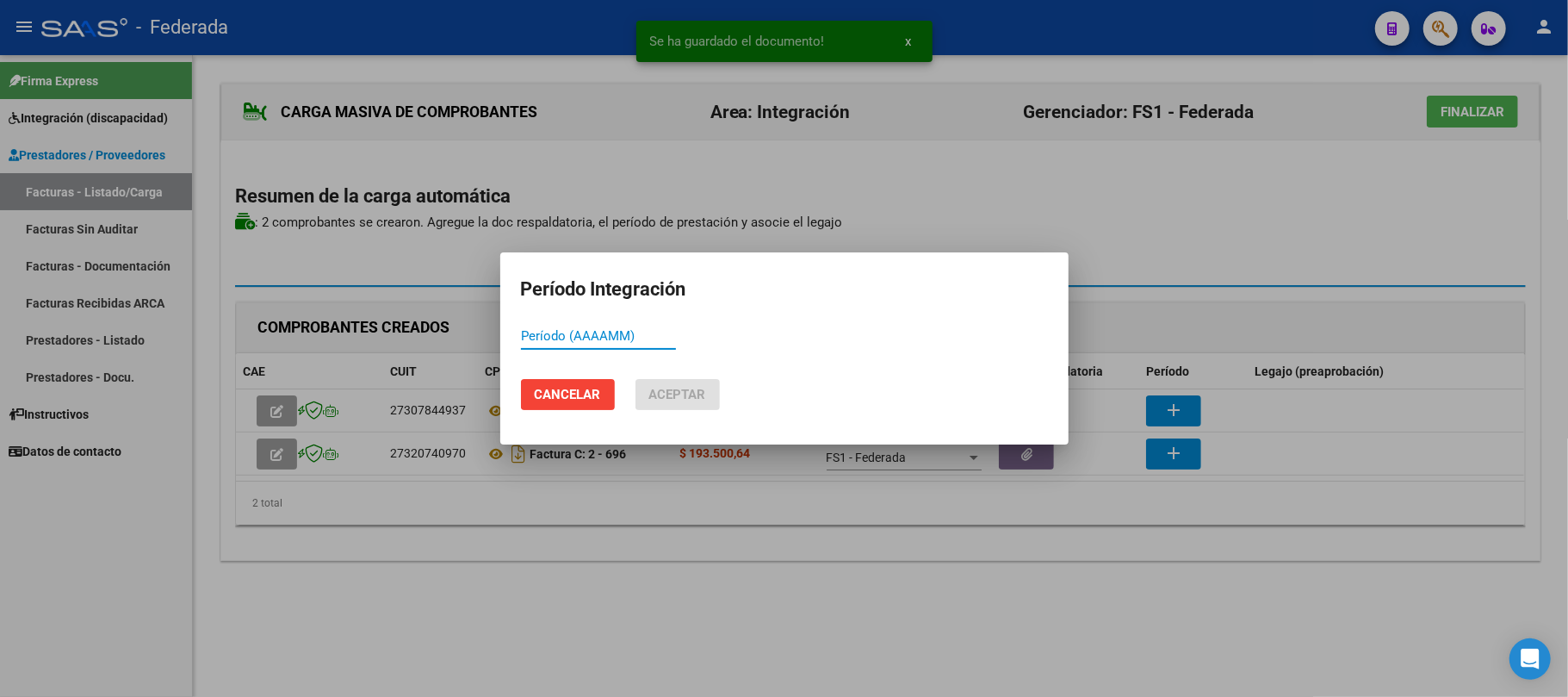
click at [628, 334] on input "Período (AAAAMM)" at bounding box center [598, 336] width 155 height 15
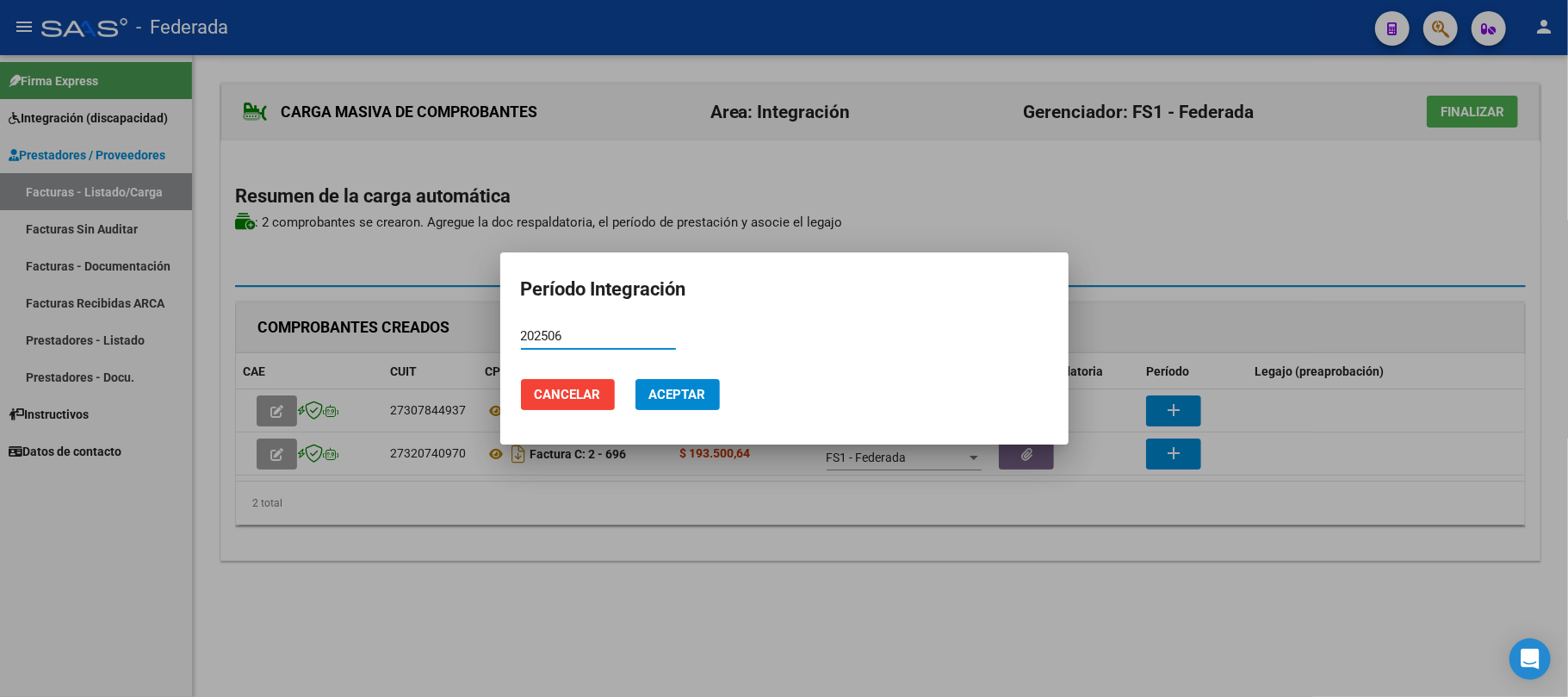
click at [533, 341] on input "202506" at bounding box center [598, 336] width 155 height 15
type input "202506"
click at [674, 409] on button "Aceptar" at bounding box center [678, 394] width 84 height 31
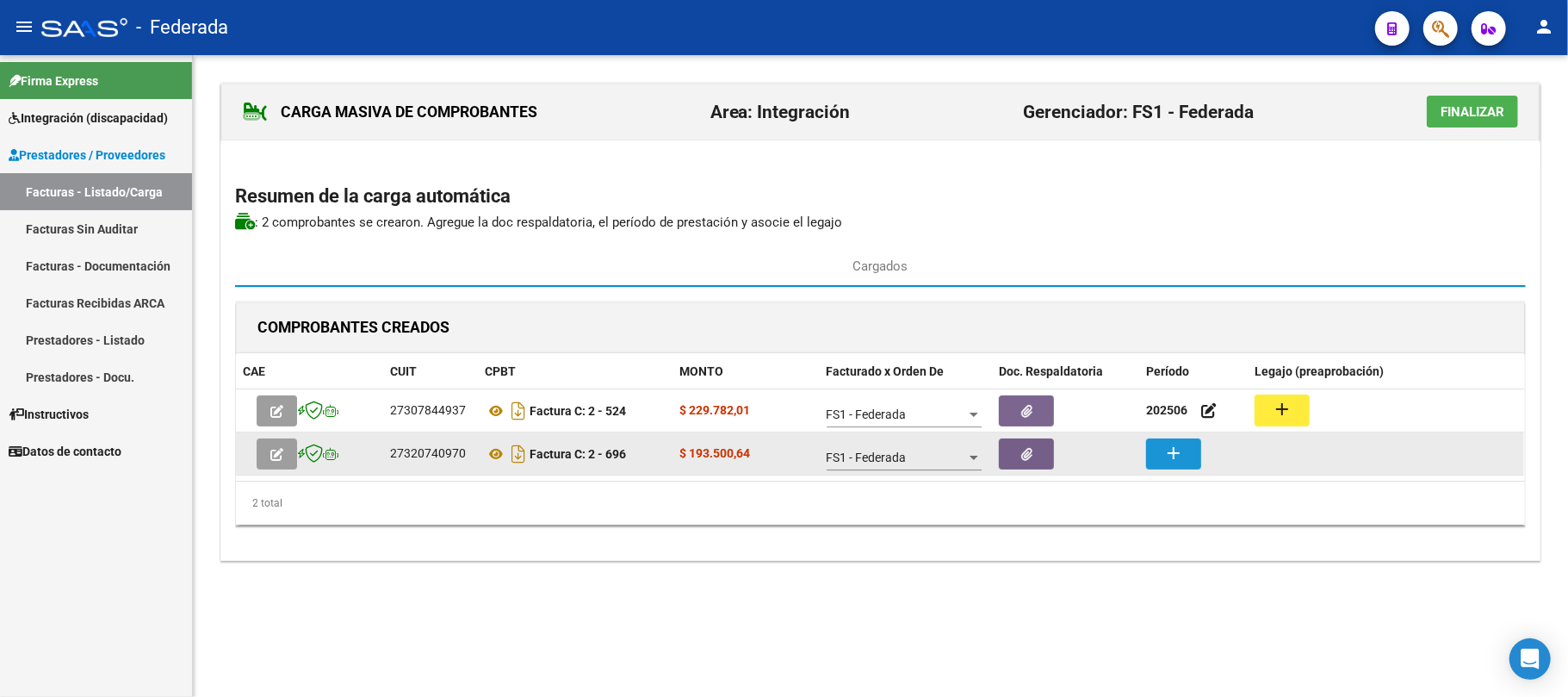
click at [1160, 449] on button "add" at bounding box center [1174, 454] width 55 height 31
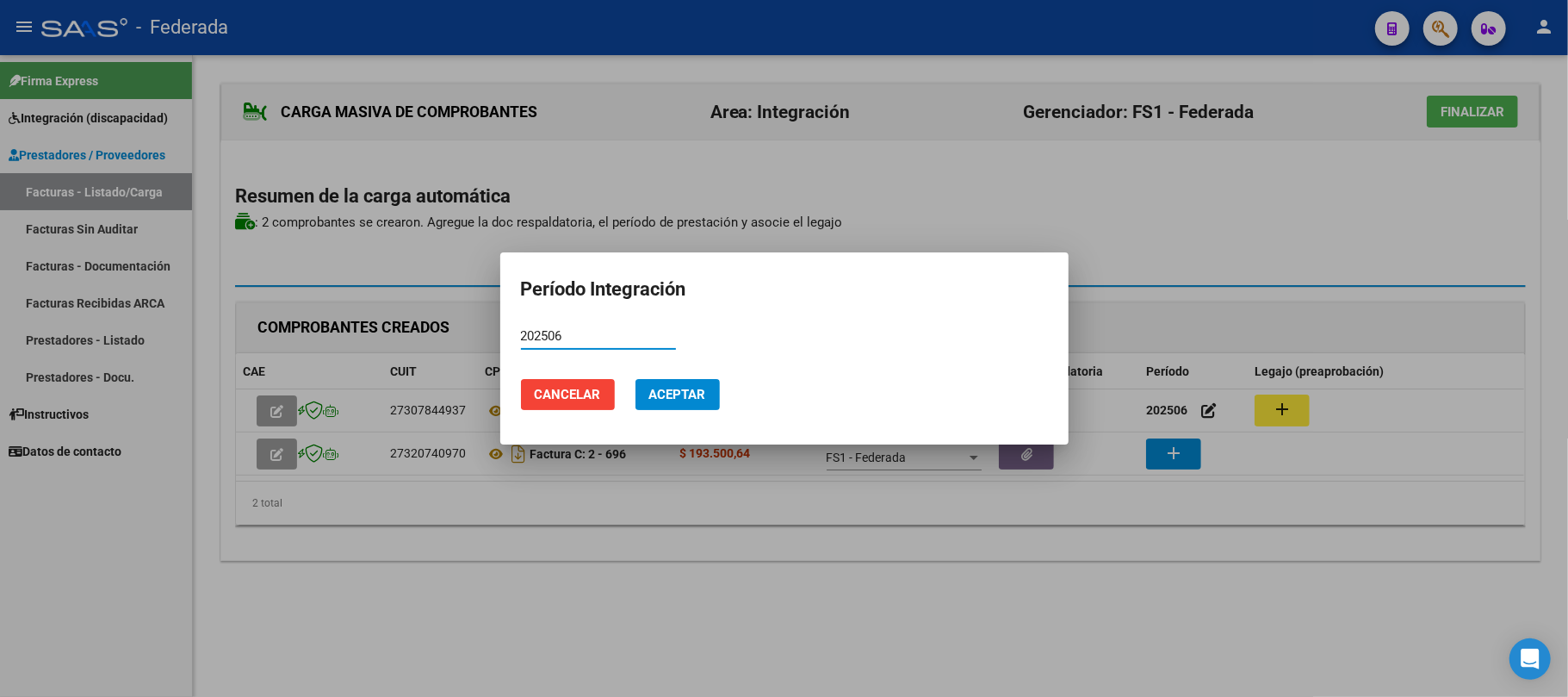
type input "202506"
click at [697, 391] on span "Aceptar" at bounding box center [678, 394] width 57 height 15
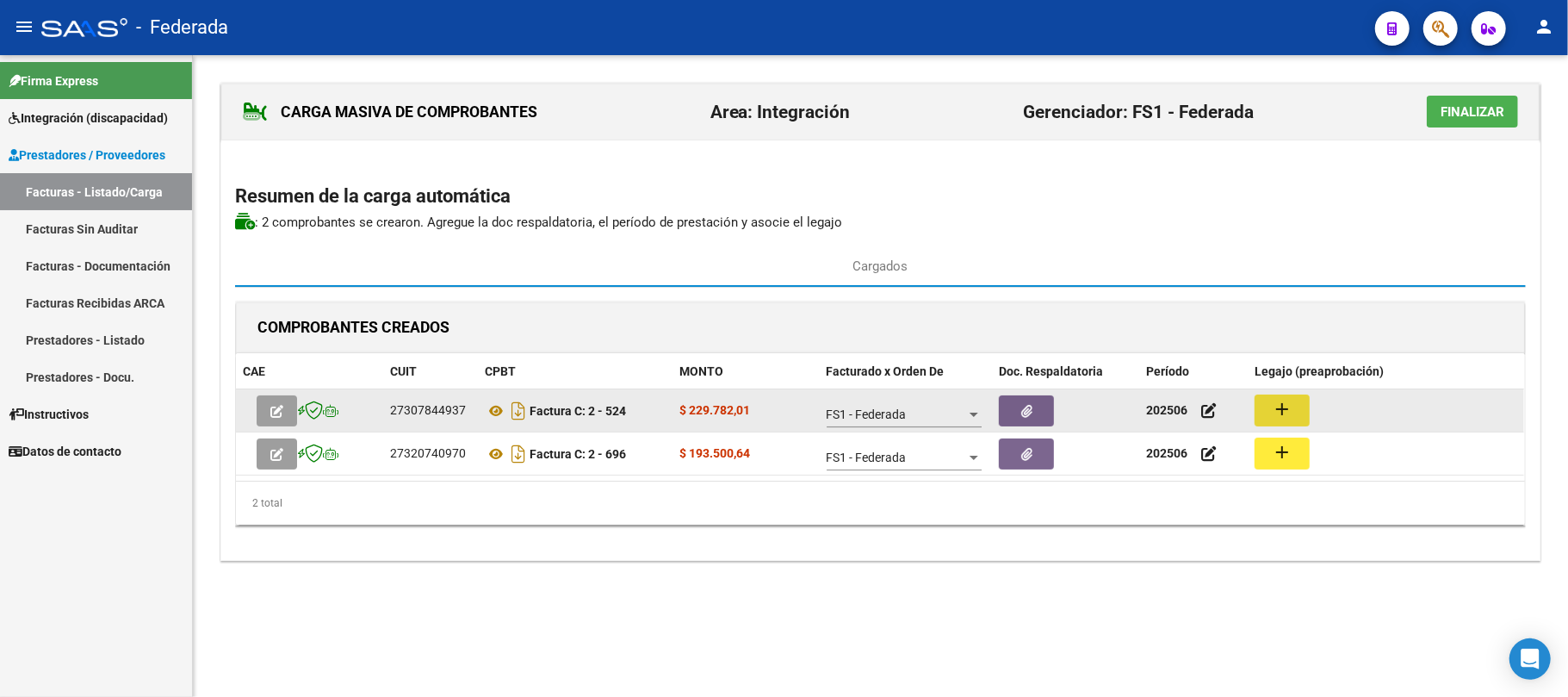
click at [1285, 407] on mat-icon "add" at bounding box center [1283, 410] width 21 height 21
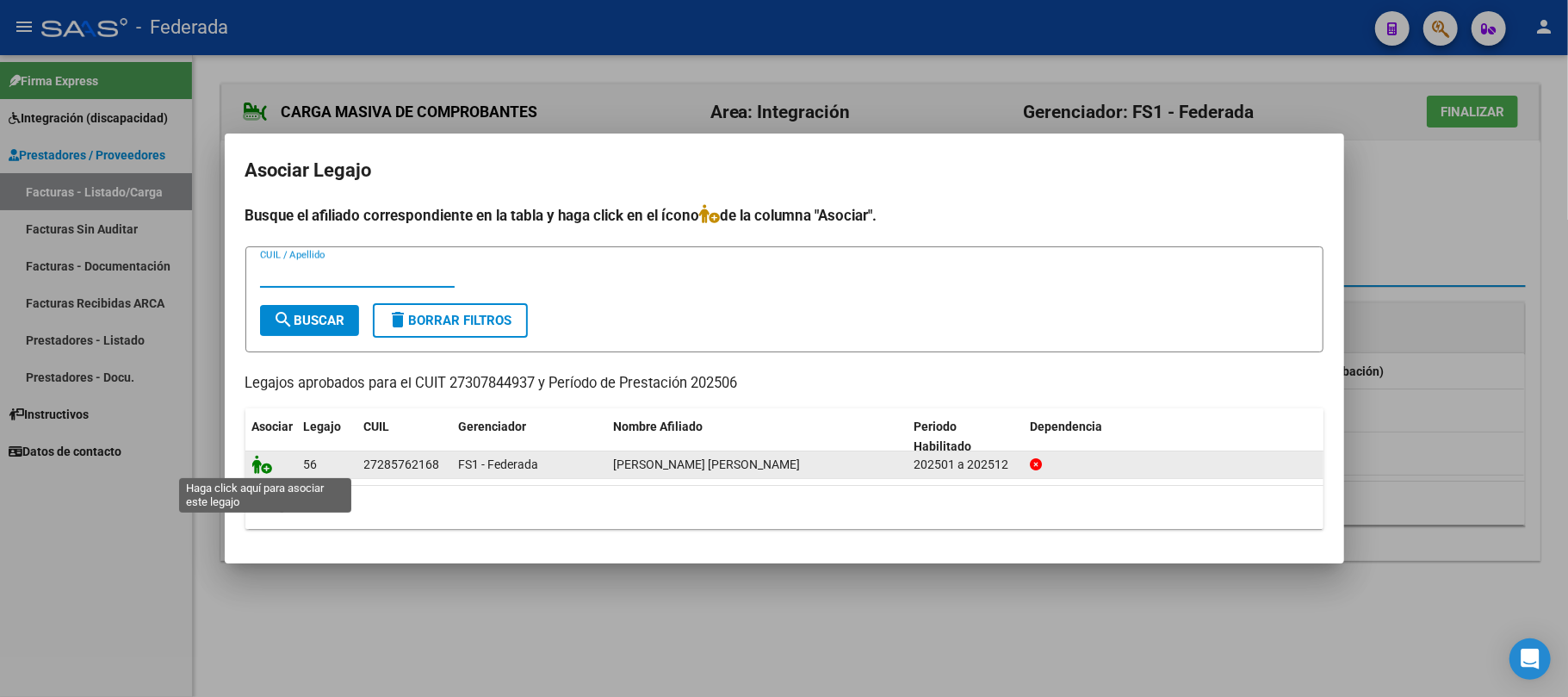
click at [261, 467] on icon at bounding box center [262, 464] width 21 height 19
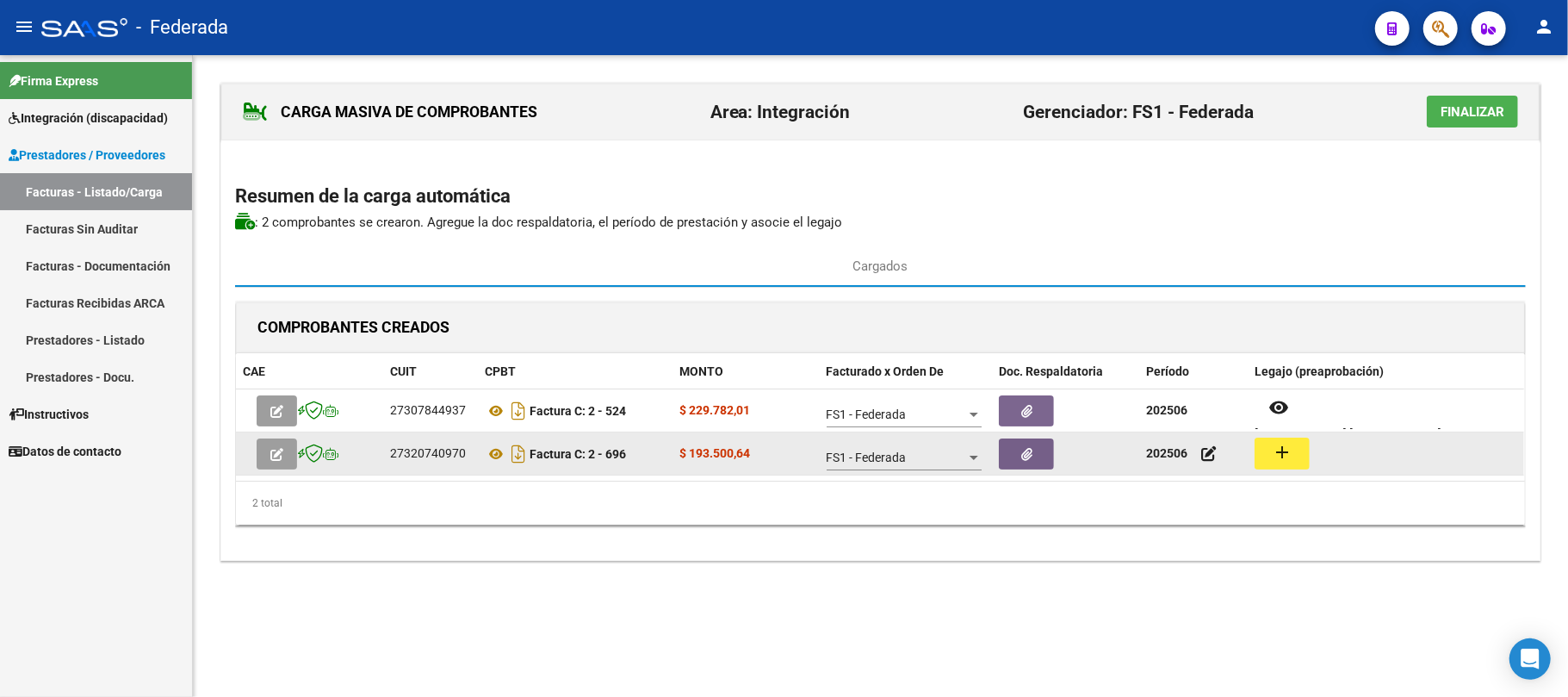
click at [1265, 450] on button "add" at bounding box center [1283, 453] width 55 height 32
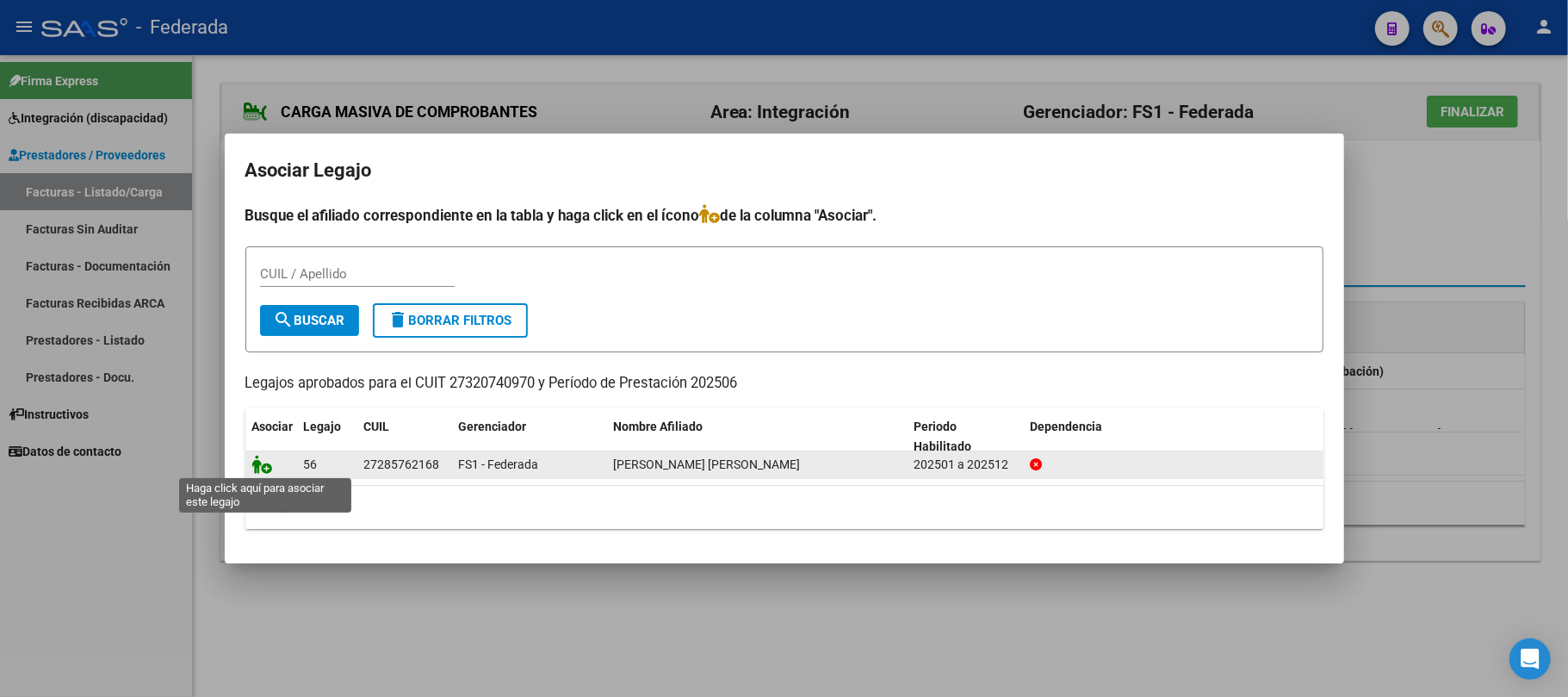
click at [261, 462] on icon at bounding box center [262, 464] width 21 height 19
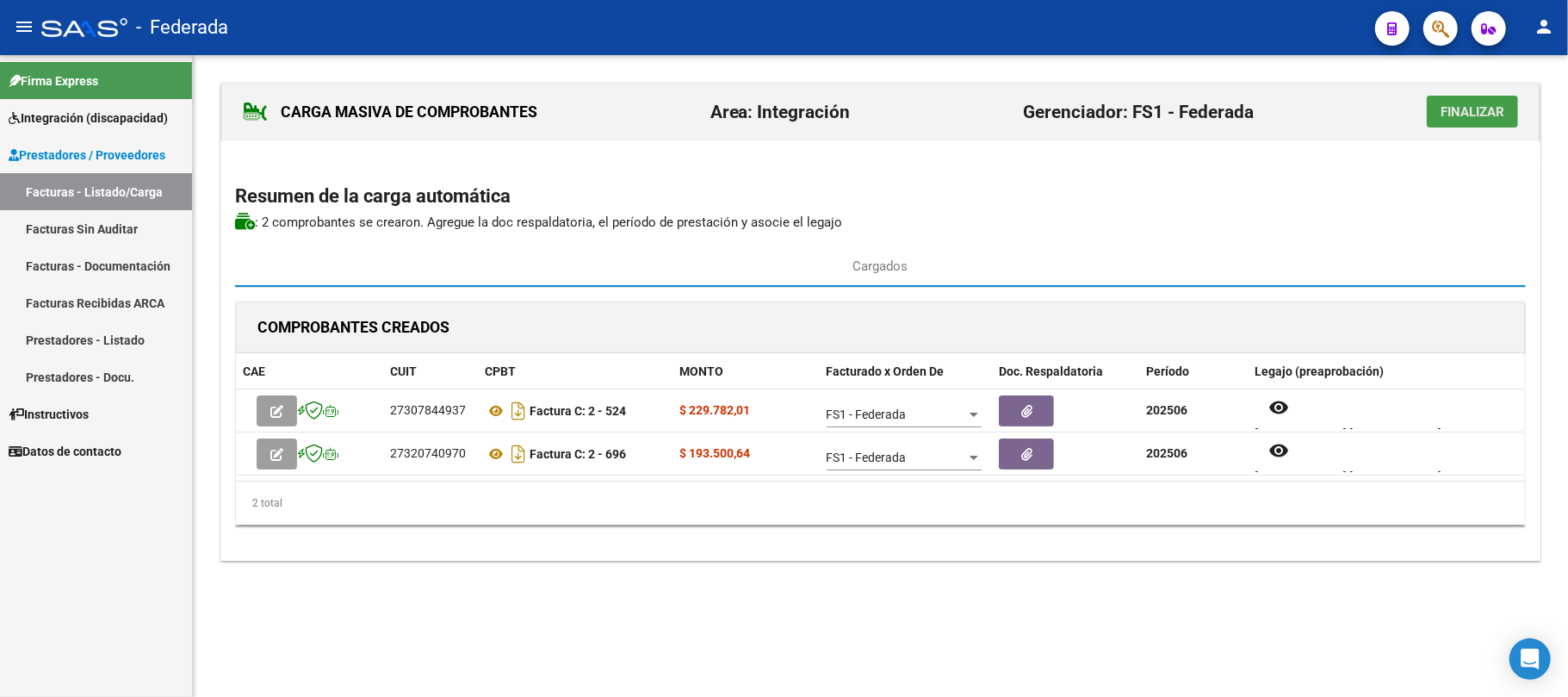
click at [1500, 115] on span "Finalizar" at bounding box center [1473, 112] width 64 height 15
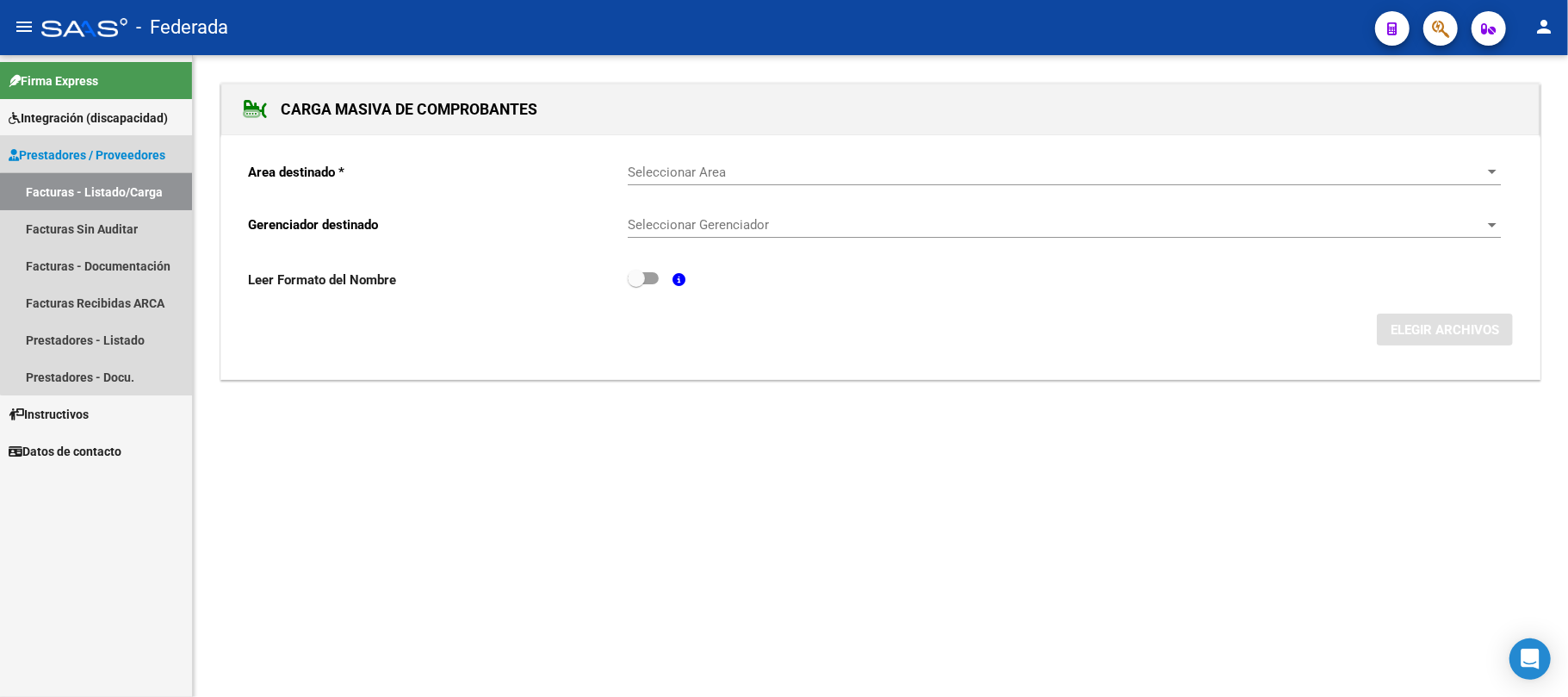
click at [126, 198] on link "Facturas - Listado/Carga" at bounding box center [95, 191] width 192 height 37
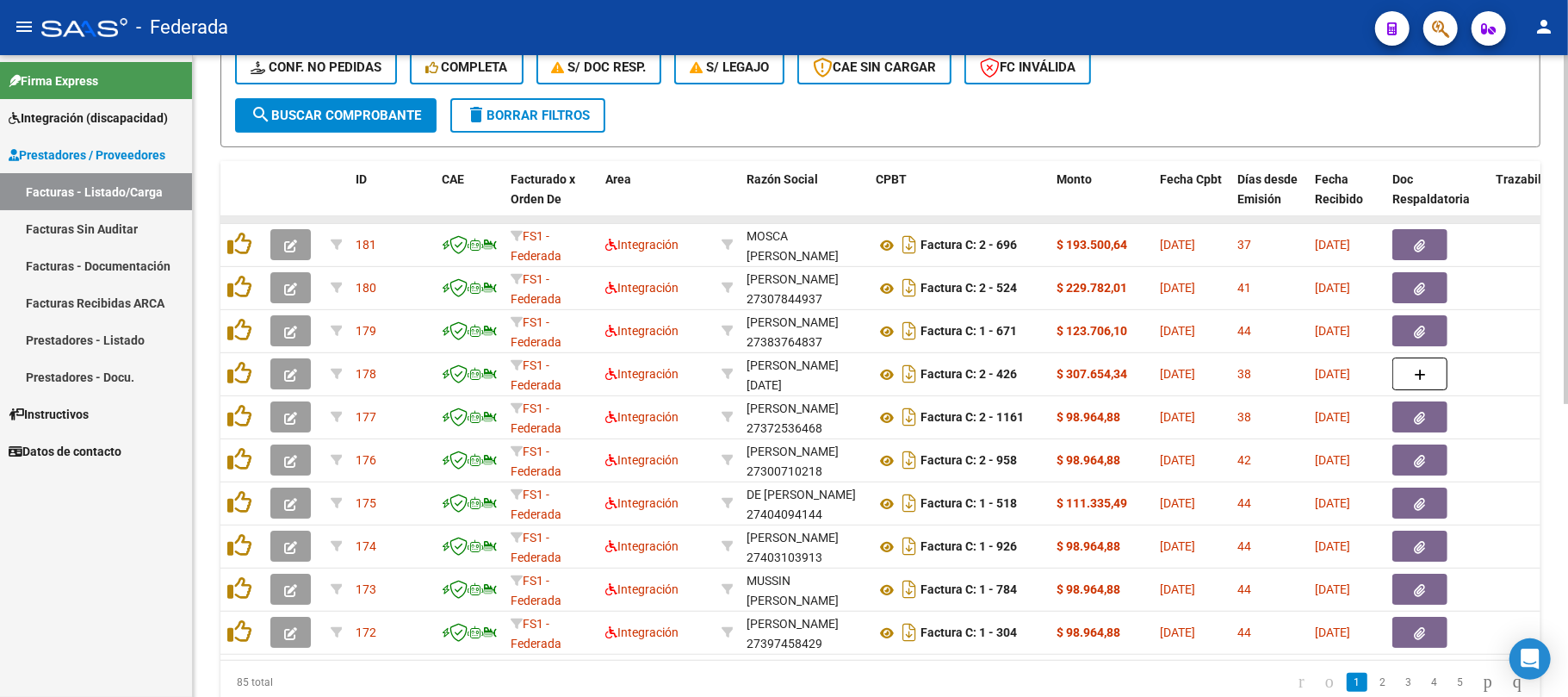
scroll to position [538, 0]
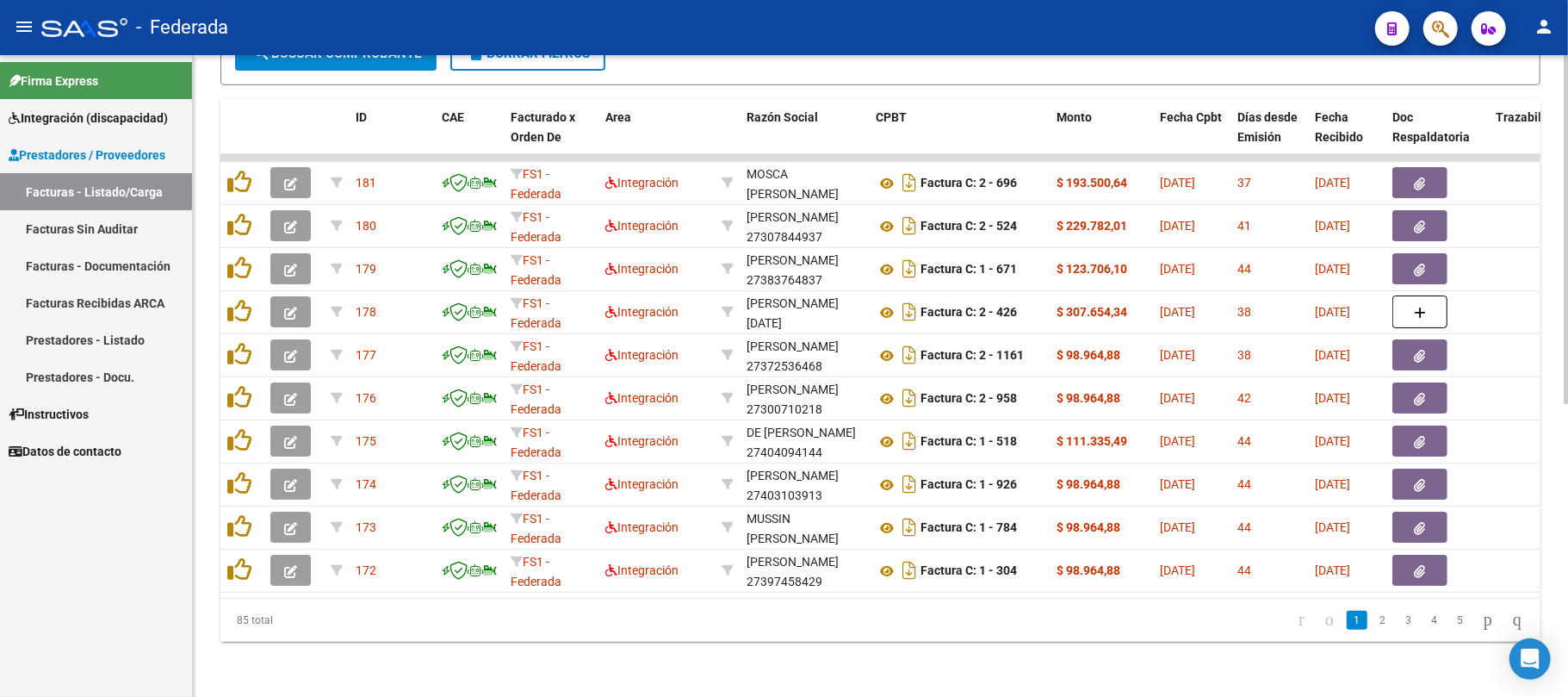
click at [596, 580] on datatable-body "181 FS1 - Federada Integración MOSCA [PERSON_NAME] 27320740970 Factura C: 2 - 6…" at bounding box center [880, 376] width 1320 height 444
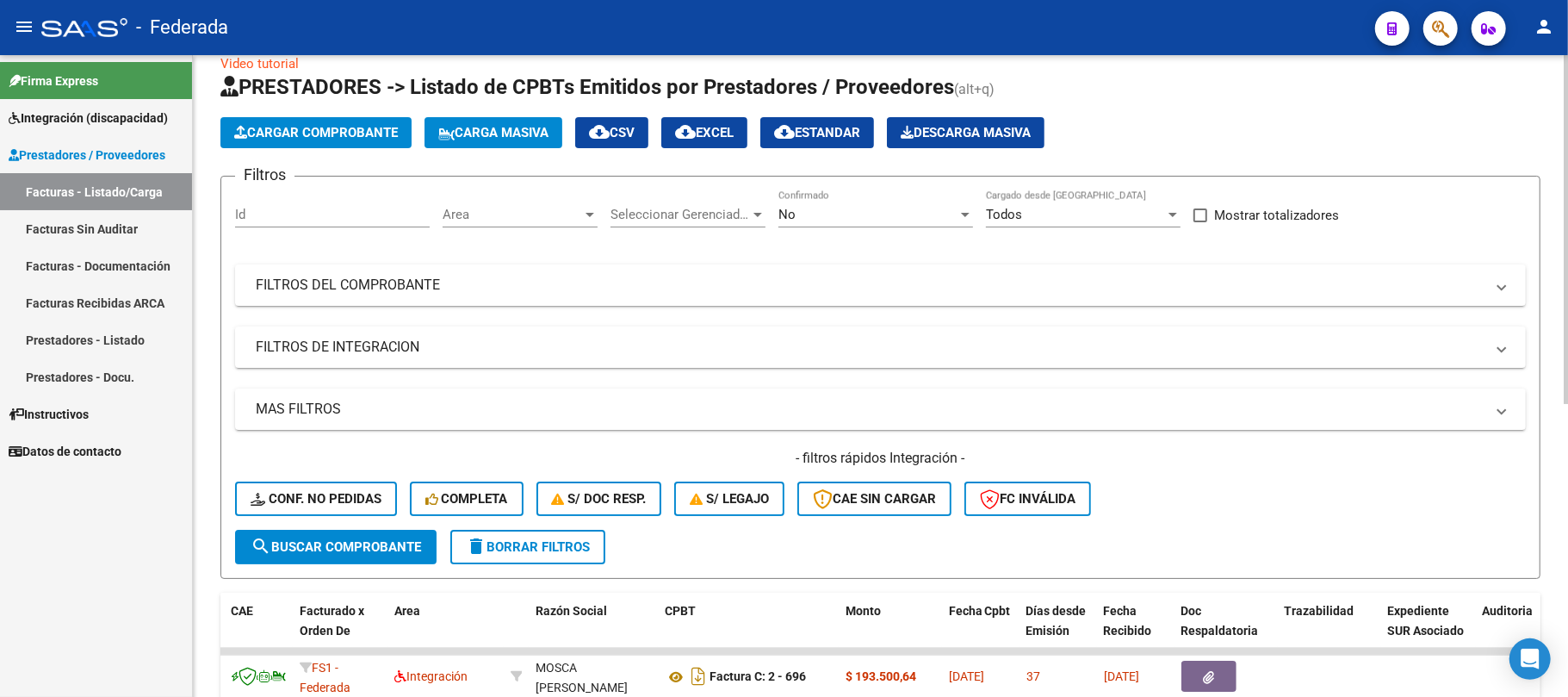
scroll to position [0, 0]
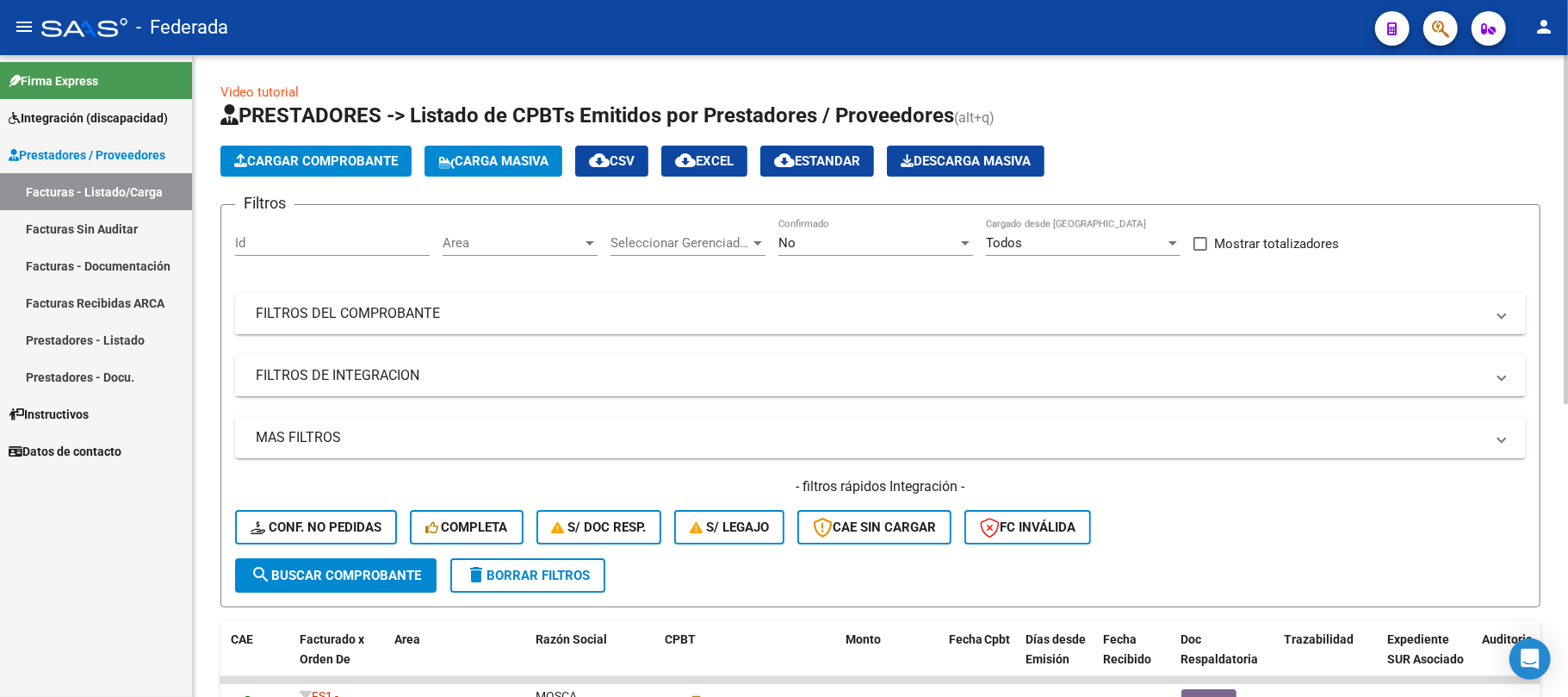
click at [535, 165] on span "Carga Masiva" at bounding box center [492, 161] width 110 height 15
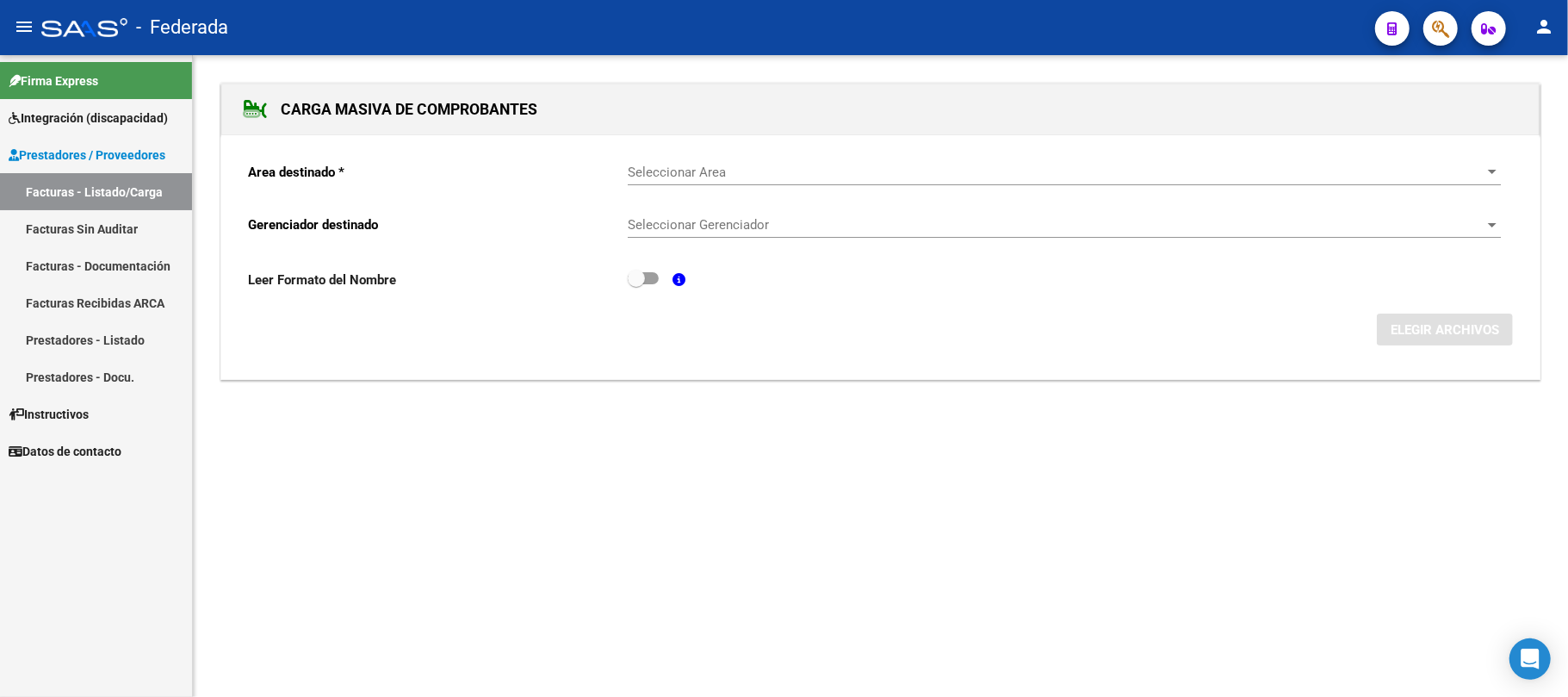
click at [727, 172] on span "Seleccionar Area" at bounding box center [1056, 172] width 858 height 15
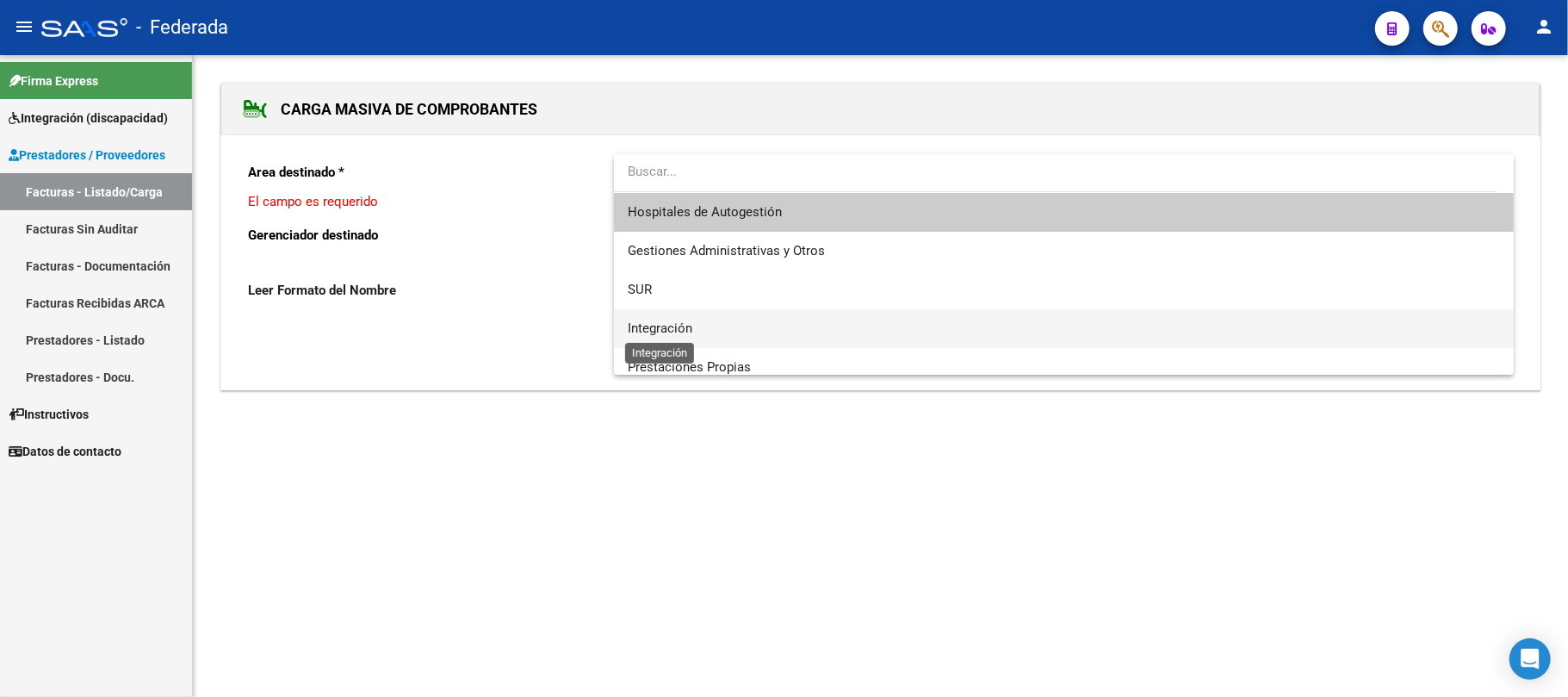
click at [670, 325] on span "Integración" at bounding box center [660, 328] width 65 height 15
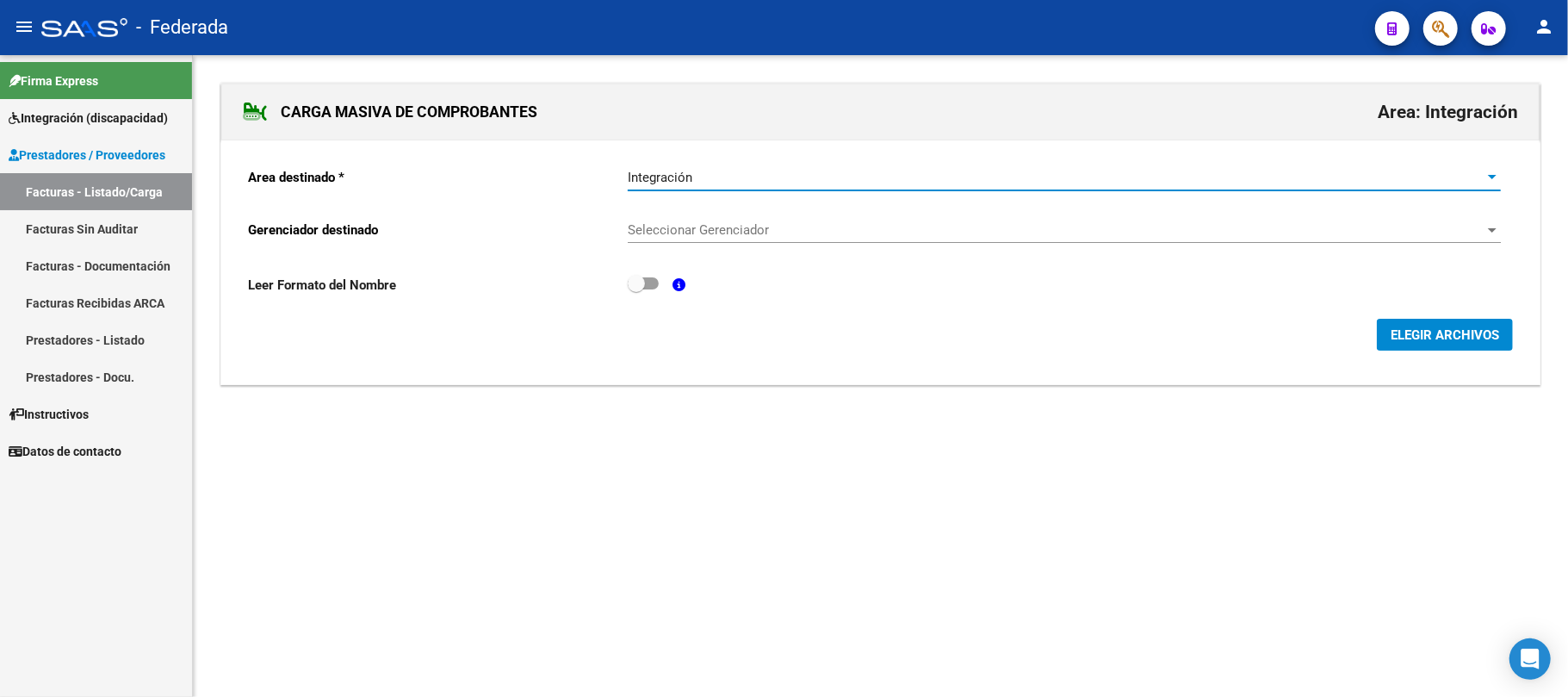
click at [704, 233] on span "Seleccionar Gerenciador" at bounding box center [1056, 230] width 858 height 15
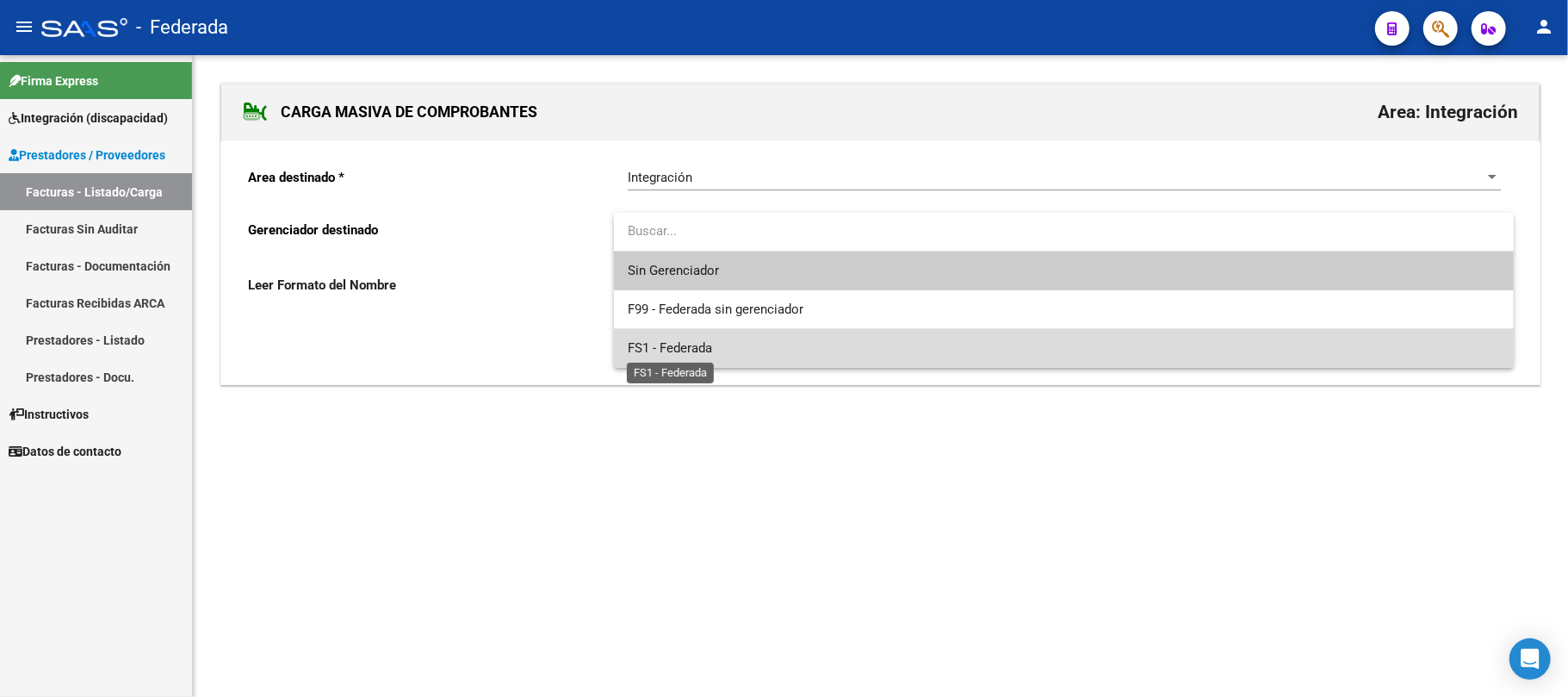
click at [686, 349] on span "FS1 - Federada" at bounding box center [670, 348] width 84 height 15
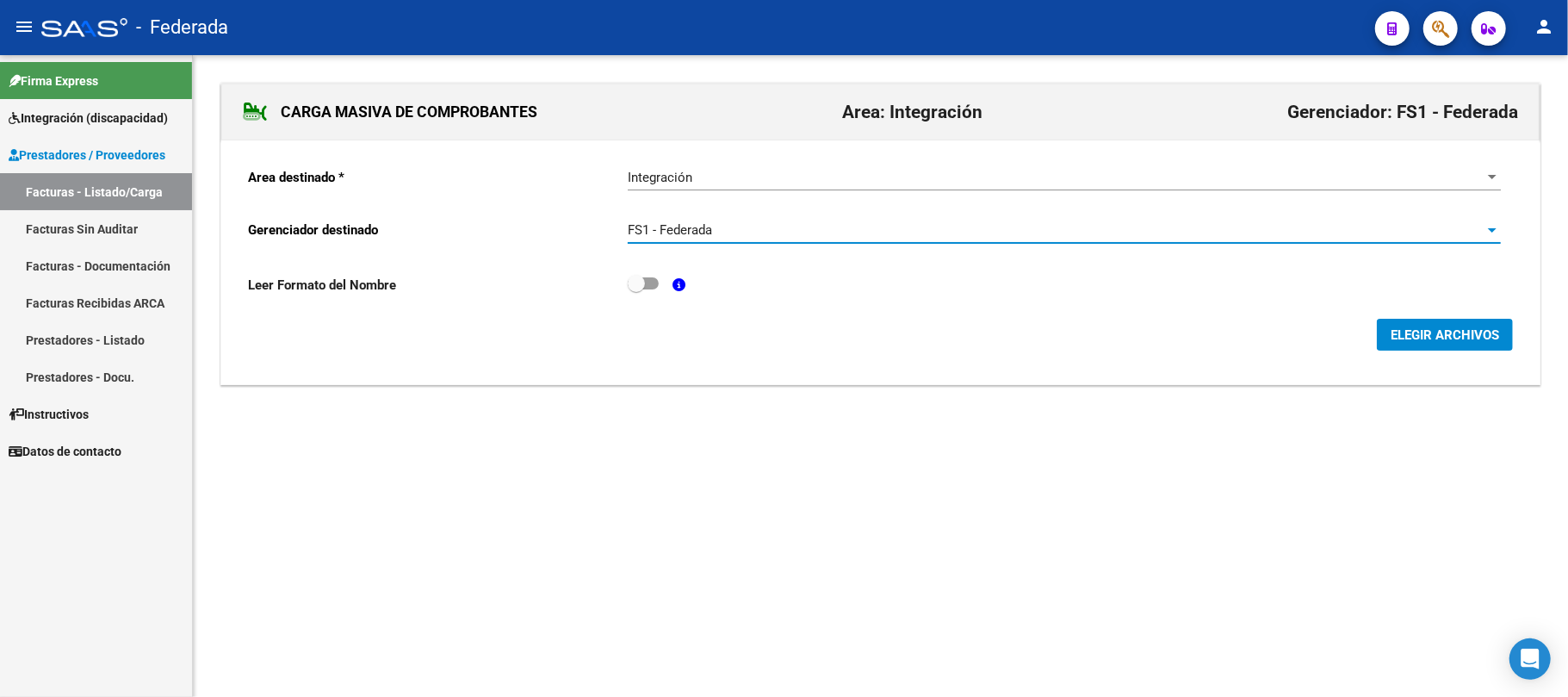
click at [1428, 314] on form "Area destinado * Integración Seleccionar Area Gerenciador destinado FS1 - Feder…" at bounding box center [881, 253] width 1265 height 199
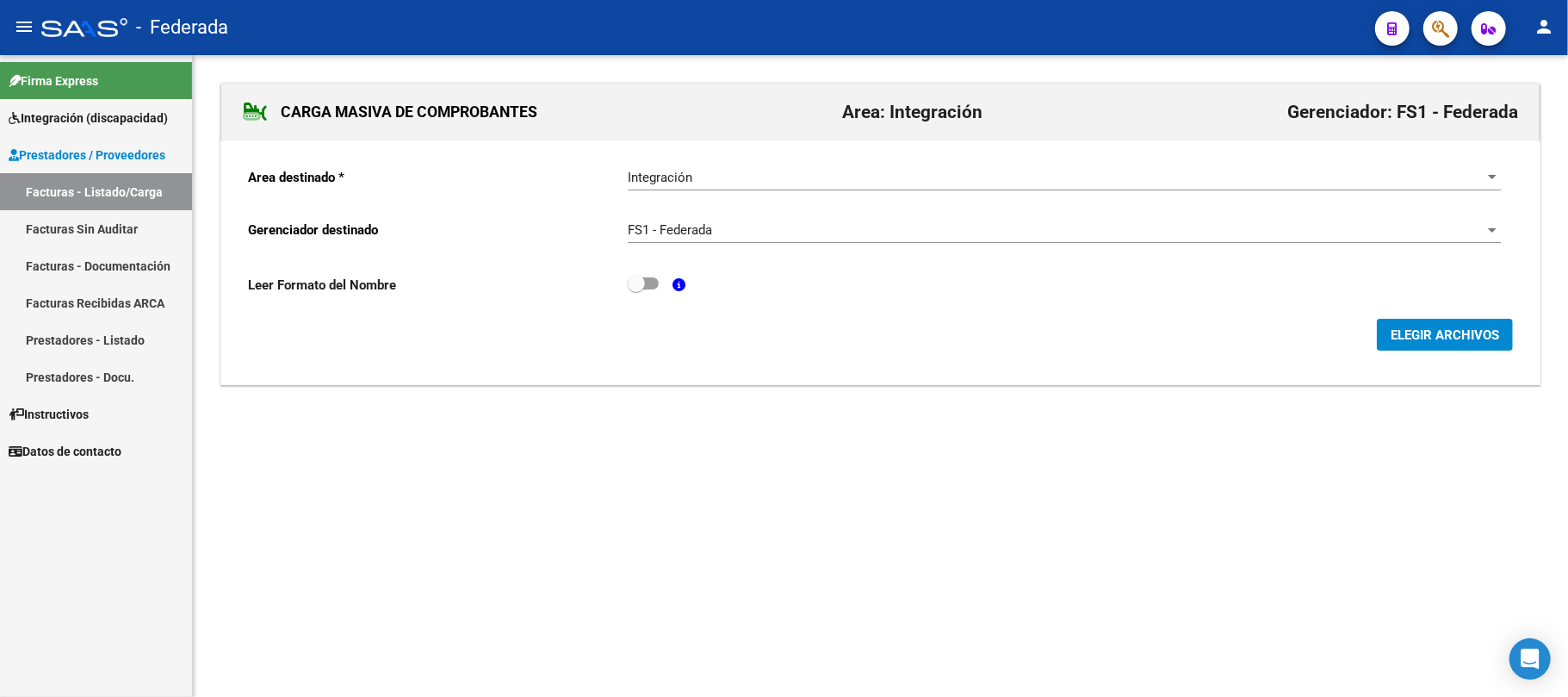
click at [1441, 331] on span "ELEGIR ARCHIVOS" at bounding box center [1445, 335] width 109 height 15
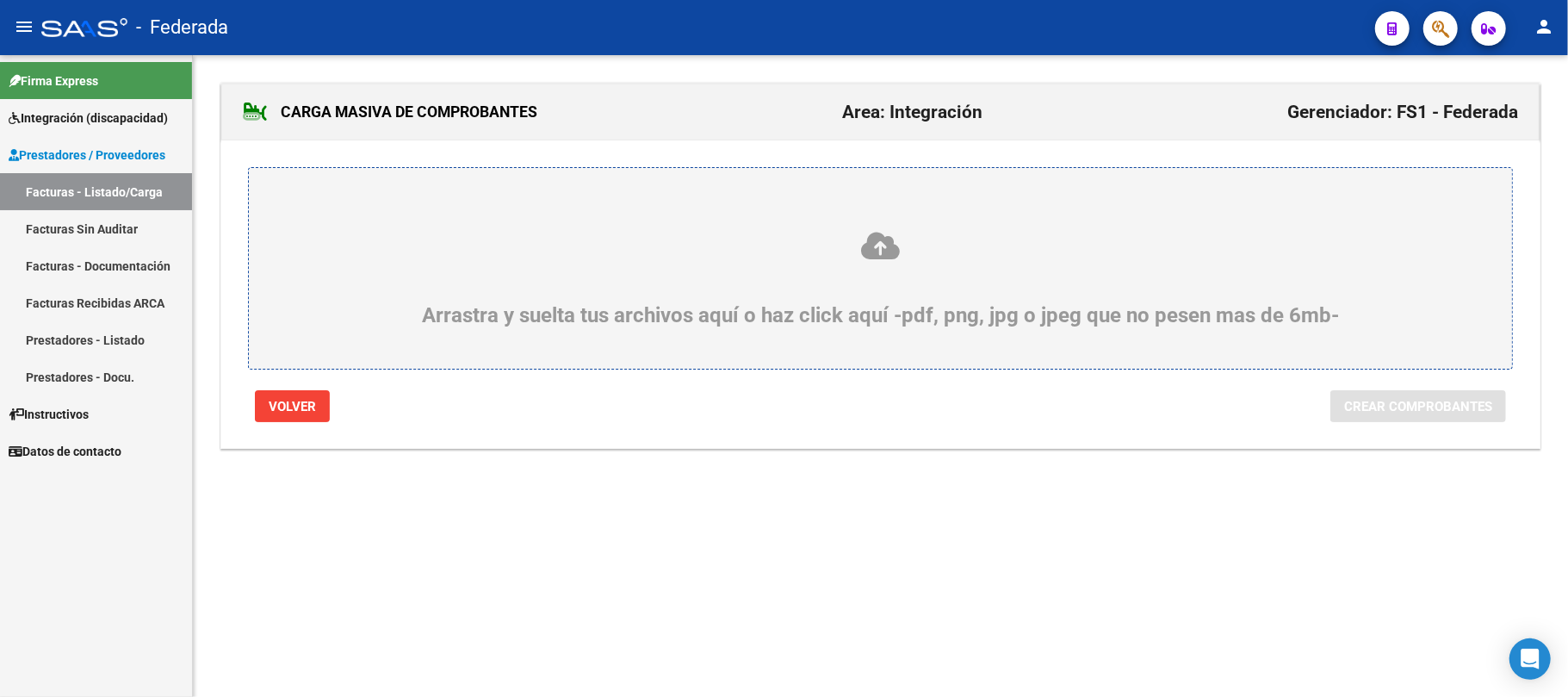
click at [875, 249] on icon at bounding box center [880, 245] width 1181 height 32
click at [0, 0] on input "Arrastra y suelta tus archivos aquí o haz click aquí -pdf, png, jpg o jpeg que …" at bounding box center [0, 0] width 0 height 0
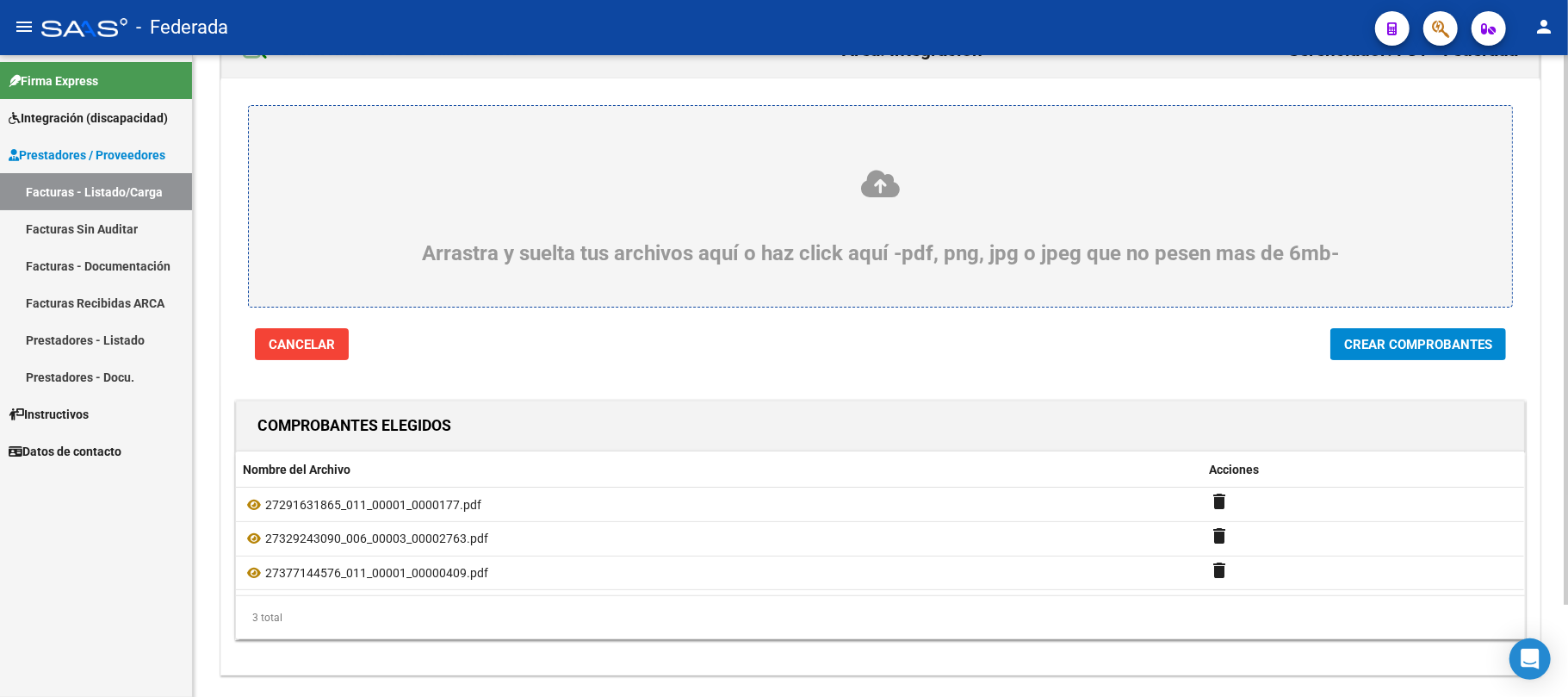
scroll to position [108, 0]
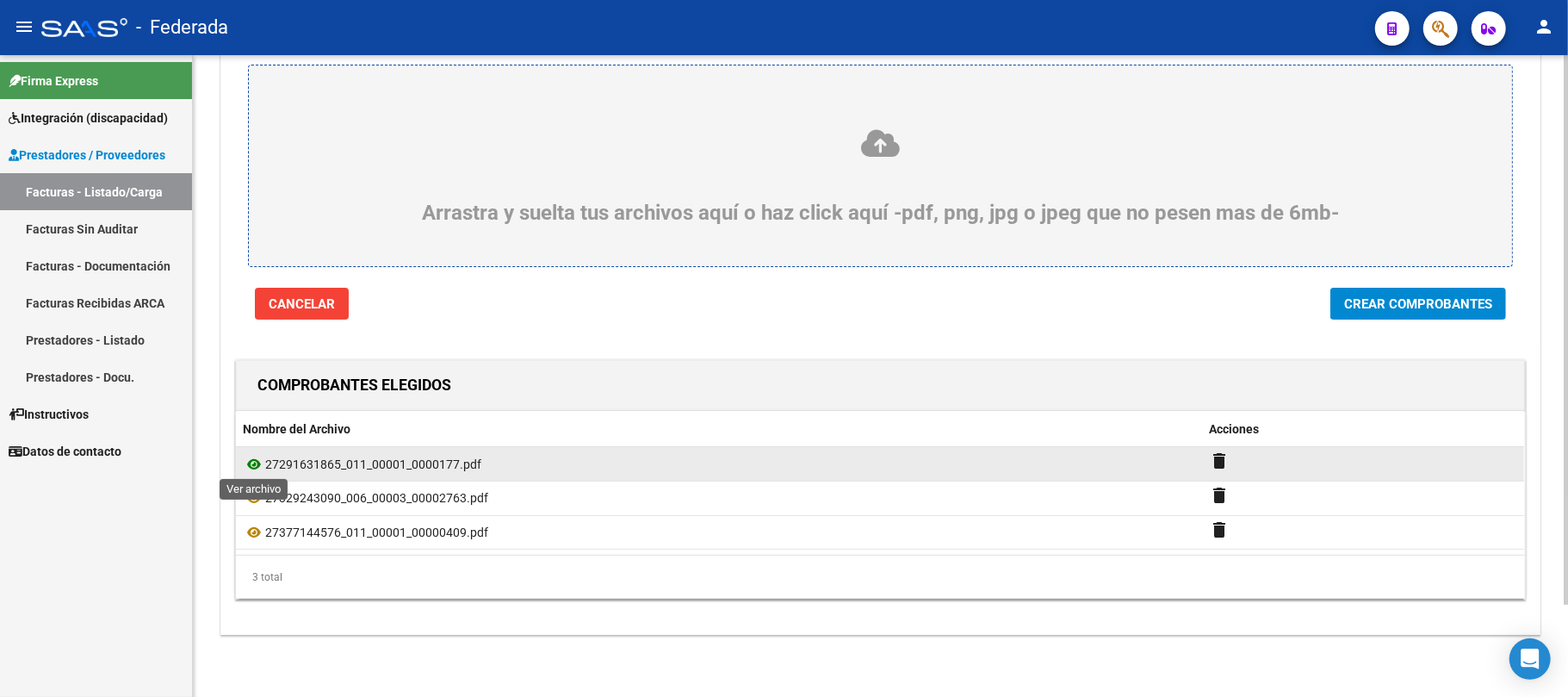
click at [255, 460] on icon at bounding box center [253, 465] width 22 height 21
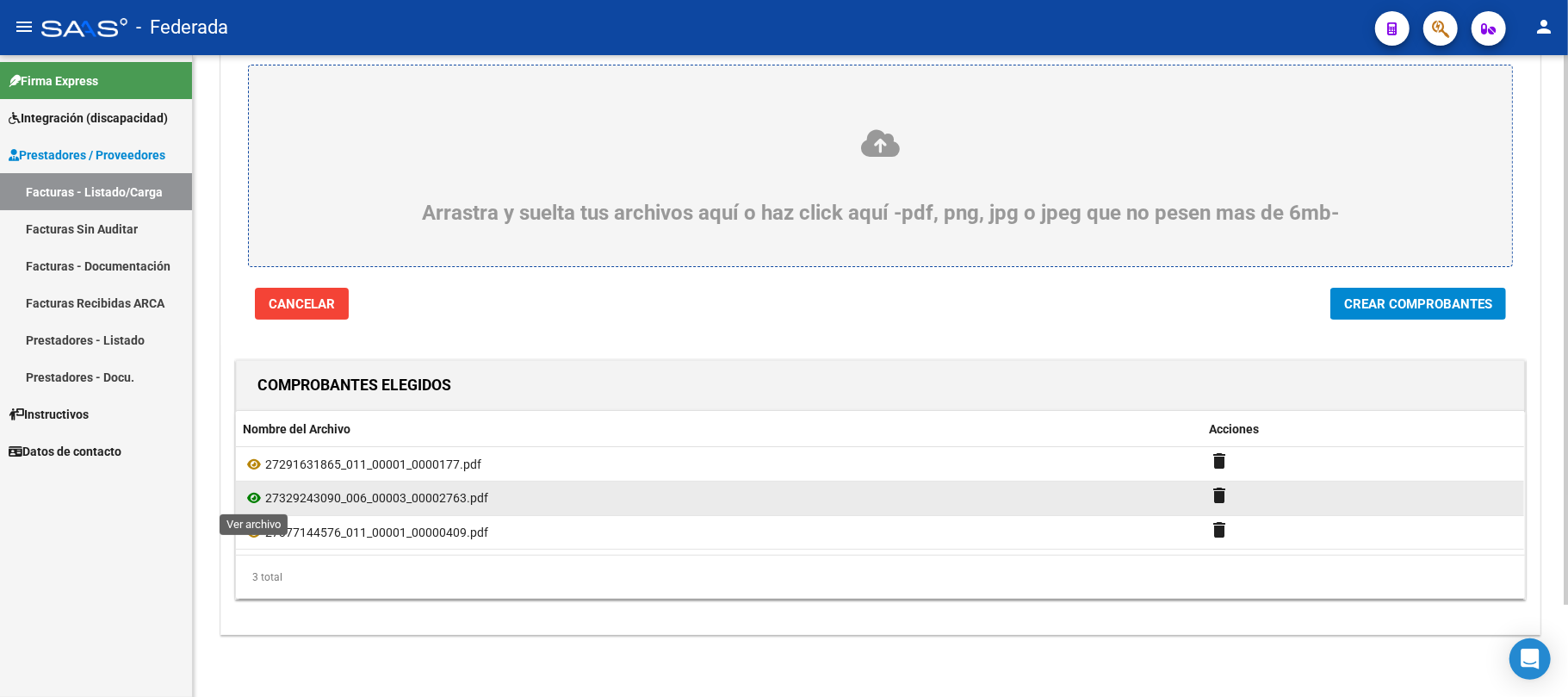
click at [256, 490] on icon at bounding box center [253, 498] width 22 height 21
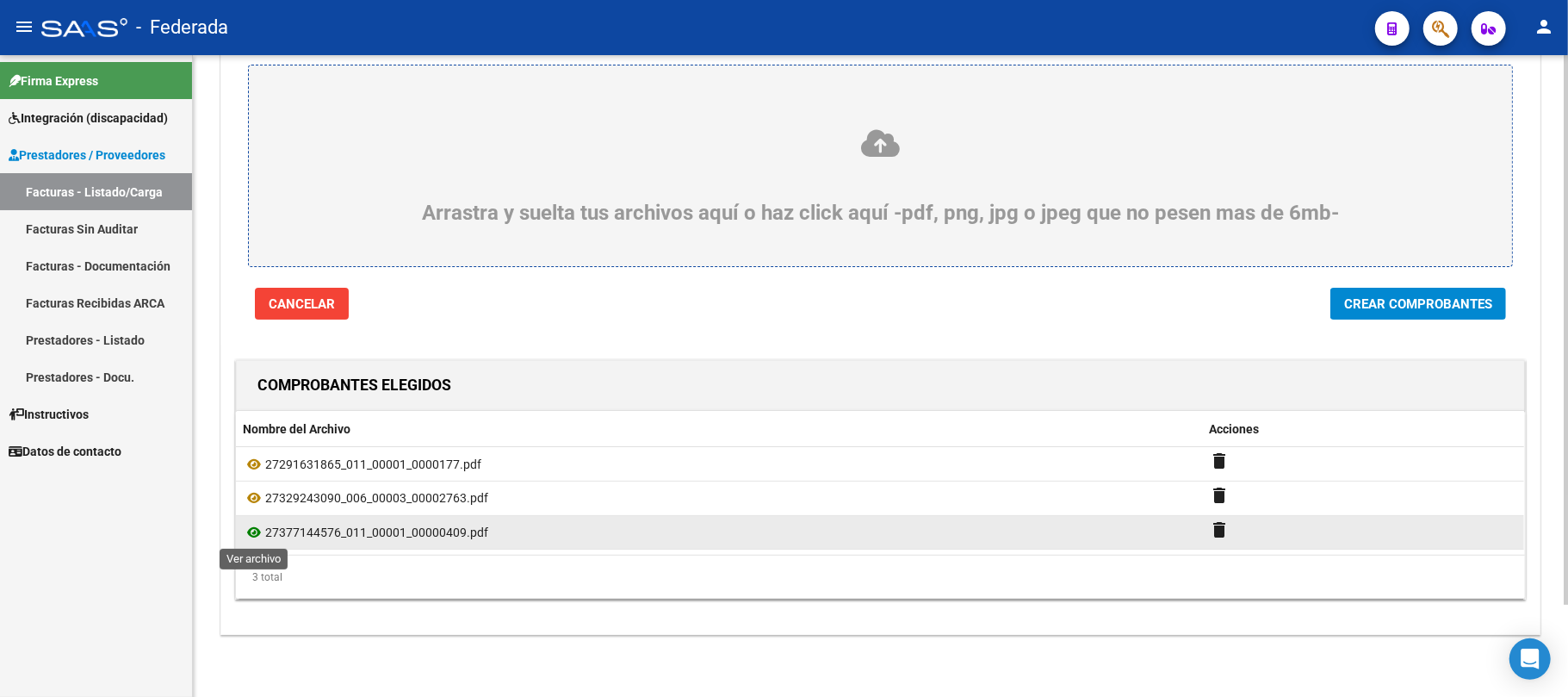
click at [251, 533] on icon at bounding box center [253, 533] width 22 height 21
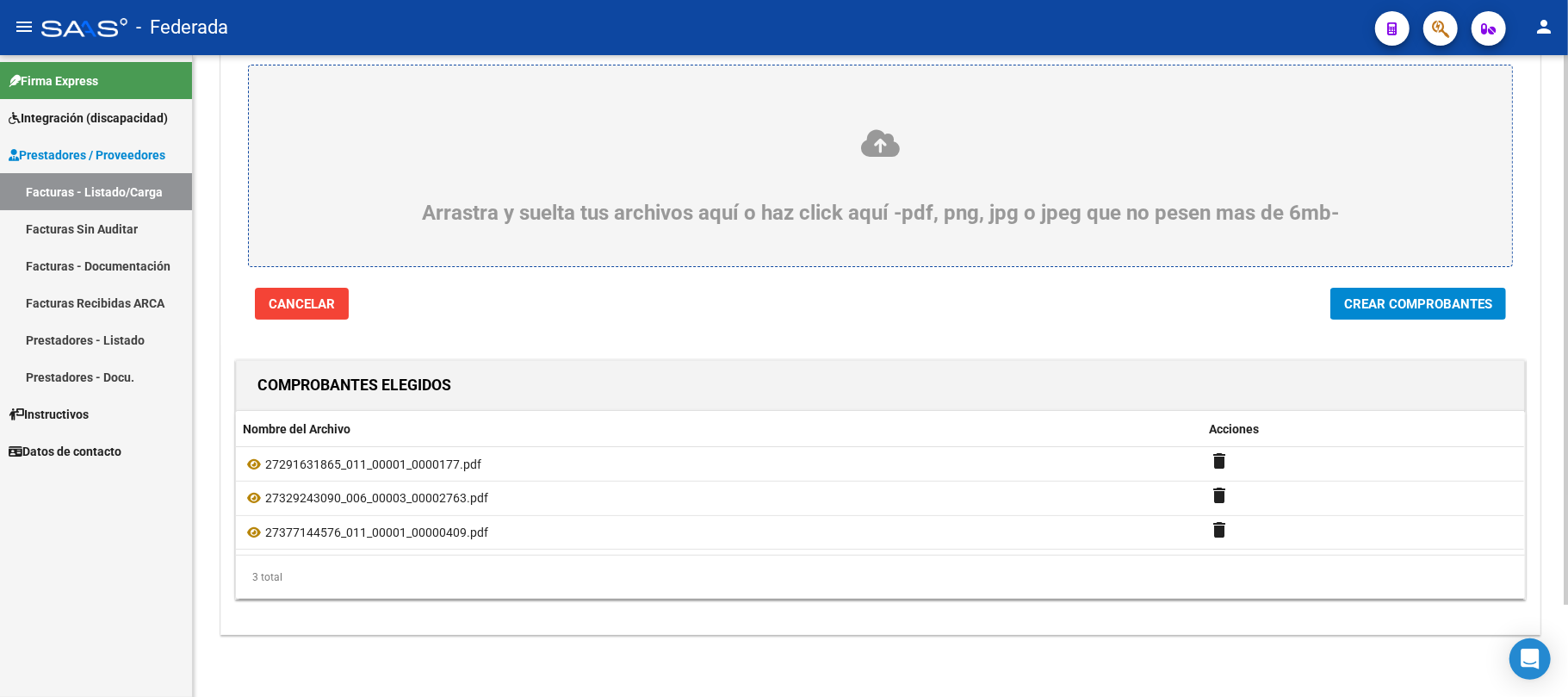
click at [1366, 296] on span "Crear Comprobantes" at bounding box center [1418, 304] width 148 height 15
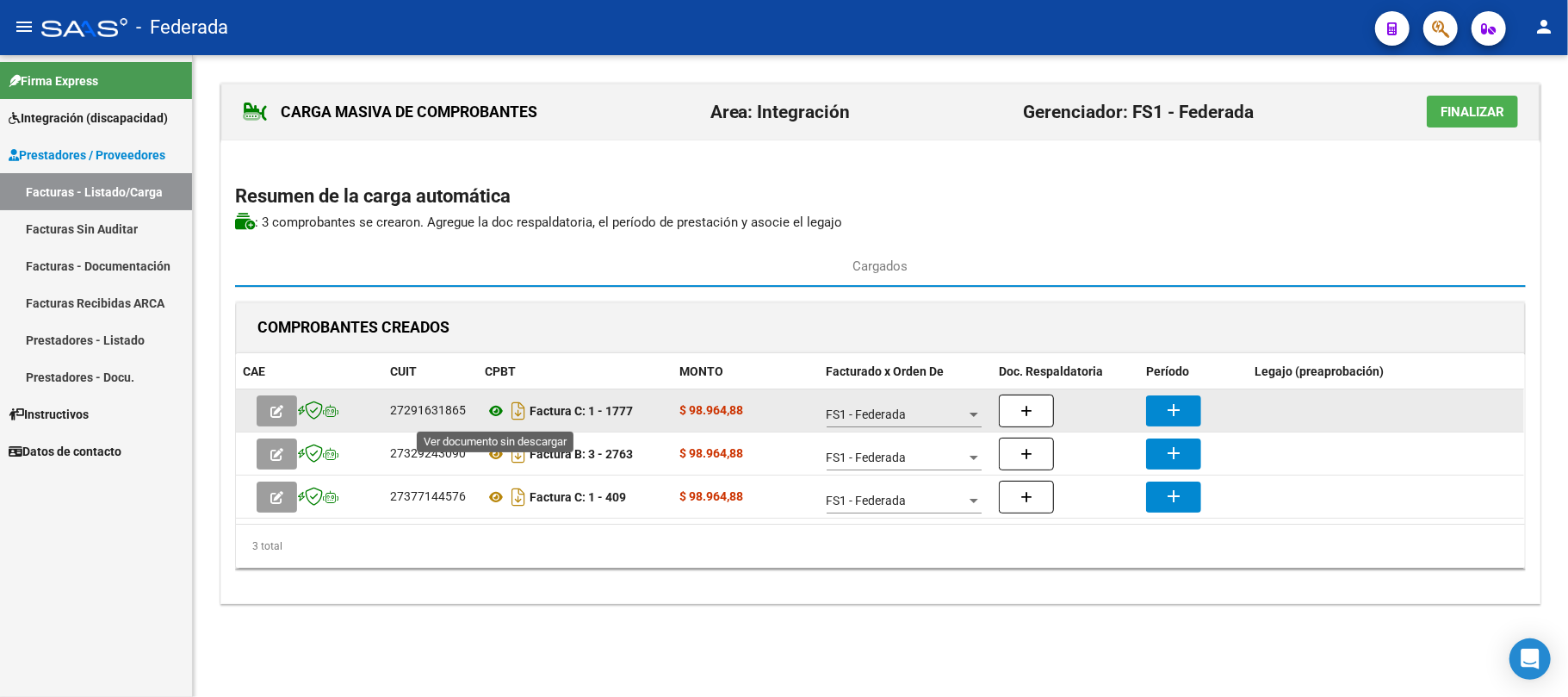
click at [497, 412] on icon at bounding box center [495, 412] width 22 height 21
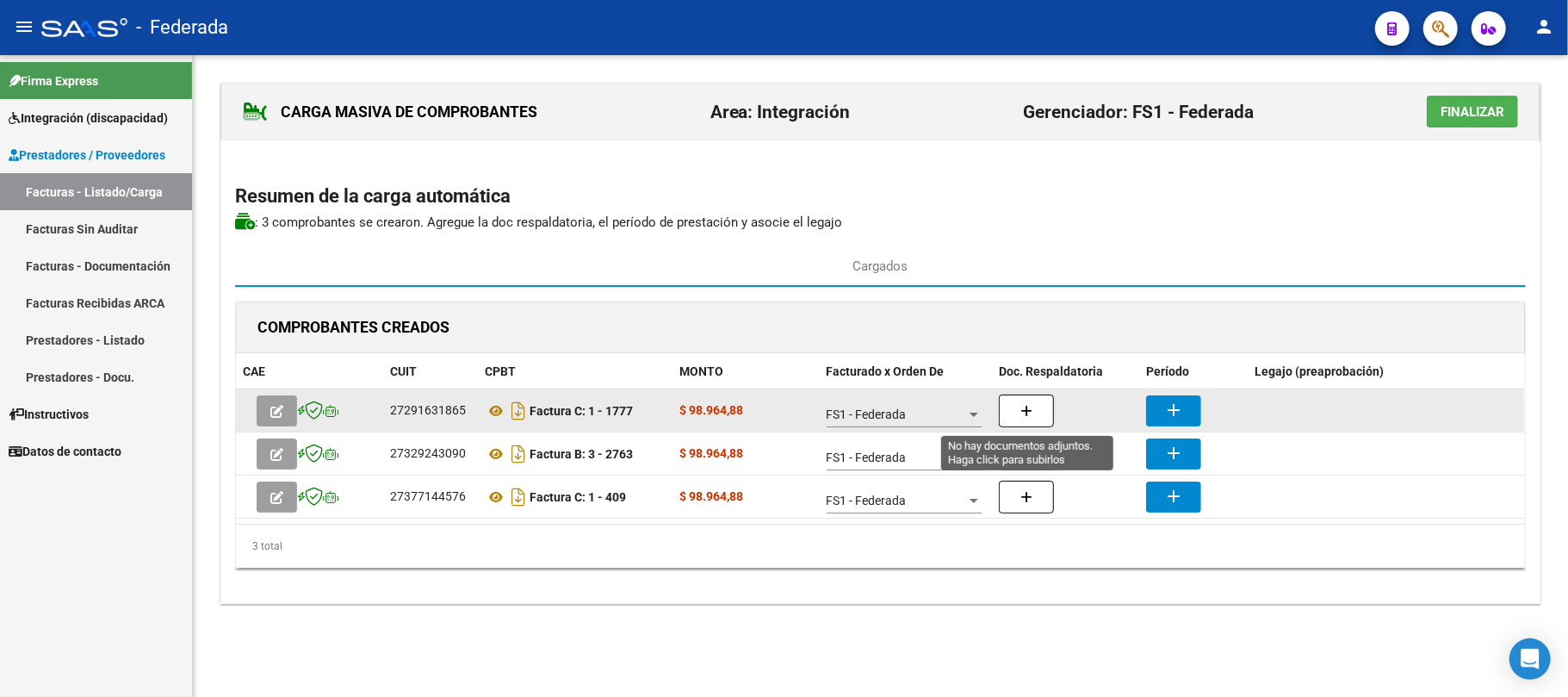
click at [1019, 405] on button "button" at bounding box center [1027, 411] width 55 height 32
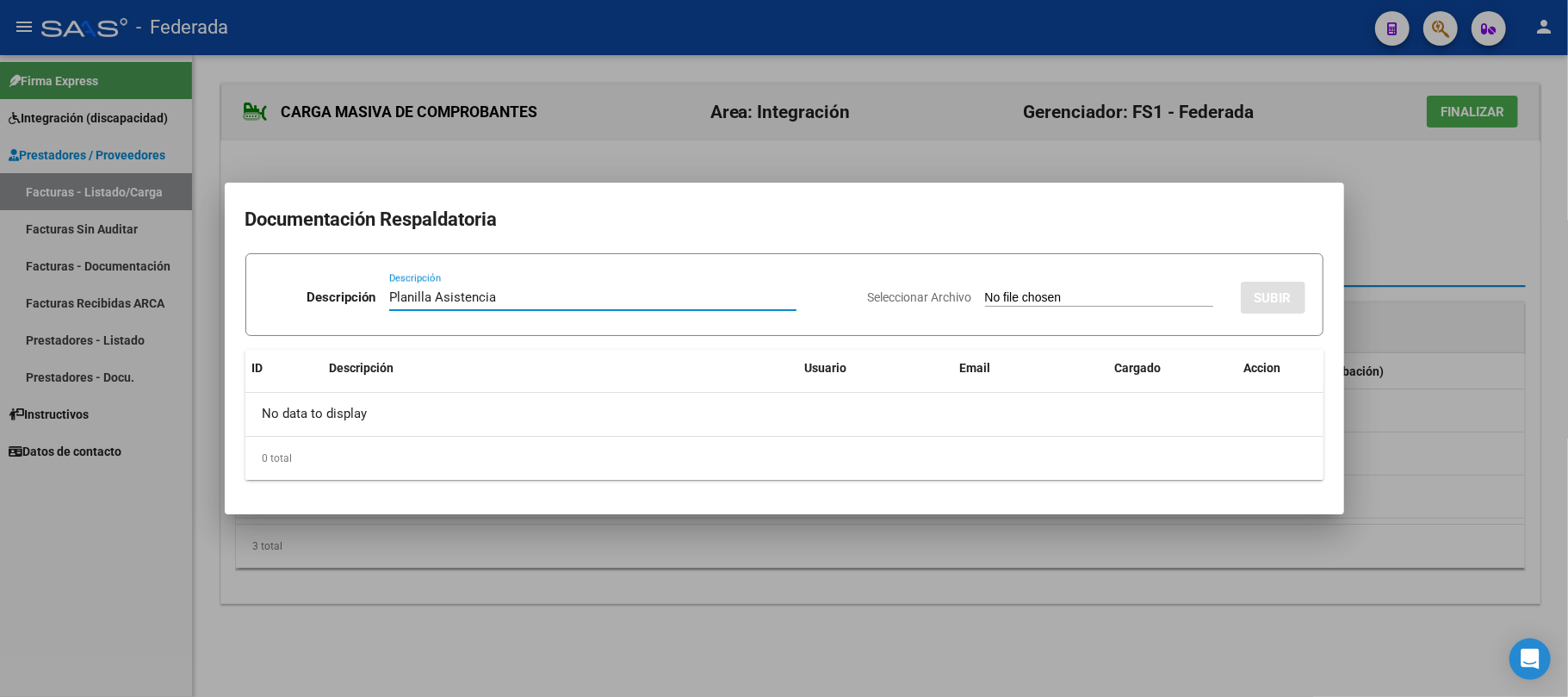
drag, startPoint x: 513, startPoint y: 298, endPoint x: 324, endPoint y: 269, distance: 191.2
click at [324, 269] on form "Descripción Planilla Asistencia Descripción Seleccionar Archivo SUBIR" at bounding box center [784, 294] width 1078 height 83
type input "Planilla Asistencia"
click at [1020, 284] on div "Seleccionar Archivo SUBIR" at bounding box center [1087, 294] width 437 height 53
drag, startPoint x: 546, startPoint y: 300, endPoint x: 358, endPoint y: 301, distance: 188.0
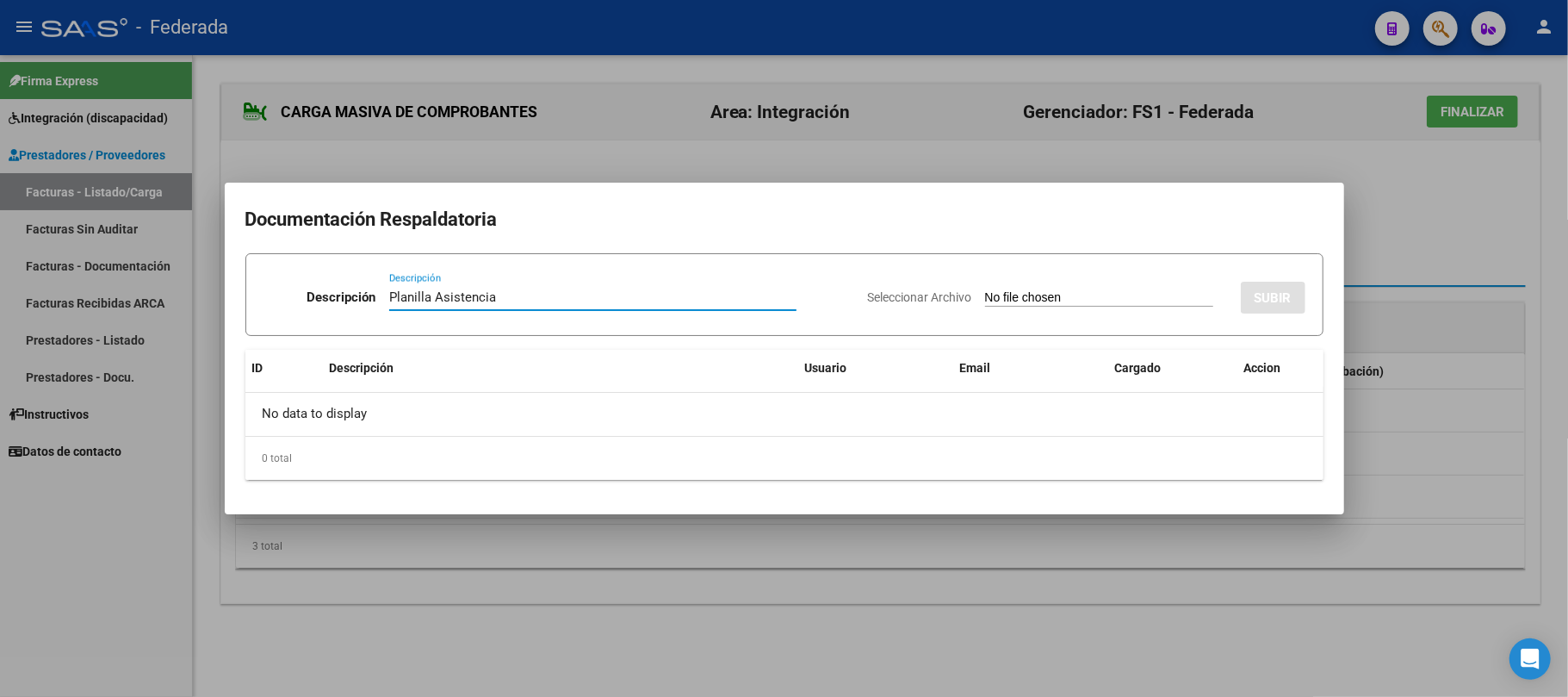
click at [358, 301] on div "Descripción Planilla Asistencia Descripción" at bounding box center [558, 301] width 591 height 52
click at [1441, 222] on div at bounding box center [784, 348] width 1568 height 697
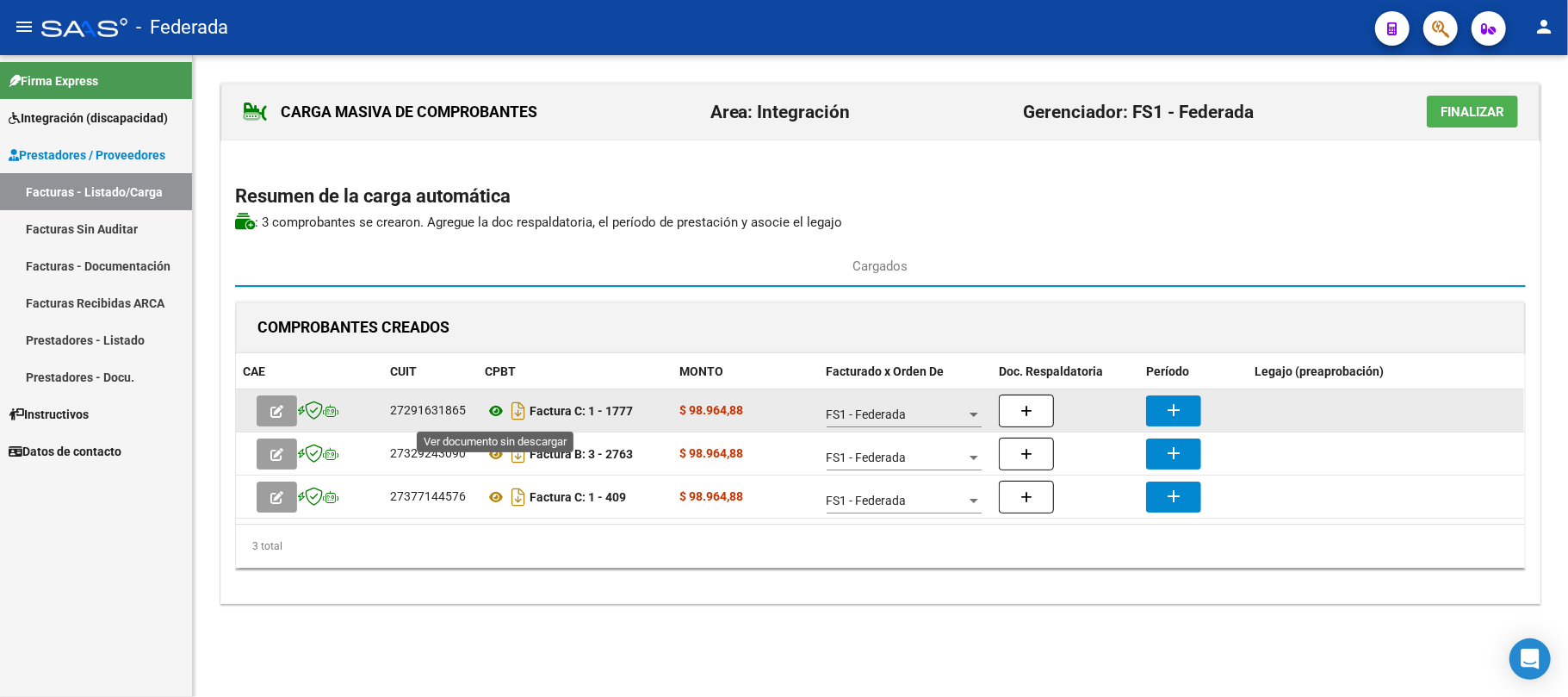
click at [499, 407] on icon at bounding box center [495, 412] width 22 height 21
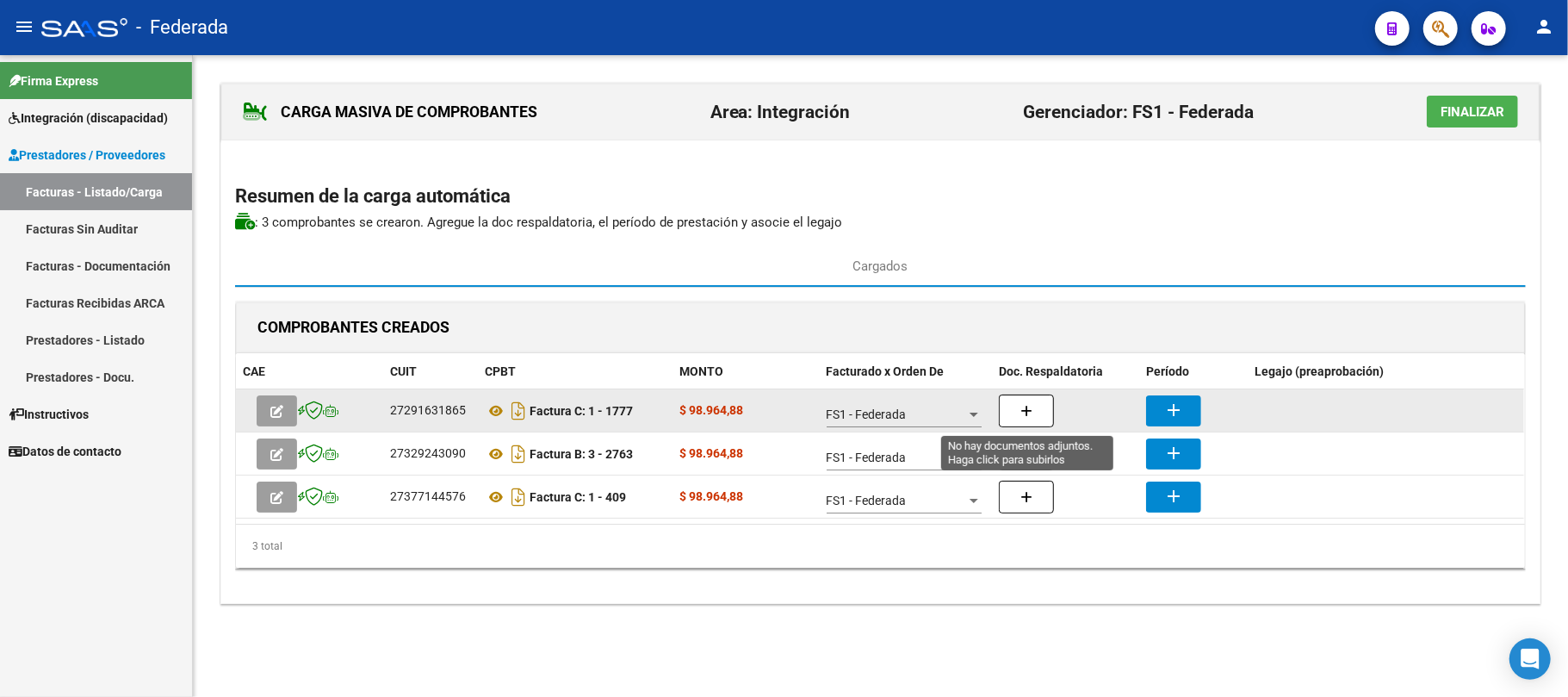
click at [1032, 407] on icon "button" at bounding box center [1026, 412] width 12 height 13
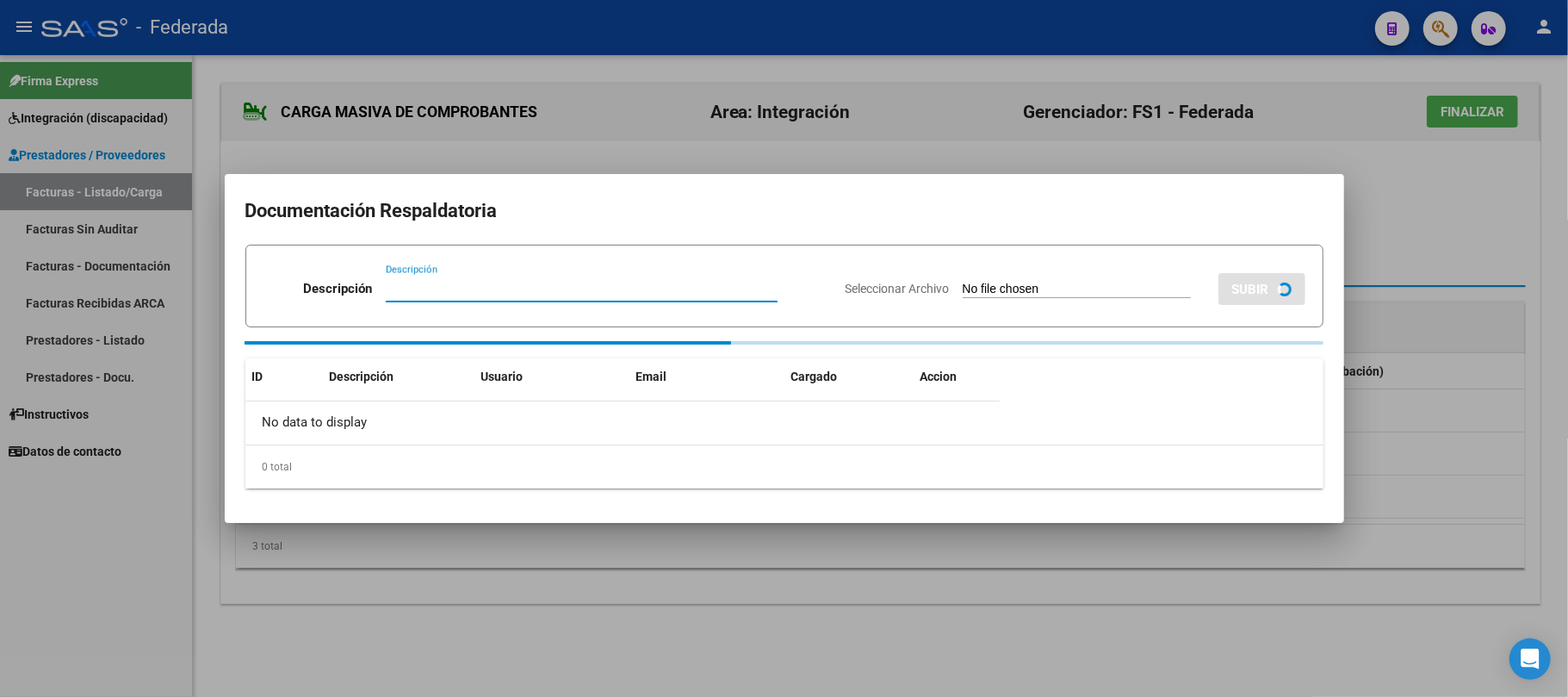
paste input "Planilla Asistencia"
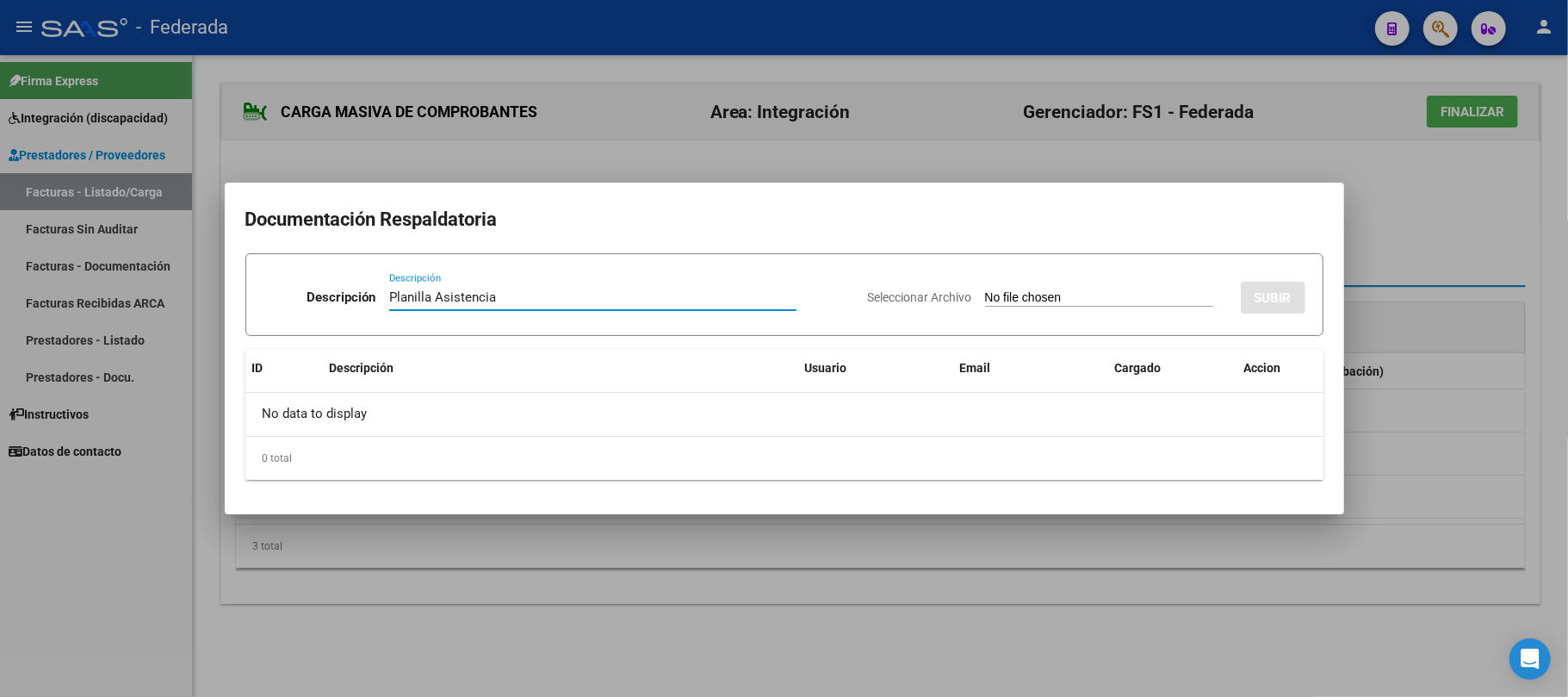
type input "Planilla Asistencia"
click at [1080, 298] on input "Seleccionar Archivo" at bounding box center [1098, 298] width 228 height 16
type input "C:\fakepath\PSP ASIST.pdf"
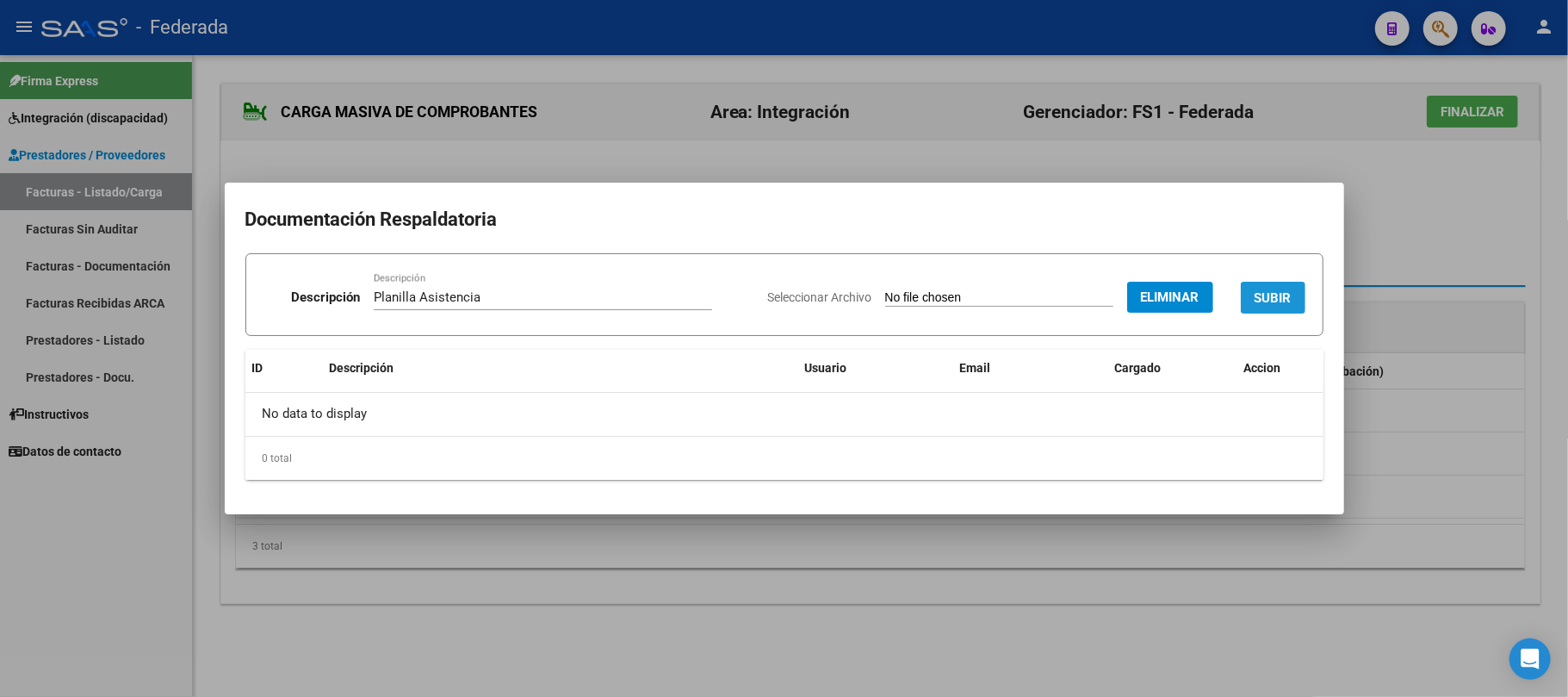
click at [1261, 306] on button "SUBIR" at bounding box center [1273, 297] width 65 height 32
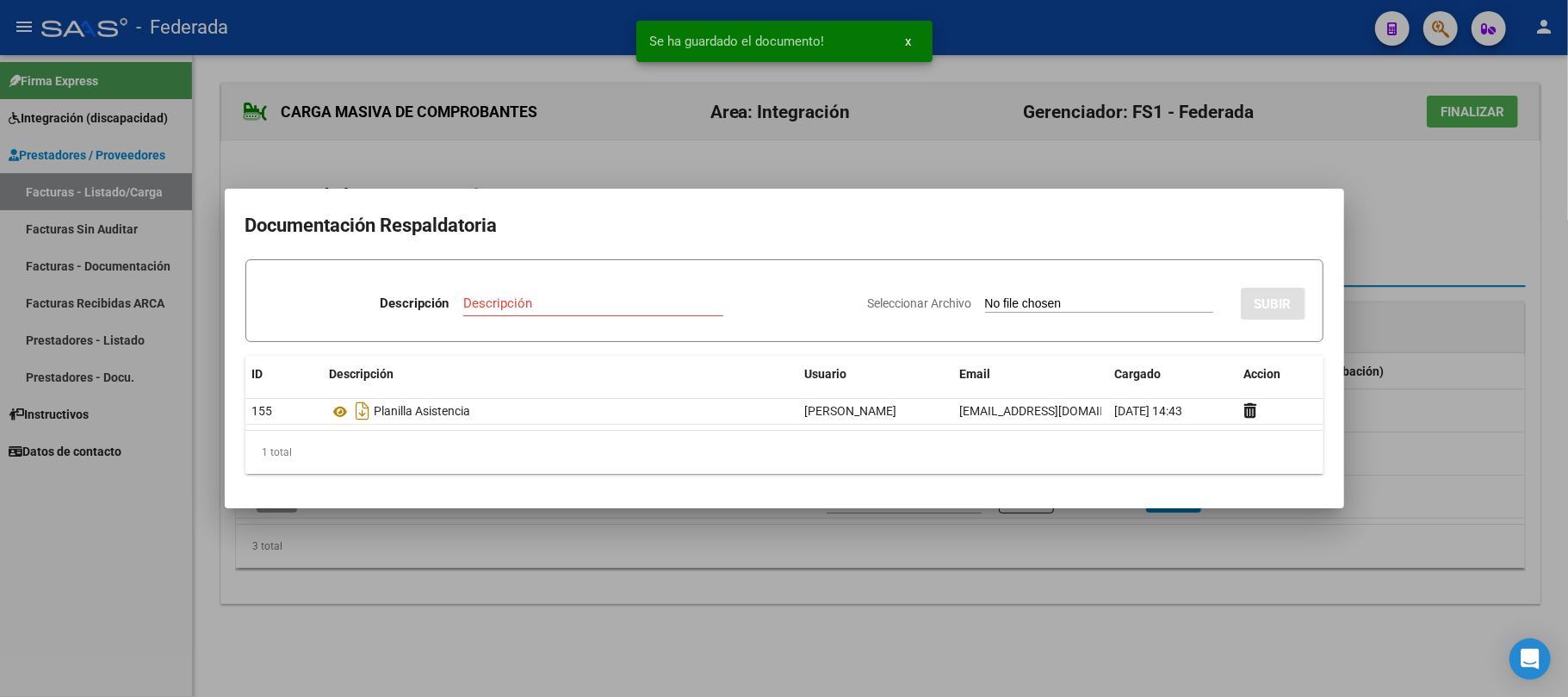
click at [796, 183] on div at bounding box center [784, 348] width 1568 height 697
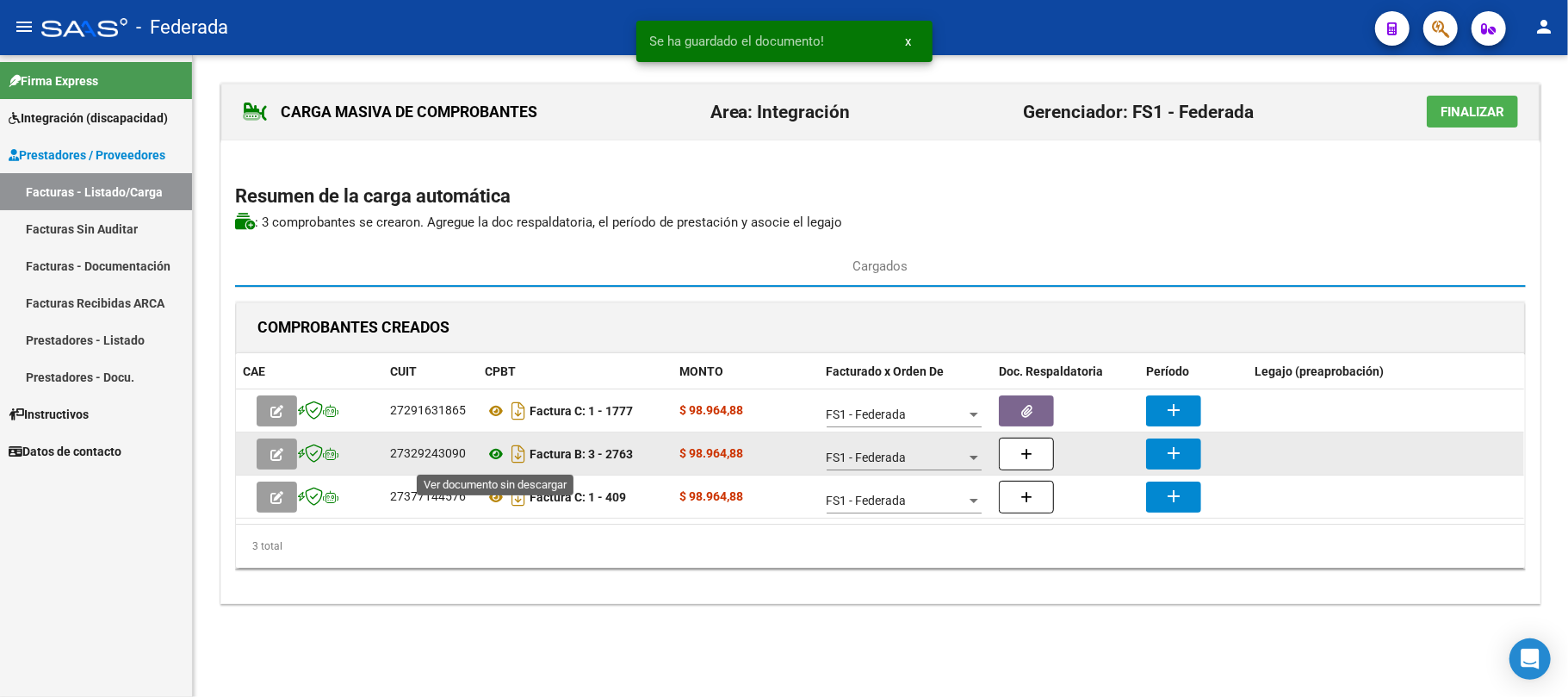
click at [491, 454] on icon at bounding box center [495, 454] width 22 height 21
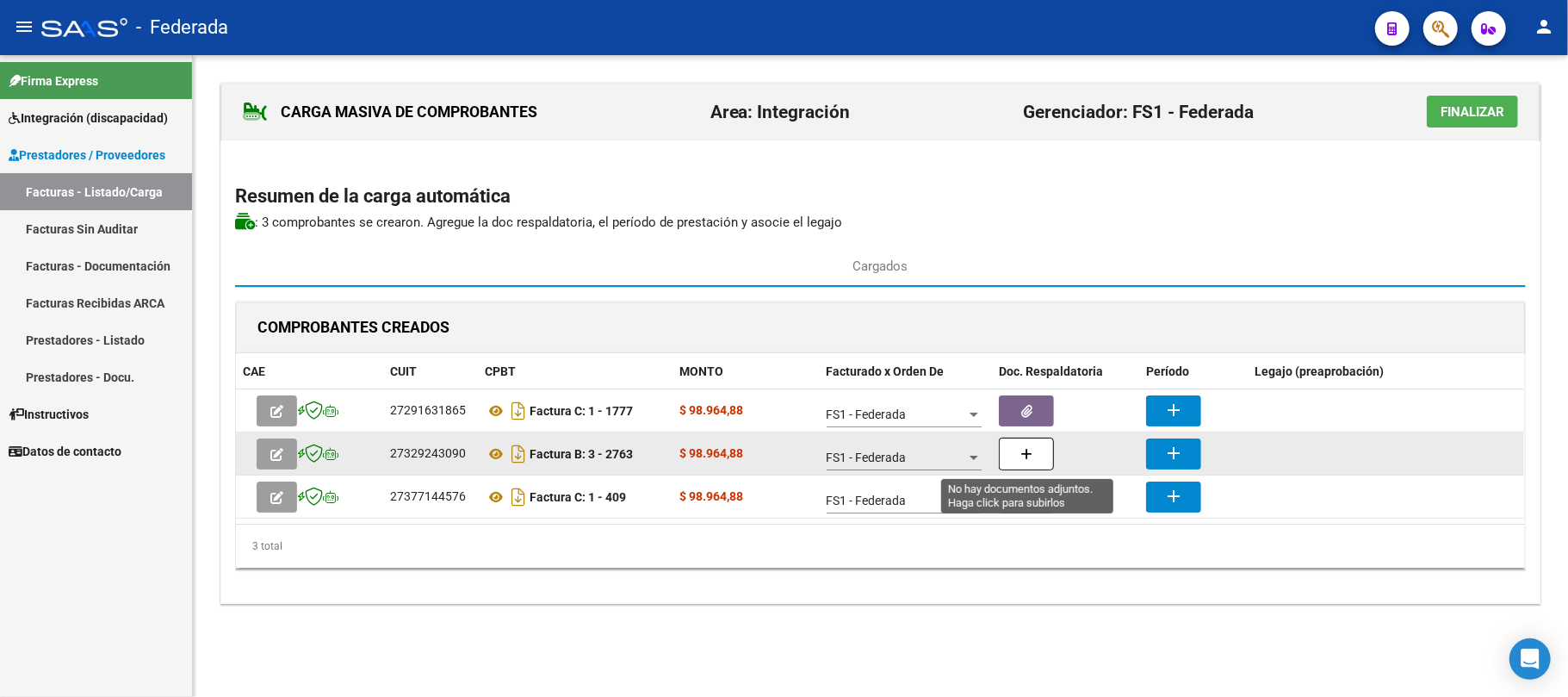
click at [1035, 443] on button "button" at bounding box center [1027, 454] width 55 height 32
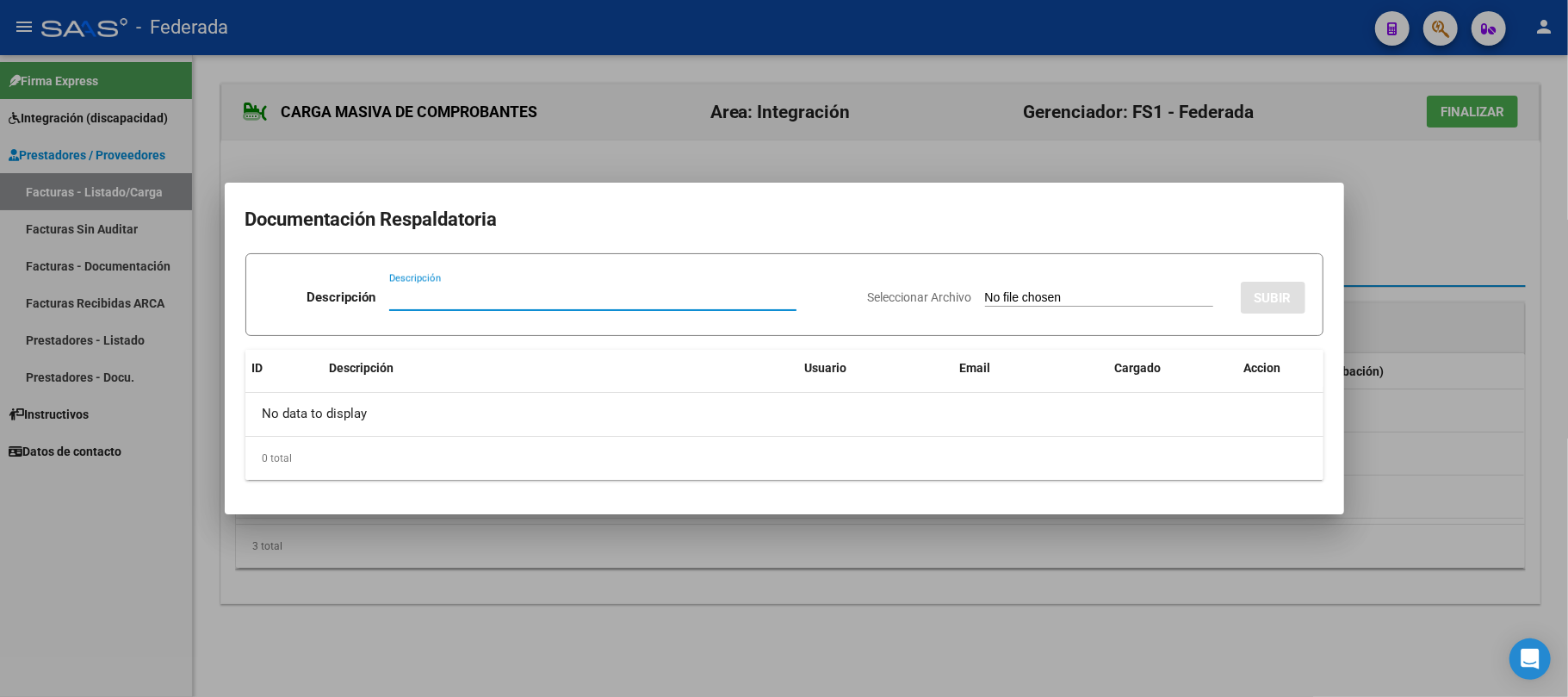
paste input "Planilla Asistencia"
type input "Planilla Asistencia"
click at [986, 298] on input "Seleccionar Archivo" at bounding box center [1098, 298] width 228 height 16
type input "C:\fakepath\TOASIST.pdf"
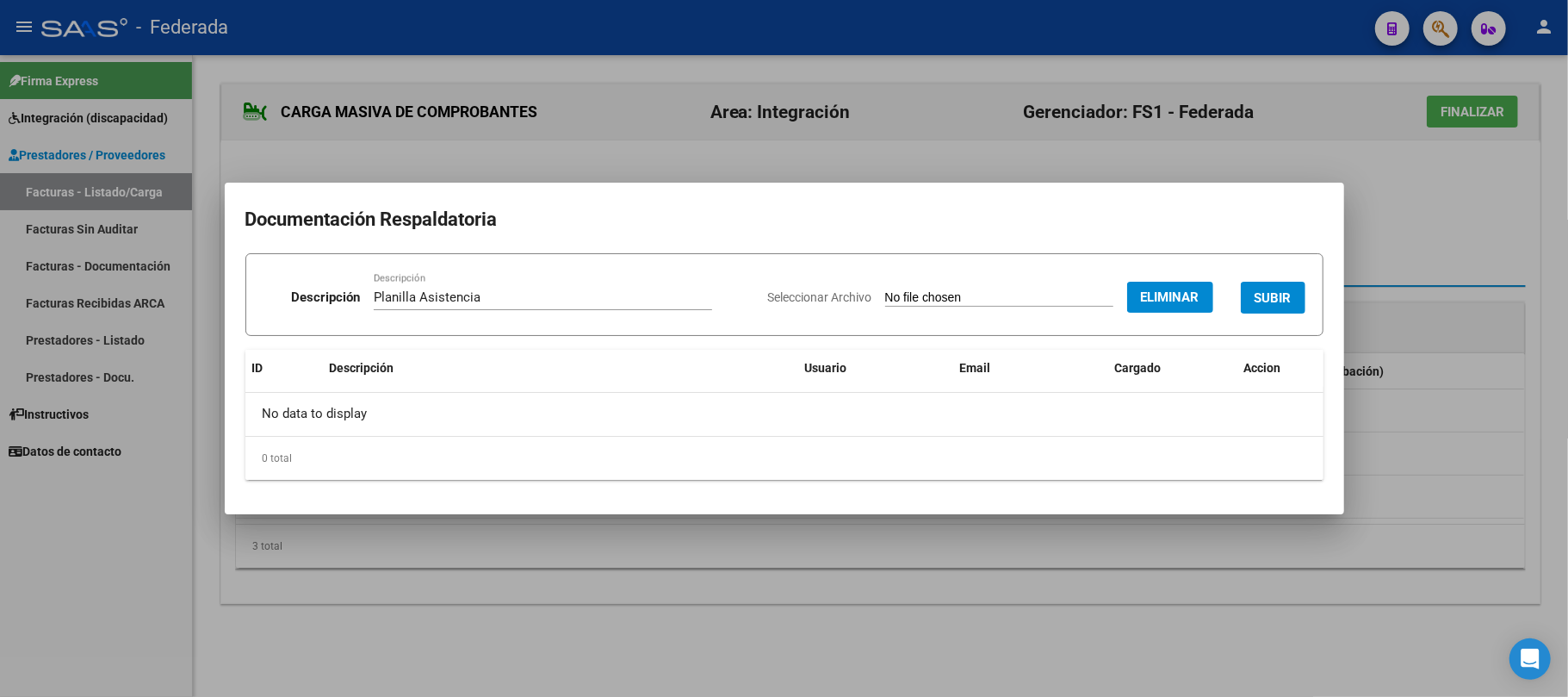
click at [1267, 305] on span "SUBIR" at bounding box center [1273, 298] width 37 height 15
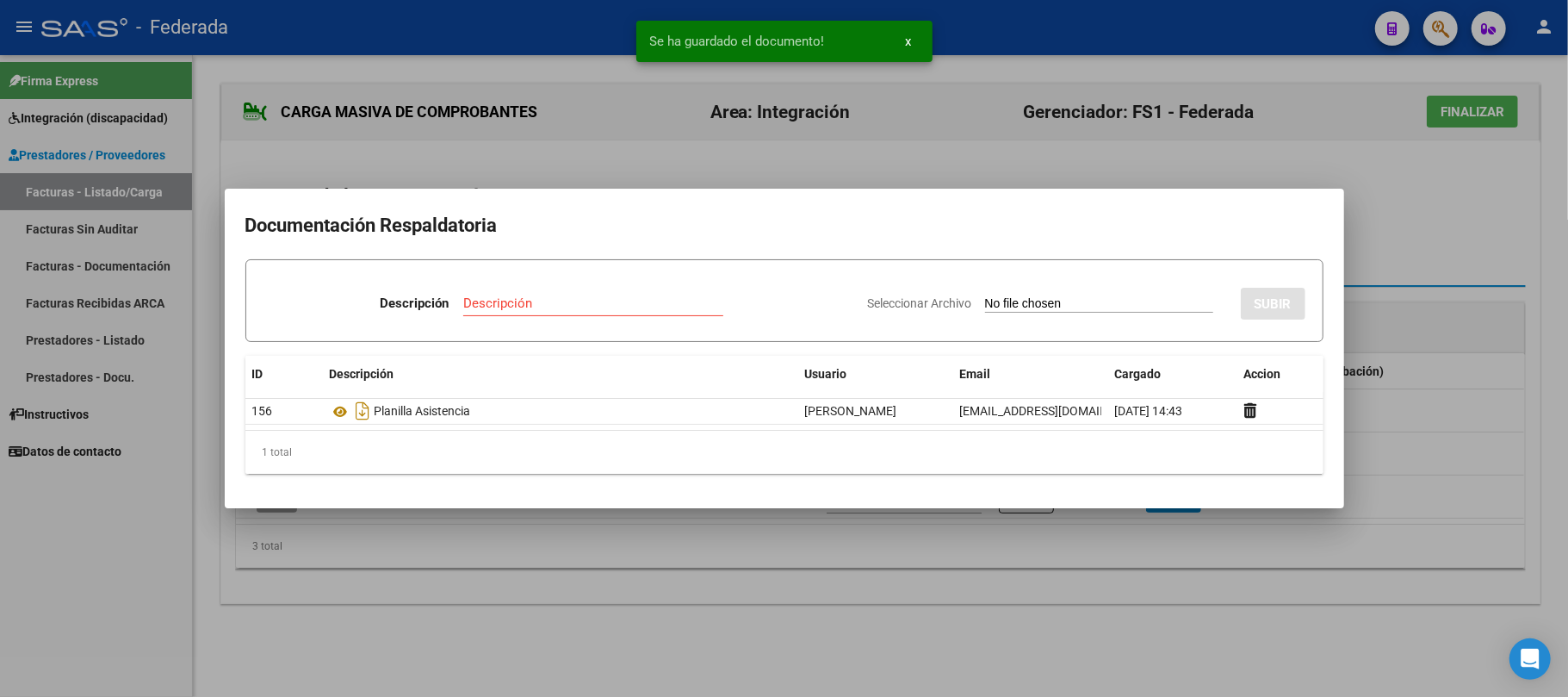
click at [1371, 203] on div at bounding box center [784, 348] width 1568 height 697
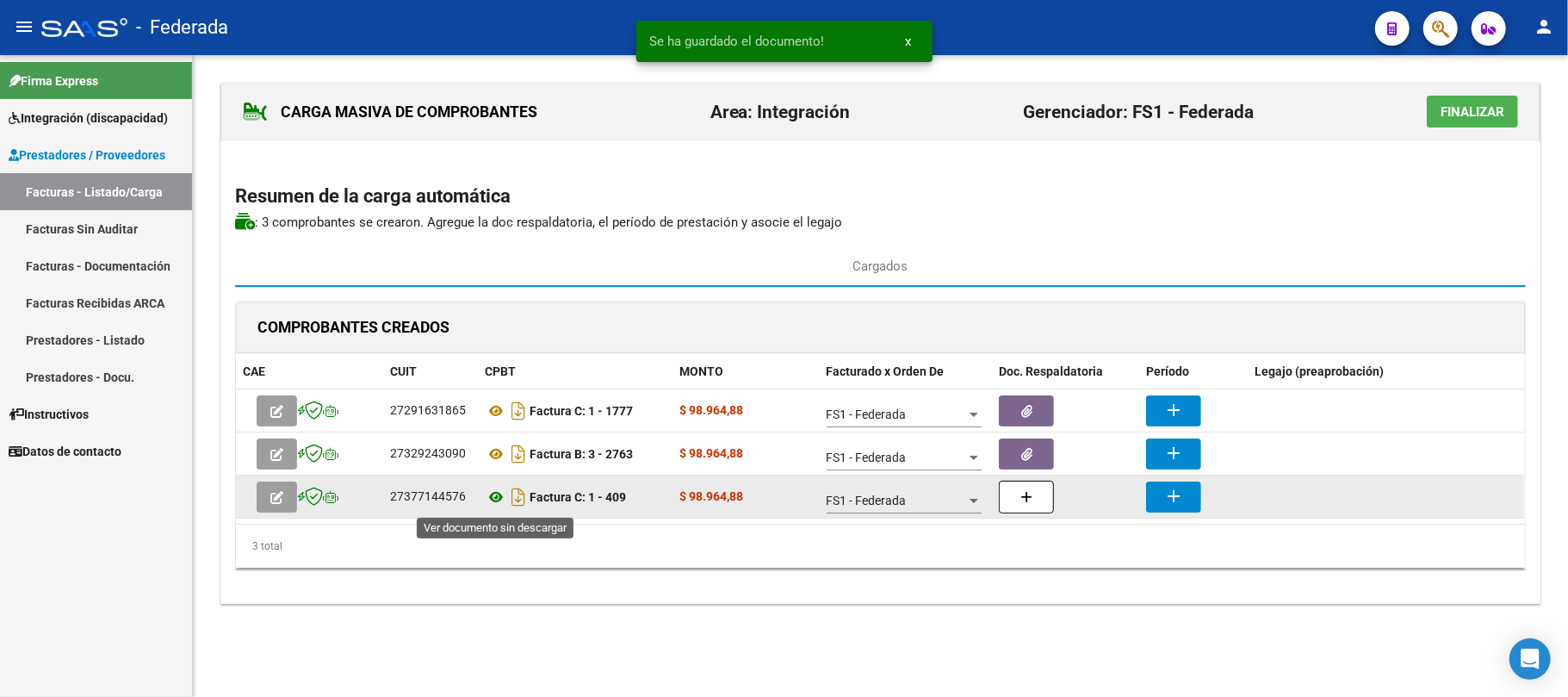
click at [494, 499] on icon at bounding box center [495, 497] width 22 height 21
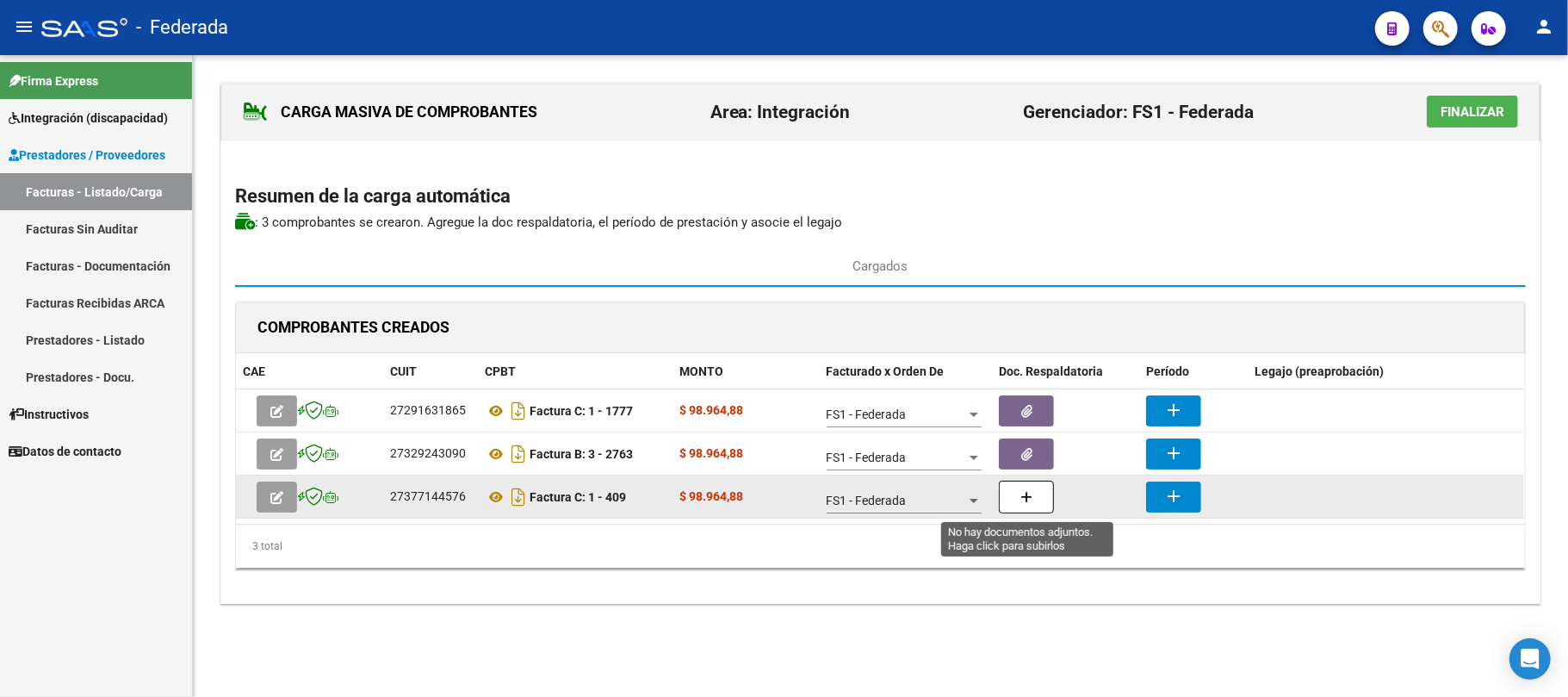
click at [1028, 500] on icon "button" at bounding box center [1026, 497] width 12 height 13
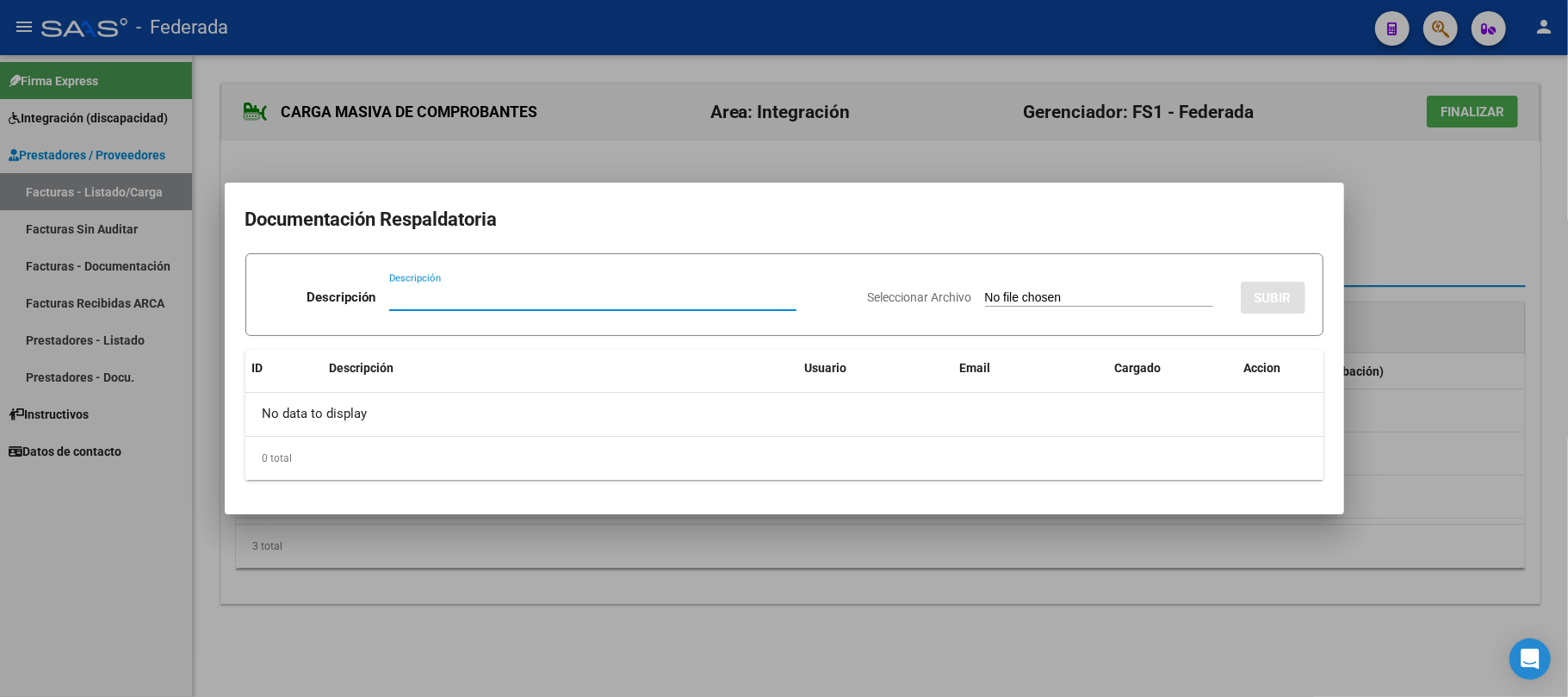
paste input "Planilla Asistencia"
type input "Planilla Asistencia"
click at [1008, 294] on input "Seleccionar Archivo" at bounding box center [1098, 298] width 228 height 16
type input "C:\fakepath\FONO ASIST.pdf"
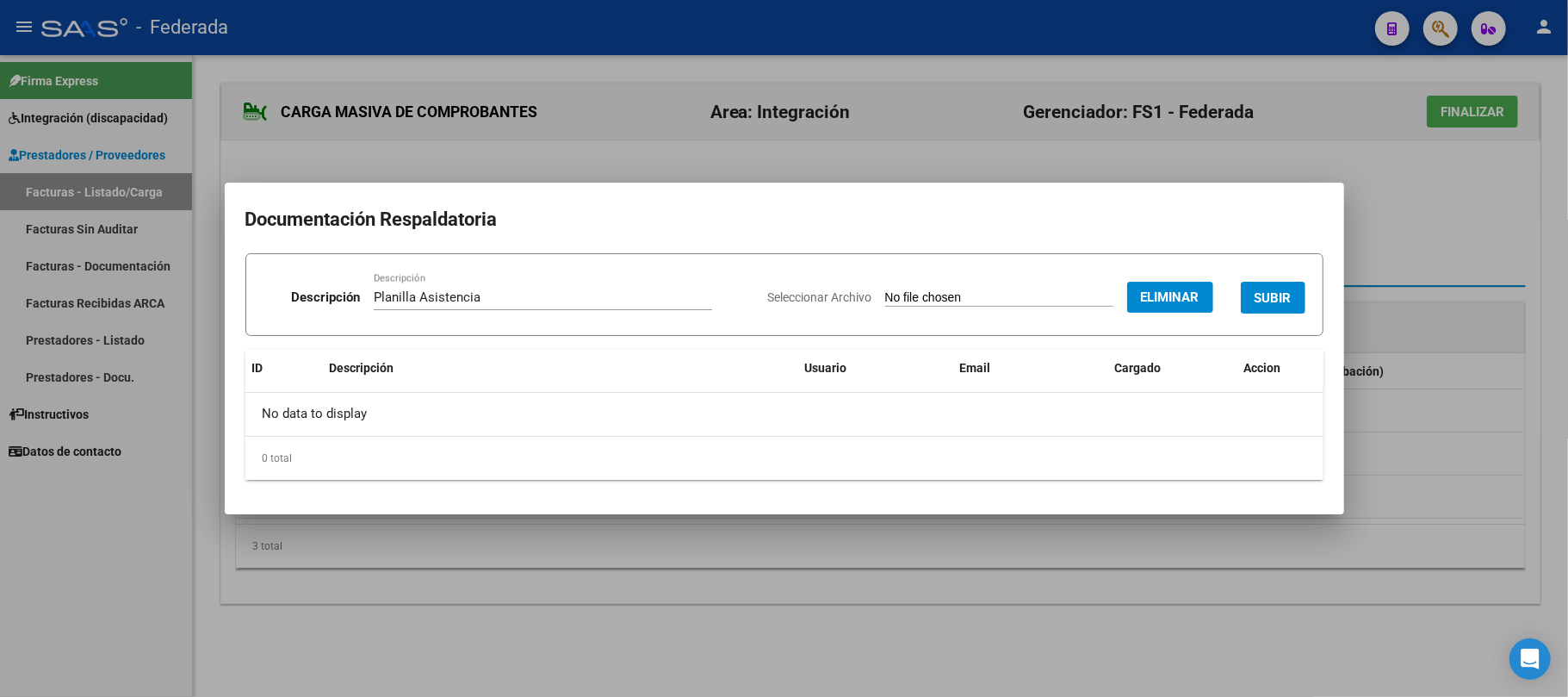
click at [1268, 317] on div "Seleccionar Archivo Eliminar SUBIR" at bounding box center [1036, 294] width 537 height 53
click at [1251, 302] on button "SUBIR" at bounding box center [1273, 297] width 65 height 32
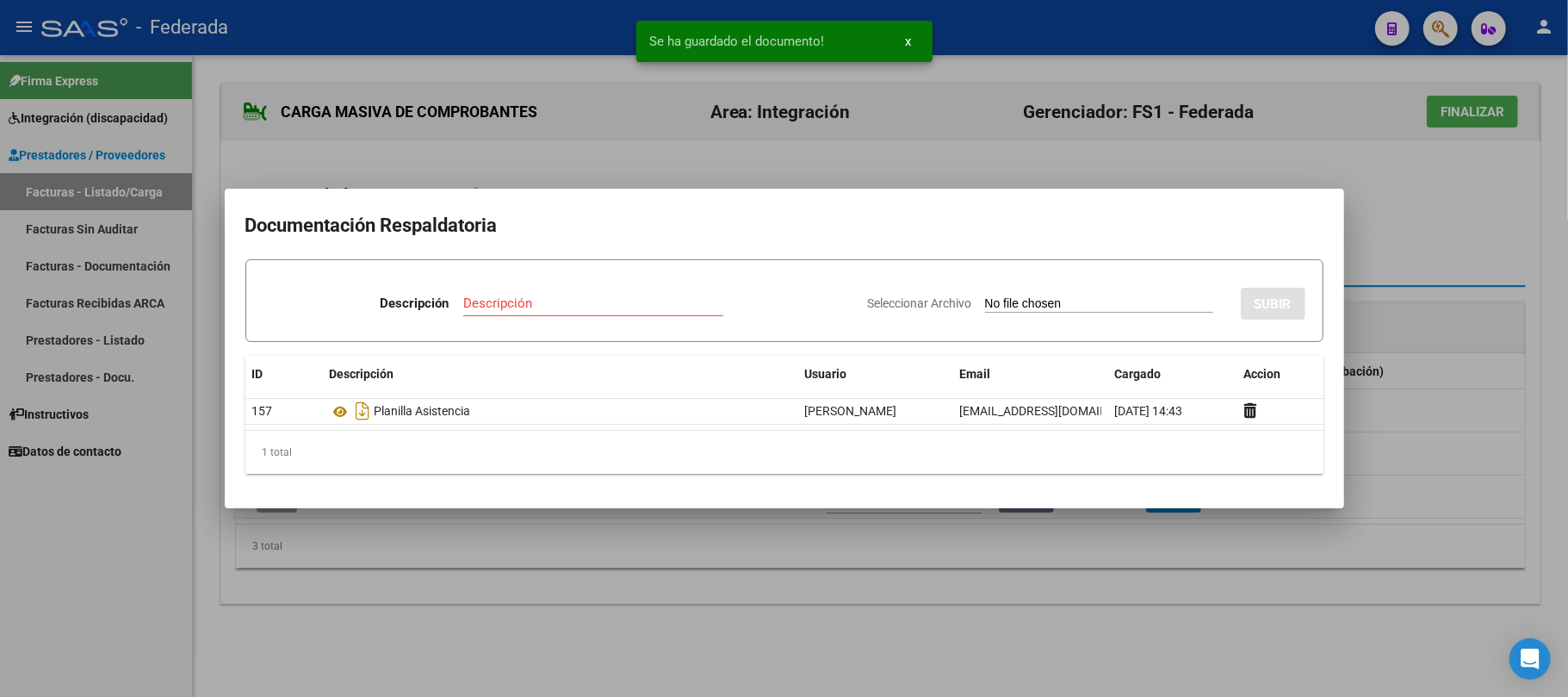
click at [1271, 155] on div at bounding box center [784, 348] width 1568 height 697
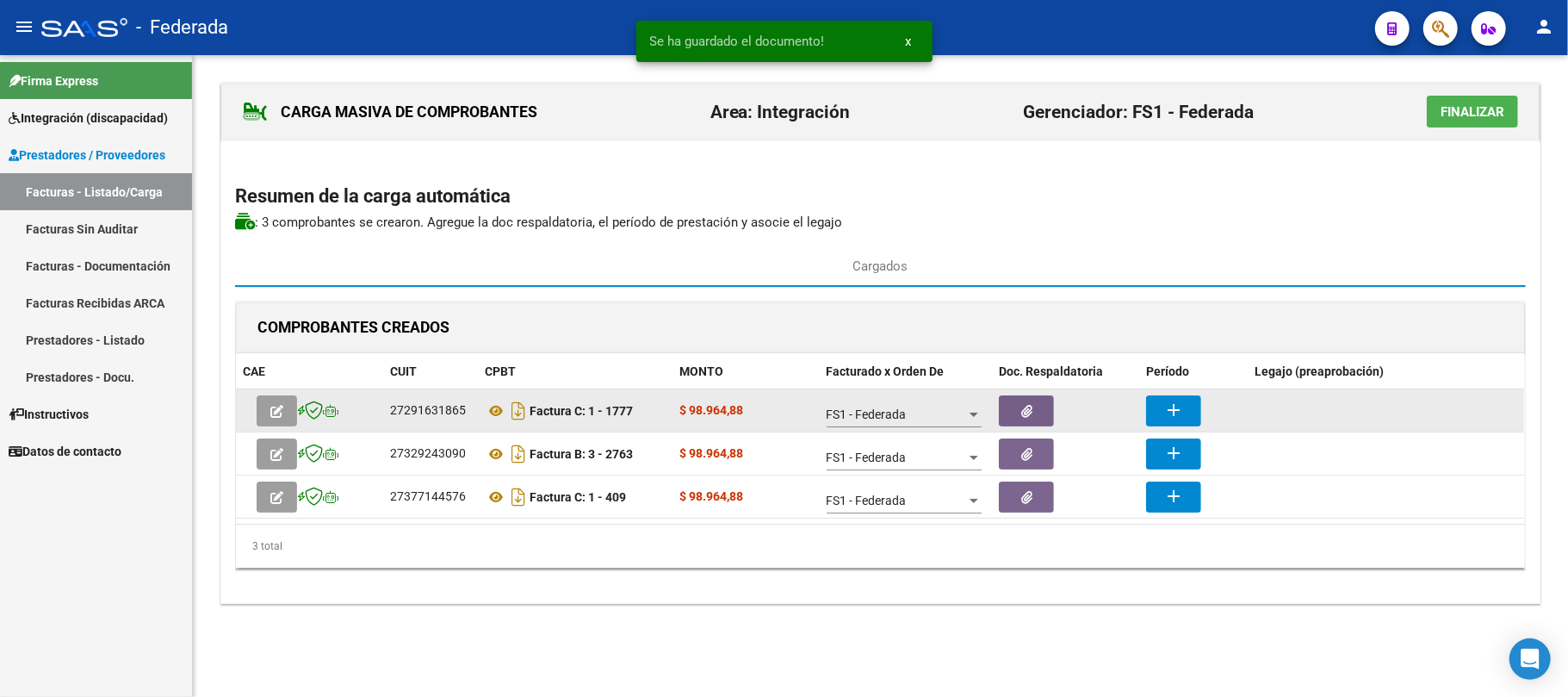
click at [1182, 408] on mat-icon "add" at bounding box center [1174, 411] width 21 height 21
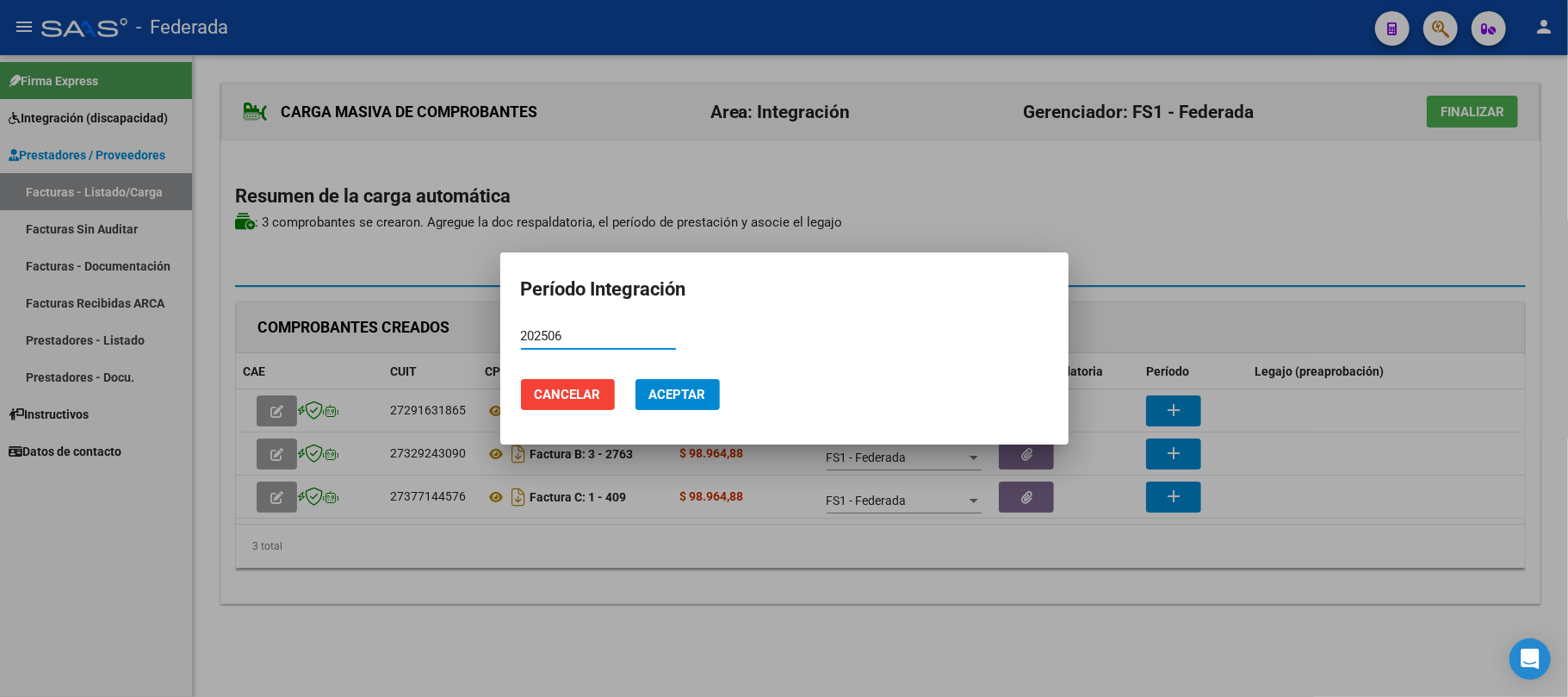
click at [551, 341] on input "202506" at bounding box center [598, 336] width 155 height 15
type input "202506"
click at [679, 397] on span "Aceptar" at bounding box center [678, 394] width 57 height 15
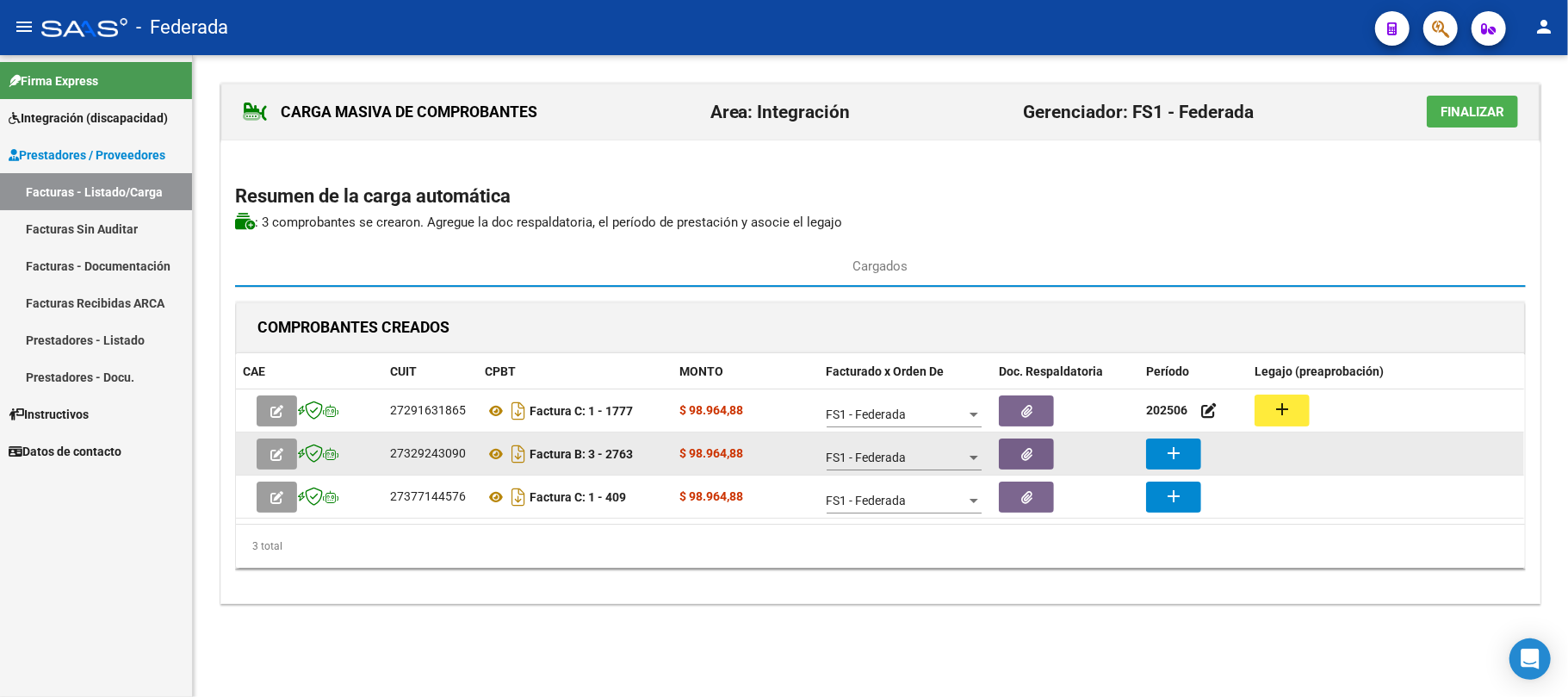
click at [1182, 452] on mat-icon "add" at bounding box center [1174, 454] width 21 height 21
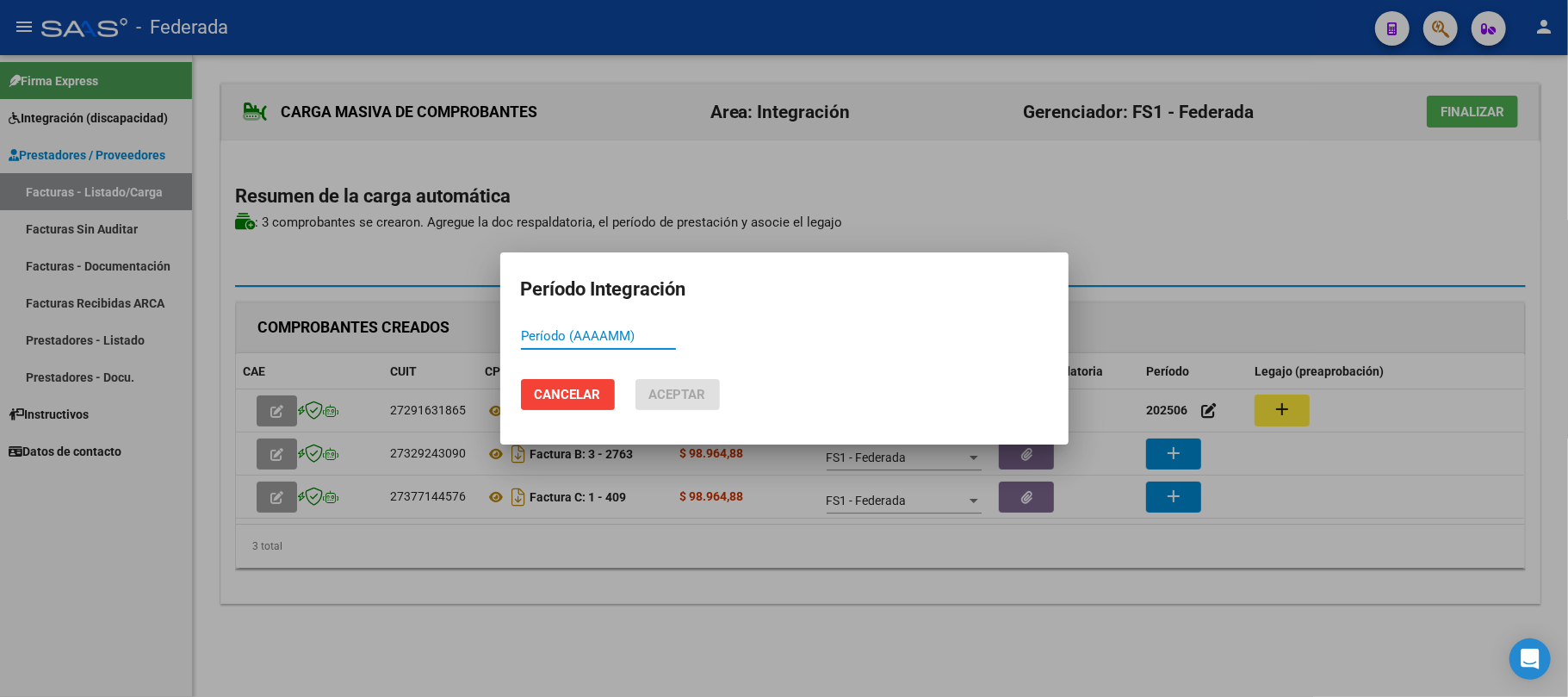
paste input "202506"
type input "202506"
click at [687, 392] on span "Aceptar" at bounding box center [678, 394] width 57 height 15
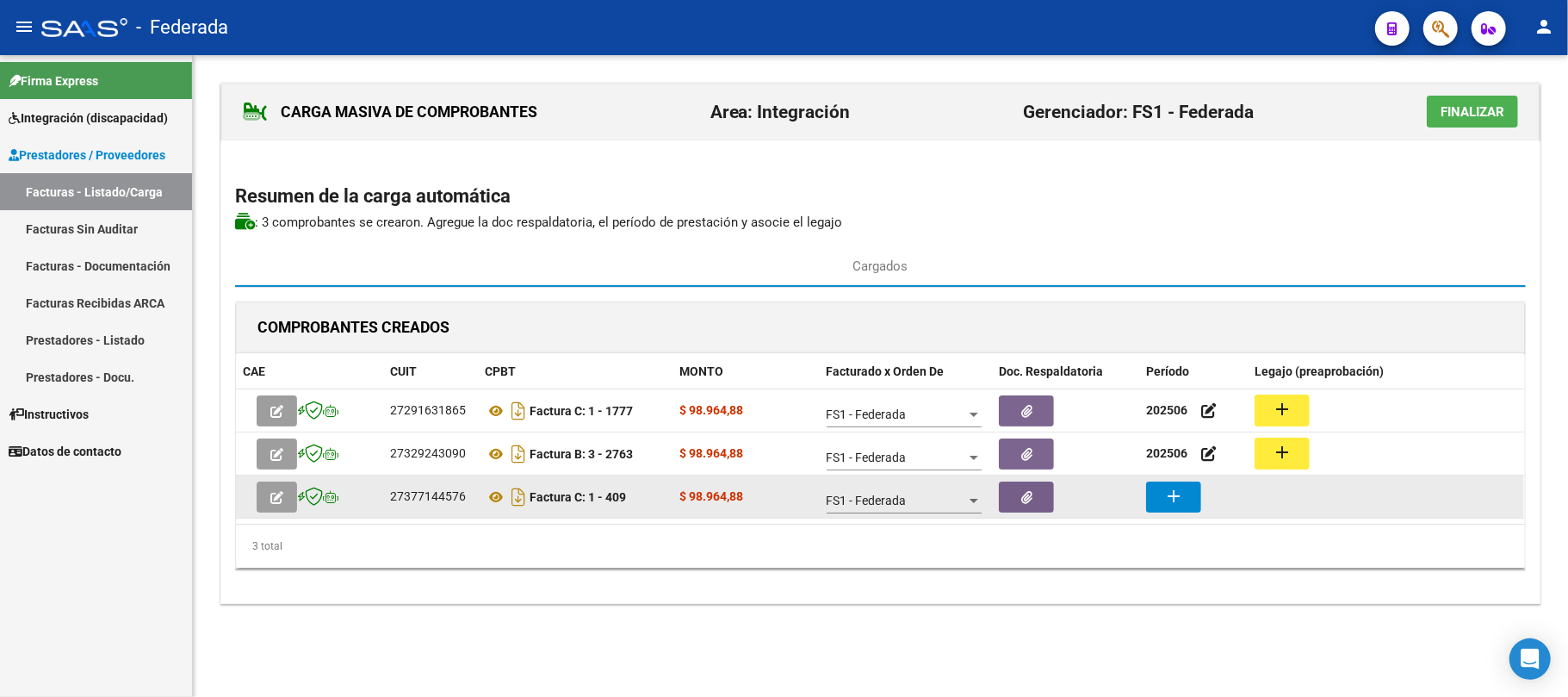
click at [1156, 491] on button "add" at bounding box center [1174, 496] width 55 height 31
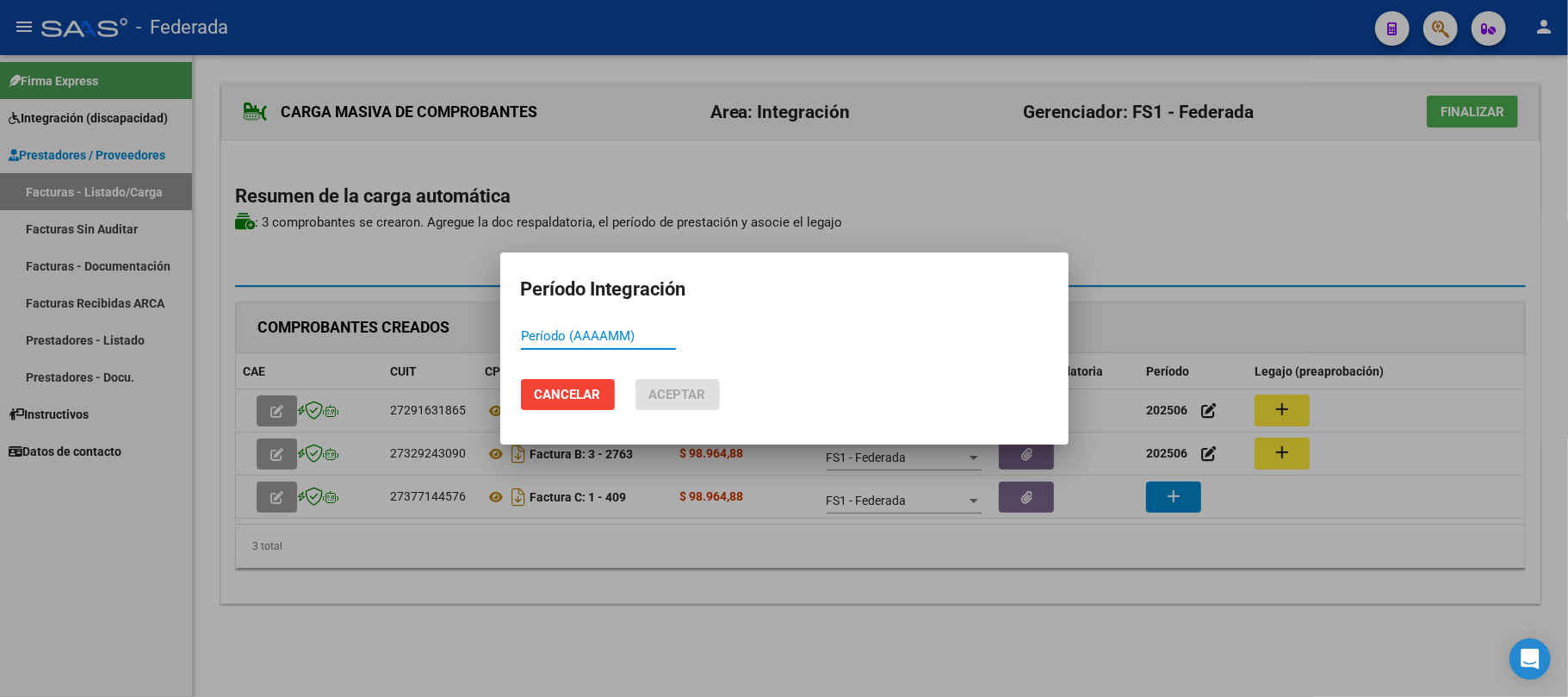
paste input "202506"
type input "202506"
click at [687, 387] on span "Aceptar" at bounding box center [678, 394] width 57 height 15
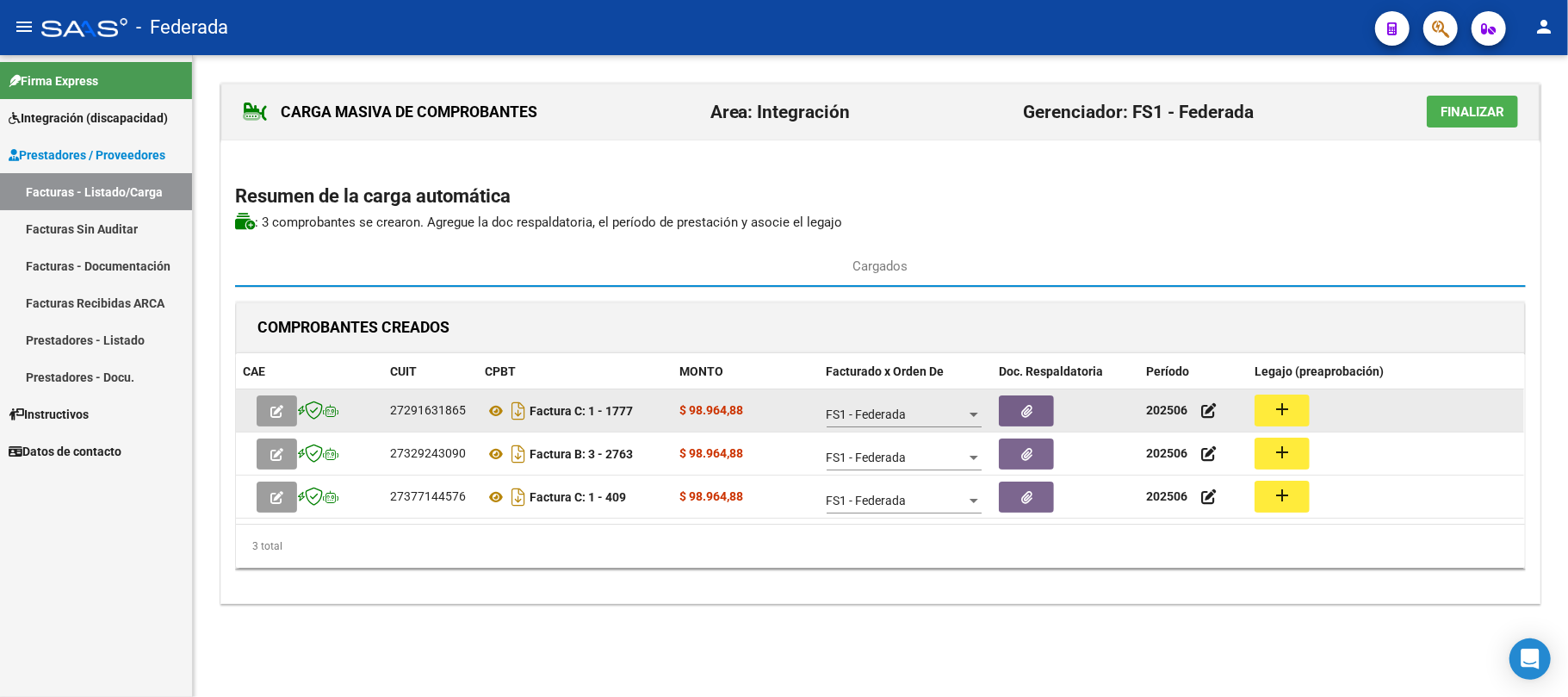
click at [1293, 407] on button "add" at bounding box center [1283, 410] width 55 height 32
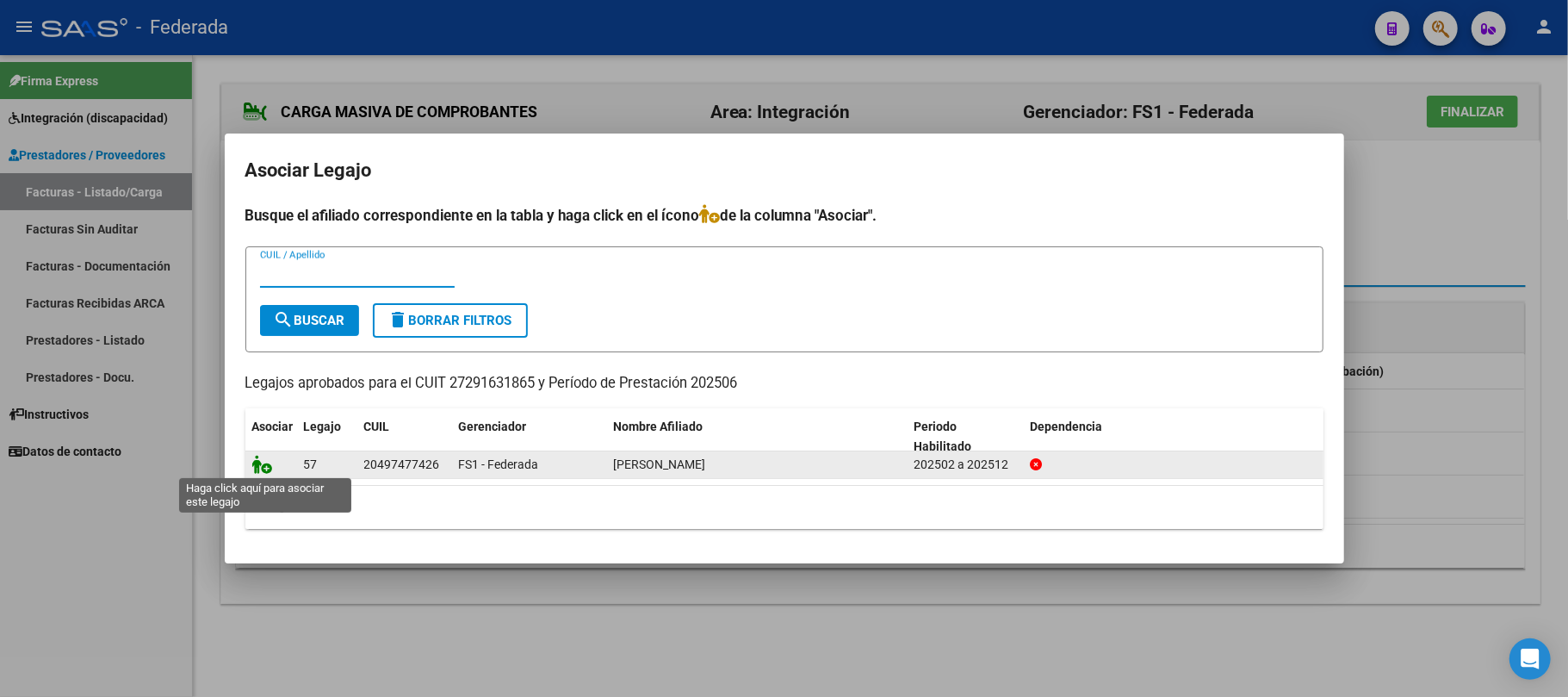
click at [266, 466] on icon at bounding box center [262, 464] width 21 height 19
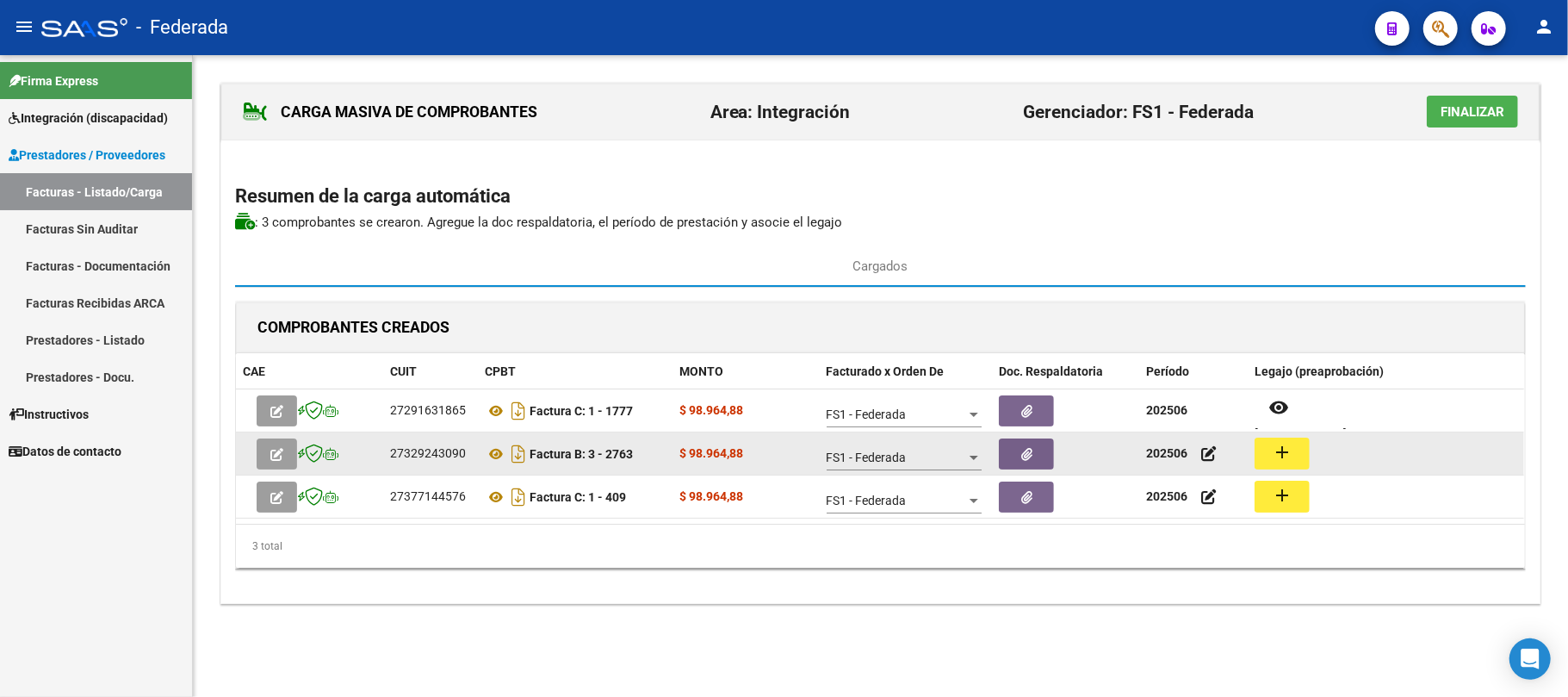
click at [1265, 435] on datatable-body-cell "add" at bounding box center [1386, 454] width 277 height 42
click at [1275, 448] on mat-icon "add" at bounding box center [1283, 453] width 21 height 21
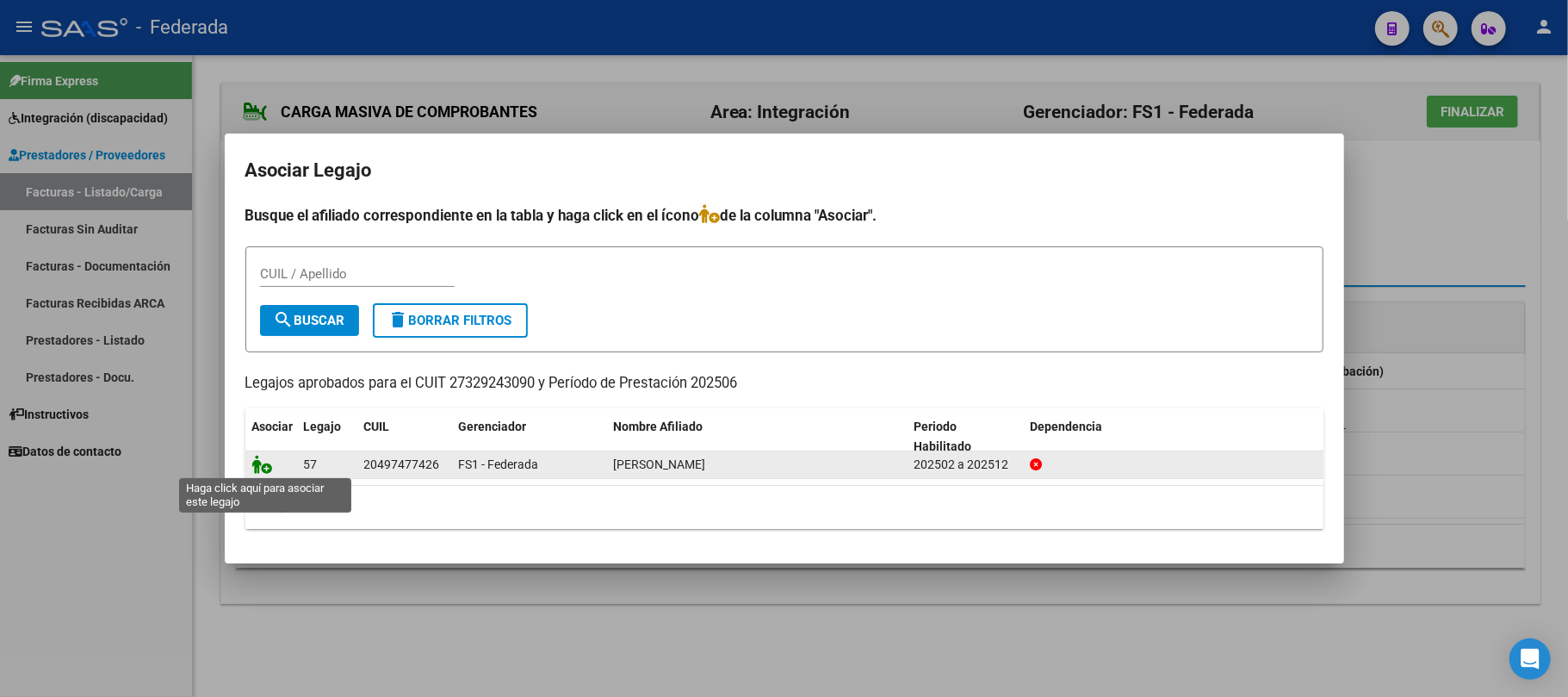
click at [267, 467] on icon at bounding box center [262, 464] width 21 height 19
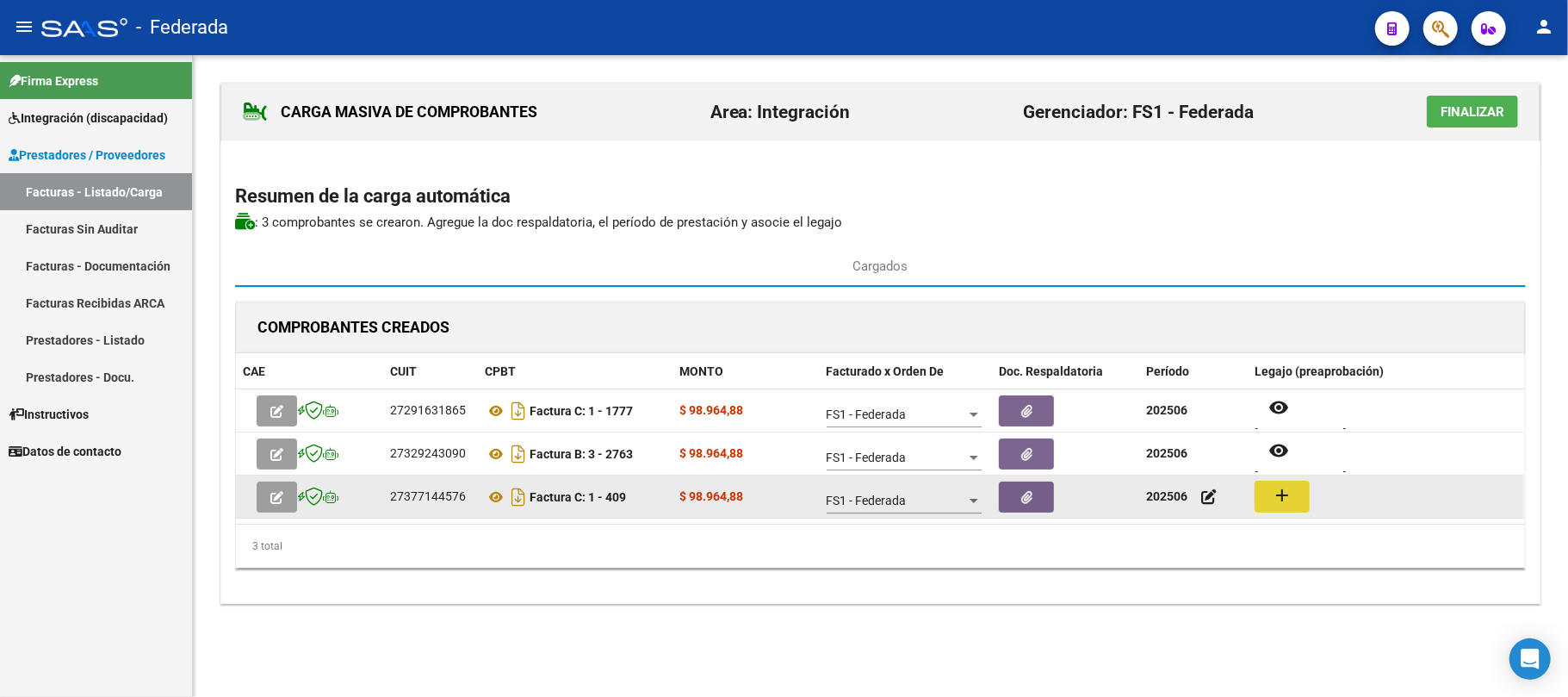
click at [1283, 498] on mat-icon "add" at bounding box center [1283, 496] width 21 height 21
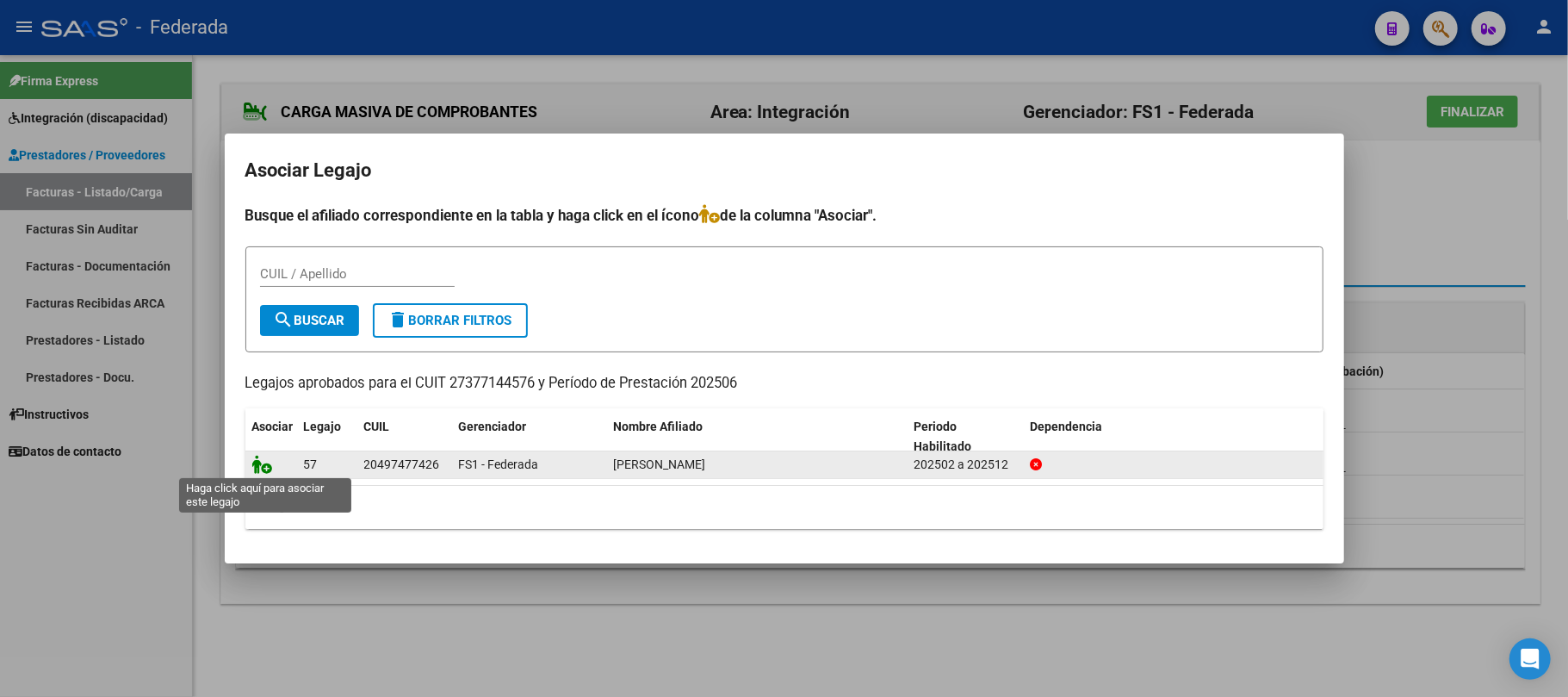
click at [261, 466] on icon at bounding box center [262, 464] width 21 height 19
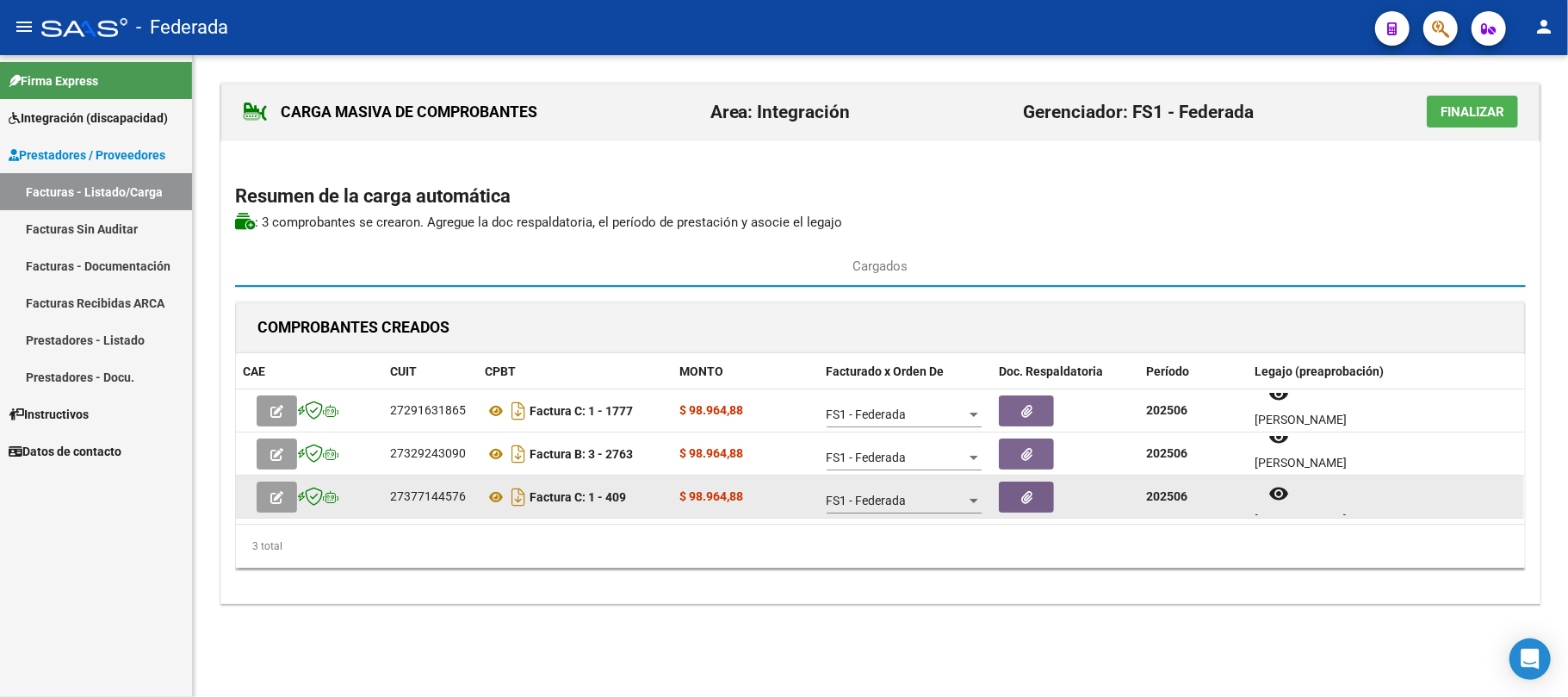
scroll to position [13, 0]
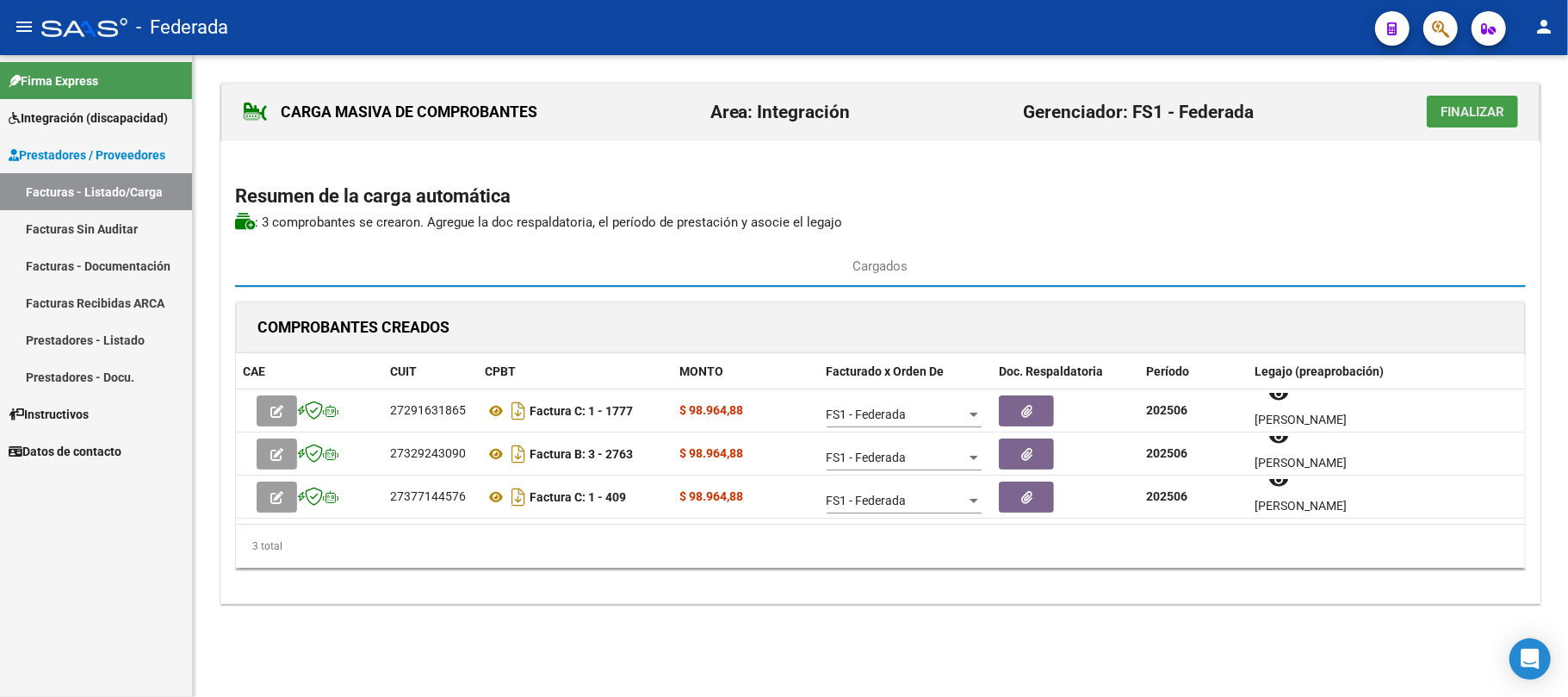
click at [1465, 118] on span "Finalizar" at bounding box center [1473, 112] width 64 height 15
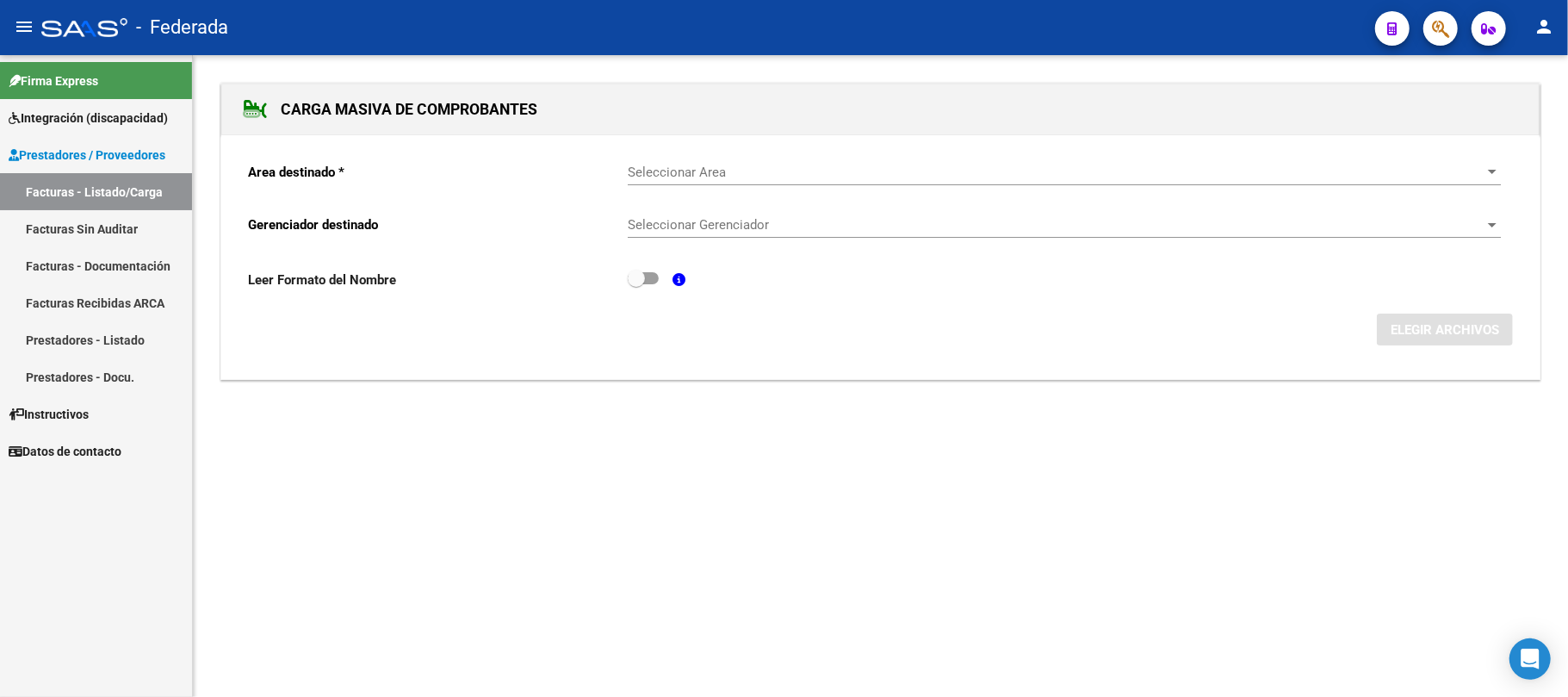
click at [58, 177] on link "Facturas - Listado/Carga" at bounding box center [95, 191] width 192 height 37
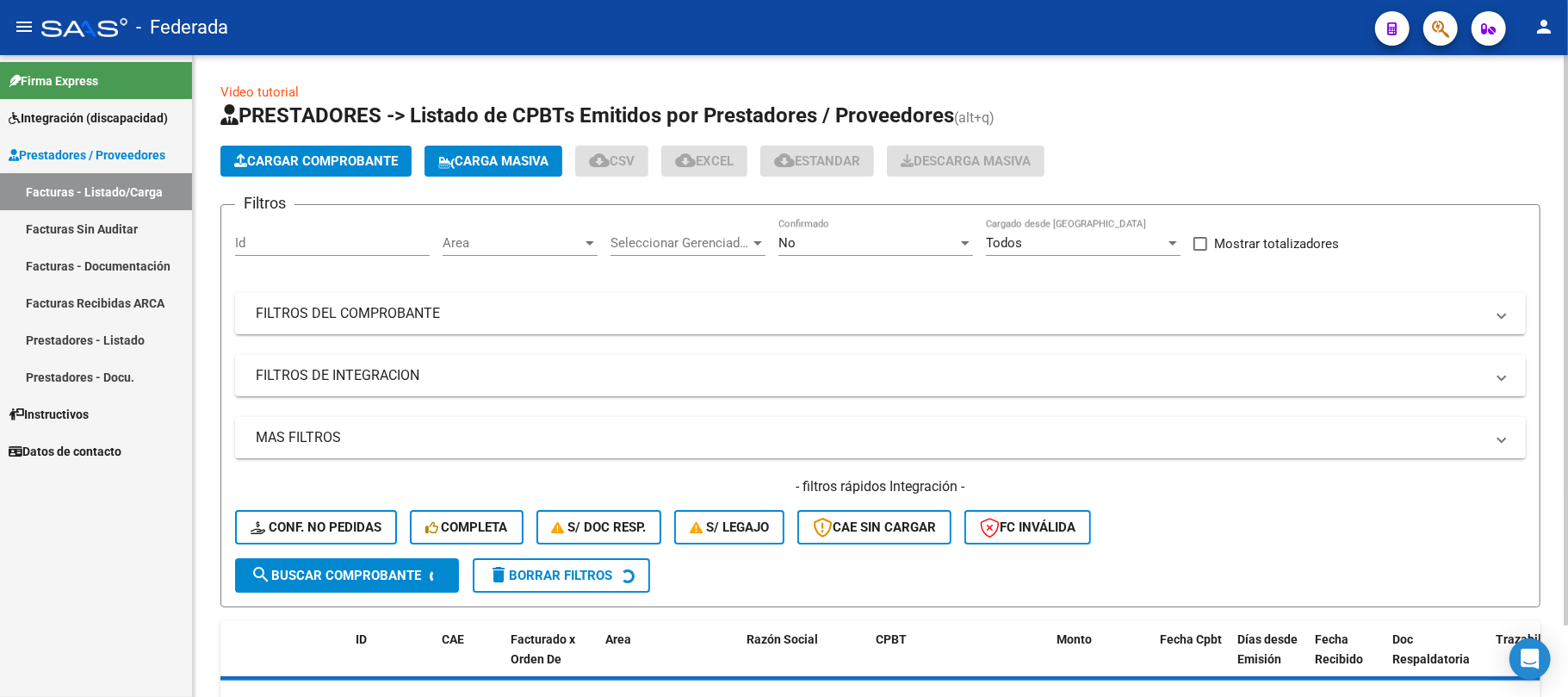
click at [57, 180] on link "Facturas - Listado/Carga" at bounding box center [95, 191] width 192 height 37
